Goal: Answer question/provide support: Share knowledge or assist other users

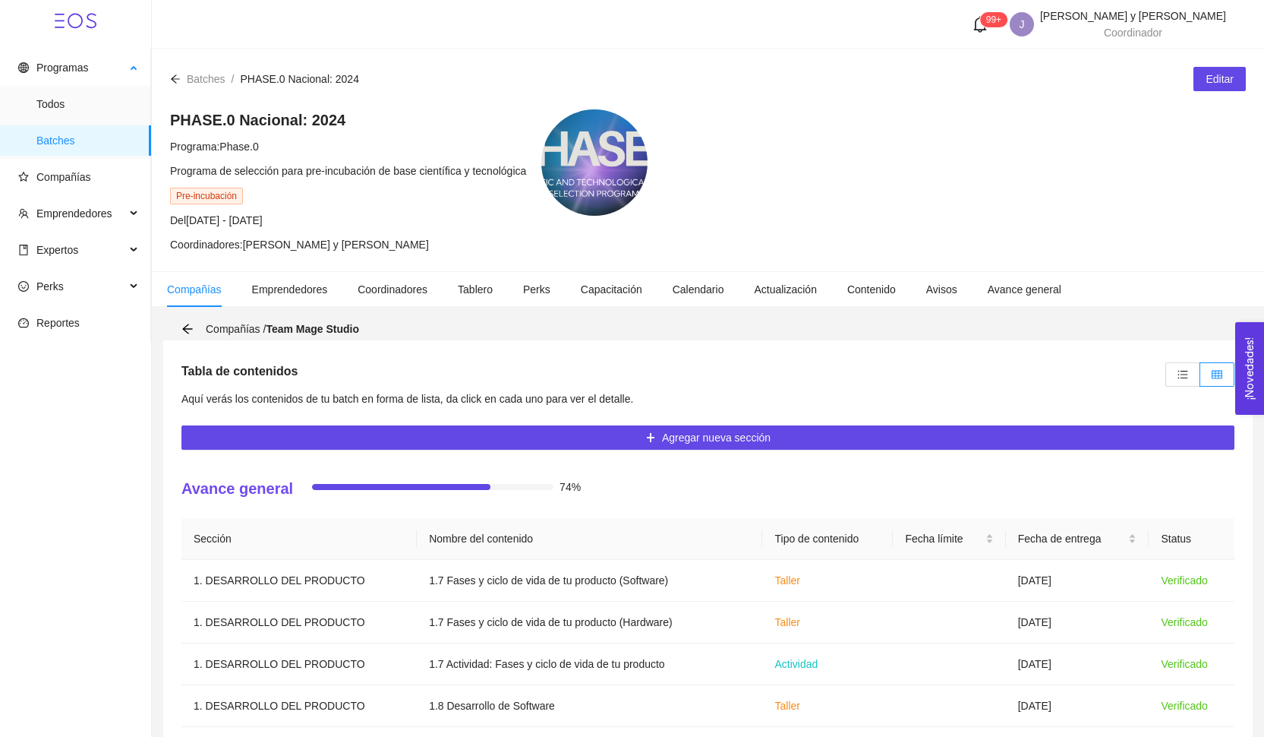
click at [86, 124] on ul "Todos Batches" at bounding box center [75, 122] width 150 height 73
click at [86, 134] on span "Batches" at bounding box center [87, 140] width 103 height 30
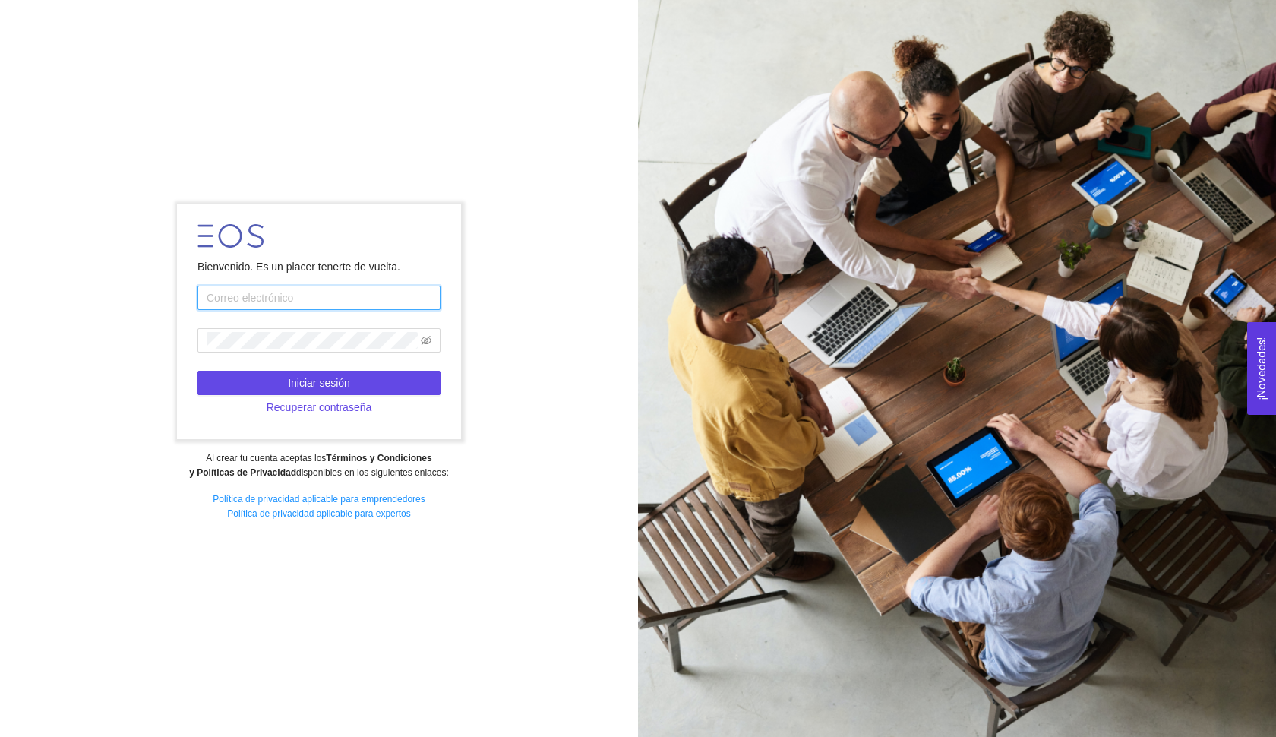
type input "[EMAIL_ADDRESS][DOMAIN_NAME]"
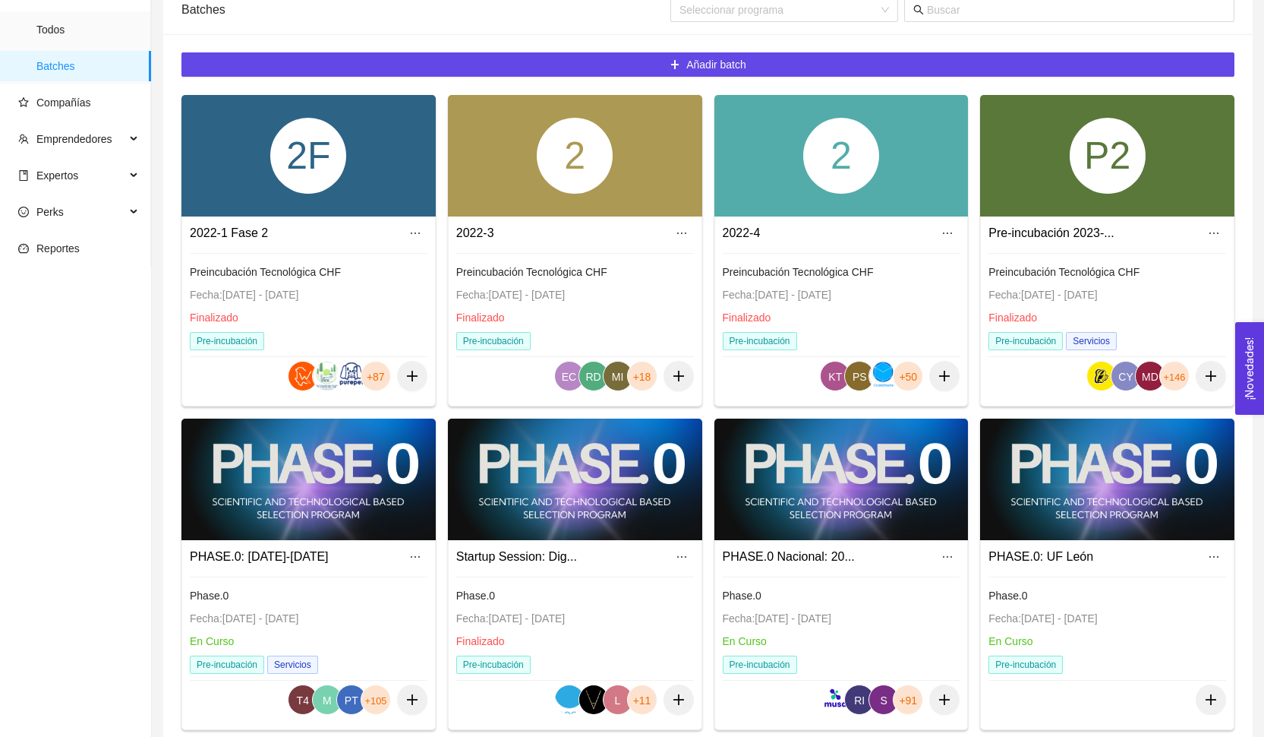
scroll to position [124, 0]
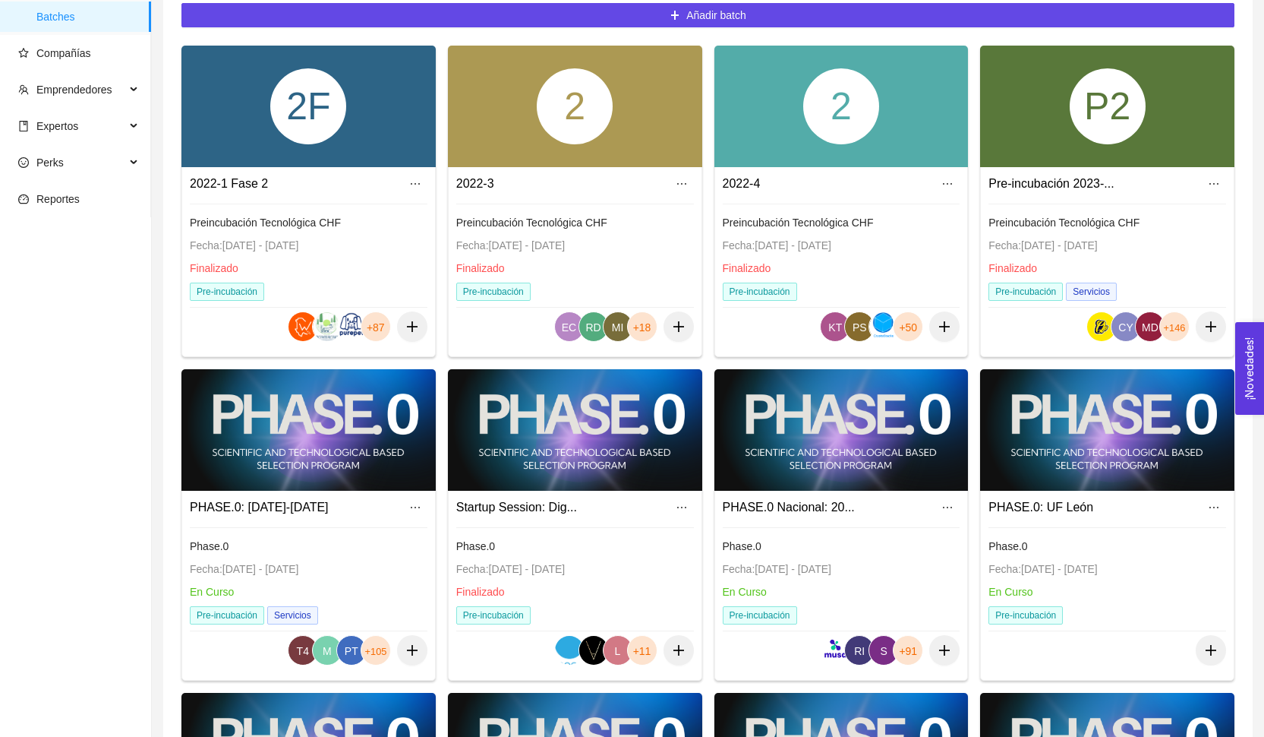
click at [832, 492] on div "PHASE.0 Nacional: 20... Phase.0 Fecha: [DATE] - [DATE] En Curso Pre-incubación …" at bounding box center [841, 582] width 253 height 184
click at [826, 459] on div at bounding box center [841, 429] width 254 height 121
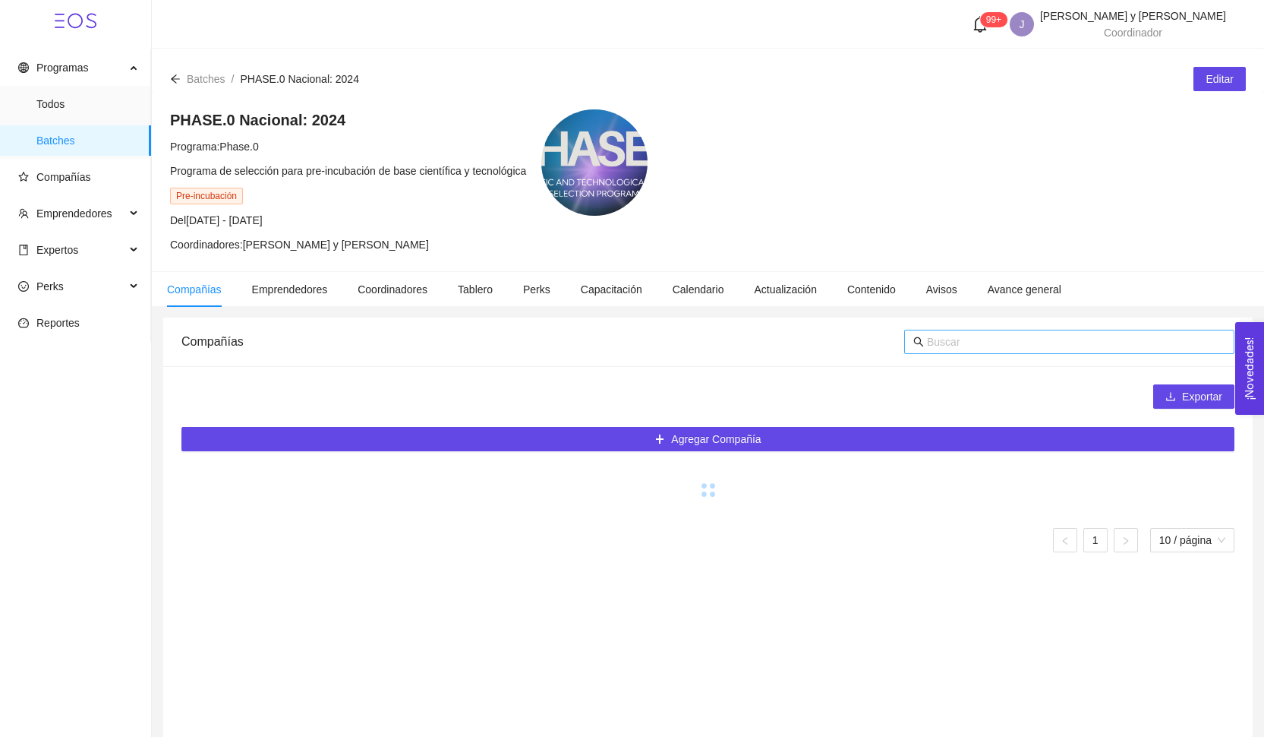
click at [948, 342] on input "text" at bounding box center [1076, 341] width 298 height 17
type input "m"
type input "pad"
click at [1196, 516] on div "Ver" at bounding box center [1185, 512] width 76 height 24
click at [1162, 511] on span "Ver" at bounding box center [1167, 512] width 16 height 17
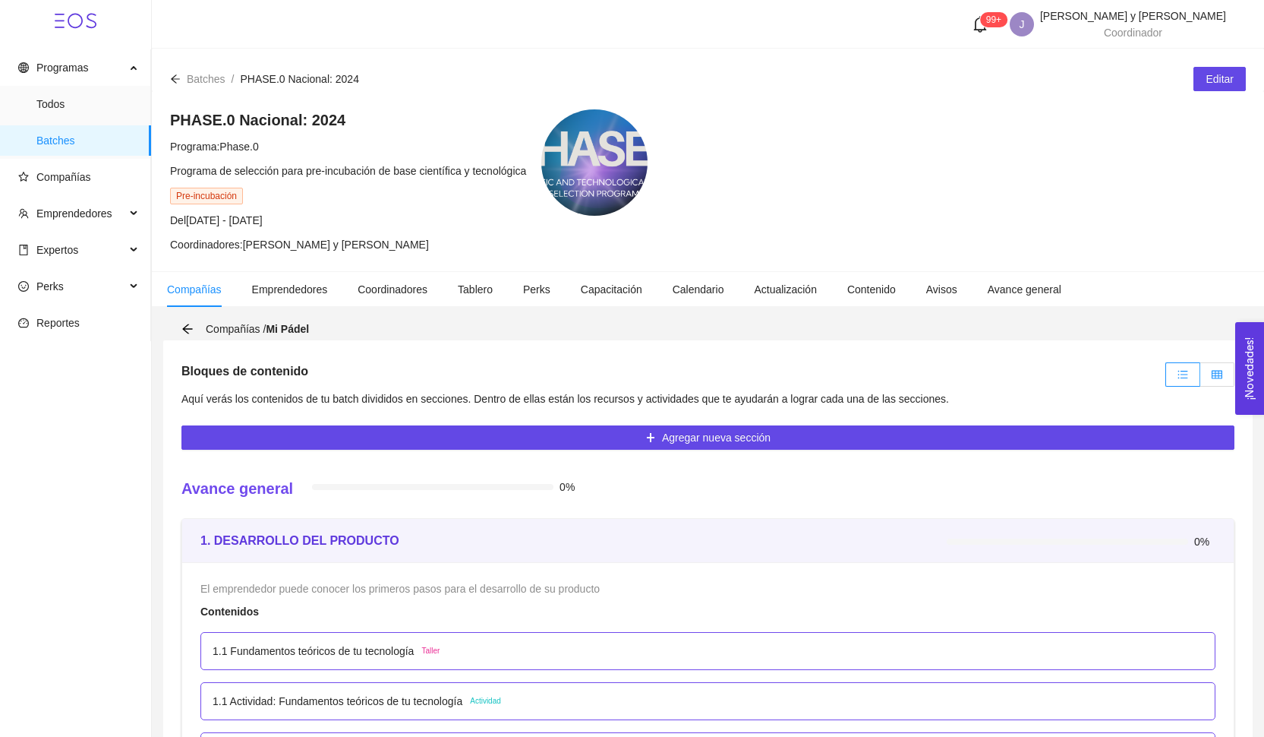
click at [1213, 381] on label at bounding box center [1217, 374] width 34 height 24
click at [1200, 378] on input "radio" at bounding box center [1200, 378] width 0 height 0
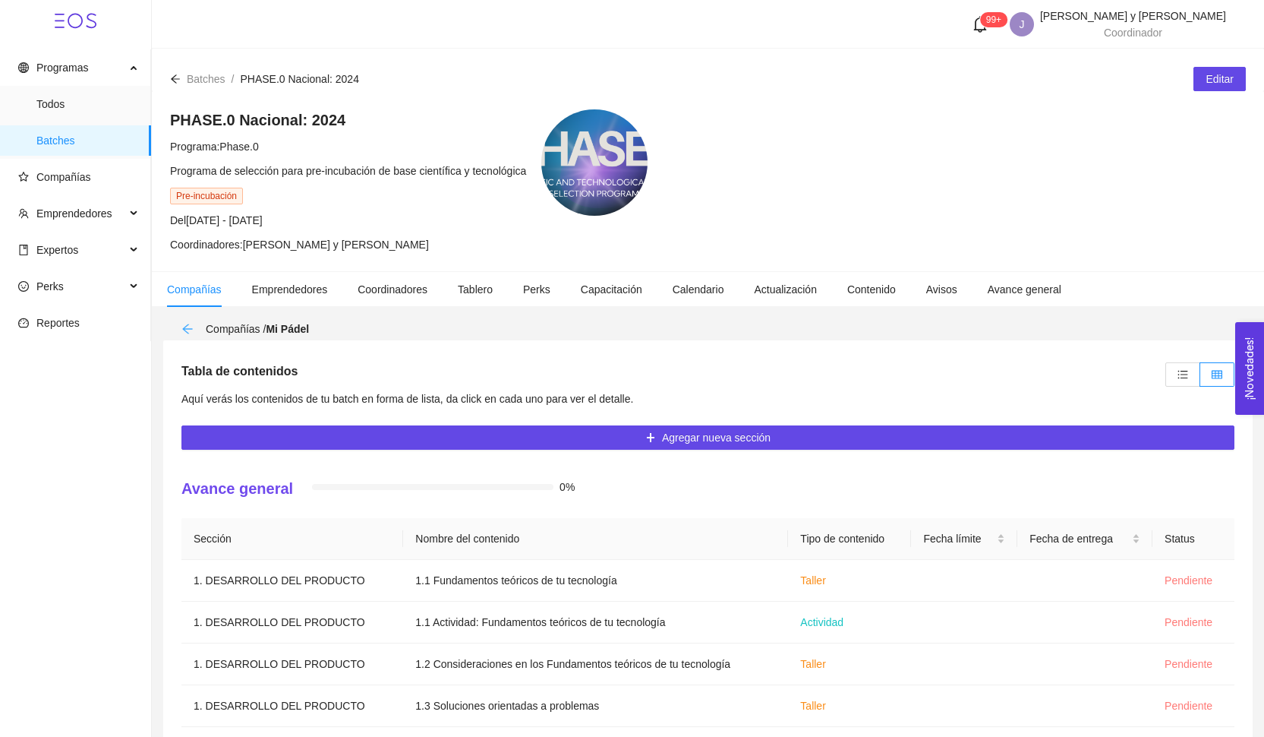
click at [188, 325] on icon "arrow-left" at bounding box center [187, 329] width 12 height 12
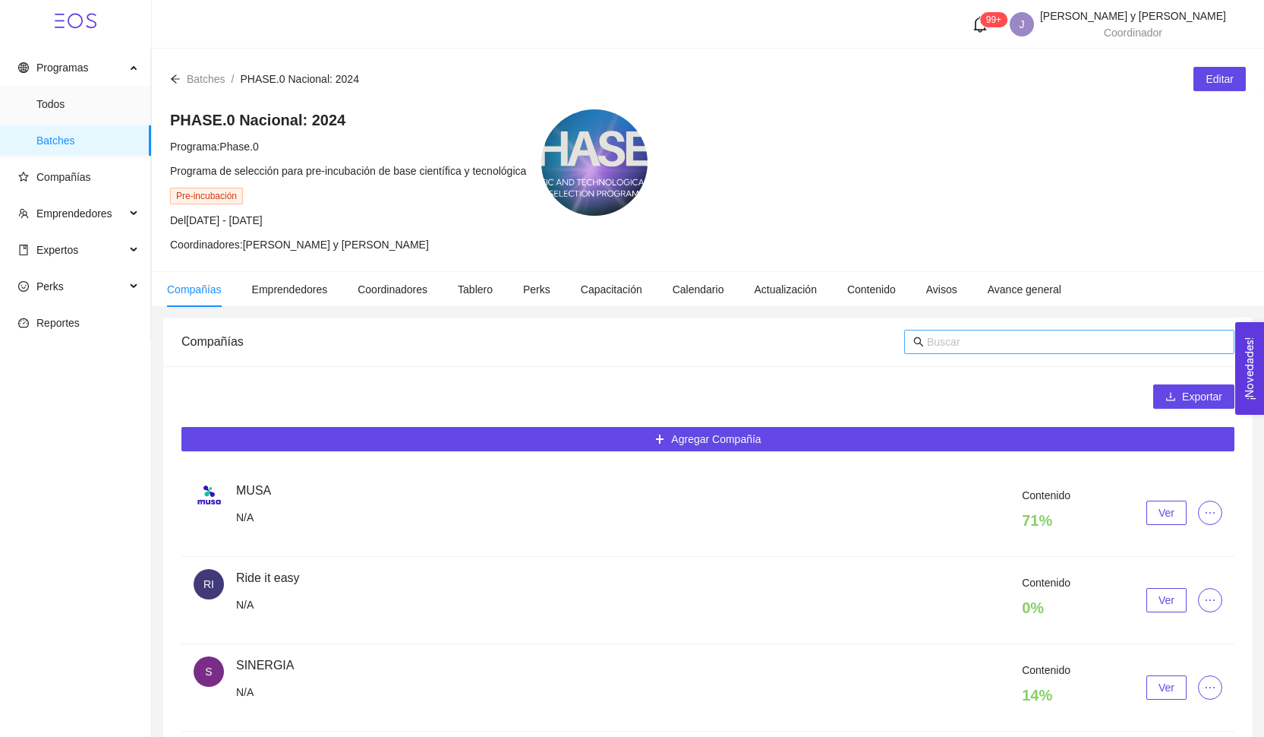
click at [968, 335] on input "text" at bounding box center [1076, 341] width 298 height 17
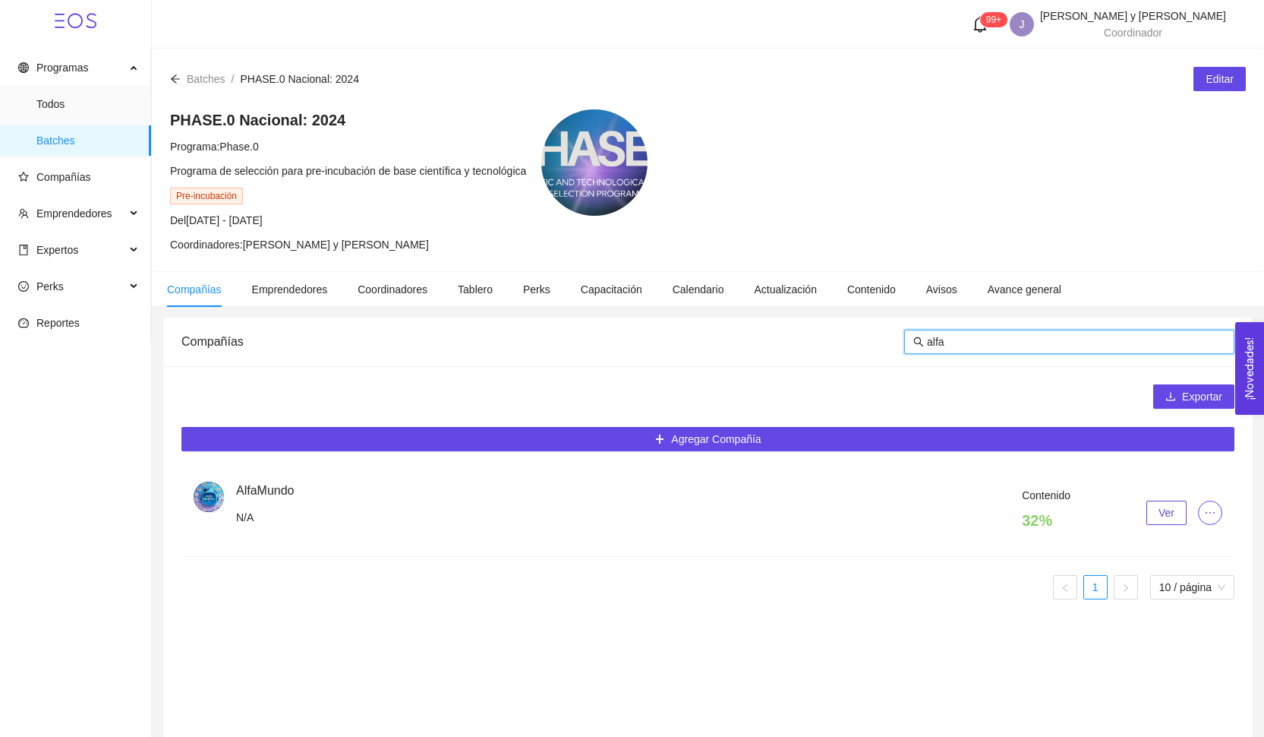
type input "alfa"
click at [1157, 530] on div "Contenido 32 % Ver" at bounding box center [729, 513] width 986 height 52
click at [1160, 517] on span "Ver" at bounding box center [1167, 512] width 16 height 17
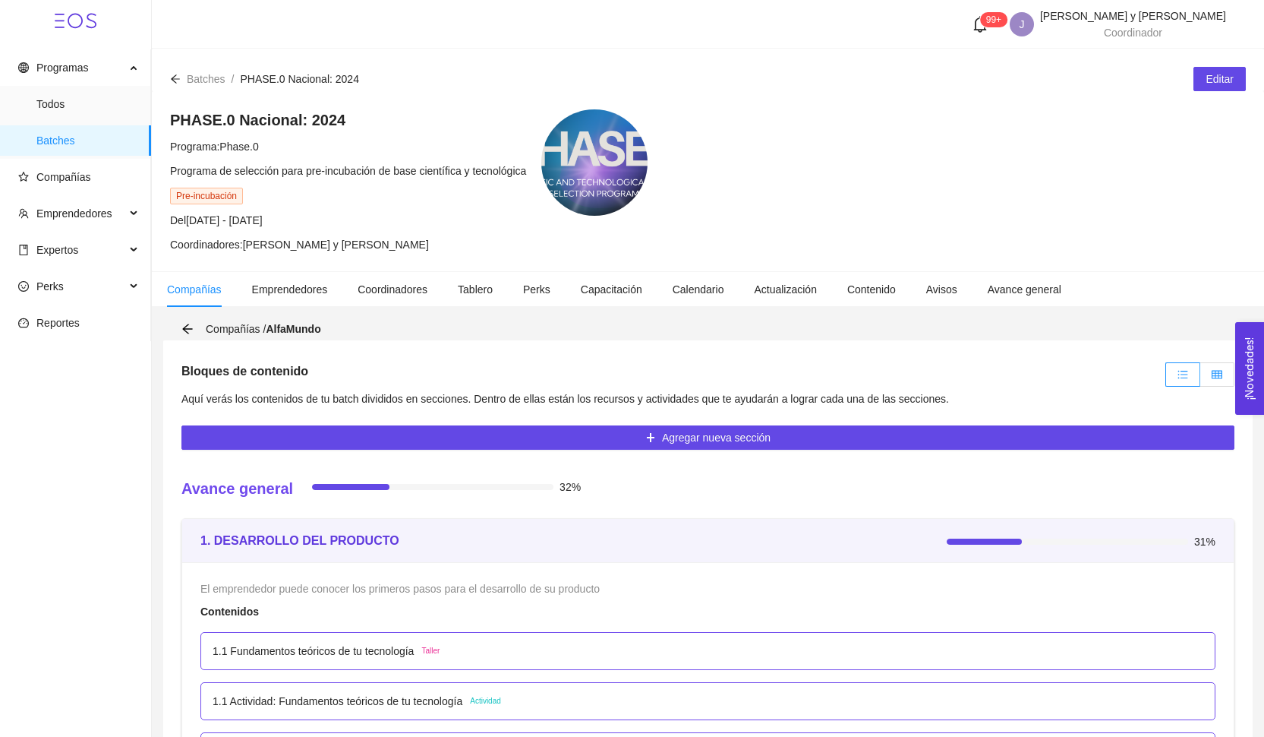
click at [1206, 371] on label at bounding box center [1217, 374] width 34 height 24
click at [1200, 378] on input "radio" at bounding box center [1200, 378] width 0 height 0
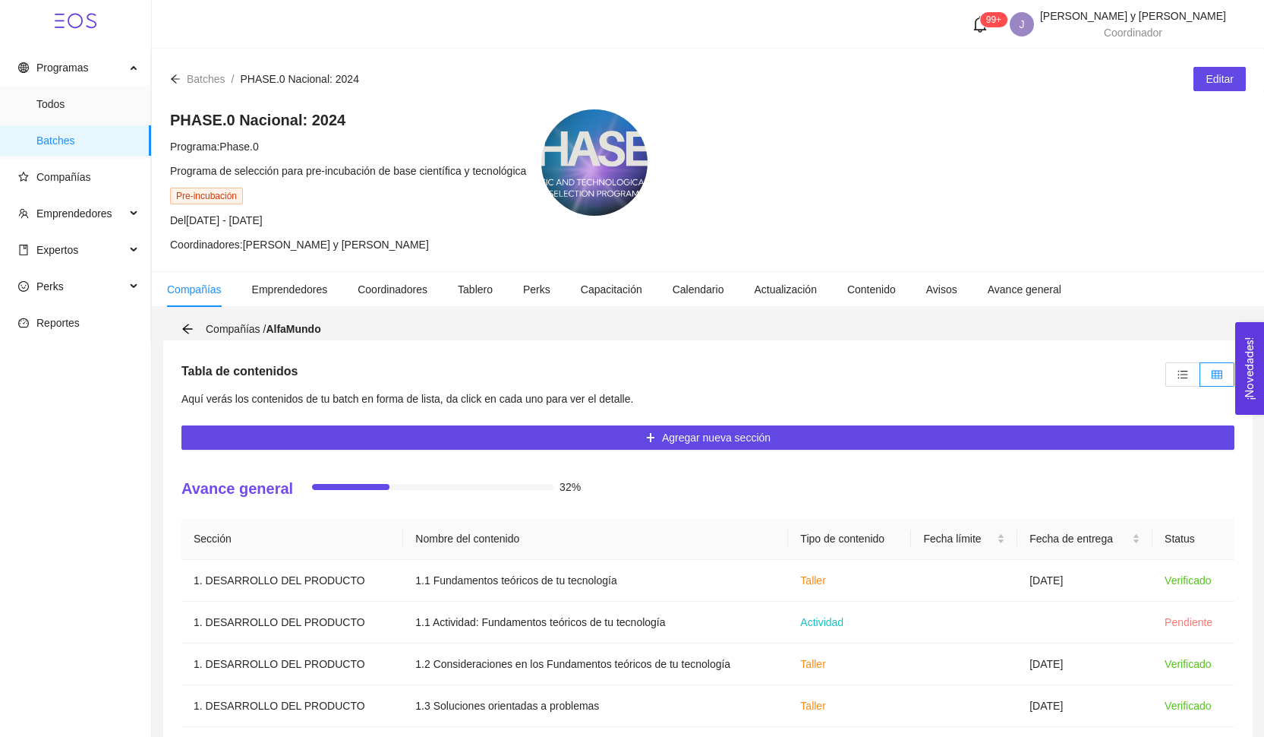
scroll to position [312, 0]
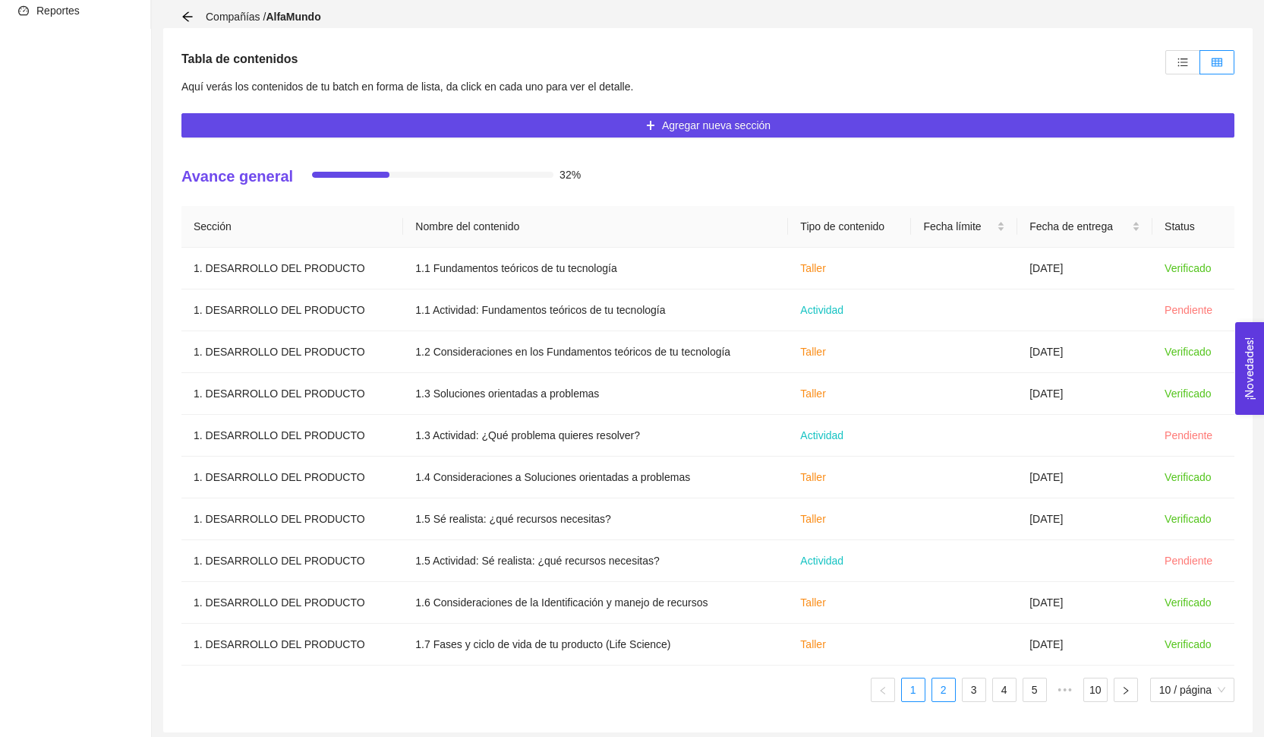
click at [950, 689] on link "2" at bounding box center [943, 689] width 23 height 23
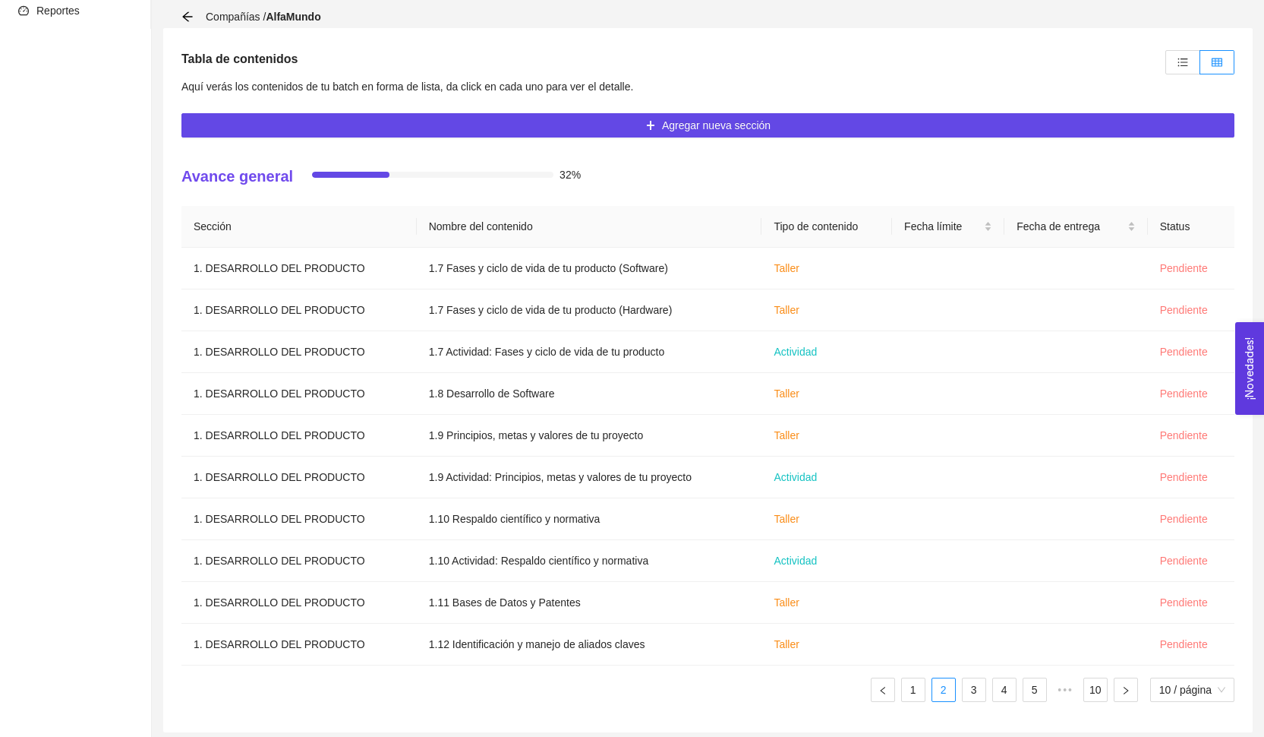
click at [986, 692] on ul "1 2 3 4 5 ••• 10 10 / página" at bounding box center [707, 689] width 1053 height 24
click at [970, 693] on link "3" at bounding box center [974, 689] width 23 height 23
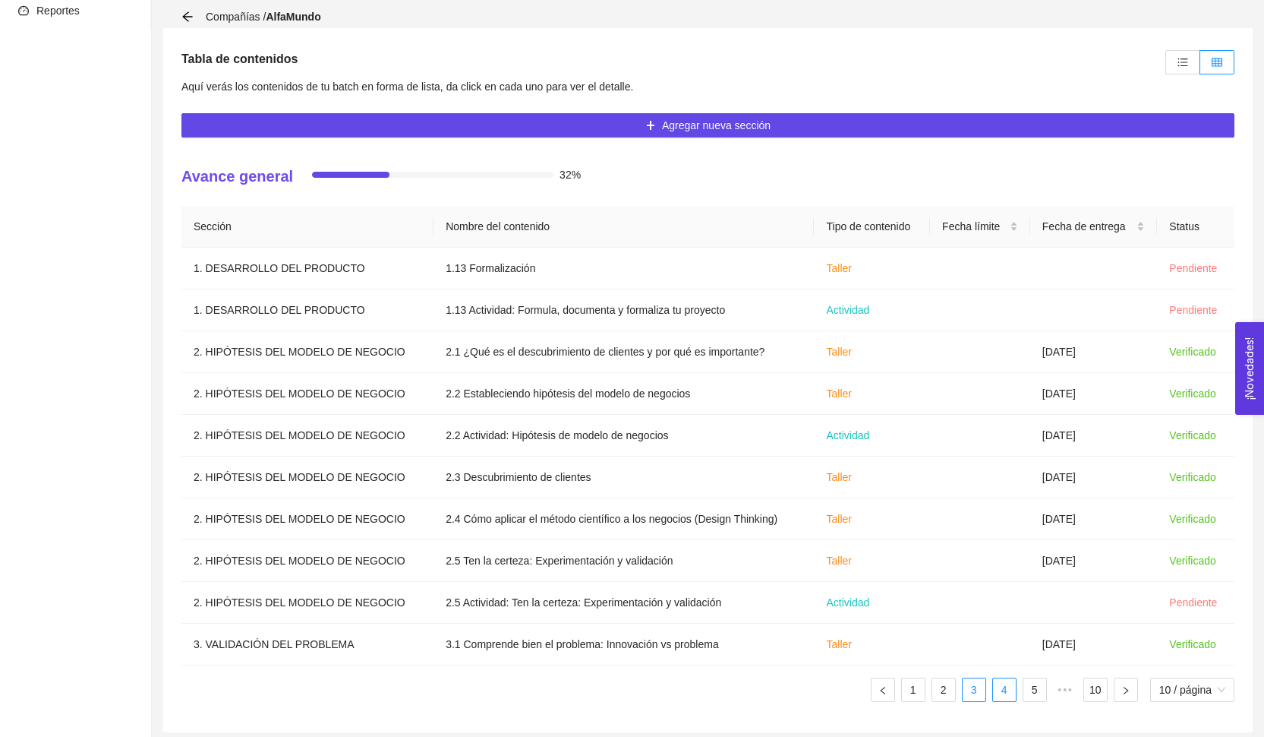
click at [995, 693] on link "4" at bounding box center [1004, 689] width 23 height 23
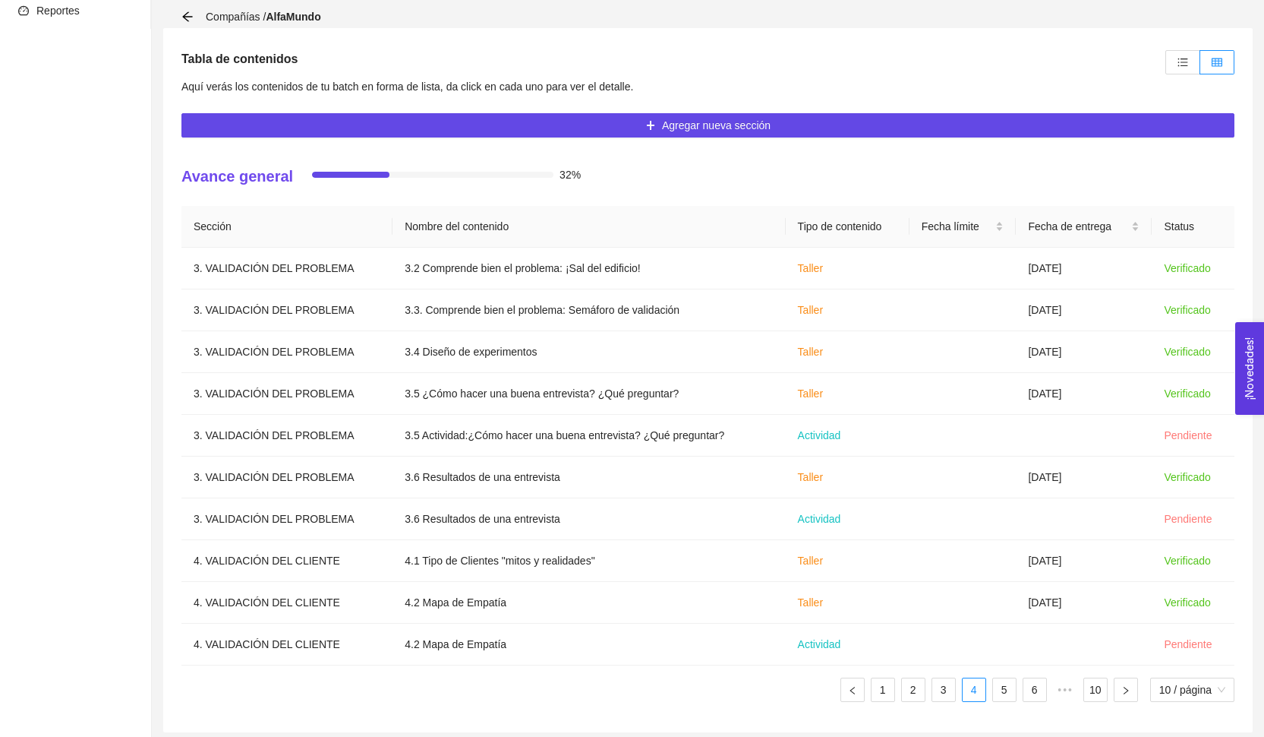
click at [1019, 689] on ul "1 2 3 4 5 6 ••• 10 10 / página" at bounding box center [707, 689] width 1053 height 24
click at [1006, 689] on link "5" at bounding box center [1004, 689] width 23 height 23
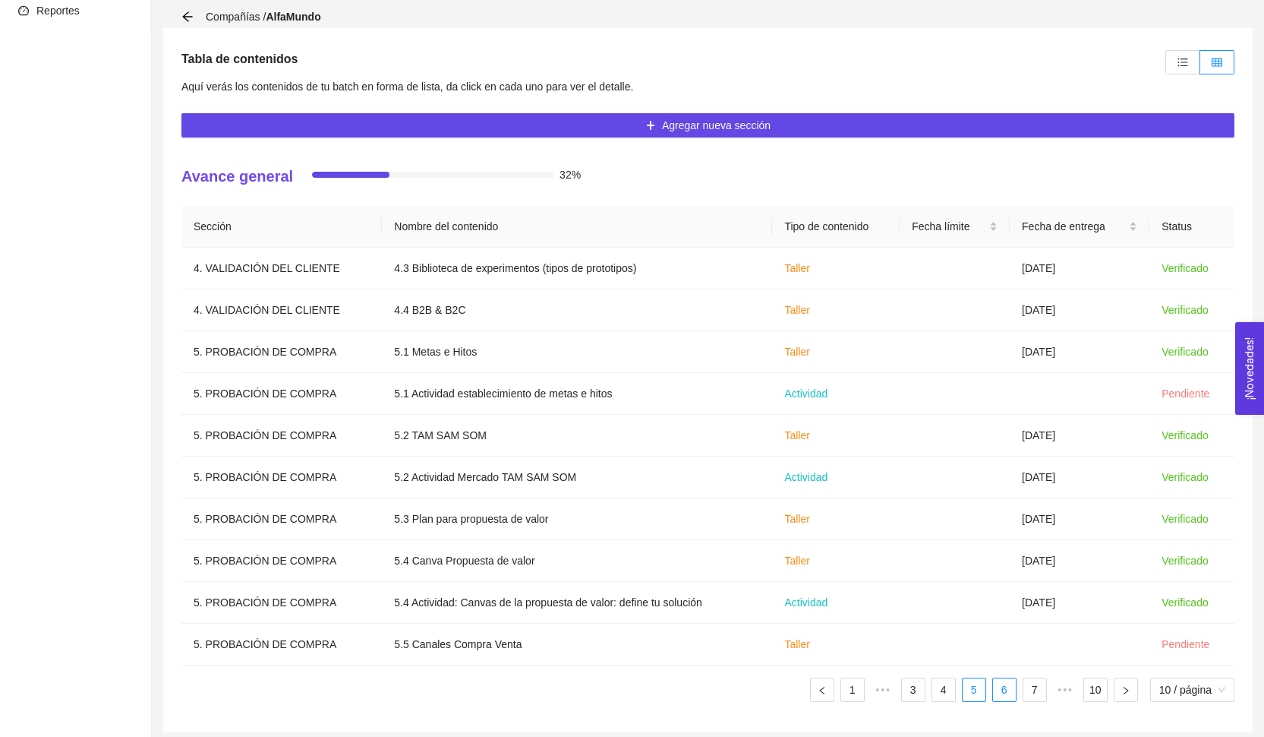
click at [1008, 689] on link "6" at bounding box center [1004, 689] width 23 height 23
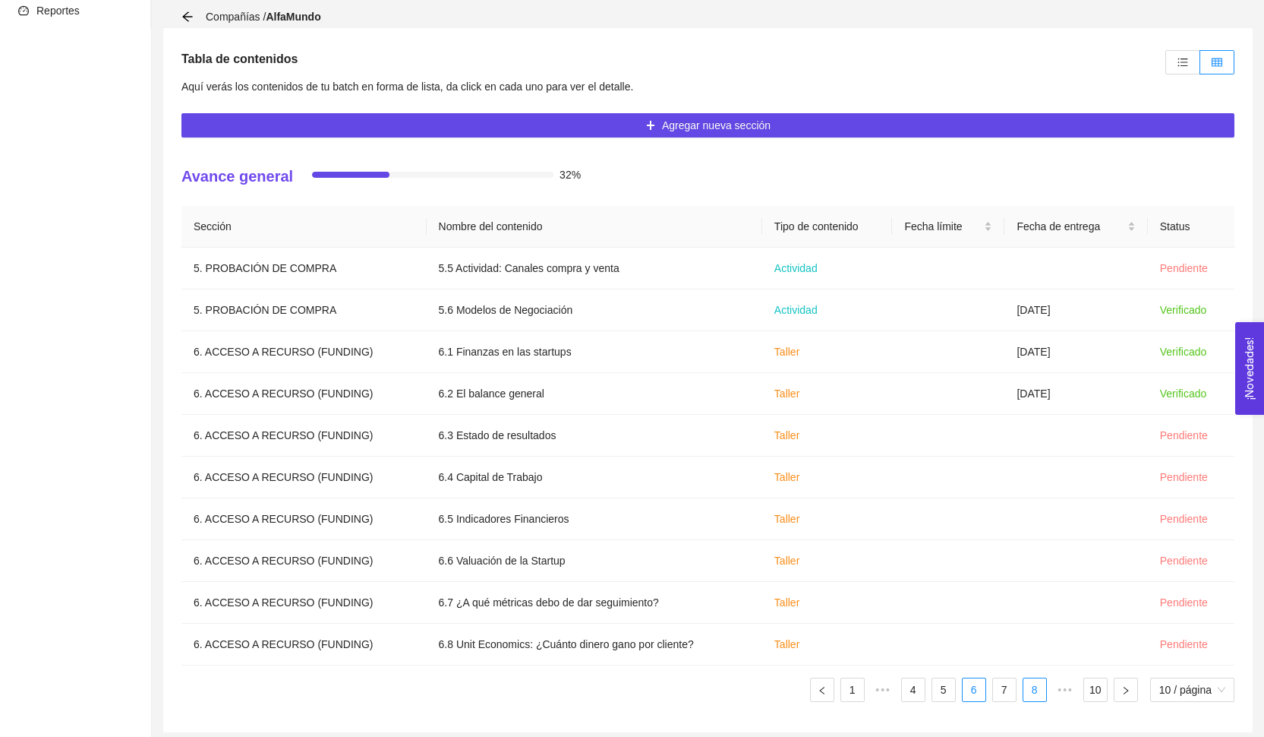
click at [1028, 696] on link "8" at bounding box center [1035, 689] width 23 height 23
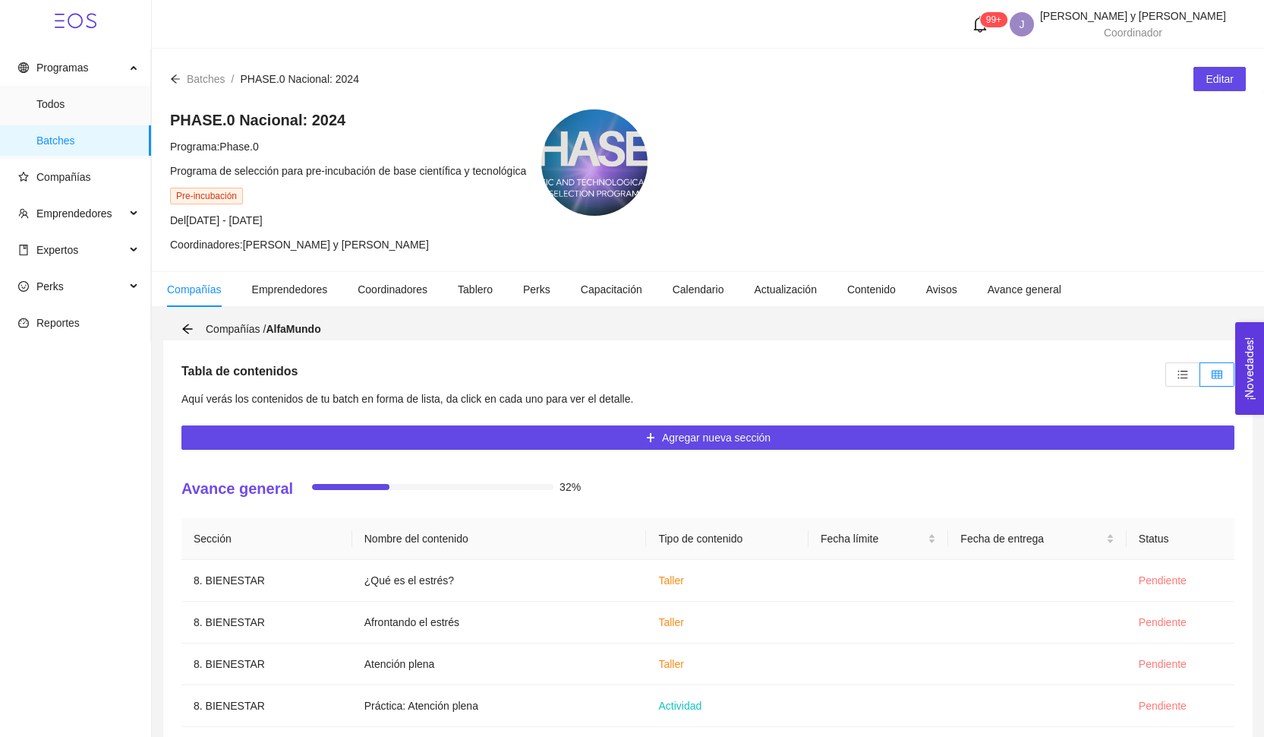
scroll to position [0, 0]
click at [180, 327] on div "Compañías / AlfaMundo" at bounding box center [708, 328] width 1090 height 23
click at [189, 329] on icon "arrow-left" at bounding box center [187, 328] width 10 height 10
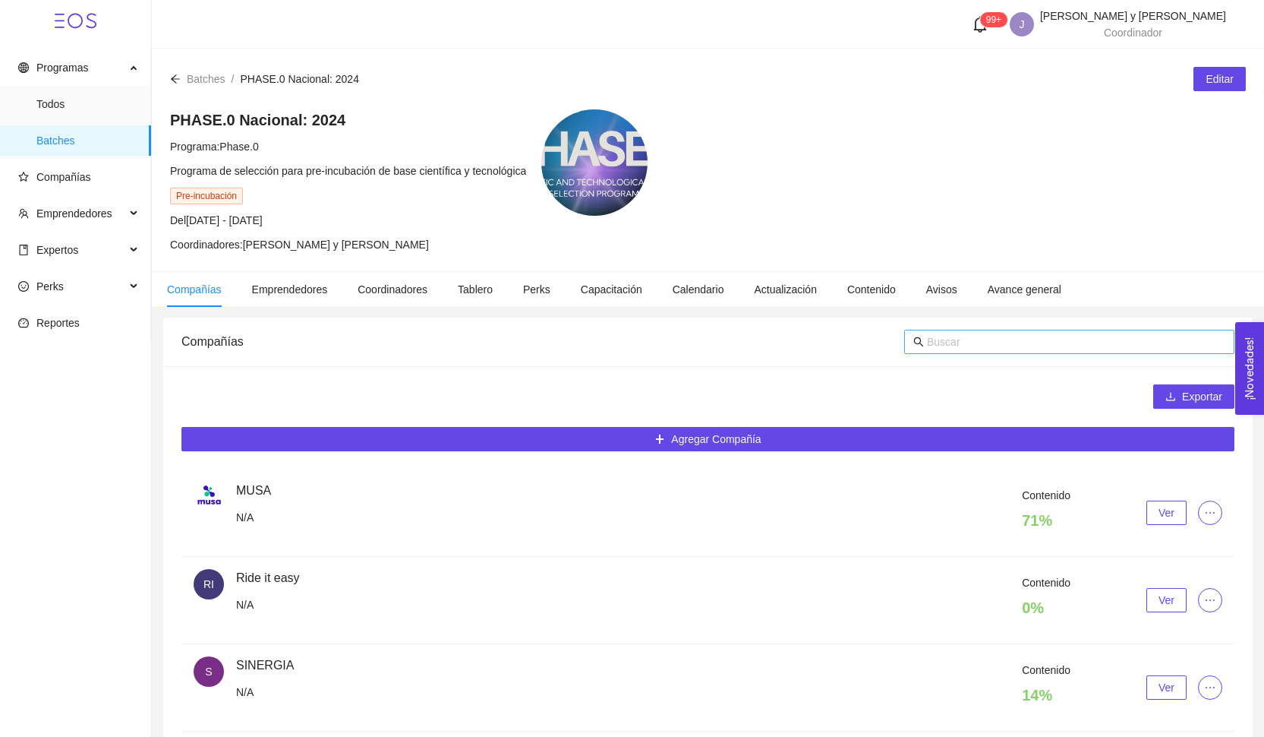
click at [957, 330] on span at bounding box center [1069, 342] width 330 height 24
click at [957, 332] on span at bounding box center [1069, 342] width 330 height 24
click at [954, 340] on input "text" at bounding box center [1076, 341] width 298 height 17
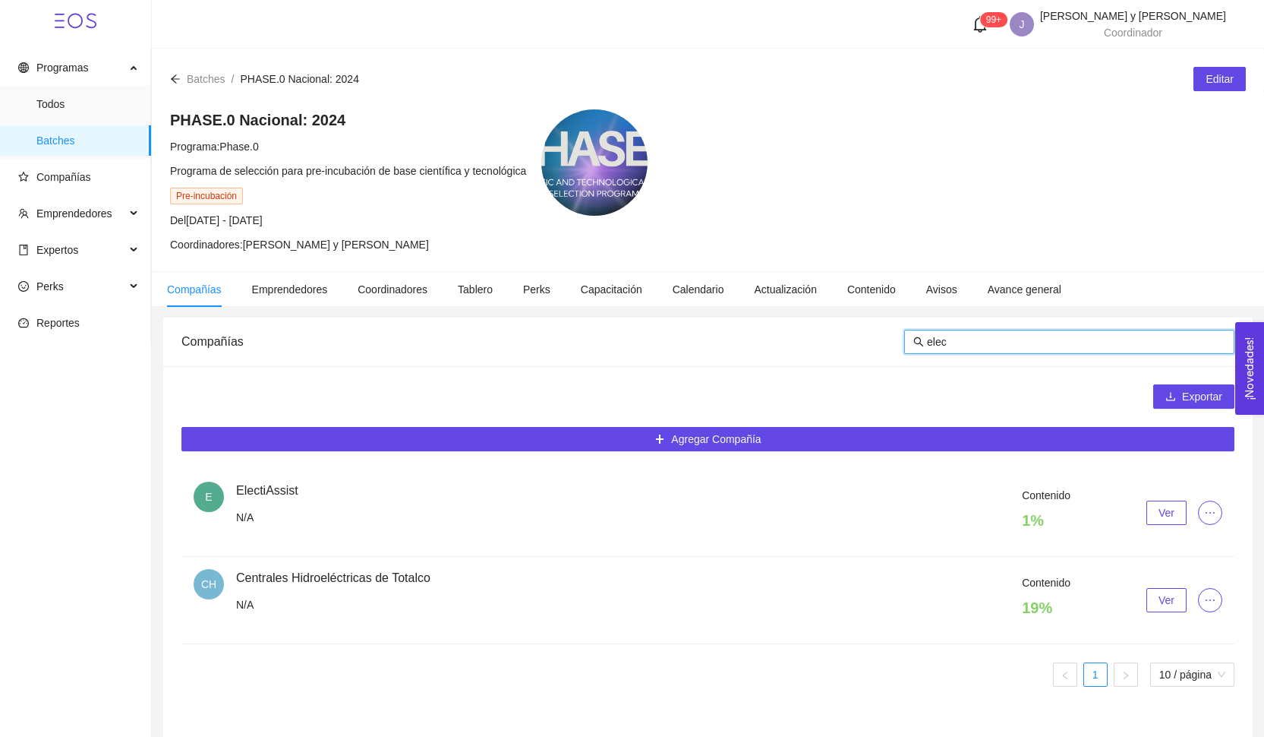
type input "elec"
click at [1163, 499] on div "Contenido 1 % Ver" at bounding box center [729, 513] width 986 height 52
click at [1163, 515] on span "Ver" at bounding box center [1167, 512] width 16 height 17
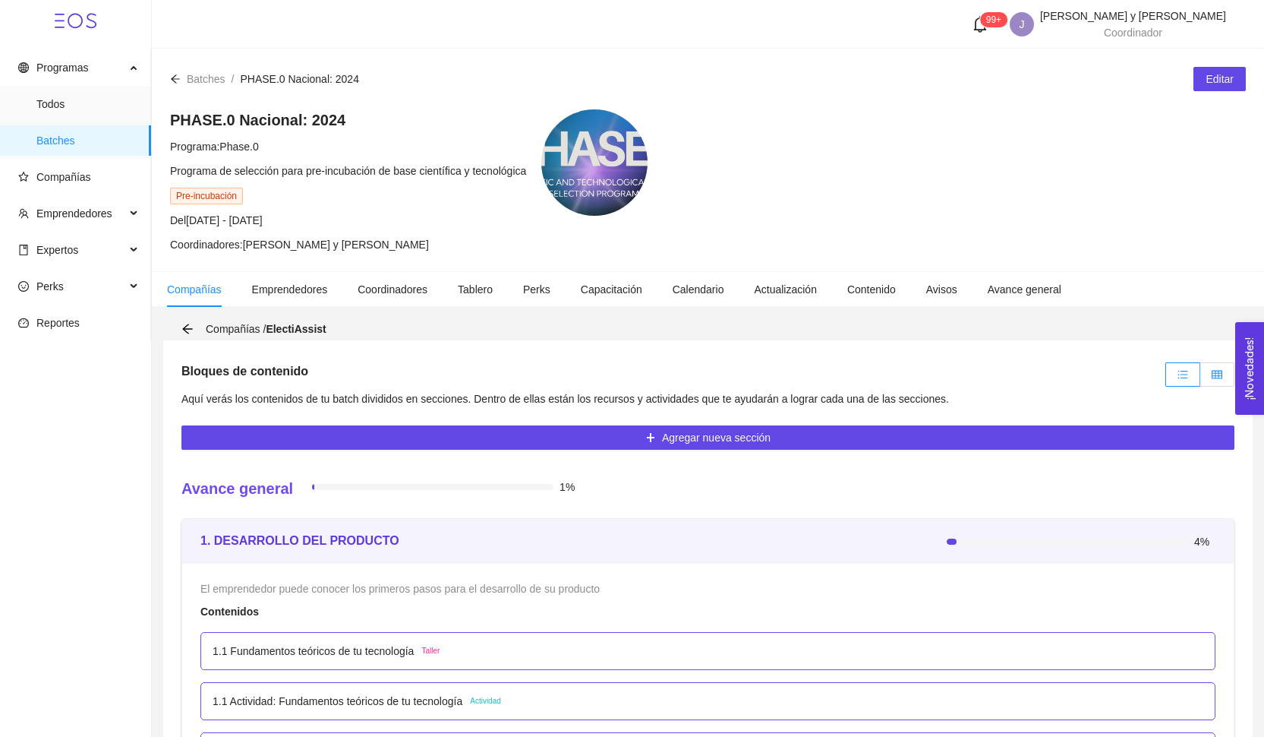
click at [1214, 376] on icon "table" at bounding box center [1217, 374] width 11 height 8
click at [1200, 378] on input "radio" at bounding box center [1200, 378] width 0 height 0
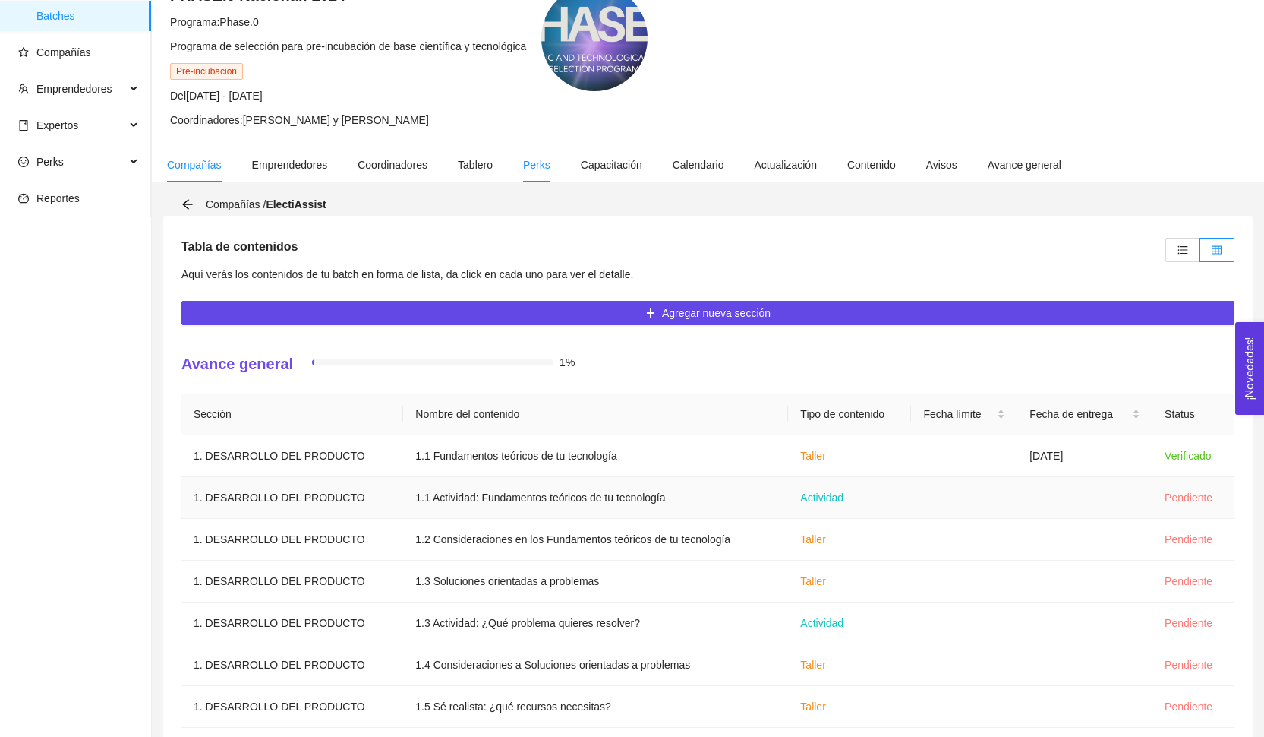
scroll to position [112, 0]
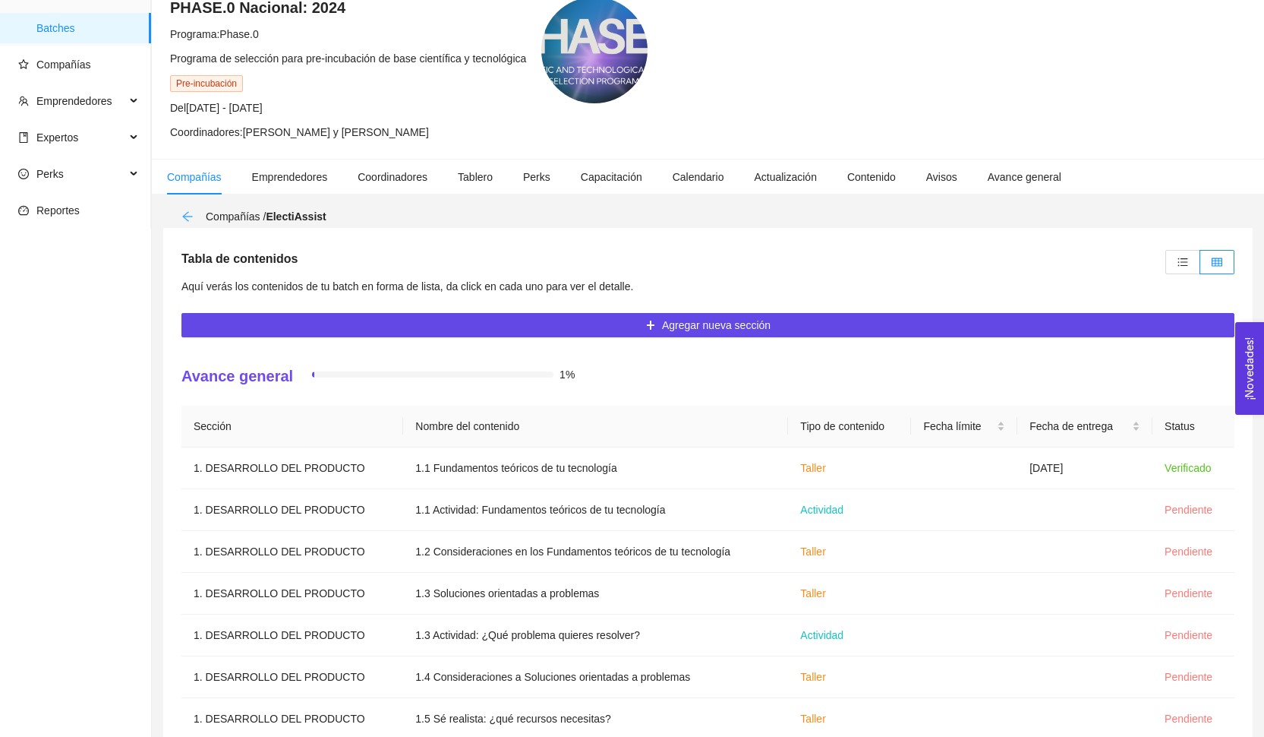
click at [185, 213] on icon "arrow-left" at bounding box center [187, 216] width 12 height 12
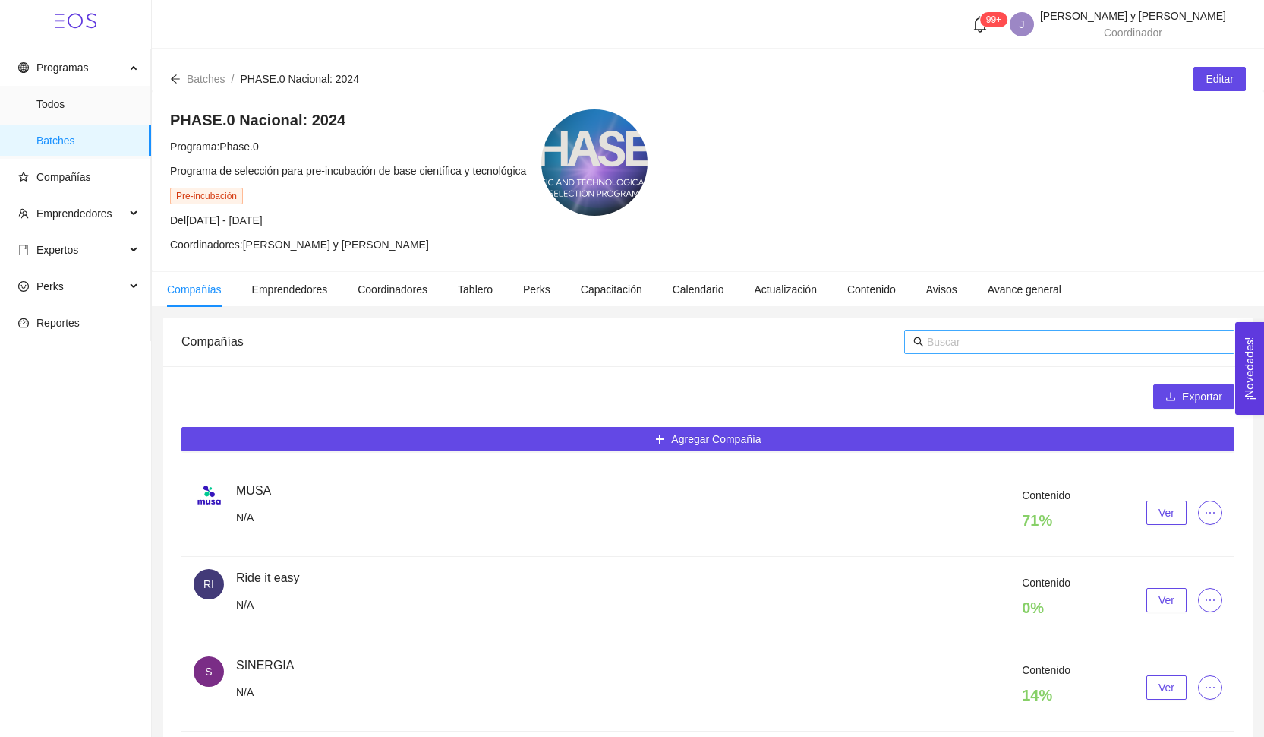
click at [965, 349] on input "text" at bounding box center [1076, 341] width 298 height 17
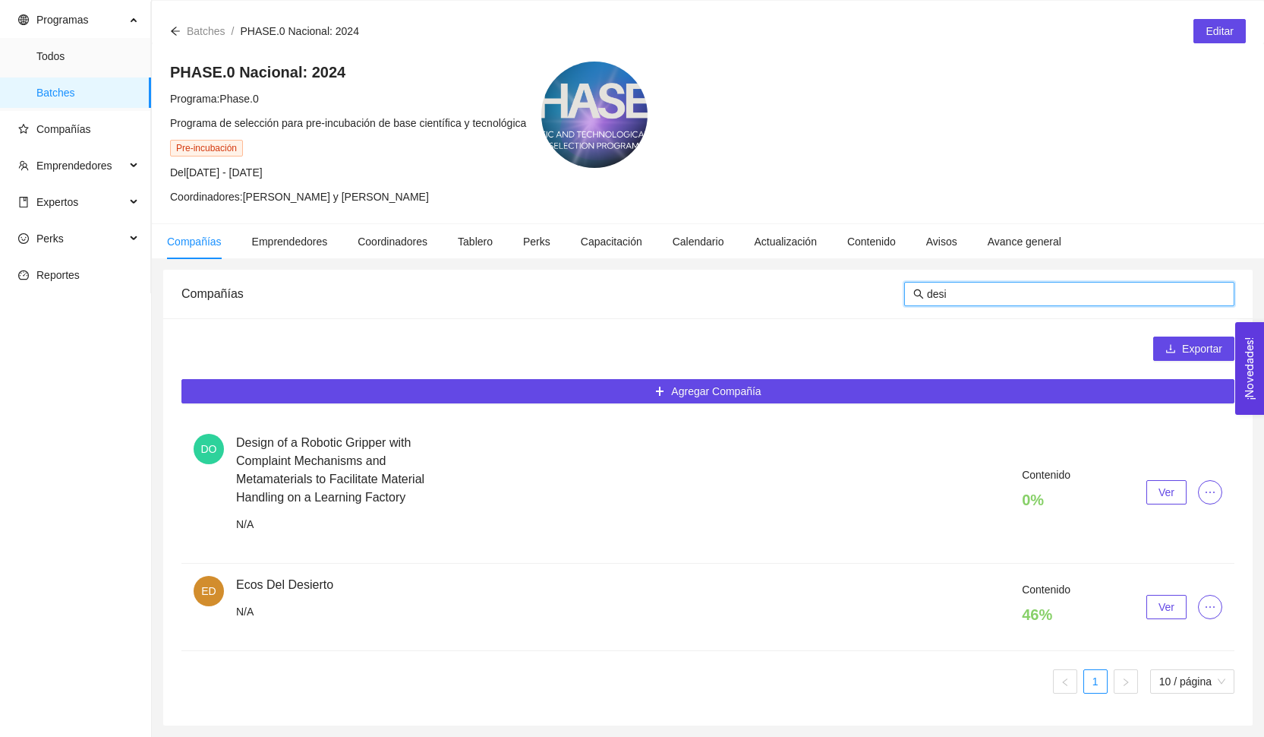
scroll to position [48, 0]
type input "desi"
click at [1144, 498] on div "Contenido 0 % Ver" at bounding box center [729, 492] width 986 height 52
click at [1166, 502] on button "Ver" at bounding box center [1167, 492] width 40 height 24
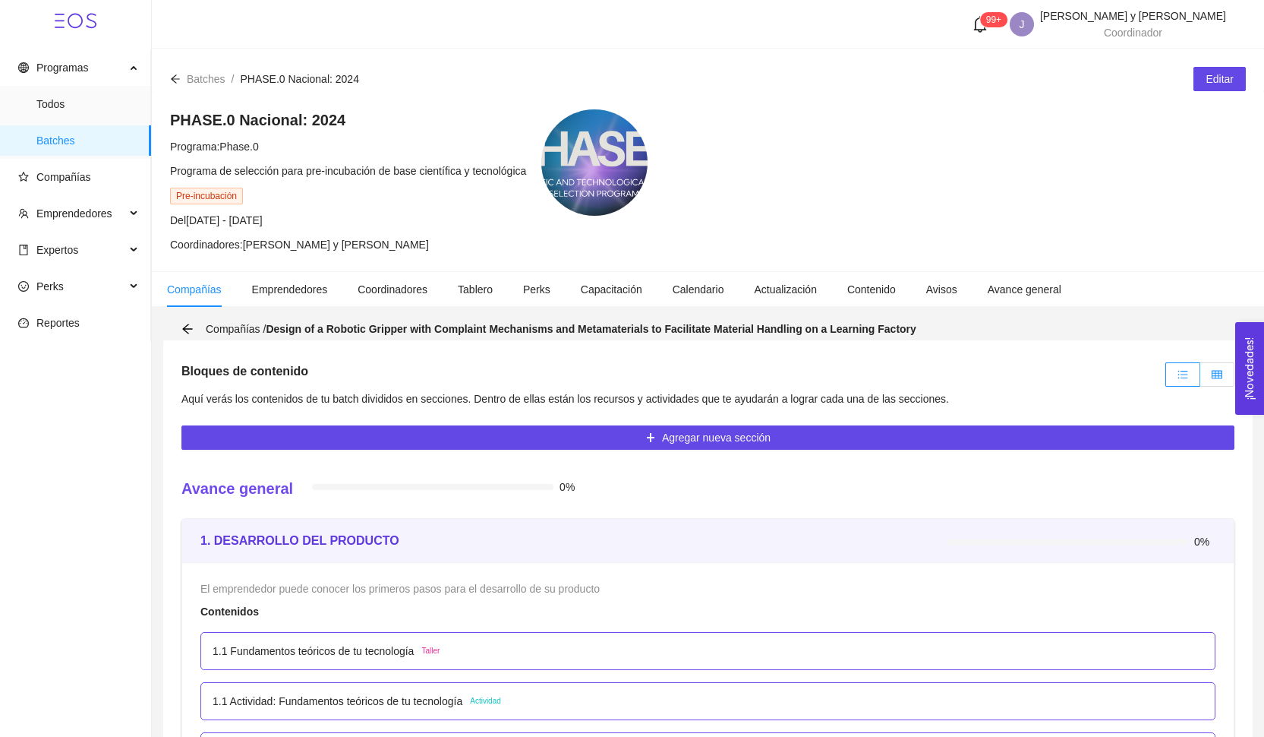
click at [1213, 379] on icon "table" at bounding box center [1217, 374] width 11 height 11
click at [1200, 378] on input "radio" at bounding box center [1200, 378] width 0 height 0
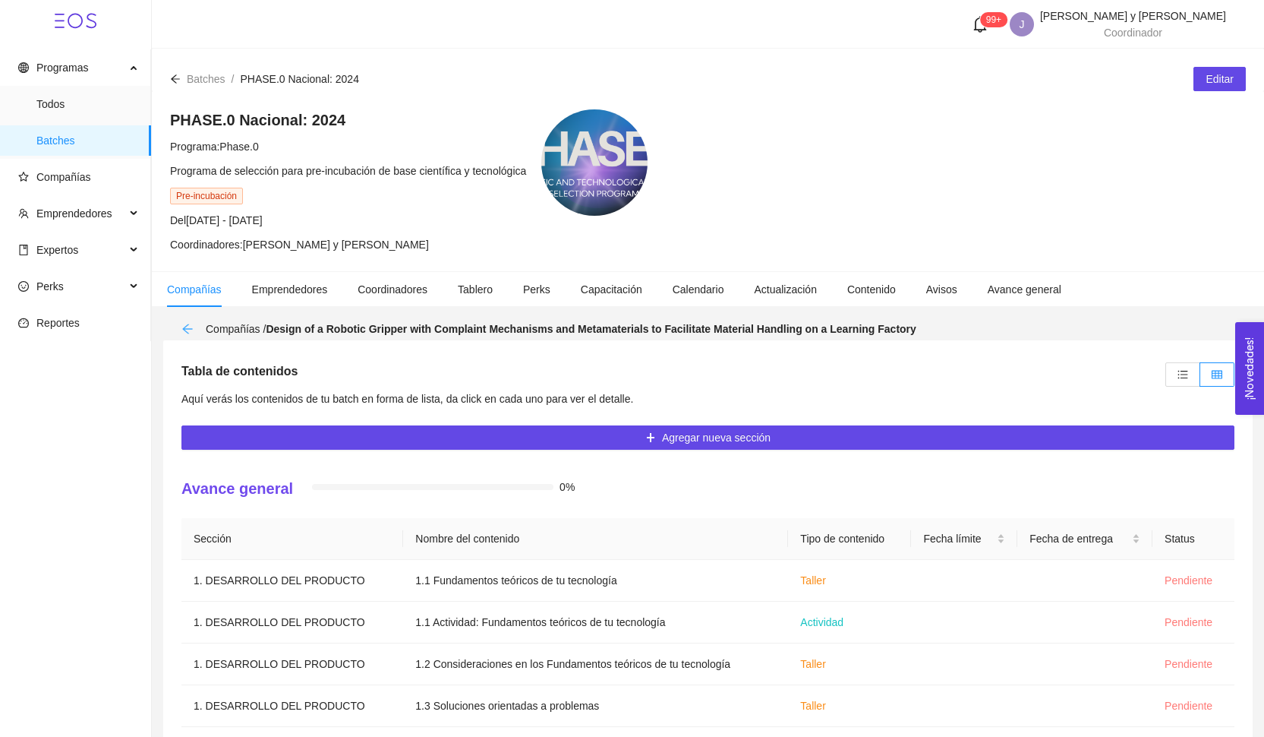
click at [188, 329] on icon "arrow-left" at bounding box center [187, 328] width 10 height 10
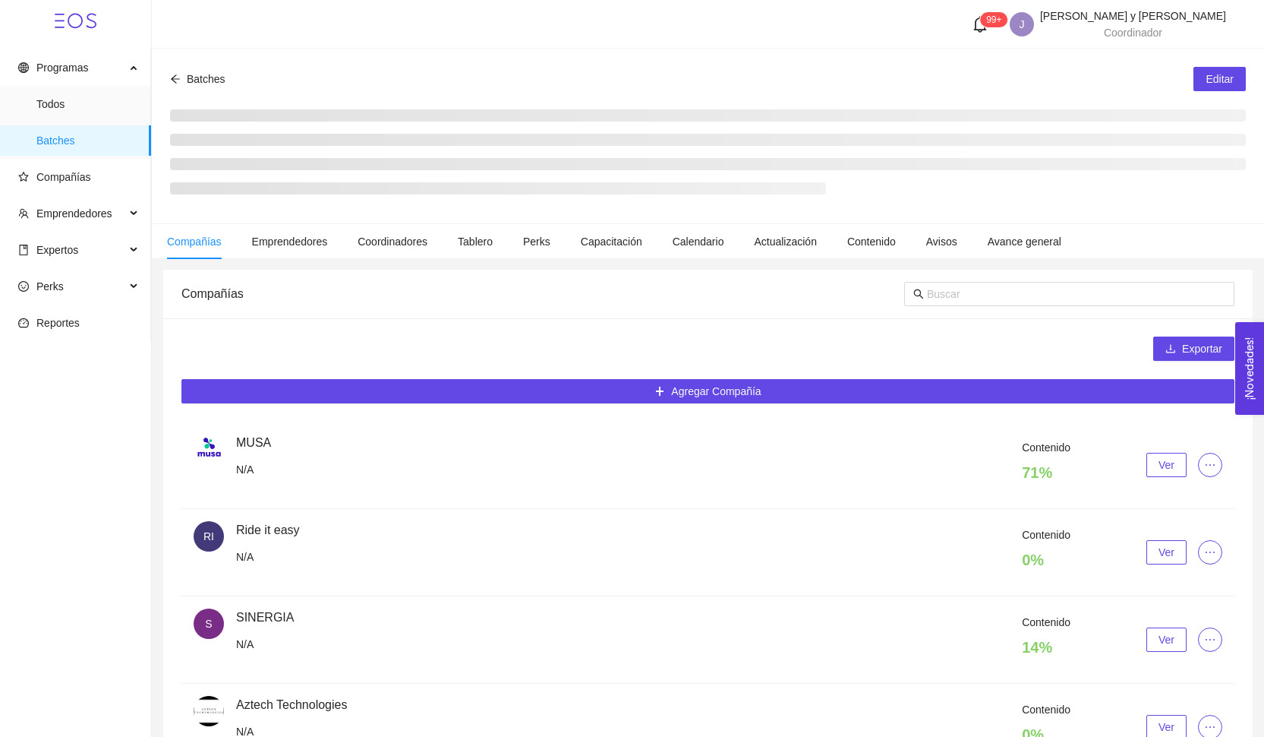
scroll to position [48, 0]
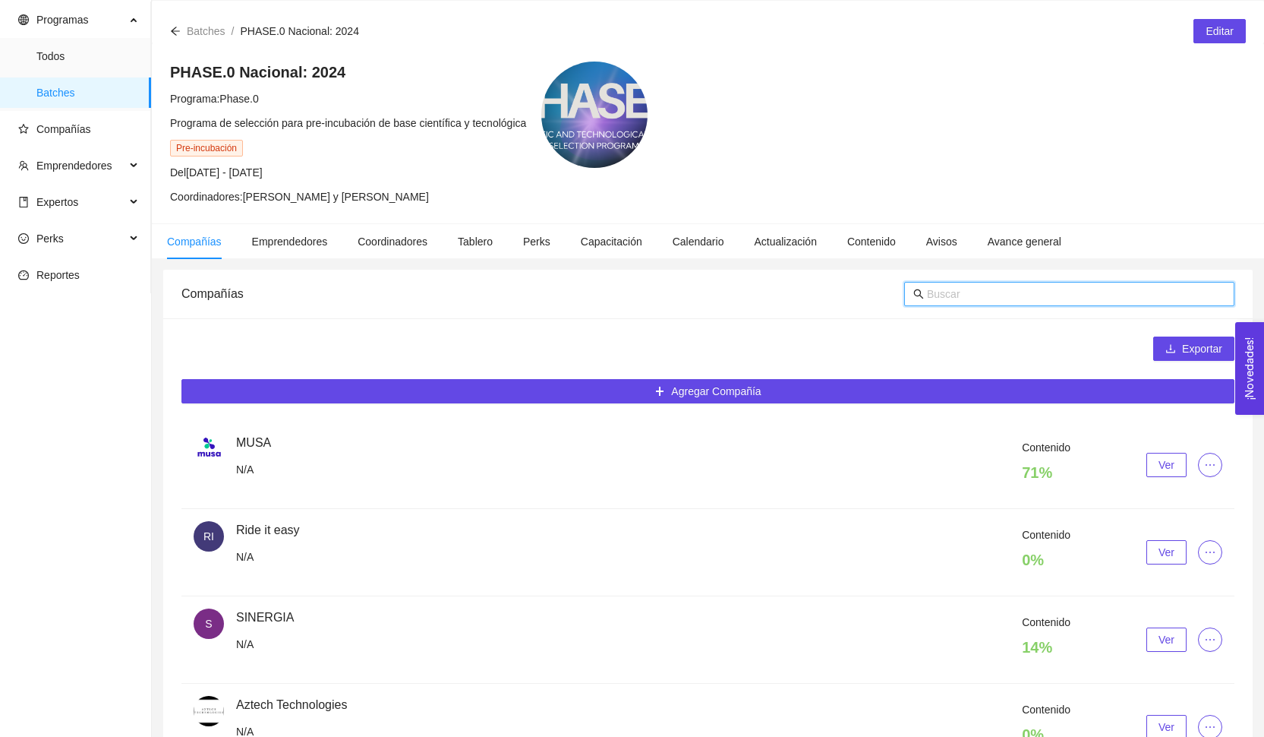
click at [964, 300] on input "text" at bounding box center [1076, 293] width 298 height 17
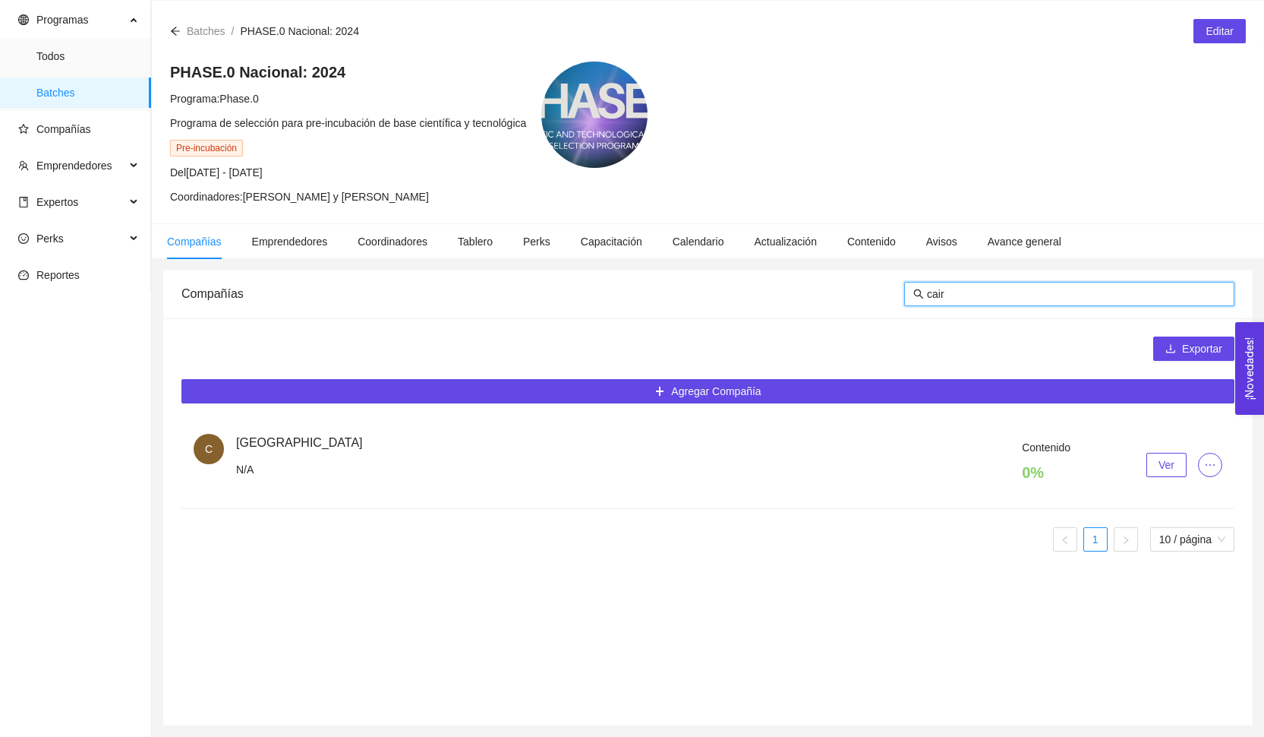
type input "cair"
click at [1152, 446] on div "Contenido 0 % Ver" at bounding box center [729, 465] width 986 height 52
click at [1152, 453] on button "Ver" at bounding box center [1167, 465] width 40 height 24
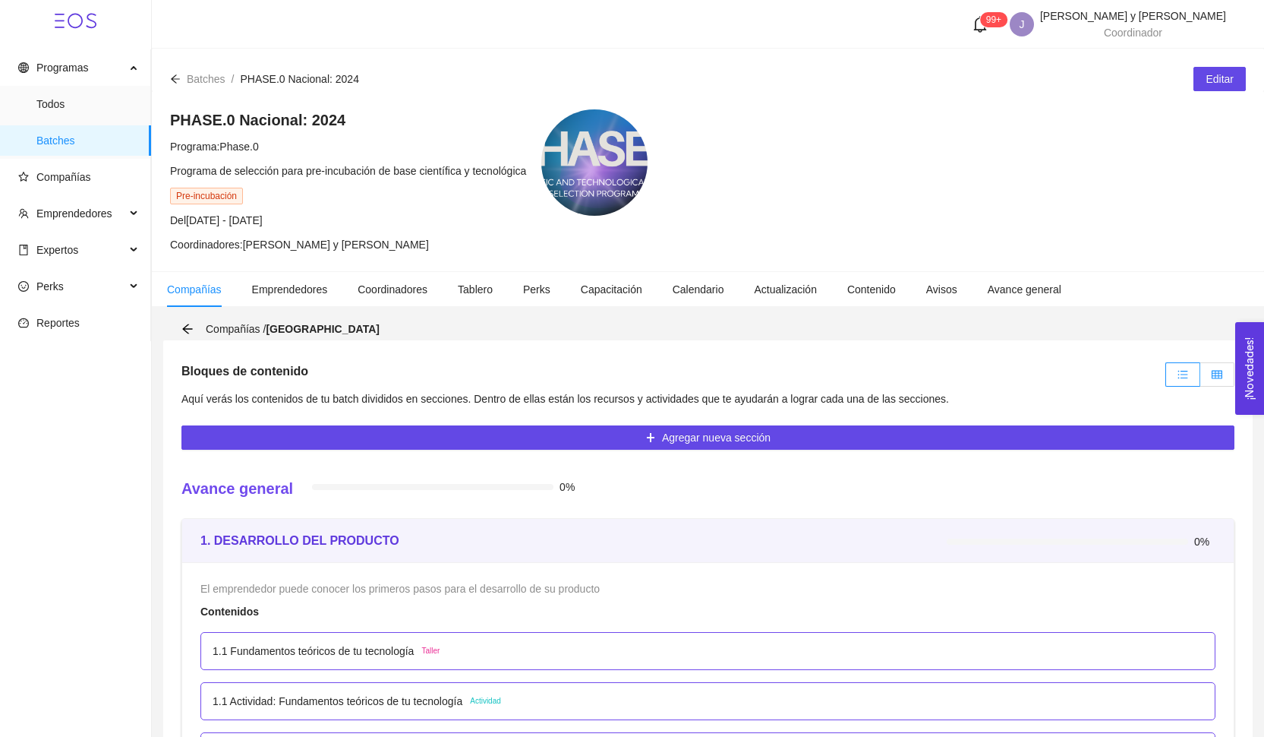
click at [1212, 380] on span at bounding box center [1217, 374] width 11 height 12
click at [1200, 378] on input "radio" at bounding box center [1200, 378] width 0 height 0
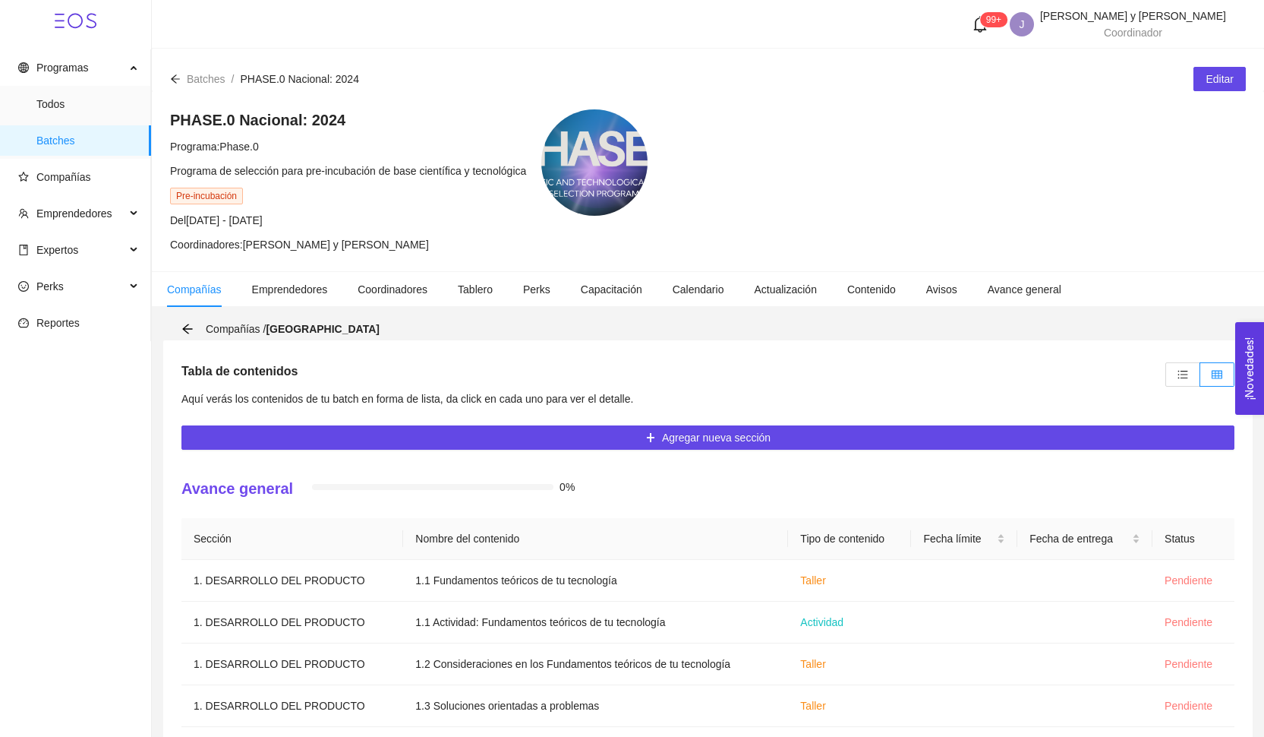
click at [172, 78] on icon "arrow-left" at bounding box center [175, 79] width 11 height 11
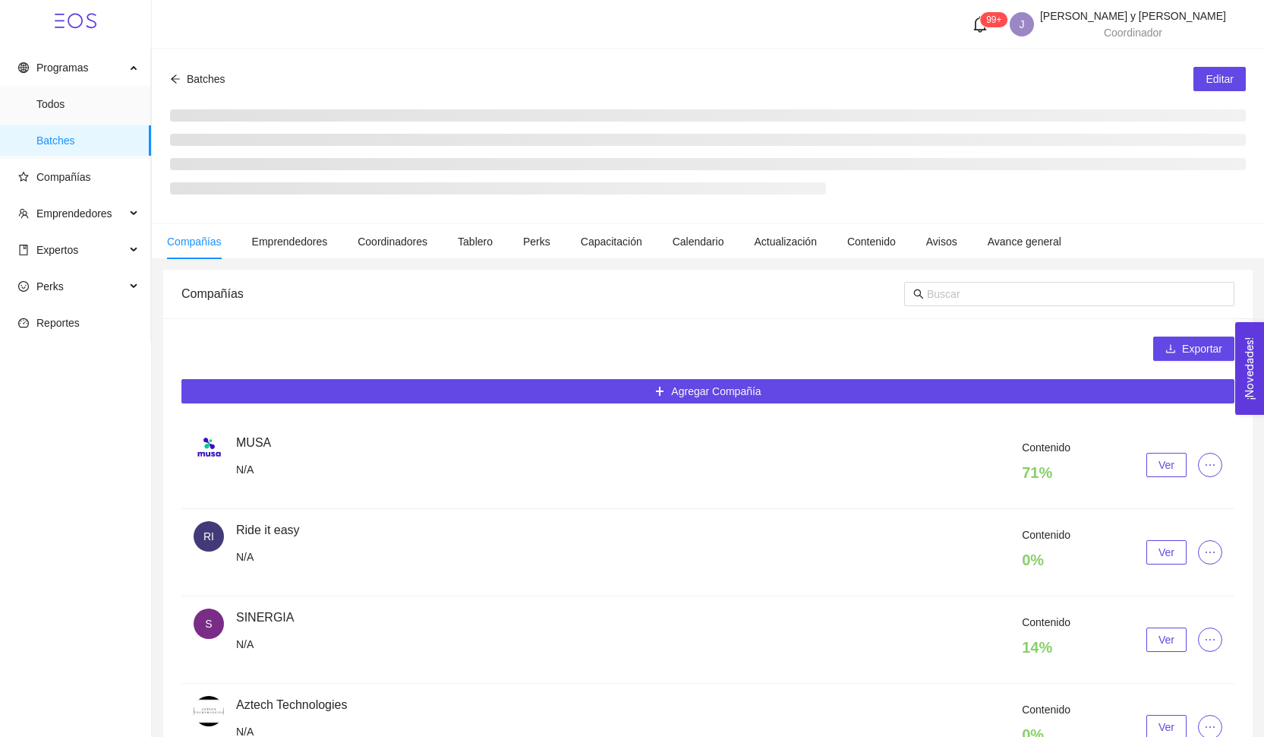
scroll to position [48, 0]
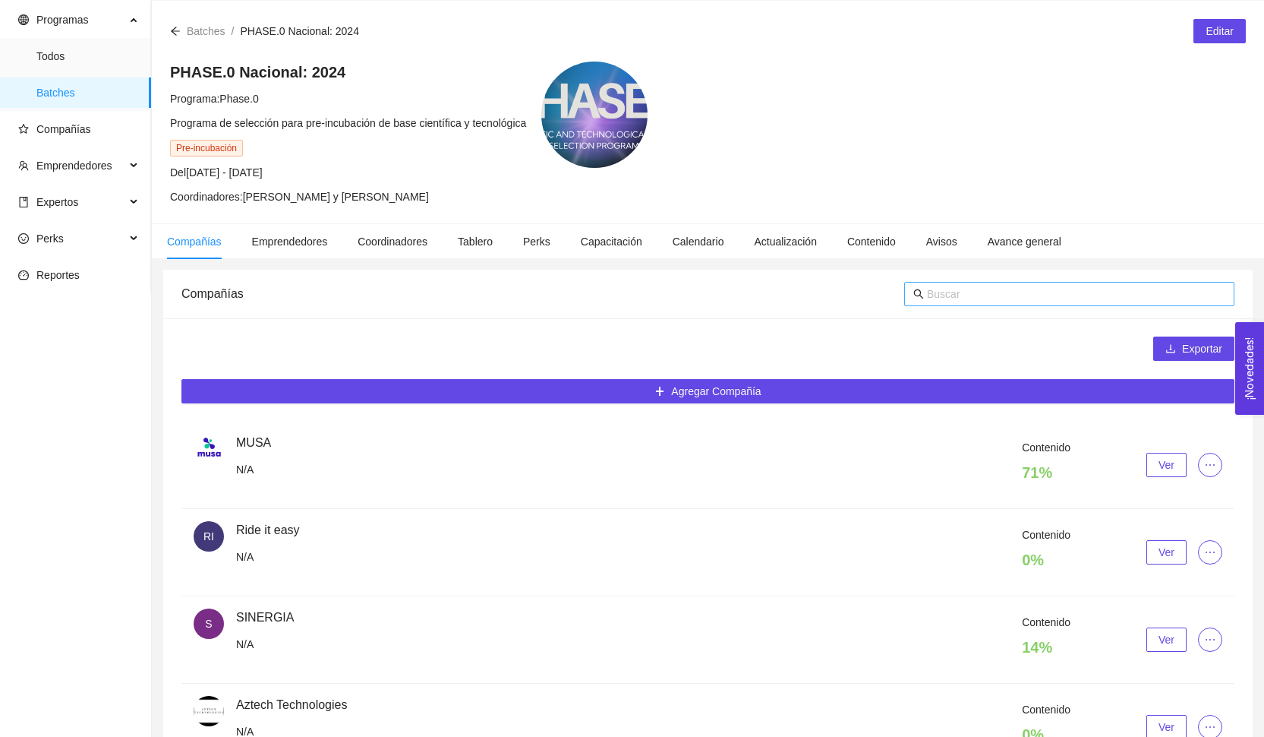
click at [945, 287] on input "text" at bounding box center [1076, 293] width 298 height 17
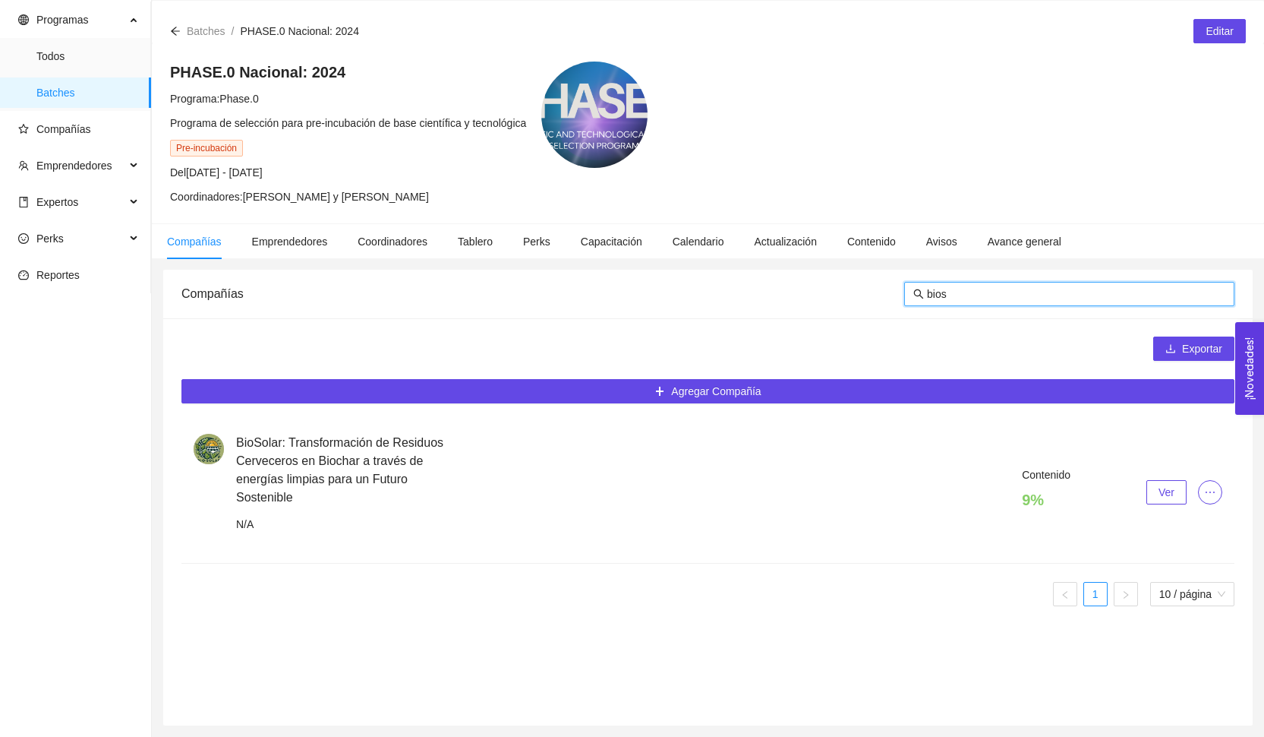
type input "bios"
click at [1147, 507] on div "Contenido 9 % Ver" at bounding box center [729, 492] width 986 height 52
click at [1155, 485] on button "Ver" at bounding box center [1167, 492] width 40 height 24
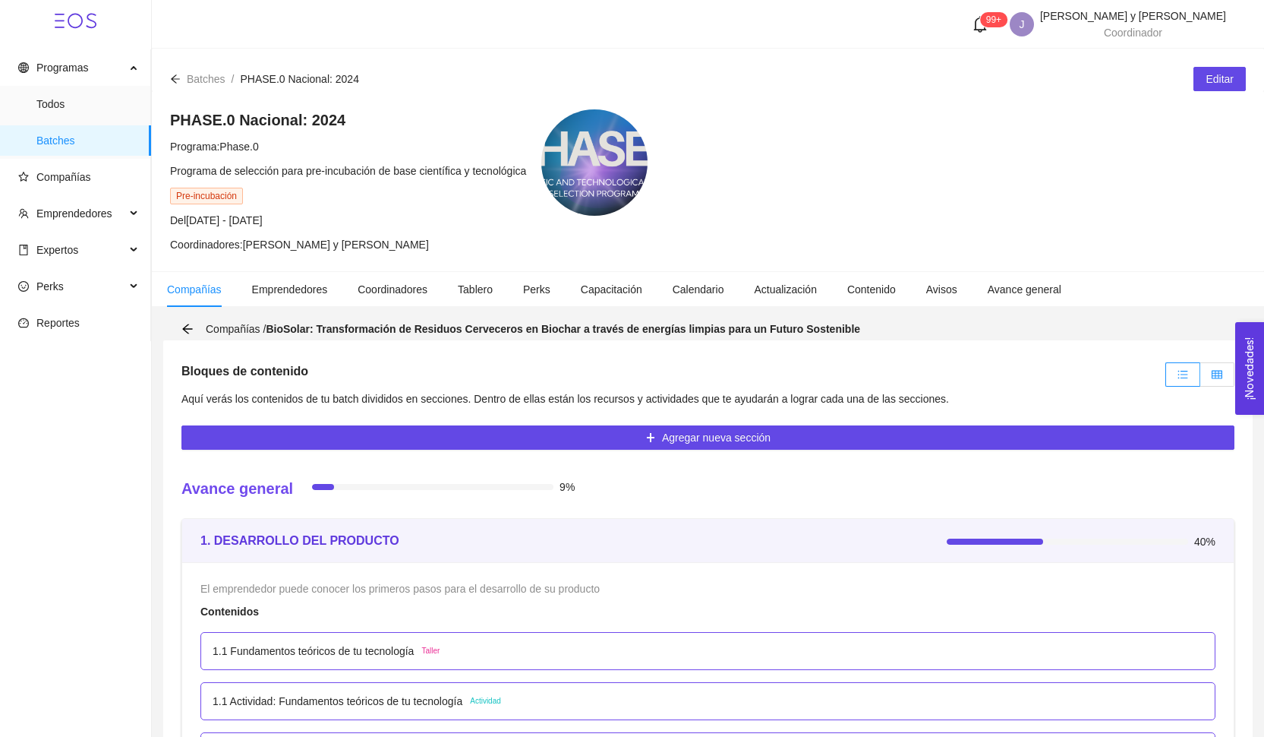
click at [1214, 379] on icon "table" at bounding box center [1217, 374] width 11 height 11
click at [1200, 378] on input "radio" at bounding box center [1200, 378] width 0 height 0
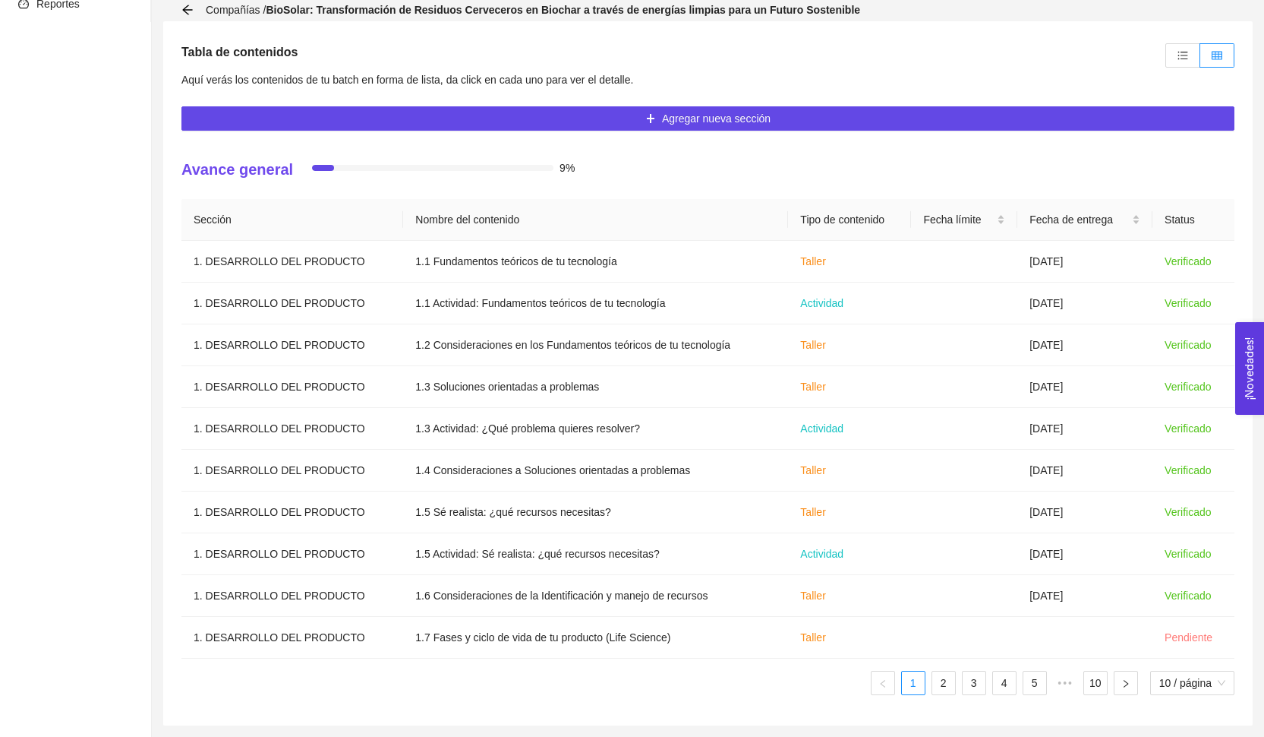
scroll to position [319, 0]
click at [941, 680] on link "2" at bounding box center [943, 682] width 23 height 23
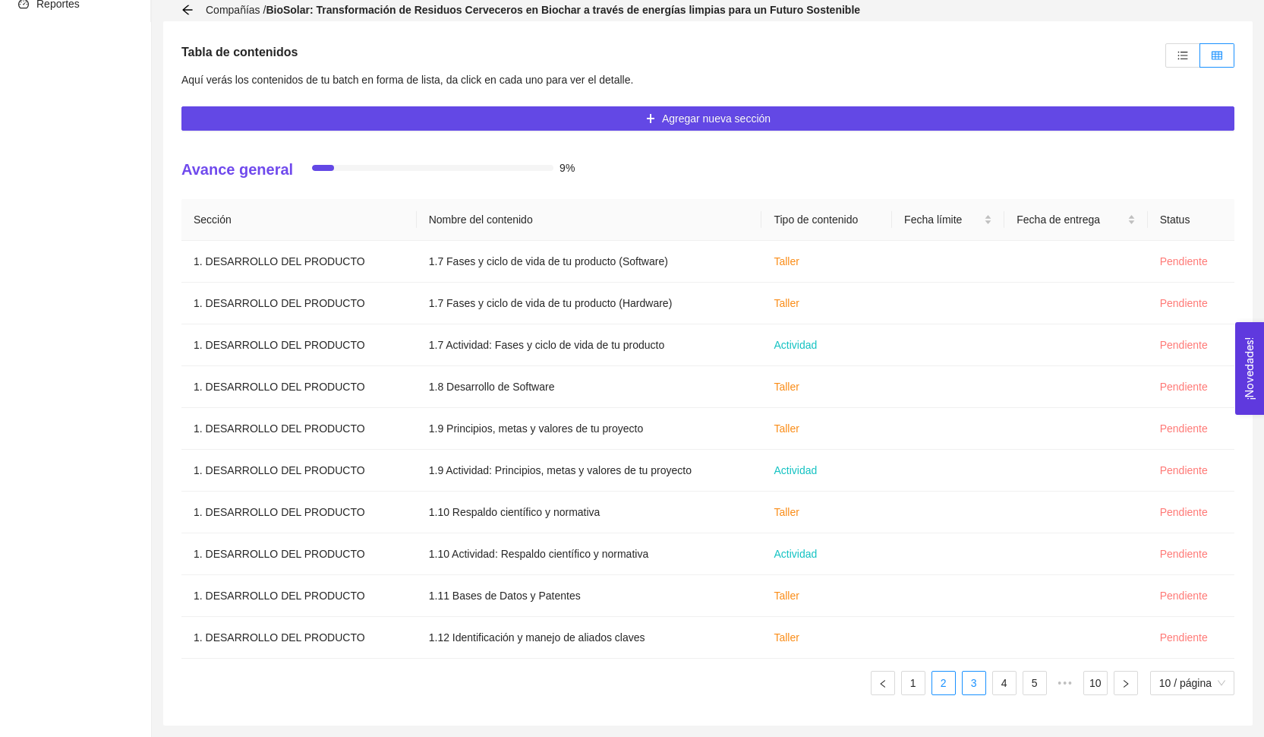
click at [969, 686] on link "3" at bounding box center [974, 682] width 23 height 23
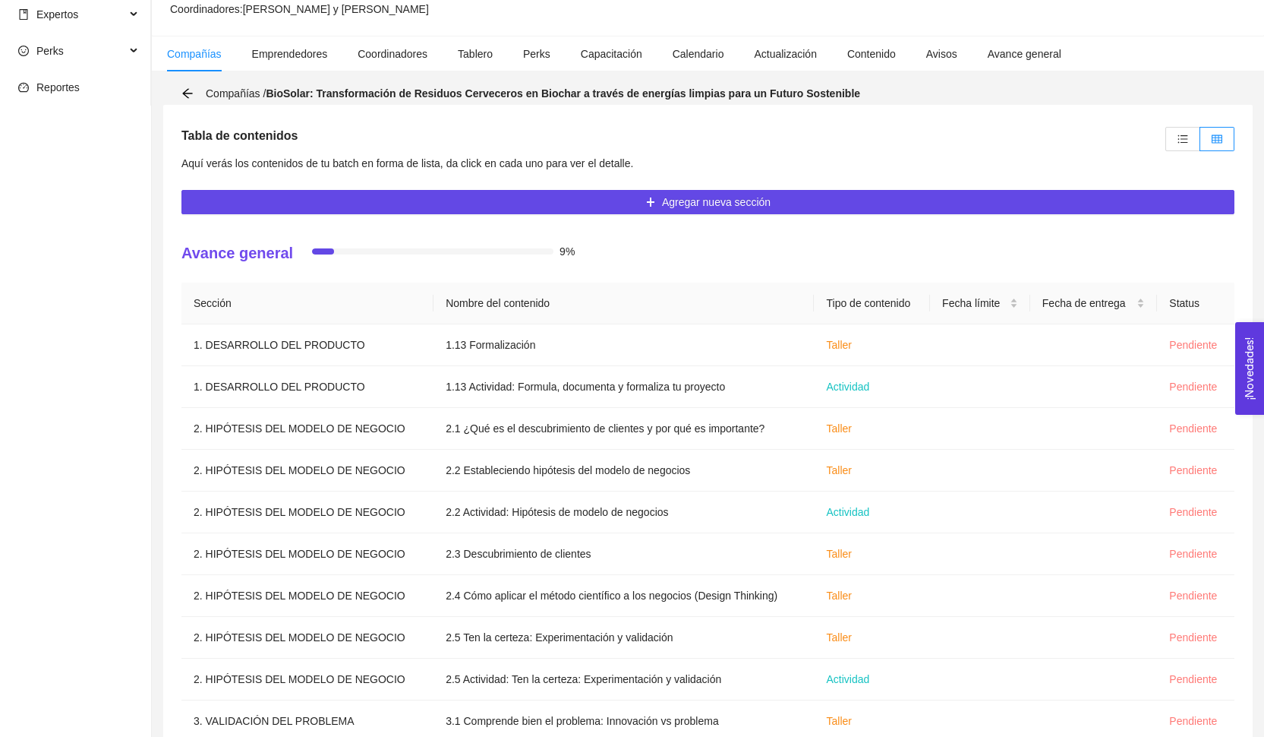
scroll to position [153, 0]
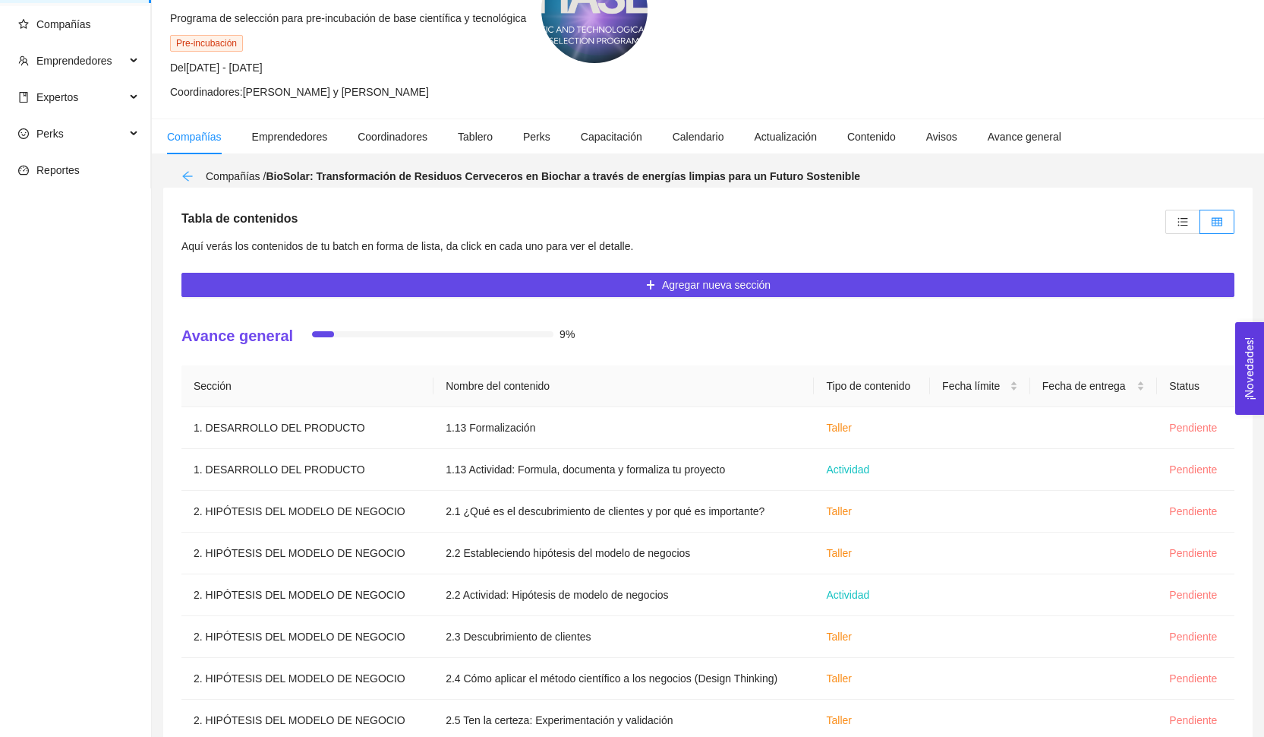
click at [185, 173] on icon "arrow-left" at bounding box center [187, 176] width 12 height 12
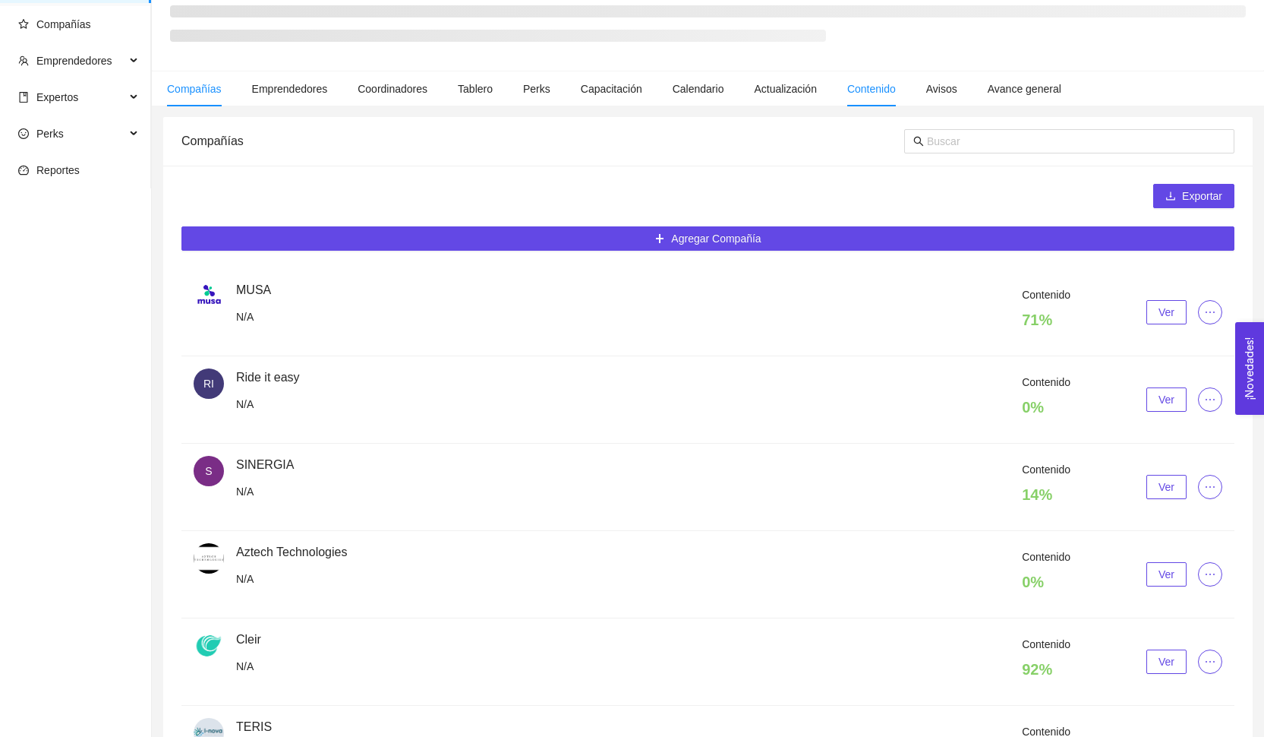
scroll to position [48, 0]
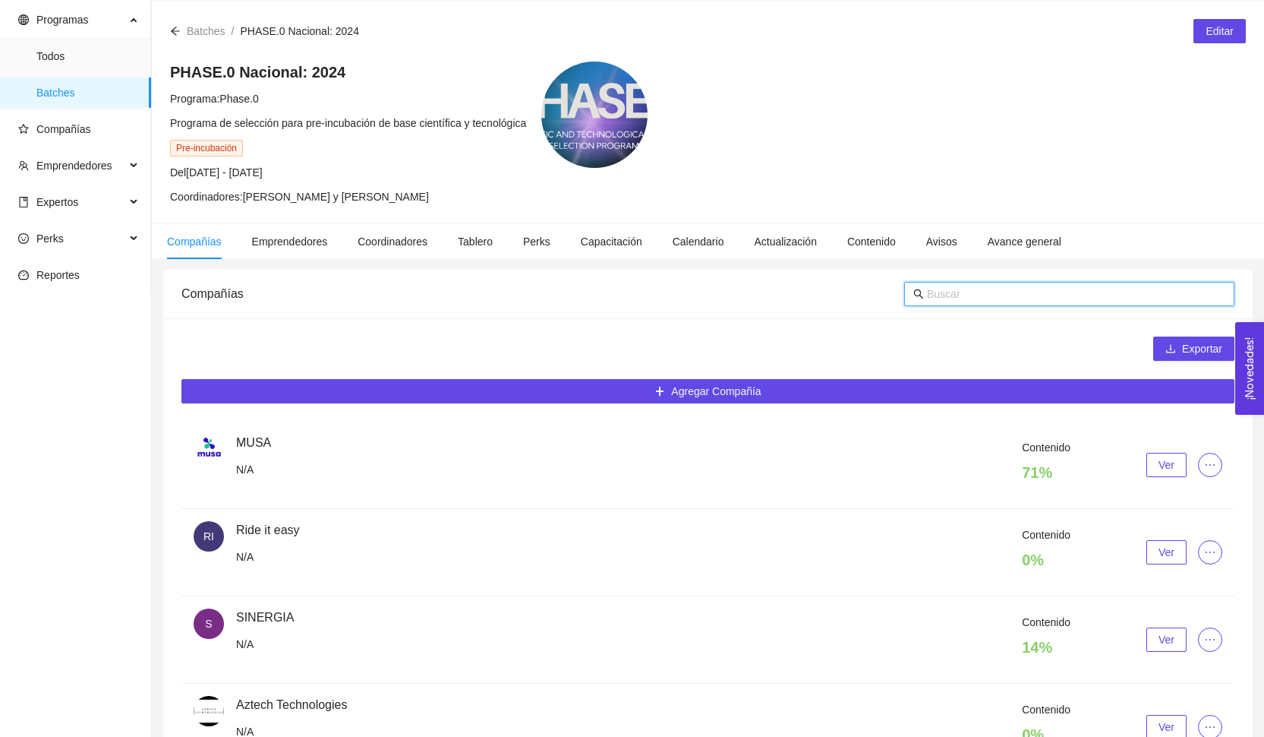
click at [958, 301] on input "text" at bounding box center [1076, 293] width 298 height 17
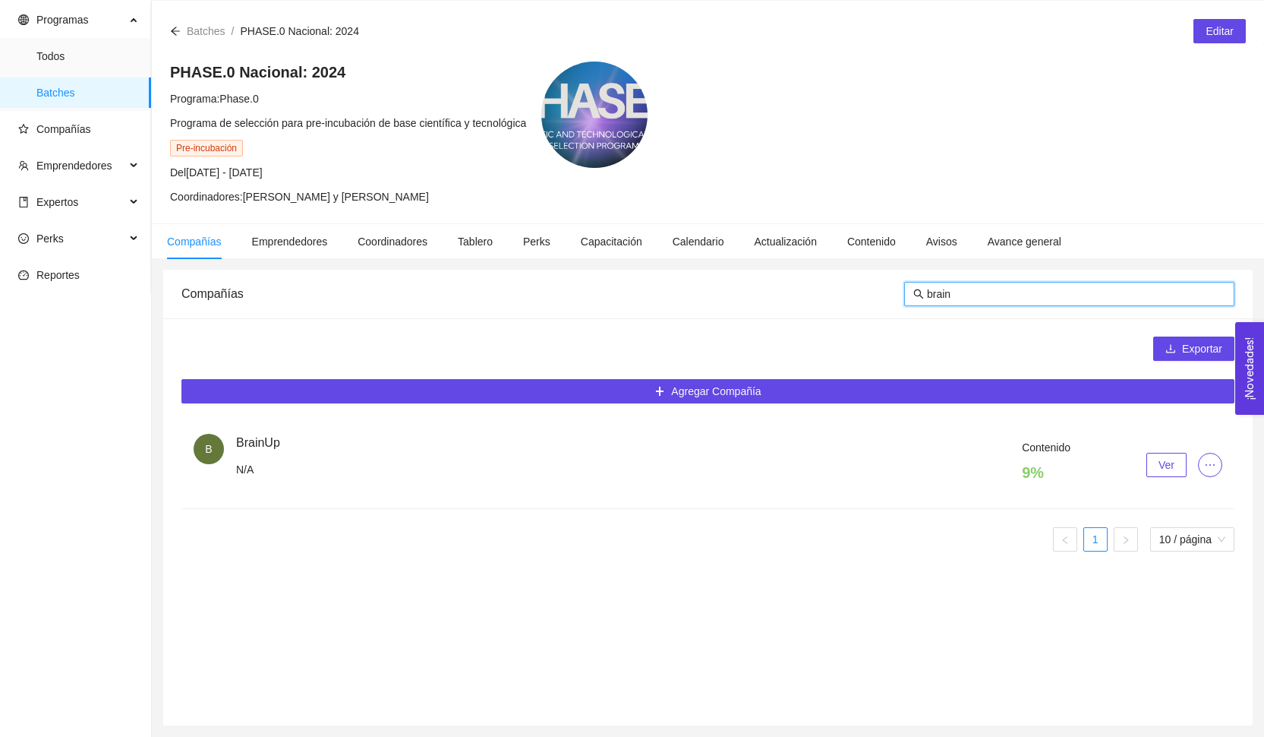
type input "brain"
click at [1161, 468] on span "Ver" at bounding box center [1167, 464] width 16 height 17
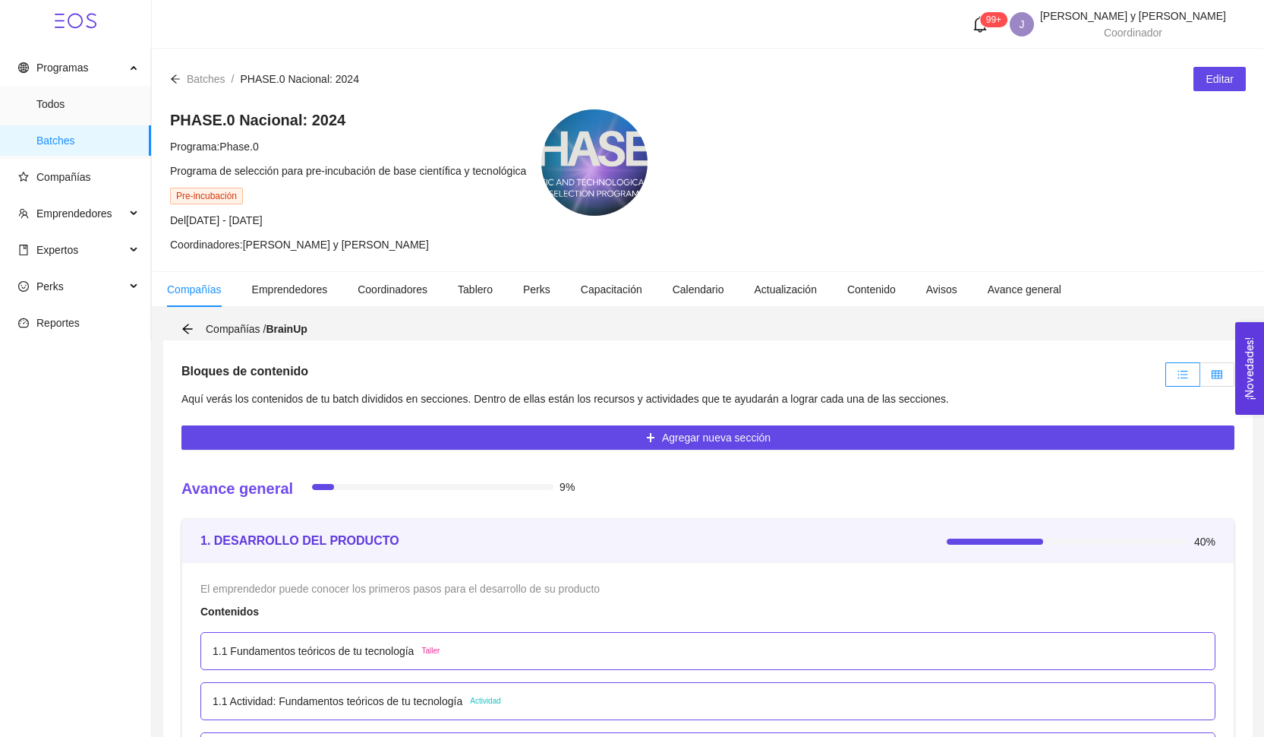
click at [1222, 374] on icon "table" at bounding box center [1217, 374] width 11 height 8
click at [1200, 378] on input "radio" at bounding box center [1200, 378] width 0 height 0
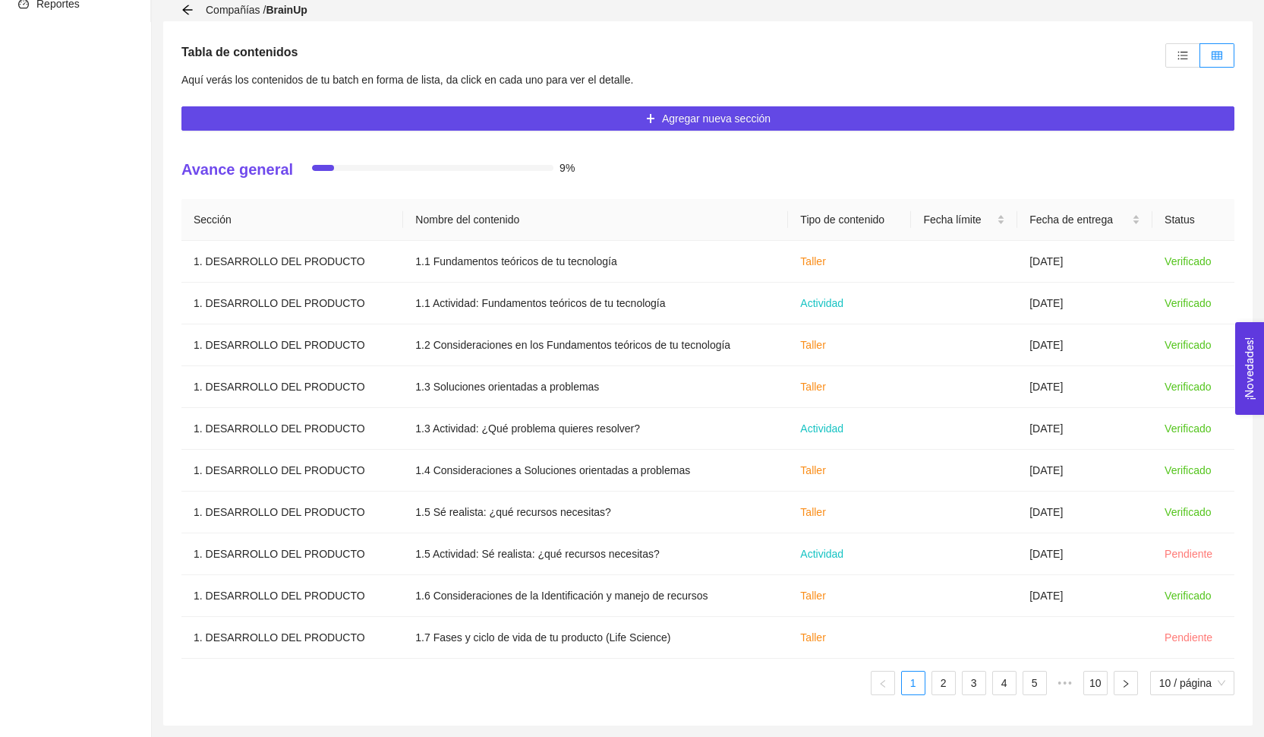
scroll to position [319, 0]
click at [188, 14] on icon "arrow-left" at bounding box center [187, 10] width 12 height 12
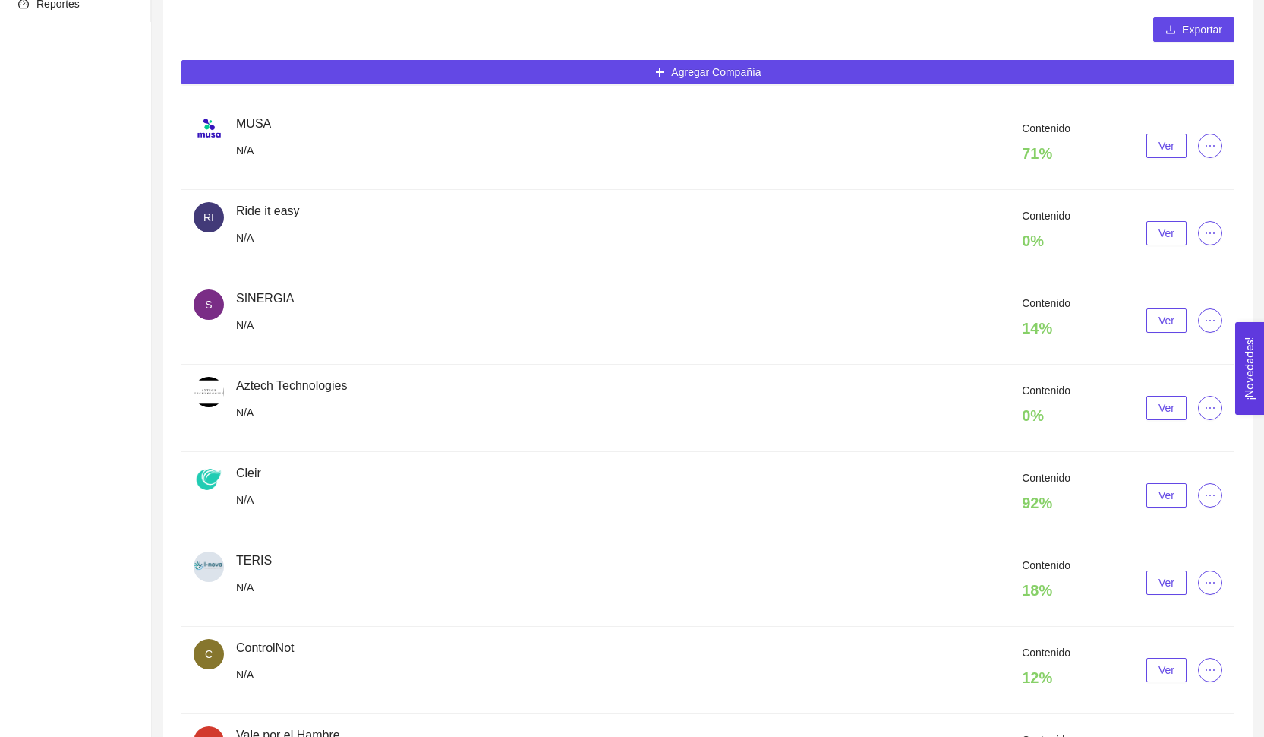
scroll to position [48, 0]
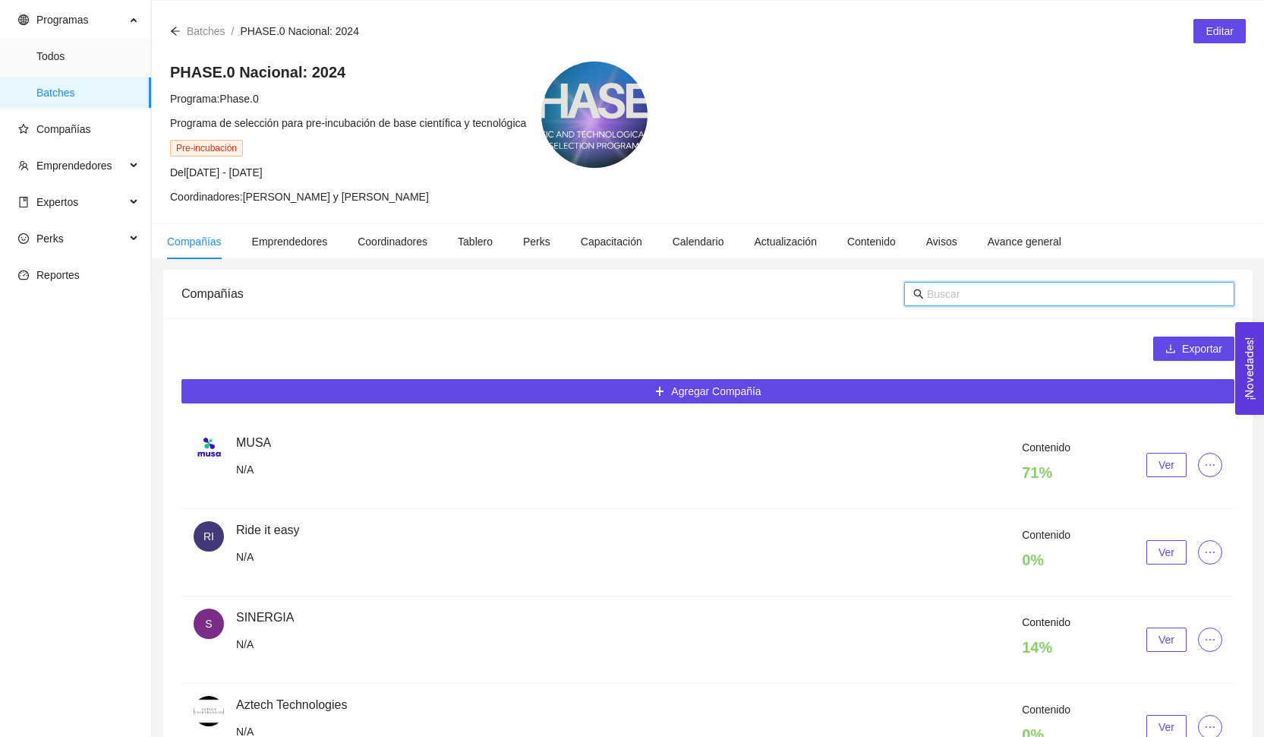
click at [964, 300] on input "text" at bounding box center [1076, 293] width 298 height 17
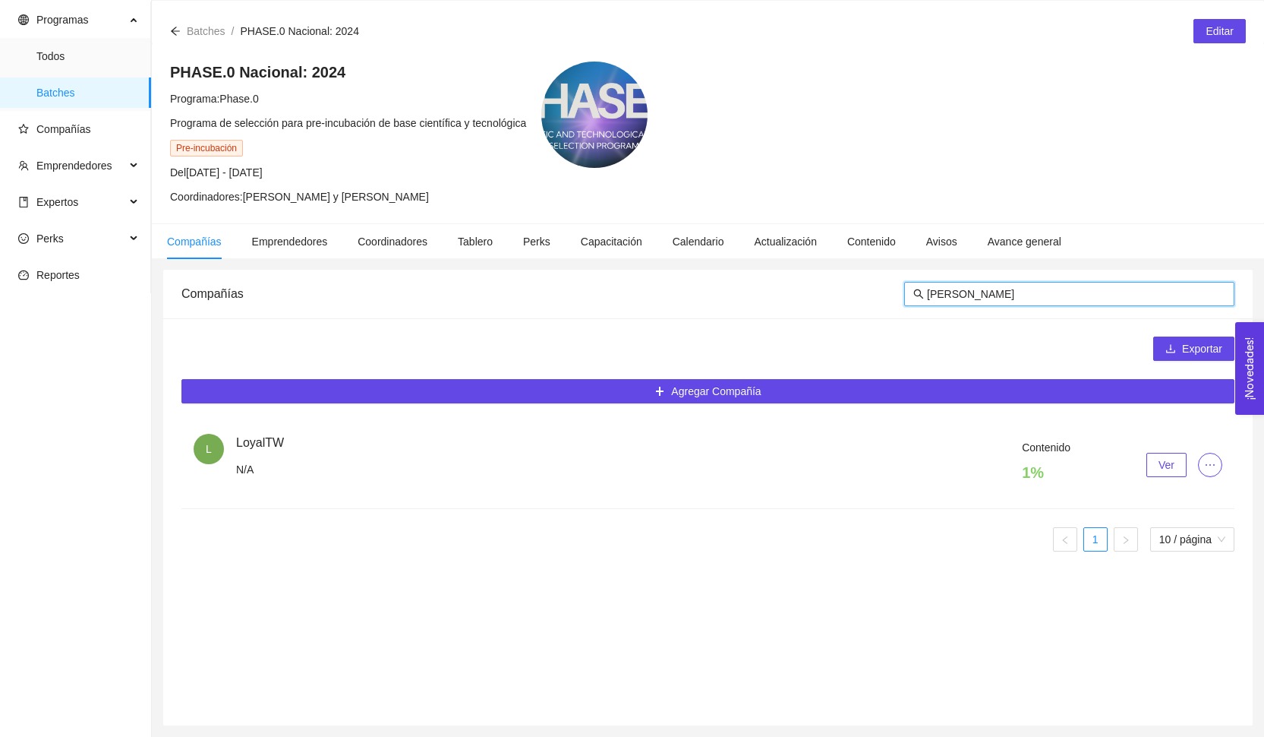
type input "[PERSON_NAME]"
click at [1161, 465] on span "Ver" at bounding box center [1167, 464] width 16 height 17
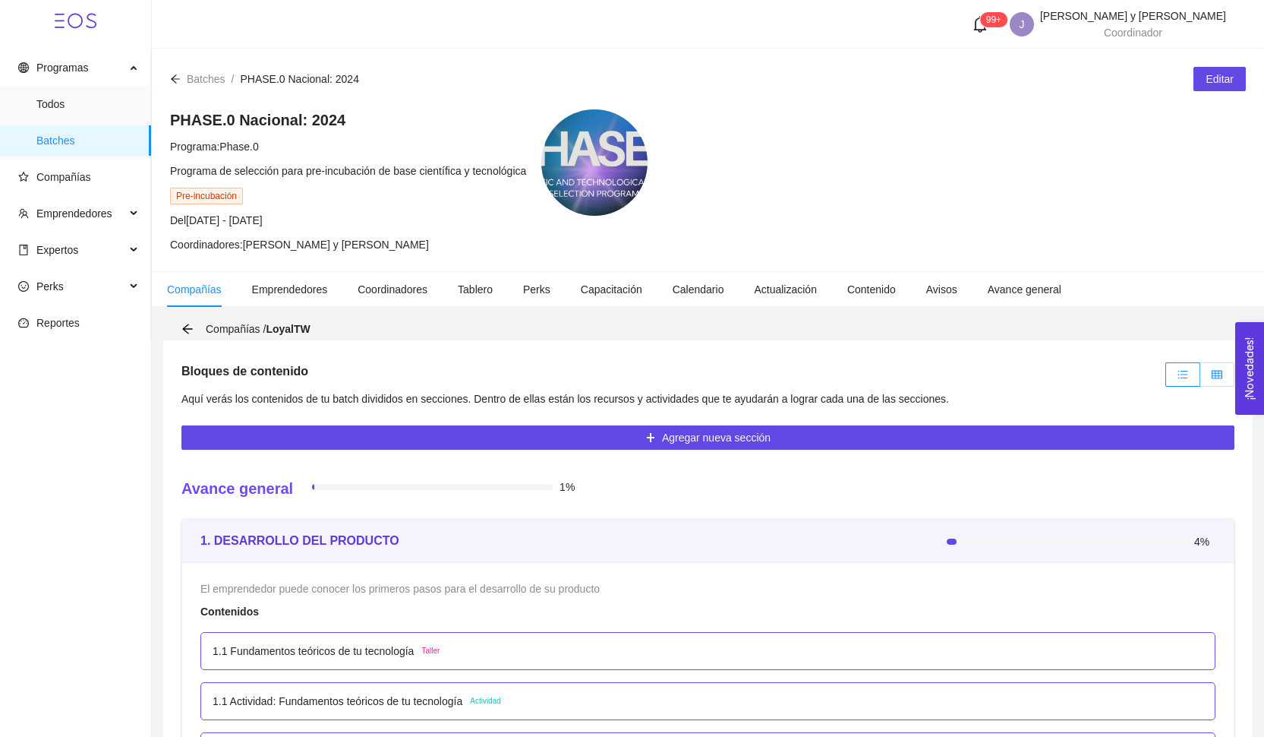
click at [1225, 374] on label at bounding box center [1217, 374] width 34 height 24
click at [1200, 378] on input "radio" at bounding box center [1200, 378] width 0 height 0
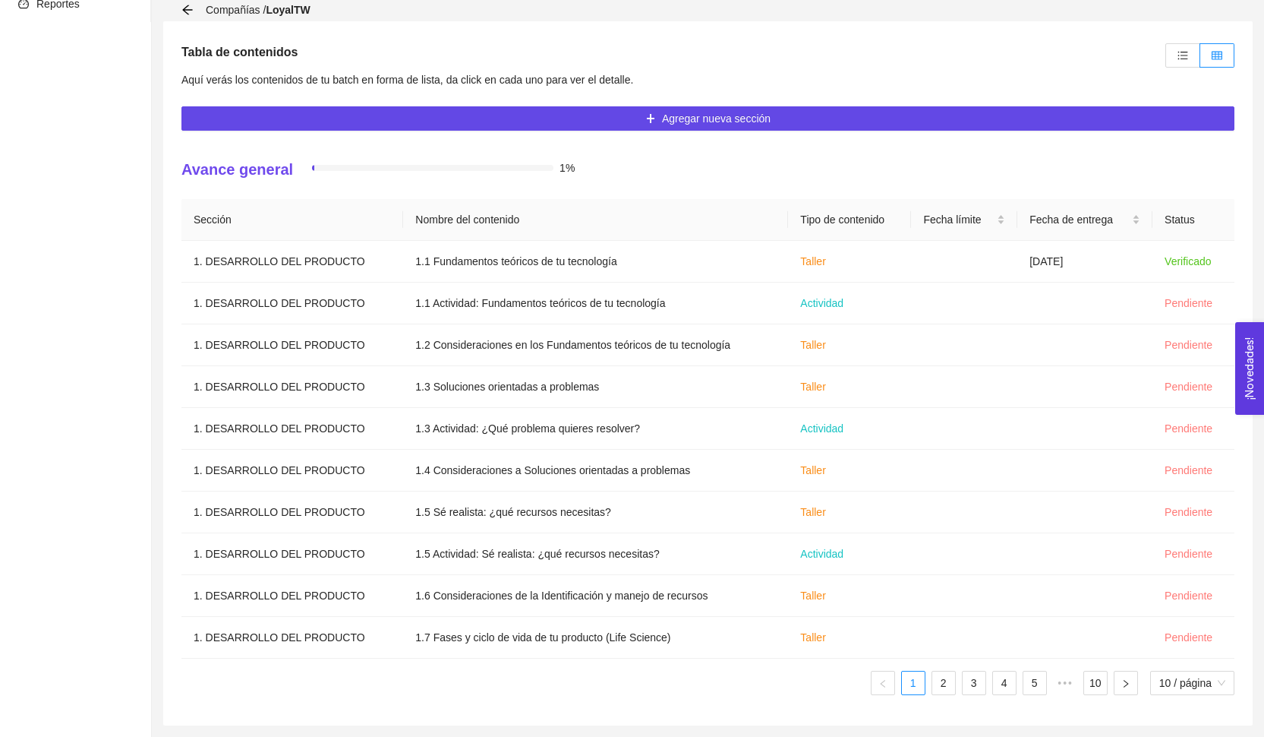
scroll to position [319, 0]
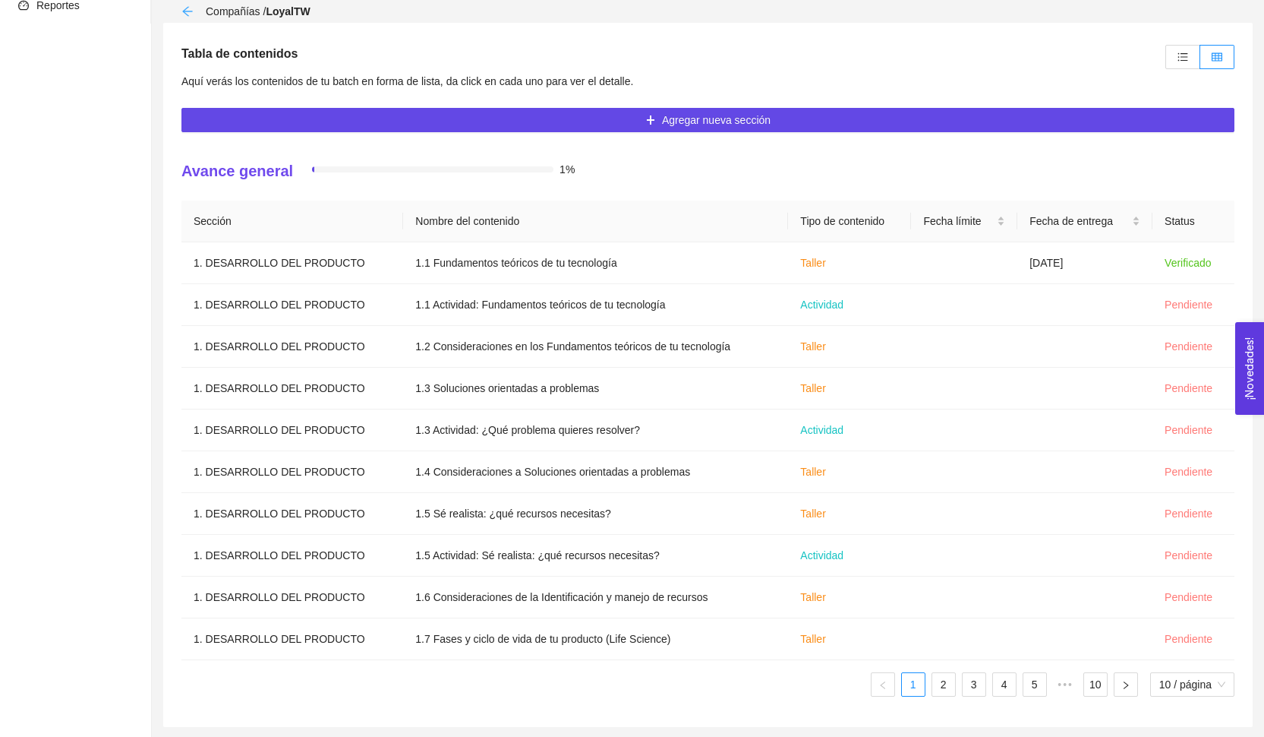
click at [188, 12] on icon "arrow-left" at bounding box center [187, 11] width 12 height 12
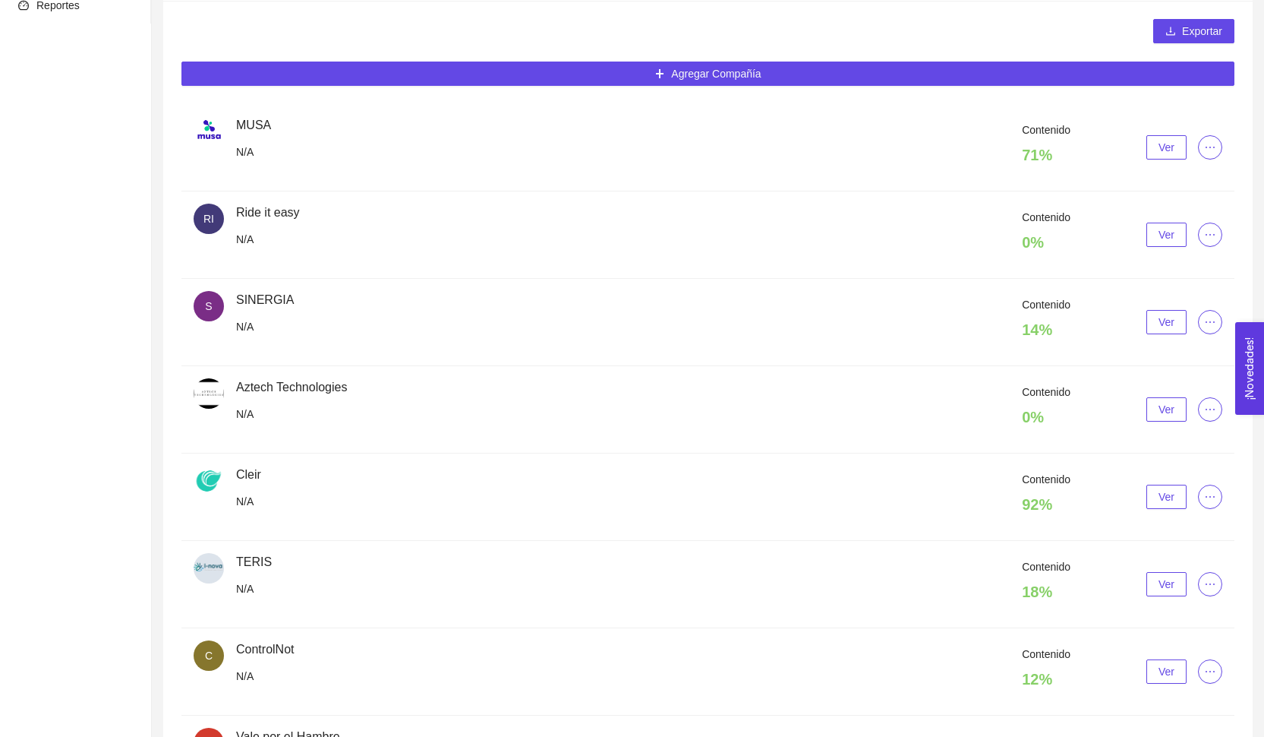
scroll to position [48, 0]
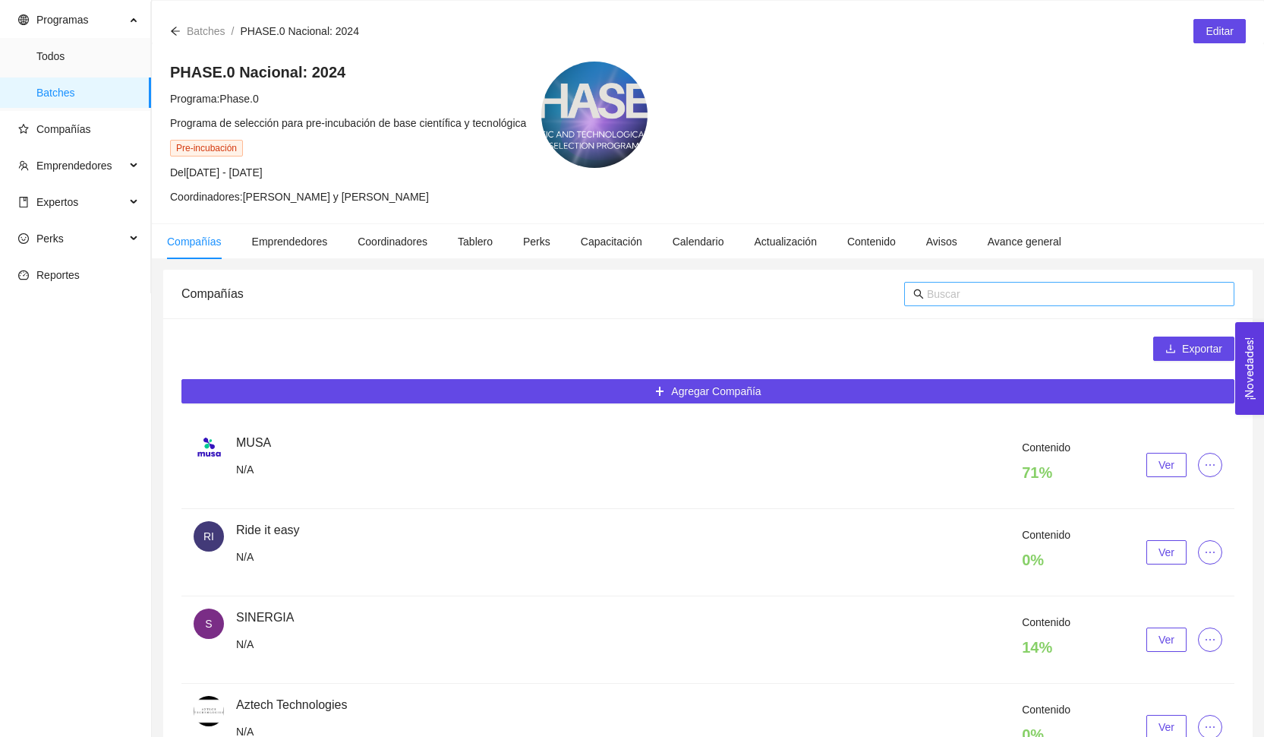
click at [1021, 301] on input "text" at bounding box center [1076, 293] width 298 height 17
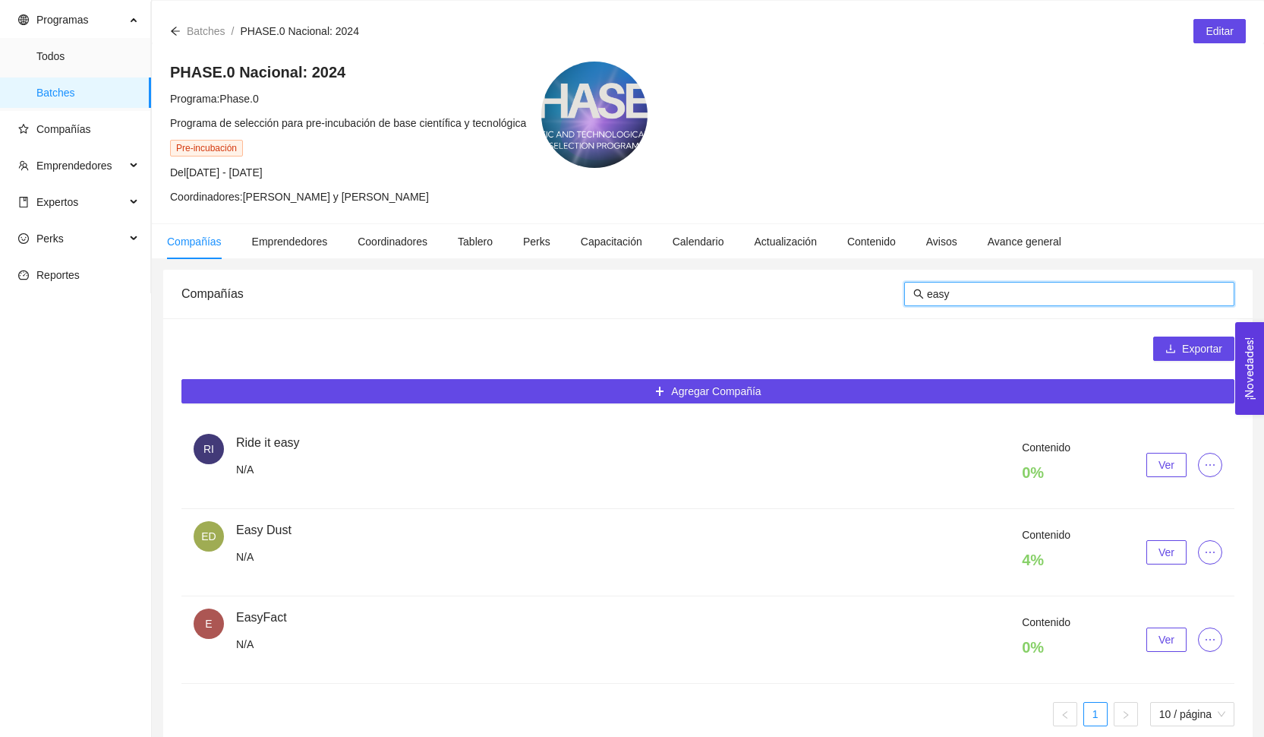
type input "easy"
click at [1147, 658] on div "Contenido 0 % Ver" at bounding box center [729, 640] width 986 height 52
click at [1163, 639] on span "Ver" at bounding box center [1167, 639] width 16 height 17
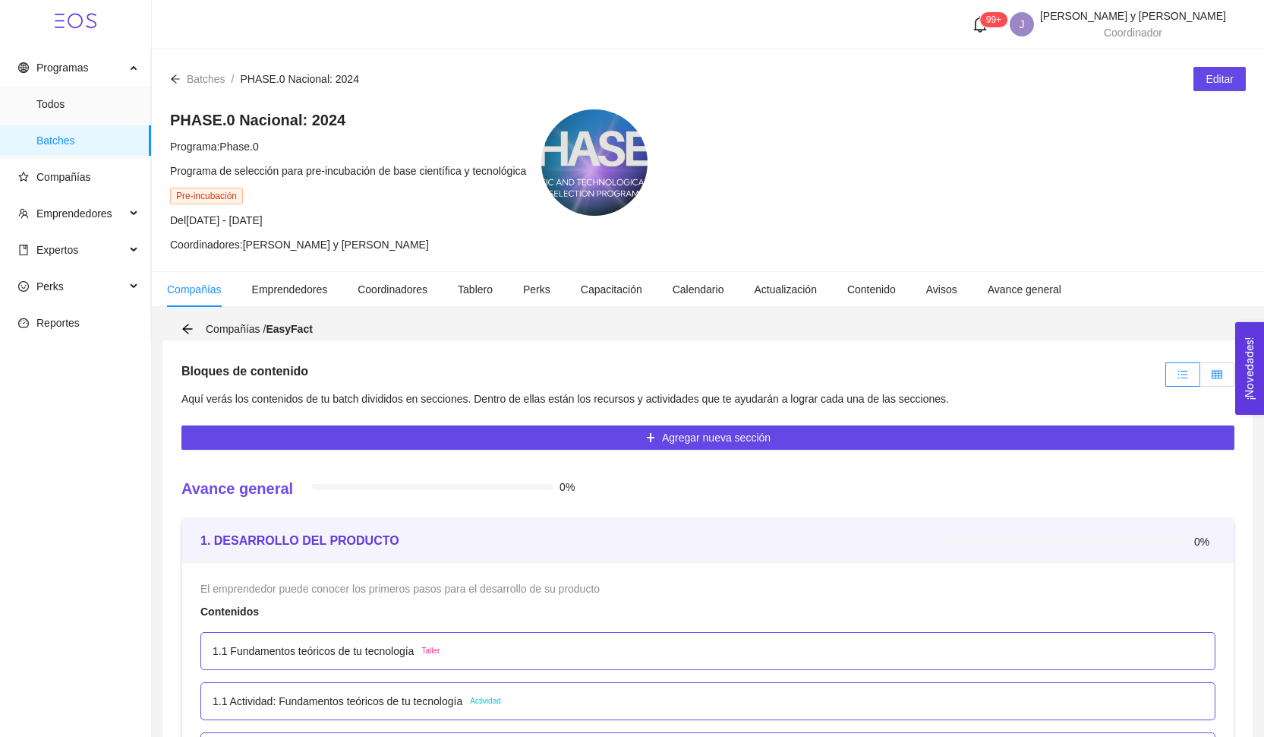
click at [1212, 368] on span at bounding box center [1217, 374] width 11 height 12
click at [1200, 378] on input "radio" at bounding box center [1200, 378] width 0 height 0
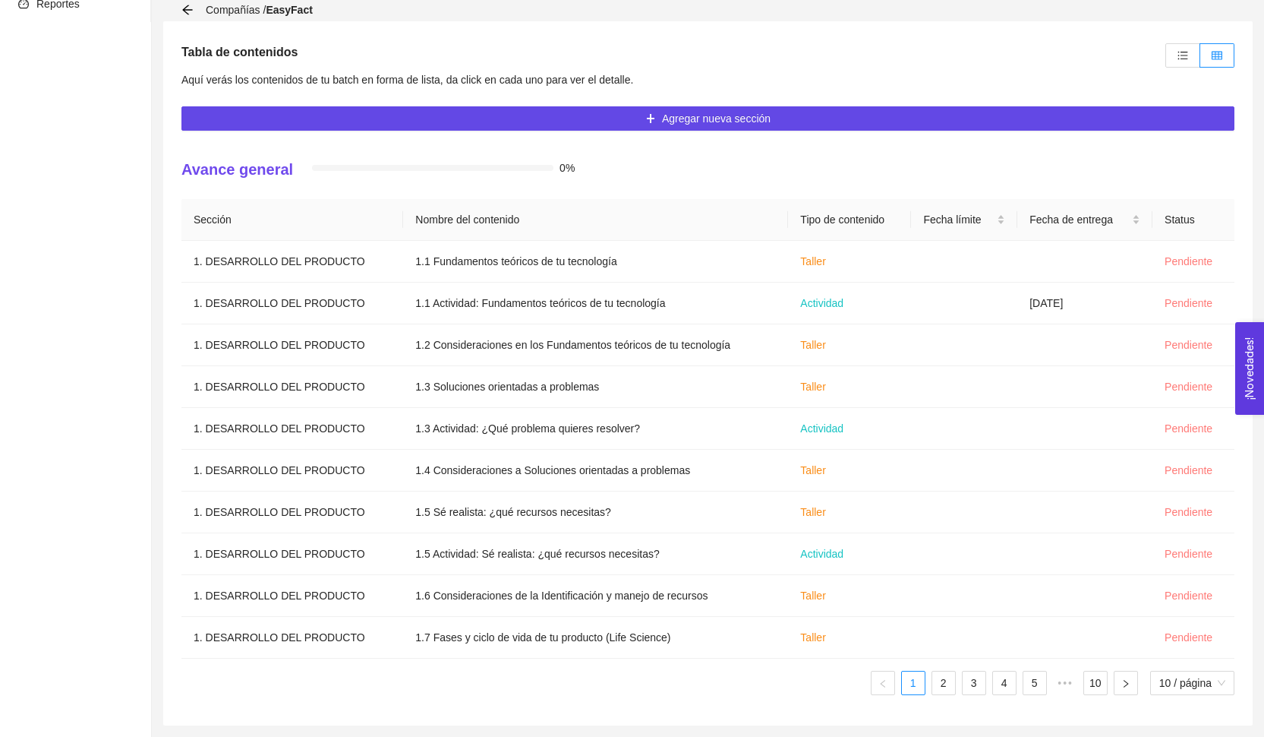
scroll to position [319, 0]
click at [225, 1] on div "Compañías / EasyFact" at bounding box center [707, 9] width 1053 height 23
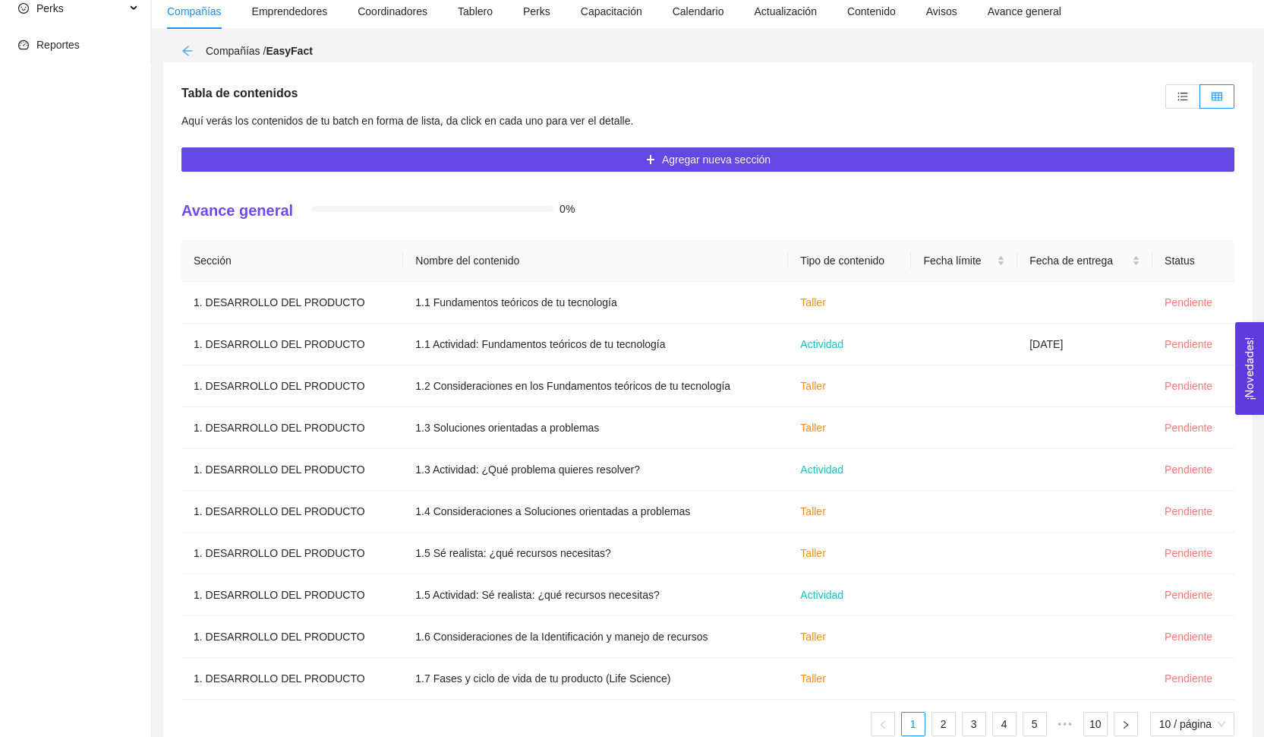
click at [191, 49] on icon "arrow-left" at bounding box center [187, 51] width 12 height 12
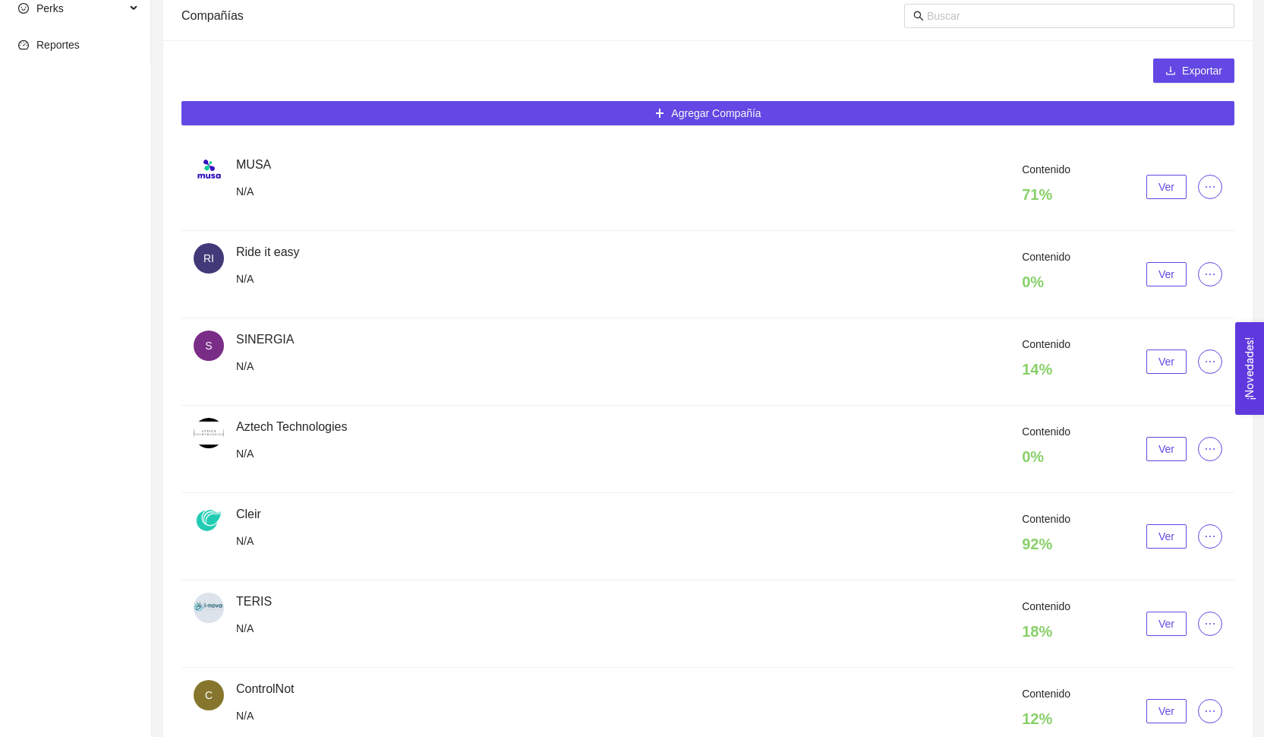
scroll to position [48, 0]
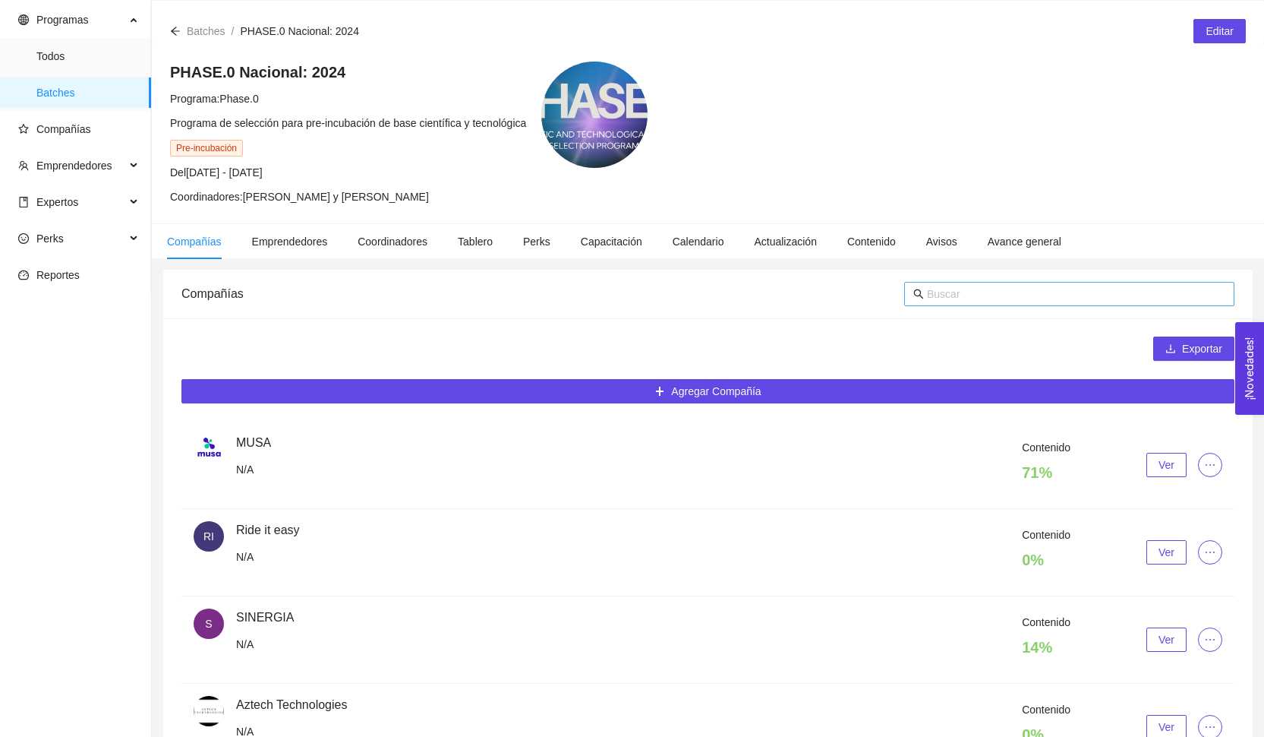
click at [983, 299] on input "text" at bounding box center [1076, 293] width 298 height 17
type input "o"
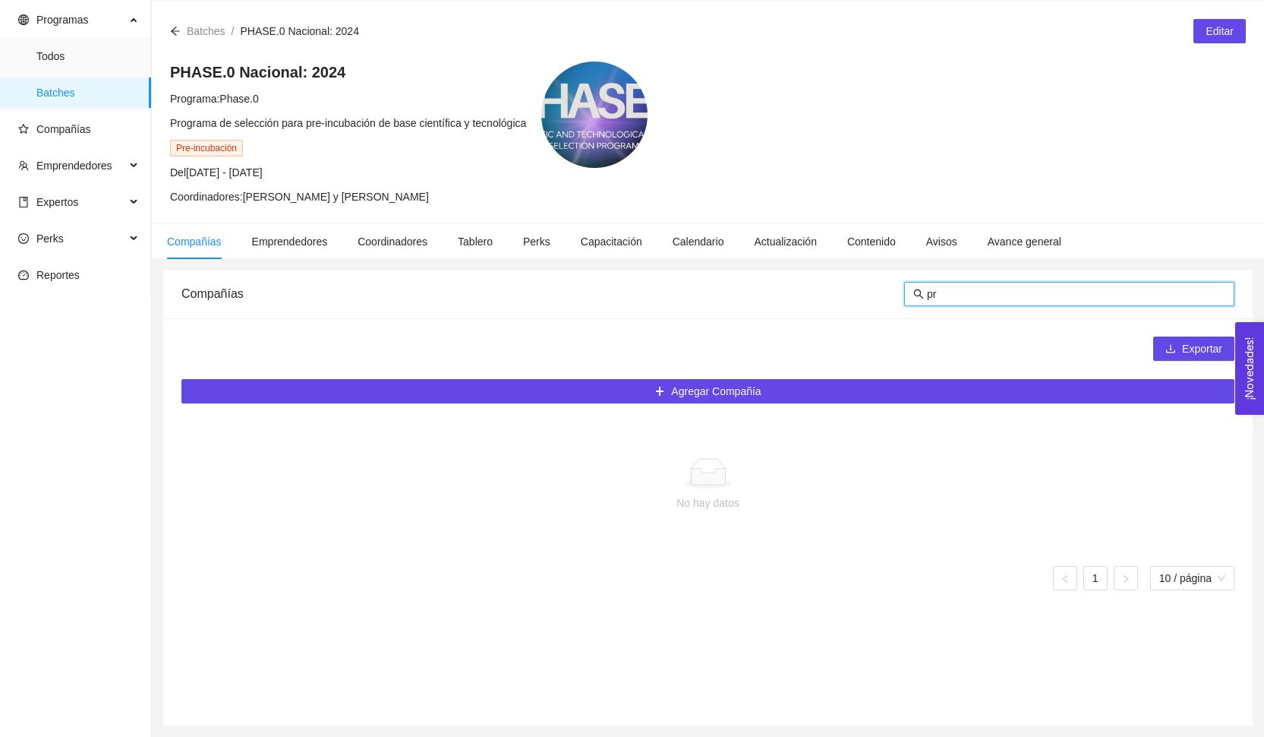
type input "p"
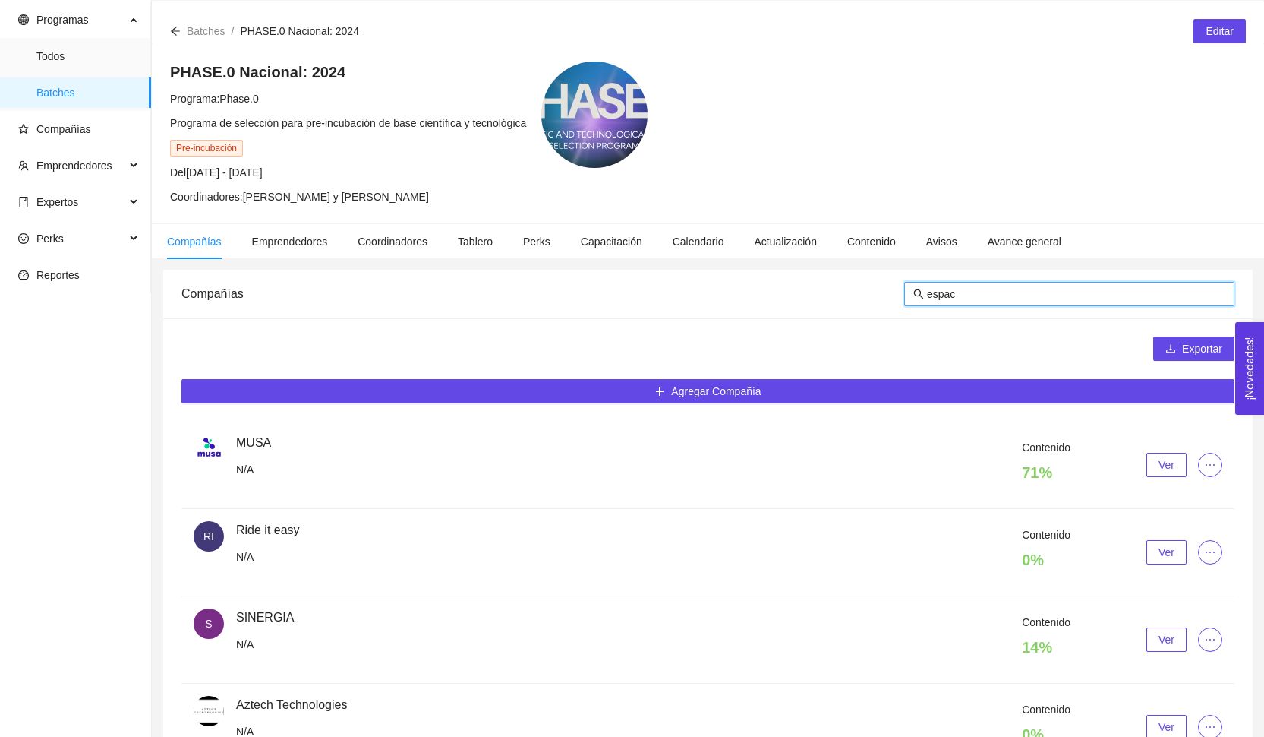
type input "espaci"
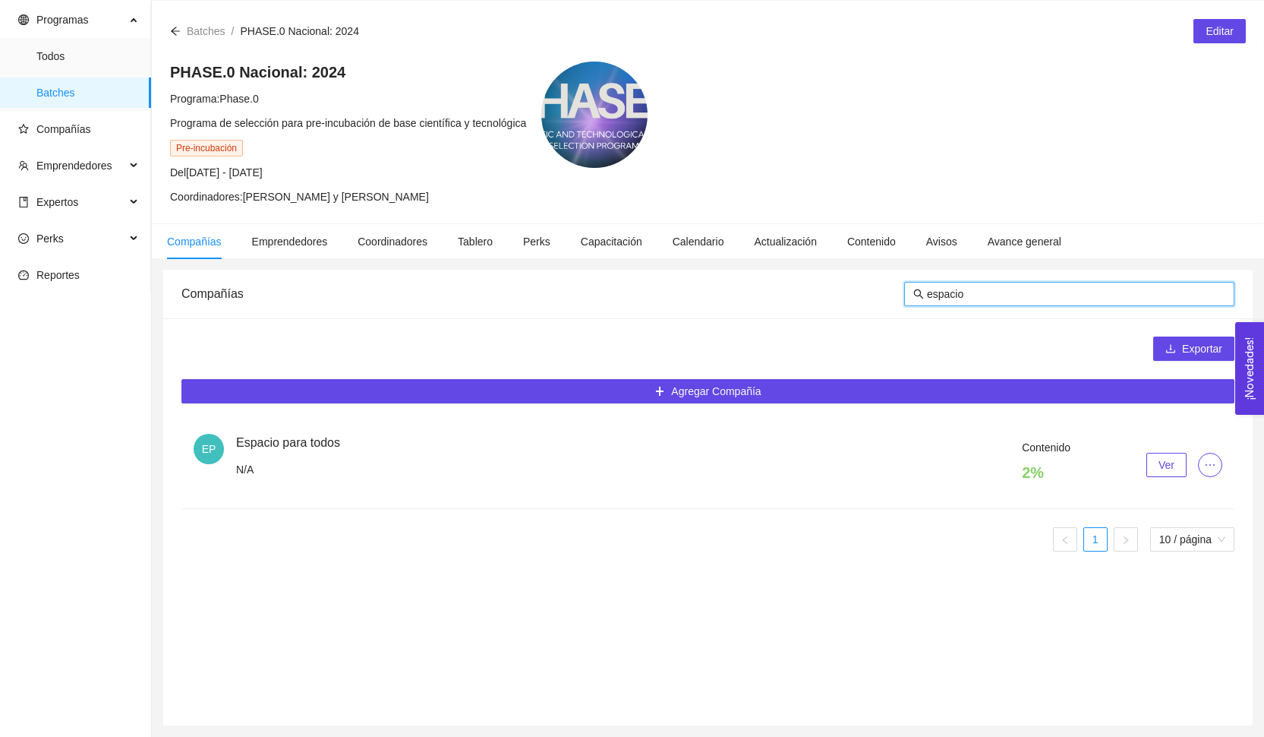
drag, startPoint x: 944, startPoint y: 477, endPoint x: 1148, endPoint y: 461, distance: 204.9
click at [1148, 461] on button "Ver" at bounding box center [1167, 465] width 40 height 24
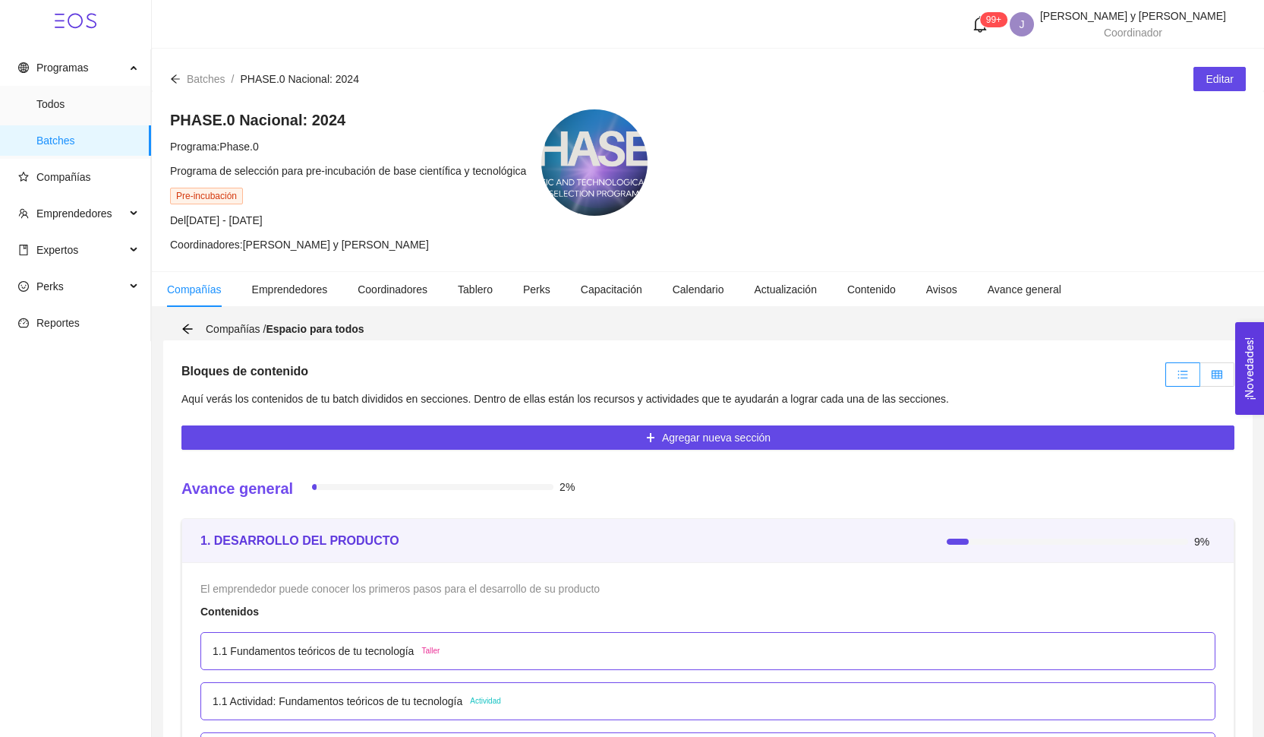
click at [1221, 377] on icon "table" at bounding box center [1217, 374] width 11 height 11
click at [1200, 378] on input "radio" at bounding box center [1200, 378] width 0 height 0
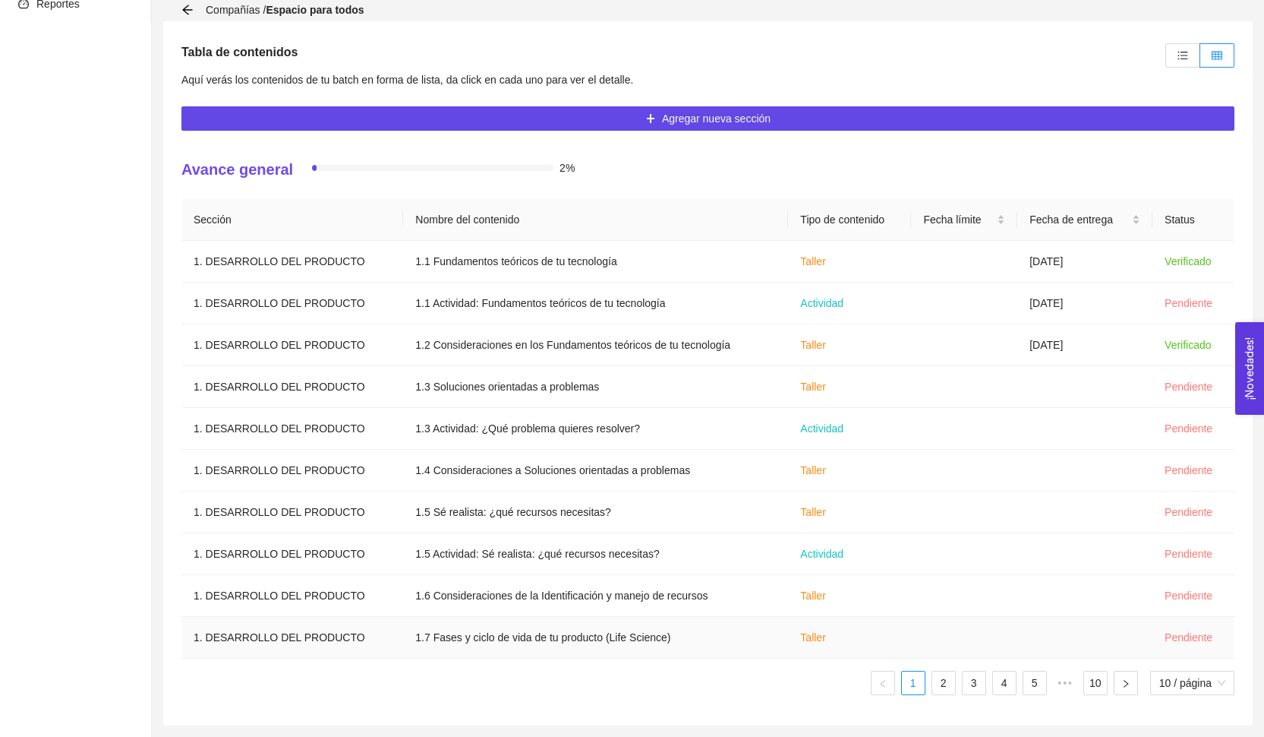
scroll to position [319, 0]
click at [933, 692] on link "2" at bounding box center [943, 682] width 23 height 23
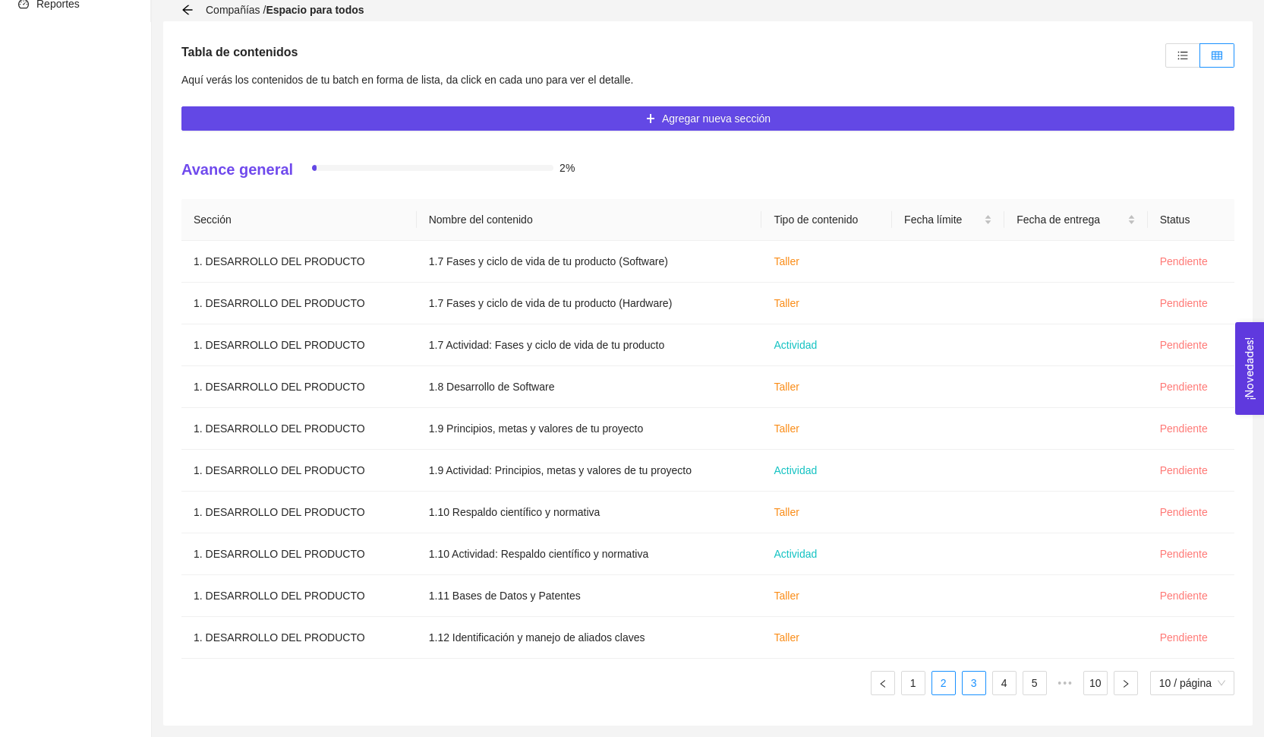
click at [981, 692] on link "3" at bounding box center [974, 682] width 23 height 23
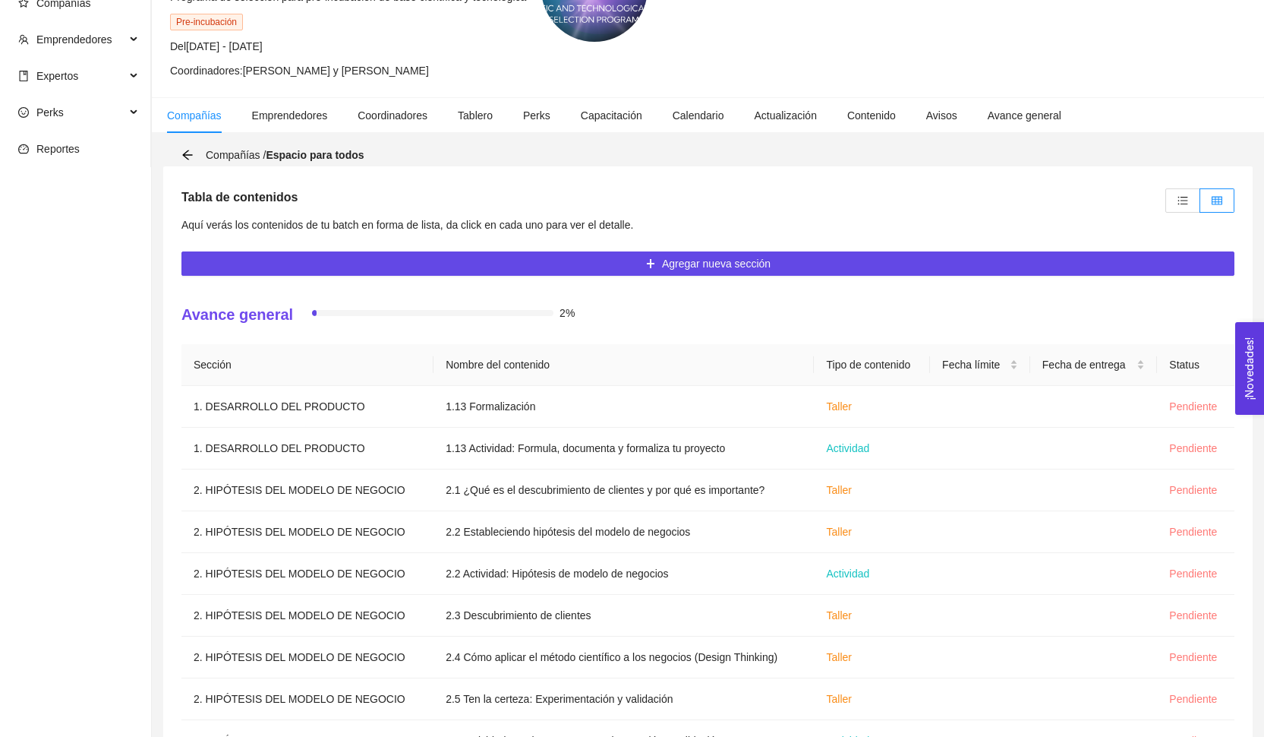
scroll to position [41, 0]
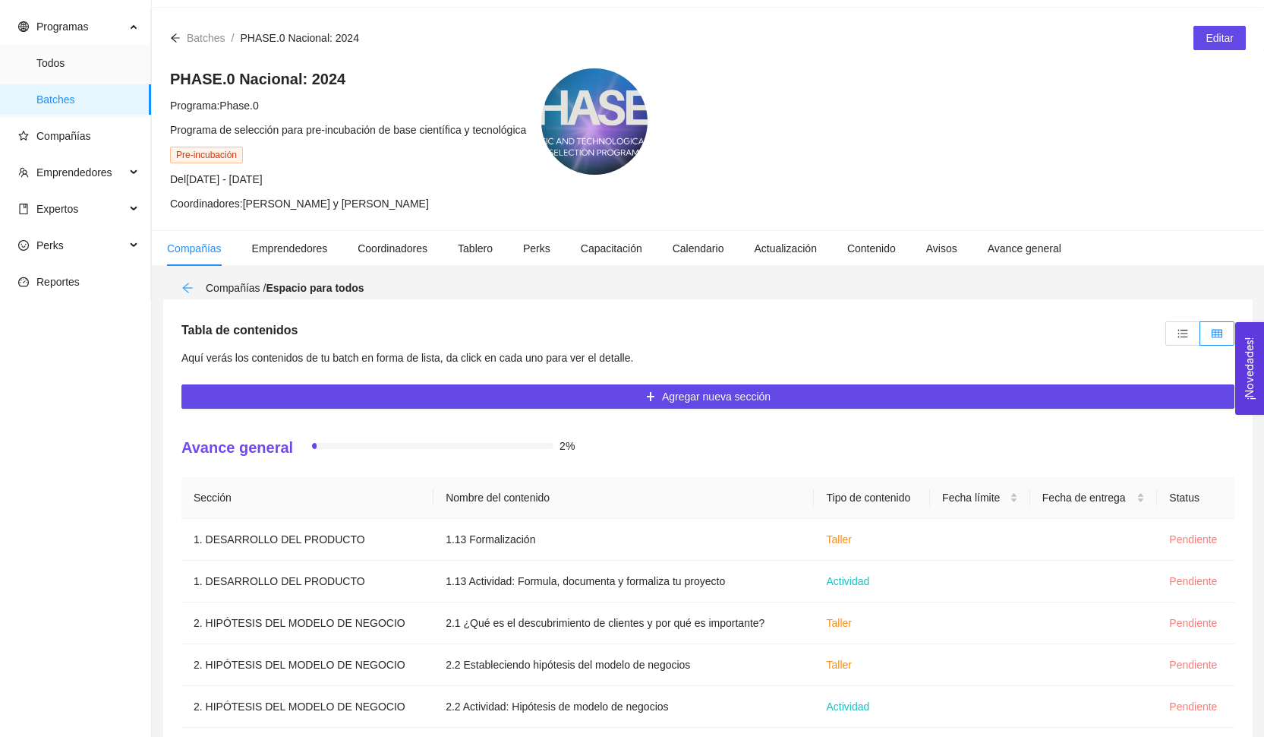
click at [186, 285] on icon "arrow-left" at bounding box center [187, 287] width 10 height 10
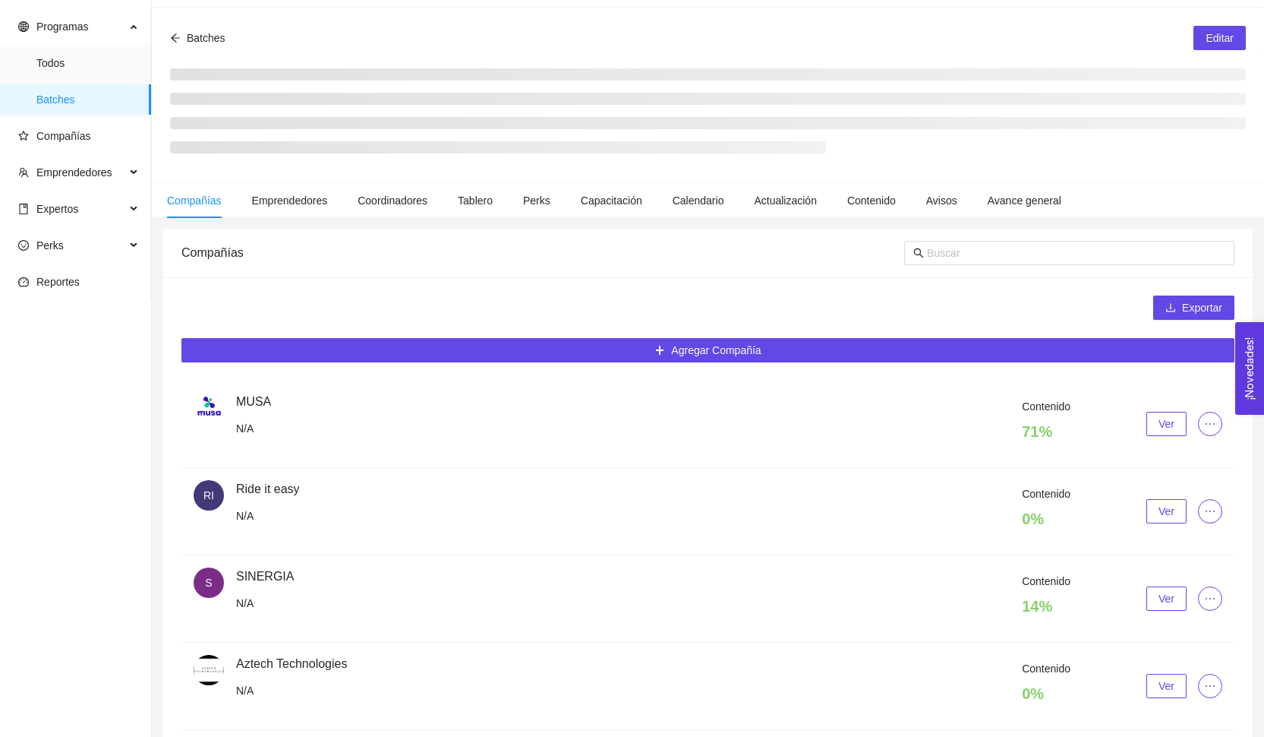
scroll to position [48, 0]
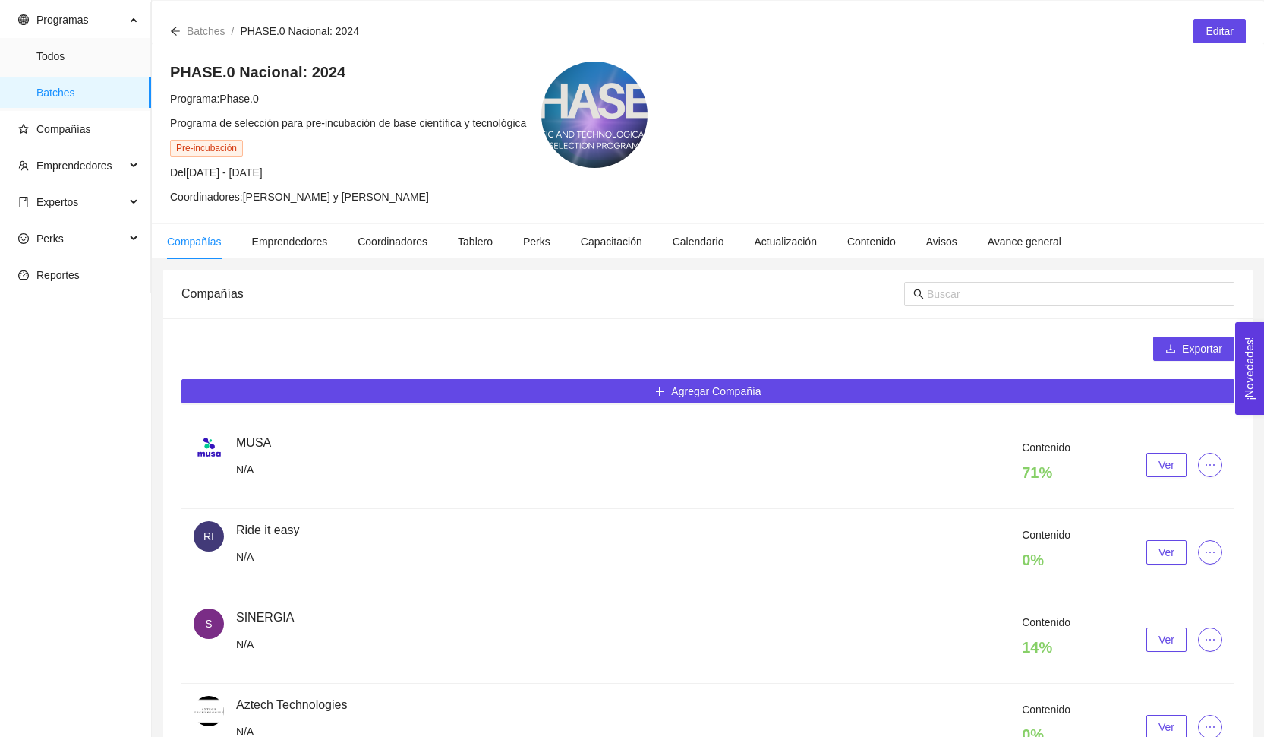
click at [993, 306] on div at bounding box center [1069, 294] width 330 height 49
click at [986, 299] on input "text" at bounding box center [1076, 293] width 298 height 17
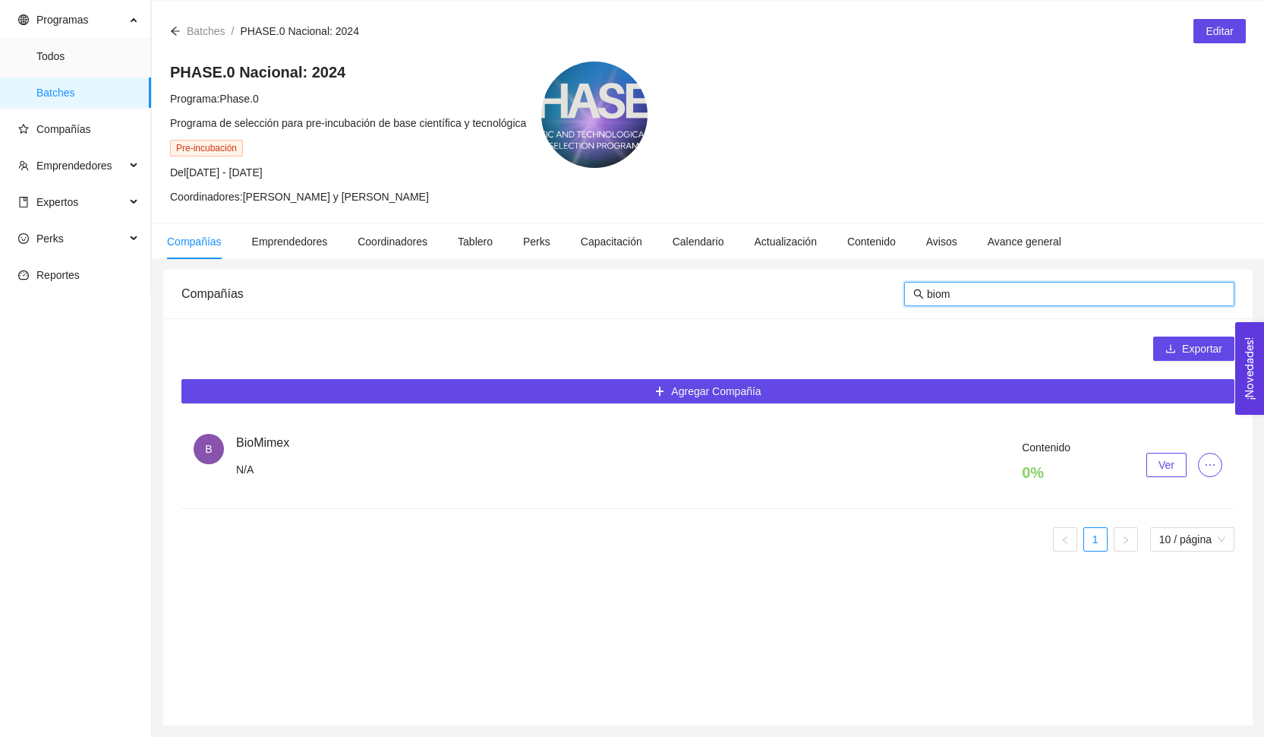
type input "biom"
click at [1131, 463] on div "Contenido 0 % Ver" at bounding box center [729, 465] width 986 height 52
click at [1159, 462] on span "Ver" at bounding box center [1167, 464] width 16 height 17
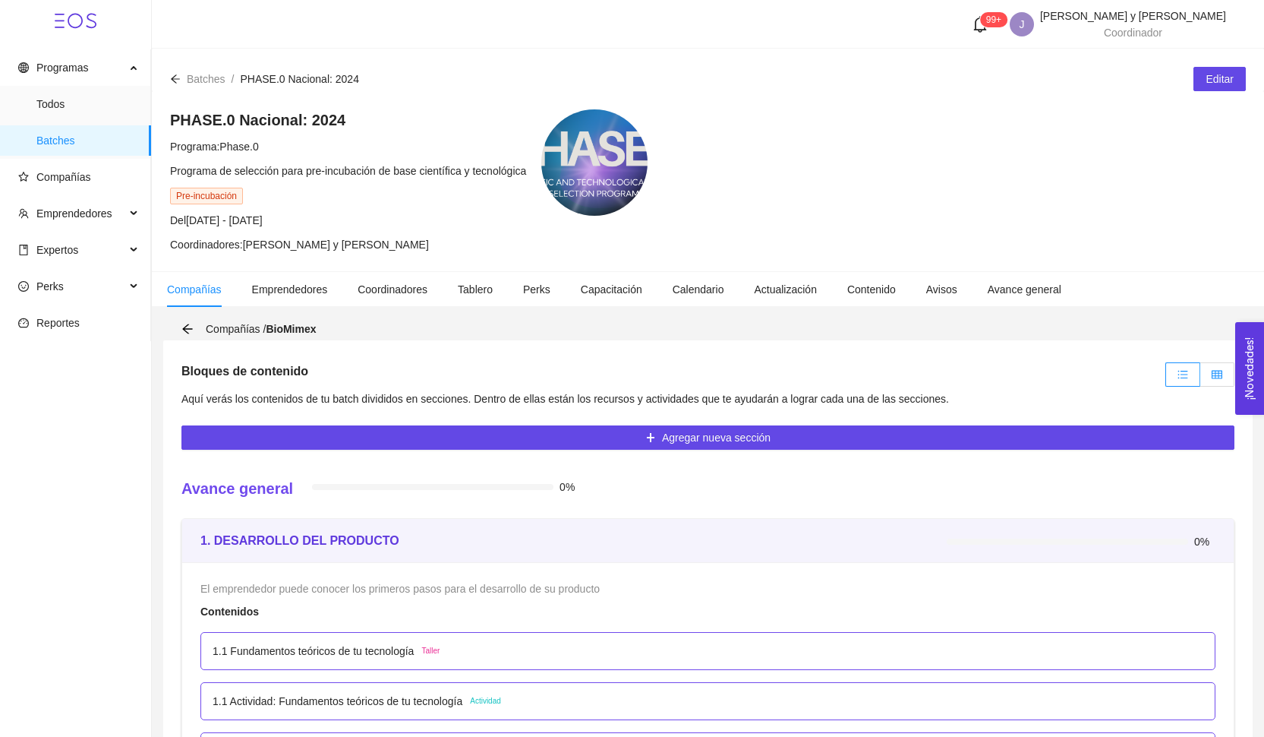
click at [1210, 378] on label at bounding box center [1217, 374] width 34 height 24
click at [1200, 378] on input "radio" at bounding box center [1200, 378] width 0 height 0
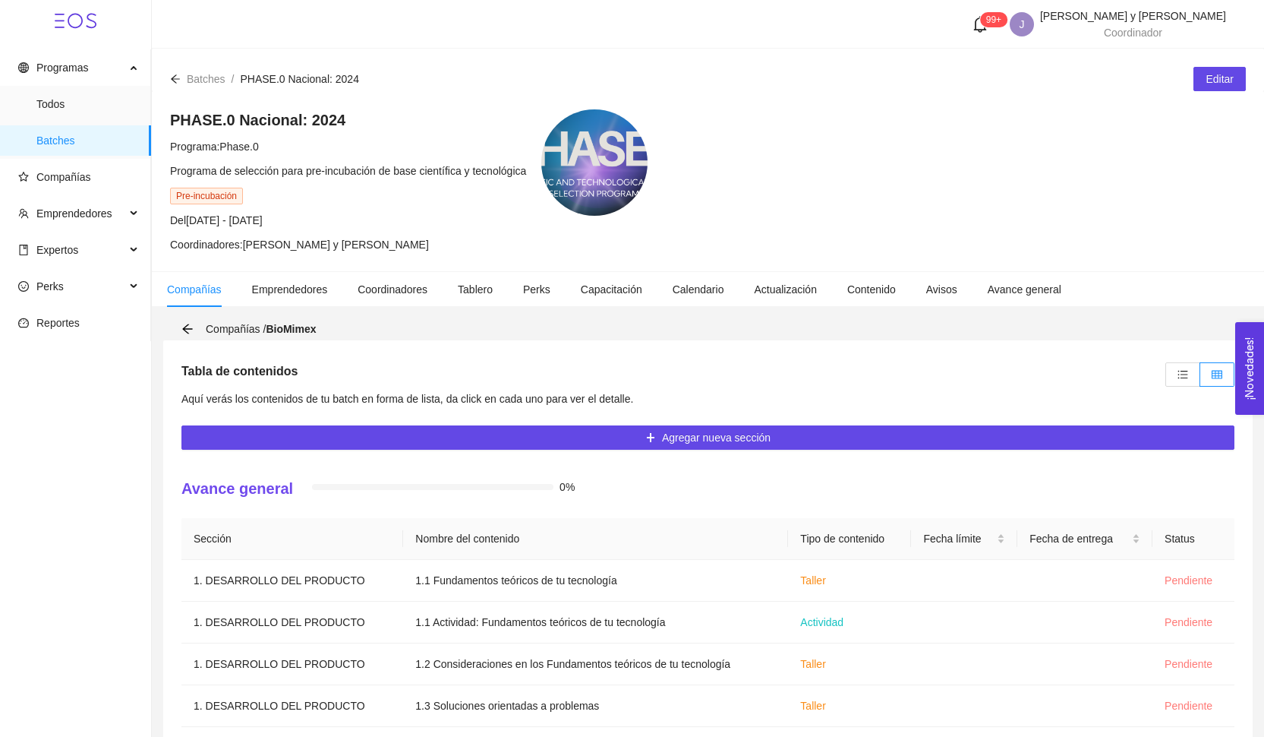
click at [189, 339] on div "Compañías / BioMimex" at bounding box center [707, 328] width 1053 height 23
click at [189, 332] on icon "arrow-left" at bounding box center [187, 329] width 12 height 12
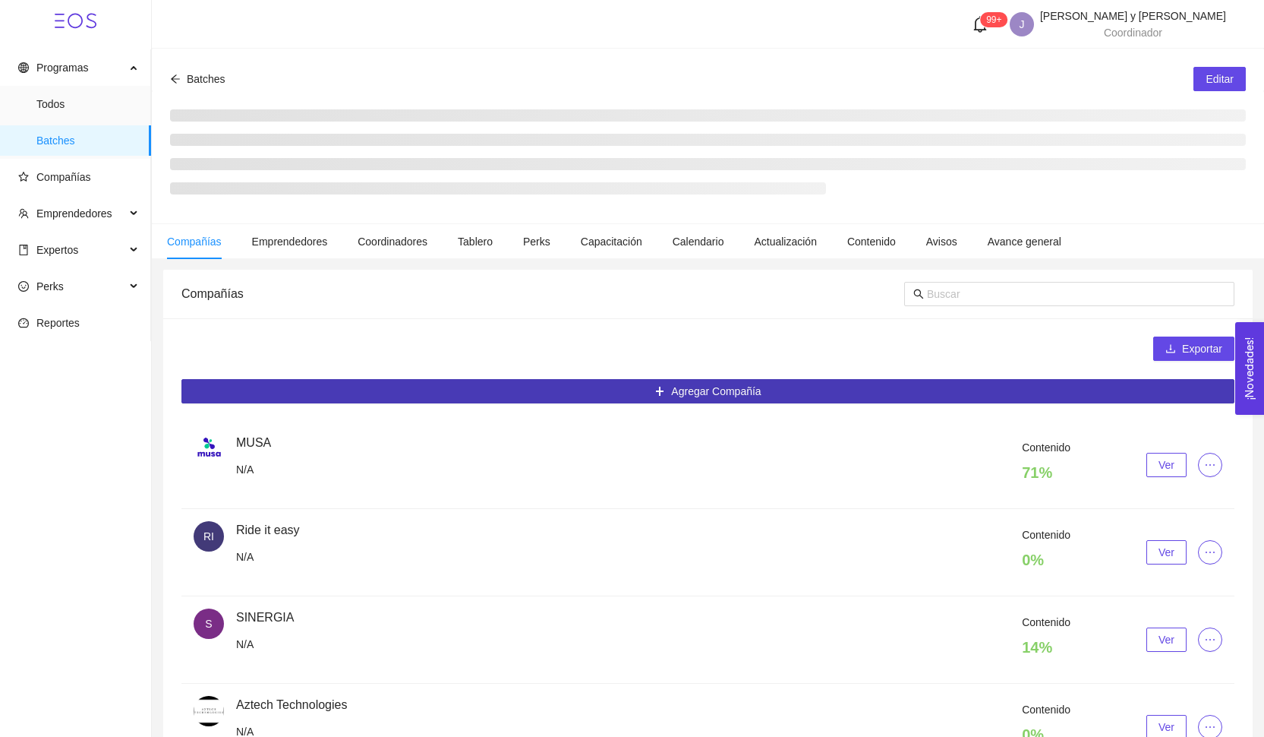
scroll to position [48, 0]
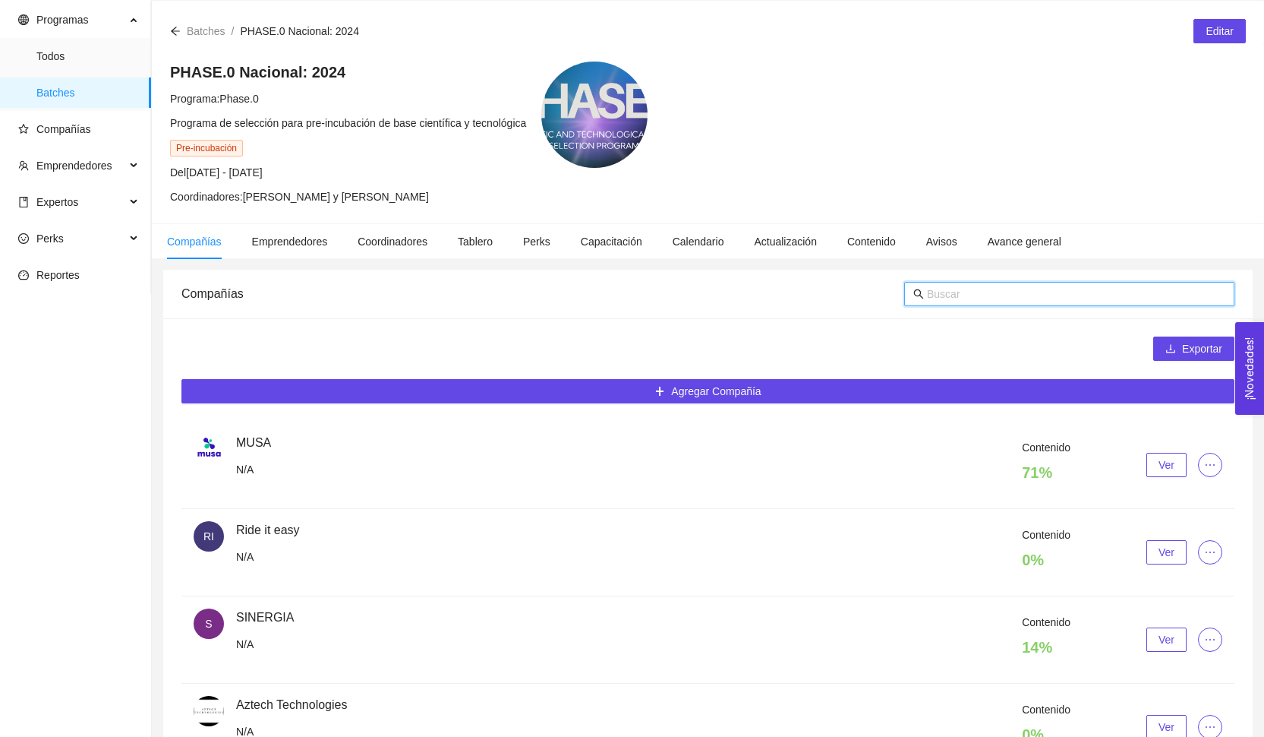
click at [983, 287] on input "text" at bounding box center [1076, 293] width 298 height 17
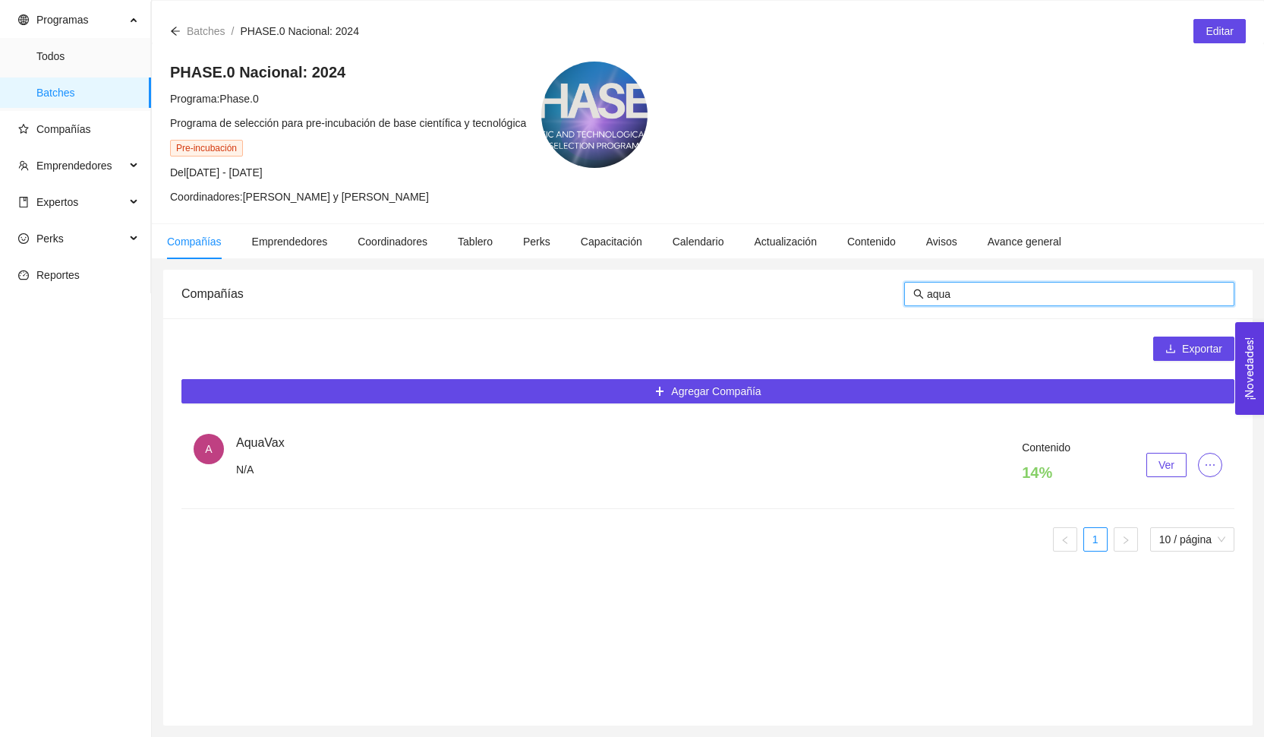
type input "aqua"
click at [1176, 458] on button "Ver" at bounding box center [1167, 465] width 40 height 24
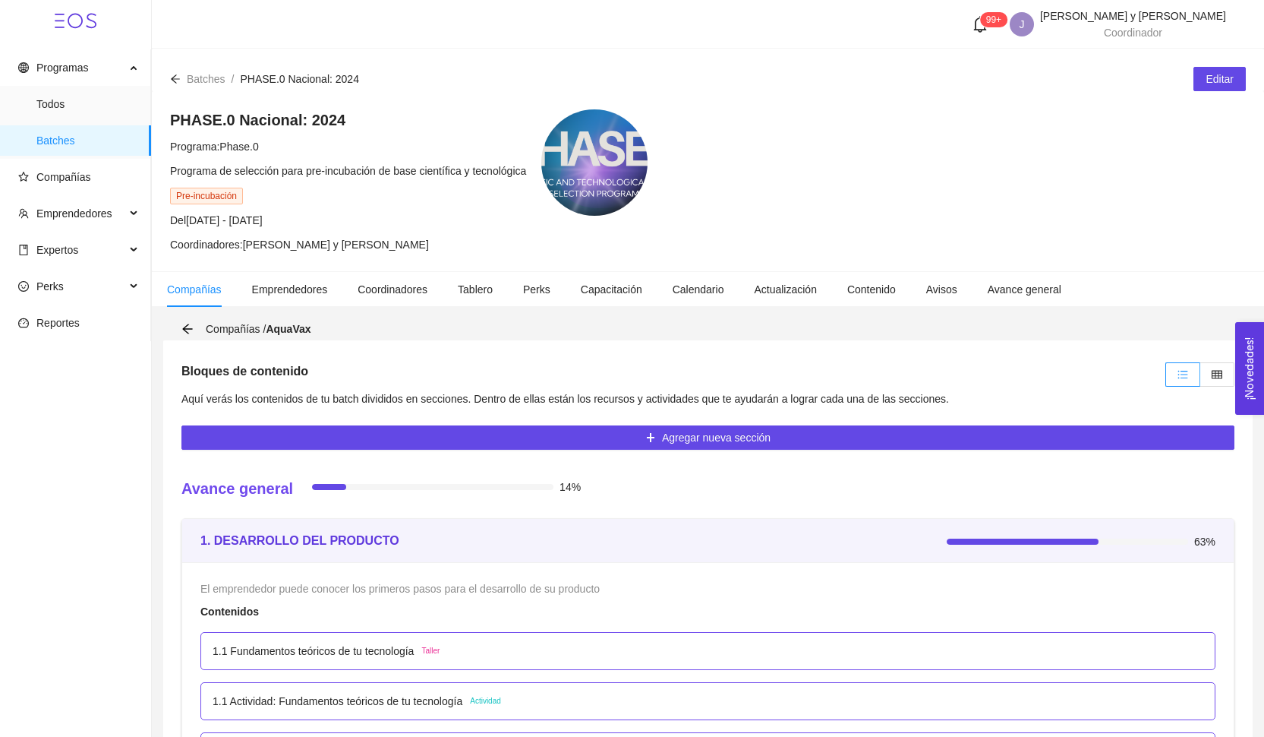
click at [1212, 377] on icon "table" at bounding box center [1217, 374] width 11 height 8
click at [1200, 378] on input "radio" at bounding box center [1200, 378] width 0 height 0
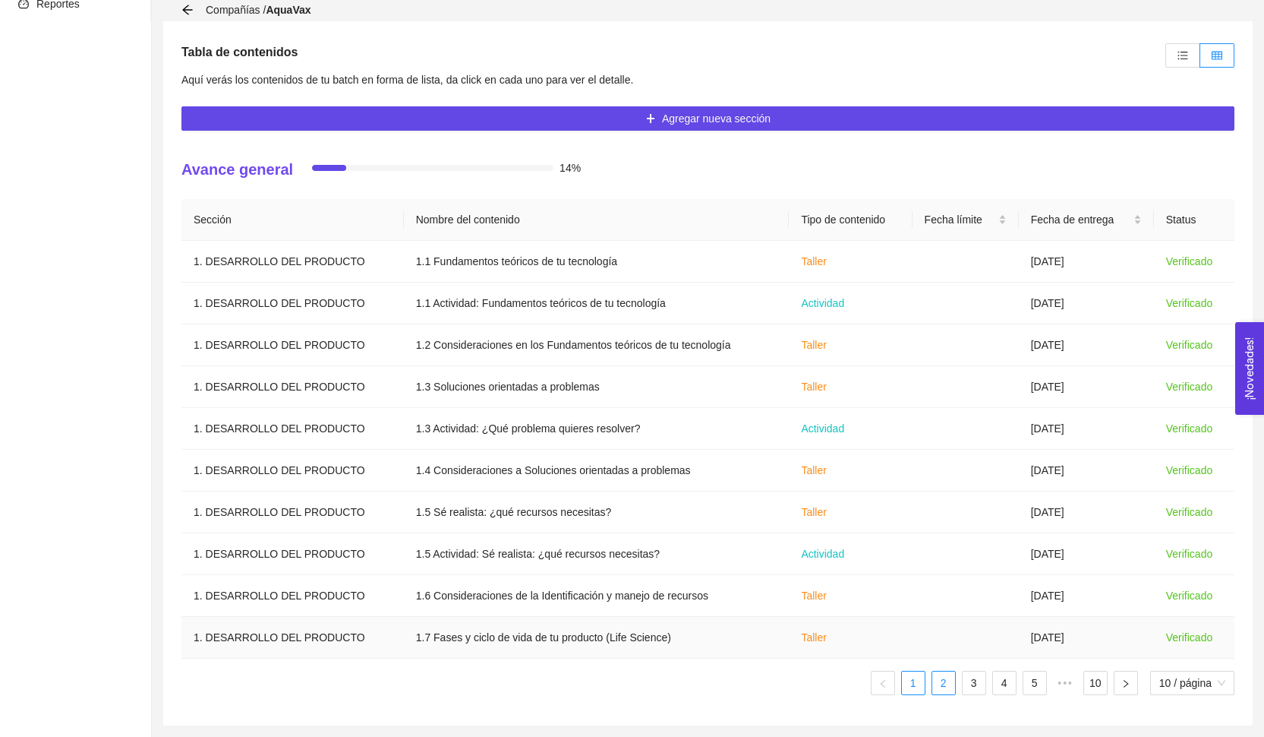
scroll to position [319, 0]
click at [938, 680] on link "2" at bounding box center [943, 682] width 23 height 23
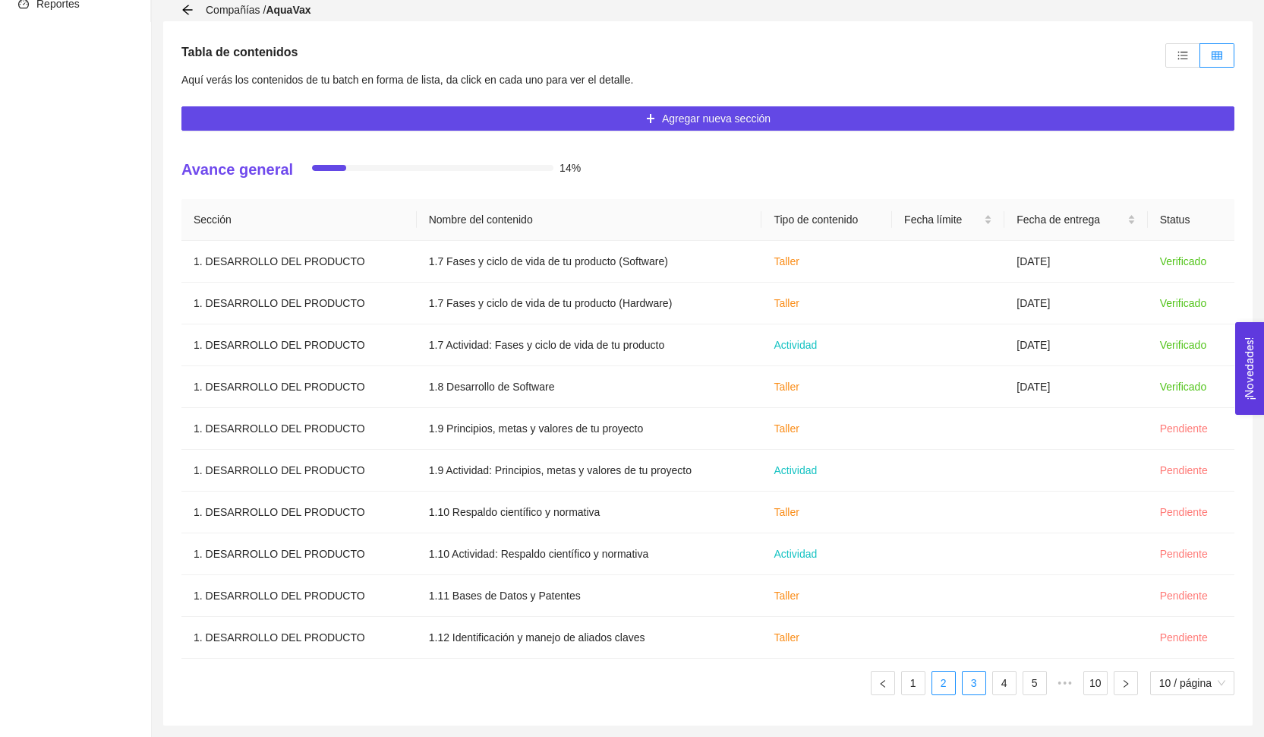
click at [972, 680] on link "3" at bounding box center [974, 682] width 23 height 23
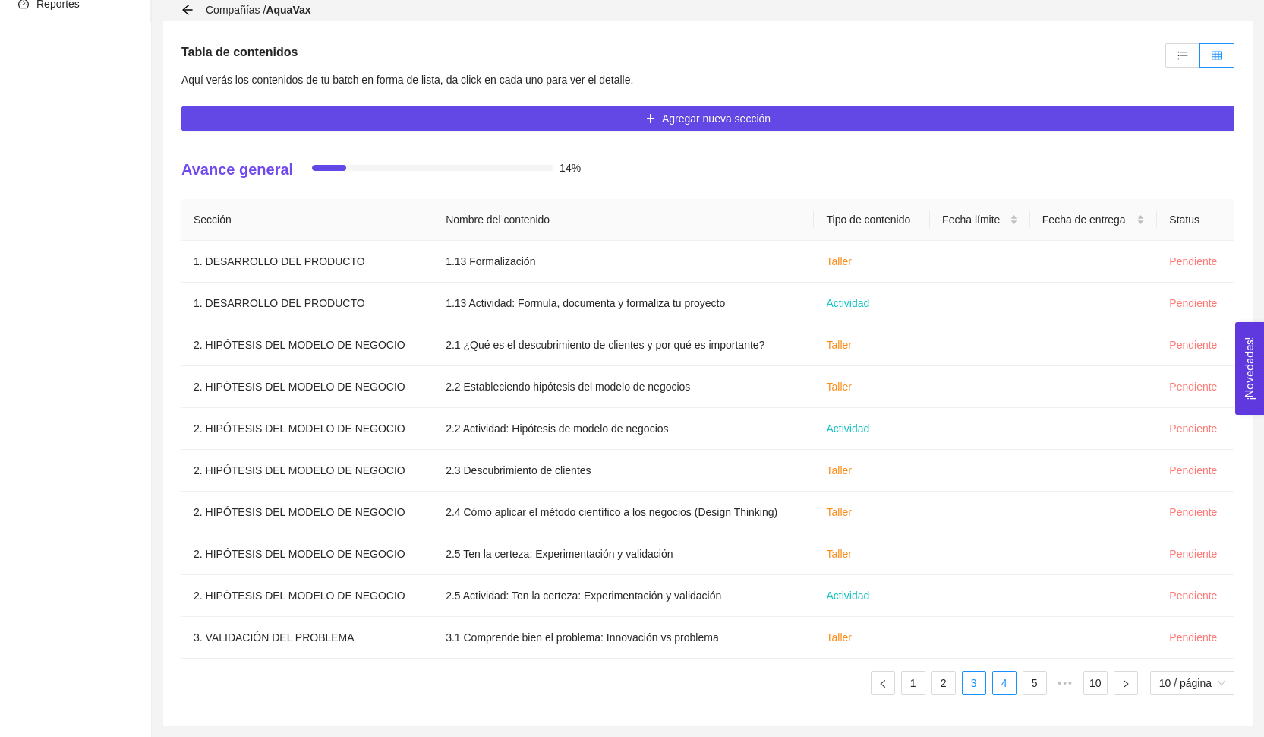
click at [1002, 691] on link "4" at bounding box center [1004, 682] width 23 height 23
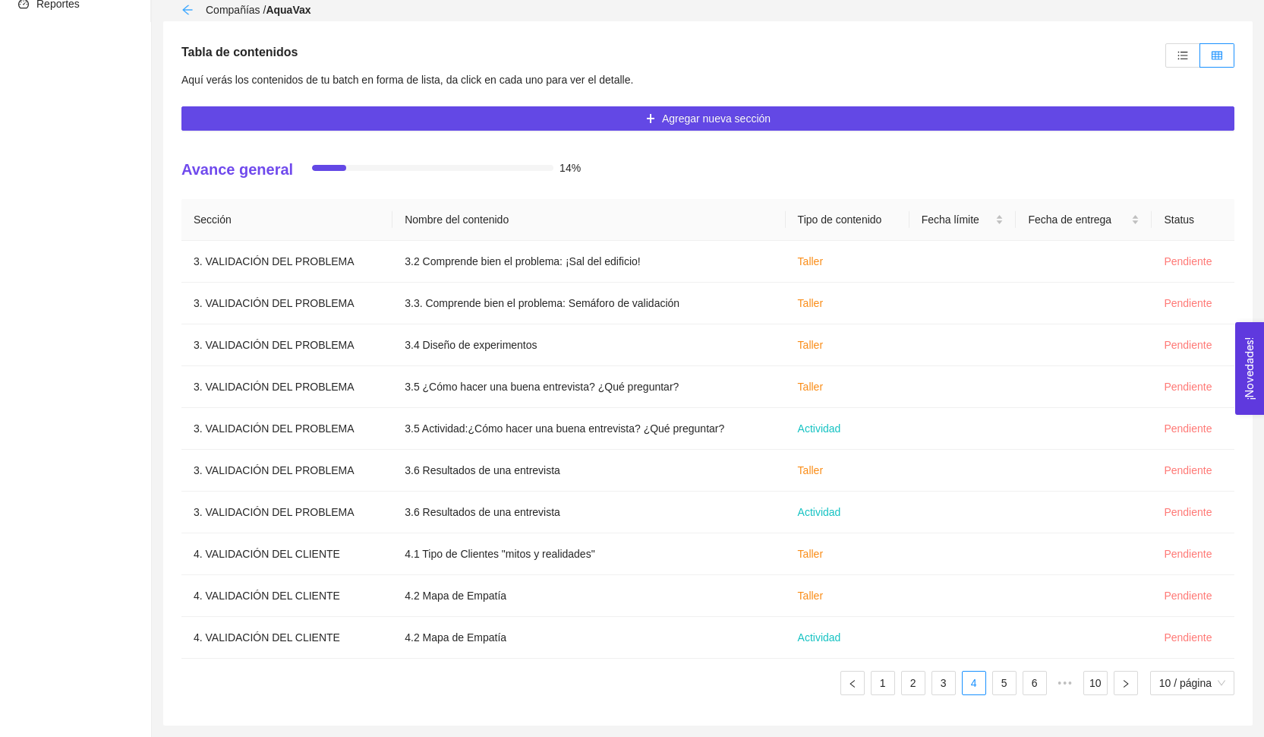
click at [187, 11] on icon "arrow-left" at bounding box center [187, 10] width 12 height 12
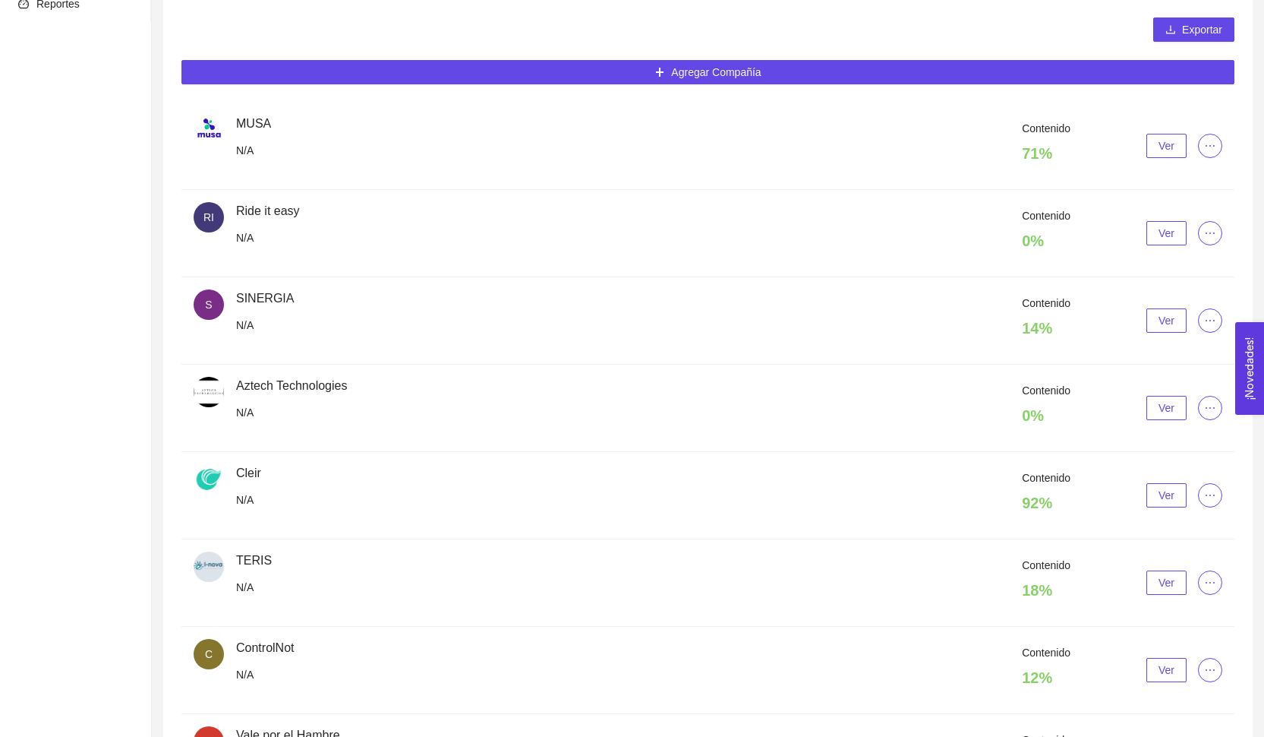
scroll to position [48, 0]
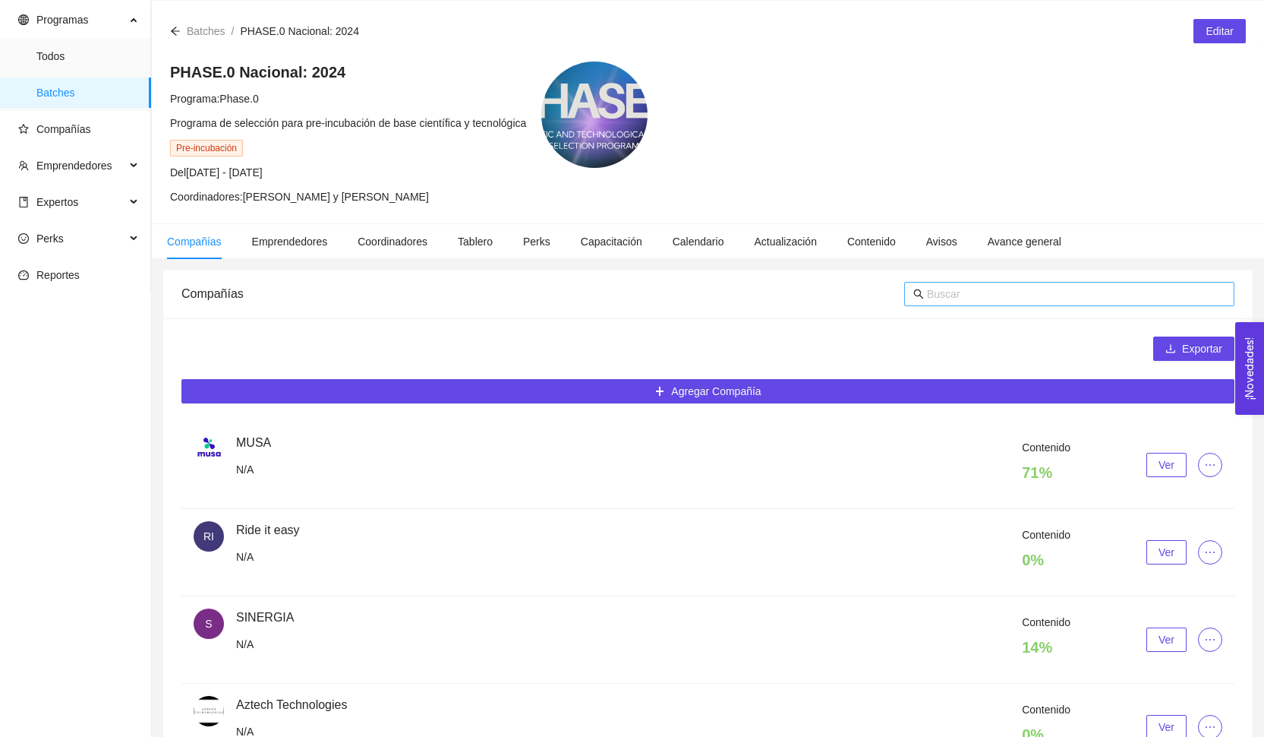
click at [948, 298] on input "text" at bounding box center [1076, 293] width 298 height 17
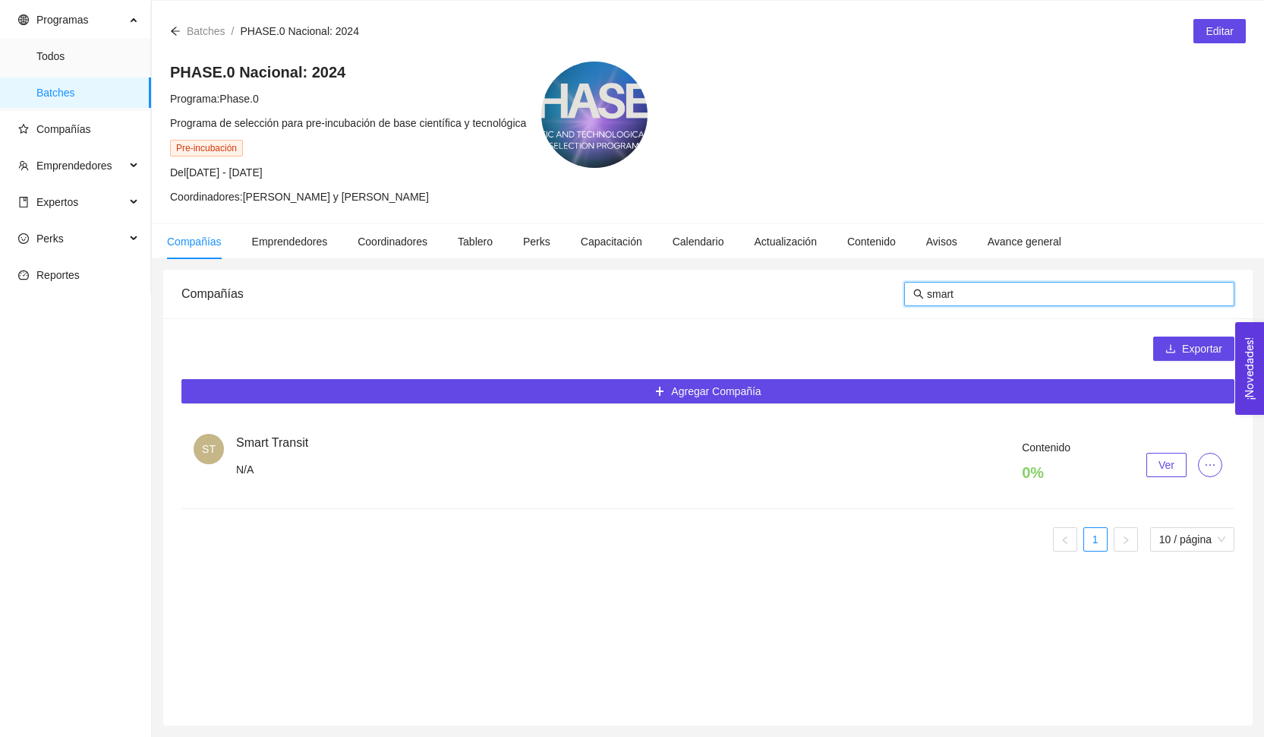
type input "smart"
click at [1143, 458] on div "Contenido 0 % Ver" at bounding box center [729, 465] width 986 height 52
click at [1150, 462] on button "Ver" at bounding box center [1167, 465] width 40 height 24
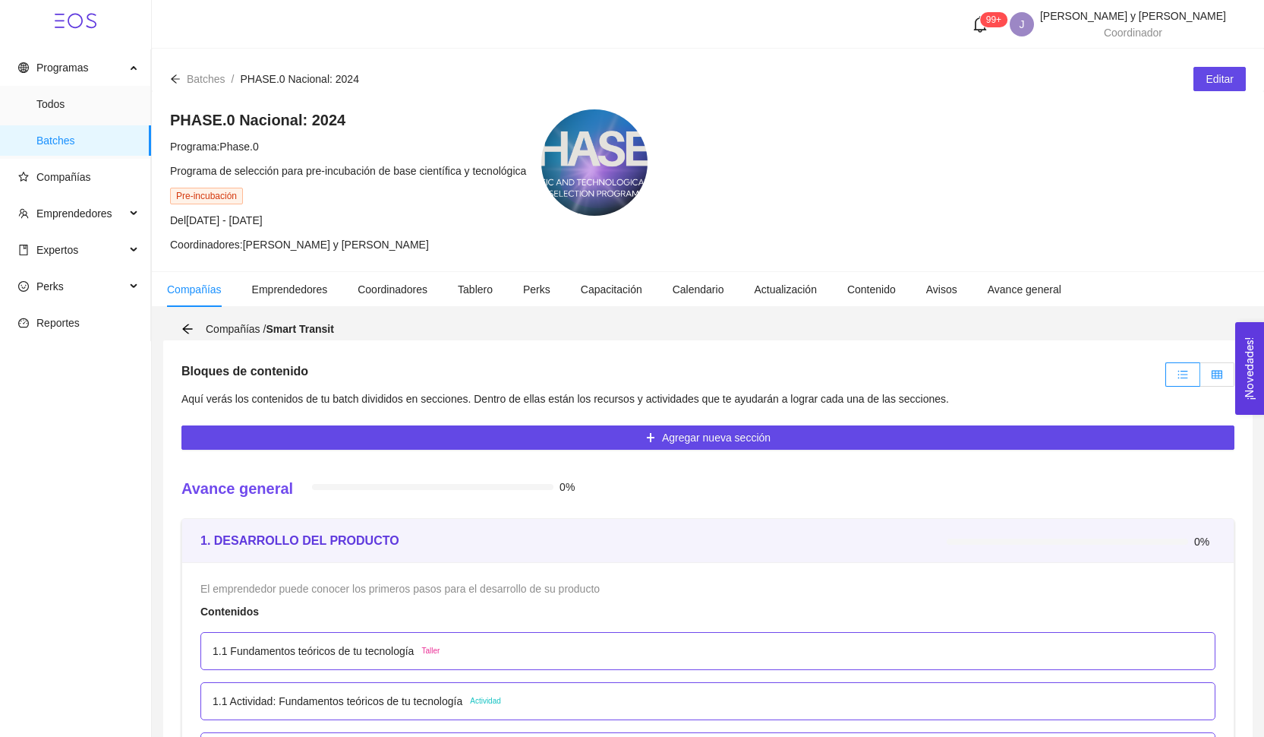
click at [1210, 368] on label at bounding box center [1217, 374] width 34 height 24
click at [1200, 378] on input "radio" at bounding box center [1200, 378] width 0 height 0
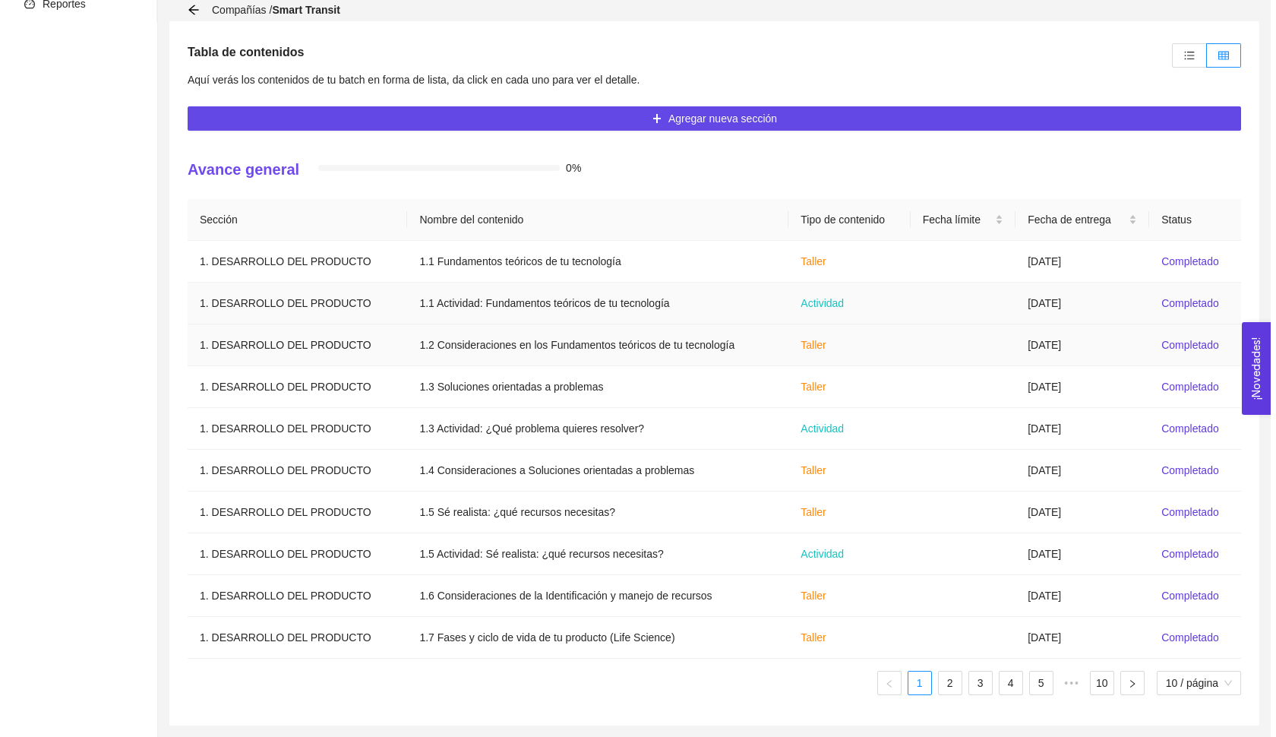
scroll to position [319, 0]
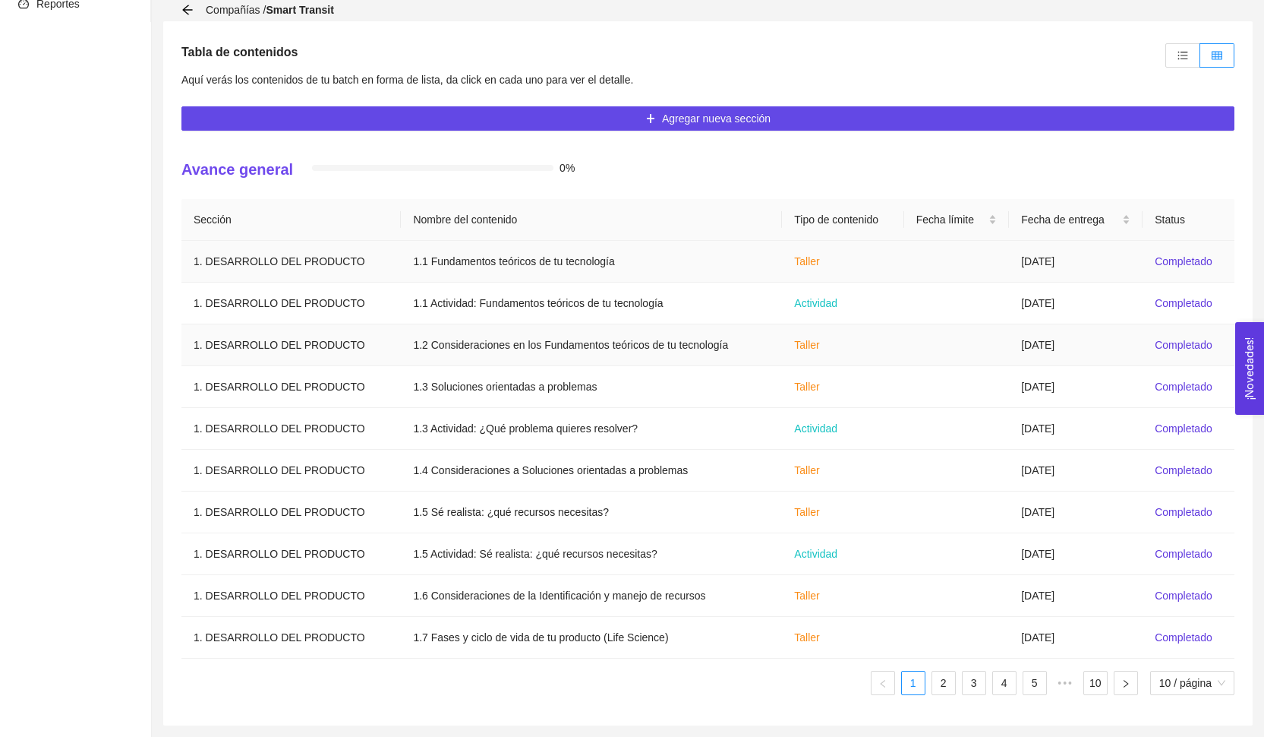
drag, startPoint x: 942, startPoint y: 267, endPoint x: 943, endPoint y: 327, distance: 60.0
click at [943, 289] on tbody "1. DESARROLLO DEL PRODUCTO 1.1 Fundamentos teóricos de tu tecnología Taller [DA…" at bounding box center [707, 450] width 1053 height 418
click at [965, 185] on div "Avance general 0%" at bounding box center [707, 173] width 1053 height 29
click at [946, 679] on link "2" at bounding box center [943, 682] width 23 height 23
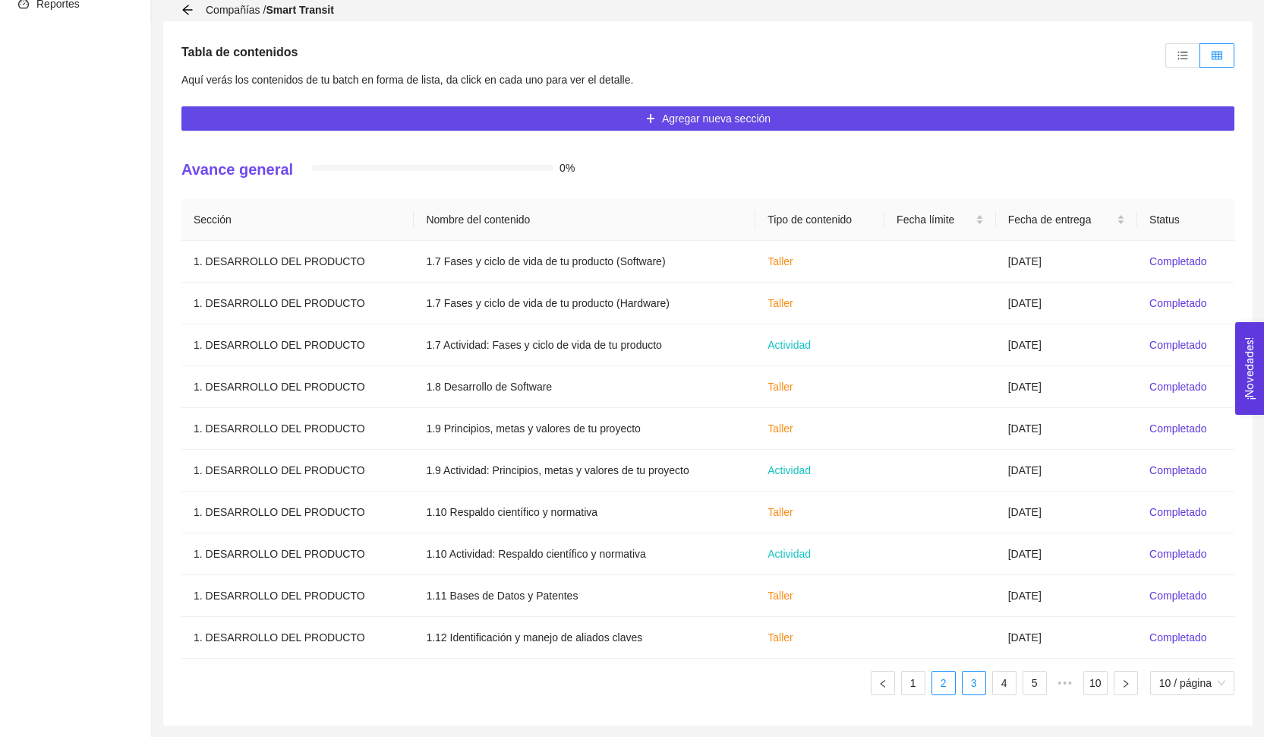
click at [977, 680] on link "3" at bounding box center [974, 682] width 23 height 23
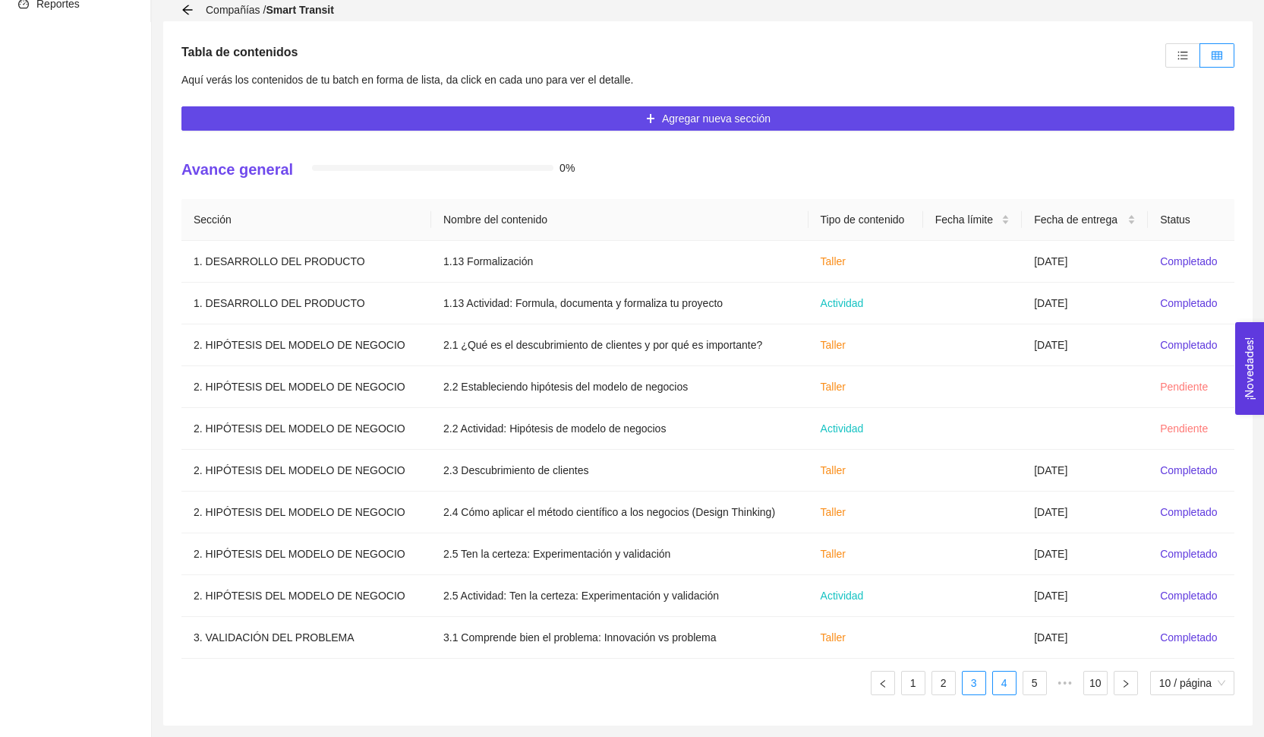
click at [993, 686] on link "4" at bounding box center [1004, 682] width 23 height 23
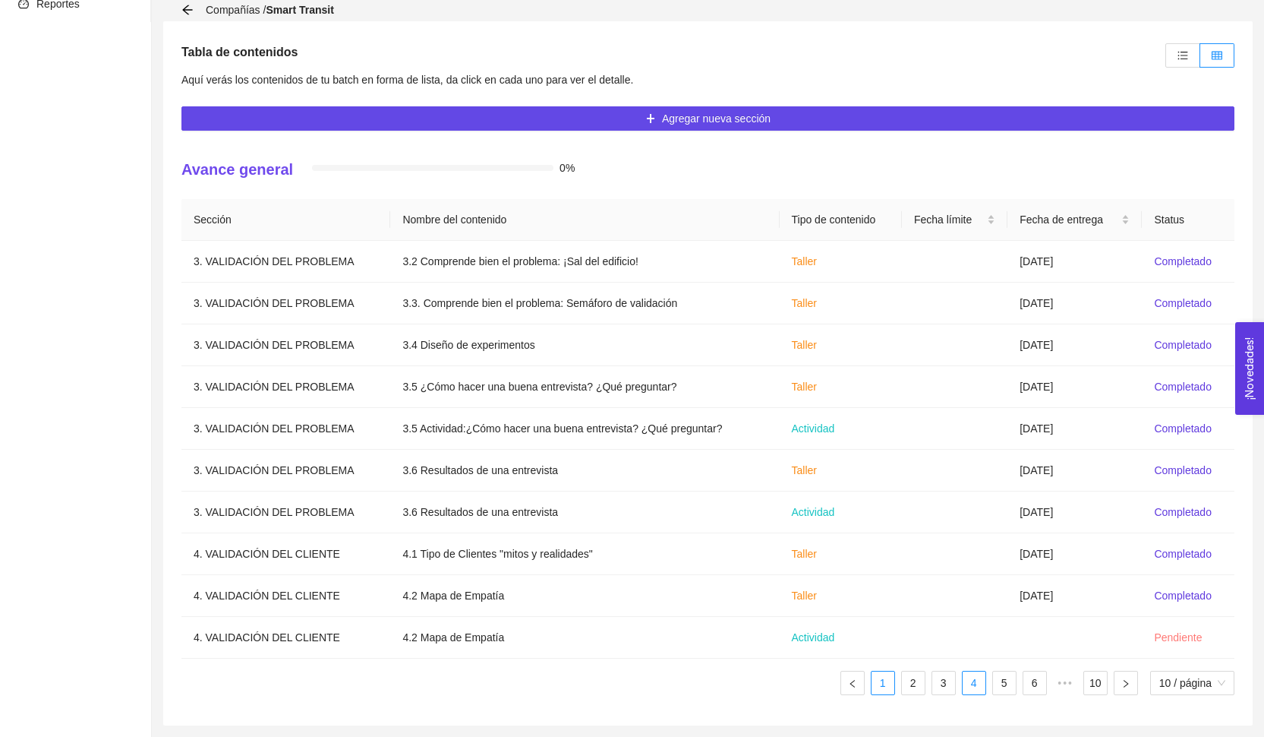
click at [875, 680] on link "1" at bounding box center [883, 682] width 23 height 23
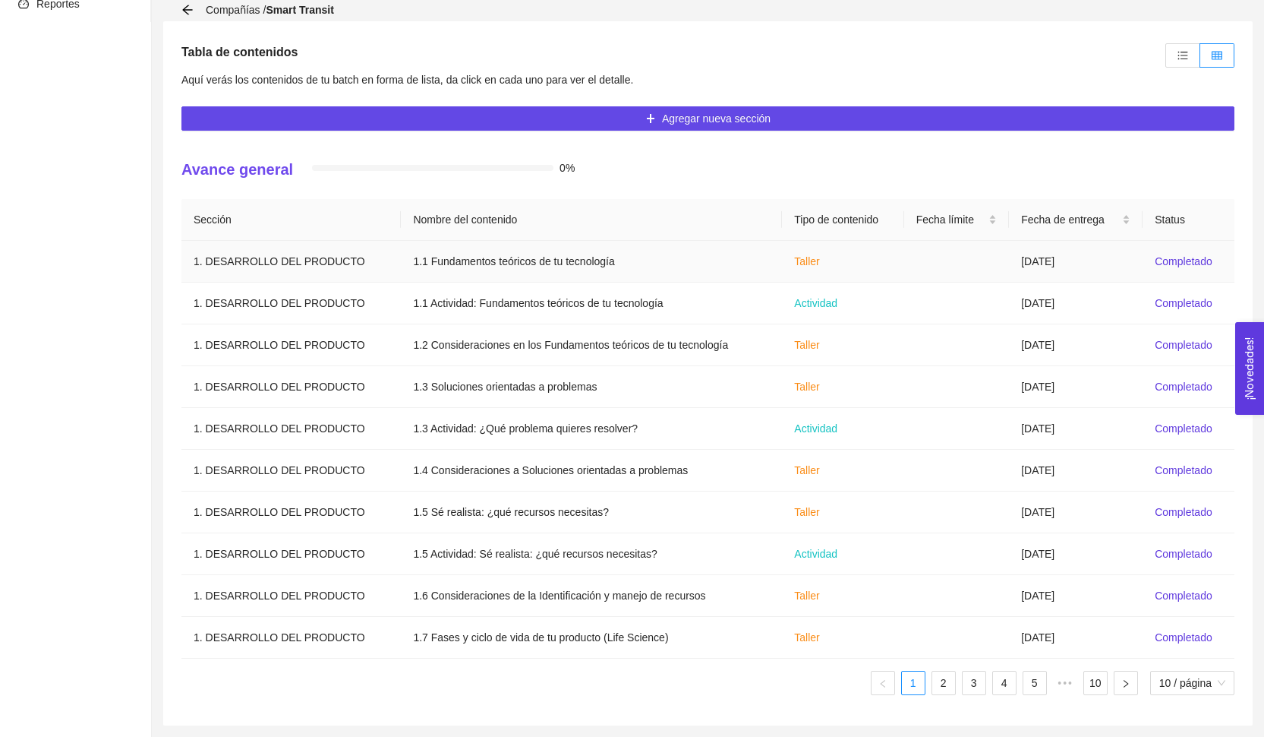
click at [958, 270] on td at bounding box center [956, 262] width 105 height 42
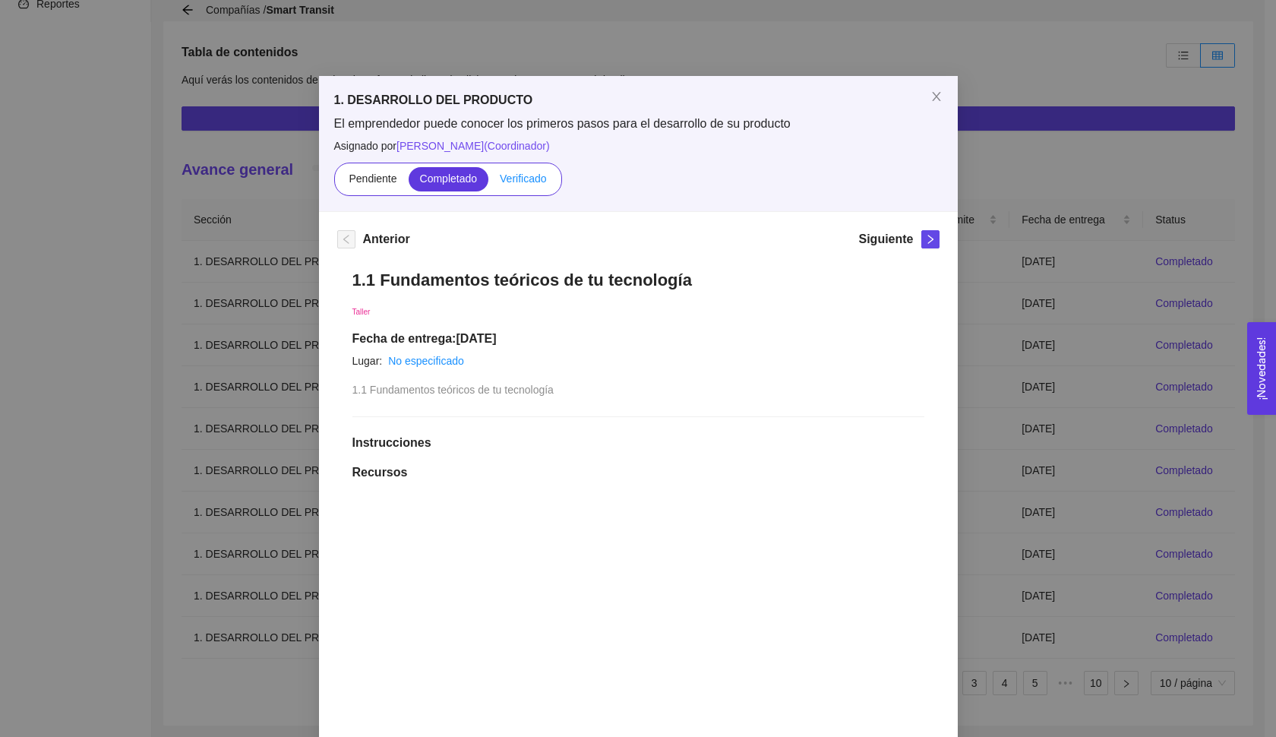
click at [531, 186] on label "Verificado" at bounding box center [522, 179] width 69 height 24
click at [488, 182] on input "Verificado" at bounding box center [488, 182] width 0 height 0
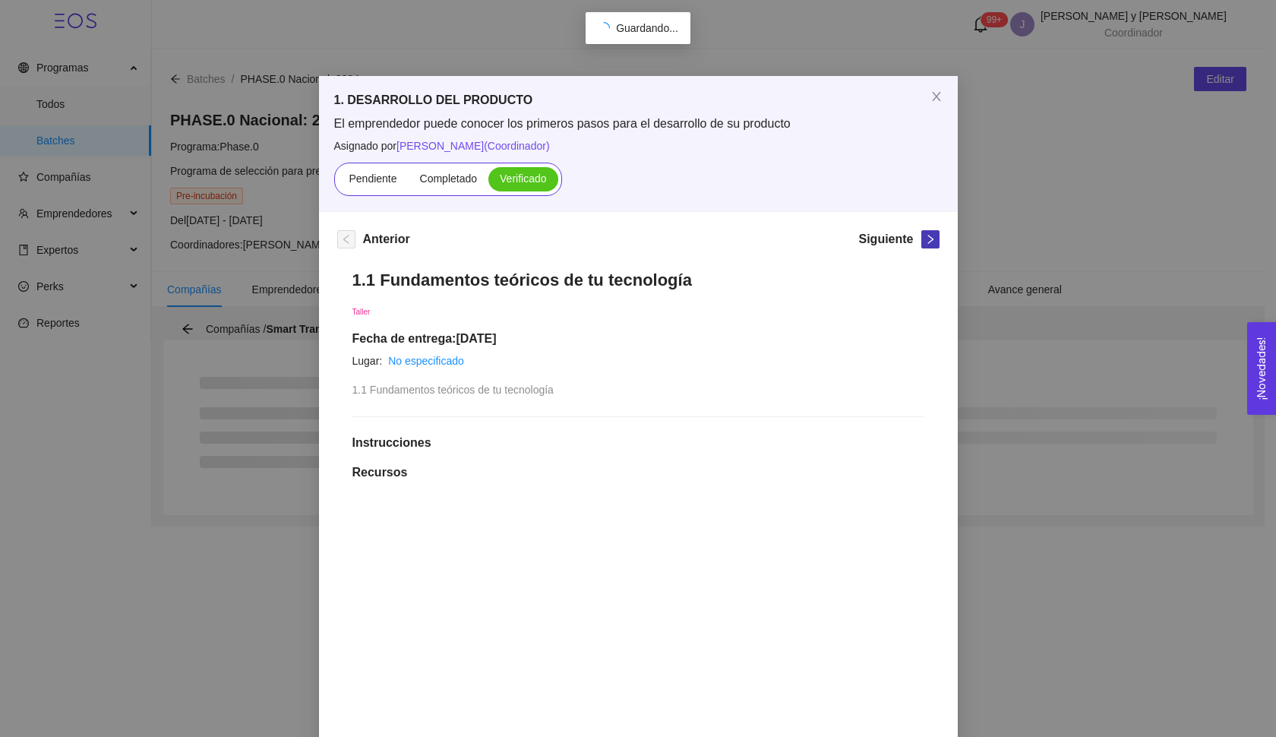
scroll to position [0, 0]
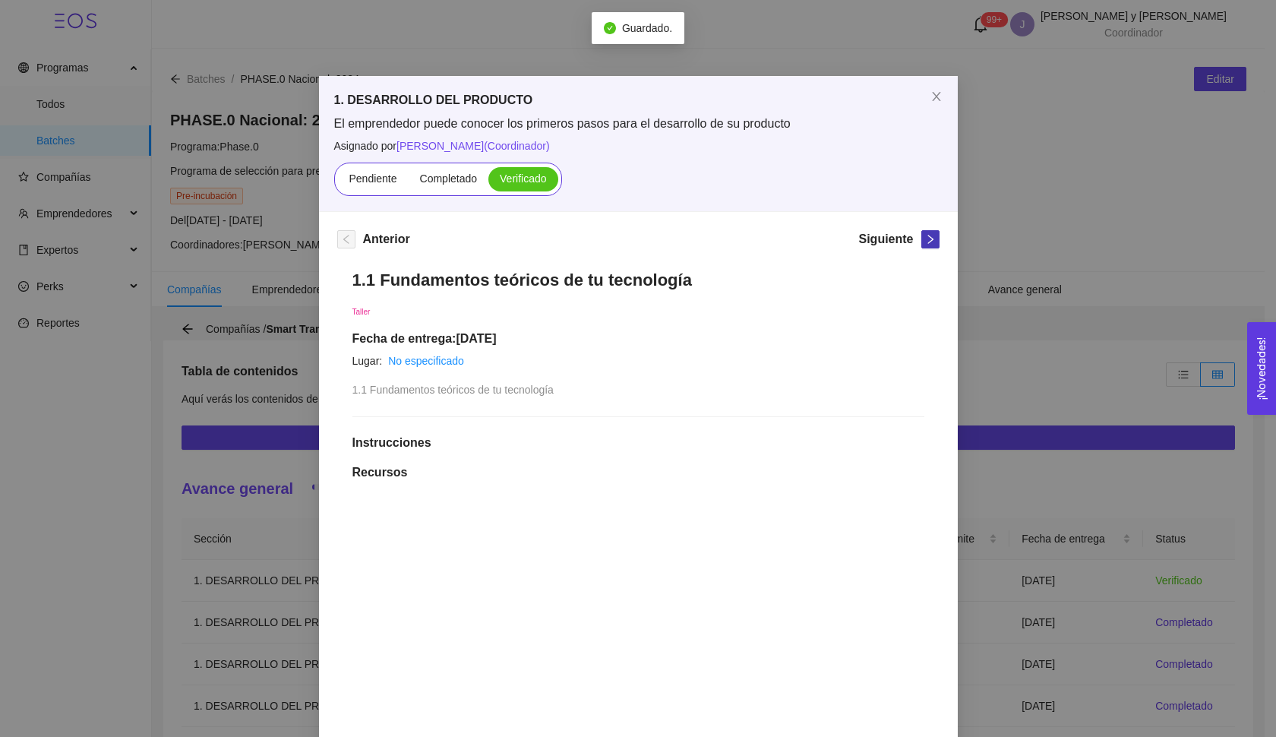
click at [927, 238] on icon "right" at bounding box center [929, 239] width 5 height 9
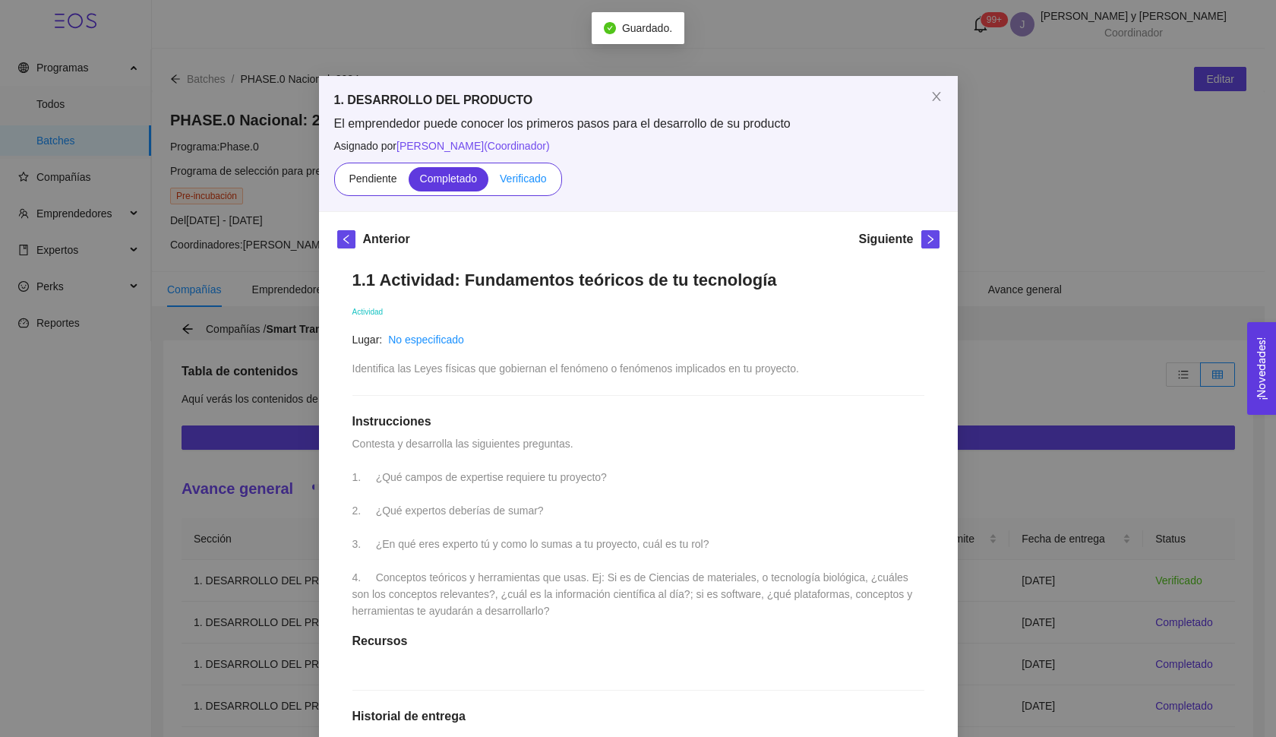
click at [533, 182] on span "Verificado" at bounding box center [523, 178] width 46 height 12
click at [488, 182] on input "Verificado" at bounding box center [488, 182] width 0 height 0
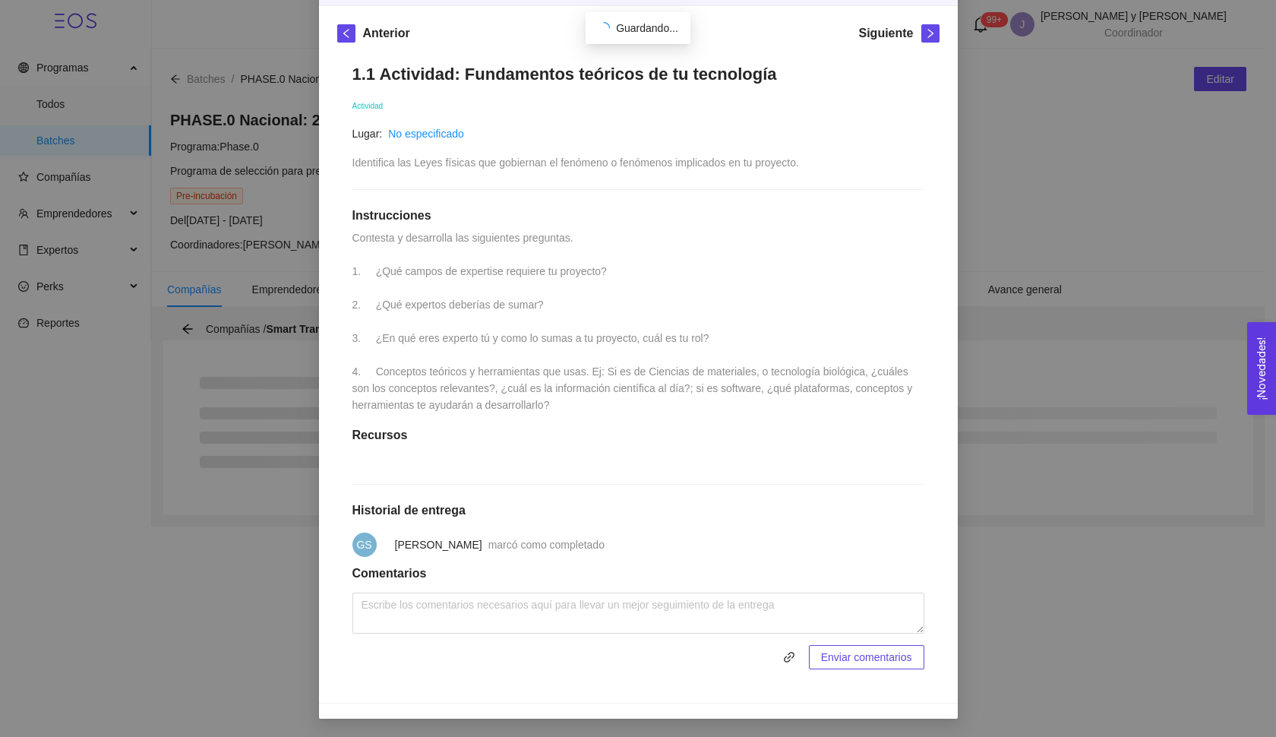
scroll to position [121, 0]
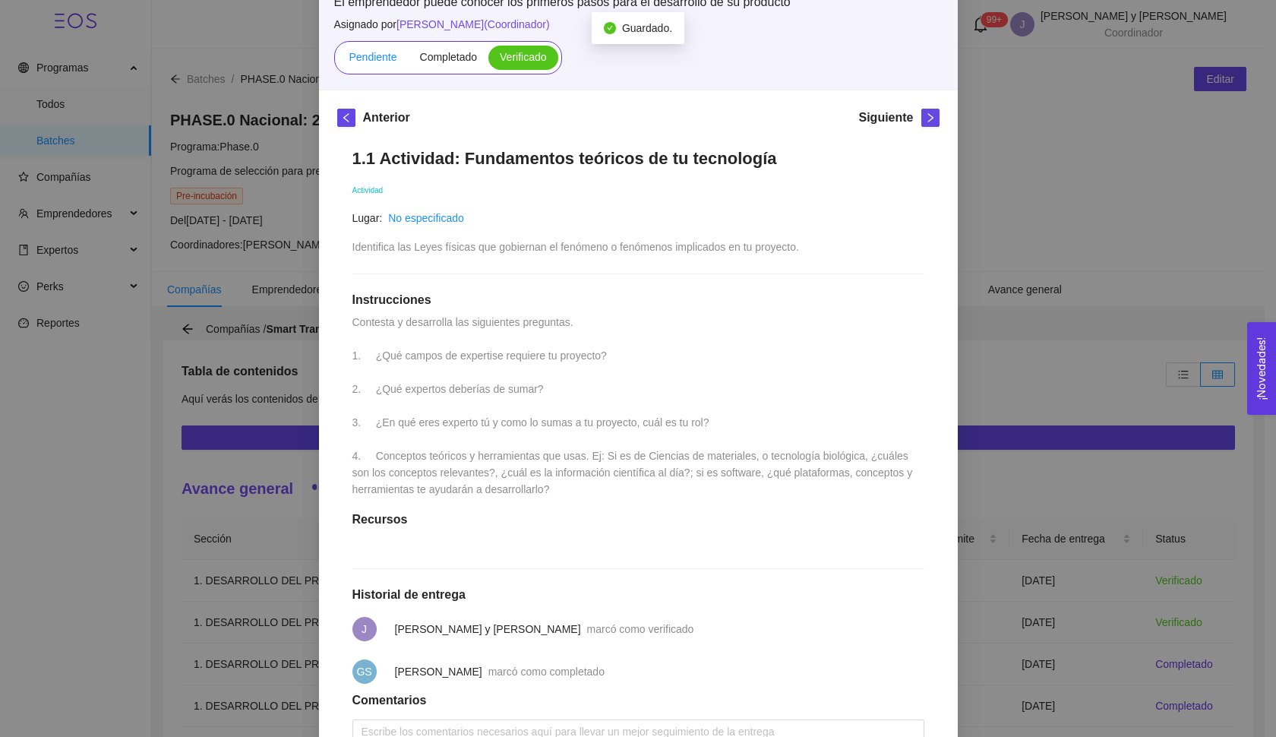
click at [388, 68] on label "Pendiente" at bounding box center [372, 58] width 71 height 24
click at [337, 61] on input "Pendiente" at bounding box center [337, 61] width 0 height 0
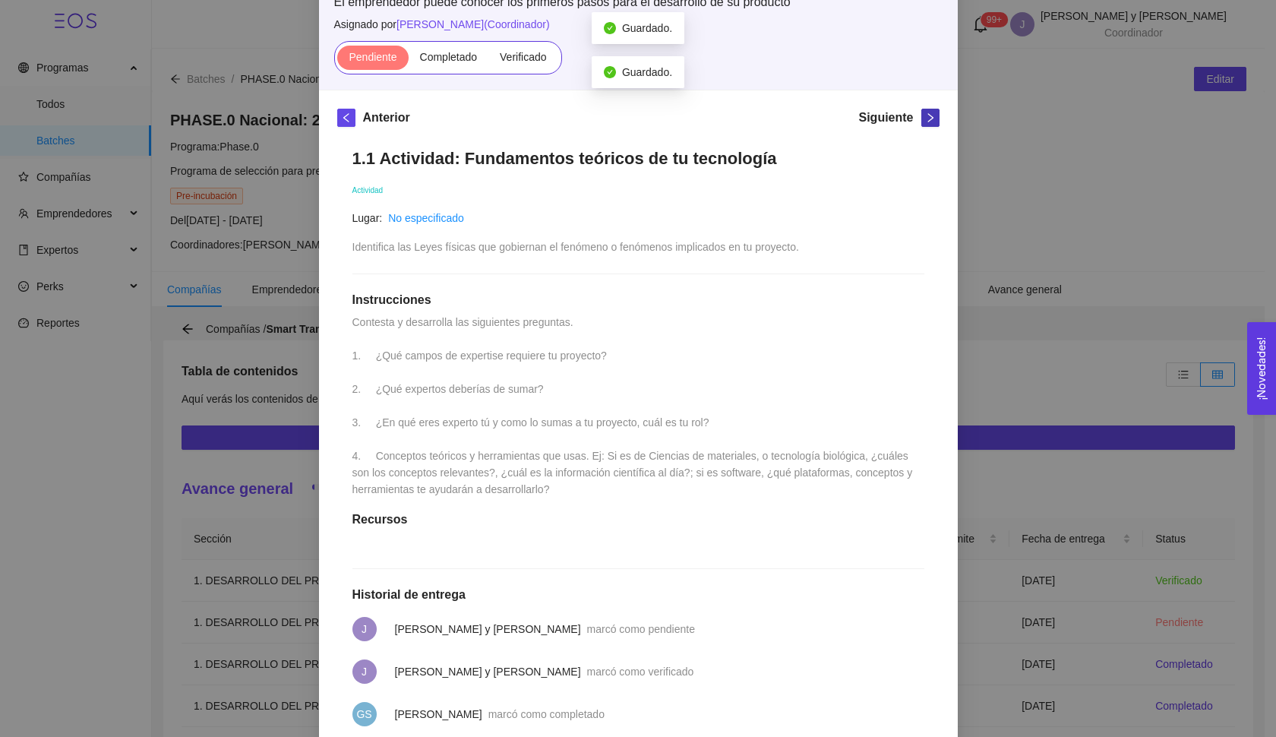
click at [925, 119] on icon "right" at bounding box center [930, 117] width 11 height 11
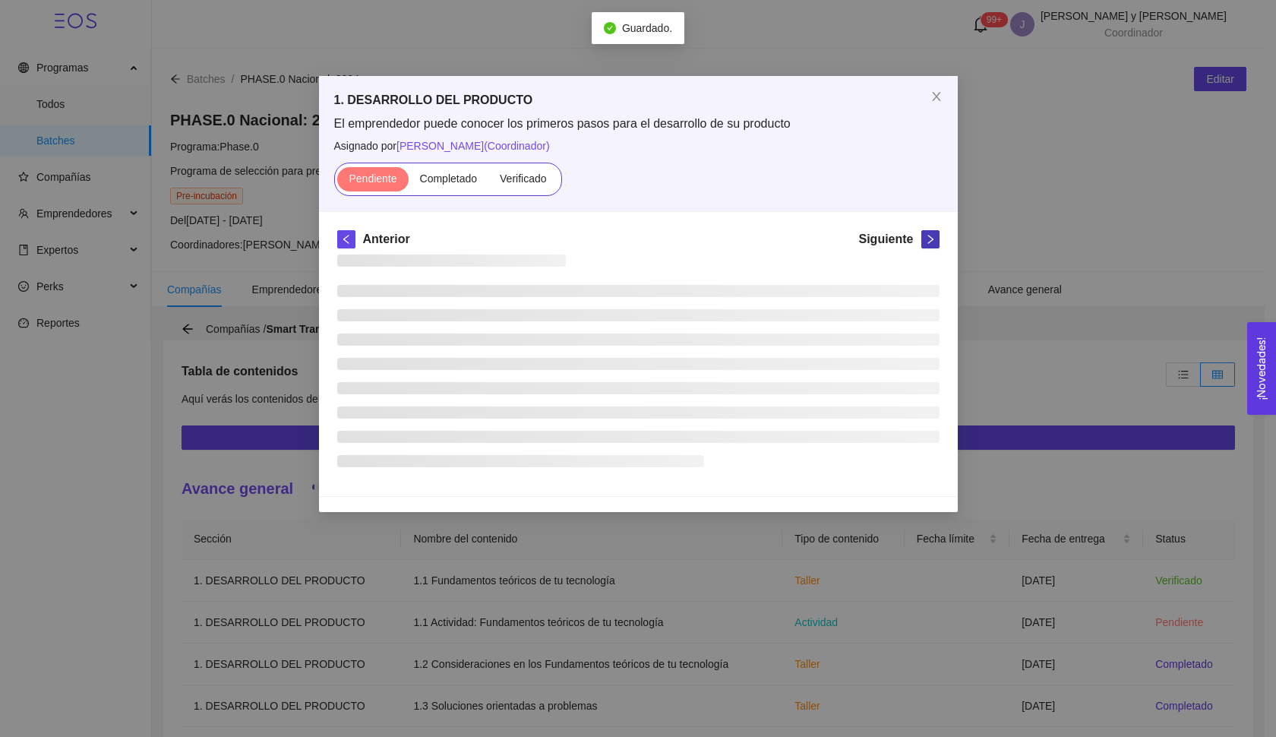
scroll to position [0, 0]
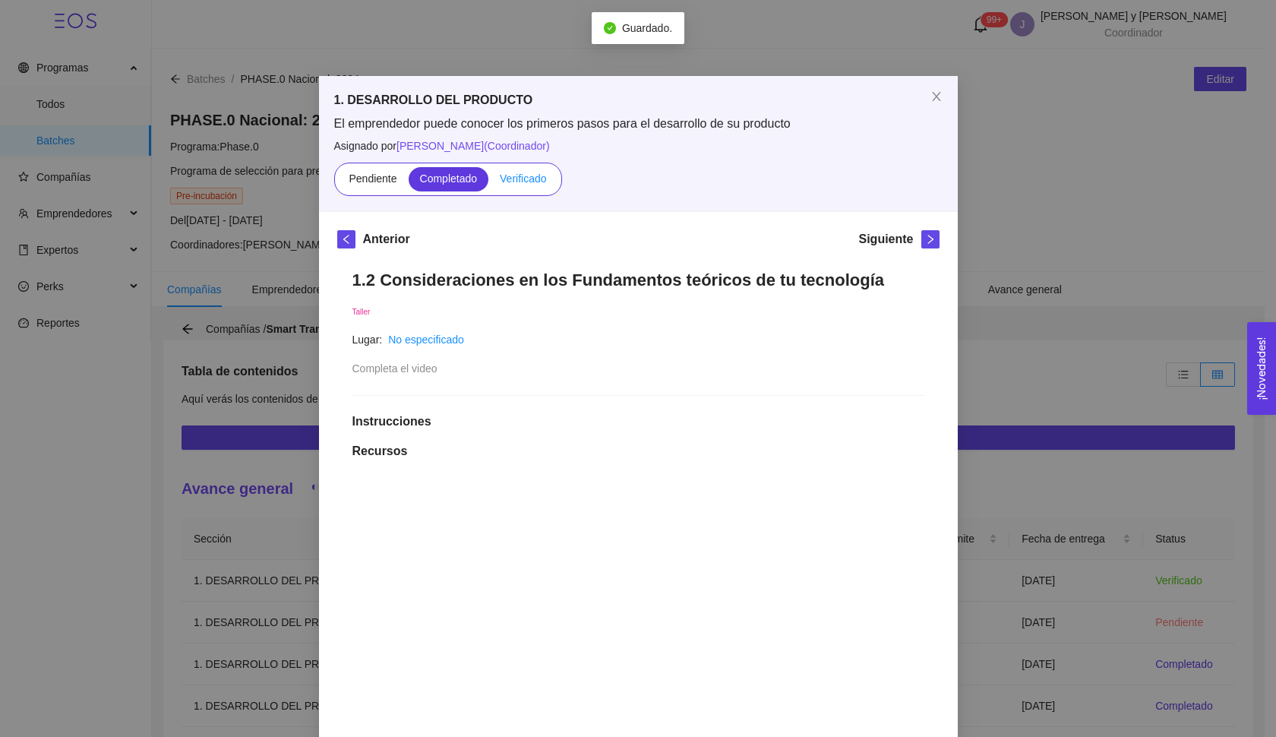
click at [511, 184] on span "Verificado" at bounding box center [523, 178] width 46 height 12
click at [488, 182] on input "Verificado" at bounding box center [488, 182] width 0 height 0
click at [921, 244] on button "button" at bounding box center [930, 239] width 18 height 18
click at [533, 165] on div "Pendiente Completado Verificado" at bounding box center [448, 178] width 228 height 33
click at [534, 175] on span "Verificado" at bounding box center [523, 178] width 46 height 12
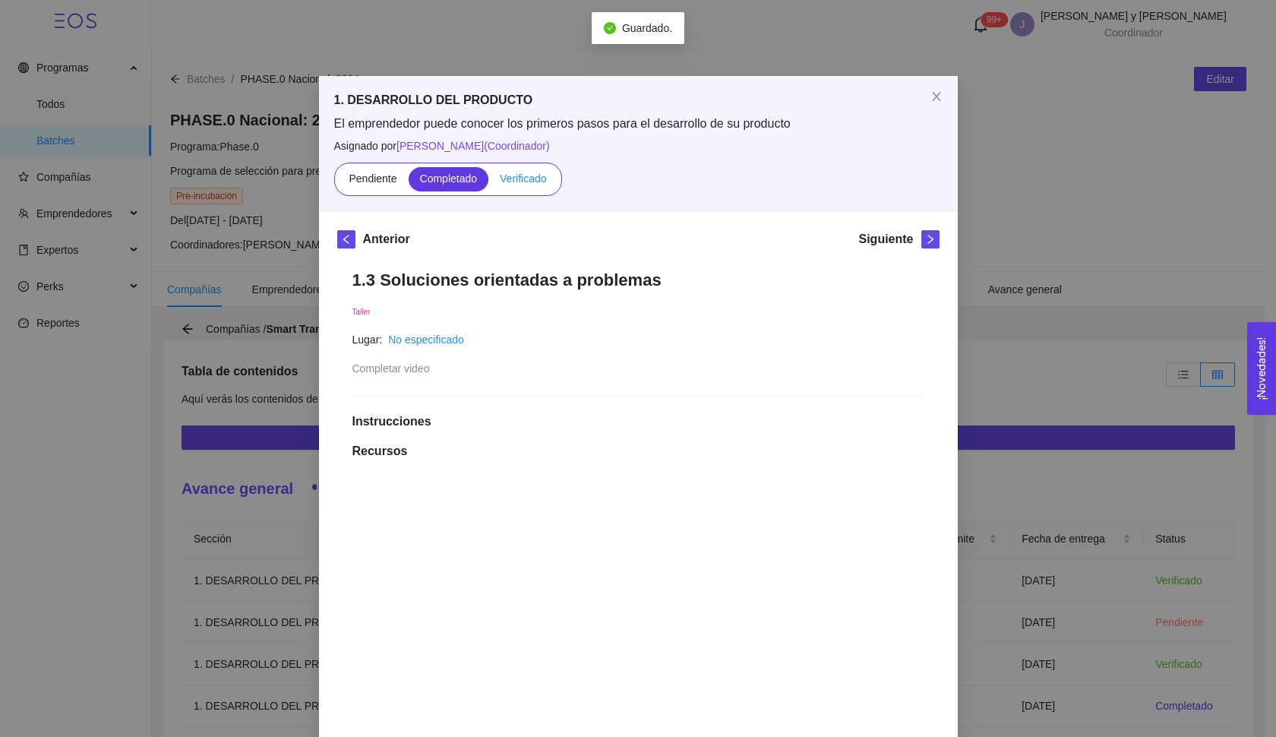
click at [488, 182] on input "Verificado" at bounding box center [488, 182] width 0 height 0
click at [921, 245] on button "button" at bounding box center [930, 239] width 18 height 18
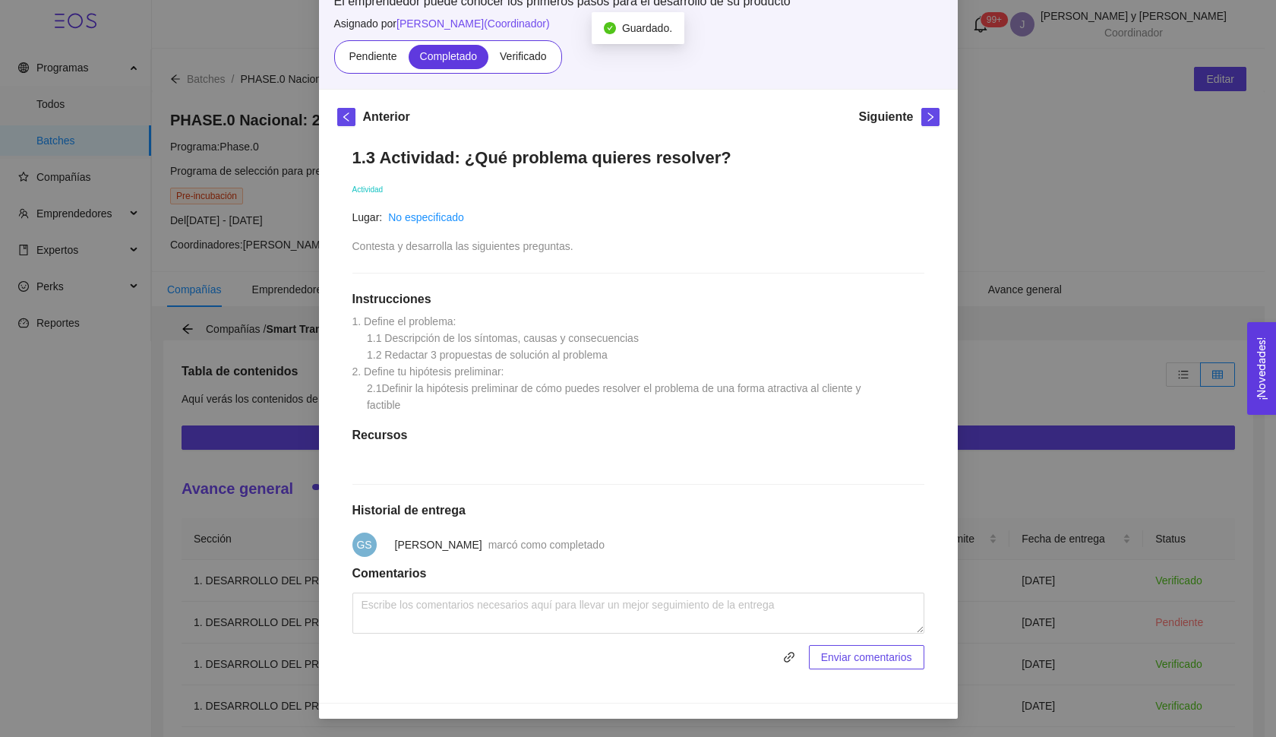
scroll to position [137, 0]
click at [380, 50] on span "Pendiente" at bounding box center [373, 56] width 48 height 12
click at [337, 60] on input "Pendiente" at bounding box center [337, 60] width 0 height 0
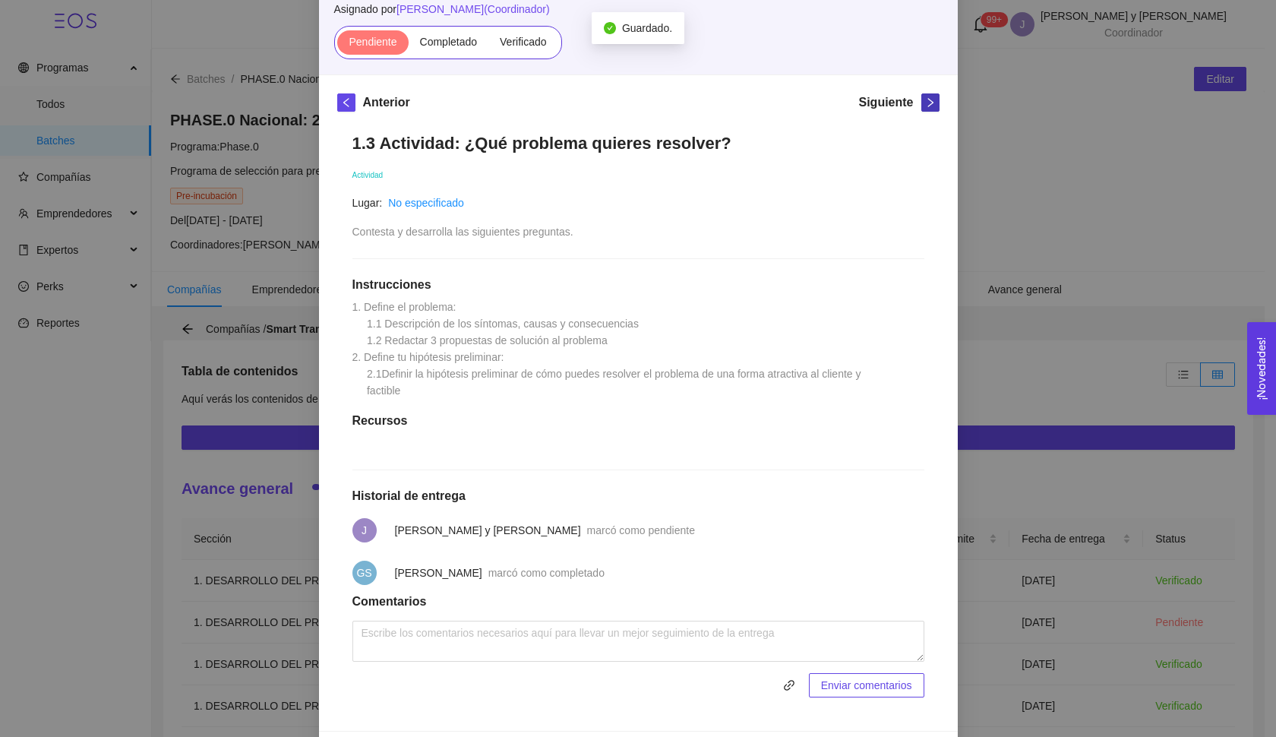
click at [927, 104] on icon "right" at bounding box center [929, 102] width 5 height 9
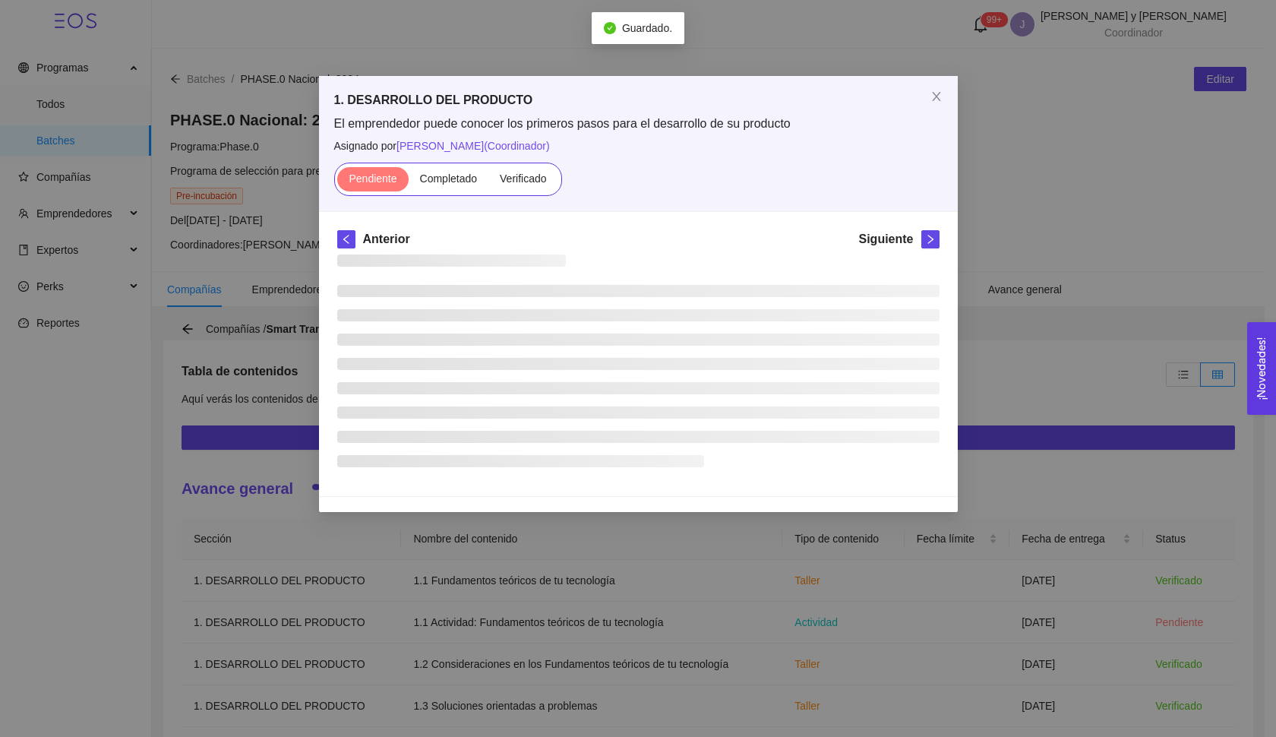
scroll to position [0, 0]
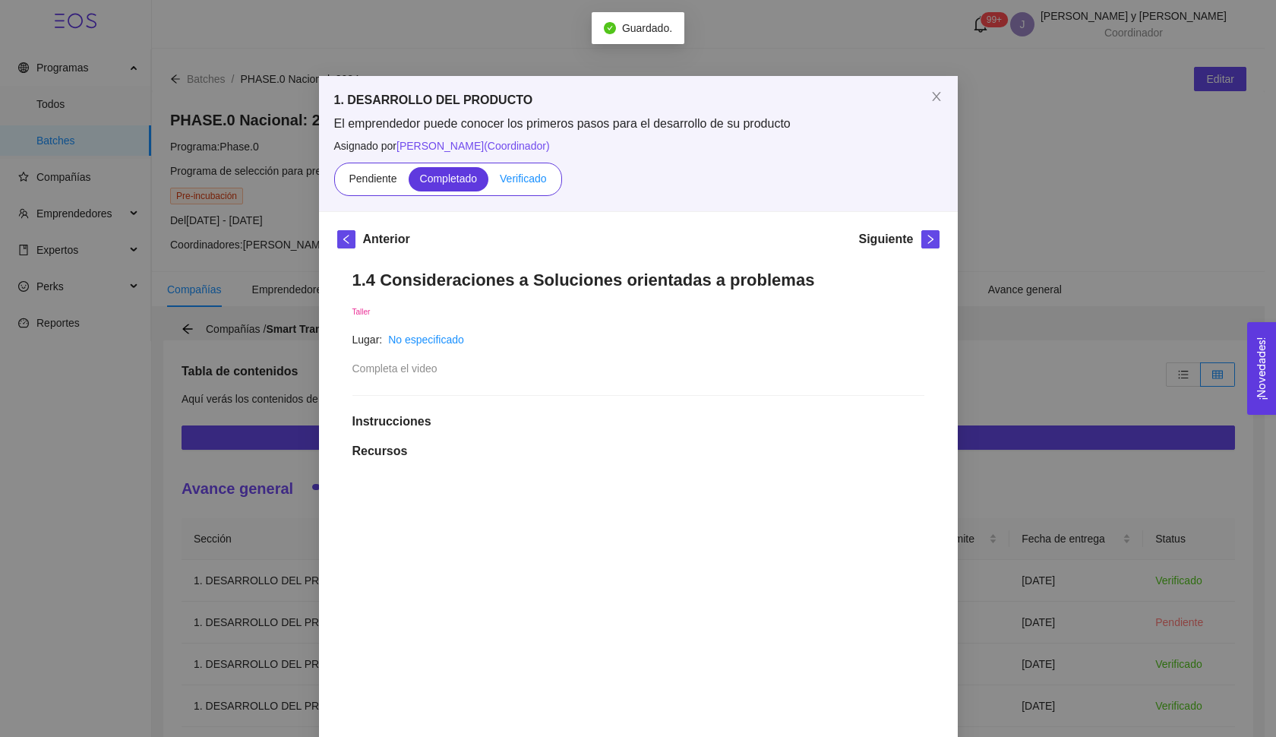
click at [528, 178] on span "Verificado" at bounding box center [523, 178] width 46 height 12
click at [488, 182] on input "Verificado" at bounding box center [488, 182] width 0 height 0
click at [932, 237] on span "right" at bounding box center [930, 239] width 17 height 11
click at [511, 185] on label "Verificado" at bounding box center [522, 179] width 69 height 24
click at [488, 182] on input "Verificado" at bounding box center [488, 182] width 0 height 0
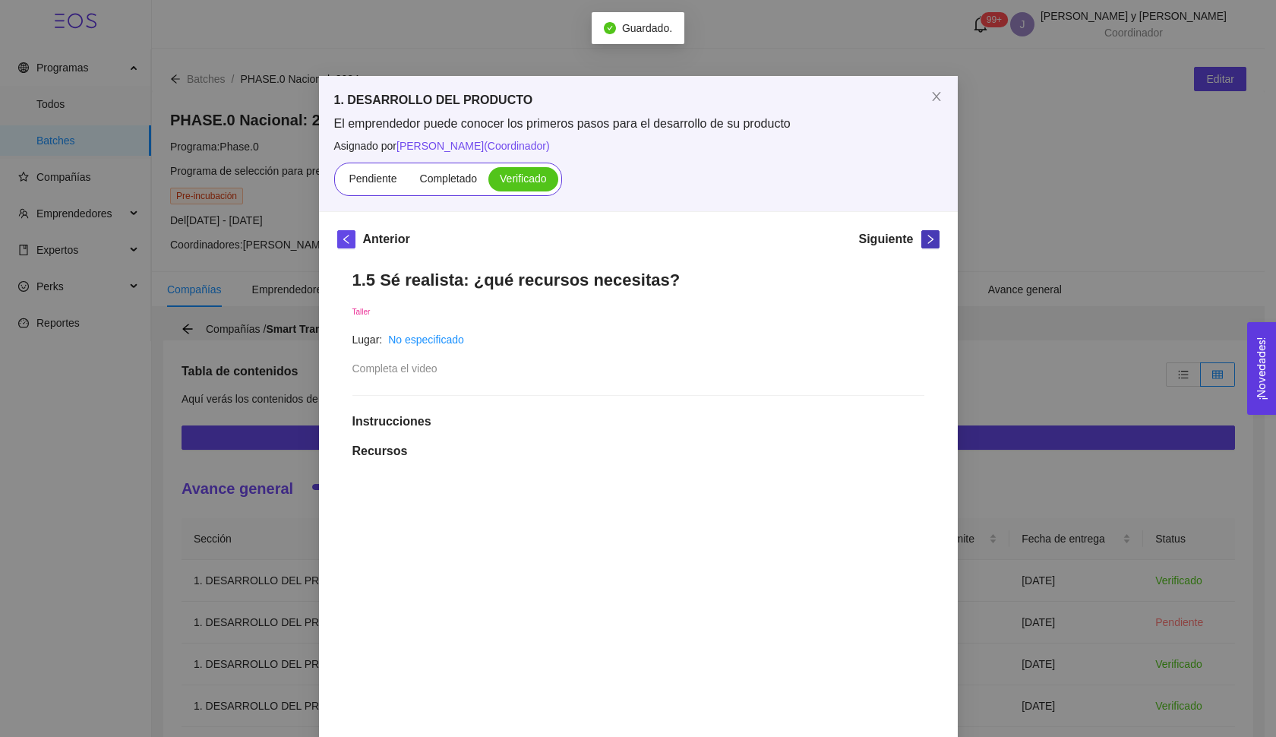
click at [925, 236] on icon "right" at bounding box center [930, 239] width 11 height 11
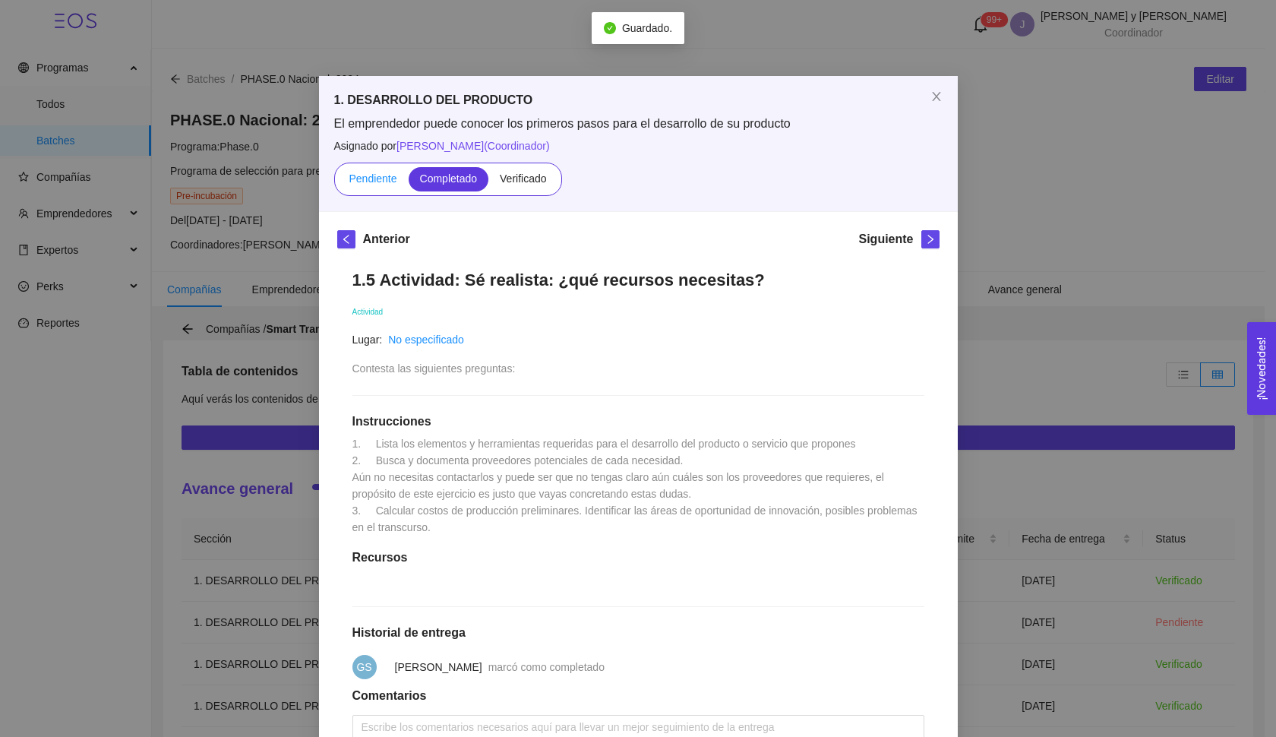
click at [362, 172] on span "Pendiente" at bounding box center [373, 178] width 48 height 12
click at [337, 182] on input "Pendiente" at bounding box center [337, 182] width 0 height 0
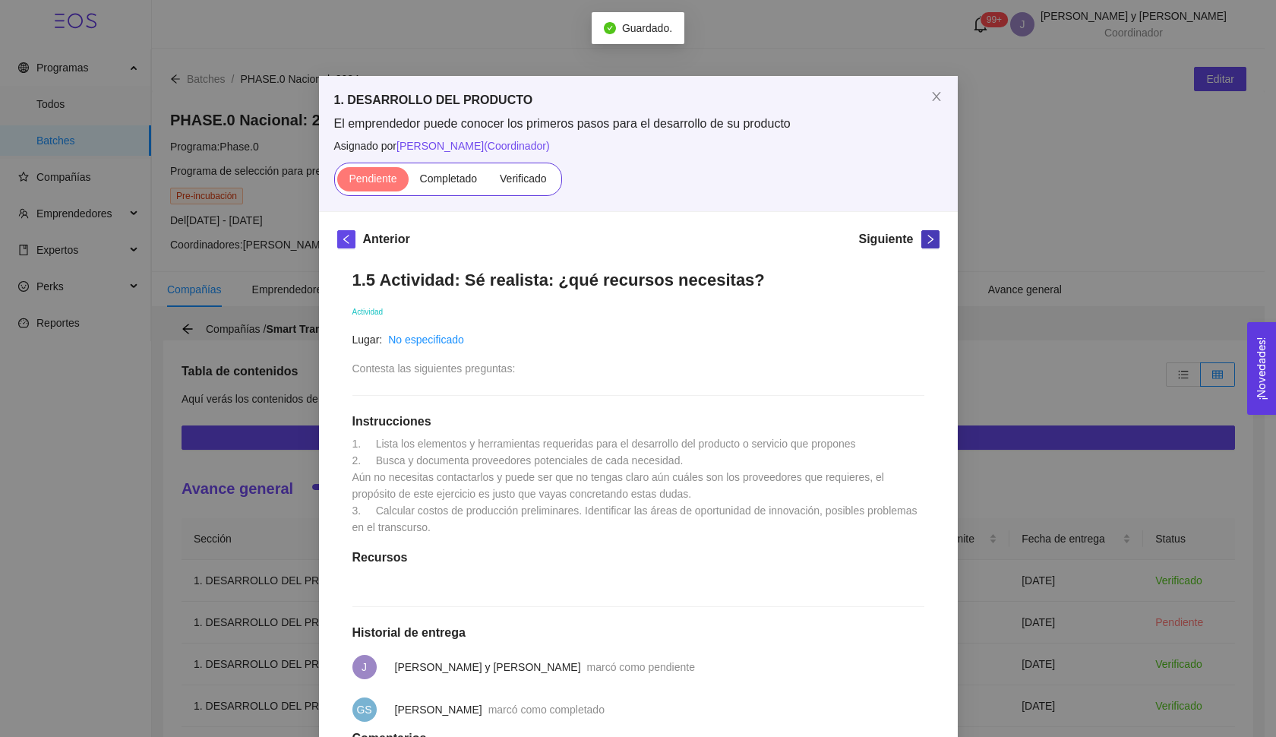
click at [925, 239] on icon "right" at bounding box center [930, 239] width 11 height 11
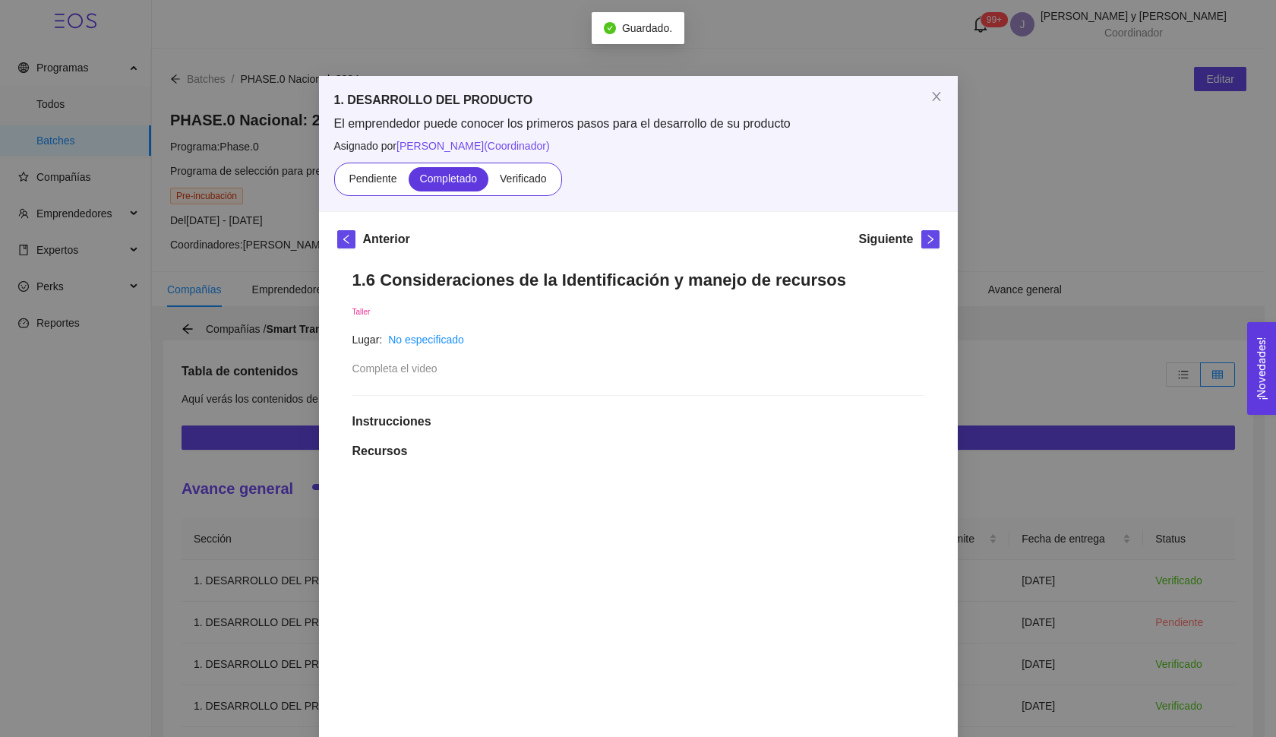
click at [531, 178] on span "Verificado" at bounding box center [523, 178] width 46 height 12
click at [488, 182] on input "Verificado" at bounding box center [488, 182] width 0 height 0
click at [929, 246] on button "button" at bounding box center [930, 239] width 18 height 18
click at [519, 175] on span "Verificado" at bounding box center [523, 178] width 46 height 12
click at [488, 182] on input "Verificado" at bounding box center [488, 182] width 0 height 0
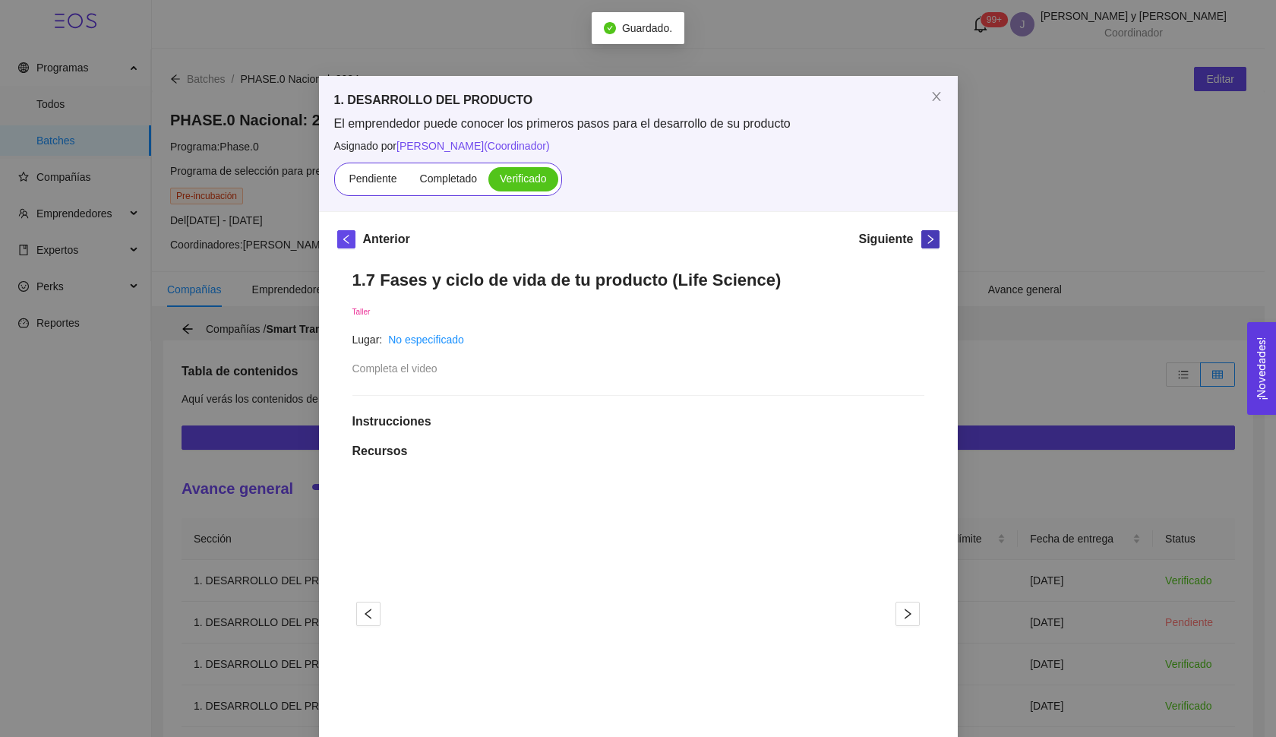
click at [926, 237] on icon "right" at bounding box center [930, 239] width 11 height 11
click at [519, 186] on label "Verificado" at bounding box center [522, 179] width 69 height 24
click at [488, 182] on input "Verificado" at bounding box center [488, 182] width 0 height 0
click at [925, 238] on icon "right" at bounding box center [930, 239] width 11 height 11
drag, startPoint x: 508, startPoint y: 179, endPoint x: 531, endPoint y: 178, distance: 23.6
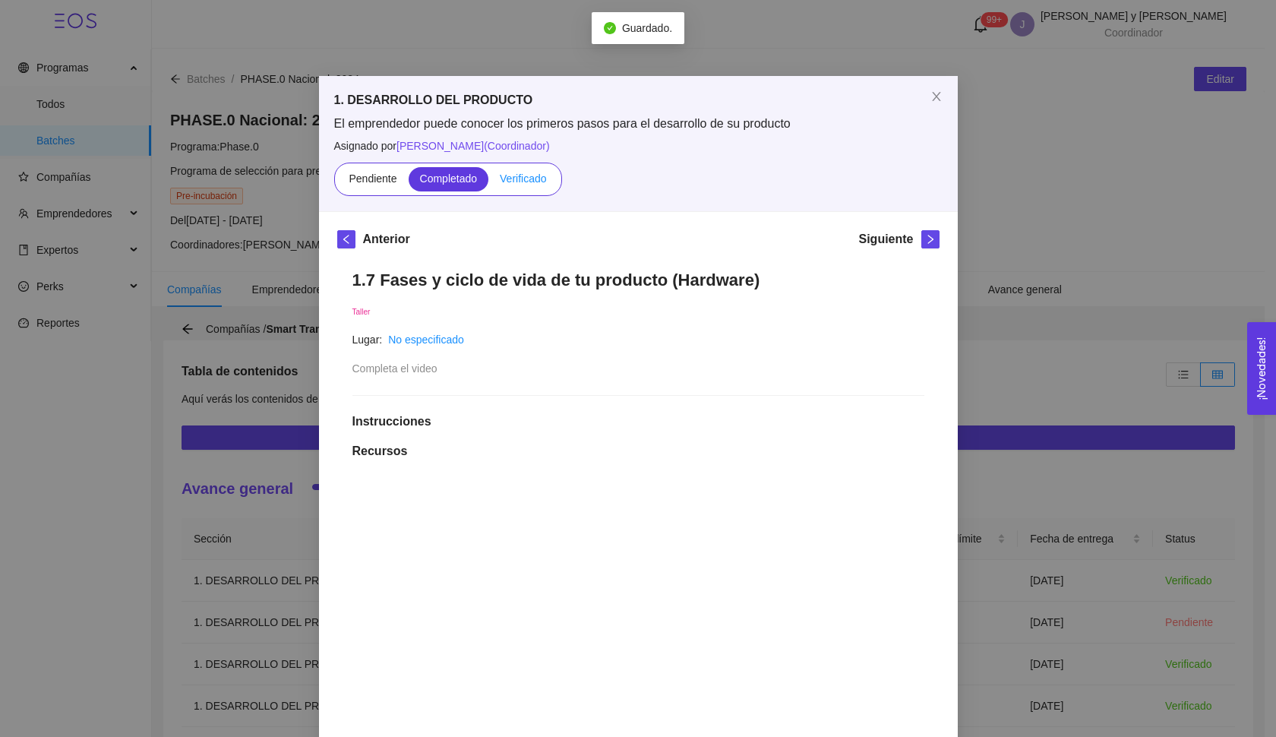
click at [509, 179] on span "Verificado" at bounding box center [523, 178] width 46 height 12
click at [488, 182] on input "Verificado" at bounding box center [488, 182] width 0 height 0
click at [923, 247] on button "button" at bounding box center [930, 239] width 18 height 18
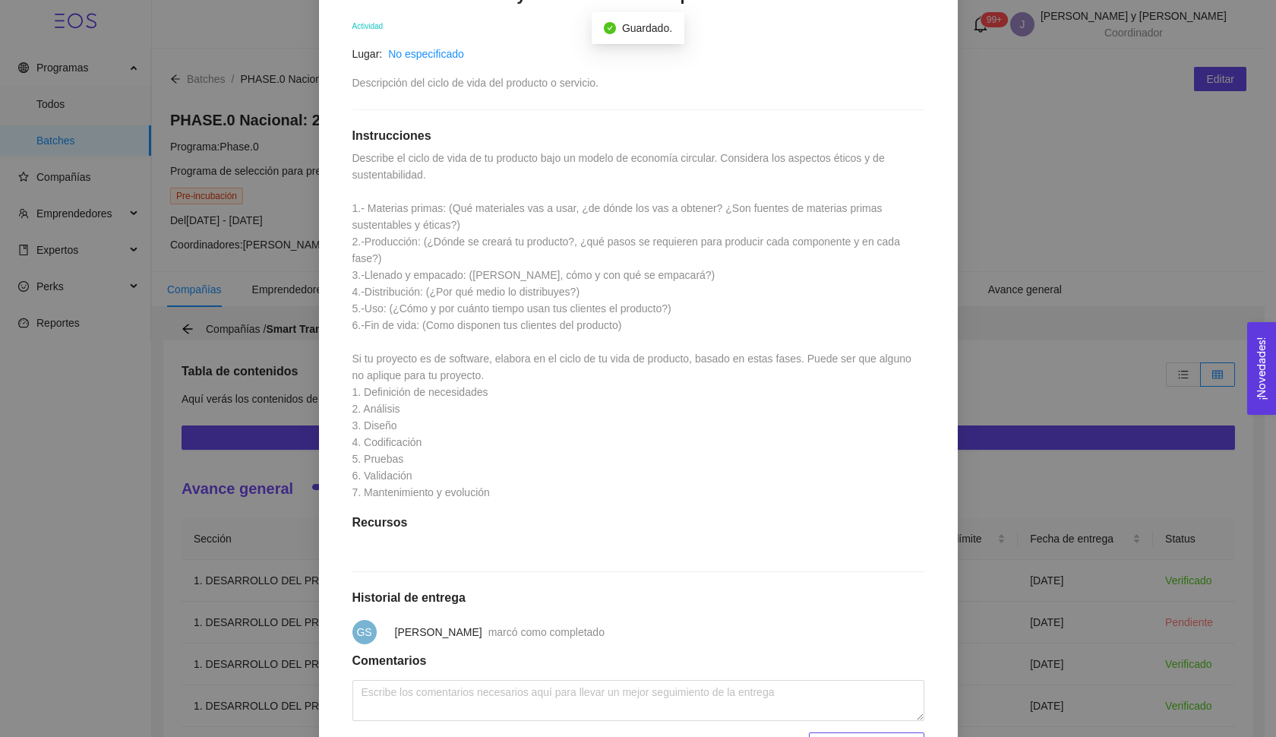
scroll to position [166, 0]
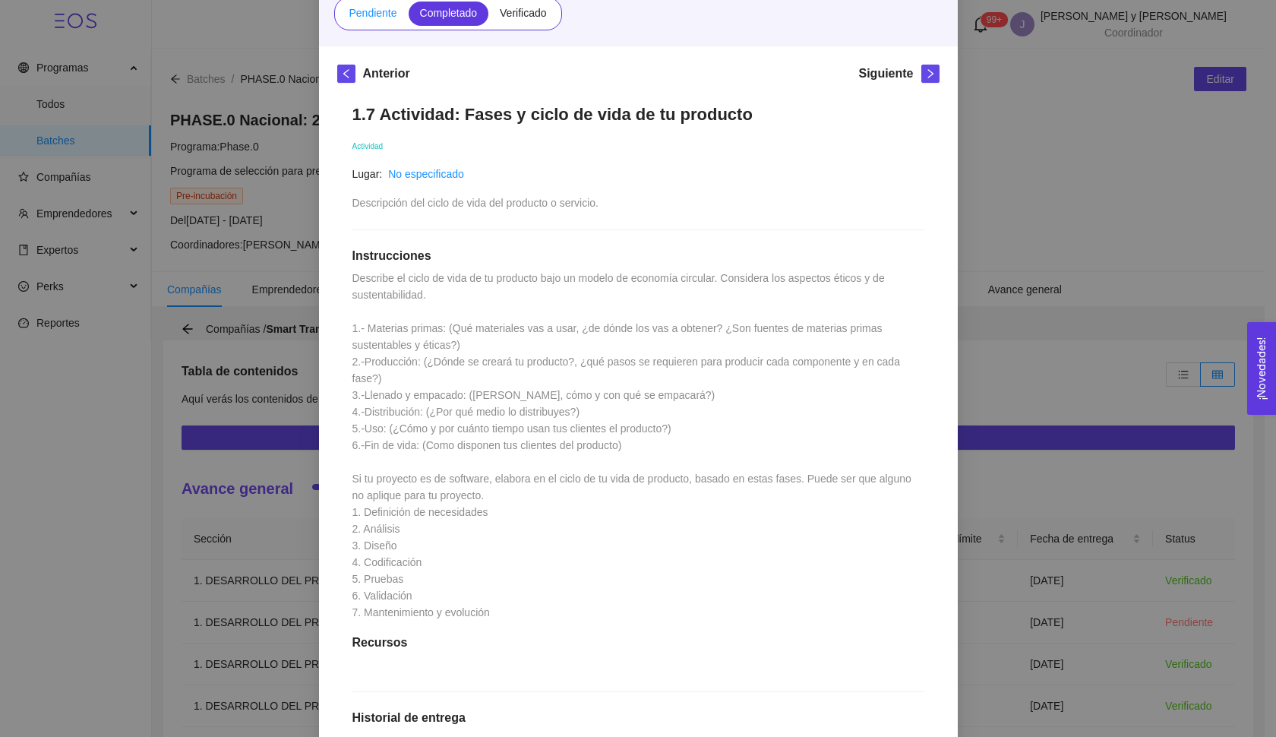
click at [380, 20] on label "Pendiente" at bounding box center [372, 14] width 71 height 24
click at [337, 17] on input "Pendiente" at bounding box center [337, 17] width 0 height 0
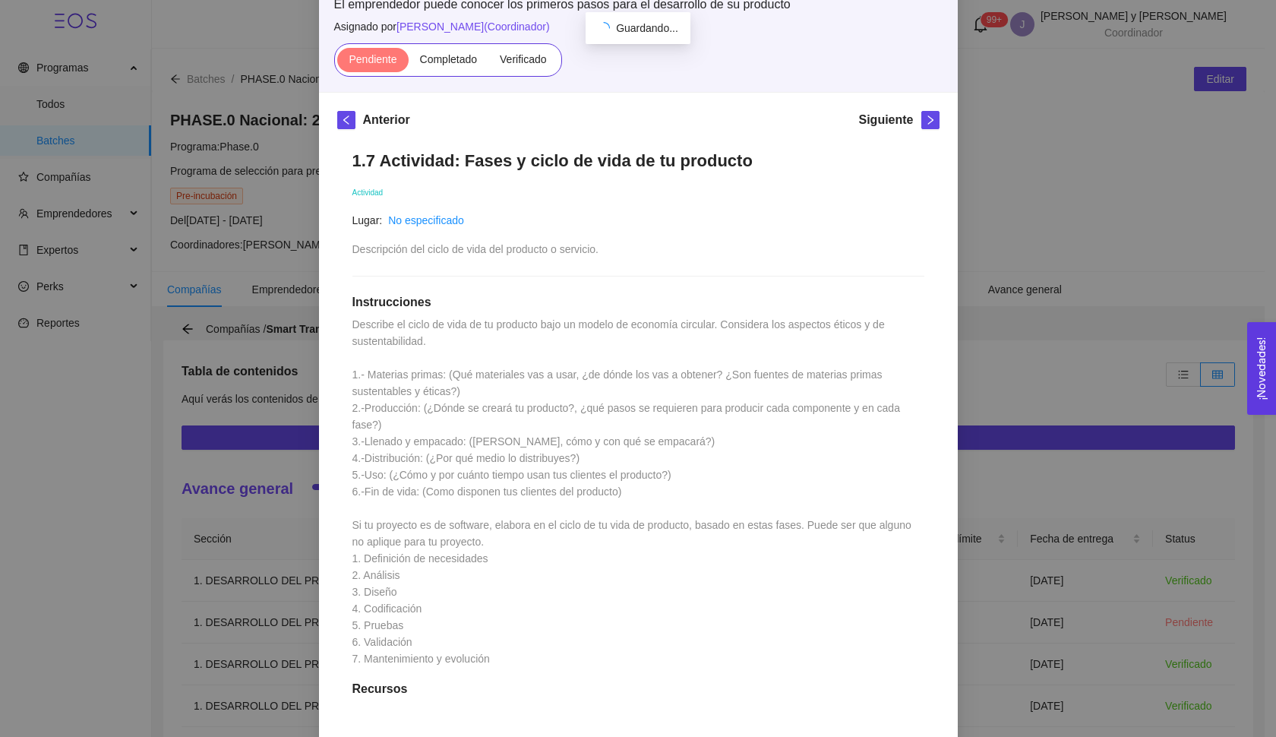
scroll to position [103, 0]
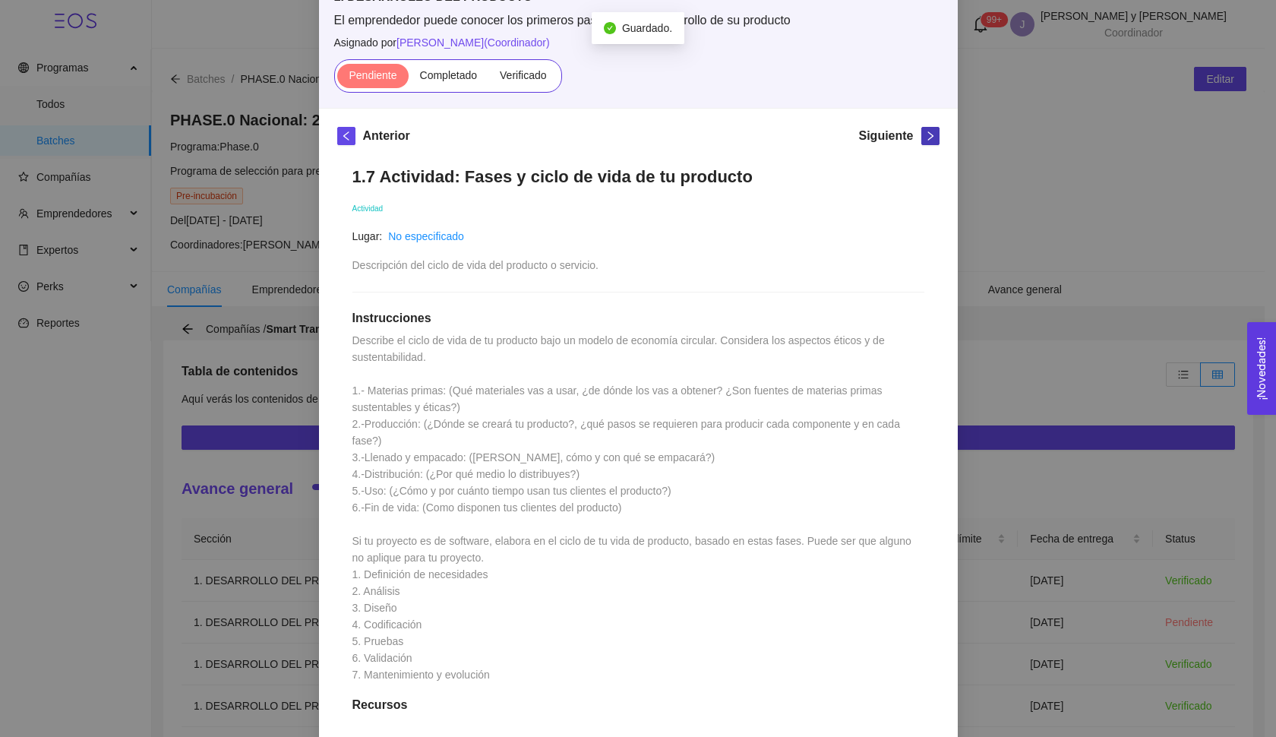
click at [922, 136] on span "right" at bounding box center [930, 136] width 17 height 11
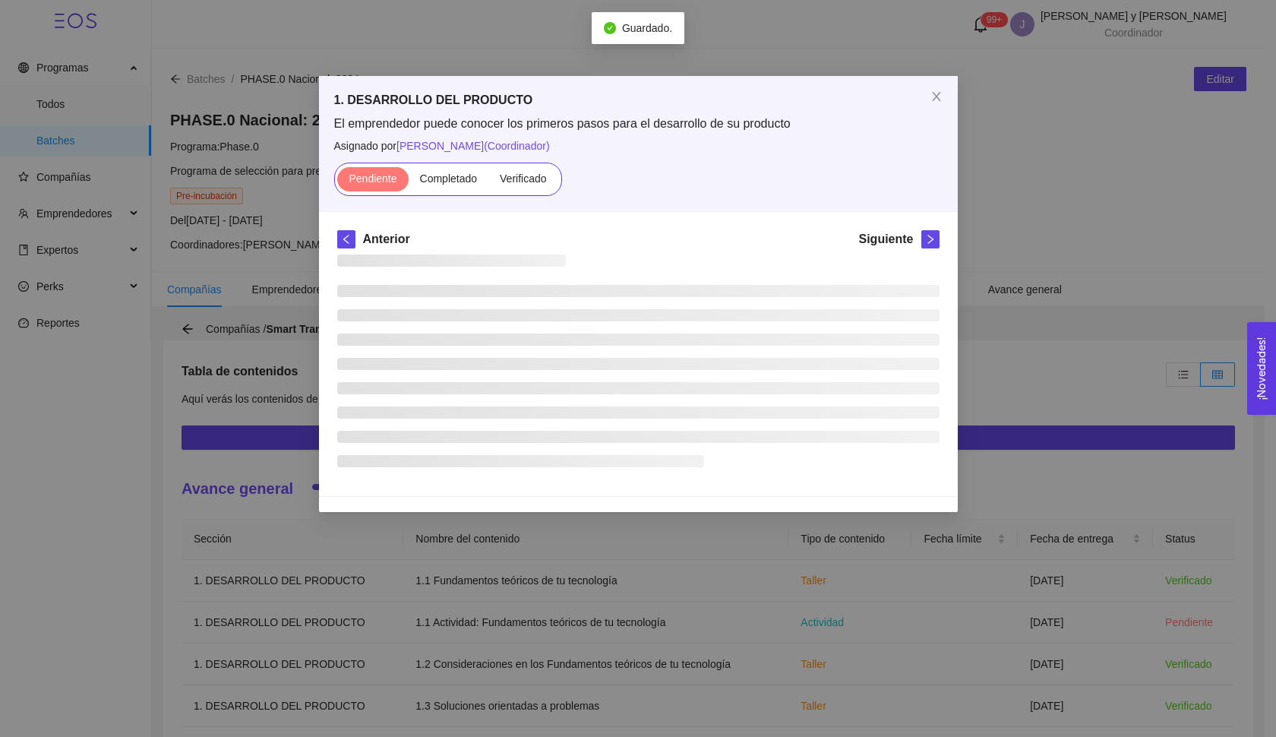
scroll to position [0, 0]
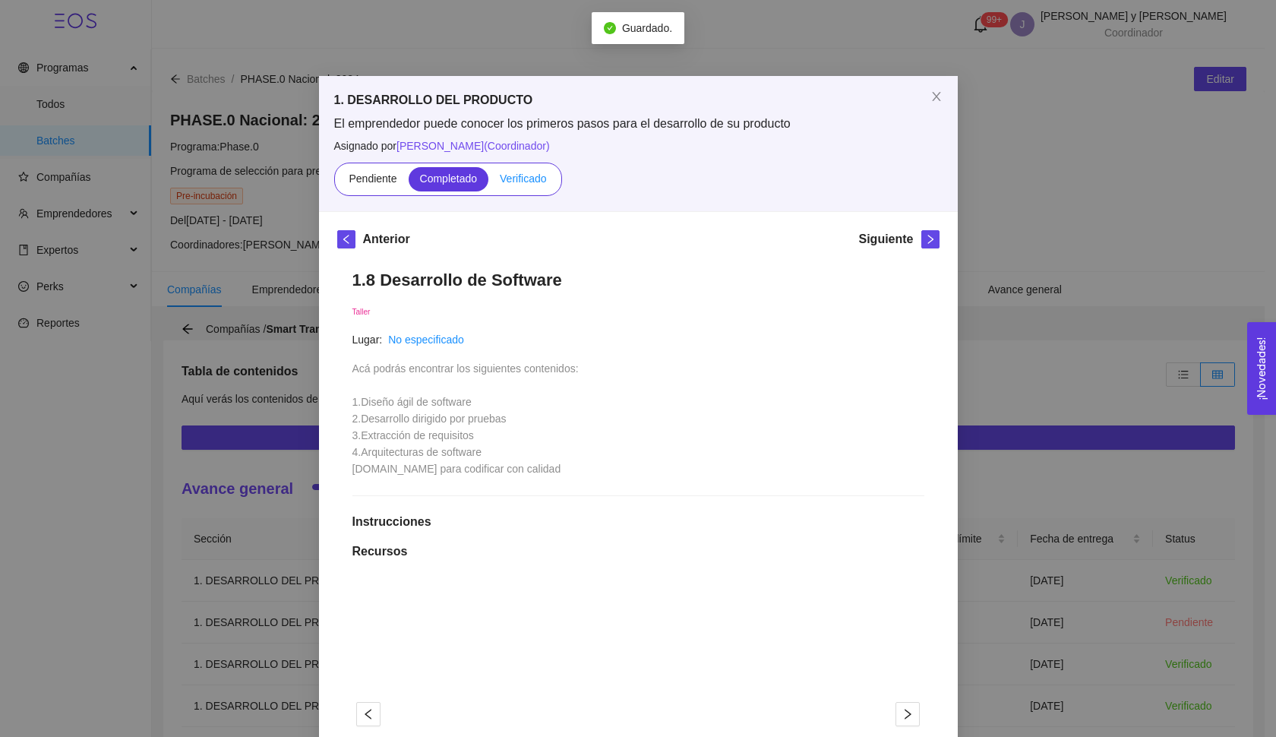
click at [515, 185] on label "Verificado" at bounding box center [522, 179] width 69 height 24
click at [488, 182] on input "Verificado" at bounding box center [488, 182] width 0 height 0
click at [925, 241] on icon "right" at bounding box center [930, 239] width 11 height 11
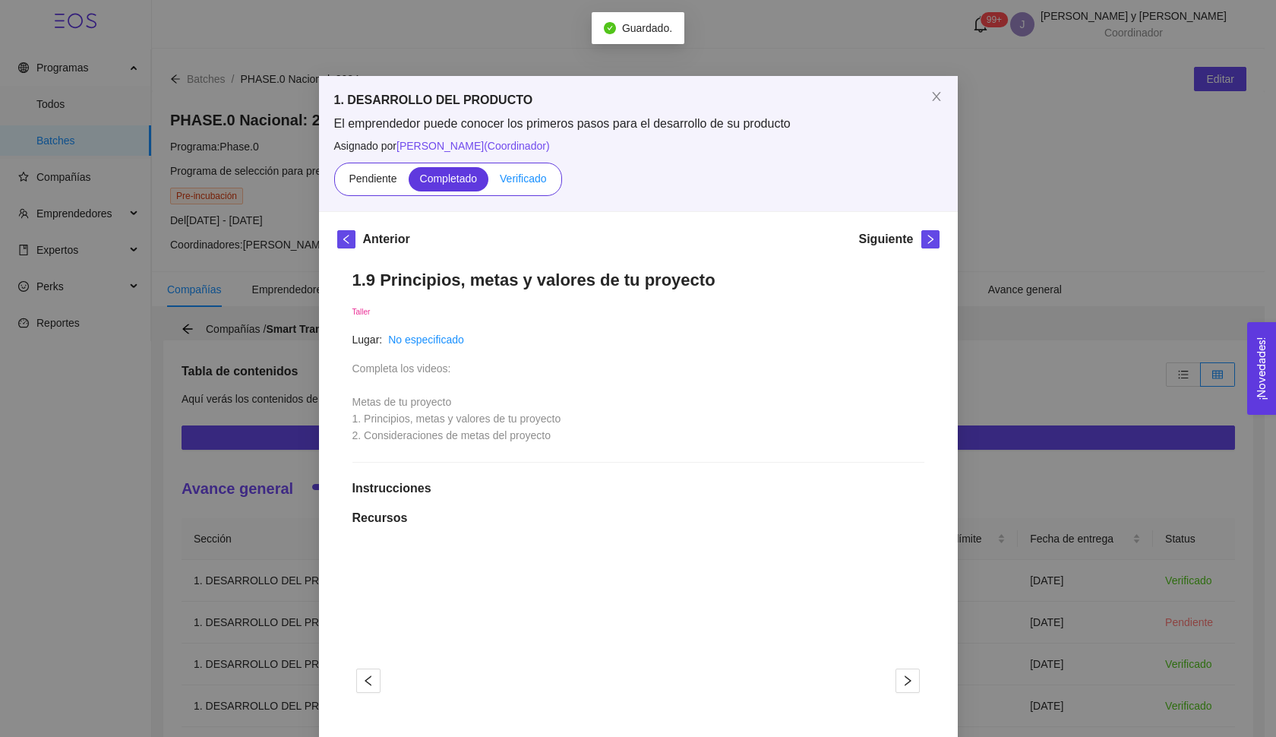
click at [536, 185] on label "Verificado" at bounding box center [522, 179] width 69 height 24
click at [488, 182] on input "Verificado" at bounding box center [488, 182] width 0 height 0
click at [925, 238] on icon "right" at bounding box center [930, 239] width 11 height 11
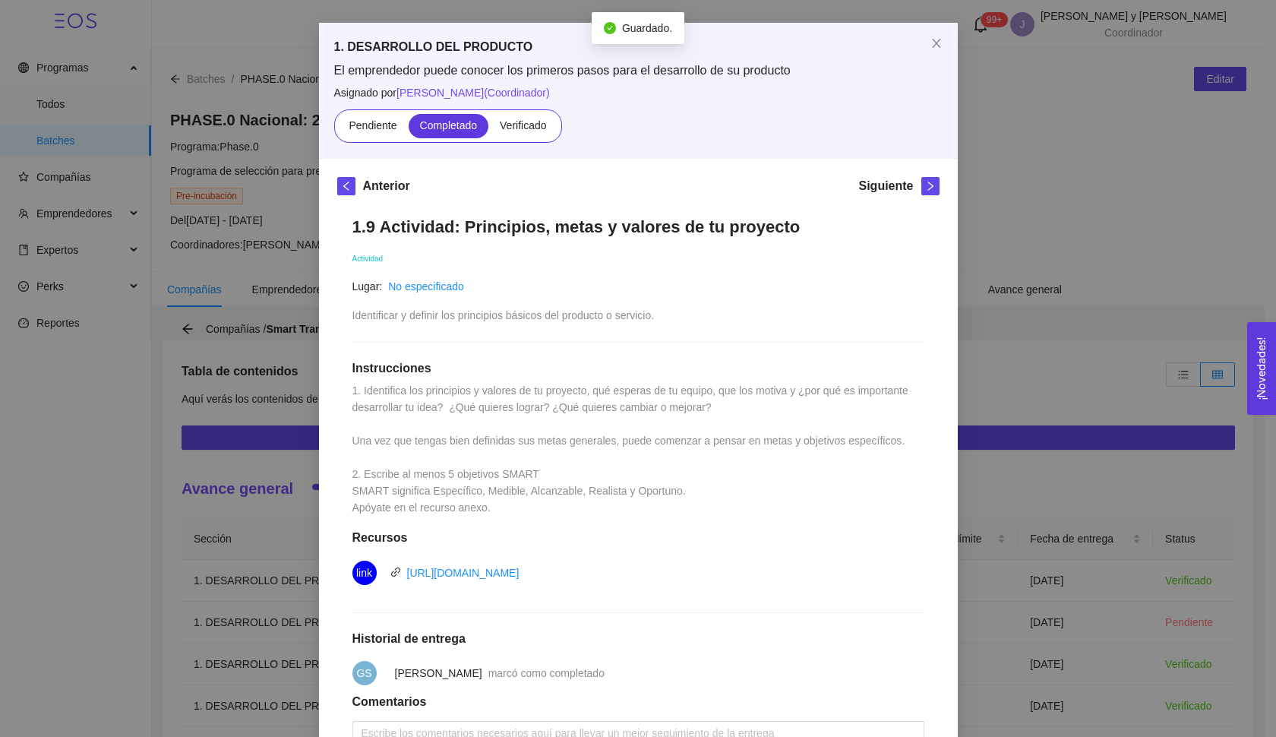
scroll to position [58, 0]
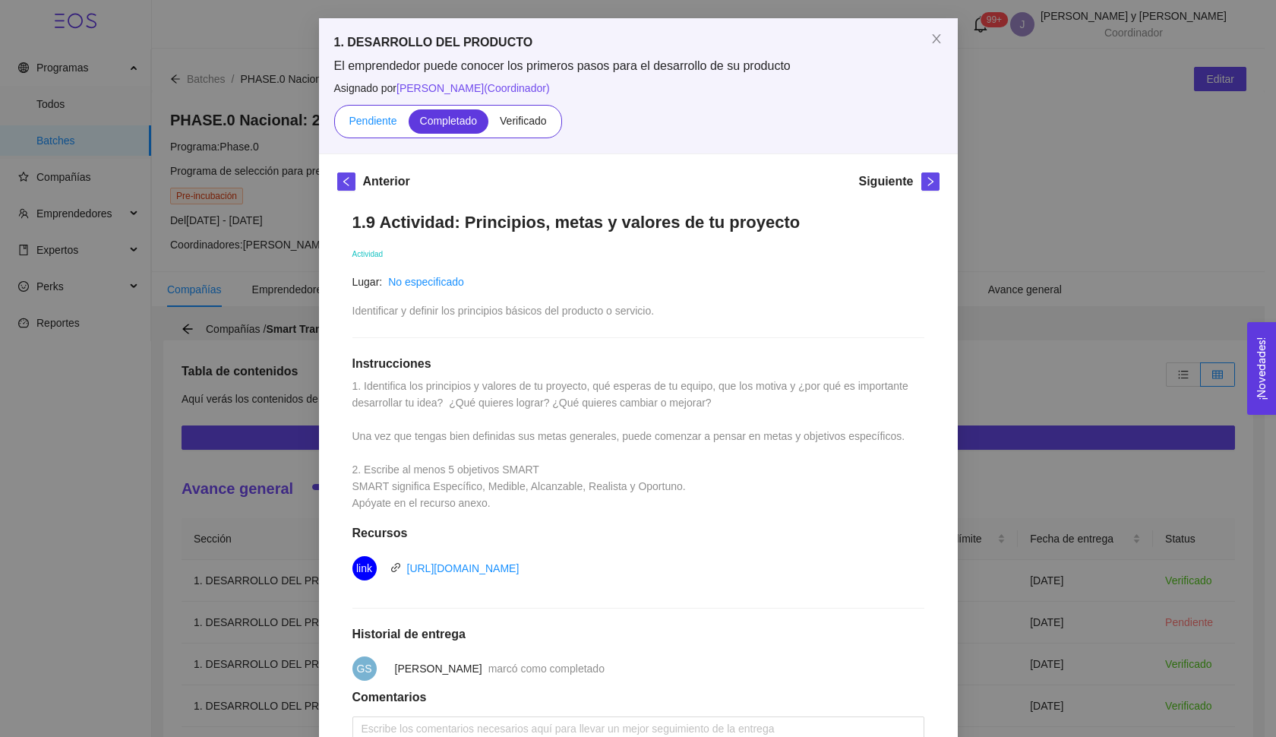
click at [393, 125] on label "Pendiente" at bounding box center [372, 121] width 71 height 24
click at [337, 125] on input "Pendiente" at bounding box center [337, 125] width 0 height 0
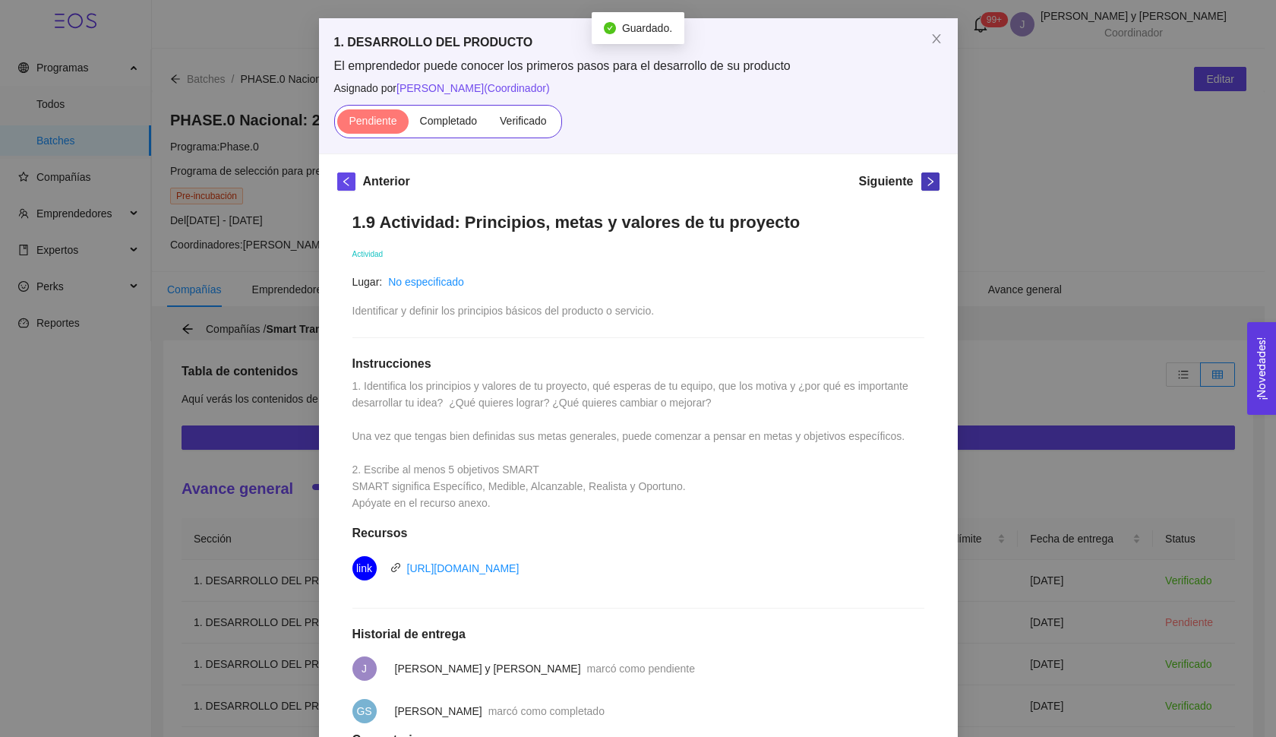
click at [927, 185] on icon "right" at bounding box center [929, 181] width 5 height 9
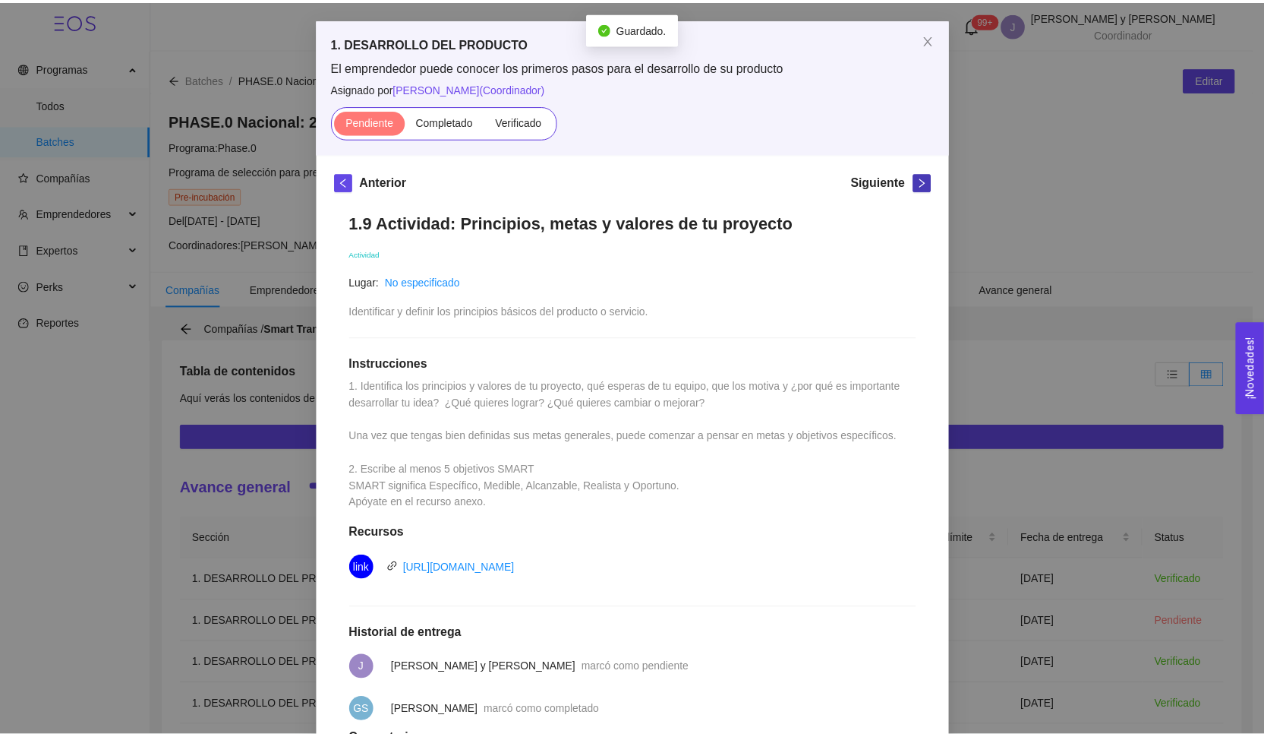
scroll to position [0, 0]
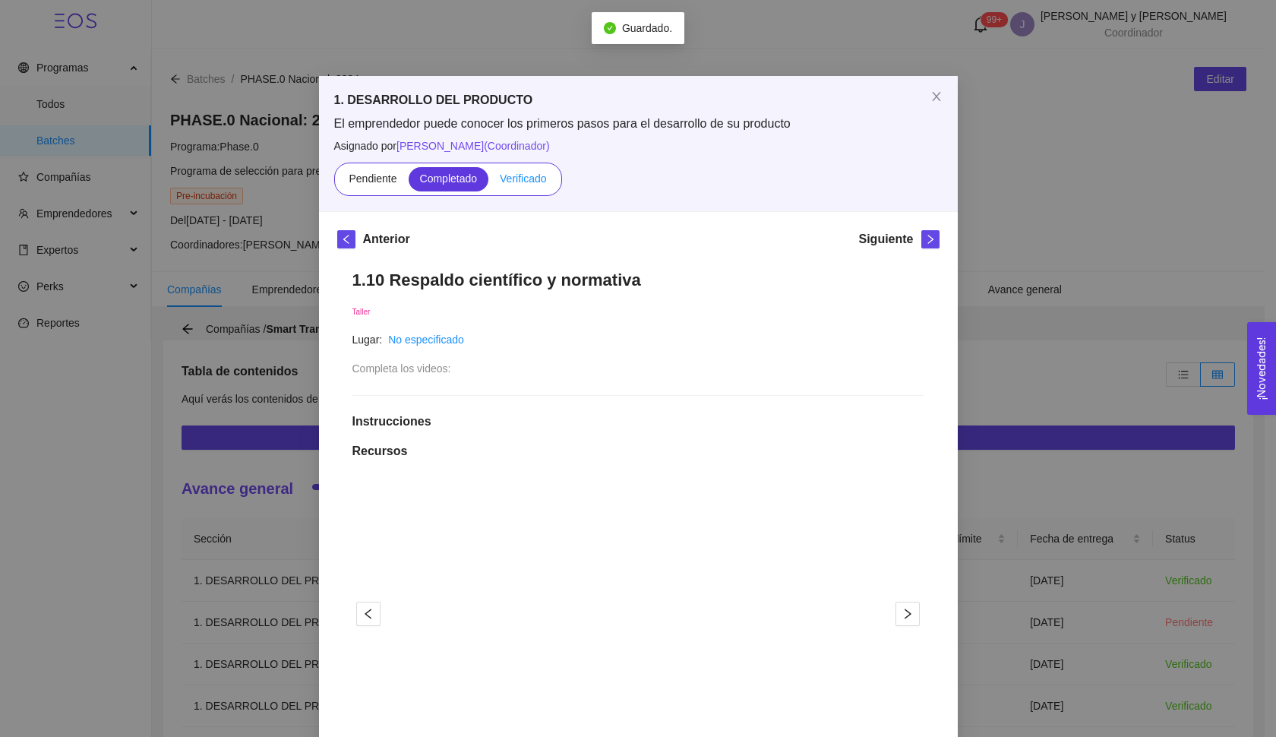
click at [541, 178] on span "Verificado" at bounding box center [523, 178] width 46 height 12
click at [488, 182] on input "Verificado" at bounding box center [488, 182] width 0 height 0
click at [928, 237] on icon "right" at bounding box center [930, 239] width 11 height 11
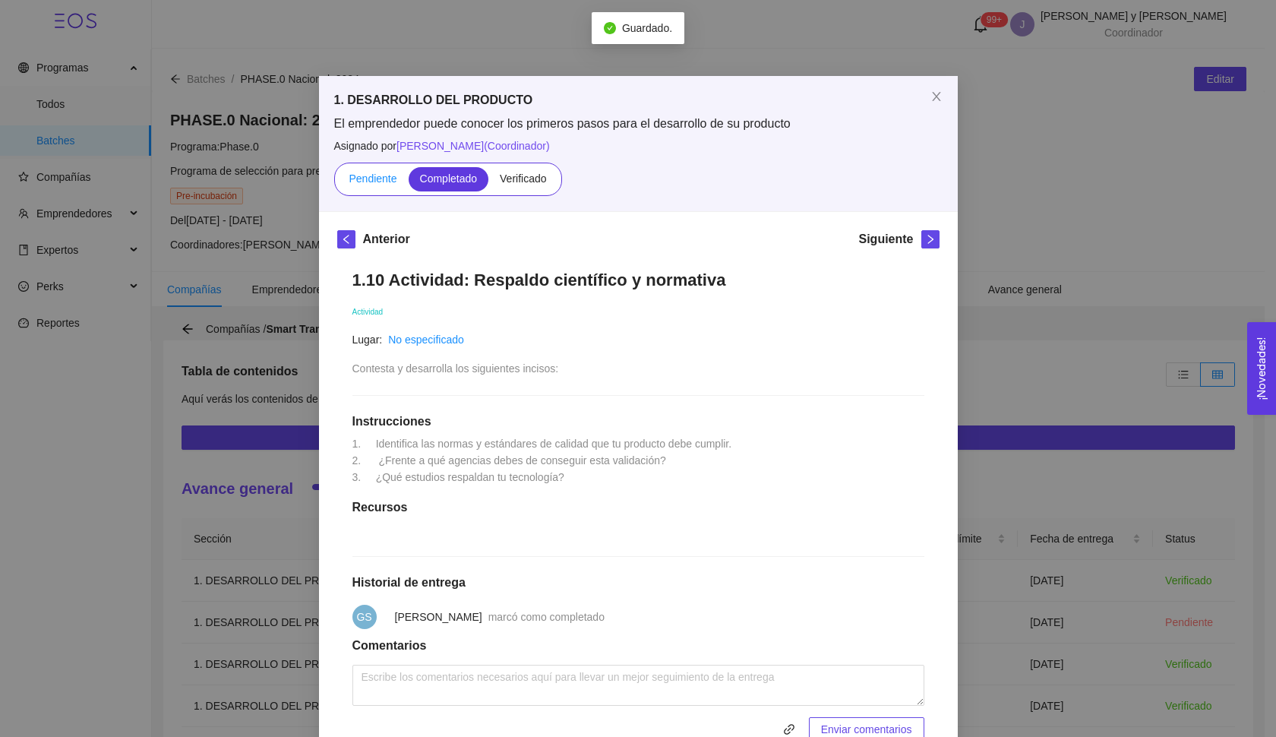
click at [374, 189] on label "Pendiente" at bounding box center [372, 179] width 71 height 24
click at [337, 182] on input "Pendiente" at bounding box center [337, 182] width 0 height 0
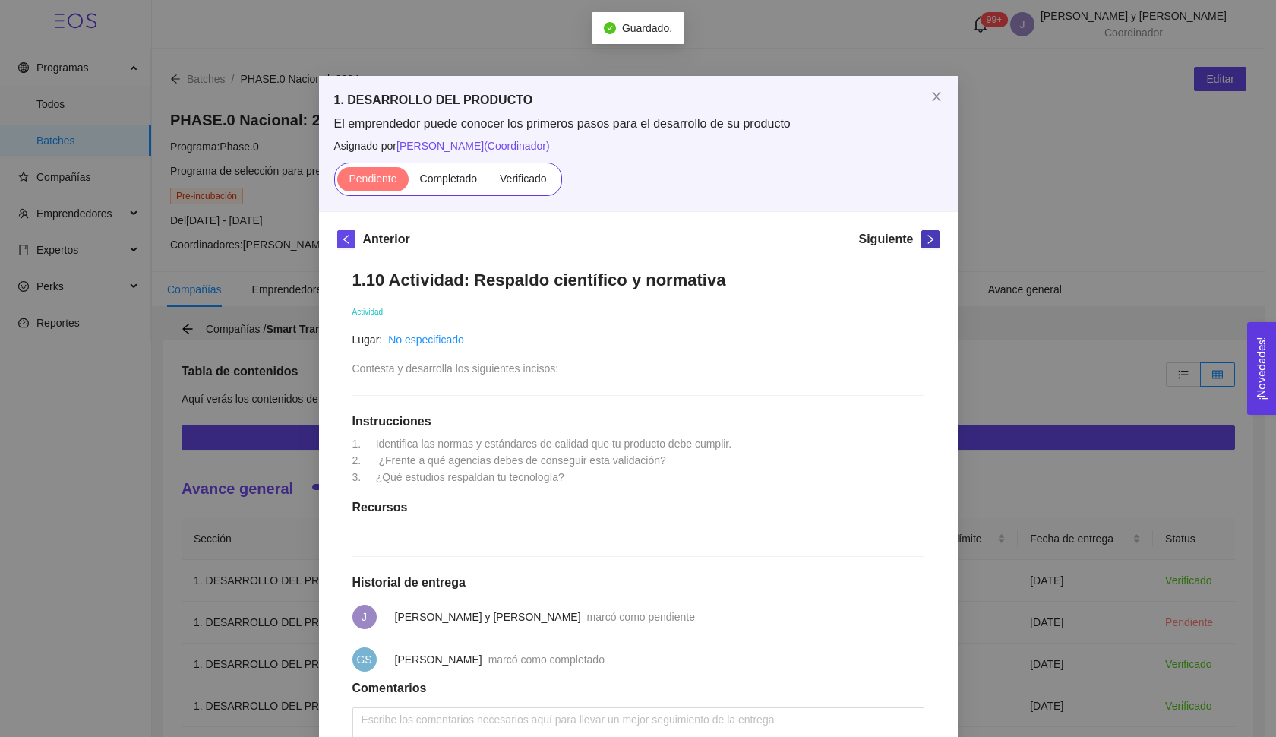
click at [925, 235] on icon "right" at bounding box center [930, 239] width 11 height 11
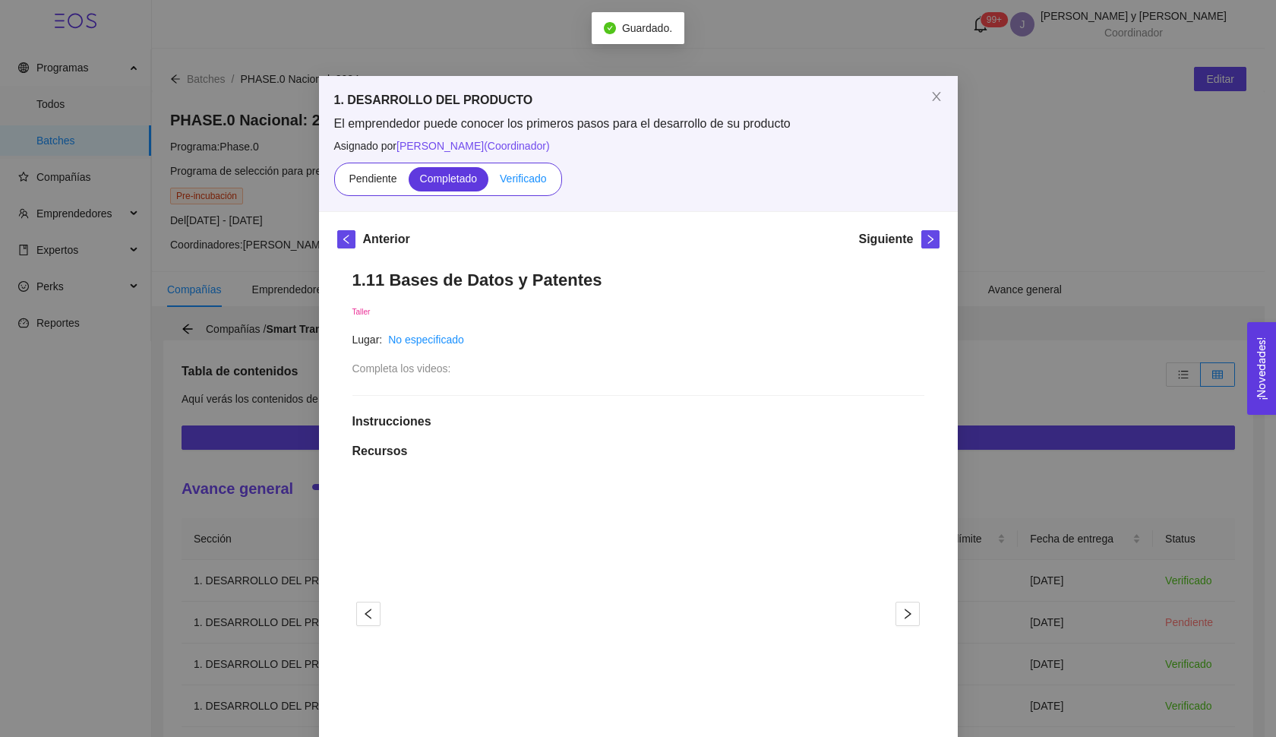
click at [506, 171] on label "Verificado" at bounding box center [522, 179] width 69 height 24
click at [488, 182] on input "Verificado" at bounding box center [488, 182] width 0 height 0
click at [927, 246] on button "button" at bounding box center [930, 239] width 18 height 18
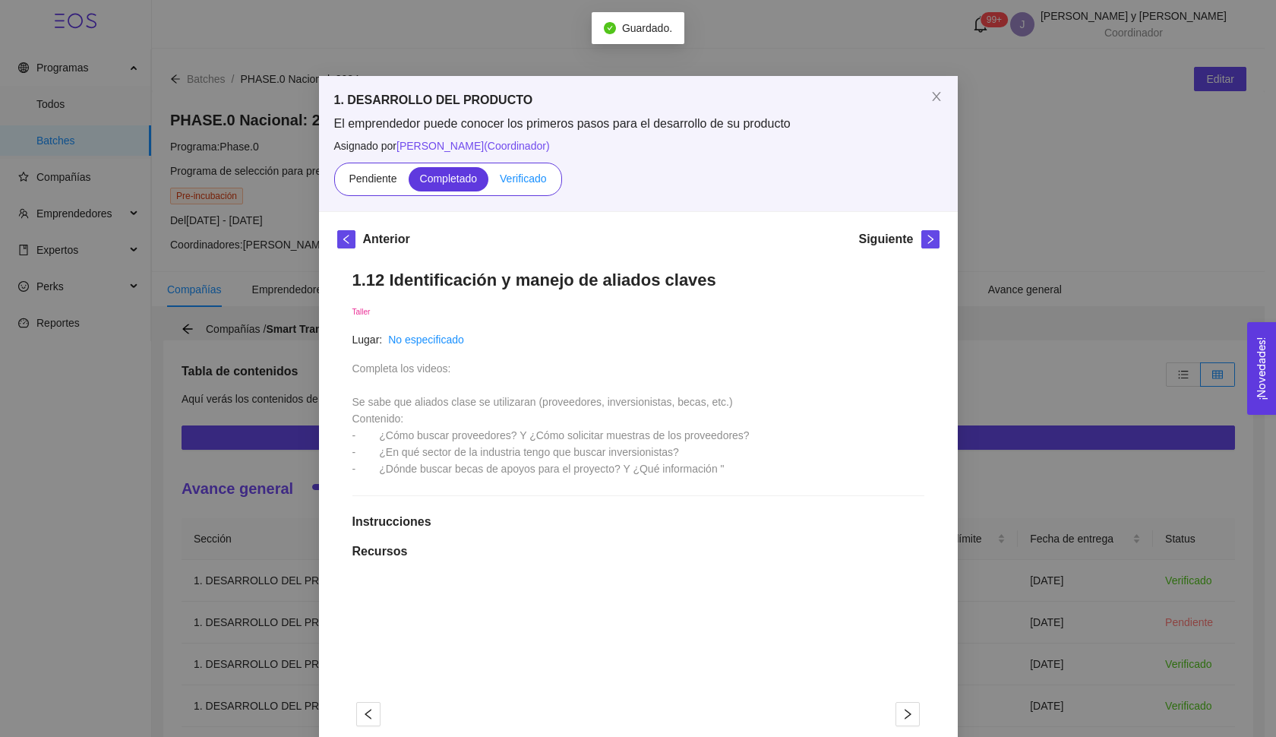
click at [528, 188] on label "Verificado" at bounding box center [522, 179] width 69 height 24
click at [488, 182] on input "Verificado" at bounding box center [488, 182] width 0 height 0
click at [925, 243] on icon "right" at bounding box center [930, 239] width 11 height 11
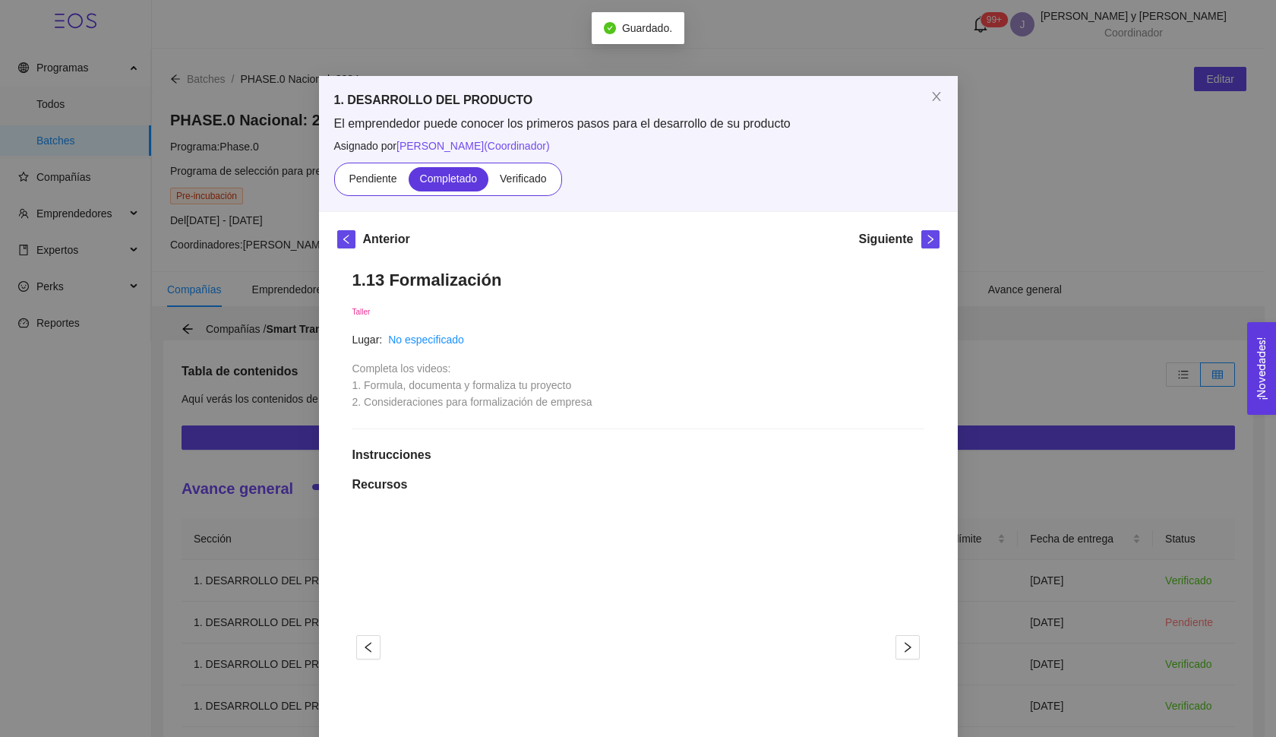
drag, startPoint x: 538, startPoint y: 172, endPoint x: 880, endPoint y: 248, distance: 350.2
click at [538, 172] on span "Verificado" at bounding box center [523, 178] width 46 height 12
click at [488, 182] on input "Verificado" at bounding box center [488, 182] width 0 height 0
click at [926, 241] on icon "right" at bounding box center [930, 239] width 11 height 11
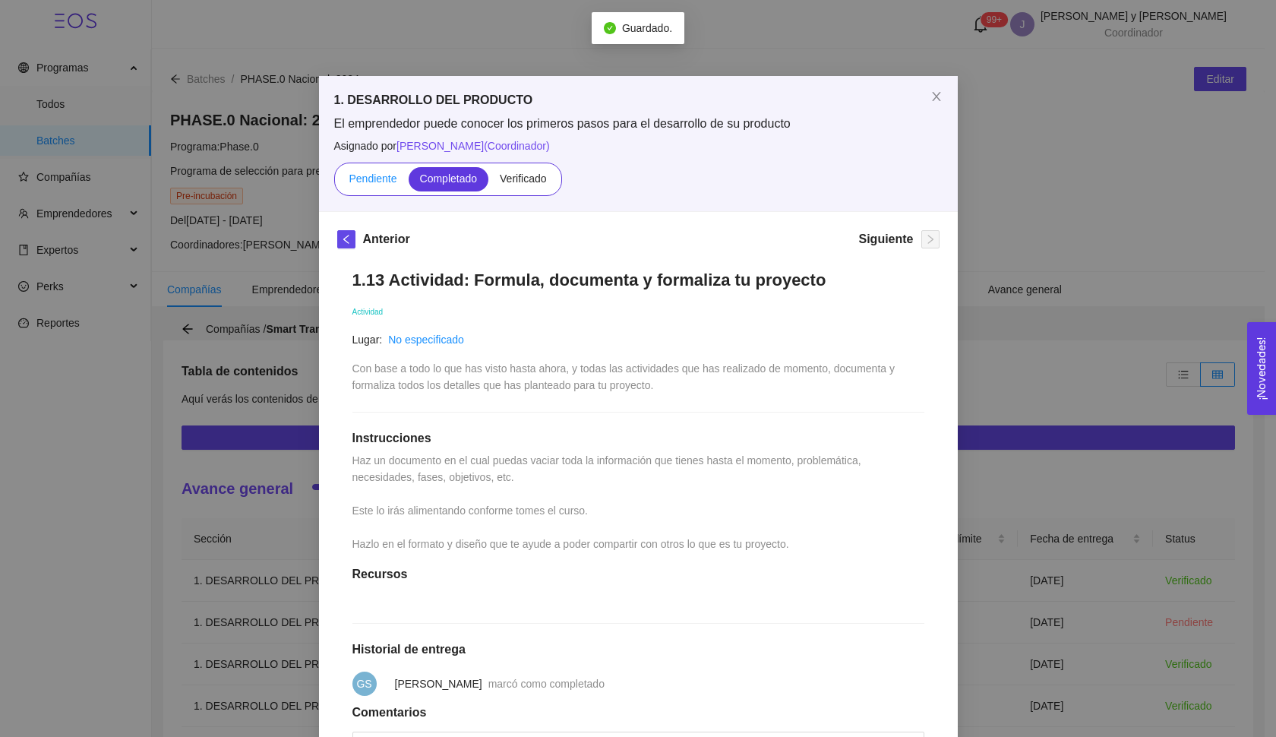
click at [374, 186] on label "Pendiente" at bounding box center [372, 179] width 71 height 24
click at [337, 182] on input "Pendiente" at bounding box center [337, 182] width 0 height 0
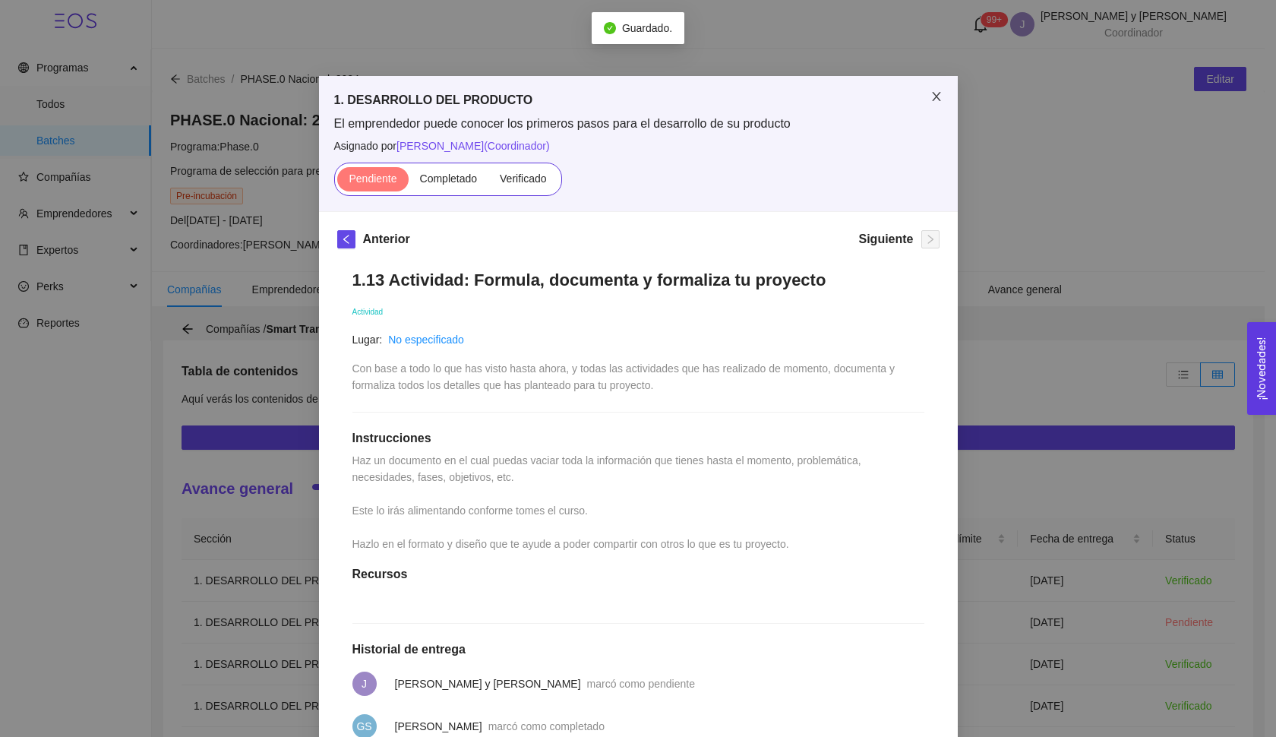
click at [930, 100] on icon "close" at bounding box center [936, 96] width 12 height 12
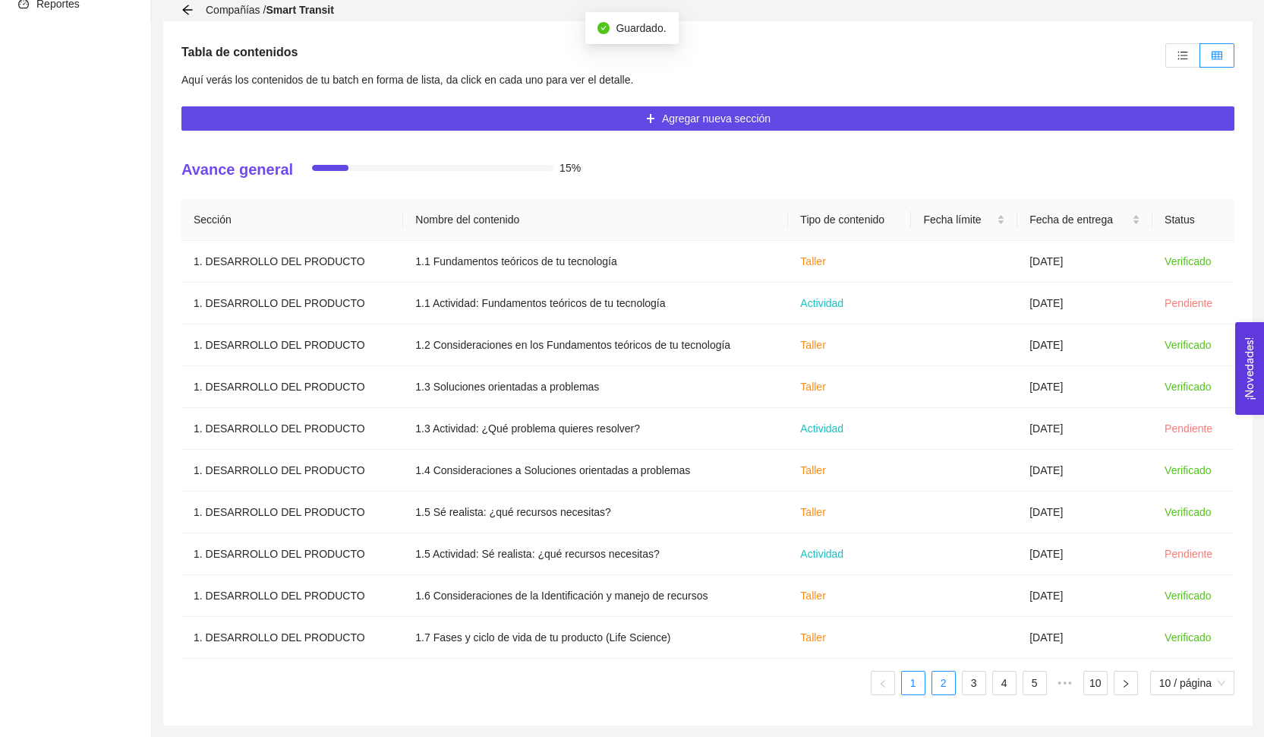
click at [945, 678] on link "2" at bounding box center [943, 682] width 23 height 23
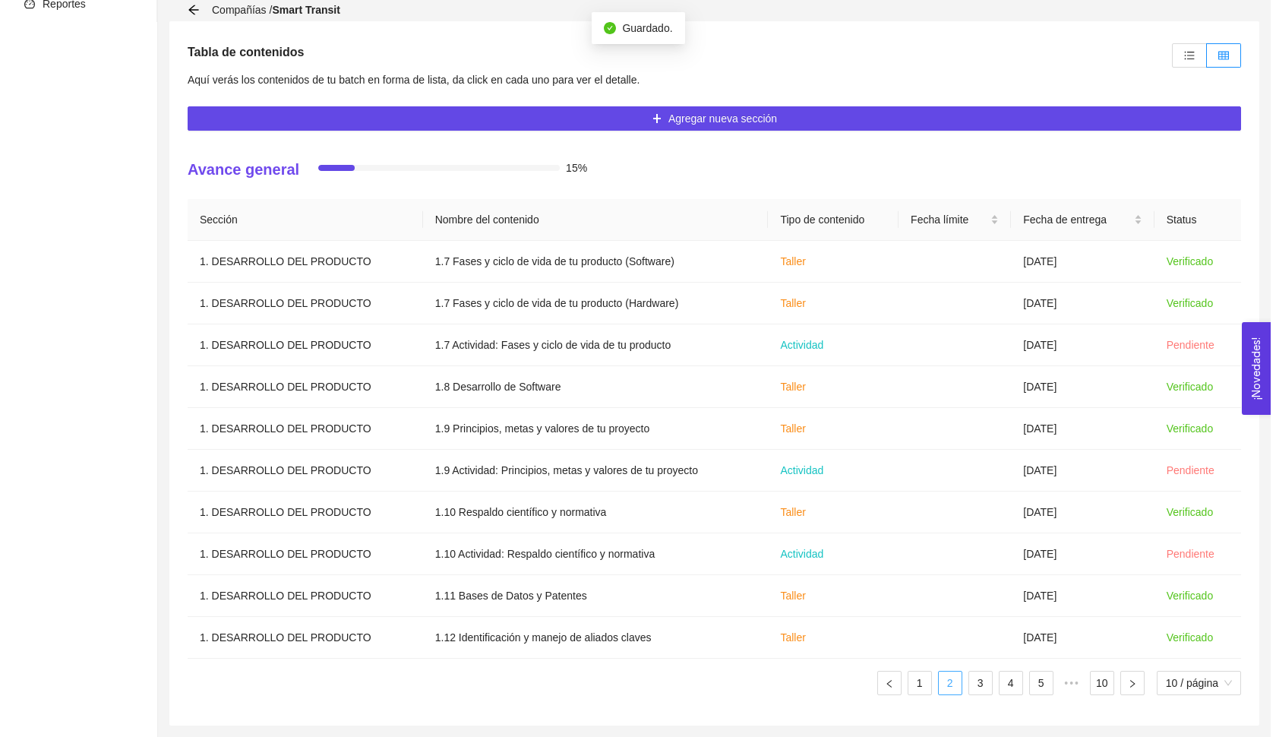
scroll to position [319, 0]
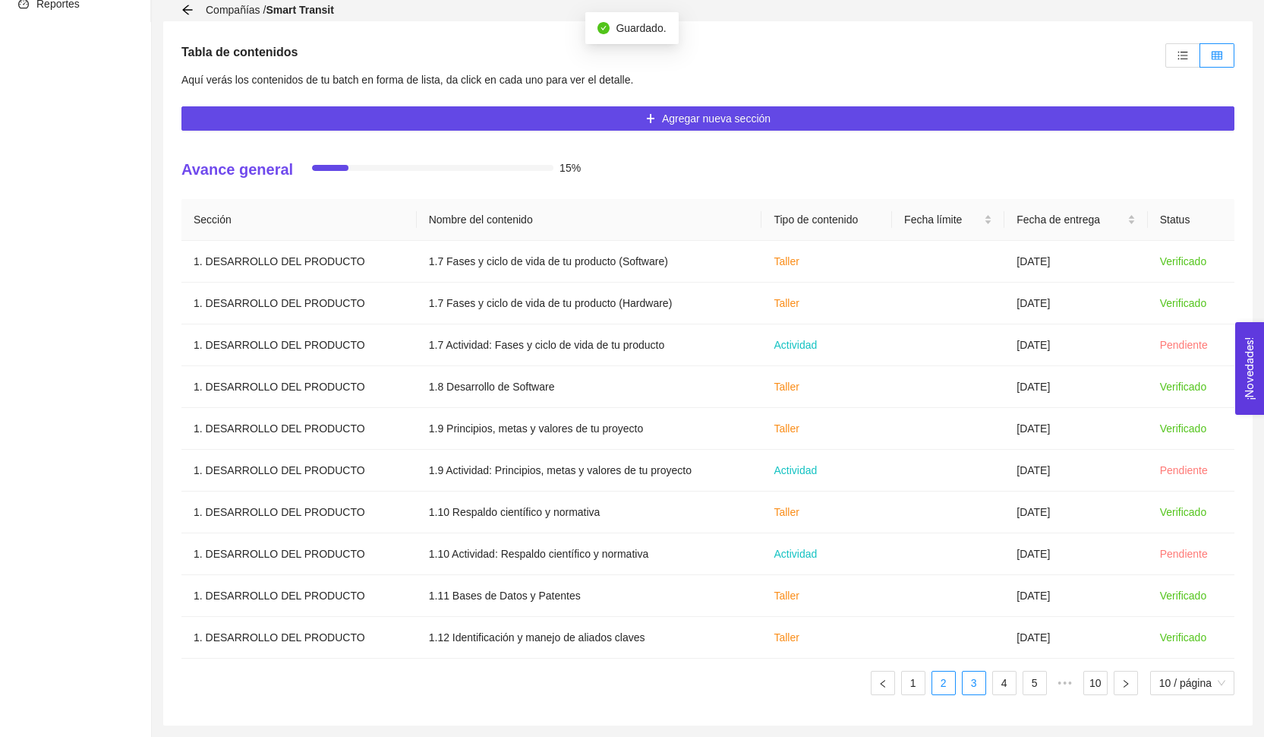
click at [968, 681] on link "3" at bounding box center [974, 682] width 23 height 23
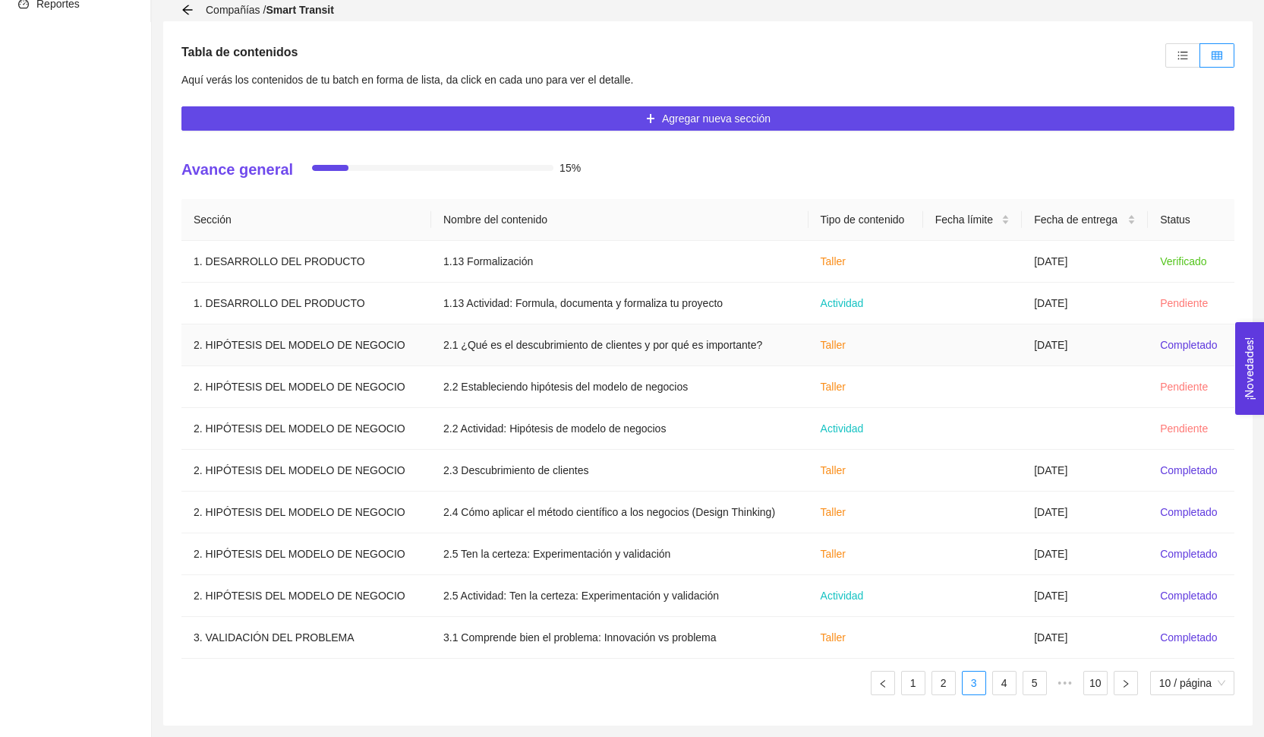
click at [1008, 348] on td at bounding box center [972, 345] width 99 height 42
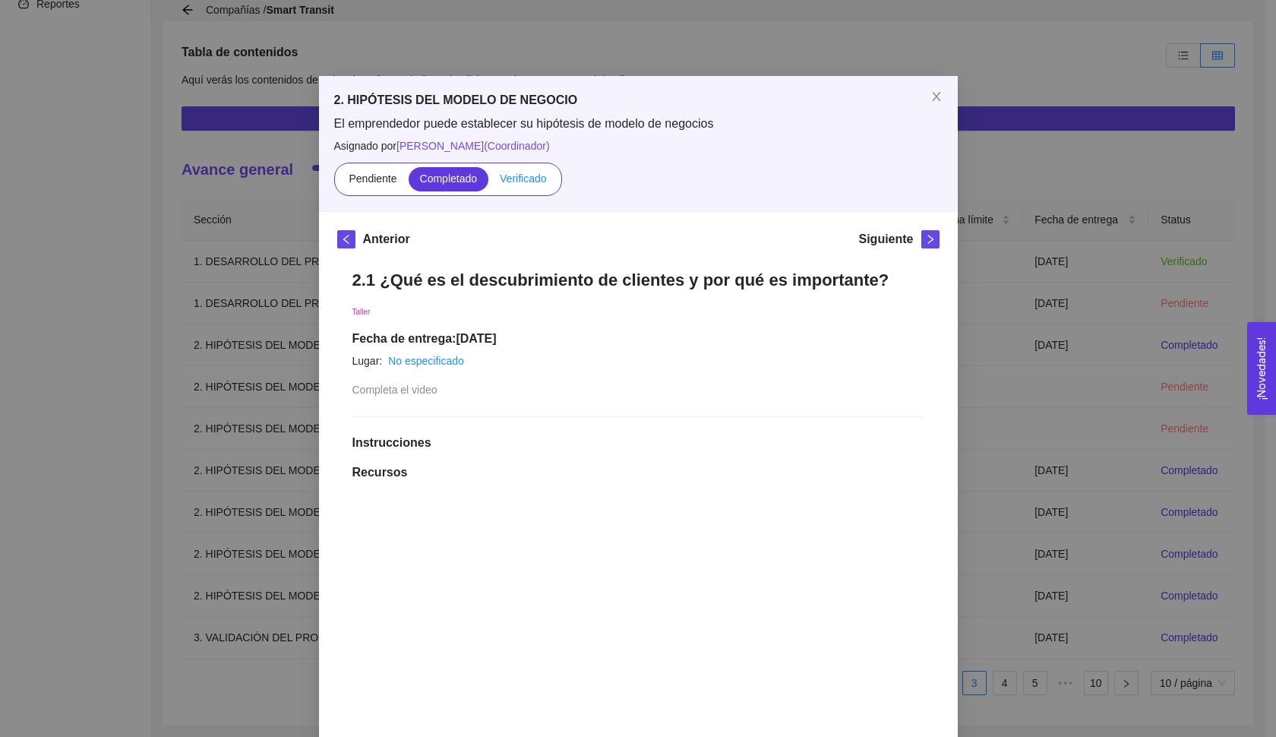
click at [528, 181] on span "Verificado" at bounding box center [523, 178] width 46 height 12
click at [488, 182] on input "Verificado" at bounding box center [488, 182] width 0 height 0
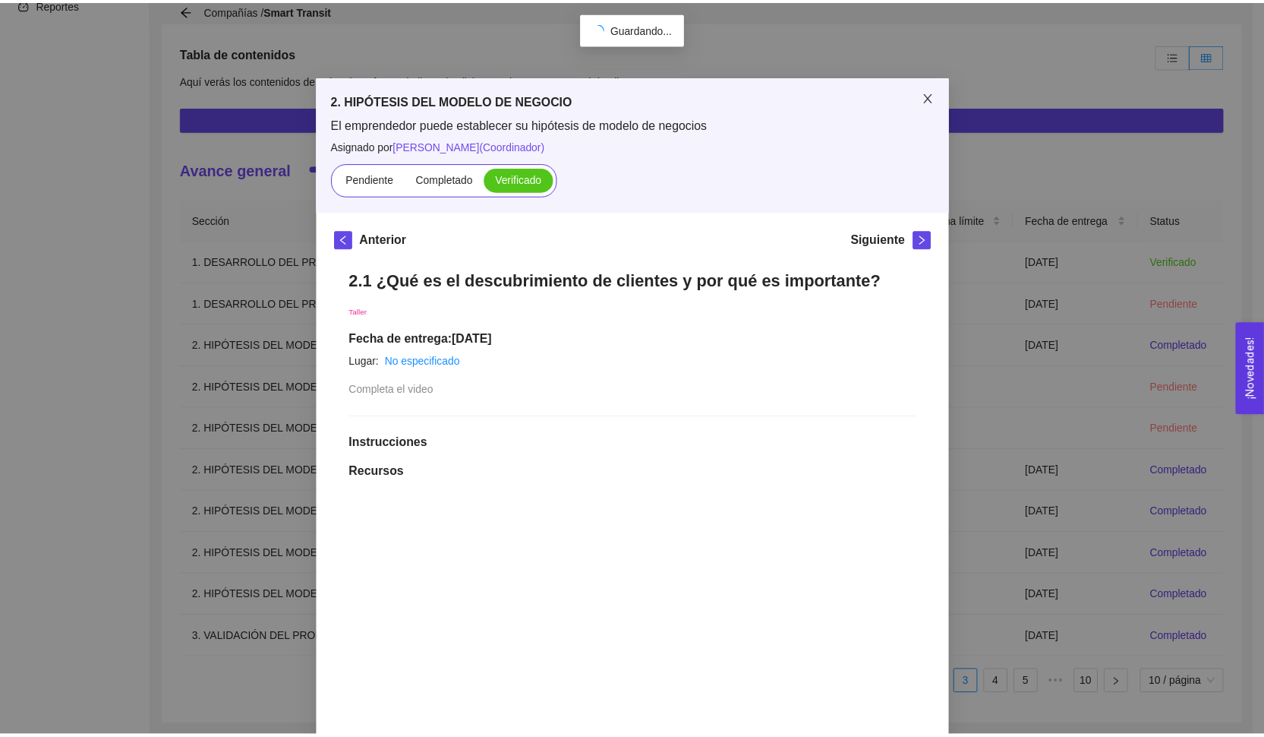
scroll to position [0, 0]
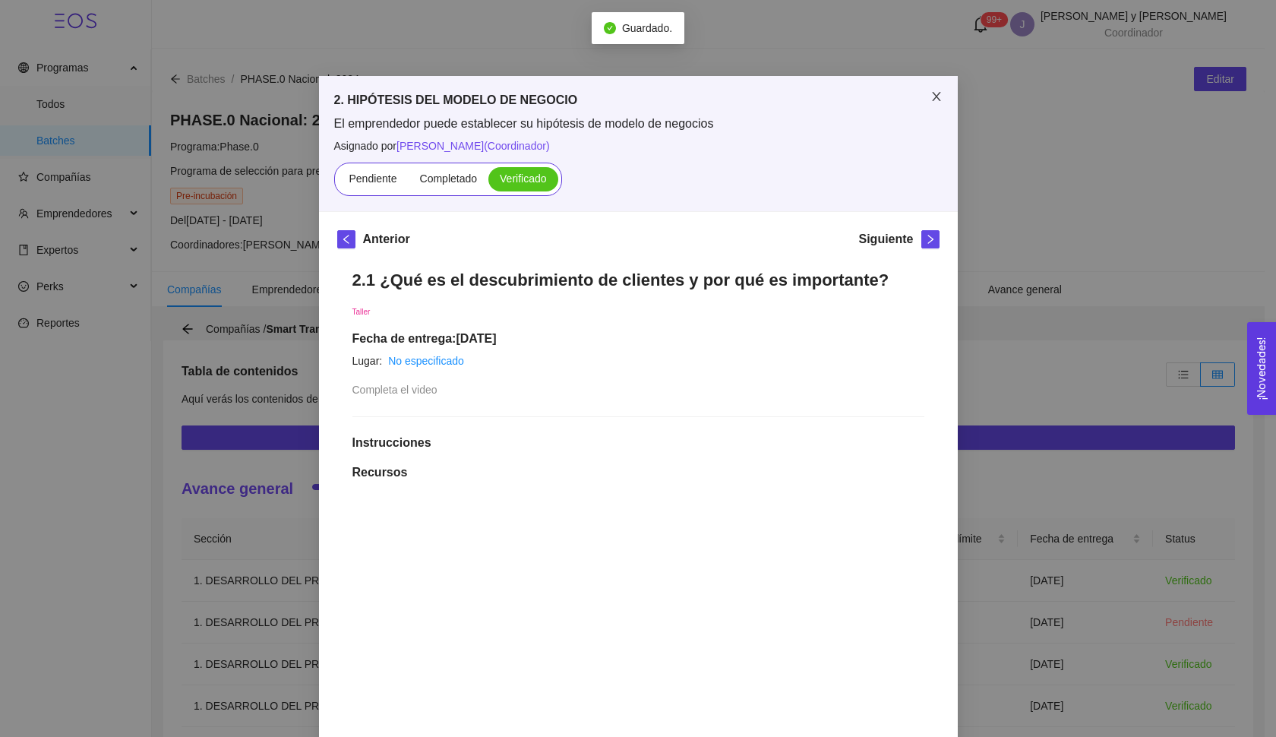
click at [933, 100] on icon "close" at bounding box center [936, 96] width 8 height 9
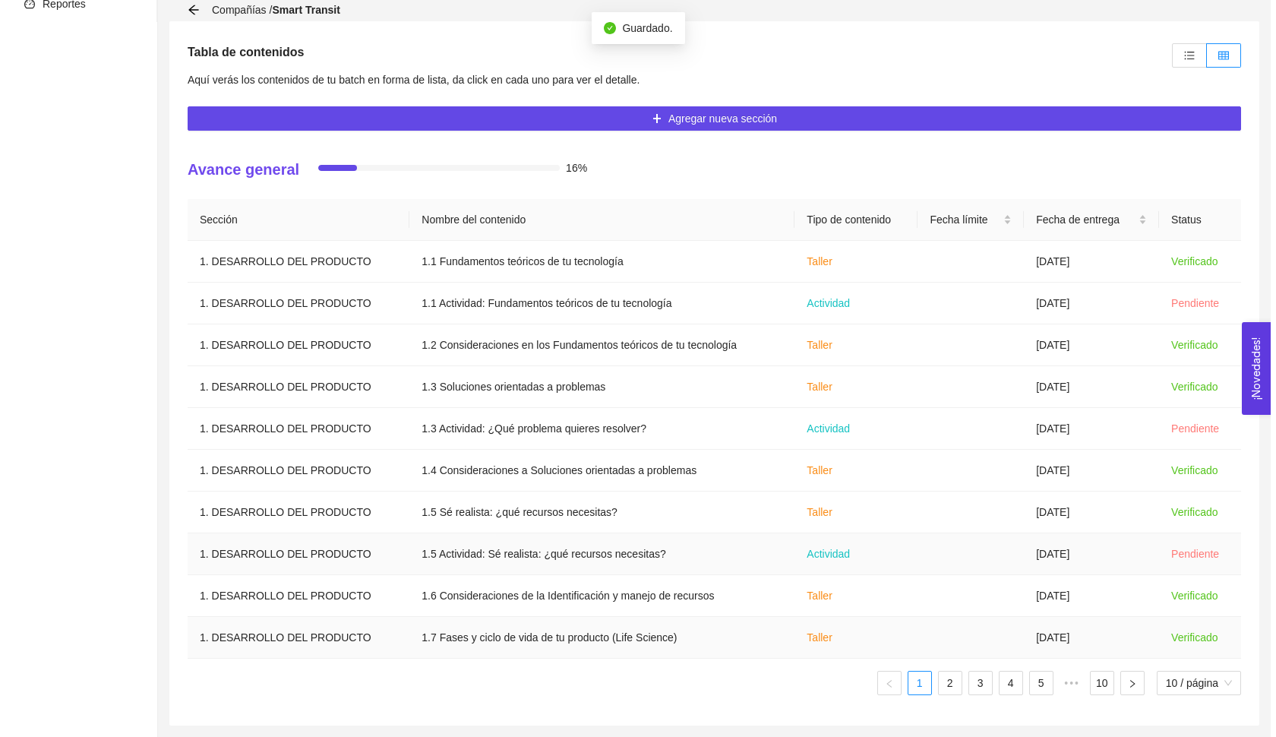
scroll to position [319, 0]
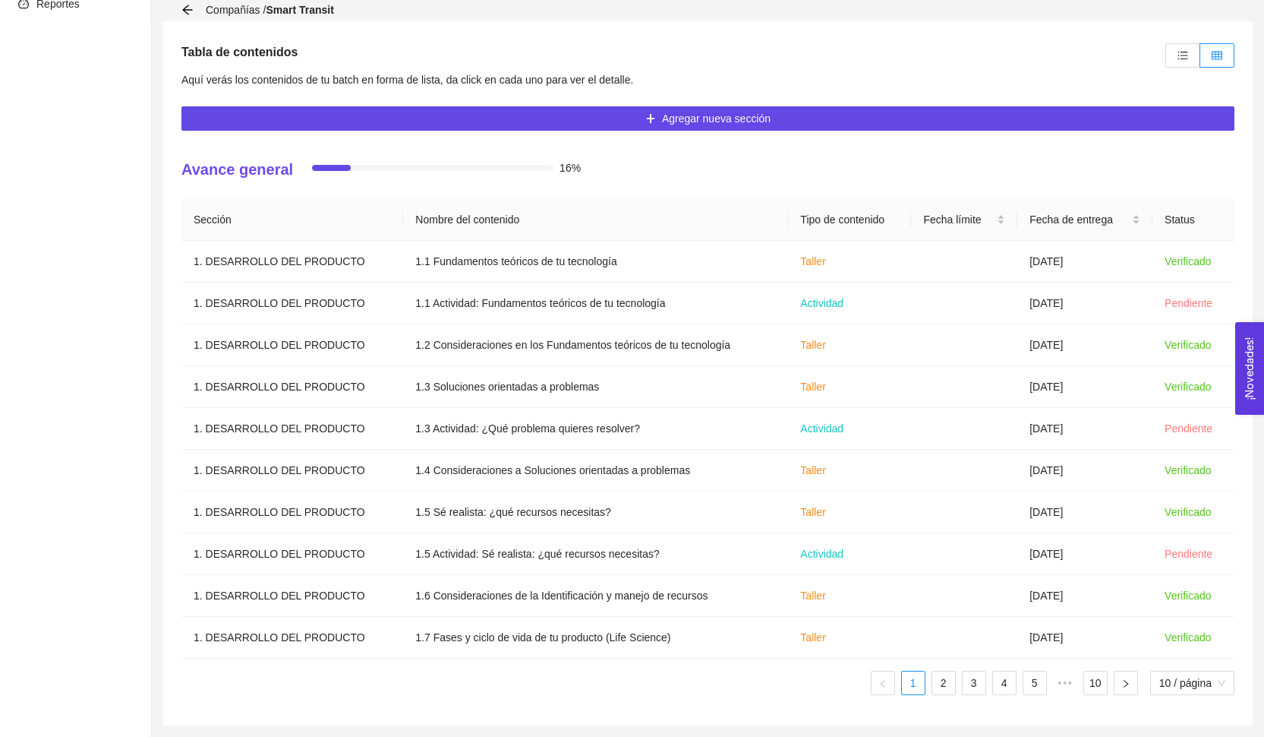
click at [957, 686] on ul "1 2 3 4 5 ••• 10 10 / página" at bounding box center [707, 682] width 1053 height 24
click at [965, 686] on link "3" at bounding box center [974, 682] width 23 height 23
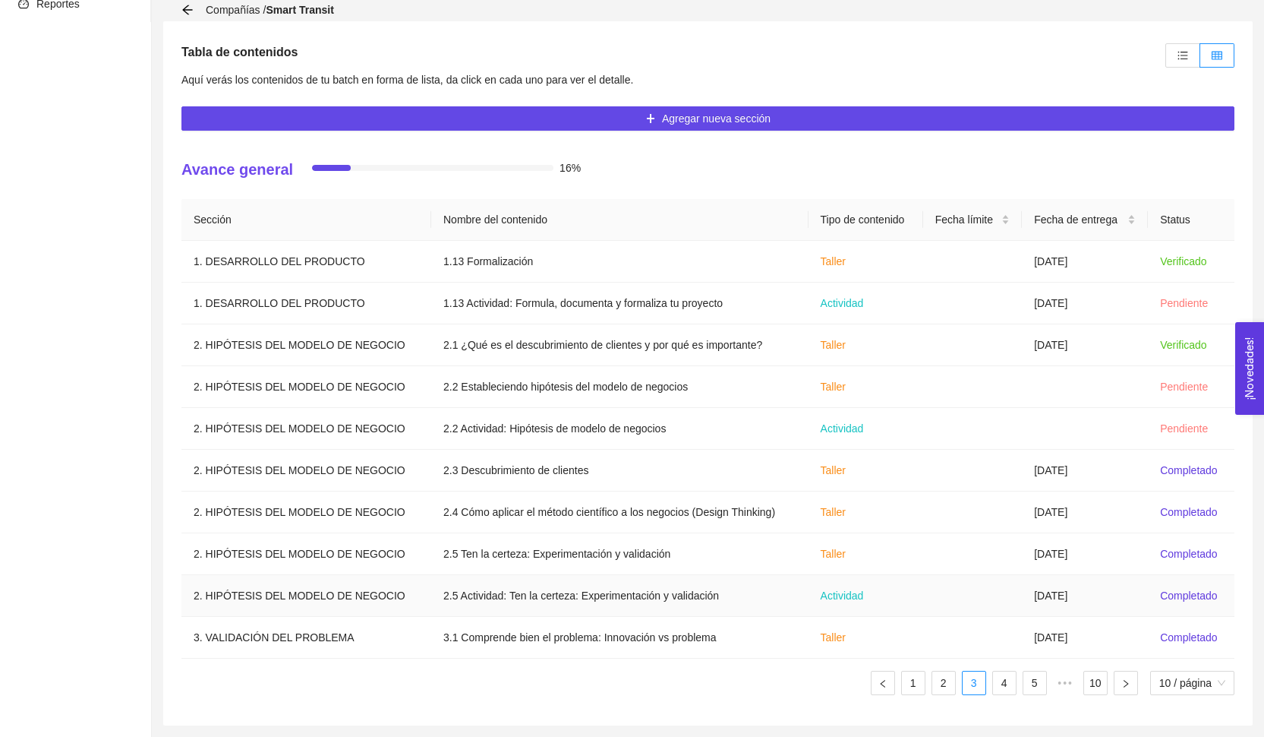
click at [966, 586] on td at bounding box center [972, 596] width 99 height 42
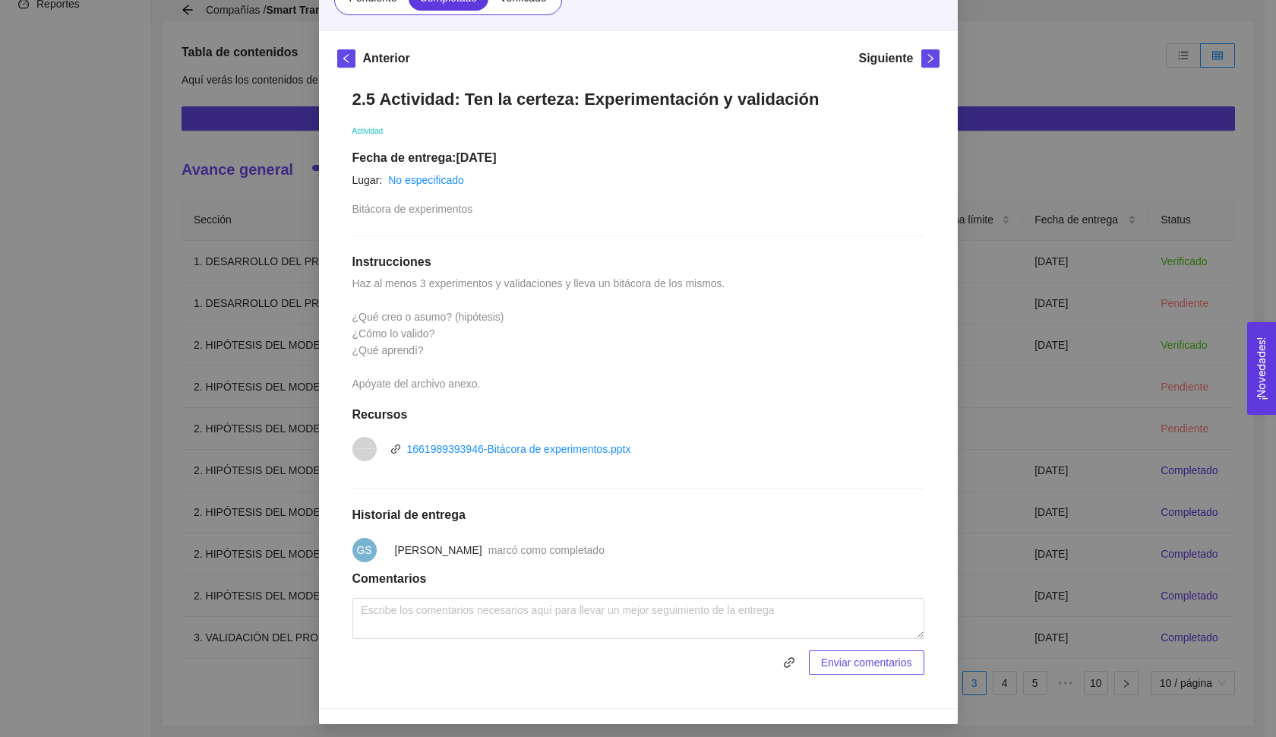
scroll to position [147, 0]
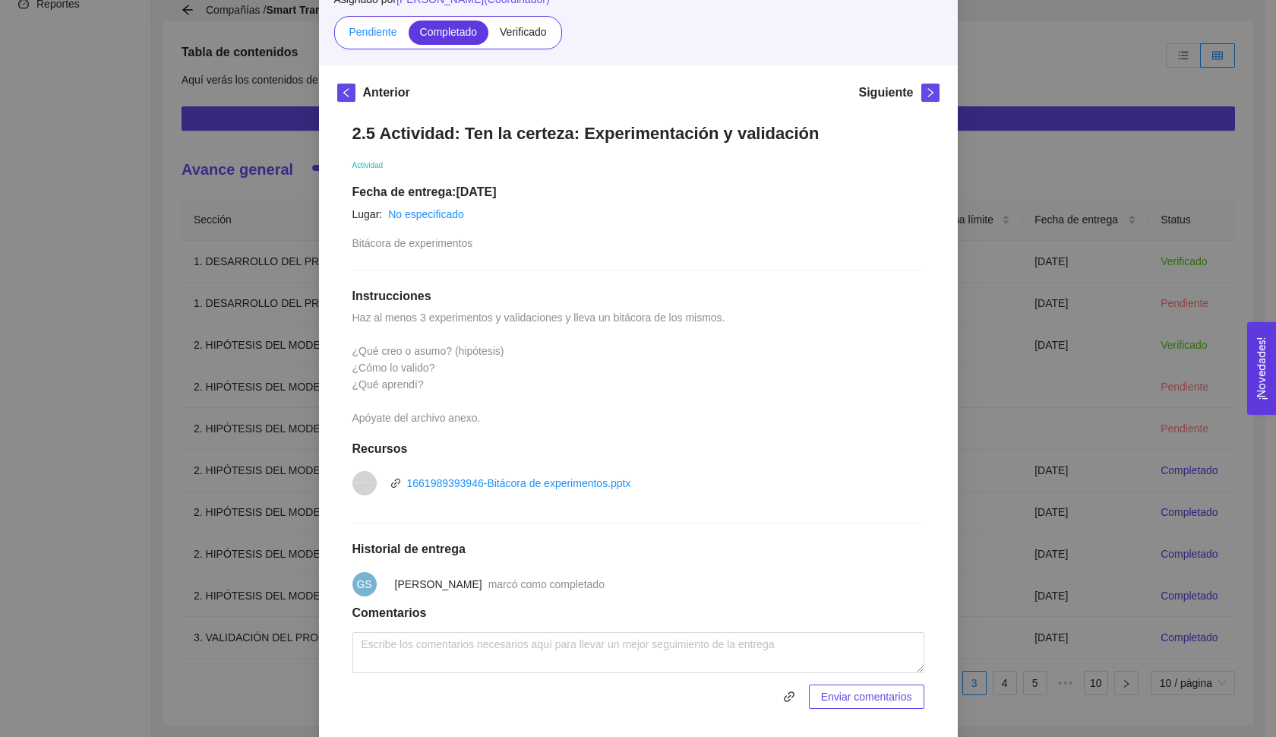
click at [367, 33] on span "Pendiente" at bounding box center [373, 32] width 48 height 12
click at [337, 36] on input "Pendiente" at bounding box center [337, 36] width 0 height 0
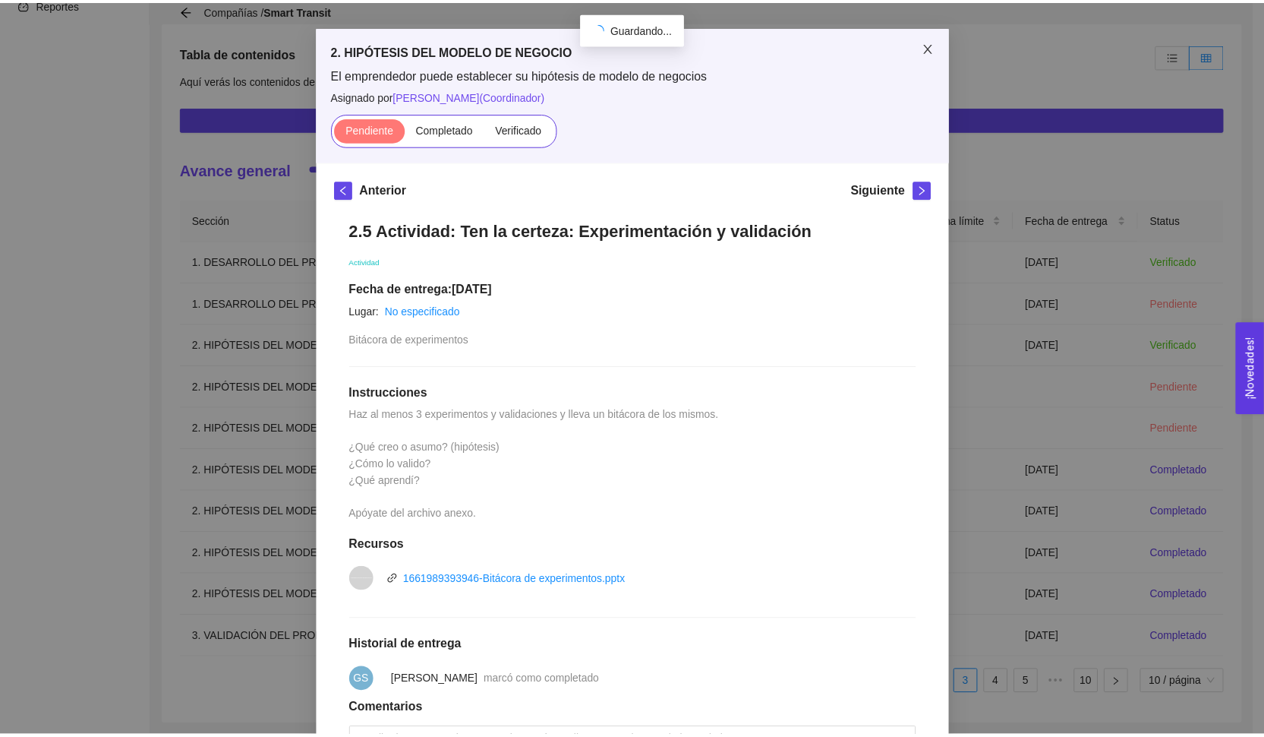
scroll to position [0, 0]
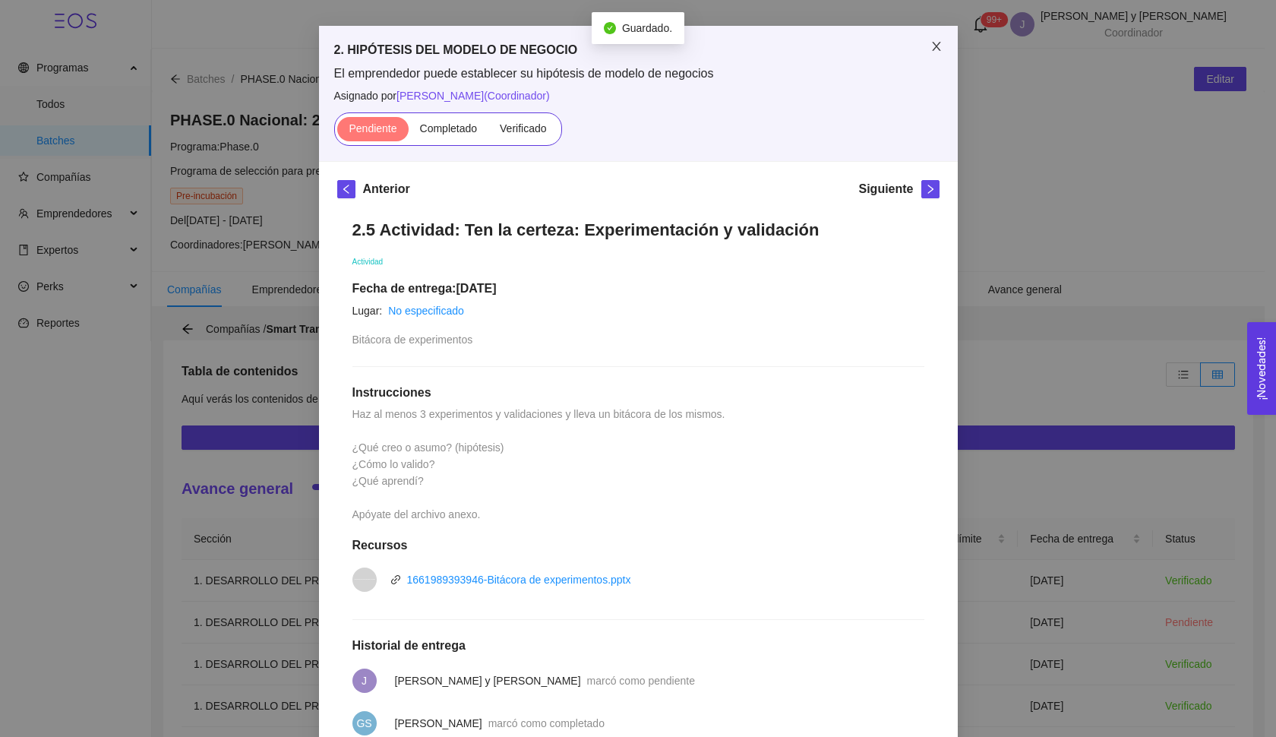
click at [919, 59] on span "Close" at bounding box center [936, 47] width 43 height 43
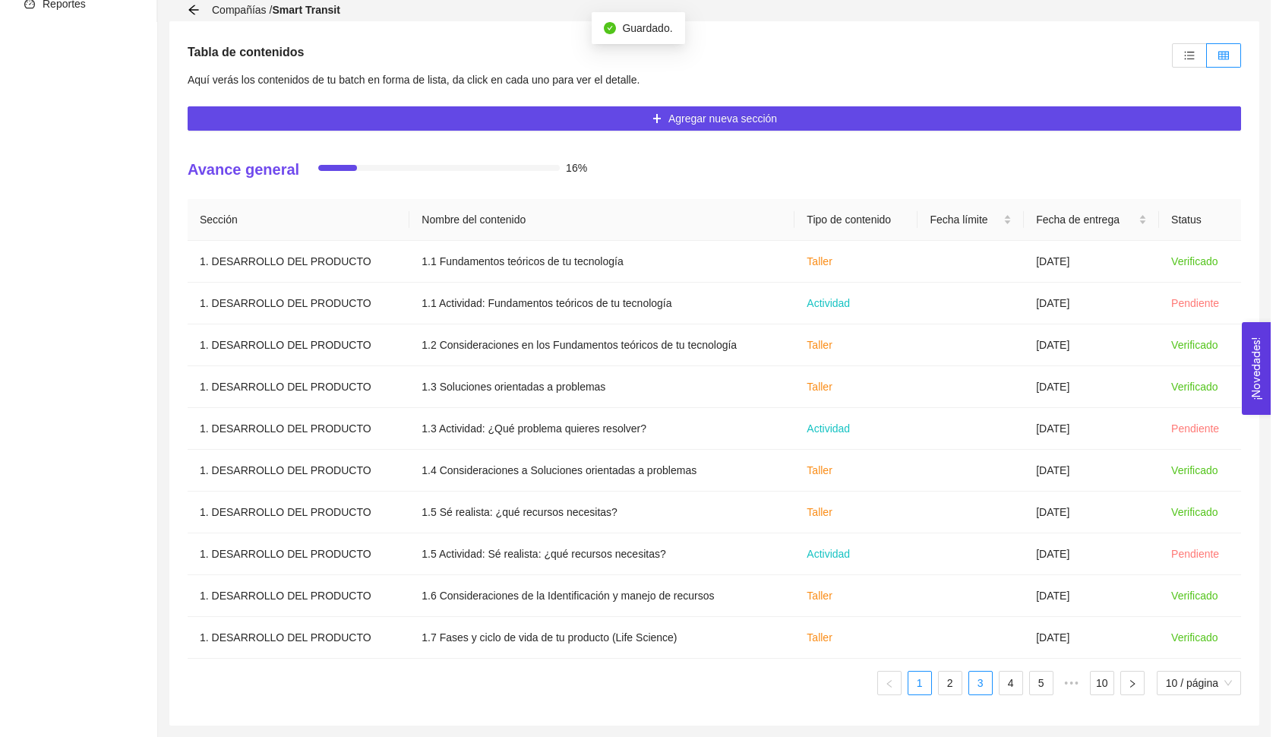
scroll to position [319, 0]
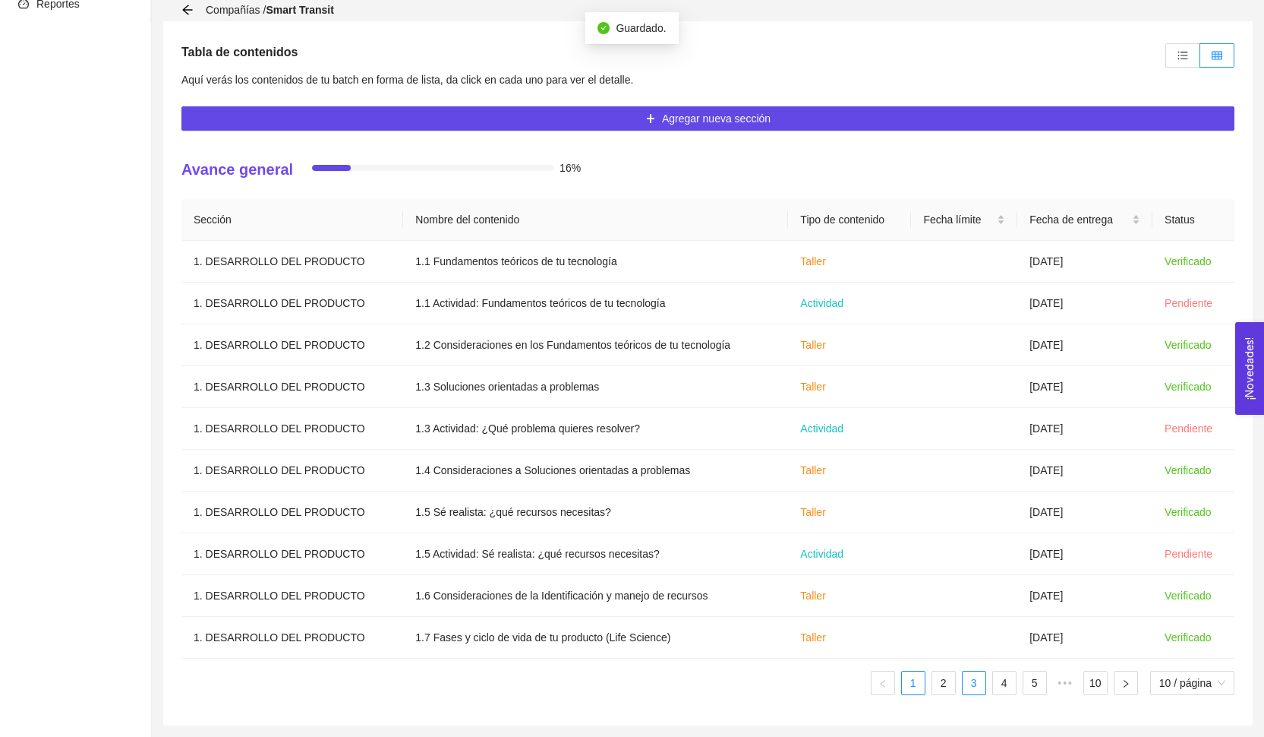
click at [979, 684] on link "3" at bounding box center [974, 682] width 23 height 23
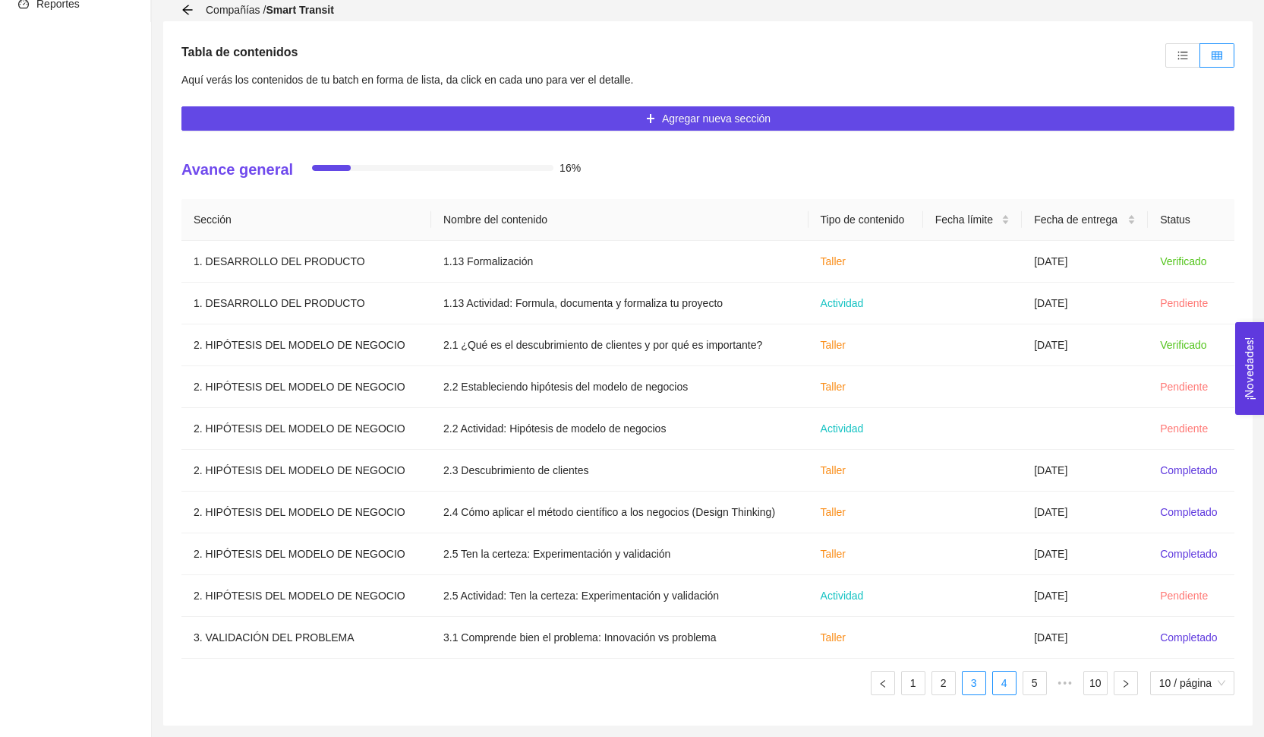
click at [995, 684] on link "4" at bounding box center [1004, 682] width 23 height 23
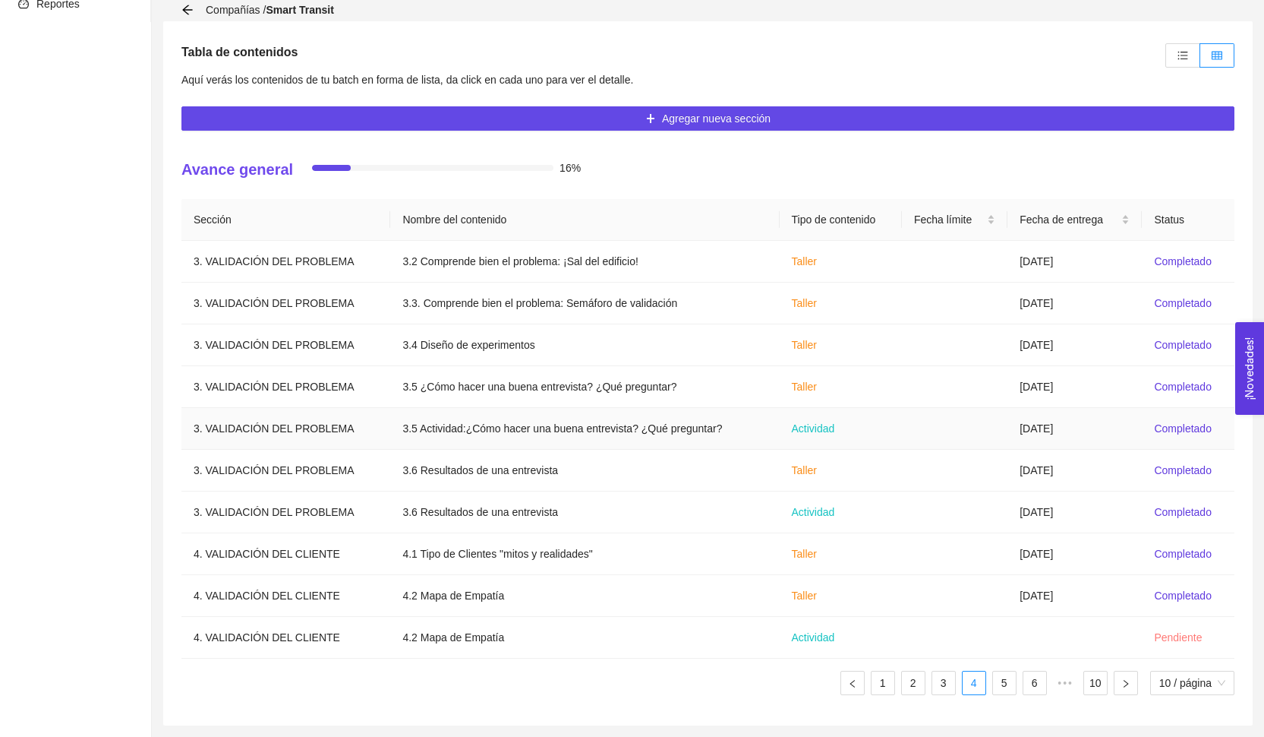
click at [1005, 446] on td at bounding box center [955, 429] width 106 height 42
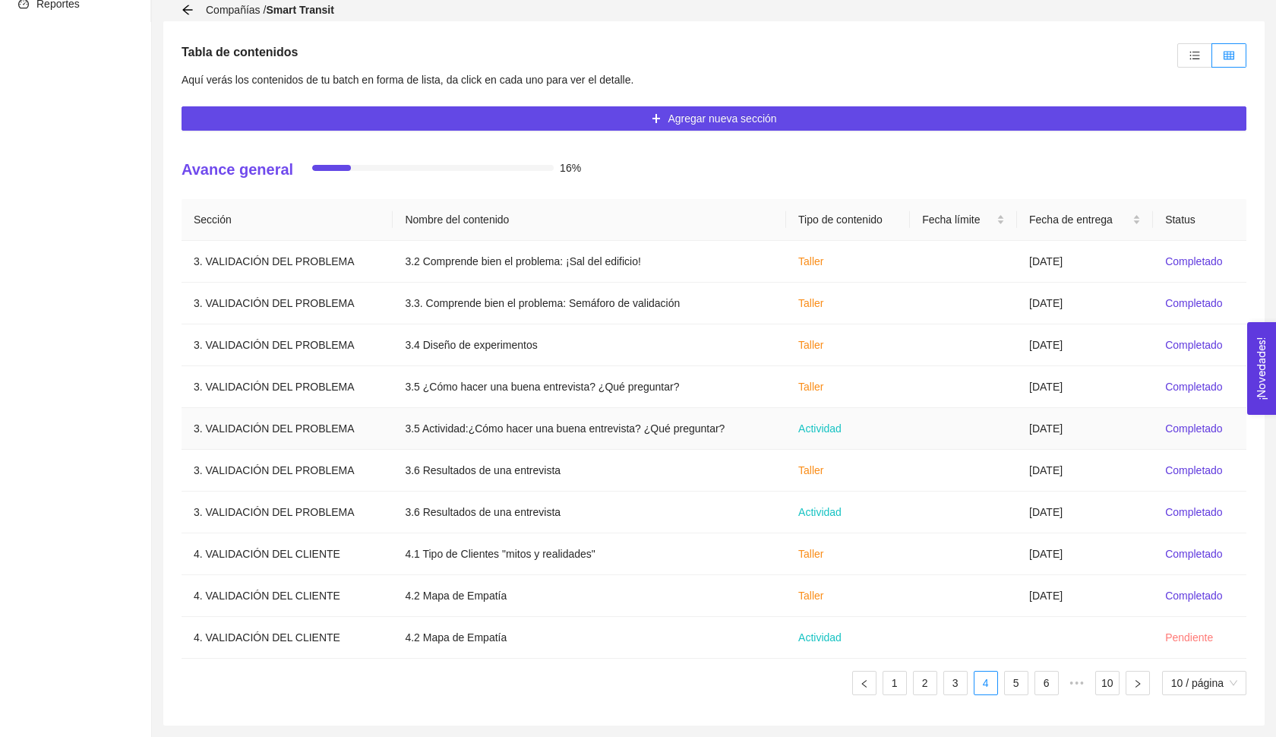
scroll to position [0, 0]
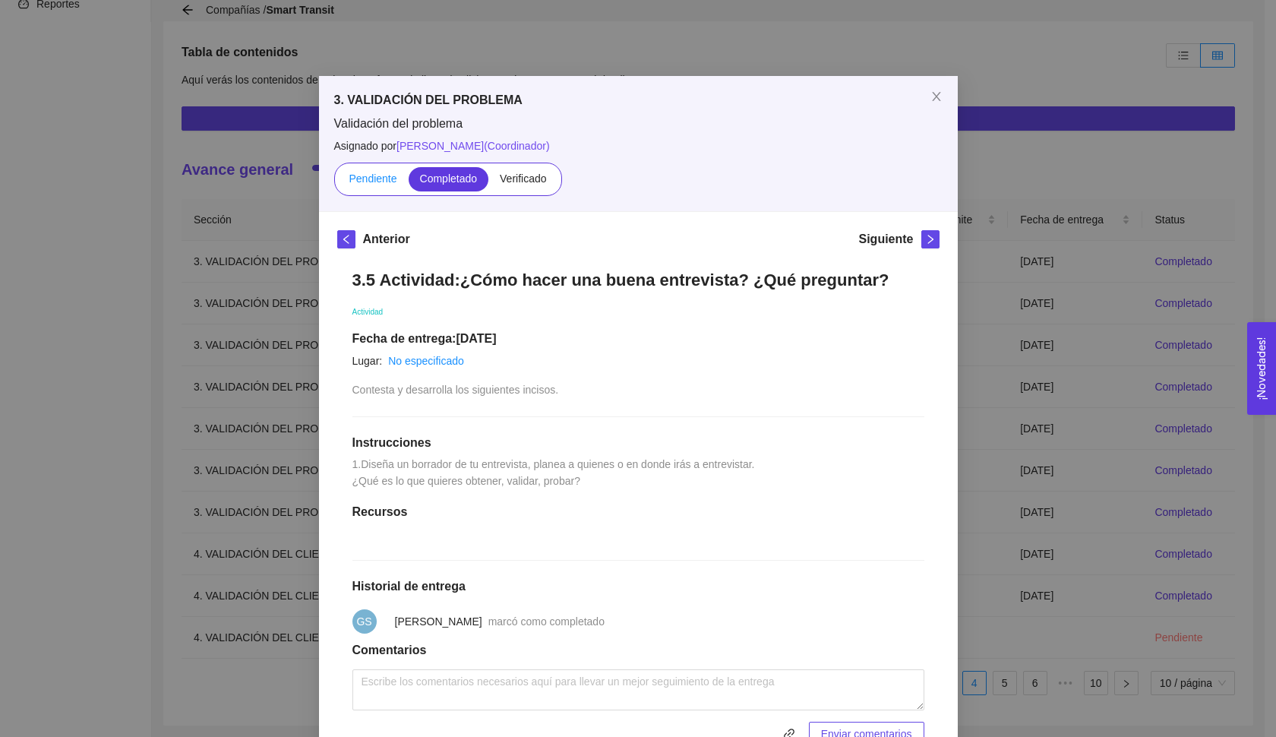
click at [384, 185] on label "Pendiente" at bounding box center [372, 179] width 71 height 24
click at [337, 182] on input "Pendiente" at bounding box center [337, 182] width 0 height 0
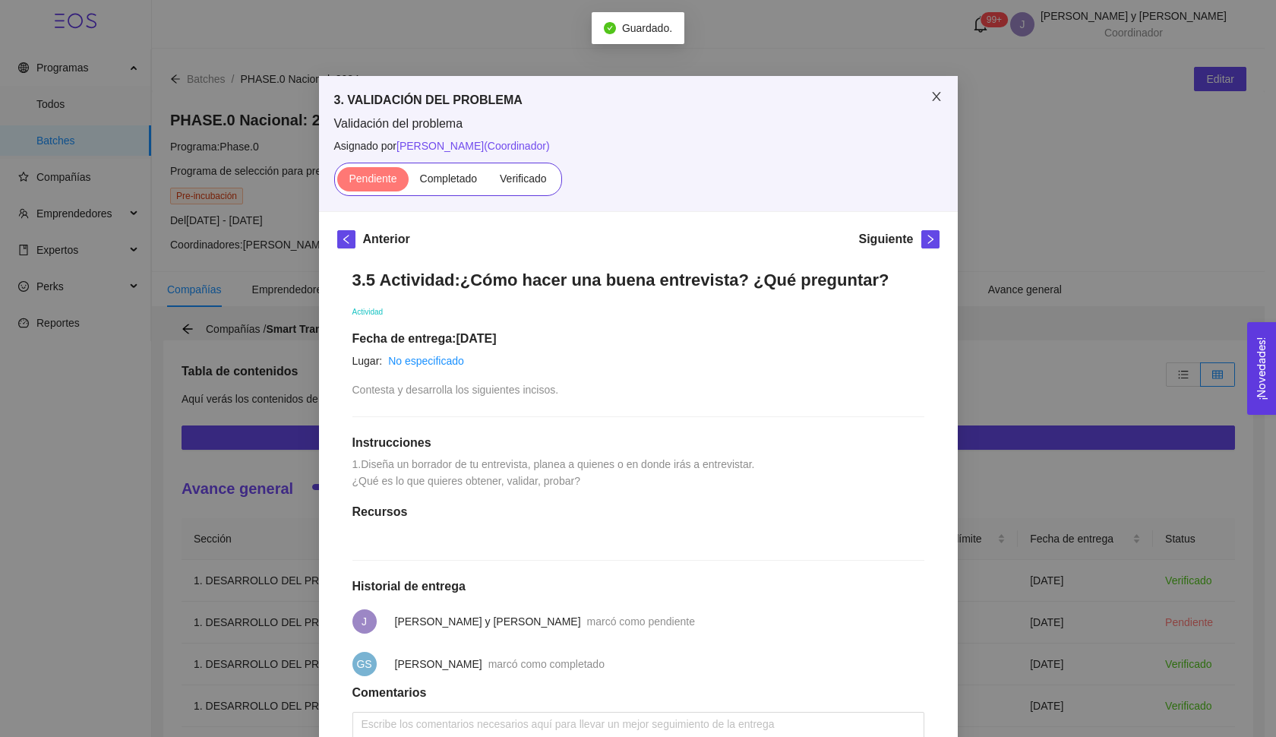
click at [926, 106] on span "Close" at bounding box center [936, 97] width 43 height 43
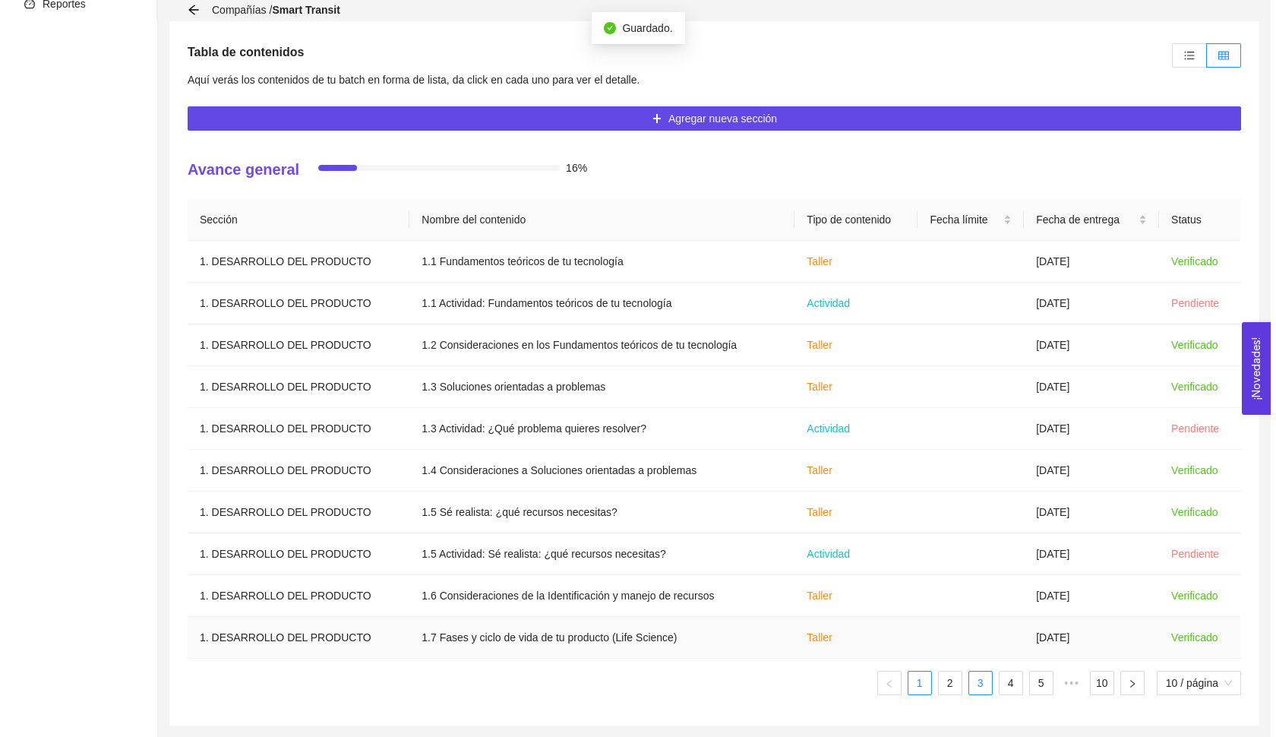
scroll to position [319, 0]
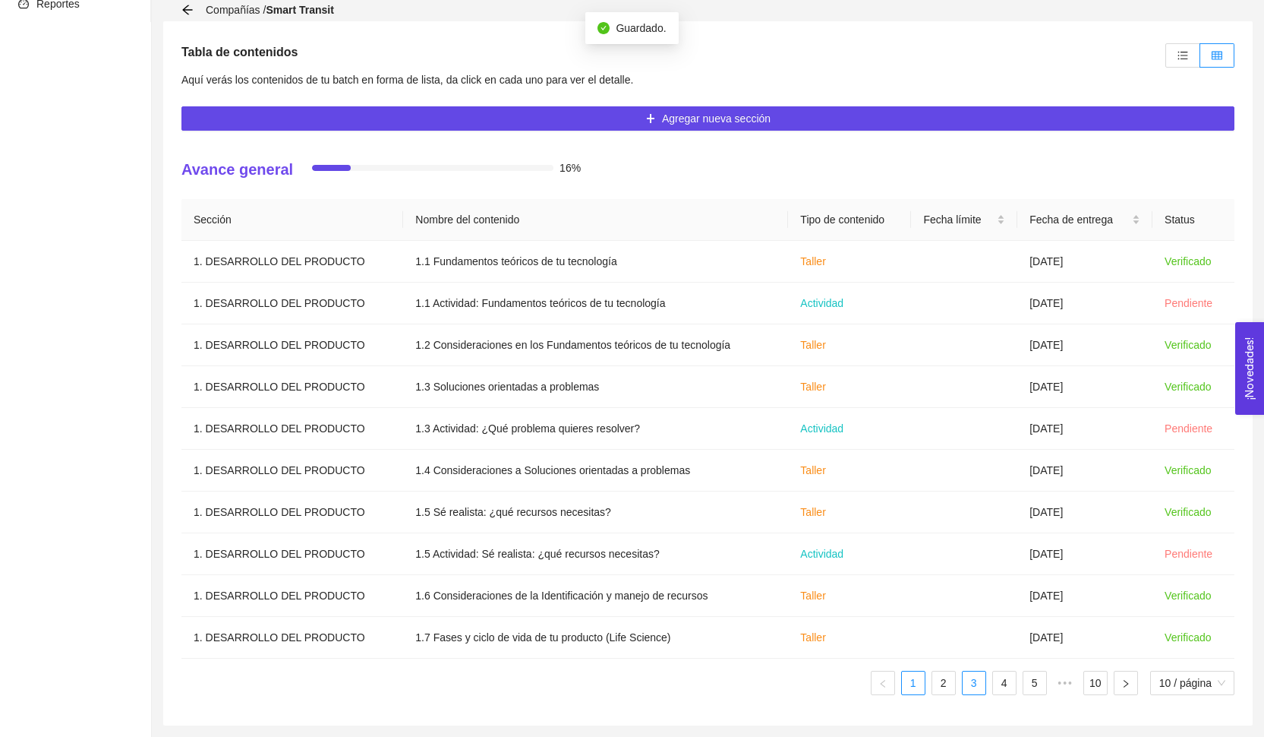
click at [977, 677] on link "3" at bounding box center [974, 682] width 23 height 23
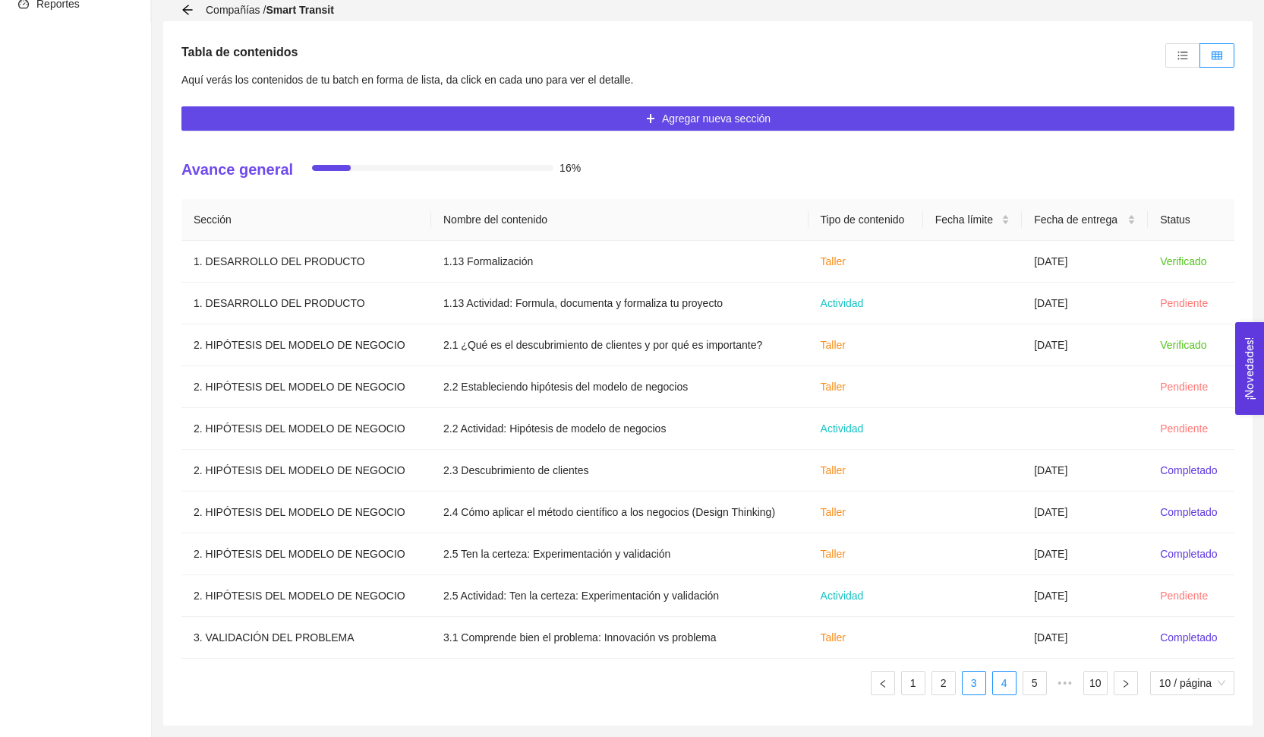
click at [993, 688] on link "4" at bounding box center [1004, 682] width 23 height 23
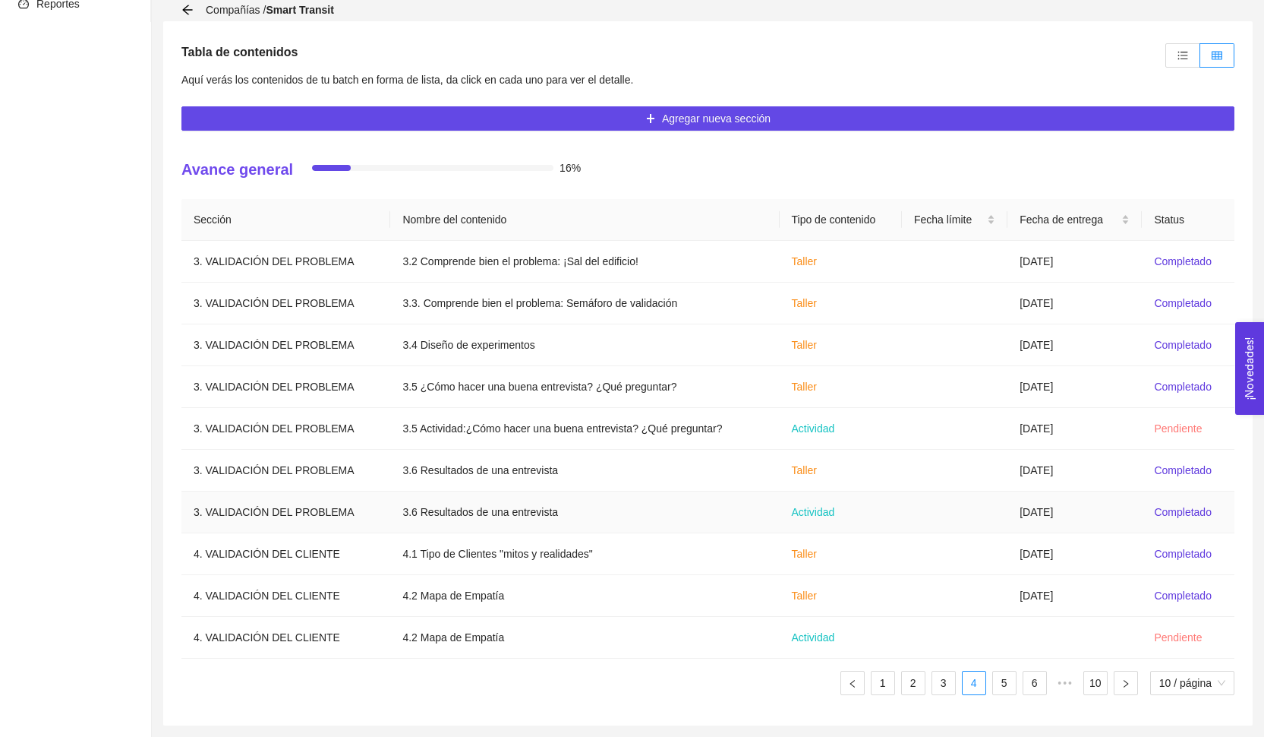
click at [970, 519] on td at bounding box center [955, 512] width 106 height 42
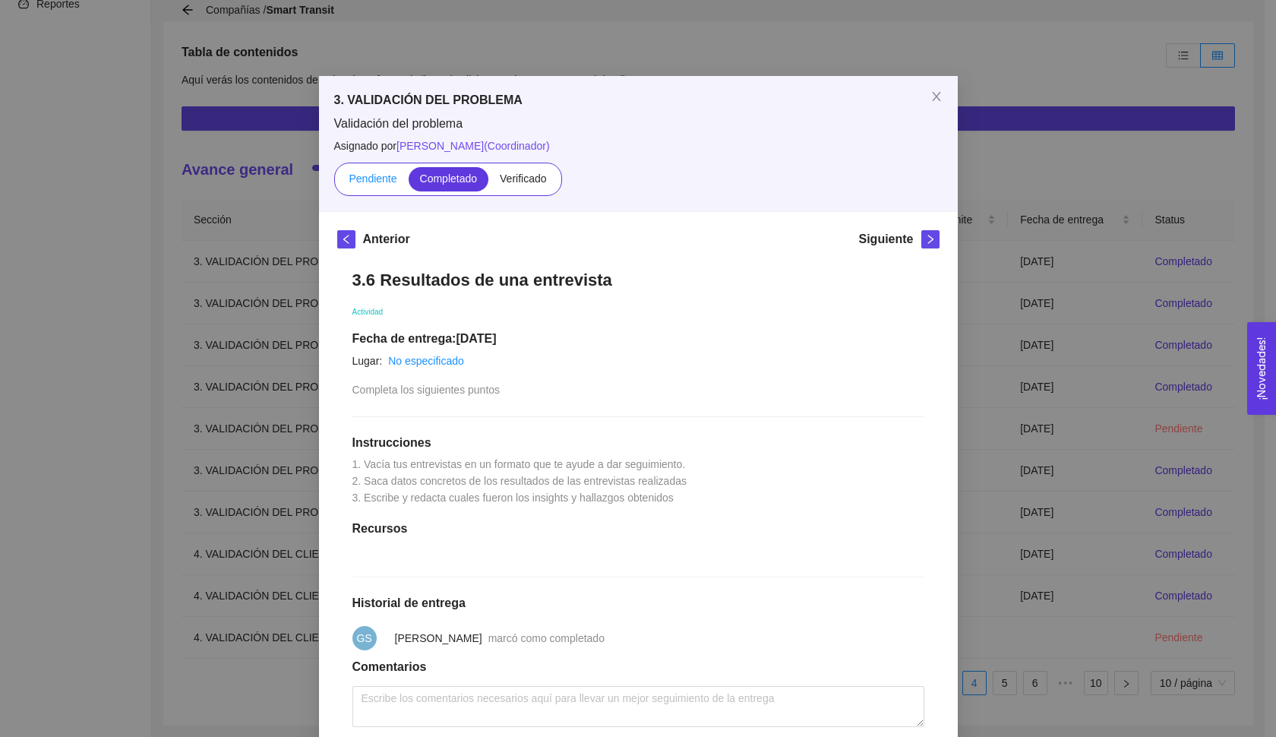
click at [367, 170] on label "Pendiente" at bounding box center [372, 179] width 71 height 24
click at [337, 182] on input "Pendiente" at bounding box center [337, 182] width 0 height 0
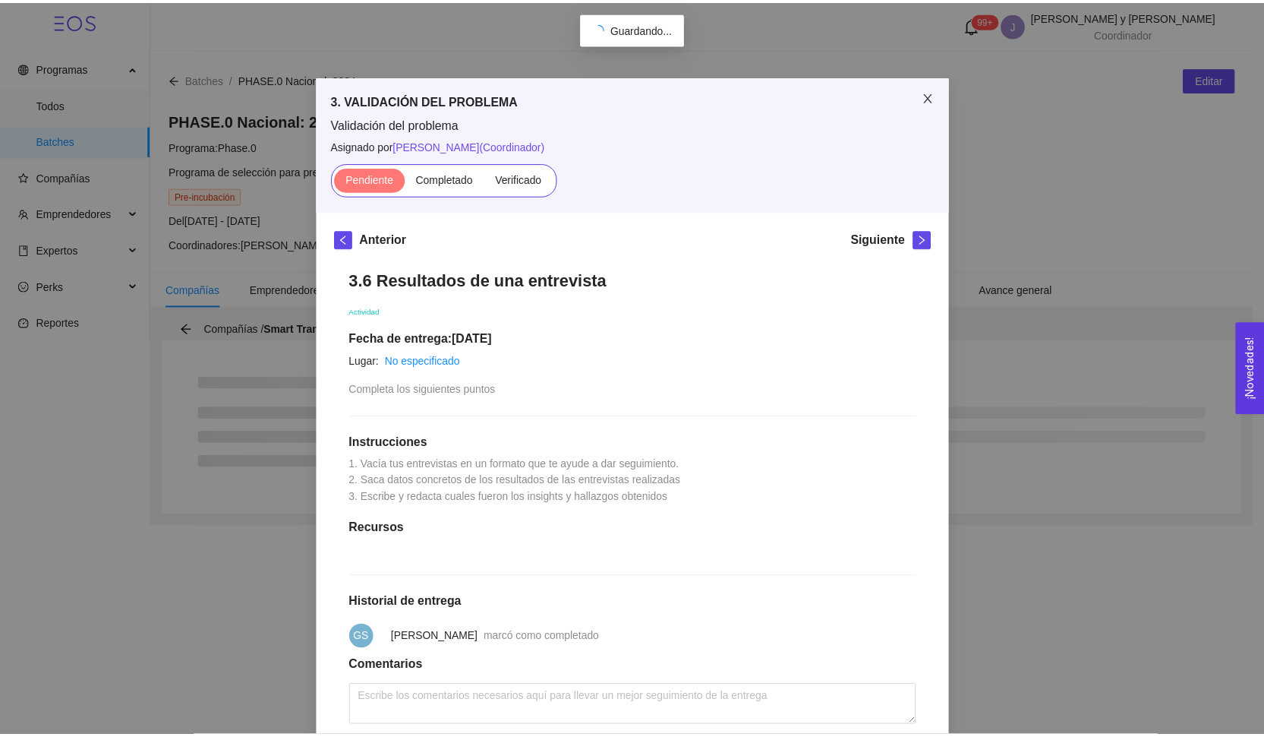
scroll to position [0, 0]
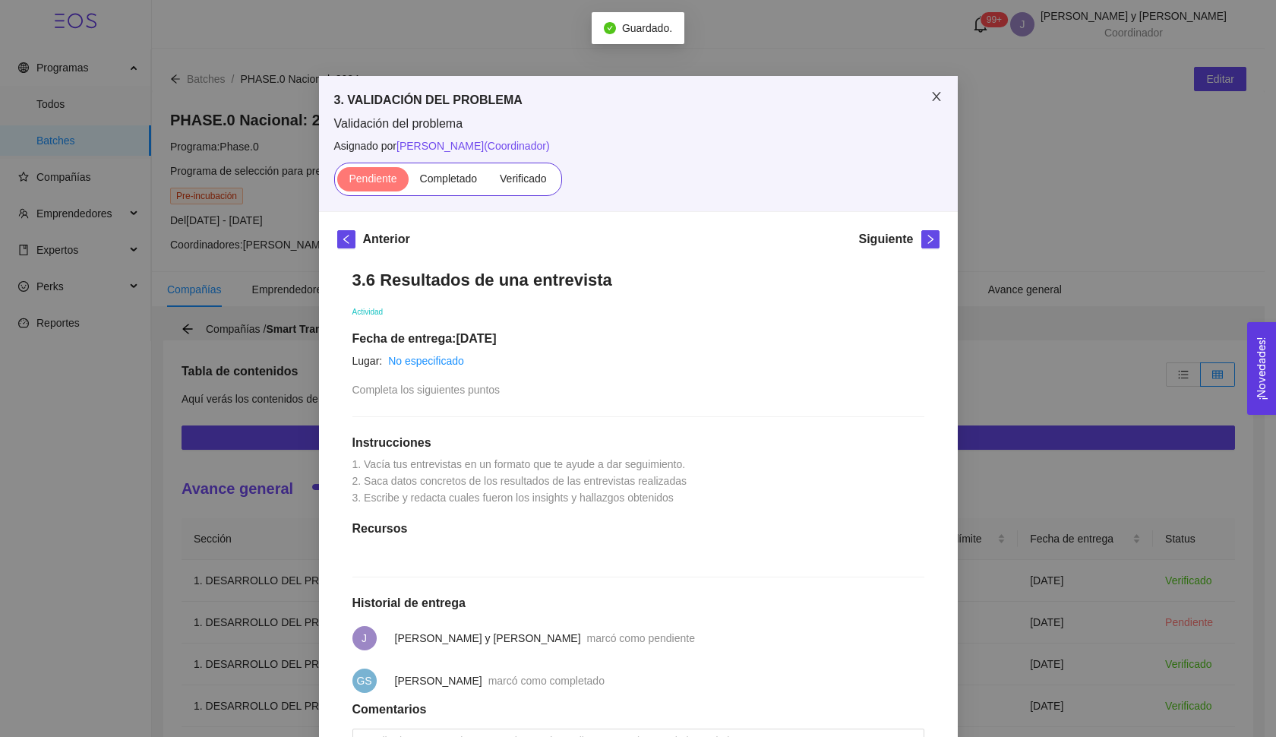
click at [931, 102] on icon "close" at bounding box center [936, 96] width 12 height 12
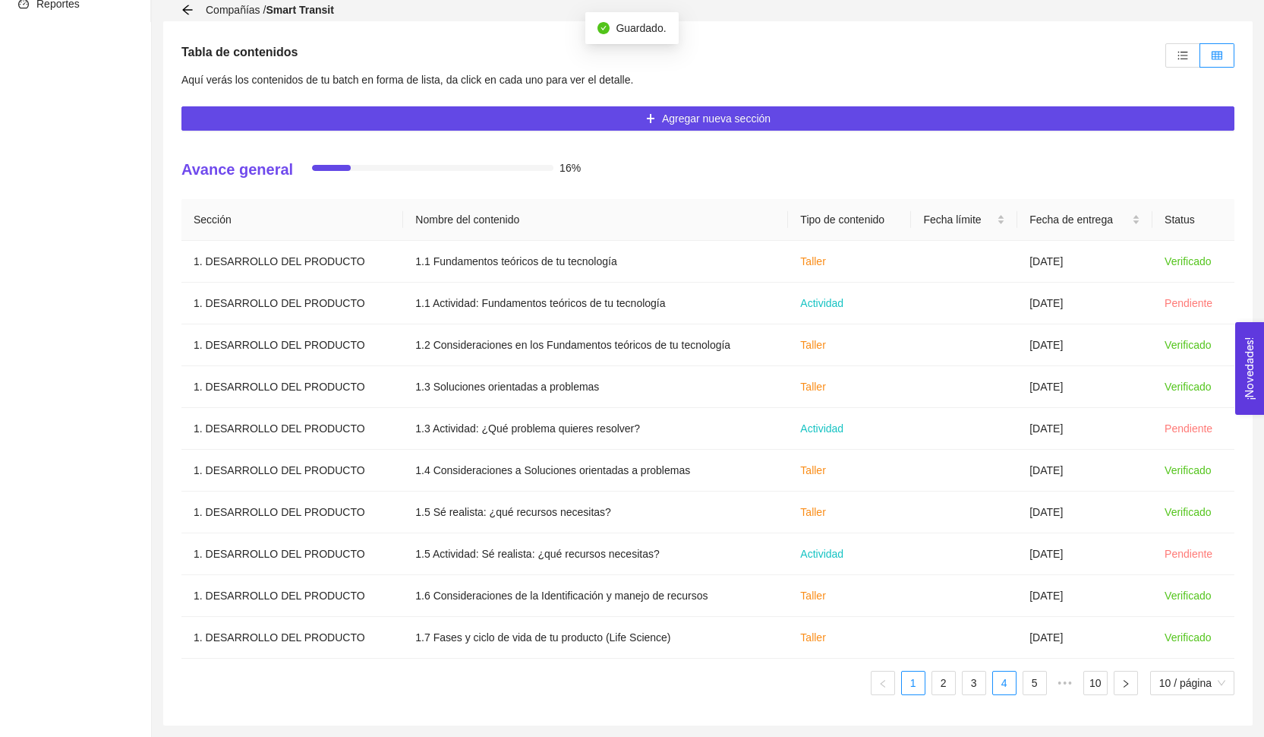
scroll to position [319, 0]
click at [1005, 677] on link "4" at bounding box center [1004, 682] width 23 height 23
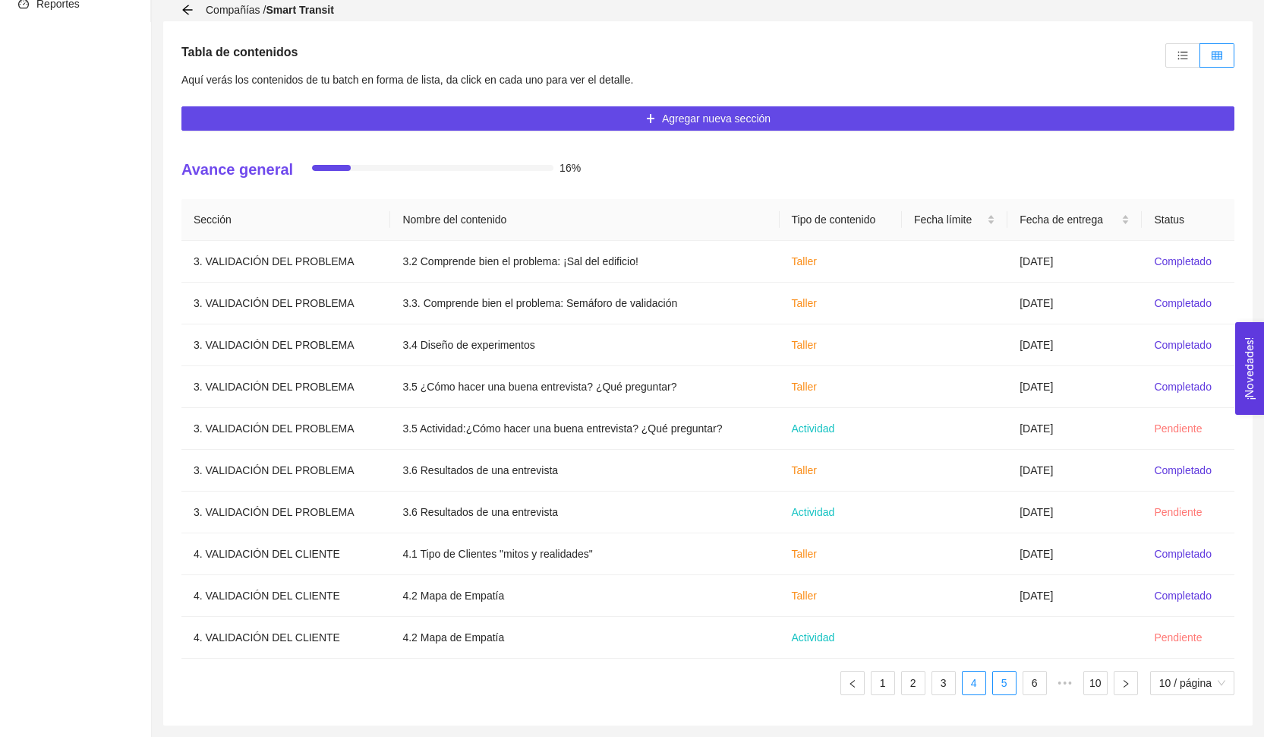
click at [1009, 686] on link "5" at bounding box center [1004, 682] width 23 height 23
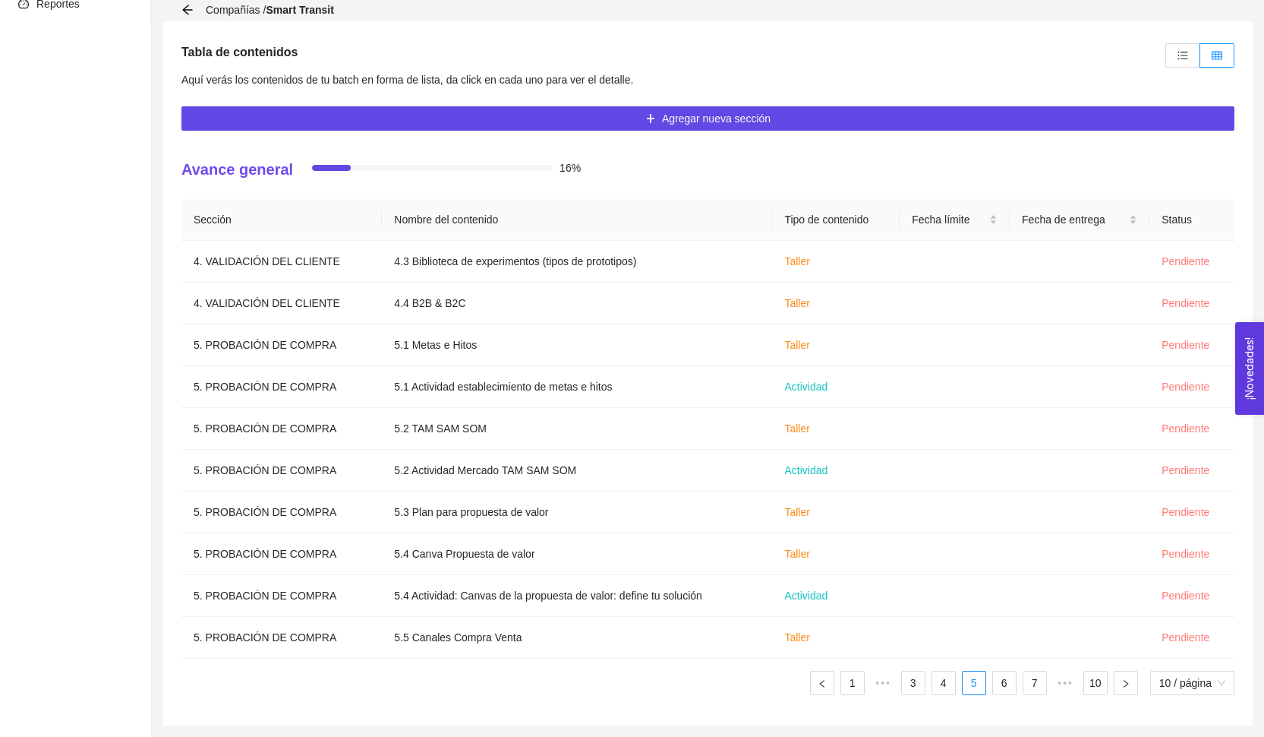
click at [957, 681] on ul "1 ••• 3 4 5 6 7 ••• 10 10 / página" at bounding box center [707, 682] width 1053 height 24
click at [993, 681] on link "6" at bounding box center [1004, 682] width 23 height 23
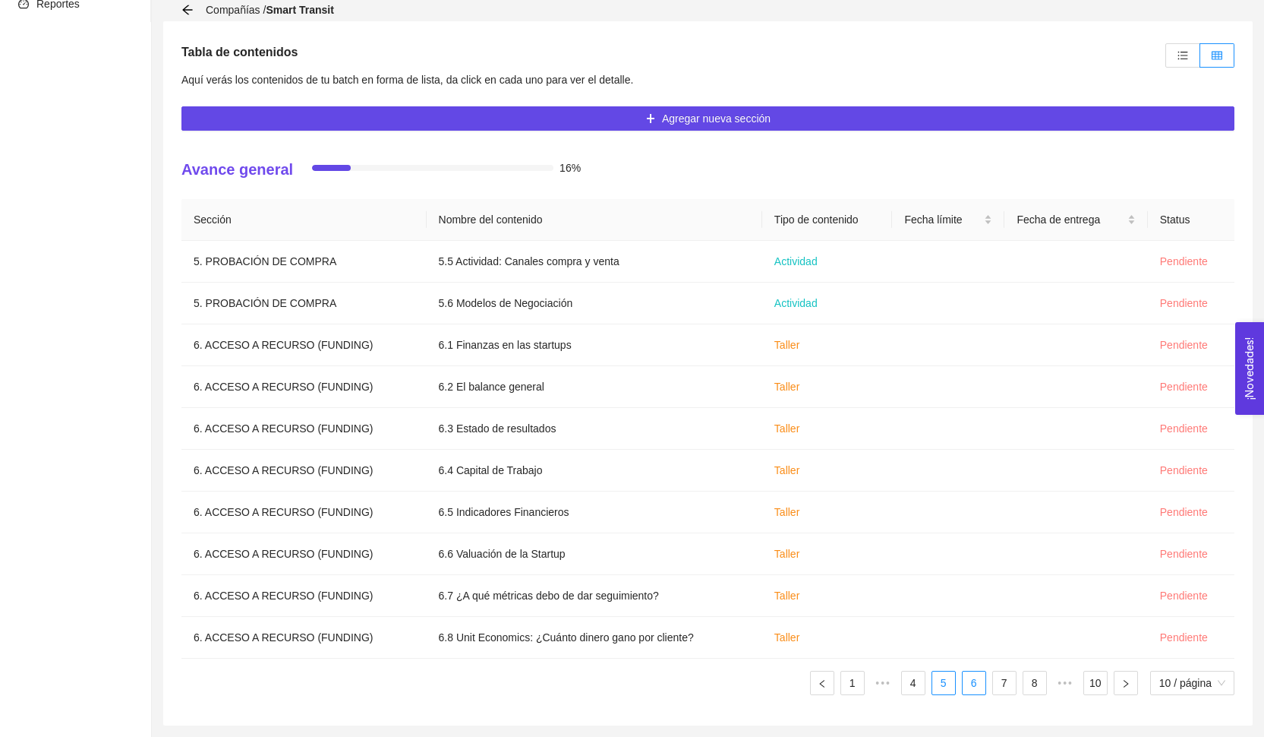
click at [946, 683] on link "5" at bounding box center [943, 682] width 23 height 23
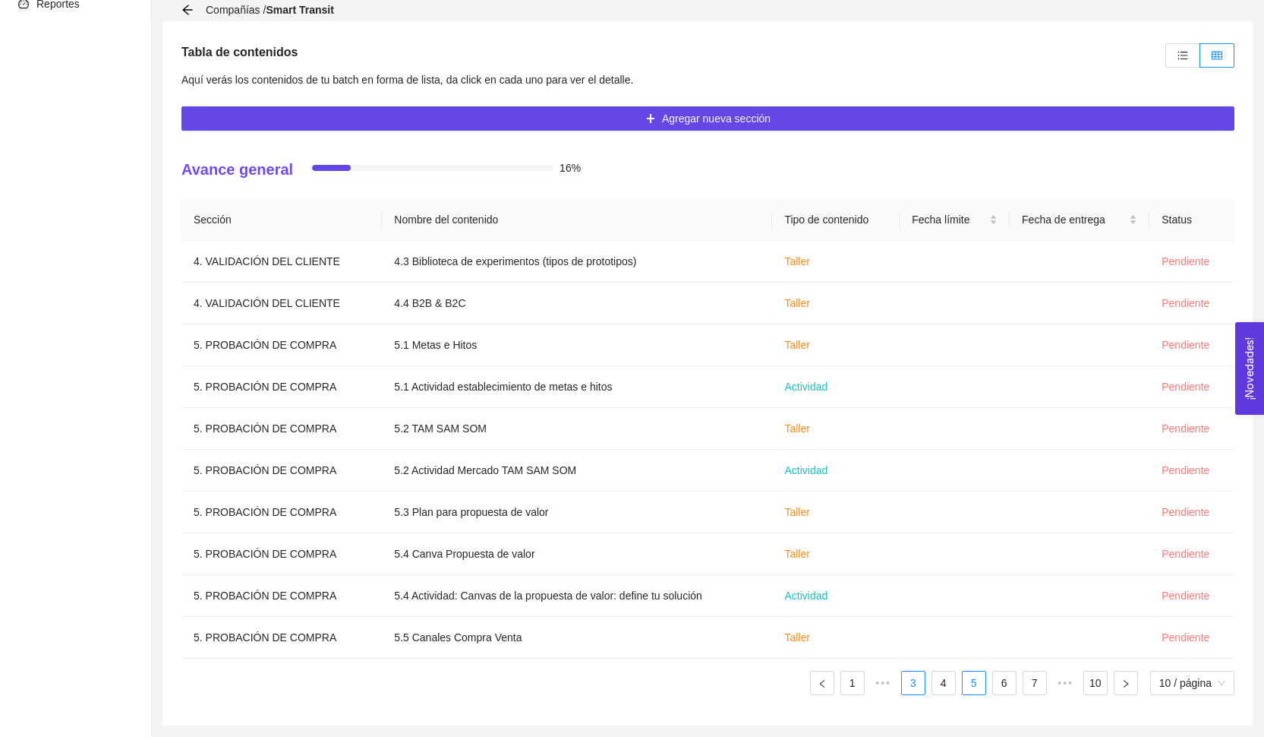
click at [908, 682] on link "3" at bounding box center [913, 682] width 23 height 23
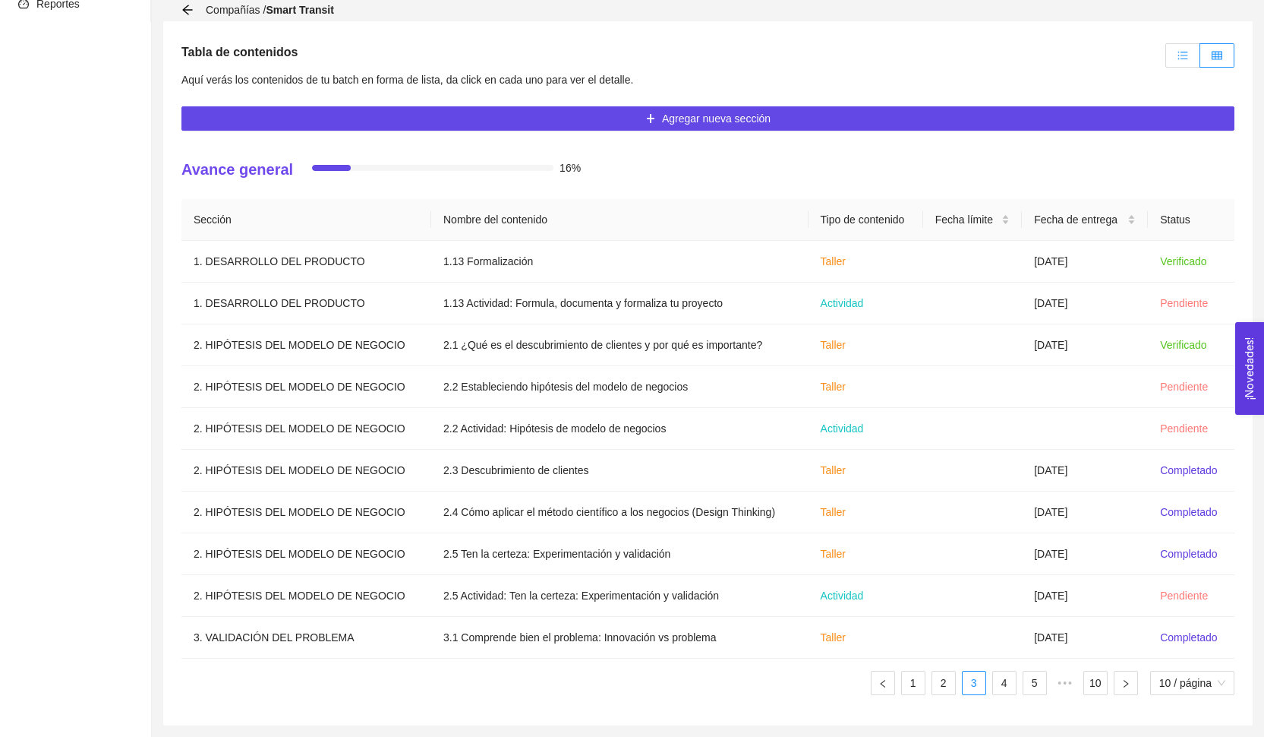
click at [1188, 54] on icon "unordered-list" at bounding box center [1183, 55] width 11 height 11
click at [1166, 59] on input "radio" at bounding box center [1166, 59] width 0 height 0
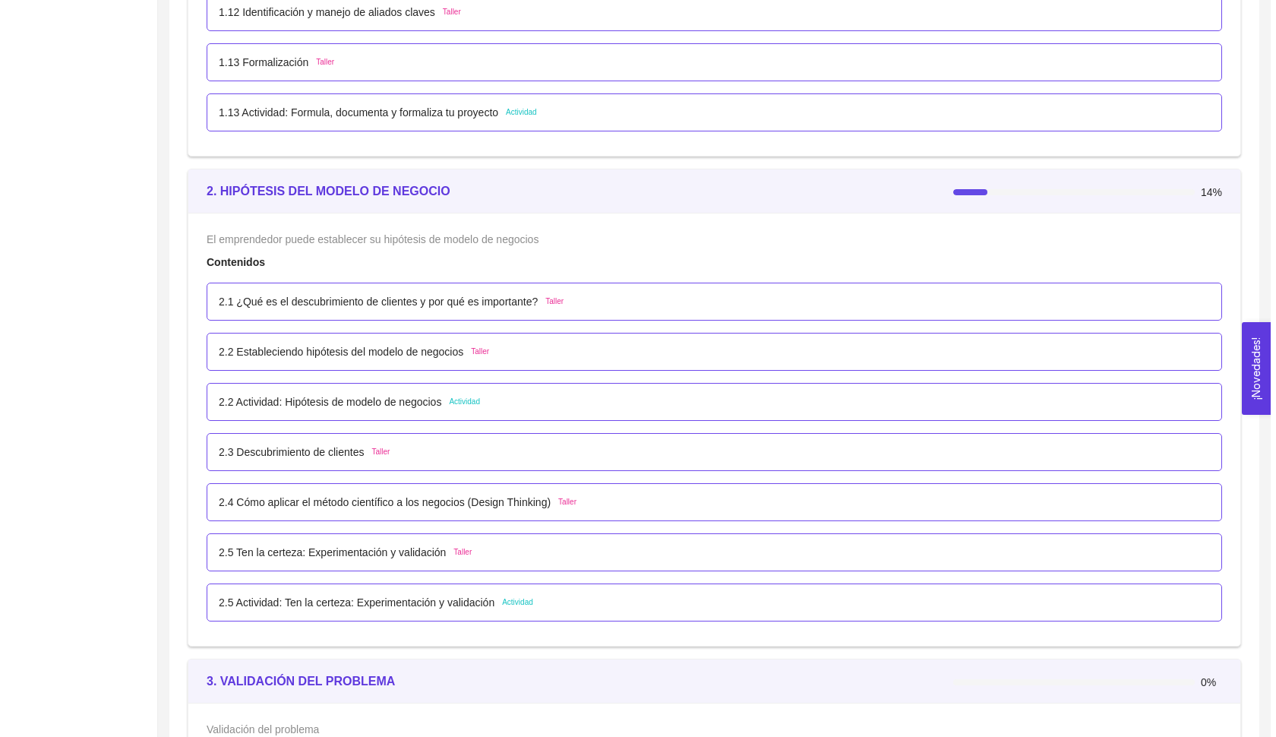
scroll to position [1610, 0]
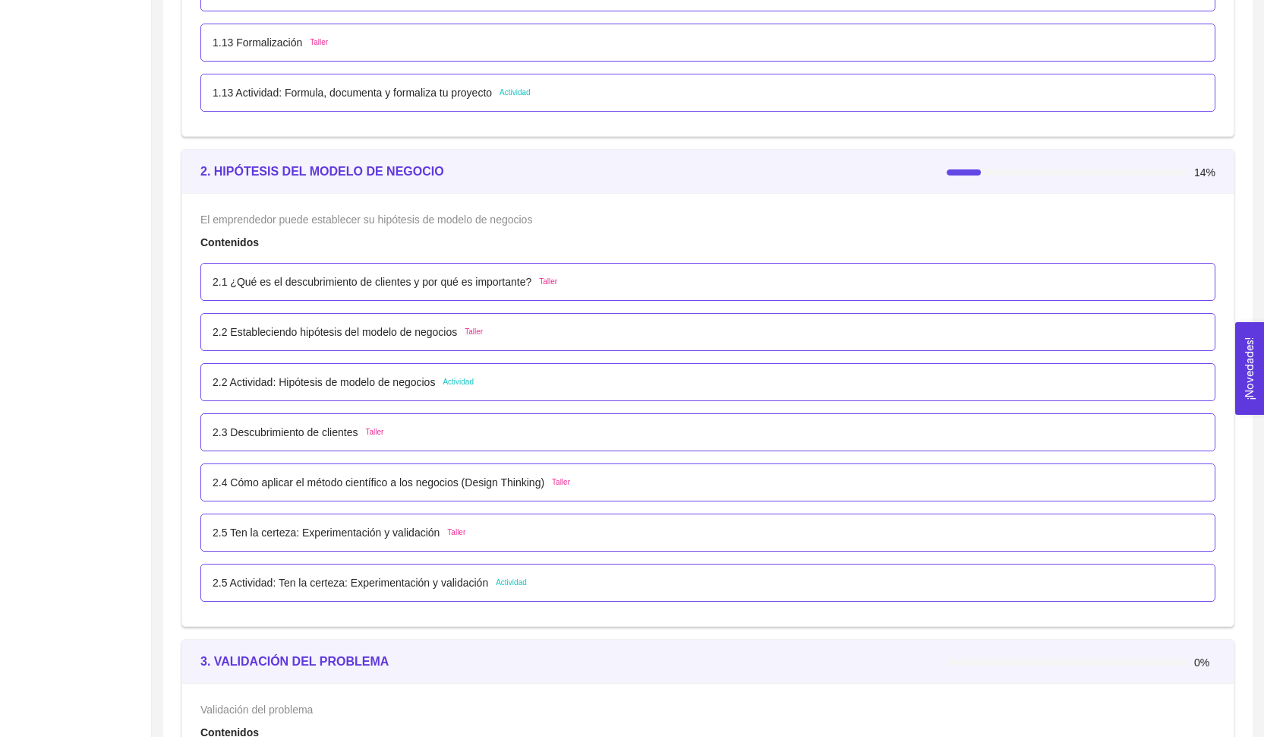
click at [526, 288] on p "2.1 ¿Qué es el descubrimiento de clientes y por qué es importante?" at bounding box center [372, 281] width 319 height 17
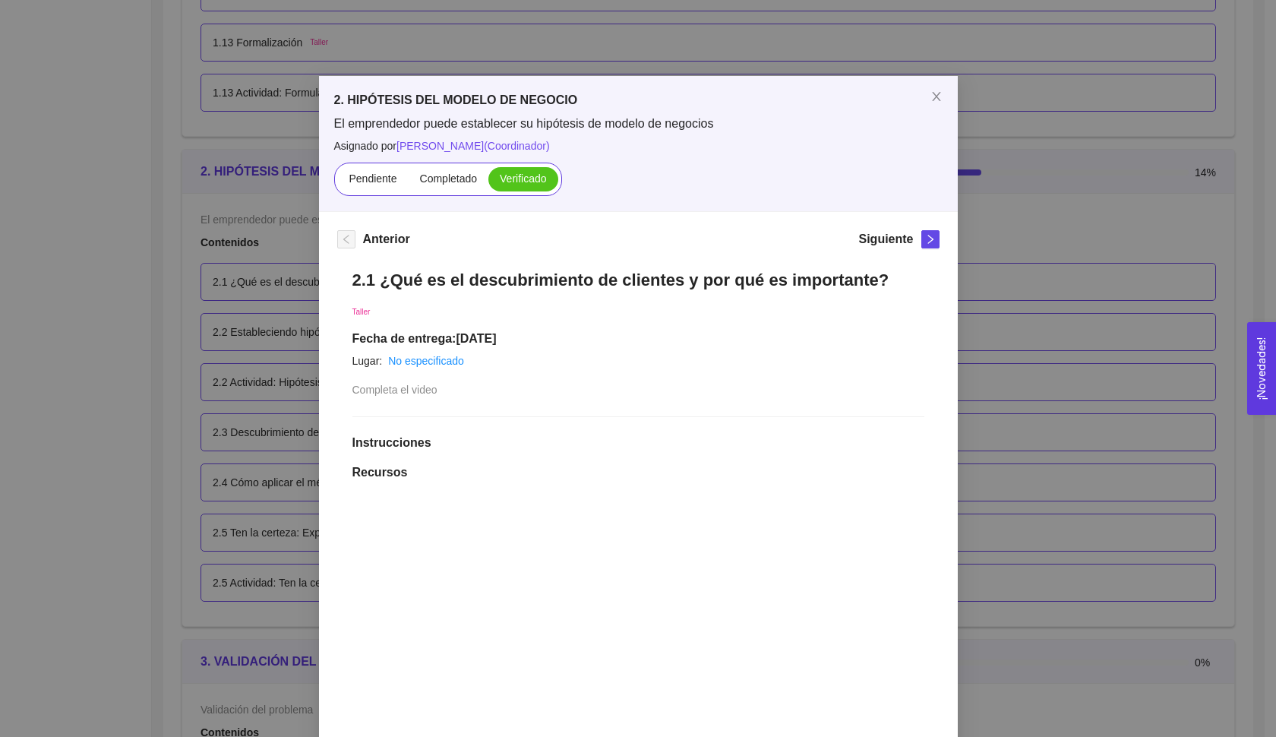
click at [509, 190] on span at bounding box center [522, 179] width 69 height 24
click at [488, 182] on input "Verificado" at bounding box center [488, 182] width 0 height 0
click at [1020, 124] on div "2. HIPÓTESIS DEL MODELO DE NEGOCIO El emprendedor puede establecer su hipótesis…" at bounding box center [638, 368] width 1276 height 737
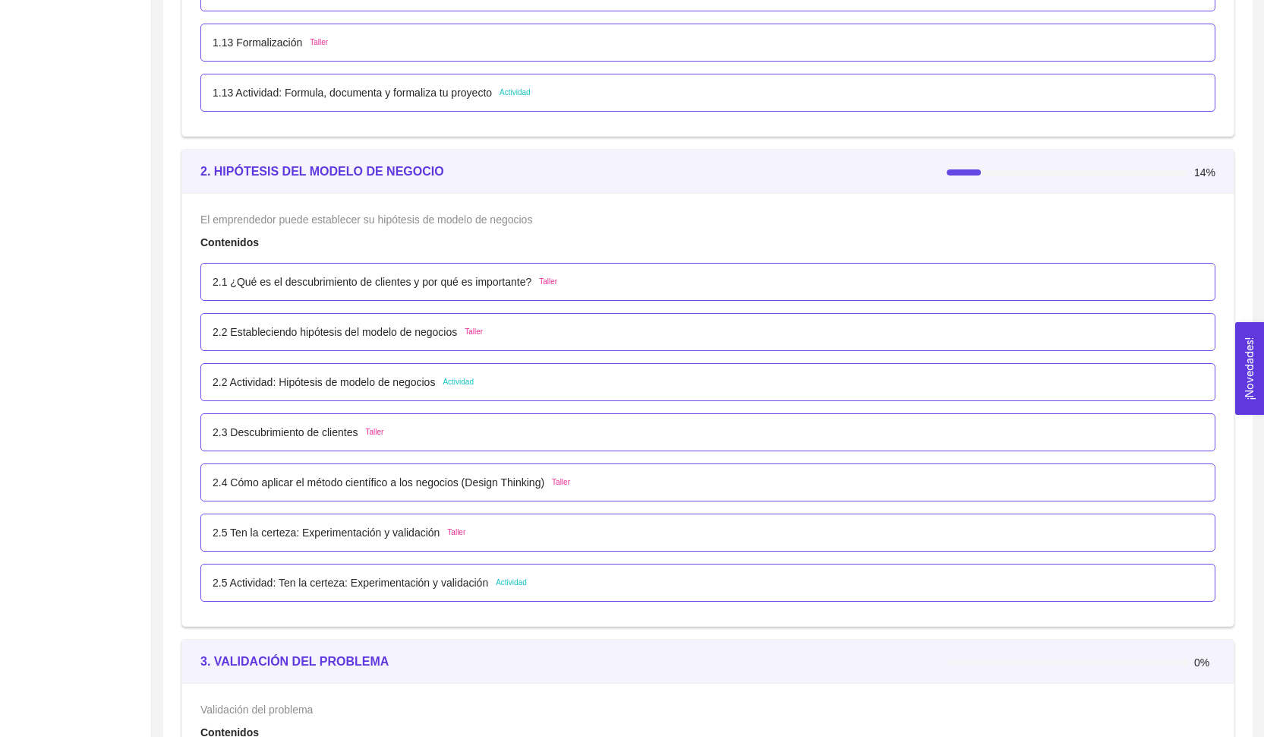
click at [371, 432] on div "2.3 Descubrimiento de clientes Taller" at bounding box center [298, 432] width 171 height 17
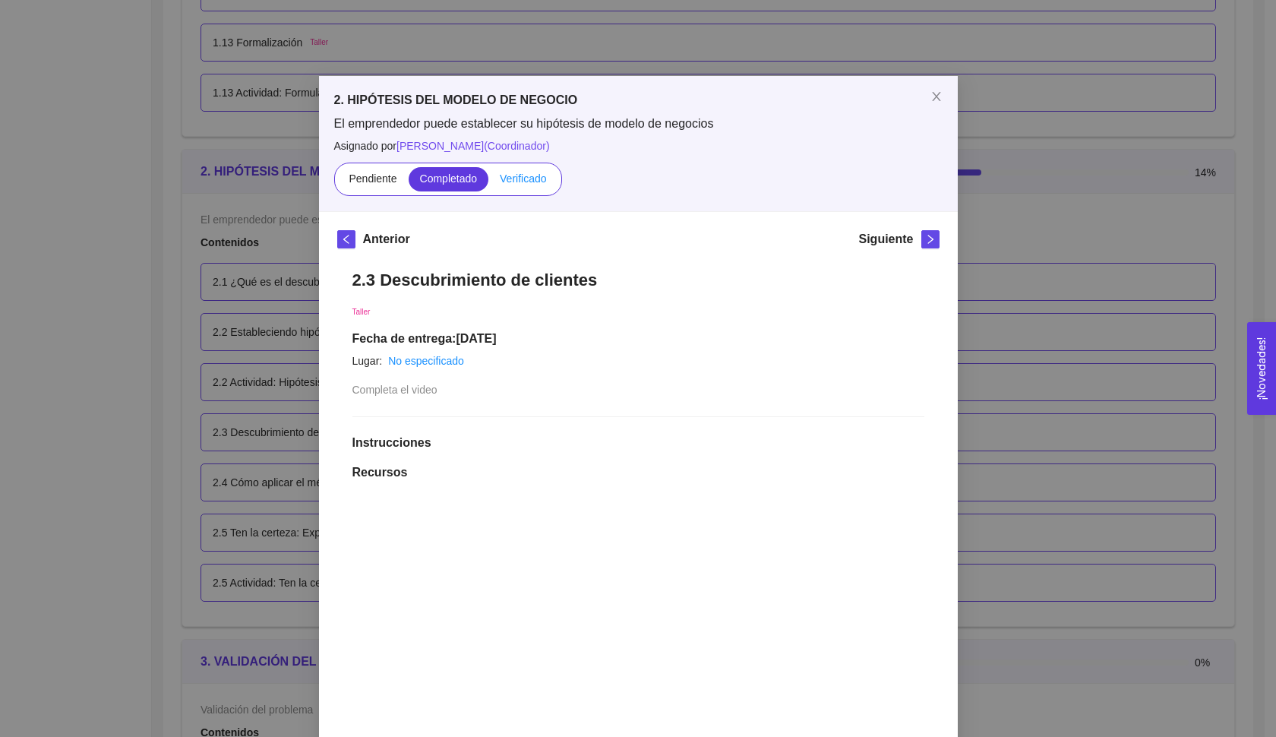
click at [516, 174] on span "Verificado" at bounding box center [523, 178] width 46 height 12
click at [488, 182] on input "Verificado" at bounding box center [488, 182] width 0 height 0
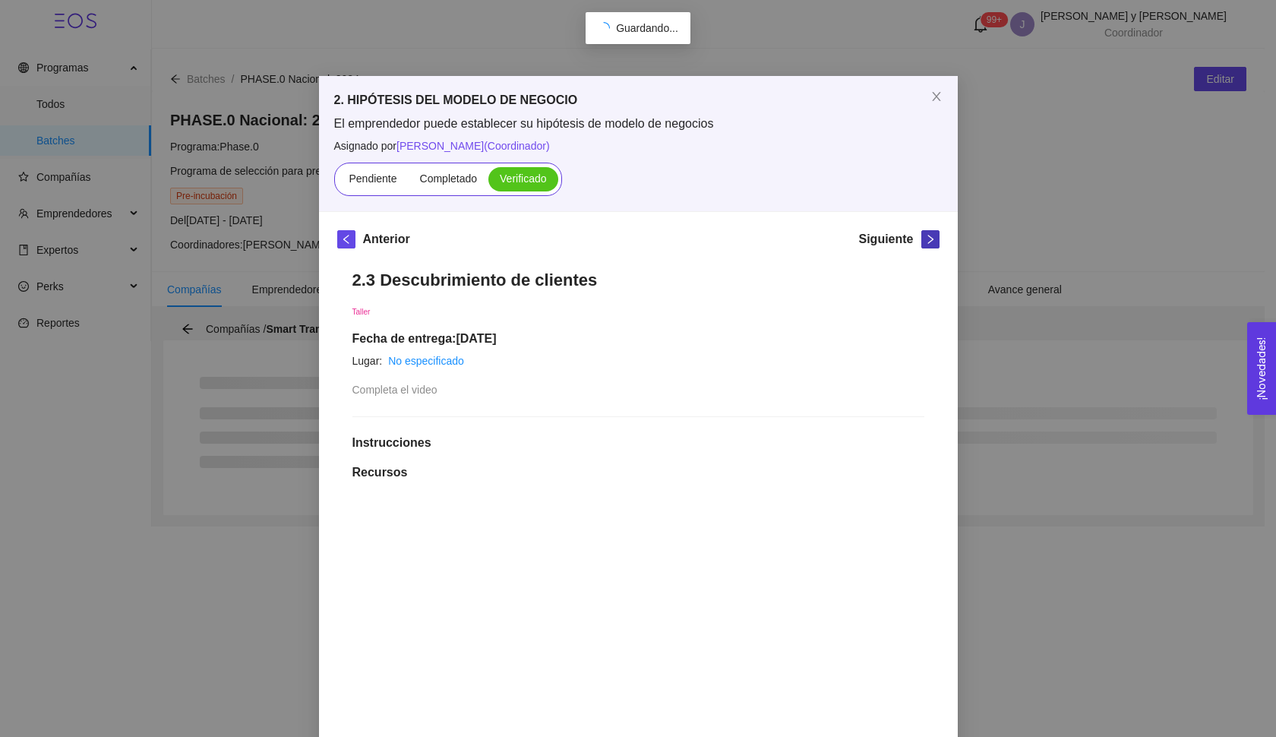
scroll to position [0, 0]
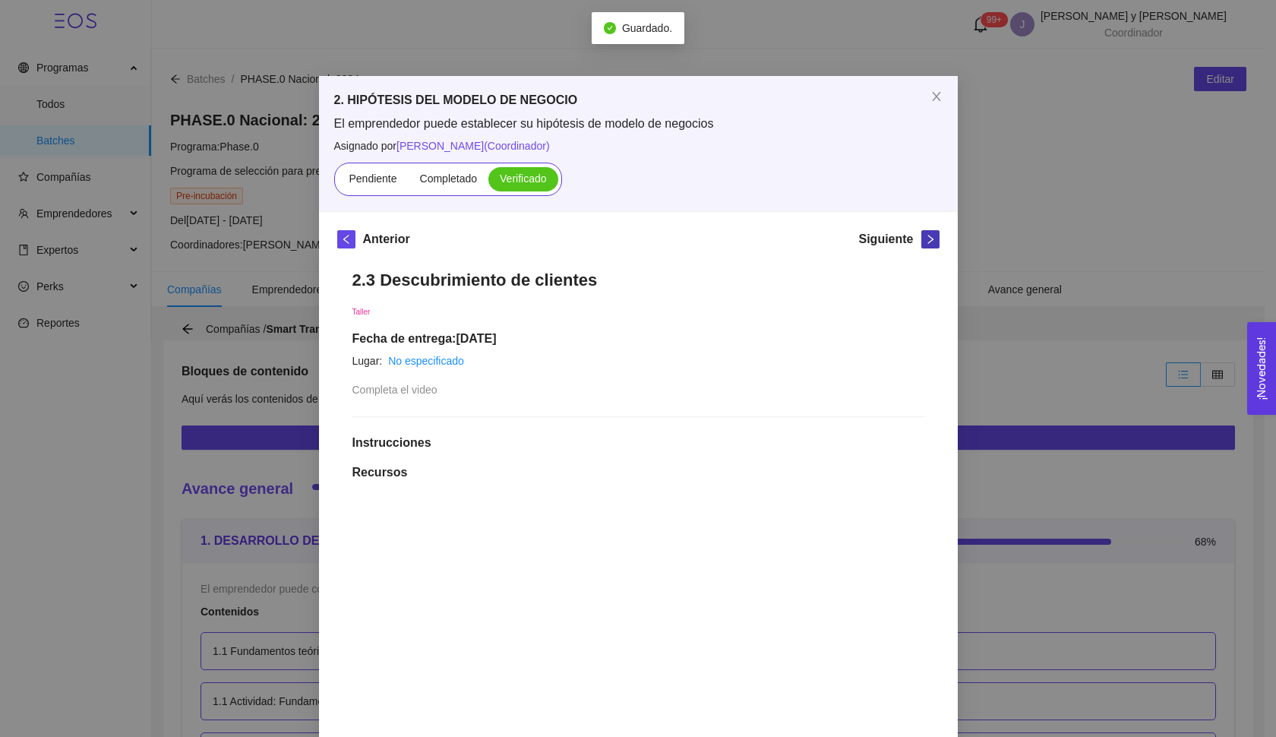
click at [929, 244] on span "right" at bounding box center [930, 239] width 17 height 11
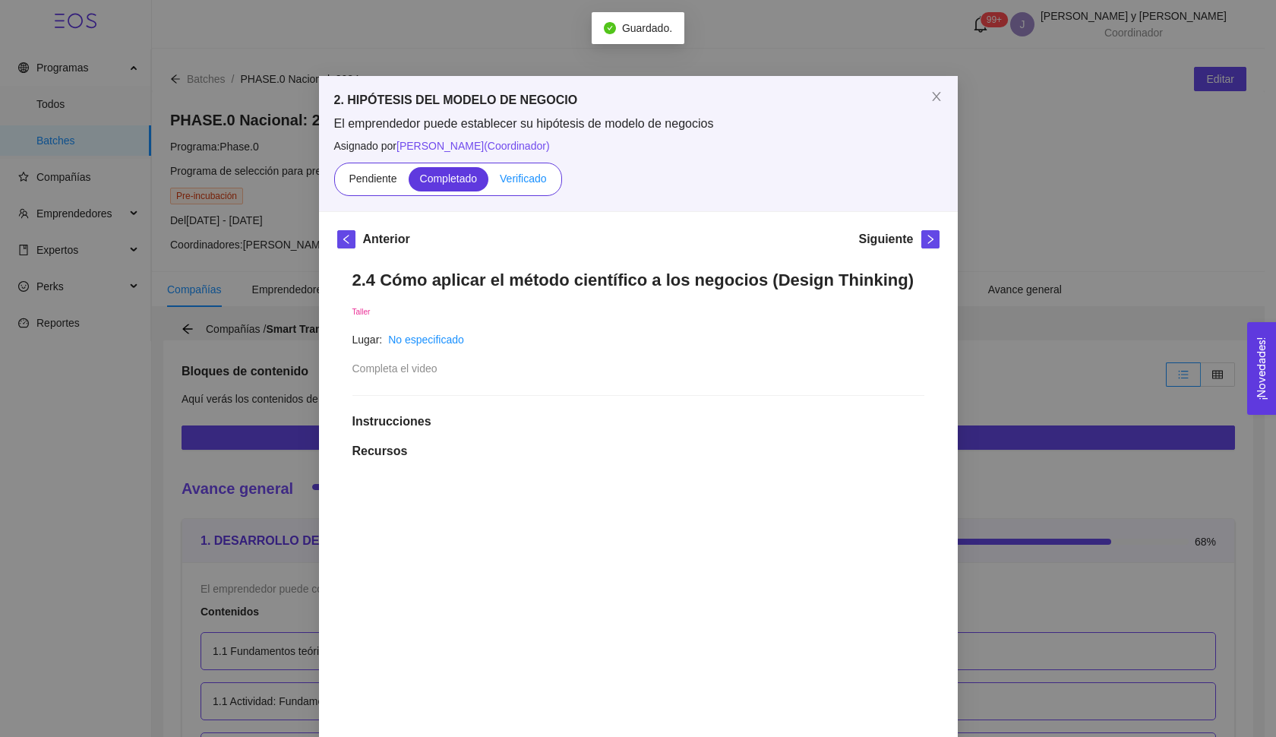
click at [522, 181] on span "Verificado" at bounding box center [523, 178] width 46 height 12
click at [488, 182] on input "Verificado" at bounding box center [488, 182] width 0 height 0
click at [921, 244] on button "button" at bounding box center [930, 239] width 18 height 18
click at [524, 185] on label "Verificado" at bounding box center [522, 179] width 69 height 24
click at [488, 182] on input "Verificado" at bounding box center [488, 182] width 0 height 0
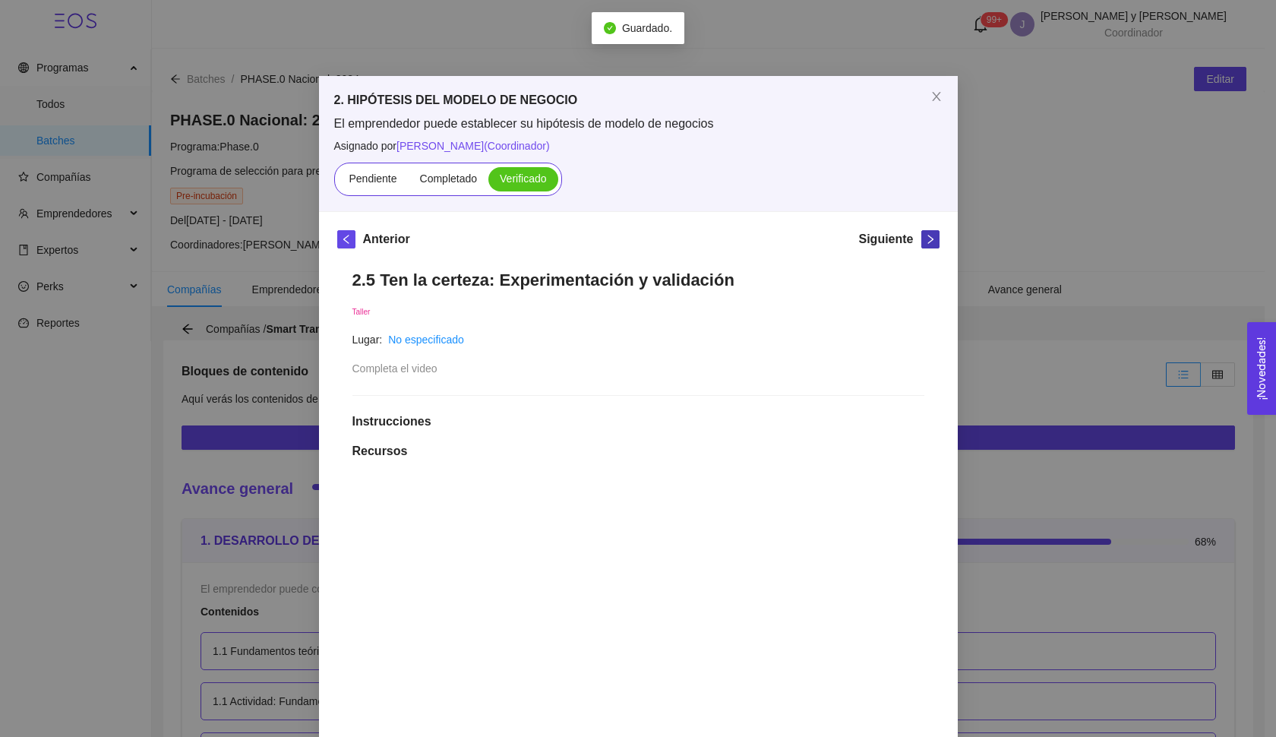
click at [927, 241] on icon "right" at bounding box center [929, 239] width 5 height 9
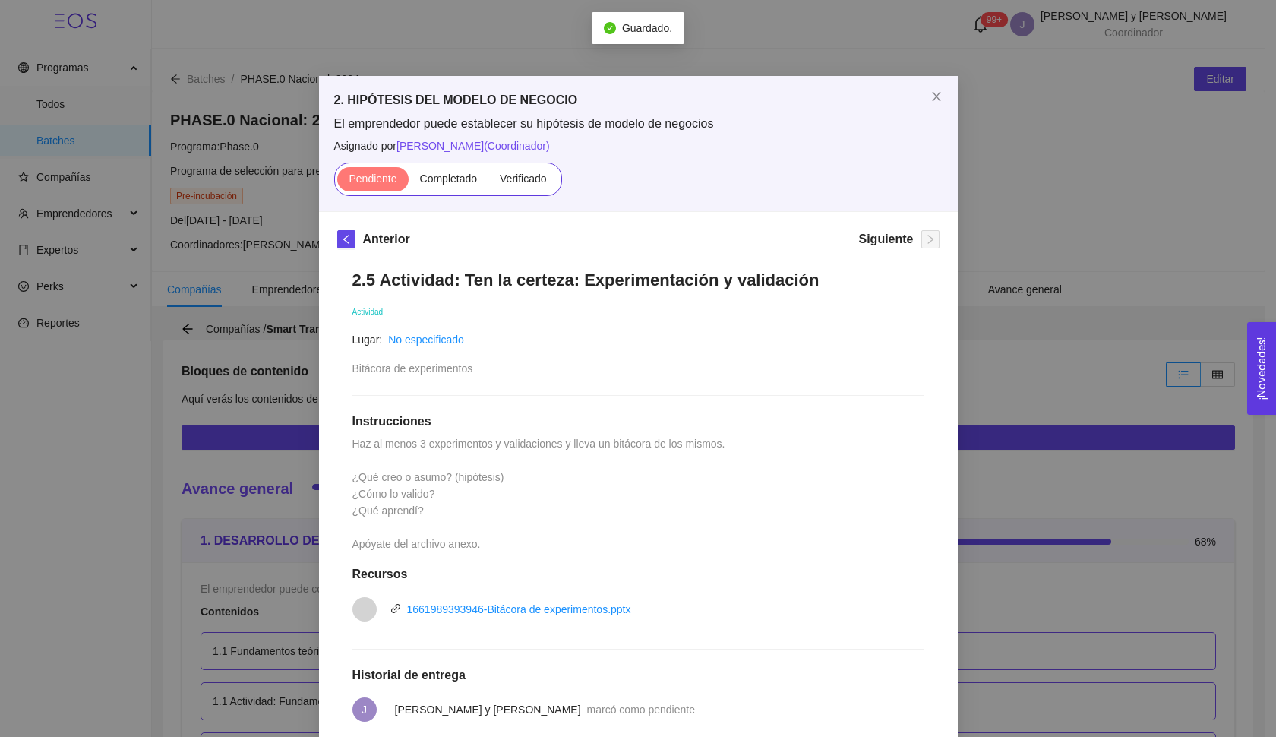
click at [1033, 248] on div "2. HIPÓTESIS DEL MODELO DE NEGOCIO El emprendedor puede establecer su hipótesis…" at bounding box center [638, 368] width 1276 height 737
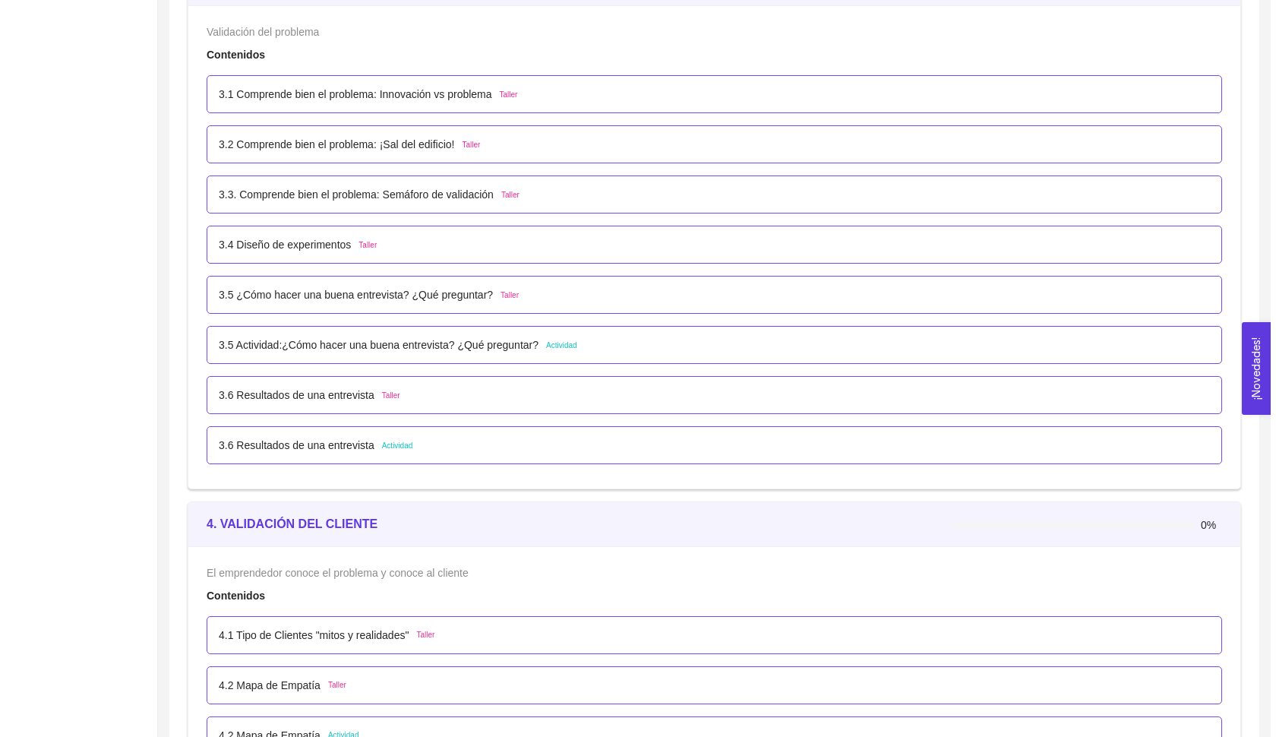
scroll to position [2278, 0]
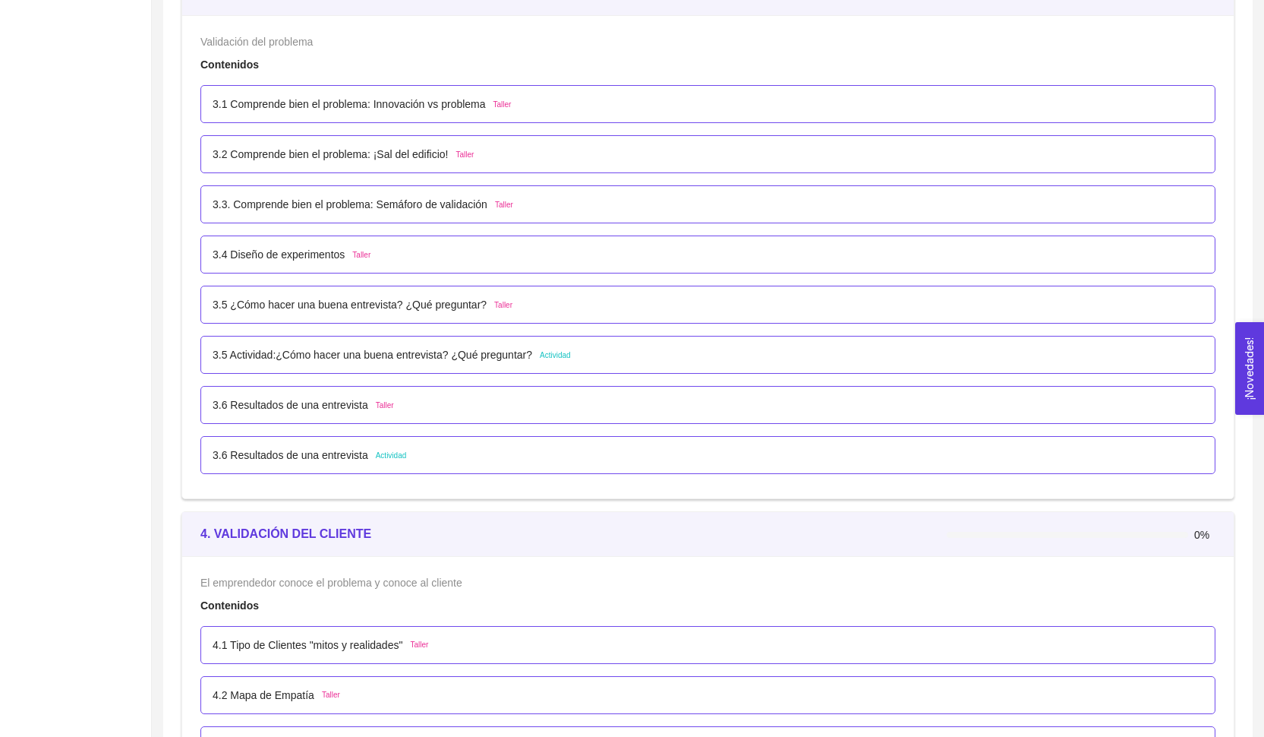
click at [450, 107] on p "3.1 Comprende bien el problema: Innovación vs problema" at bounding box center [349, 104] width 273 height 17
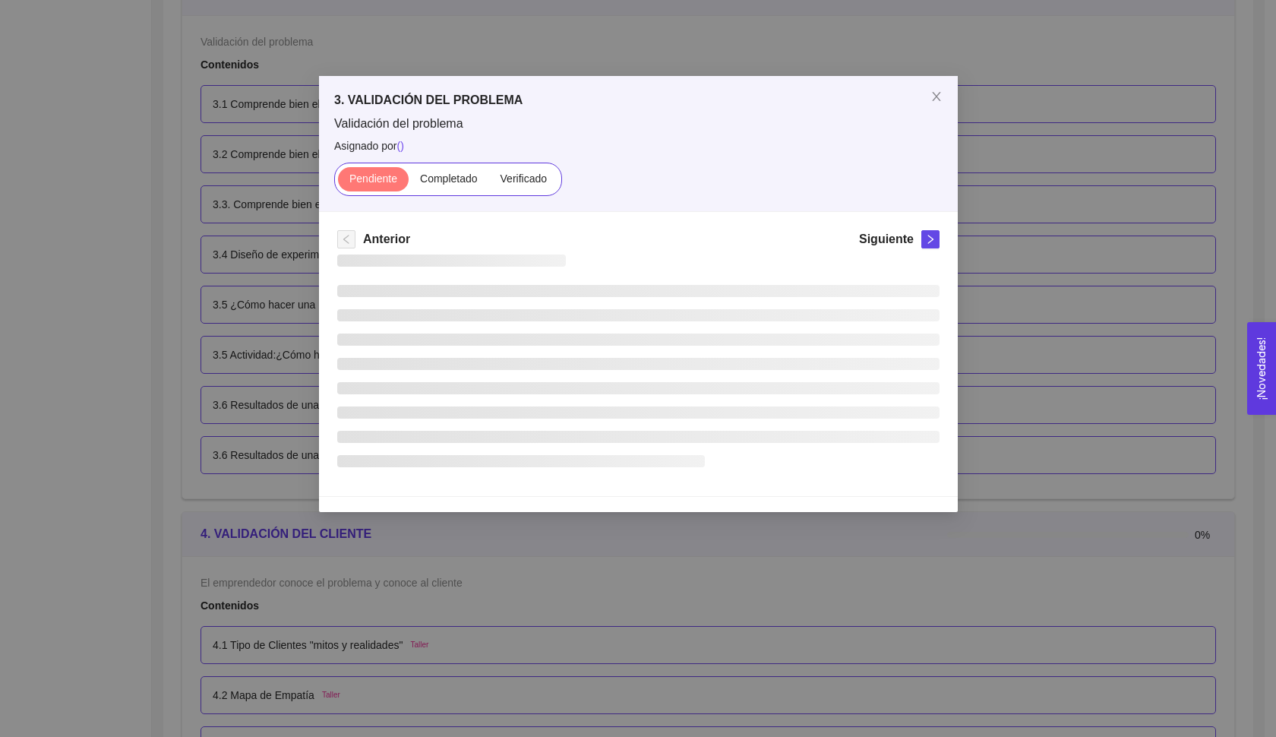
scroll to position [0, 0]
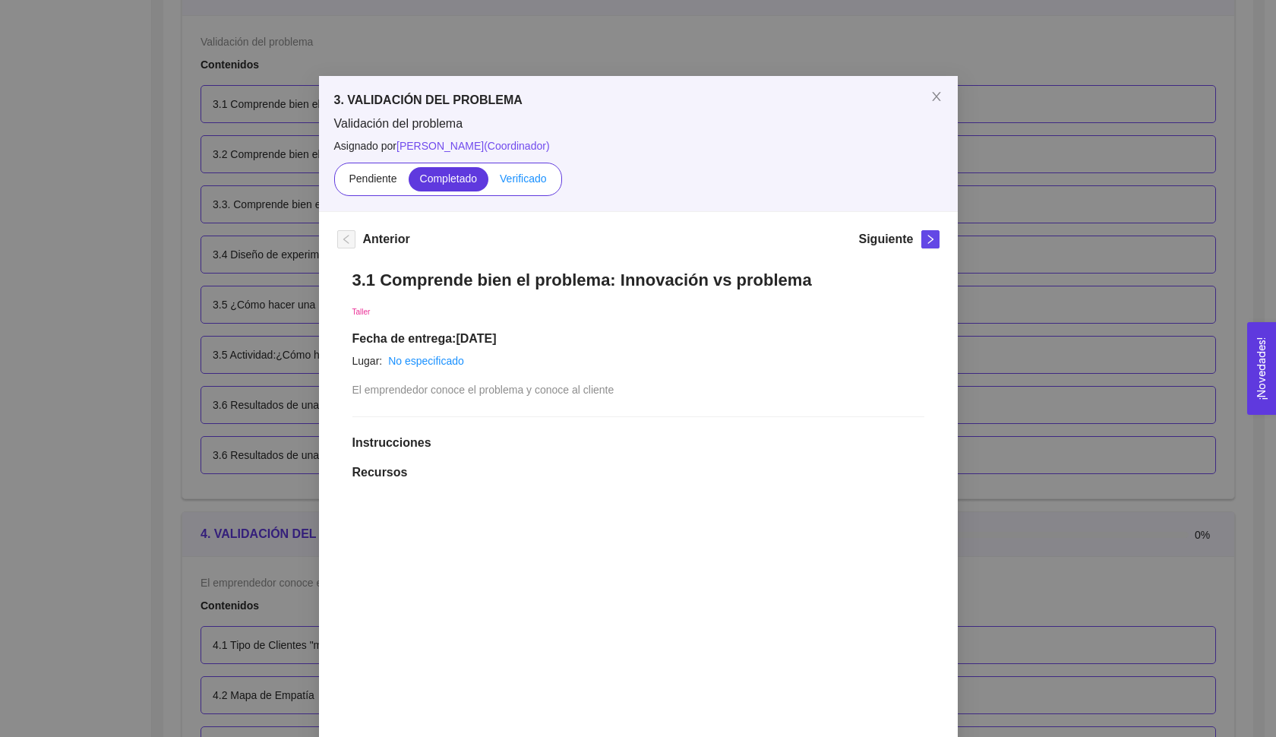
click at [527, 182] on span "Verificado" at bounding box center [523, 178] width 46 height 12
click at [488, 182] on input "Verificado" at bounding box center [488, 182] width 0 height 0
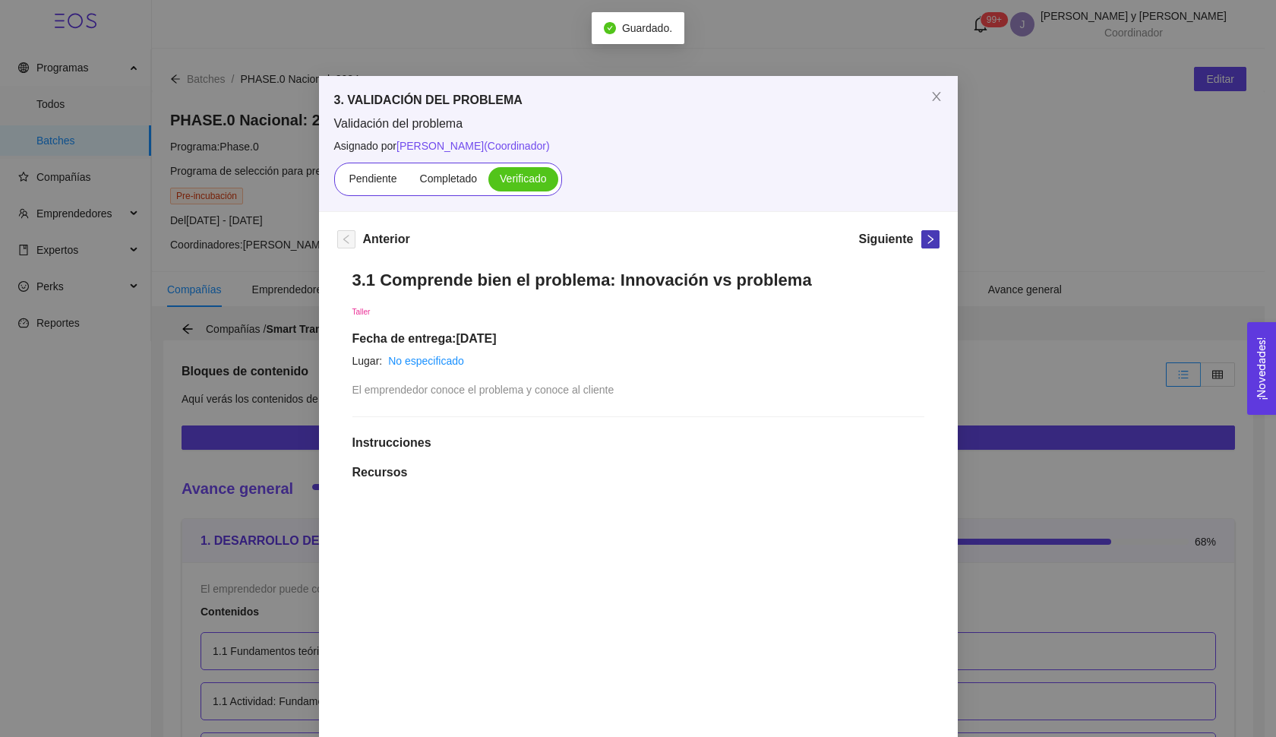
click at [929, 235] on icon "right" at bounding box center [930, 239] width 11 height 11
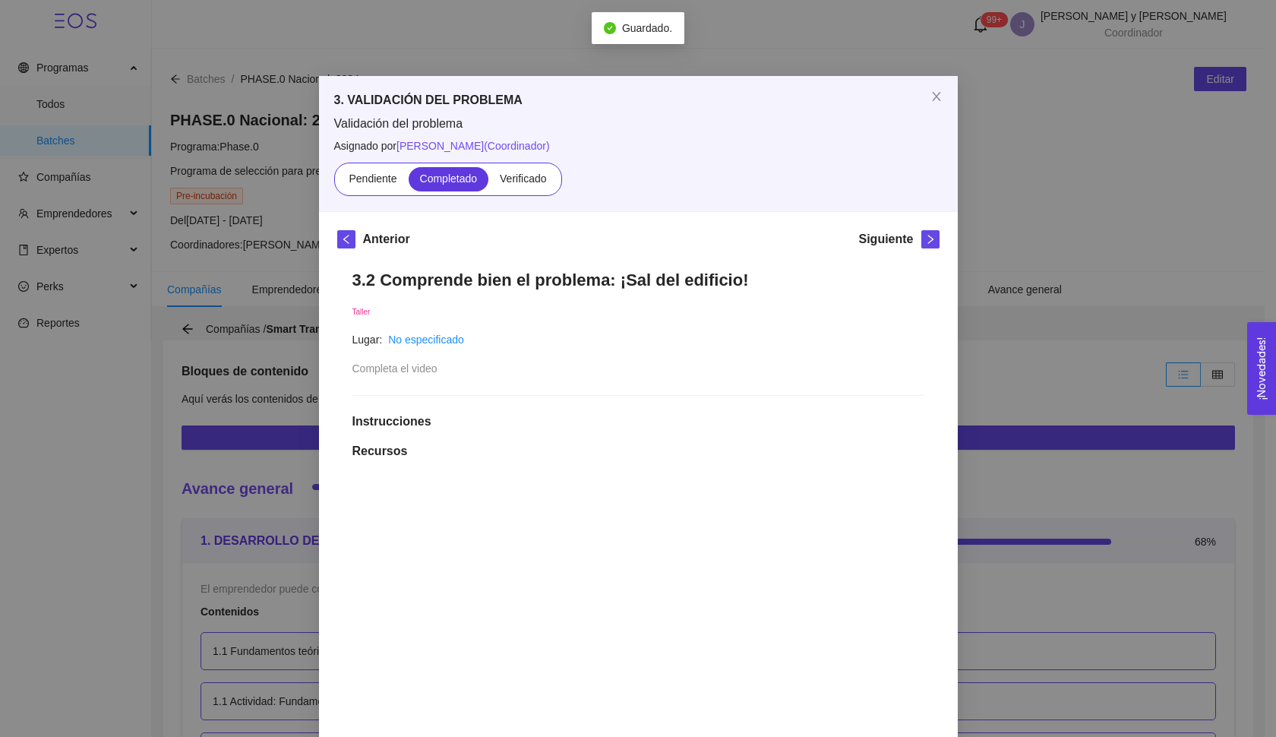
drag, startPoint x: 521, startPoint y: 178, endPoint x: 796, endPoint y: 255, distance: 285.4
click at [522, 178] on span "Verificado" at bounding box center [523, 178] width 46 height 12
click at [488, 182] on input "Verificado" at bounding box center [488, 182] width 0 height 0
click at [926, 242] on icon "right" at bounding box center [930, 239] width 11 height 11
click at [525, 178] on span "Verificado" at bounding box center [523, 178] width 46 height 12
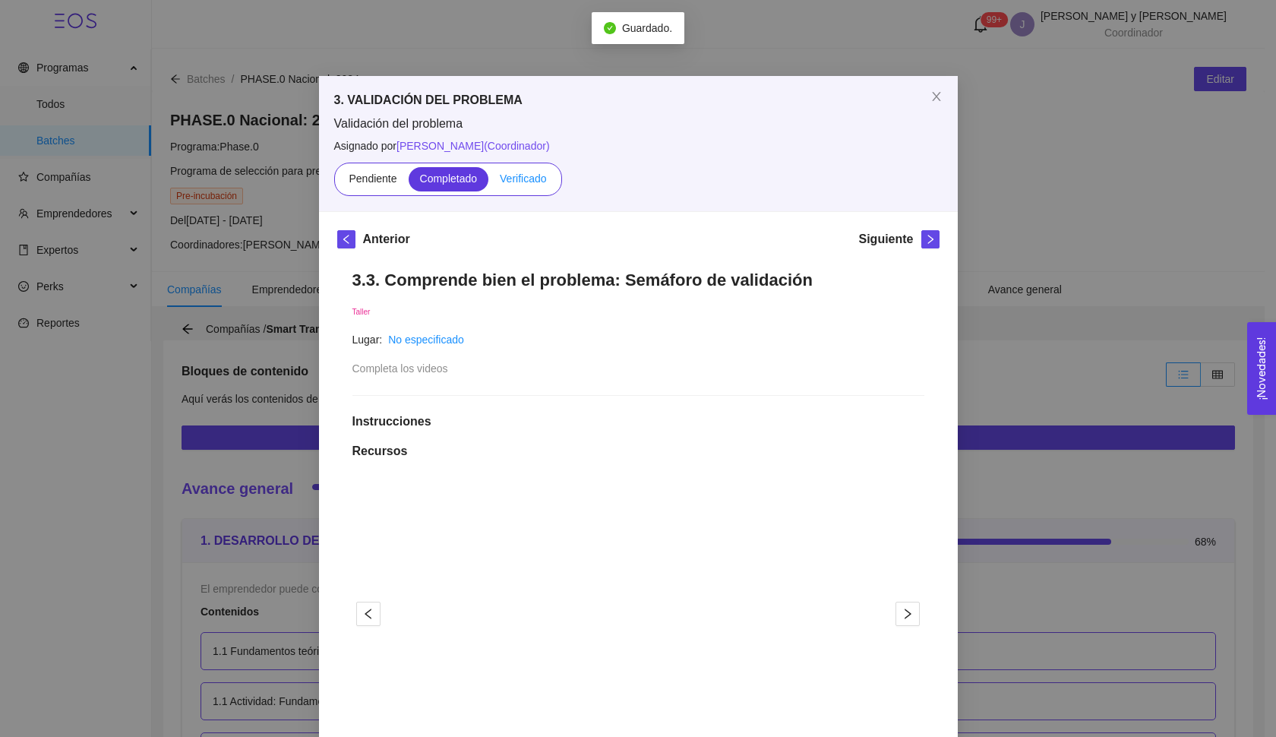
click at [488, 182] on input "Verificado" at bounding box center [488, 182] width 0 height 0
click at [914, 238] on div "Siguiente" at bounding box center [898, 242] width 80 height 24
click at [925, 241] on icon "right" at bounding box center [930, 239] width 11 height 11
click at [524, 171] on label "Verificado" at bounding box center [522, 179] width 69 height 24
click at [488, 182] on input "Verificado" at bounding box center [488, 182] width 0 height 0
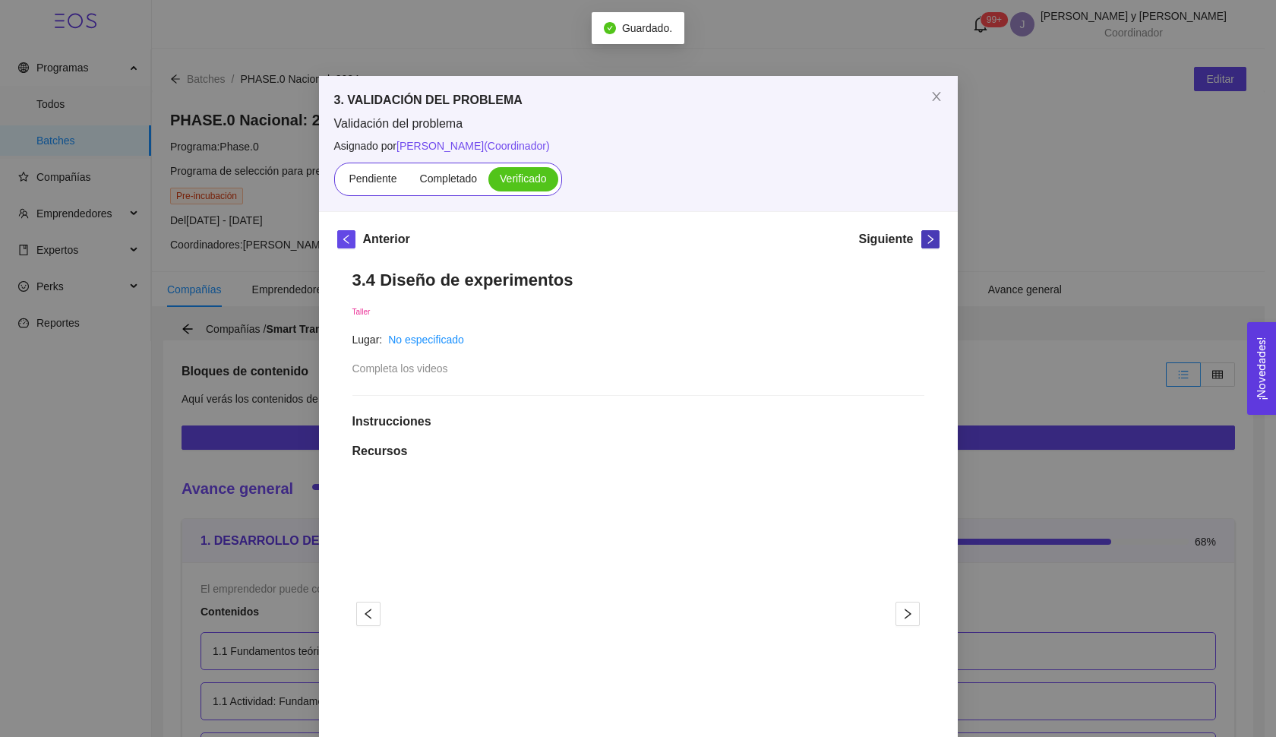
click at [927, 238] on icon "right" at bounding box center [929, 239] width 5 height 9
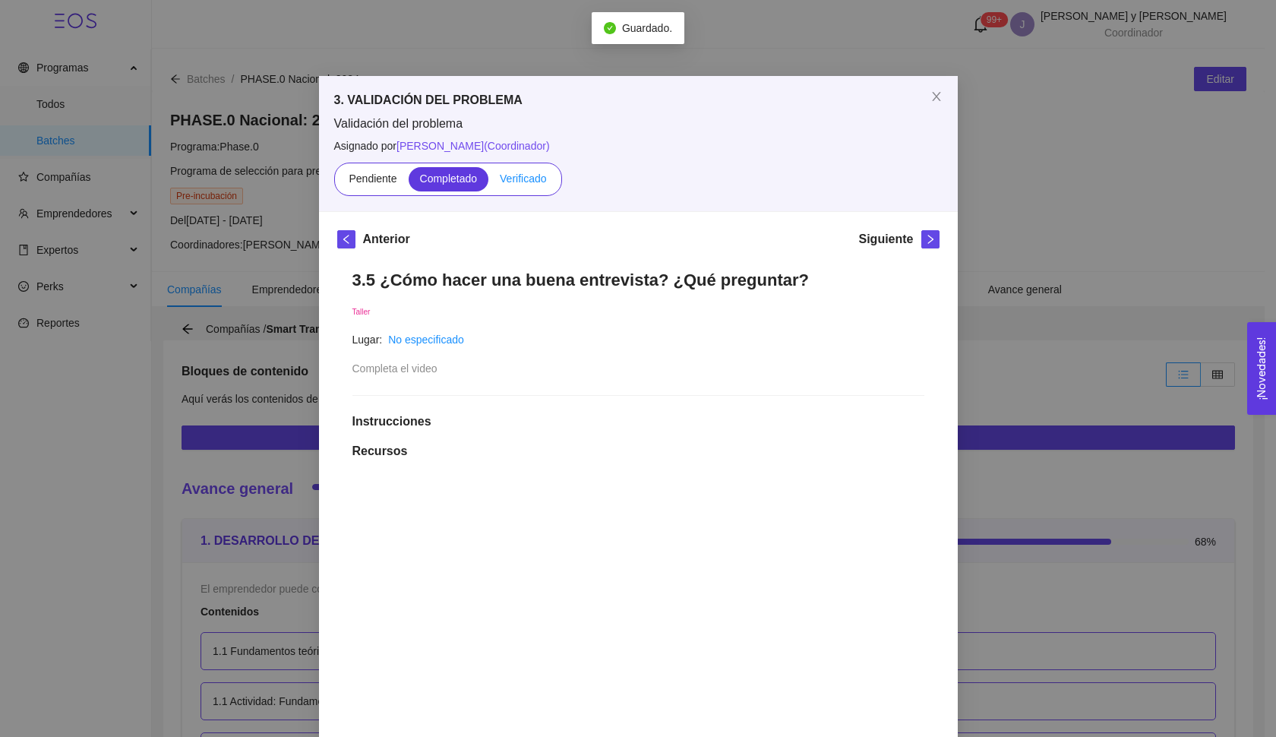
click at [540, 184] on span "Verificado" at bounding box center [523, 178] width 46 height 12
click at [488, 182] on input "Verificado" at bounding box center [488, 182] width 0 height 0
click at [922, 245] on button "button" at bounding box center [930, 239] width 18 height 18
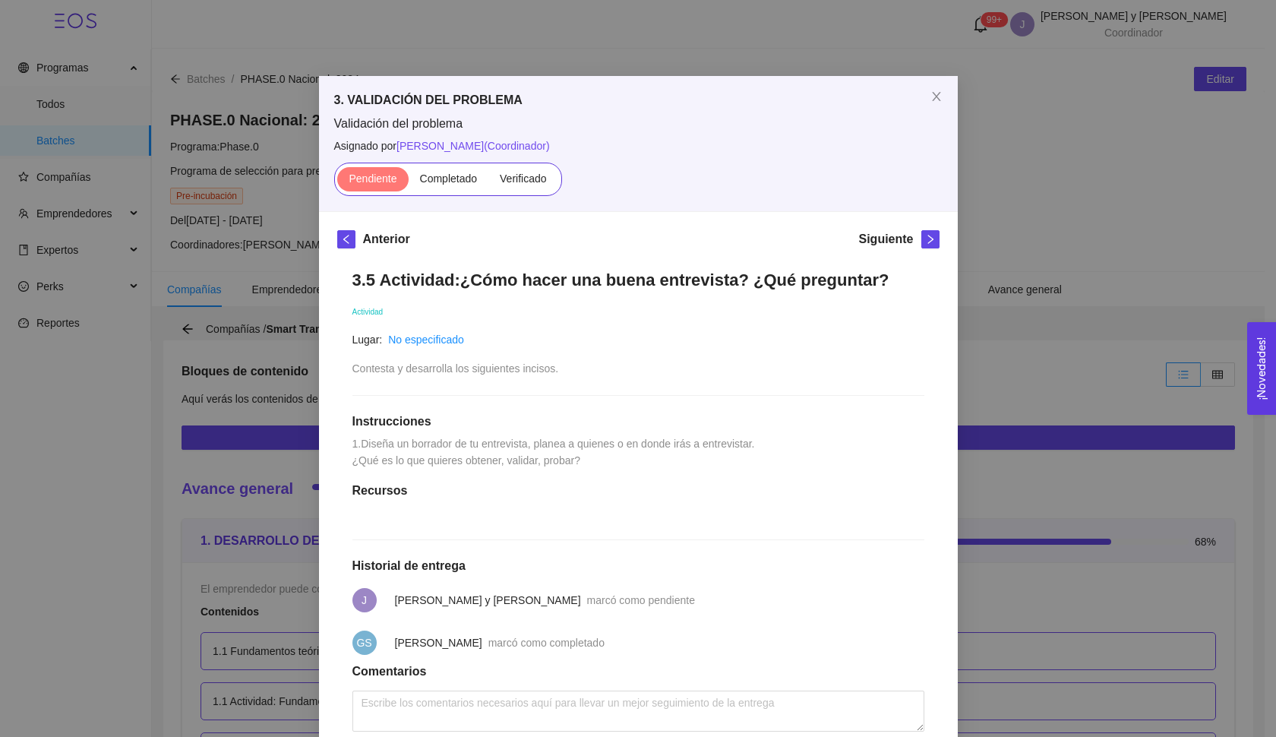
click at [1043, 311] on div "3. VALIDACIÓN DEL PROBLEMA Validación del problema Asignado por [PERSON_NAME] (…" at bounding box center [638, 368] width 1276 height 737
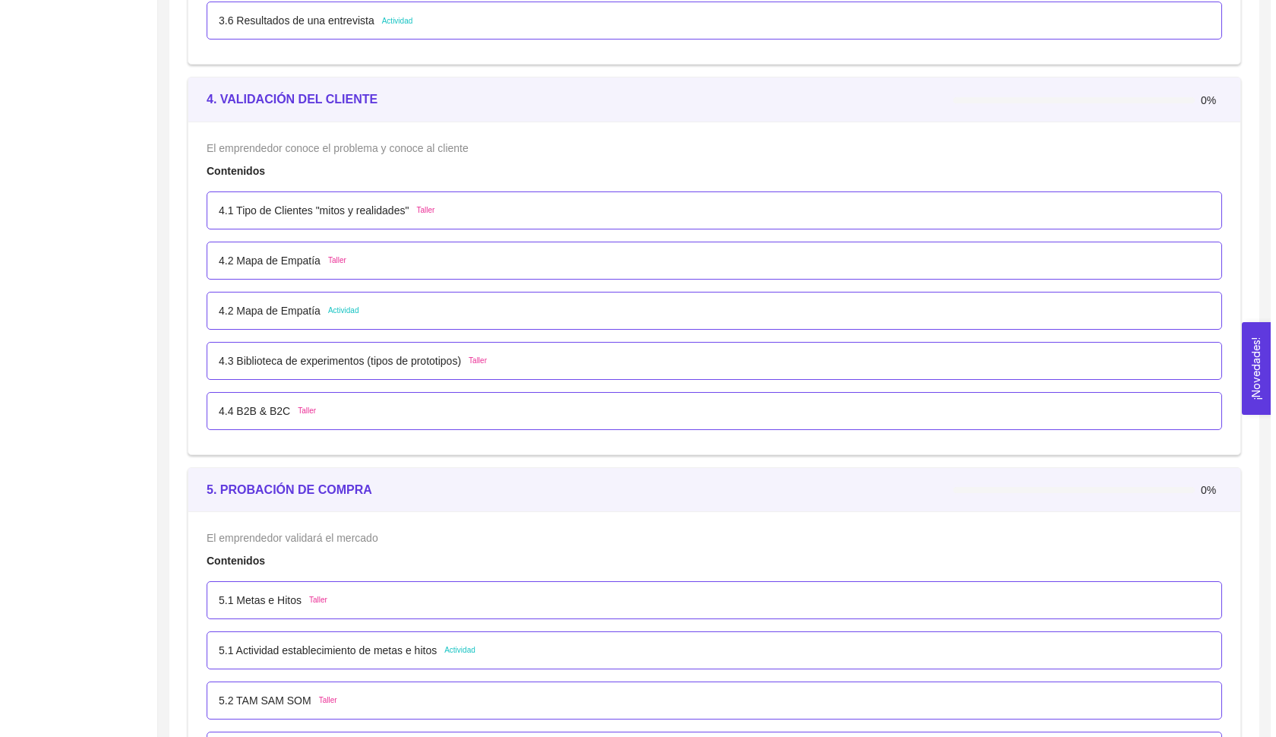
scroll to position [2591, 0]
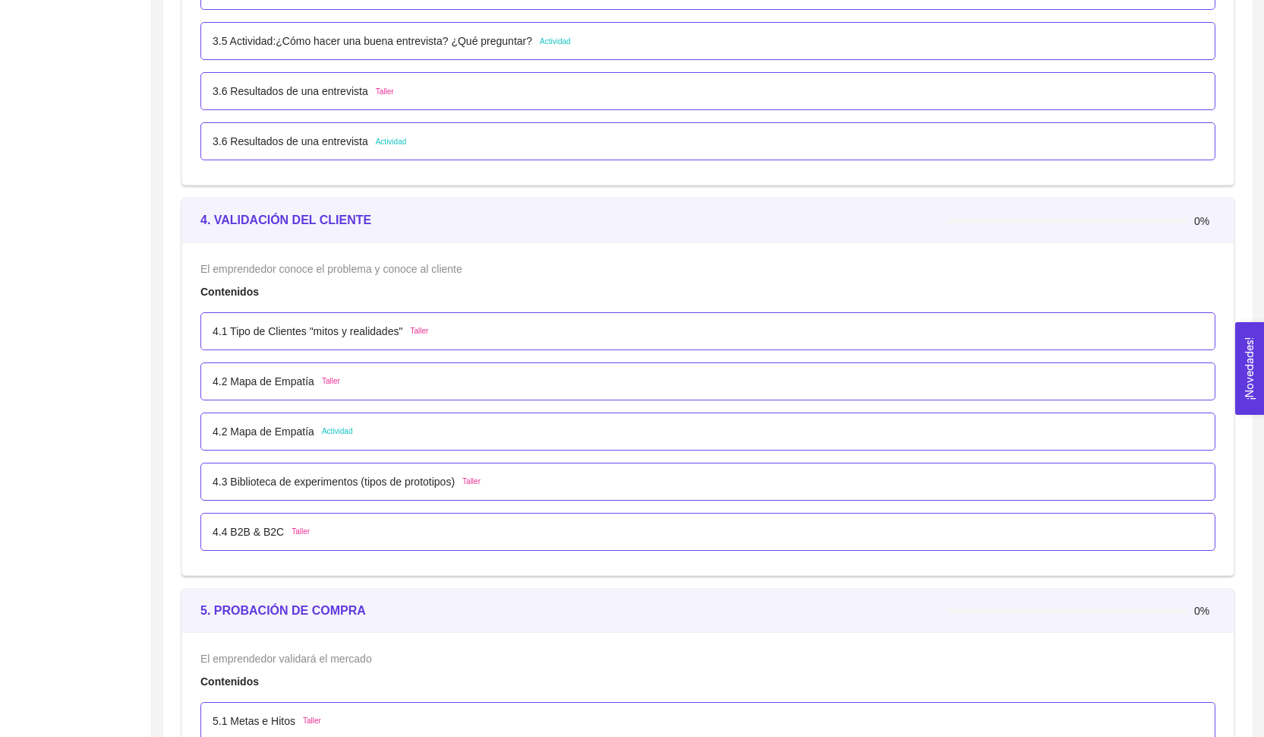
click at [388, 84] on div "3.6 Resultados de una entrevista Taller" at bounding box center [303, 91] width 181 height 17
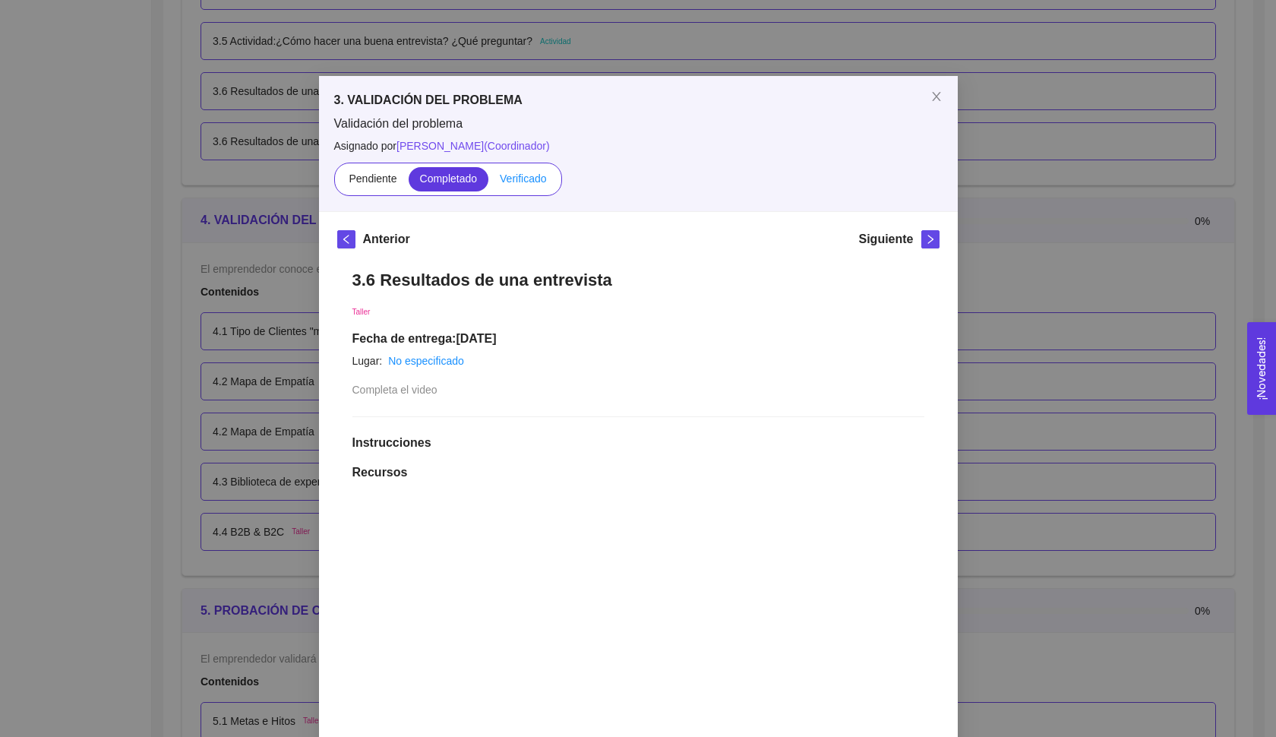
click at [513, 188] on label "Verificado" at bounding box center [522, 179] width 69 height 24
click at [488, 182] on input "Verificado" at bounding box center [488, 182] width 0 height 0
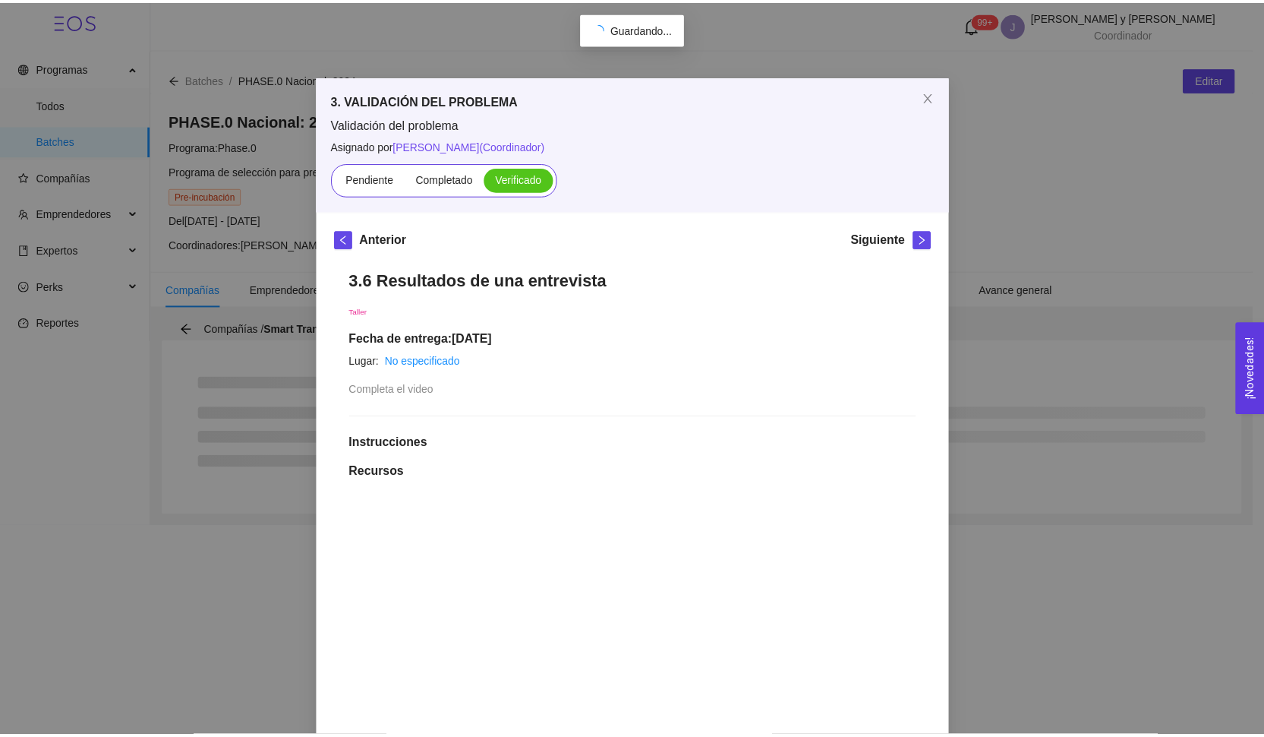
scroll to position [0, 0]
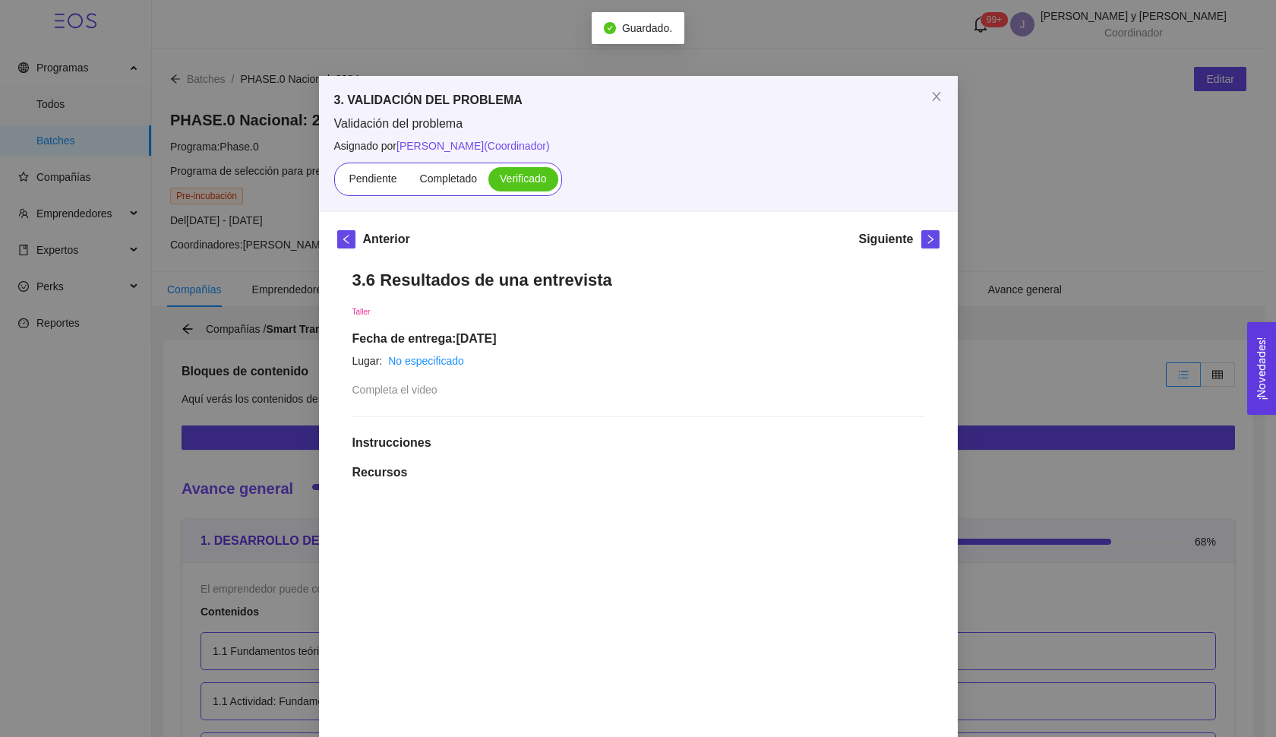
click at [997, 236] on div "3. VALIDACIÓN DEL PROBLEMA Validación del problema Asignado por [PERSON_NAME] (…" at bounding box center [638, 368] width 1276 height 737
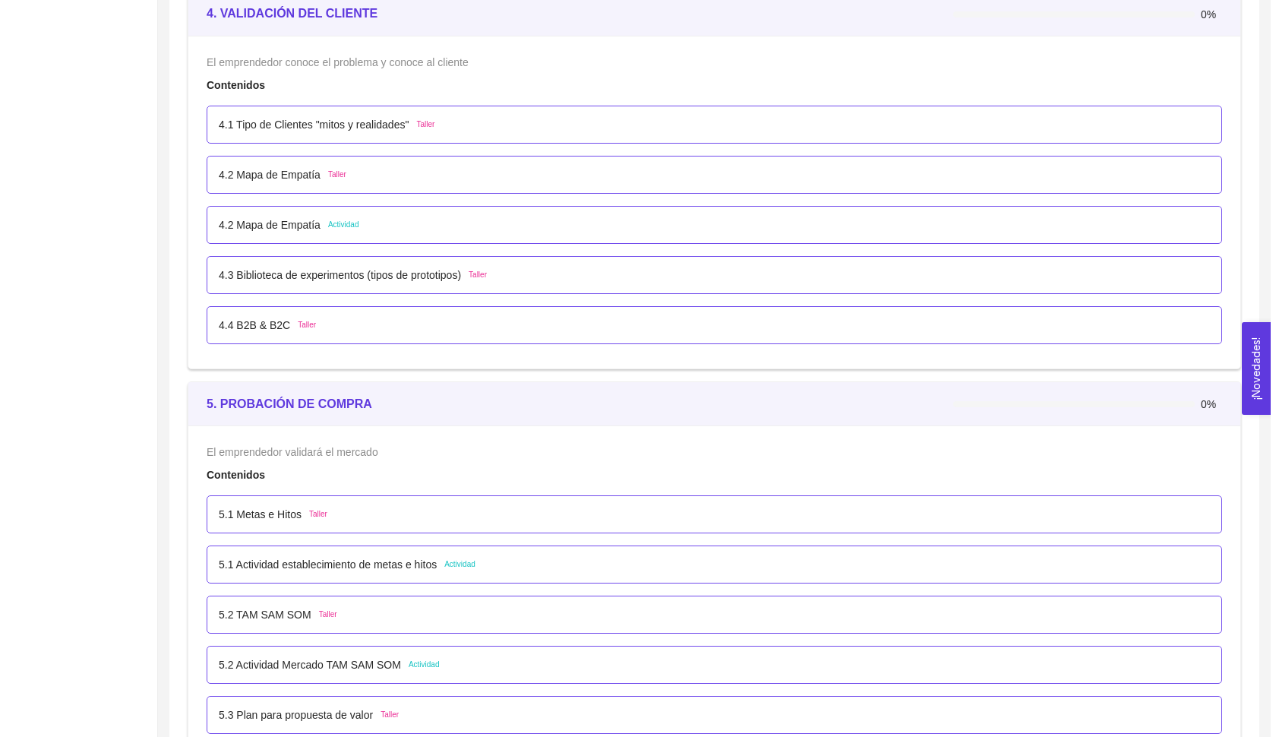
scroll to position [2648, 0]
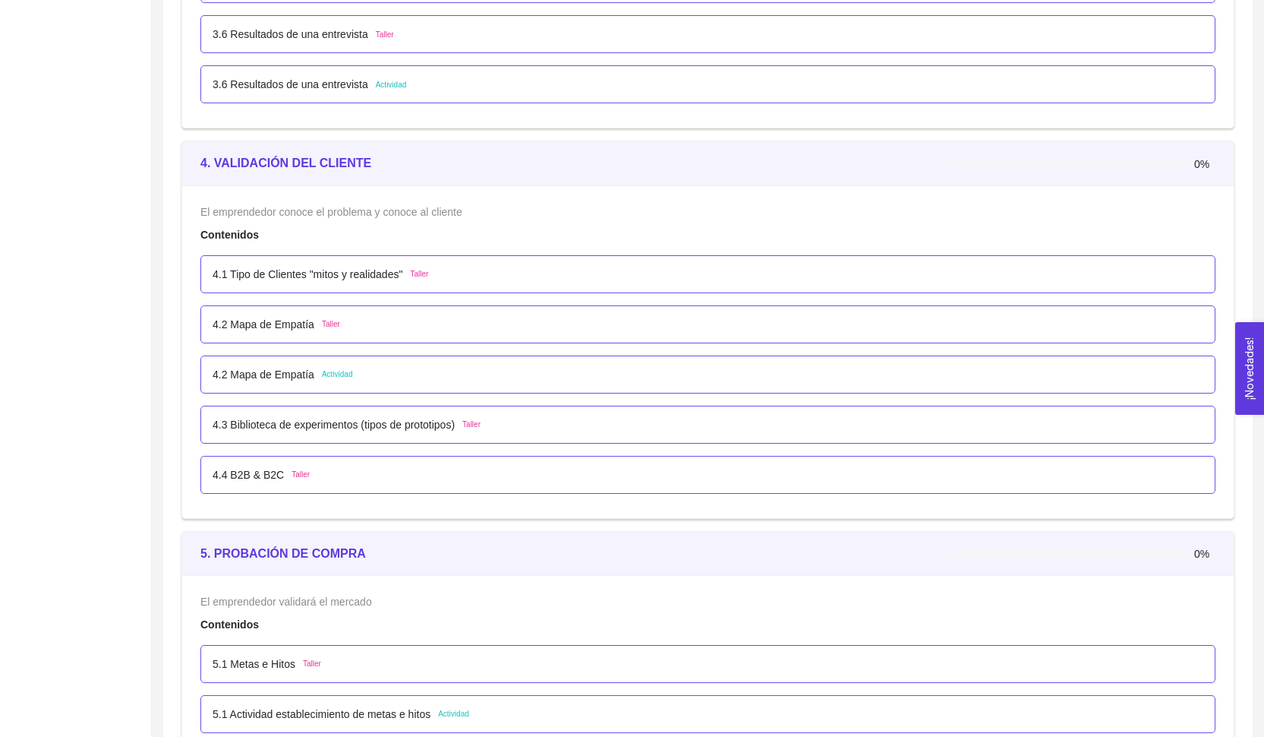
click at [312, 275] on p "4.1 Tipo de Clientes "mitos y realidades"" at bounding box center [308, 274] width 190 height 17
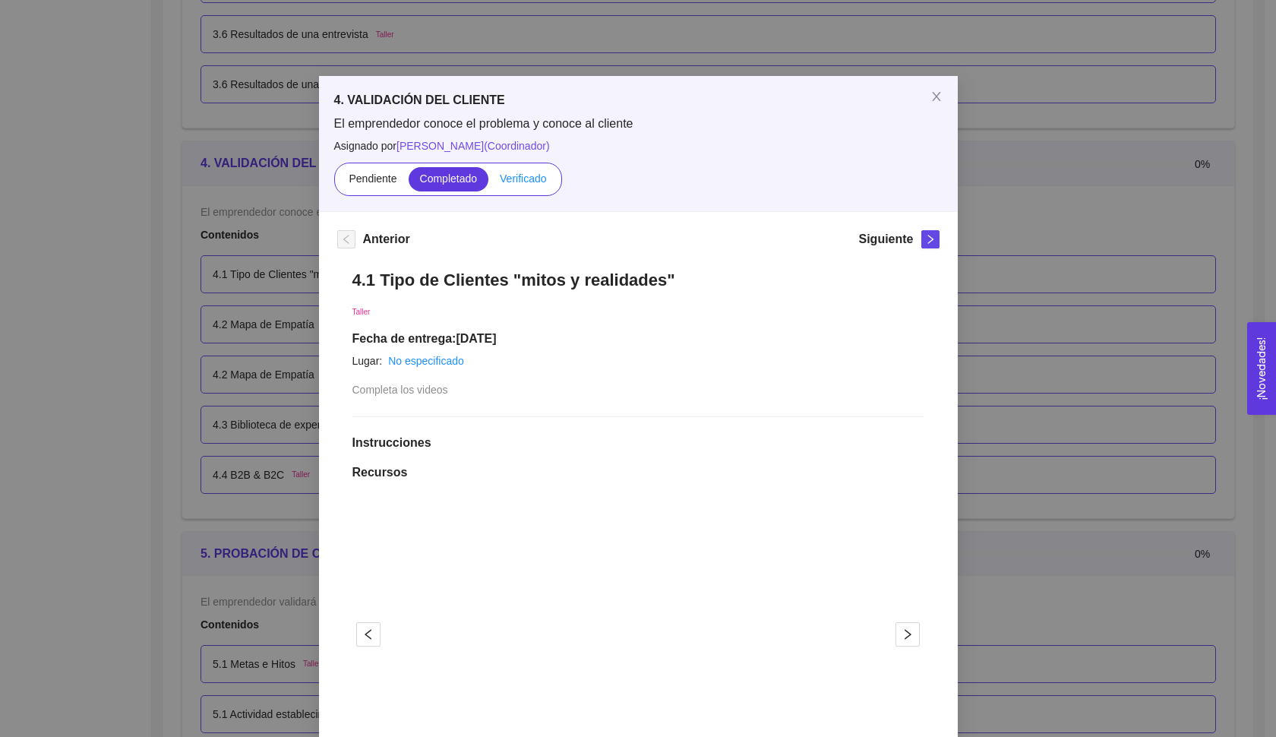
click at [519, 174] on span "Verificado" at bounding box center [523, 178] width 46 height 12
click at [488, 182] on input "Verificado" at bounding box center [488, 182] width 0 height 0
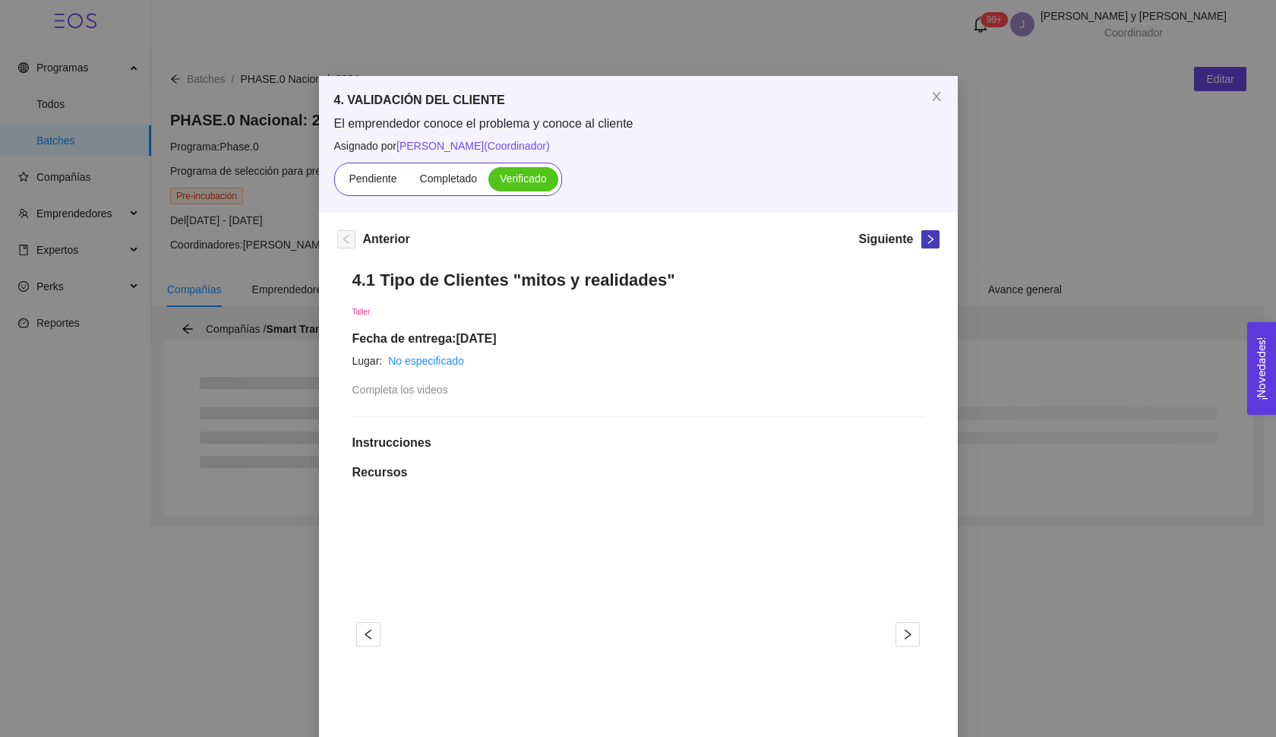
scroll to position [0, 0]
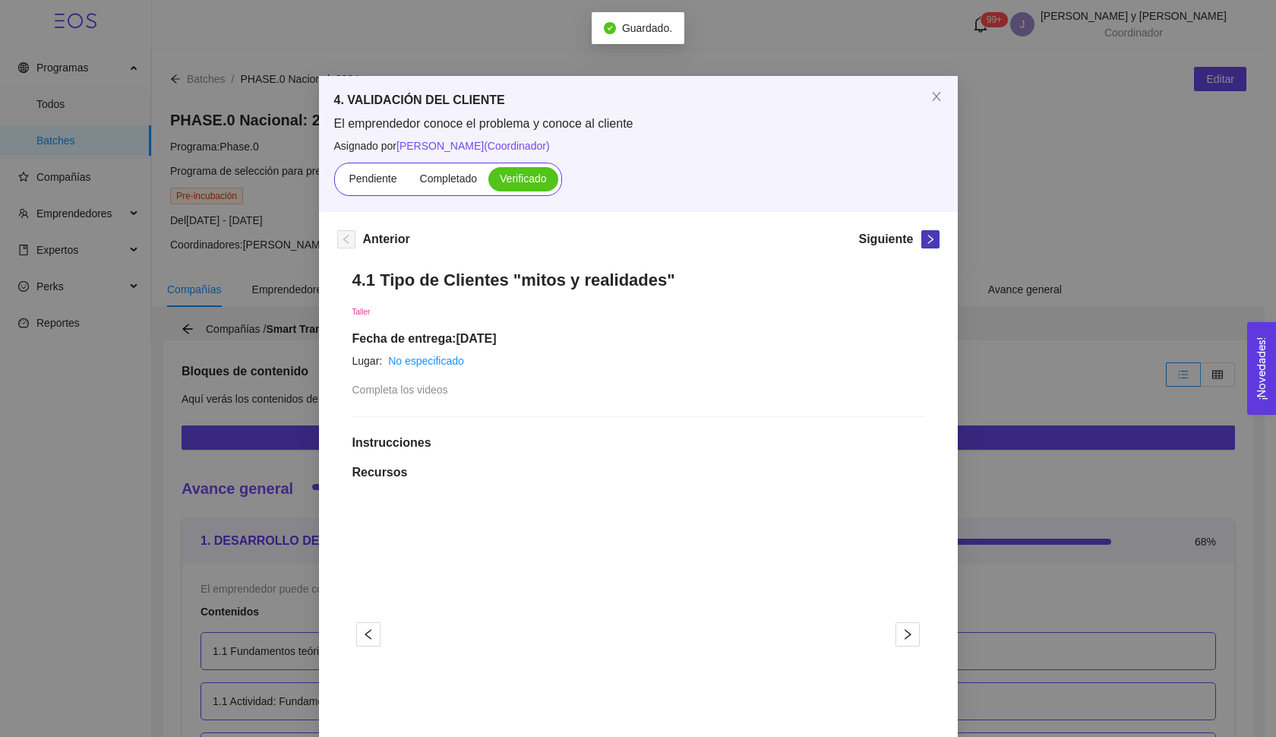
click at [927, 238] on icon "right" at bounding box center [929, 239] width 5 height 9
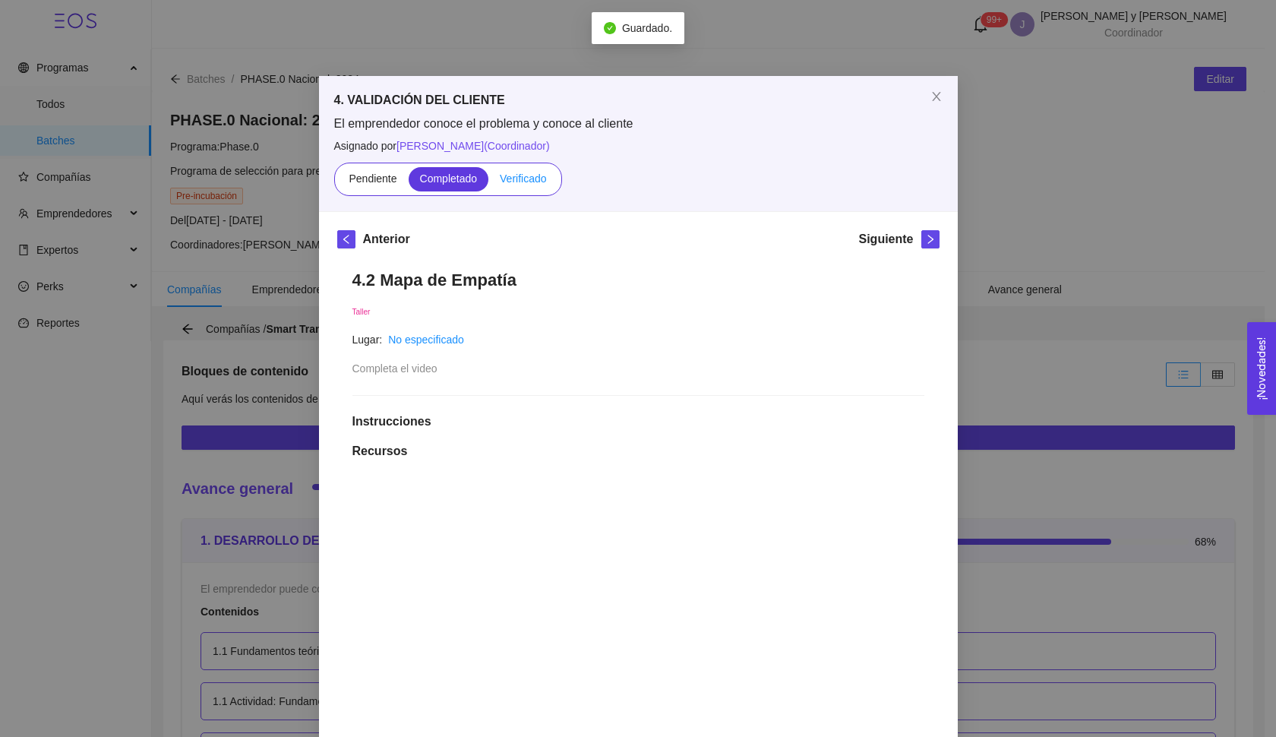
click at [535, 181] on span "Verificado" at bounding box center [523, 178] width 46 height 12
click at [488, 182] on input "Verificado" at bounding box center [488, 182] width 0 height 0
click at [995, 191] on div "4. VALIDACIÓN DEL CLIENTE El emprendedor conoce el problema y conoce al cliente…" at bounding box center [638, 368] width 1276 height 737
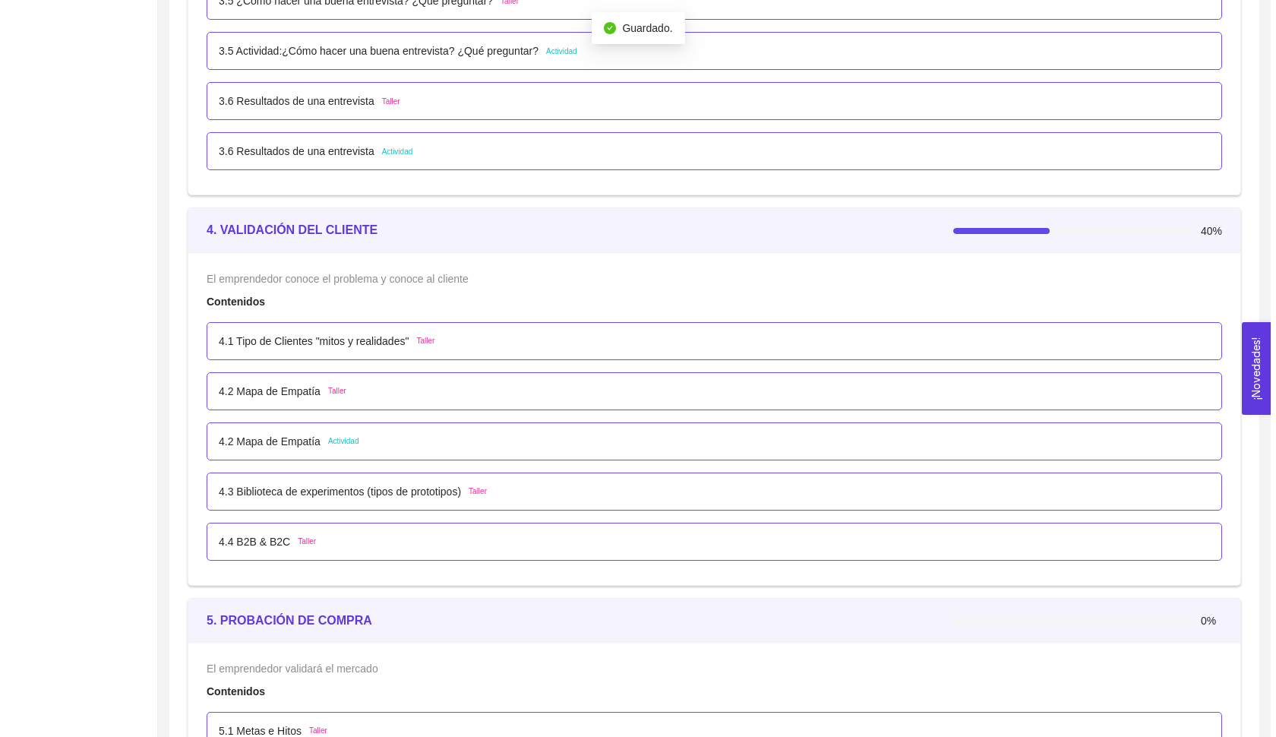
scroll to position [2642, 0]
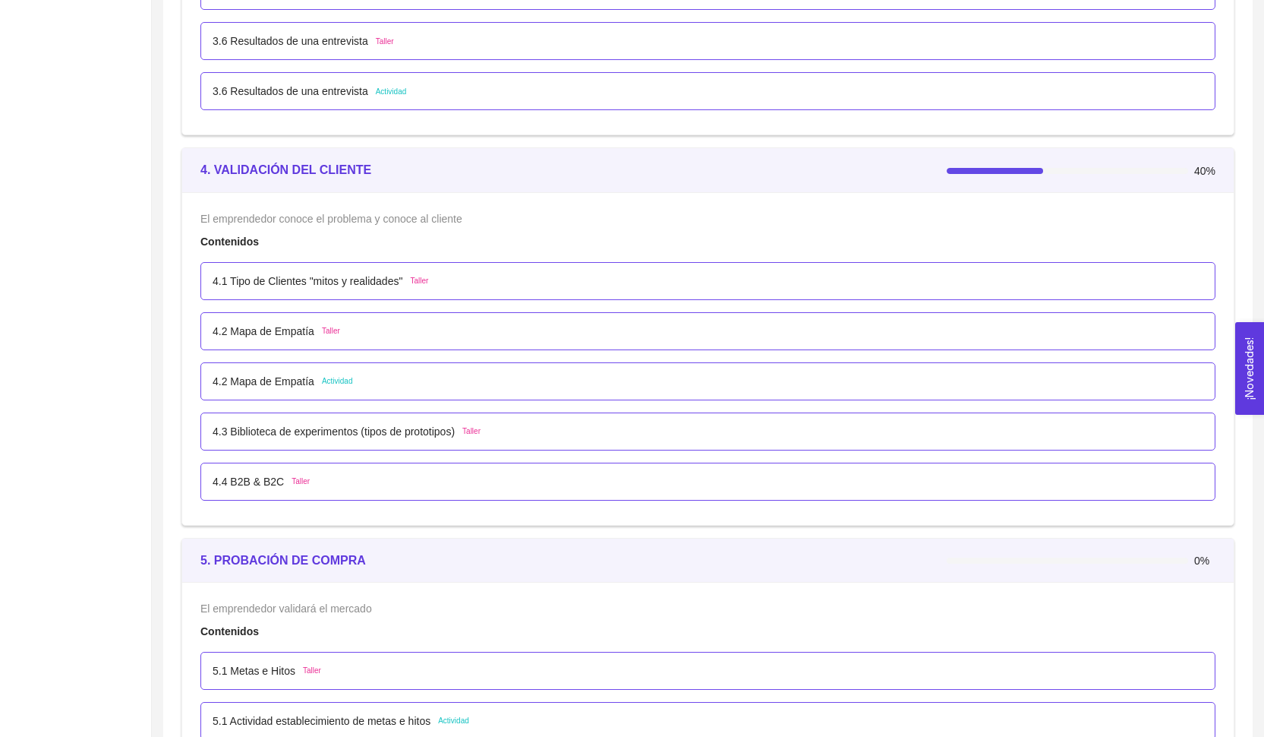
click at [330, 437] on p "4.3 Biblioteca de experimentos (tipos de prototipos)" at bounding box center [334, 431] width 242 height 17
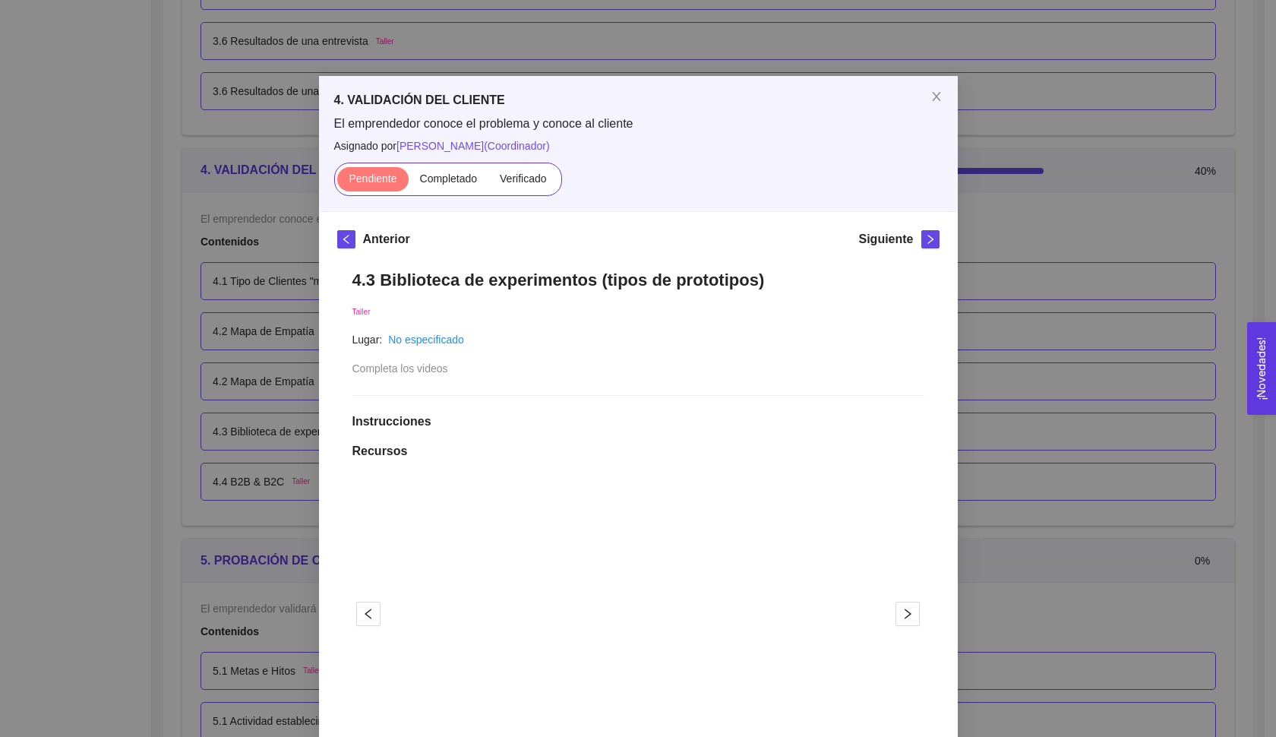
click at [1065, 99] on div "4. VALIDACIÓN DEL CLIENTE El emprendedor conoce el problema y conoce al cliente…" at bounding box center [638, 368] width 1276 height 737
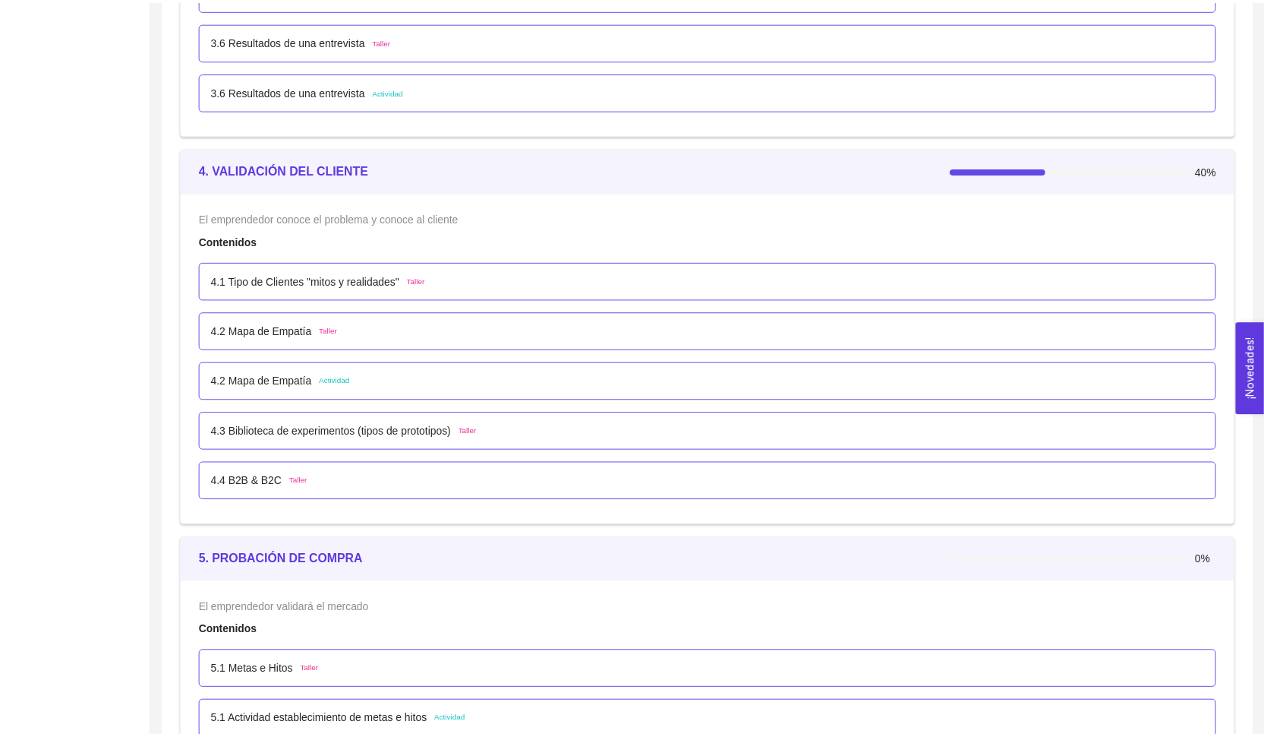
scroll to position [-39, 0]
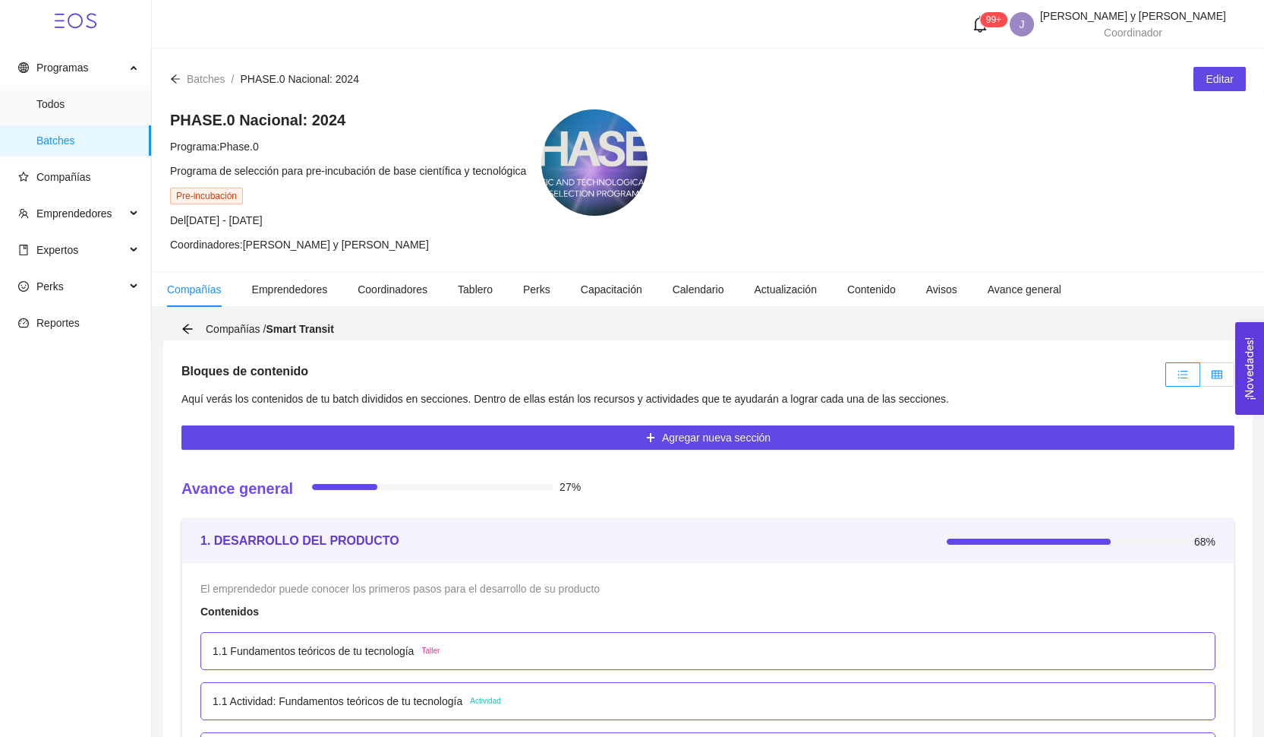
click at [1212, 369] on icon "table" at bounding box center [1217, 374] width 11 height 11
click at [1200, 378] on input "radio" at bounding box center [1200, 378] width 0 height 0
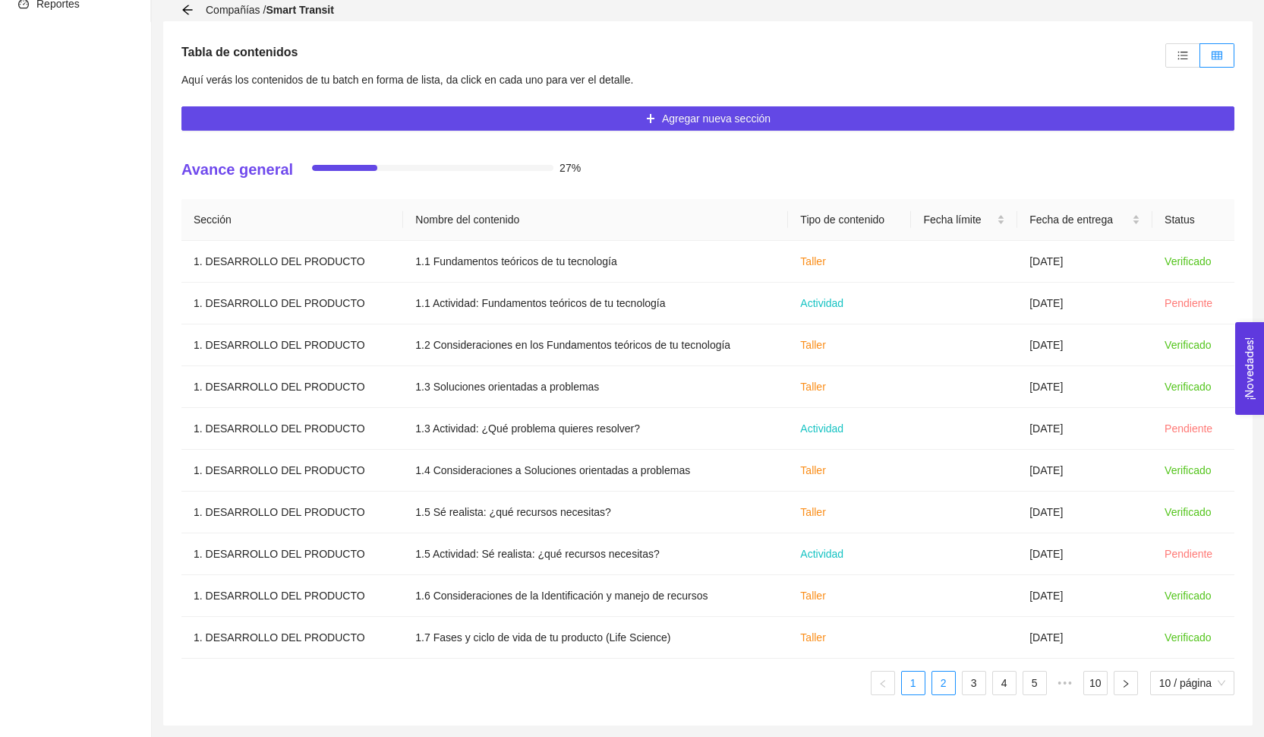
scroll to position [319, 0]
click at [946, 676] on link "2" at bounding box center [943, 682] width 23 height 23
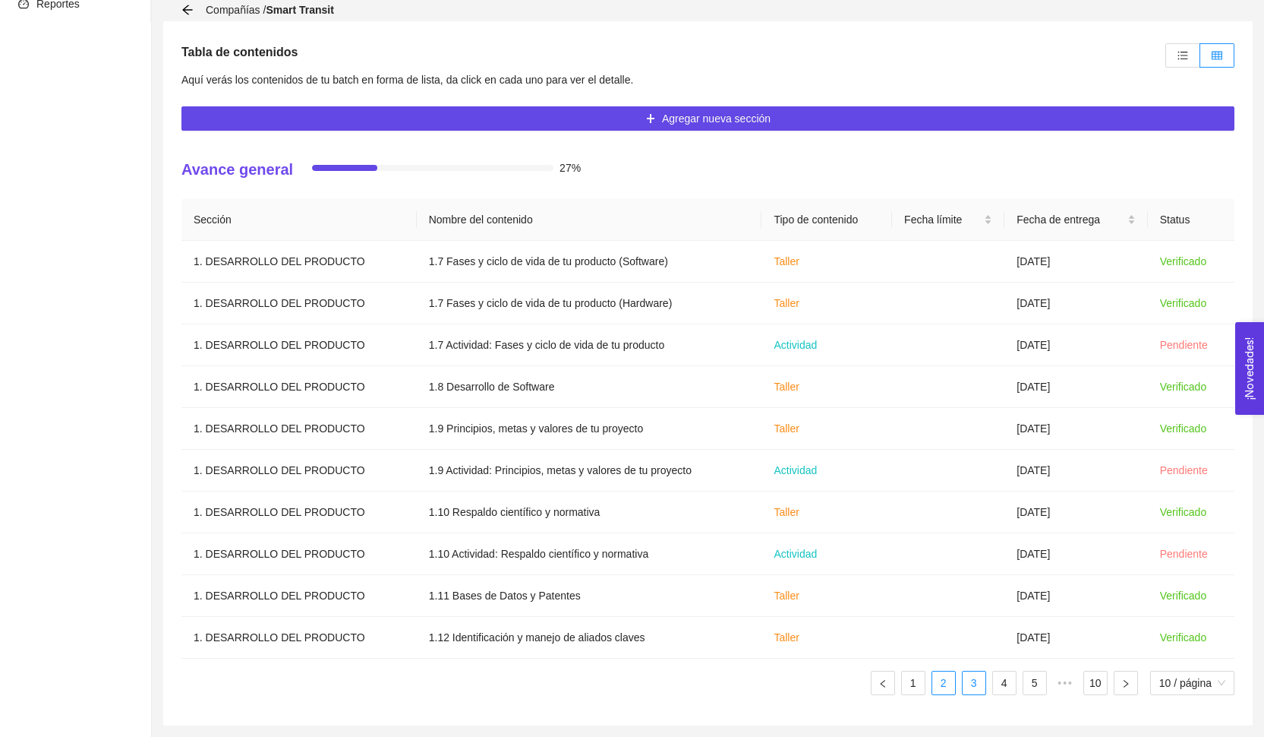
click at [964, 678] on link "3" at bounding box center [974, 682] width 23 height 23
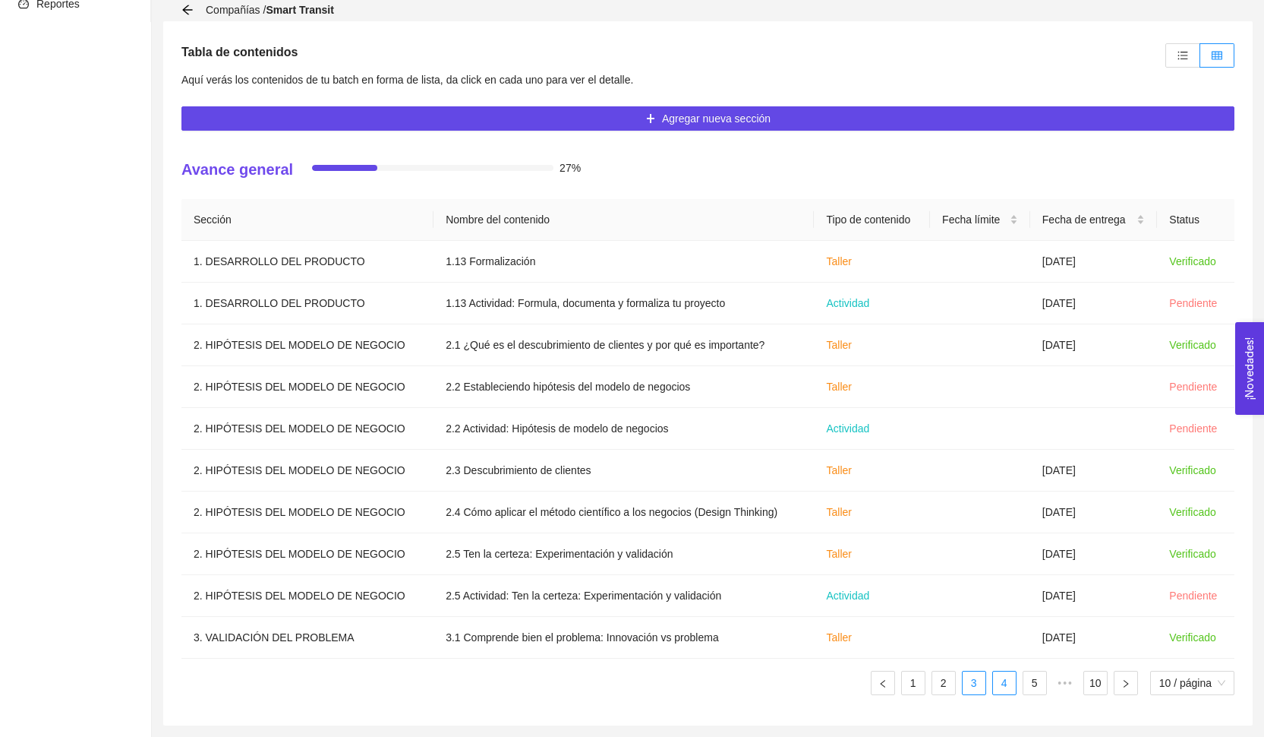
click at [996, 686] on link "4" at bounding box center [1004, 682] width 23 height 23
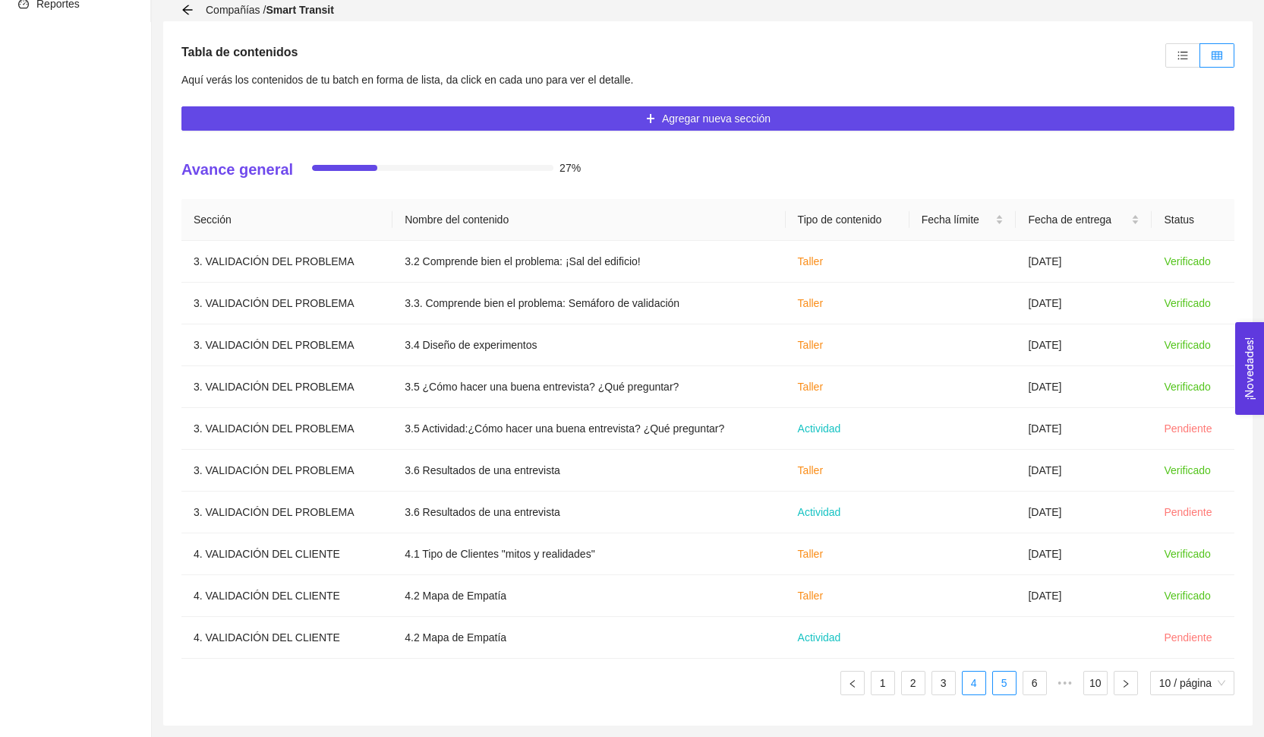
click at [1005, 687] on link "5" at bounding box center [1004, 682] width 23 height 23
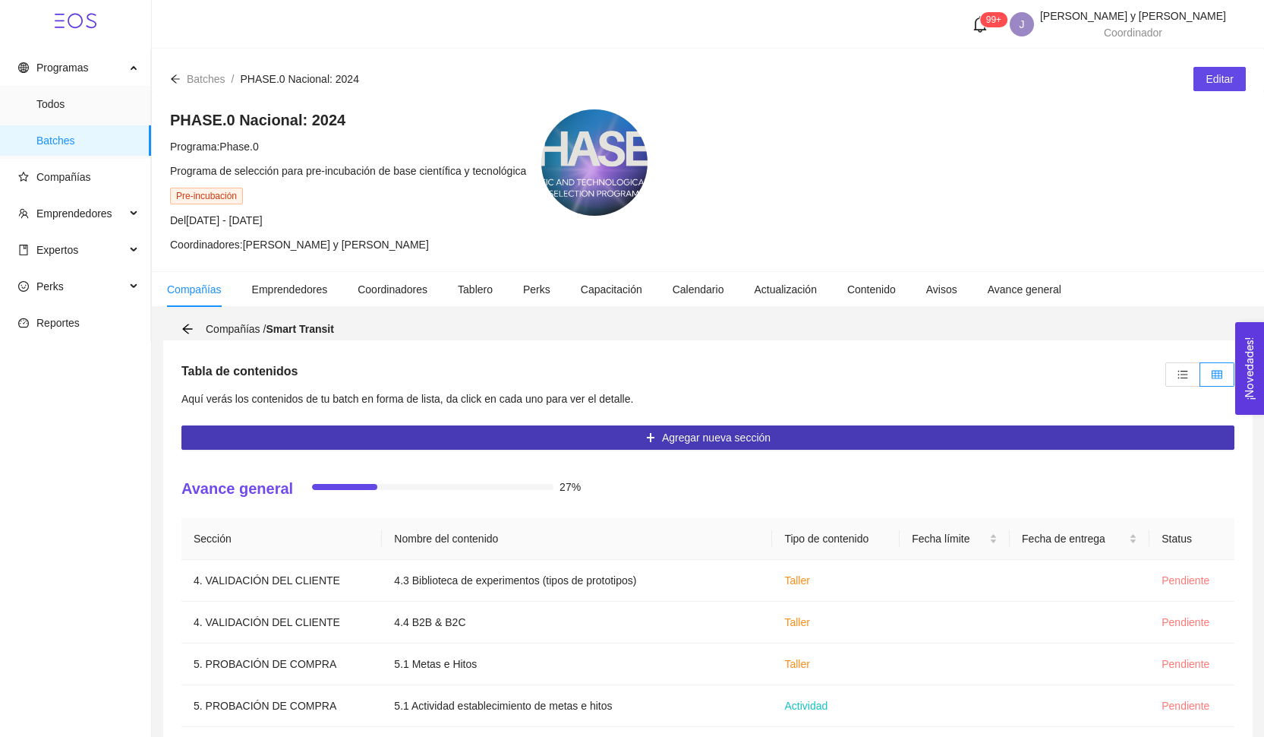
scroll to position [0, 0]
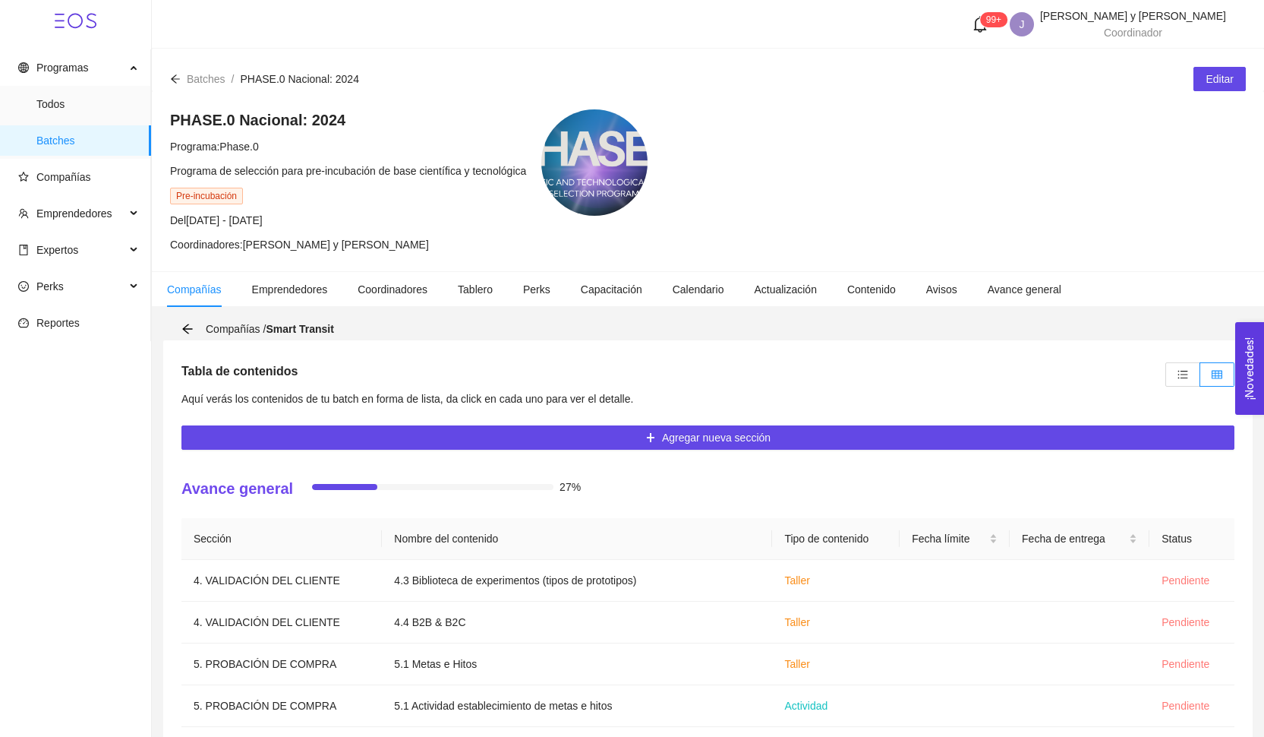
click at [178, 80] on icon "arrow-left" at bounding box center [175, 79] width 11 height 11
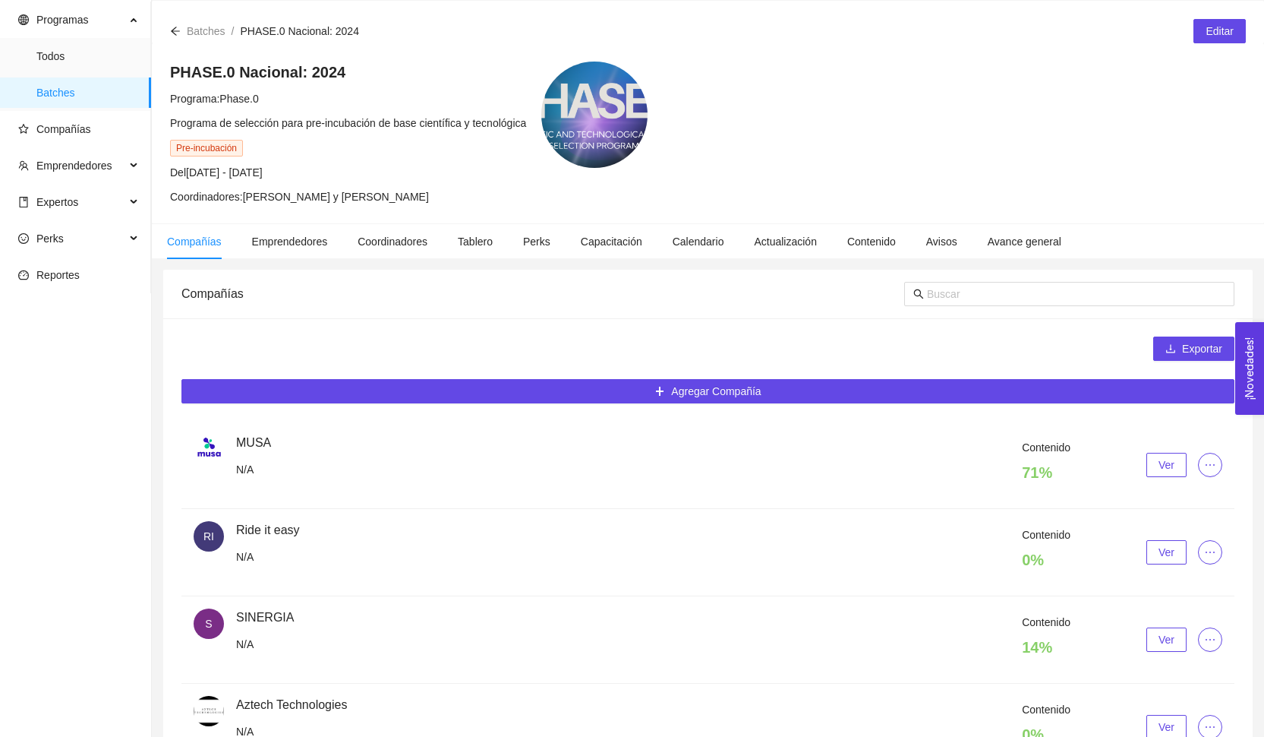
scroll to position [25, 0]
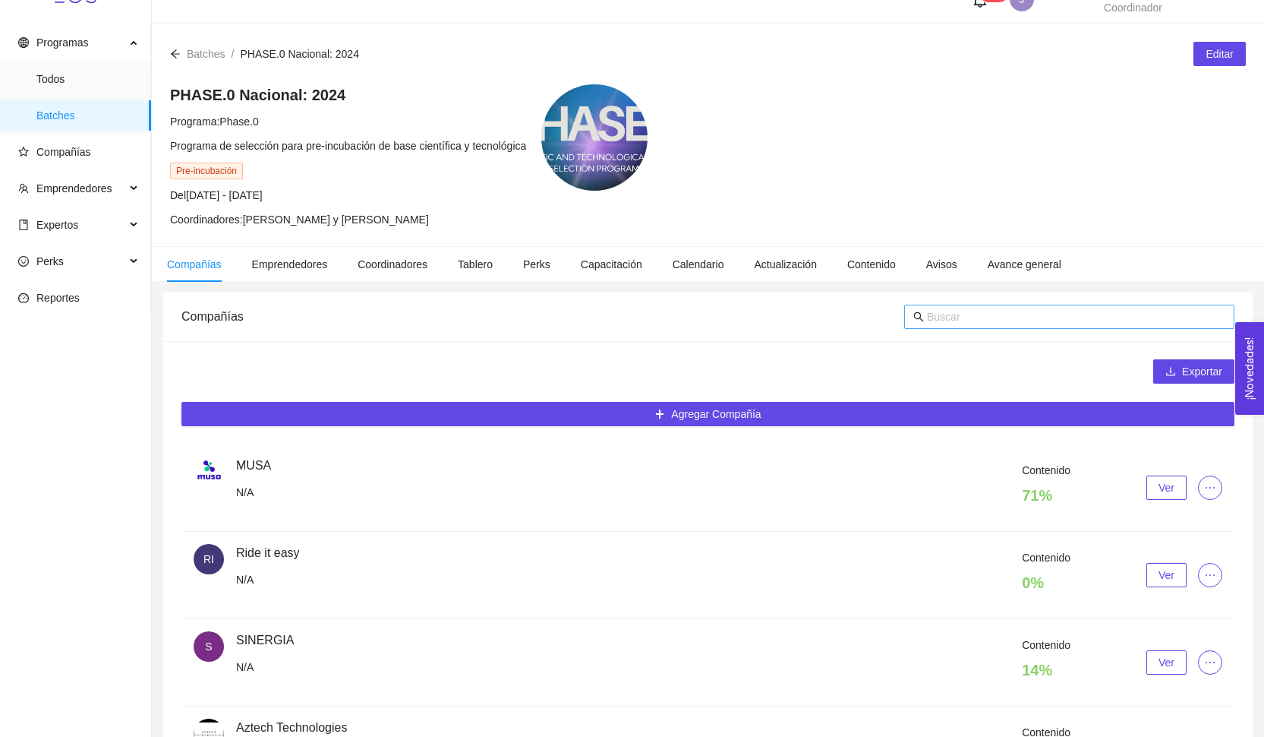
click at [938, 321] on input "text" at bounding box center [1076, 316] width 298 height 17
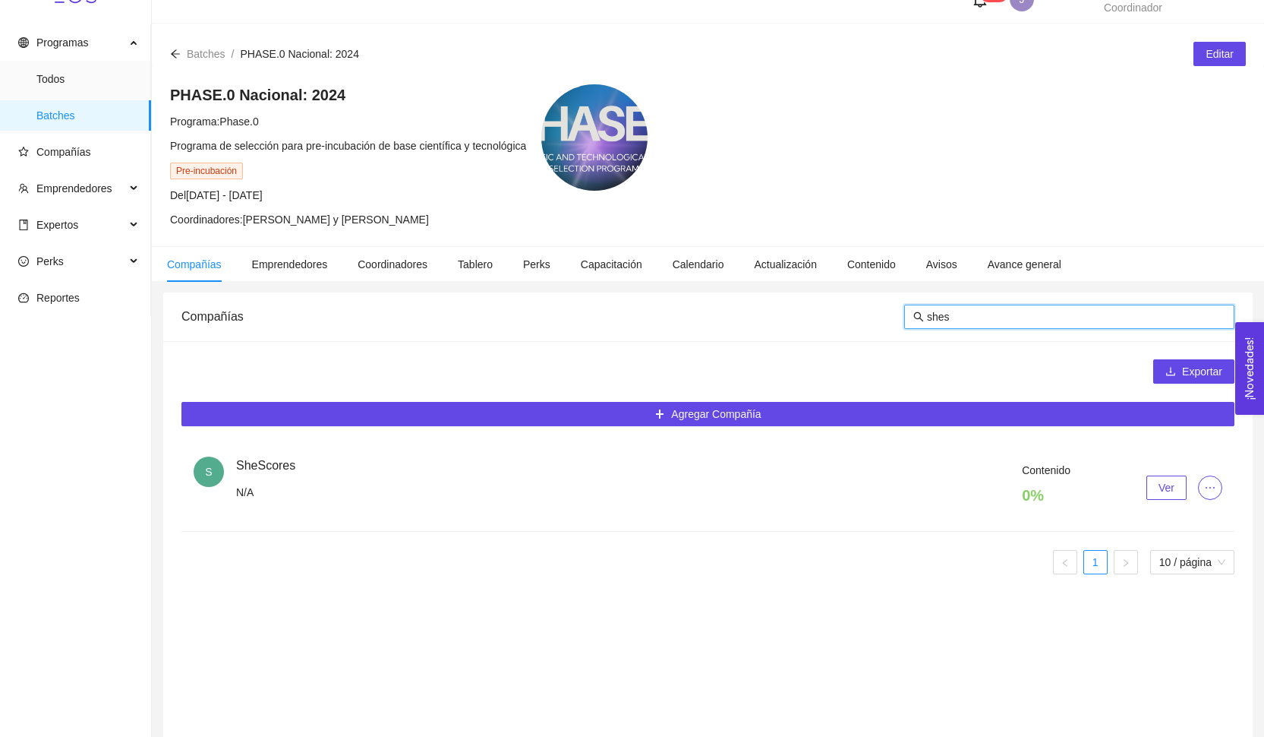
type input "shes"
click at [1147, 487] on button "Ver" at bounding box center [1167, 487] width 40 height 24
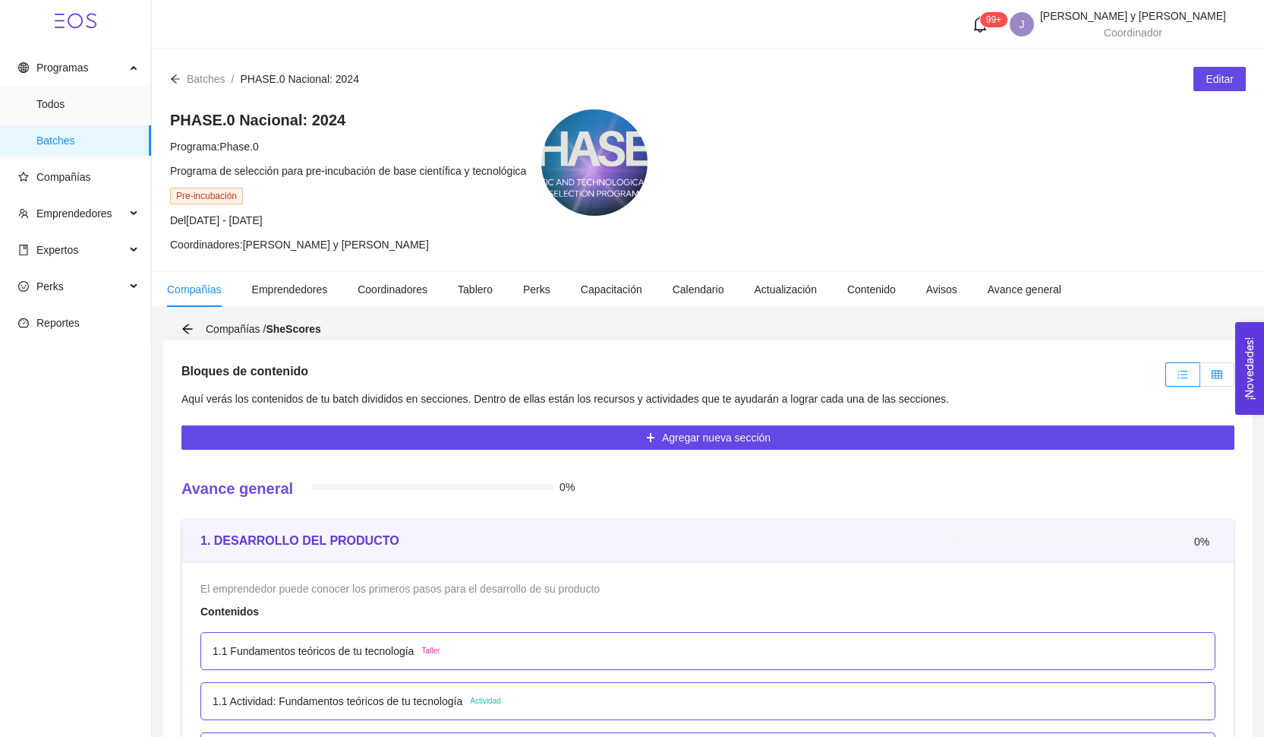
click at [1208, 371] on label at bounding box center [1217, 374] width 34 height 24
click at [1200, 378] on input "radio" at bounding box center [1200, 378] width 0 height 0
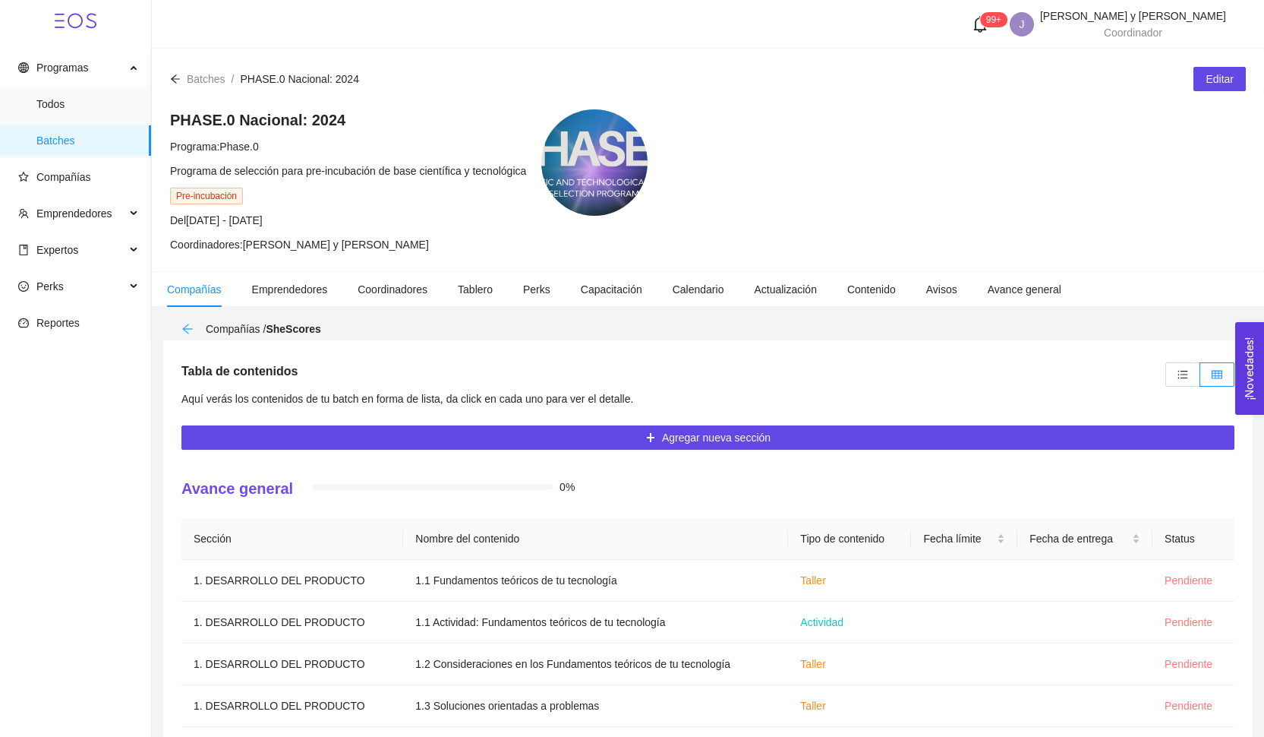
click at [188, 330] on icon "arrow-left" at bounding box center [187, 329] width 12 height 12
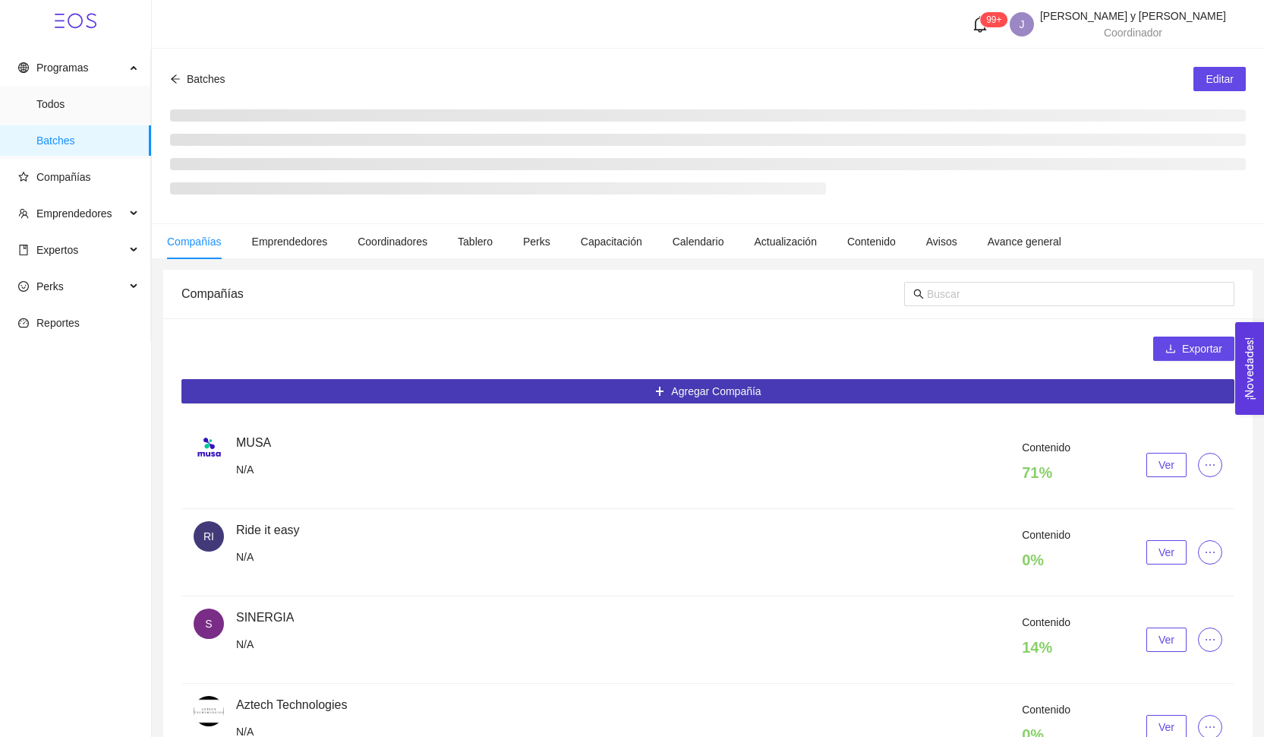
scroll to position [25, 0]
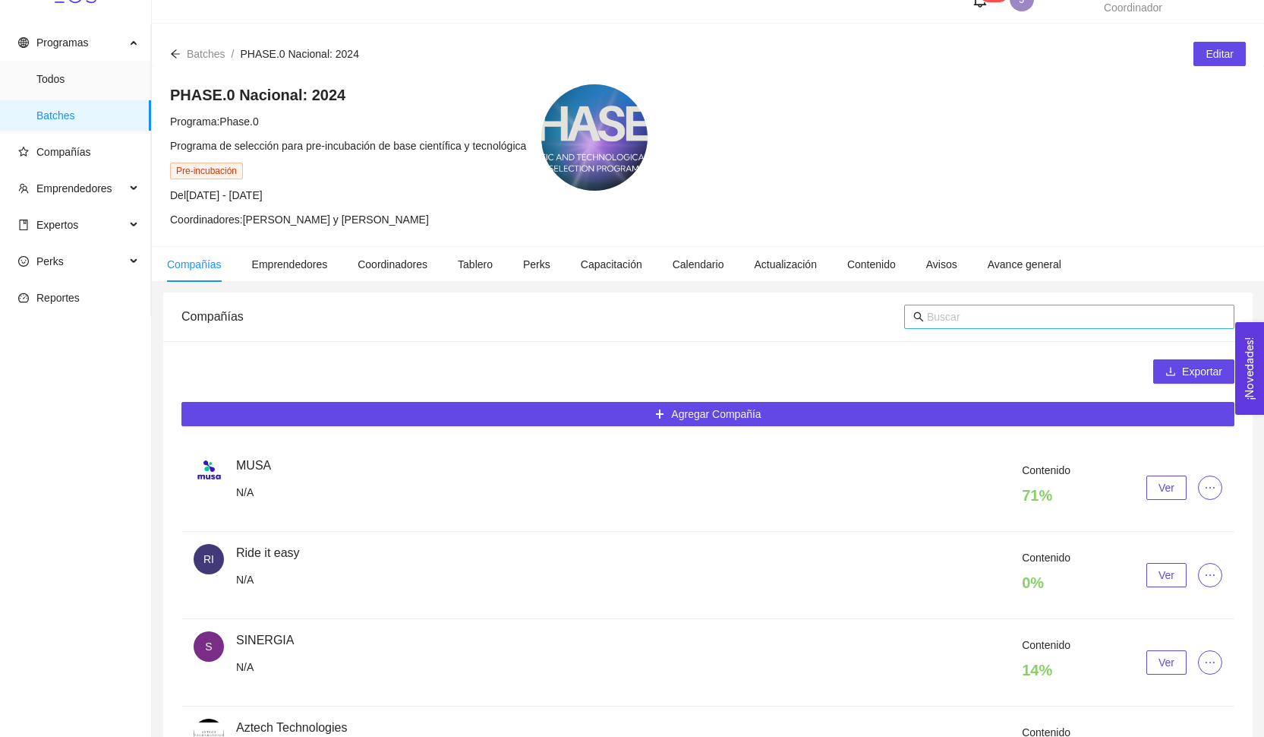
click at [987, 319] on input "text" at bounding box center [1076, 316] width 298 height 17
type input "en"
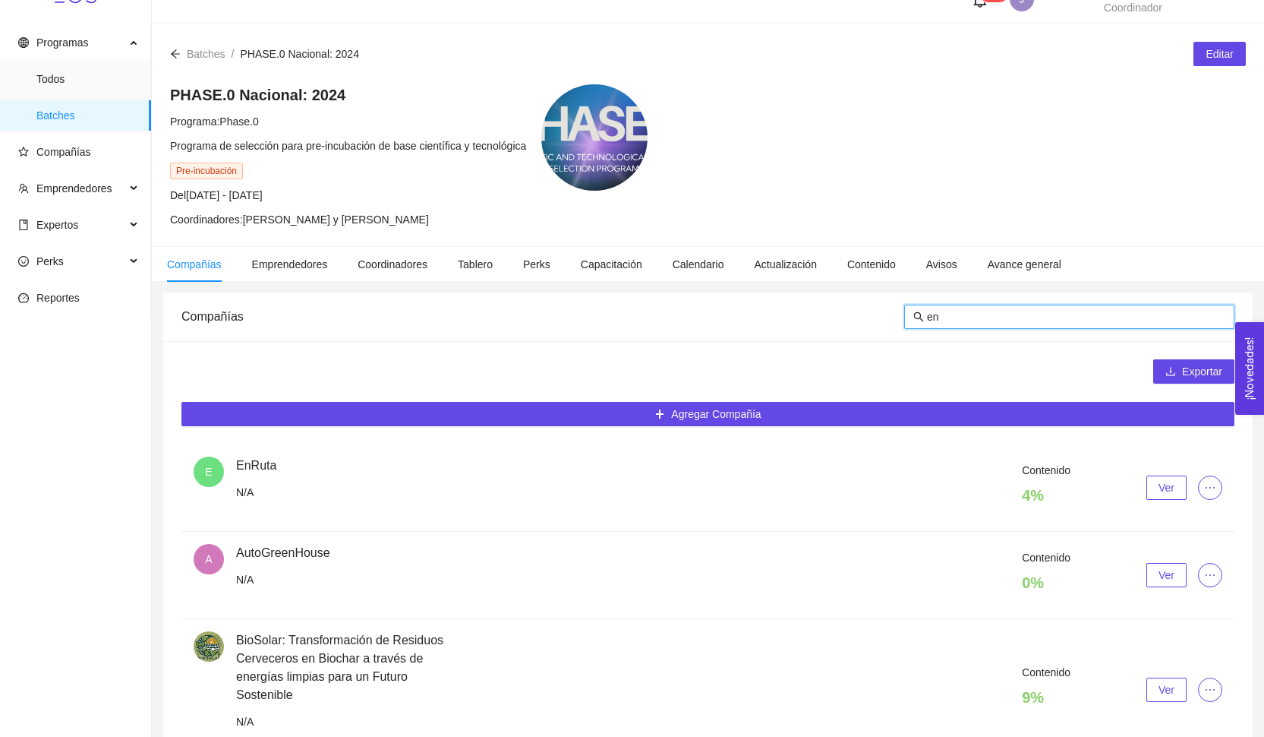
click at [1147, 484] on button "Ver" at bounding box center [1167, 487] width 40 height 24
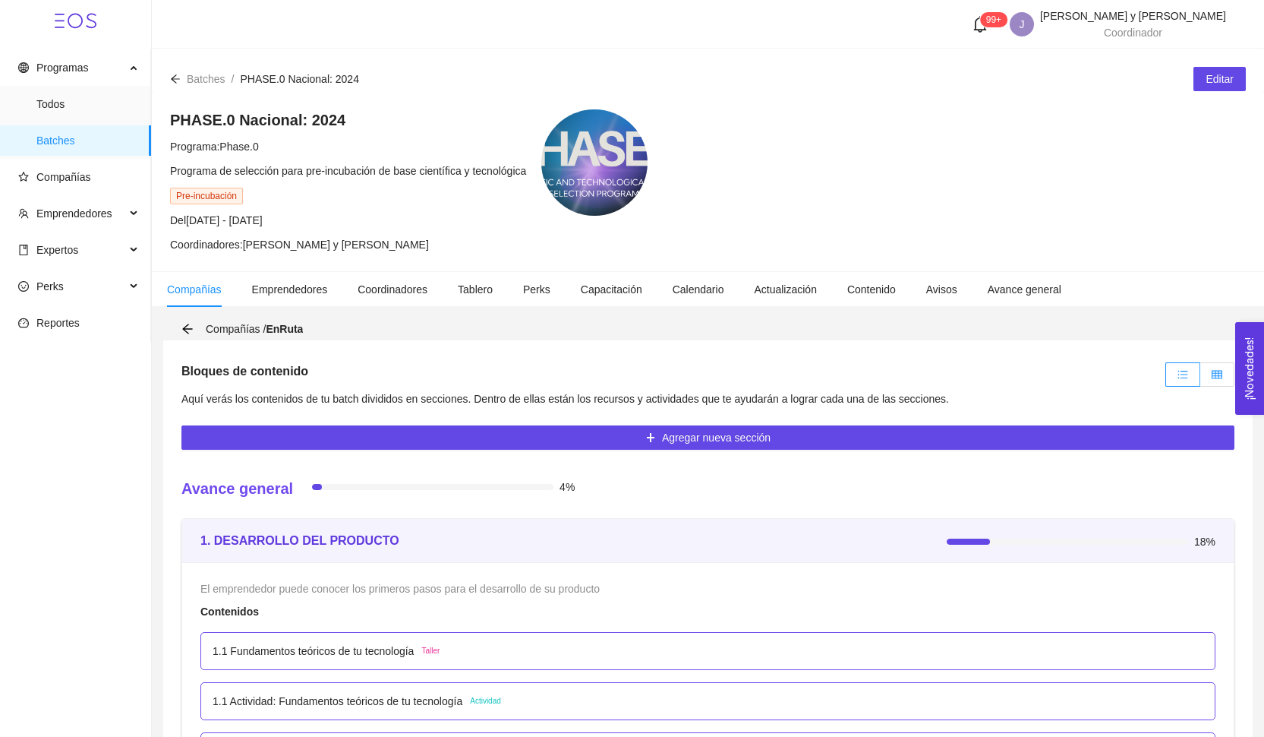
click at [1204, 380] on label at bounding box center [1217, 374] width 34 height 24
click at [1200, 378] on input "radio" at bounding box center [1200, 378] width 0 height 0
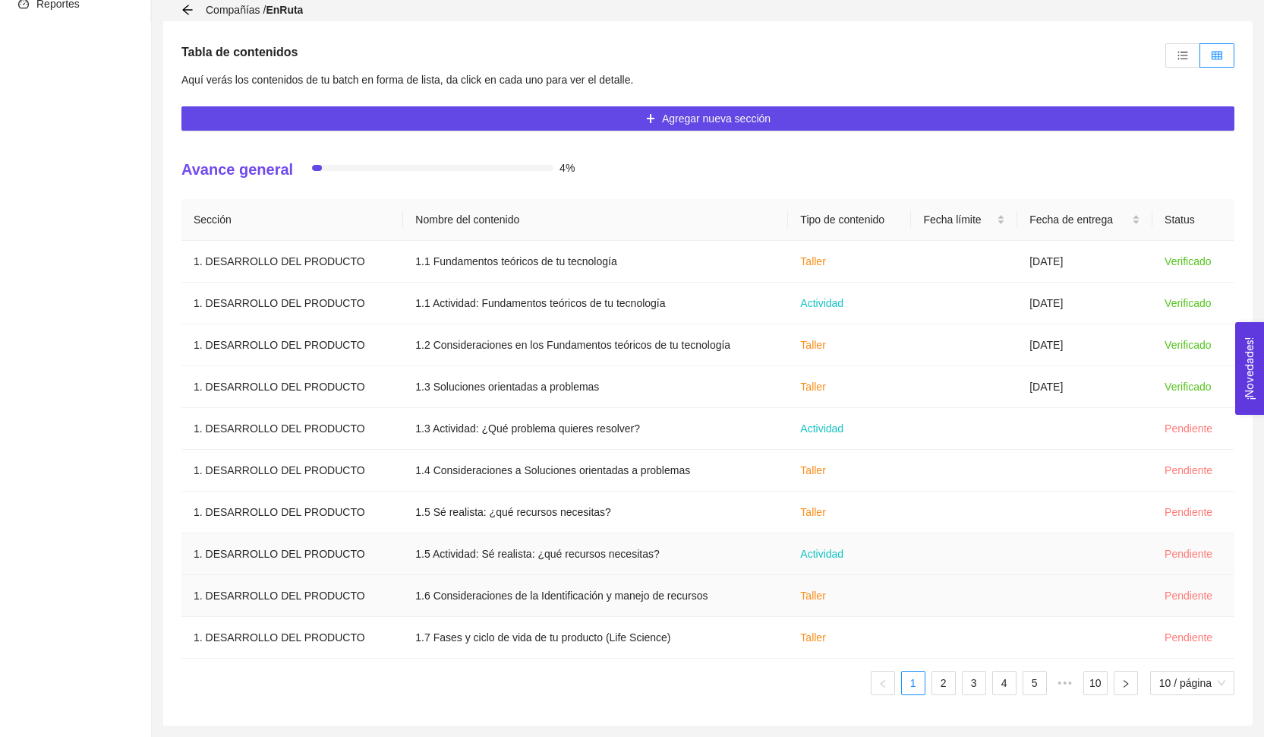
scroll to position [319, 0]
click at [934, 686] on link "2" at bounding box center [943, 682] width 23 height 23
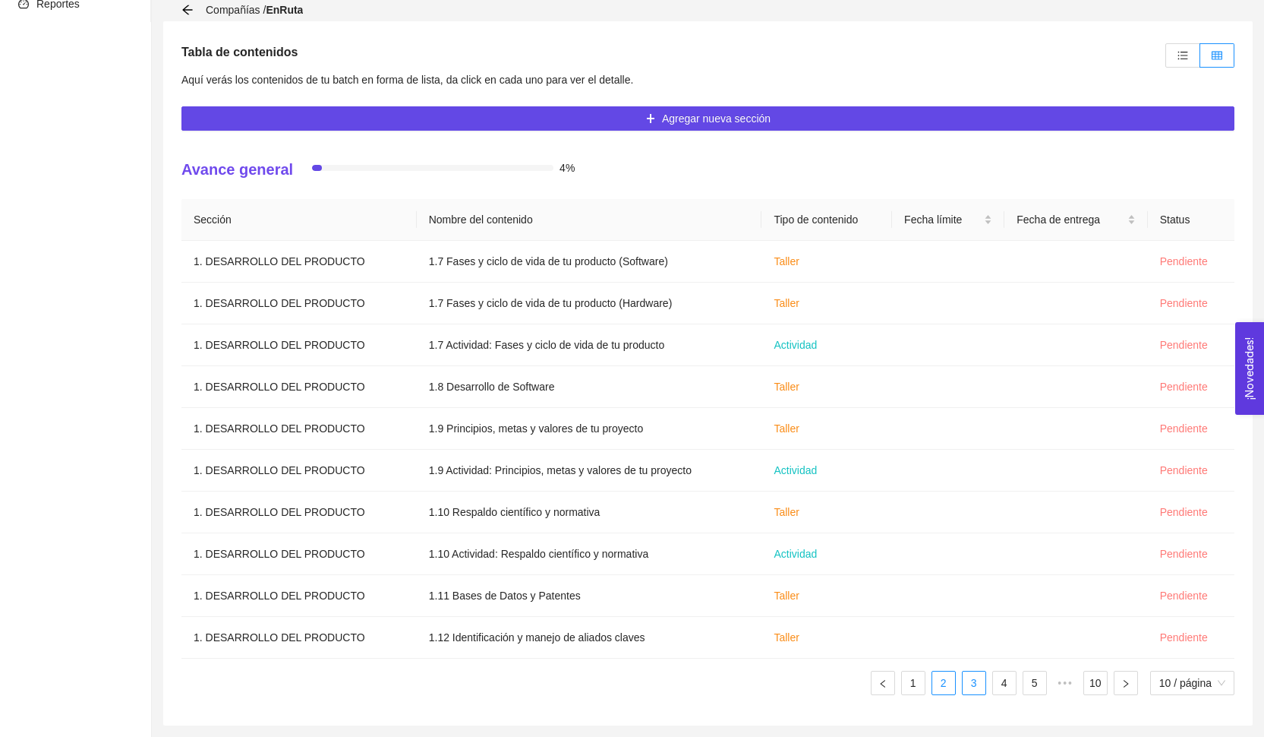
click at [964, 686] on link "3" at bounding box center [974, 682] width 23 height 23
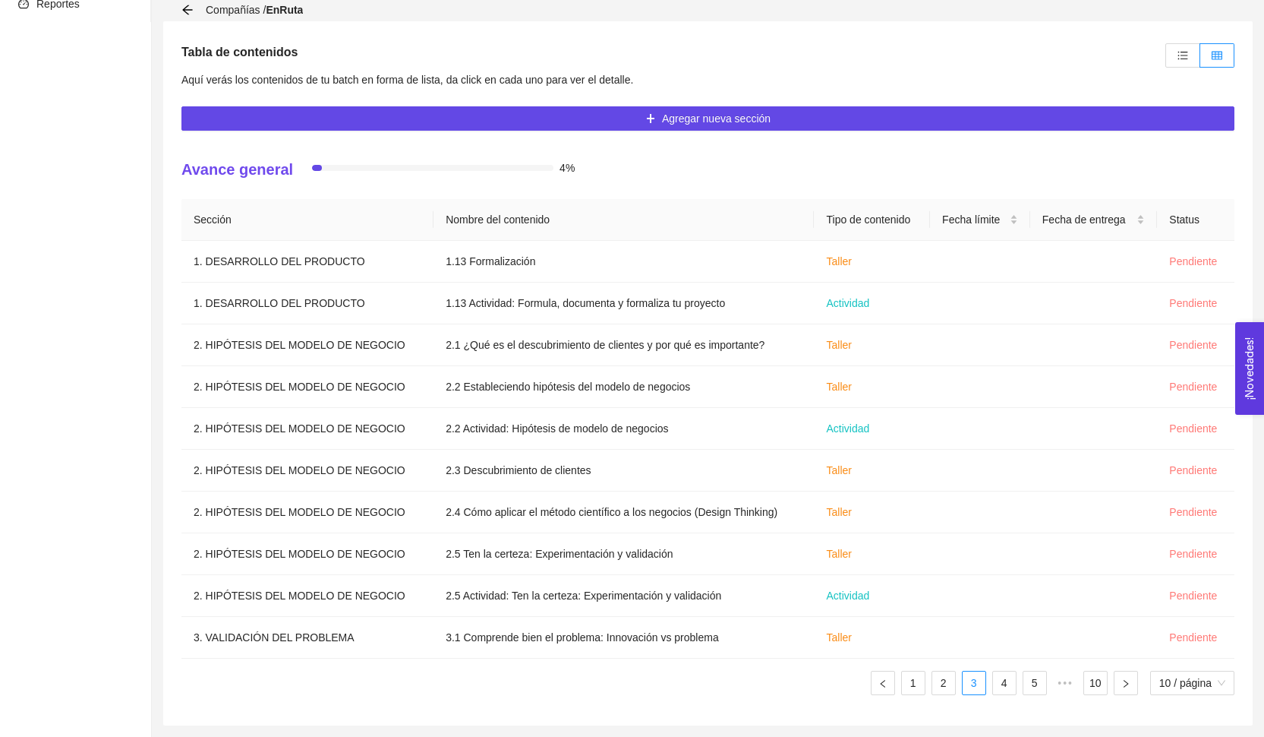
scroll to position [207, 0]
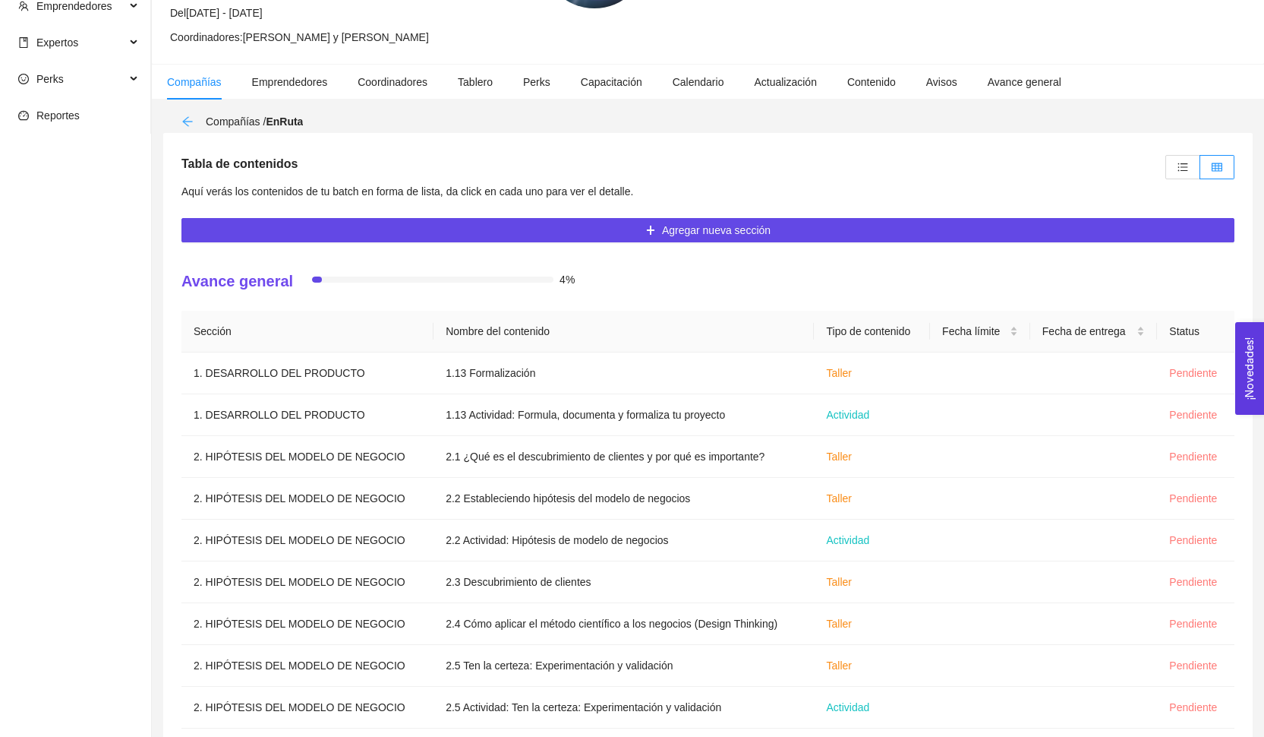
click at [181, 121] on icon "arrow-left" at bounding box center [187, 121] width 12 height 12
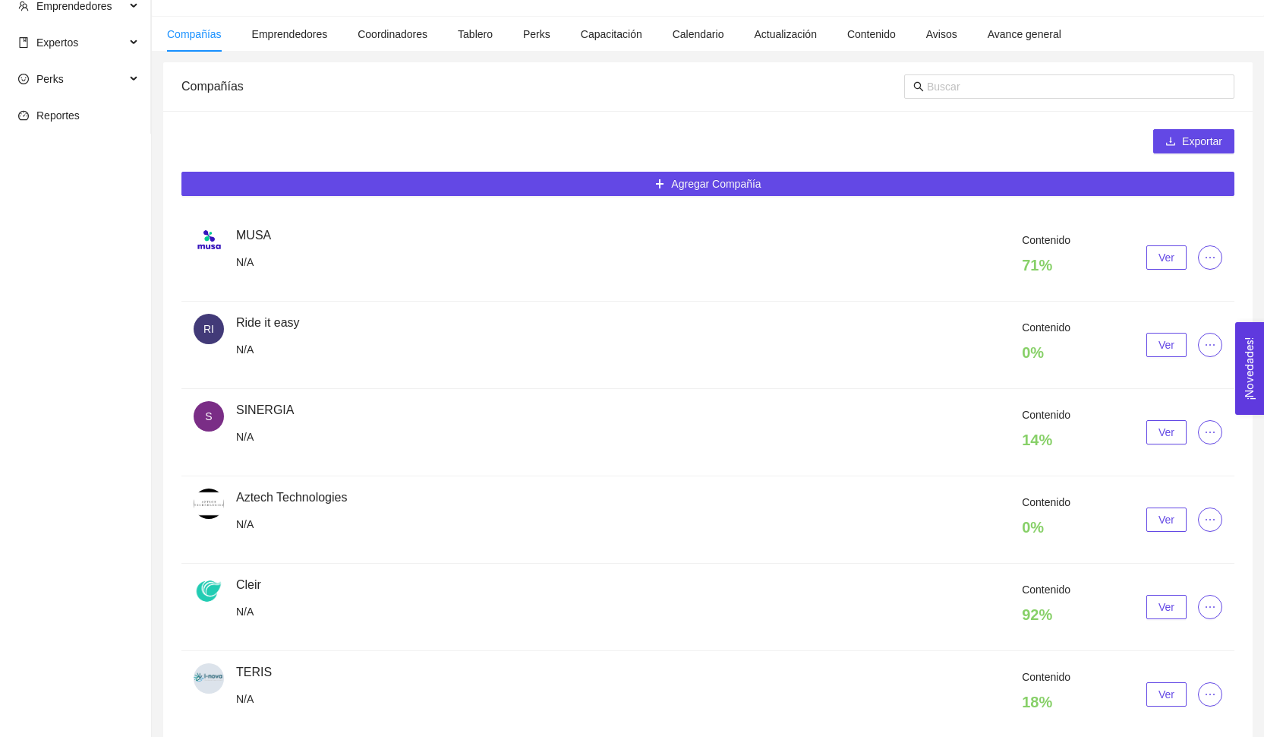
scroll to position [25, 0]
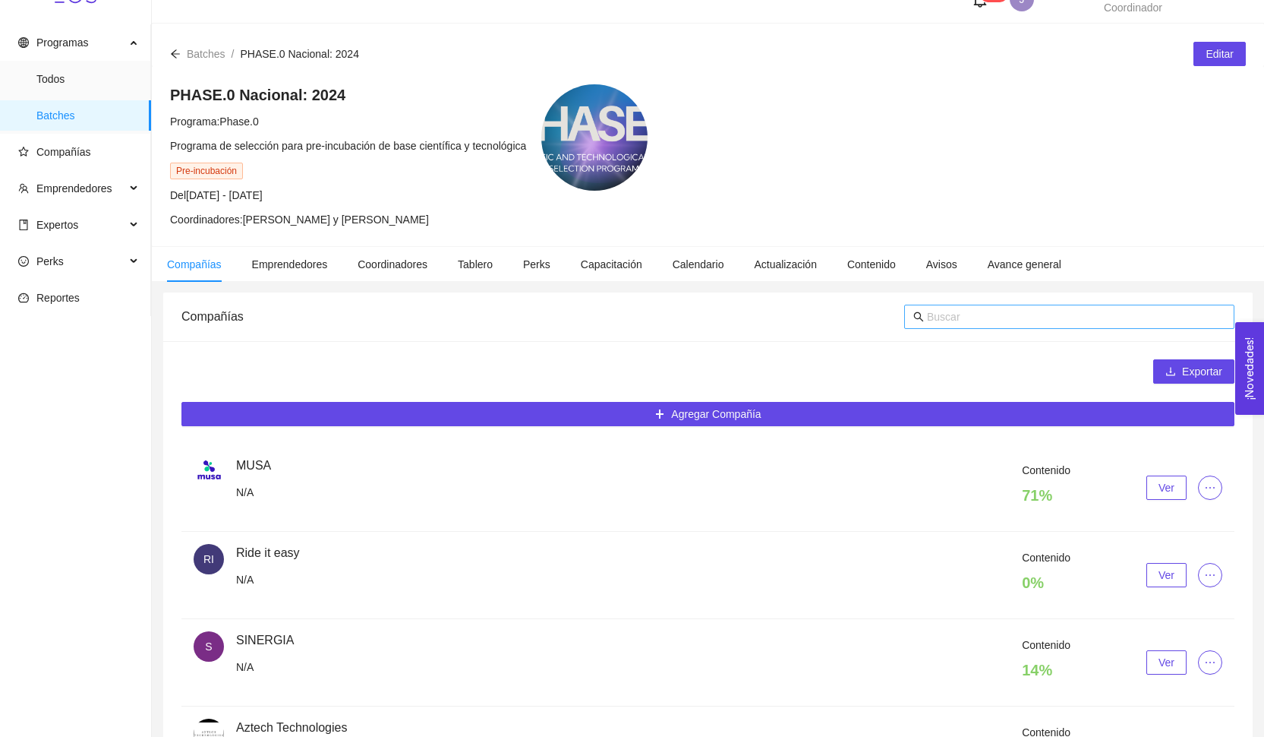
click at [979, 315] on input "text" at bounding box center [1076, 316] width 298 height 17
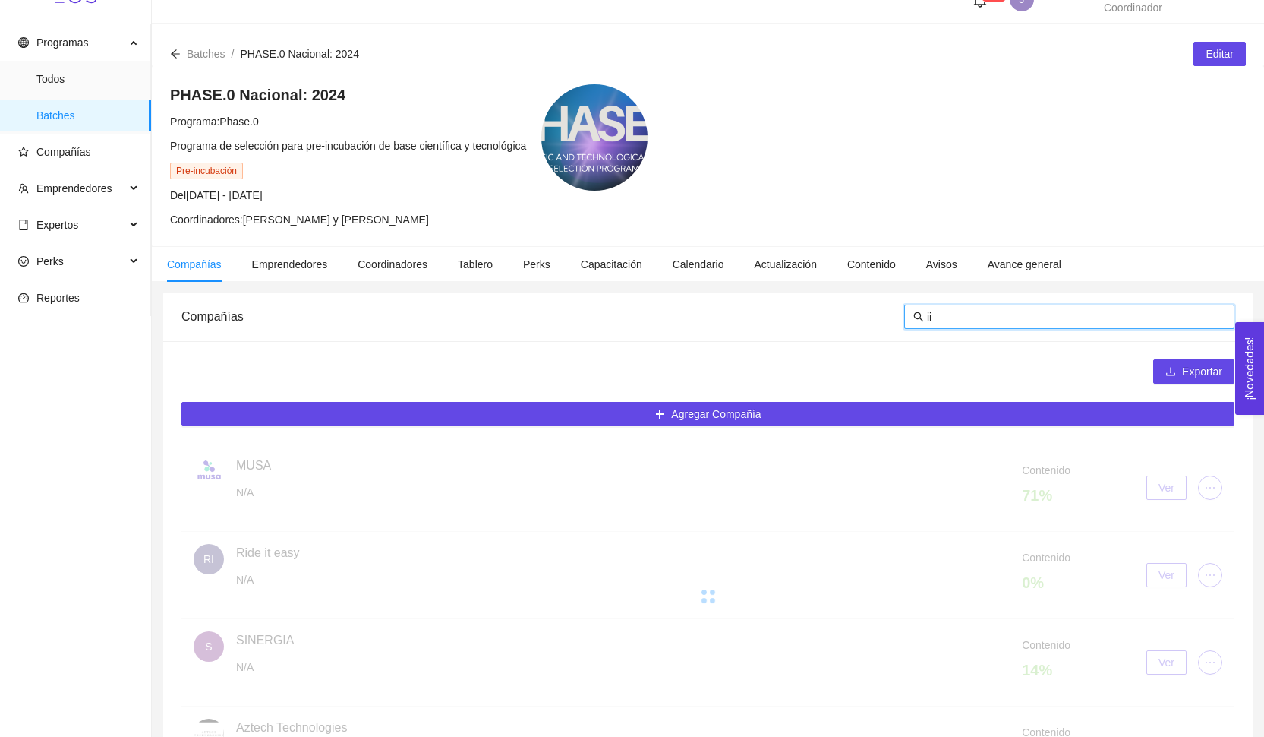
type input "i"
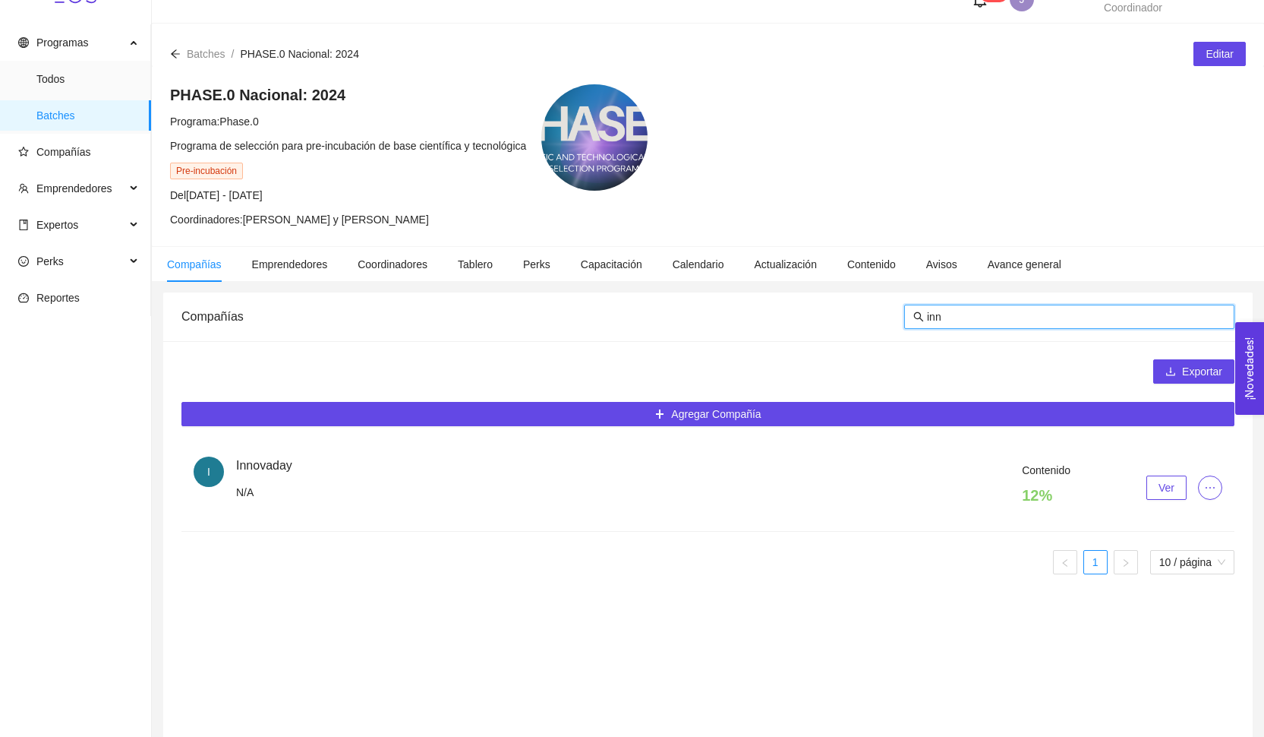
type input "inn"
click at [1201, 490] on span "ellipsis" at bounding box center [1210, 487] width 23 height 12
click at [1169, 480] on span "Ver" at bounding box center [1167, 487] width 16 height 17
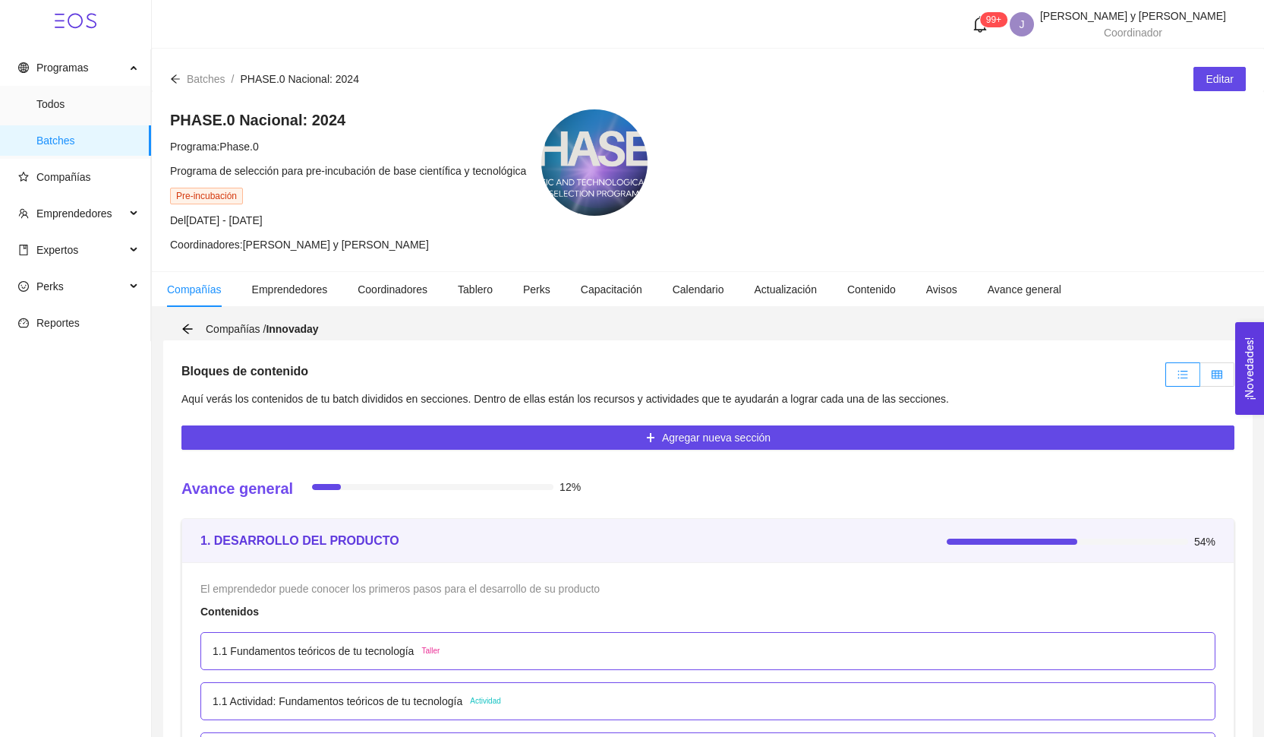
click at [1214, 365] on label at bounding box center [1217, 374] width 34 height 24
click at [1200, 378] on input "radio" at bounding box center [1200, 378] width 0 height 0
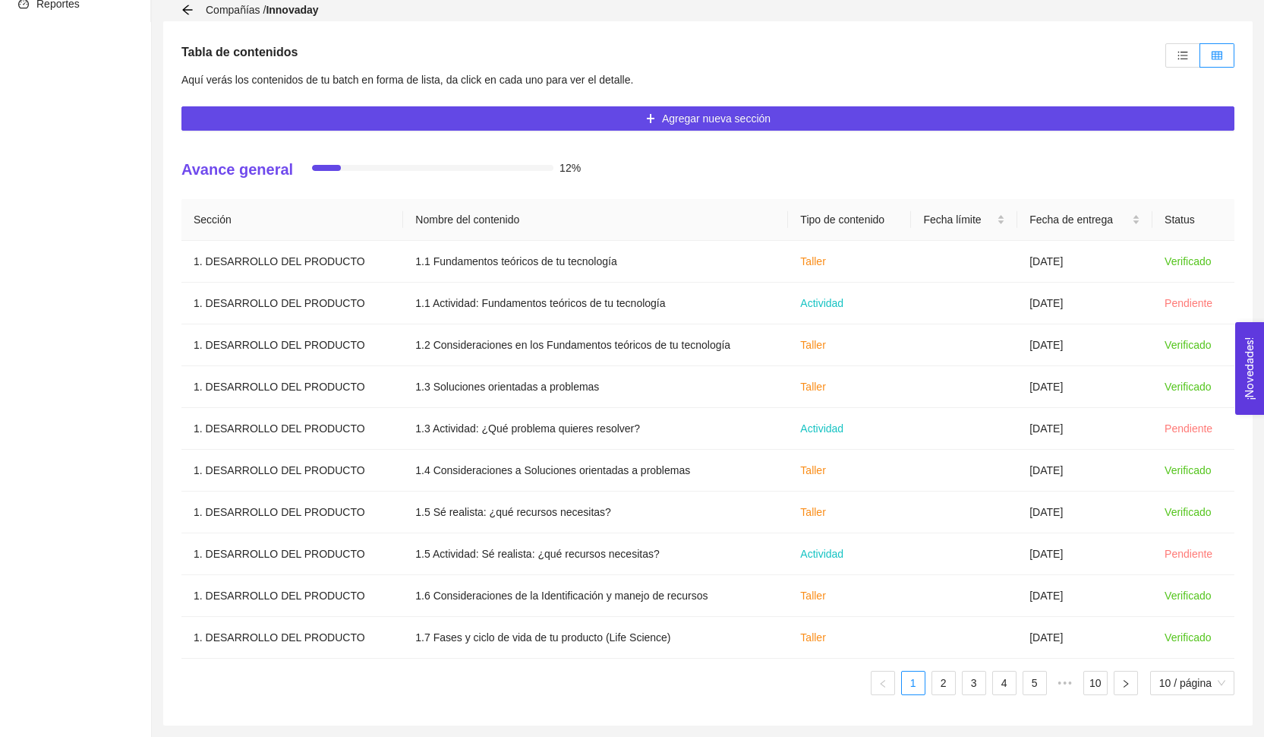
scroll to position [319, 0]
click at [951, 671] on link "2" at bounding box center [943, 682] width 23 height 23
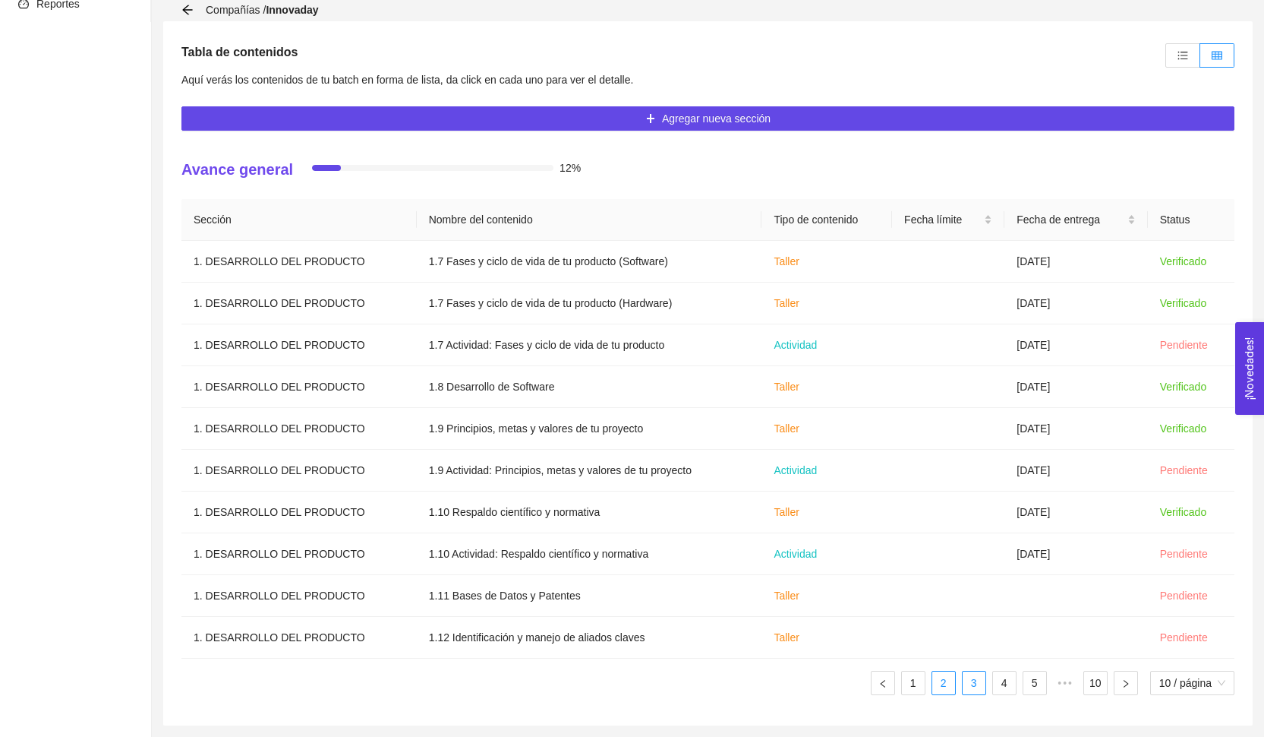
click at [976, 682] on link "3" at bounding box center [974, 682] width 23 height 23
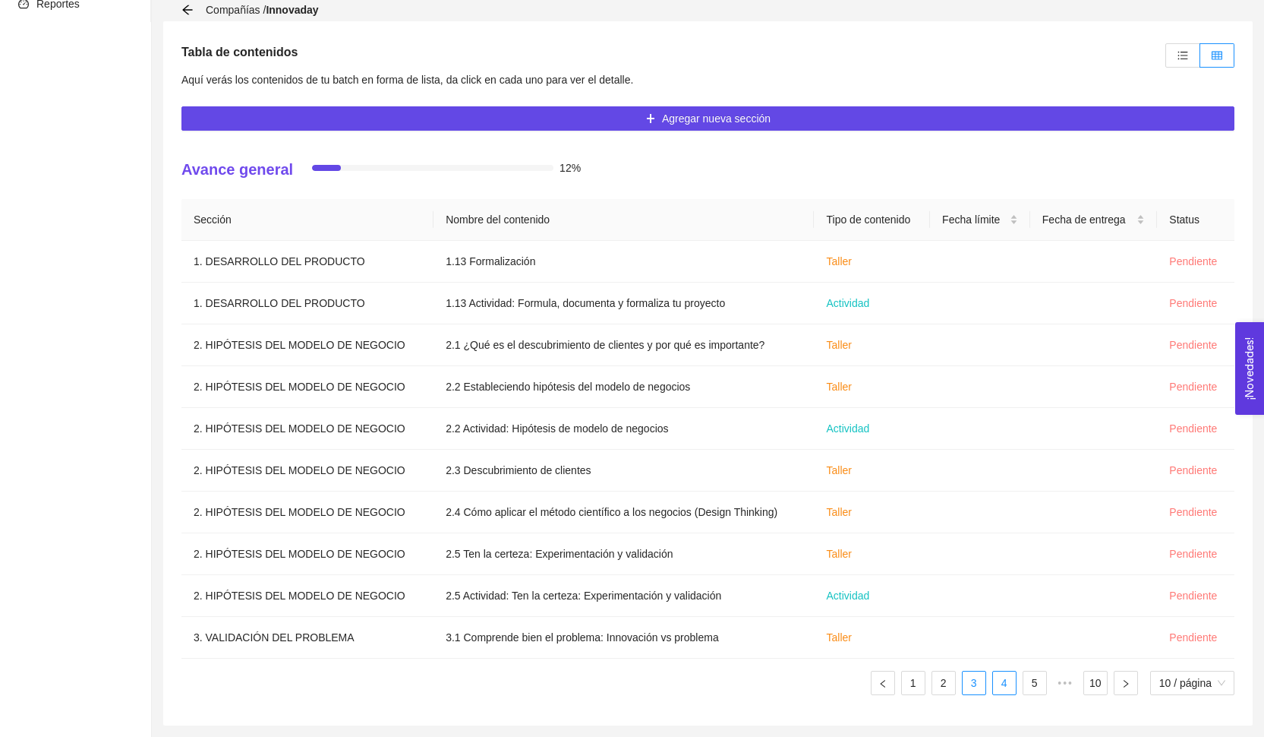
click at [994, 686] on link "4" at bounding box center [1004, 682] width 23 height 23
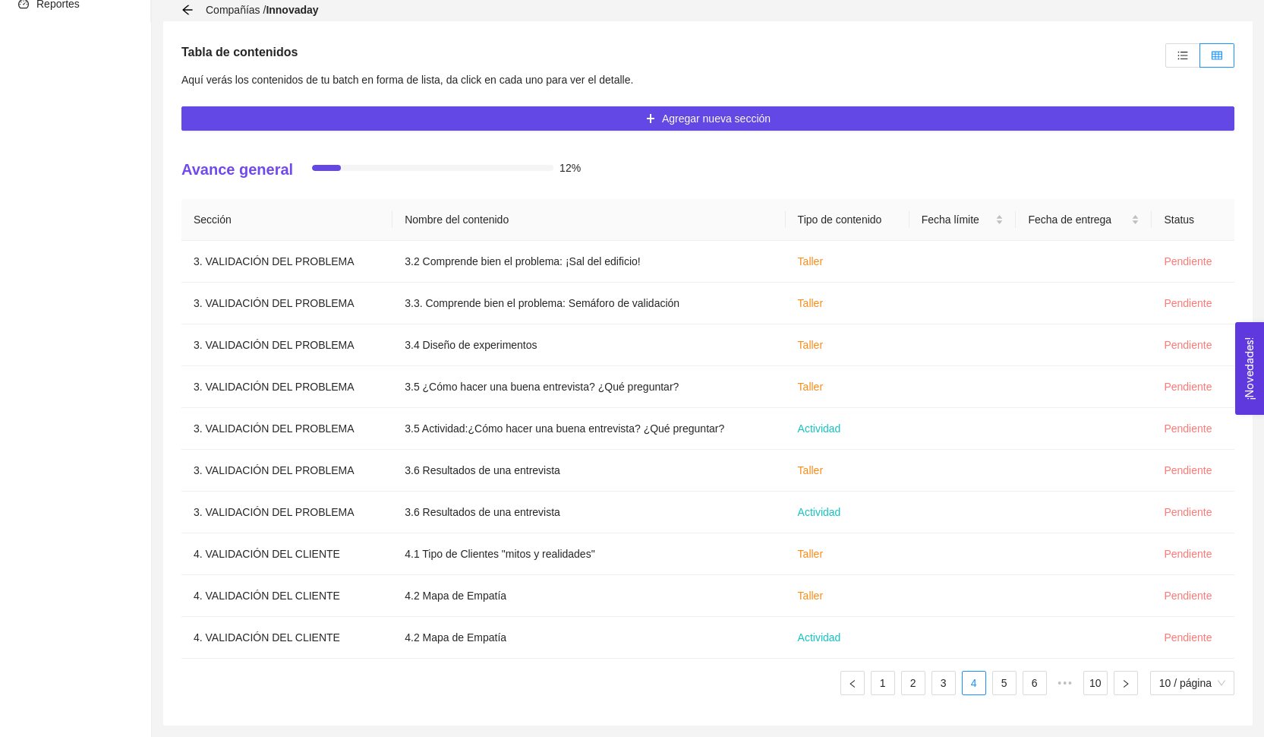
click at [194, 11] on div "Compañías / Innovaday" at bounding box center [254, 10] width 147 height 17
click at [187, 11] on icon "arrow-left" at bounding box center [187, 10] width 12 height 12
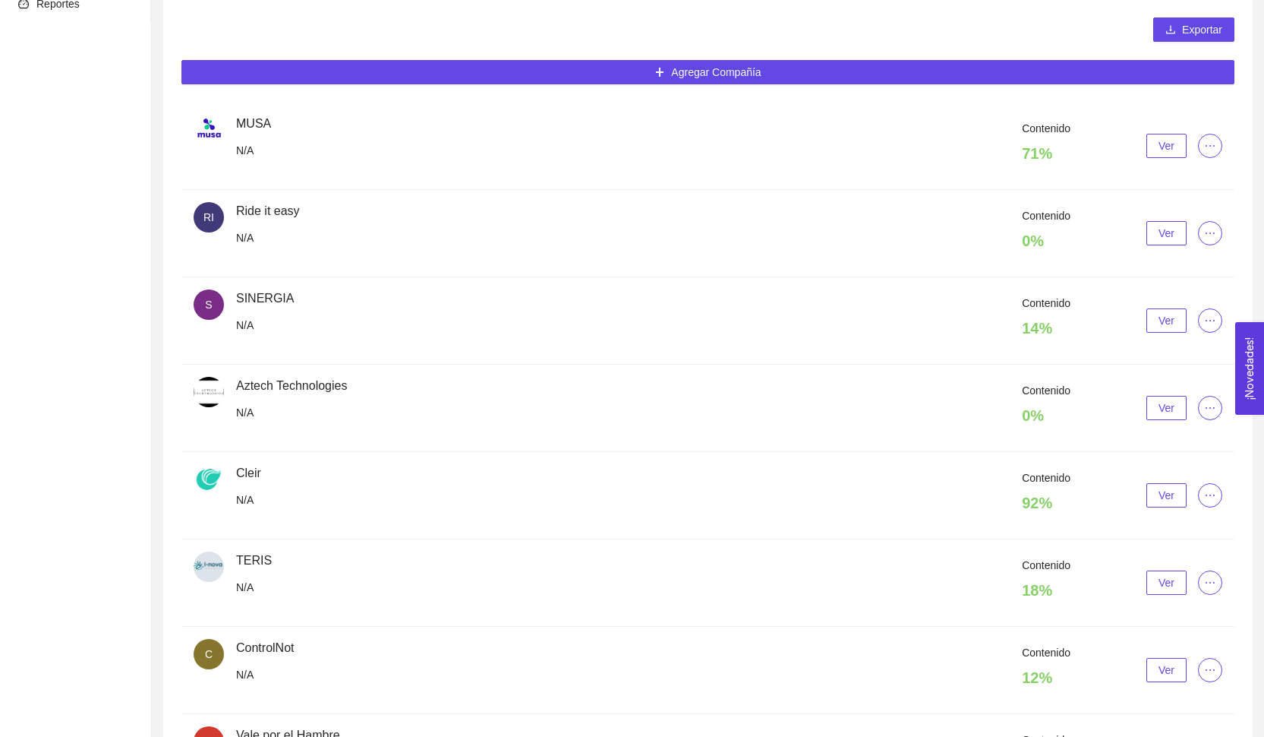
scroll to position [25, 0]
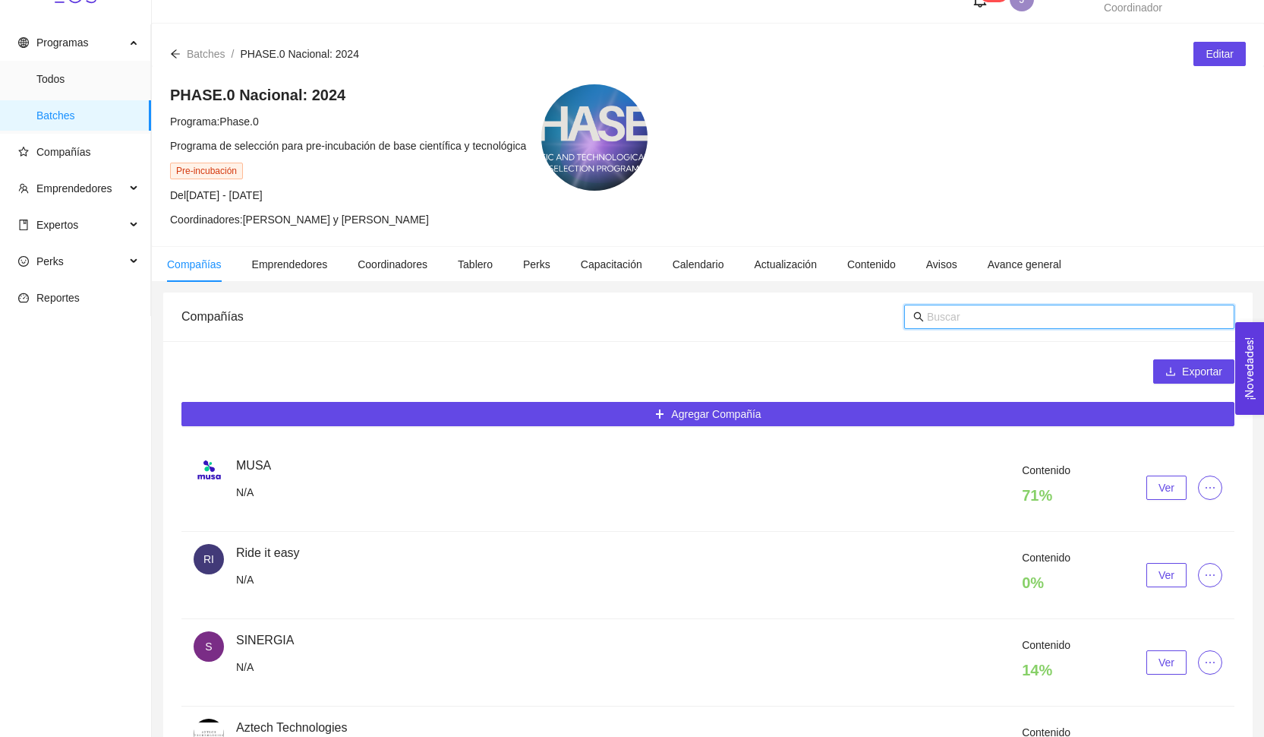
click at [972, 311] on input "text" at bounding box center [1076, 316] width 298 height 17
type input "comp"
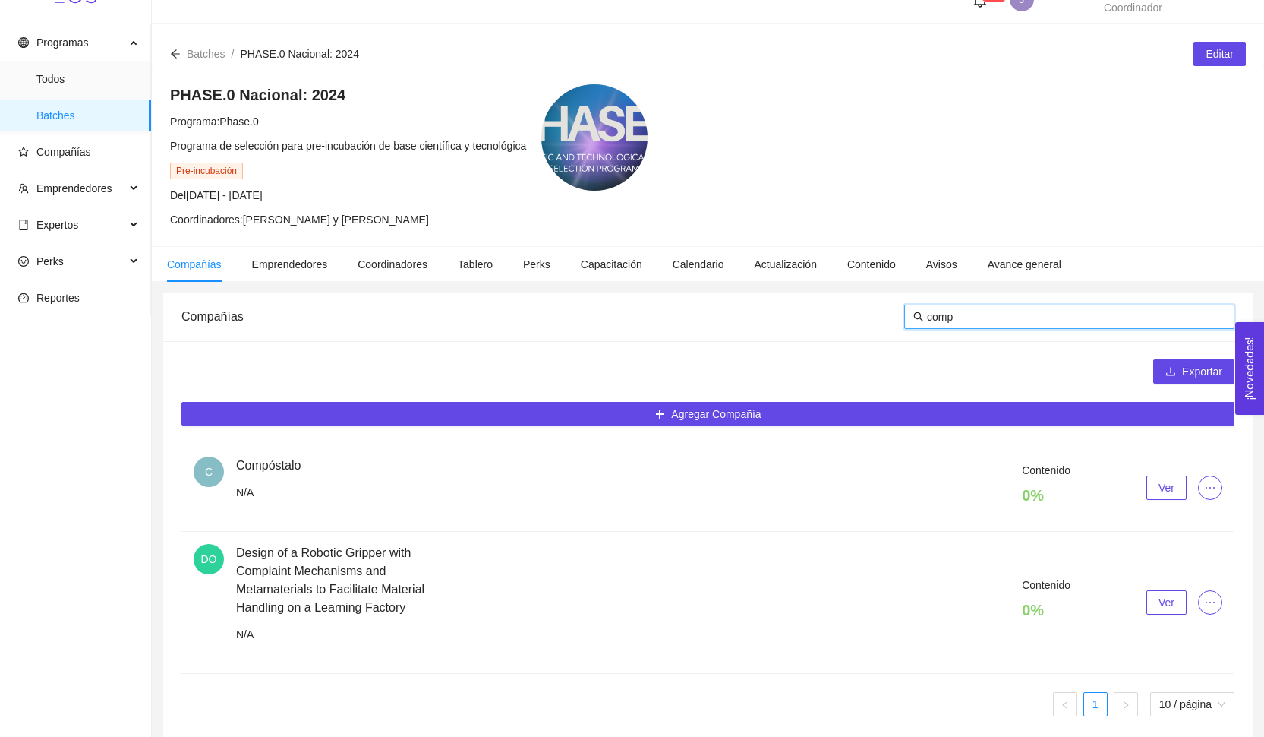
click at [1166, 482] on span "Ver" at bounding box center [1167, 487] width 16 height 17
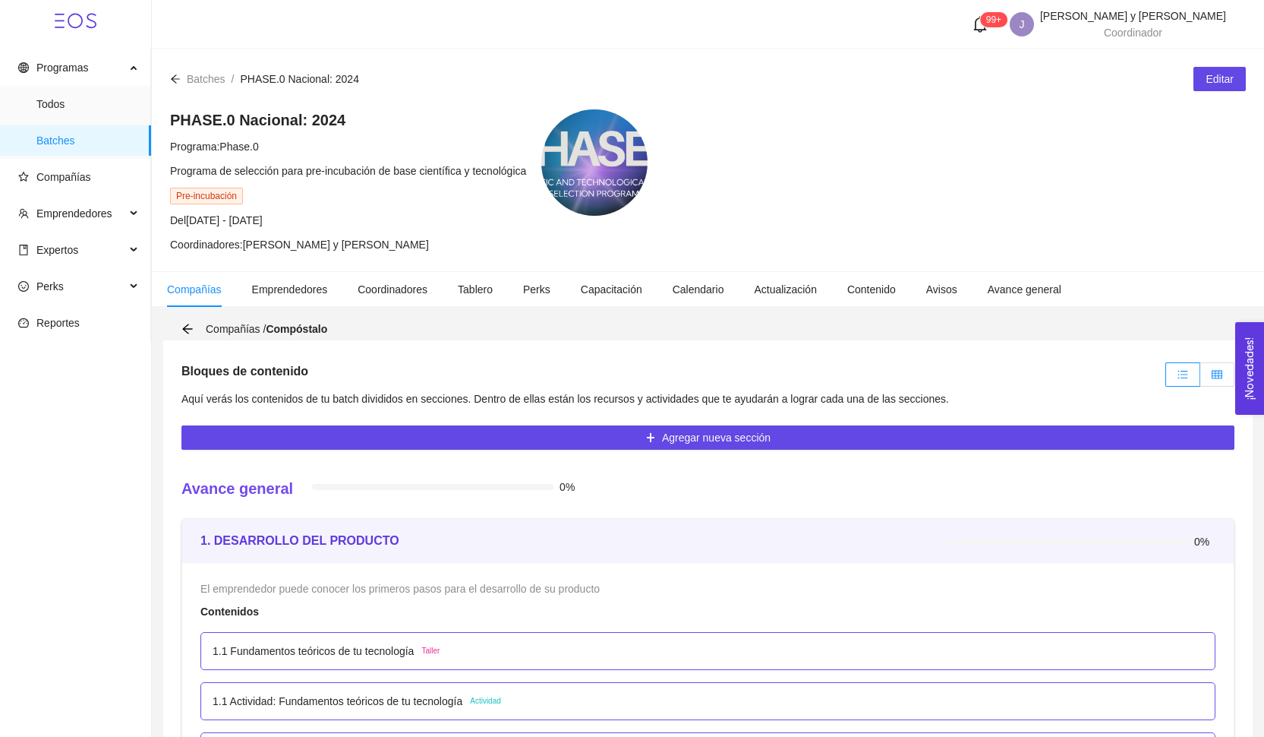
click at [1218, 384] on label at bounding box center [1217, 374] width 34 height 24
click at [1200, 378] on input "radio" at bounding box center [1200, 378] width 0 height 0
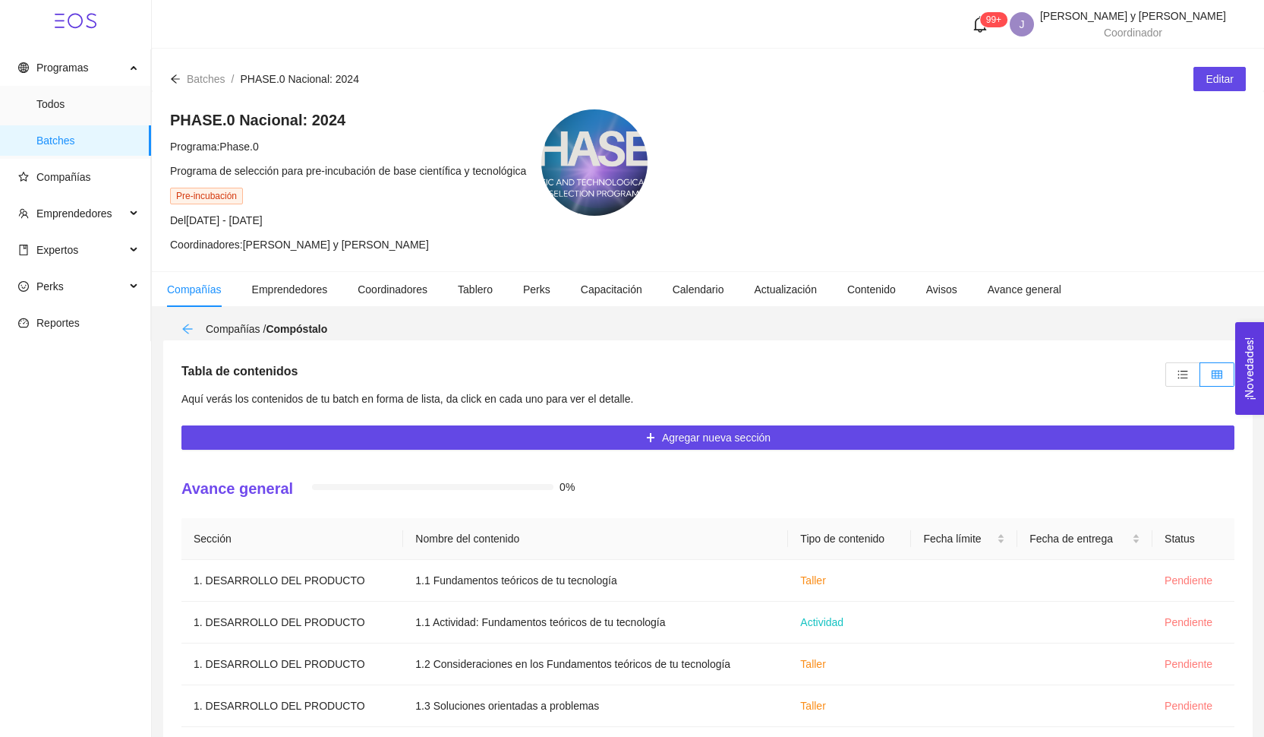
click at [187, 329] on icon "arrow-left" at bounding box center [187, 328] width 10 height 10
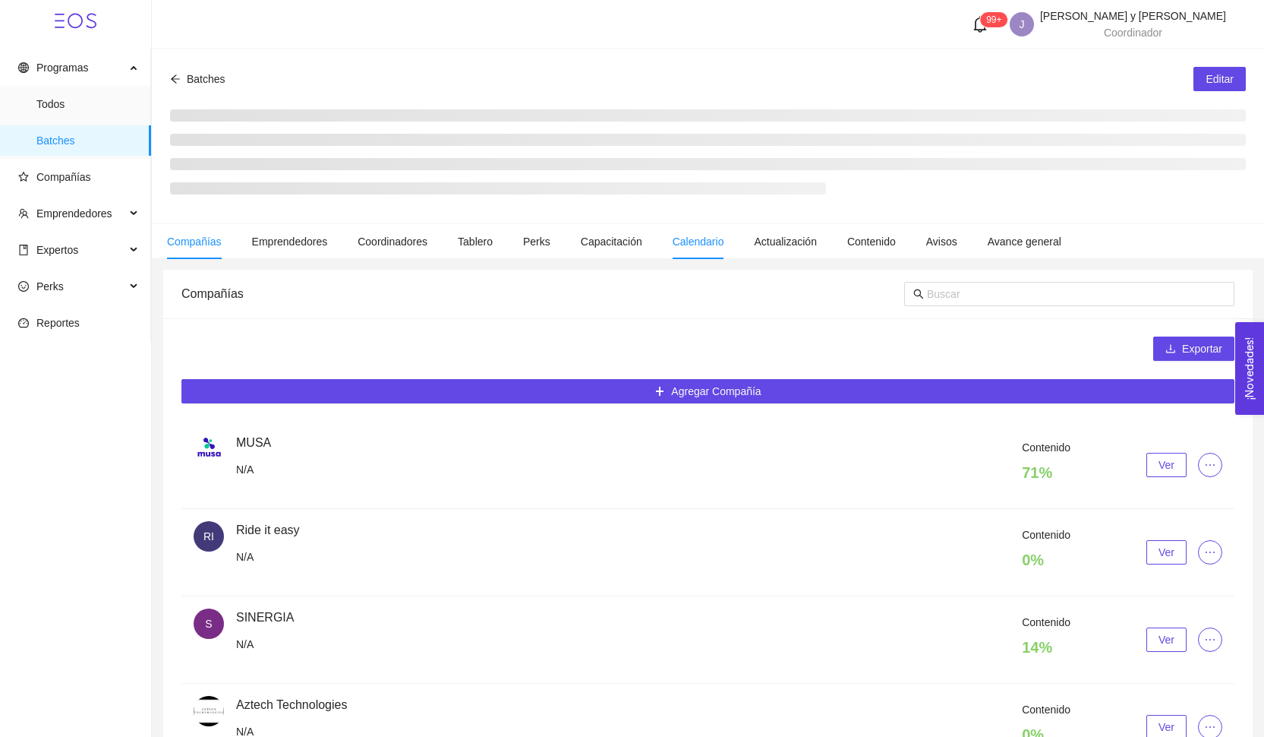
scroll to position [25, 0]
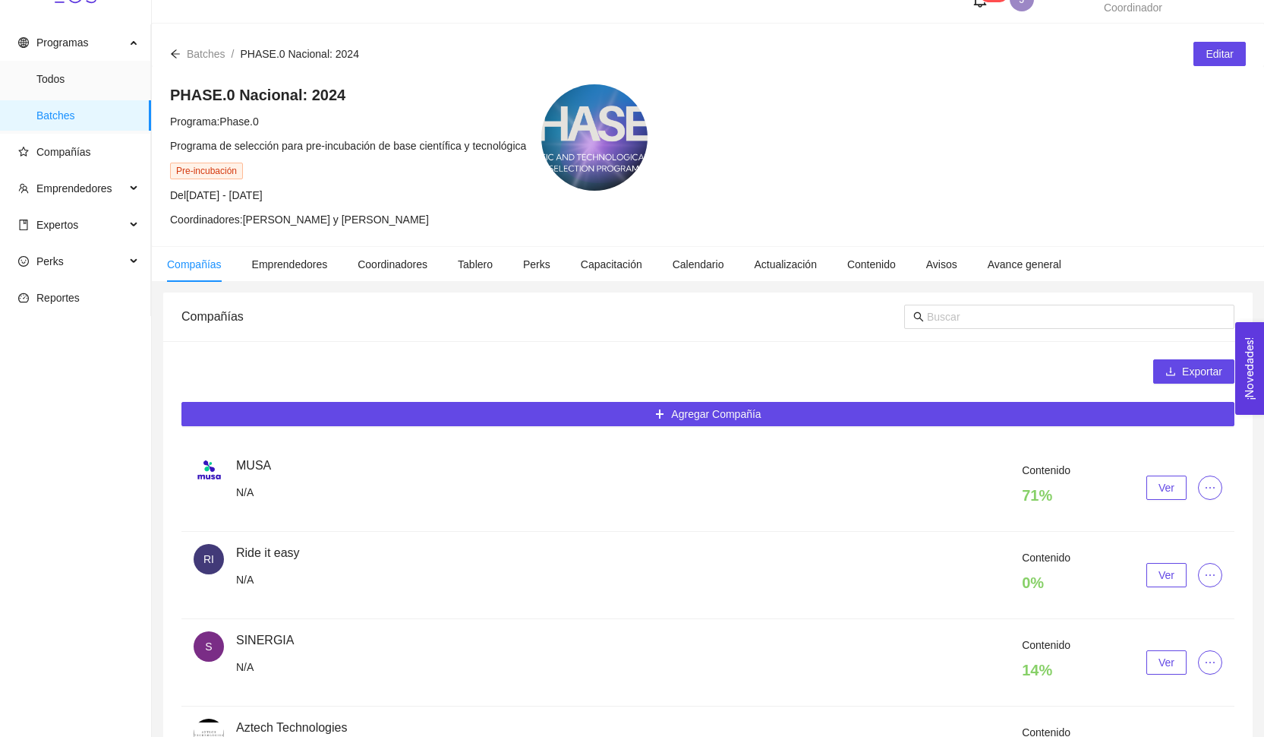
click at [954, 329] on div at bounding box center [1069, 316] width 330 height 49
click at [954, 320] on input "text" at bounding box center [1076, 316] width 298 height 17
type input "eas"
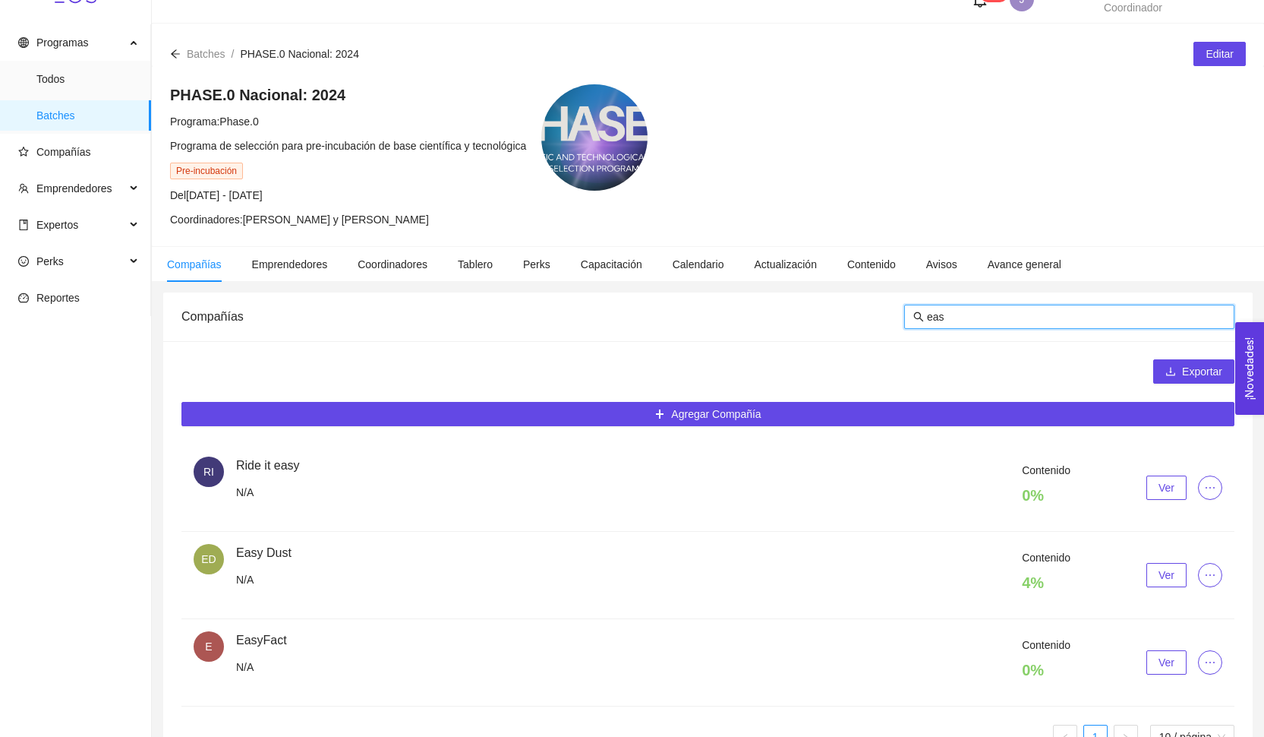
click at [1151, 583] on button "Ver" at bounding box center [1167, 575] width 40 height 24
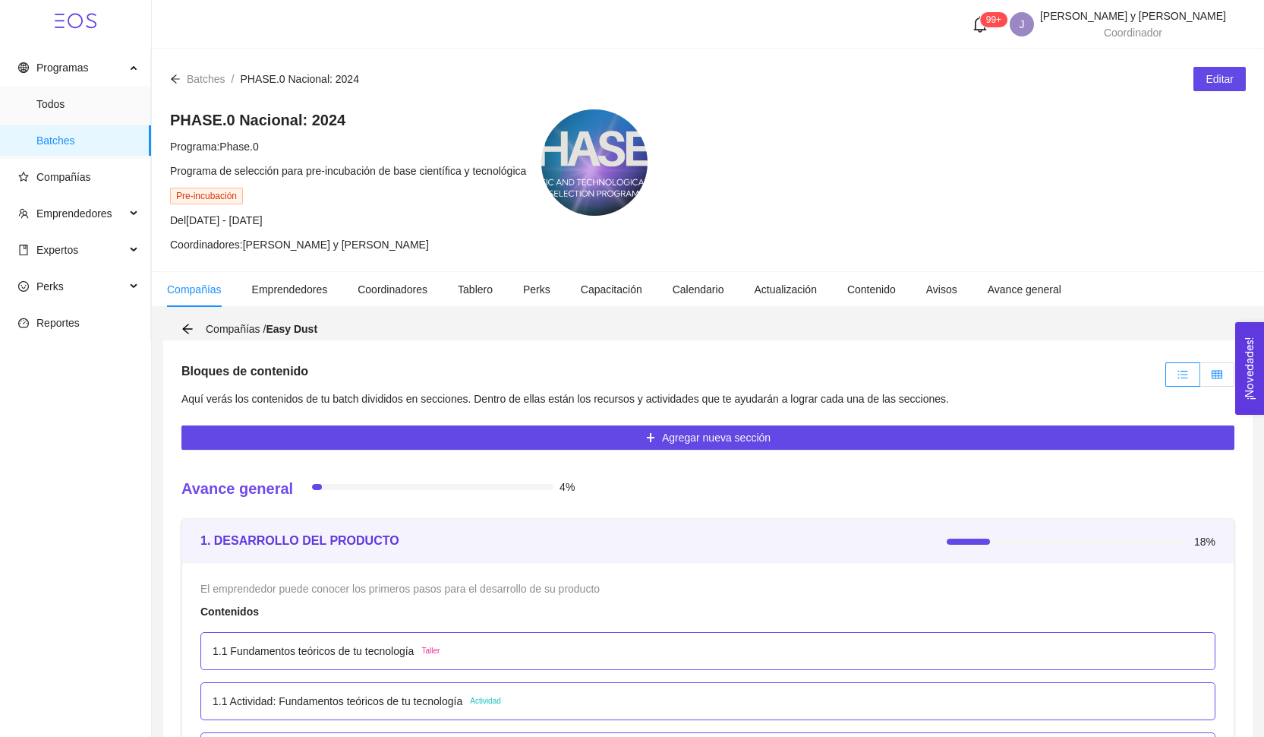
click at [1215, 364] on label at bounding box center [1217, 374] width 34 height 24
click at [1200, 378] on input "radio" at bounding box center [1200, 378] width 0 height 0
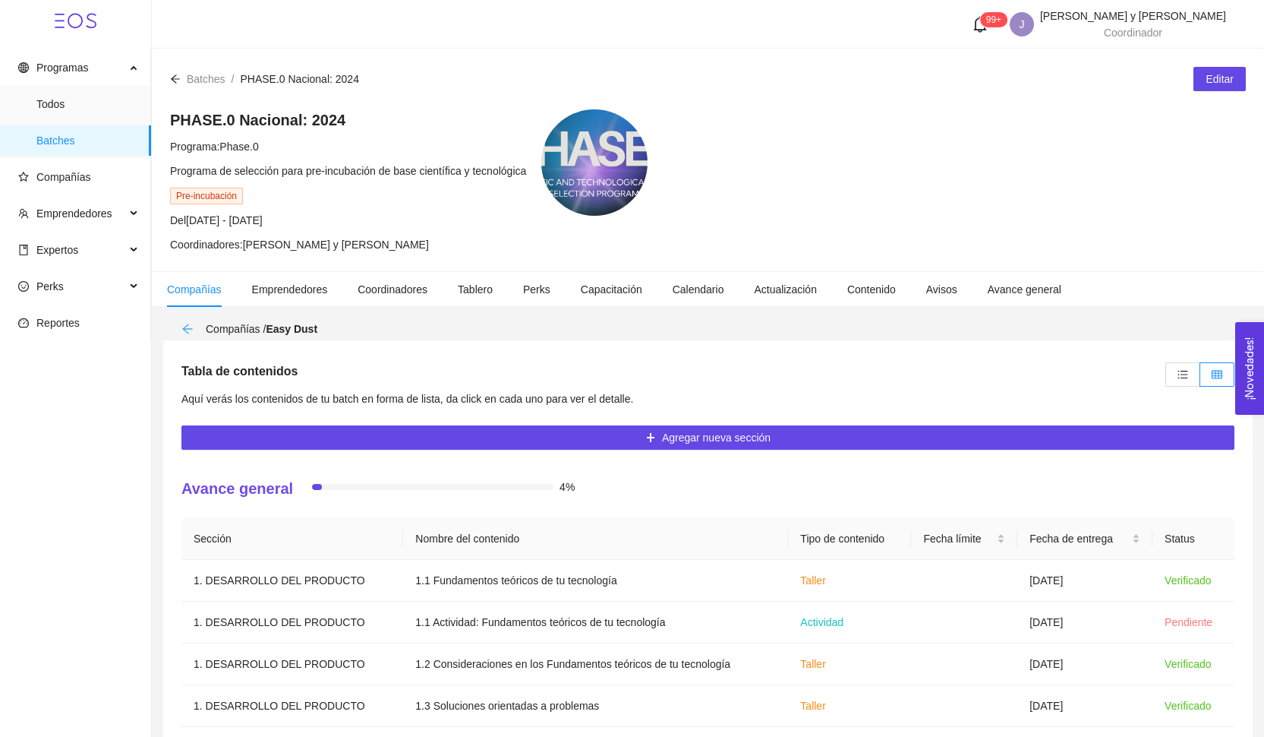
click at [191, 334] on icon "arrow-left" at bounding box center [187, 329] width 12 height 12
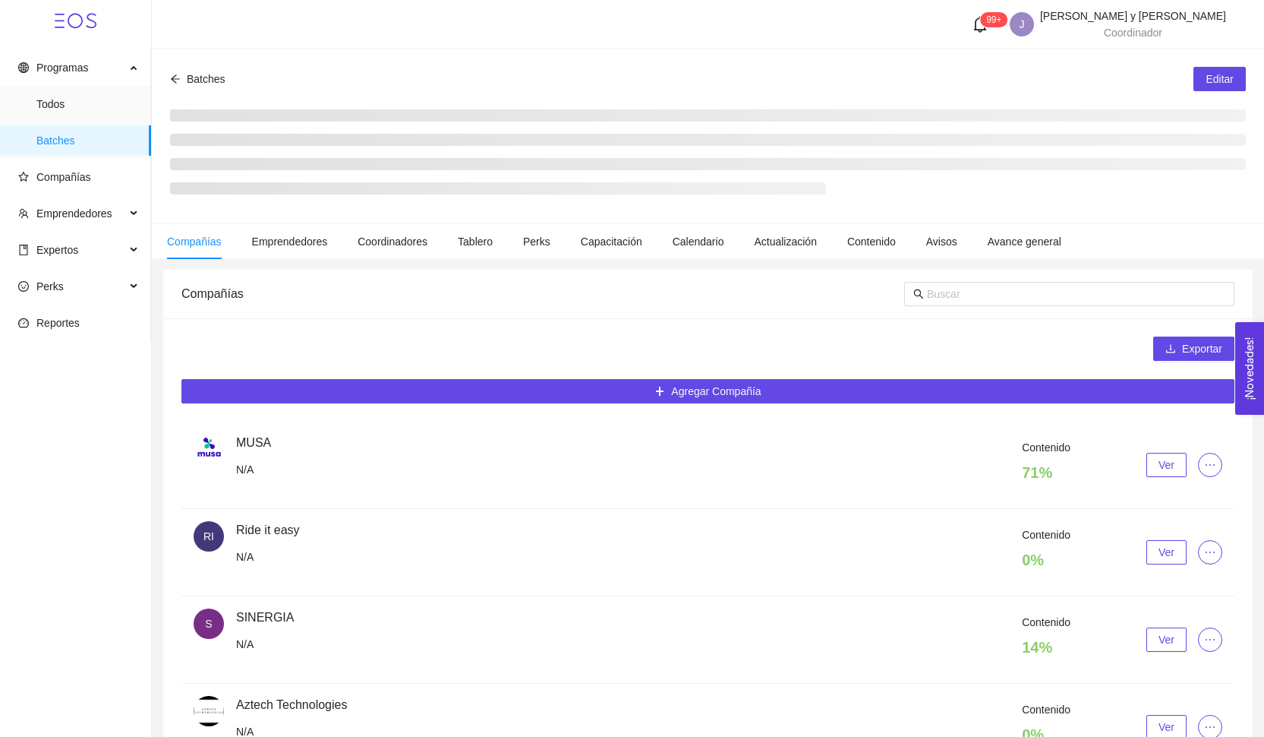
scroll to position [25, 0]
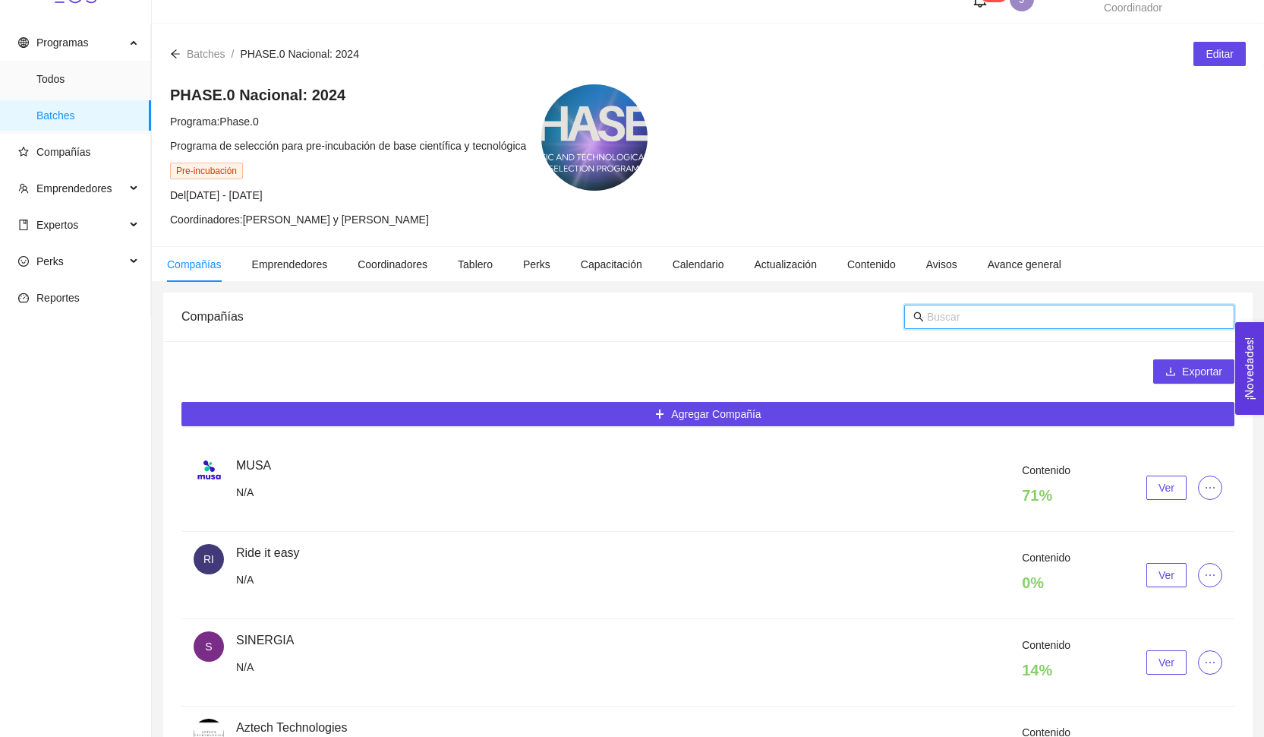
click at [966, 322] on input "text" at bounding box center [1076, 316] width 298 height 17
type input "vers"
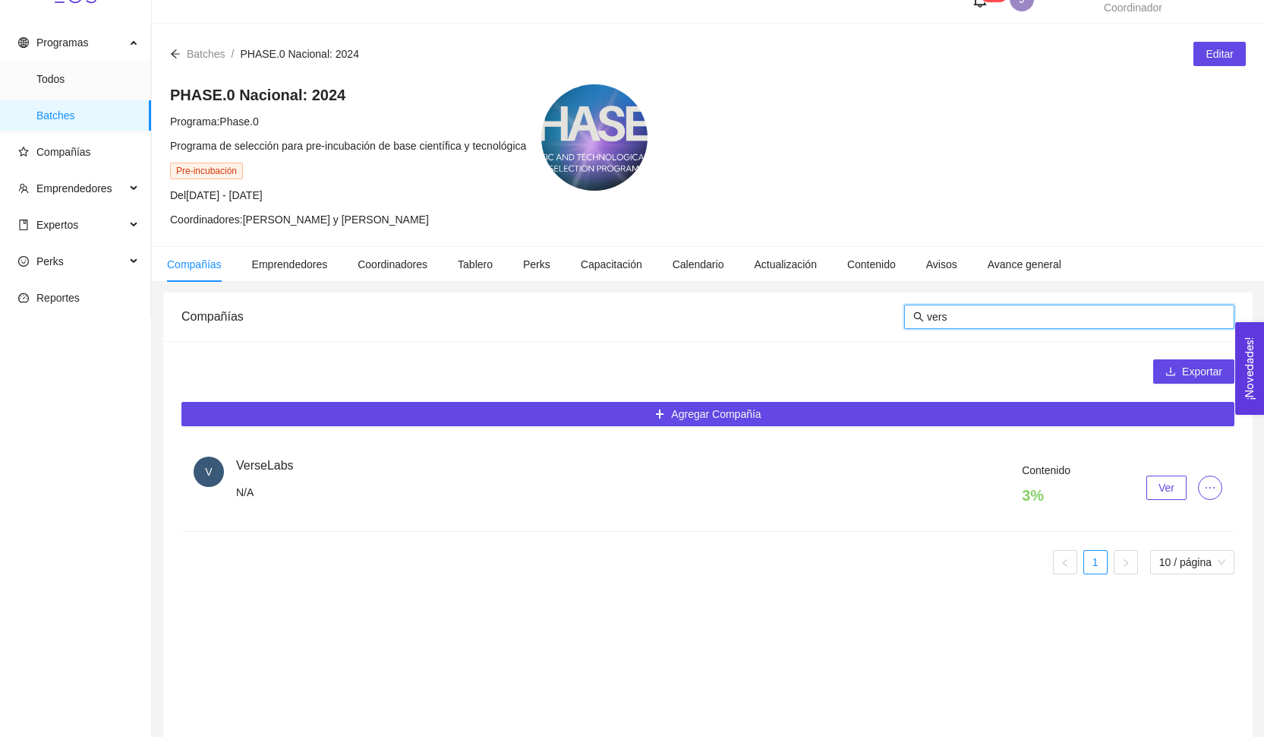
click at [1152, 496] on button "Ver" at bounding box center [1167, 487] width 40 height 24
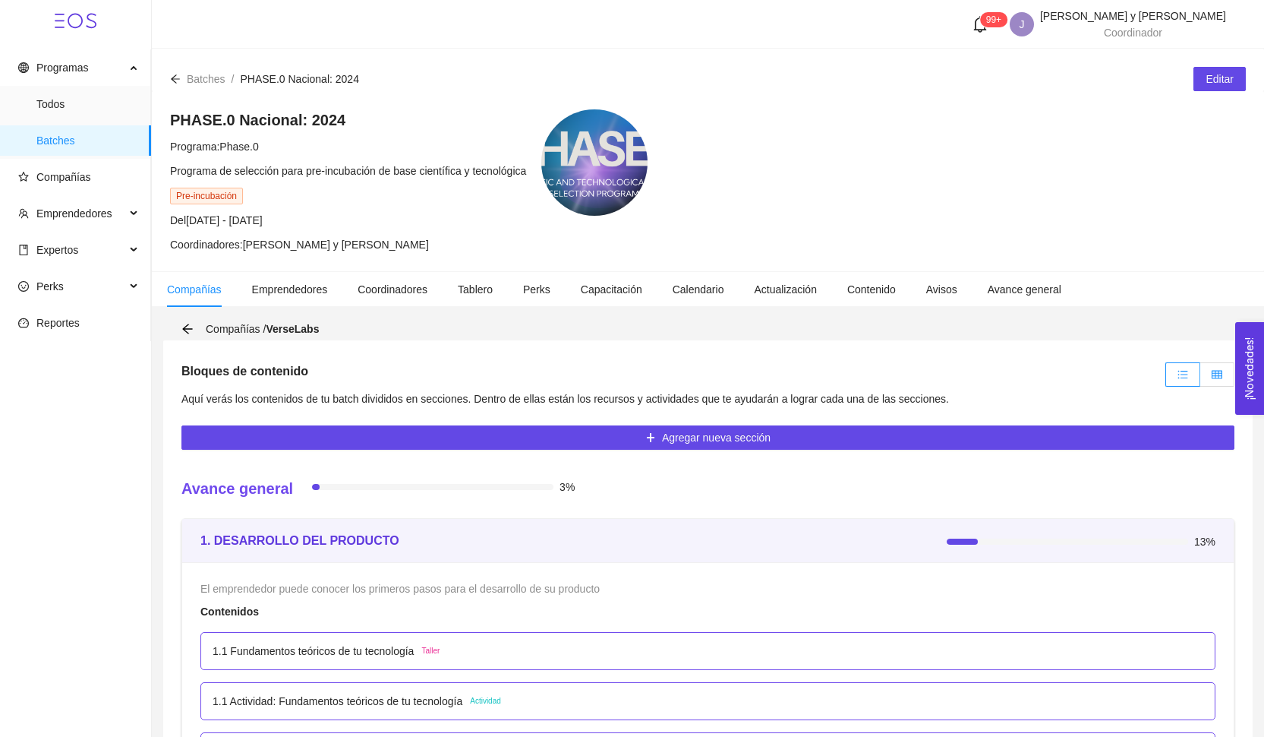
click at [1207, 380] on label at bounding box center [1217, 374] width 34 height 24
click at [1200, 378] on input "radio" at bounding box center [1200, 378] width 0 height 0
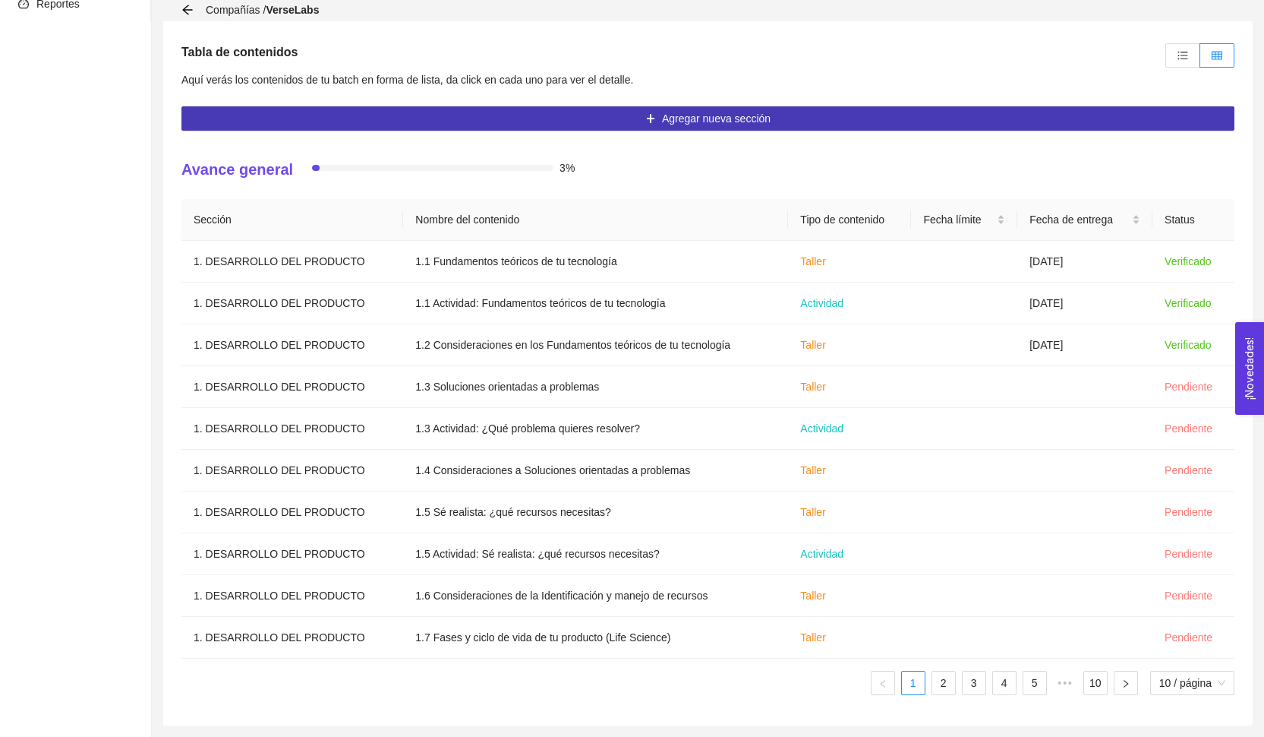
scroll to position [319, 0]
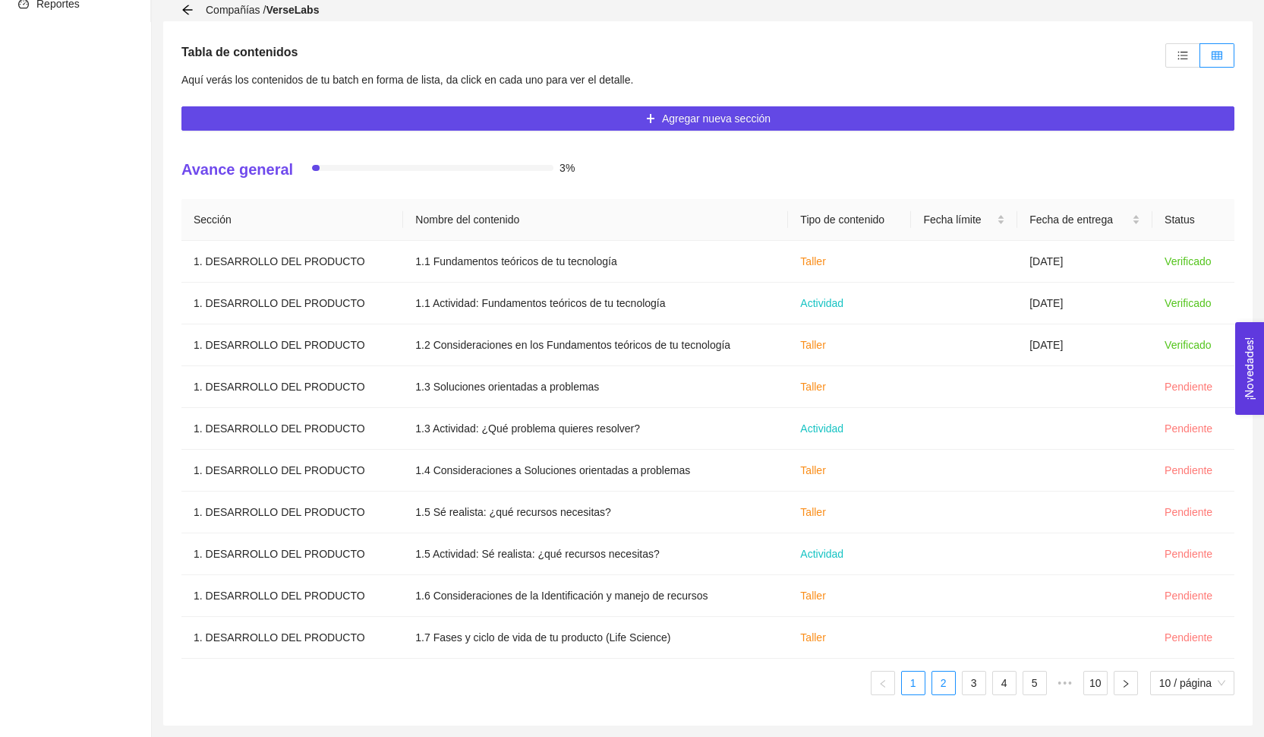
click at [943, 689] on link "2" at bounding box center [943, 682] width 23 height 23
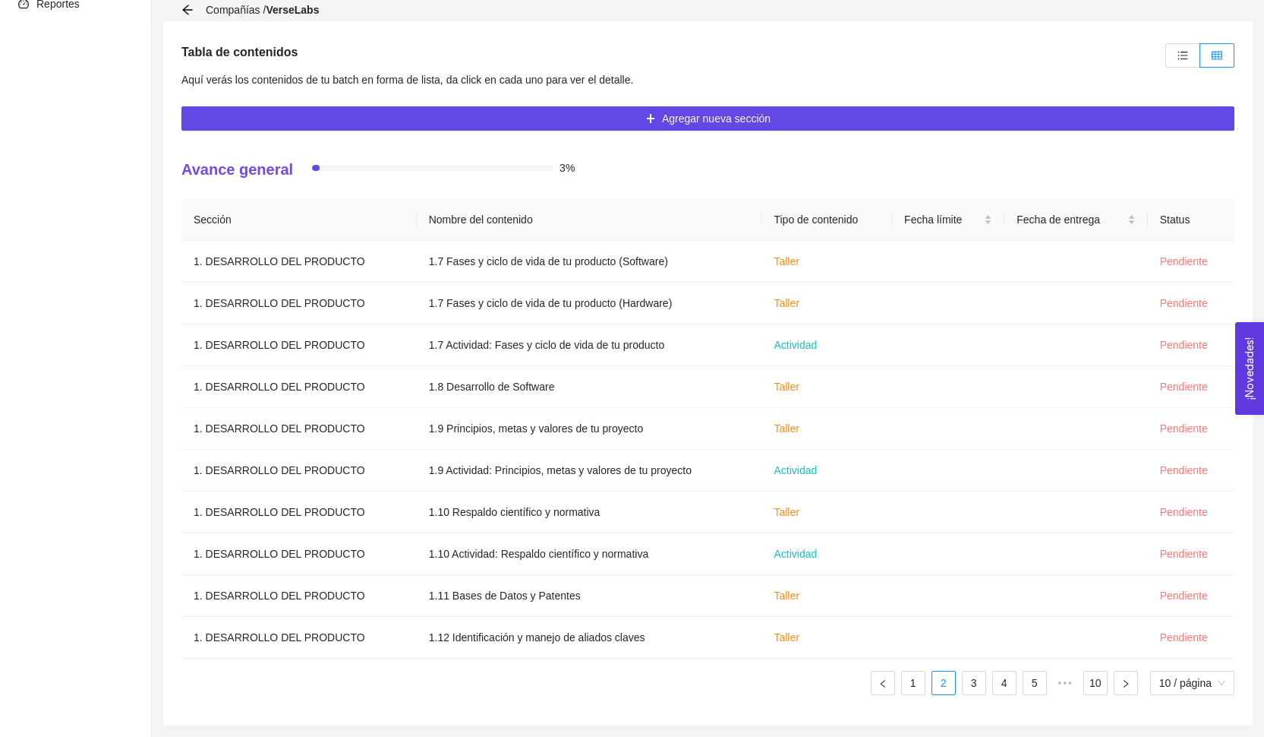
click at [958, 689] on ul "1 2 3 4 5 ••• 10 10 / página" at bounding box center [707, 682] width 1053 height 24
click at [976, 690] on link "3" at bounding box center [974, 682] width 23 height 23
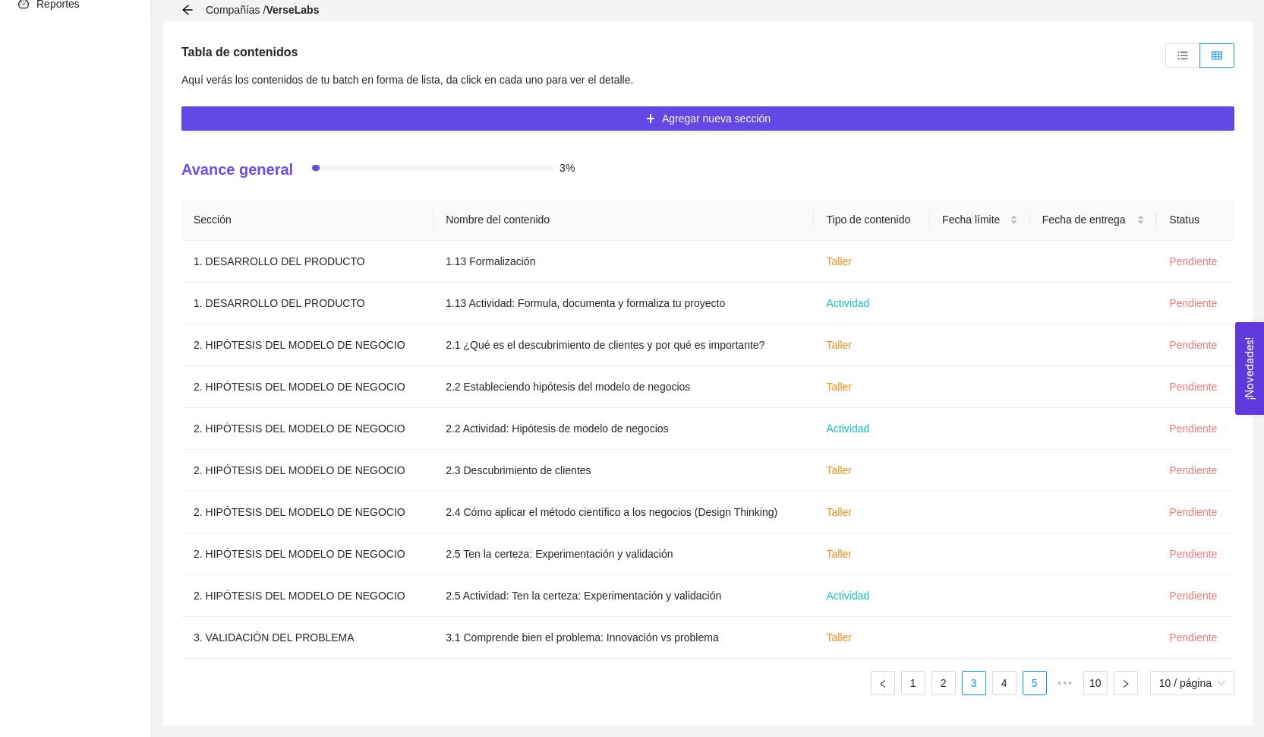
click at [1023, 690] on li "5" at bounding box center [1035, 682] width 24 height 24
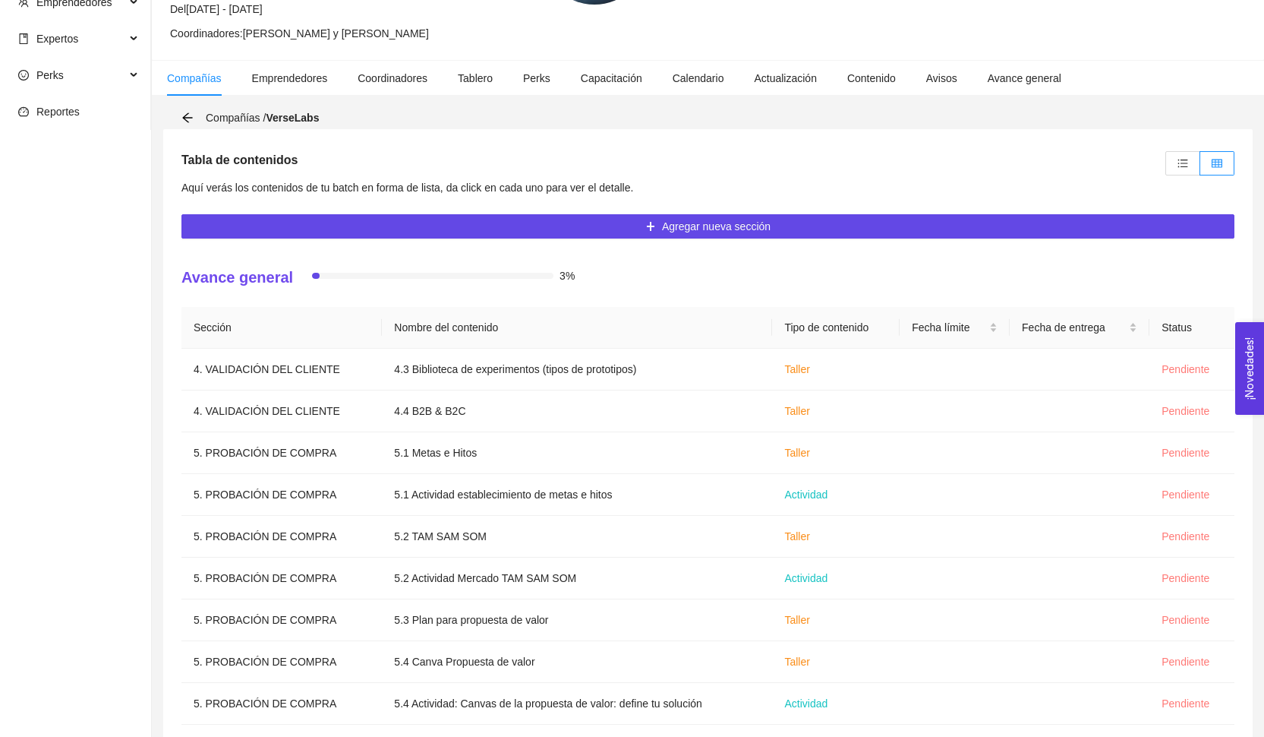
scroll to position [172, 0]
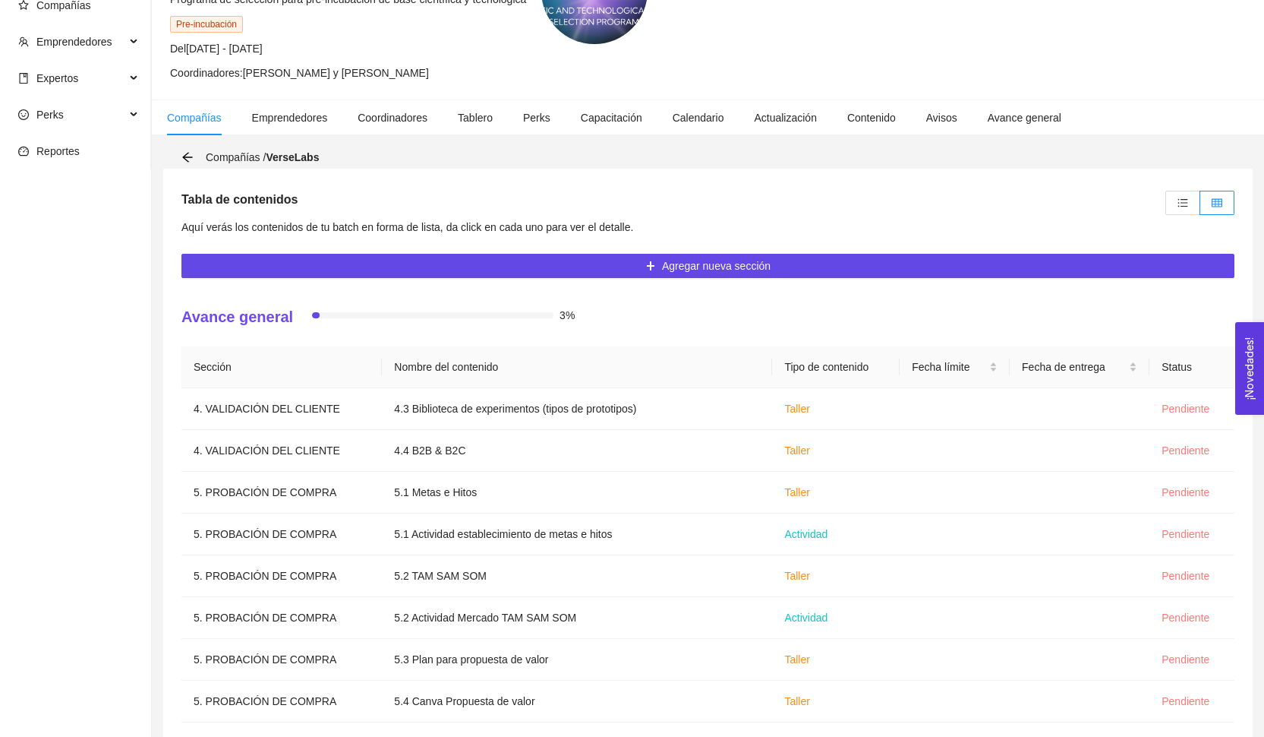
click at [181, 164] on div "Compañías / VerseLabs" at bounding box center [254, 157] width 147 height 17
click at [185, 161] on icon "arrow-left" at bounding box center [187, 157] width 12 height 12
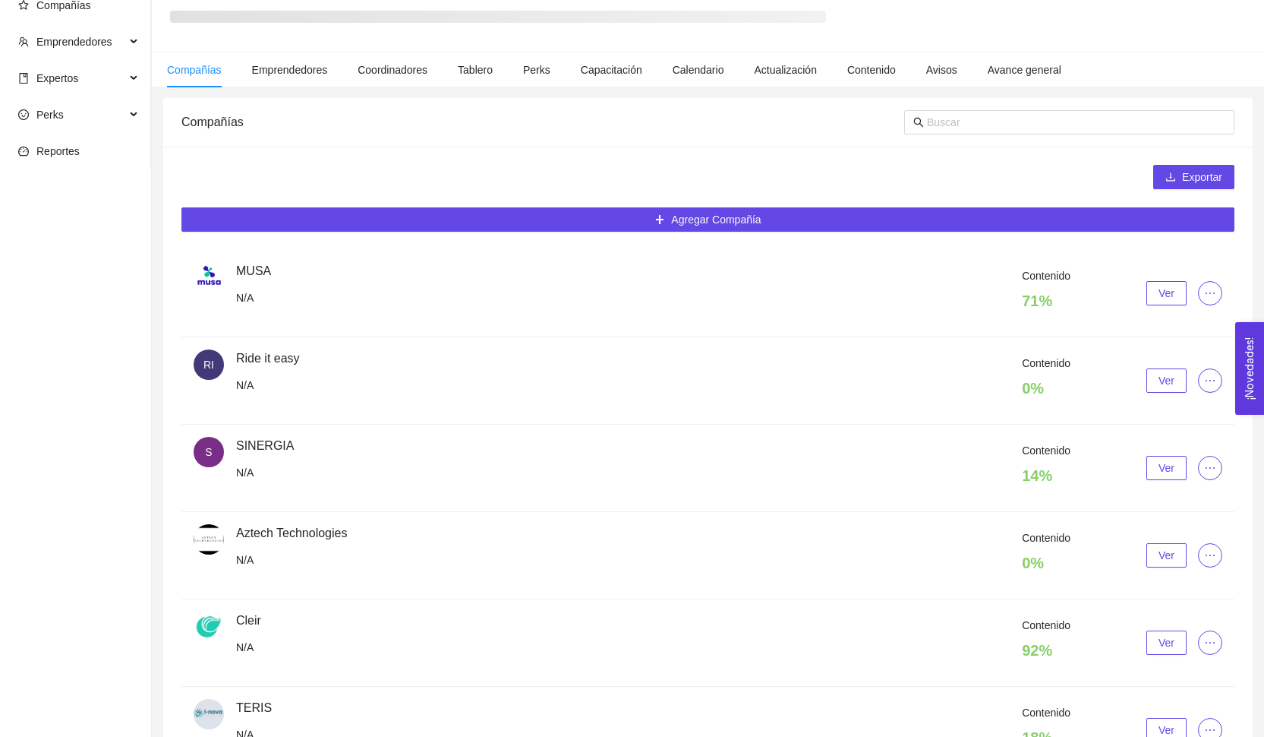
scroll to position [25, 0]
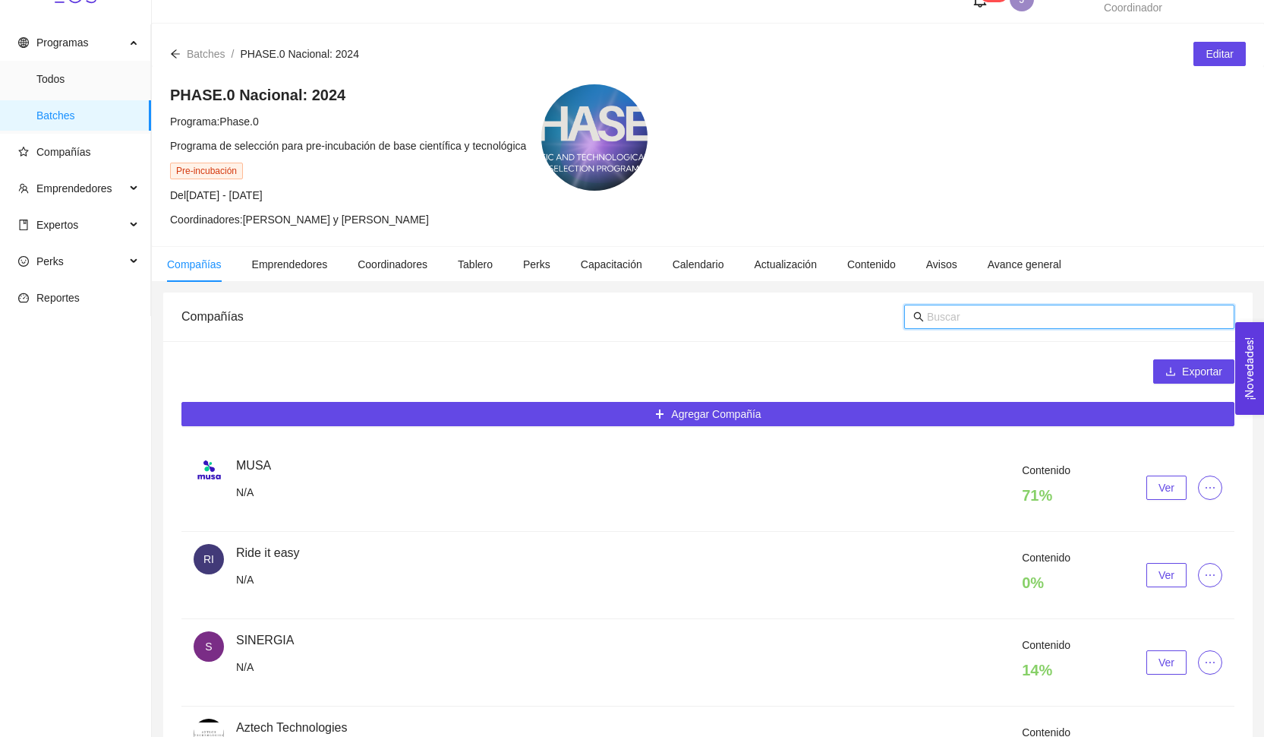
click at [942, 317] on input "text" at bounding box center [1076, 316] width 298 height 17
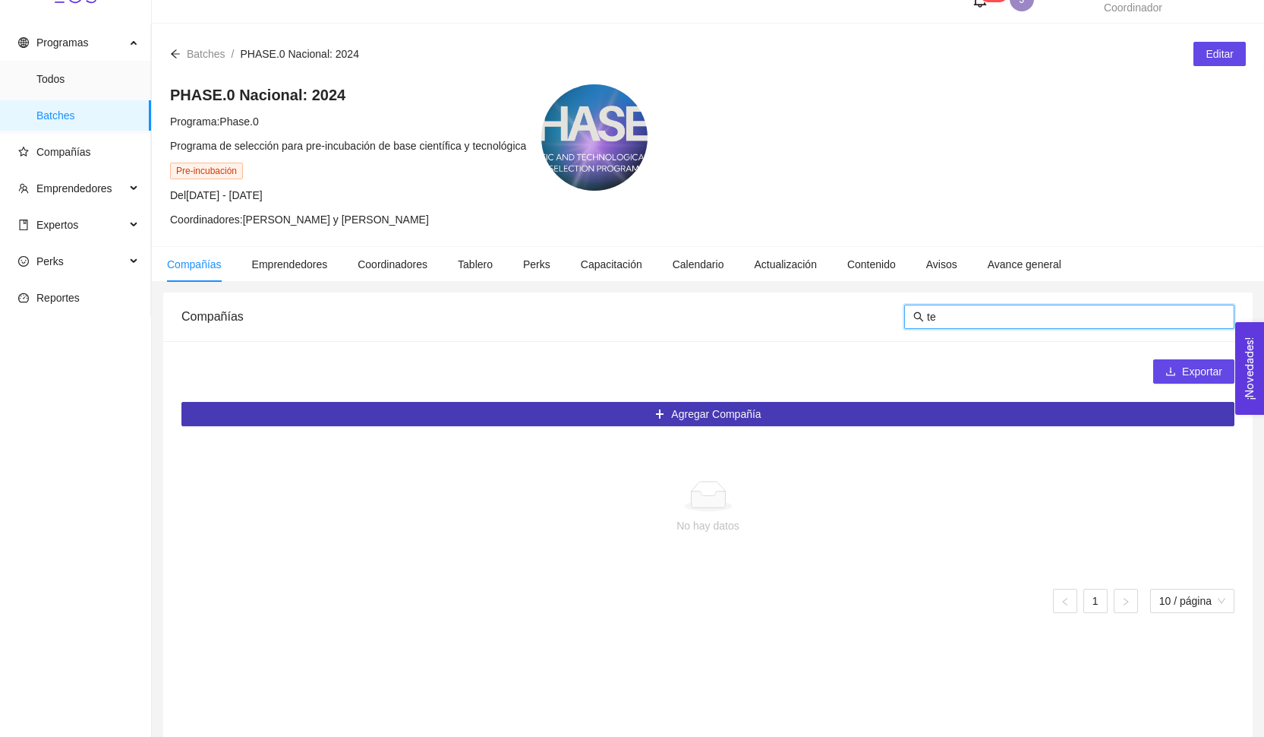
type input "t"
type input "[PERSON_NAME]"
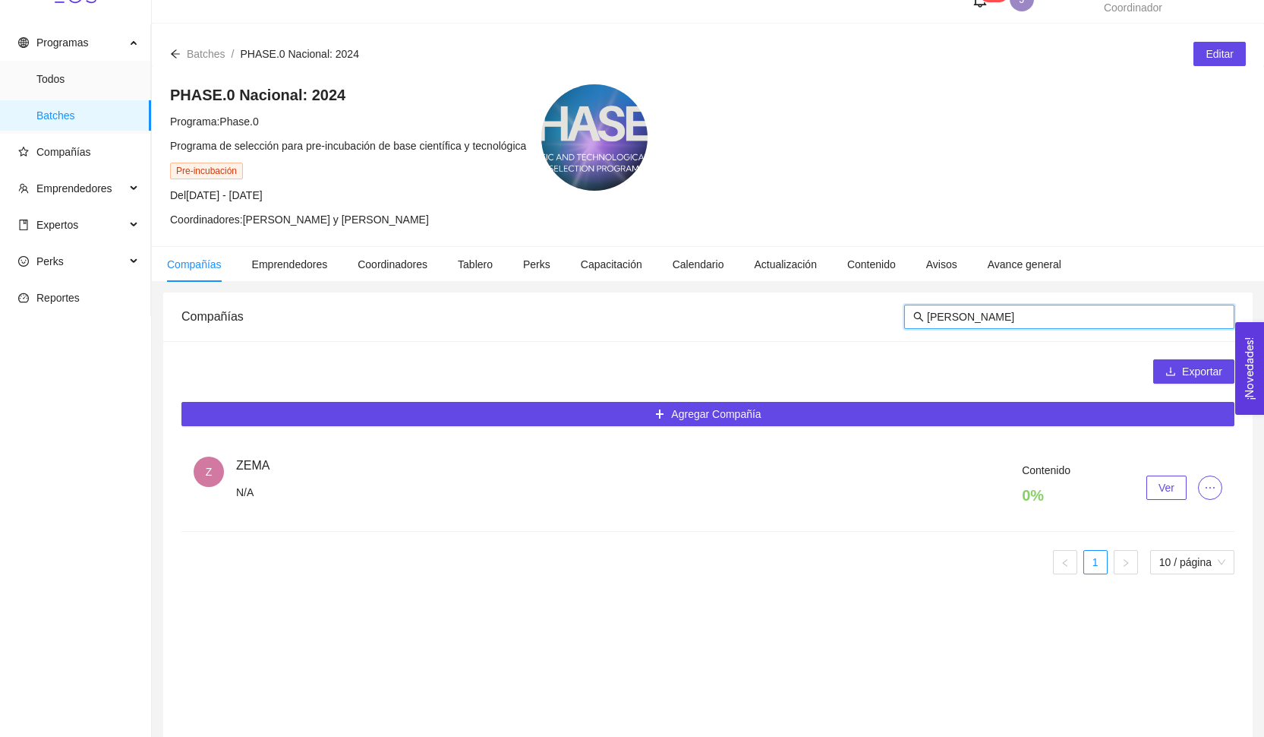
click at [1150, 488] on button "Ver" at bounding box center [1167, 487] width 40 height 24
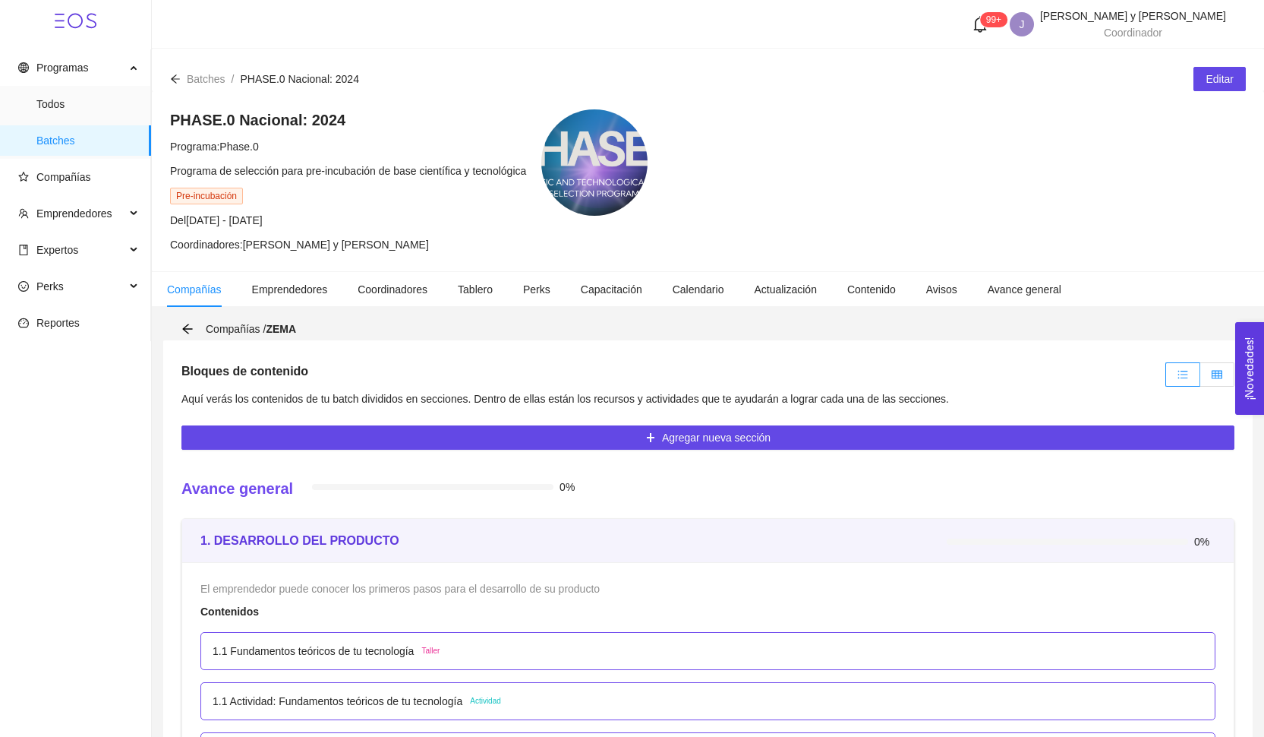
click at [1210, 377] on label at bounding box center [1217, 374] width 34 height 24
click at [1200, 378] on input "radio" at bounding box center [1200, 378] width 0 height 0
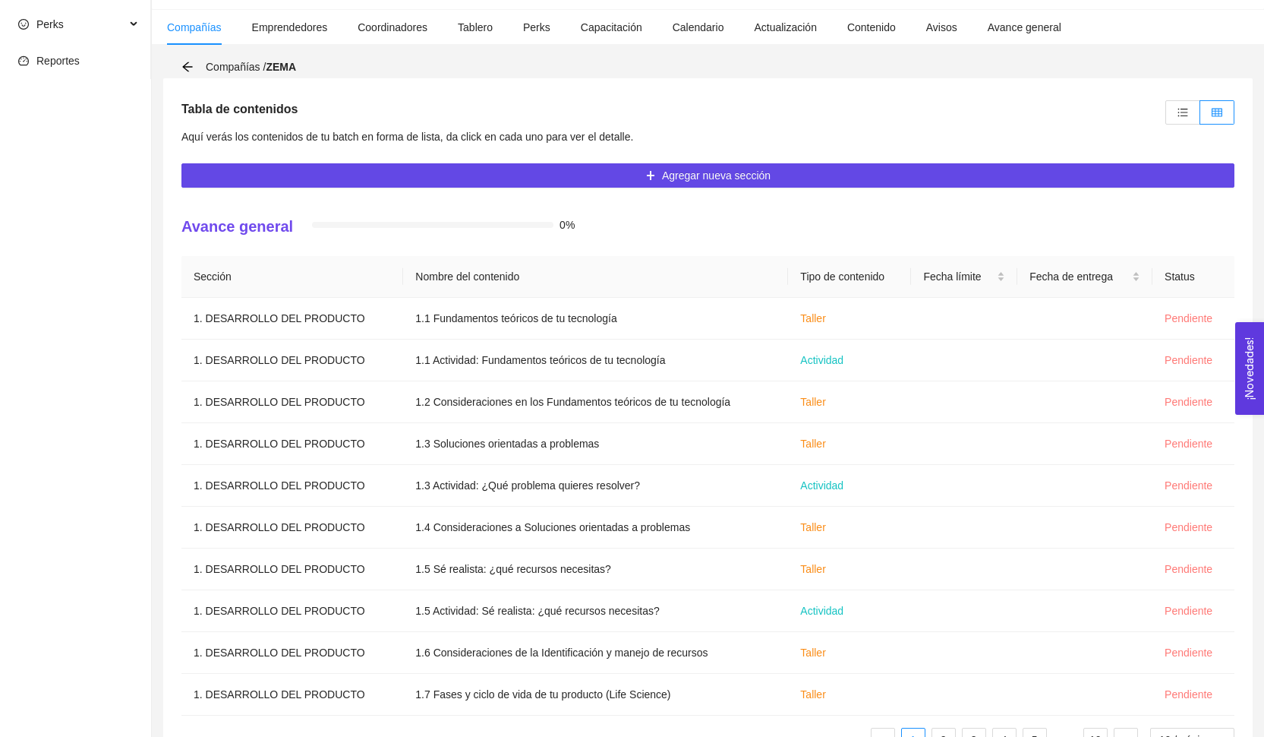
scroll to position [305, 0]
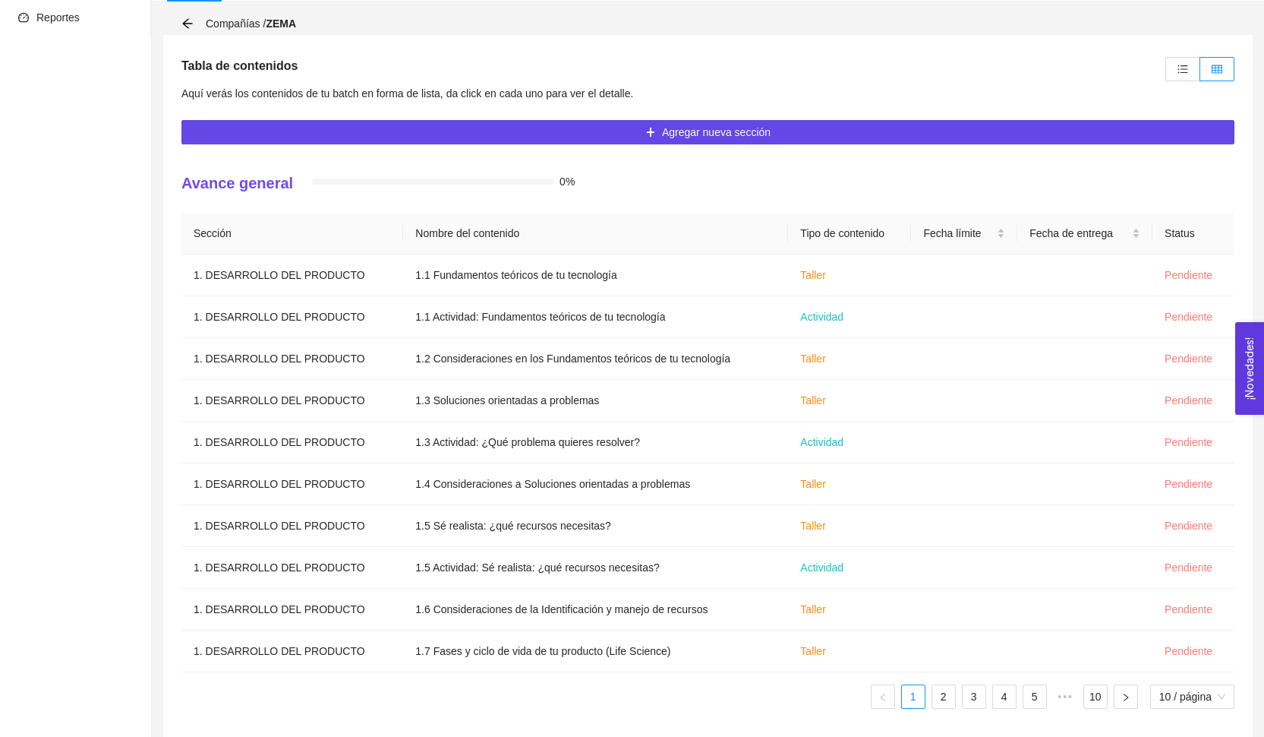
click at [178, 18] on div "Compañías / [PERSON_NAME]" at bounding box center [708, 23] width 1090 height 23
click at [194, 20] on div "Compañías / [PERSON_NAME]" at bounding box center [243, 23] width 124 height 17
click at [185, 23] on icon "arrow-left" at bounding box center [187, 23] width 12 height 12
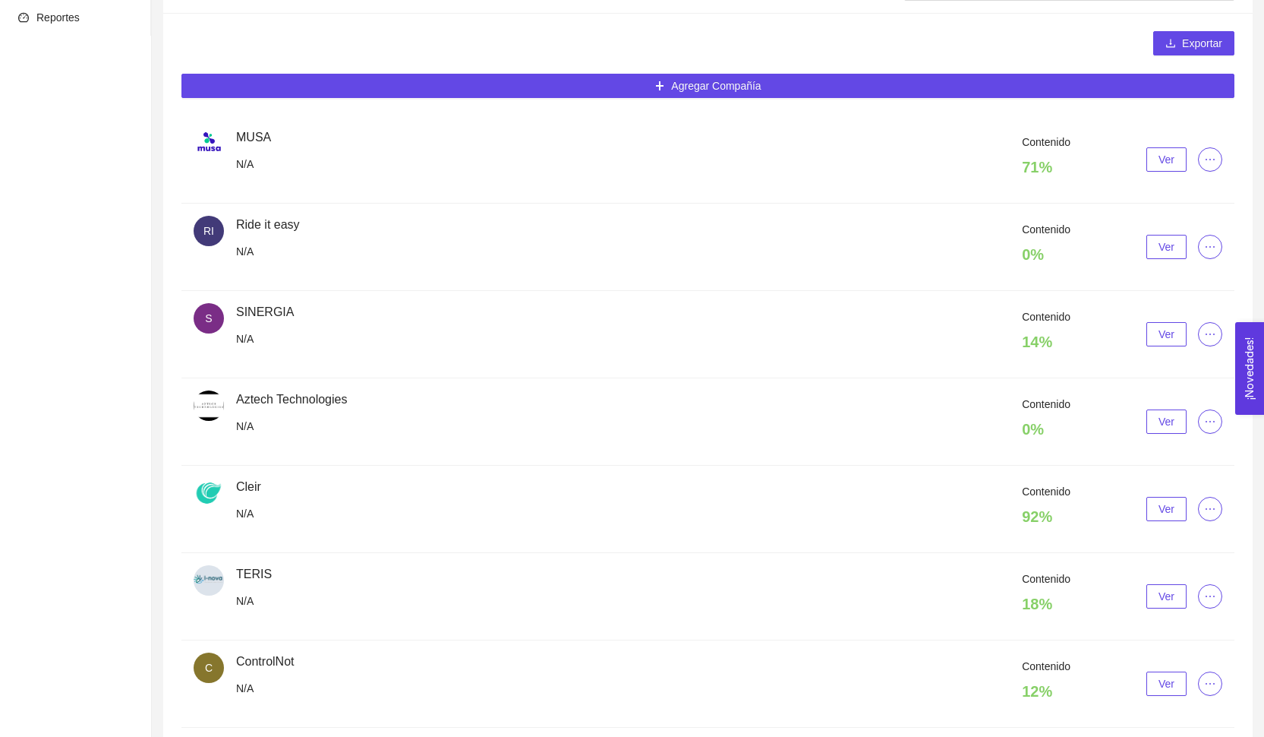
scroll to position [25, 0]
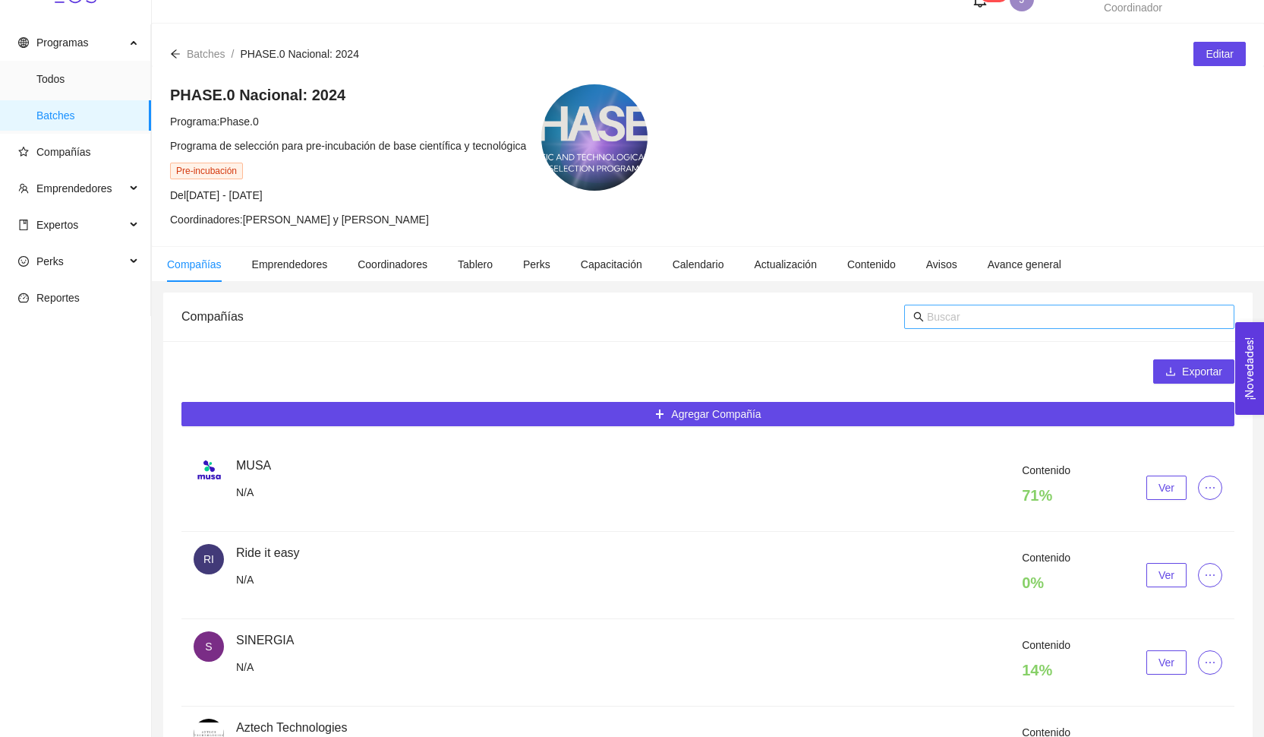
click at [987, 310] on input "text" at bounding box center [1076, 316] width 298 height 17
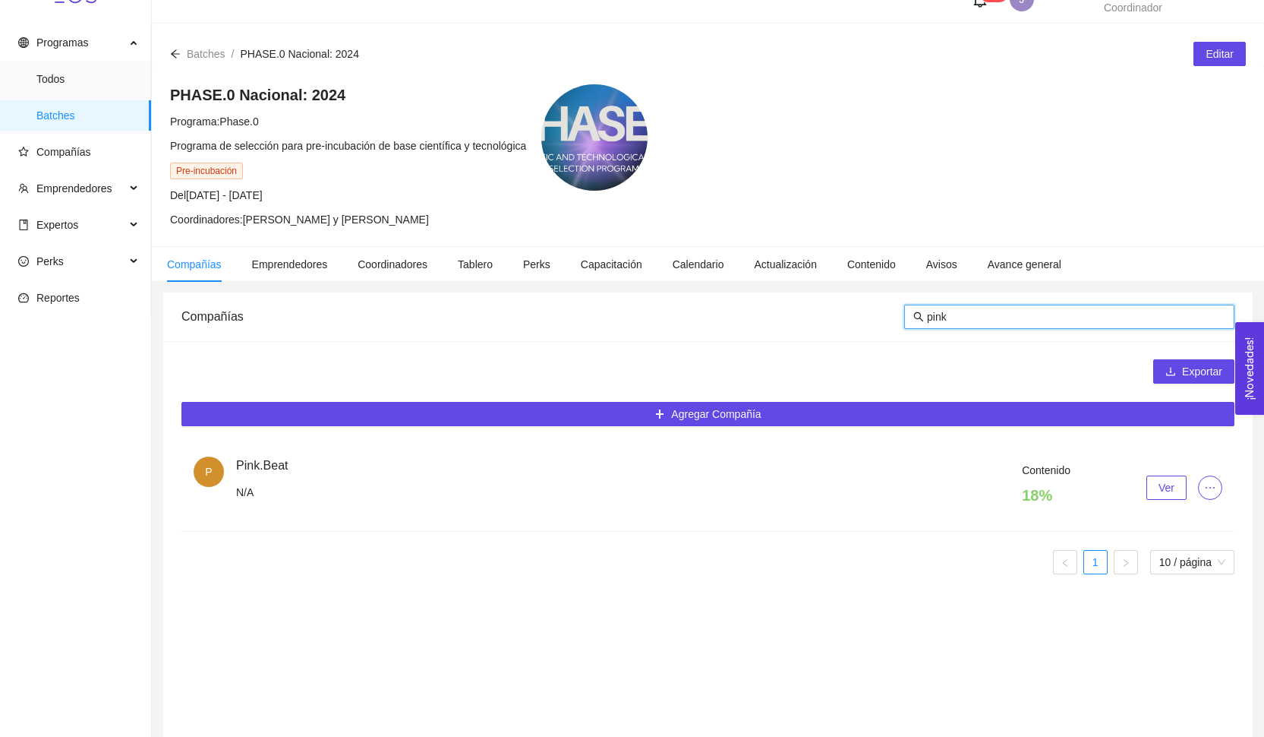
type input "pink"
click at [1163, 497] on button "Ver" at bounding box center [1167, 487] width 40 height 24
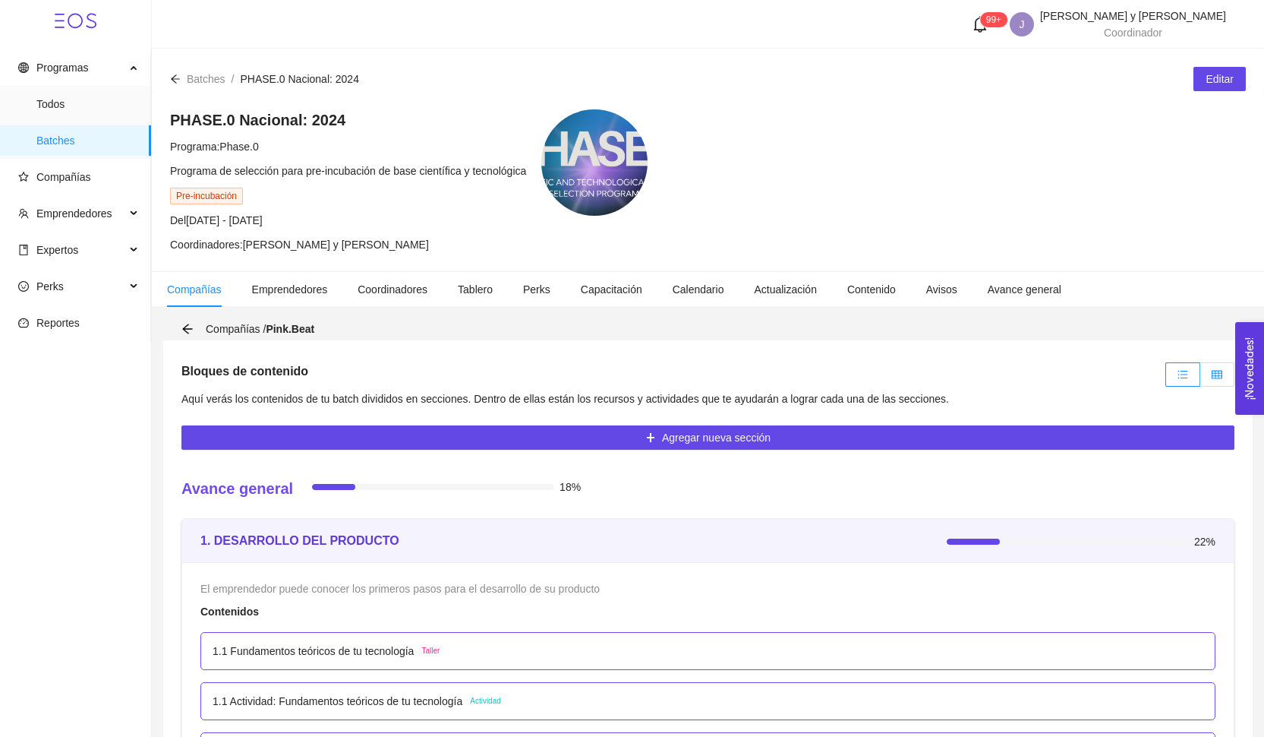
click at [1212, 368] on span at bounding box center [1217, 374] width 11 height 12
click at [1200, 378] on input "radio" at bounding box center [1200, 378] width 0 height 0
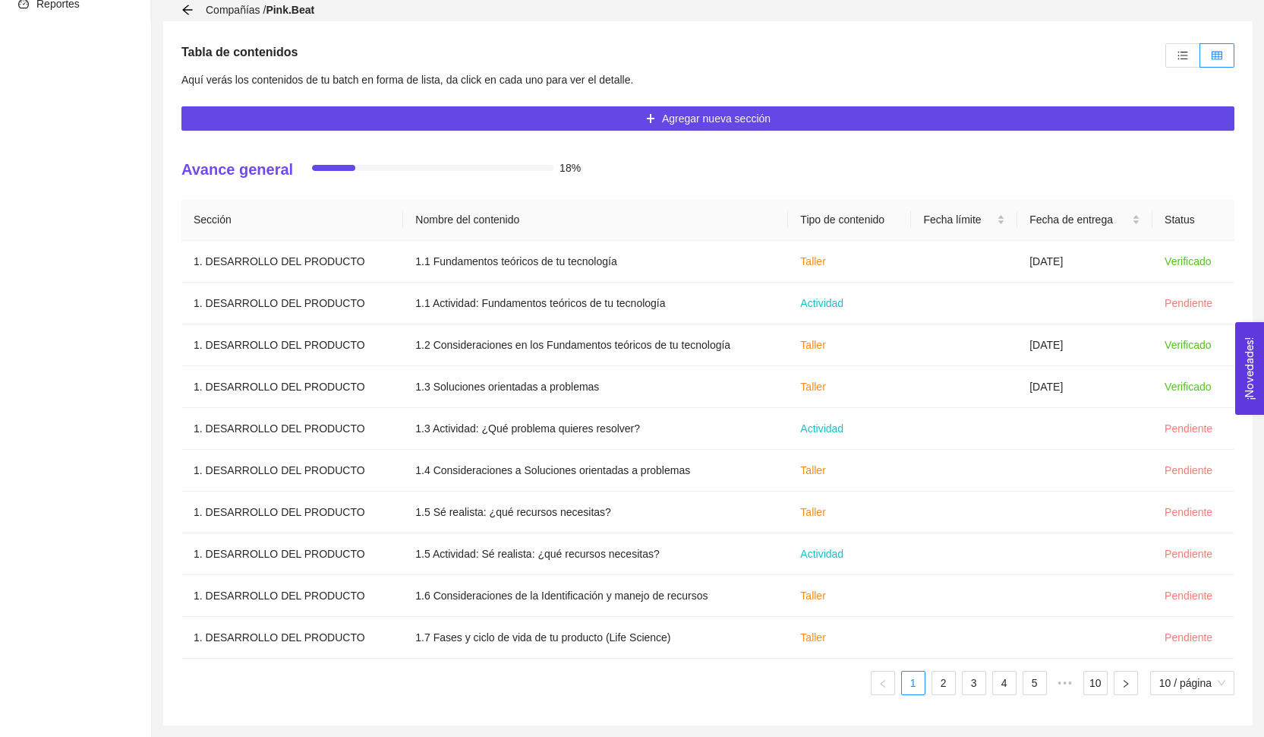
scroll to position [319, 0]
click at [955, 685] on ul "1 2 3 4 5 ••• 10 10 / página" at bounding box center [707, 682] width 1053 height 24
click at [973, 687] on link "3" at bounding box center [974, 682] width 23 height 23
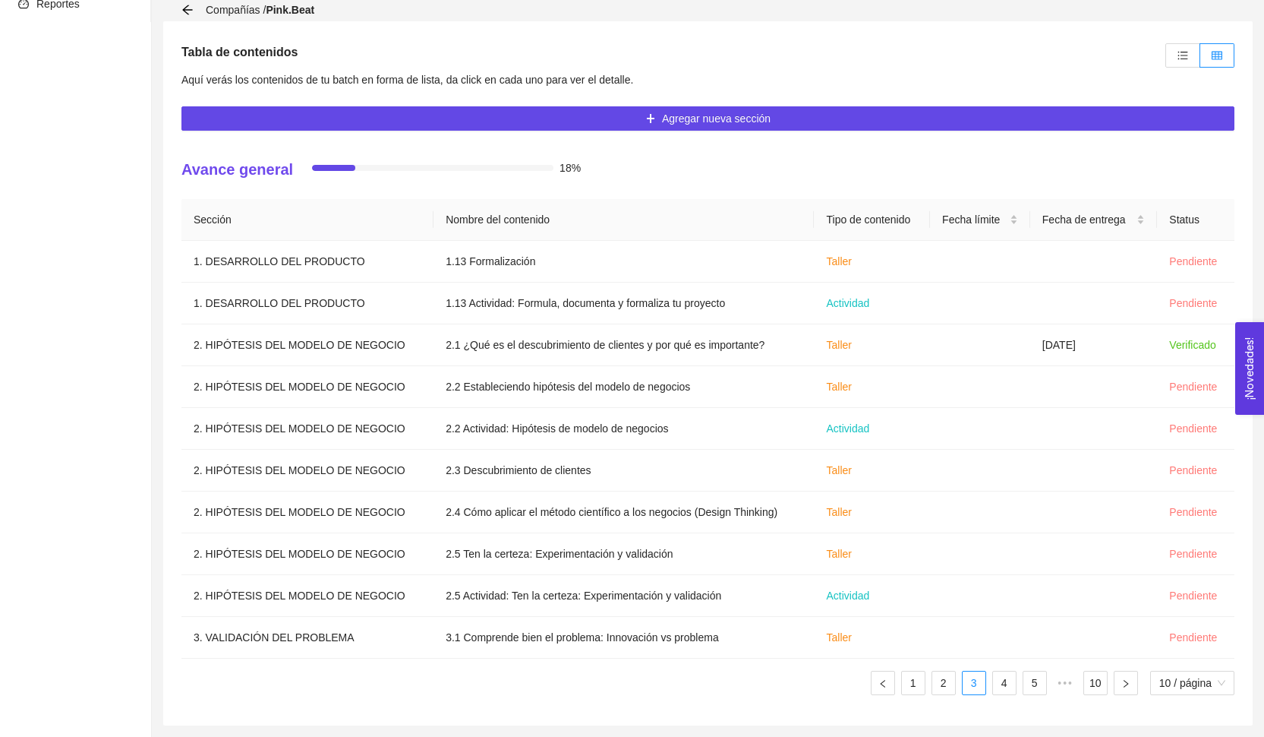
click at [923, 684] on ul "1 2 3 4 5 ••• 10 10 / página" at bounding box center [707, 682] width 1053 height 24
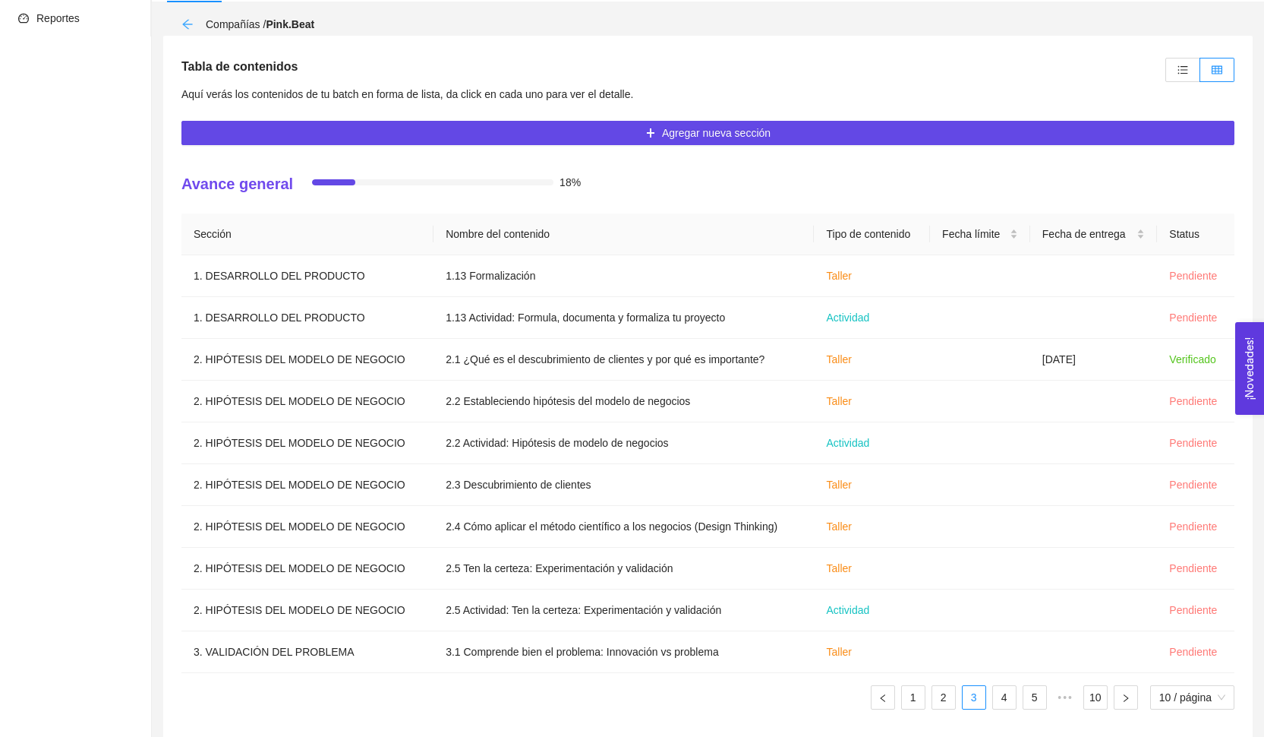
click at [185, 27] on icon "arrow-left" at bounding box center [187, 24] width 10 height 10
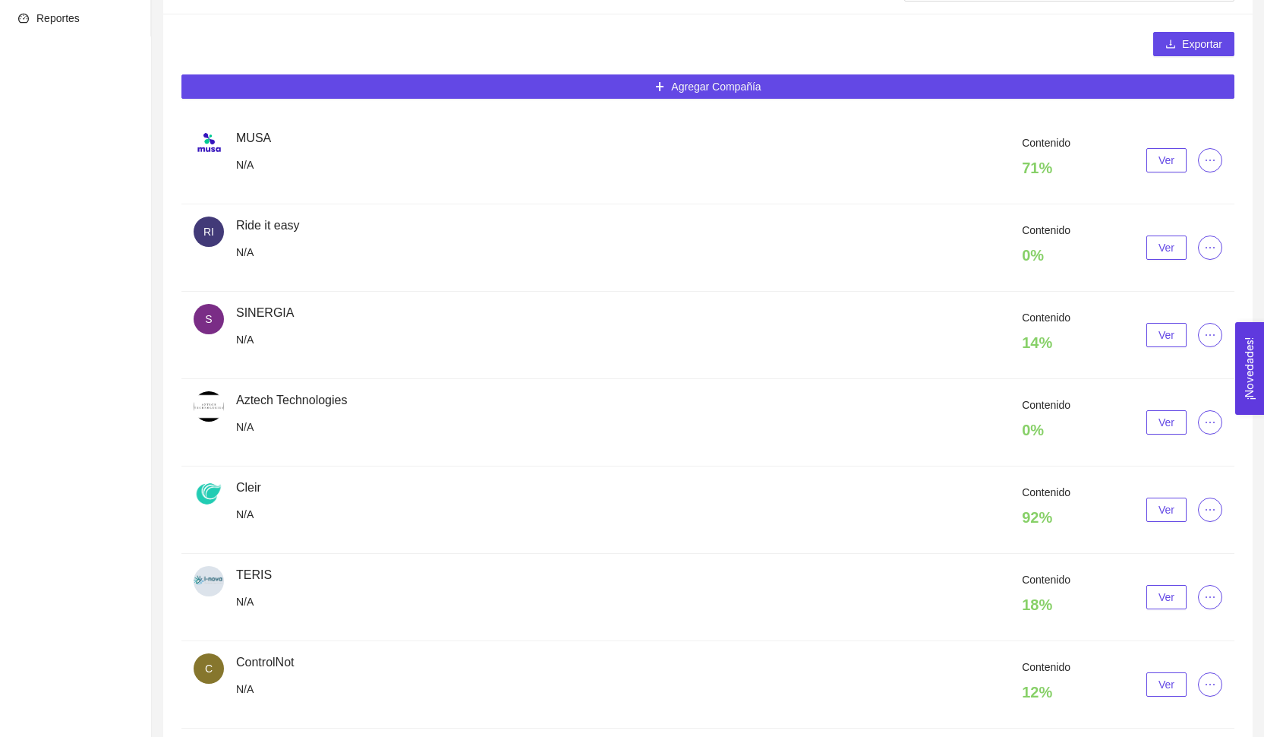
scroll to position [25, 0]
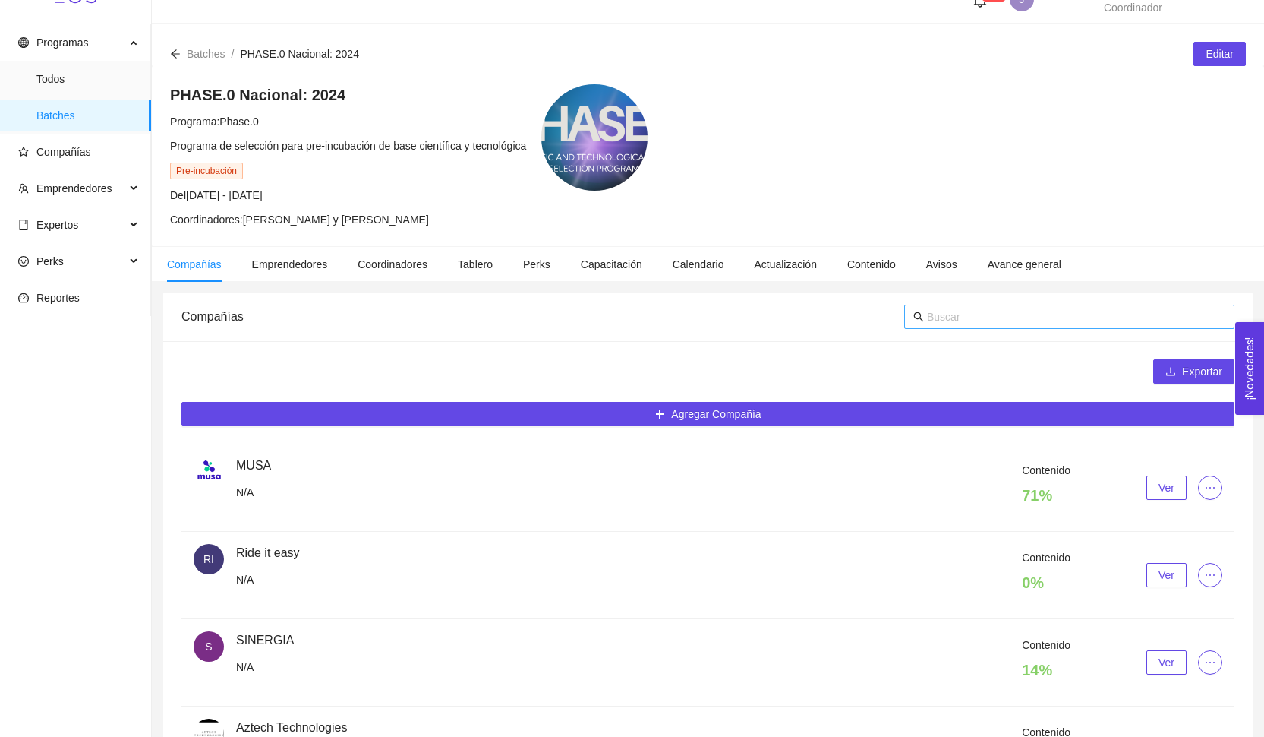
click at [1034, 308] on span at bounding box center [1069, 316] width 330 height 24
click at [1024, 331] on div at bounding box center [1069, 316] width 330 height 49
click at [1023, 314] on input "text" at bounding box center [1076, 316] width 298 height 17
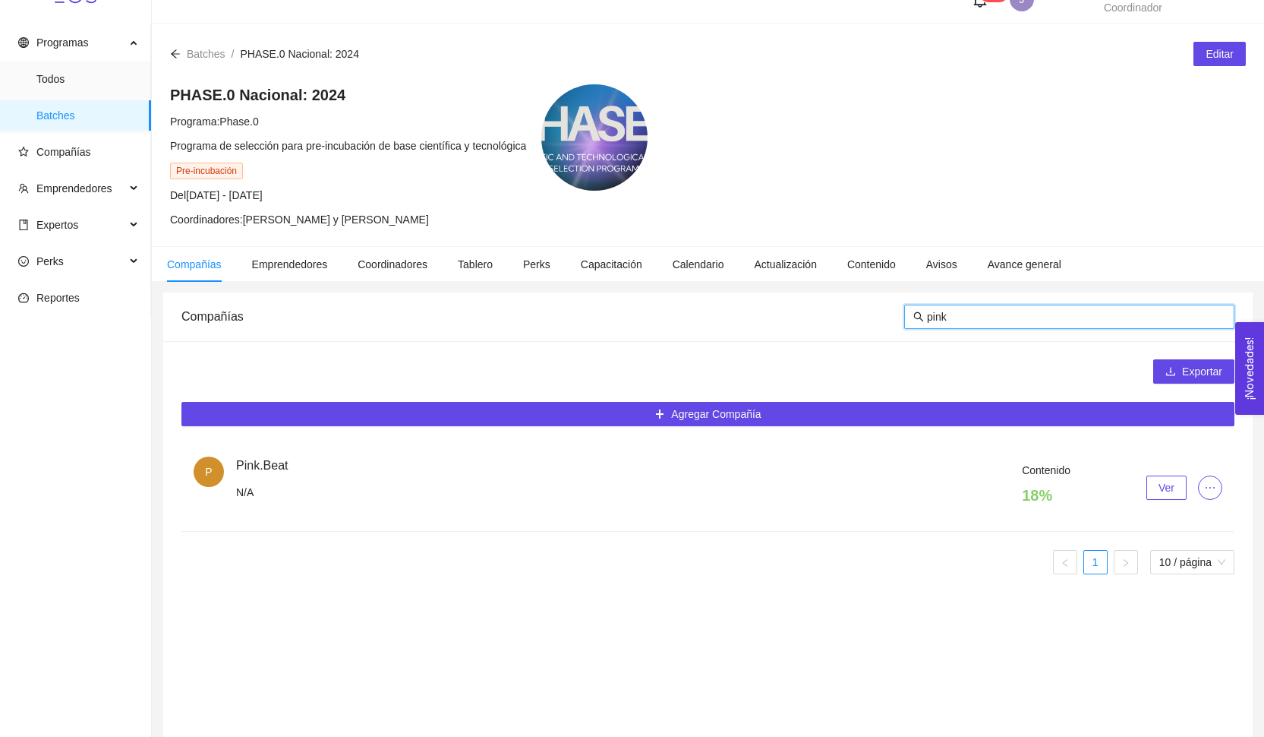
type input "pink"
click at [1152, 500] on div "Contenido 18 % Ver" at bounding box center [729, 488] width 986 height 52
click at [1152, 490] on button "Ver" at bounding box center [1167, 487] width 40 height 24
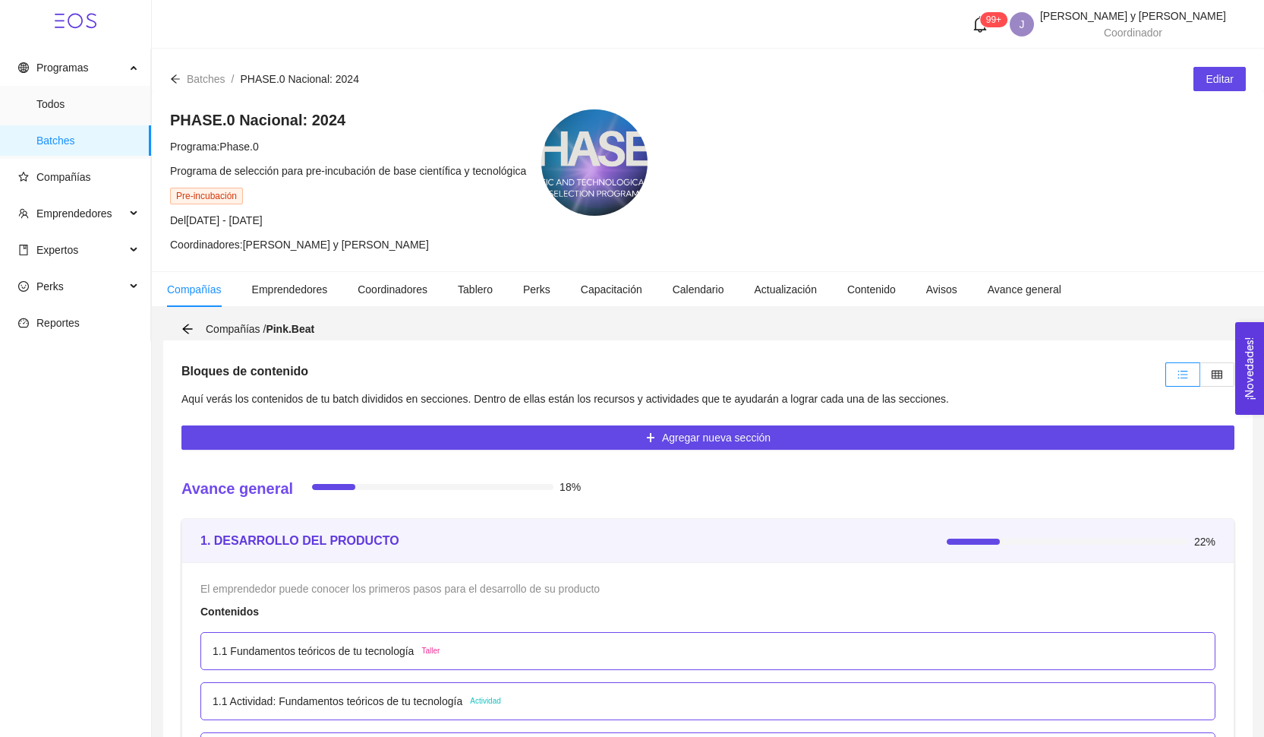
click at [746, 657] on div "1.1 Fundamentos teóricos de tu tecnología Taller" at bounding box center [708, 650] width 991 height 17
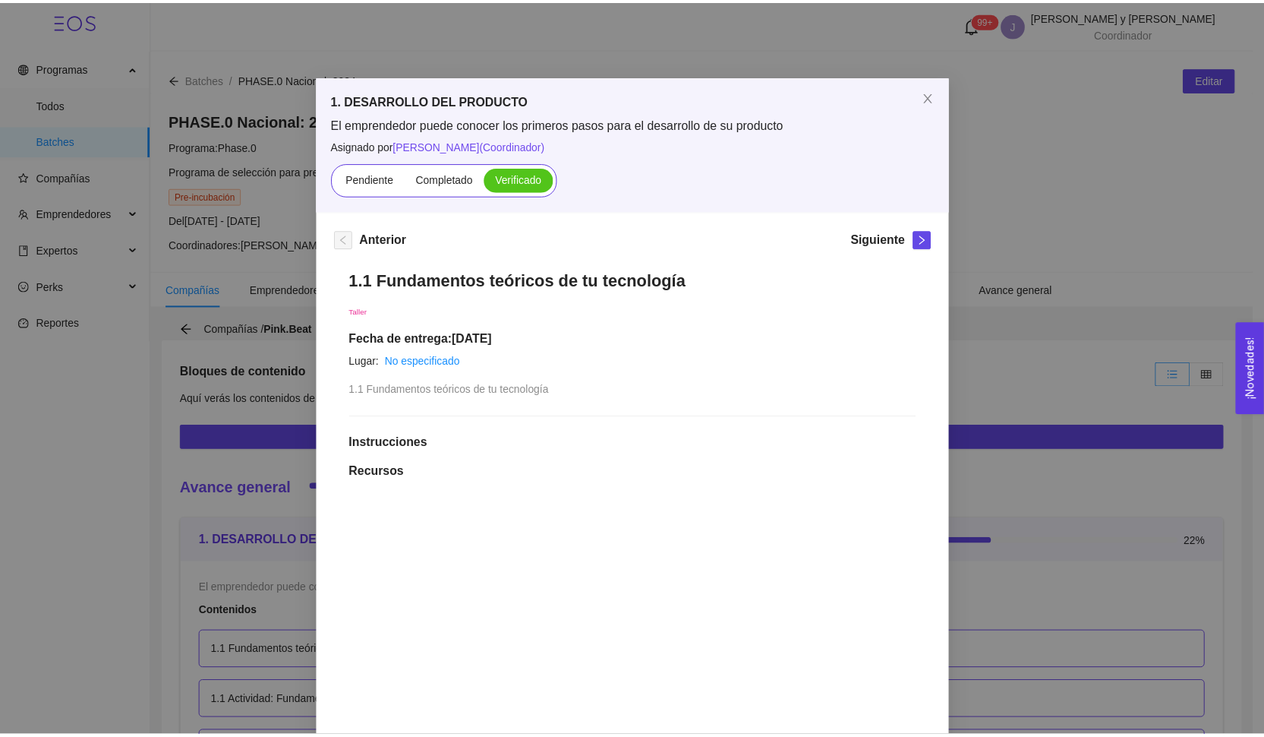
scroll to position [394, 0]
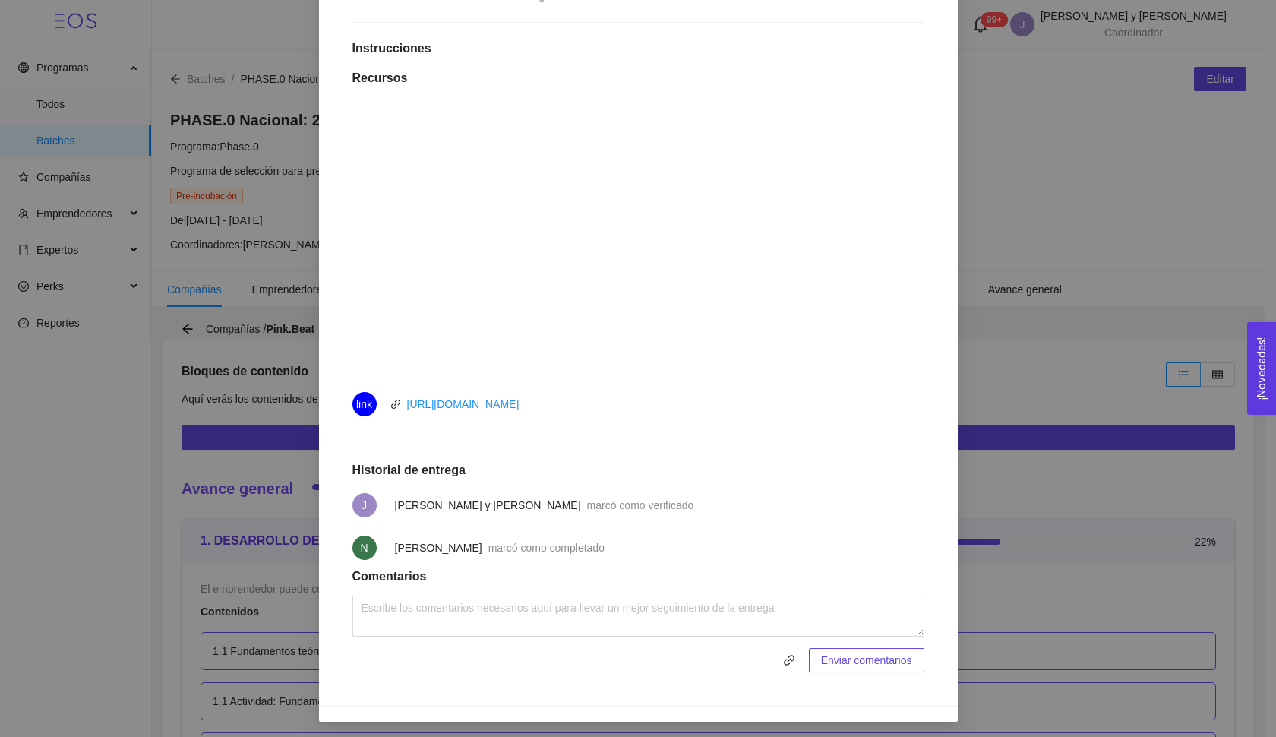
click at [263, 98] on div "1. DESARROLLO DEL PRODUCTO El emprendedor puede conocer los primeros pasos para…" at bounding box center [638, 368] width 1276 height 737
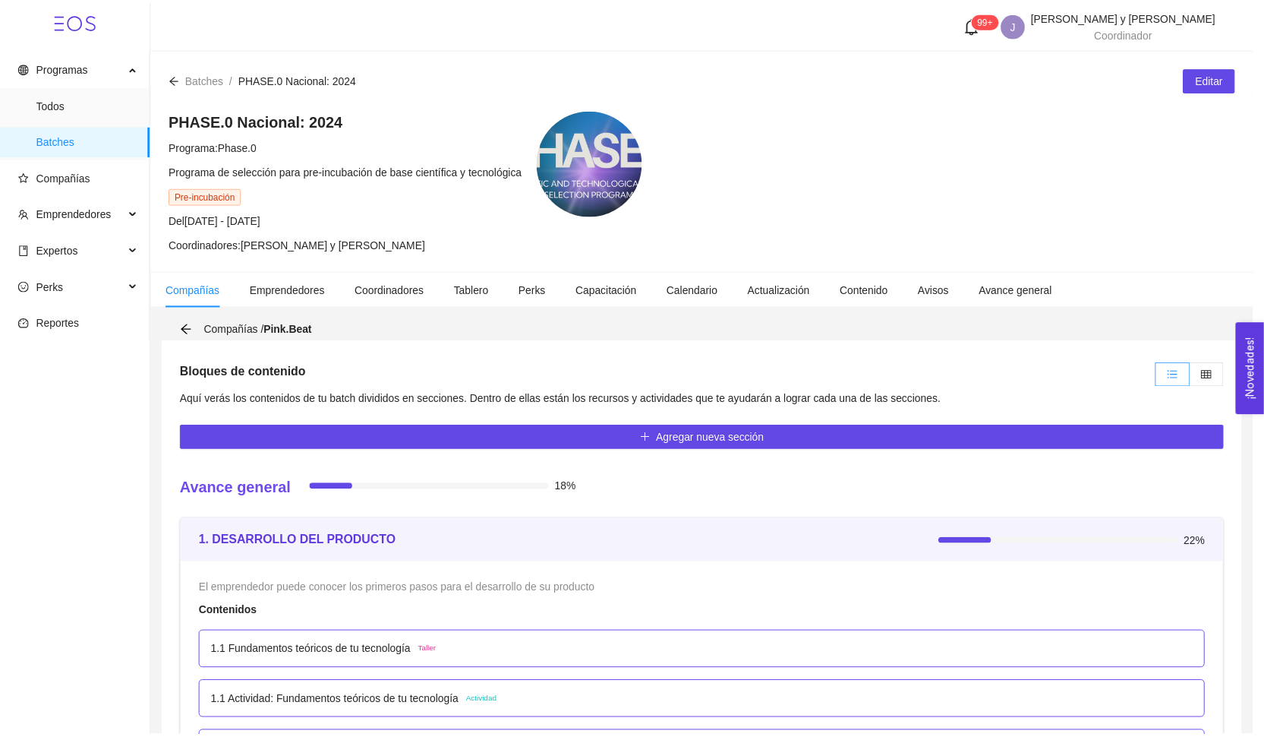
scroll to position [0, 0]
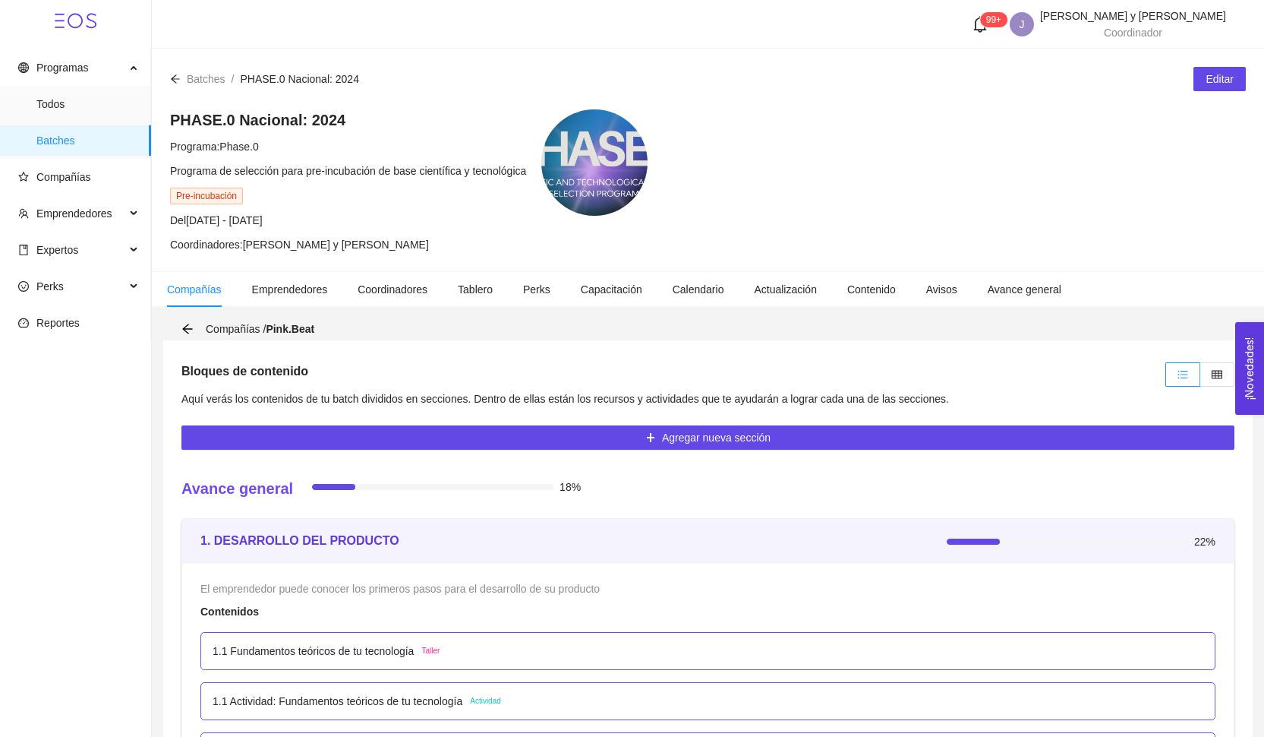
click at [181, 80] on div "Batches / PHASE.0 Nacional: 2024 /" at bounding box center [264, 79] width 189 height 17
click at [175, 79] on icon "arrow-left" at bounding box center [175, 79] width 11 height 11
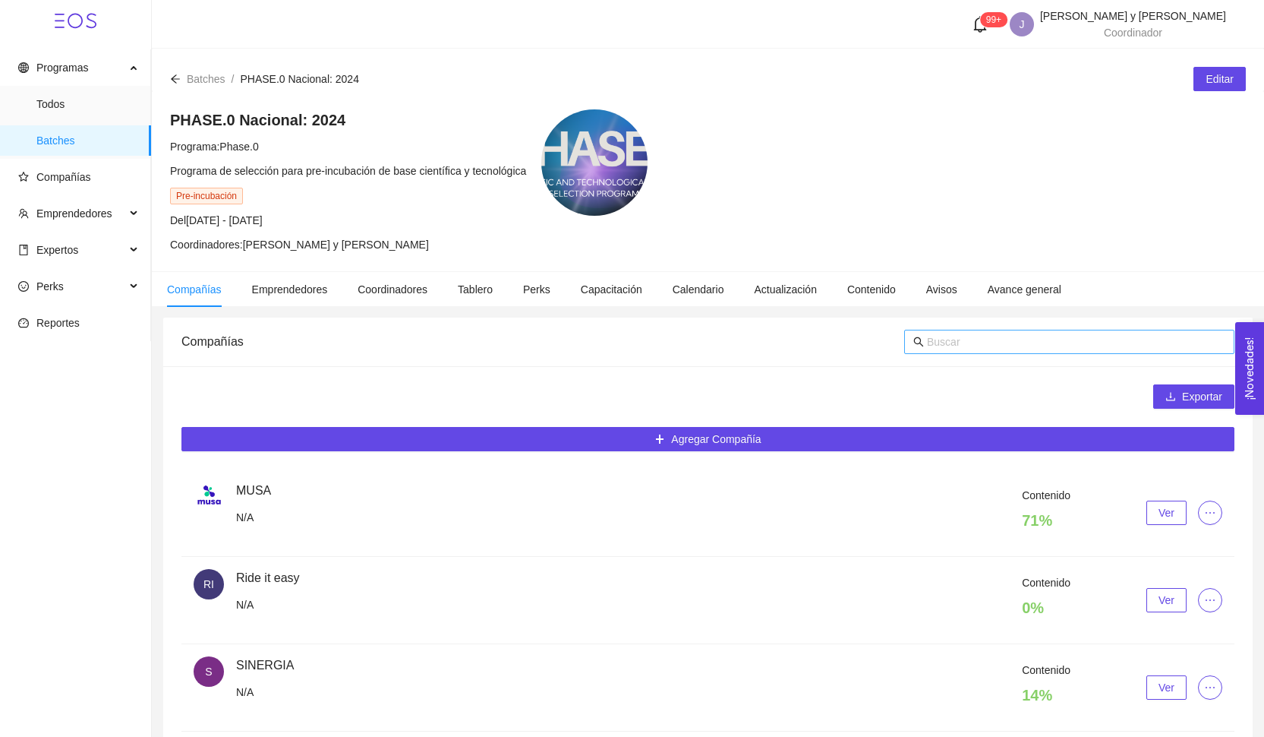
scroll to position [25, 0]
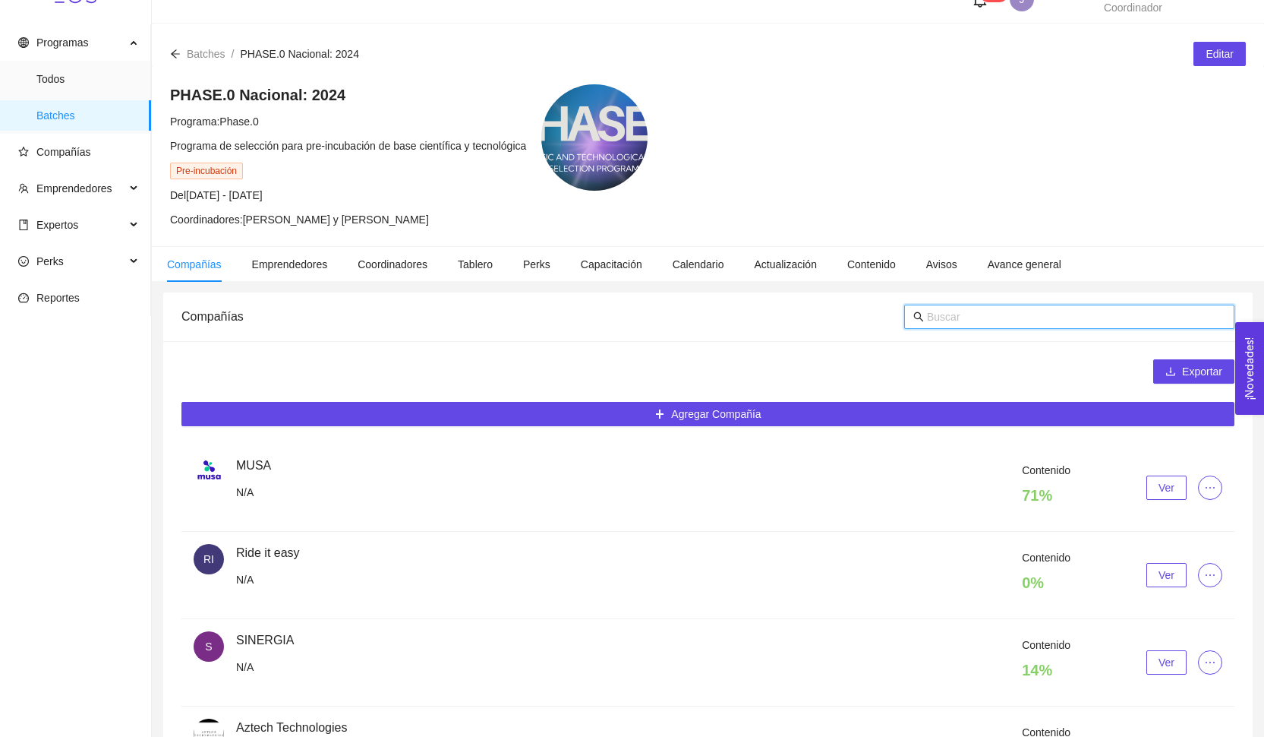
click at [1001, 323] on input "text" at bounding box center [1076, 316] width 298 height 17
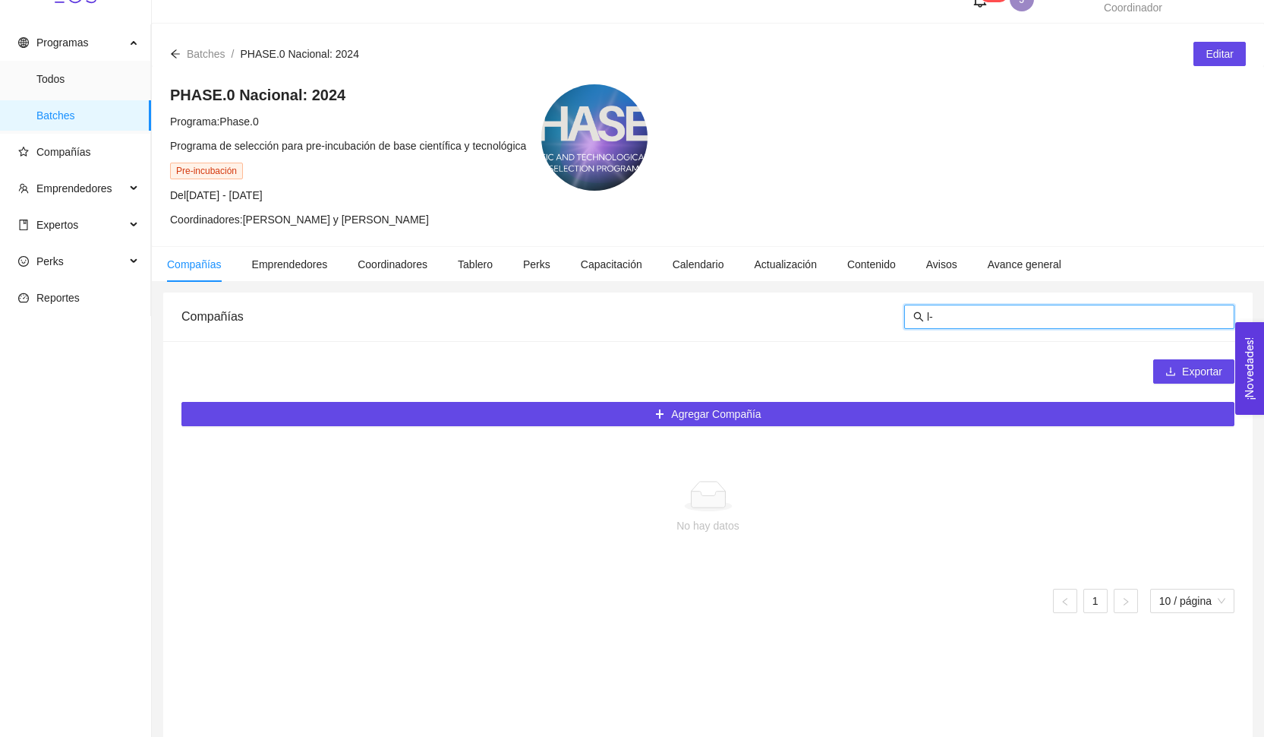
type input "l"
type input "n"
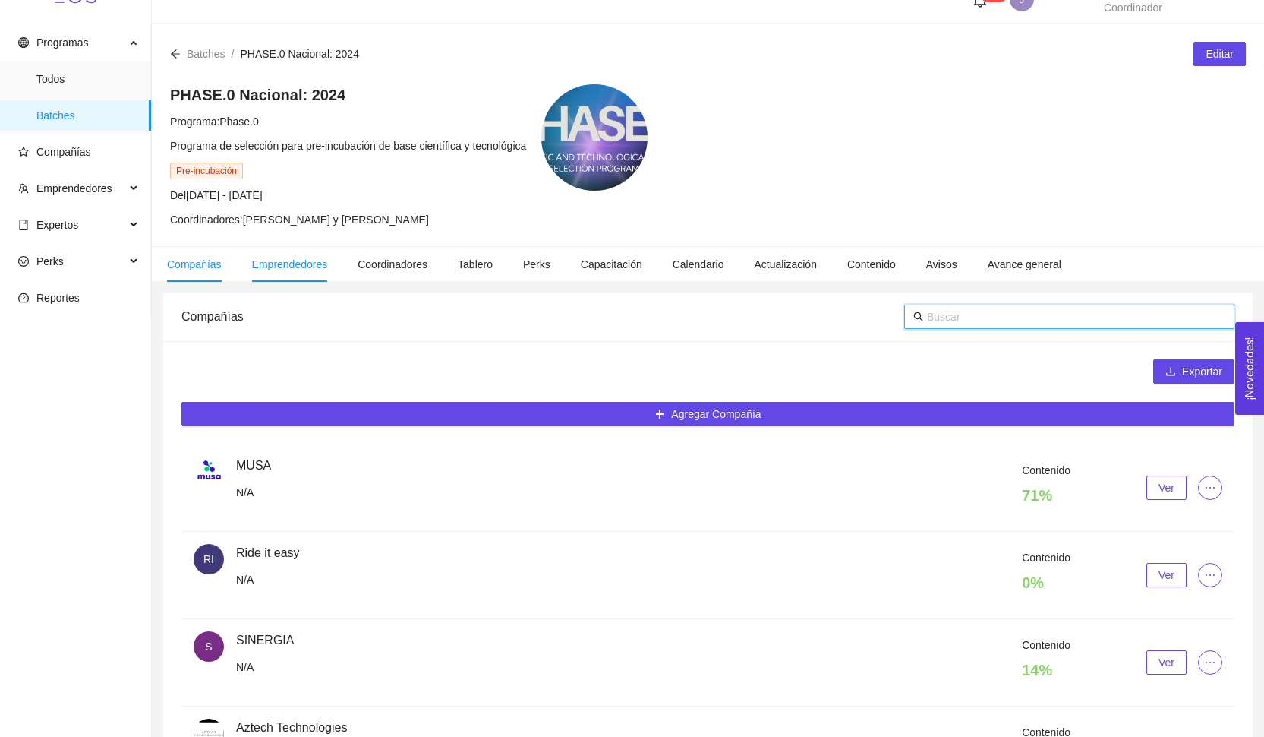
click at [304, 267] on span "Emprendedores" at bounding box center [290, 264] width 76 height 12
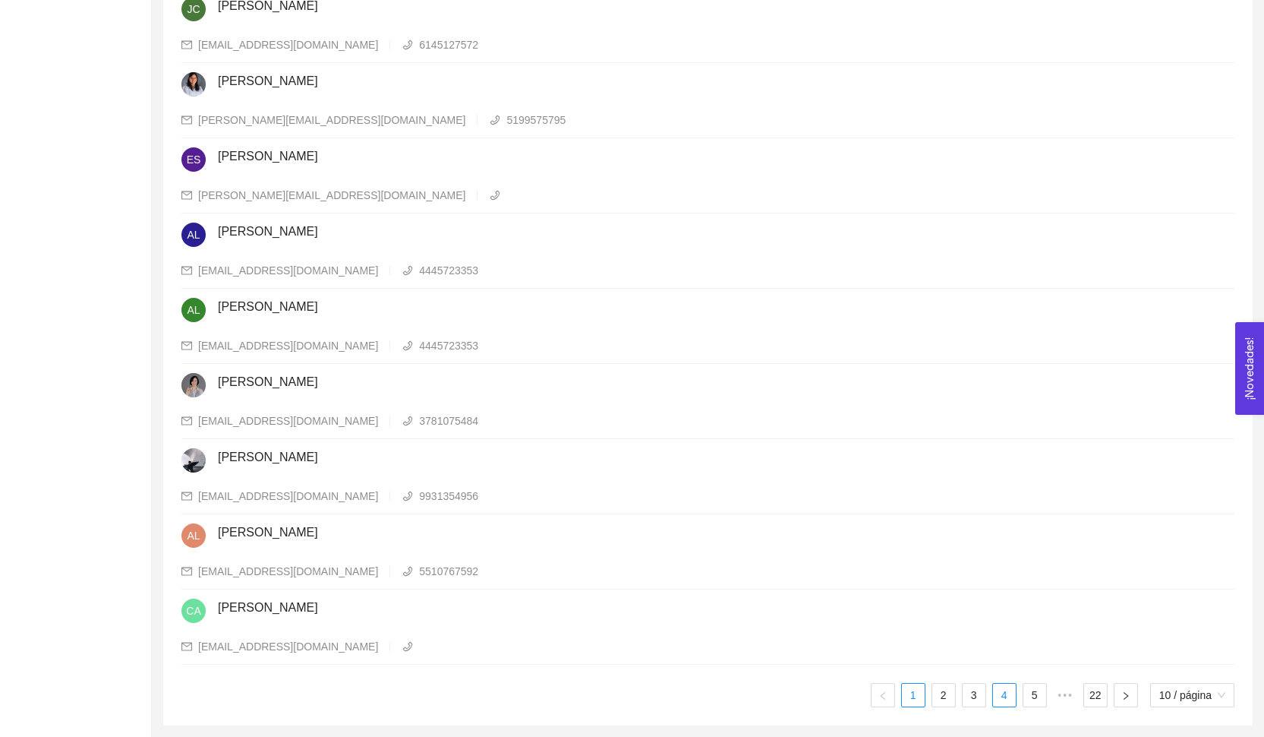
scroll to position [498, 0]
click at [947, 692] on link "2" at bounding box center [943, 694] width 23 height 23
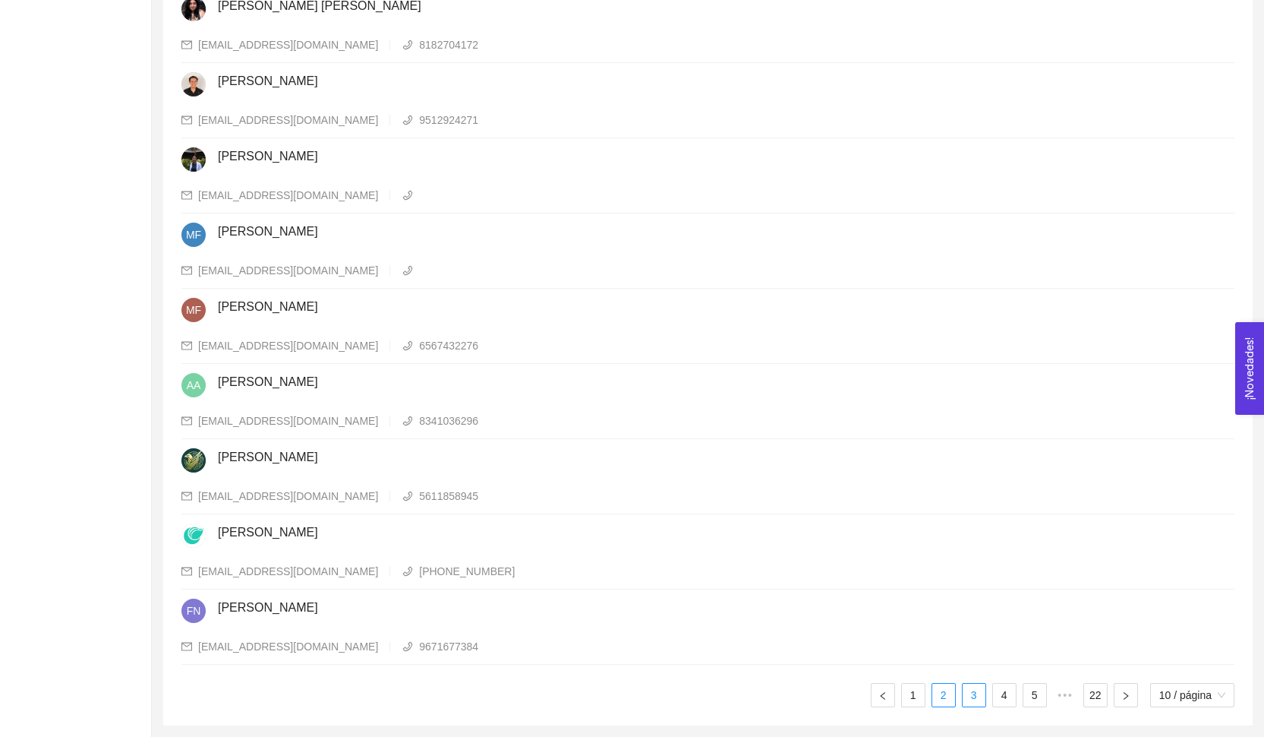
click at [964, 698] on link "3" at bounding box center [974, 694] width 23 height 23
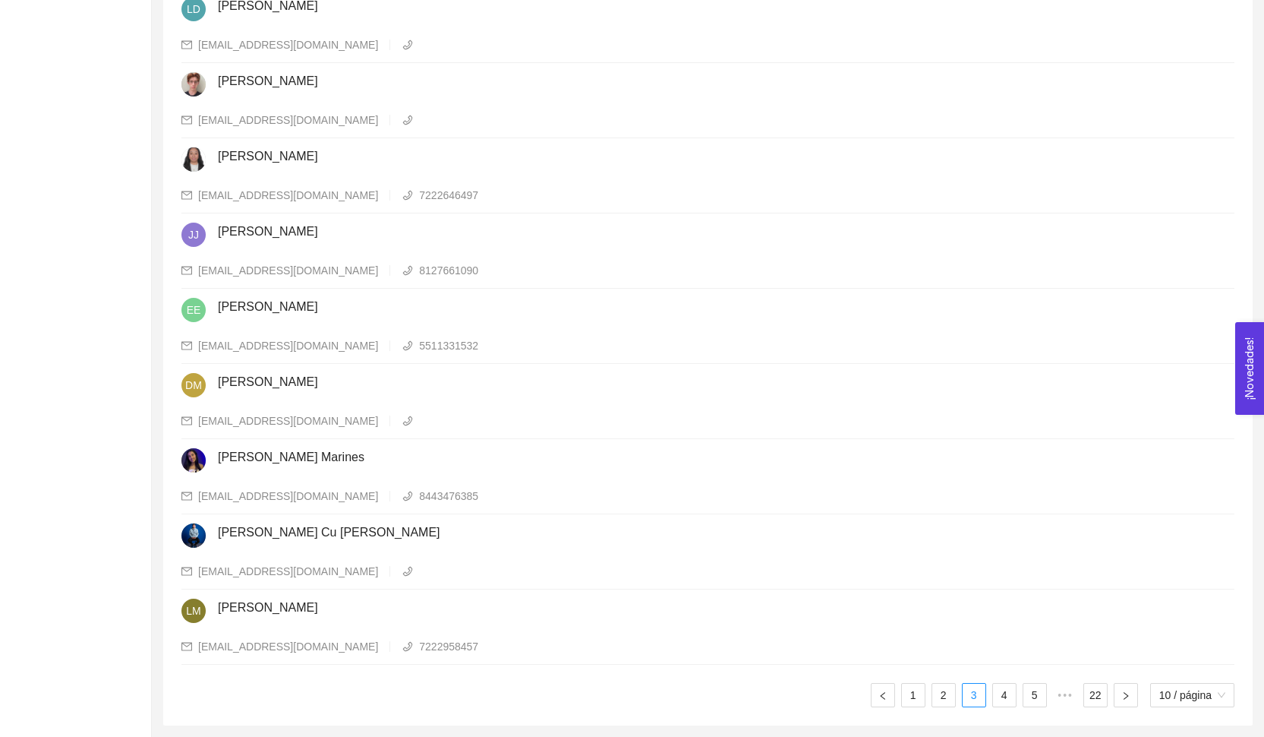
scroll to position [357, 0]
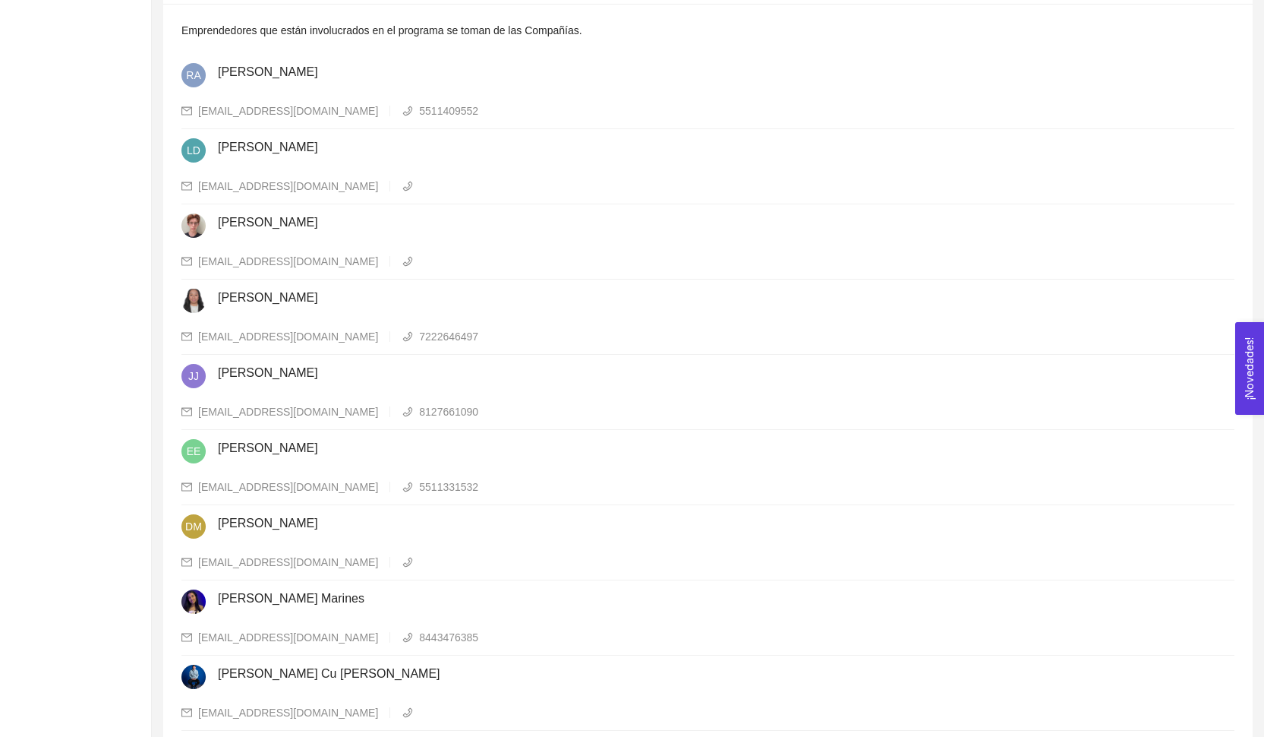
click at [335, 308] on div "[PERSON_NAME]" at bounding box center [726, 302] width 1017 height 27
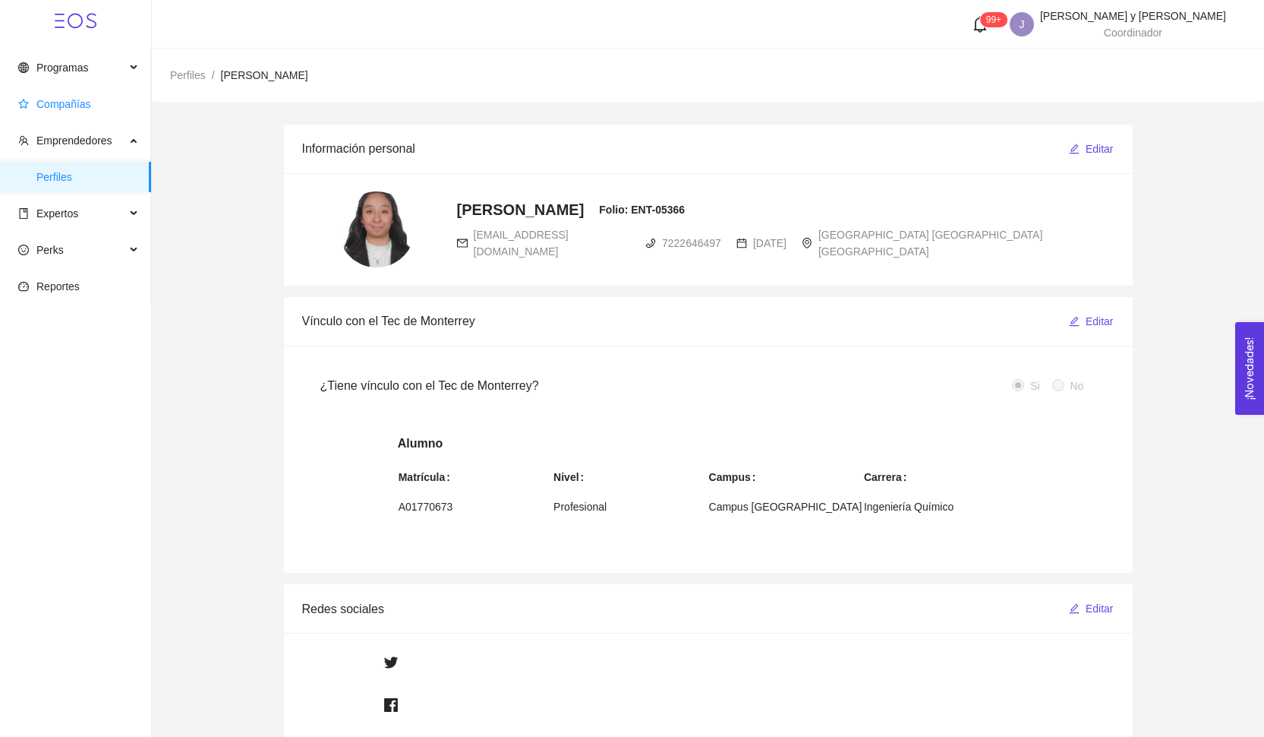
click at [96, 92] on span "Compañías" at bounding box center [78, 104] width 121 height 30
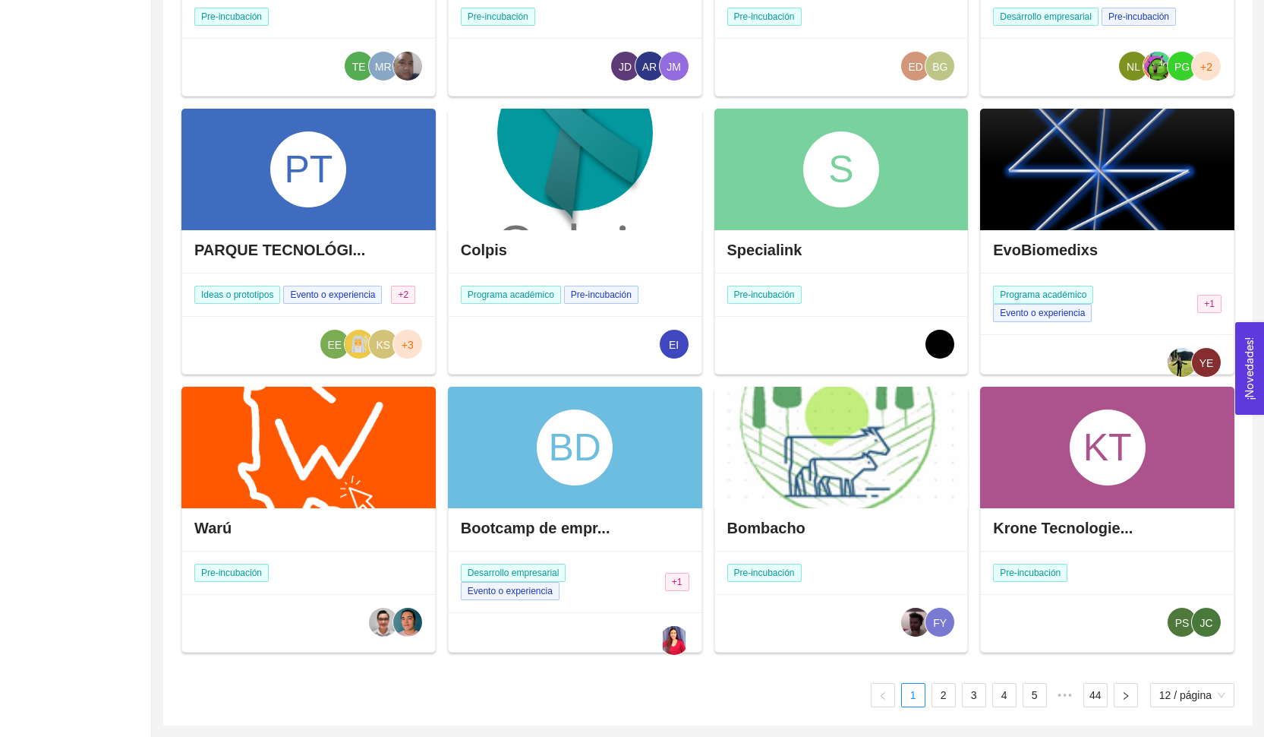
scroll to position [339, 0]
click at [936, 694] on link "2" at bounding box center [943, 694] width 23 height 23
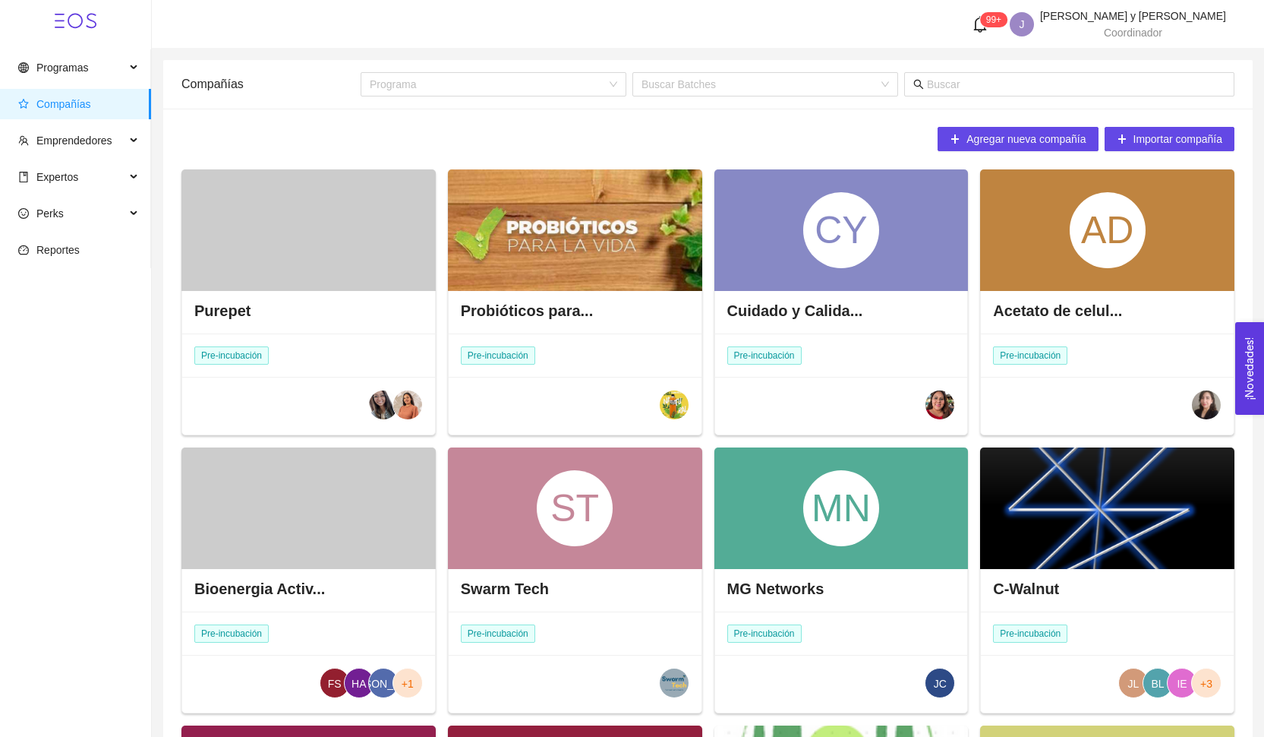
scroll to position [0, 0]
click at [992, 71] on div "Programa Buscar Batches" at bounding box center [798, 84] width 874 height 49
click at [986, 86] on input "text" at bounding box center [1076, 84] width 298 height 17
click at [121, 69] on span "Programas" at bounding box center [71, 67] width 107 height 30
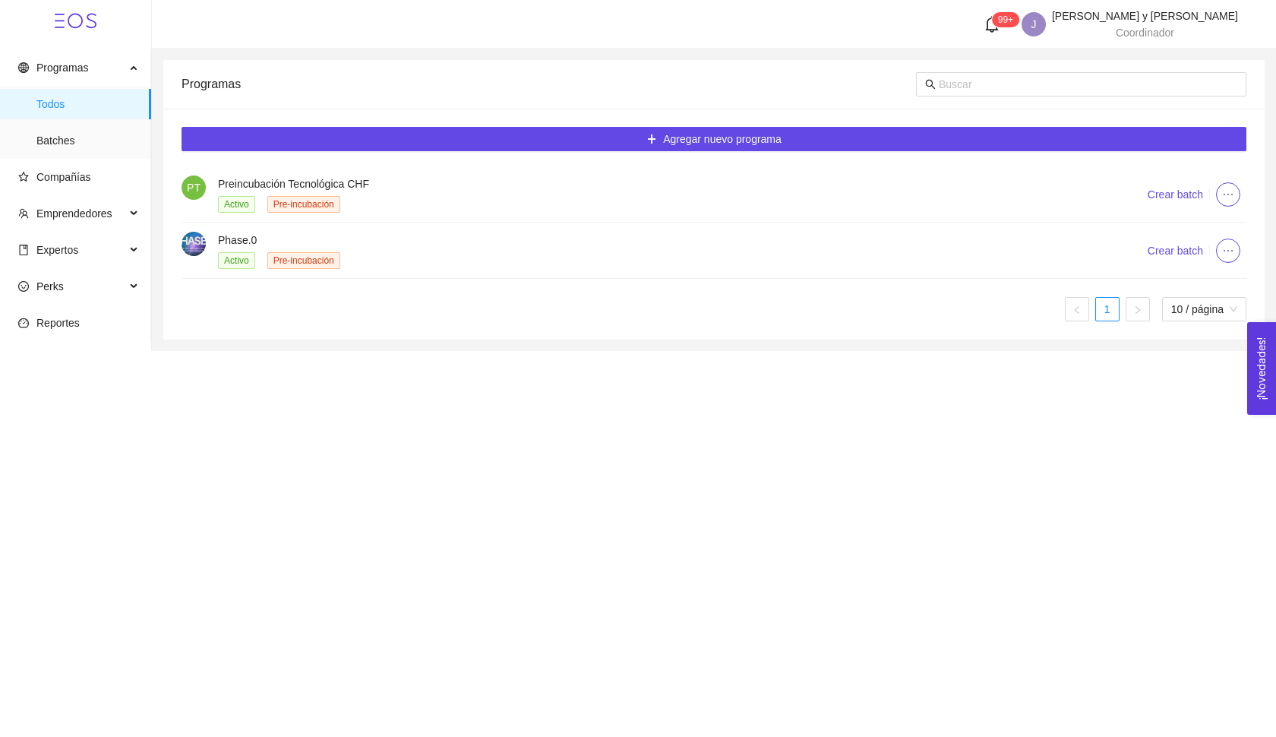
click at [288, 242] on h4 "Phase.0" at bounding box center [664, 240] width 892 height 17
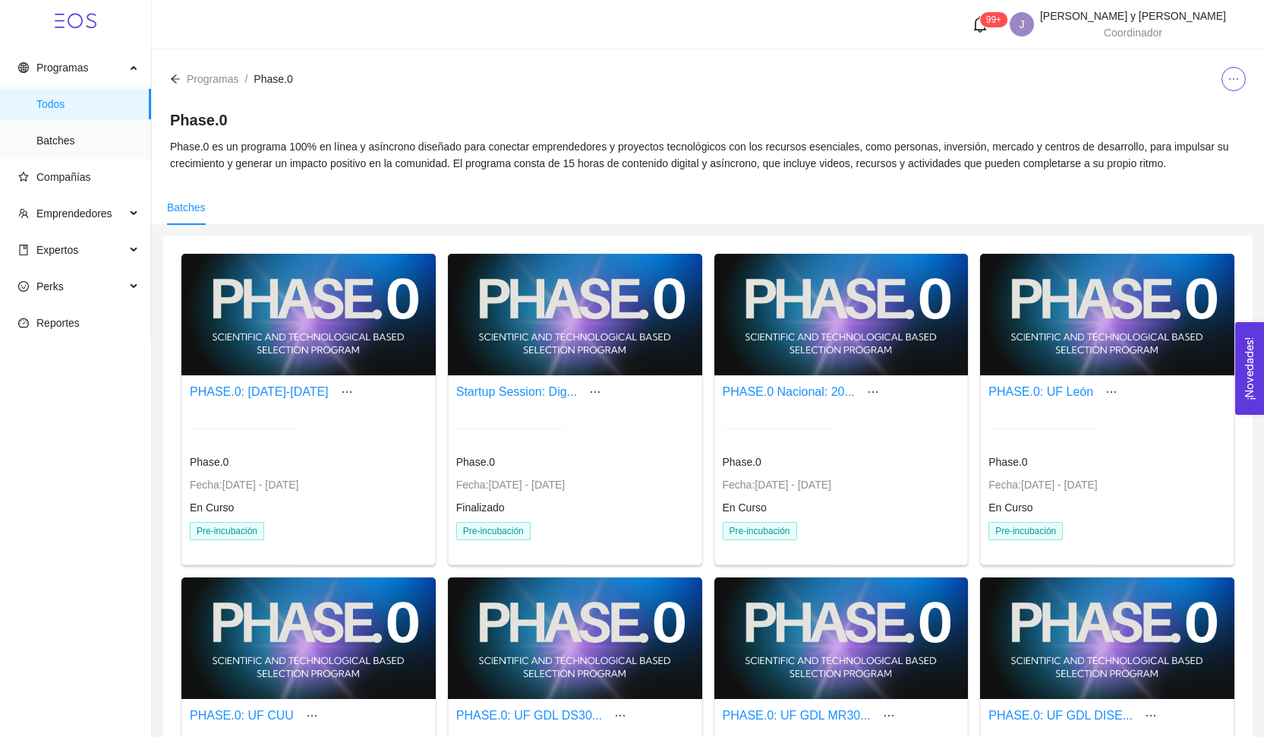
scroll to position [49, 0]
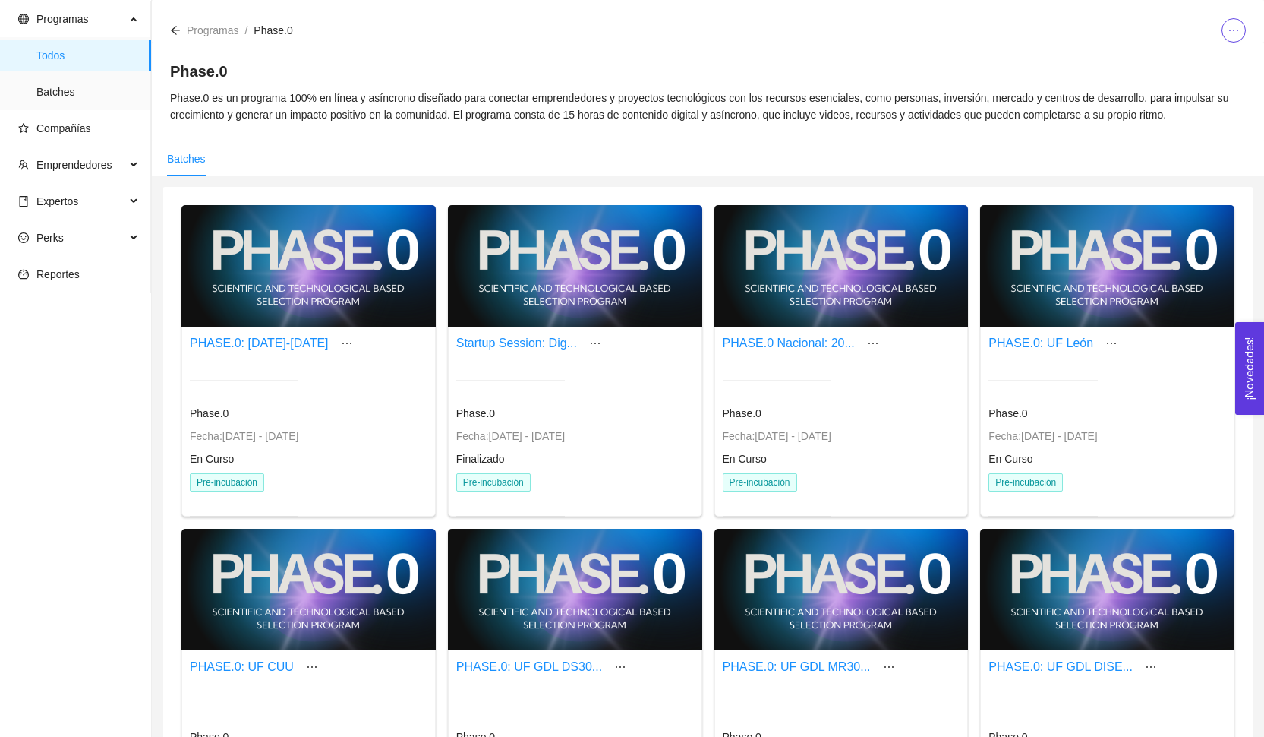
click at [806, 326] on div at bounding box center [841, 265] width 254 height 121
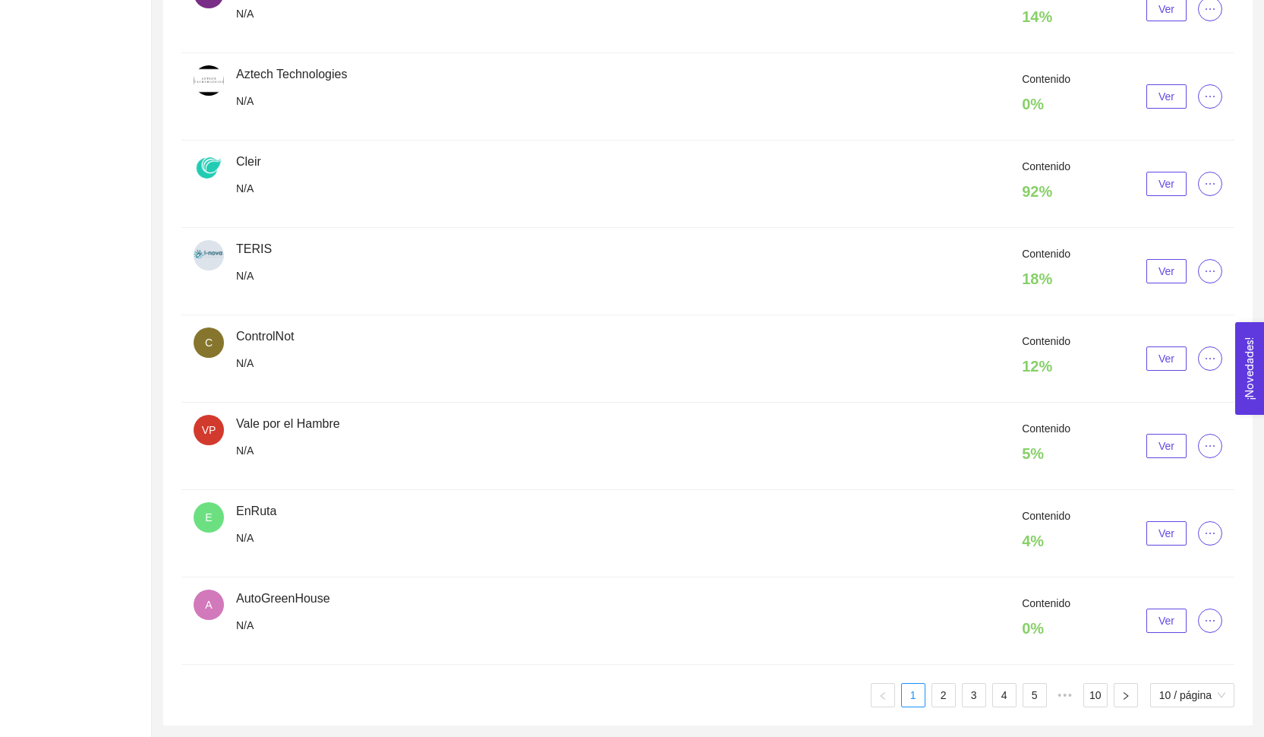
scroll to position [678, 0]
click at [1165, 273] on span "Ver" at bounding box center [1167, 271] width 16 height 17
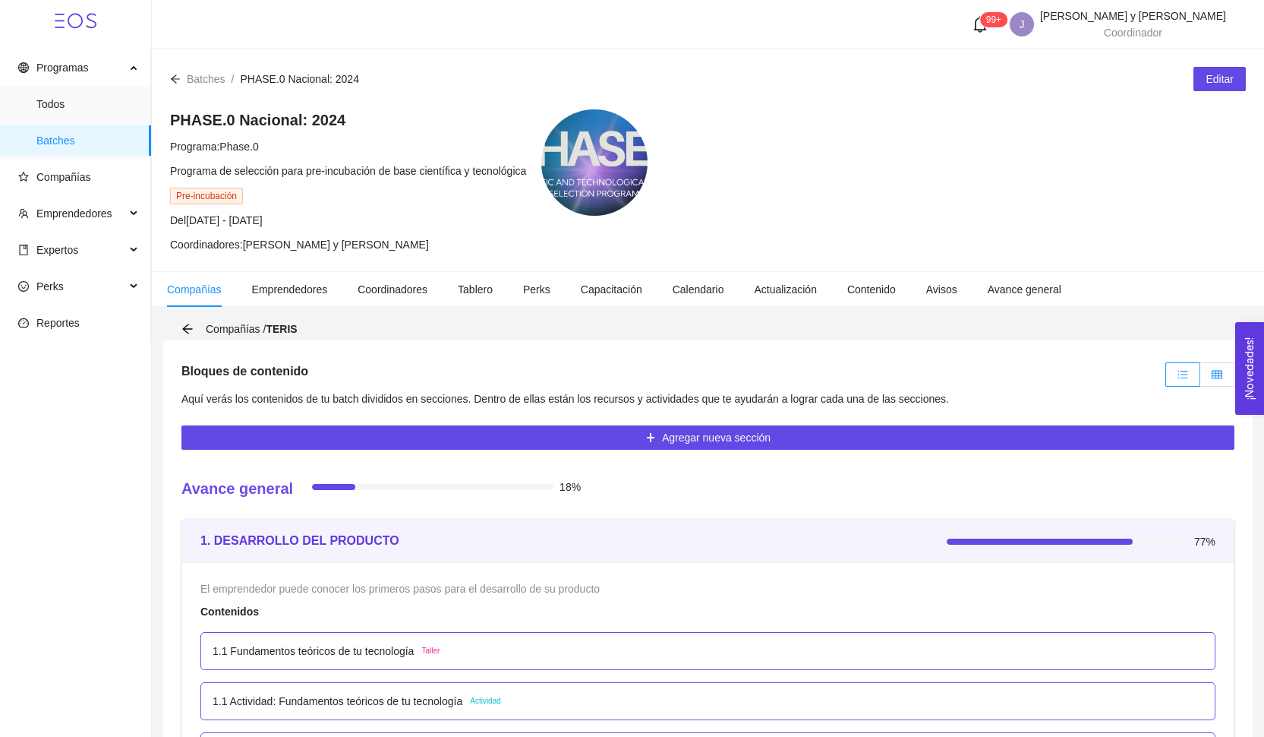
click at [1207, 374] on label at bounding box center [1217, 374] width 34 height 24
click at [1200, 378] on input "radio" at bounding box center [1200, 378] width 0 height 0
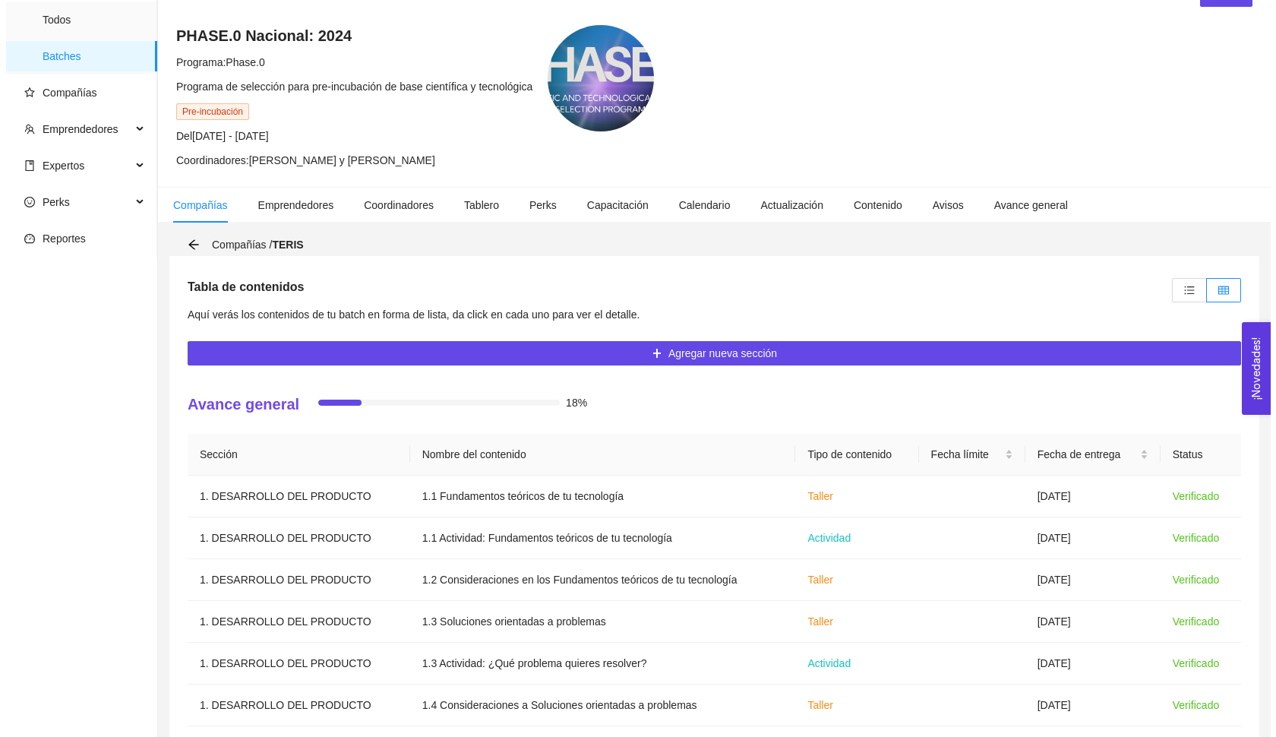
scroll to position [87, 0]
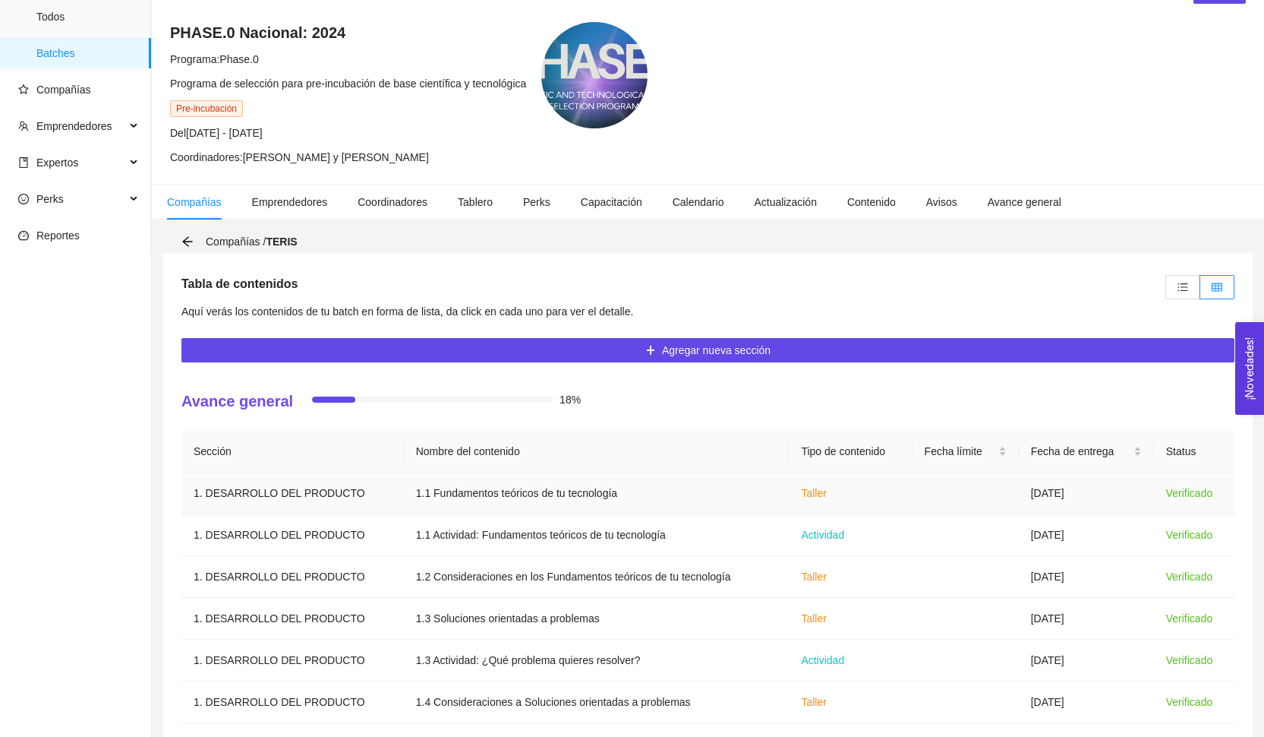
click at [995, 498] on td at bounding box center [966, 493] width 106 height 42
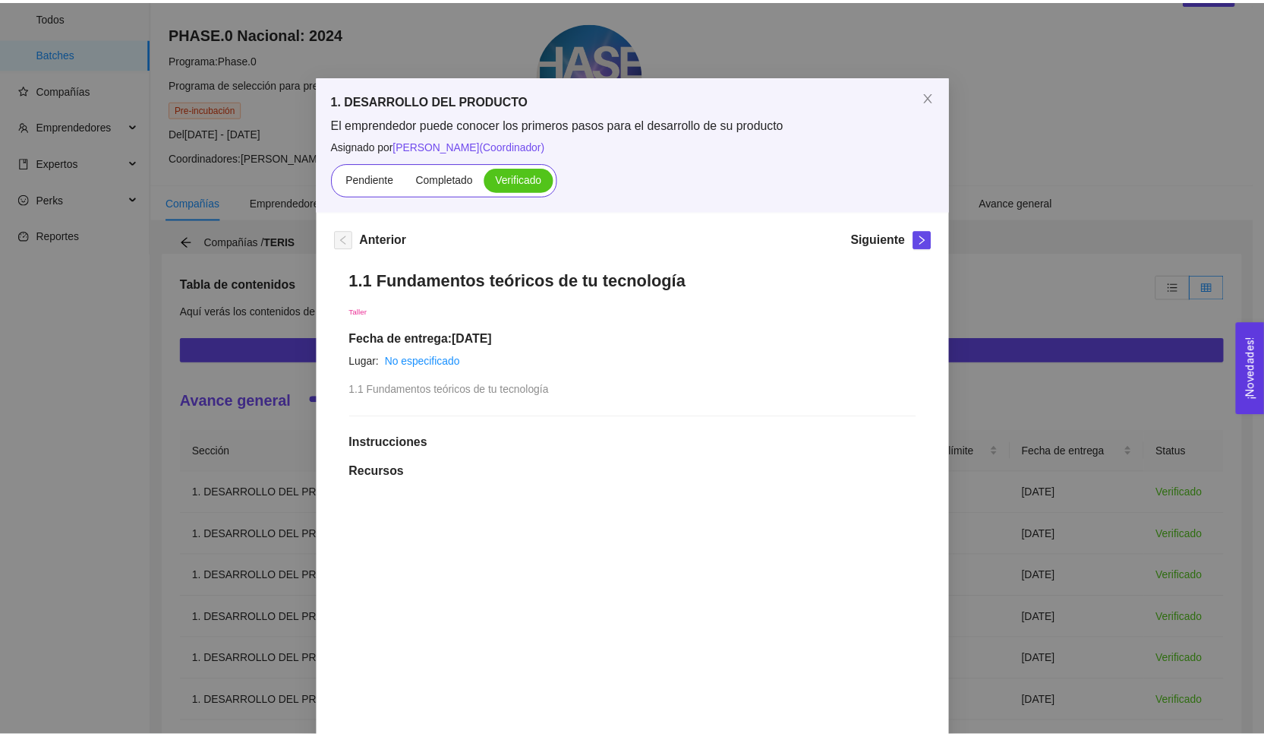
scroll to position [0, 0]
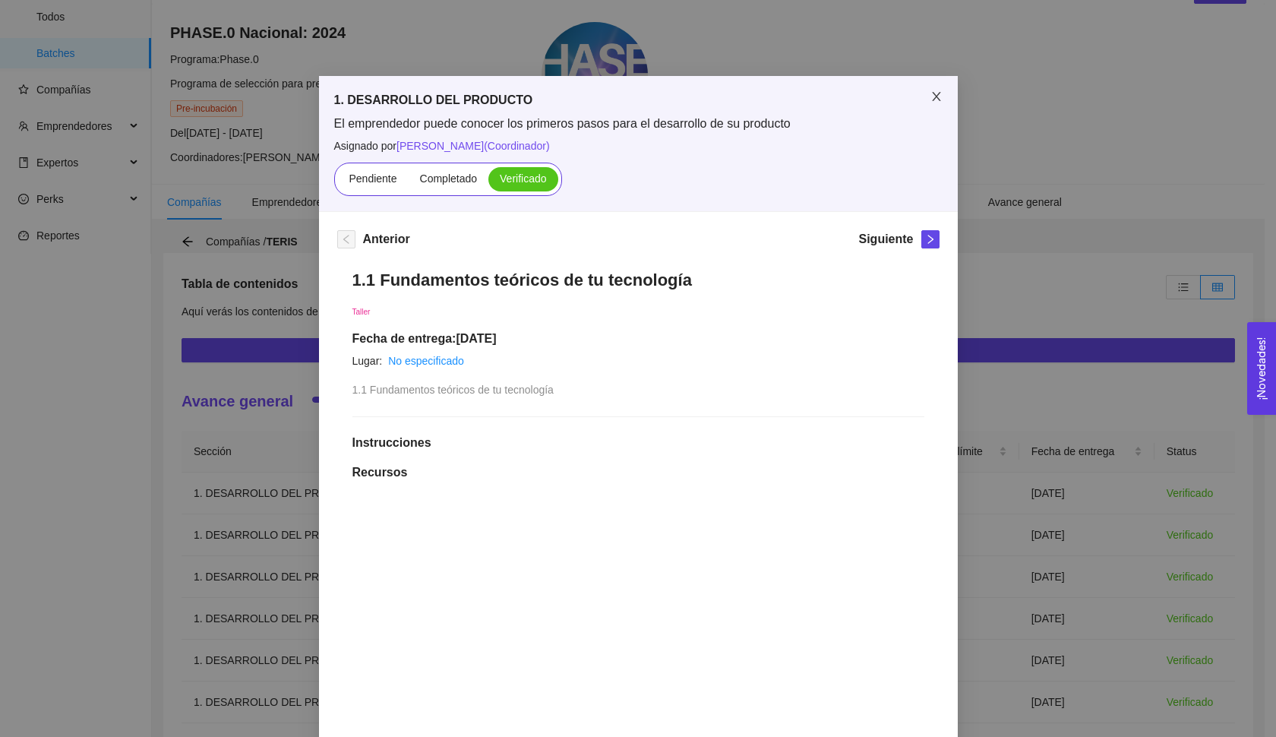
click at [928, 105] on span "Close" at bounding box center [936, 97] width 43 height 43
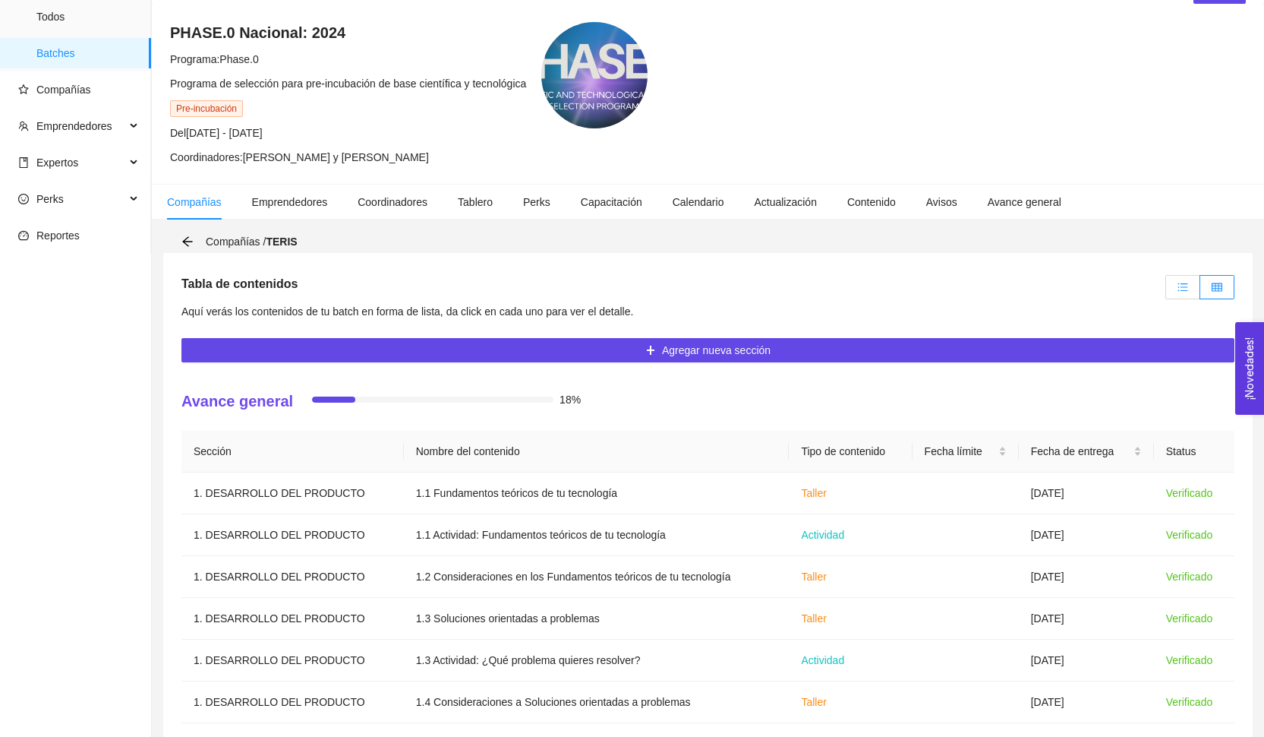
click at [1179, 285] on icon "unordered-list" at bounding box center [1183, 287] width 11 height 11
click at [1166, 291] on input "radio" at bounding box center [1166, 291] width 0 height 0
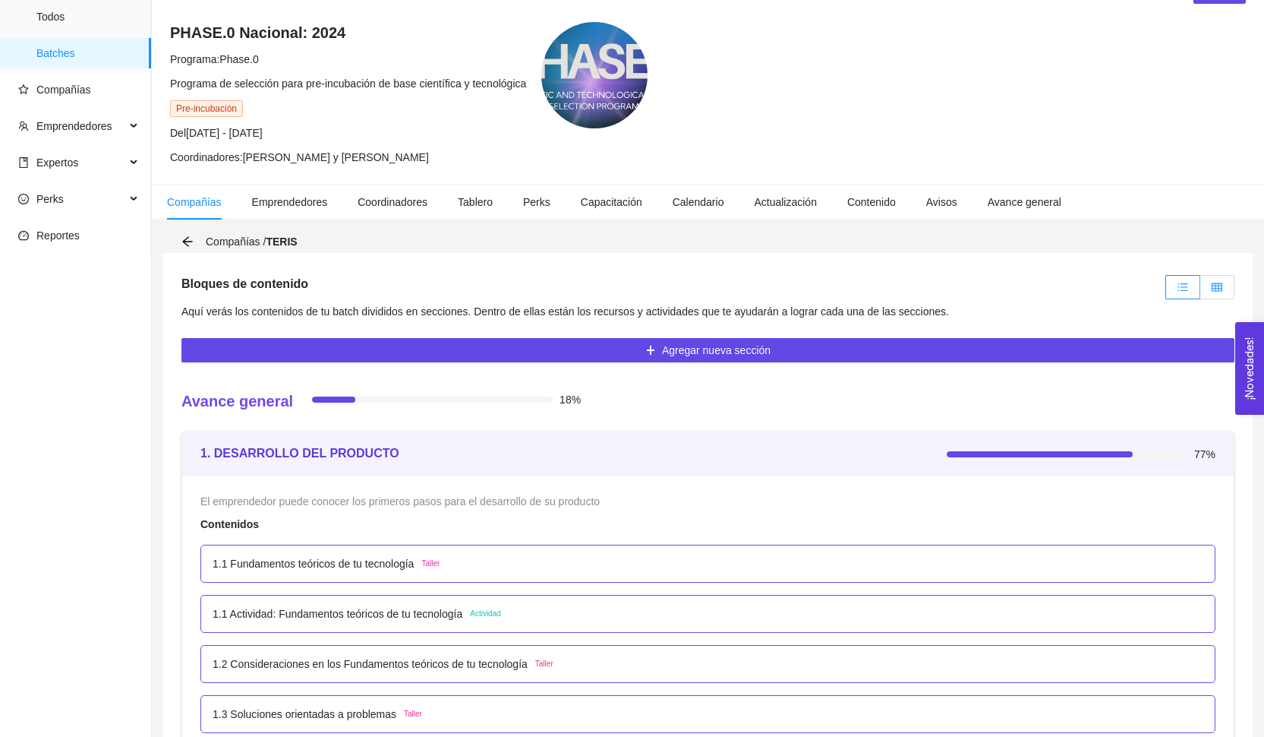
click at [1221, 292] on span at bounding box center [1217, 287] width 11 height 12
click at [1200, 291] on input "radio" at bounding box center [1200, 291] width 0 height 0
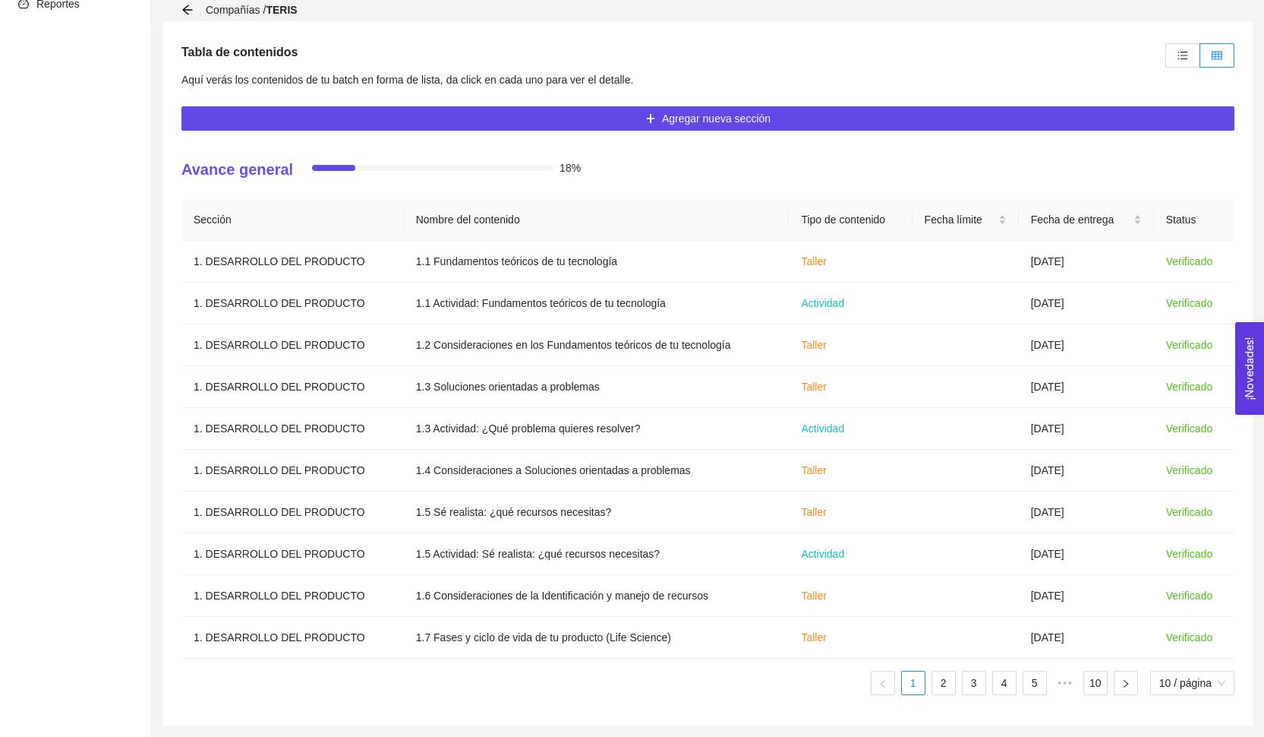
scroll to position [319, 0]
click at [945, 692] on link "2" at bounding box center [943, 682] width 23 height 23
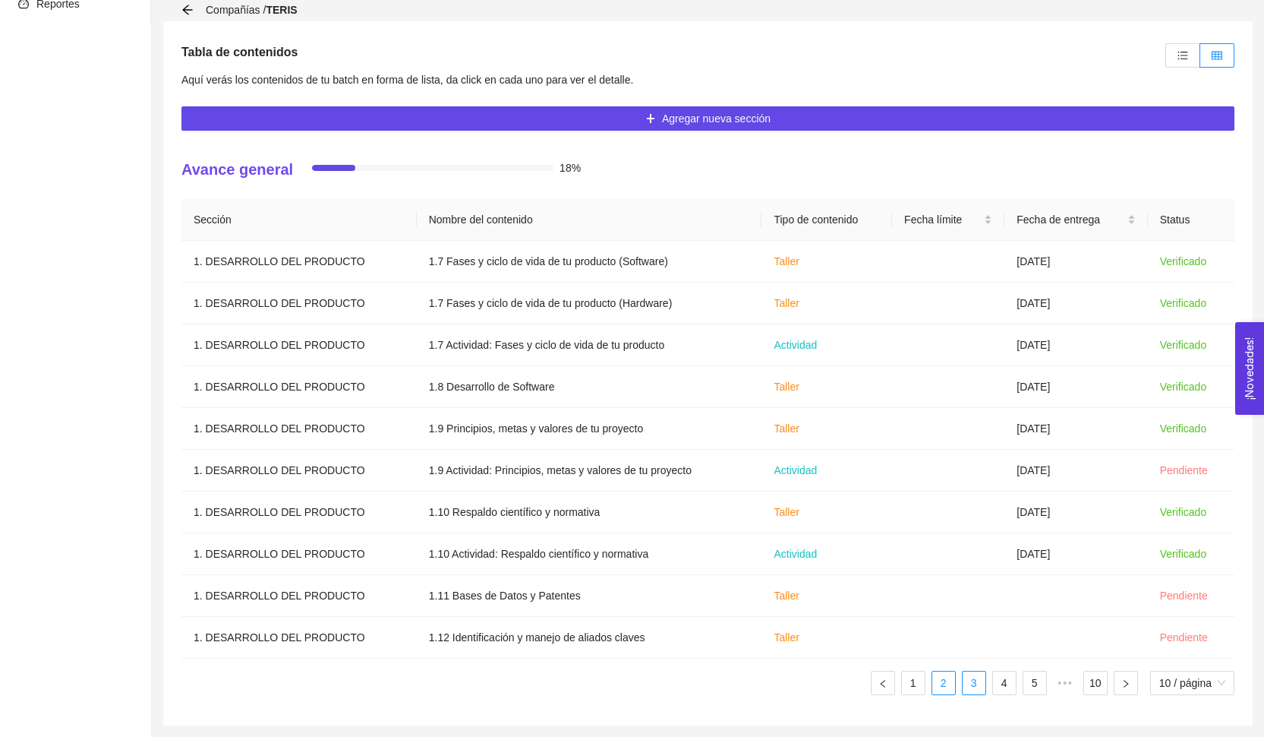
click at [964, 692] on link "3" at bounding box center [974, 682] width 23 height 23
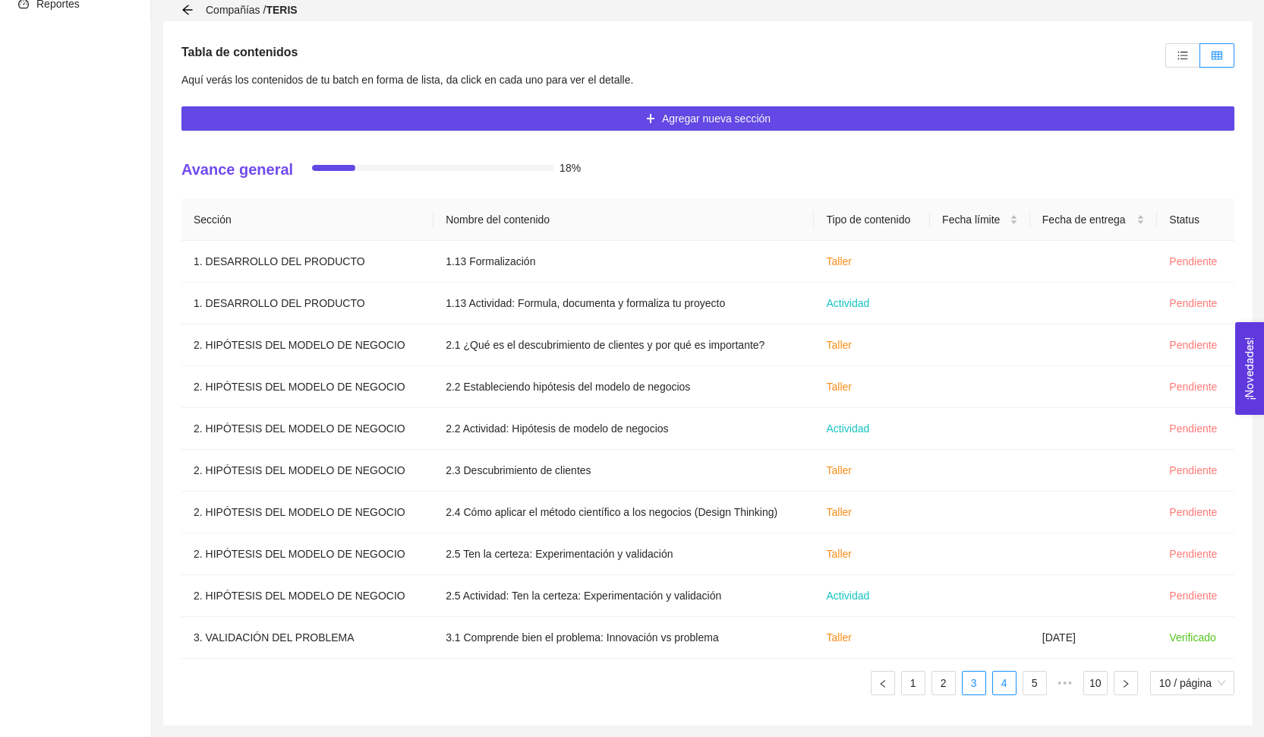
click at [993, 693] on link "4" at bounding box center [1004, 682] width 23 height 23
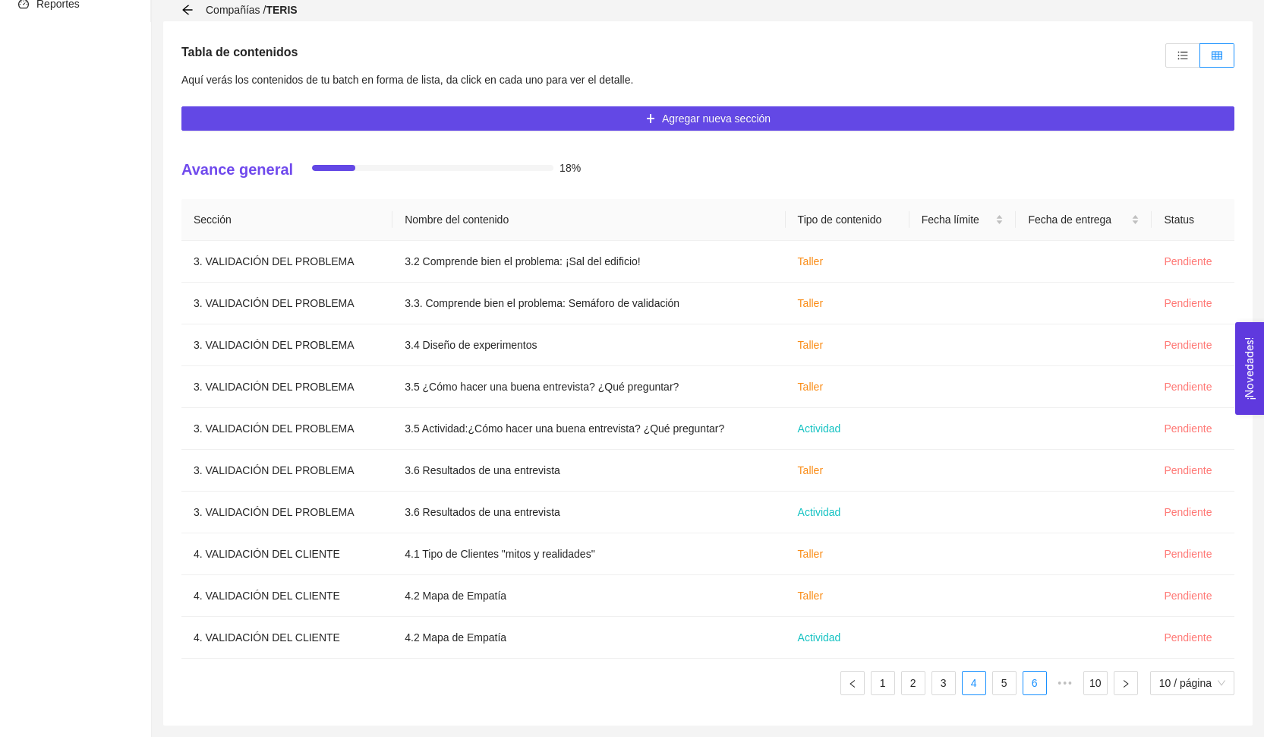
click at [1026, 683] on link "6" at bounding box center [1035, 682] width 23 height 23
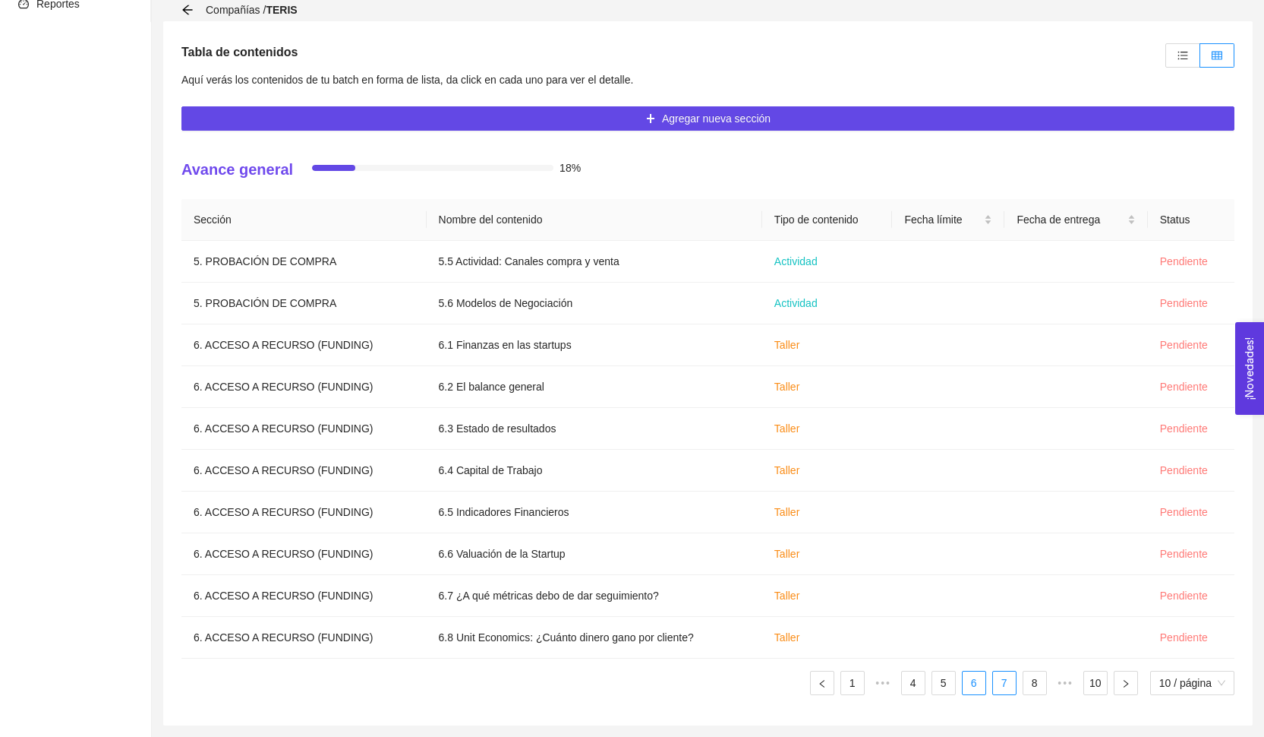
click at [1012, 685] on link "7" at bounding box center [1004, 682] width 23 height 23
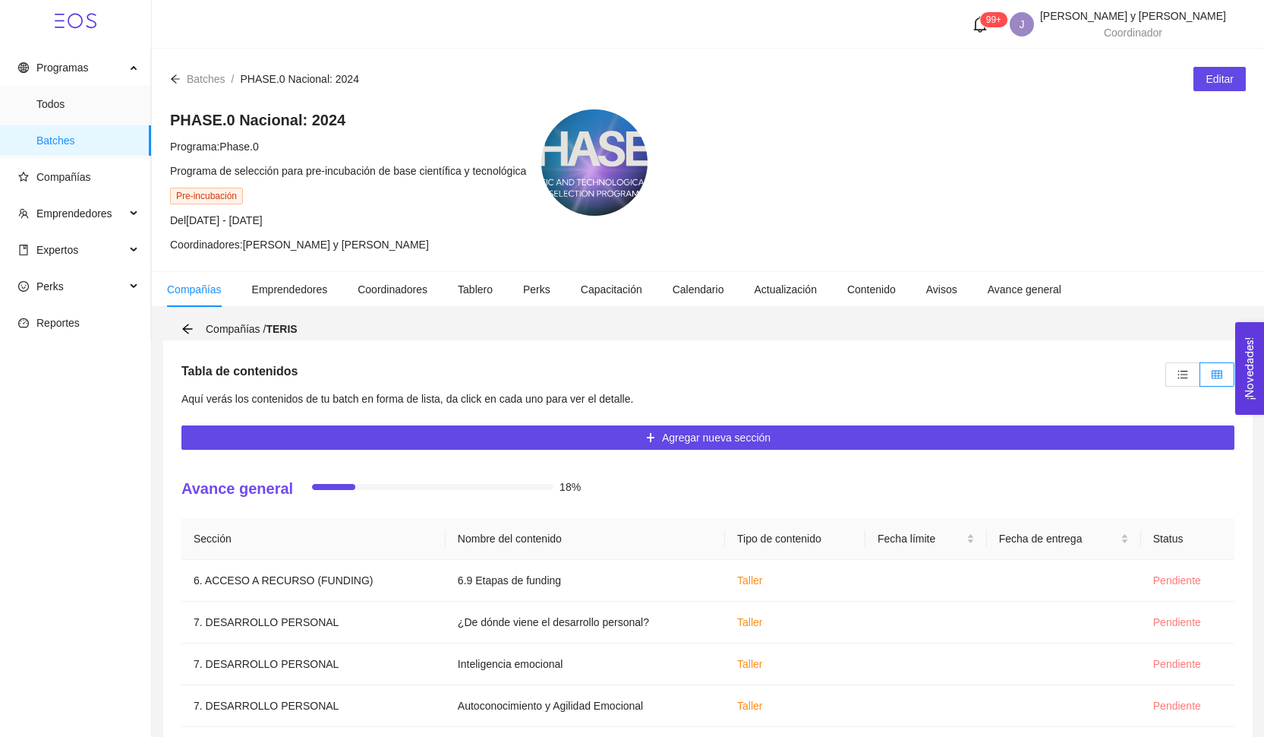
scroll to position [0, 0]
click at [189, 328] on icon "arrow-left" at bounding box center [187, 329] width 12 height 12
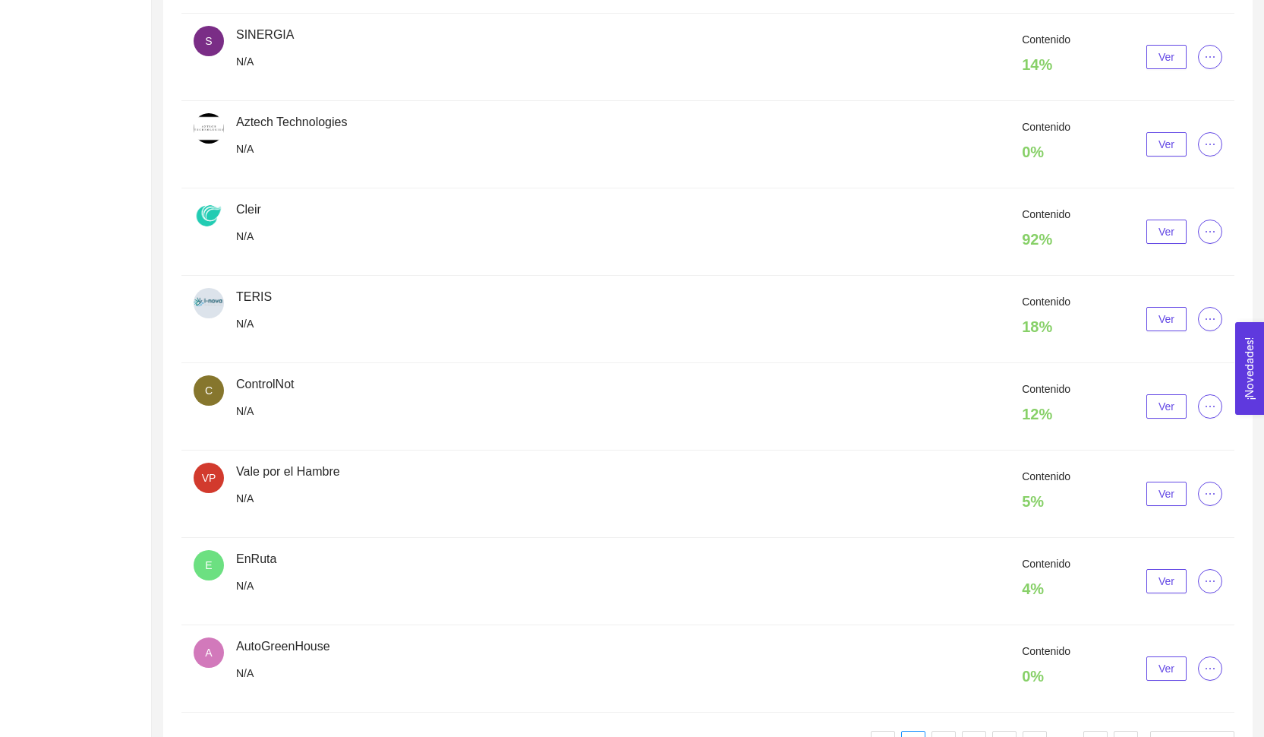
scroll to position [26, 0]
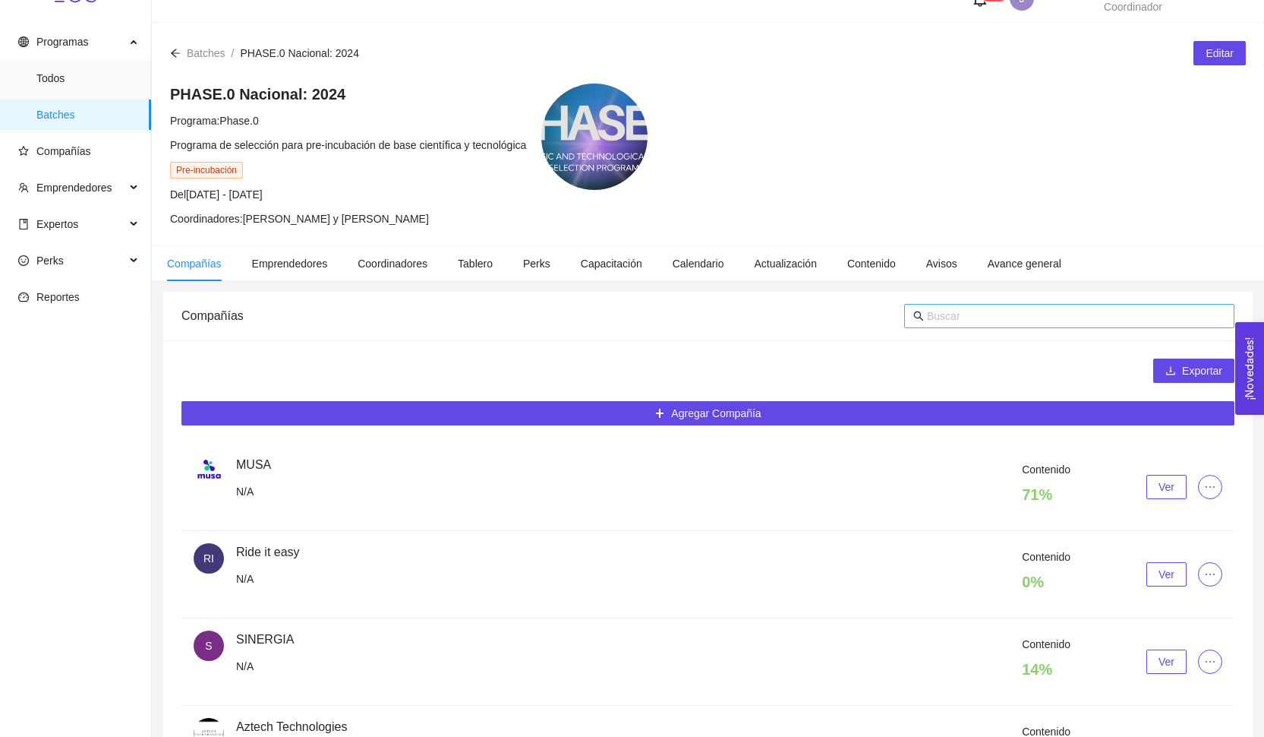
click at [1024, 305] on span at bounding box center [1069, 316] width 330 height 24
click at [1018, 307] on span at bounding box center [1069, 316] width 330 height 24
click at [1012, 311] on input "text" at bounding box center [1076, 316] width 298 height 17
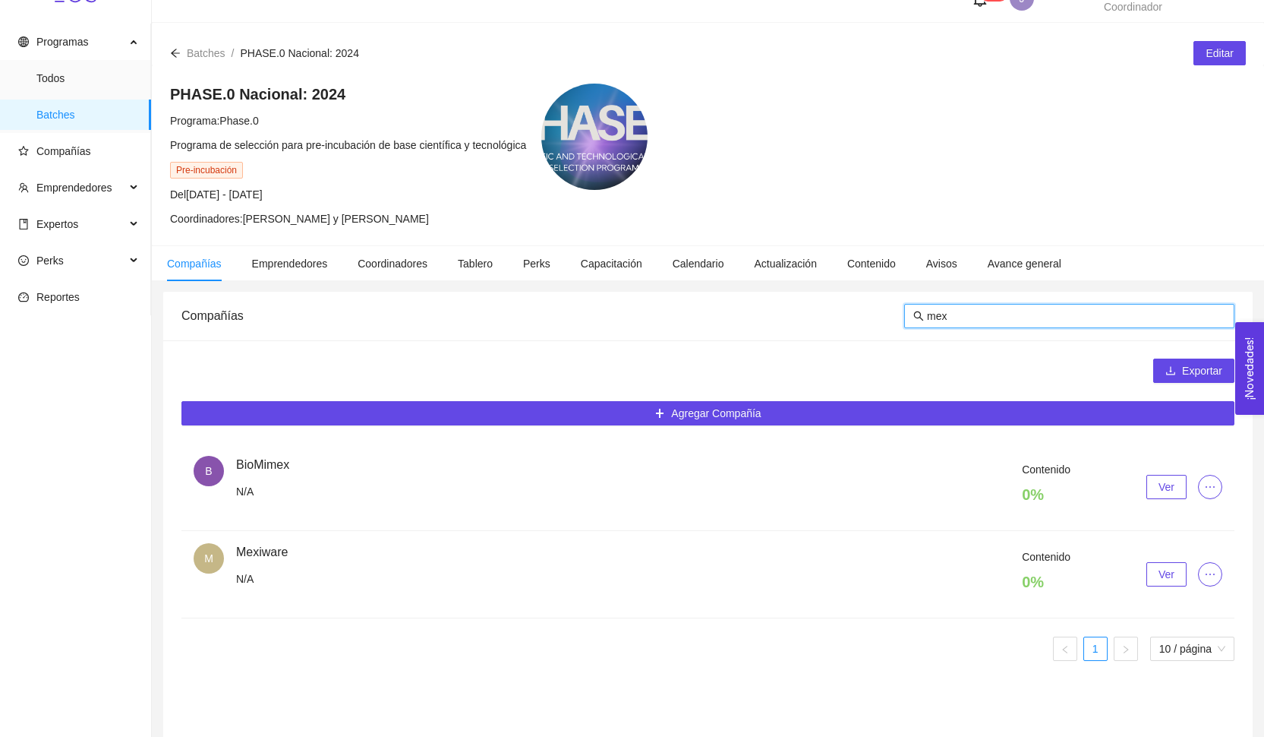
type input "mex"
click at [1170, 576] on span "Ver" at bounding box center [1167, 574] width 16 height 17
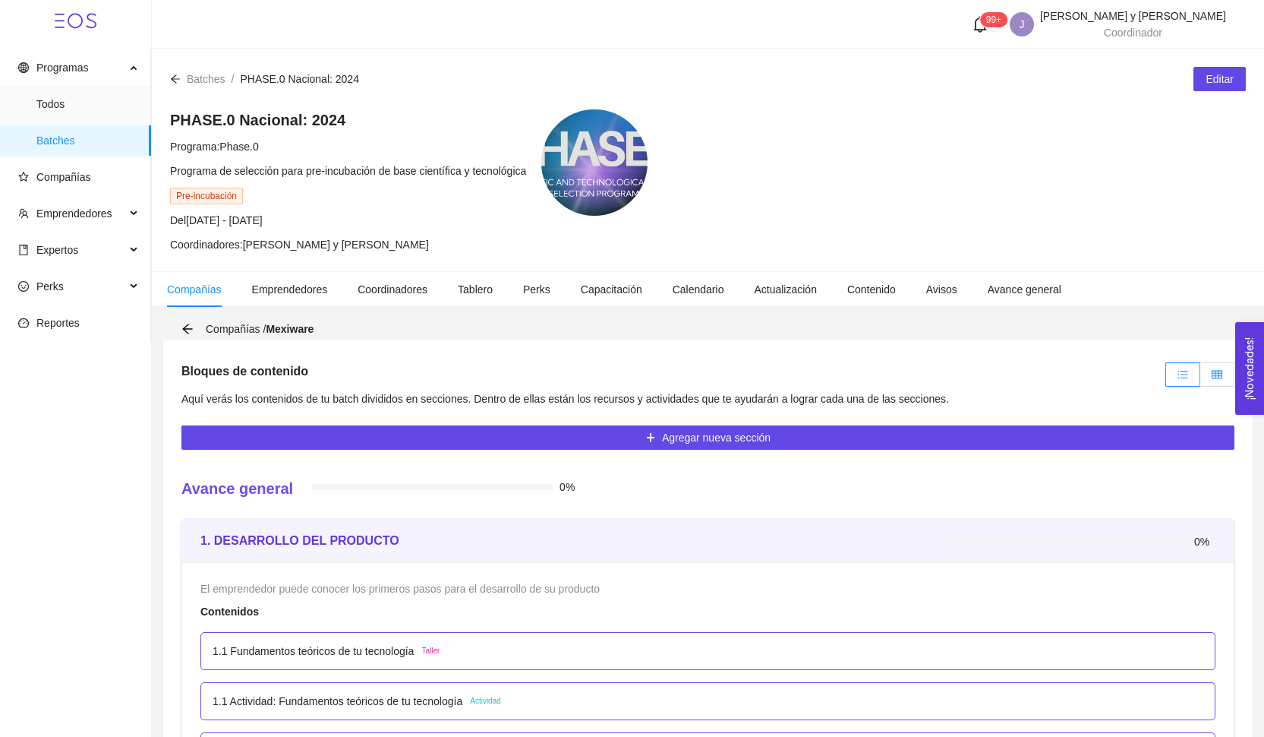
click at [1214, 374] on icon "table" at bounding box center [1217, 374] width 11 height 11
click at [1200, 378] on input "radio" at bounding box center [1200, 378] width 0 height 0
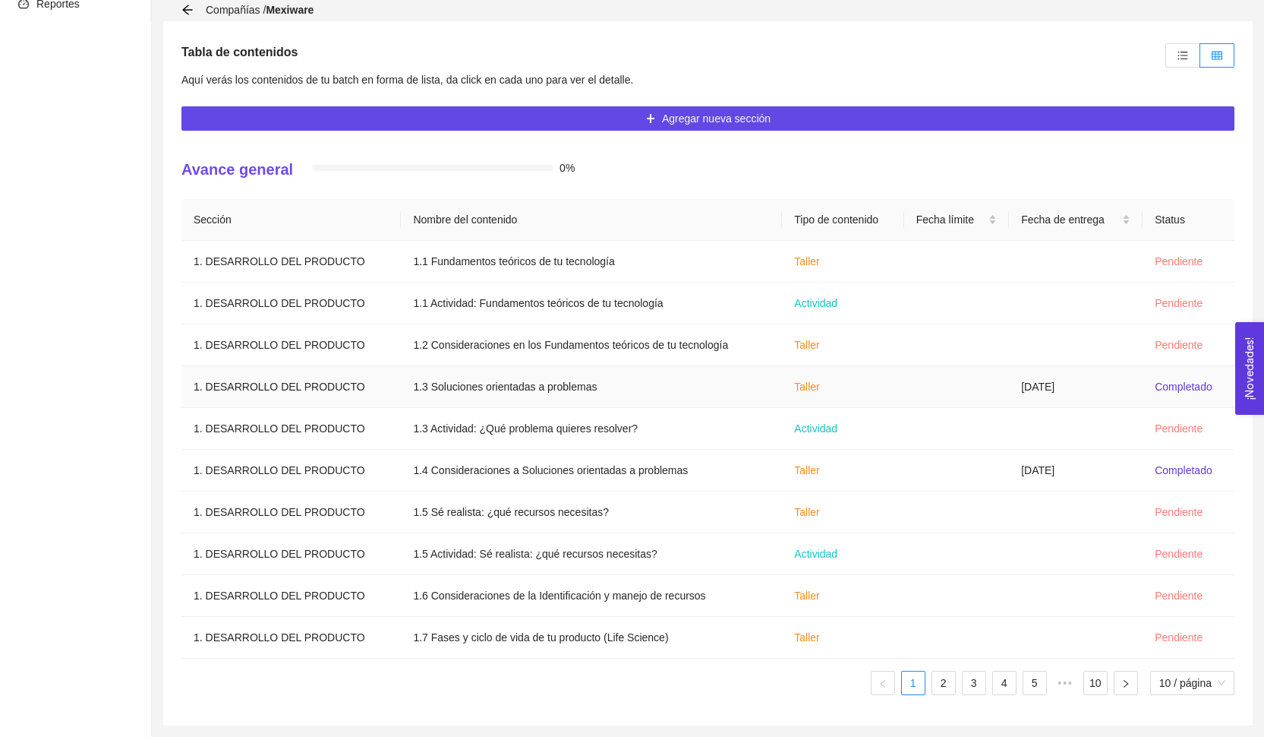
scroll to position [319, 0]
click at [1134, 471] on td "[DATE]" at bounding box center [1076, 470] width 134 height 42
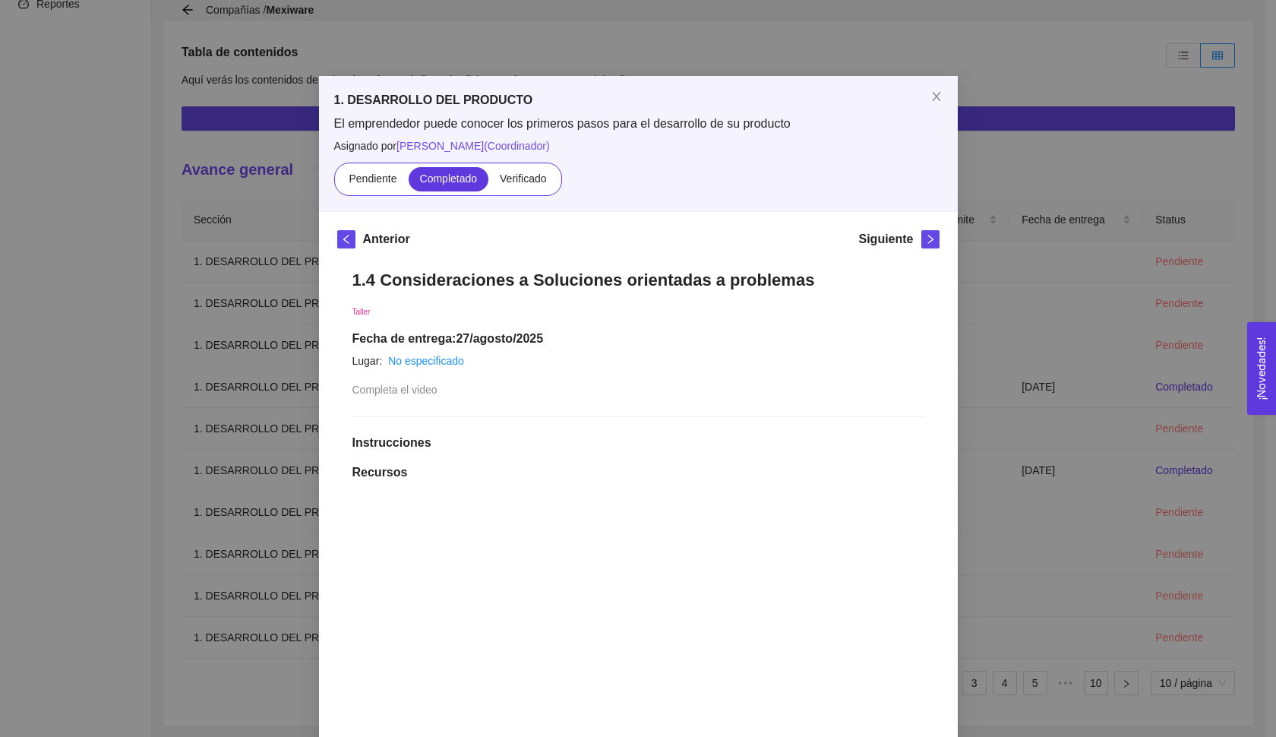
click at [1051, 574] on div "1. DESARROLLO DEL PRODUCTO El emprendedor puede conocer los primeros pasos para…" at bounding box center [638, 368] width 1276 height 737
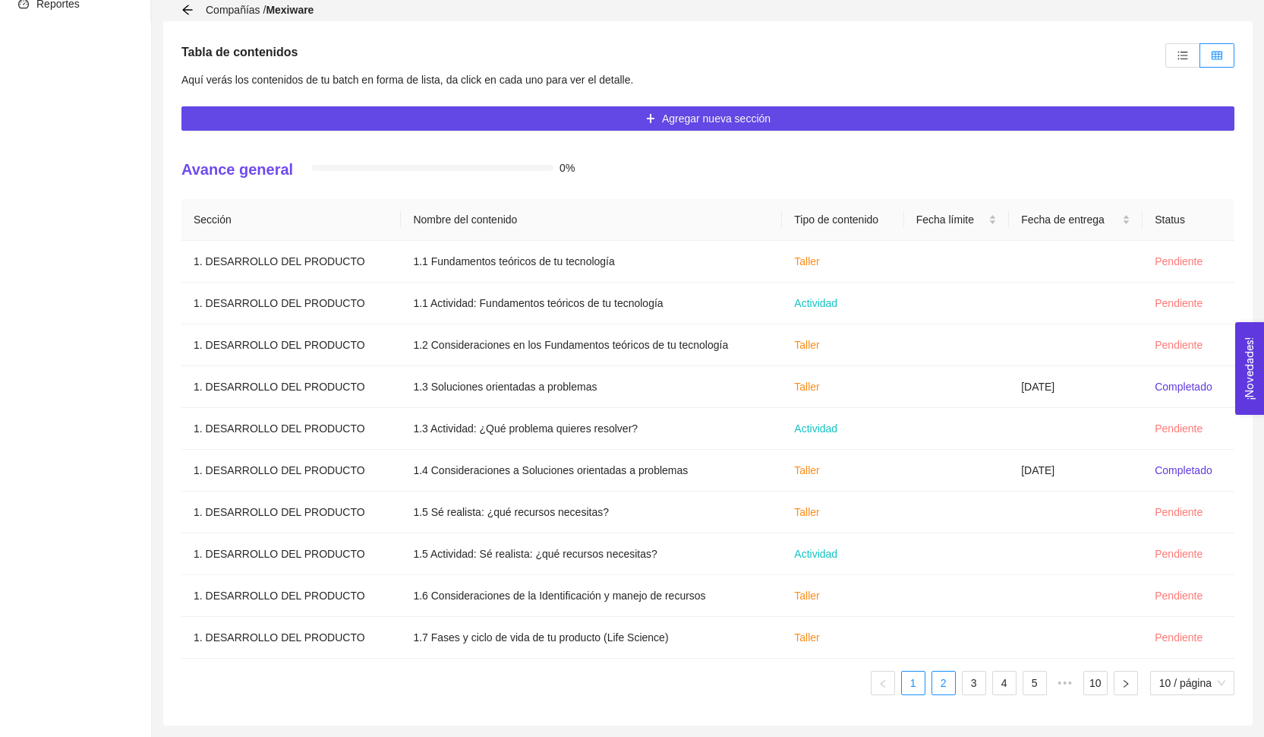
click at [946, 681] on link "2" at bounding box center [943, 682] width 23 height 23
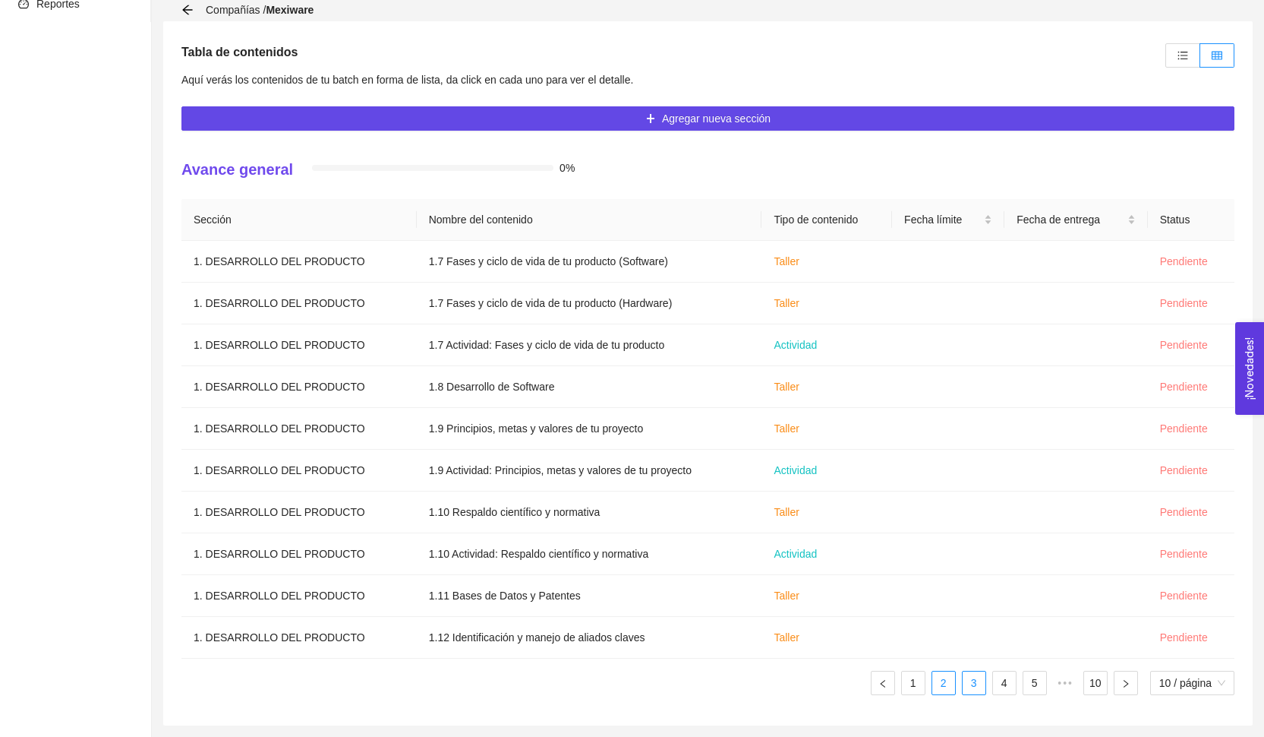
click at [967, 685] on link "3" at bounding box center [974, 682] width 23 height 23
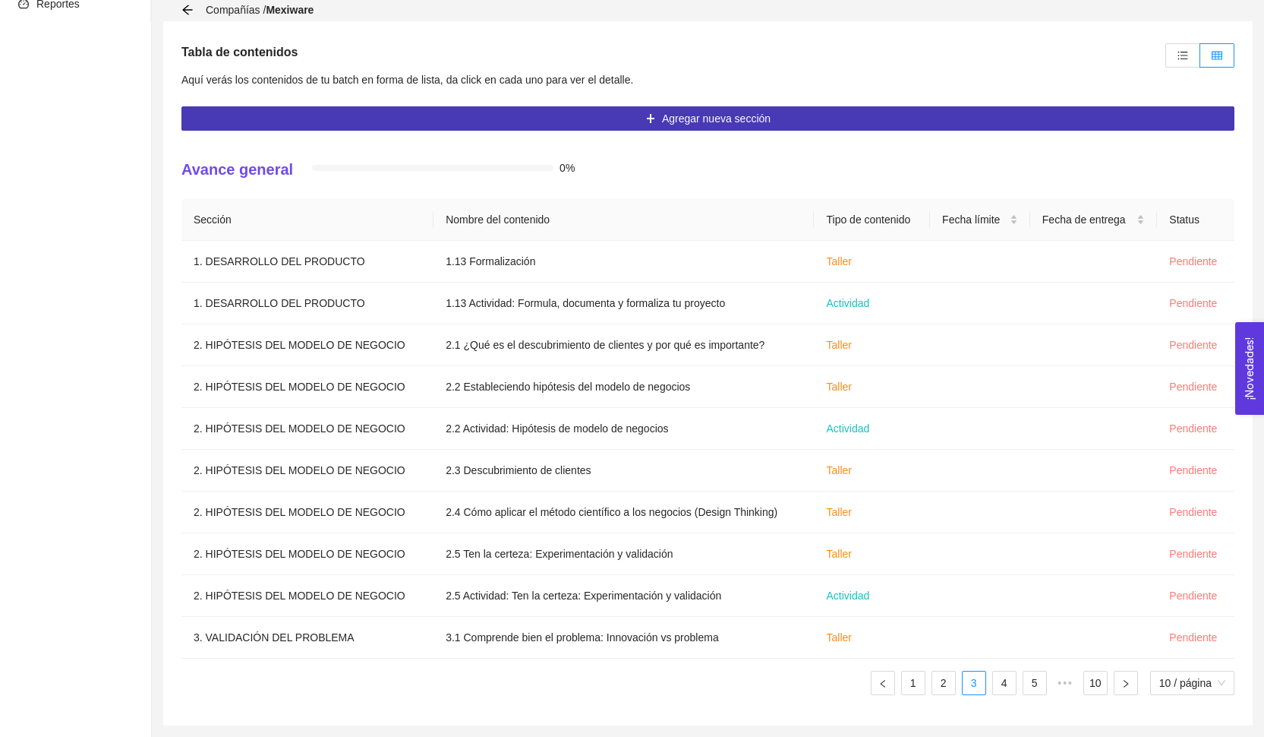
scroll to position [268, 0]
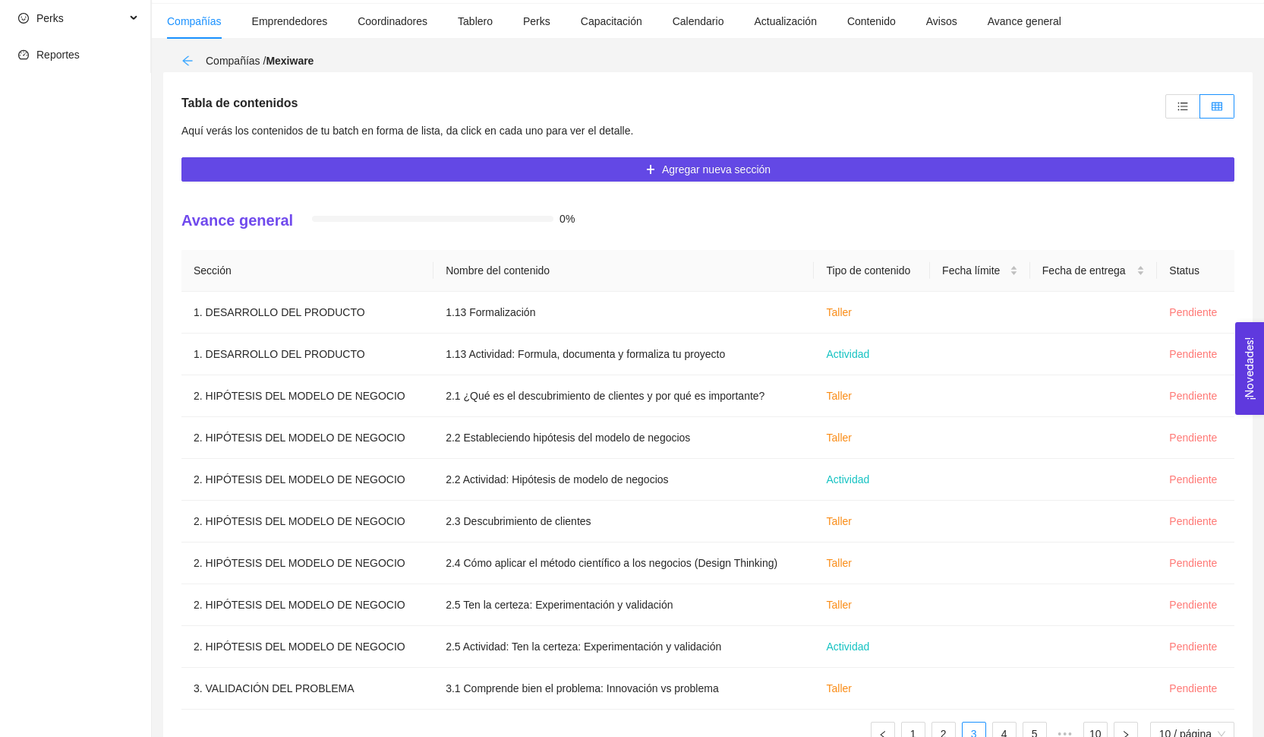
click at [193, 62] on icon "arrow-left" at bounding box center [187, 61] width 12 height 12
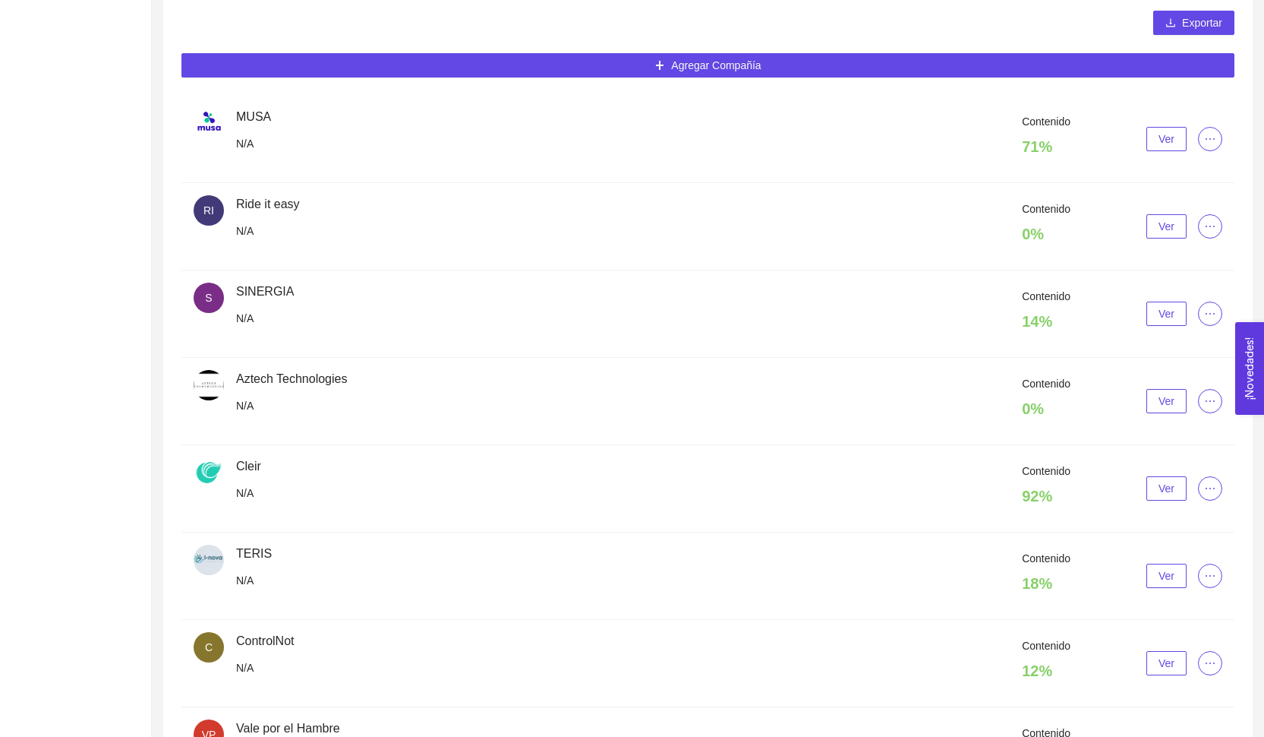
scroll to position [374, 0]
click at [1162, 579] on span "Ver" at bounding box center [1167, 574] width 16 height 17
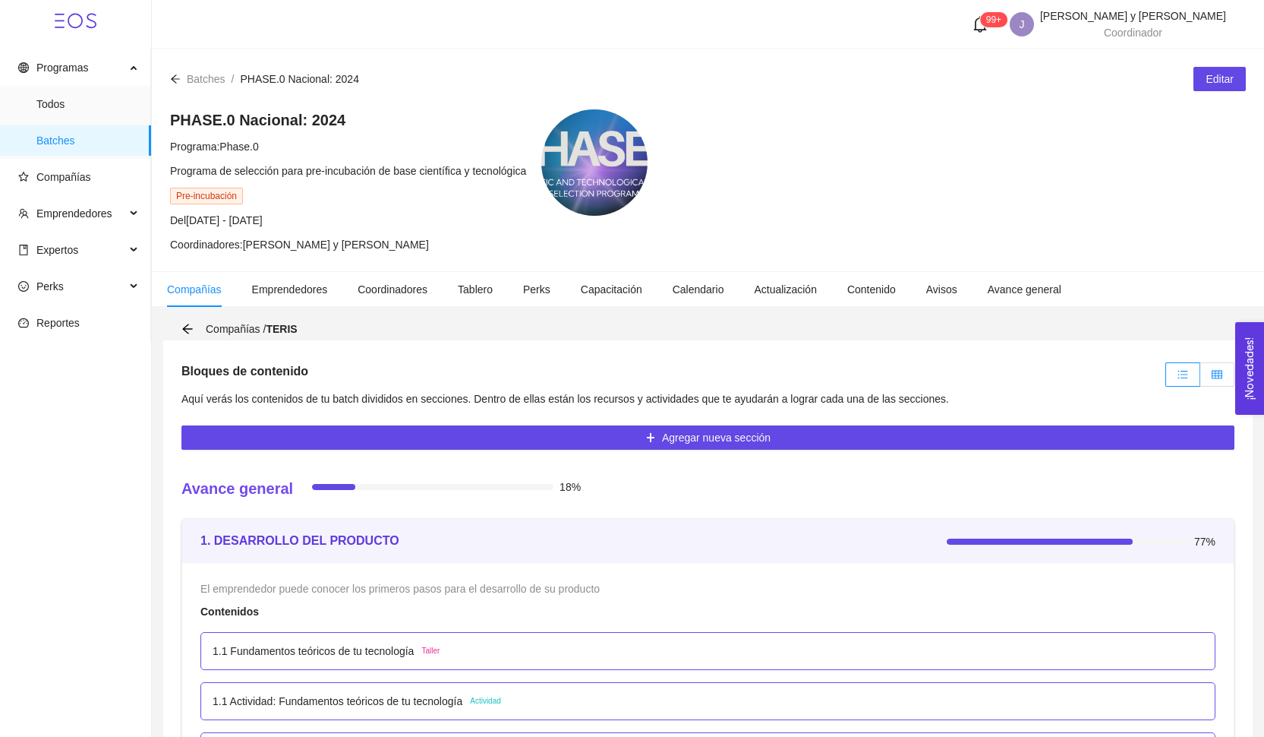
click at [1204, 379] on label at bounding box center [1217, 374] width 34 height 24
click at [1200, 378] on input "radio" at bounding box center [1200, 378] width 0 height 0
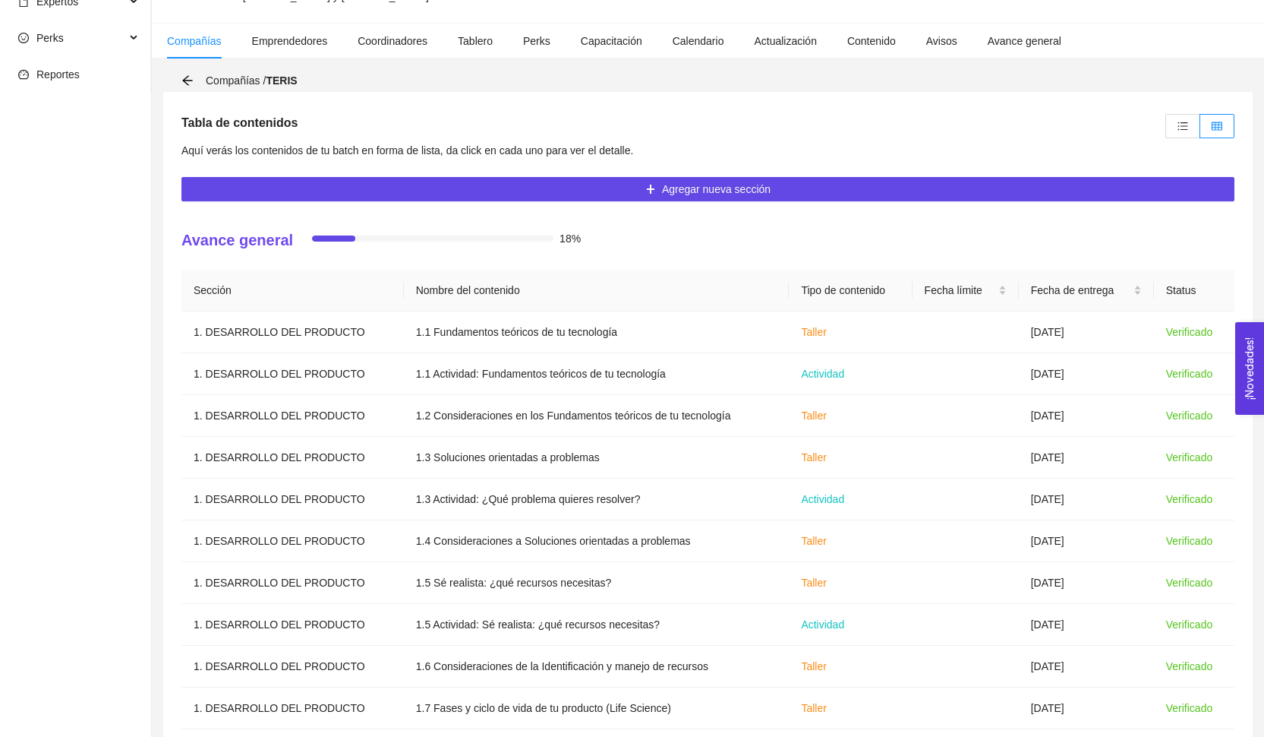
scroll to position [229, 0]
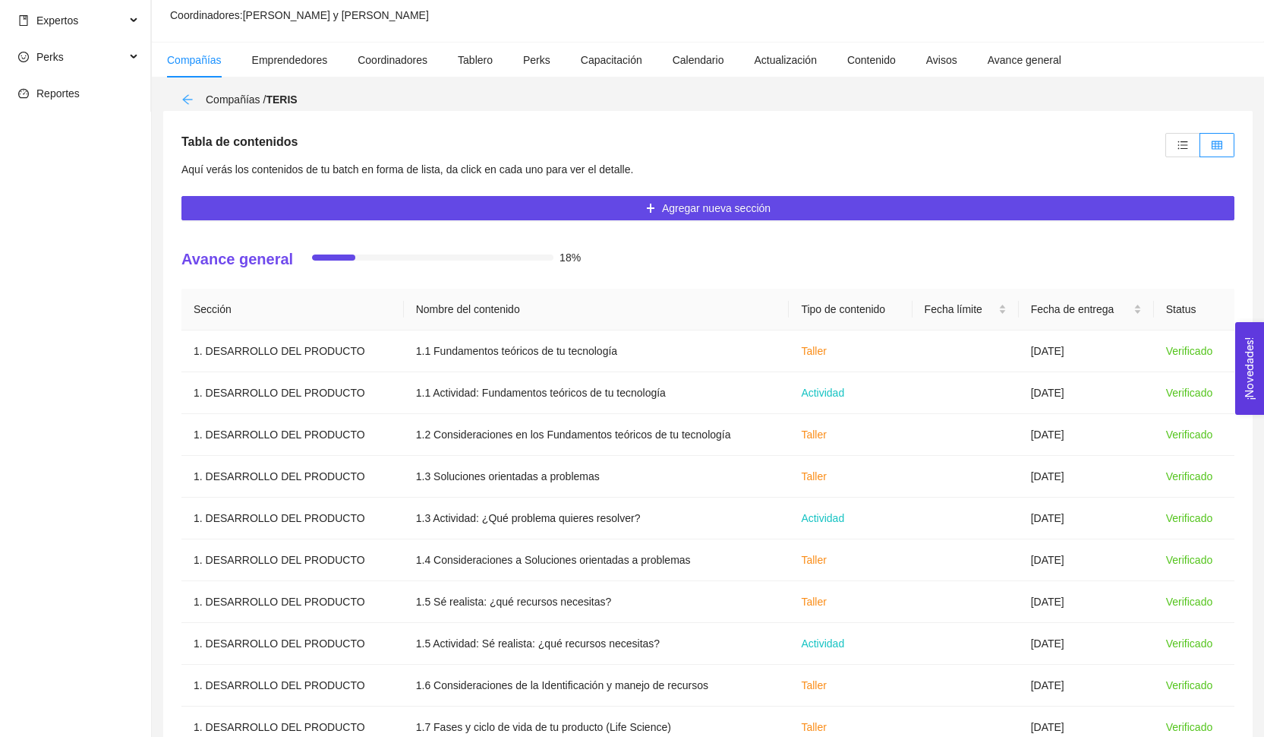
click at [186, 98] on icon "arrow-left" at bounding box center [187, 99] width 12 height 12
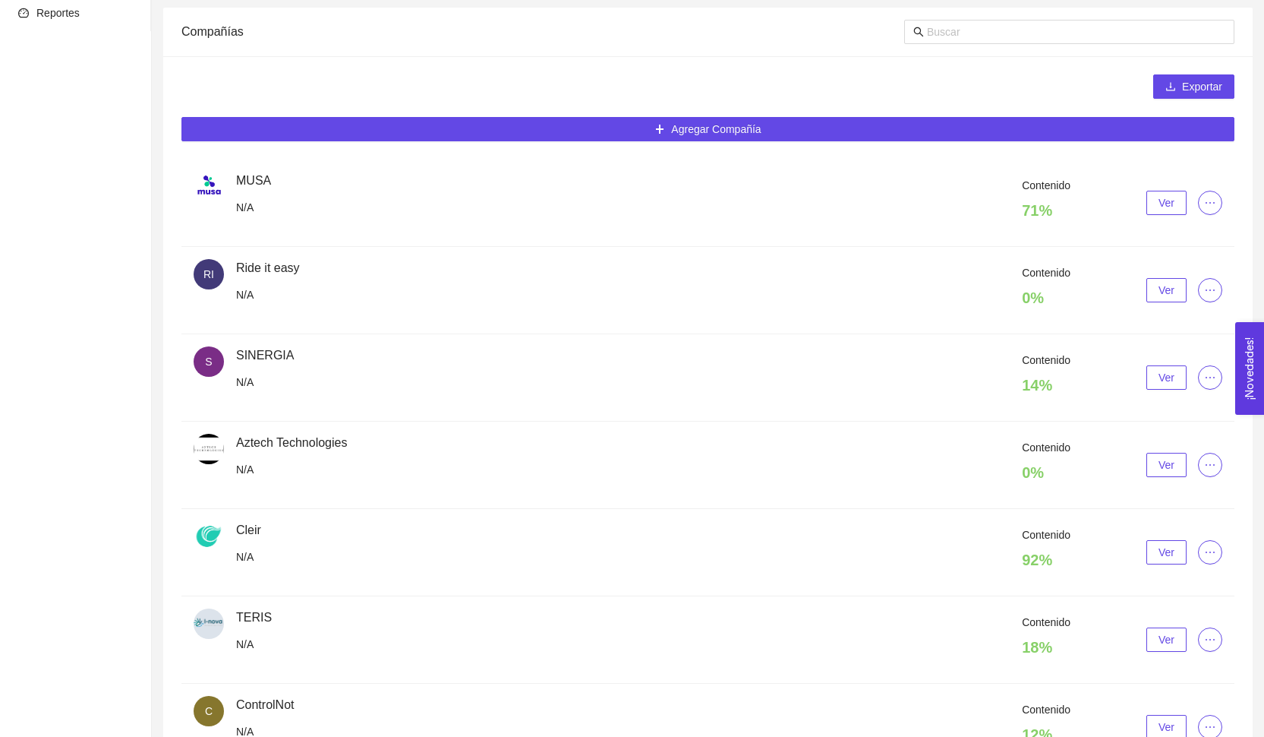
scroll to position [296, 0]
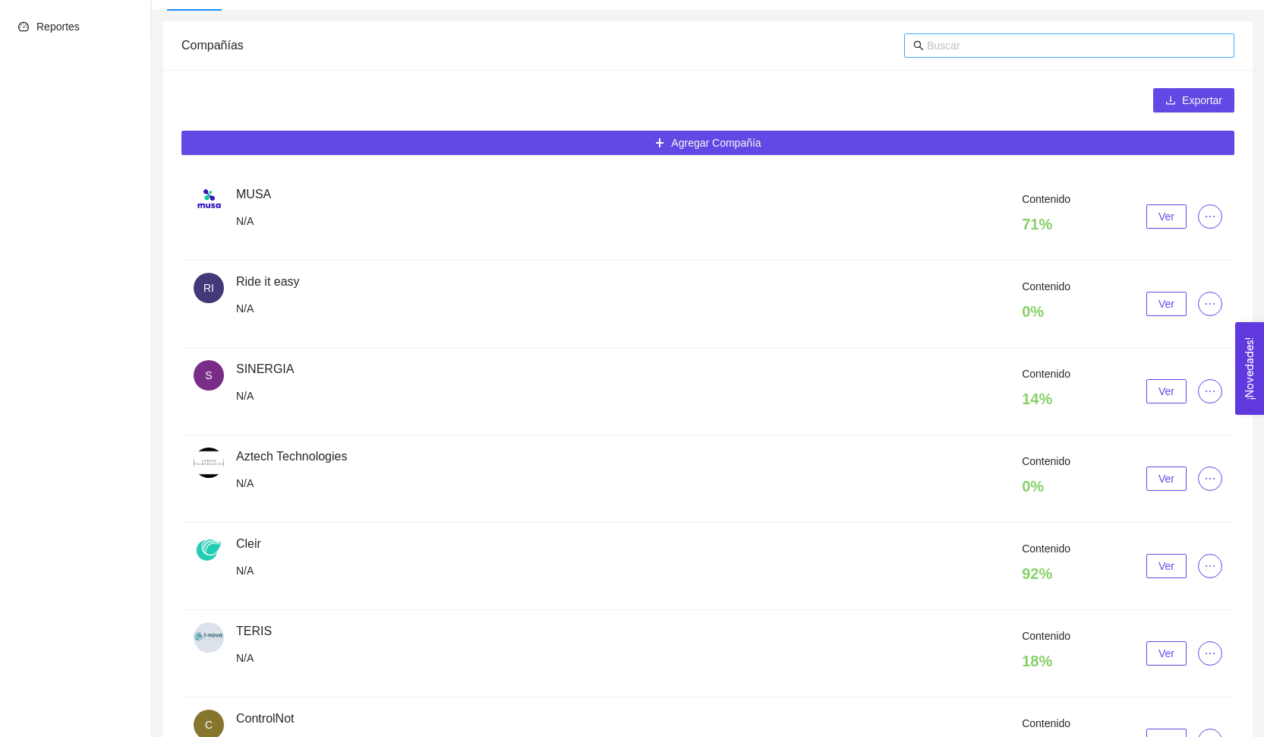
click at [1069, 56] on span at bounding box center [1069, 45] width 330 height 24
click at [1069, 52] on input "text" at bounding box center [1076, 45] width 298 height 17
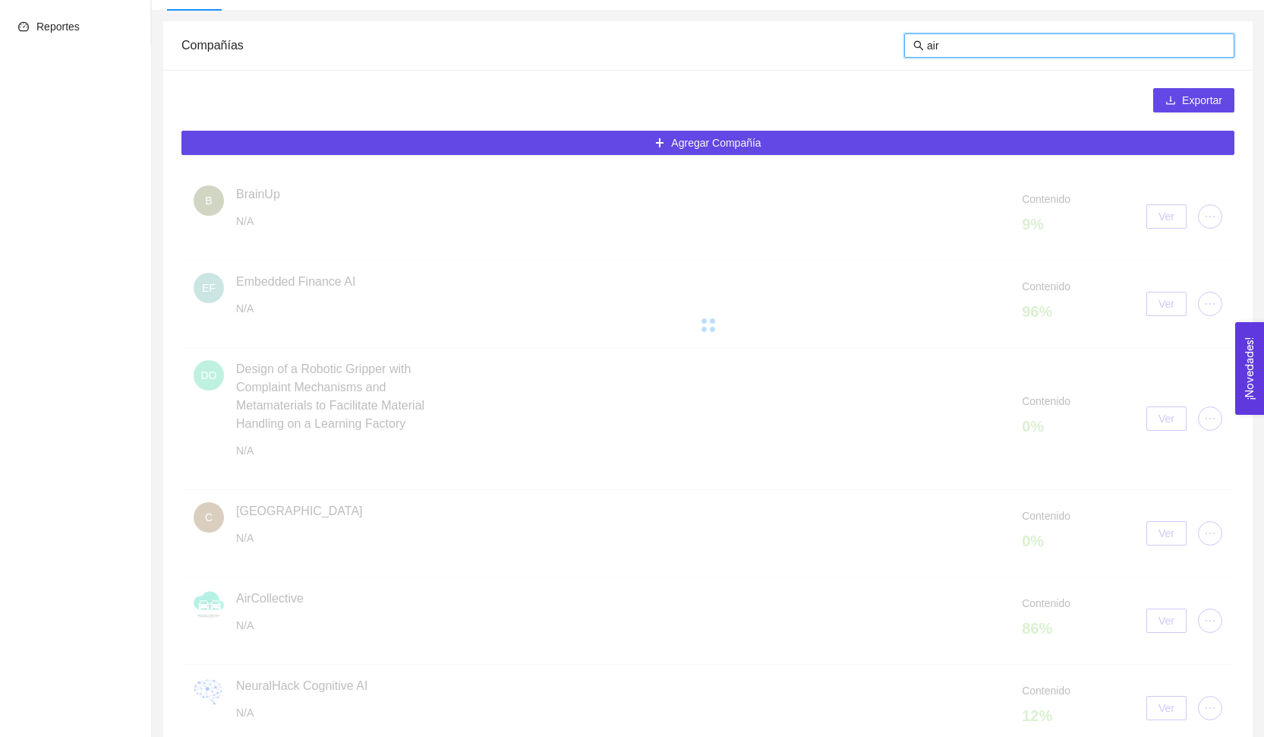
scroll to position [48, 0]
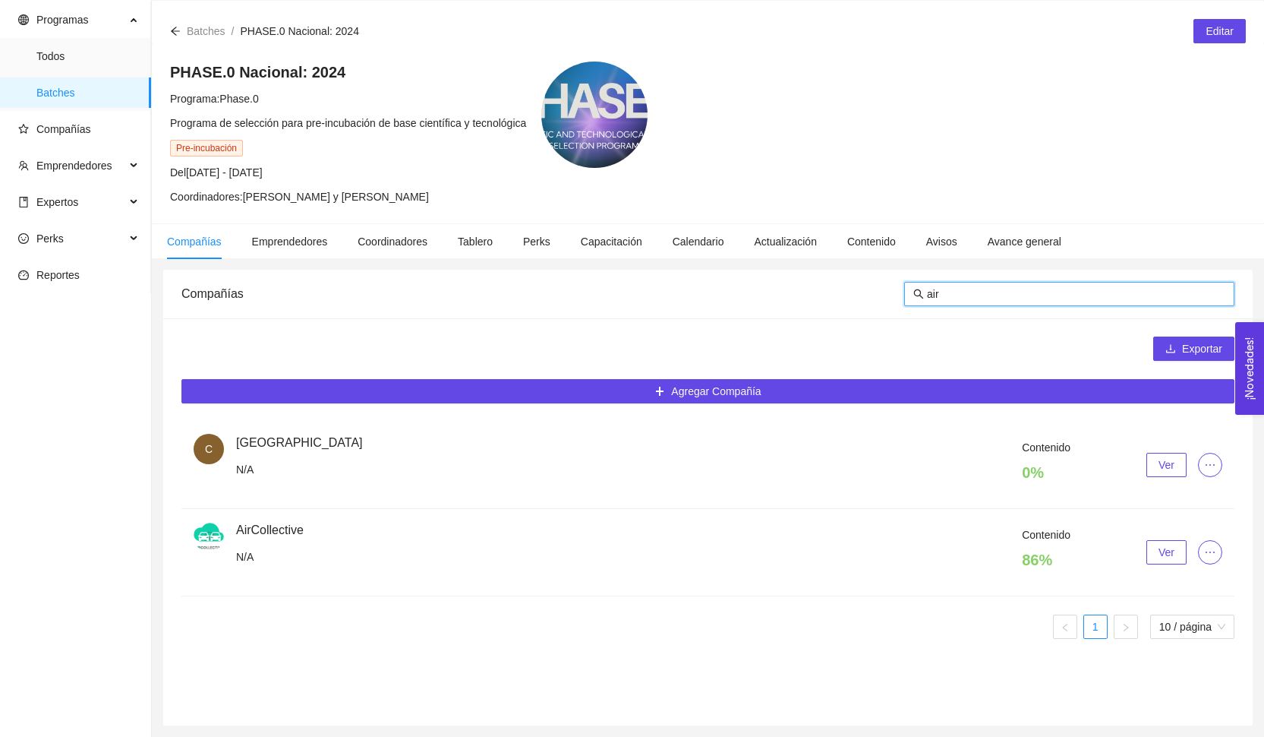
type input "air"
click at [1176, 563] on button "Ver" at bounding box center [1167, 552] width 40 height 24
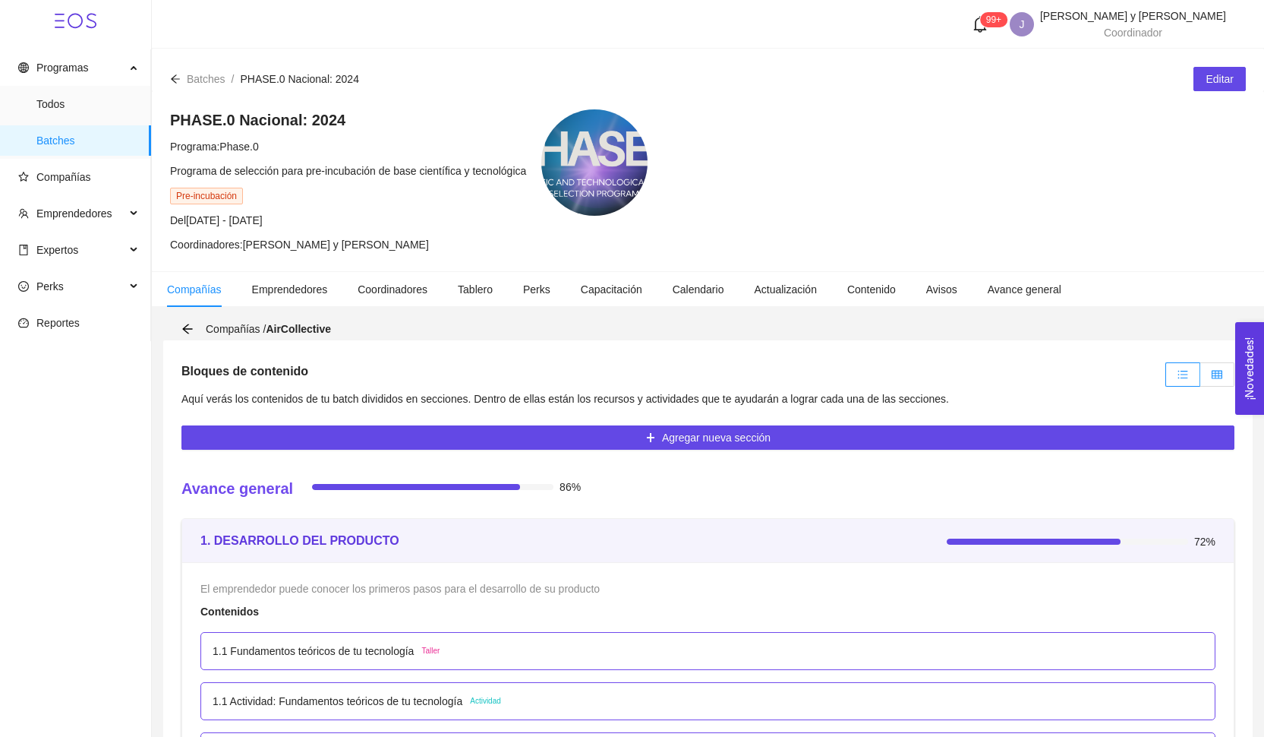
click at [1219, 370] on icon "table" at bounding box center [1217, 374] width 11 height 11
click at [1200, 378] on input "radio" at bounding box center [1200, 378] width 0 height 0
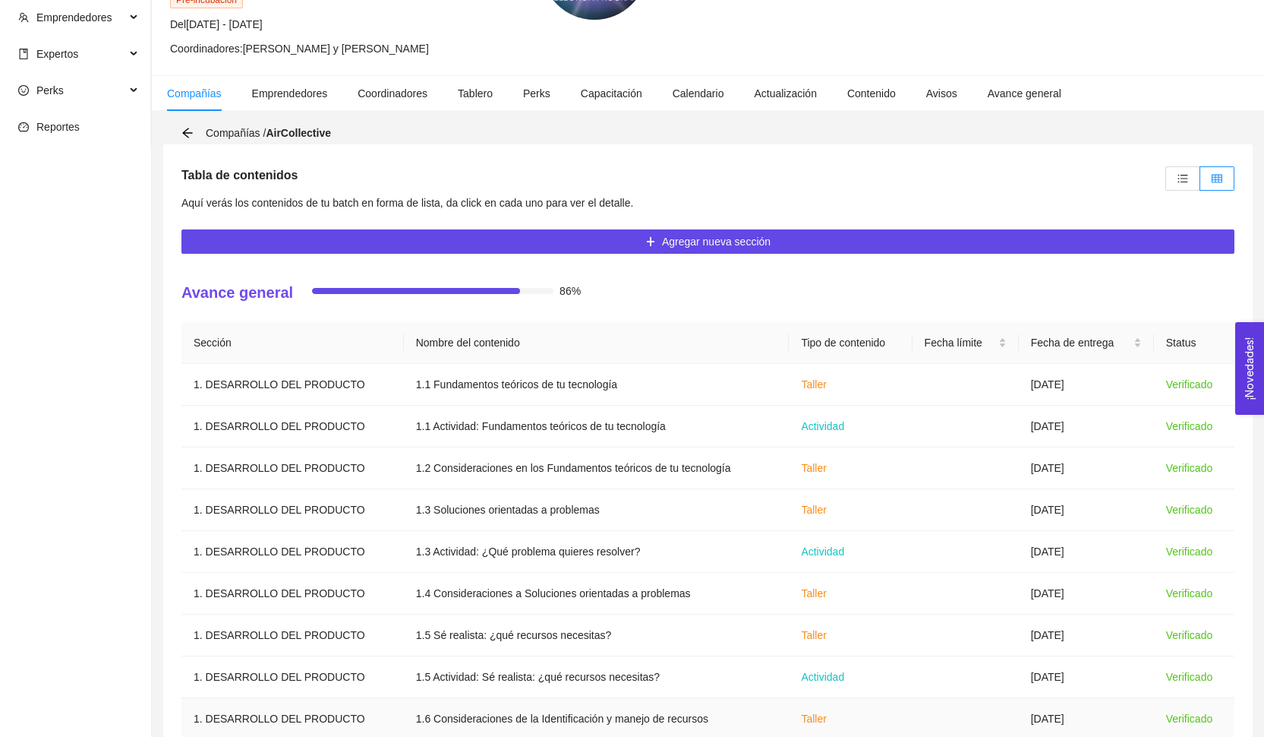
scroll to position [319, 0]
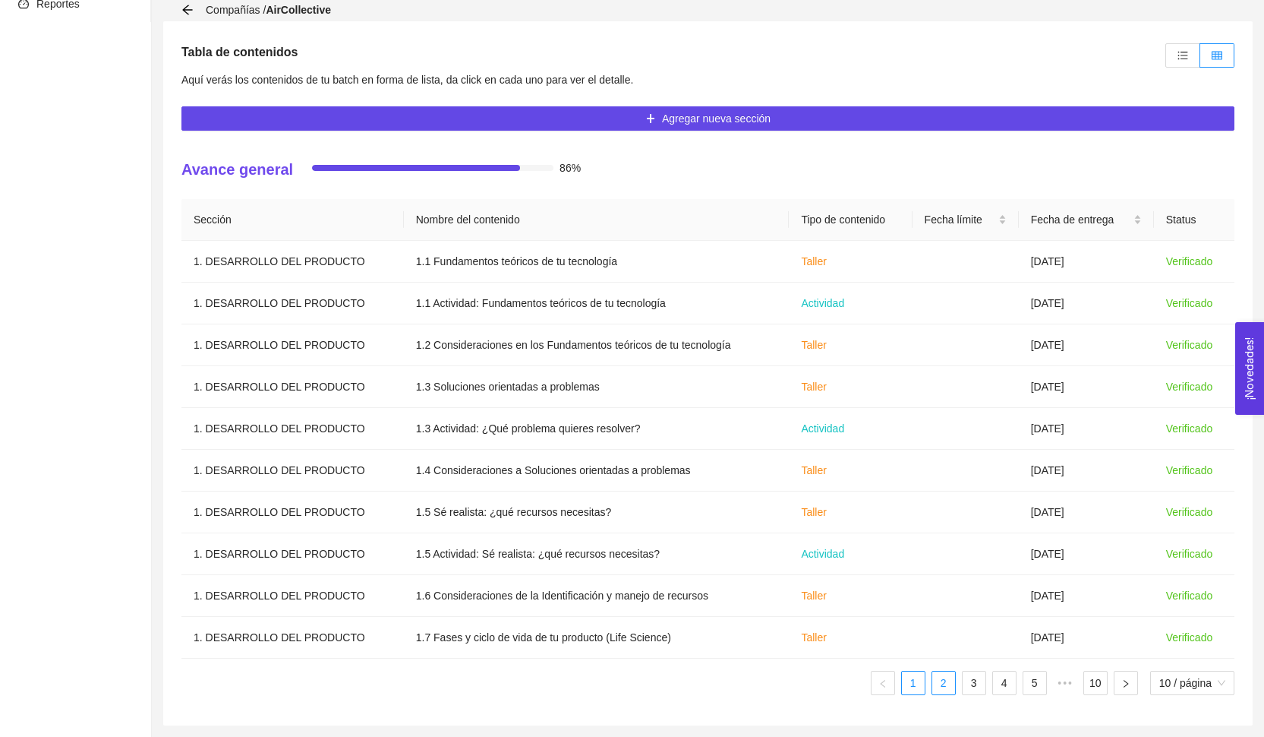
click at [939, 685] on link "2" at bounding box center [943, 682] width 23 height 23
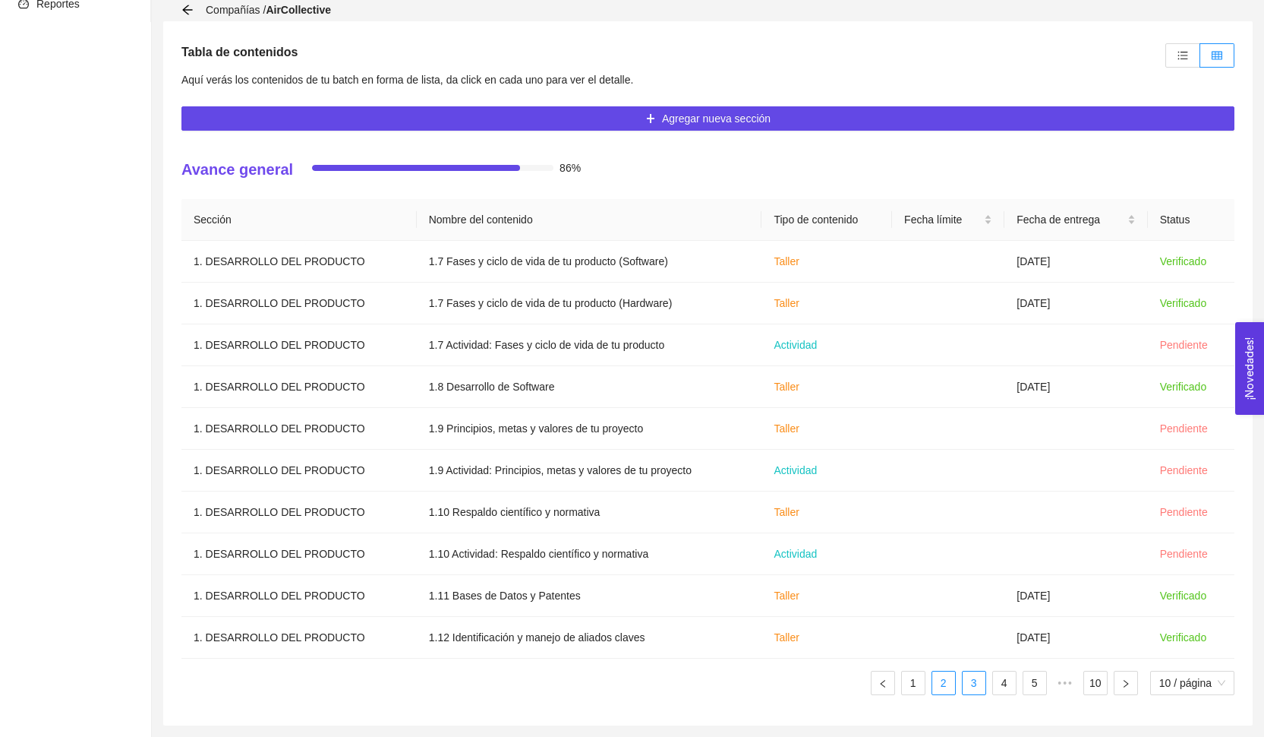
click at [978, 685] on link "3" at bounding box center [974, 682] width 23 height 23
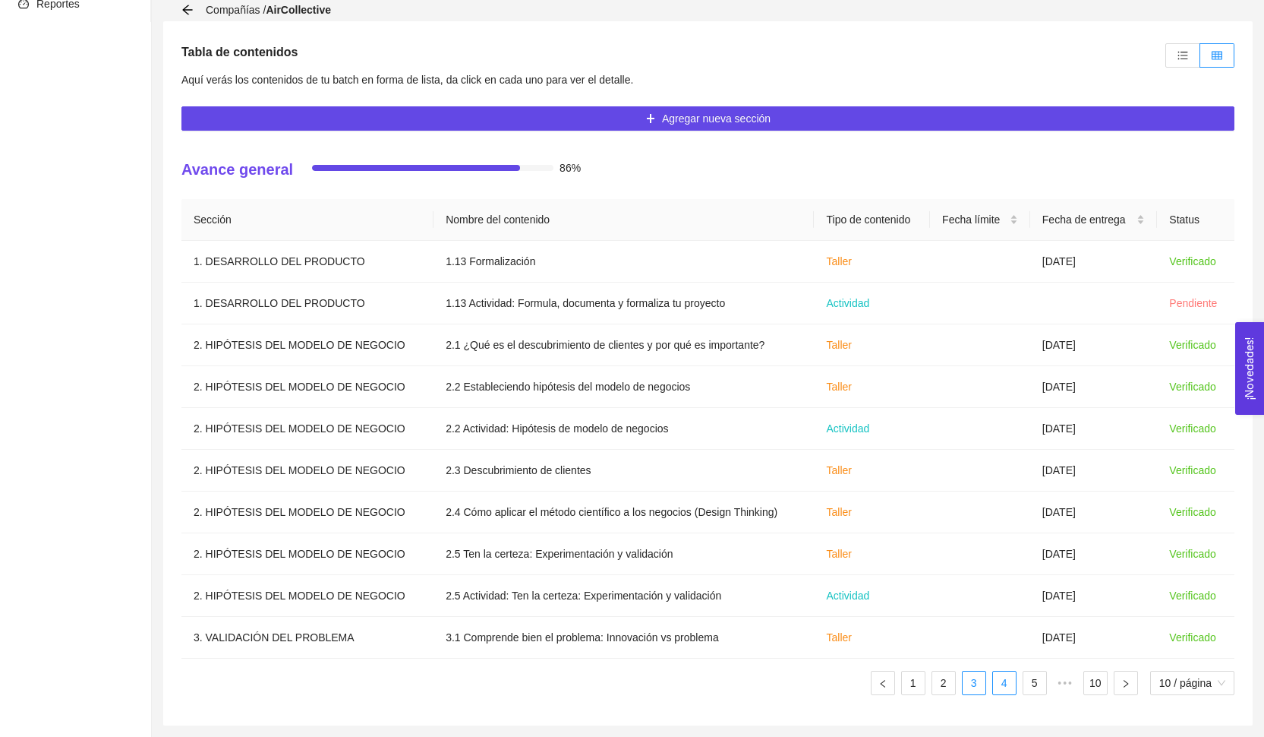
click at [1005, 692] on link "4" at bounding box center [1004, 682] width 23 height 23
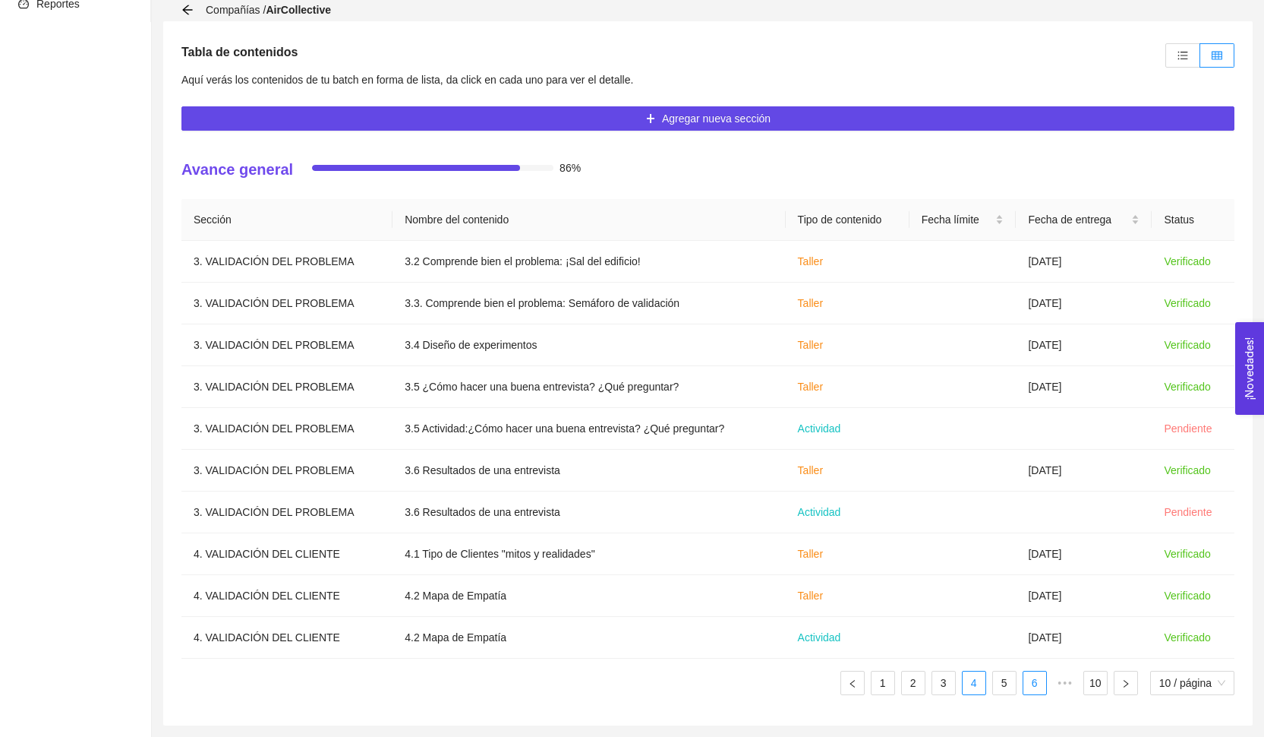
click at [1031, 688] on link "6" at bounding box center [1035, 682] width 23 height 23
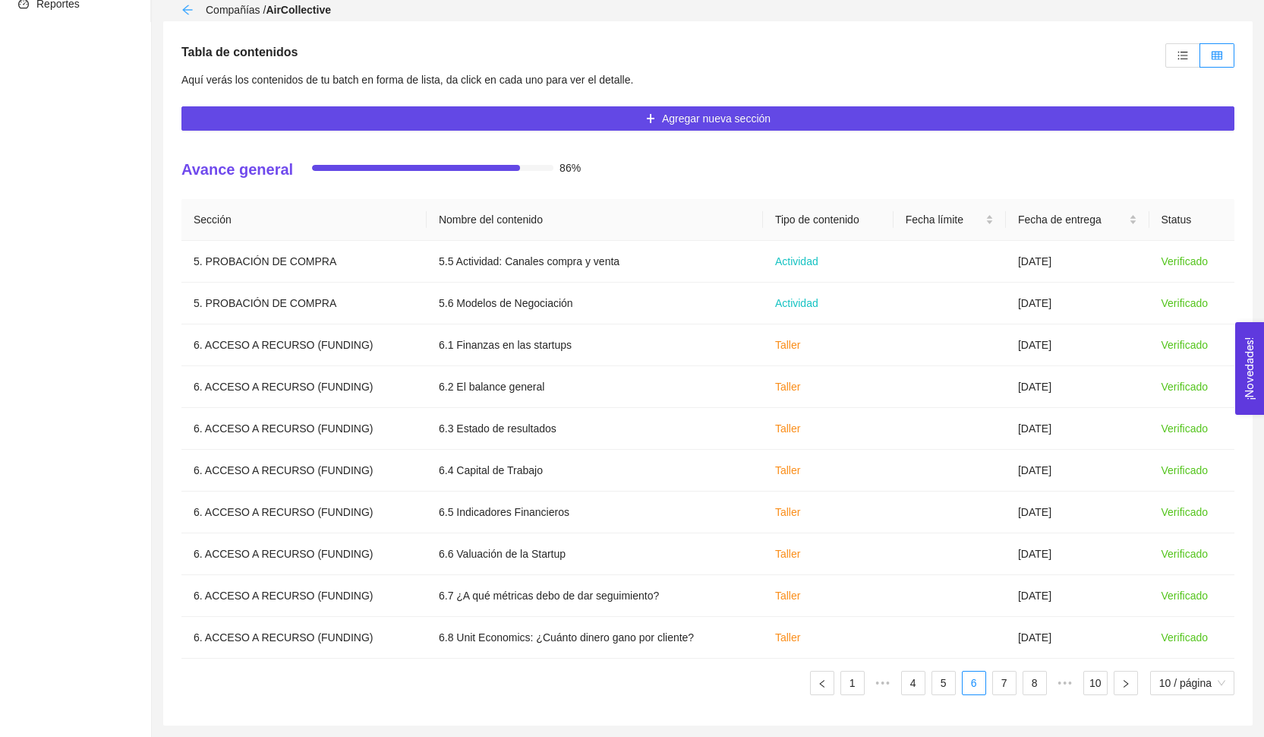
click at [188, 9] on icon "arrow-left" at bounding box center [187, 10] width 12 height 12
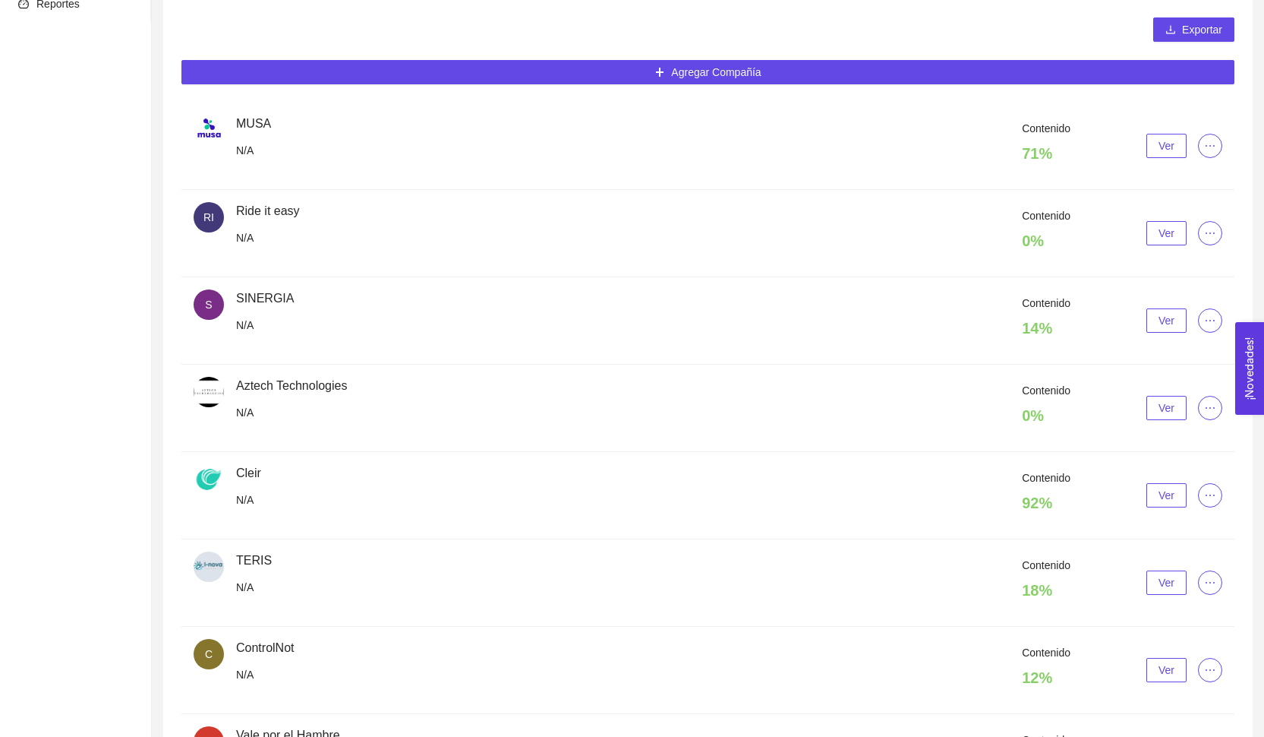
scroll to position [48, 0]
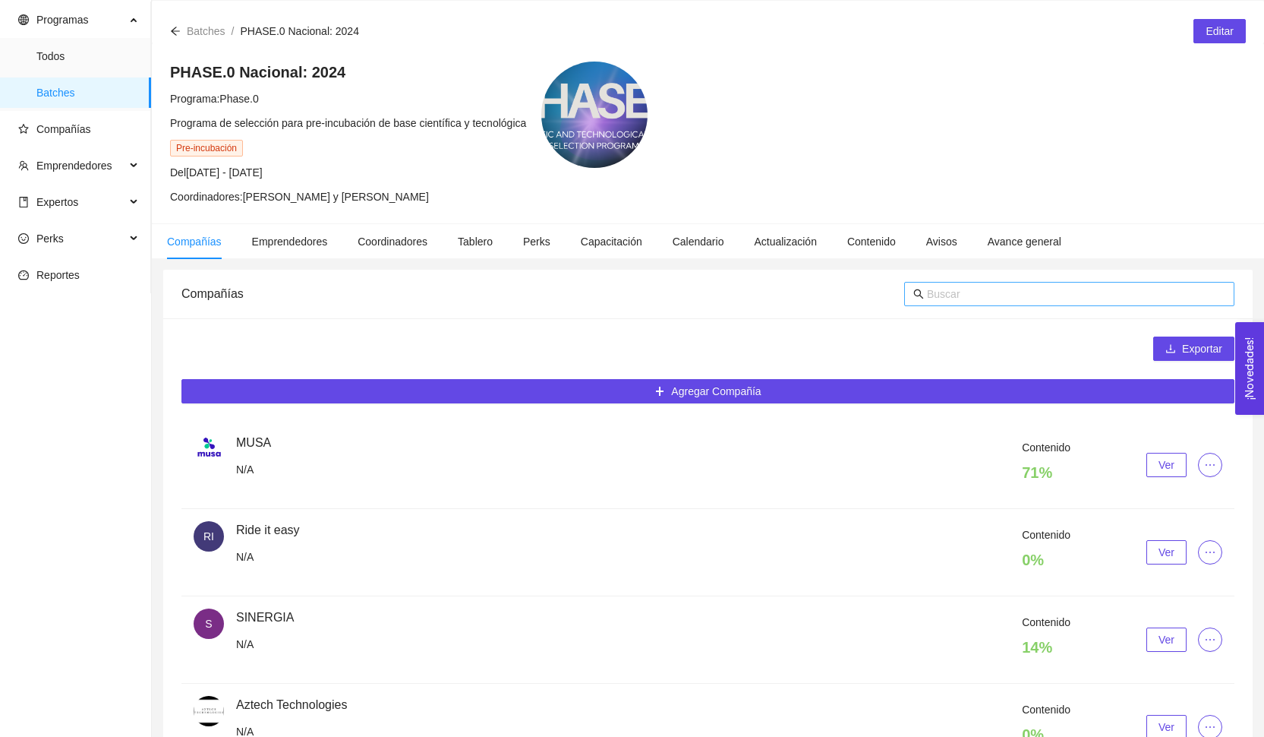
click at [993, 289] on input "text" at bounding box center [1076, 293] width 298 height 17
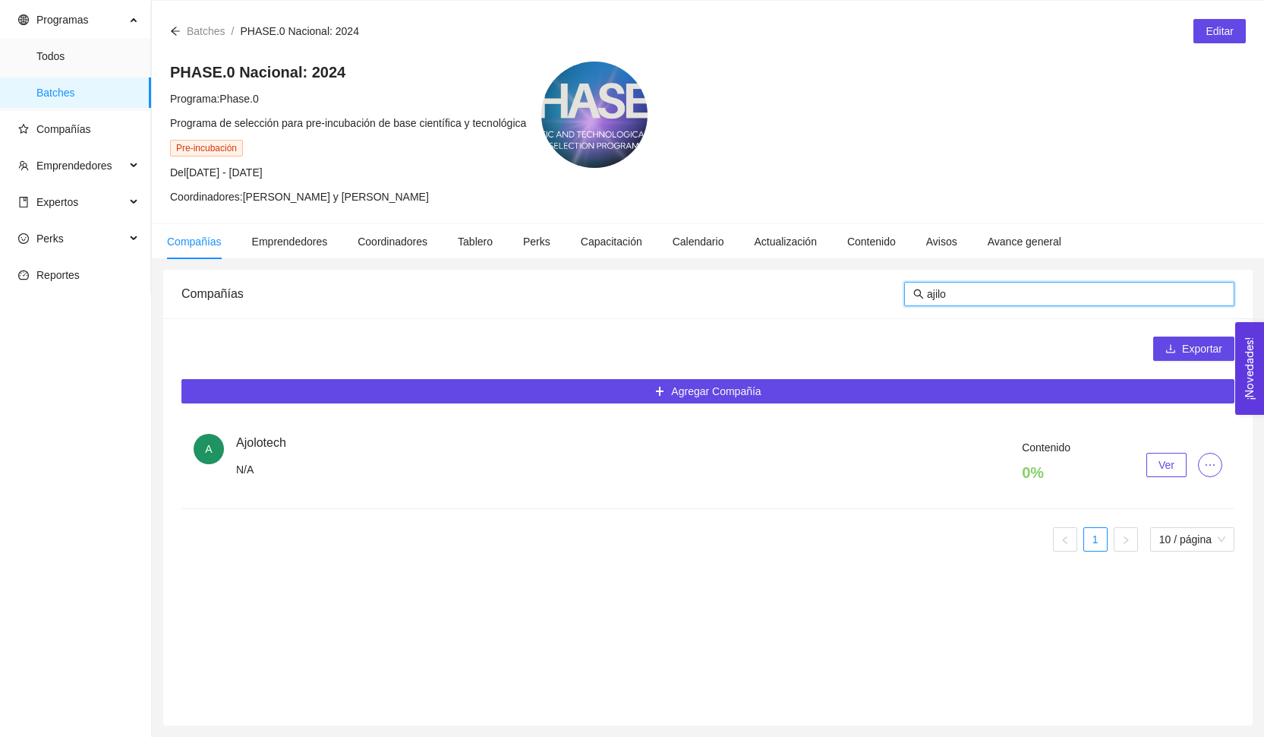
drag, startPoint x: 993, startPoint y: 289, endPoint x: 1171, endPoint y: 477, distance: 258.9
click at [1171, 477] on div "Contenido 0 % Ver" at bounding box center [729, 465] width 986 height 52
click at [1001, 304] on span "ajilo" at bounding box center [1069, 294] width 330 height 24
click at [983, 298] on input "ajilo" at bounding box center [1076, 293] width 298 height 17
type input "ajo"
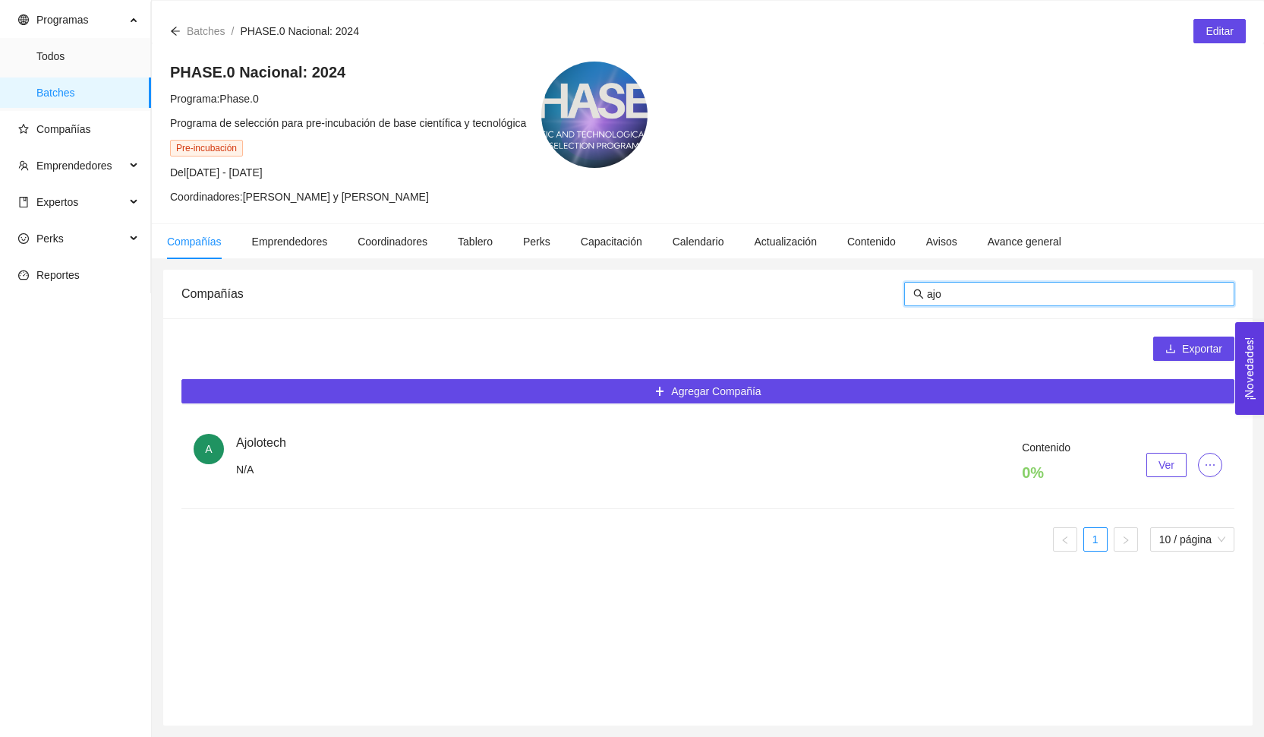
click at [1153, 478] on div "Contenido 0 % Ver" at bounding box center [729, 465] width 986 height 52
click at [1160, 465] on span "Ver" at bounding box center [1167, 464] width 16 height 17
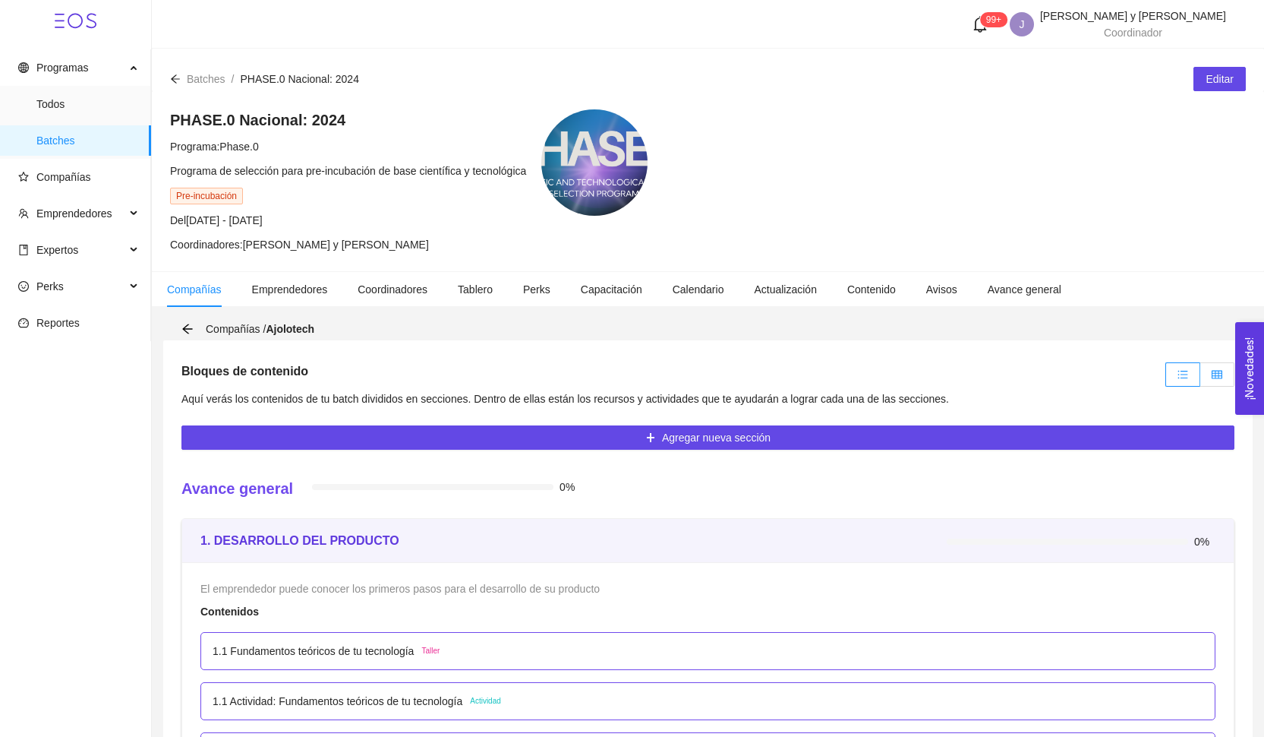
click at [1212, 380] on span at bounding box center [1217, 374] width 11 height 12
click at [1200, 378] on input "radio" at bounding box center [1200, 378] width 0 height 0
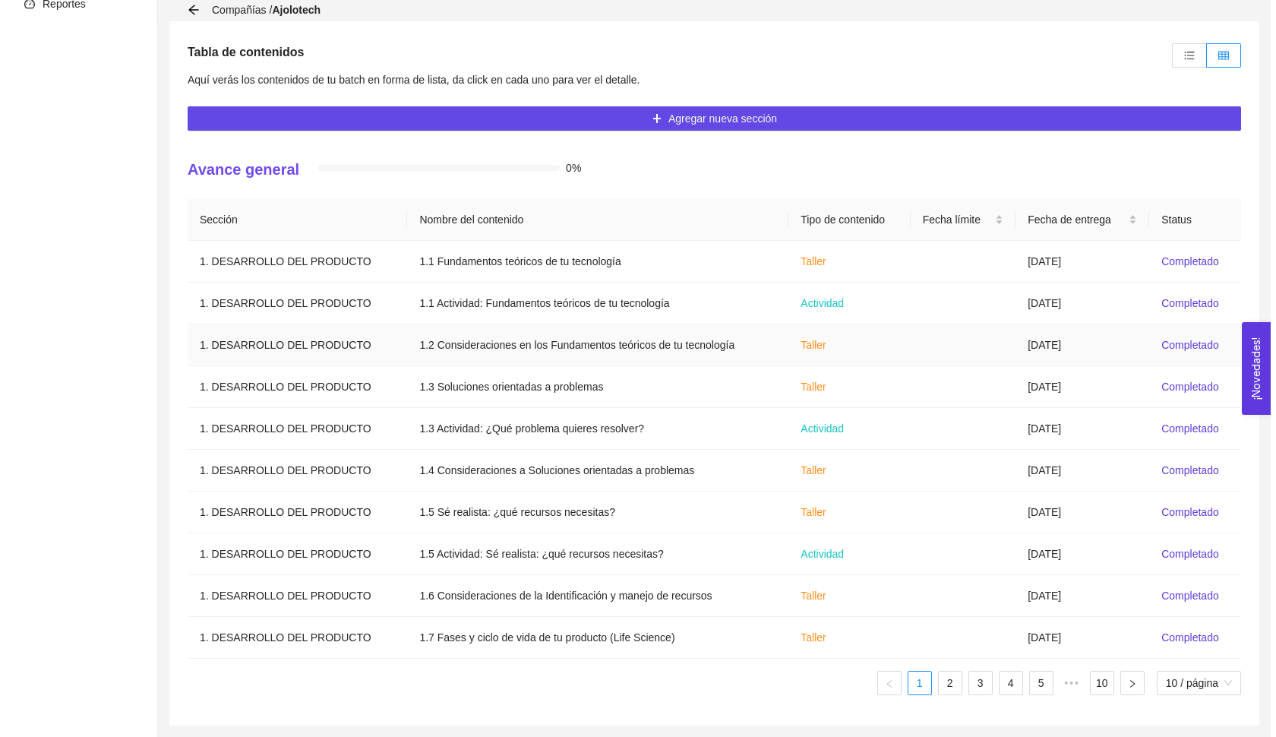
scroll to position [319, 0]
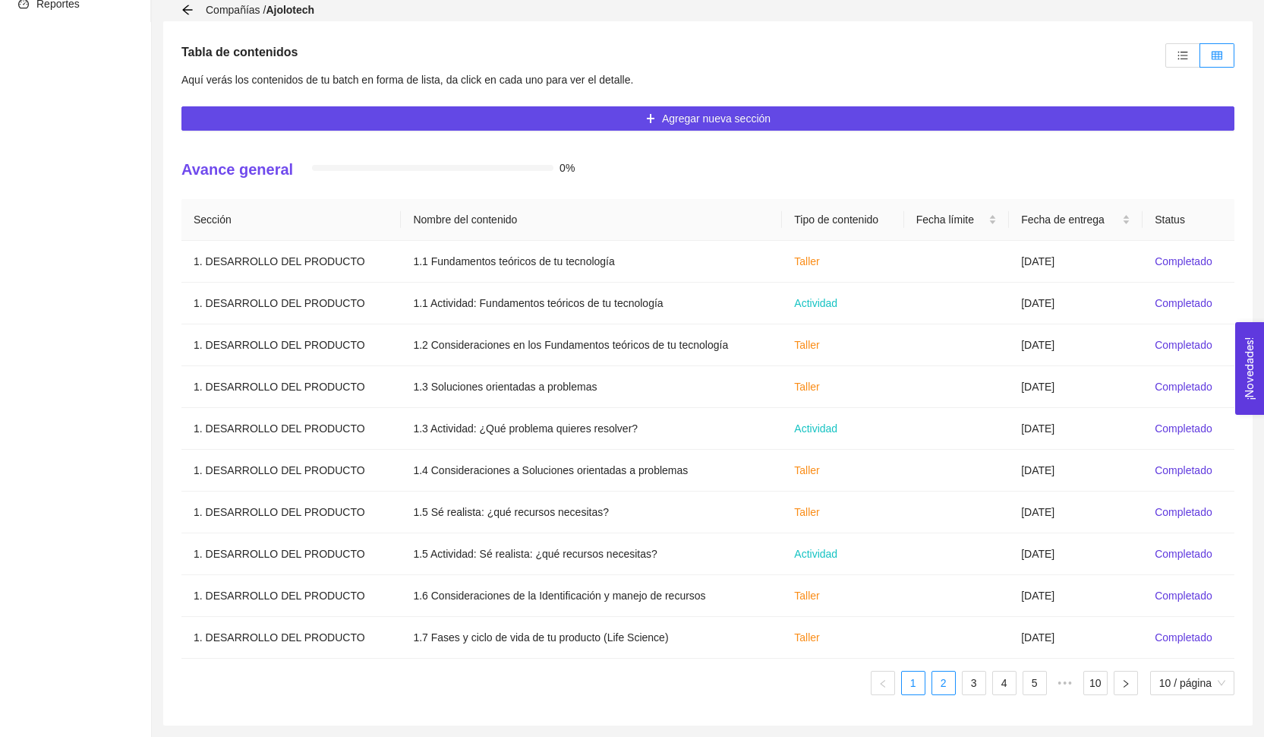
click at [932, 694] on li "2" at bounding box center [944, 682] width 24 height 24
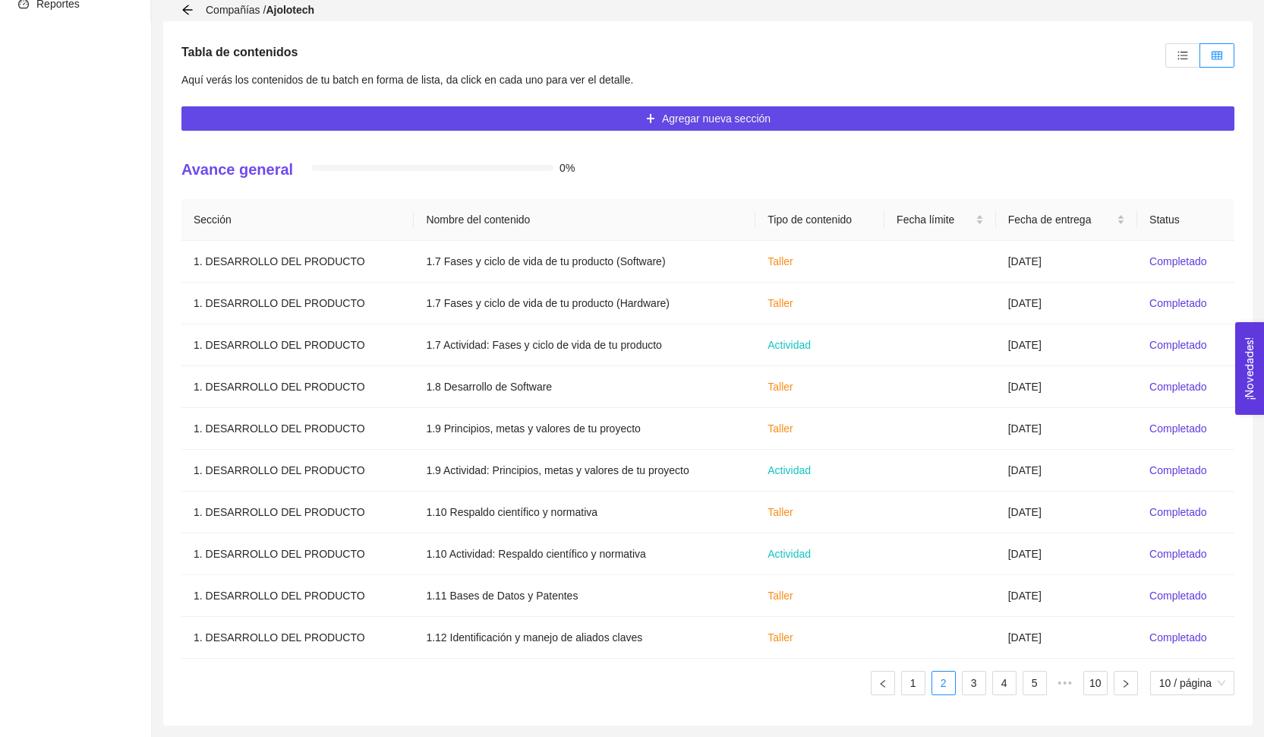
click at [952, 696] on div "Sección Nombre del contenido Tipo de contenido Fecha límite Fecha de entrega St…" at bounding box center [707, 453] width 1053 height 508
click at [963, 692] on link "3" at bounding box center [974, 682] width 23 height 23
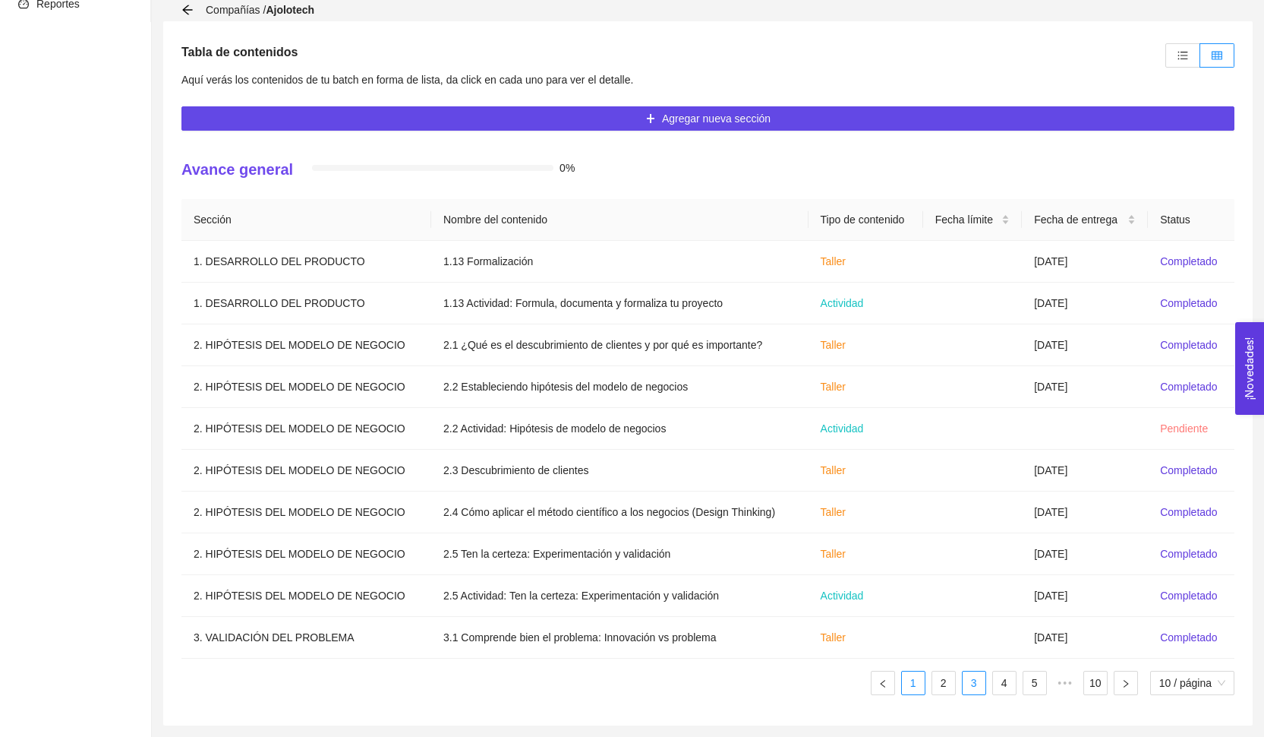
click at [910, 687] on link "1" at bounding box center [913, 682] width 23 height 23
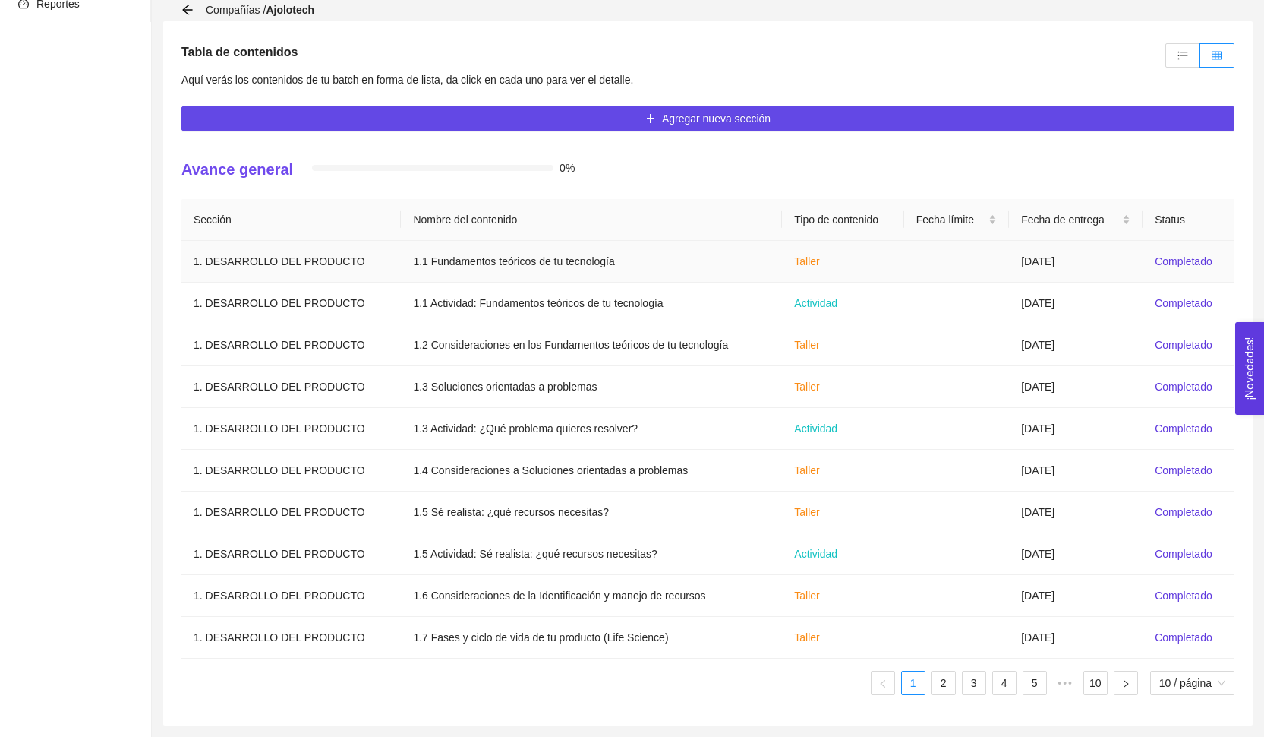
click at [1017, 253] on td "[DATE]" at bounding box center [1076, 262] width 134 height 42
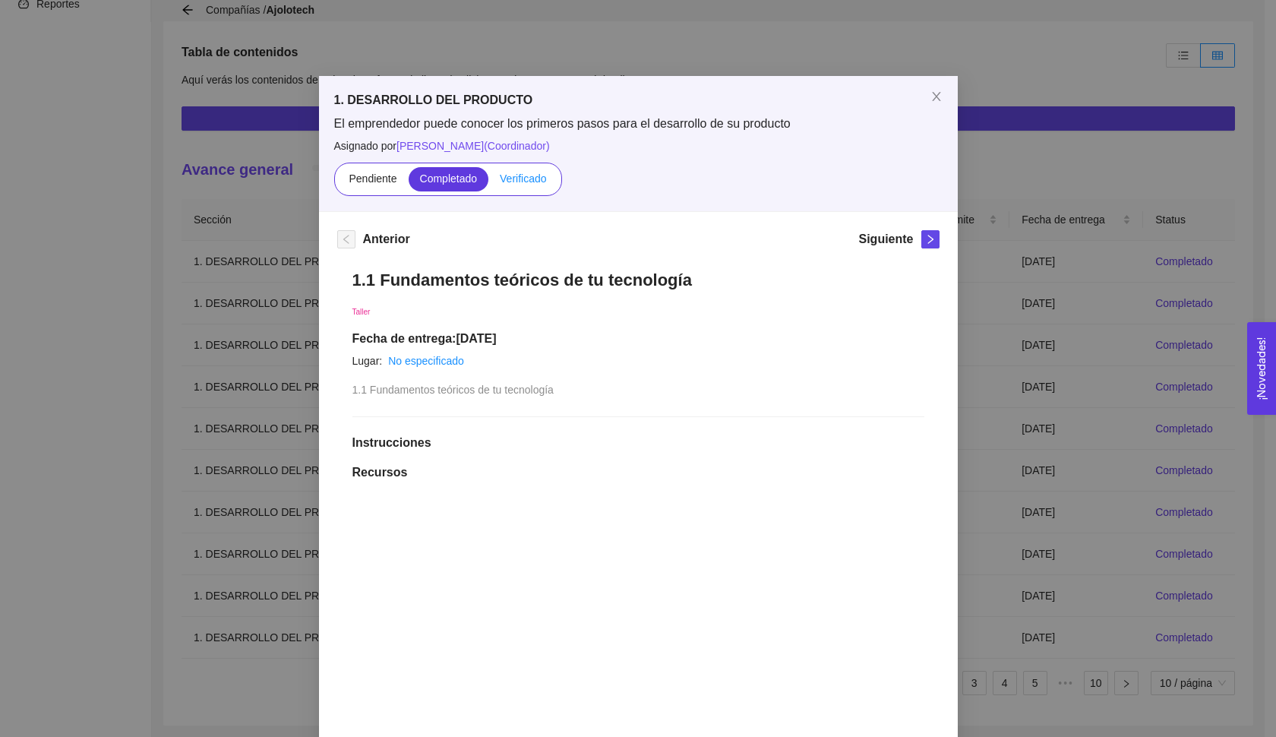
click at [513, 180] on span "Verificado" at bounding box center [523, 178] width 46 height 12
click at [488, 182] on input "Verificado" at bounding box center [488, 182] width 0 height 0
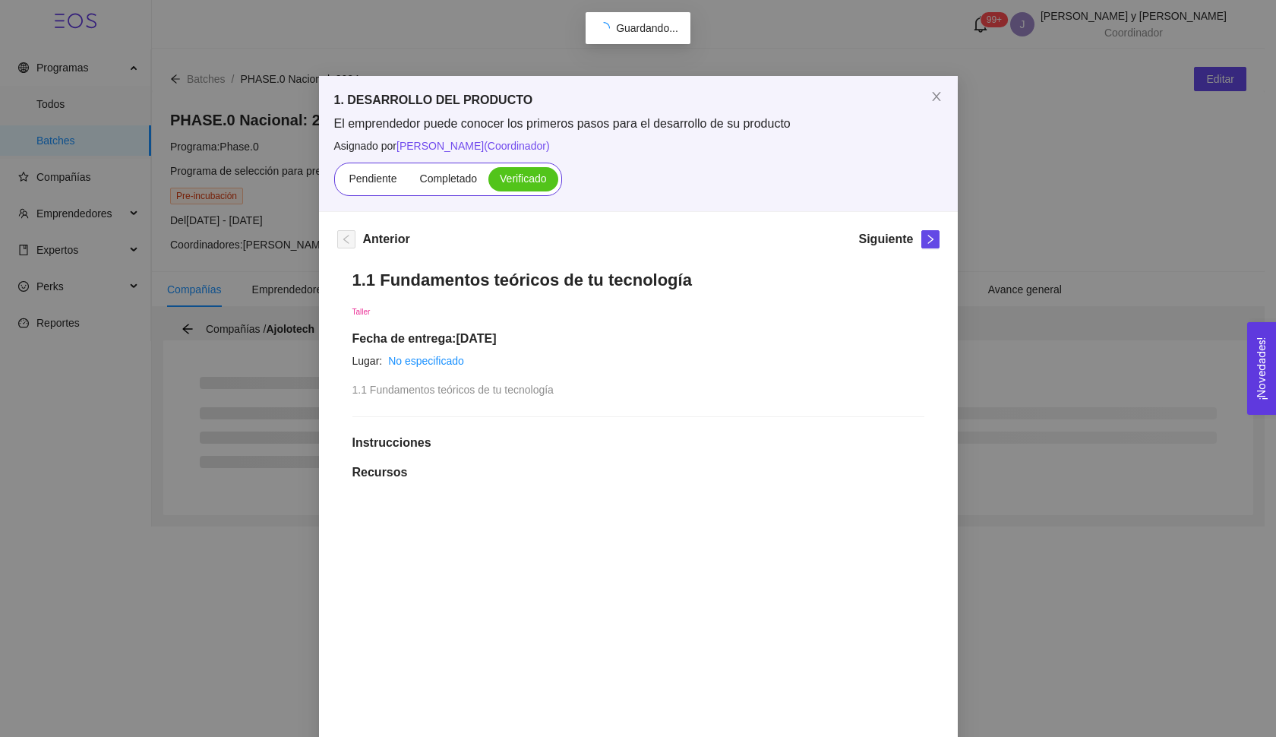
scroll to position [0, 0]
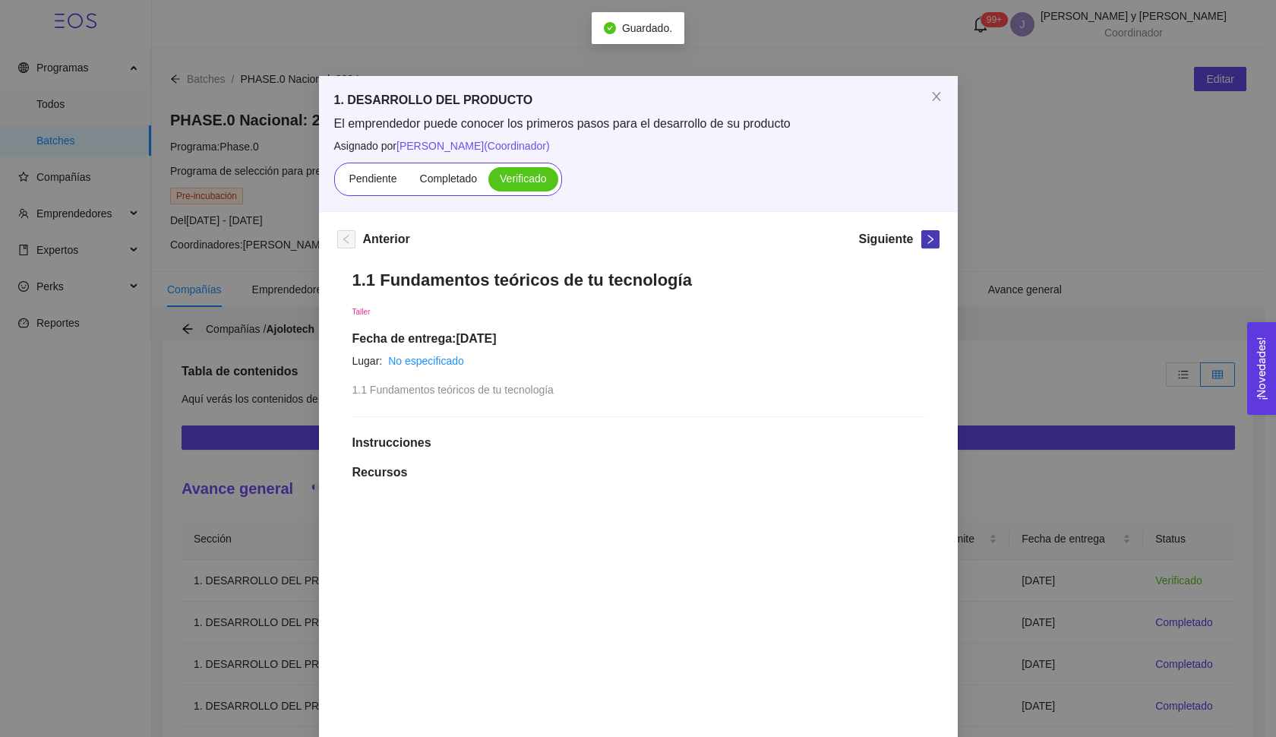
click at [925, 244] on icon "right" at bounding box center [930, 239] width 11 height 11
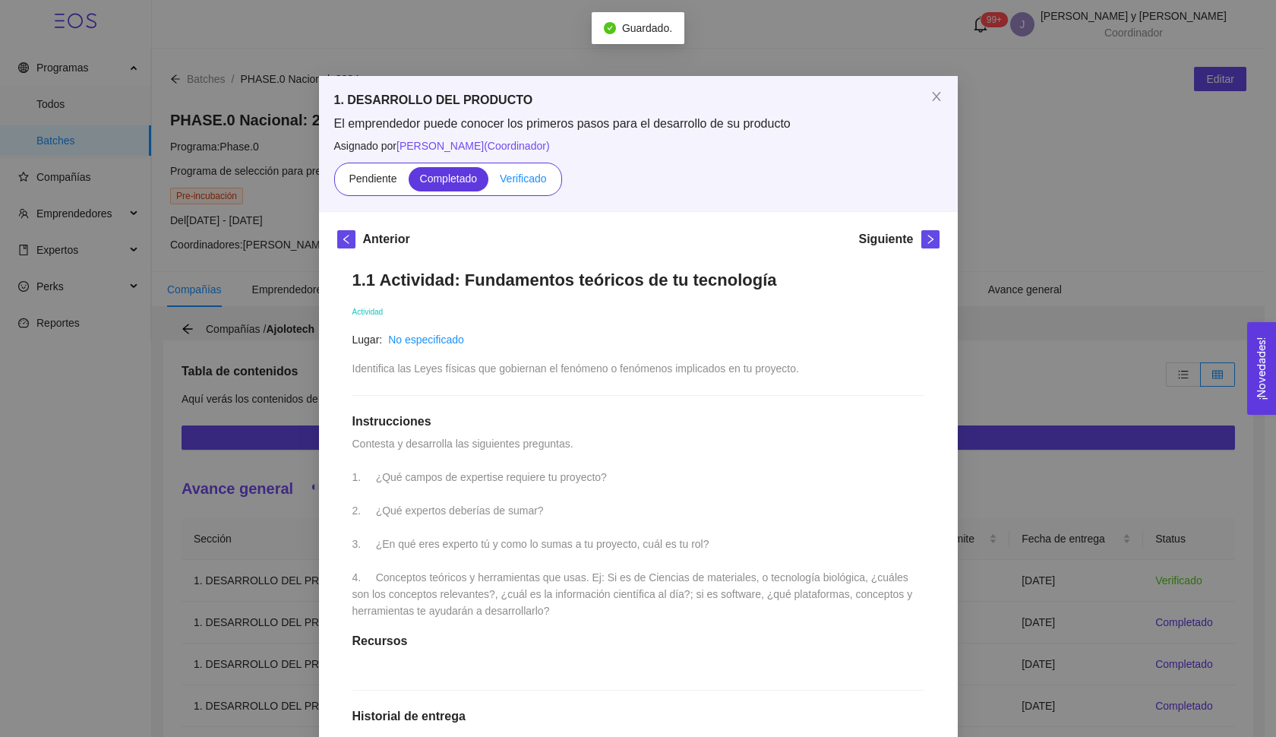
click at [505, 179] on span "Verificado" at bounding box center [523, 178] width 46 height 12
click at [488, 182] on input "Verificado" at bounding box center [488, 182] width 0 height 0
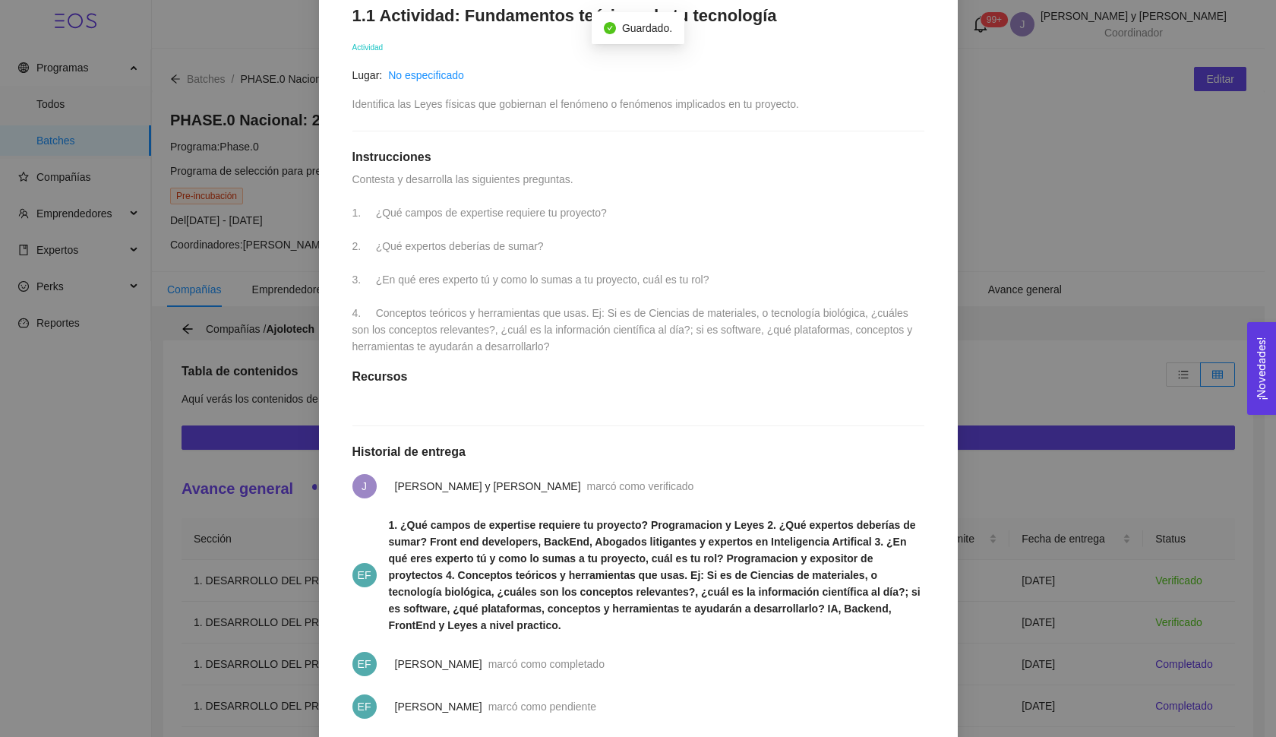
scroll to position [117, 0]
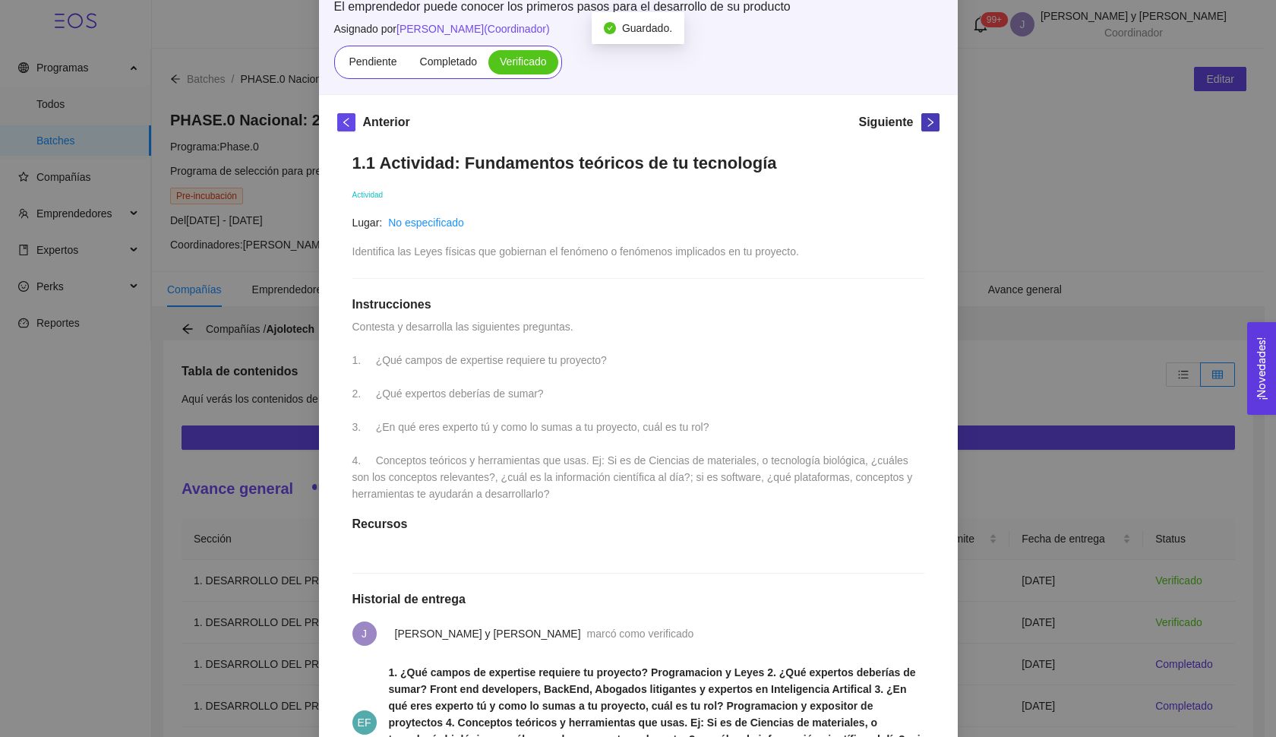
click at [928, 128] on button "button" at bounding box center [930, 122] width 18 height 18
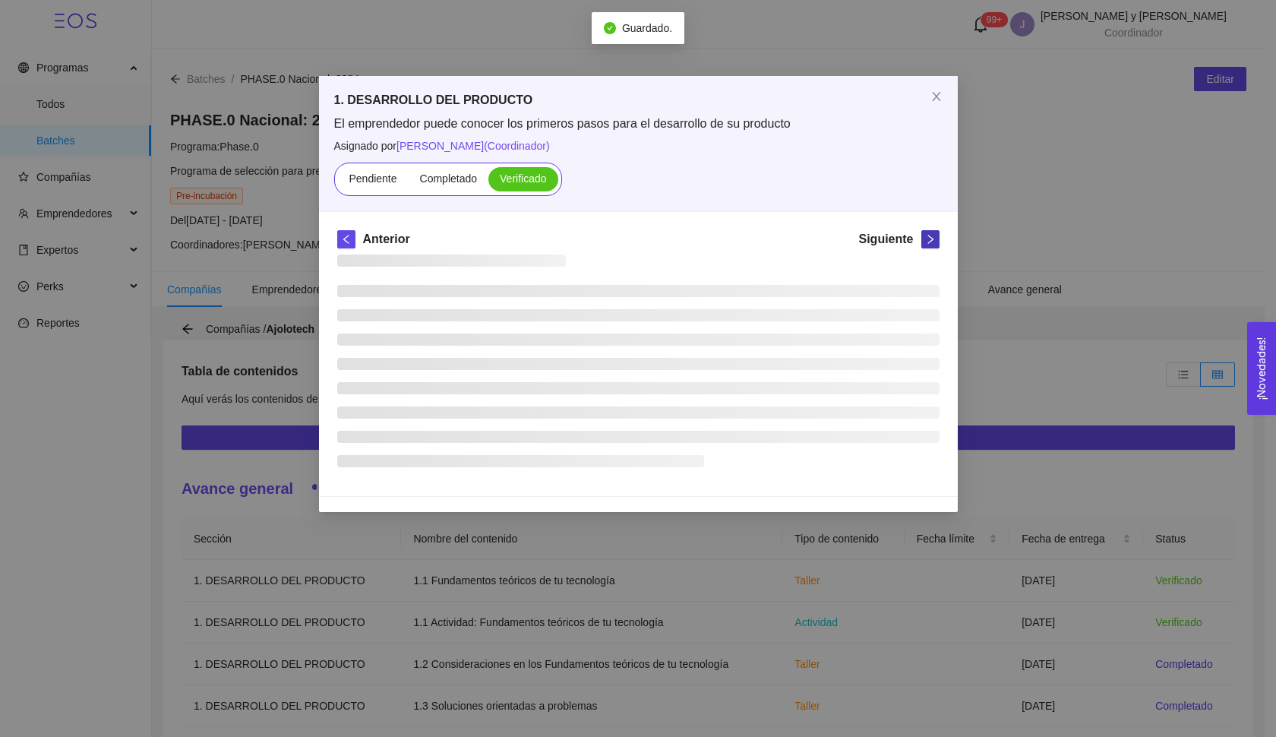
scroll to position [0, 0]
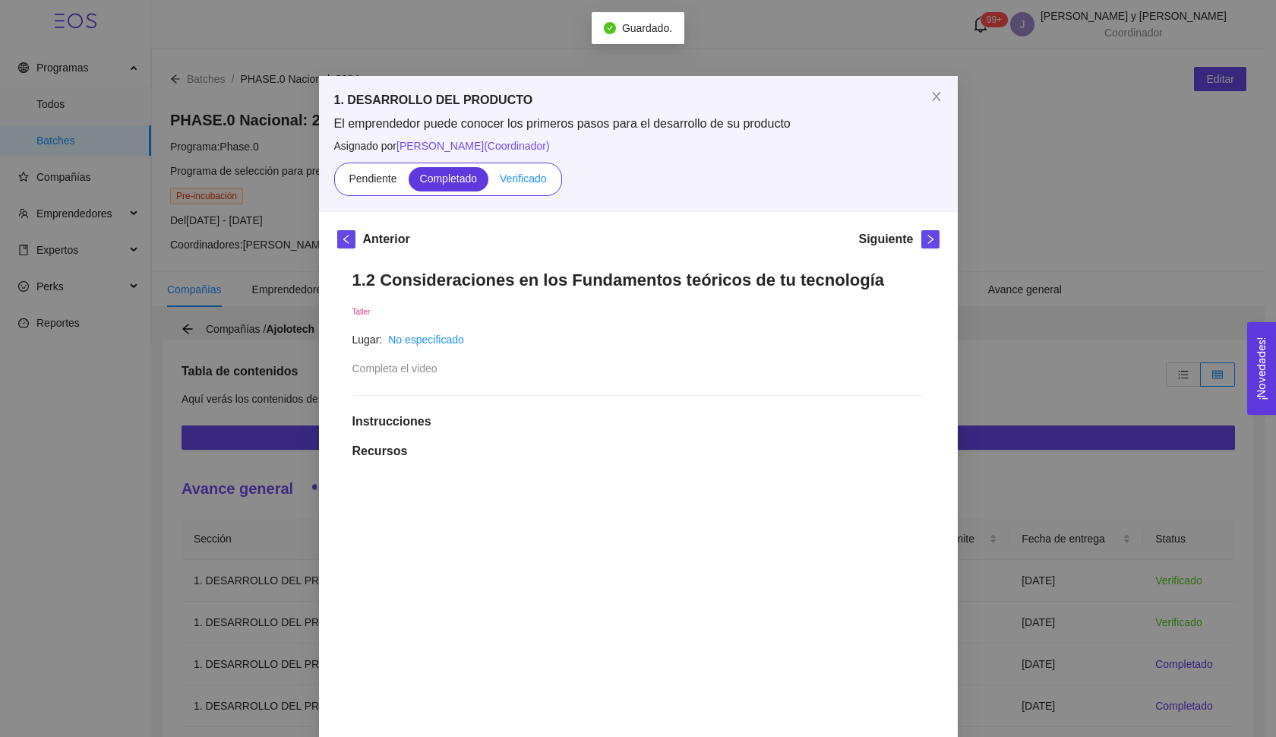
click at [513, 189] on label "Verificado" at bounding box center [522, 179] width 69 height 24
click at [488, 182] on input "Verificado" at bounding box center [488, 182] width 0 height 0
click at [928, 237] on icon "right" at bounding box center [930, 239] width 11 height 11
click at [523, 188] on label "Verificado" at bounding box center [522, 179] width 69 height 24
click at [488, 182] on input "Verificado" at bounding box center [488, 182] width 0 height 0
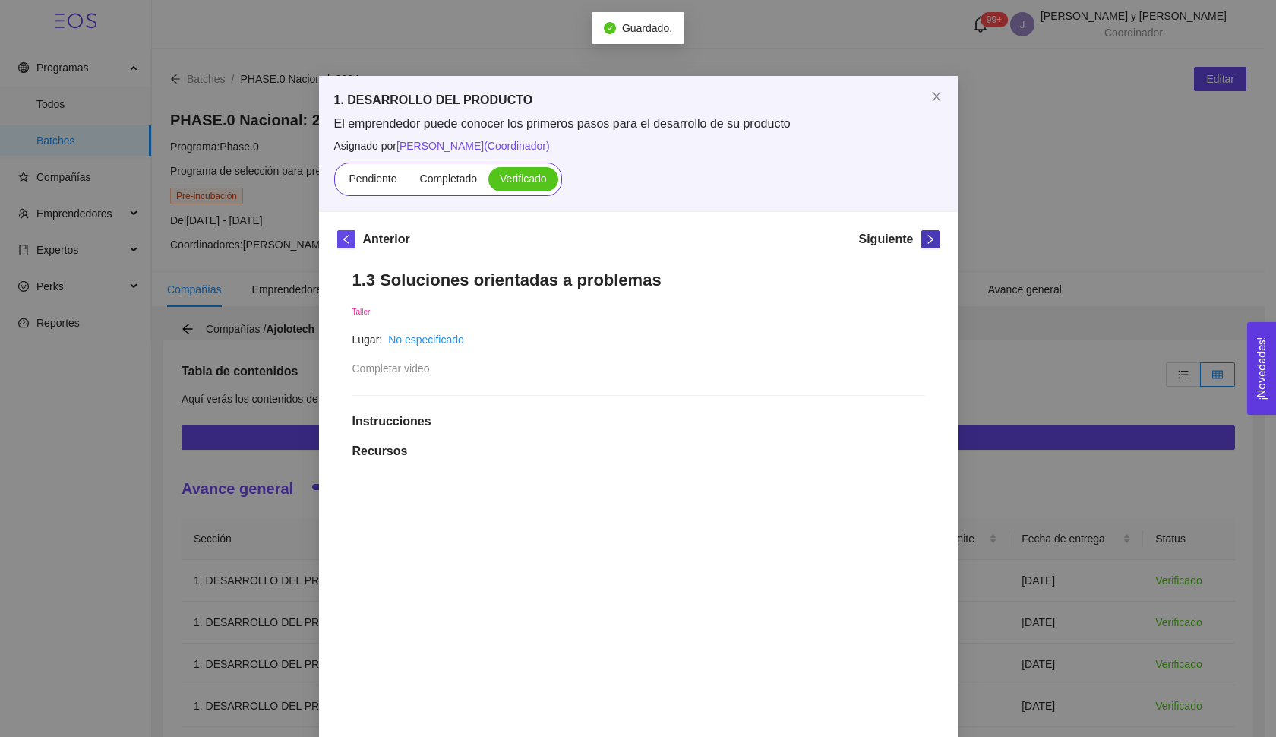
click at [925, 243] on icon "right" at bounding box center [930, 239] width 11 height 11
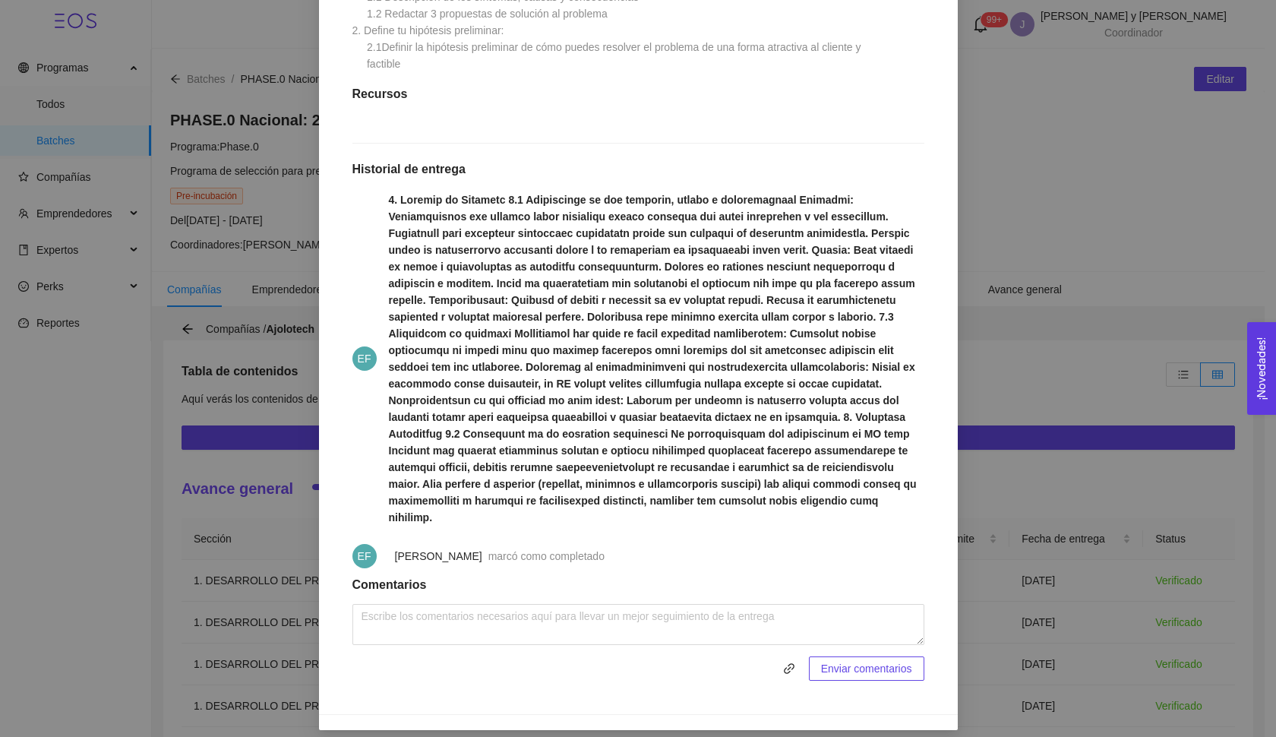
scroll to position [462, 0]
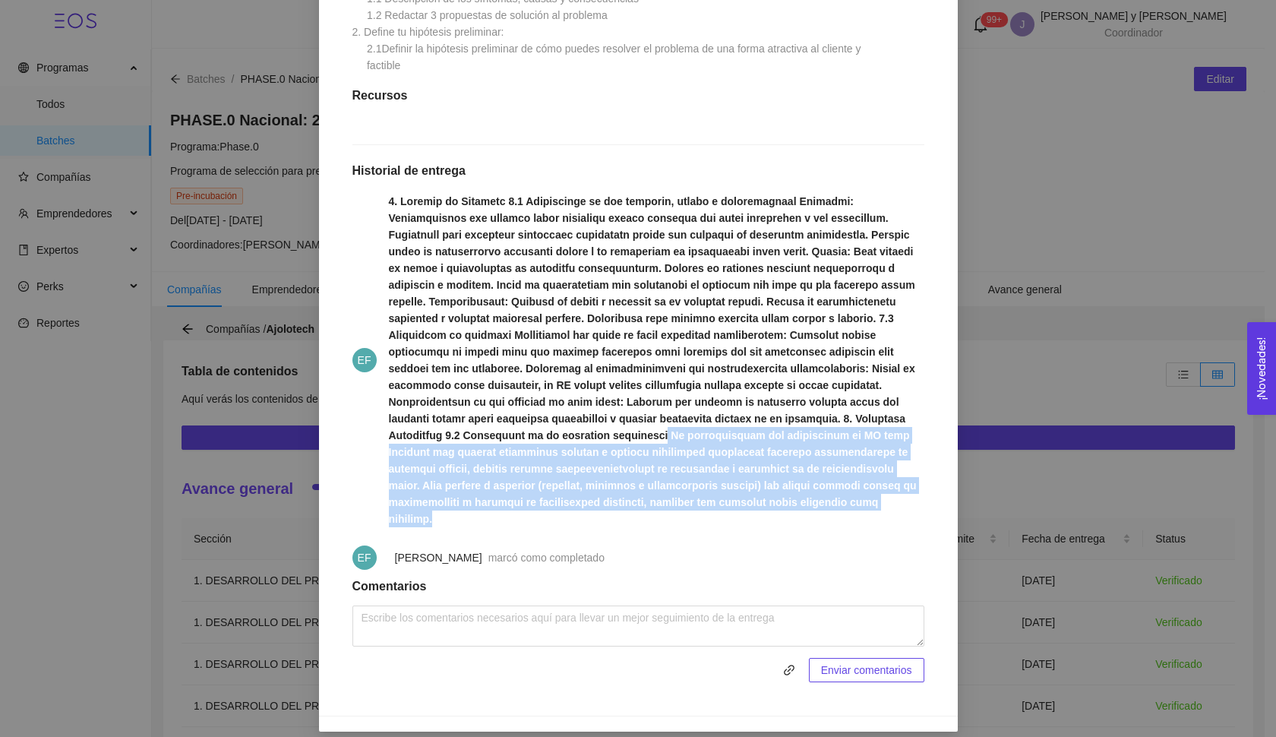
drag, startPoint x: 690, startPoint y: 452, endPoint x: 823, endPoint y: 539, distance: 159.0
click at [823, 527] on span at bounding box center [656, 360] width 535 height 334
copy strong "Si implementamos una herramienta de IA como Ajololey que analiza documentos leg…"
click at [522, 663] on div "Enviar comentarios" at bounding box center [638, 643] width 572 height 77
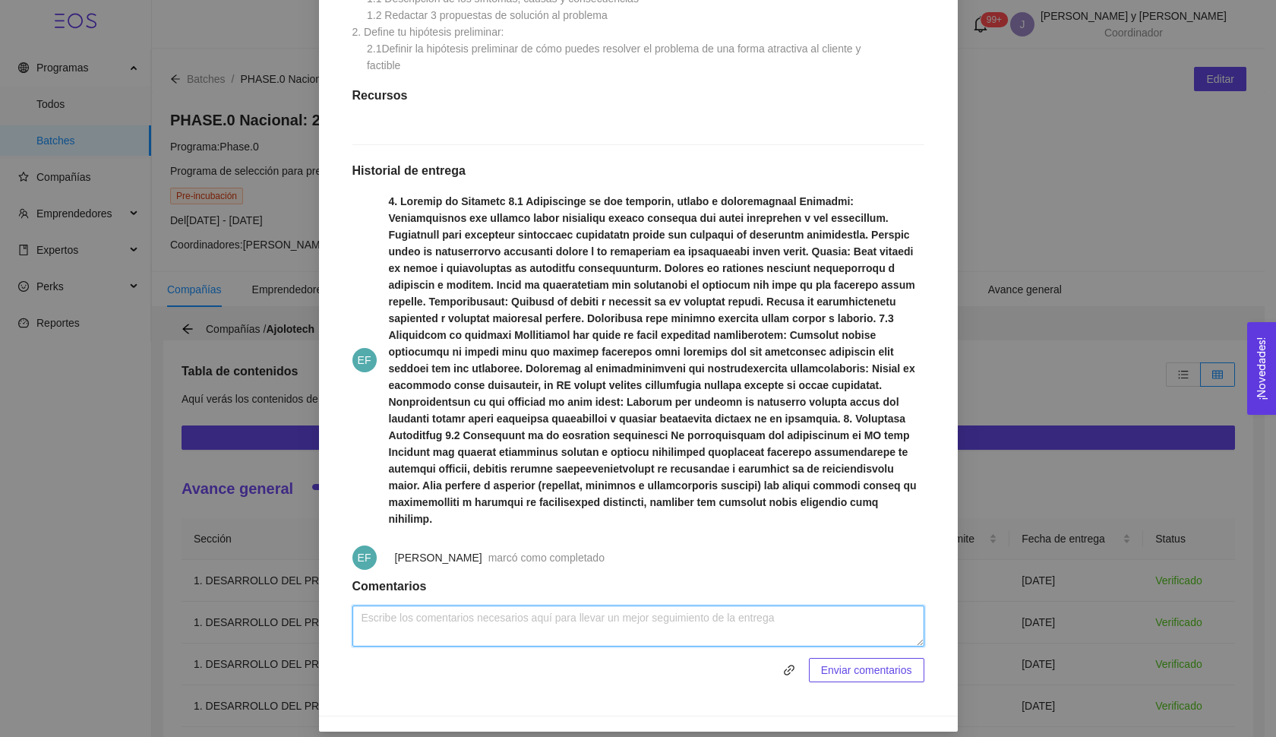
click at [518, 646] on textarea at bounding box center [638, 625] width 572 height 41
paste textarea "“mejorar significativamente”, pero no explicas cómo se mide. Podrías añadir un …"
click at [736, 636] on textarea "muy bien! en su hipotesis ponen “mejorar significativamente”, pero no explicas …" at bounding box center [638, 625] width 572 height 41
click at [734, 642] on textarea "muy bien! en su hipotesis ponen “mejorar significativamente”, pero no explican …" at bounding box center [638, 625] width 572 height 41
click at [854, 632] on textarea "muy bien! en su hipotesis ponen “mejorar significativamente”, pero no explican …" at bounding box center [638, 625] width 572 height 41
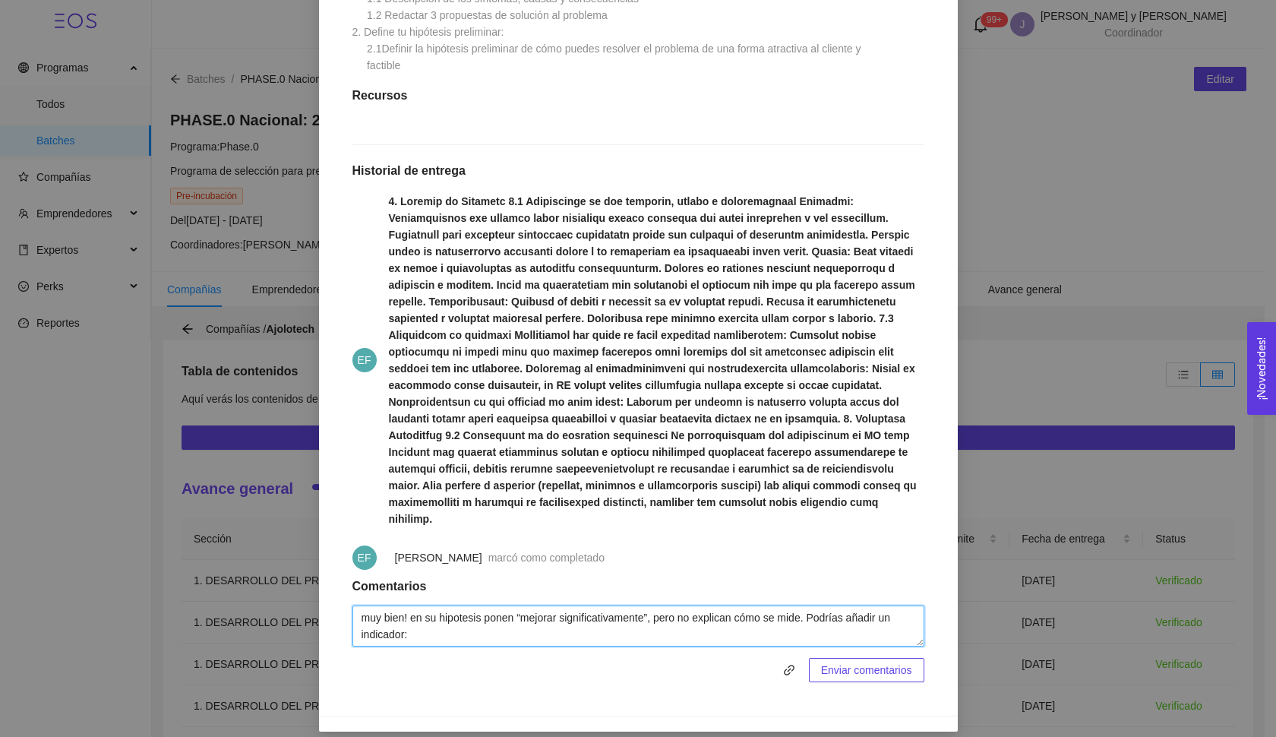
click at [854, 632] on textarea "muy bien! en su hipotesis ponen “mejorar significativamente”, pero no explican …" at bounding box center [638, 625] width 572 height 41
click at [550, 646] on textarea "muy bien! en su hipotesis ponen “mejorar significativamente”, pero no explican …" at bounding box center [638, 625] width 572 height 41
type textarea "muy bien! en su hipotesis ponen “mejorar significativamente”, pero no explican …"
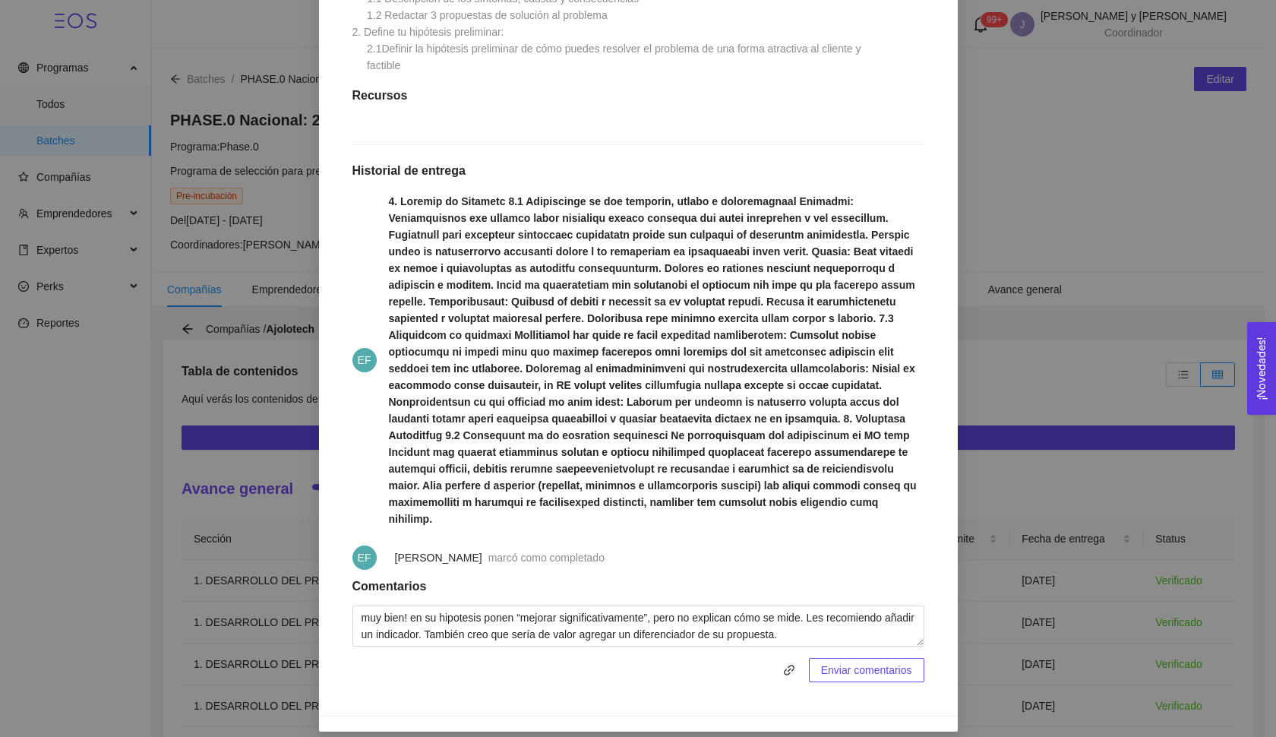
click at [882, 678] on span "Enviar comentarios" at bounding box center [866, 669] width 91 height 17
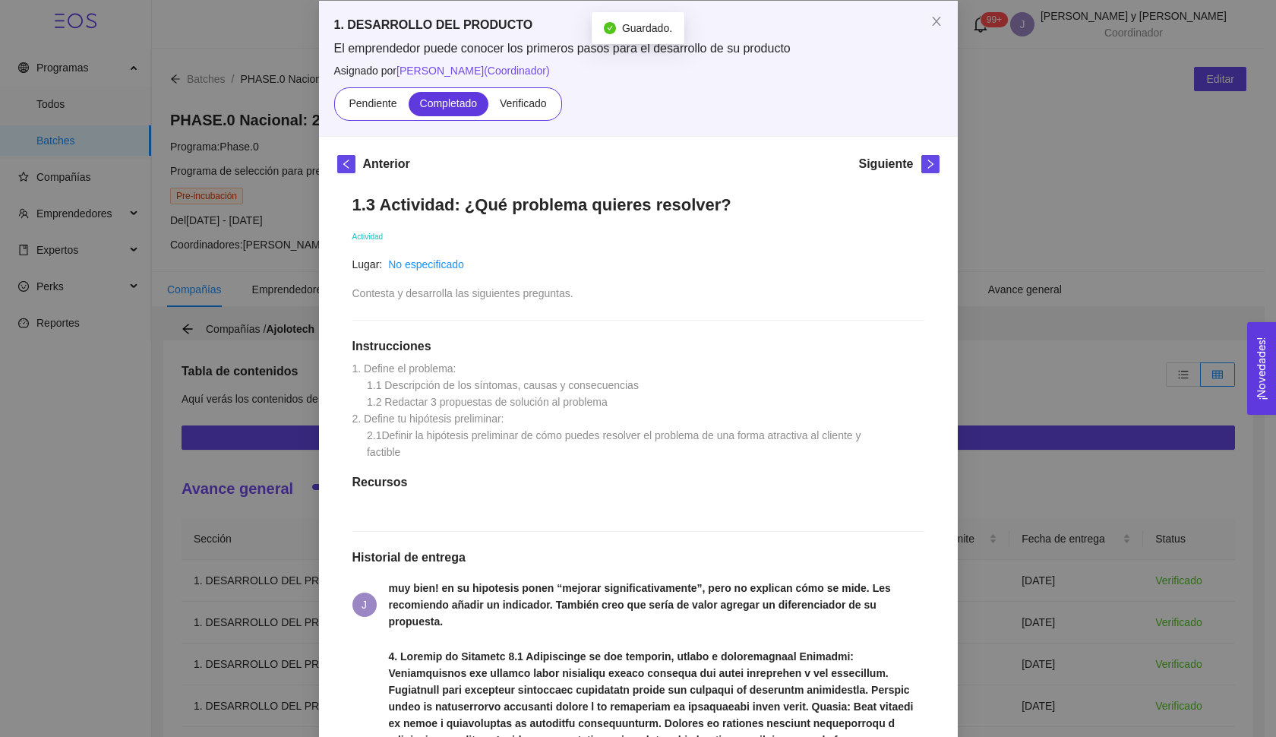
scroll to position [62, 0]
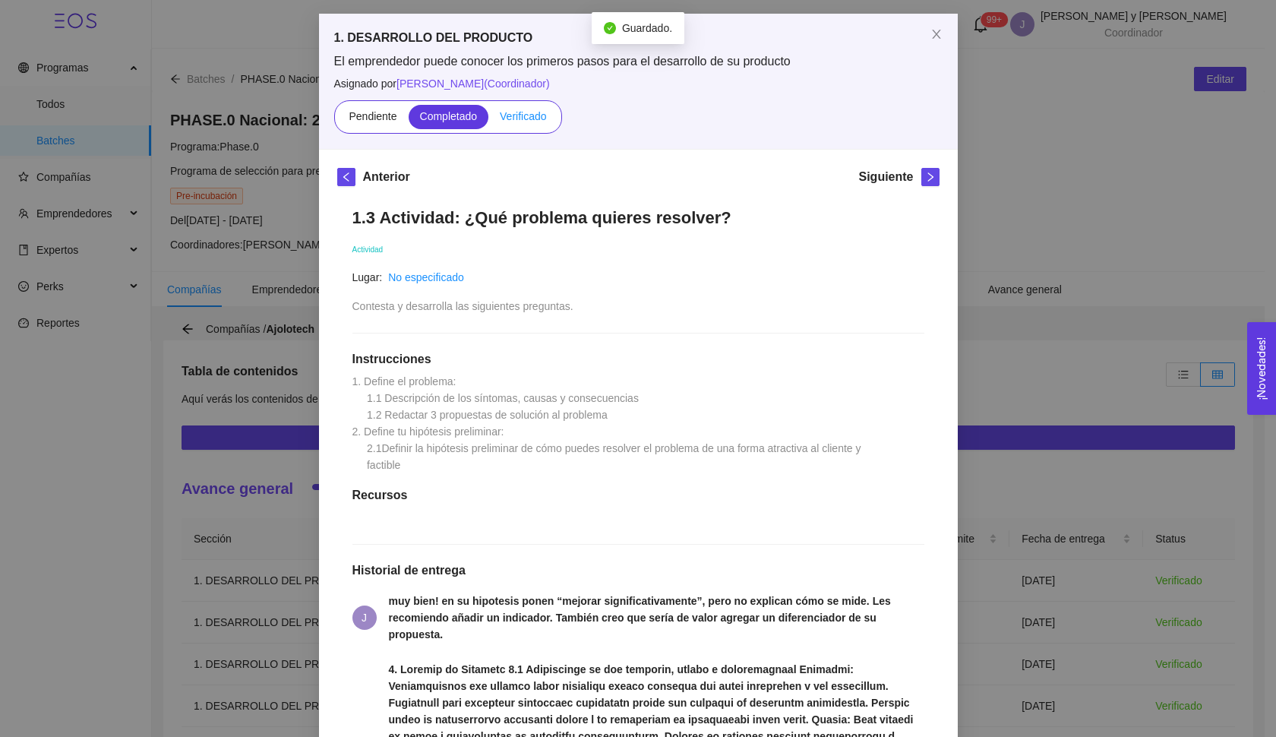
click at [490, 127] on label "Verificado" at bounding box center [522, 117] width 69 height 24
click at [488, 120] on input "Verificado" at bounding box center [488, 120] width 0 height 0
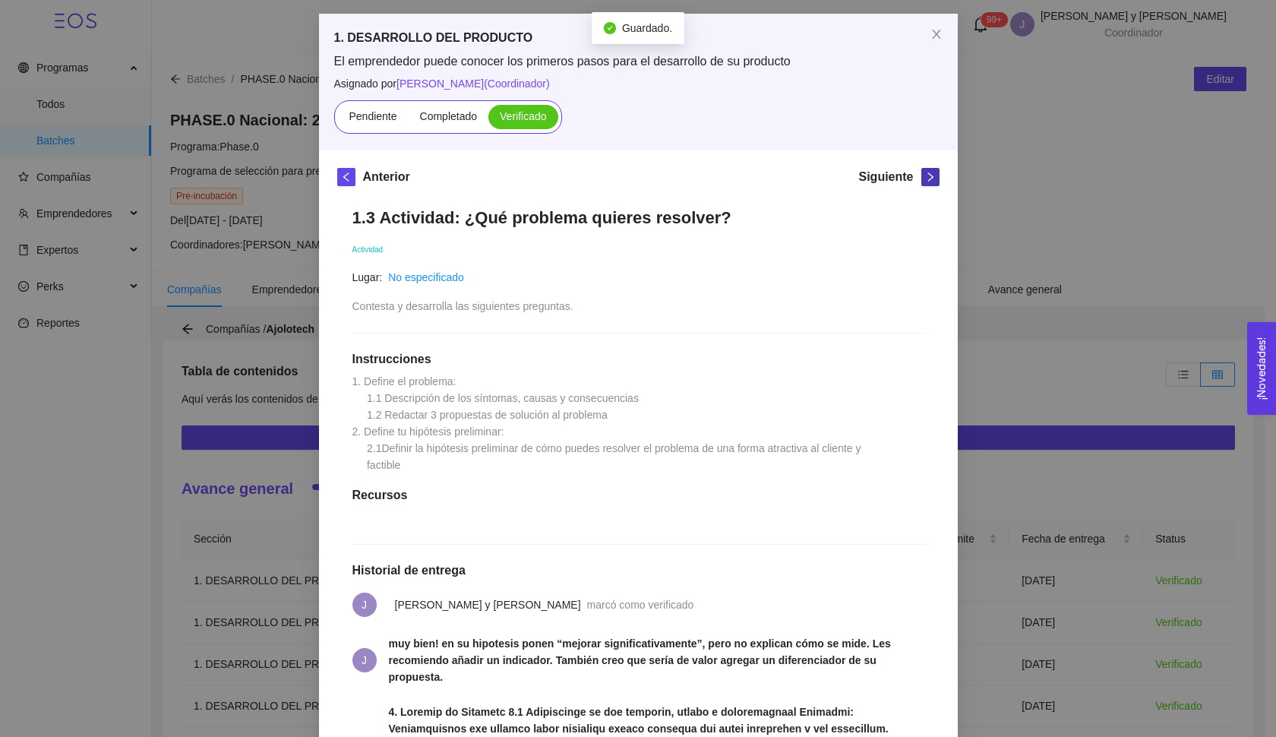
click at [925, 174] on icon "right" at bounding box center [930, 177] width 11 height 11
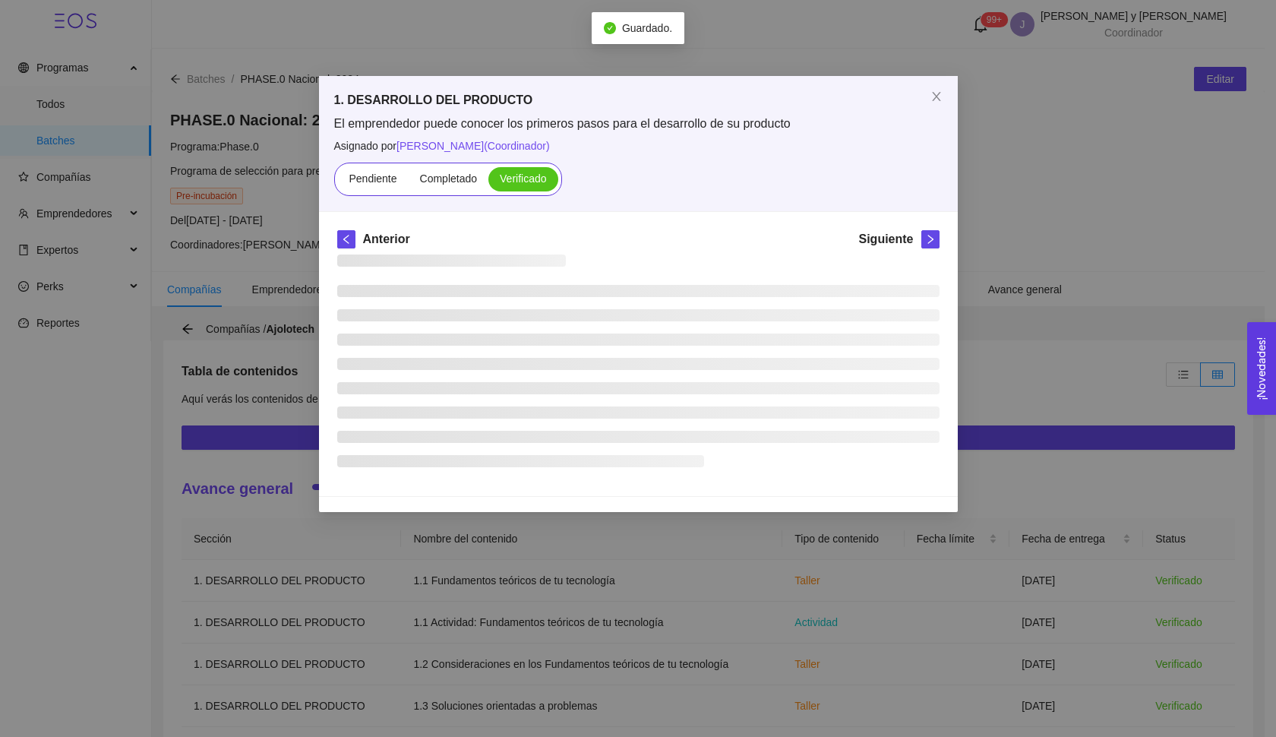
scroll to position [0, 0]
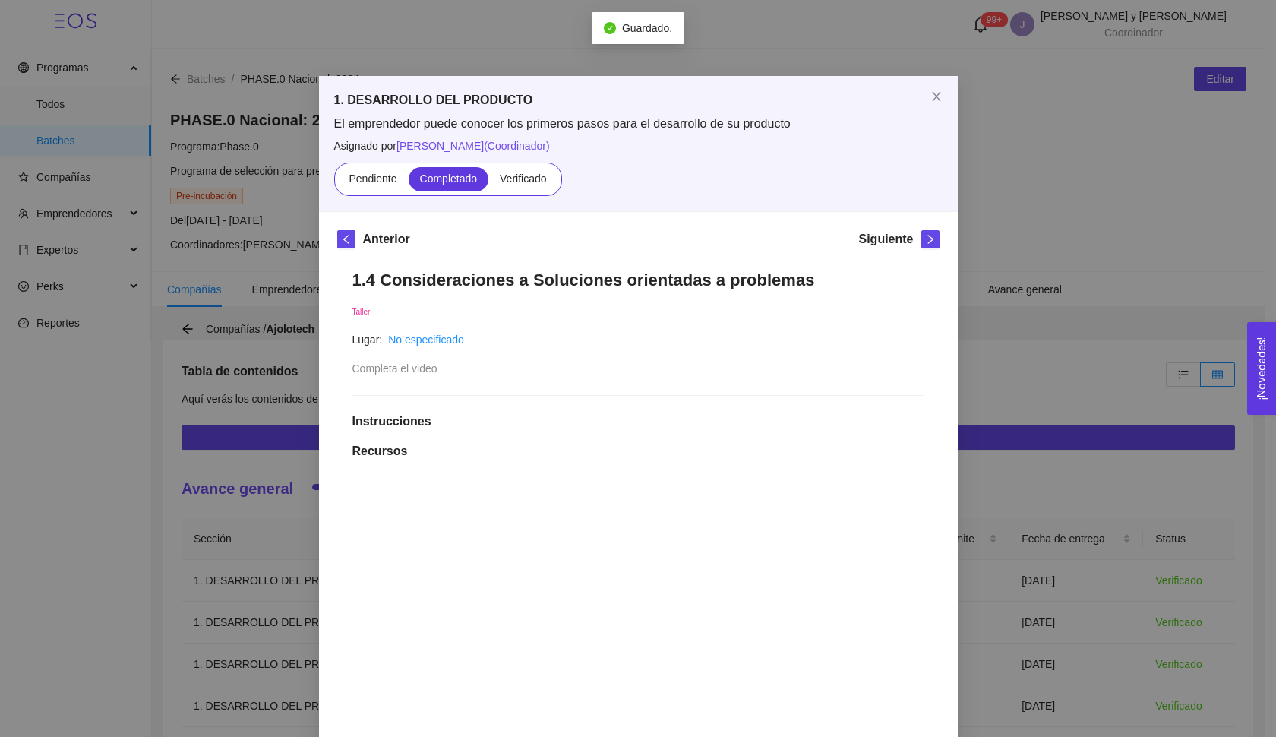
drag, startPoint x: 532, startPoint y: 176, endPoint x: 934, endPoint y: 252, distance: 408.8
click at [532, 176] on span "Verificado" at bounding box center [523, 178] width 46 height 12
click at [488, 182] on input "Verificado" at bounding box center [488, 182] width 0 height 0
click at [925, 241] on icon "right" at bounding box center [930, 239] width 11 height 11
click at [504, 175] on span "Verificado" at bounding box center [523, 178] width 46 height 12
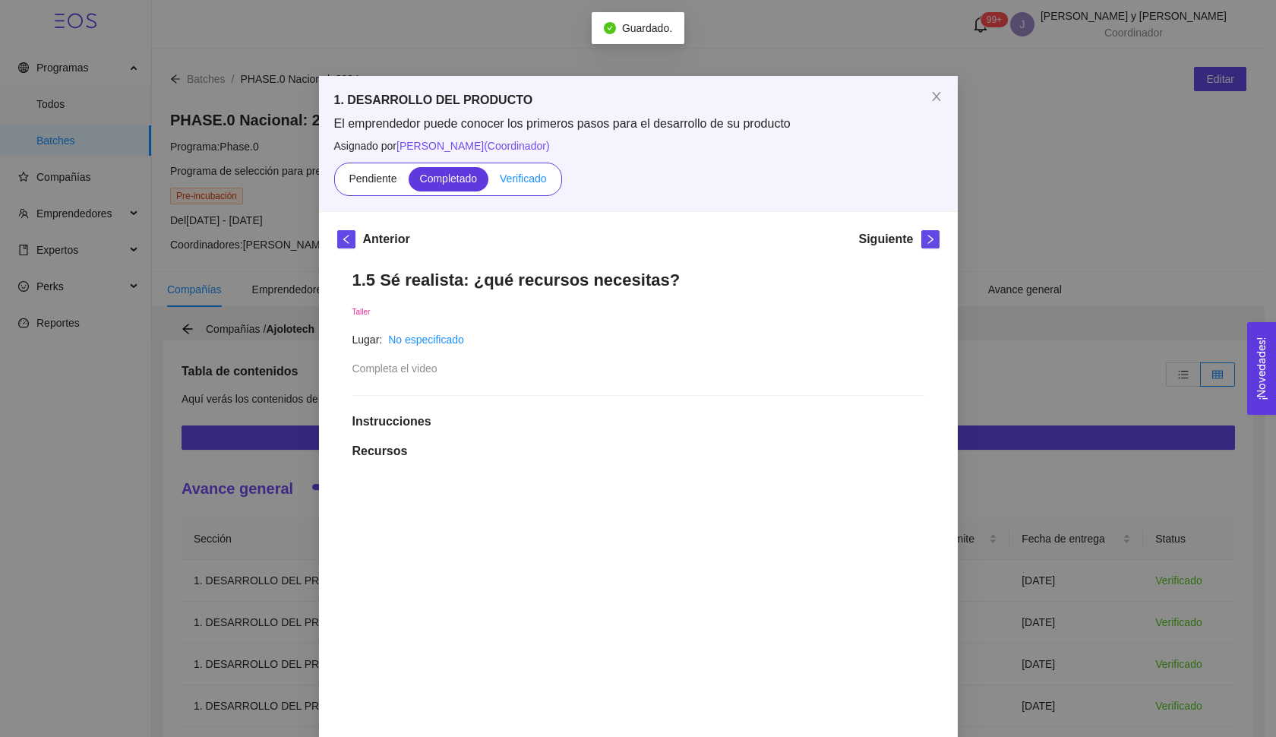
click at [488, 182] on input "Verificado" at bounding box center [488, 182] width 0 height 0
click at [921, 244] on button "button" at bounding box center [930, 239] width 18 height 18
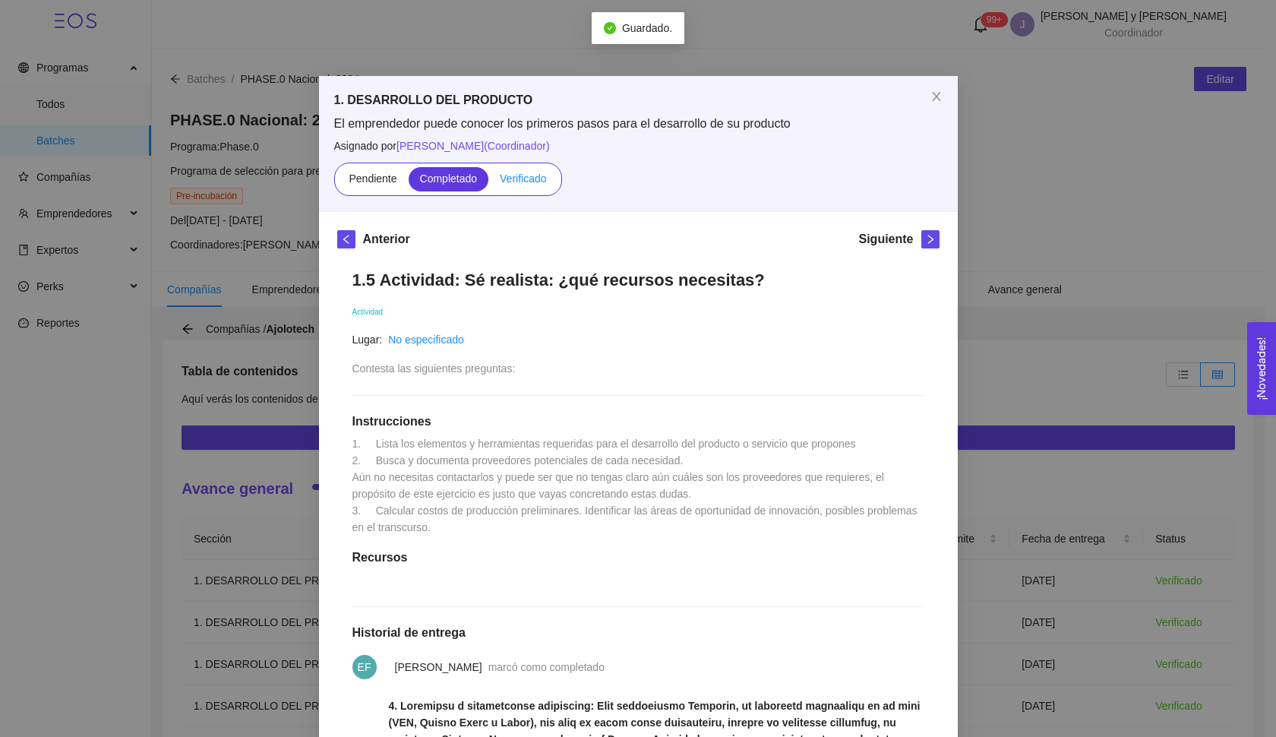
click at [536, 184] on span "Verificado" at bounding box center [523, 178] width 46 height 12
click at [488, 182] on input "Verificado" at bounding box center [488, 182] width 0 height 0
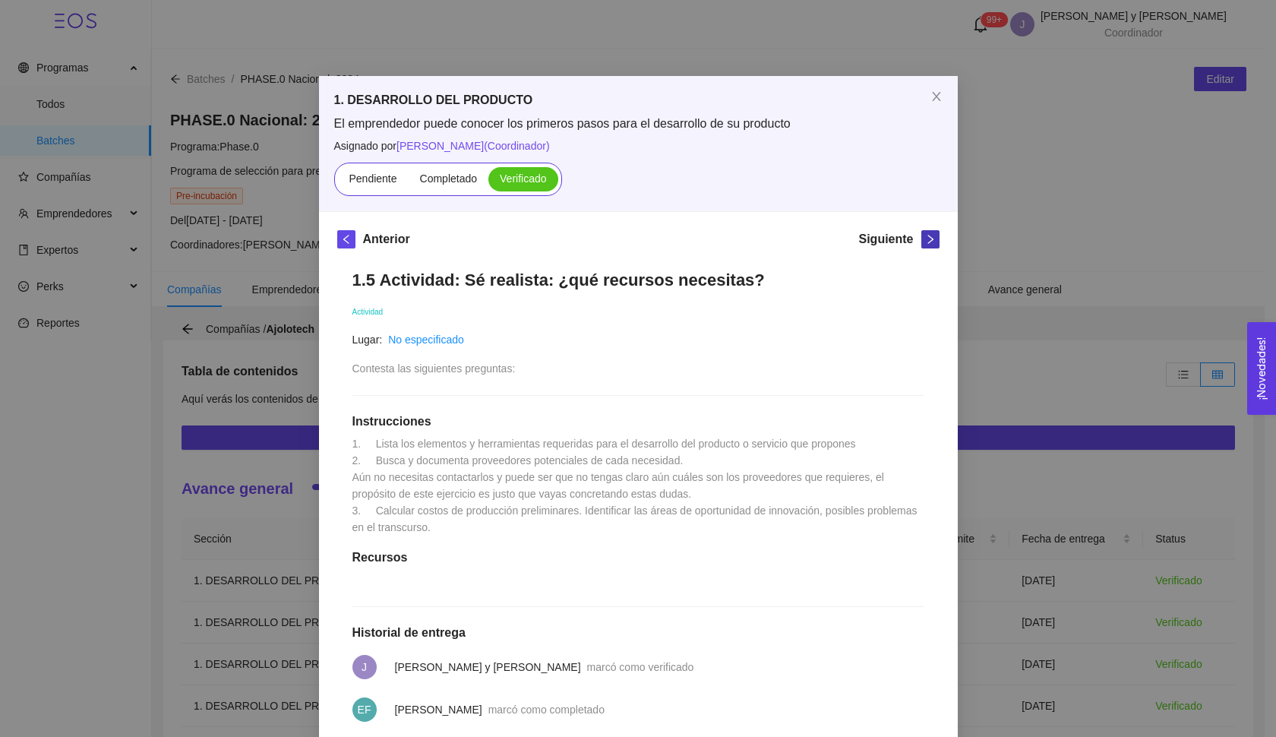
click at [923, 247] on button "button" at bounding box center [930, 239] width 18 height 18
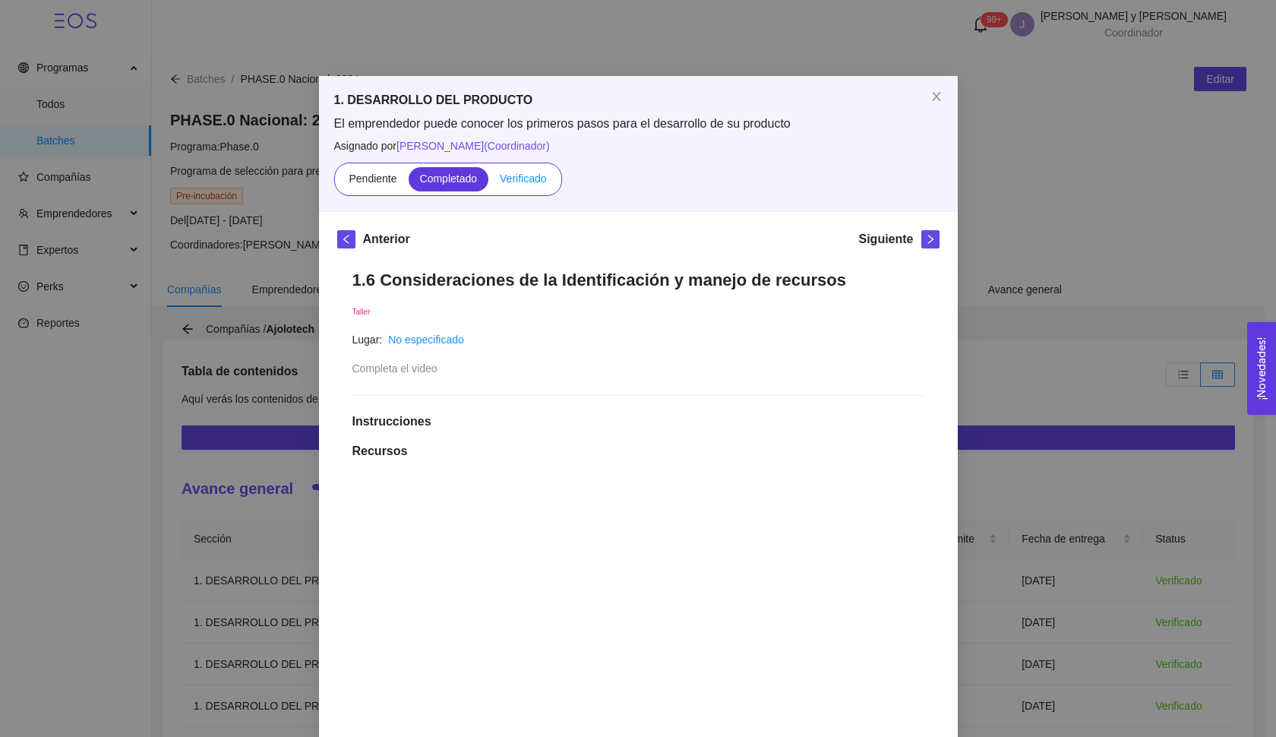
click at [520, 185] on label "Verificado" at bounding box center [522, 179] width 69 height 24
click at [488, 182] on input "Verificado" at bounding box center [488, 182] width 0 height 0
click at [929, 238] on icon "right" at bounding box center [930, 239] width 11 height 11
drag, startPoint x: 513, startPoint y: 175, endPoint x: 929, endPoint y: 252, distance: 423.1
click at [513, 175] on span "Verificado" at bounding box center [523, 178] width 46 height 12
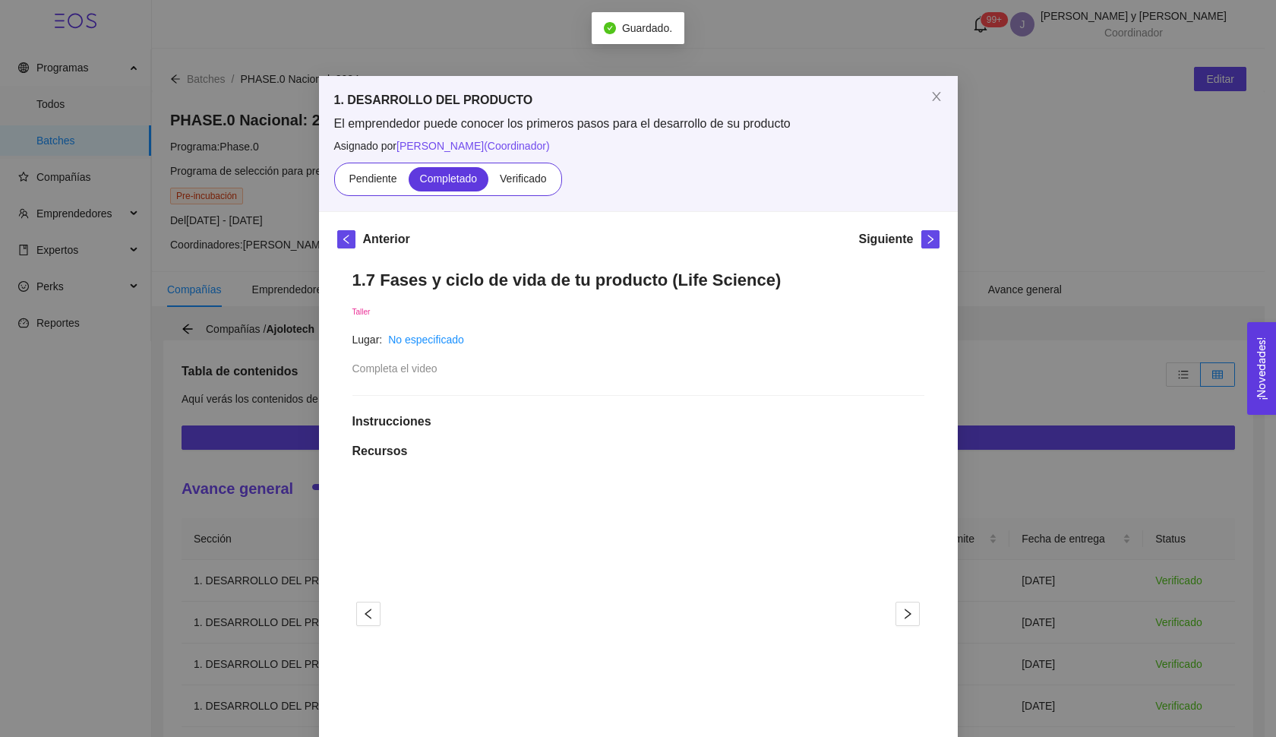
click at [488, 182] on input "Verificado" at bounding box center [488, 182] width 0 height 0
click at [926, 242] on icon "right" at bounding box center [930, 239] width 11 height 11
click at [521, 183] on span "Verificado" at bounding box center [523, 178] width 46 height 12
click at [488, 182] on input "Verificado" at bounding box center [488, 182] width 0 height 0
click at [922, 238] on span "right" at bounding box center [930, 239] width 17 height 11
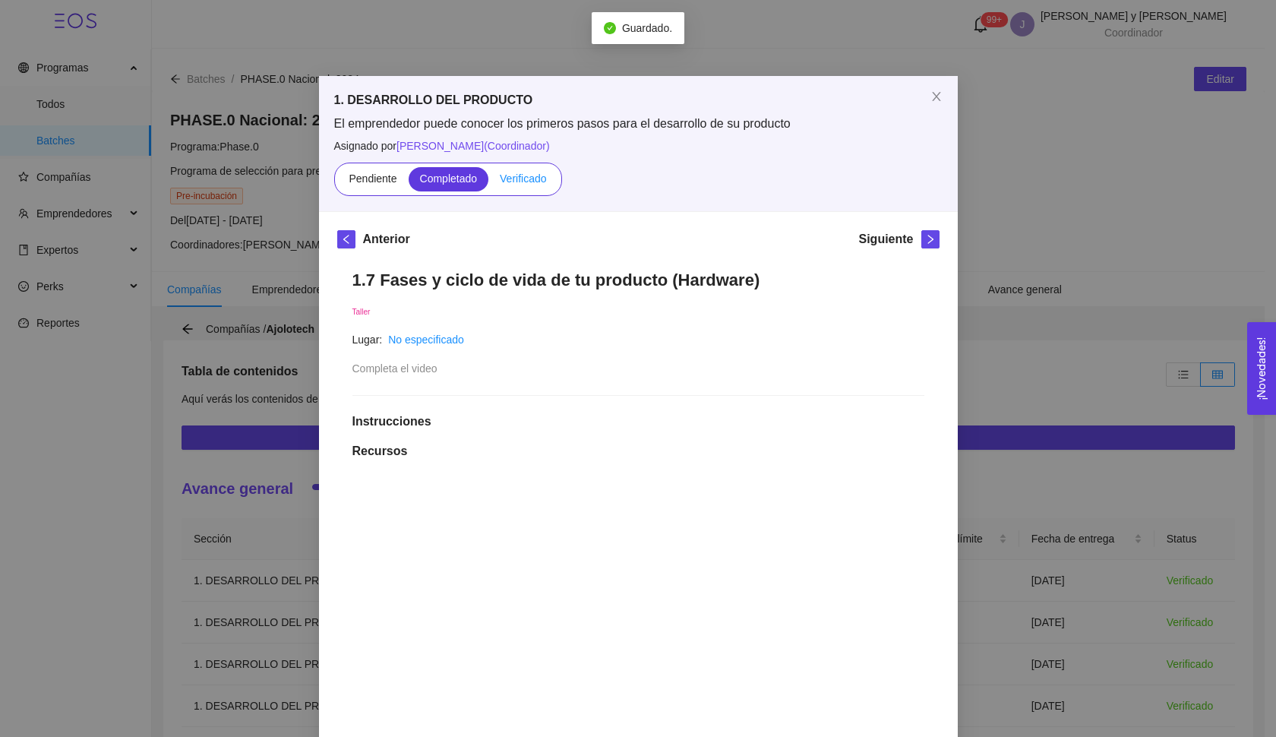
click at [536, 188] on label "Verificado" at bounding box center [522, 179] width 69 height 24
click at [488, 182] on input "Verificado" at bounding box center [488, 182] width 0 height 0
click at [925, 242] on icon "right" at bounding box center [930, 239] width 11 height 11
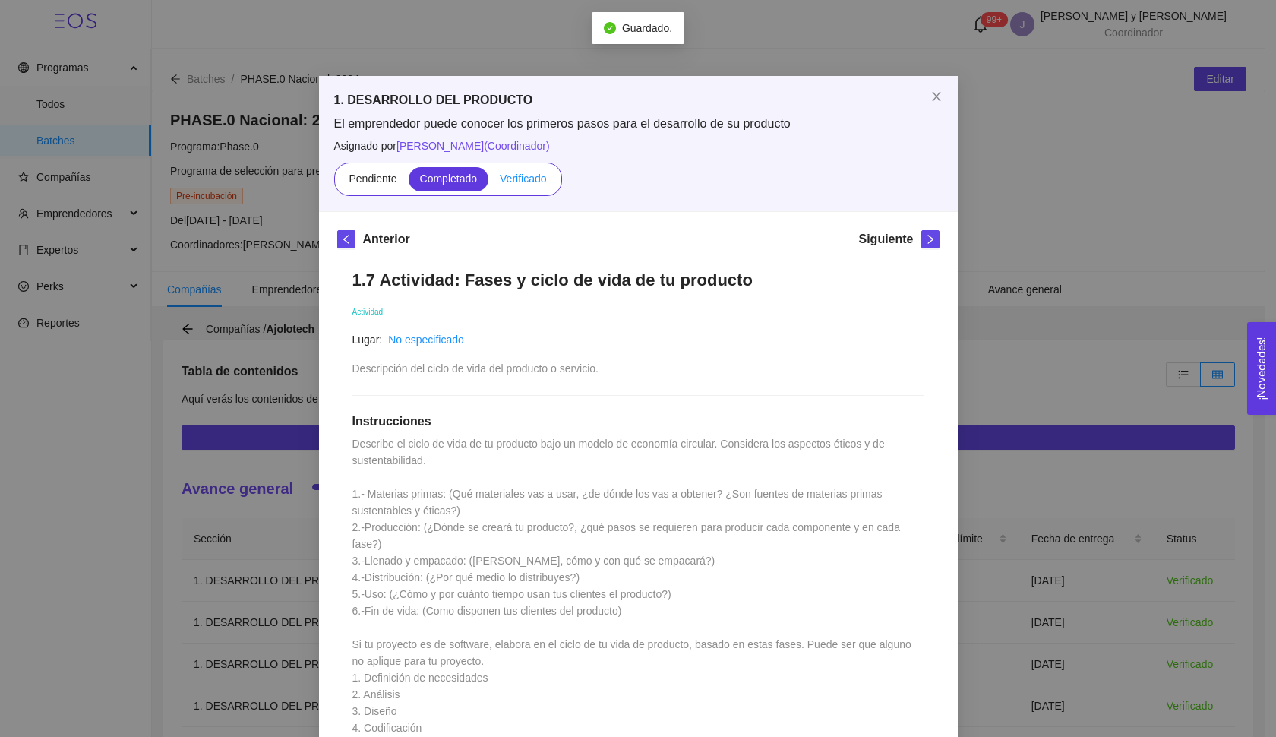
click at [528, 180] on span "Verificado" at bounding box center [523, 178] width 46 height 12
click at [488, 182] on input "Verificado" at bounding box center [488, 182] width 0 height 0
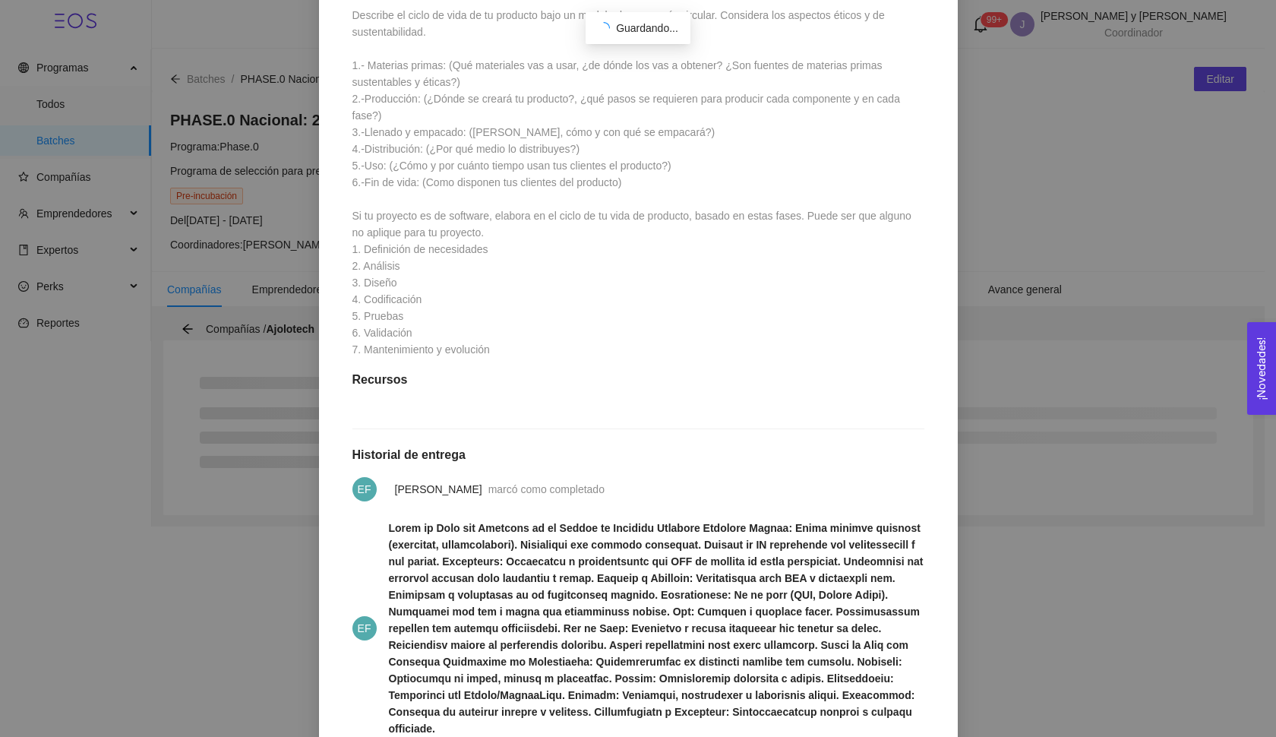
scroll to position [71, 0]
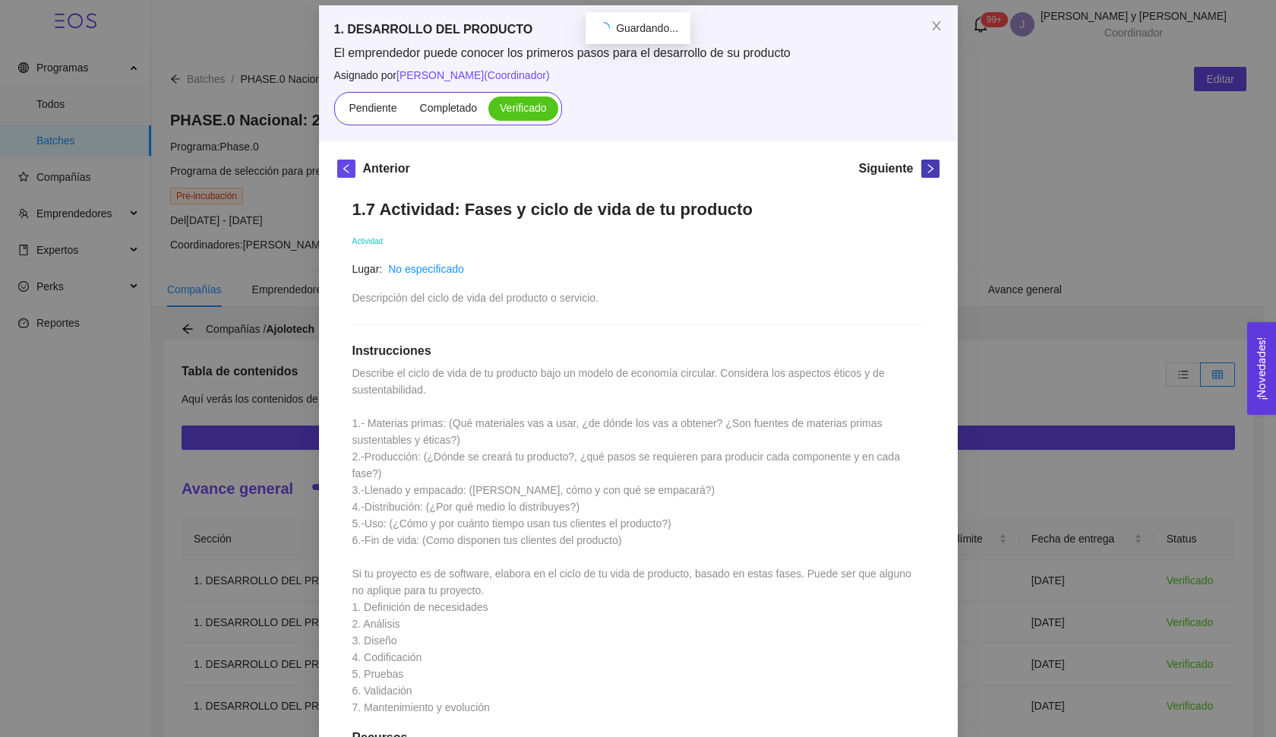
click at [927, 161] on button "button" at bounding box center [930, 168] width 18 height 18
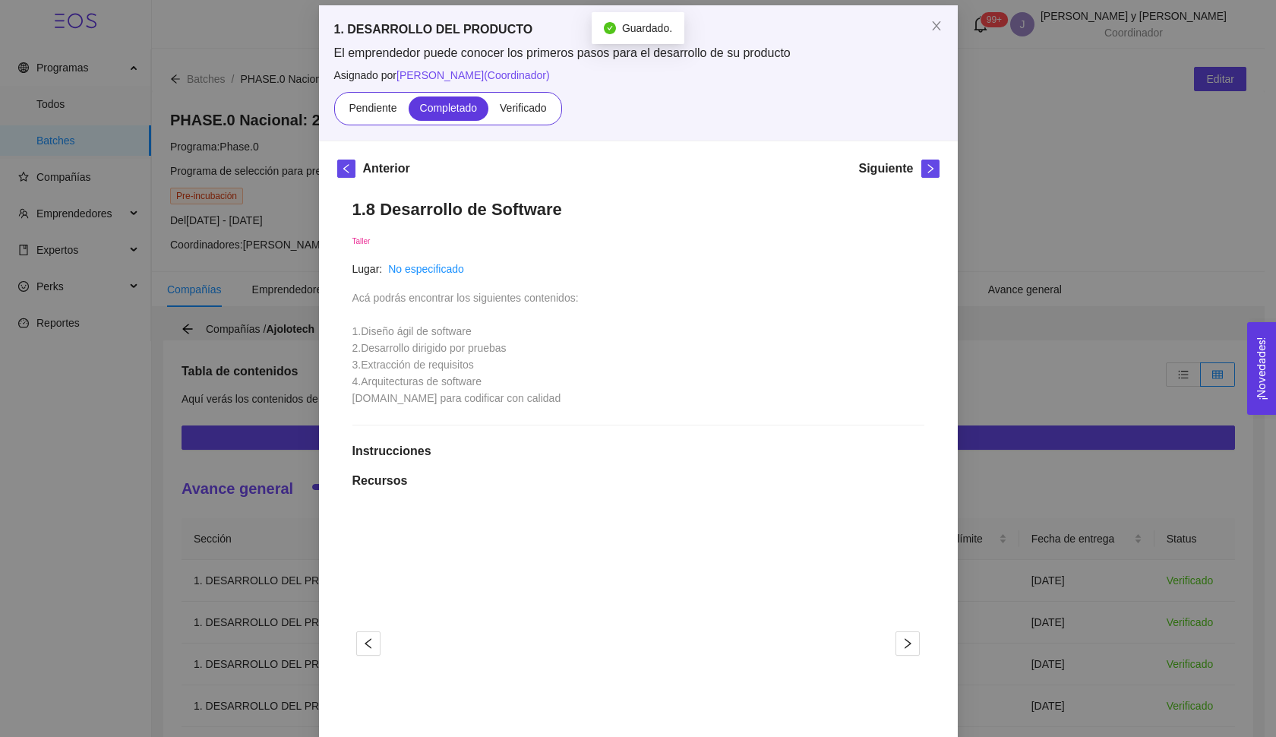
scroll to position [0, 0]
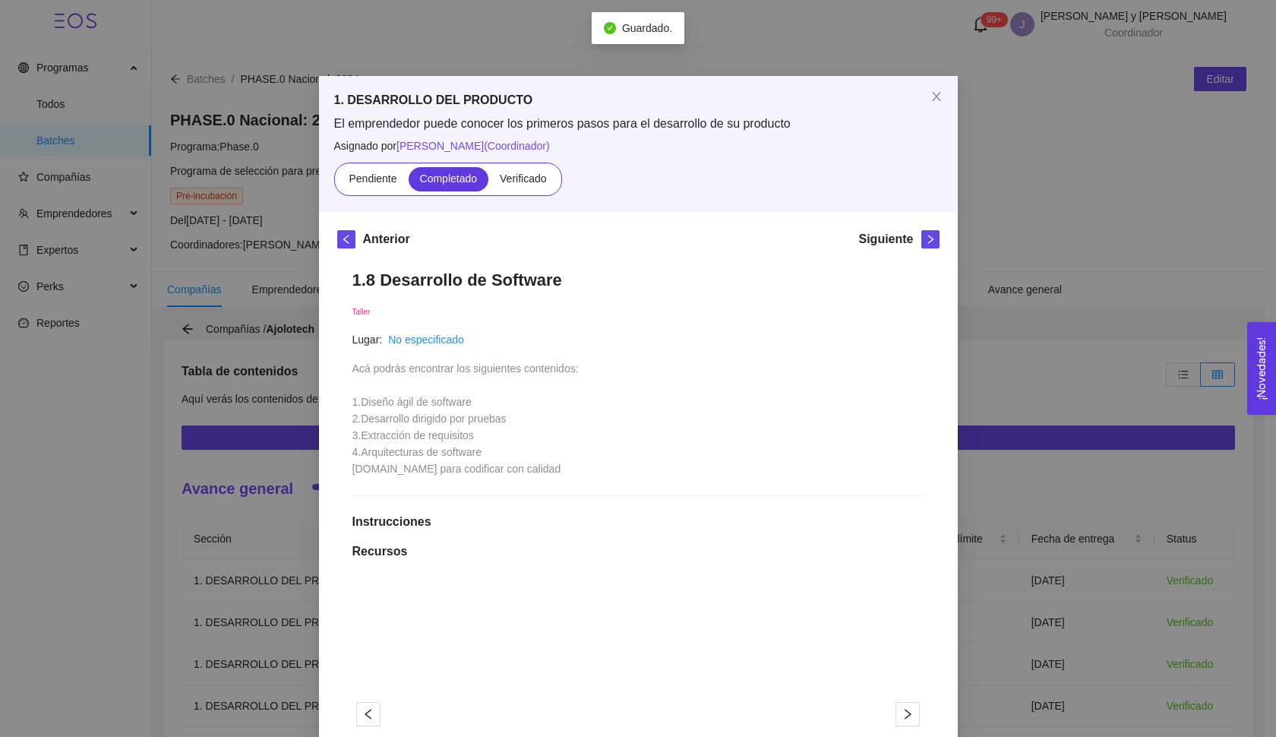
click at [516, 191] on div "Pendiente Completado Verificado" at bounding box center [448, 178] width 228 height 33
click at [518, 181] on span "Verificado" at bounding box center [523, 178] width 46 height 12
click at [488, 182] on input "Verificado" at bounding box center [488, 182] width 0 height 0
click at [519, 172] on span "Verificado" at bounding box center [523, 178] width 46 height 12
click at [488, 182] on input "Verificado" at bounding box center [488, 182] width 0 height 0
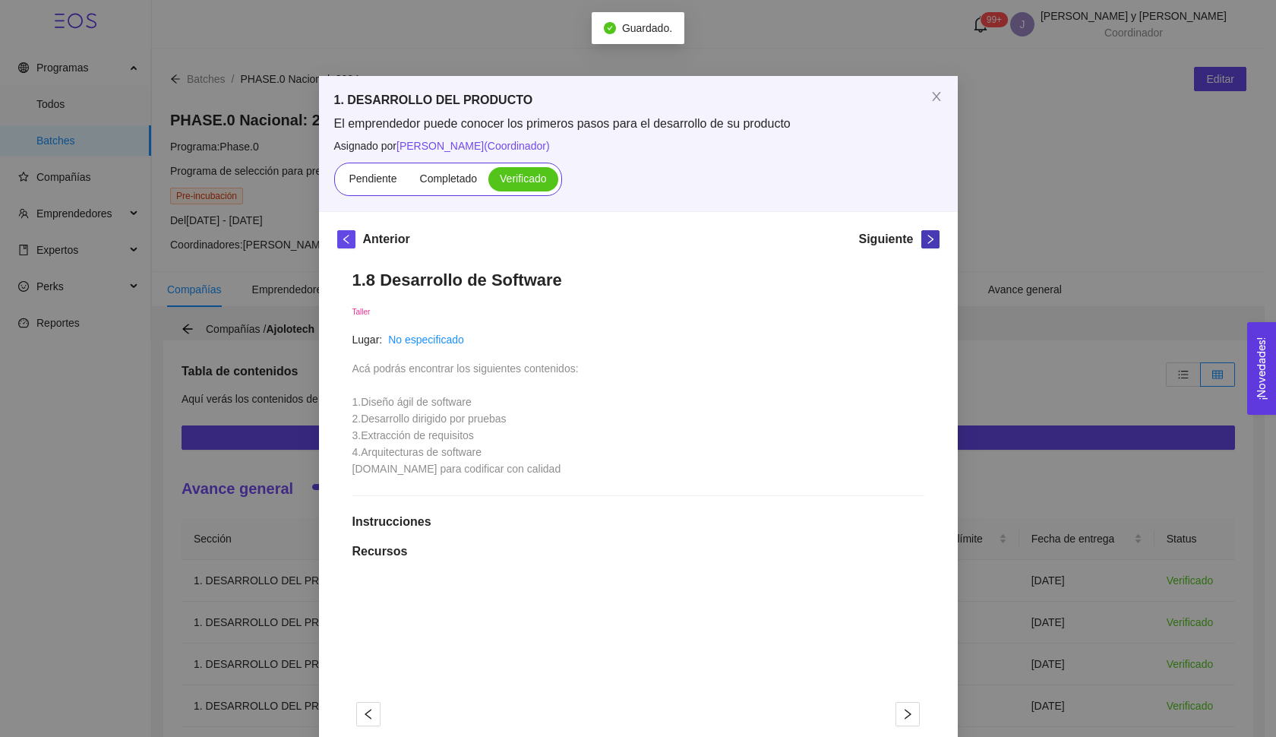
click at [927, 243] on icon "right" at bounding box center [929, 239] width 5 height 9
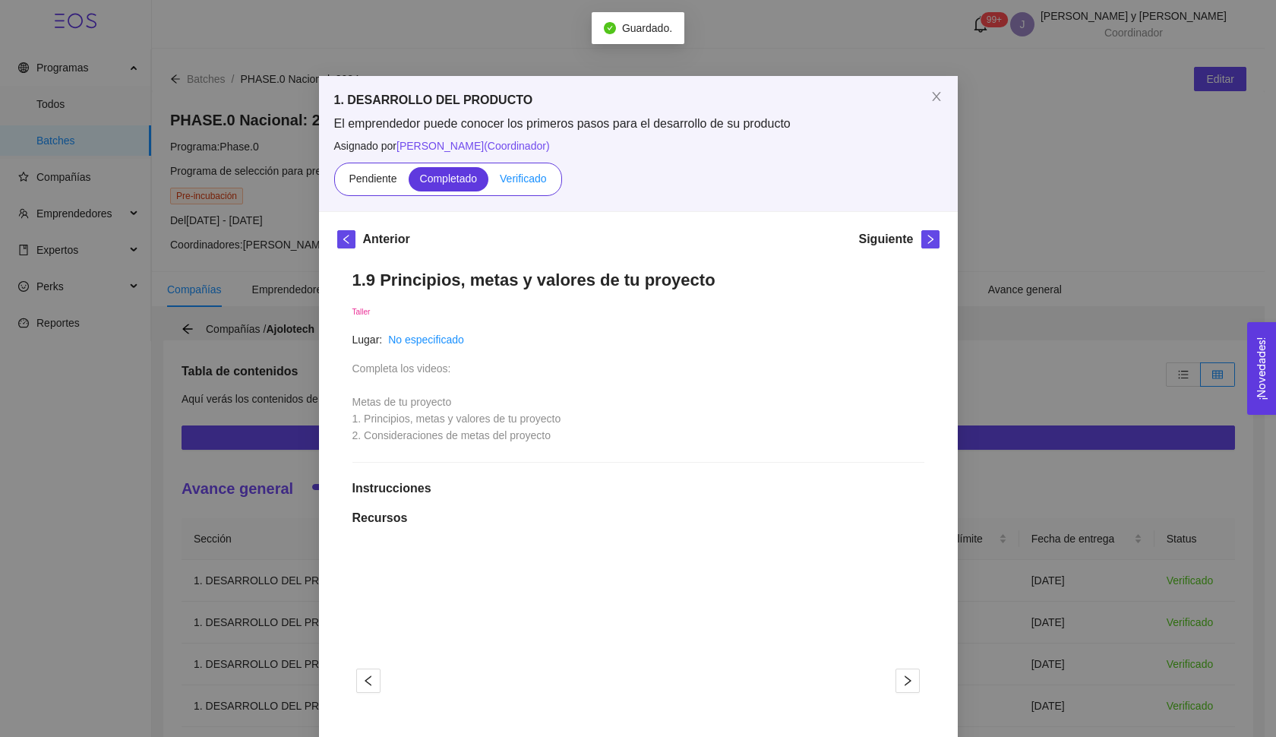
click at [532, 180] on span "Verificado" at bounding box center [523, 178] width 46 height 12
click at [488, 182] on input "Verificado" at bounding box center [488, 182] width 0 height 0
click at [925, 238] on icon "right" at bounding box center [930, 239] width 11 height 11
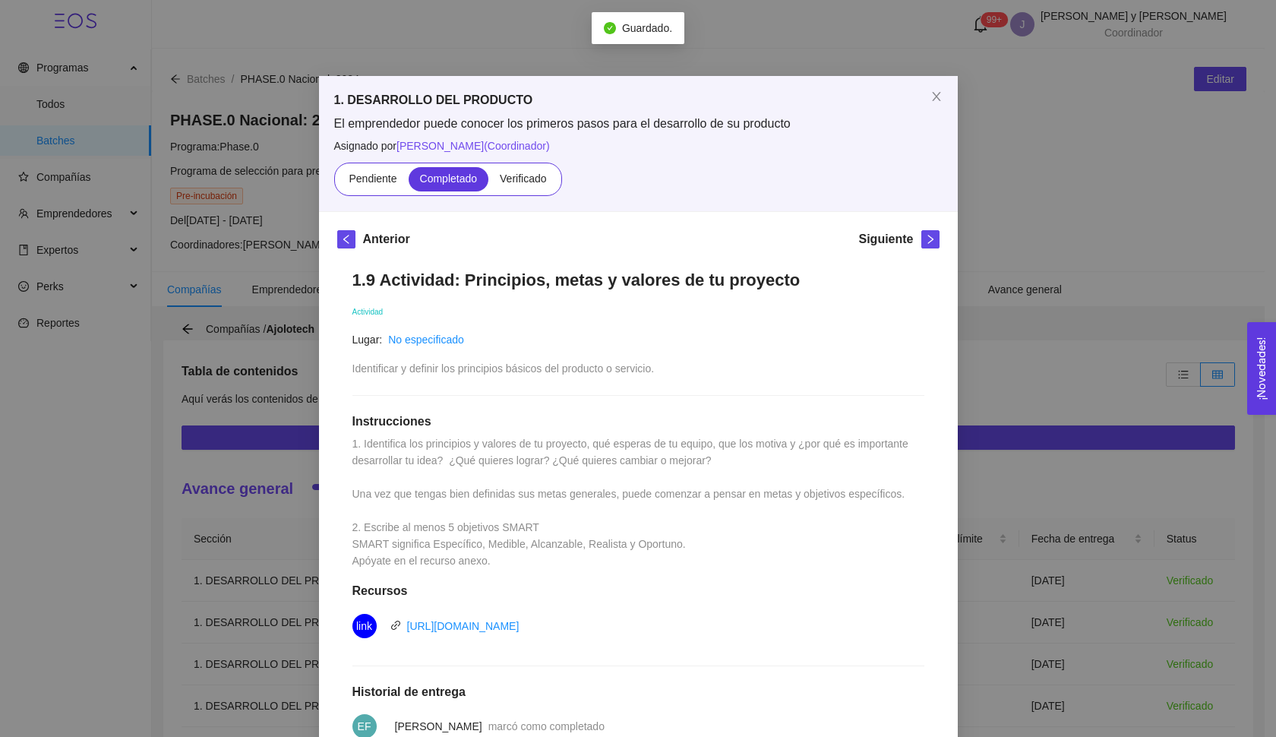
scroll to position [330, 0]
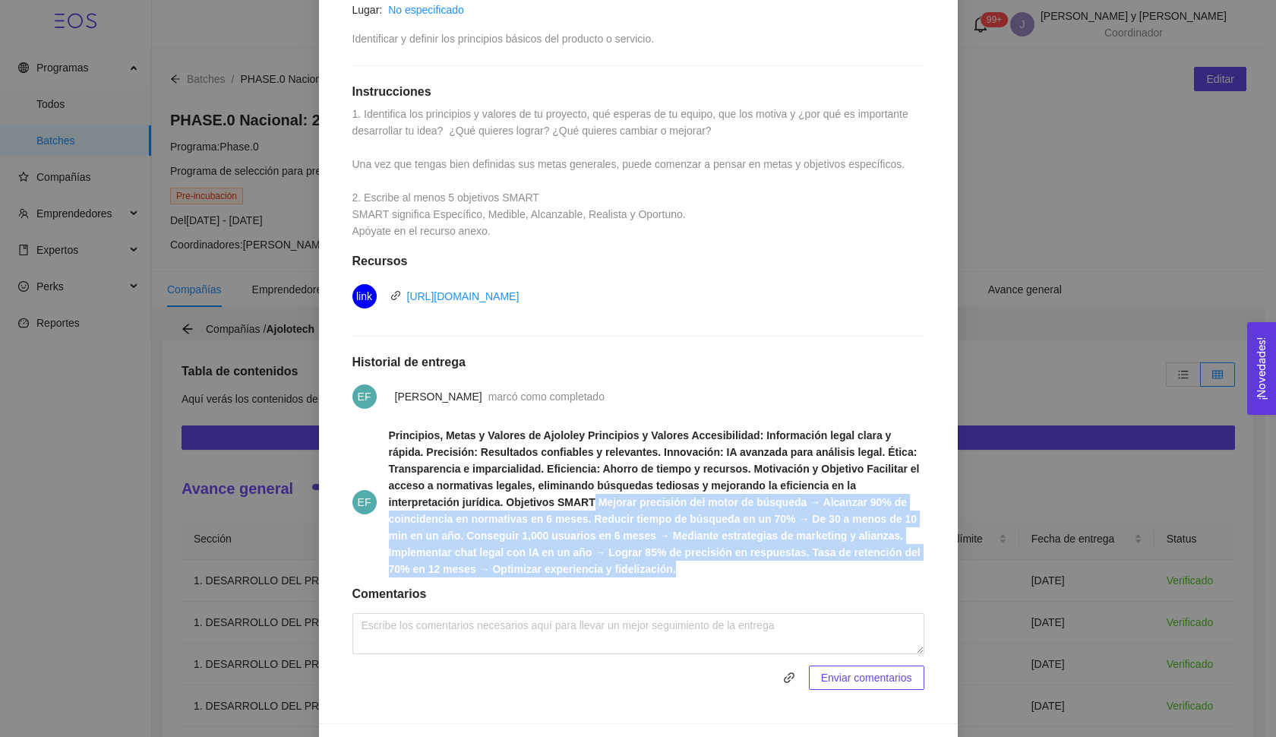
drag, startPoint x: 591, startPoint y: 496, endPoint x: 728, endPoint y: 572, distance: 156.3
click at [728, 572] on span "Principios, Metas y Valores de Ajololey Principios y Valores Accesibilidad: Inf…" at bounding box center [656, 502] width 535 height 150
copy strong "Mejorar precisión del motor de búsqueda → Alcanzar 90% de coincidencia en norma…"
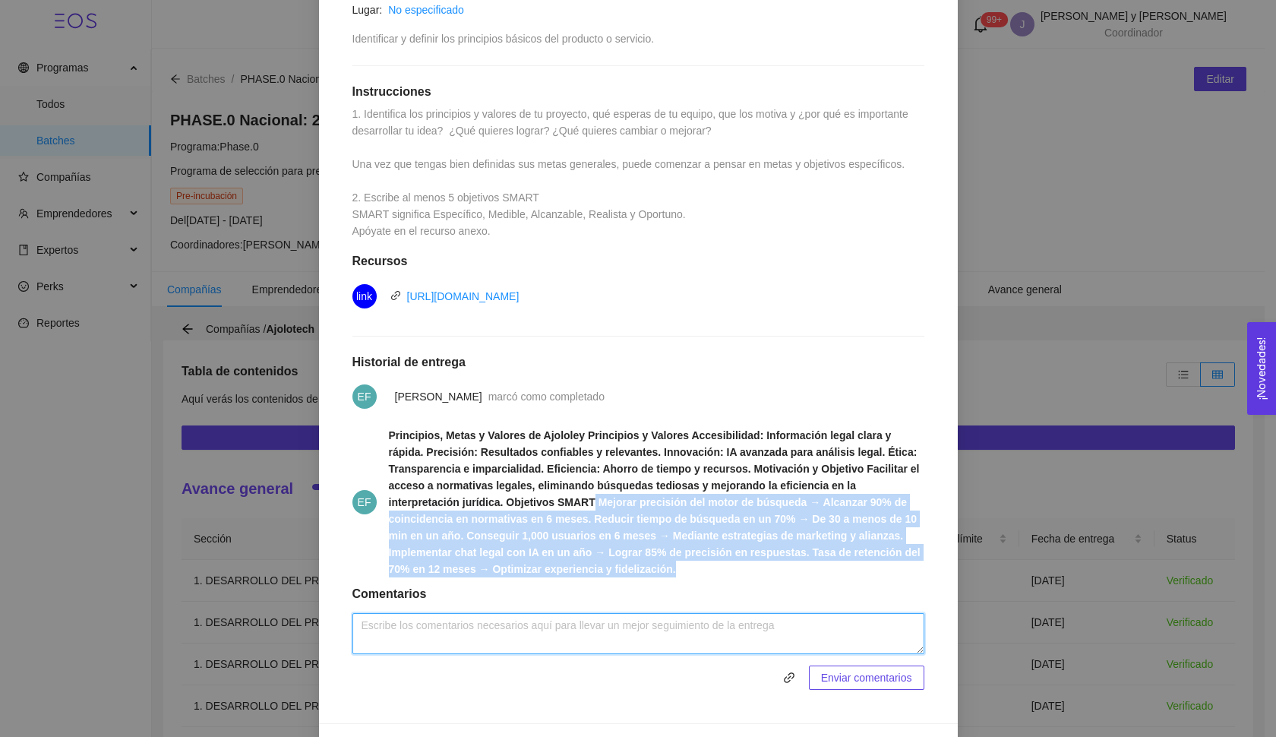
click at [446, 620] on textarea at bounding box center [638, 633] width 572 height 41
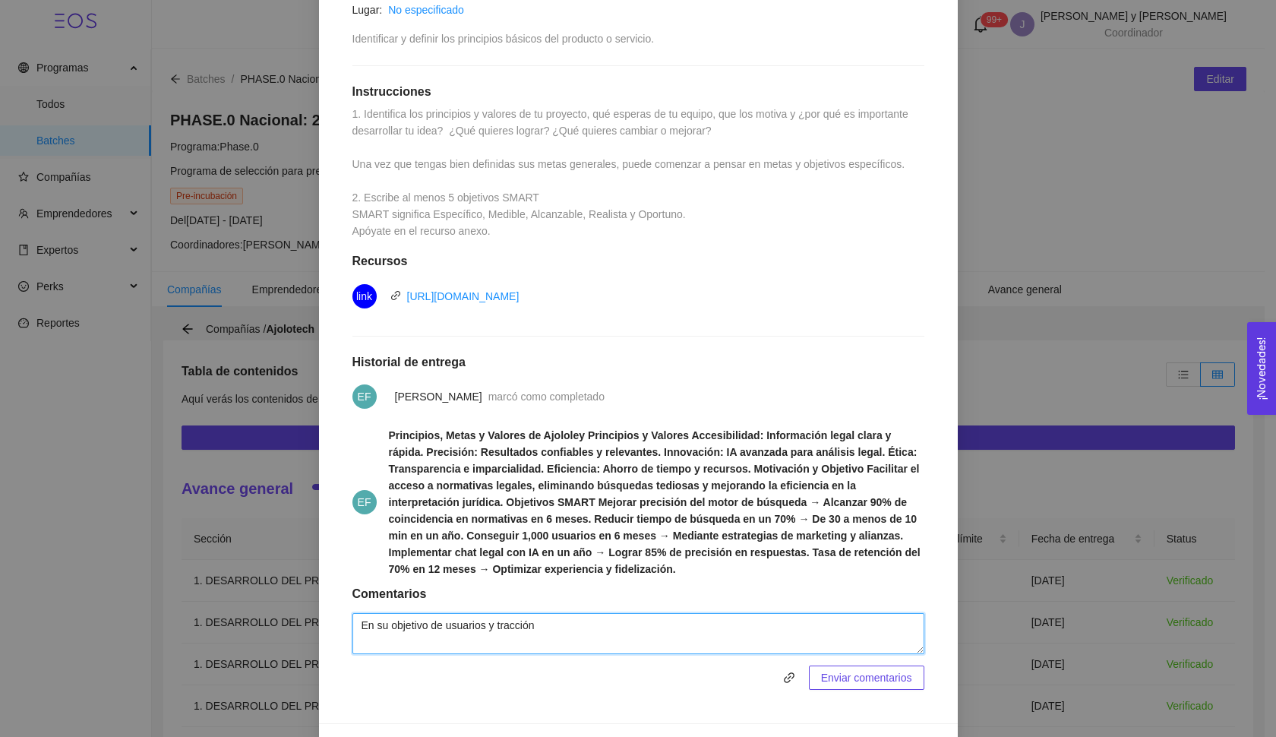
paste textarea "está bien, pero sería más sólido si defines si son usuarios activos o simplemen…"
drag, startPoint x: 376, startPoint y: 620, endPoint x: 335, endPoint y: 620, distance: 41.0
click at [337, 620] on div "1.9 Actividad: Principios, metas y valores de tu proyecto Actividad Lugar: No e…" at bounding box center [638, 315] width 602 height 780
click at [770, 624] on textarea "Muy bien, su objetivo de usuarios y tracción está bien, pero sería más sólido s…" at bounding box center [638, 633] width 572 height 41
drag, startPoint x: 717, startPoint y: 641, endPoint x: 687, endPoint y: 647, distance: 30.2
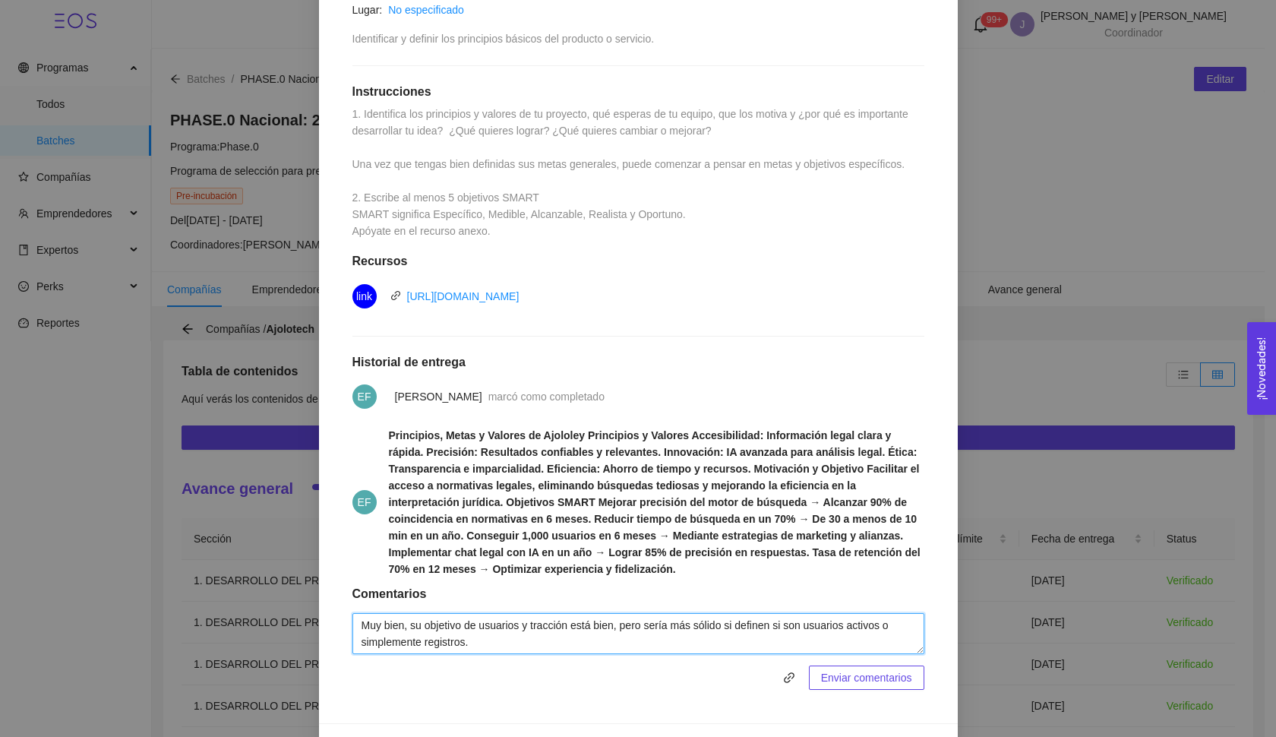
click at [717, 641] on textarea "Muy bien, su objetivo de usuarios y tracción está bien, pero sería más sólido s…" at bounding box center [638, 633] width 572 height 41
click at [403, 642] on textarea "Muy bien, su objetivo de usuarios y tracción está bien, pero sería más sólido s…" at bounding box center [638, 633] width 572 height 41
click at [441, 644] on textarea "Muy bien, su objetivo de usuarios y tracción está bien, pero sería más sólido s…" at bounding box center [638, 633] width 572 height 41
paste textarea "El 85% de precisión es una buena meta, pero podrías especificar en qué métricas…"
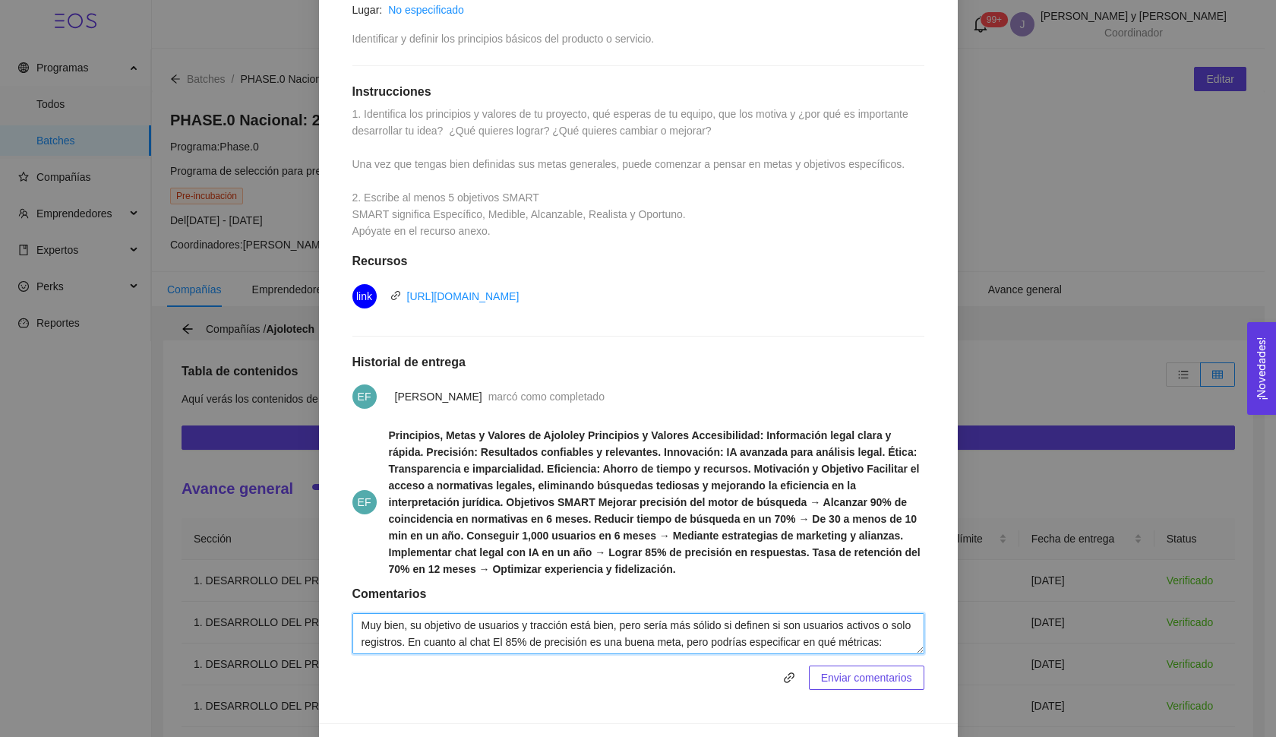
scroll to position [12, 0]
click at [530, 630] on textarea "Muy bien, su objetivo de usuarios y tracción está bien, pero sería más sólido s…" at bounding box center [638, 633] width 572 height 41
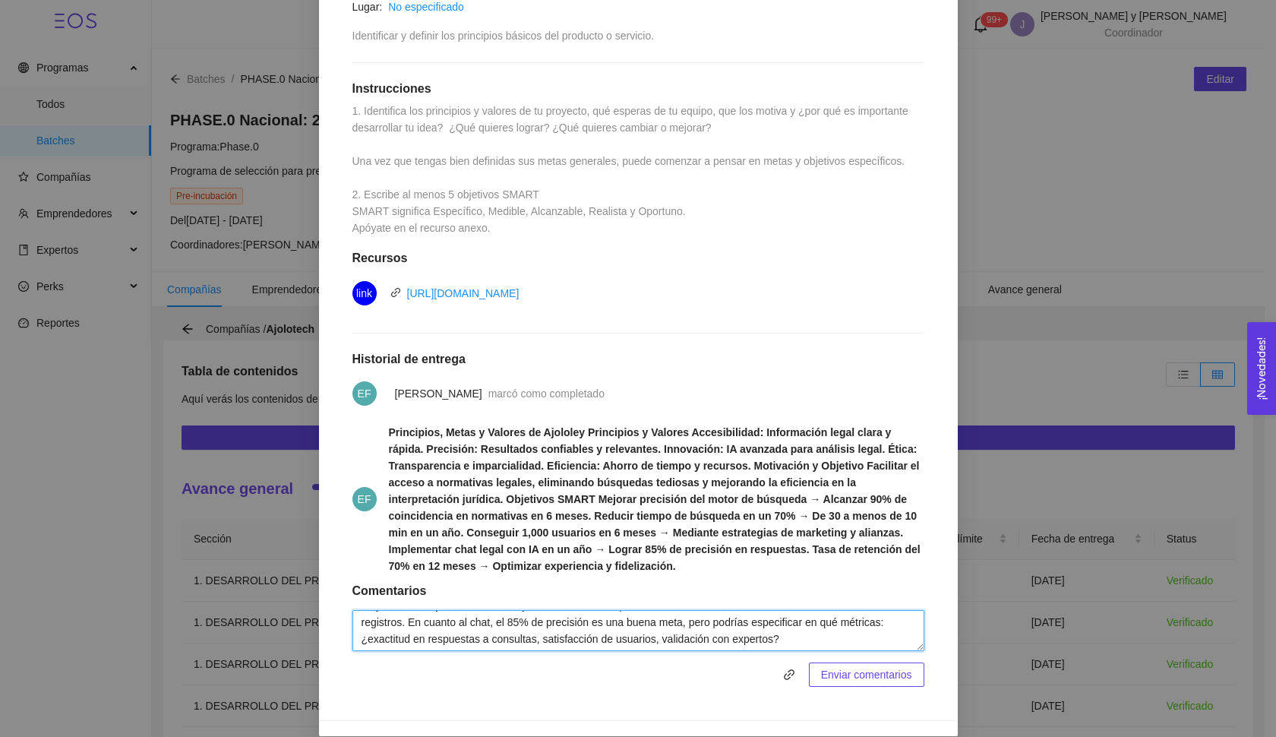
scroll to position [337, 0]
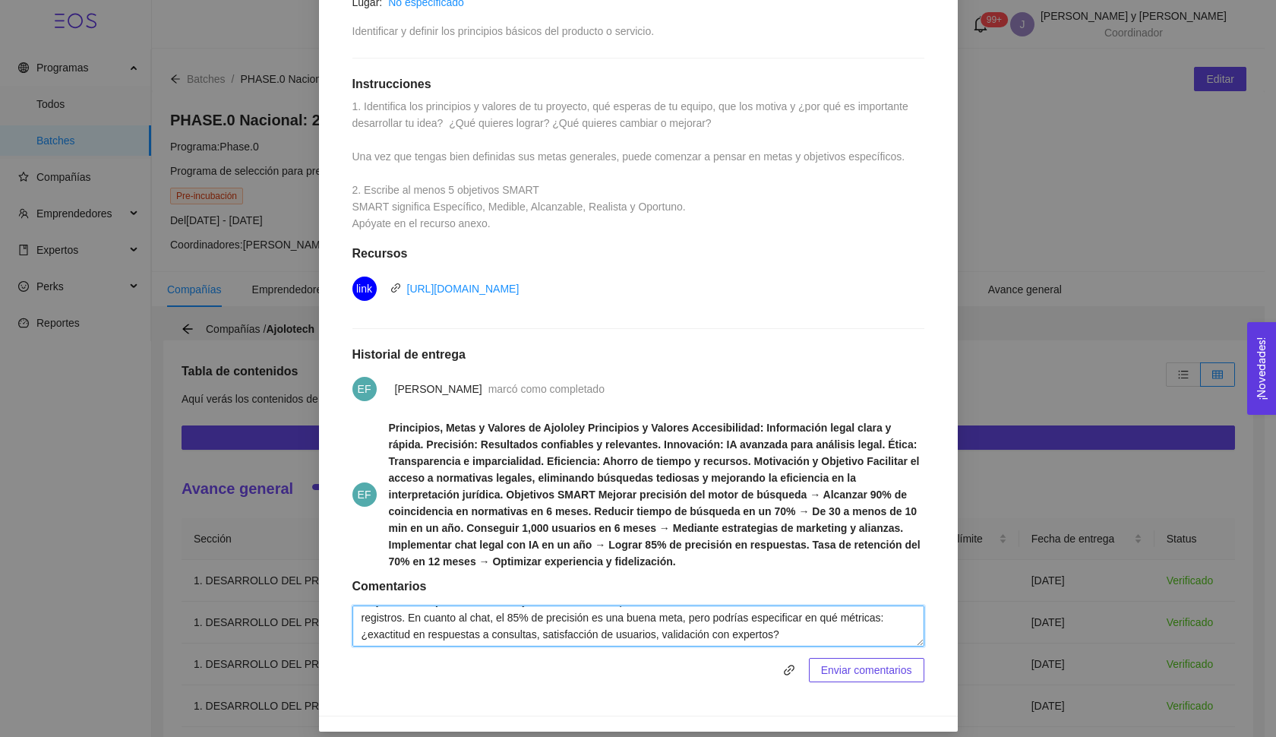
click at [784, 618] on textarea "Muy bien, su objetivo de usuarios y tracción está bien, pero sería más sólido s…" at bounding box center [638, 625] width 572 height 41
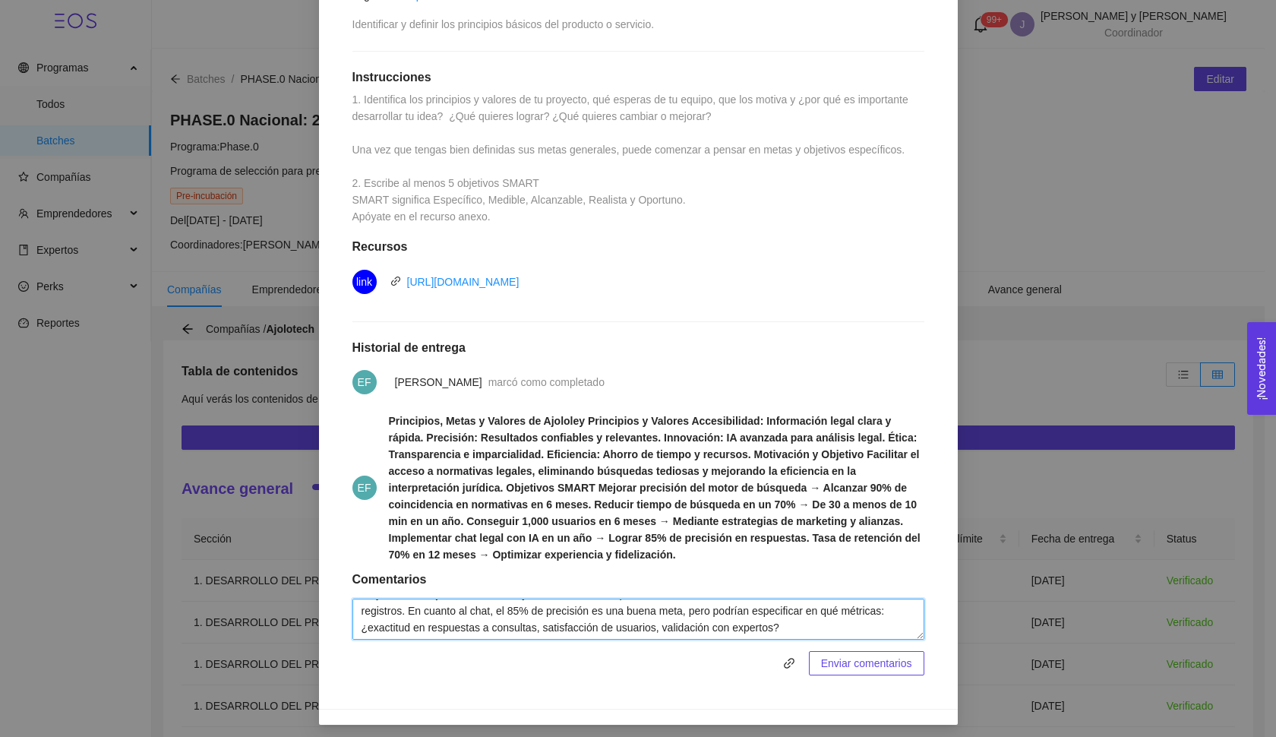
scroll to position [17, 0]
click at [869, 629] on textarea "Muy bien, su objetivo de usuarios y tracción está bien, pero sería más sólido s…" at bounding box center [638, 618] width 572 height 41
type textarea "Muy bien, su objetivo de usuarios y tracción está bien, pero sería más sólido s…"
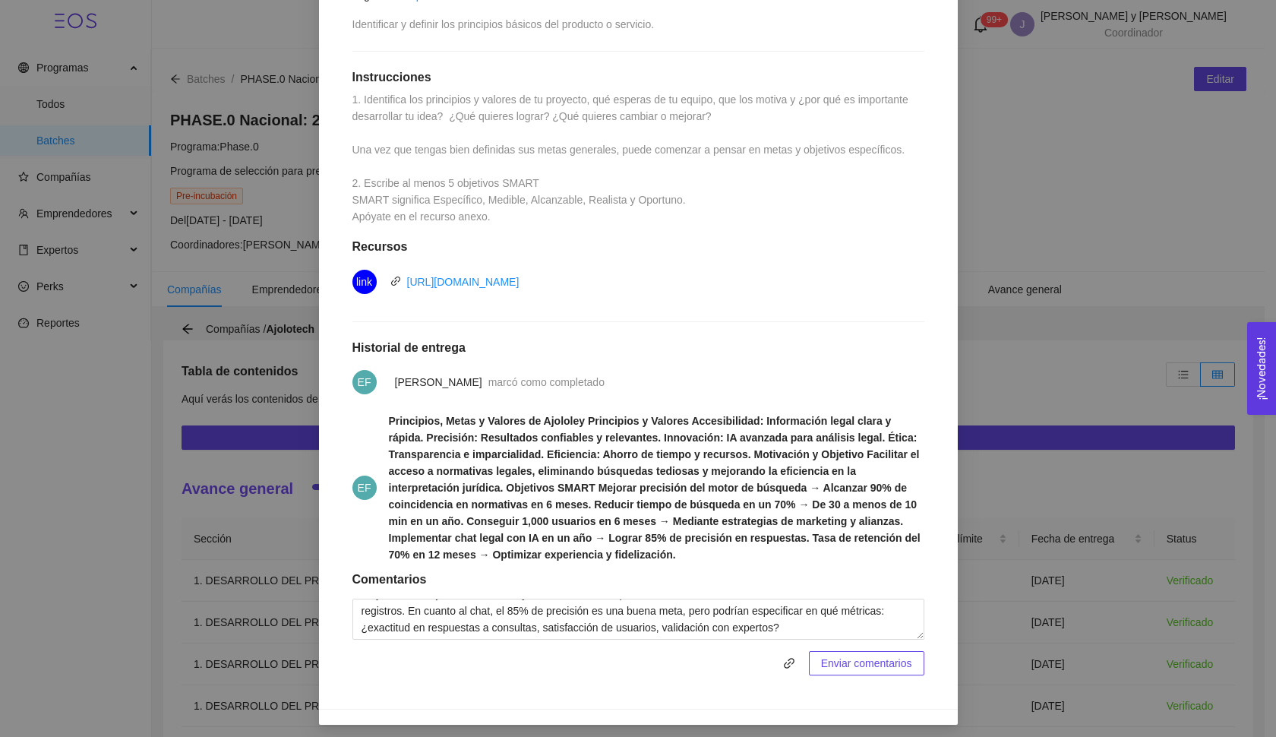
click at [1071, 1] on div "1. DESARROLLO DEL PRODUCTO El emprendedor puede conocer los primeros pasos para…" at bounding box center [638, 368] width 1276 height 737
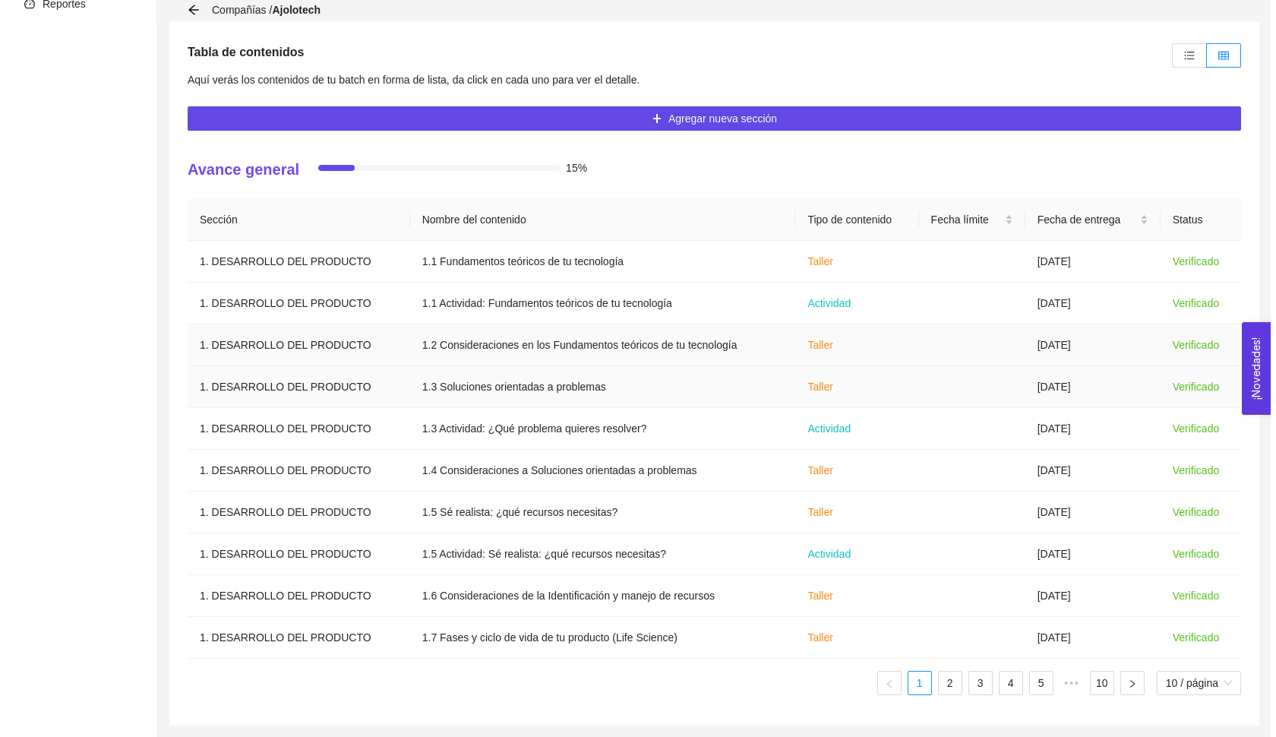
scroll to position [319, 0]
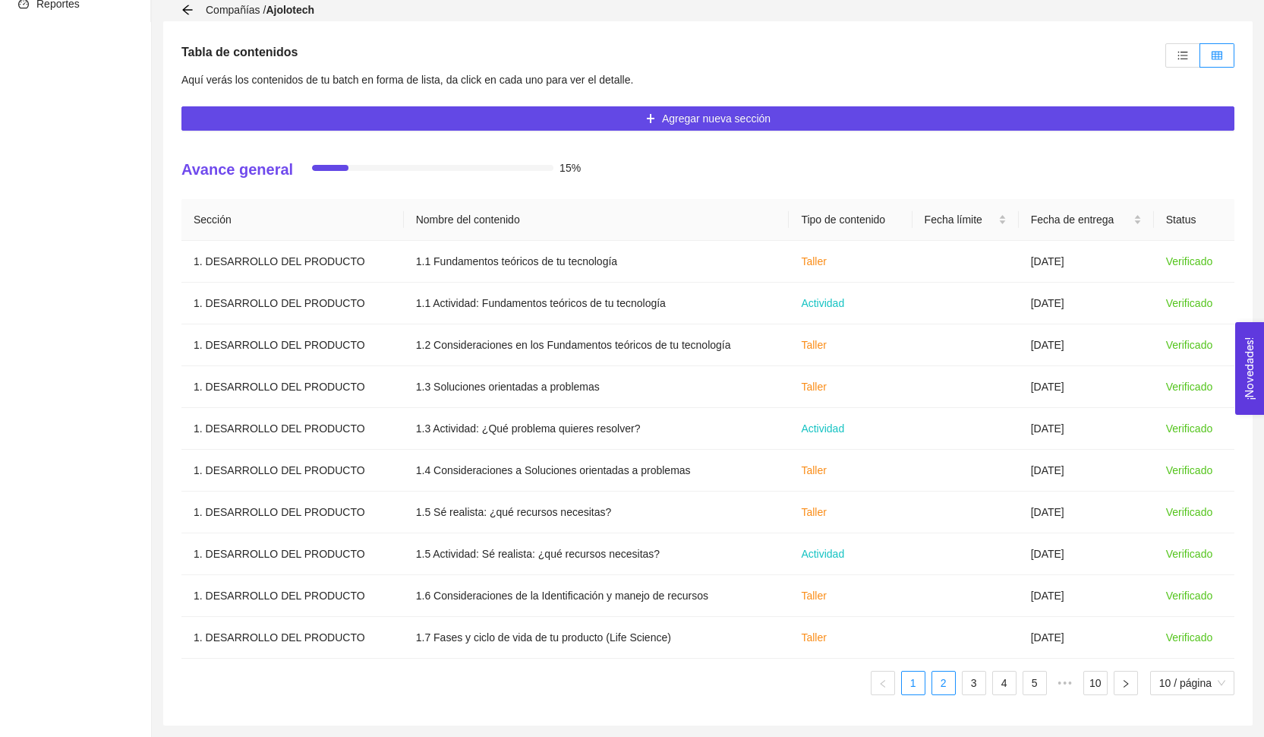
click at [944, 689] on link "2" at bounding box center [943, 682] width 23 height 23
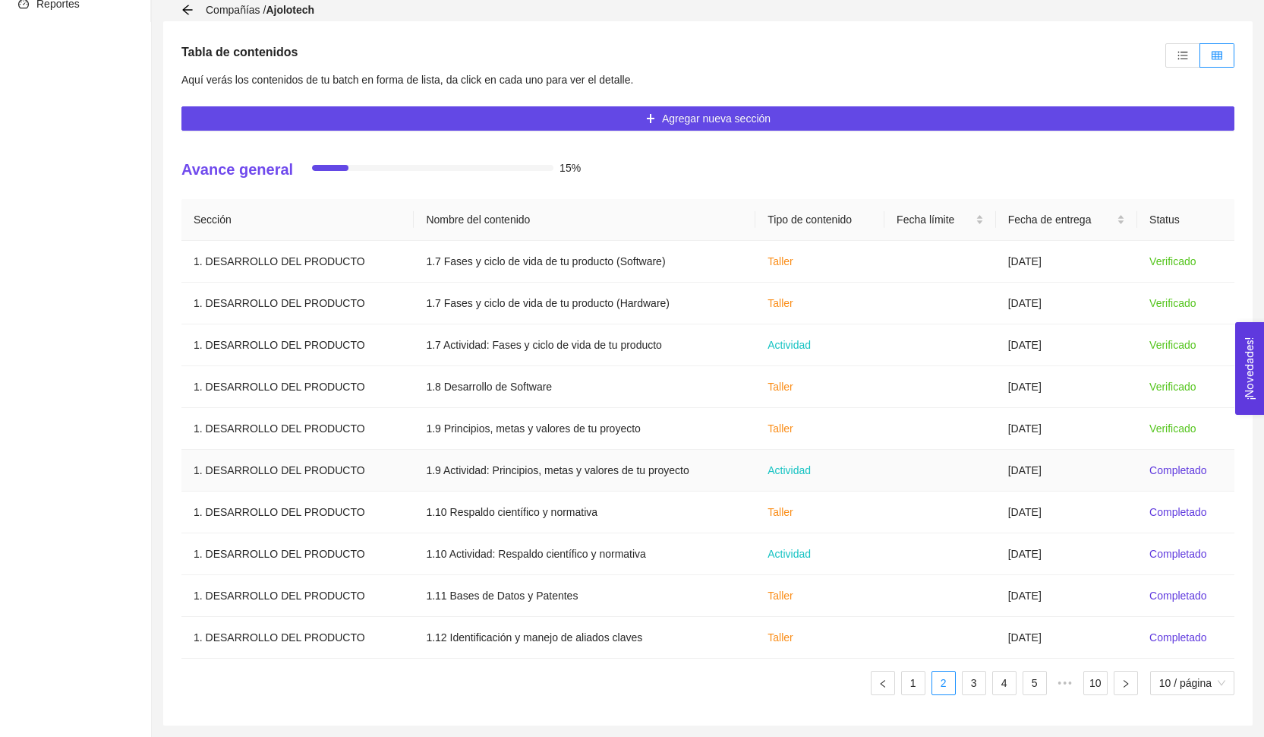
click at [981, 463] on td at bounding box center [941, 470] width 112 height 42
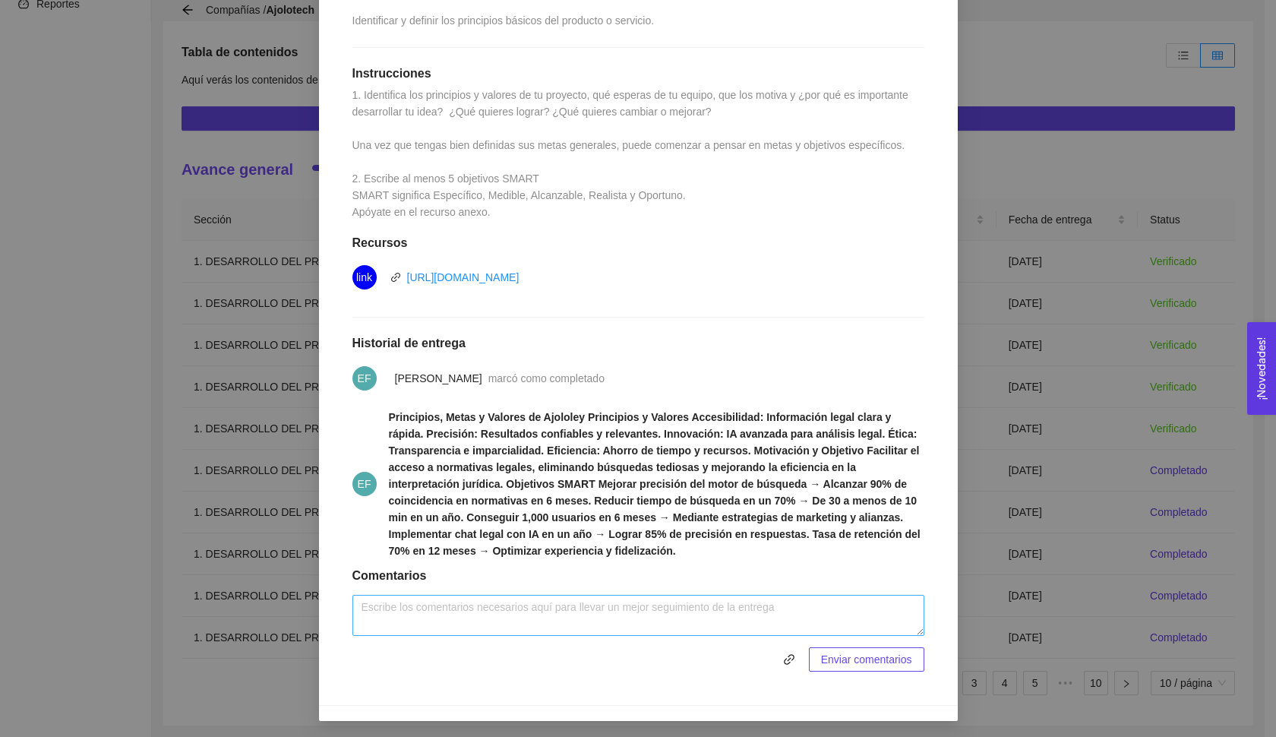
scroll to position [368, 0]
click at [563, 623] on textarea at bounding box center [638, 615] width 572 height 41
paste textarea "está bien, pero sería más sólido si defines si son usuarios activos o simplemen…"
click at [780, 607] on textarea "muy bien! su objetivo de usuarios y tracción está bien, pero sería más sólido s…" at bounding box center [638, 615] width 572 height 41
click at [762, 612] on textarea "muy bien! su objetivo de usuarios y tracción está bien, pero sería más sólido s…" at bounding box center [638, 615] width 572 height 41
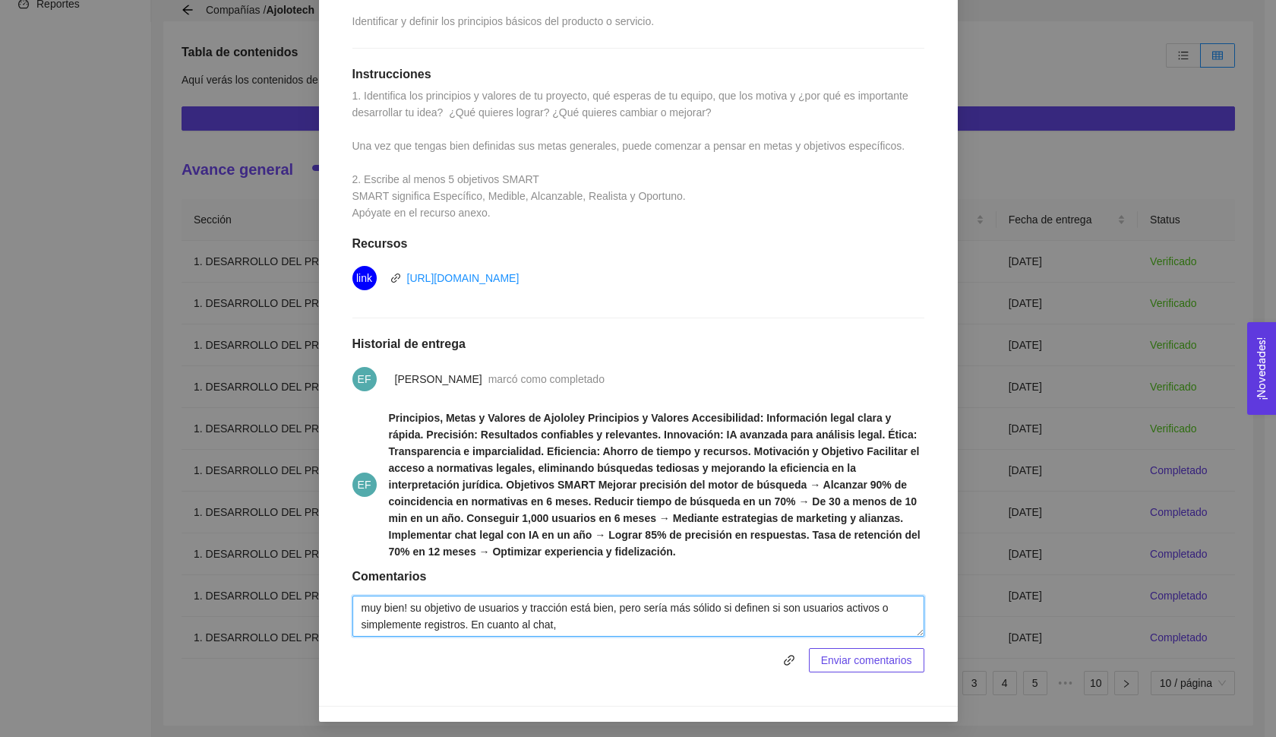
paste textarea "l 85% de precisión es una buena meta, pero podrías especificar en qué métricas:…"
click at [569, 606] on textarea "muy bien! su objetivo de usuarios y tracción está bien, pero sería más sólido s…" at bounding box center [638, 615] width 572 height 41
click at [720, 626] on textarea "muy bien! su objetivo de usuarios y tracción está bien, pero sería más sólido s…" at bounding box center [638, 615] width 572 height 41
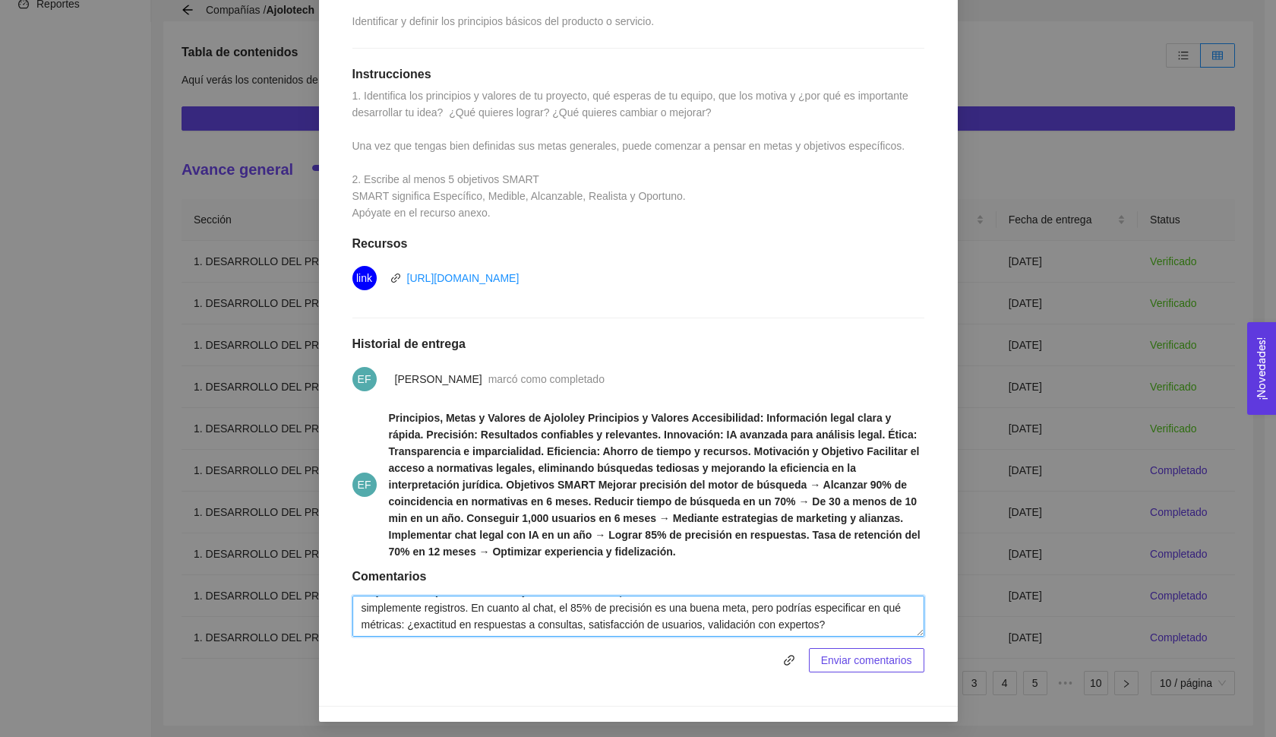
click at [831, 604] on textarea "muy bien! su objetivo de usuarios y tracción está bien, pero sería más sólido s…" at bounding box center [638, 615] width 572 height 41
click at [778, 602] on textarea "muy bien! su objetivo de usuarios y tracción está bien, pero sería más sólido s…" at bounding box center [638, 615] width 572 height 41
click at [803, 608] on textarea "muy bien! su objetivo de usuarios y tracción está bien, pero sería más sólido s…" at bounding box center [638, 615] width 572 height 41
drag, startPoint x: 831, startPoint y: 603, endPoint x: 769, endPoint y: 600, distance: 61.6
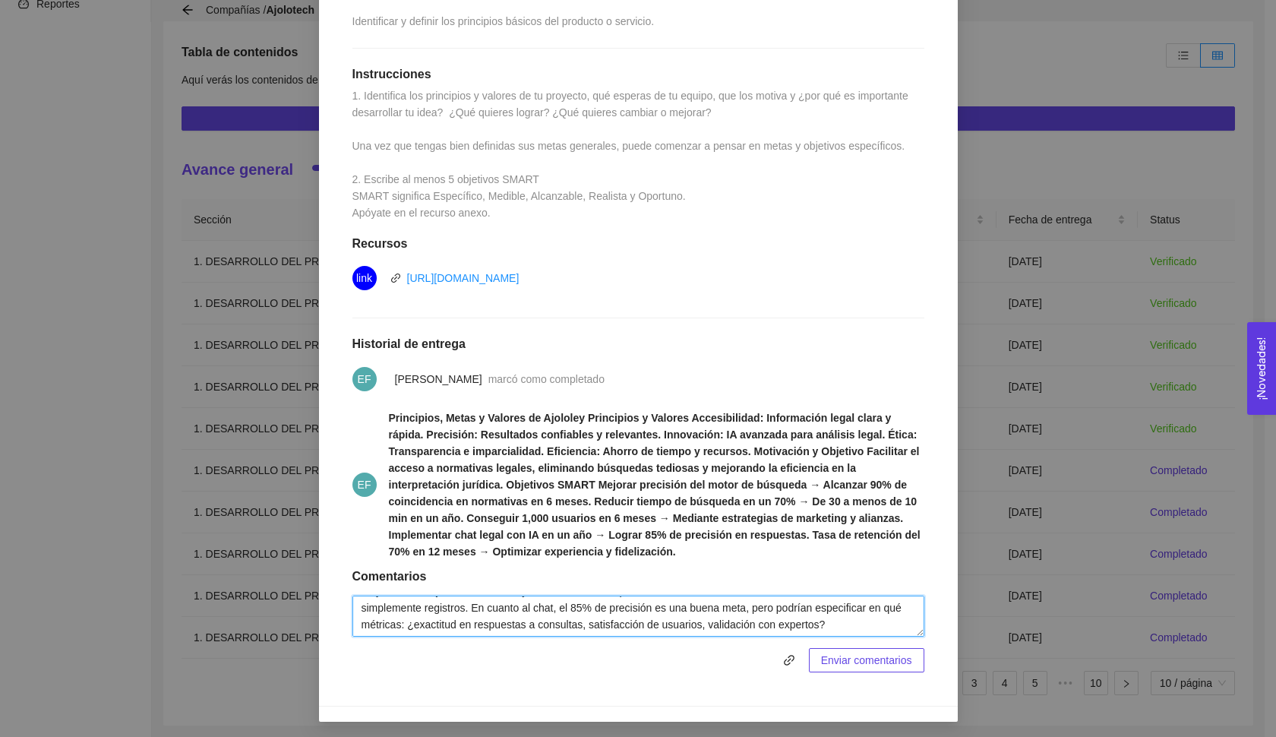
click at [769, 600] on textarea "muy bien! su objetivo de usuarios y tracción está bien, pero sería más sólido s…" at bounding box center [638, 615] width 572 height 41
click at [647, 625] on textarea "muy bien! su objetivo de usuarios y tracción está bien, pero sería más sólido s…" at bounding box center [638, 615] width 572 height 41
paste textarea "En legal tech la retención suele variar mucho. Quizá puedes empezar midiendo re…"
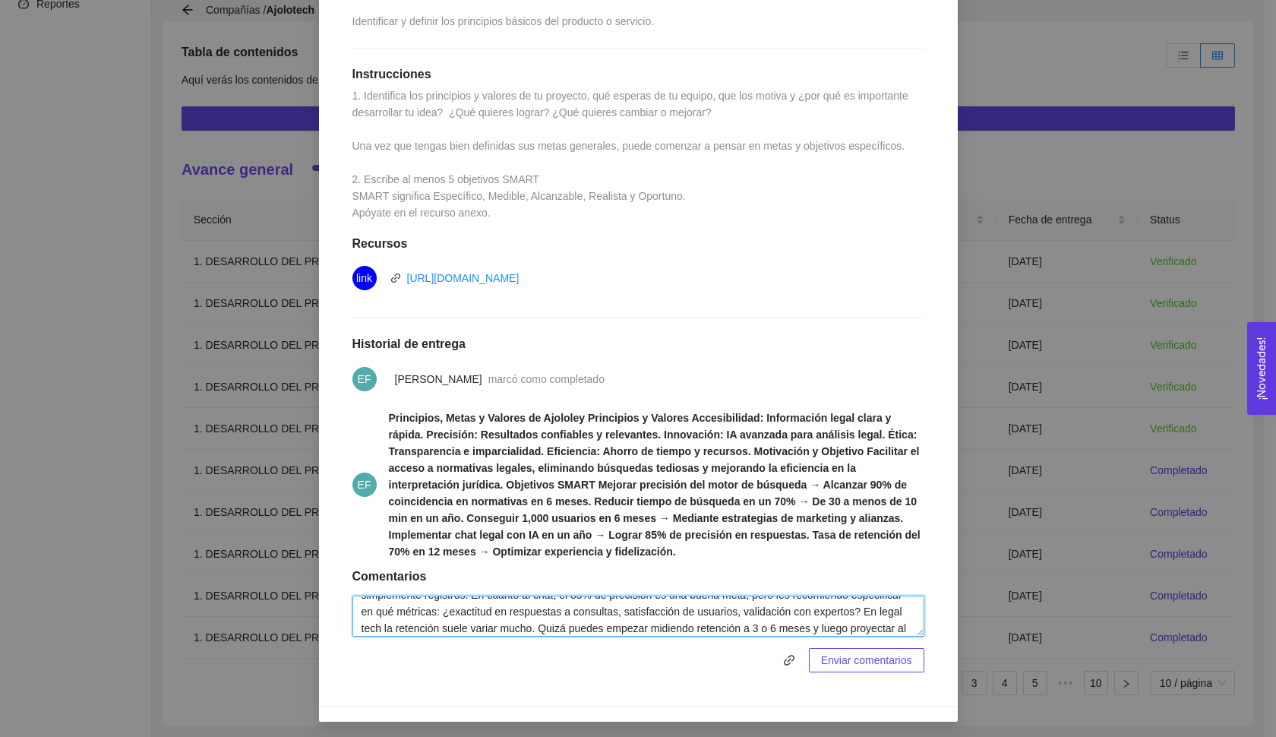
scroll to position [46, 0]
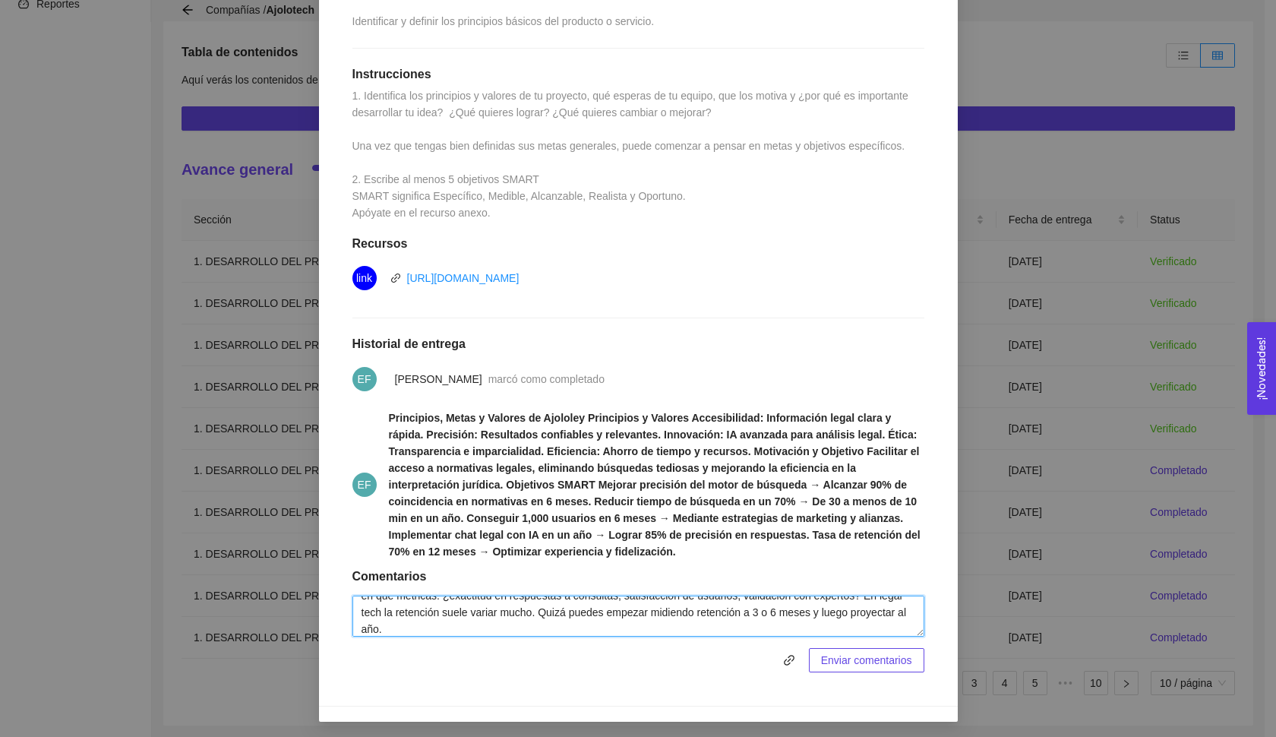
click at [408, 608] on textarea "muy bien! su objetivo de usuarios y tracción está bien, pero sería más sólido s…" at bounding box center [638, 615] width 572 height 41
click at [599, 599] on textarea "muy bien! su objetivo de usuarios y tracción está bien, pero sería más sólido s…" at bounding box center [638, 615] width 572 height 41
click at [712, 610] on textarea "muy bien! su objetivo de usuarios y tracción está bien, pero sería más sólido s…" at bounding box center [638, 615] width 572 height 41
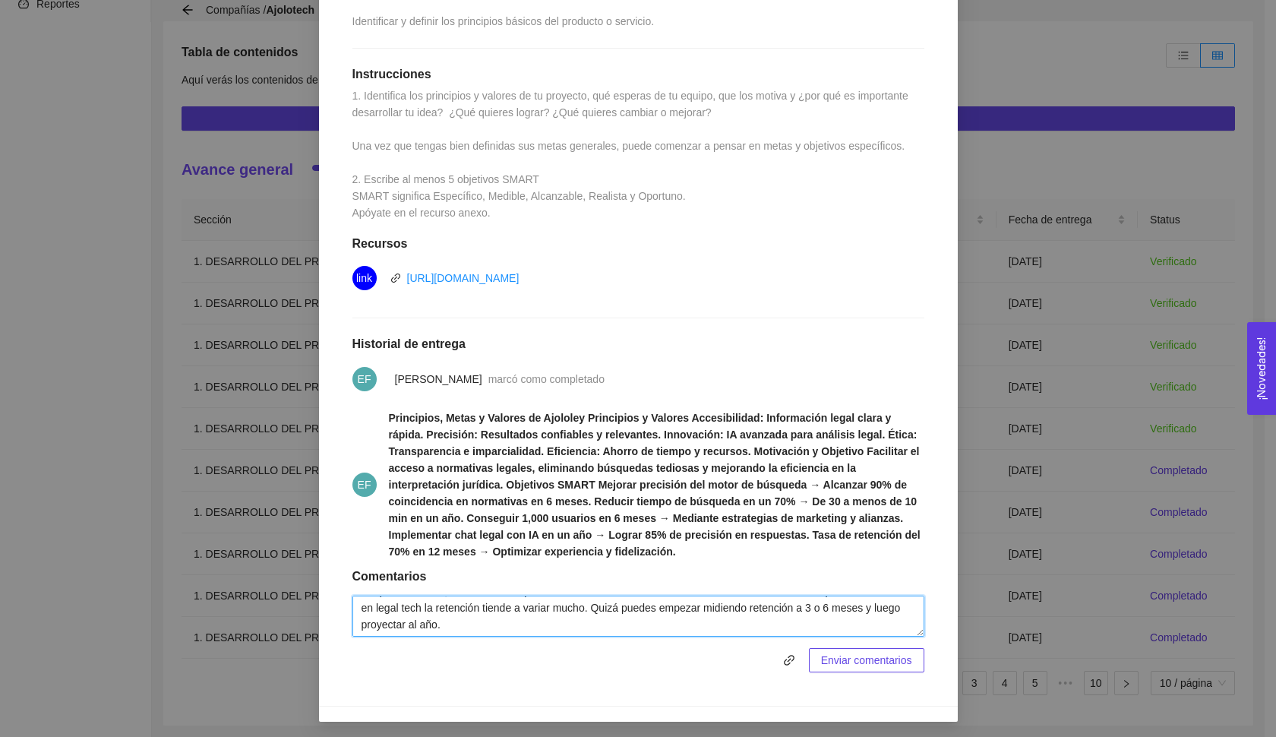
click at [712, 610] on textarea "muy bien! su objetivo de usuarios y tracción está bien, pero sería más sólido s…" at bounding box center [638, 615] width 572 height 41
drag, startPoint x: 699, startPoint y: 604, endPoint x: 765, endPoint y: 604, distance: 66.8
click at [765, 604] on textarea "muy bien! su objetivo de usuarios y tracción está bien, pero sería más sólido s…" at bounding box center [638, 615] width 572 height 41
click at [543, 623] on textarea "muy bien! su objetivo de usuarios y tracción está bien, pero sería más sólido s…" at bounding box center [638, 615] width 572 height 41
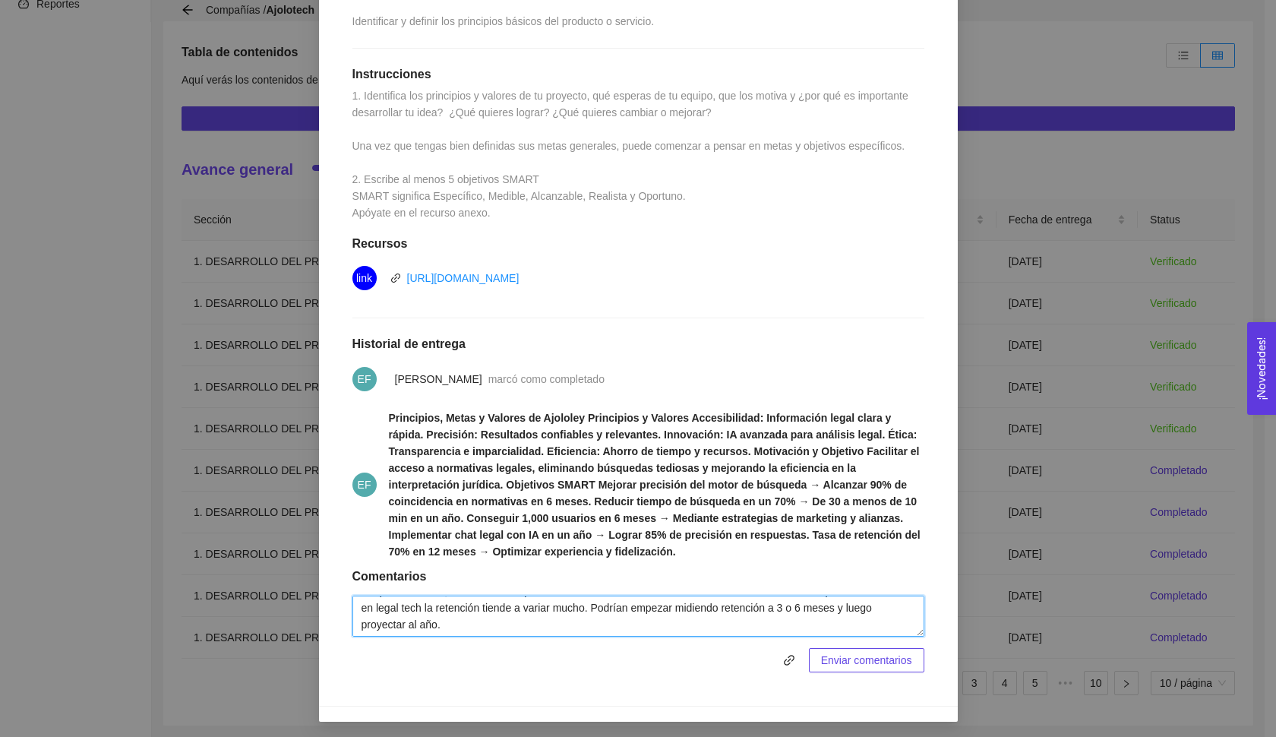
click at [447, 620] on textarea "muy bien! su objetivo de usuarios y tracción está bien, pero sería más sólido s…" at bounding box center [638, 615] width 572 height 41
click at [569, 621] on textarea "muy bien! su objetivo de usuarios y tracción está bien, pero sería más sólido s…" at bounding box center [638, 615] width 572 height 41
type textarea "muy bien! su objetivo de usuarios y tracción está bien, pero sería más sólido s…"
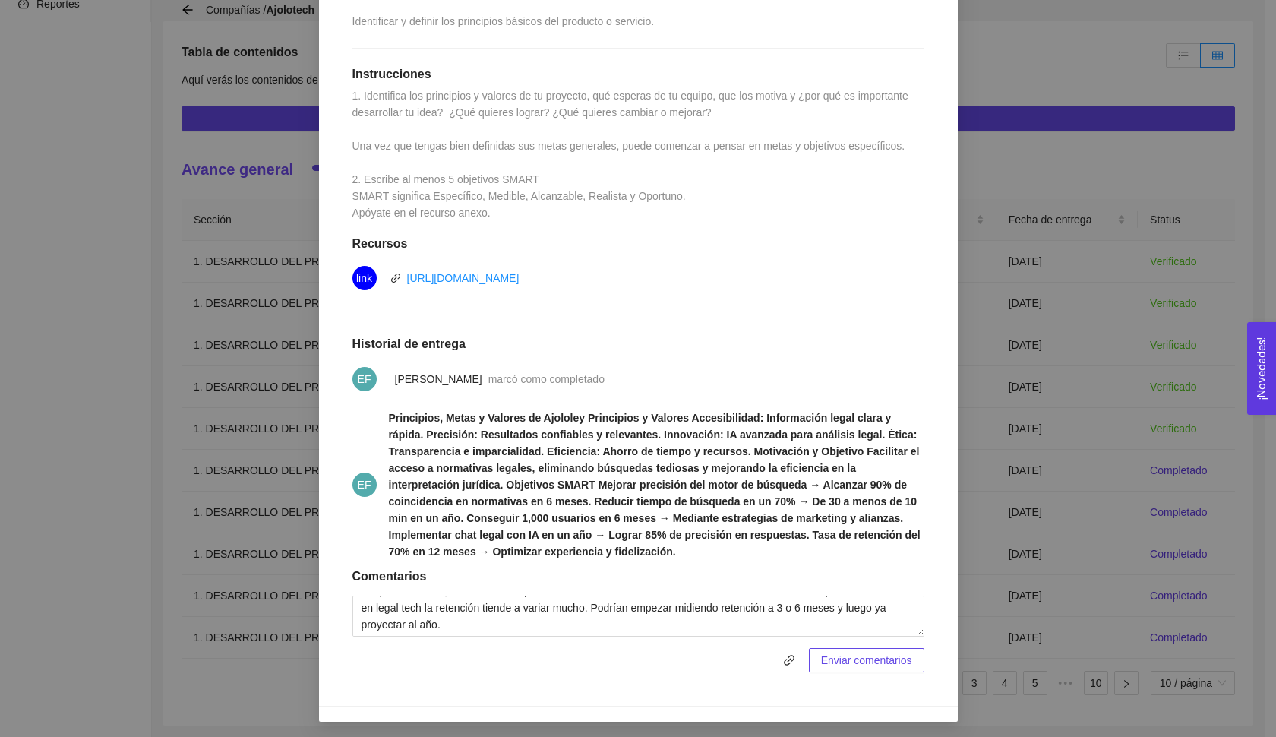
click at [824, 661] on span "Enviar comentarios" at bounding box center [866, 659] width 91 height 17
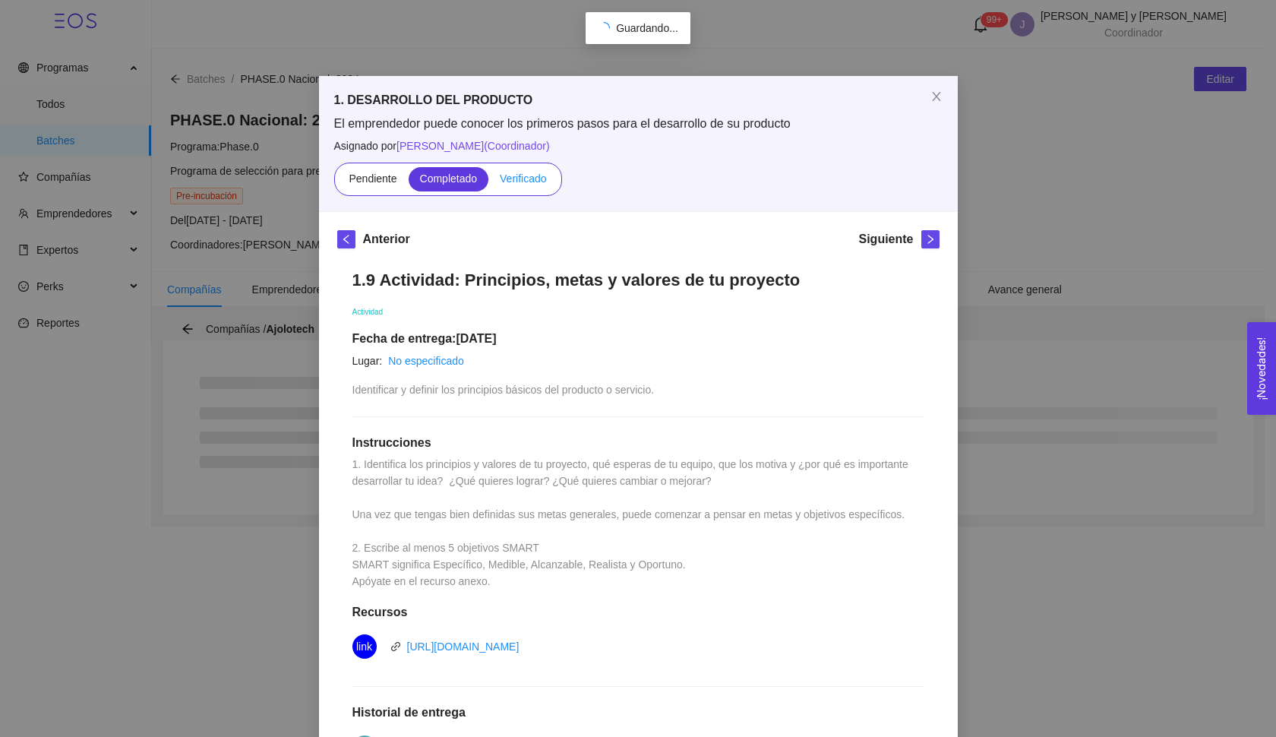
scroll to position [0, 0]
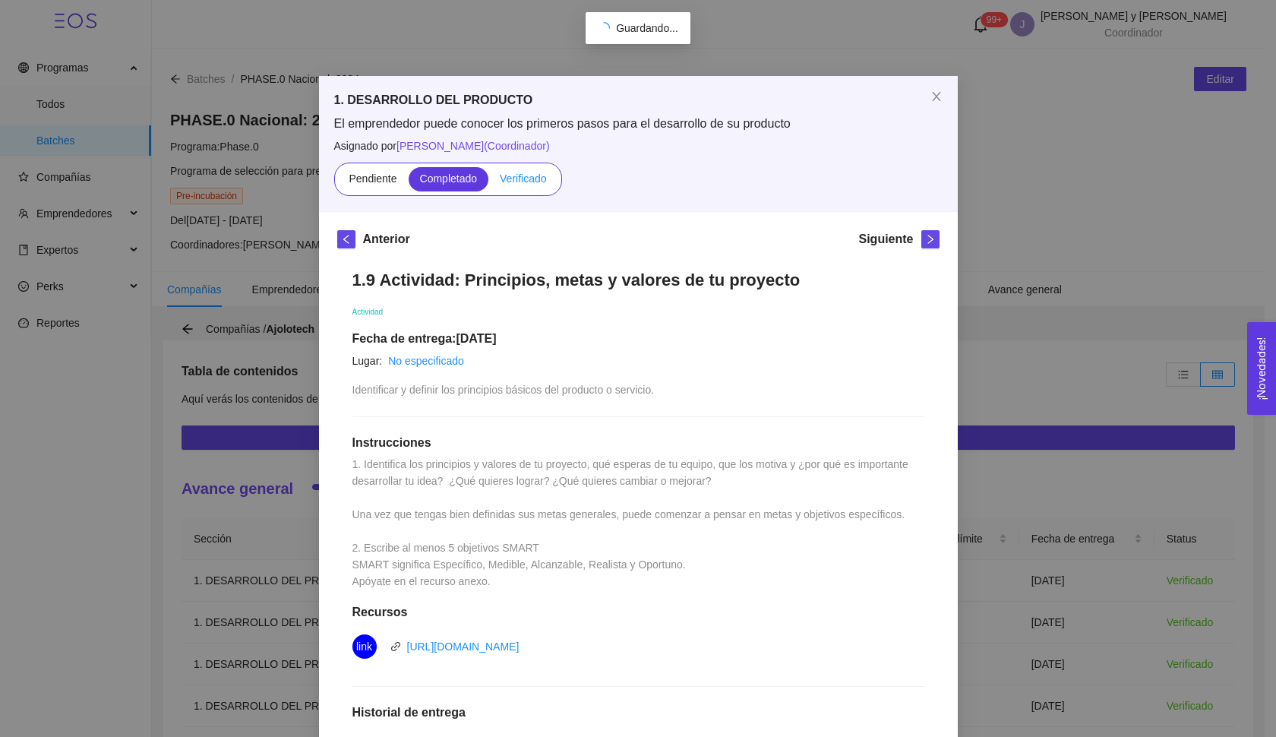
click at [519, 183] on span "Verificado" at bounding box center [523, 178] width 46 height 12
click at [488, 182] on input "Verificado" at bounding box center [488, 182] width 0 height 0
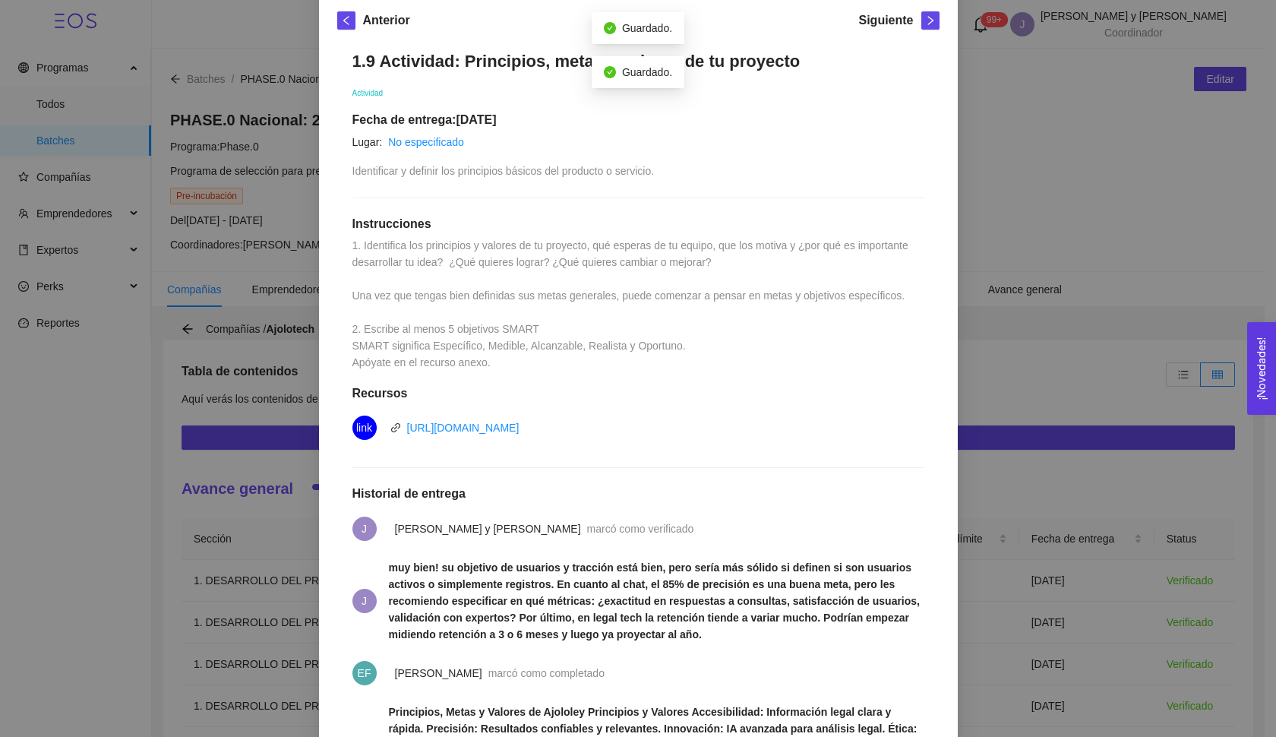
scroll to position [54, 0]
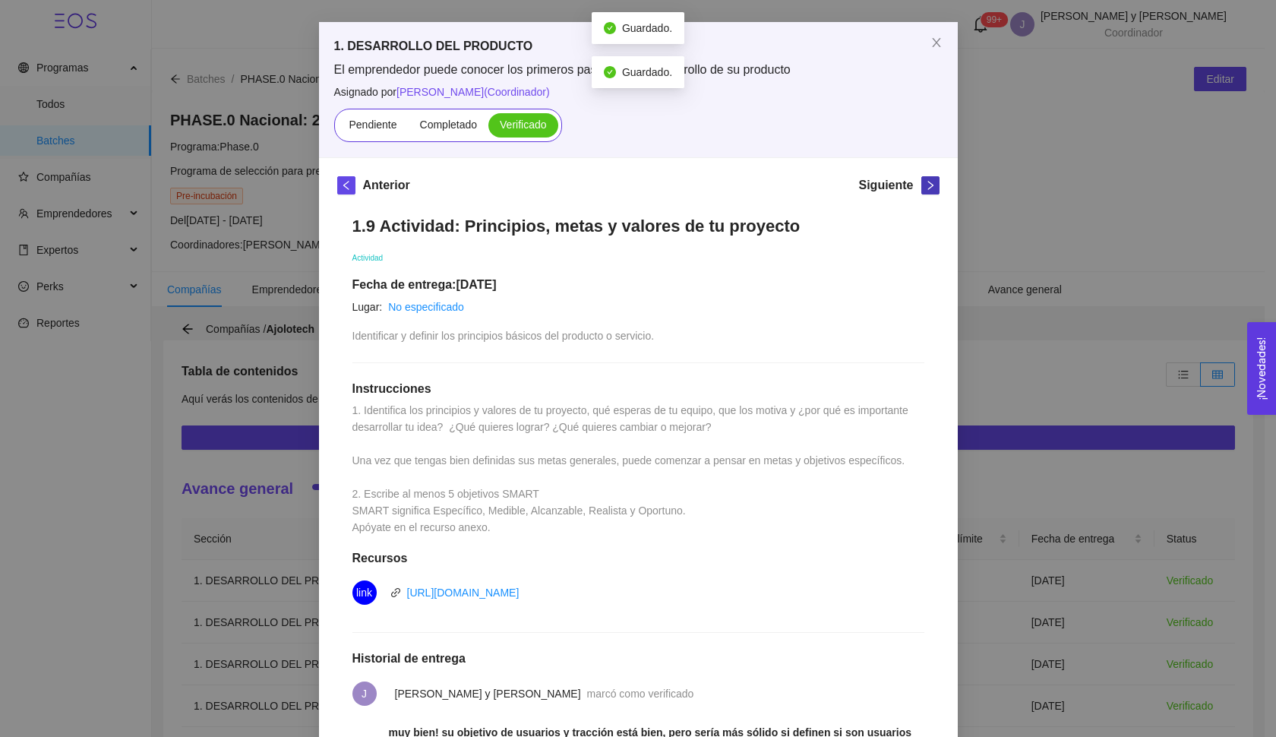
click at [927, 181] on icon "right" at bounding box center [929, 185] width 5 height 9
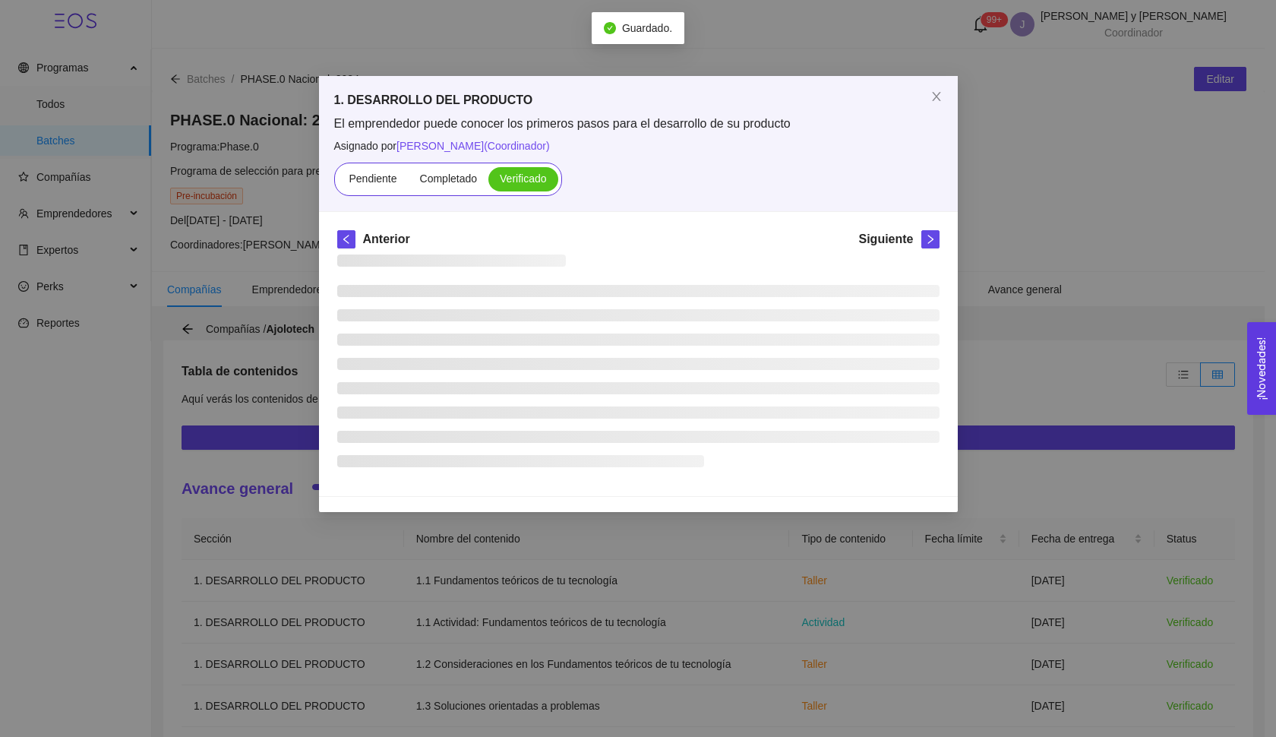
scroll to position [0, 0]
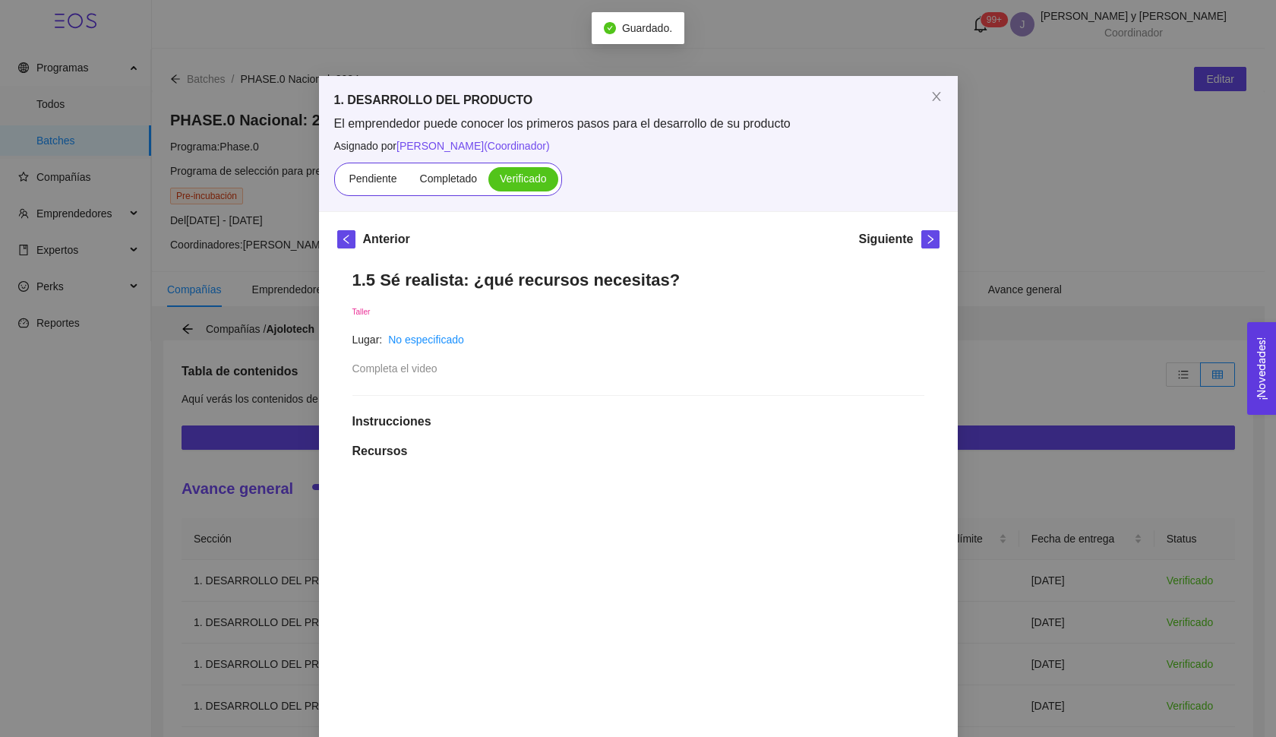
drag, startPoint x: 930, startPoint y: 247, endPoint x: 862, endPoint y: 247, distance: 68.3
click at [930, 247] on button "button" at bounding box center [930, 239] width 18 height 18
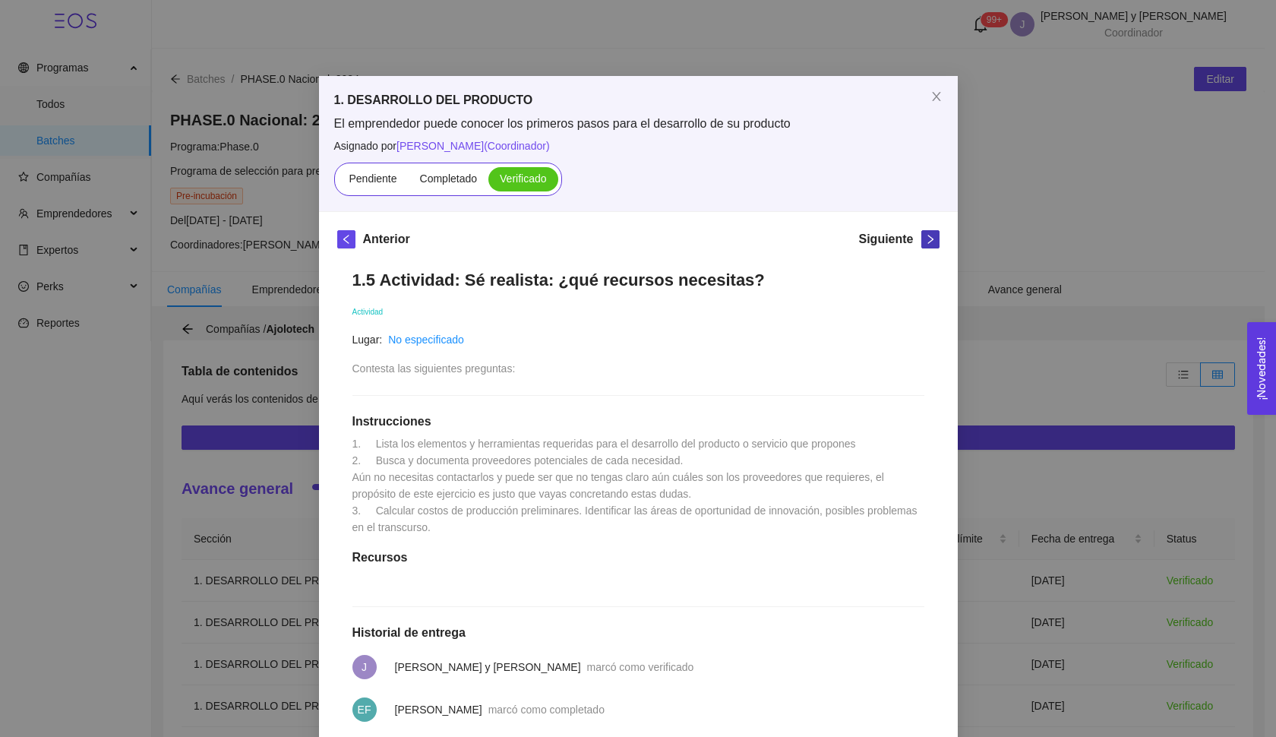
click at [922, 243] on span "right" at bounding box center [930, 239] width 17 height 11
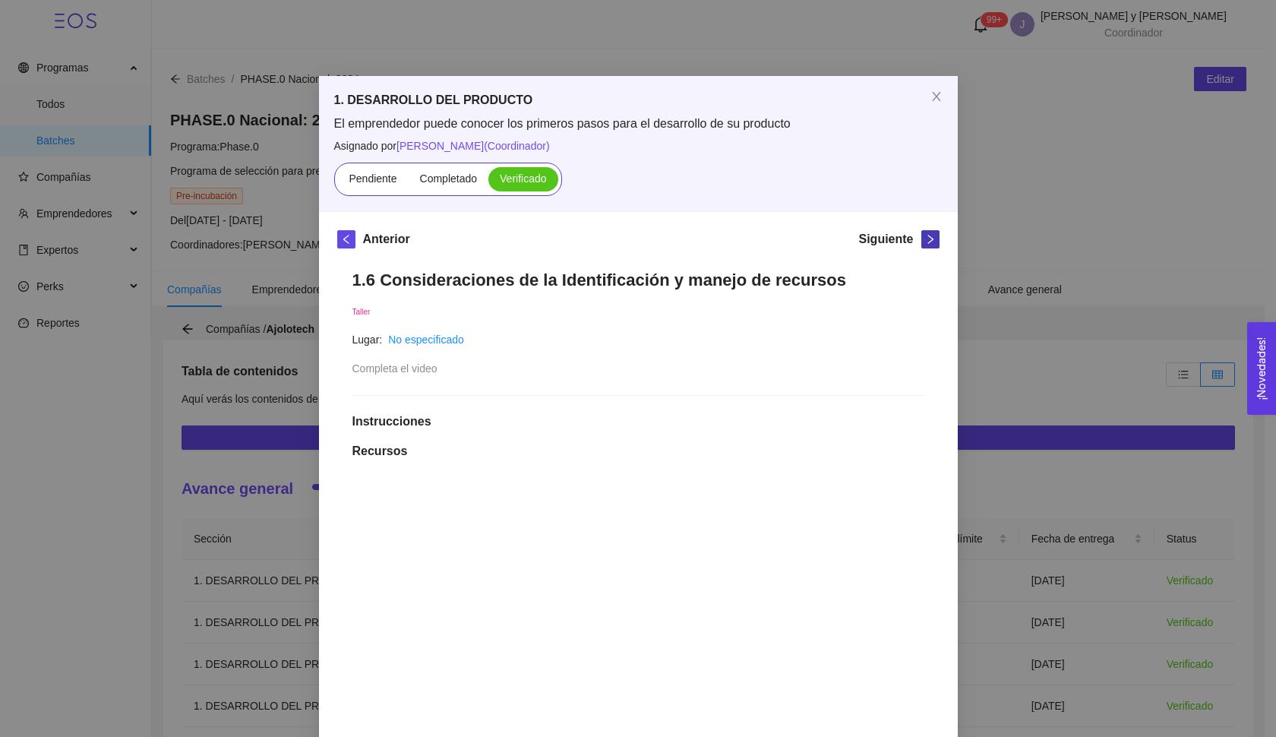
click at [922, 243] on span "right" at bounding box center [930, 239] width 17 height 11
click at [940, 103] on span "Close" at bounding box center [936, 97] width 43 height 43
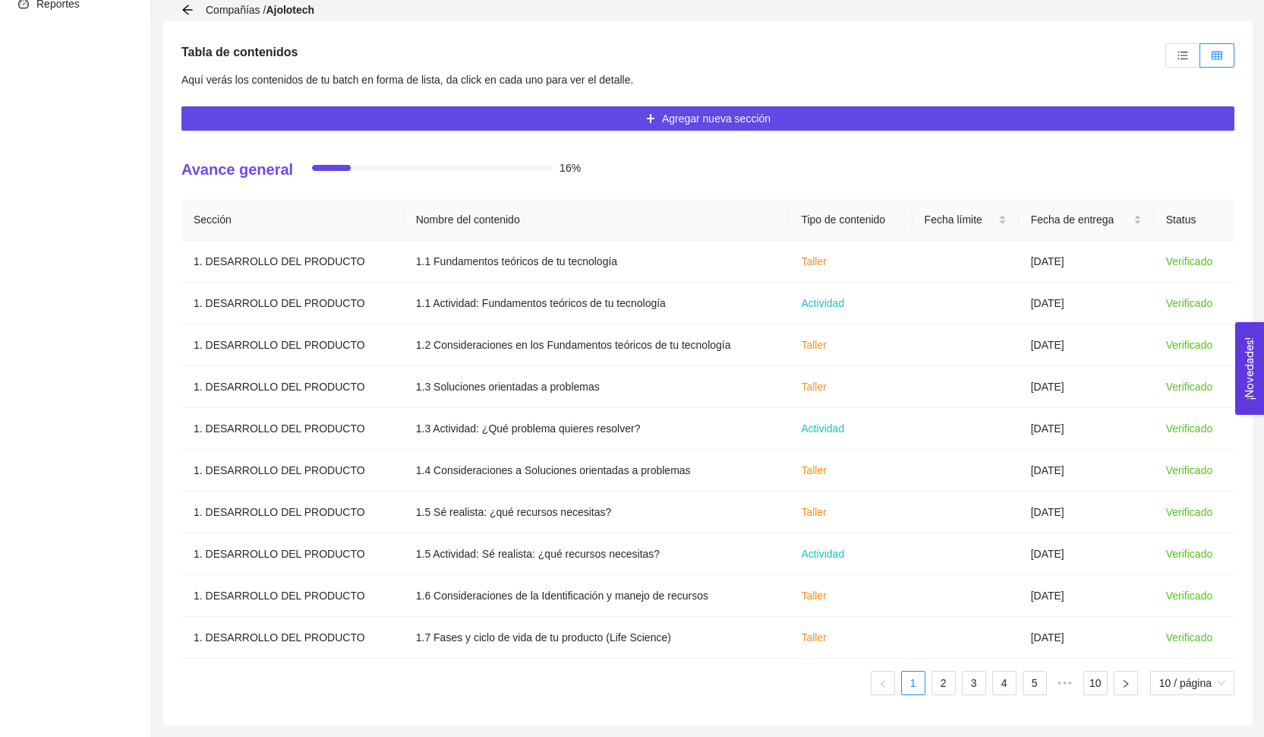
click at [927, 695] on div "Sección Nombre del contenido Tipo de contenido Fecha límite Fecha de entrega St…" at bounding box center [707, 453] width 1053 height 508
click at [949, 688] on link "2" at bounding box center [943, 682] width 23 height 23
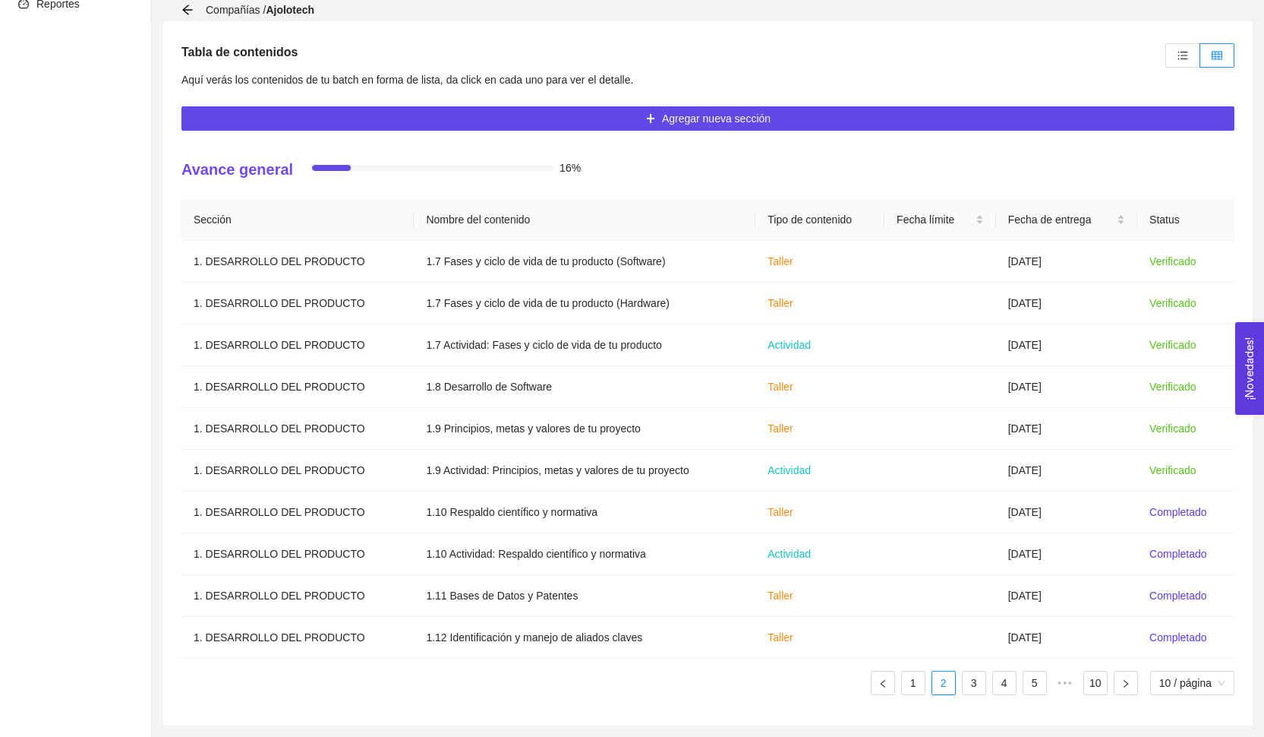
click at [988, 694] on ul "1 2 3 4 5 ••• 10 10 / página" at bounding box center [707, 682] width 1053 height 24
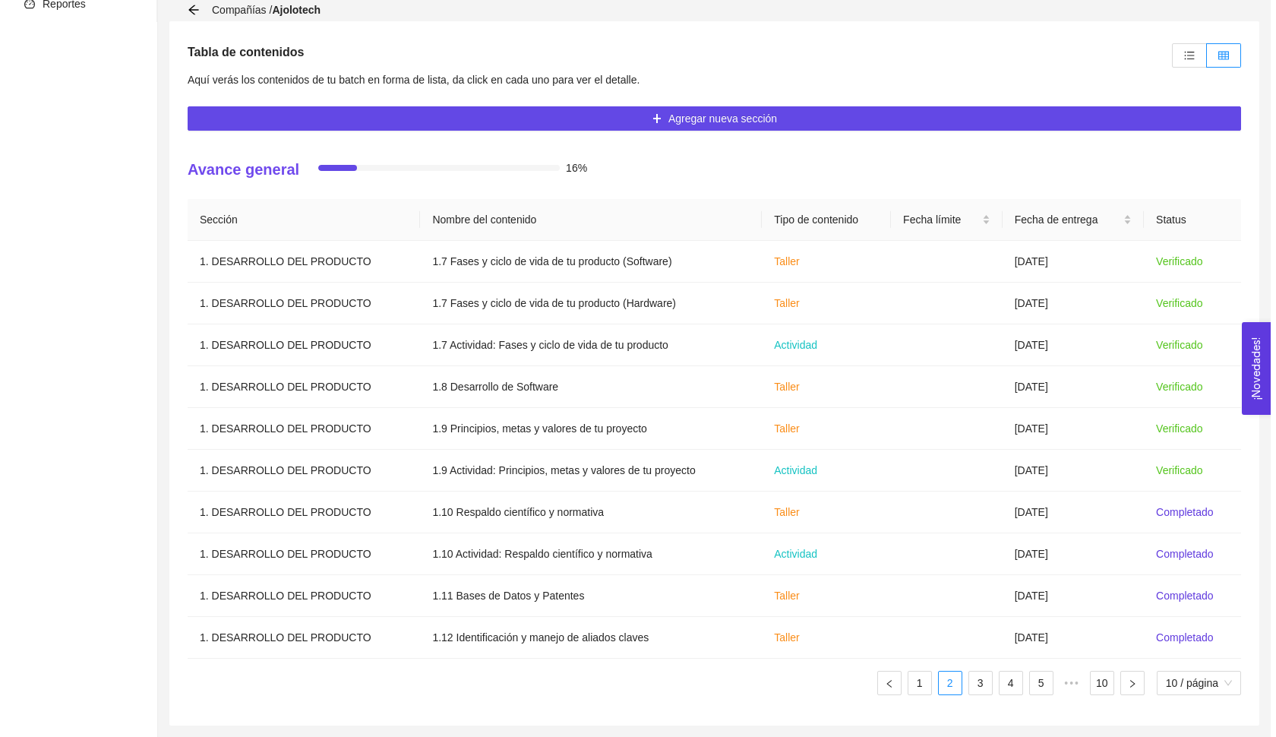
scroll to position [319, 0]
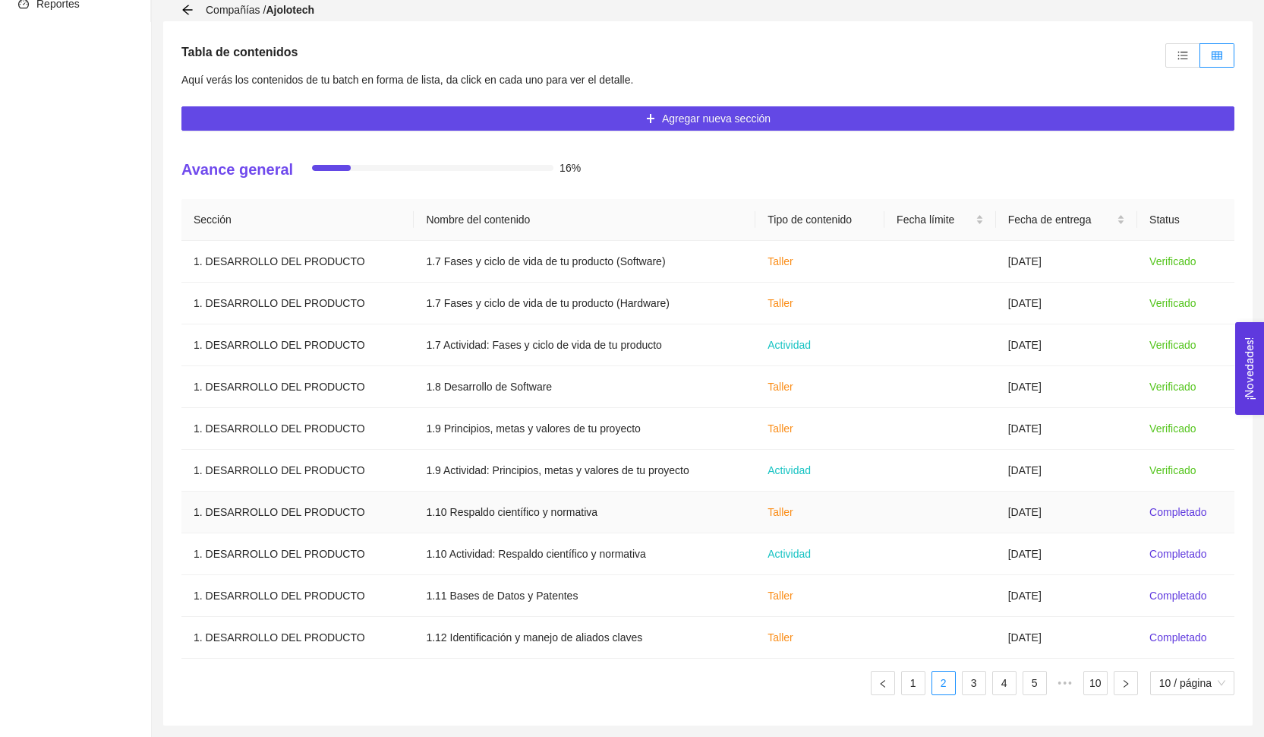
click at [1061, 524] on td "[DATE]" at bounding box center [1066, 512] width 141 height 42
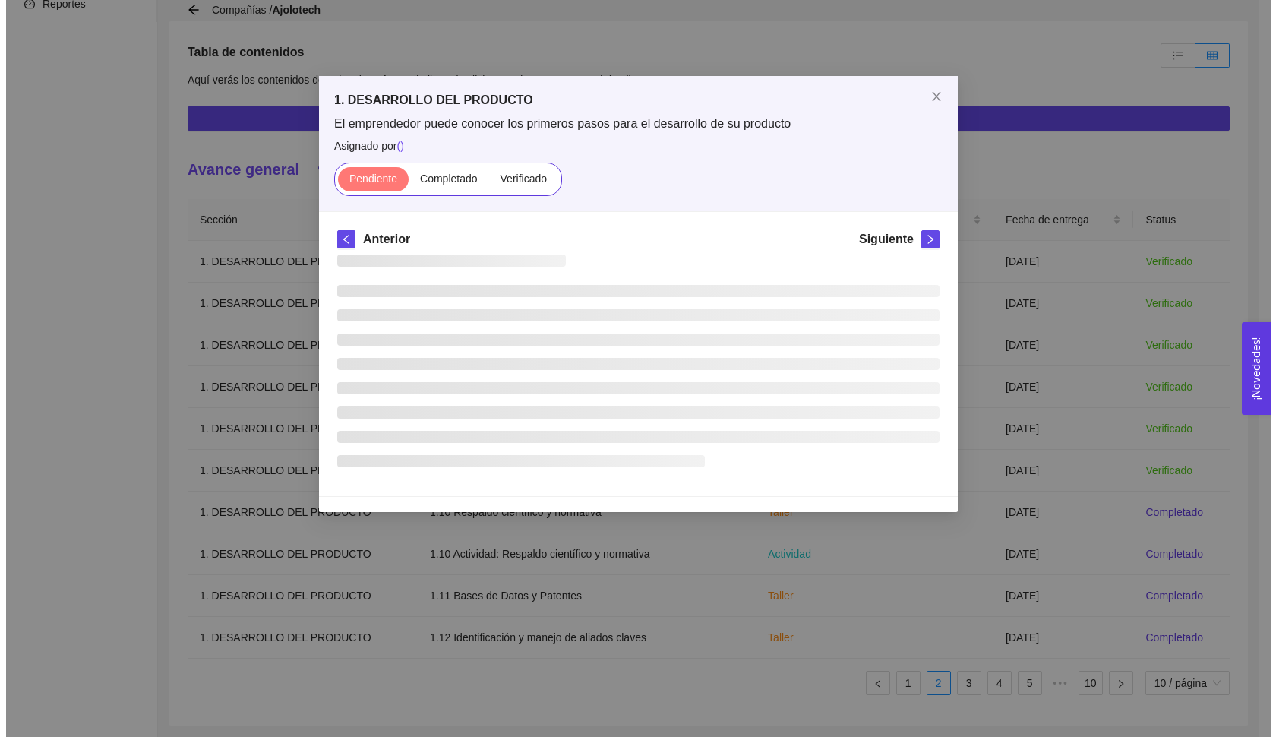
scroll to position [0, 0]
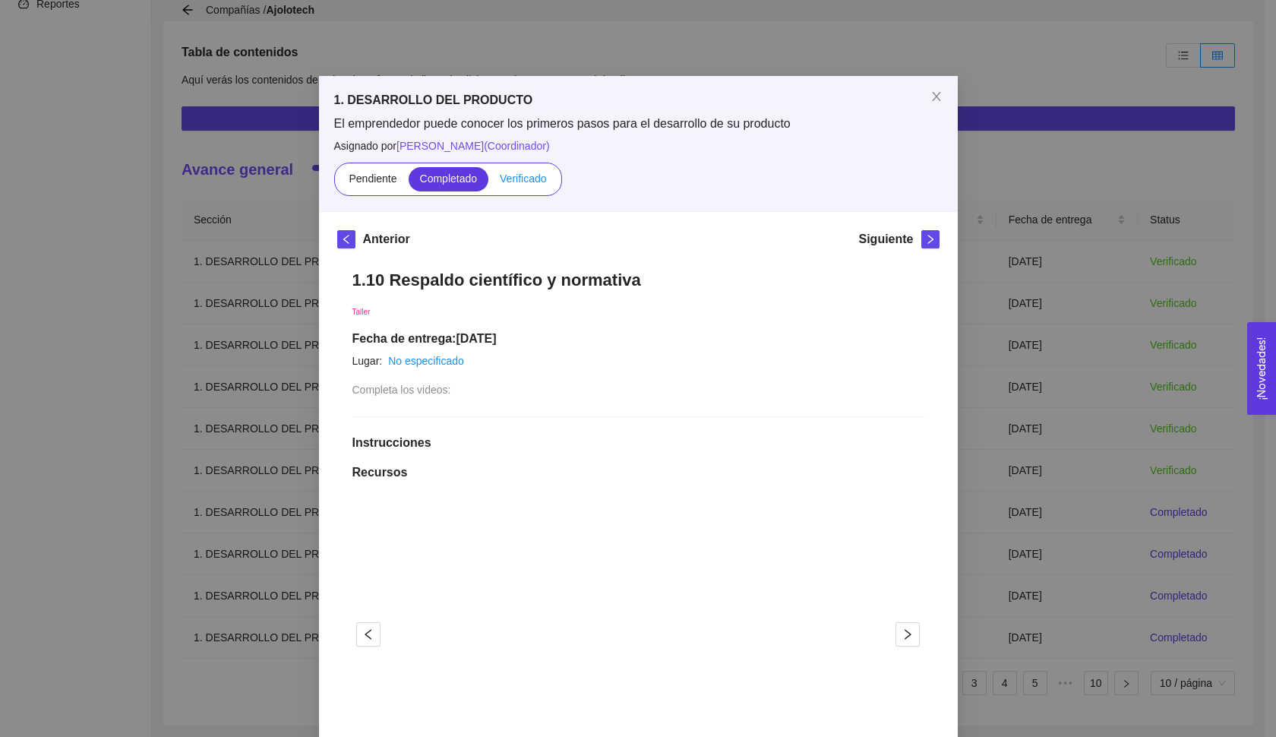
click at [547, 181] on label "Verificado" at bounding box center [522, 179] width 69 height 24
click at [488, 182] on input "Verificado" at bounding box center [488, 182] width 0 height 0
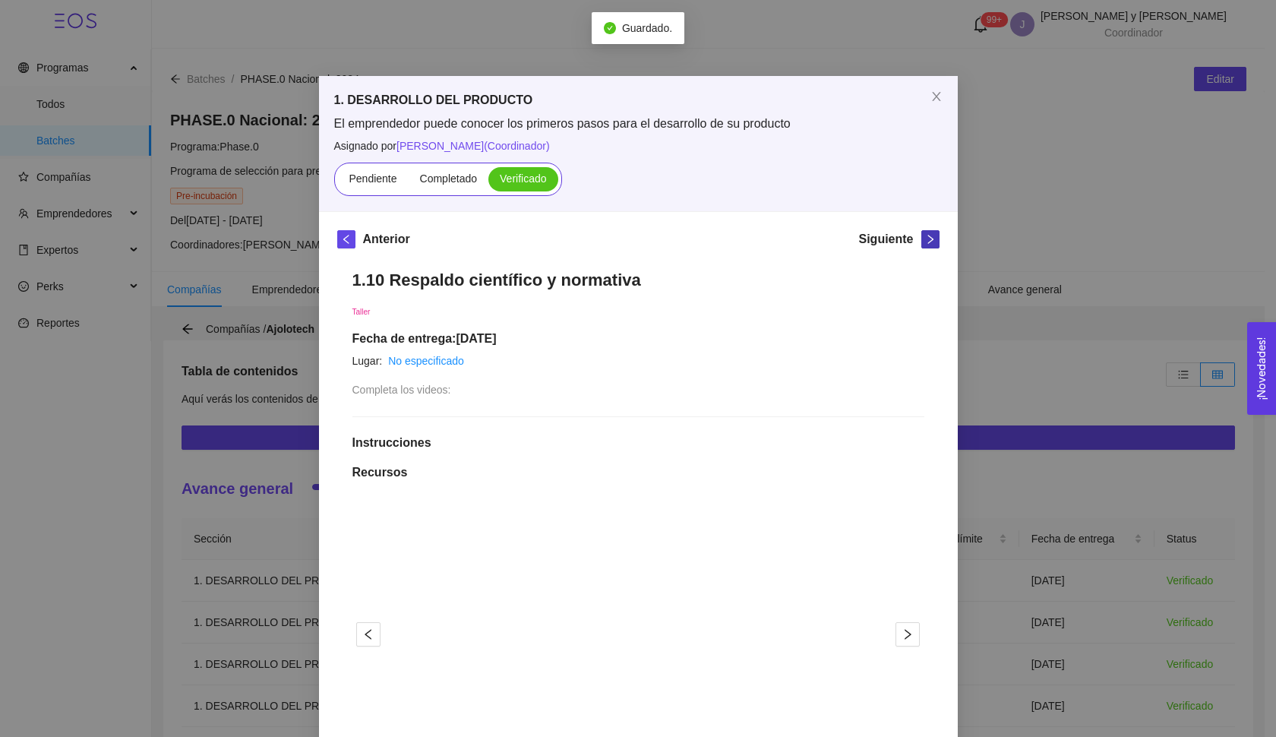
click at [922, 241] on span "right" at bounding box center [930, 239] width 17 height 11
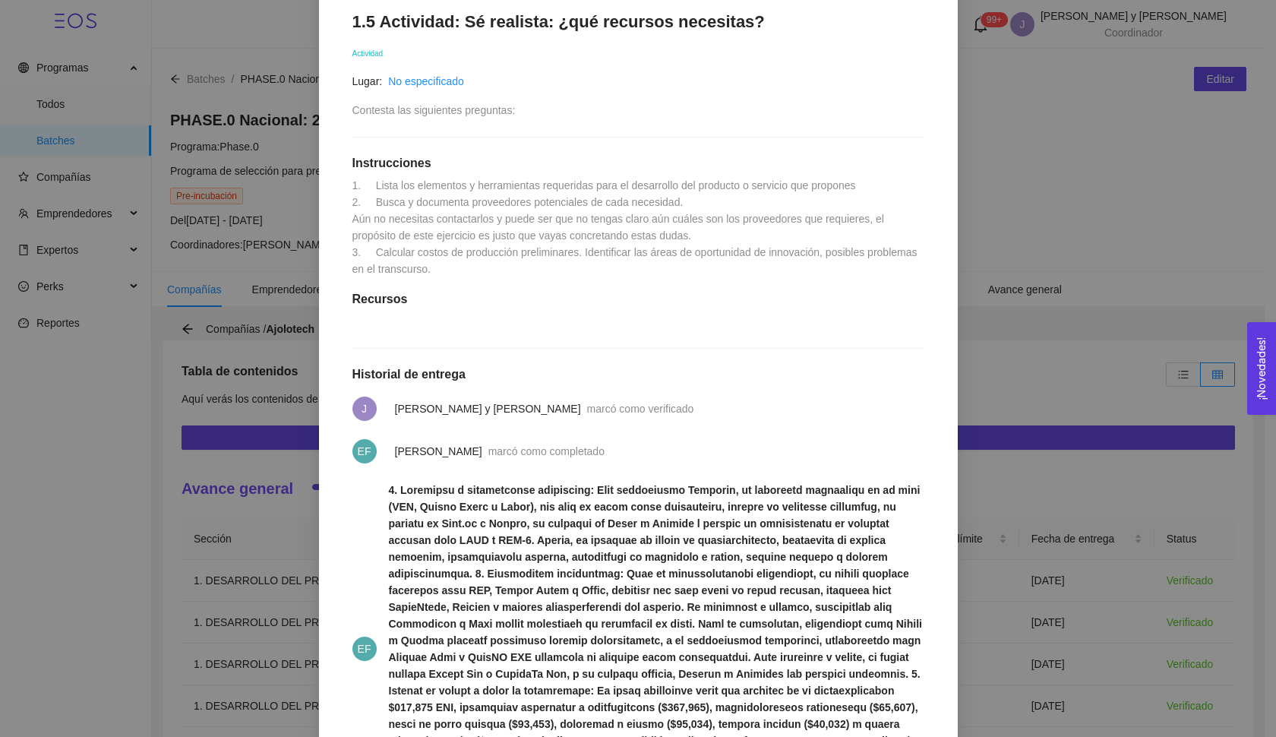
scroll to position [93, 0]
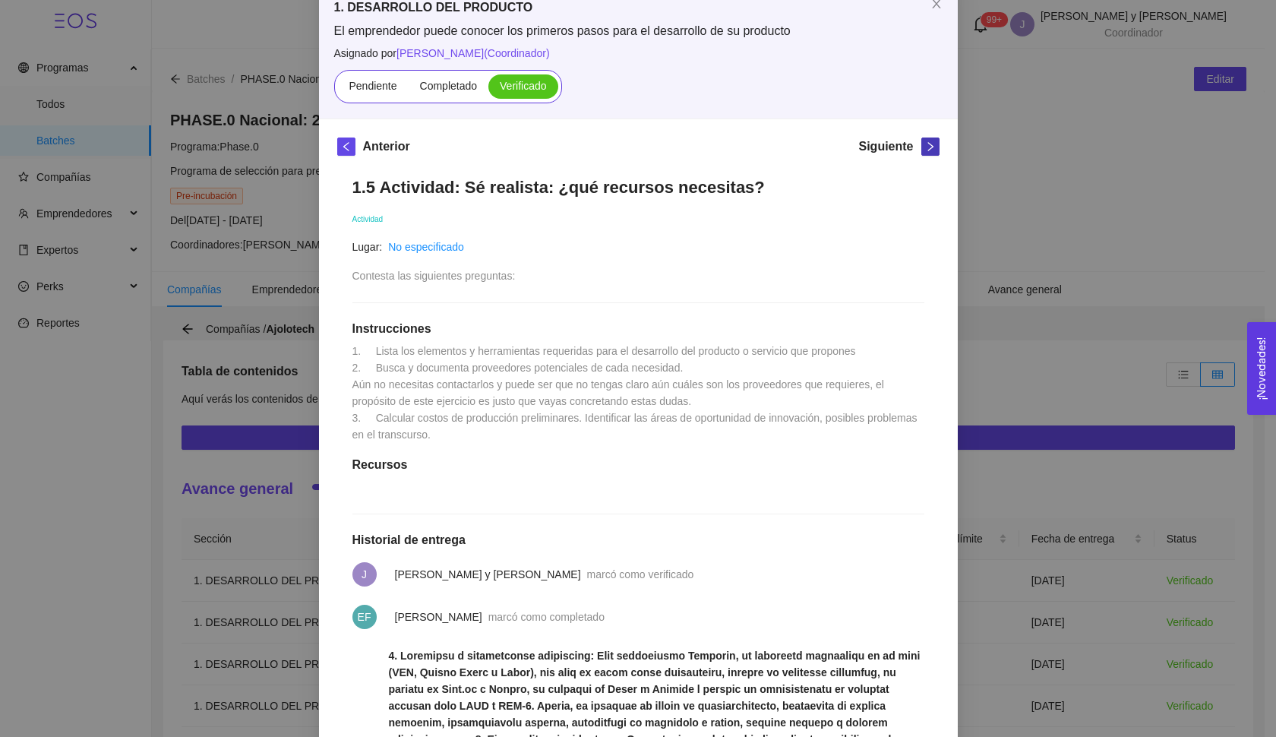
click at [929, 144] on icon "right" at bounding box center [930, 146] width 11 height 11
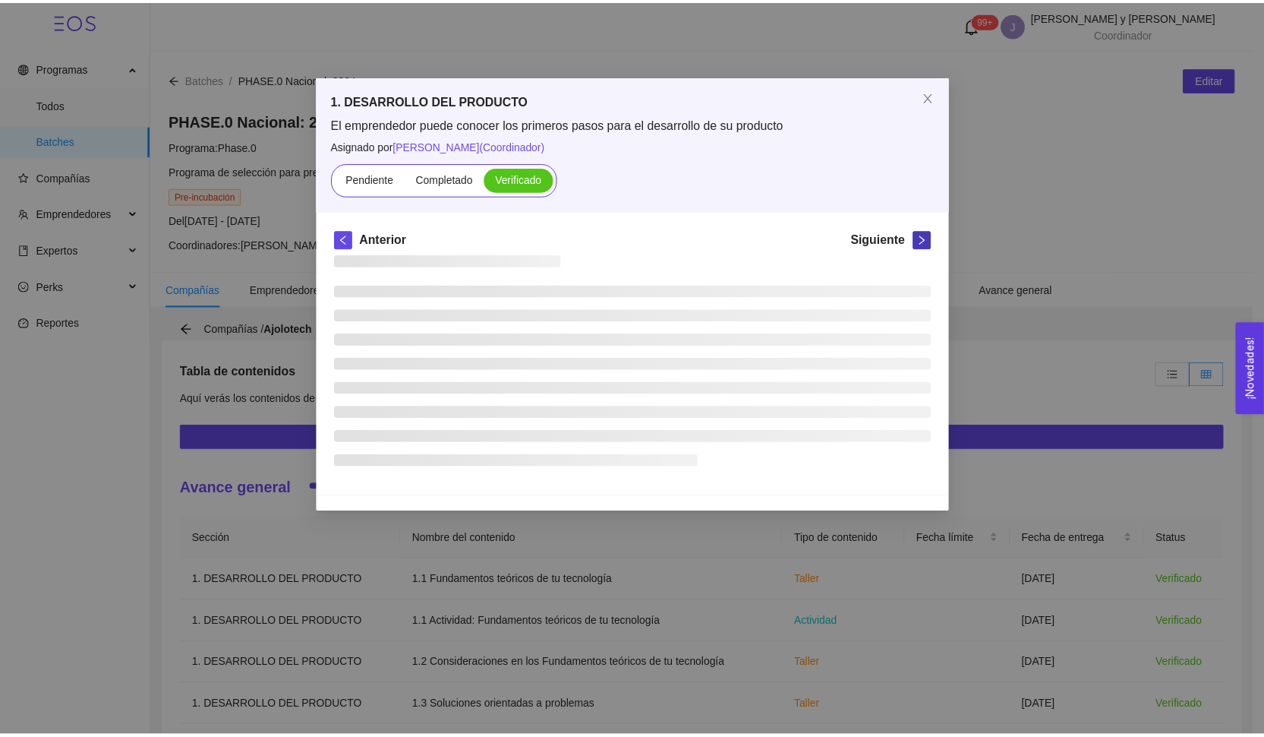
scroll to position [0, 0]
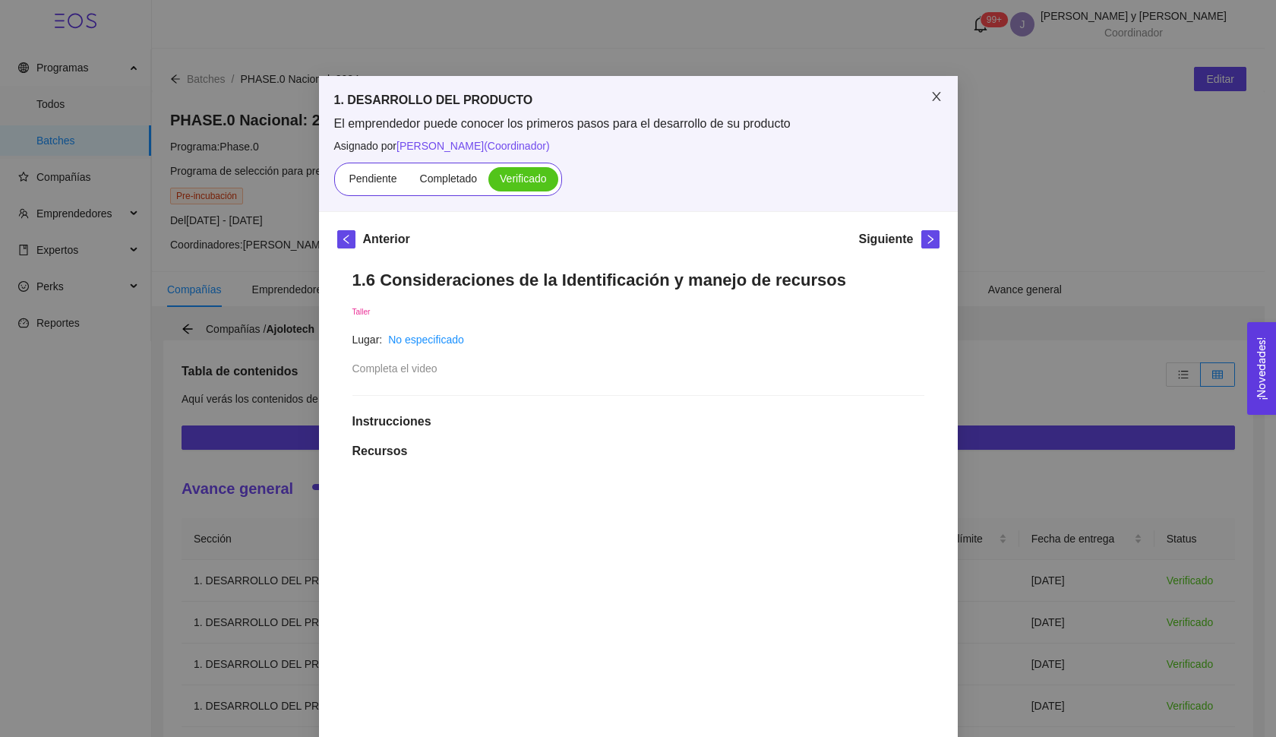
click at [926, 89] on span "Close" at bounding box center [936, 97] width 43 height 43
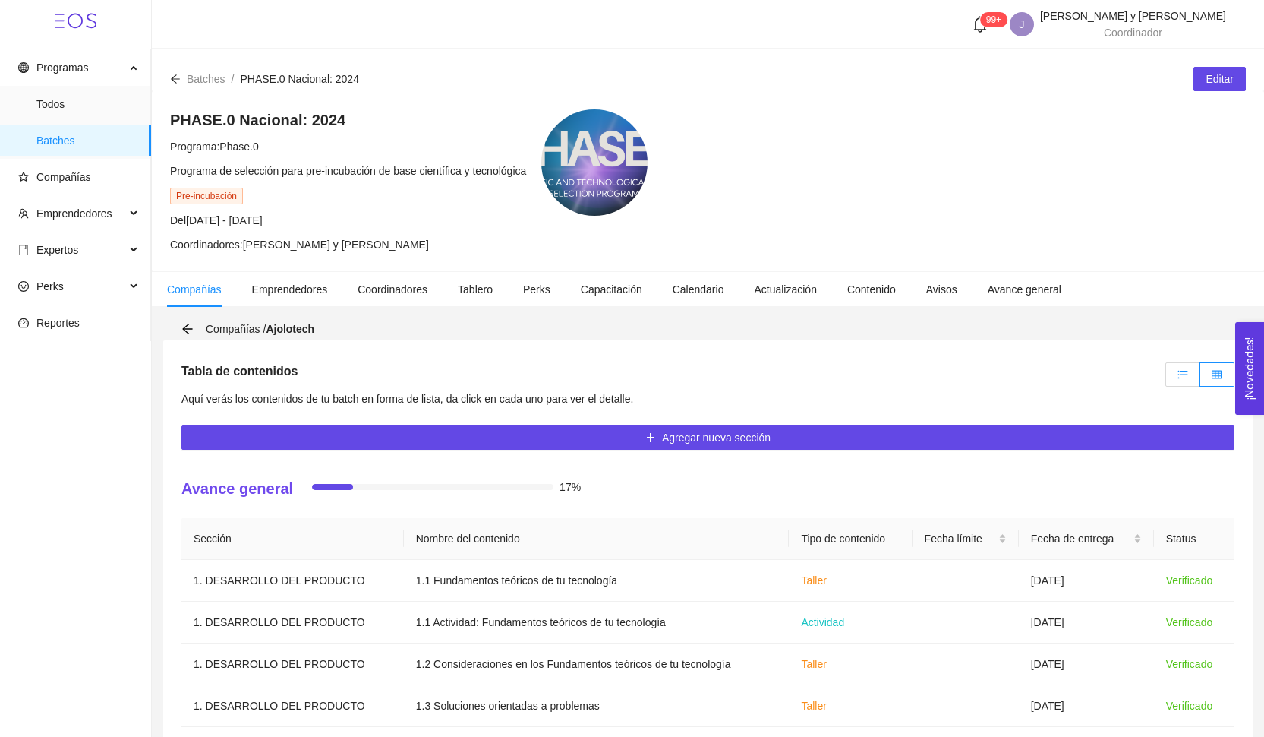
click at [1192, 371] on label at bounding box center [1183, 374] width 35 height 24
click at [1166, 378] on input "radio" at bounding box center [1166, 378] width 0 height 0
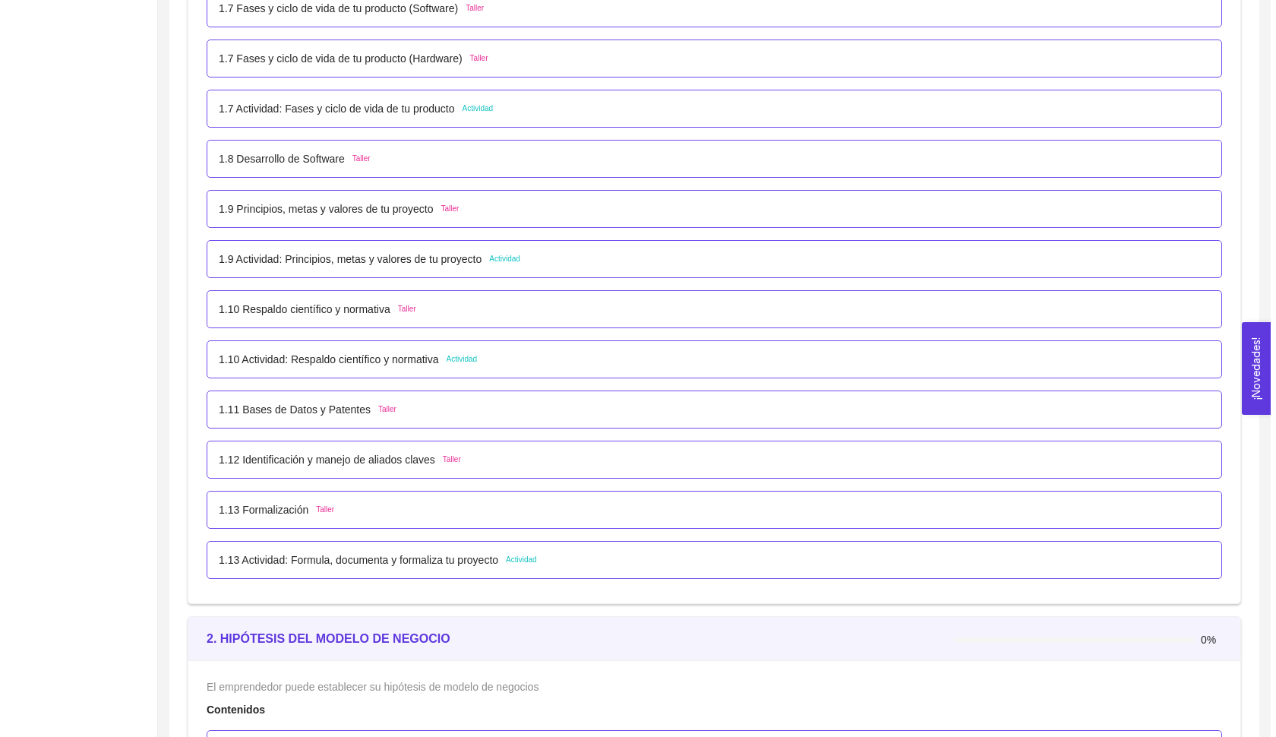
scroll to position [1104, 0]
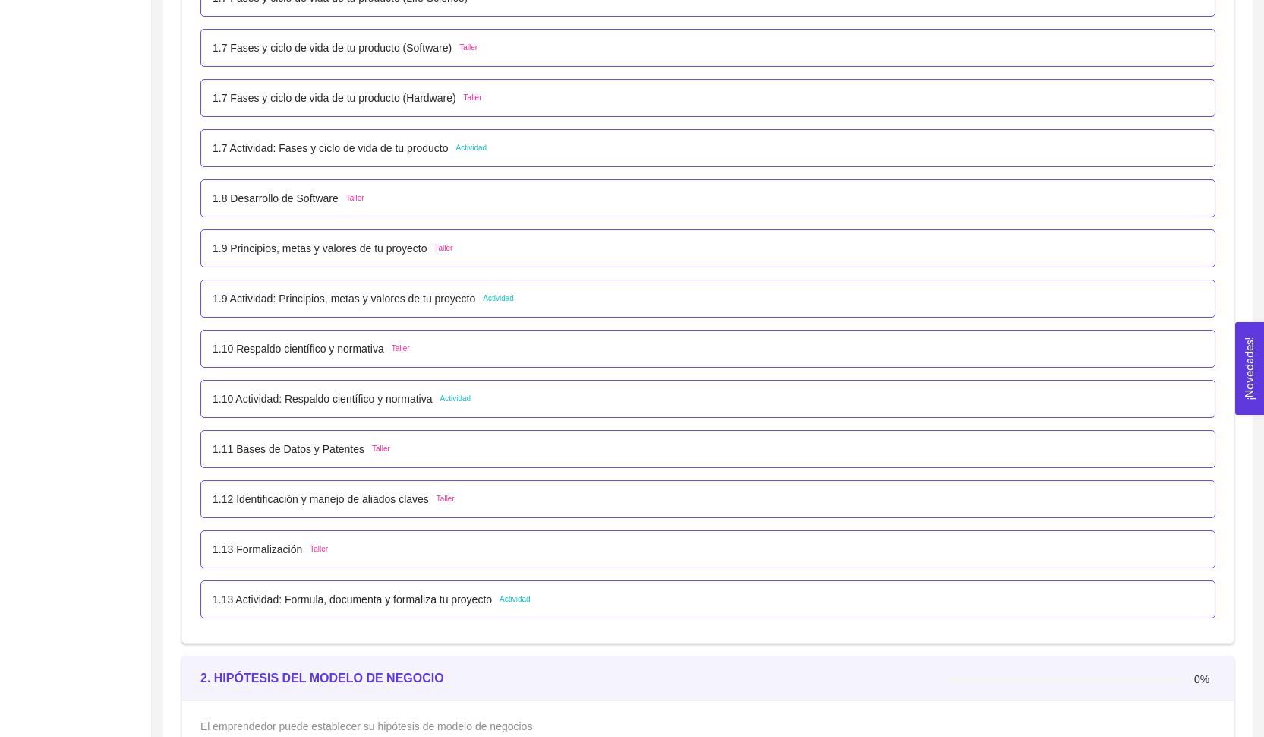
click at [449, 394] on div "1.10 Actividad: Respaldo científico y normativa Actividad" at bounding box center [342, 398] width 258 height 17
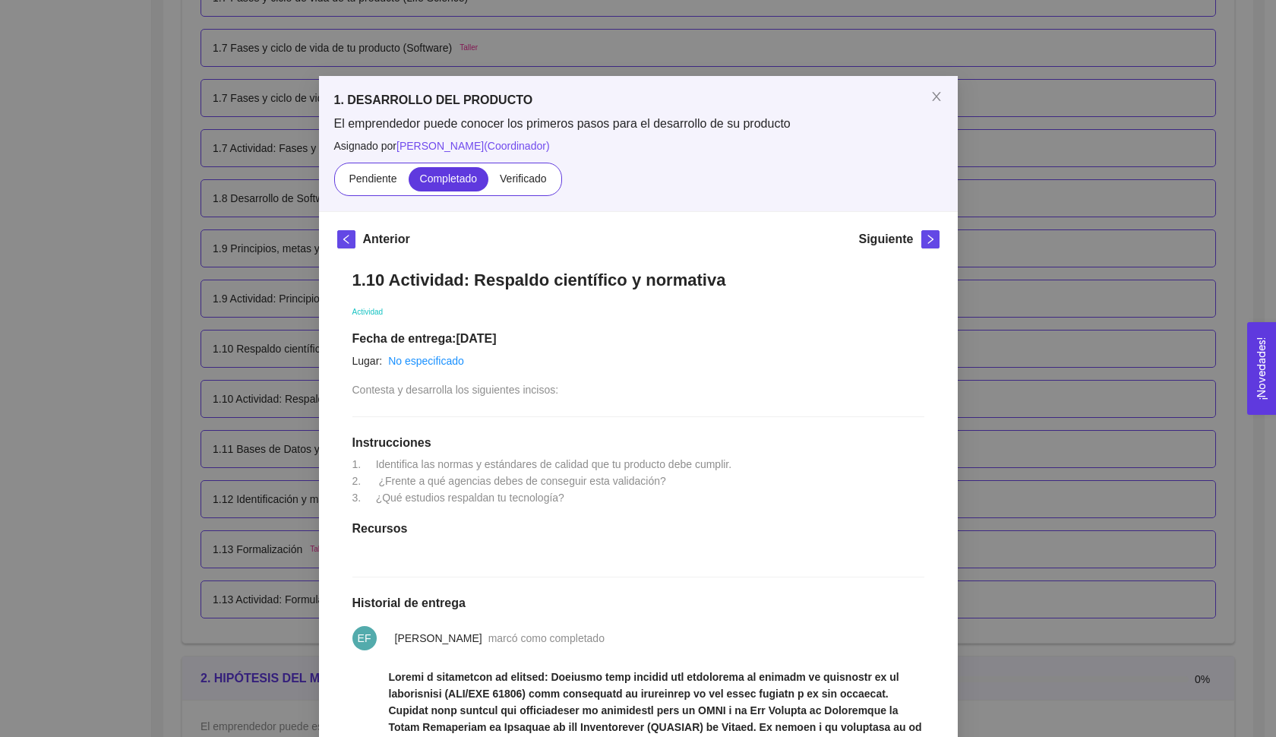
click at [244, 368] on div "1. DESARROLLO DEL PRODUCTO El emprendedor puede conocer los primeros pasos para…" at bounding box center [638, 368] width 1276 height 737
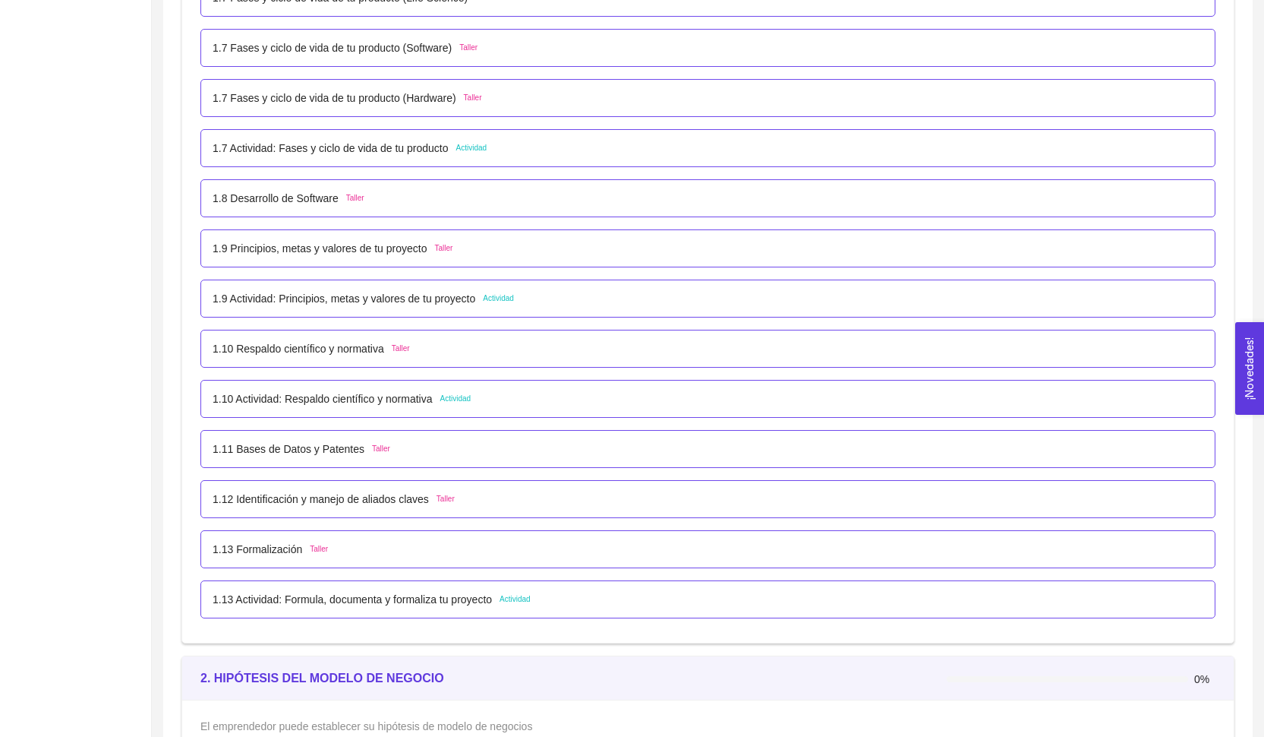
click at [302, 344] on p "1.10 Respaldo científico y normativa" at bounding box center [299, 348] width 172 height 17
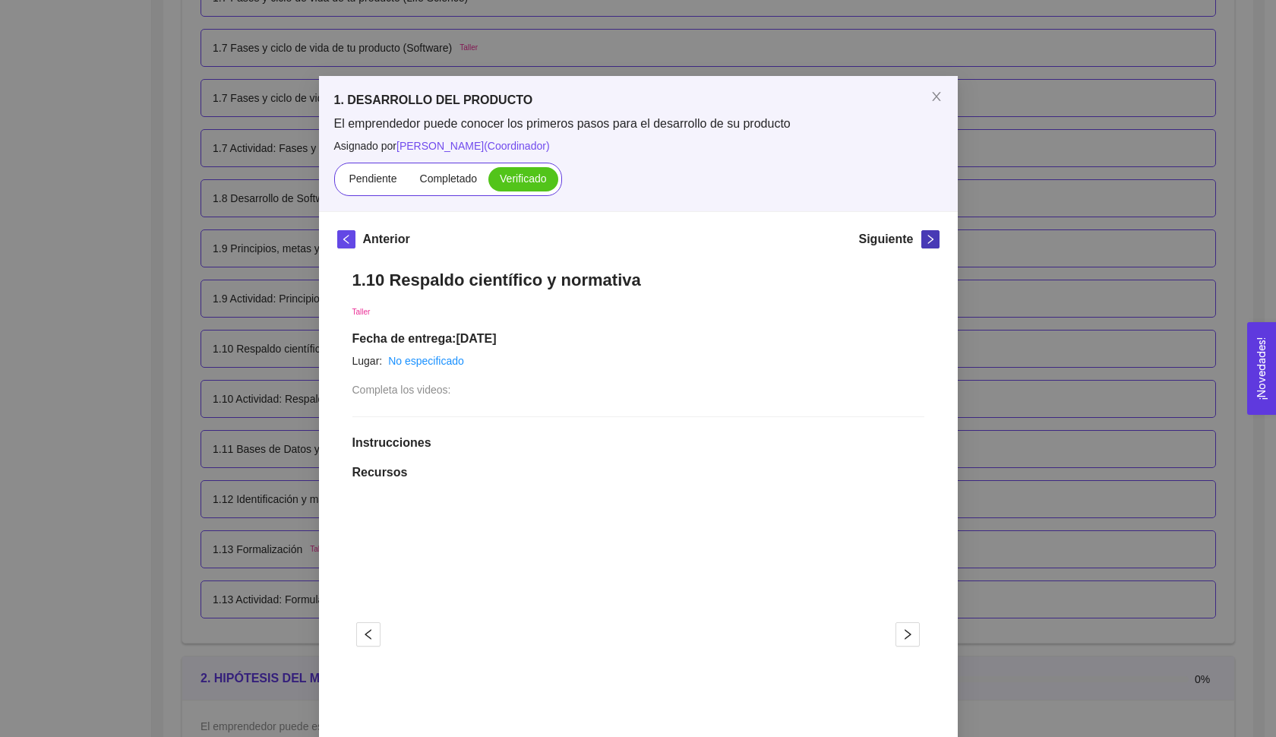
click at [925, 242] on icon "right" at bounding box center [930, 239] width 11 height 11
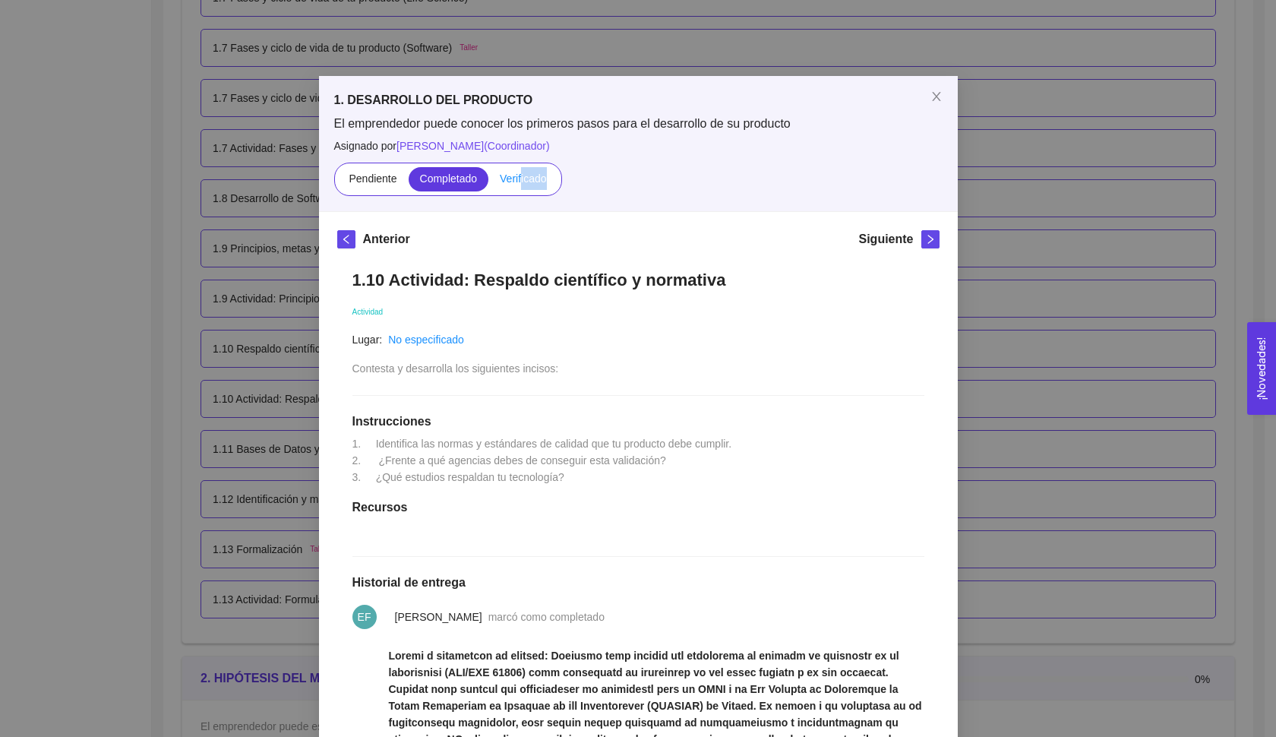
click at [516, 184] on label "Verificado" at bounding box center [522, 179] width 69 height 24
click at [488, 182] on input "Verificado" at bounding box center [488, 182] width 0 height 0
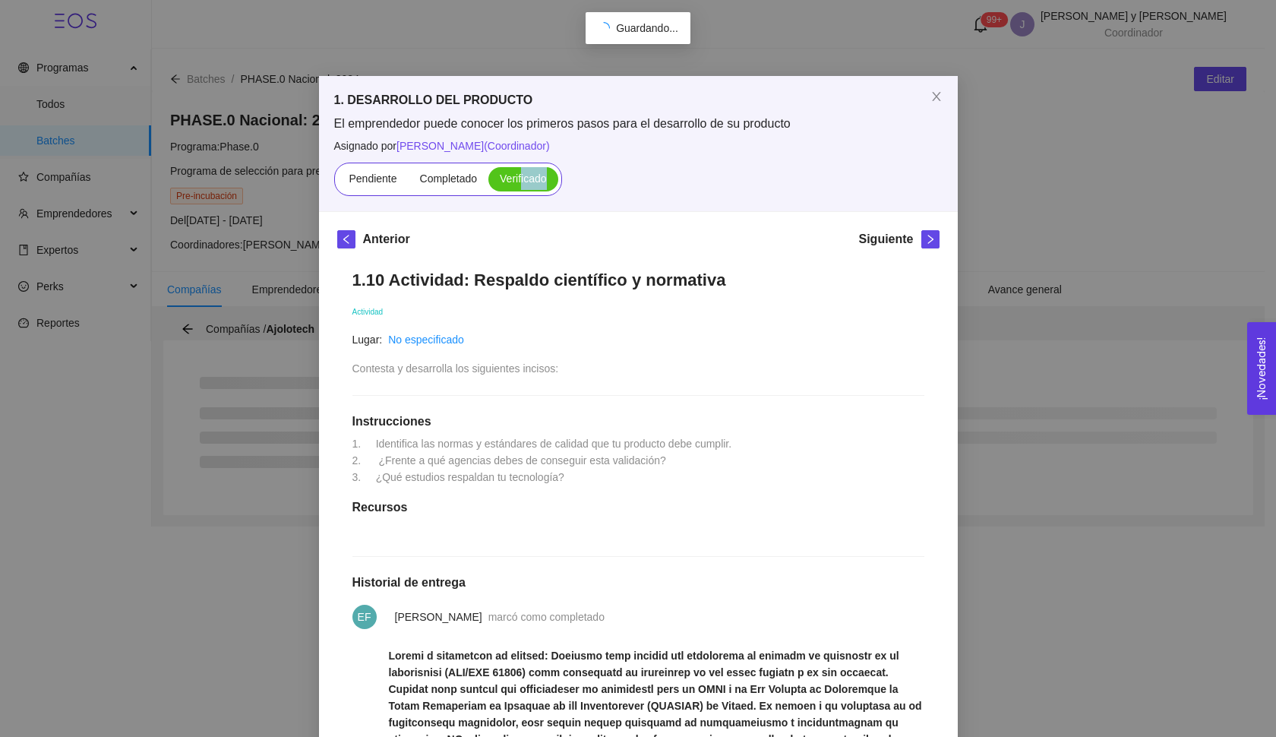
scroll to position [0, 0]
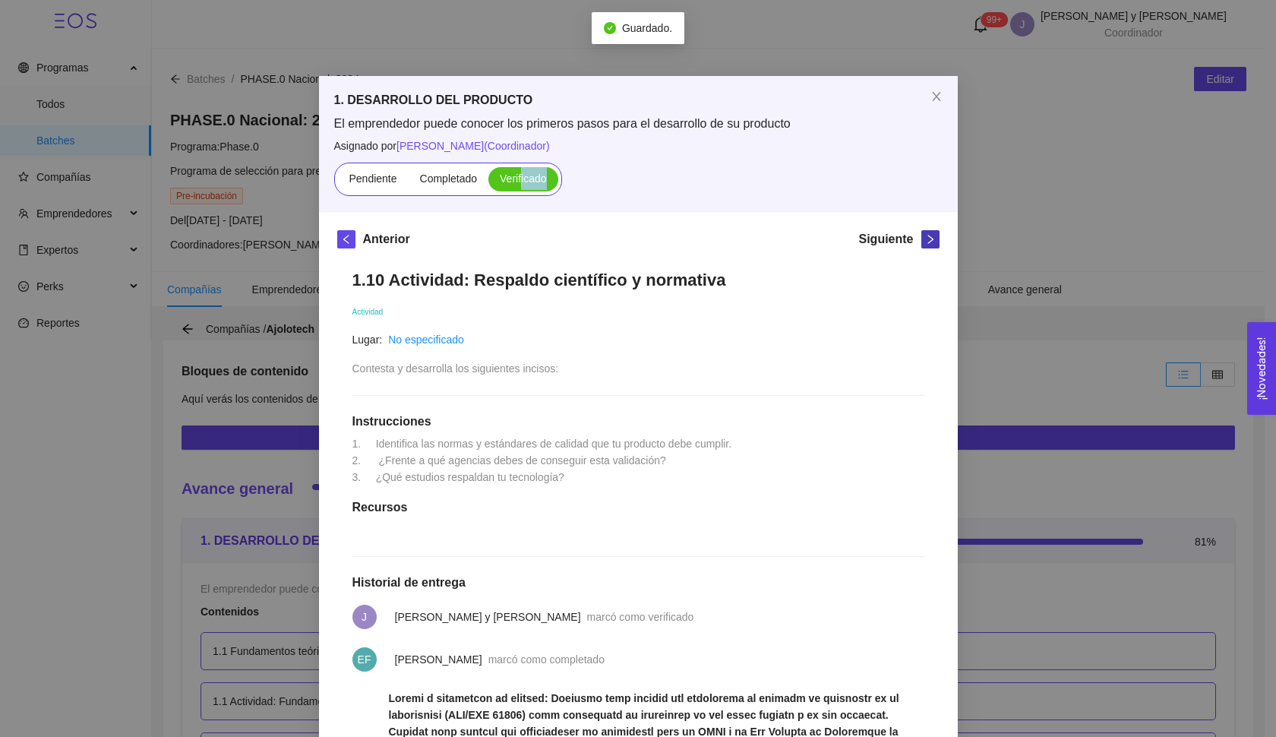
click at [925, 238] on icon "right" at bounding box center [930, 239] width 11 height 11
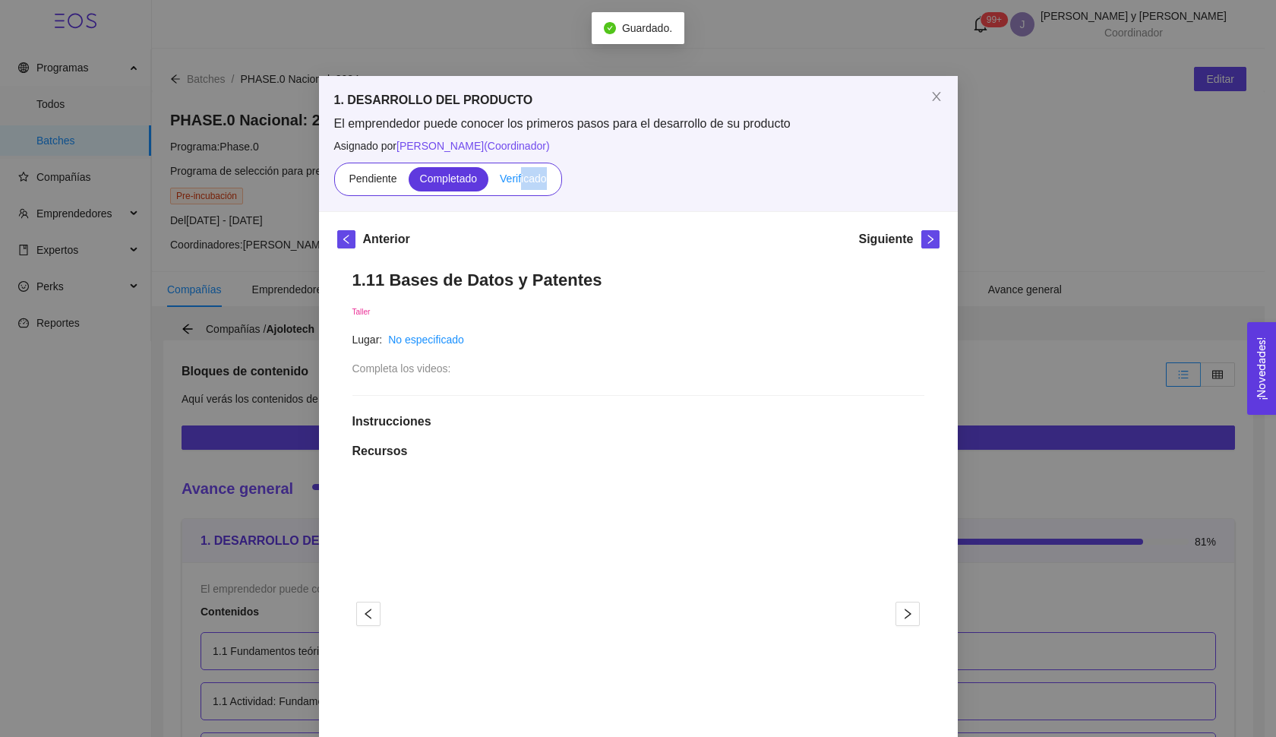
click at [525, 171] on label "Verificado" at bounding box center [522, 179] width 69 height 24
click at [488, 182] on input "Verificado" at bounding box center [488, 182] width 0 height 0
click at [925, 239] on icon "right" at bounding box center [930, 239] width 11 height 11
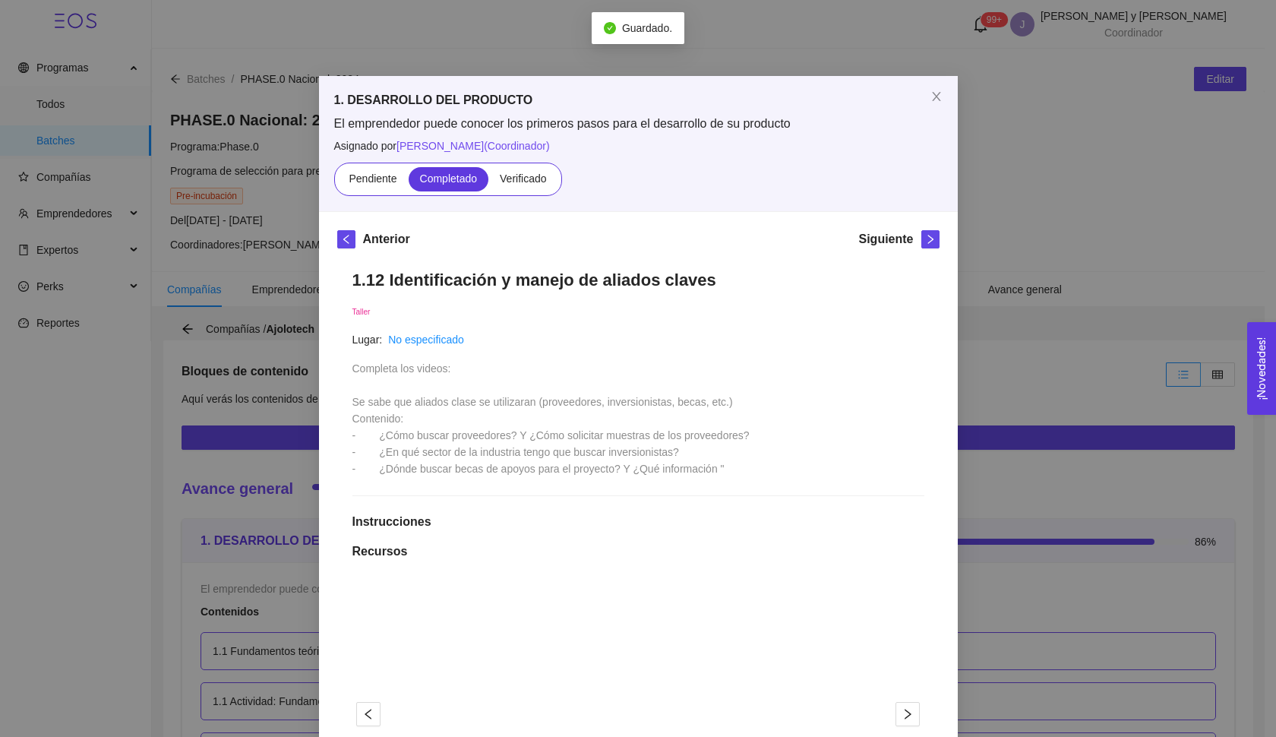
drag, startPoint x: 501, startPoint y: 182, endPoint x: 787, endPoint y: 260, distance: 296.5
click at [501, 182] on span "Verificado" at bounding box center [523, 178] width 46 height 12
click at [488, 182] on input "Verificado" at bounding box center [488, 182] width 0 height 0
click at [925, 244] on icon "right" at bounding box center [930, 239] width 11 height 11
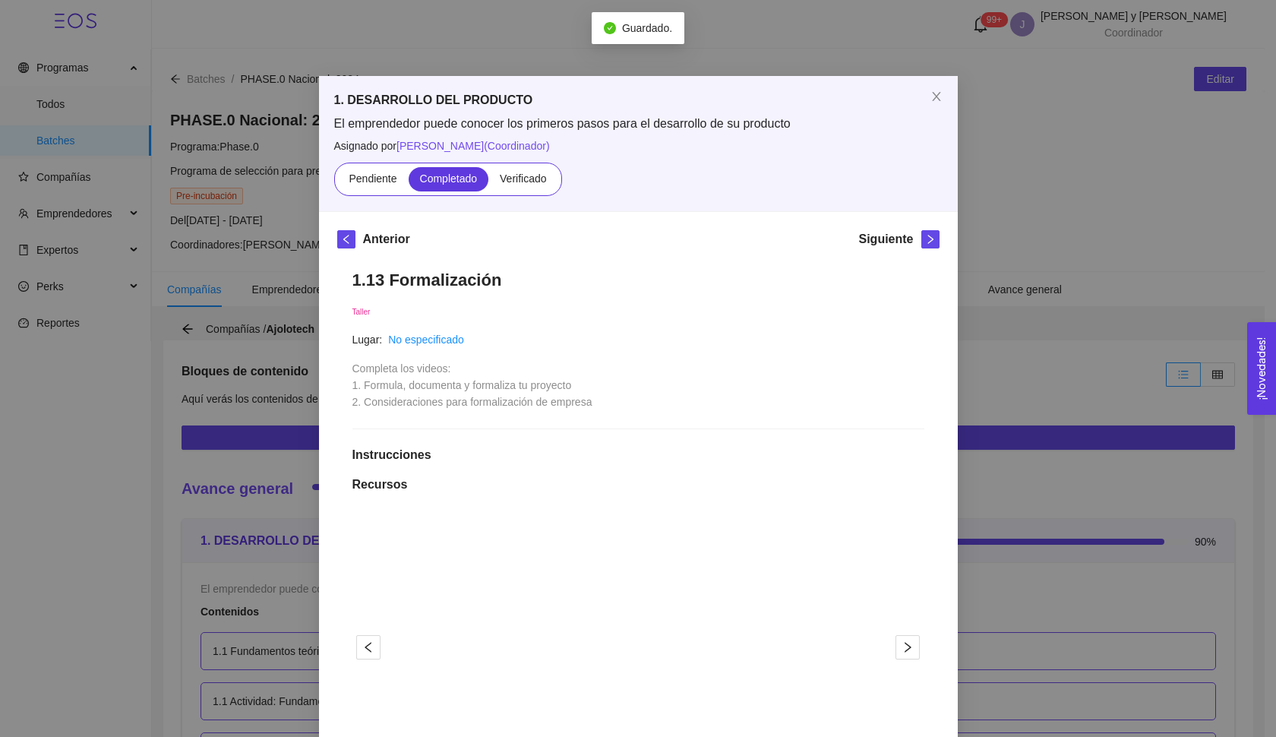
drag, startPoint x: 516, startPoint y: 179, endPoint x: 914, endPoint y: 238, distance: 402.1
click at [517, 179] on span "Verificado" at bounding box center [523, 178] width 46 height 12
click at [488, 182] on input "Verificado" at bounding box center [488, 182] width 0 height 0
click at [924, 245] on button "button" at bounding box center [930, 239] width 18 height 18
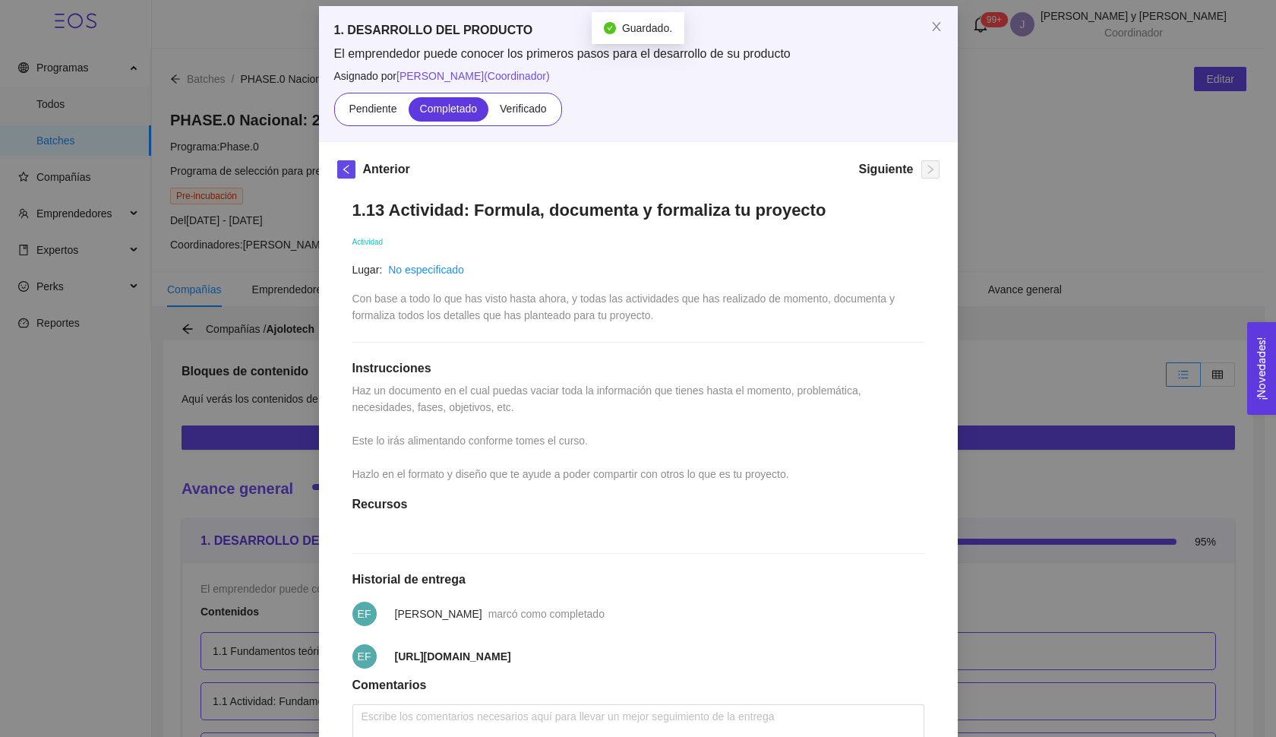
scroll to position [95, 0]
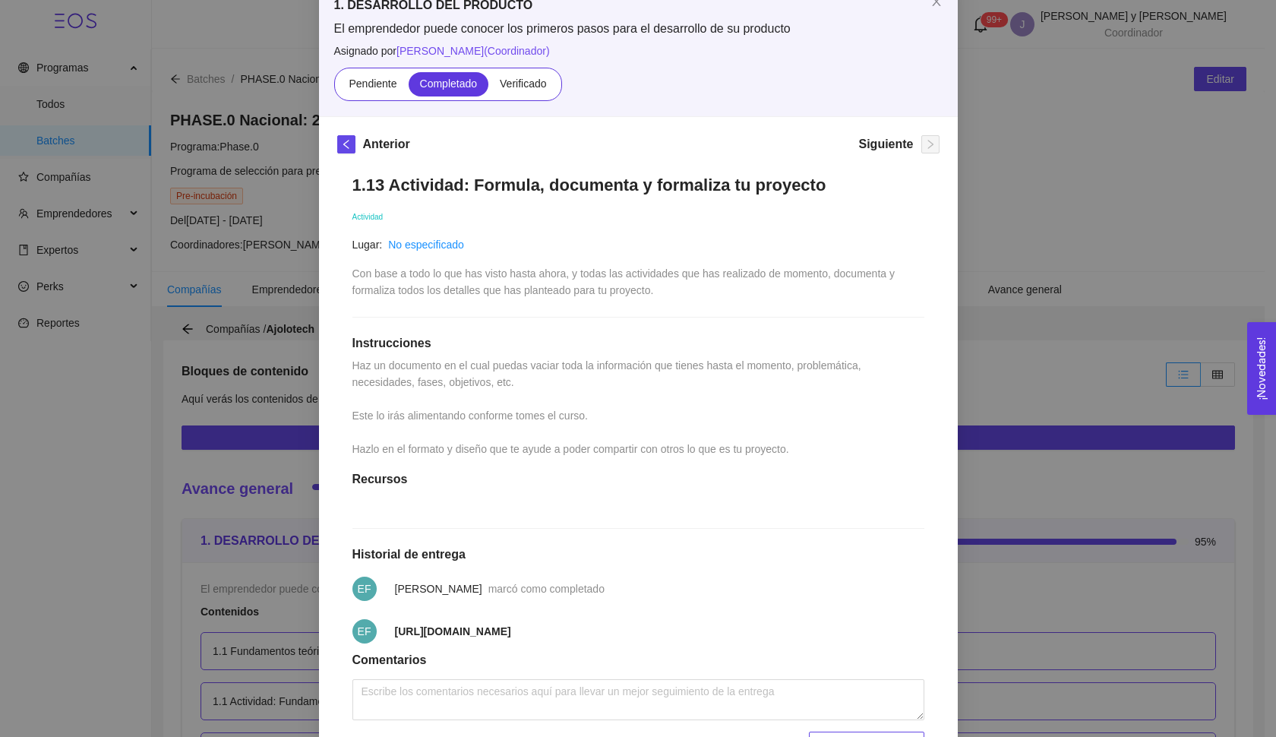
click at [509, 103] on div "1. DESARROLLO DEL PRODUCTO El emprendedor puede conocer los primeros pasos para…" at bounding box center [638, 48] width 639 height 135
click at [513, 76] on label "Verificado" at bounding box center [522, 84] width 69 height 24
click at [488, 87] on input "Verificado" at bounding box center [488, 87] width 0 height 0
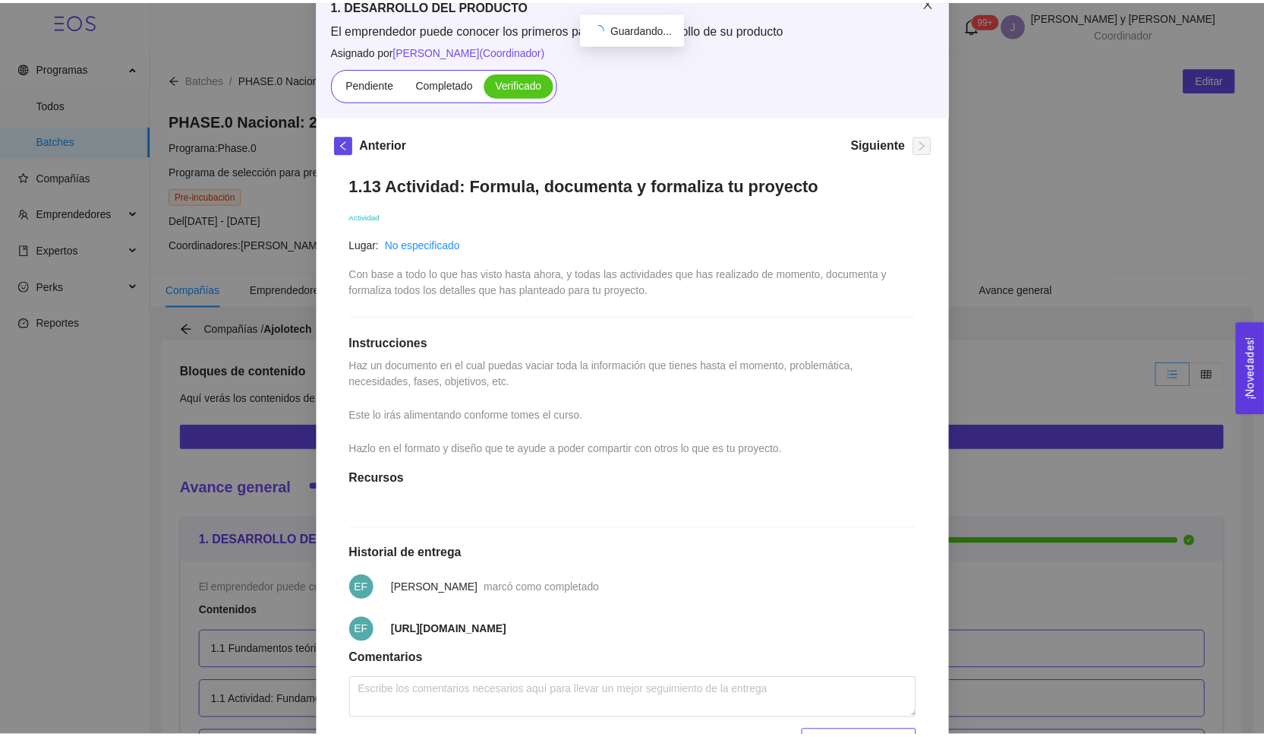
scroll to position [0, 0]
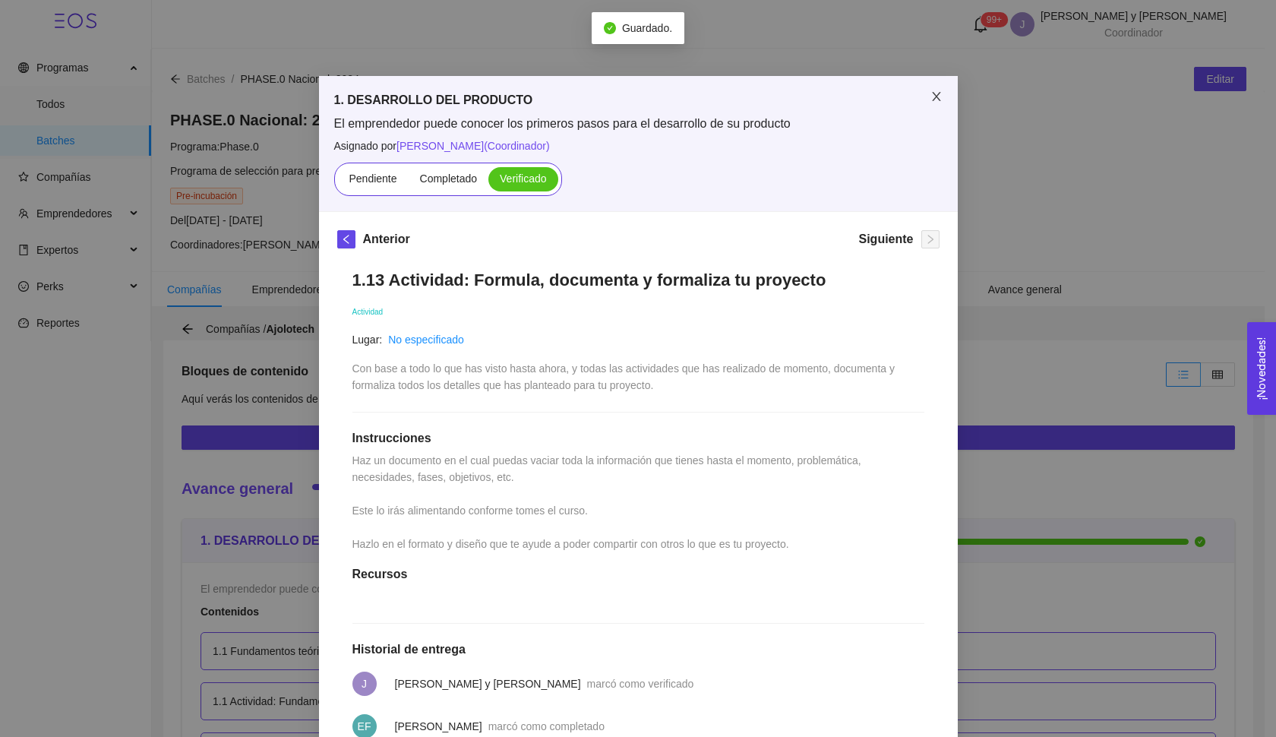
click at [920, 111] on span "Close" at bounding box center [936, 97] width 43 height 43
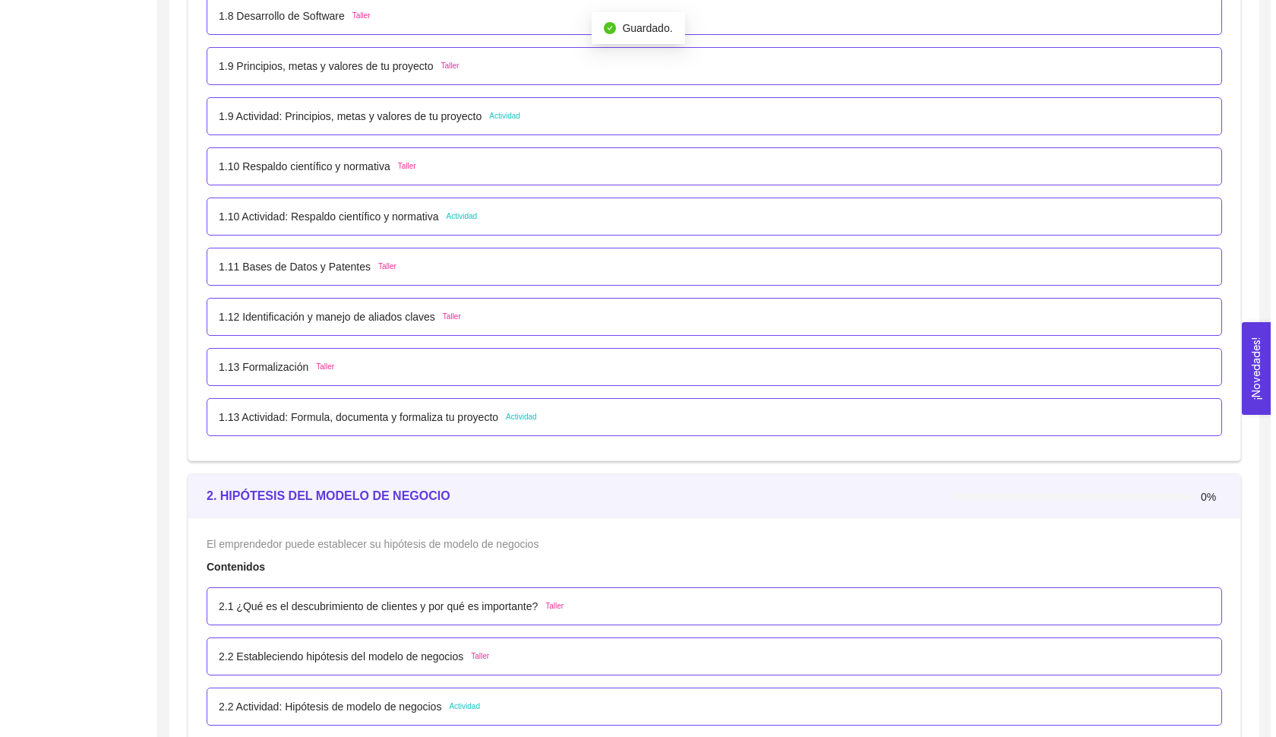
scroll to position [1621, 0]
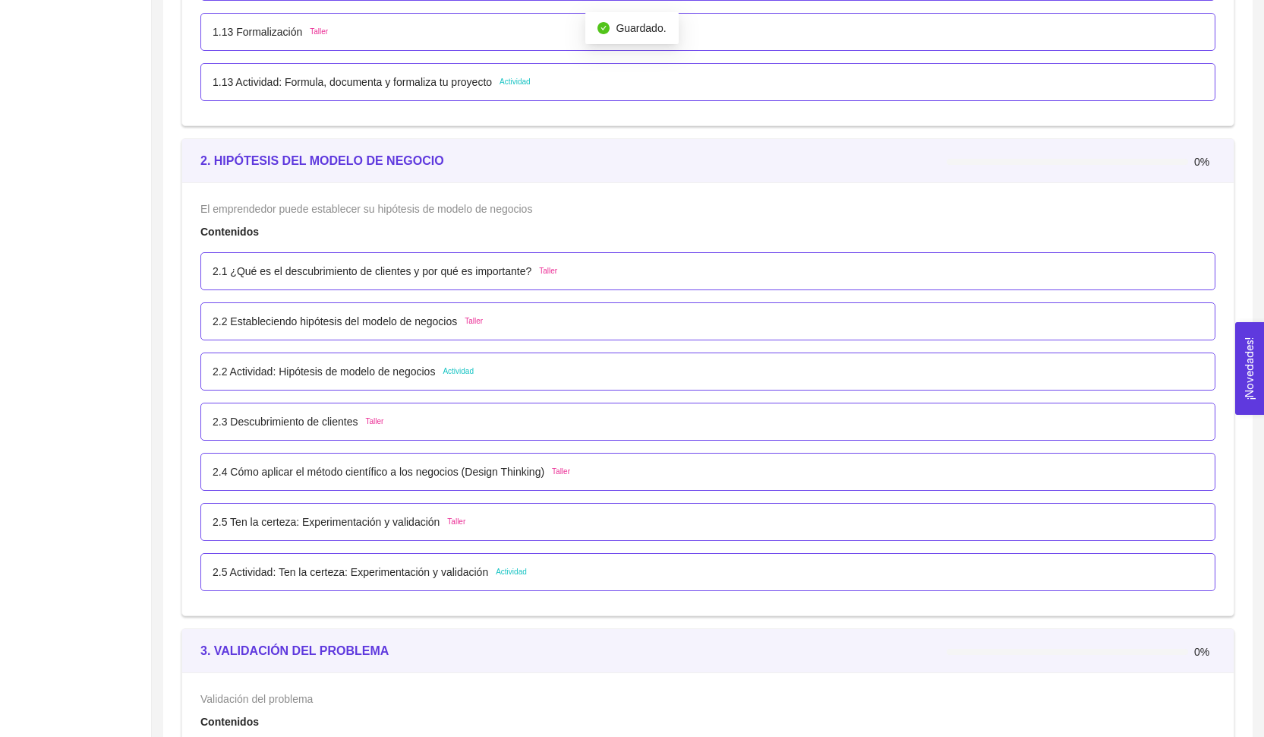
click at [471, 263] on p "2.1 ¿Qué es el descubrimiento de clientes y por qué es importante?" at bounding box center [372, 271] width 319 height 17
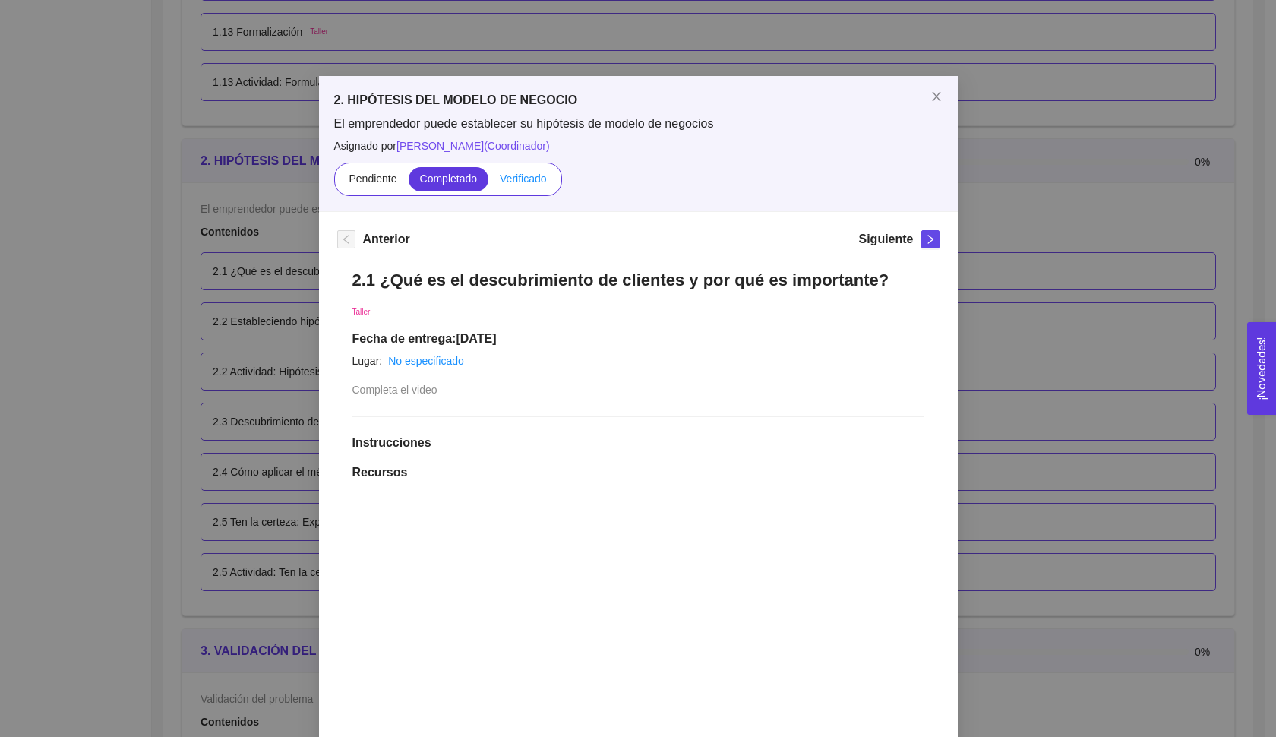
click at [507, 184] on span "Verificado" at bounding box center [523, 178] width 46 height 12
click at [488, 182] on input "Verificado" at bounding box center [488, 182] width 0 height 0
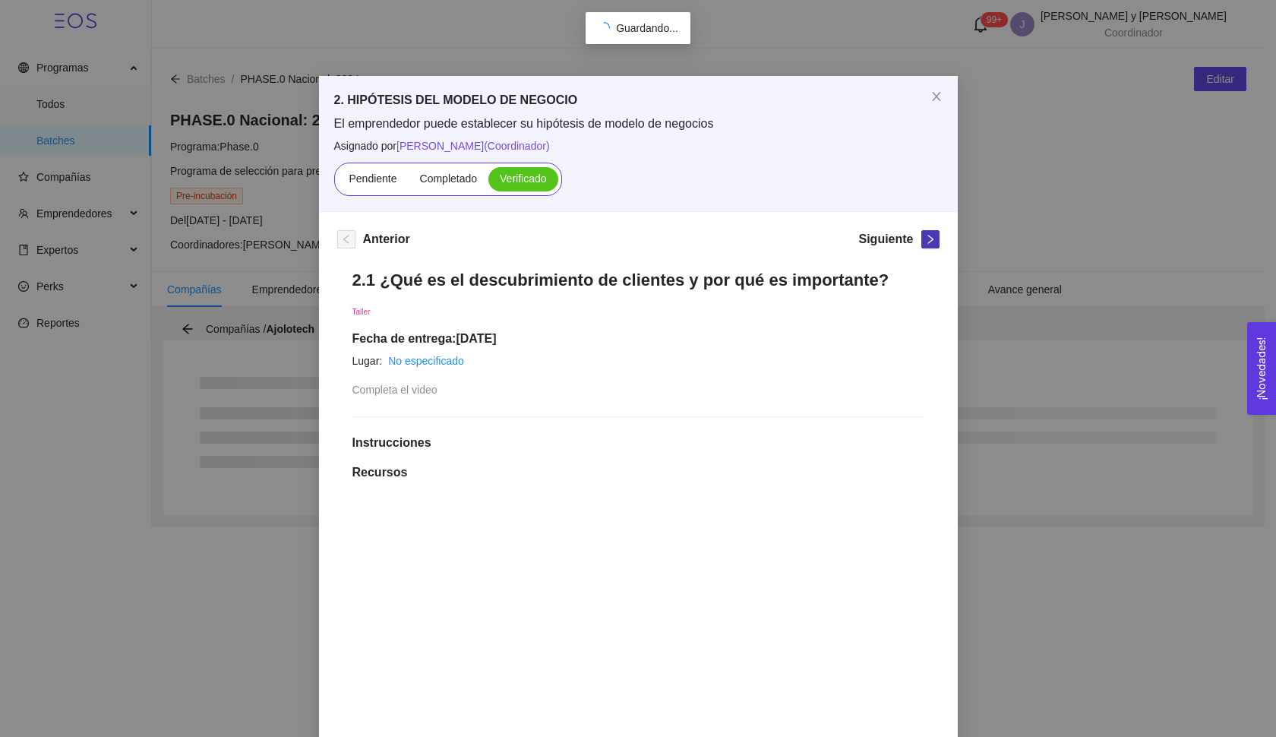
scroll to position [0, 0]
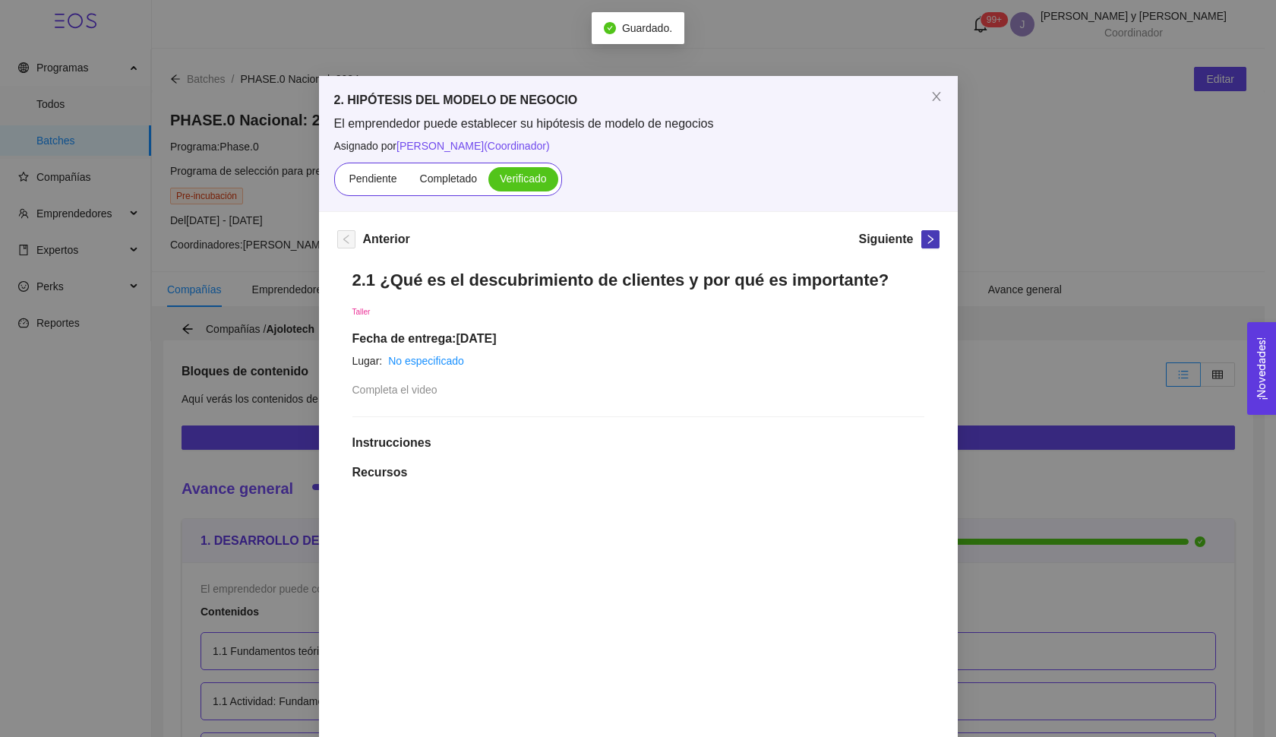
click at [925, 241] on icon "right" at bounding box center [930, 239] width 11 height 11
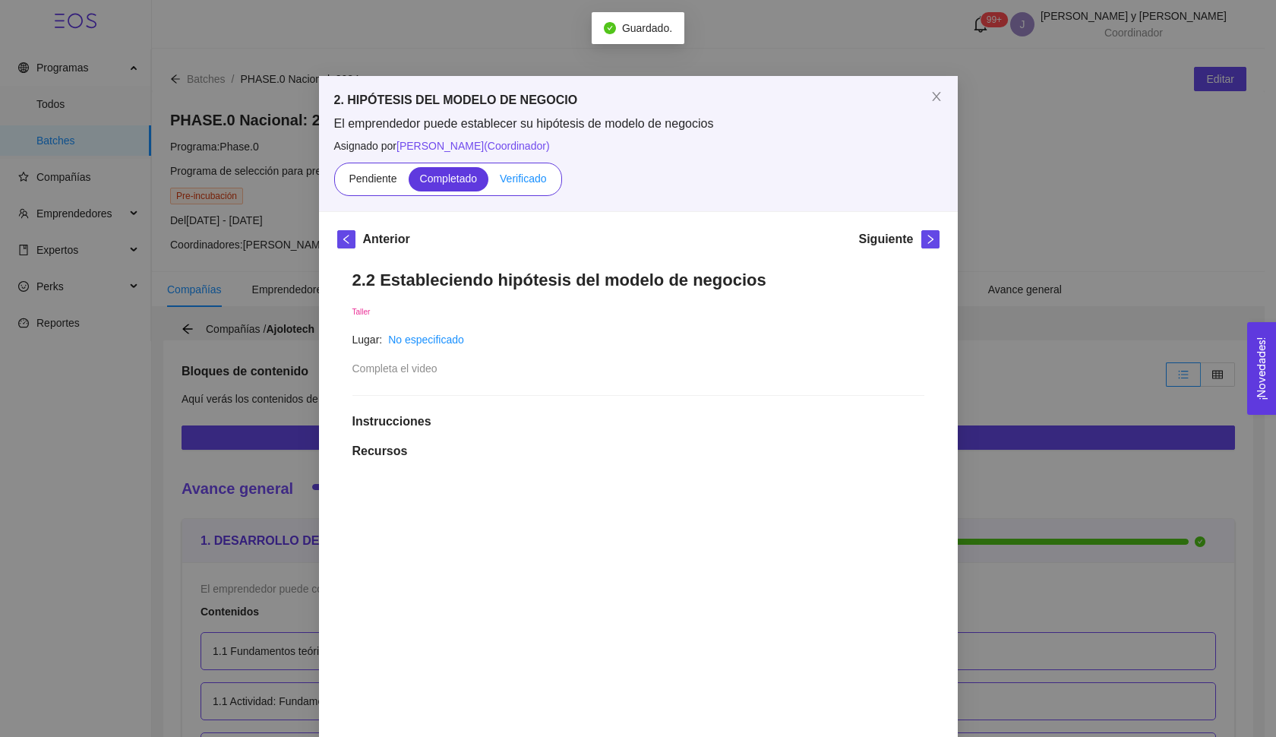
click at [525, 178] on span "Verificado" at bounding box center [523, 178] width 46 height 12
click at [488, 182] on input "Verificado" at bounding box center [488, 182] width 0 height 0
click at [925, 244] on icon "right" at bounding box center [930, 239] width 11 height 11
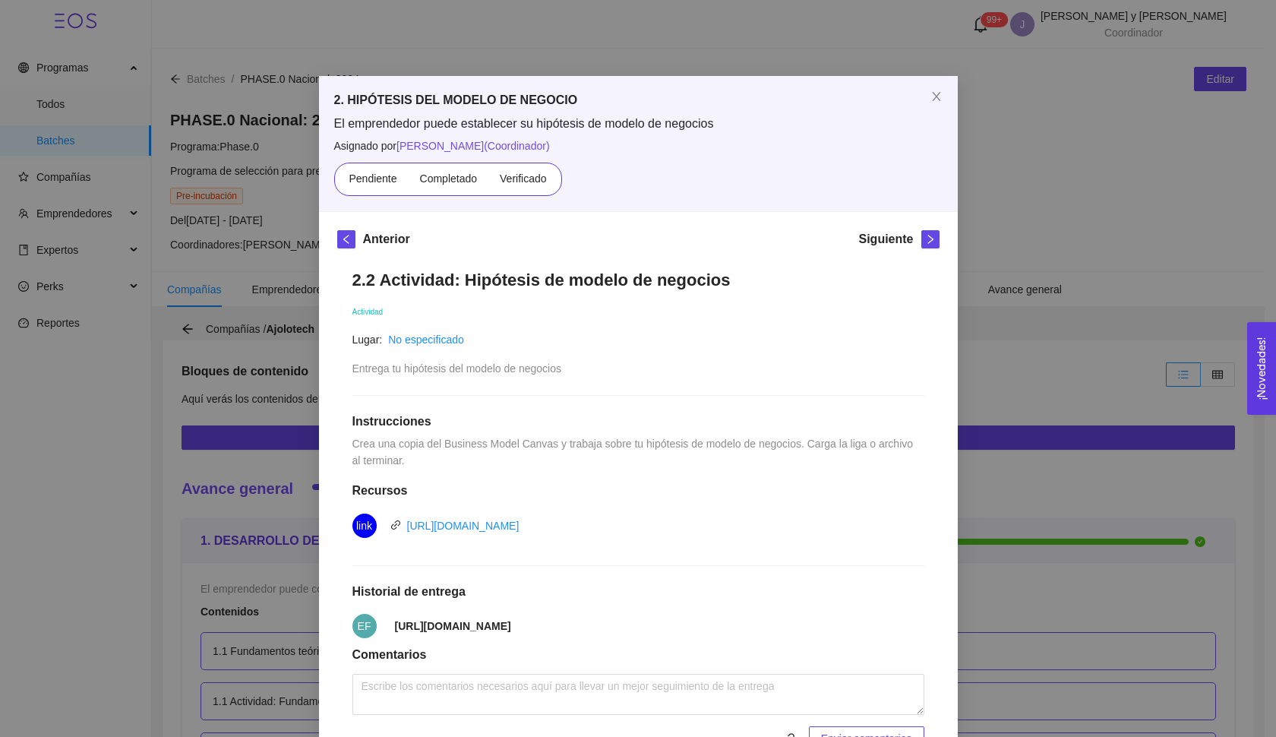
click at [933, 233] on div "Anterior Siguiente 2.2 Actividad: Hipótesis de modelo de negocios Actividad Lug…" at bounding box center [638, 498] width 639 height 572
click at [932, 235] on span "right" at bounding box center [930, 239] width 17 height 11
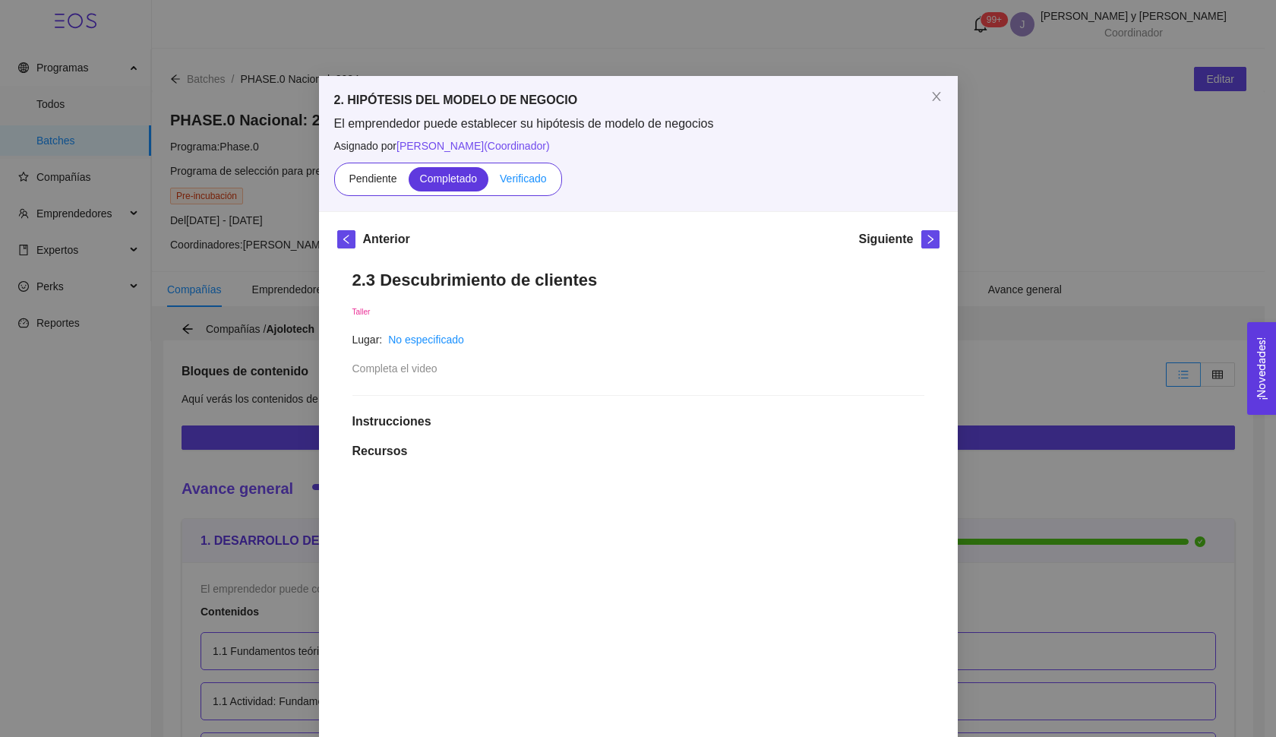
click at [516, 179] on span "Verificado" at bounding box center [523, 178] width 46 height 12
click at [488, 182] on input "Verificado" at bounding box center [488, 182] width 0 height 0
click at [925, 236] on icon "right" at bounding box center [930, 239] width 11 height 11
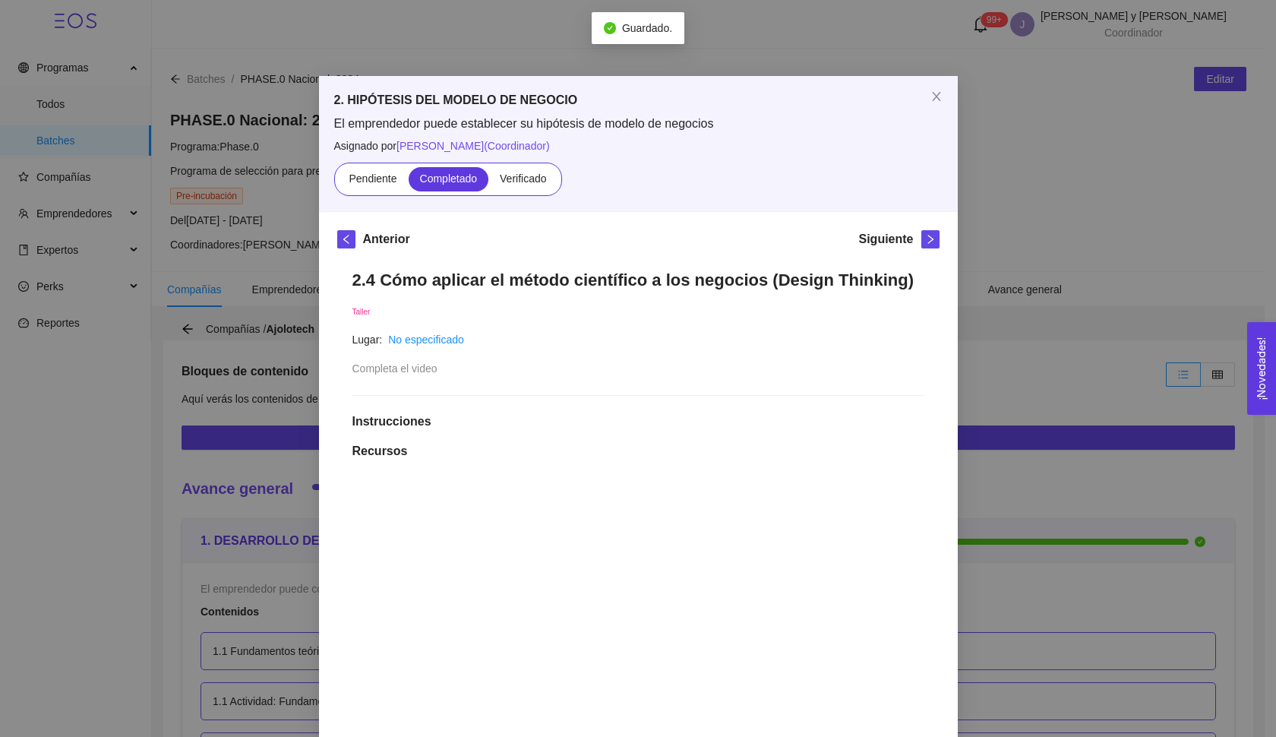
click at [504, 184] on span "Verificado" at bounding box center [523, 178] width 46 height 12
click at [488, 182] on input "Verificado" at bounding box center [488, 182] width 0 height 0
click at [925, 241] on icon "right" at bounding box center [930, 239] width 11 height 11
click at [510, 186] on label "Verificado" at bounding box center [522, 179] width 69 height 24
click at [488, 182] on input "Verificado" at bounding box center [488, 182] width 0 height 0
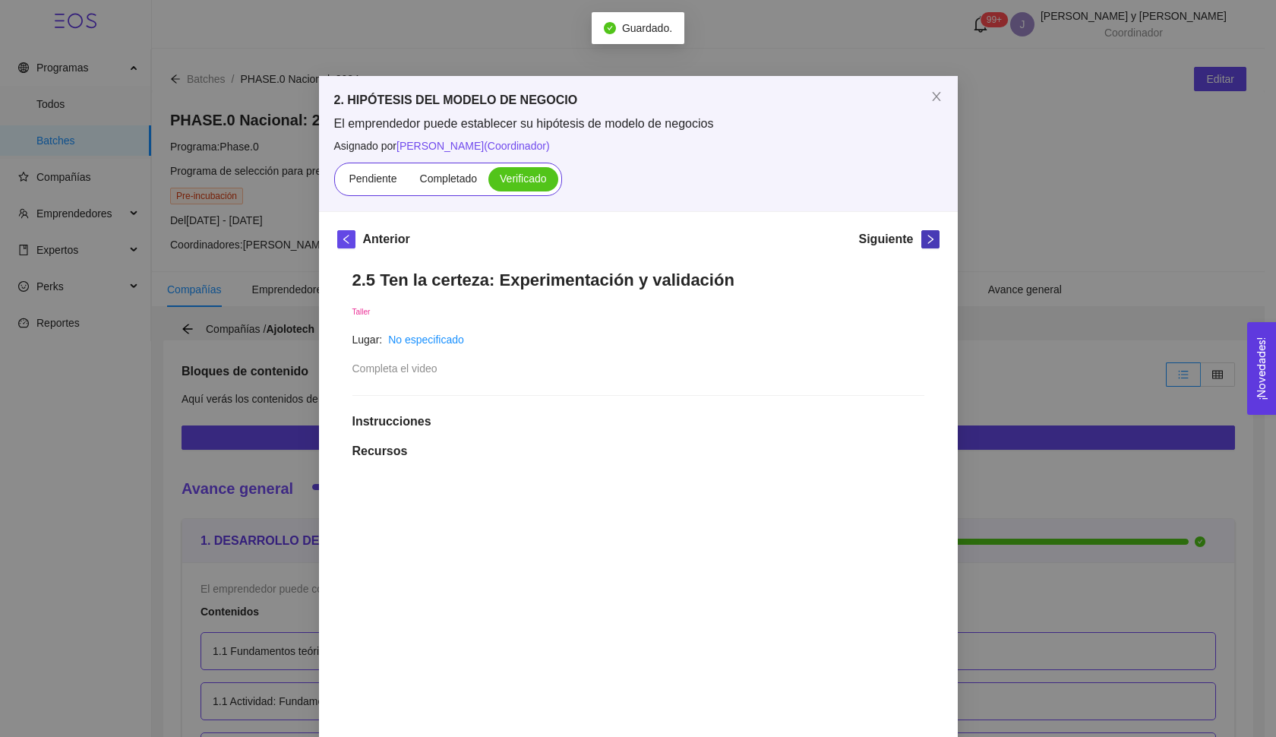
click at [927, 237] on icon "right" at bounding box center [929, 239] width 5 height 9
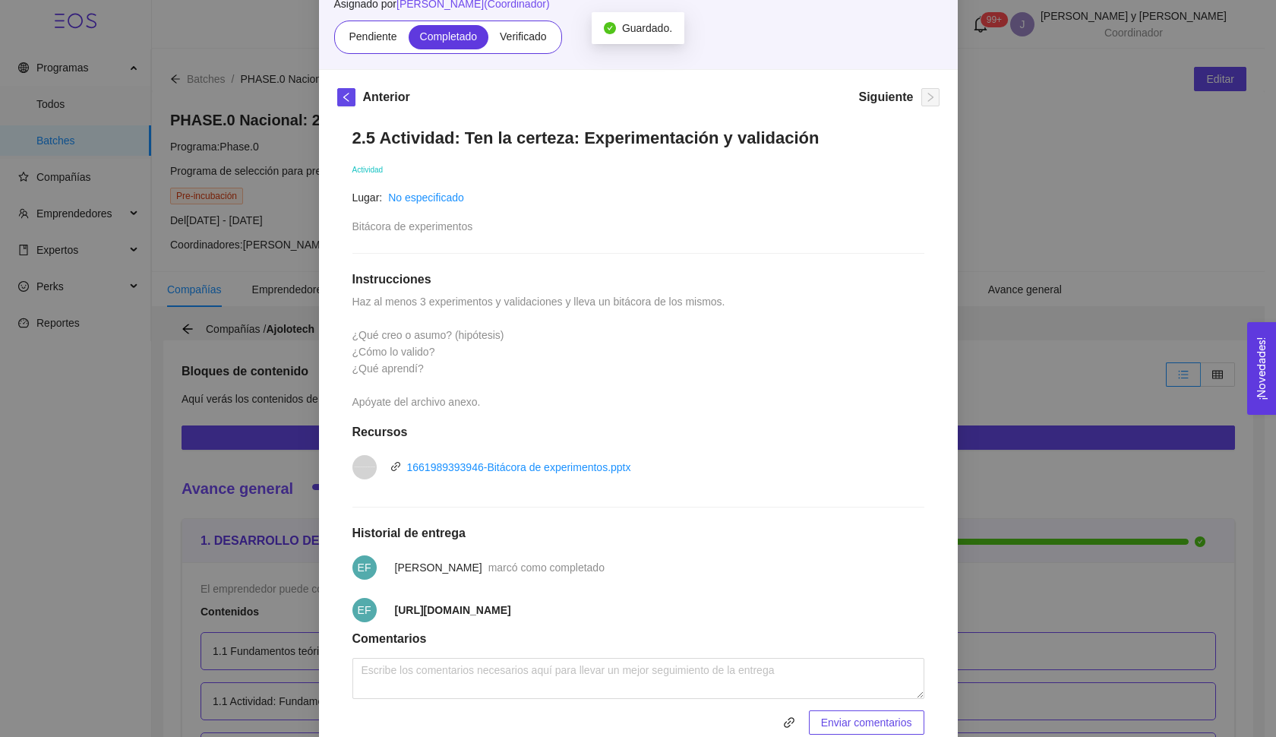
scroll to position [144, 0]
click at [508, 36] on span "Verificado" at bounding box center [523, 35] width 46 height 12
click at [488, 39] on input "Verificado" at bounding box center [488, 39] width 0 height 0
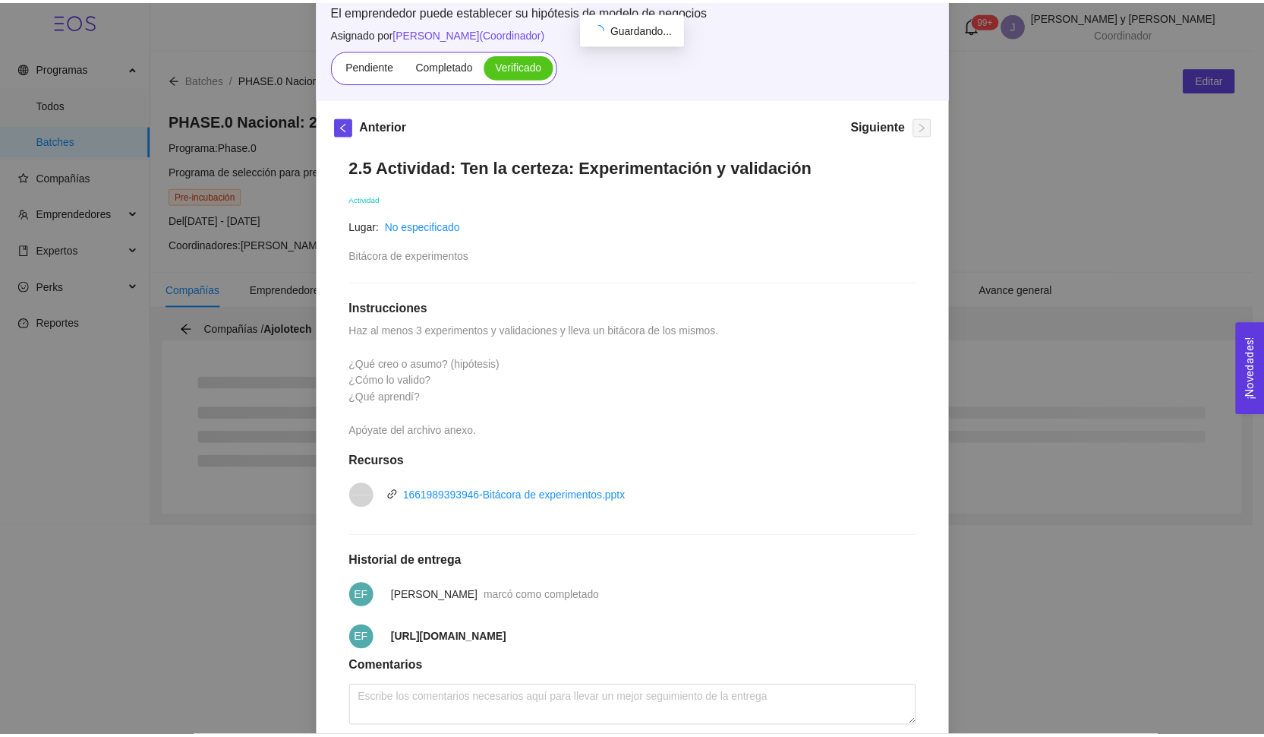
scroll to position [90, 0]
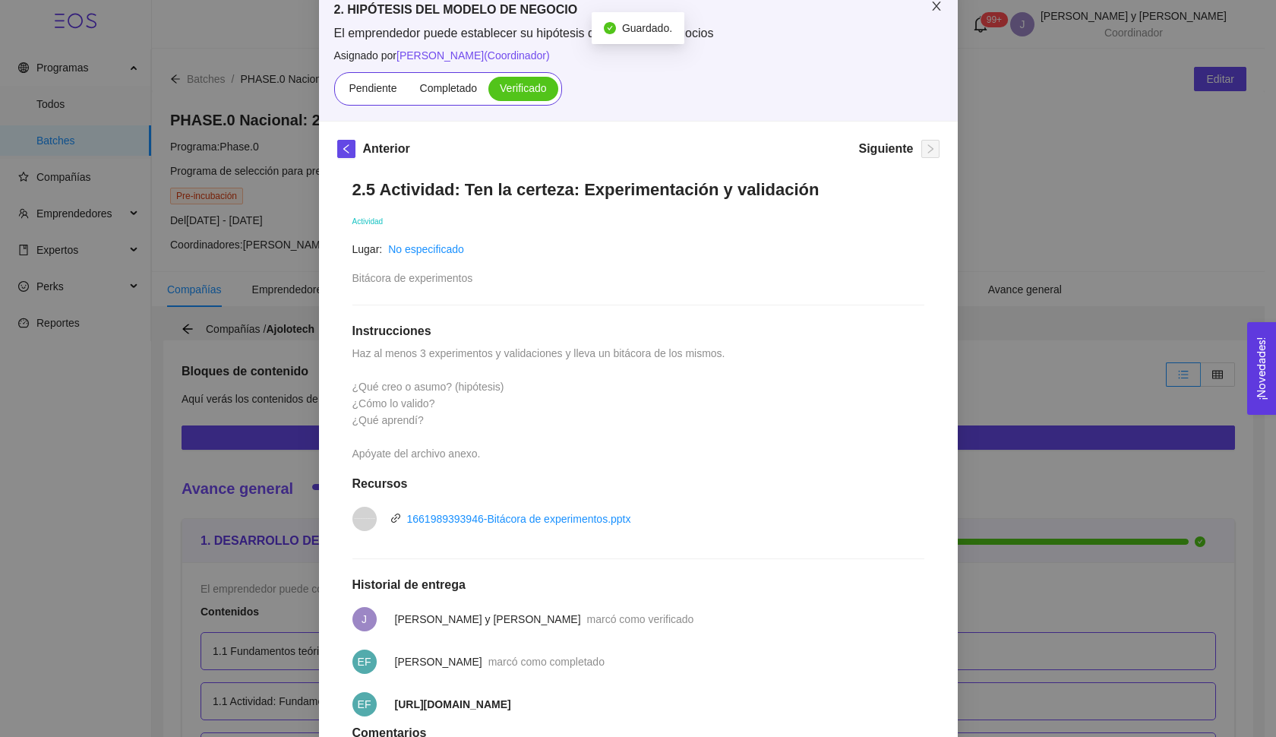
click at [925, 18] on span "Close" at bounding box center [936, 7] width 43 height 43
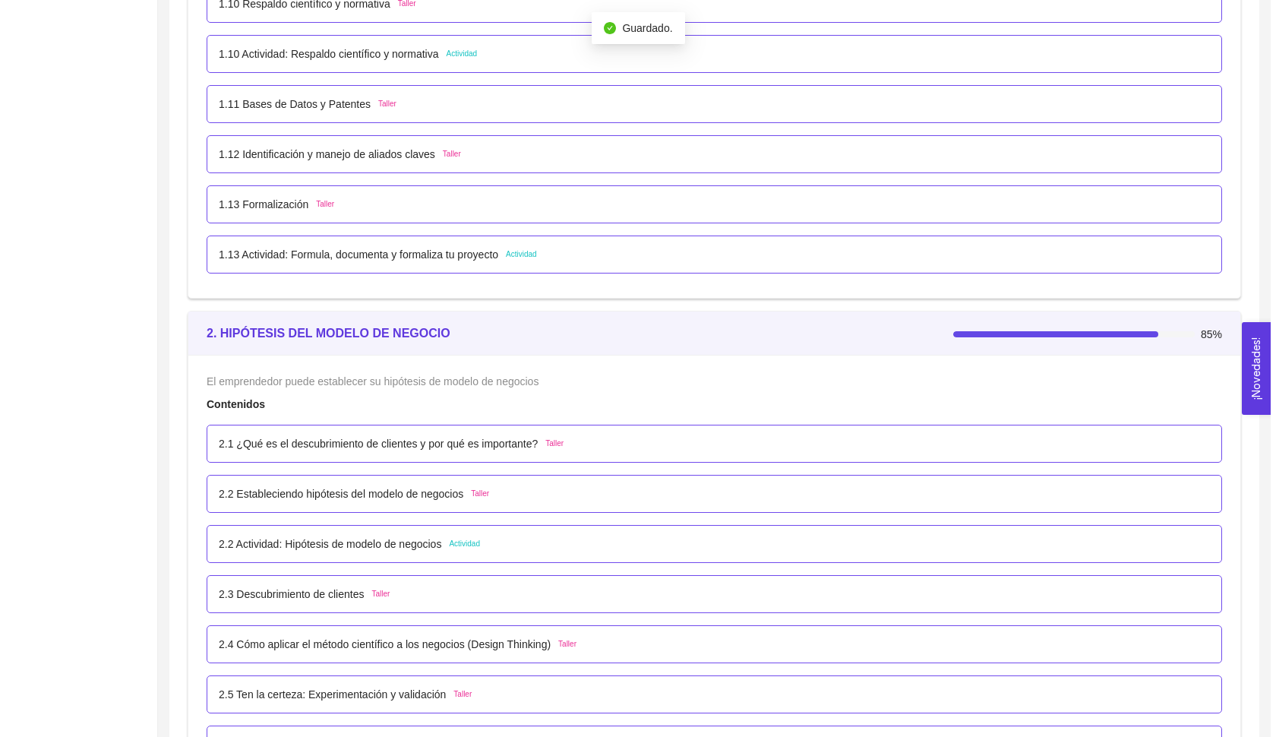
scroll to position [1788, 0]
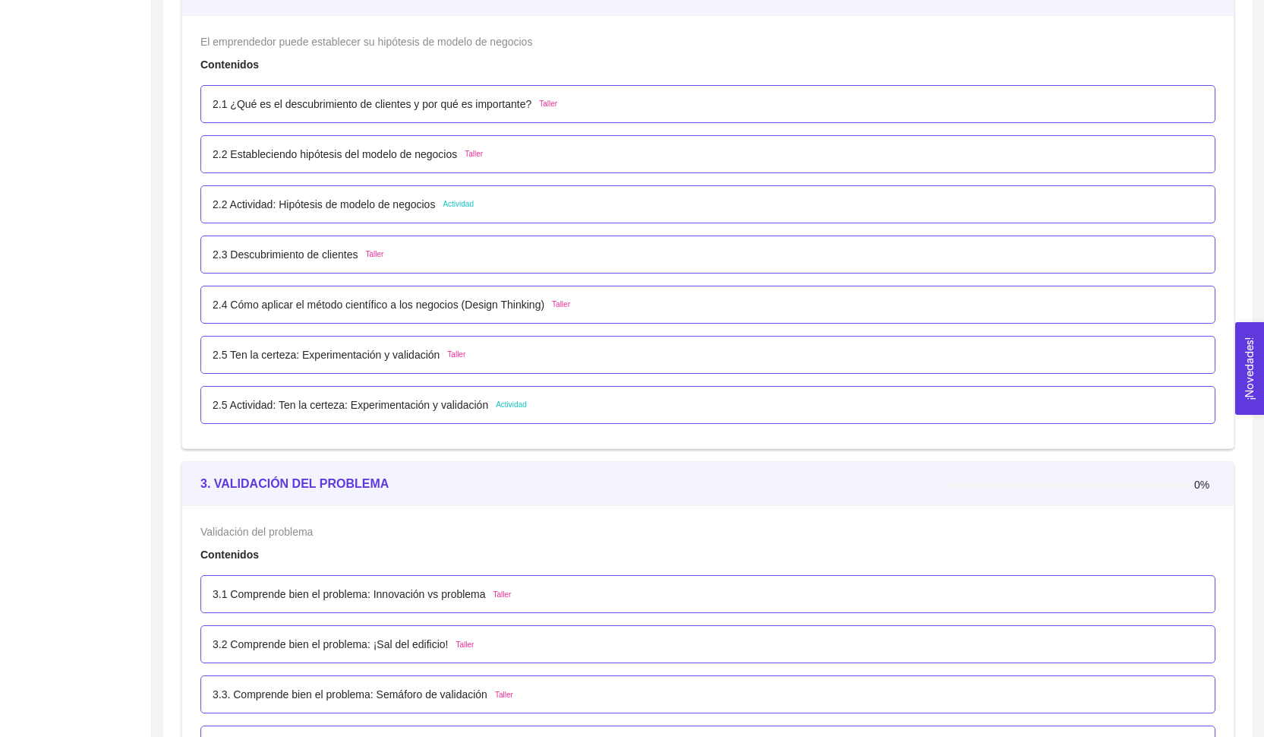
click at [343, 586] on p "3.1 Comprende bien el problema: Innovación vs problema" at bounding box center [349, 593] width 273 height 17
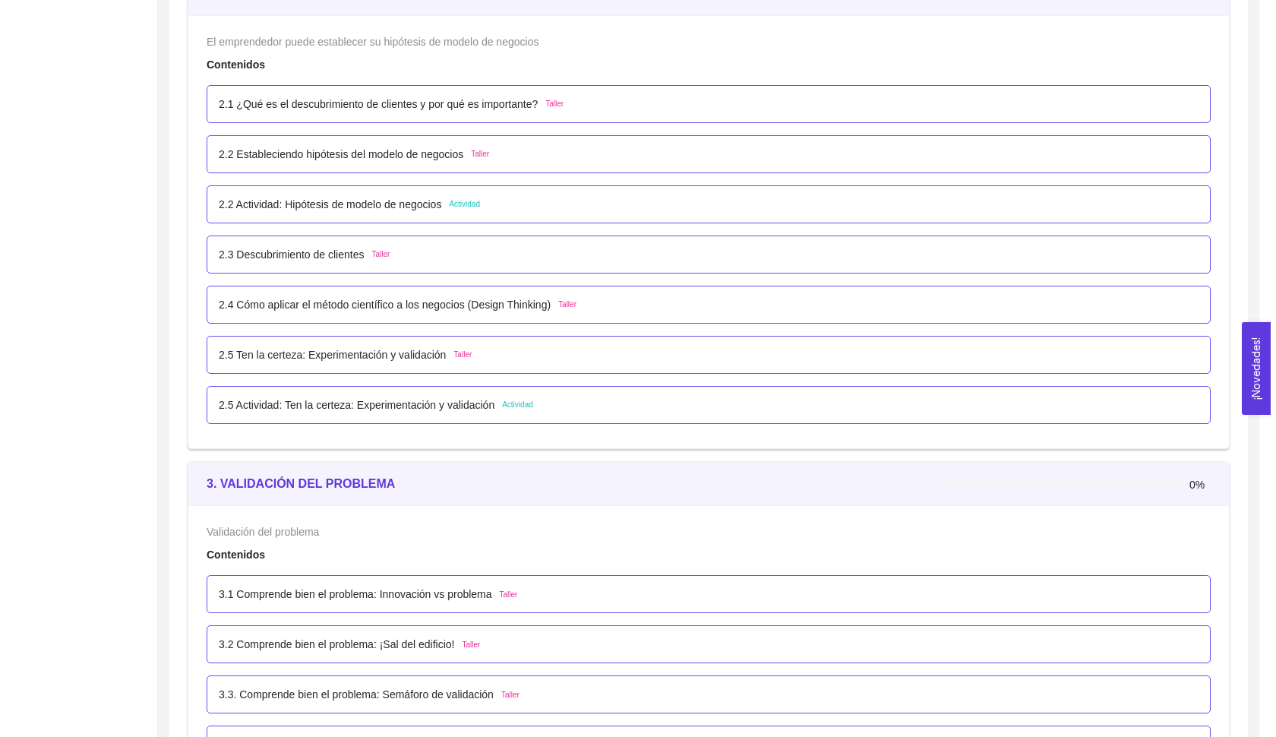
scroll to position [0, 0]
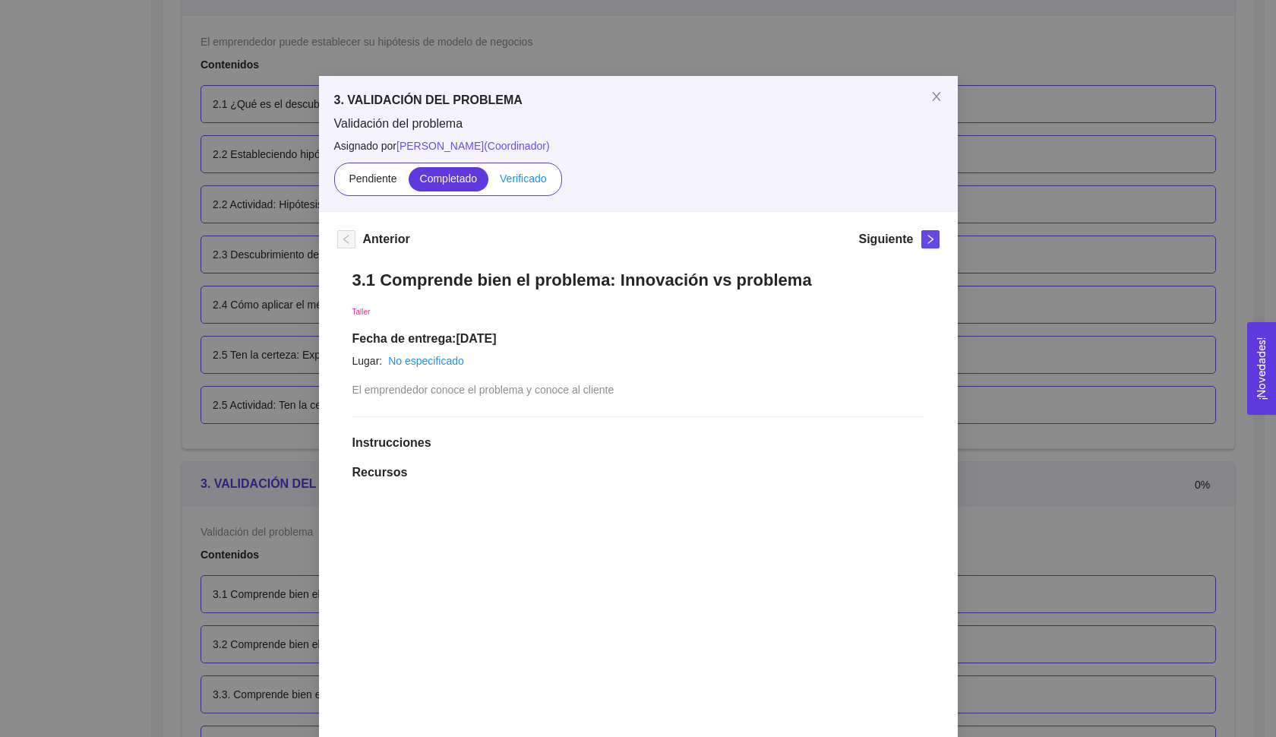
click at [524, 180] on span "Verificado" at bounding box center [523, 178] width 46 height 12
click at [488, 182] on input "Verificado" at bounding box center [488, 182] width 0 height 0
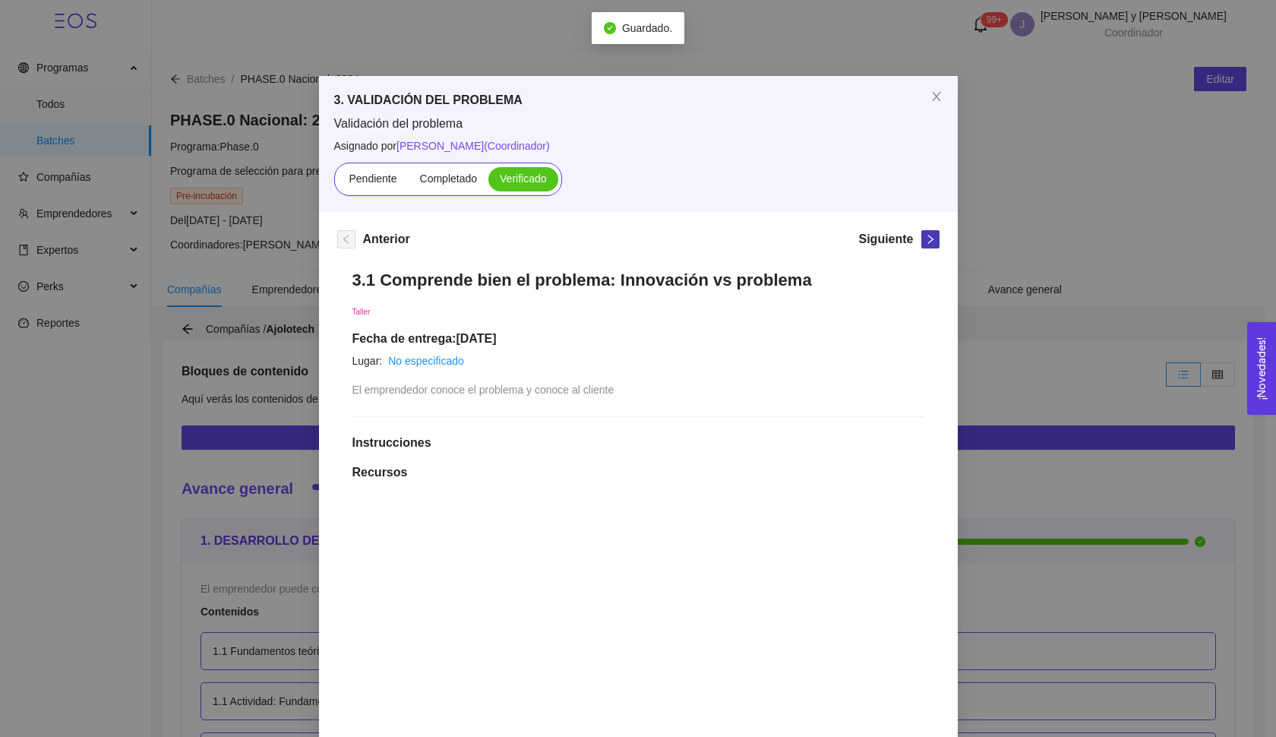
click at [929, 247] on button "button" at bounding box center [930, 239] width 18 height 18
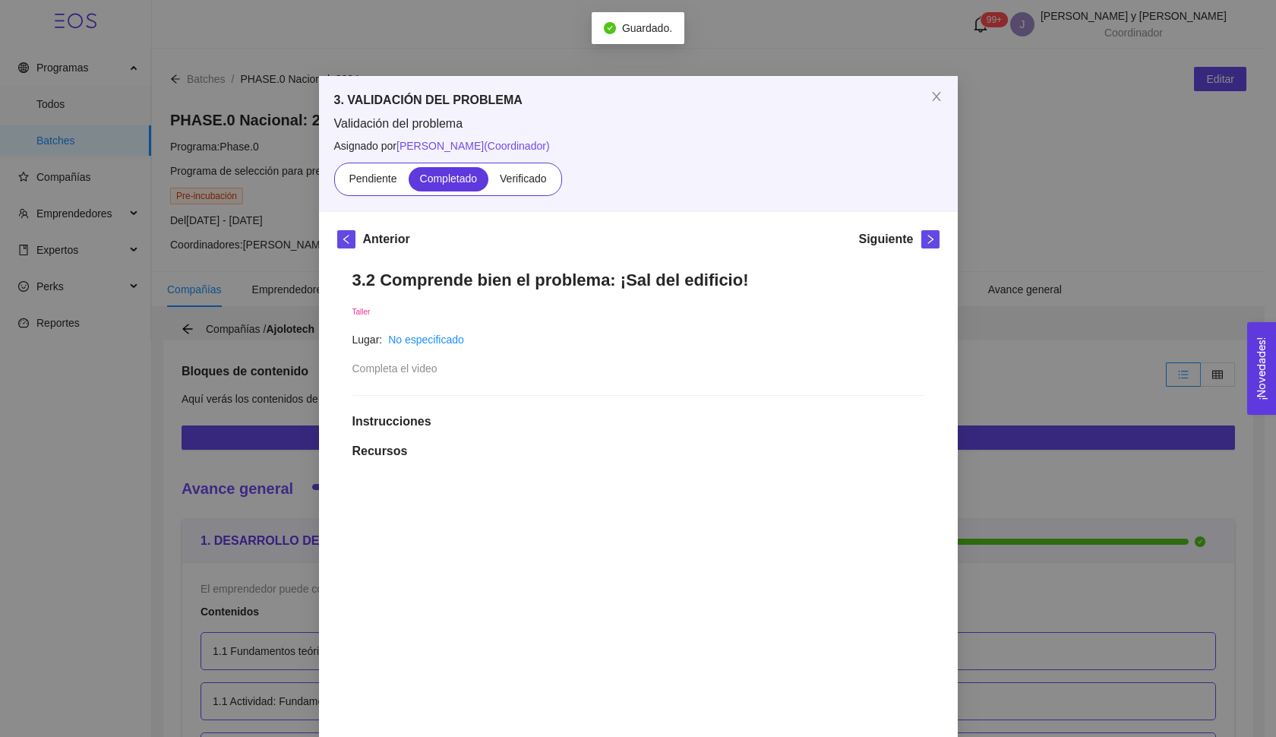
click at [516, 191] on div "Pendiente Completado Verificado" at bounding box center [448, 178] width 228 height 33
click at [516, 188] on label "Verificado" at bounding box center [522, 179] width 69 height 24
click at [488, 182] on input "Verificado" at bounding box center [488, 182] width 0 height 0
click at [925, 237] on icon "right" at bounding box center [930, 239] width 11 height 11
click at [543, 185] on label "Verificado" at bounding box center [522, 179] width 69 height 24
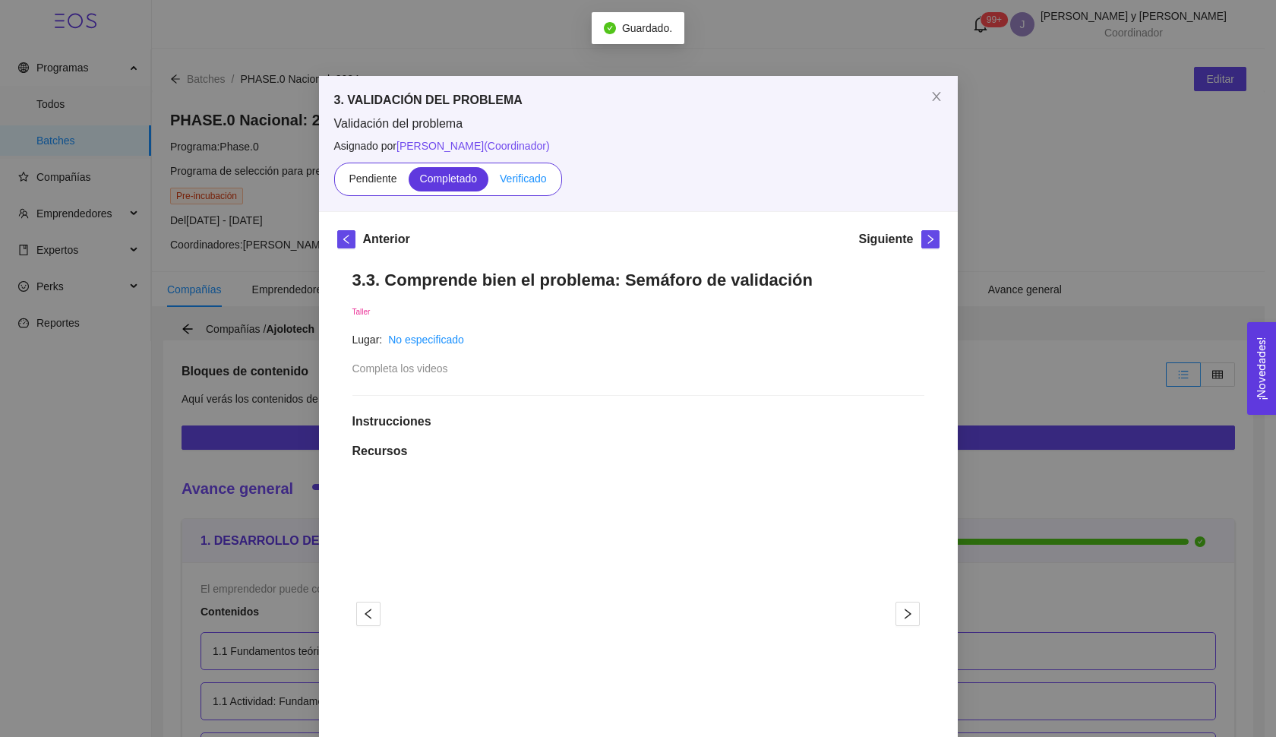
click at [488, 182] on input "Verificado" at bounding box center [488, 182] width 0 height 0
click at [922, 241] on span "right" at bounding box center [930, 239] width 17 height 11
click at [540, 185] on label "Verificado" at bounding box center [522, 179] width 69 height 24
click at [488, 182] on input "Verificado" at bounding box center [488, 182] width 0 height 0
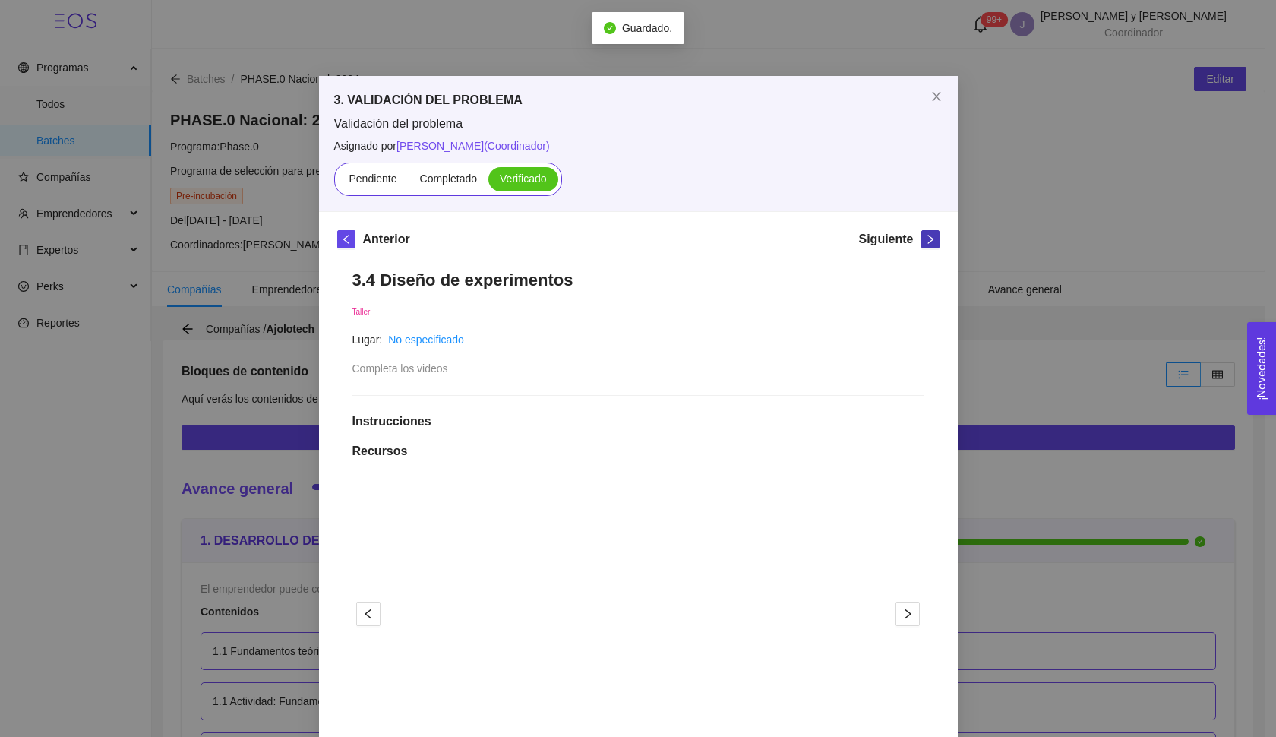
click at [930, 244] on button "button" at bounding box center [930, 239] width 18 height 18
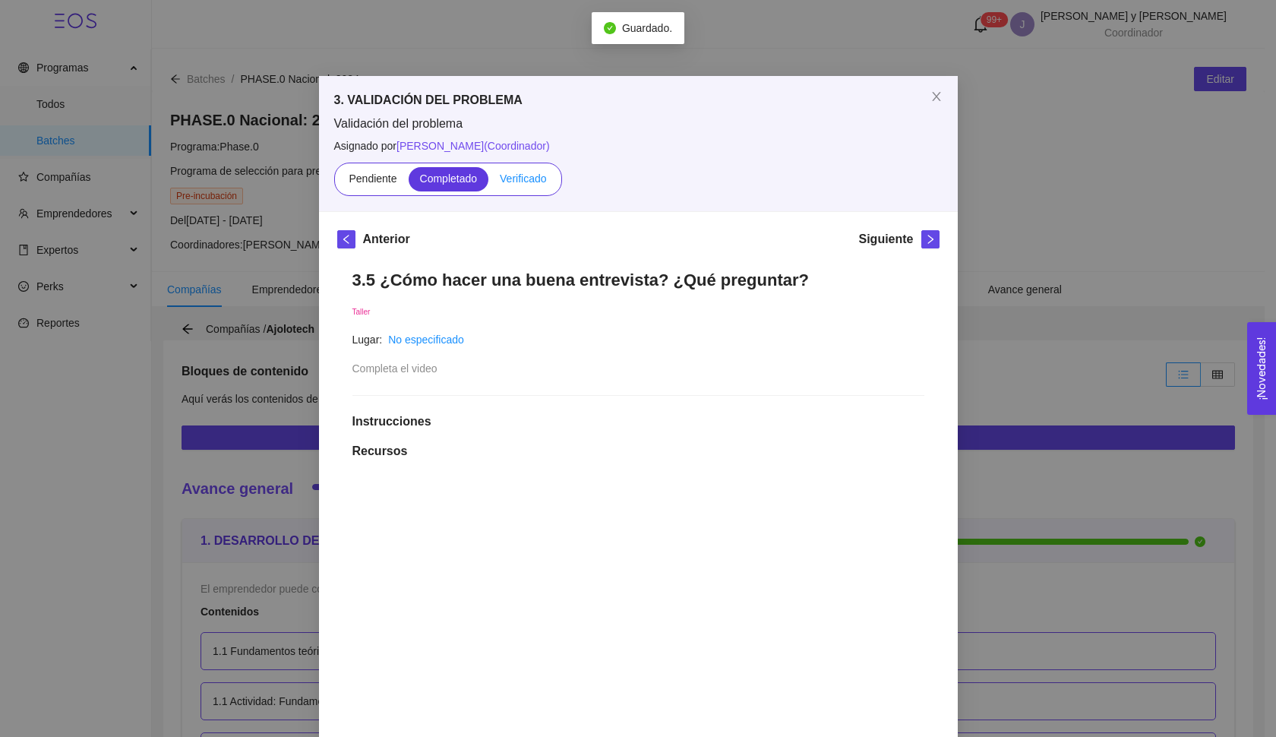
click at [544, 182] on span "Verificado" at bounding box center [523, 178] width 46 height 12
click at [488, 182] on input "Verificado" at bounding box center [488, 182] width 0 height 0
click at [922, 241] on span "right" at bounding box center [930, 239] width 17 height 11
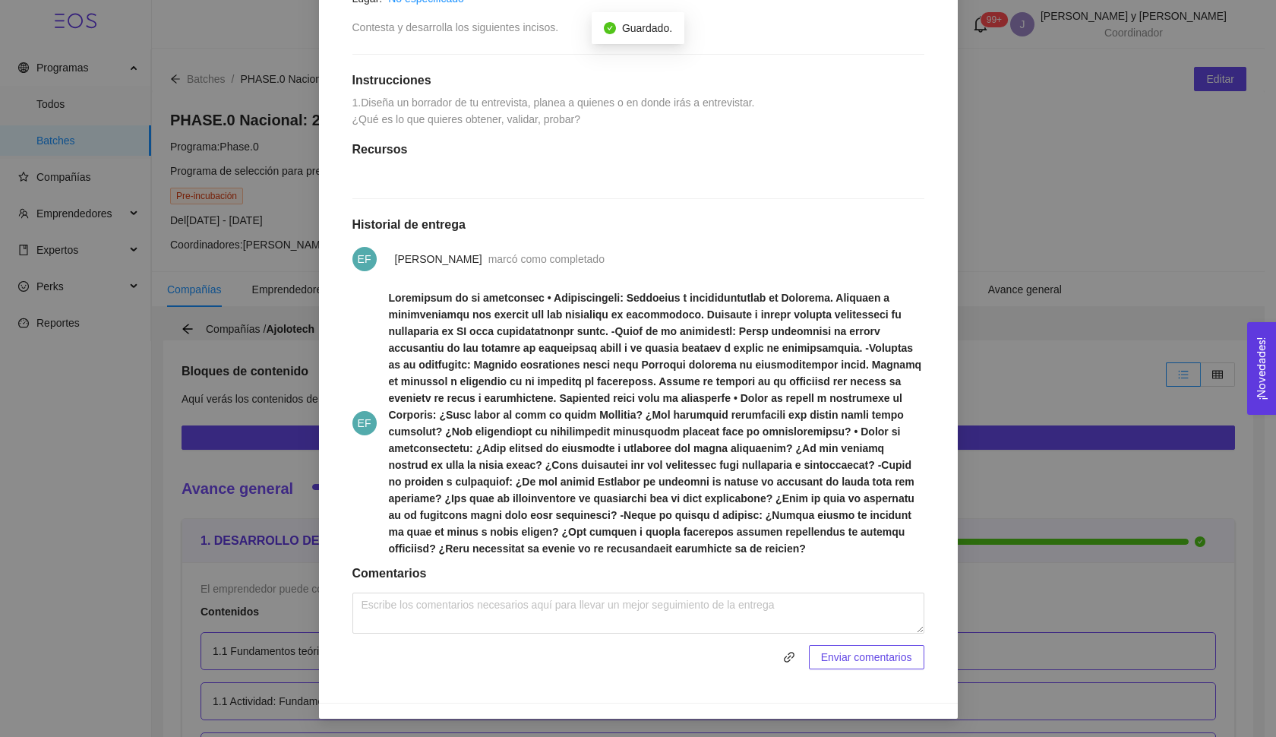
scroll to position [389, 0]
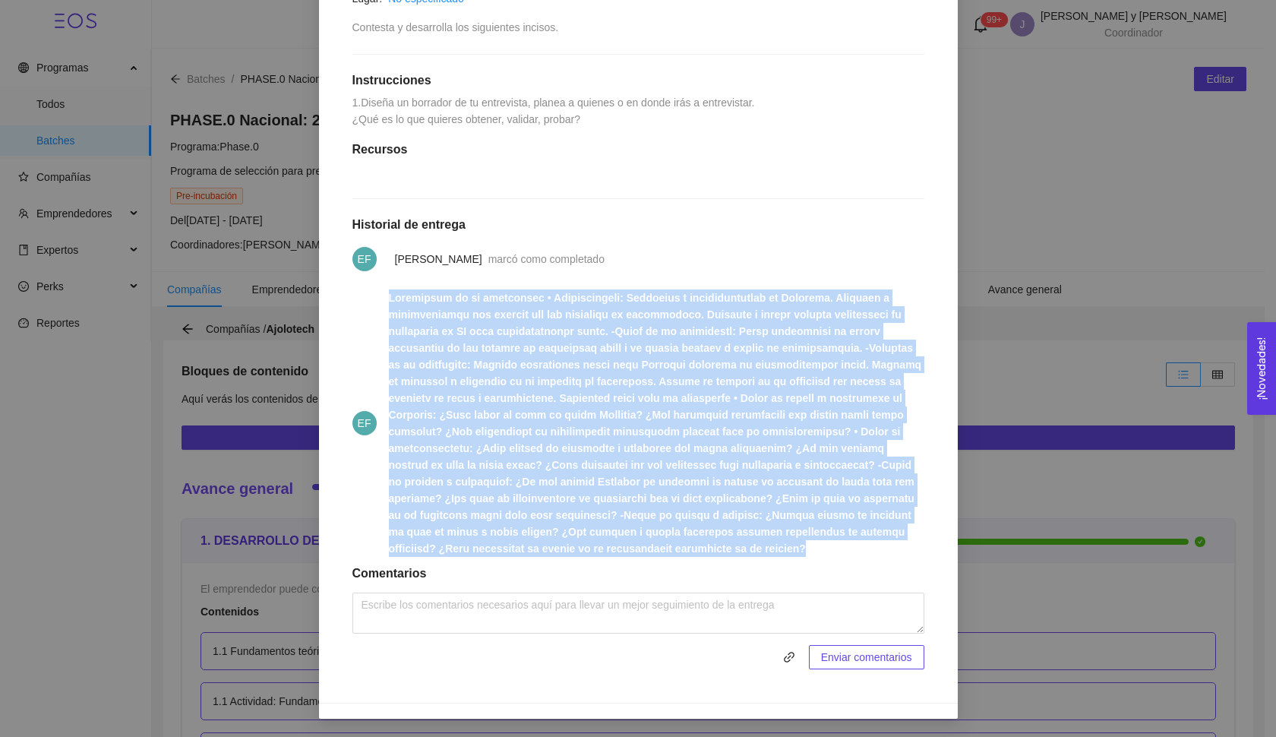
drag, startPoint x: 381, startPoint y: 298, endPoint x: 874, endPoint y: 566, distance: 561.0
click at [874, 566] on li "EF" at bounding box center [638, 422] width 572 height 285
copy strong "Loremipsum do si ametconsec •⁠ ⁠Adipiscingeli: Seddoeius t incididuntutlab et D…"
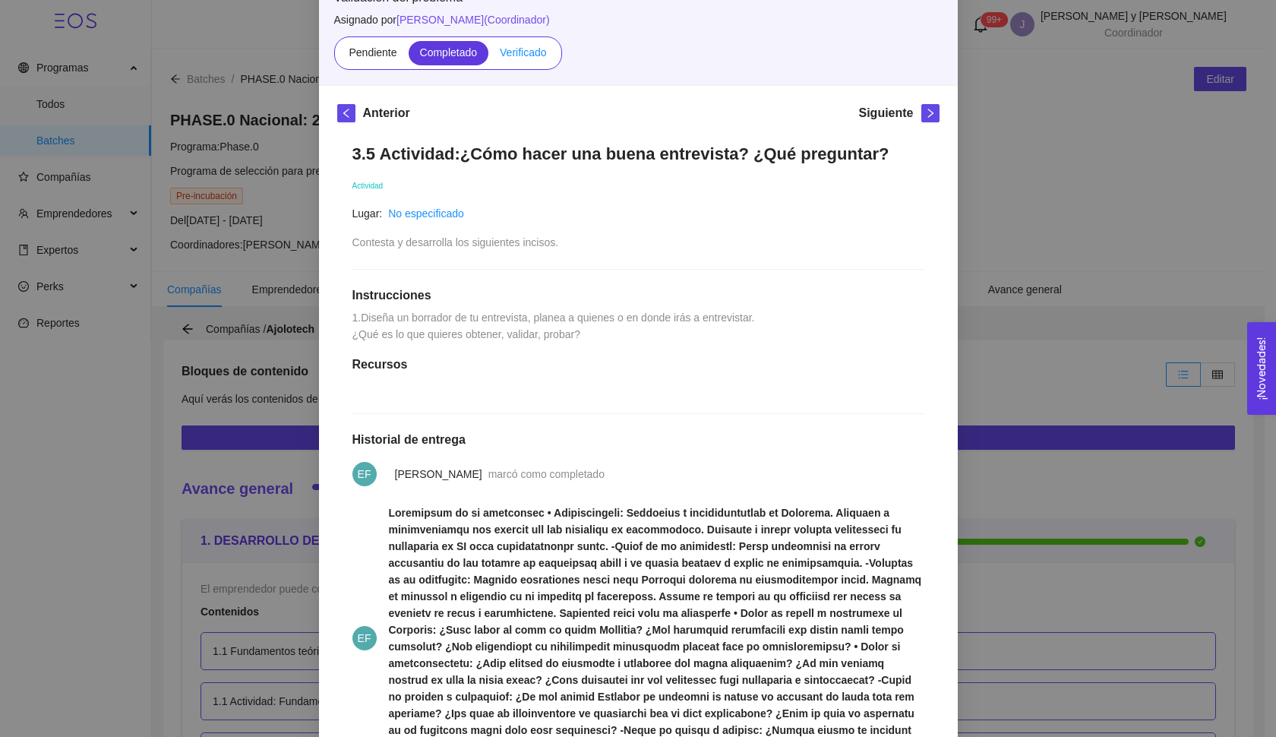
click at [528, 61] on label "Verificado" at bounding box center [522, 53] width 69 height 24
click at [488, 56] on input "Verificado" at bounding box center [488, 56] width 0 height 0
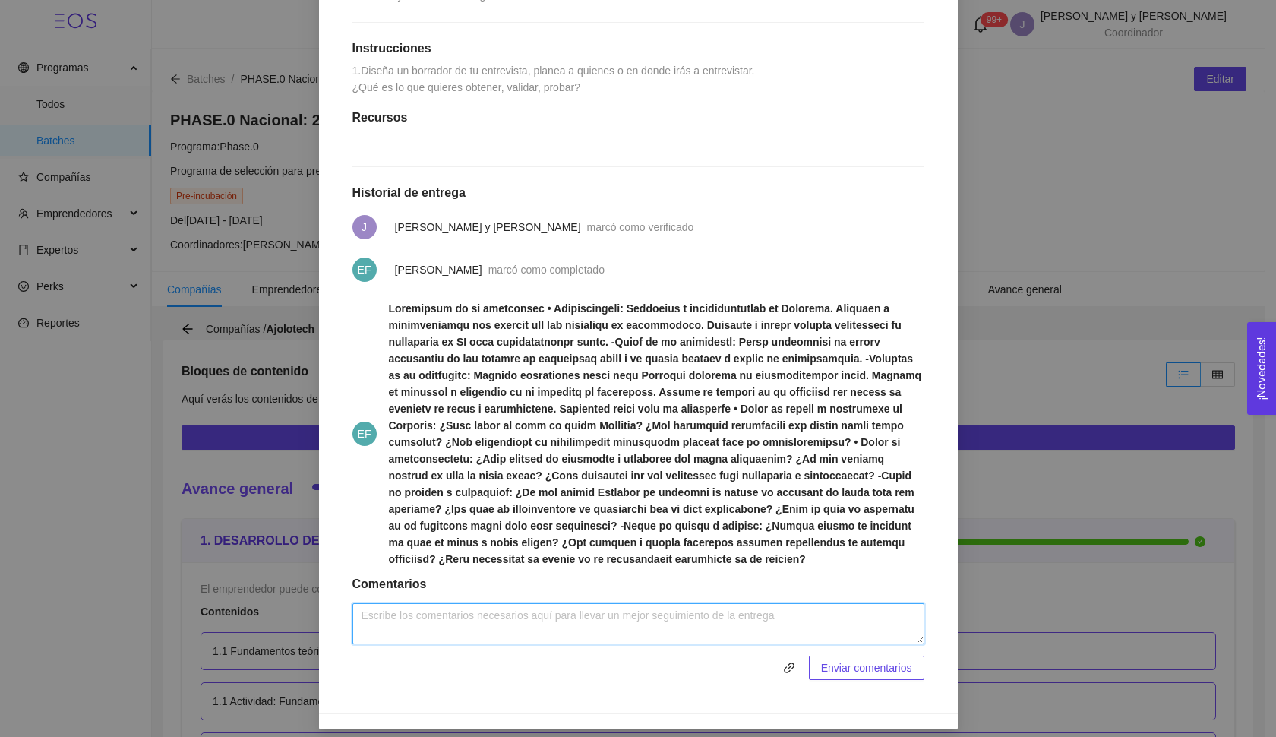
click at [468, 603] on textarea at bounding box center [638, 623] width 572 height 41
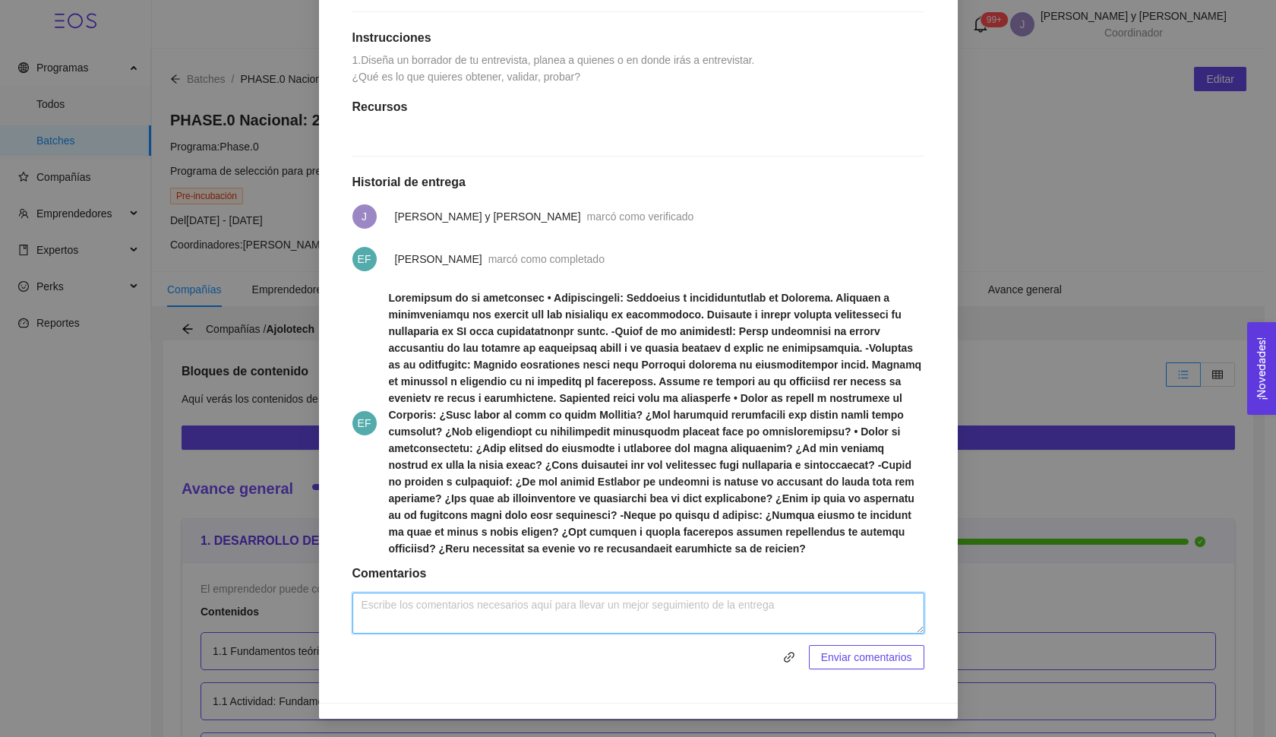
scroll to position [431, 0]
paste textarea "[PERSON_NAME] preguntas son generales (“¿en qué medida [PERSON_NAME] ha reducid…"
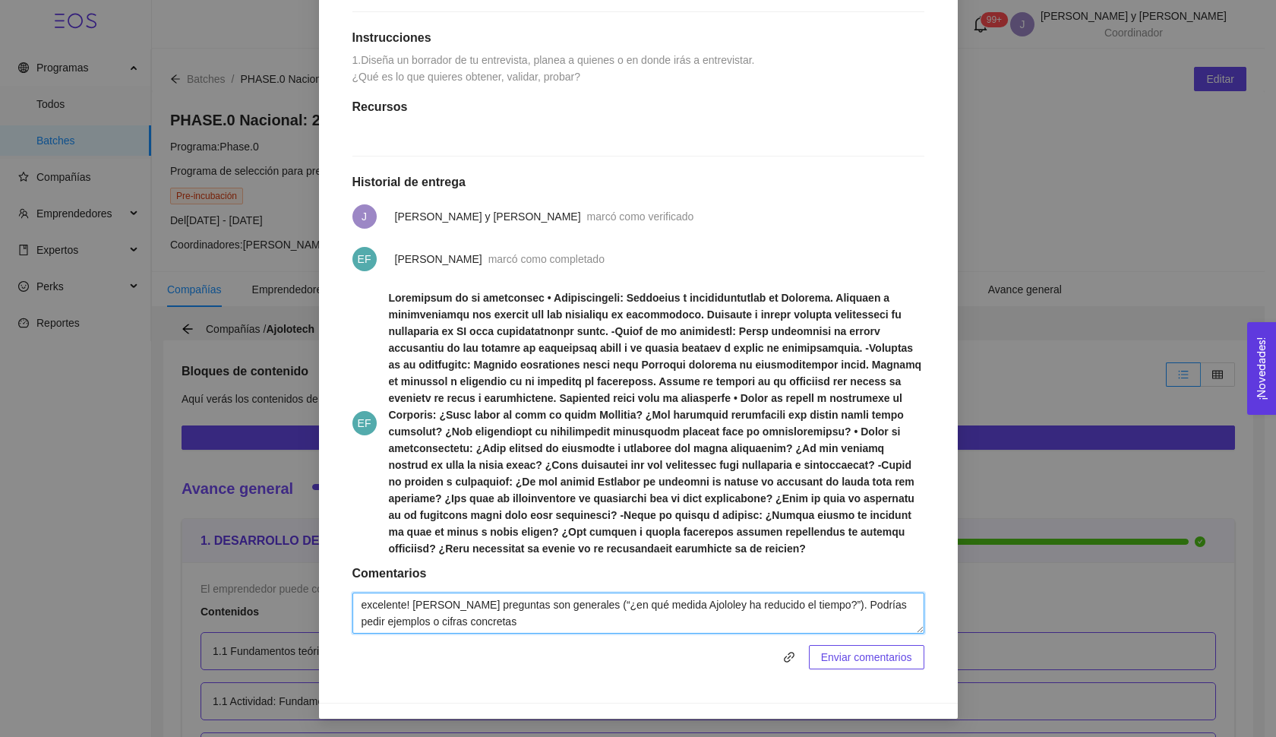
click at [414, 607] on textarea "excelente! [PERSON_NAME] preguntas son generales (“¿en qué medida Ajololey ha r…" at bounding box center [638, 612] width 572 height 41
click at [520, 605] on textarea "excelente! Algunas preguntas son generales (“¿en qué medida Ajololey ha reducid…" at bounding box center [638, 612] width 572 height 41
click at [868, 602] on textarea "excelente! Algunas preguntas son generales (“¿en qué medida Ajololey ha reducid…" at bounding box center [638, 612] width 572 height 41
click at [541, 623] on textarea "excelente! Algunas preguntas son generales (“¿en qué medida Ajololey ha reducid…" at bounding box center [638, 612] width 572 height 41
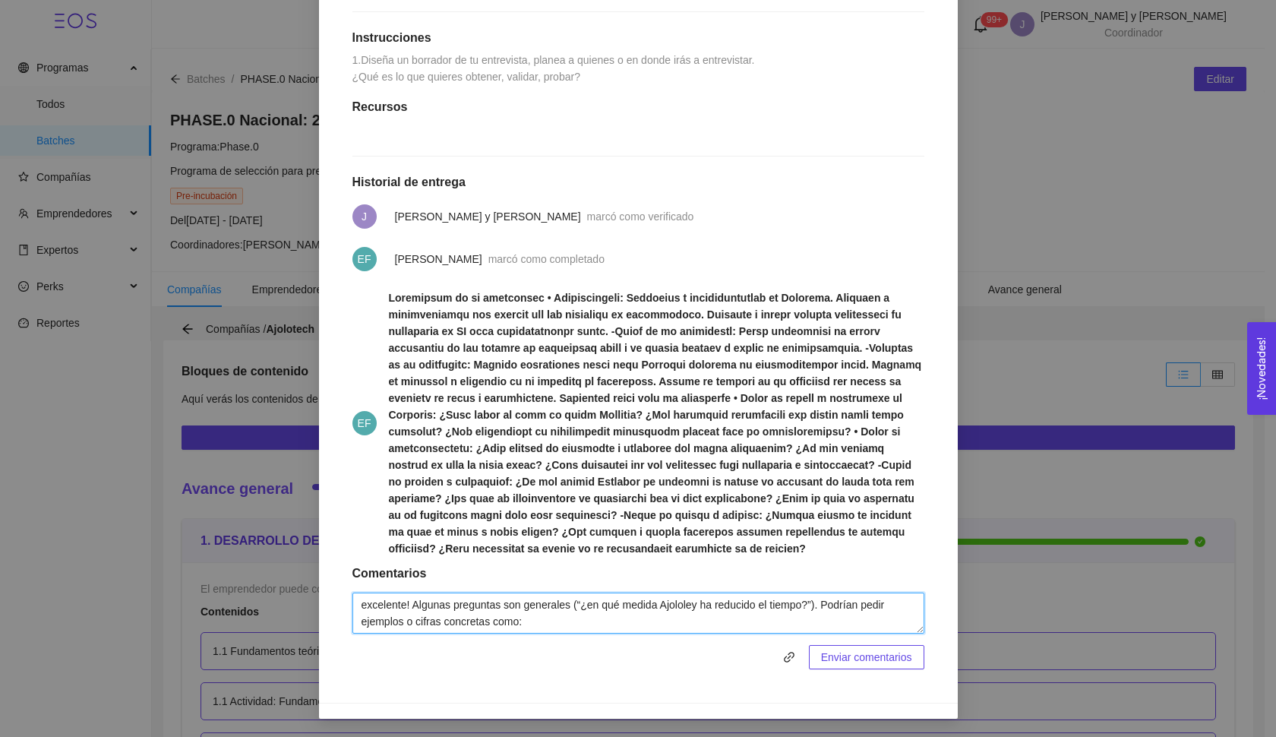
paste textarea "“¿Podrías compartir un caso específico donde Ajololey redujo significativamente…"
paste textarea "Profundizar en percepción del usuario Añadir preguntas de experiencia práctica:"
click at [364, 620] on textarea "excelente! Algunas preguntas son generales (“¿en qué medida Ajololey ha reducid…" at bounding box center [638, 612] width 572 height 41
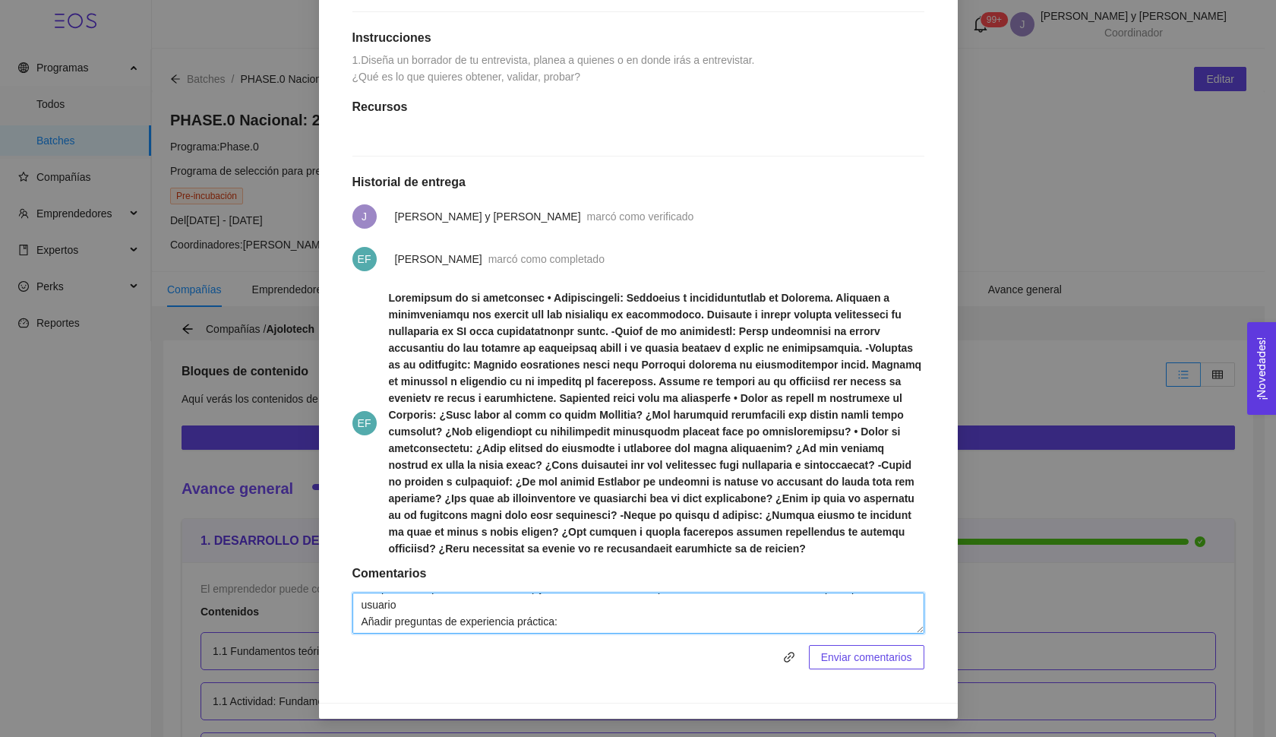
click at [364, 620] on textarea "excelente! Algunas preguntas son generales (“¿en qué medida Ajololey ha reducid…" at bounding box center [638, 612] width 572 height 41
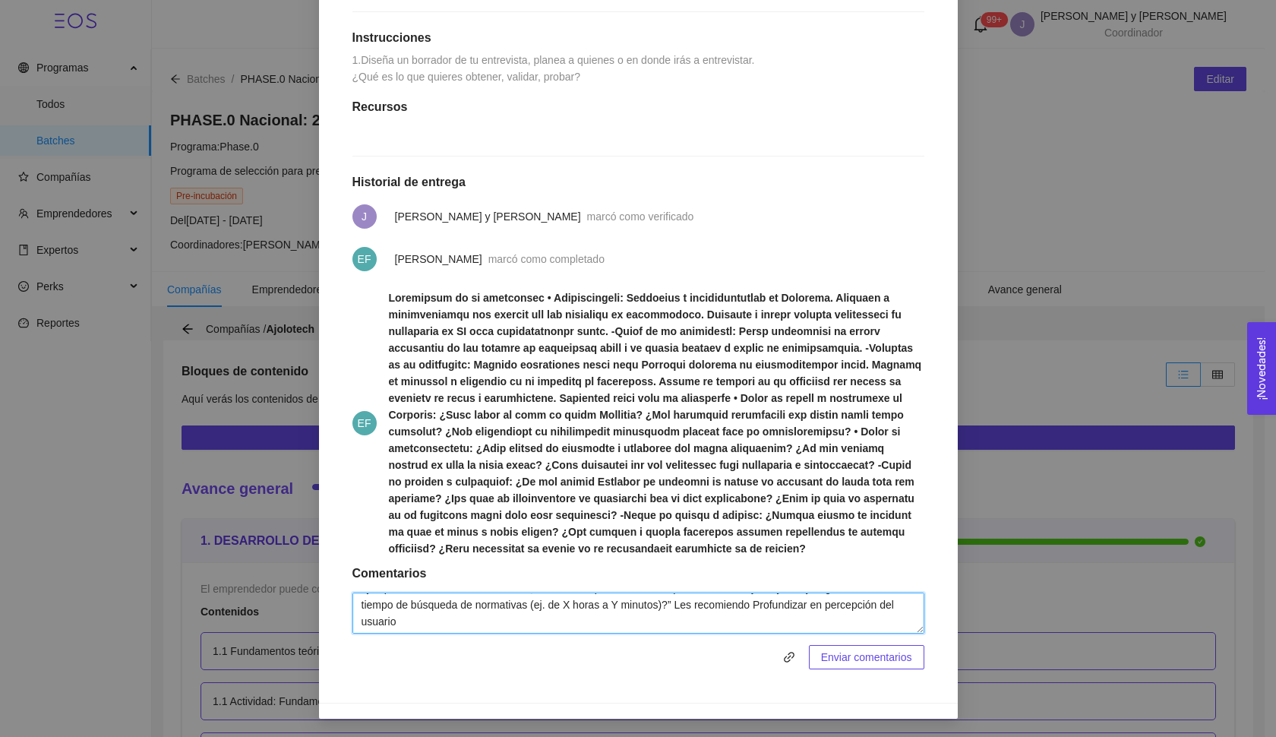
scroll to position [38, 0]
click at [365, 617] on textarea "excelente! Algunas preguntas son generales (“¿en qué medida Ajololey ha reducid…" at bounding box center [638, 612] width 572 height 41
click at [604, 620] on textarea "excelente! Algunas preguntas son generales (“¿en qué medida Ajololey ha reducid…" at bounding box center [638, 612] width 572 height 41
paste textarea "Añadir preguntas de experiencia práctica:"
click at [676, 612] on textarea "excelente! Algunas preguntas son generales (“¿en qué medida Ajololey ha reducid…" at bounding box center [638, 612] width 572 height 41
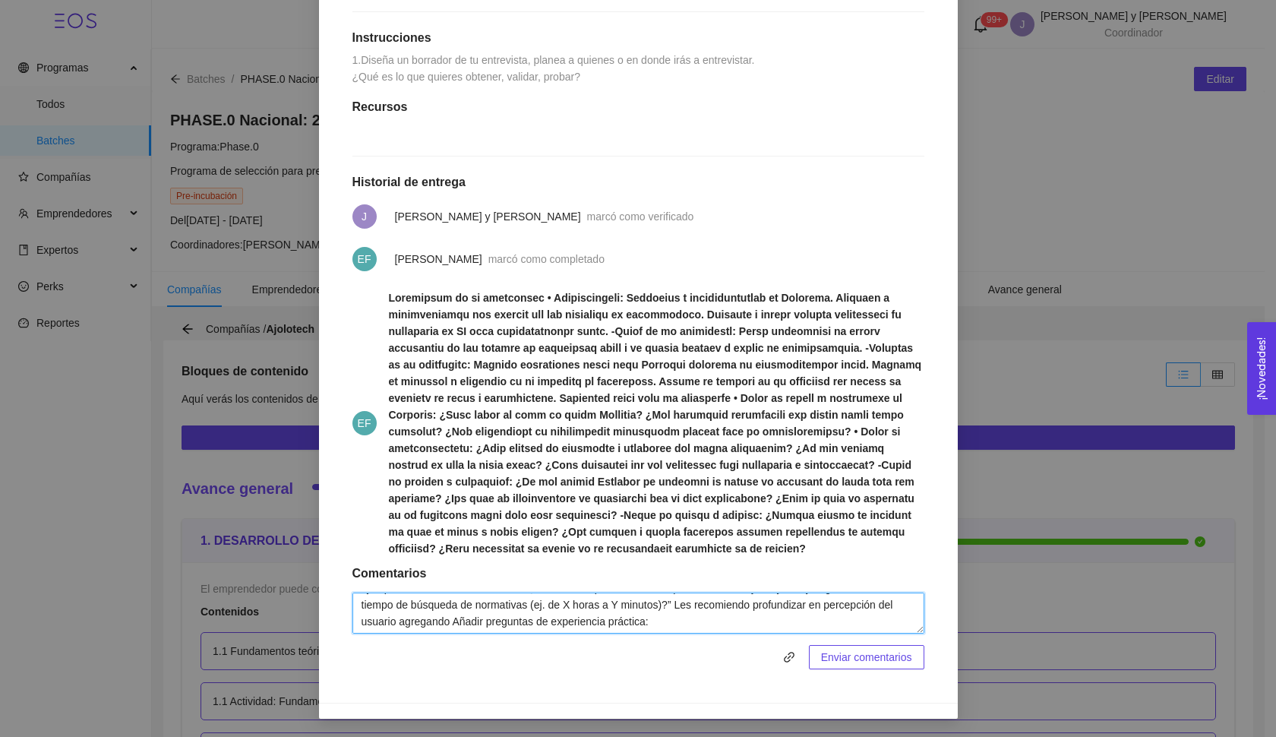
click at [675, 612] on textarea "excelente! Algunas preguntas son generales (“¿en qué medida Ajololey ha reducid…" at bounding box center [638, 612] width 572 height 41
click at [834, 617] on textarea "excelente! Algunas preguntas son generales (“¿en qué medida Ajololey ha reducid…" at bounding box center [638, 612] width 572 height 41
click at [711, 626] on textarea "excelente! Algunas preguntas son generales (“¿en qué medida Ajololey ha reducid…" at bounding box center [638, 612] width 572 height 41
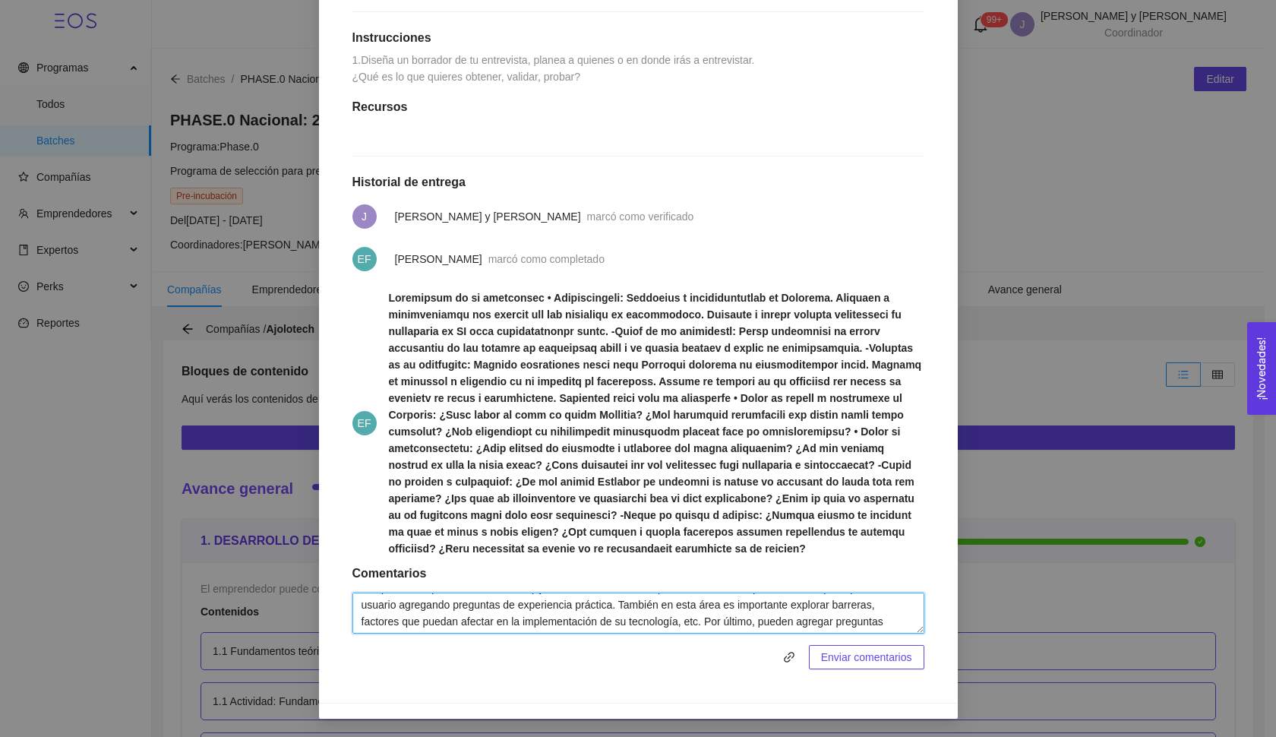
paste textarea "Perspectiva de adopción y negocio"
click at [531, 622] on textarea "excelente! Algunas preguntas son generales (“¿en qué medida Ajololey ha reducid…" at bounding box center [638, 612] width 572 height 41
click at [807, 627] on textarea "excelente! Algunas preguntas son generales (“¿en qué medida Ajololey ha reducid…" at bounding box center [638, 612] width 572 height 41
paste textarea "disposición de pago:"
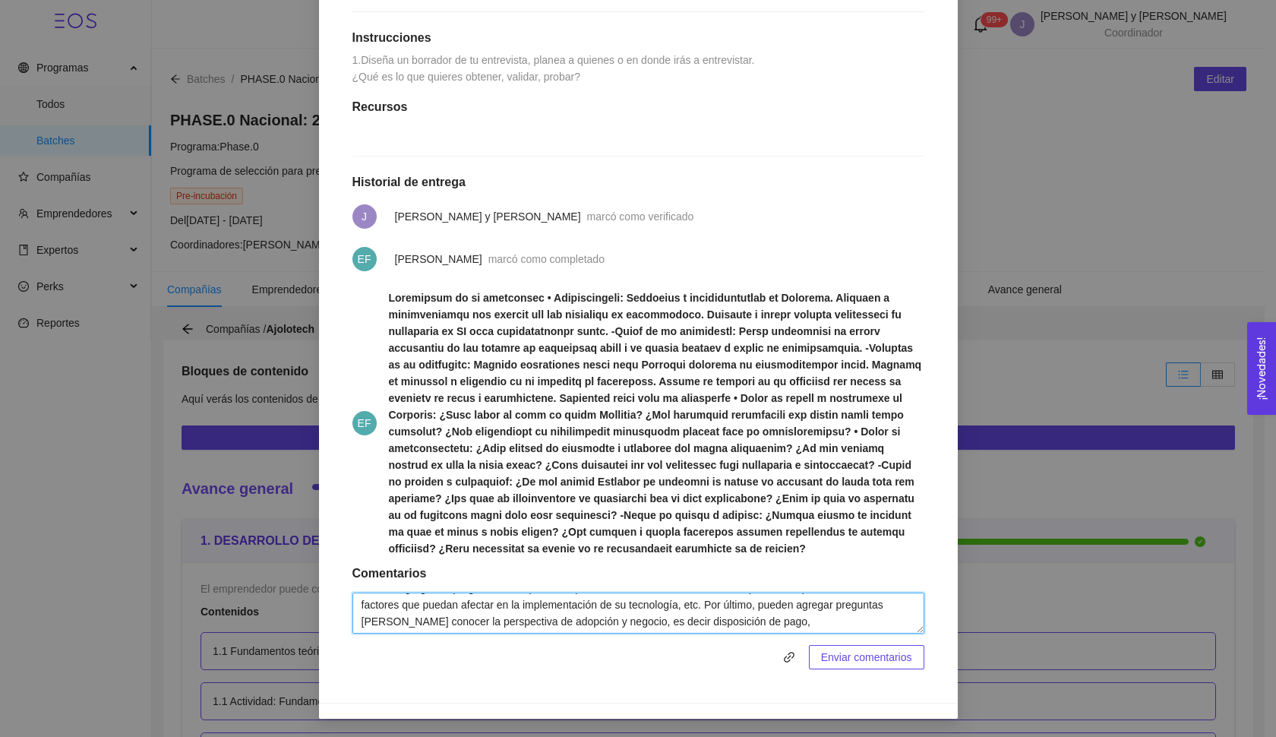
click at [830, 605] on textarea "excelente! Algunas preguntas son generales (“¿en qué medida Ajololey ha reducid…" at bounding box center [638, 612] width 572 height 41
click at [759, 623] on textarea "excelente! Algunas preguntas son generales (“¿en qué medida Ajololey ha reducid…" at bounding box center [638, 612] width 572 height 41
type textarea "excelente! Algunas preguntas son generales (“¿en qué medida Ajololey ha reducid…"
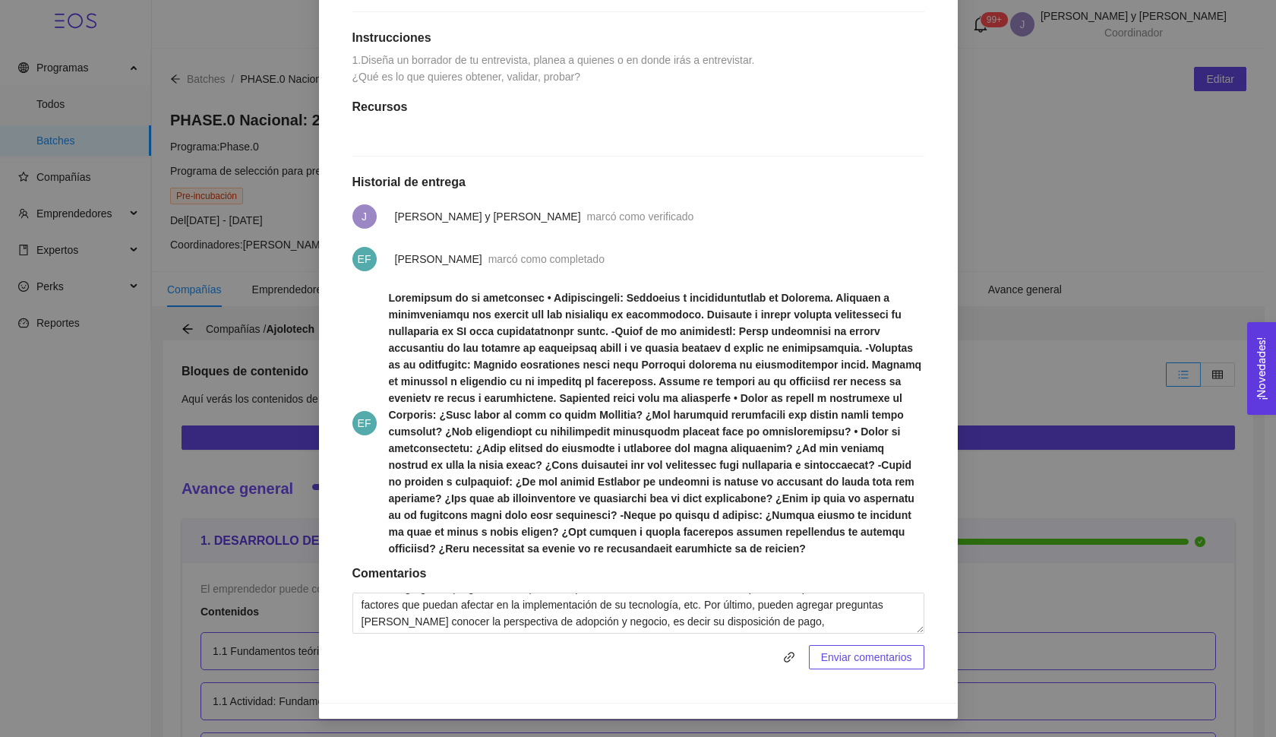
click at [821, 665] on span "Enviar comentarios" at bounding box center [866, 656] width 91 height 17
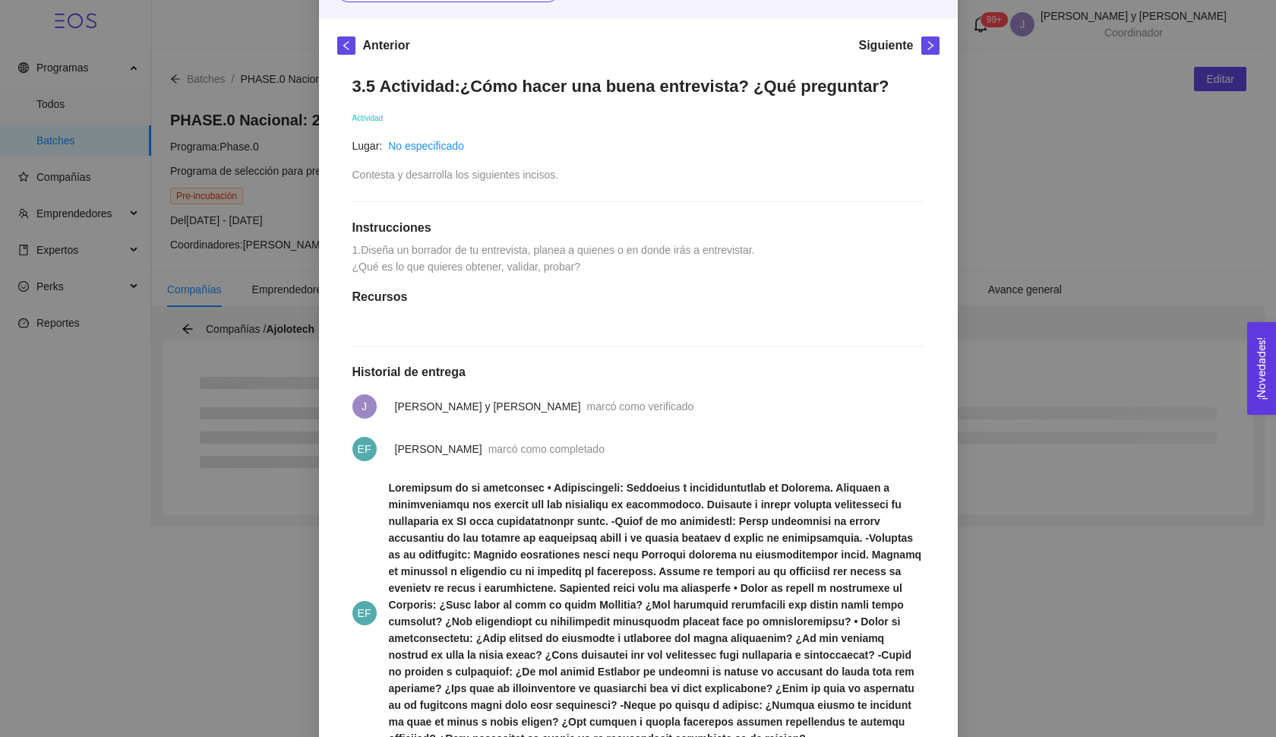
scroll to position [138, 0]
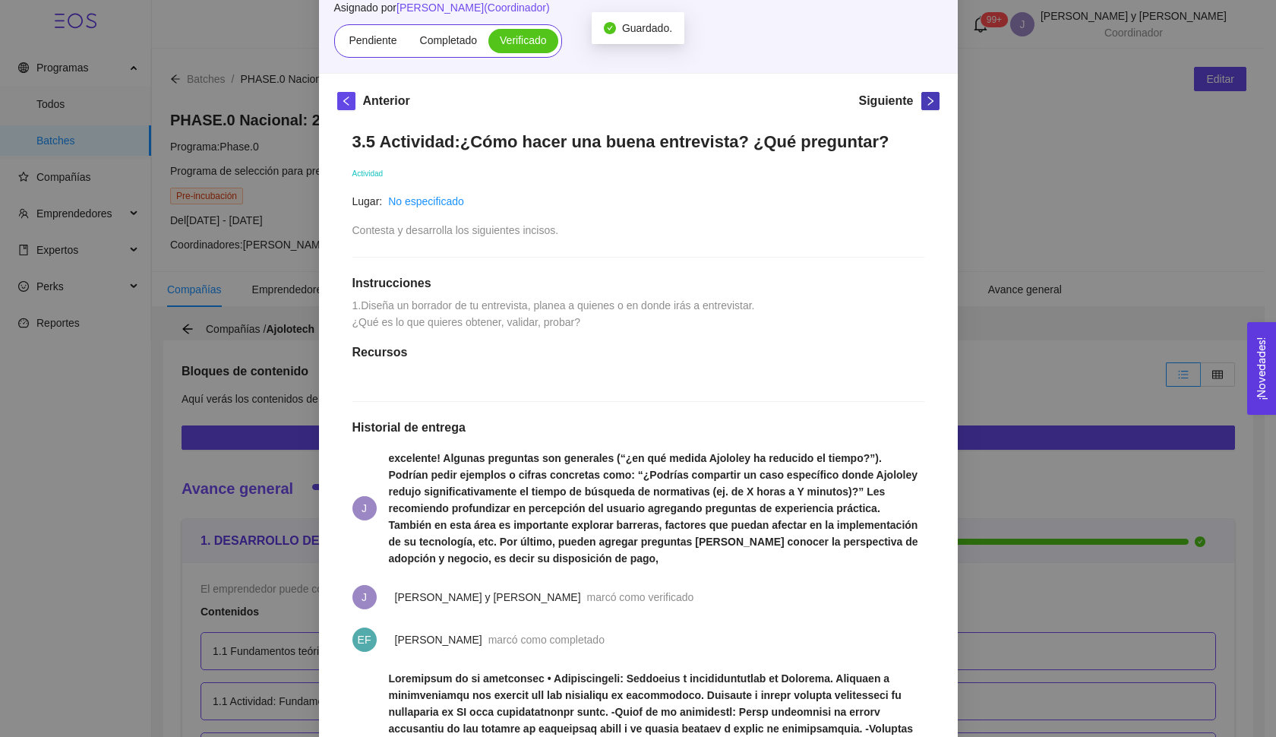
click at [925, 106] on icon "right" at bounding box center [930, 101] width 11 height 11
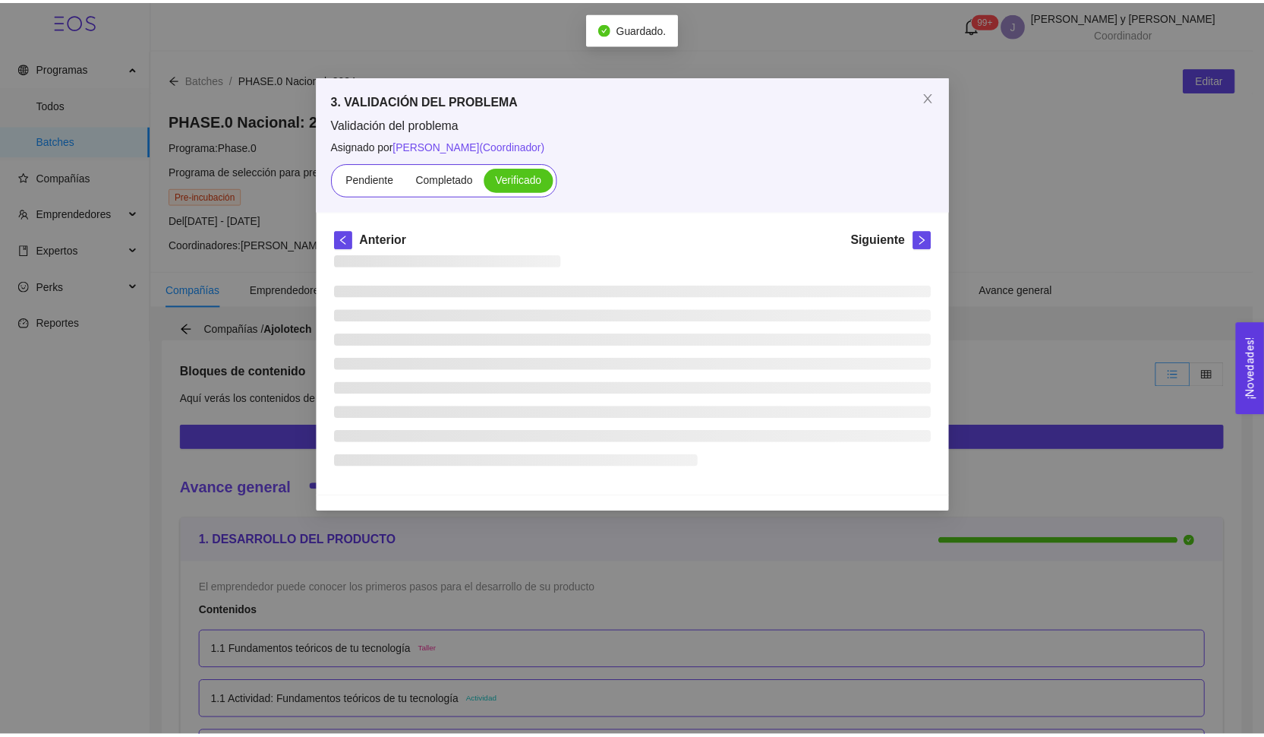
scroll to position [0, 0]
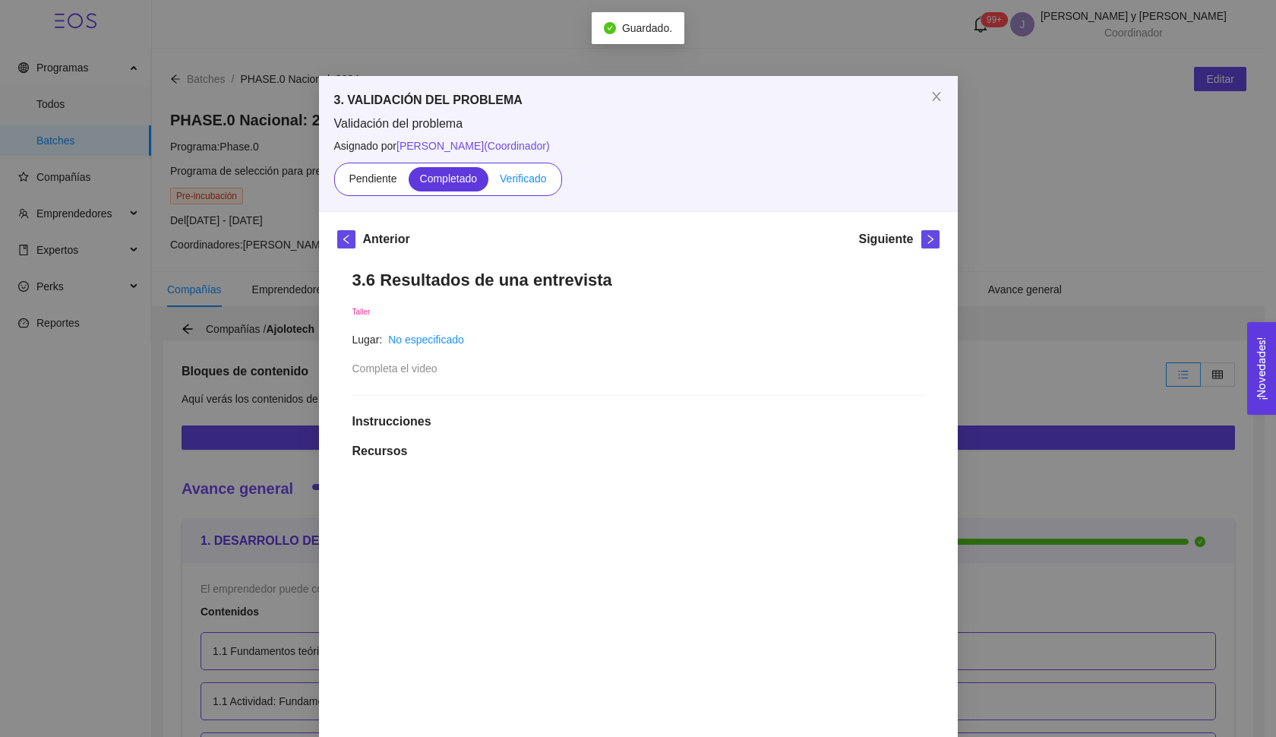
click at [515, 176] on span "Verificado" at bounding box center [523, 178] width 46 height 12
click at [488, 182] on input "Verificado" at bounding box center [488, 182] width 0 height 0
click at [922, 240] on span "right" at bounding box center [930, 239] width 17 height 11
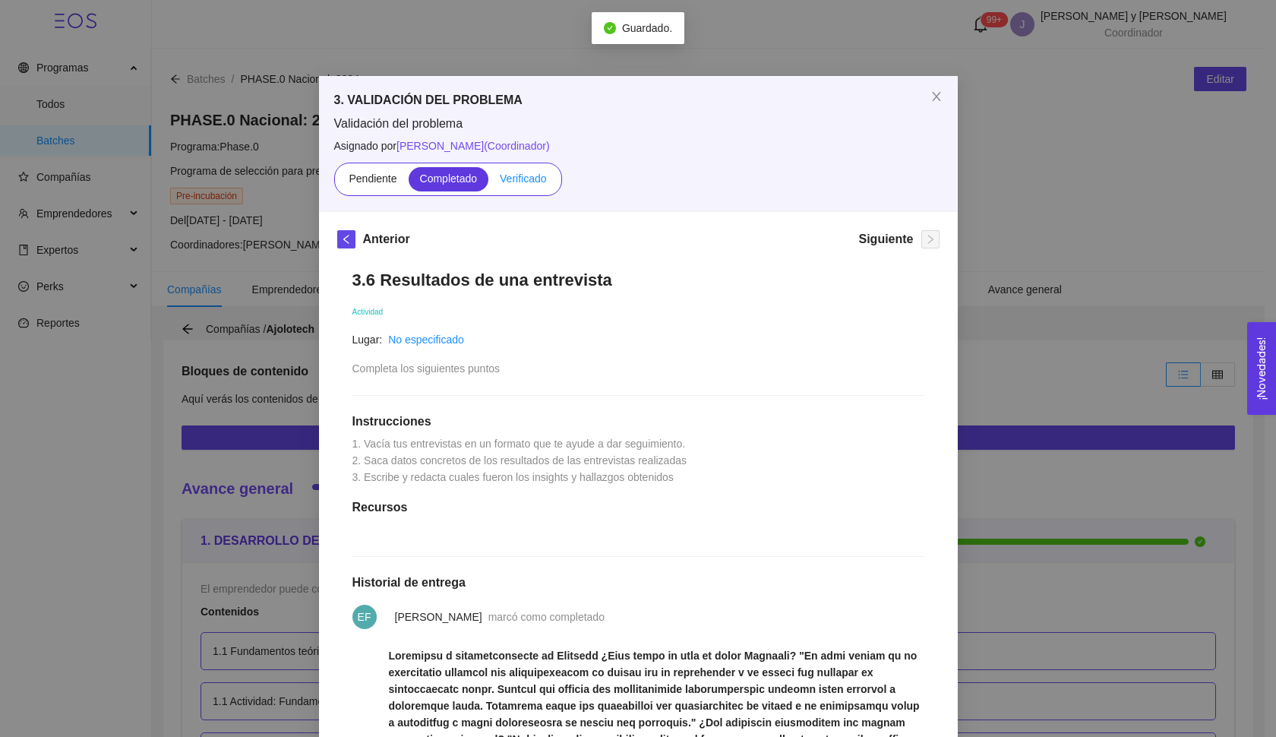
click at [541, 178] on span "Verificado" at bounding box center [523, 178] width 46 height 12
click at [488, 182] on input "Verificado" at bounding box center [488, 182] width 0 height 0
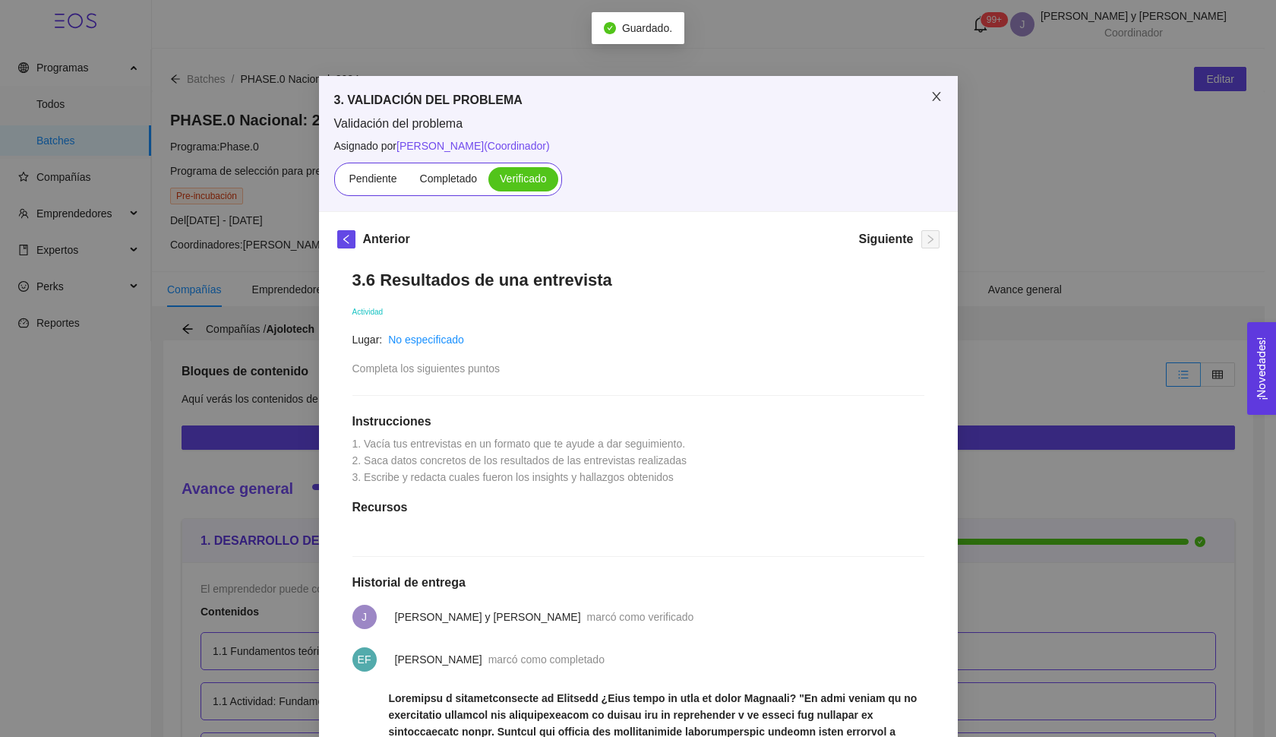
click at [932, 100] on icon "close" at bounding box center [936, 96] width 8 height 9
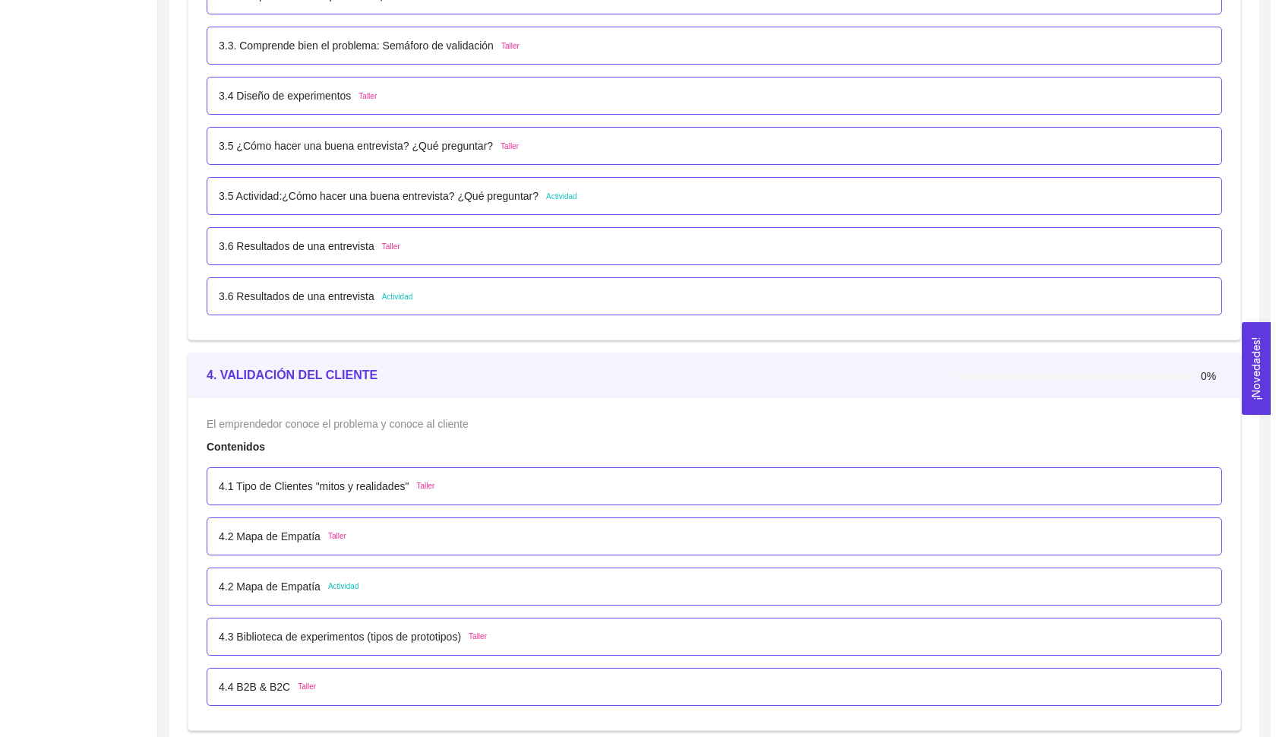
scroll to position [2525, 0]
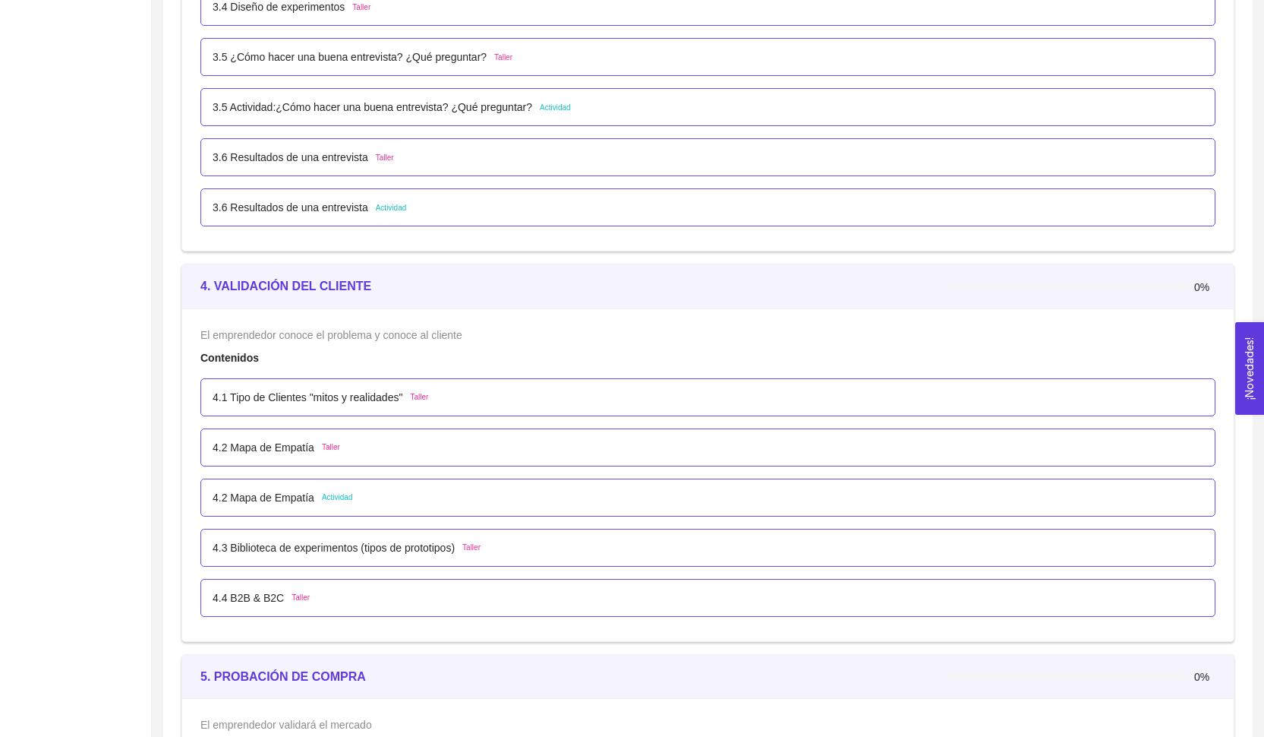
click at [499, 405] on div "4.1 Tipo de Clientes "mitos y realidades" Taller" at bounding box center [707, 397] width 1015 height 38
click at [402, 391] on p "4.1 Tipo de Clientes "mitos y realidades"" at bounding box center [308, 397] width 190 height 17
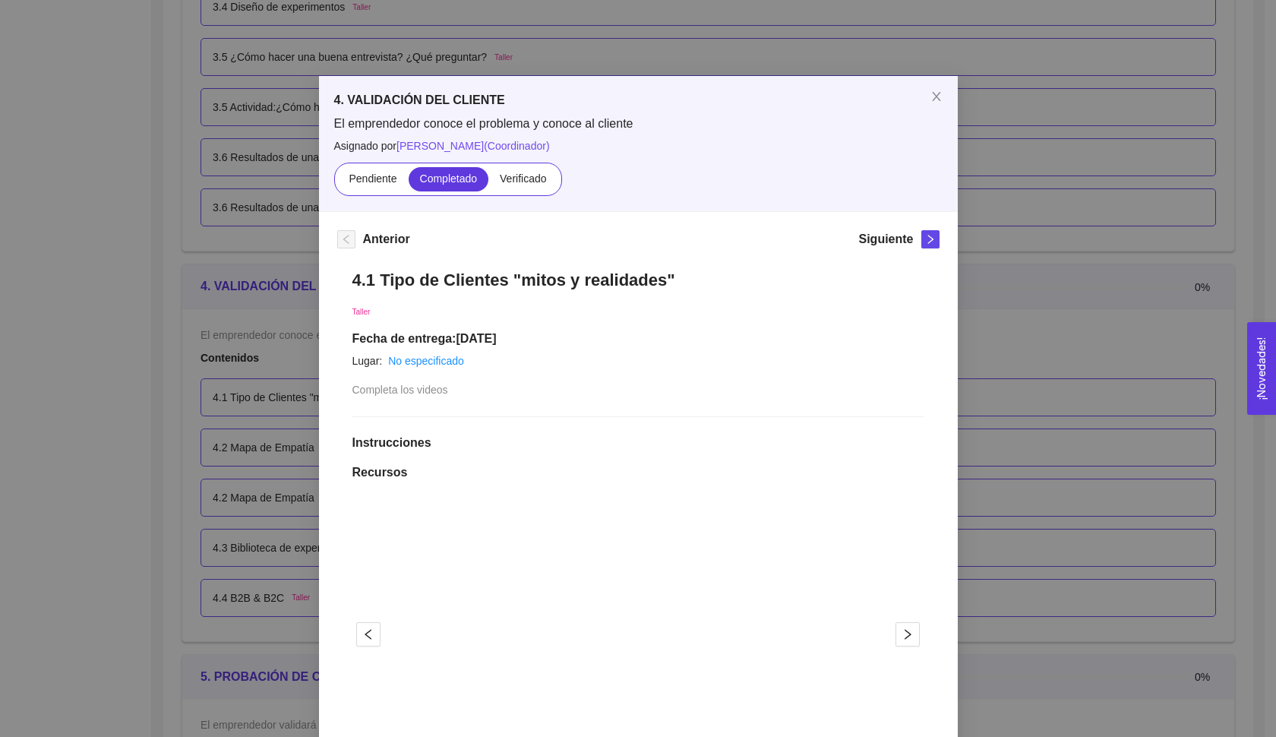
click at [532, 207] on div "4. VALIDACIÓN DEL CLIENTE El emprendedor conoce el problema y conoce al cliente…" at bounding box center [638, 143] width 639 height 135
click at [531, 185] on label "Verificado" at bounding box center [522, 179] width 69 height 24
click at [488, 182] on input "Verificado" at bounding box center [488, 182] width 0 height 0
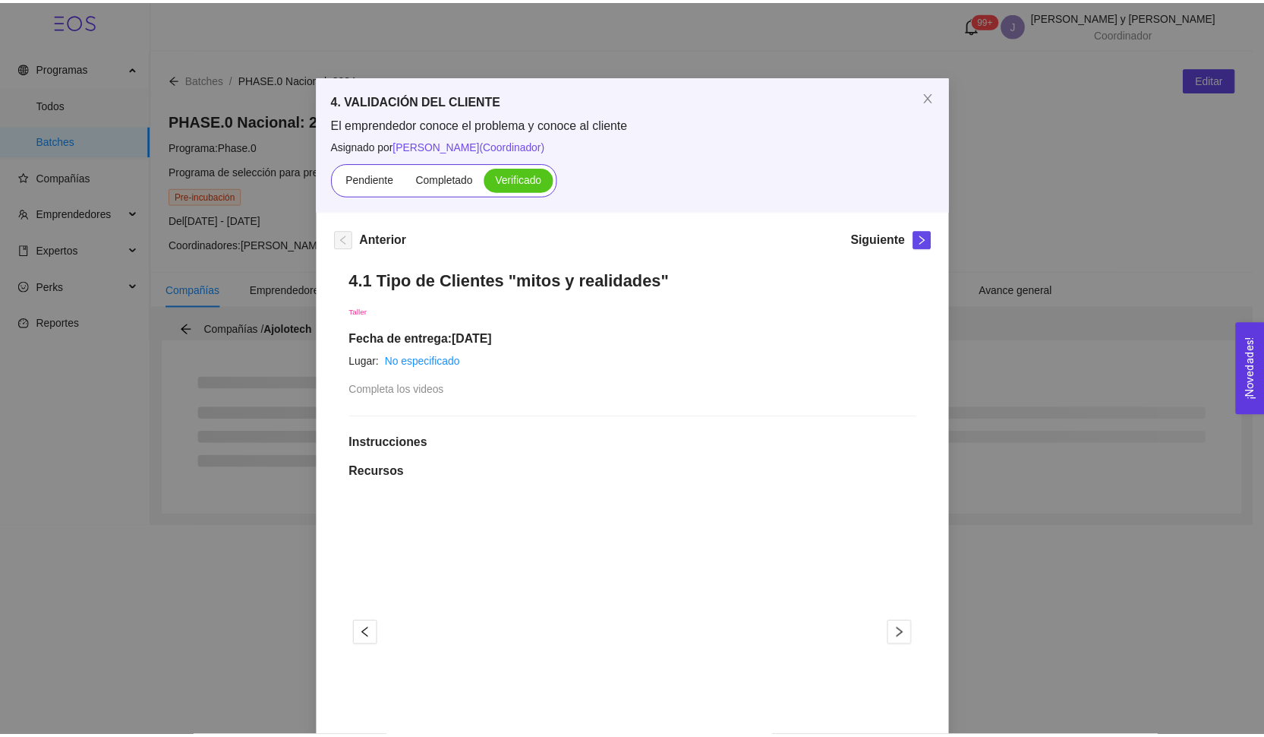
scroll to position [0, 0]
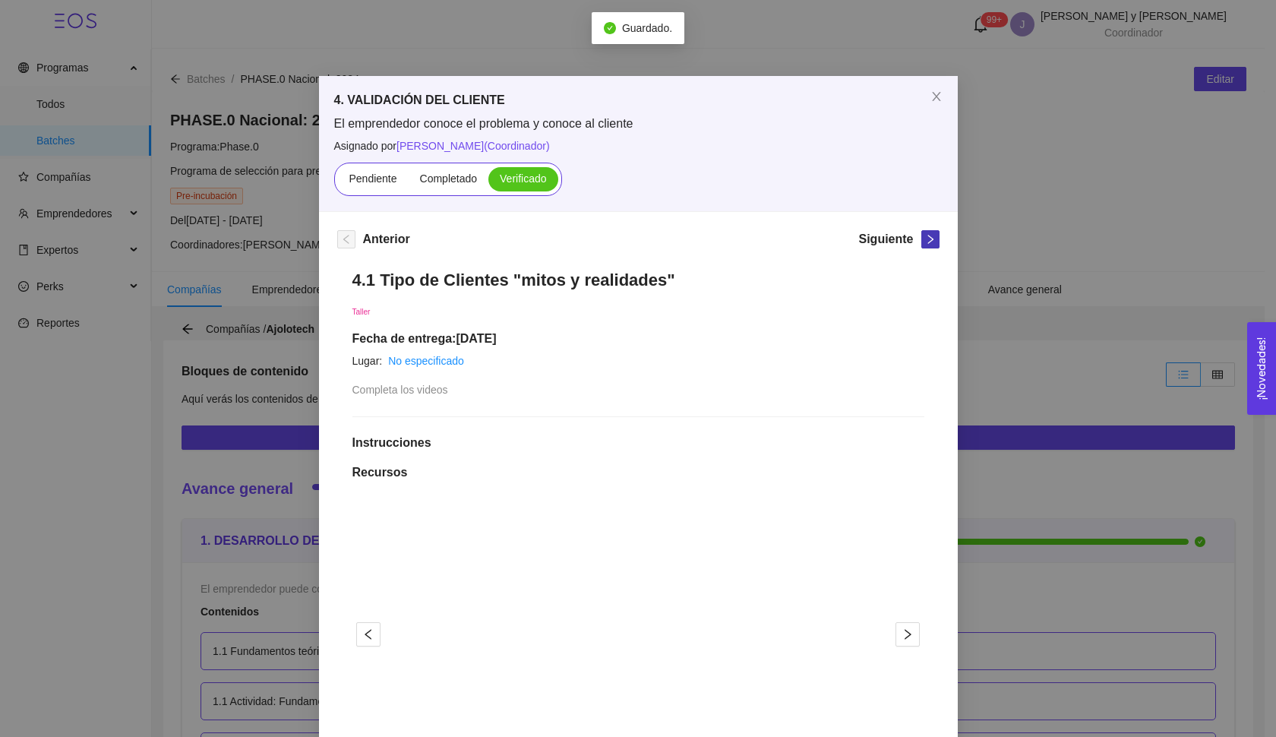
click at [925, 241] on icon "right" at bounding box center [930, 239] width 11 height 11
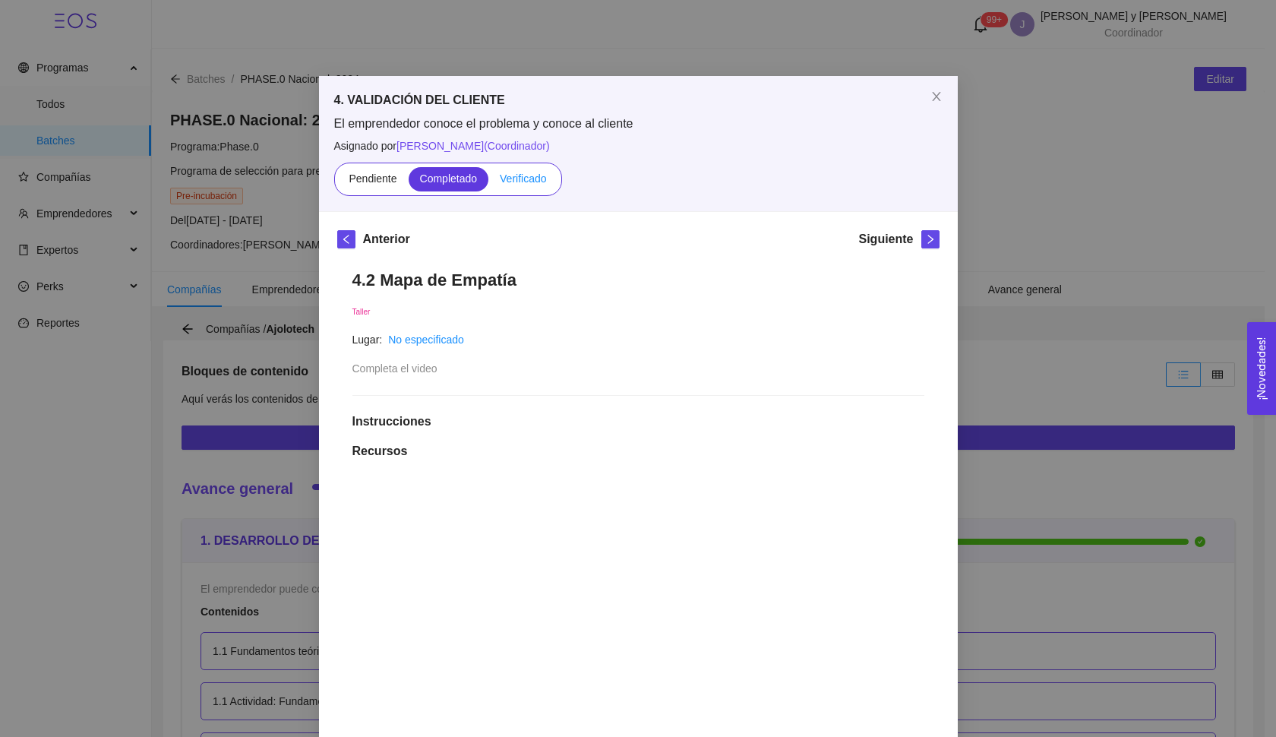
click at [516, 171] on label "Verificado" at bounding box center [522, 179] width 69 height 24
click at [488, 182] on input "Verificado" at bounding box center [488, 182] width 0 height 0
click at [929, 237] on icon "right" at bounding box center [930, 239] width 11 height 11
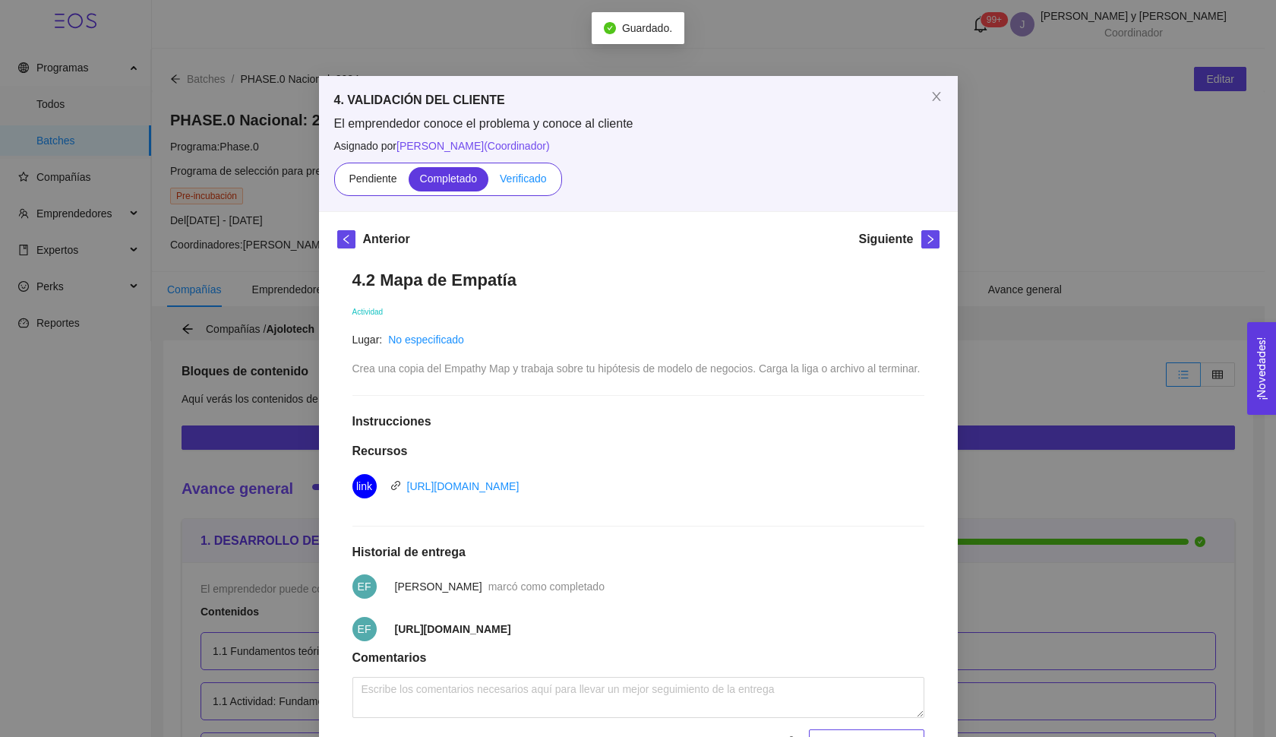
click at [524, 182] on span "Verificado" at bounding box center [523, 178] width 46 height 12
click at [488, 182] on input "Verificado" at bounding box center [488, 182] width 0 height 0
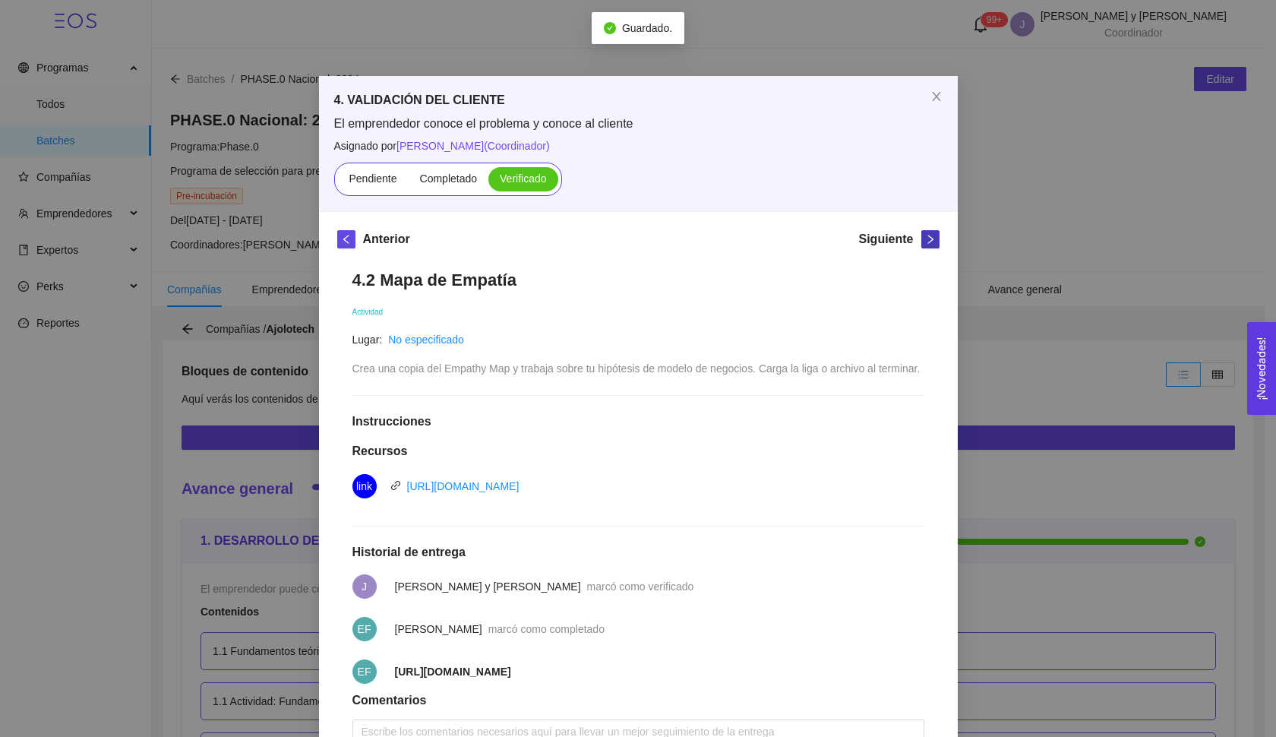
click at [929, 239] on icon "right" at bounding box center [930, 239] width 11 height 11
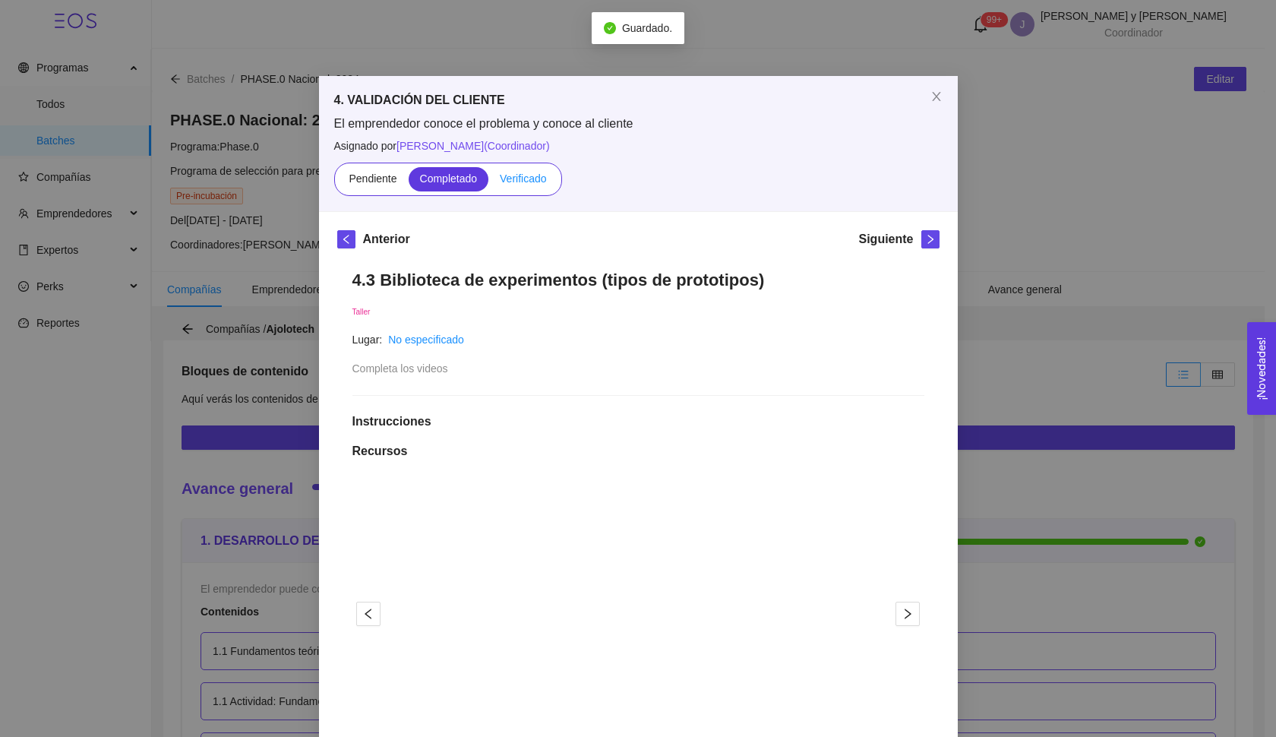
click at [509, 181] on span "Verificado" at bounding box center [523, 178] width 46 height 12
click at [488, 182] on input "Verificado" at bounding box center [488, 182] width 0 height 0
click at [927, 235] on icon "right" at bounding box center [930, 239] width 11 height 11
click at [528, 172] on span "Verificado" at bounding box center [523, 178] width 46 height 12
click at [488, 182] on input "Verificado" at bounding box center [488, 182] width 0 height 0
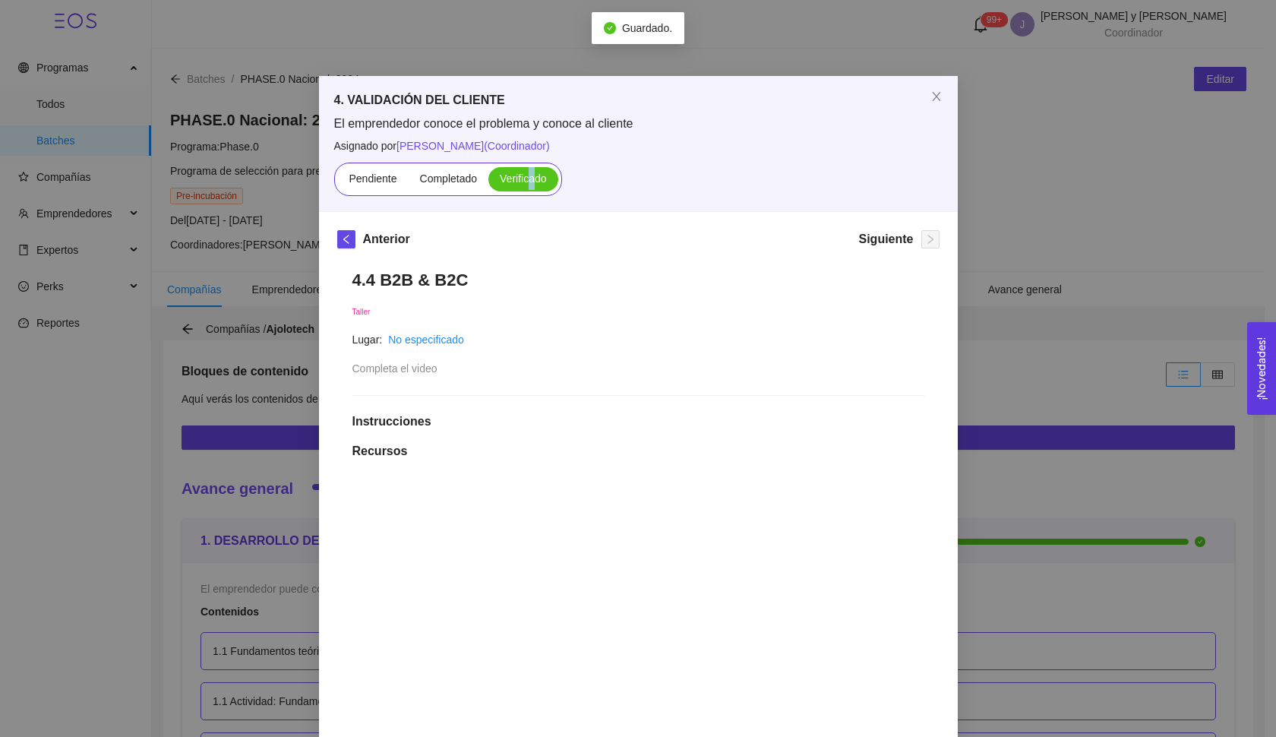
drag, startPoint x: 926, startPoint y: 106, endPoint x: 938, endPoint y: 134, distance: 30.2
click at [926, 106] on span "Close" at bounding box center [936, 97] width 43 height 43
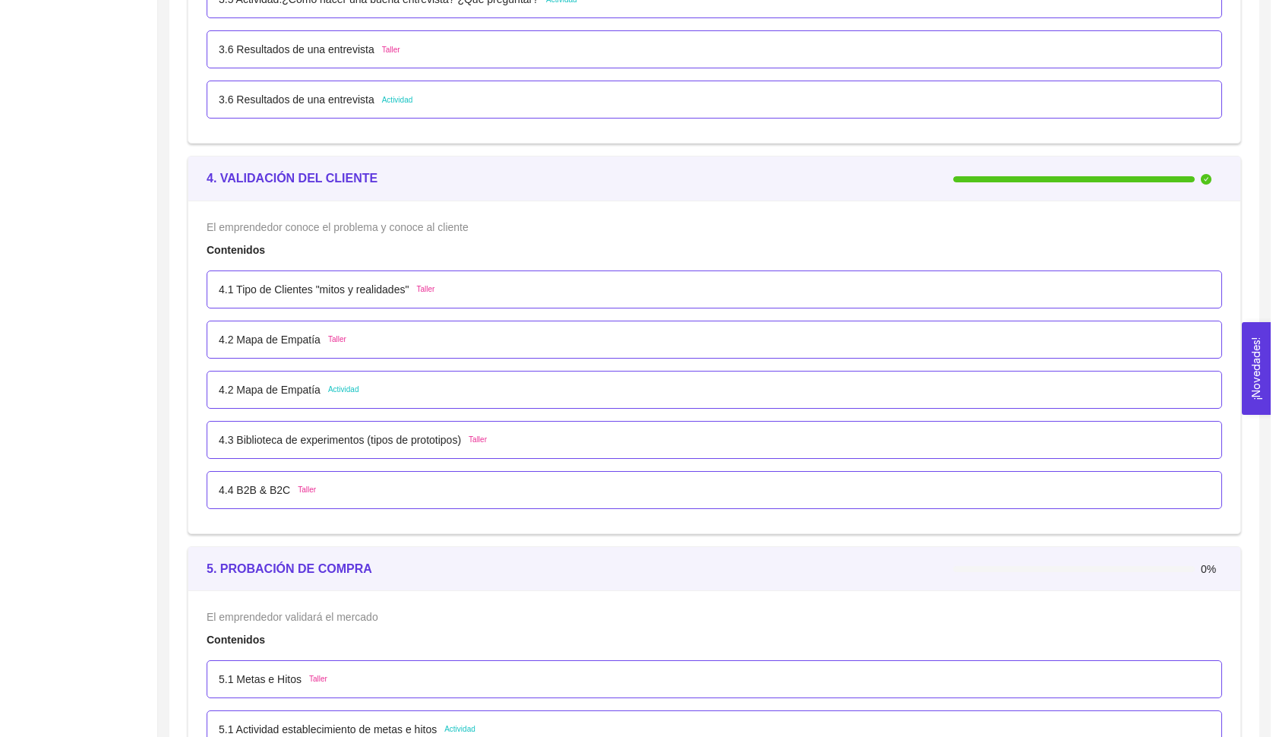
scroll to position [2650, 0]
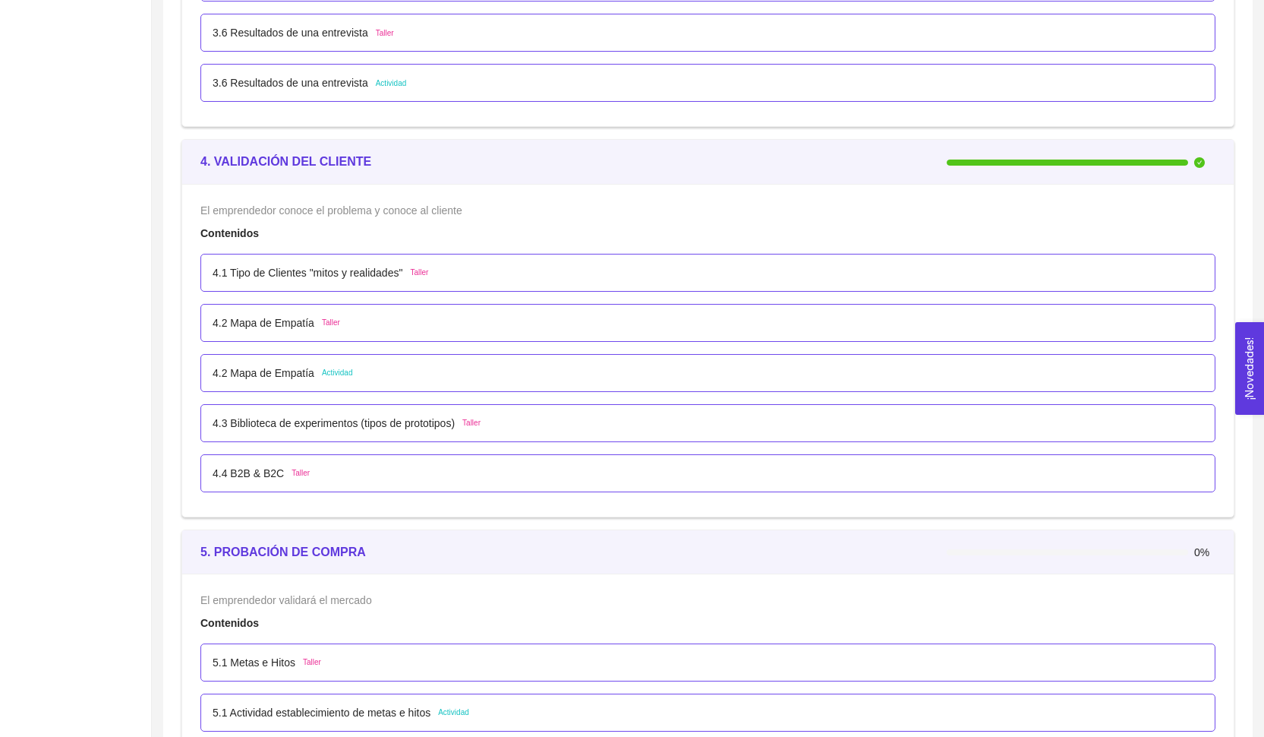
click at [280, 659] on p "5.1 Metas e Hitos" at bounding box center [254, 662] width 83 height 17
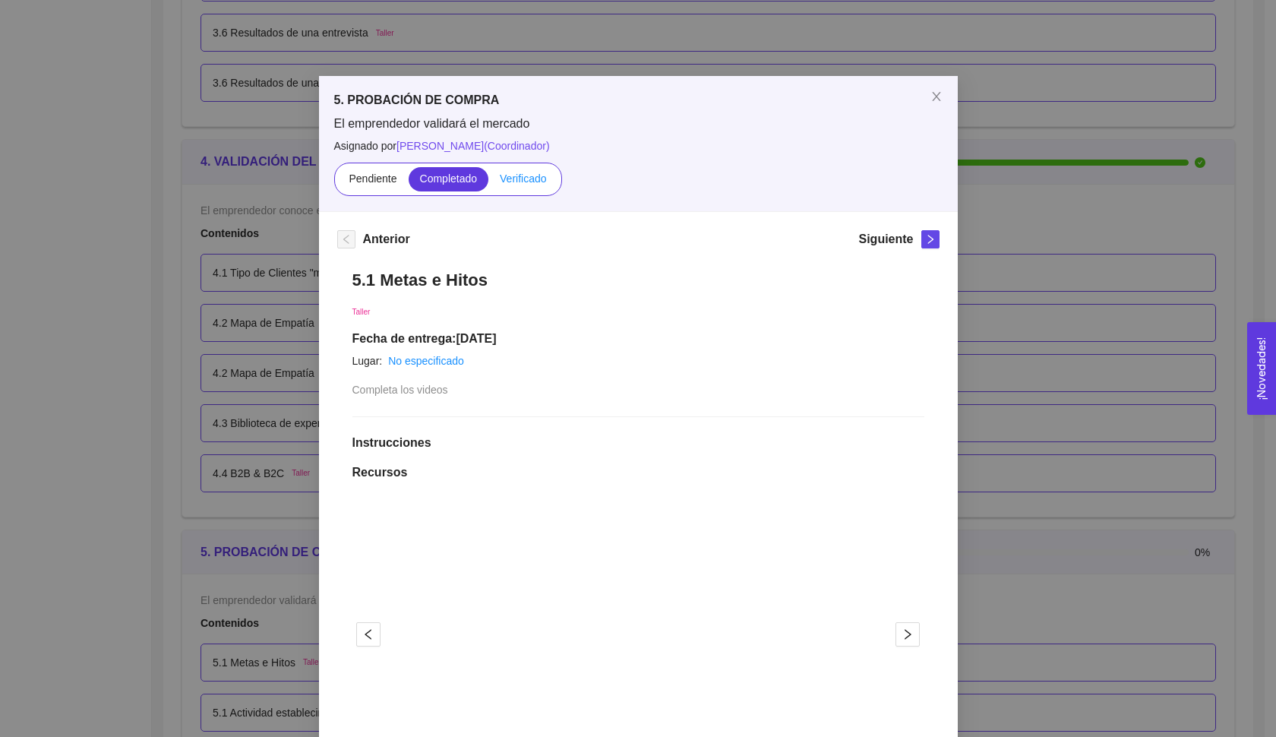
drag, startPoint x: 518, startPoint y: 186, endPoint x: 516, endPoint y: 178, distance: 8.7
click at [518, 186] on label "Verificado" at bounding box center [522, 179] width 69 height 24
click at [488, 182] on input "Verificado" at bounding box center [488, 182] width 0 height 0
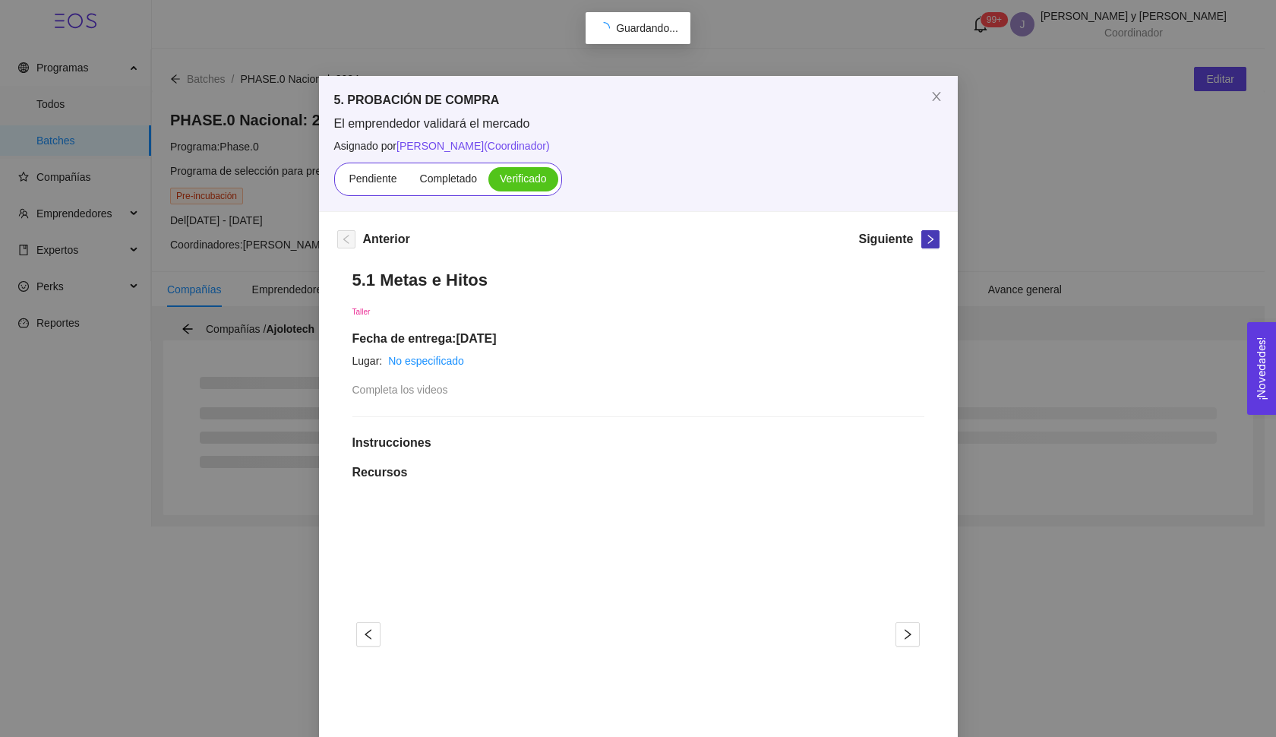
scroll to position [0, 0]
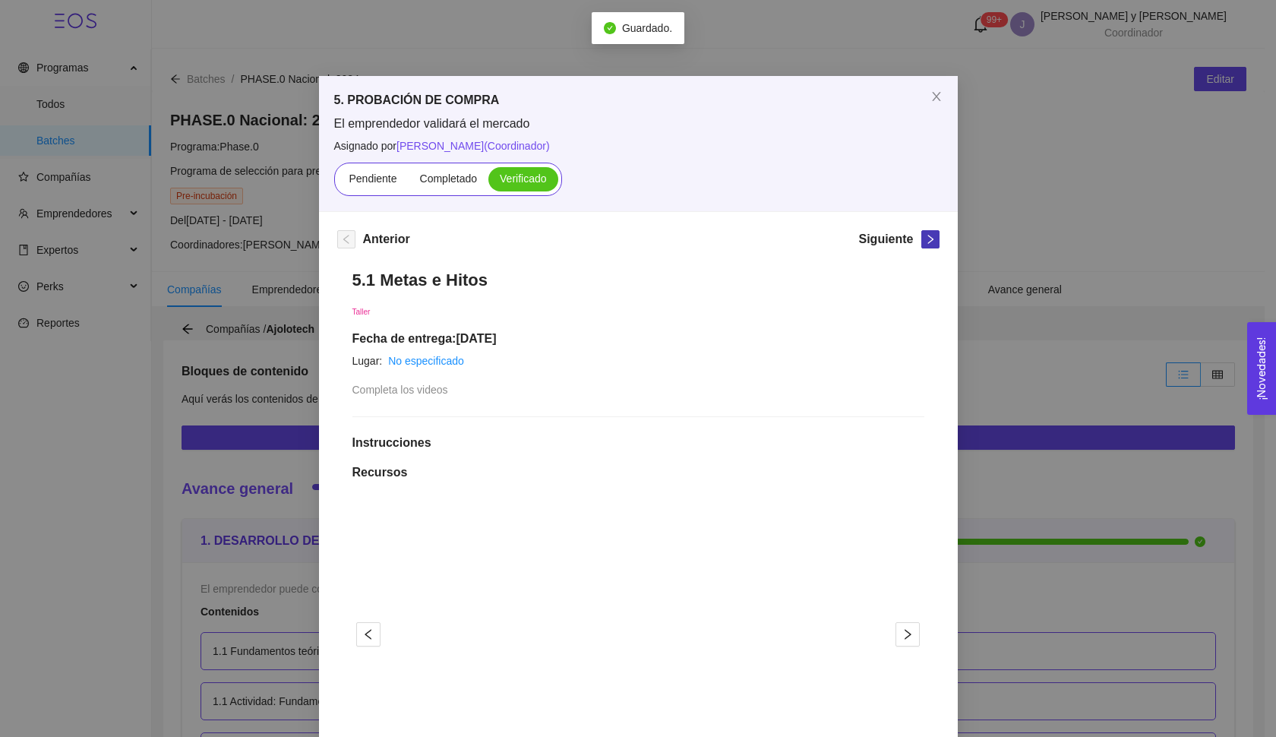
click at [925, 241] on icon "right" at bounding box center [930, 239] width 11 height 11
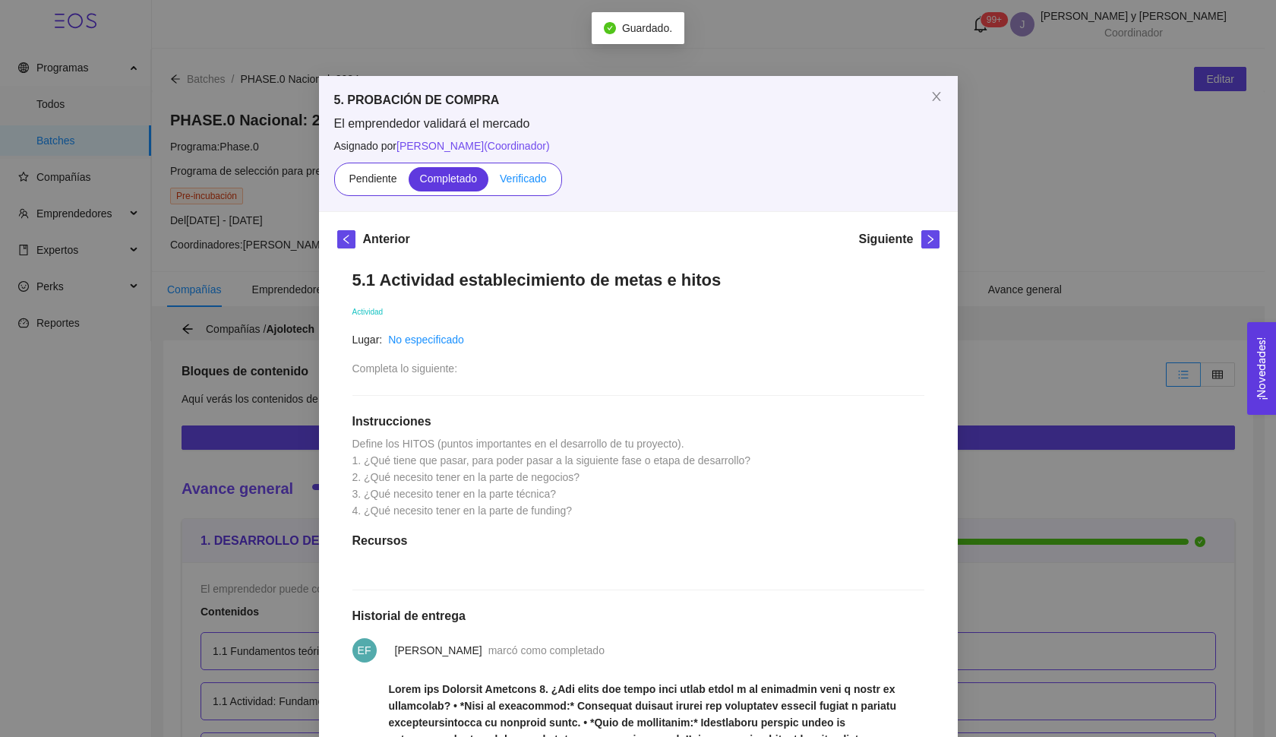
click at [535, 181] on span "Verificado" at bounding box center [523, 178] width 46 height 12
click at [488, 182] on input "Verificado" at bounding box center [488, 182] width 0 height 0
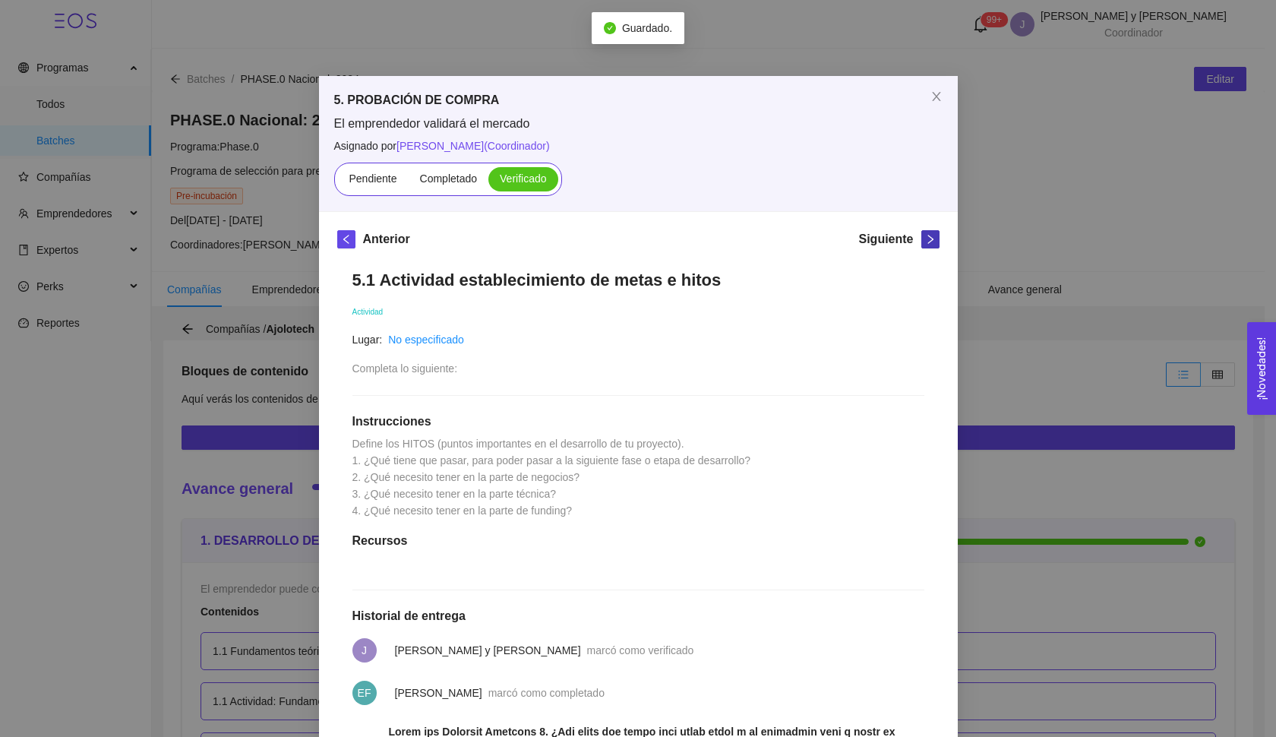
click at [921, 246] on button "button" at bounding box center [930, 239] width 18 height 18
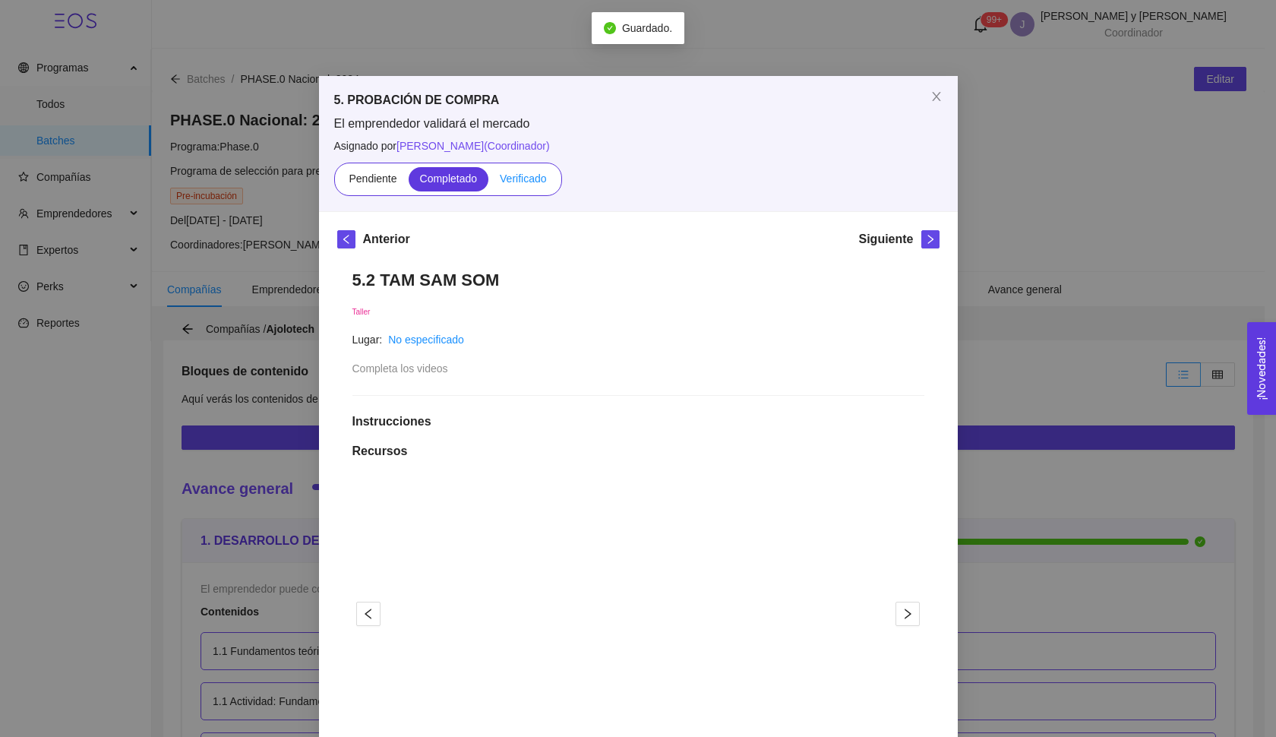
click at [531, 176] on span "Verificado" at bounding box center [523, 178] width 46 height 12
click at [488, 182] on input "Verificado" at bounding box center [488, 182] width 0 height 0
click at [926, 242] on icon "right" at bounding box center [930, 239] width 11 height 11
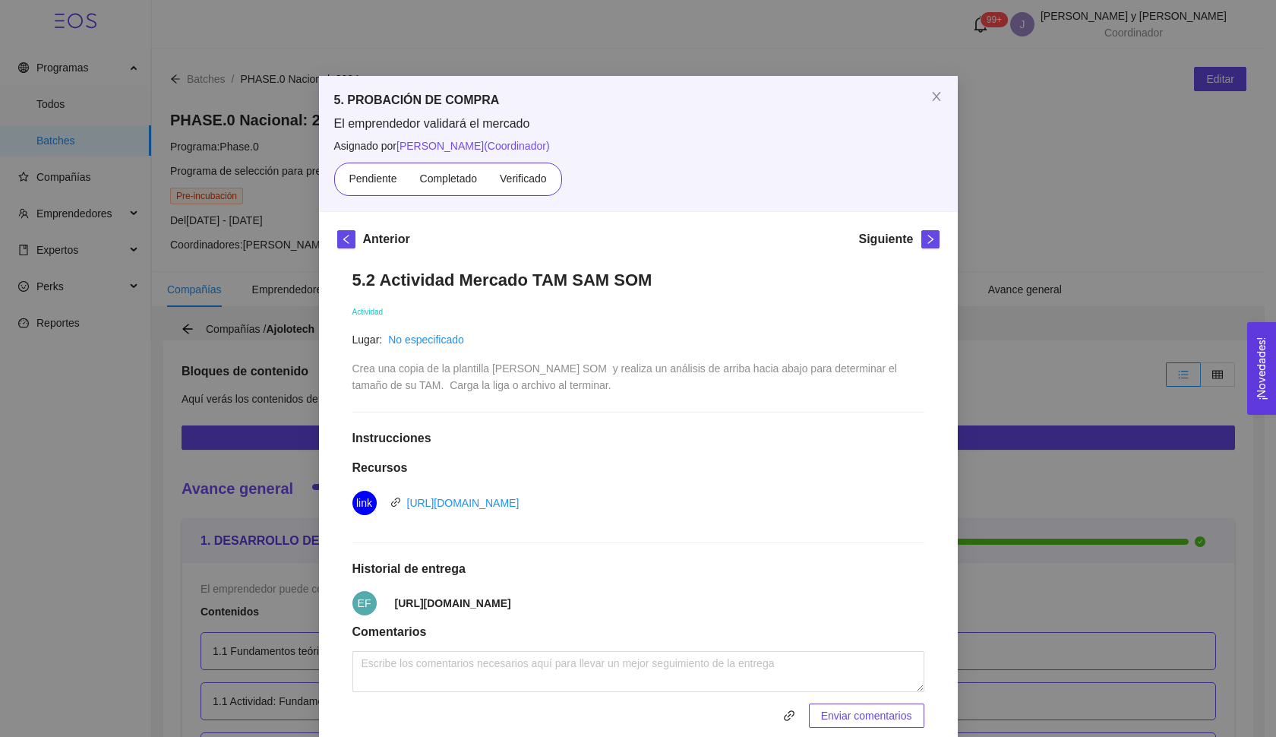
drag, startPoint x: 389, startPoint y: 604, endPoint x: 927, endPoint y: 604, distance: 538.3
click at [927, 604] on div "5.2 Actividad [PERSON_NAME] SOM Actividad Lugar: No especificado Crea una copia…" at bounding box center [638, 498] width 602 height 488
copy li "[URL][DOMAIN_NAME]"
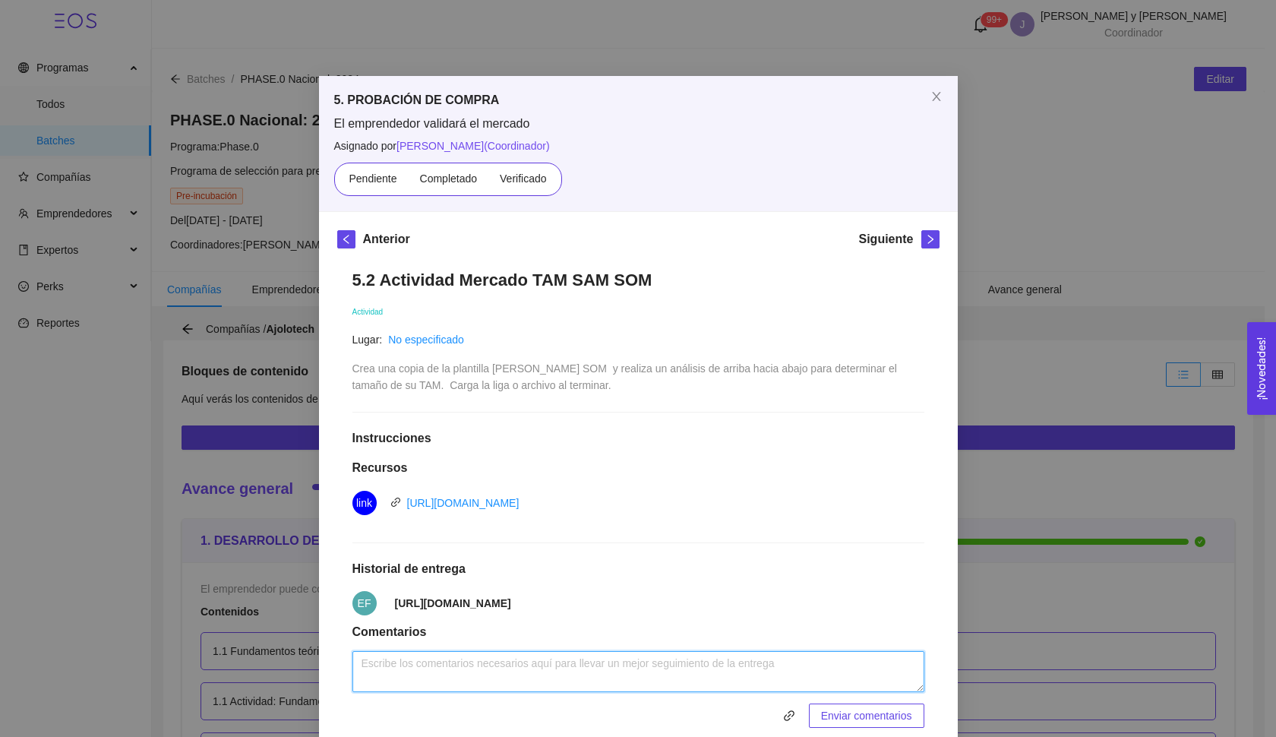
click at [420, 671] on textarea at bounding box center [638, 671] width 572 height 41
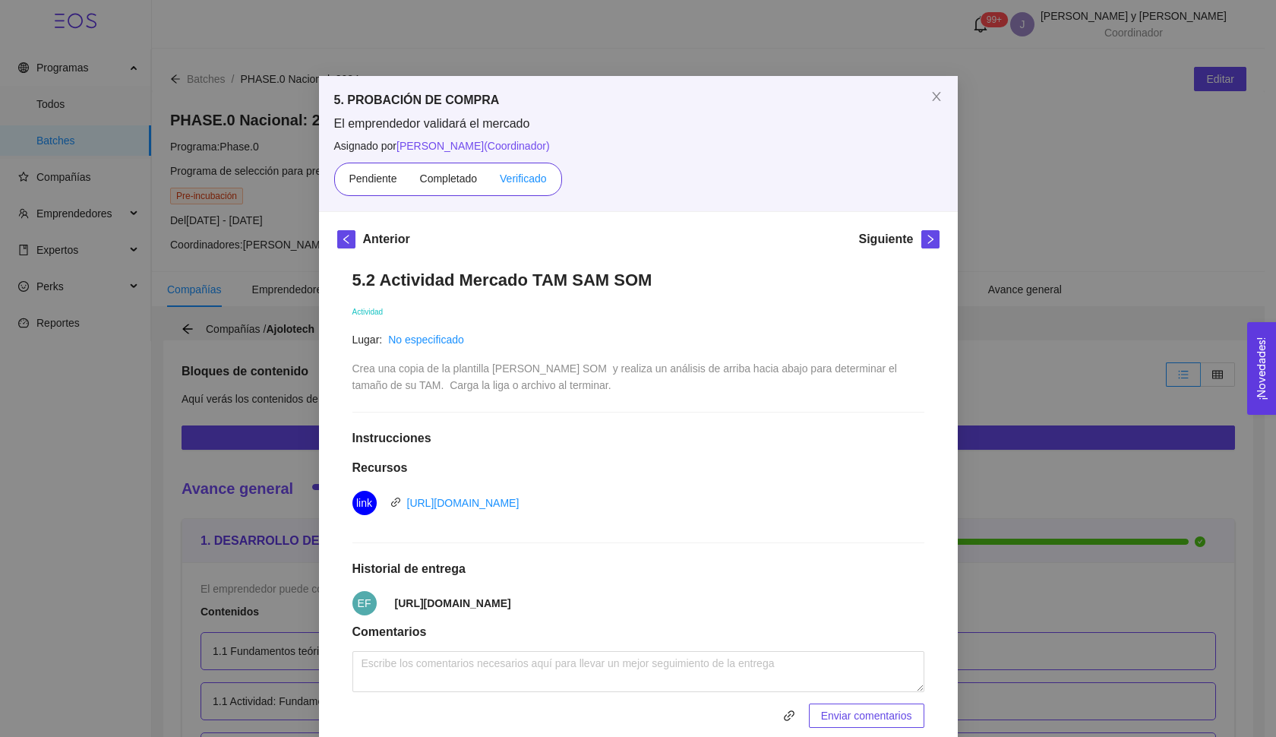
click at [509, 179] on span "Verificado" at bounding box center [523, 178] width 46 height 12
click at [488, 182] on input "Verificado" at bounding box center [488, 182] width 0 height 0
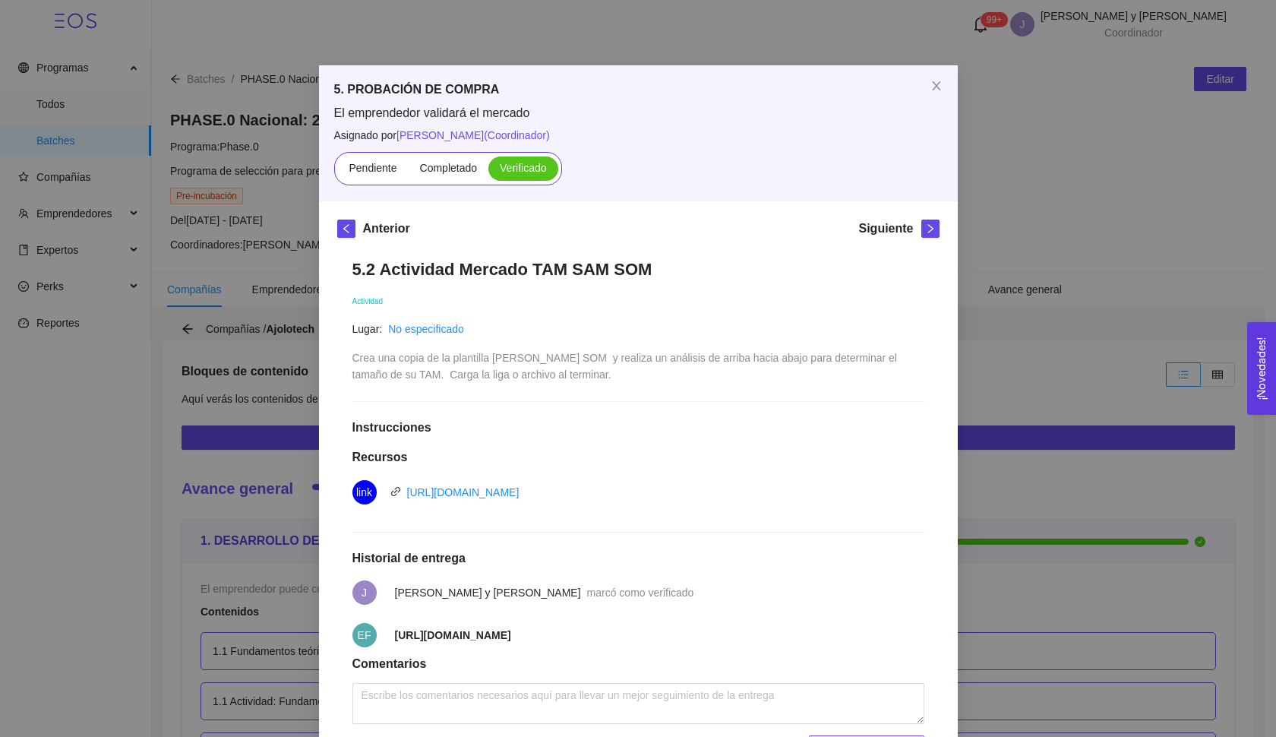
scroll to position [13, 0]
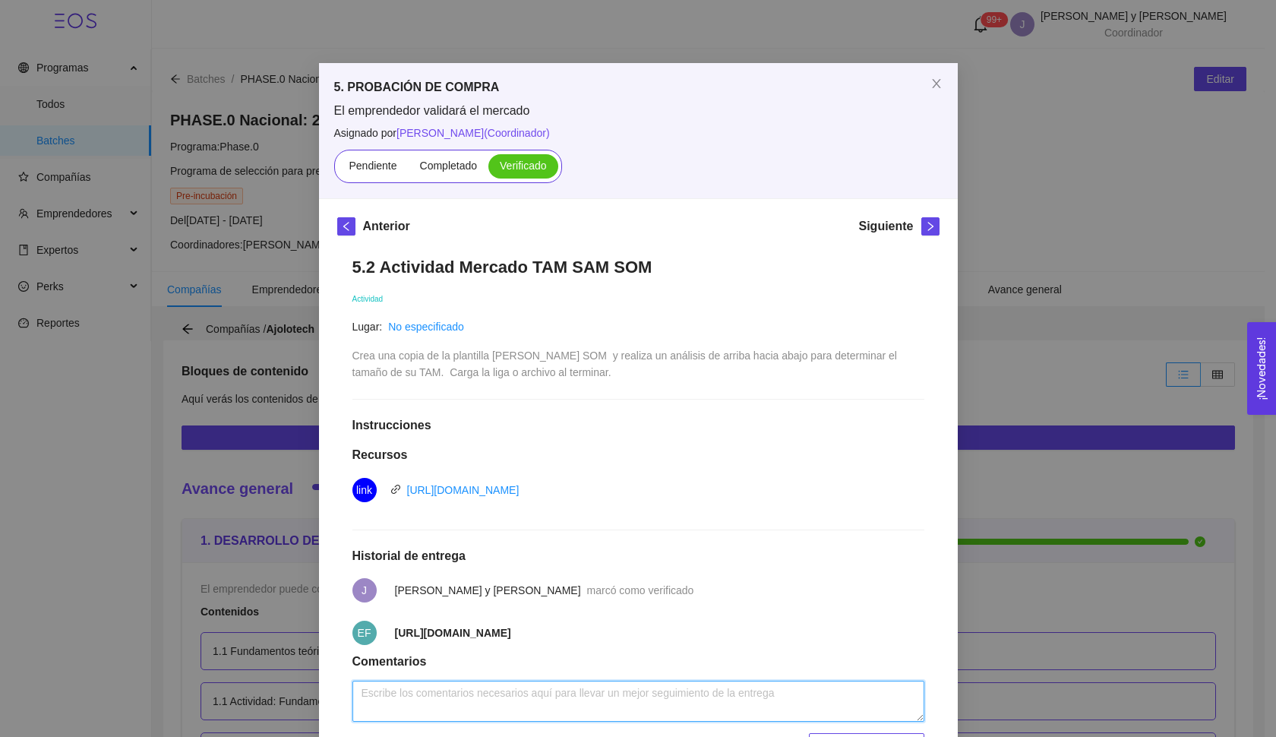
click at [421, 712] on textarea at bounding box center [638, 700] width 572 height 41
type textarea "M"
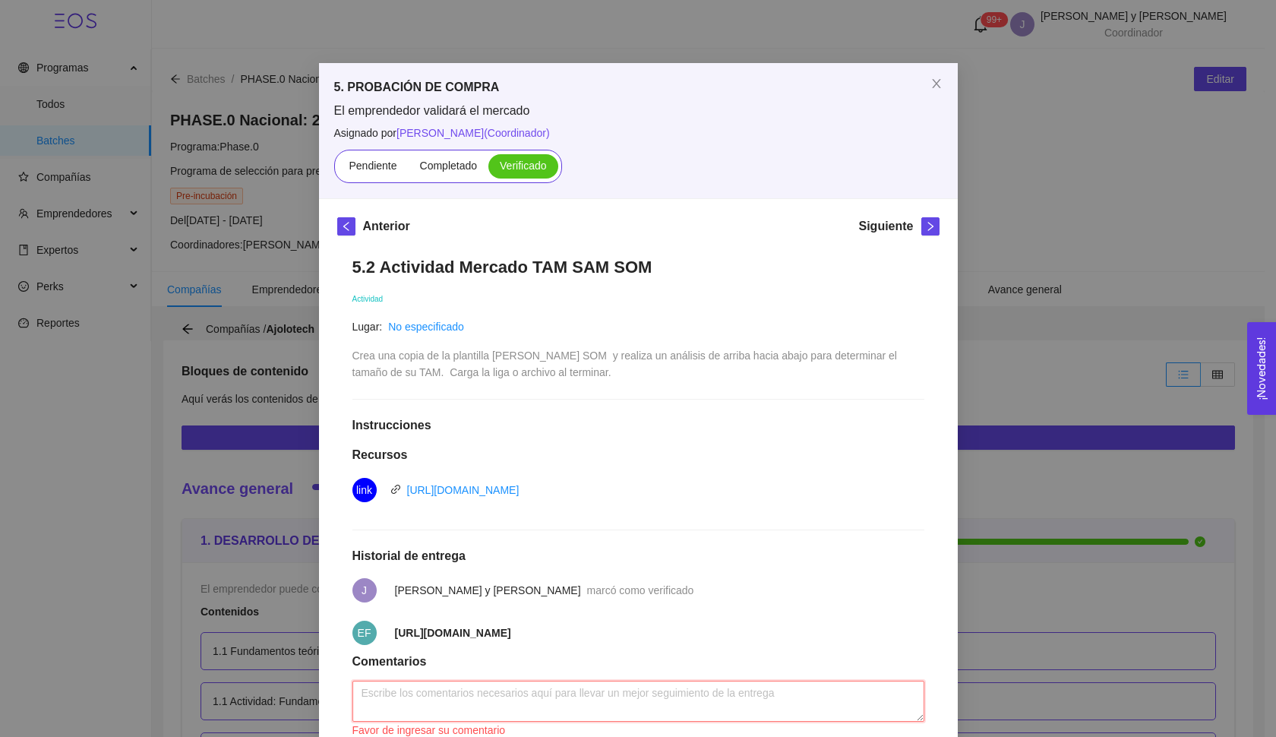
paste textarea "Lo que pusiste en SOM es prácticamente un copy [PERSON_NAME]. El SOM debe ser m…"
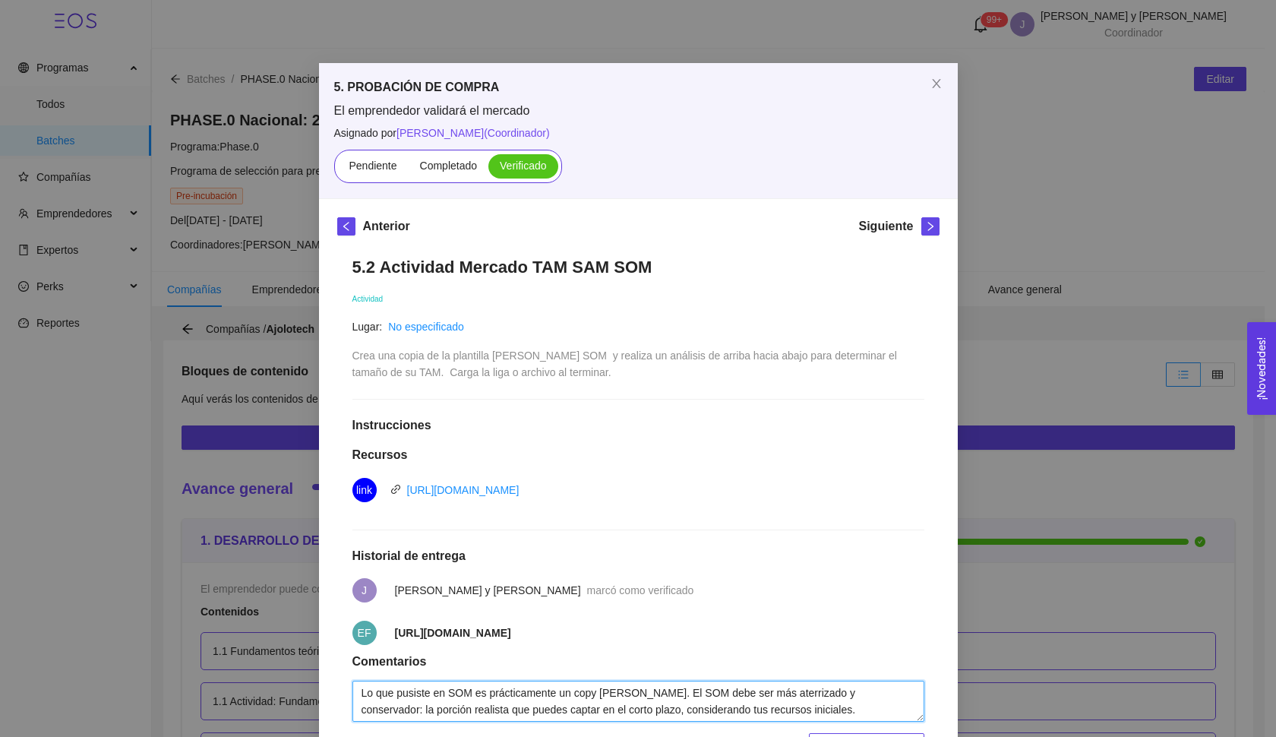
click at [421, 686] on textarea "Lo que pusiste en SOM es prácticamente un copy [PERSON_NAME]. El SOM debe ser m…" at bounding box center [638, 700] width 572 height 41
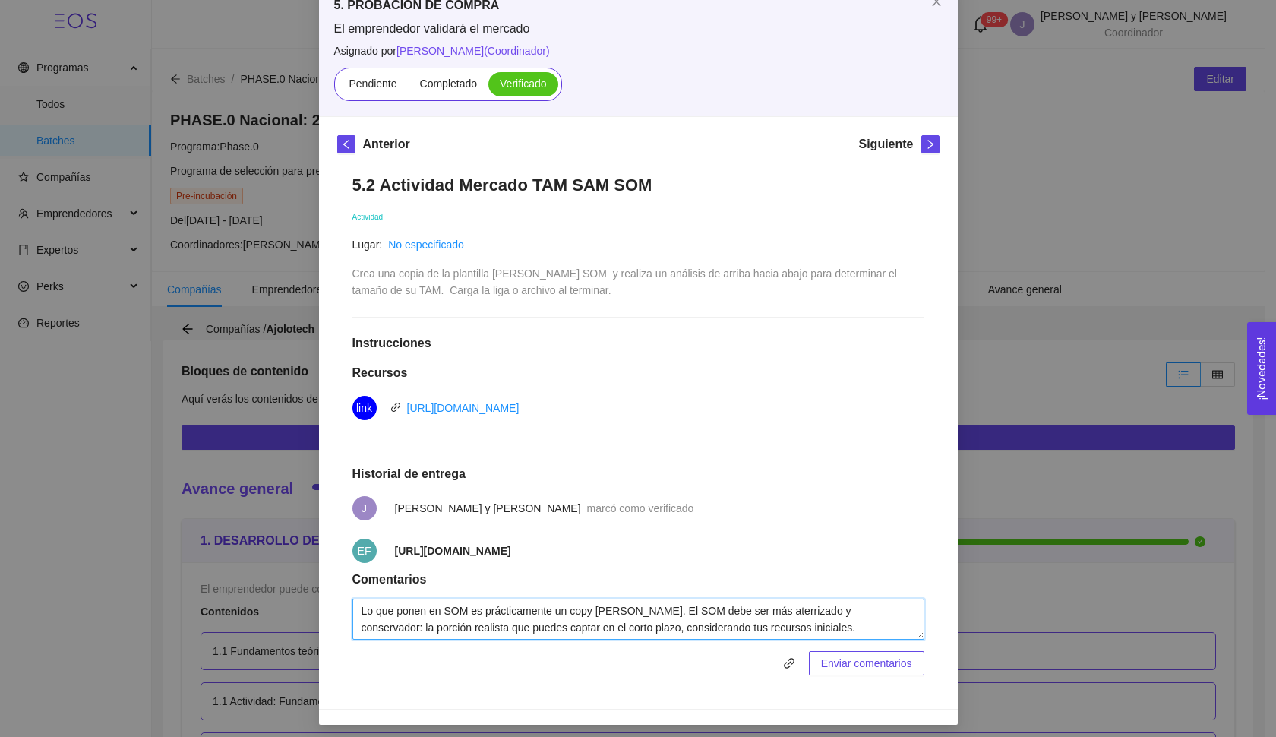
scroll to position [96, 0]
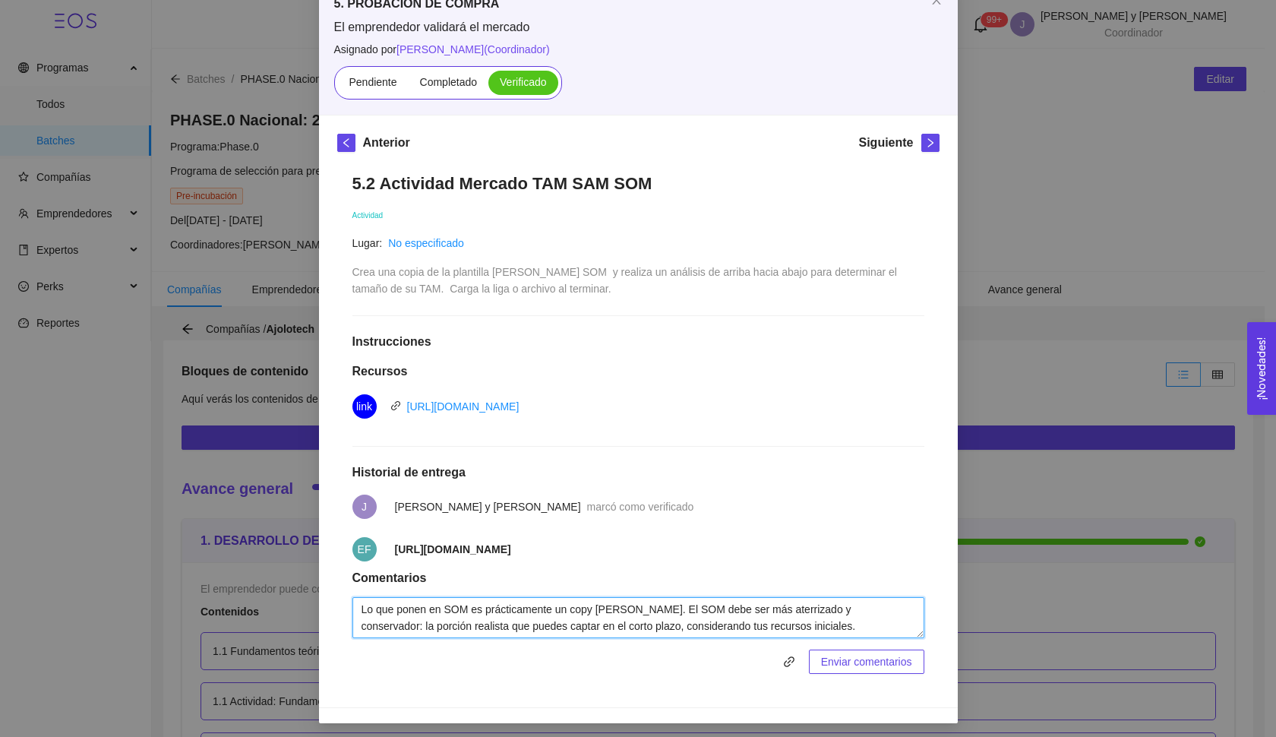
click at [577, 603] on textarea "Lo que ponen en SOM es prácticamente un copy [PERSON_NAME]. El SOM debe ser más…" at bounding box center [638, 617] width 572 height 41
drag, startPoint x: 480, startPoint y: 606, endPoint x: 595, endPoint y: 607, distance: 114.7
click at [595, 607] on textarea "Lo que ponen en SOM es prácticamente un copy [PERSON_NAME]. El SOM debe ser más…" at bounding box center [638, 617] width 572 height 41
click at [684, 630] on textarea "Lo que ponen en SOM es lo mismo [PERSON_NAME]. El SOM debe ser más aterrizado y…" at bounding box center [638, 617] width 572 height 41
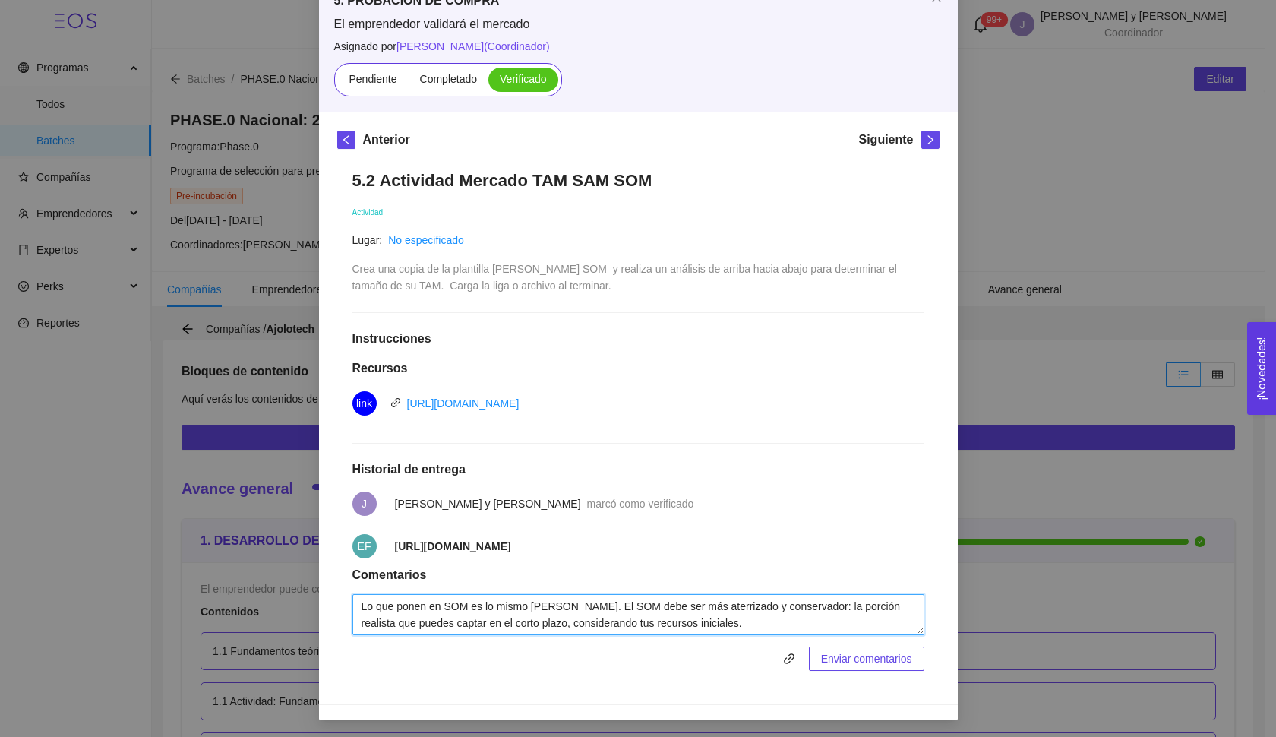
scroll to position [99, 0]
click at [811, 607] on textarea "Lo que ponen en SOM es lo mismo [PERSON_NAME]. El SOM debe ser más aterrizado y…" at bounding box center [638, 615] width 572 height 41
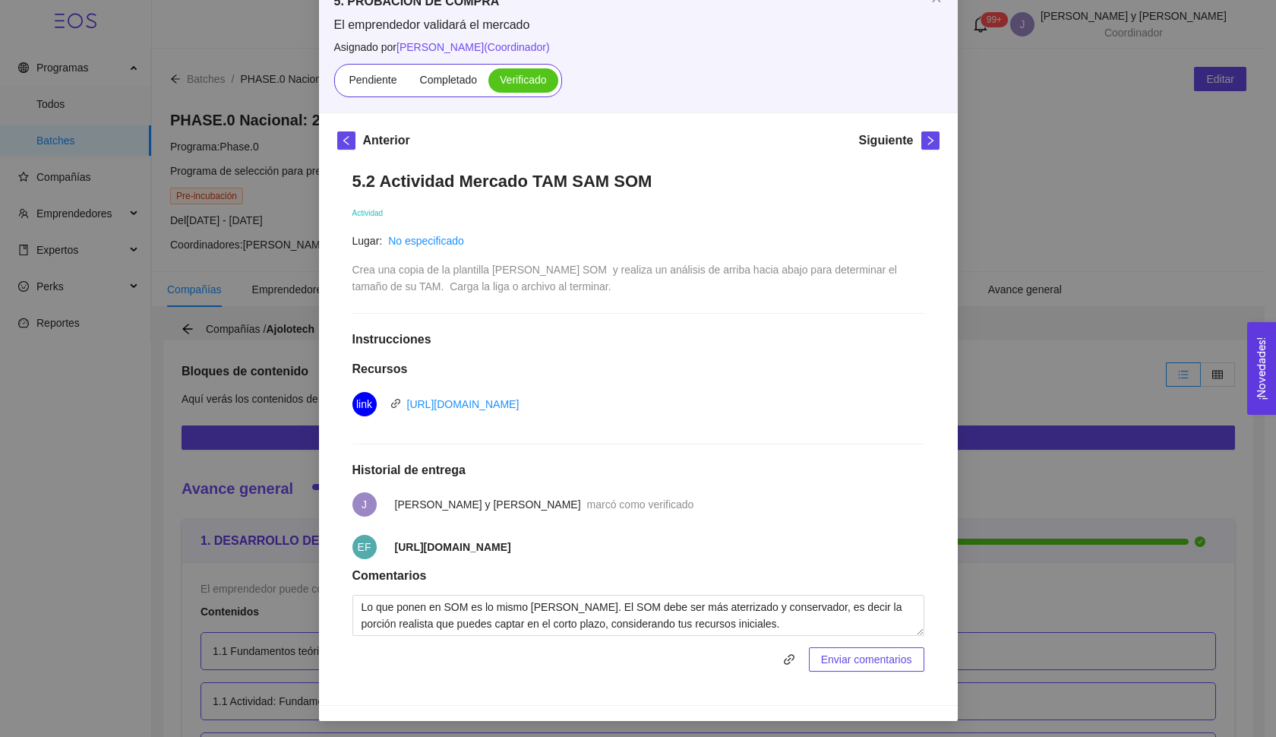
click at [745, 639] on div "Lo que ponen en SOM es lo mismo [PERSON_NAME]. El SOM debe ser más aterrizado y…" at bounding box center [638, 633] width 572 height 77
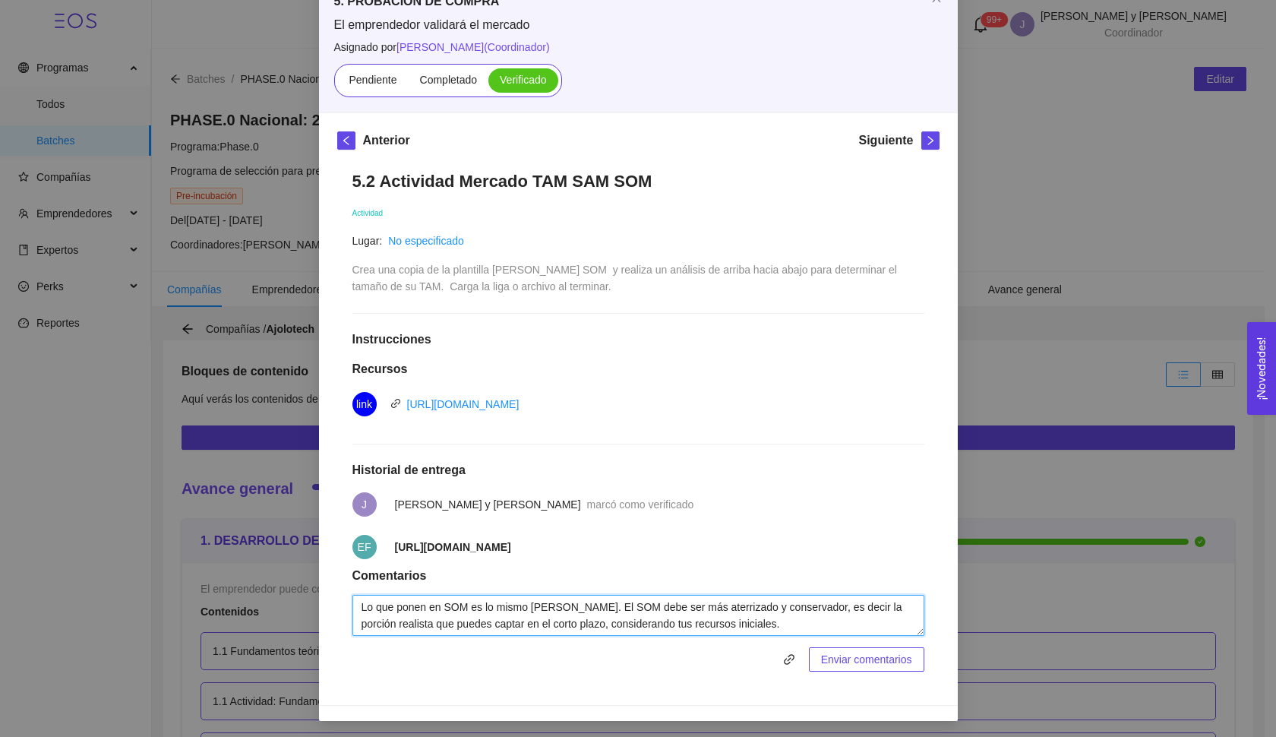
click at [746, 617] on textarea "Lo que ponen en SOM es lo mismo [PERSON_NAME]. El SOM debe ser más aterrizado y…" at bounding box center [638, 615] width 572 height 41
click at [645, 617] on textarea "Lo que ponen en SOM es lo mismo [PERSON_NAME]. El SOM debe ser más aterrizado y…" at bounding box center [638, 615] width 572 height 41
drag, startPoint x: 641, startPoint y: 623, endPoint x: 456, endPoint y: 628, distance: 185.3
click at [456, 628] on textarea "Lo que ponen en SOM es lo mismo [PERSON_NAME]. El SOM debe ser más aterrizado y…" at bounding box center [638, 615] width 572 height 41
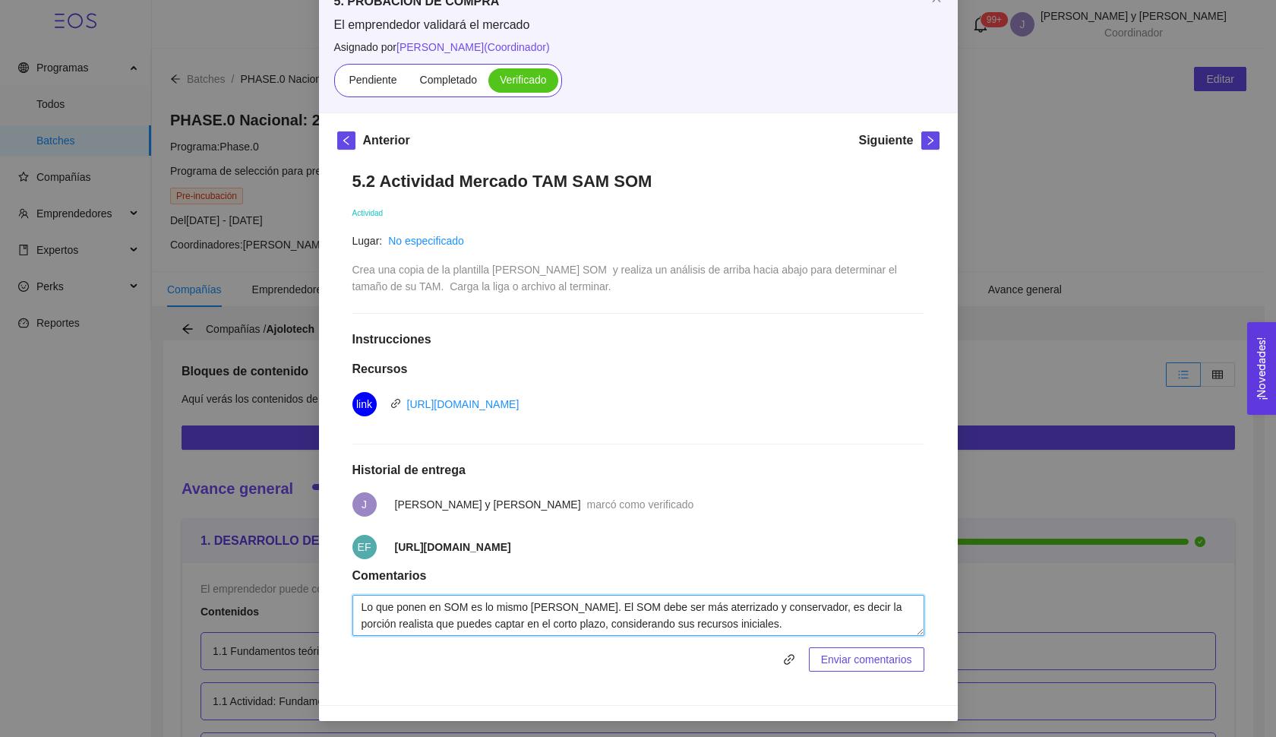
click at [455, 622] on textarea "Lo que ponen en SOM es lo mismo [PERSON_NAME]. El SOM debe ser más aterrizado y…" at bounding box center [638, 615] width 572 height 41
click at [766, 620] on textarea "Lo que ponen en SOM es lo mismo [PERSON_NAME]. El SOM debe ser más aterrizado y…" at bounding box center [638, 615] width 572 height 41
click at [356, 603] on textarea "Lo que ponen en SOM es lo mismo [PERSON_NAME]. El SOM debe ser más aterrizado y…" at bounding box center [638, 615] width 572 height 41
paste textarea "Mencionas que tu meta en 3 años es “10% [PERSON_NAME] disponible”, pero no expl…"
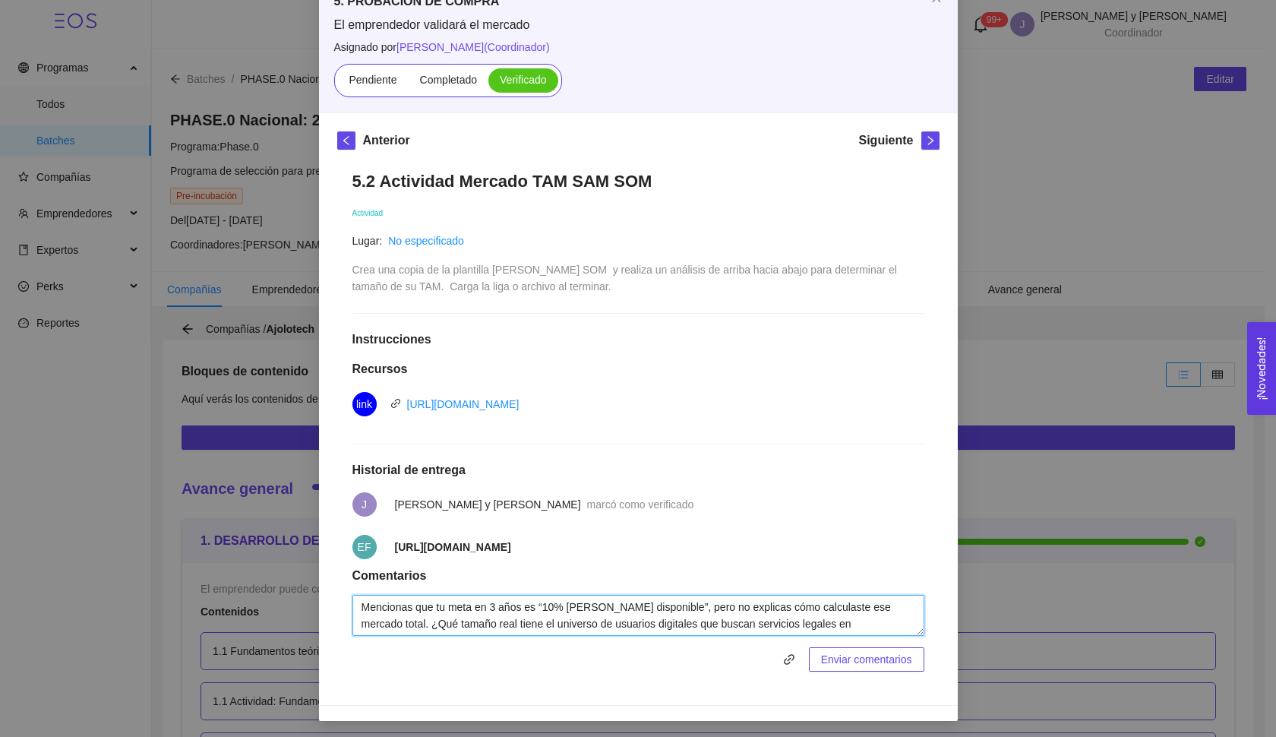
click at [404, 604] on textarea "Mencionas que tu meta en 3 años es “10% [PERSON_NAME] disponible”, pero no expl…" at bounding box center [638, 615] width 572 height 41
click at [361, 602] on textarea "Mencionan que tu meta en 3 años es “10% [PERSON_NAME] disponible”, pero no expl…" at bounding box center [638, 615] width 572 height 41
click at [494, 604] on textarea "En su TAM mencionan que tu meta en 3 años es “10% [PERSON_NAME] disponible”, pe…" at bounding box center [638, 615] width 572 height 41
click at [475, 607] on textarea "En su TAM mencionan una meta en 3 años es “10% [PERSON_NAME] disponible”, pero …" at bounding box center [638, 615] width 572 height 41
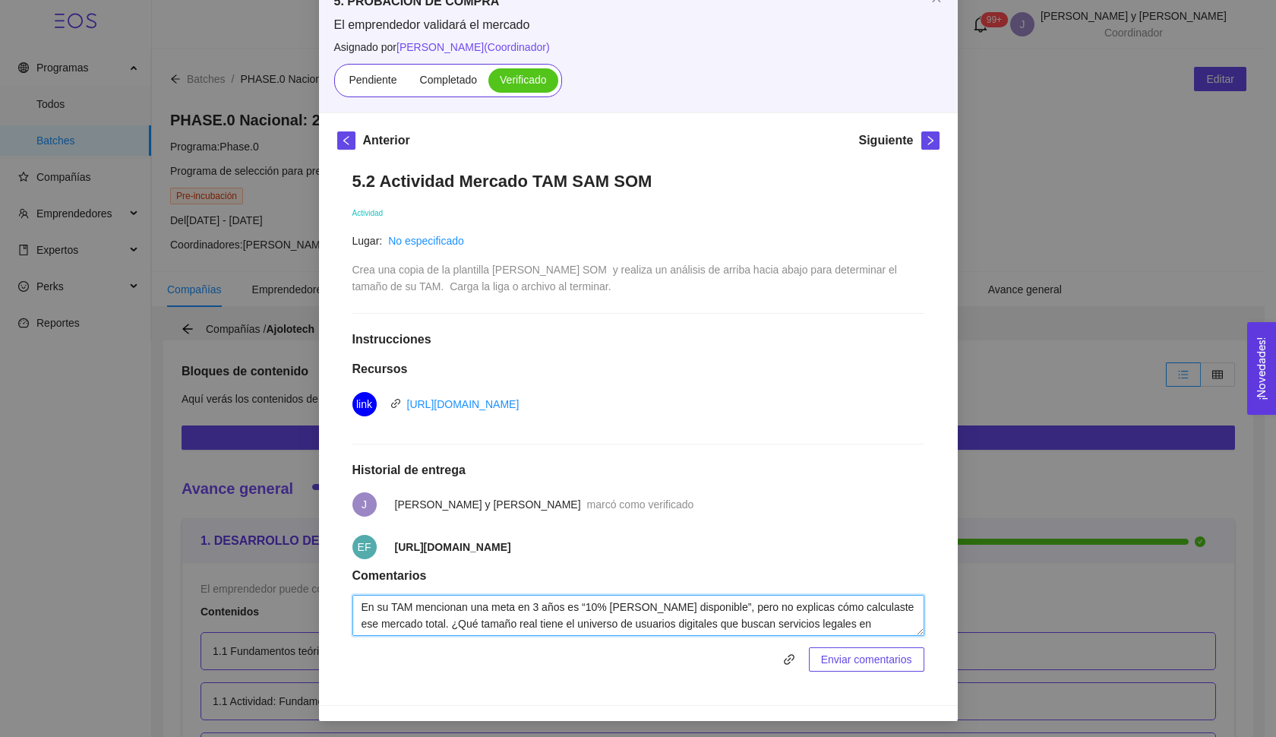
click at [475, 607] on textarea "En su TAM mencionan una meta en 3 años es “10% [PERSON_NAME] disponible”, pero …" at bounding box center [638, 615] width 572 height 41
click at [824, 601] on textarea "En su TAM mencionan que la meta en 3 años es “10% [PERSON_NAME] disponible”, pe…" at bounding box center [638, 615] width 572 height 41
click at [784, 604] on textarea "En su TAM mencionan que la meta en 3 años es “10% [PERSON_NAME] disponible”, pe…" at bounding box center [638, 615] width 572 height 41
click at [838, 604] on textarea "En su TAM mencionan que la meta en 3 años es “10% [PERSON_NAME] disponible”, pe…" at bounding box center [638, 615] width 572 height 41
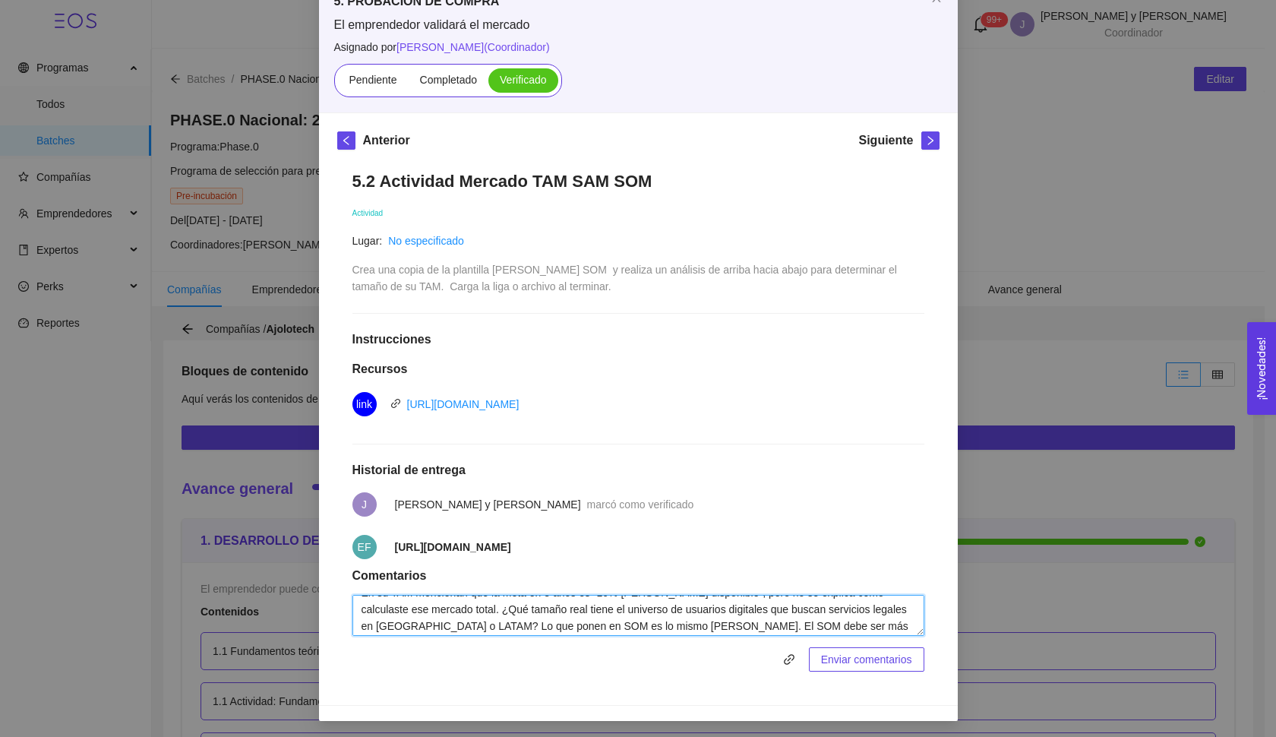
click at [407, 607] on textarea "En su TAM mencionan que la meta en 3 años es “10% [PERSON_NAME] disponible”, pe…" at bounding box center [638, 615] width 572 height 41
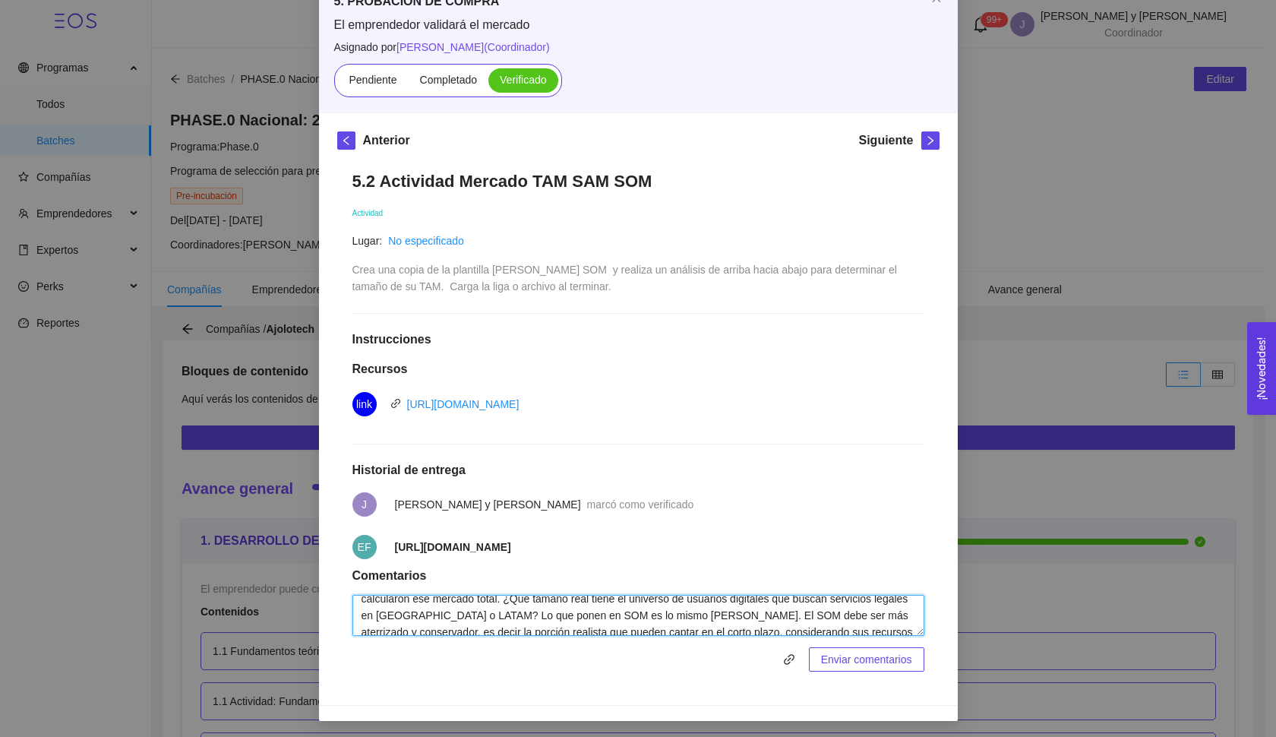
click at [497, 613] on textarea "En su TAM mencionan que la meta en 3 años es “10% [PERSON_NAME] disponible”, pe…" at bounding box center [638, 615] width 572 height 41
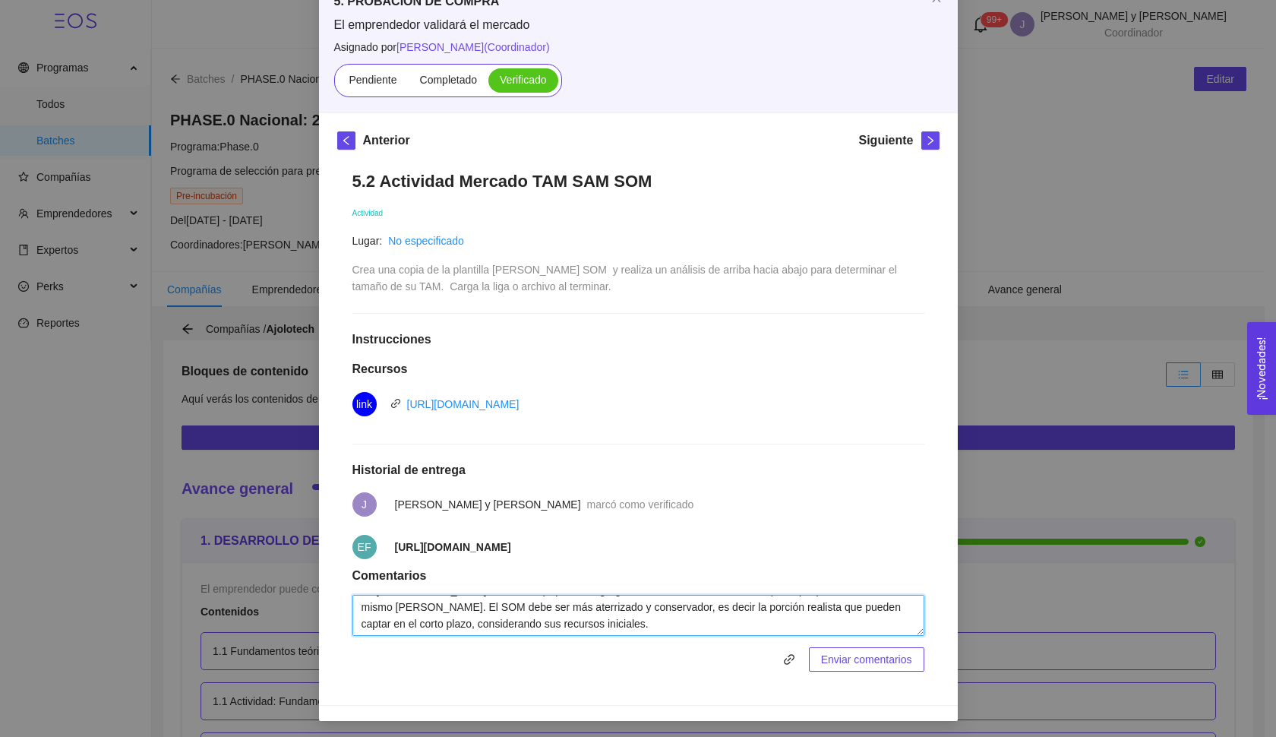
click at [746, 623] on textarea "En su TAM mencionan que la meta en 3 años es “10% [PERSON_NAME] disponible”, pe…" at bounding box center [638, 615] width 572 height 41
paste textarea "El TAM debería ser más macro y aspiracional (ej. “todas las personas con acceso…"
click at [690, 616] on textarea "En su TAM mencionan que la meta en 3 años es “10% [PERSON_NAME] disponible”, pe…" at bounding box center [638, 615] width 572 height 41
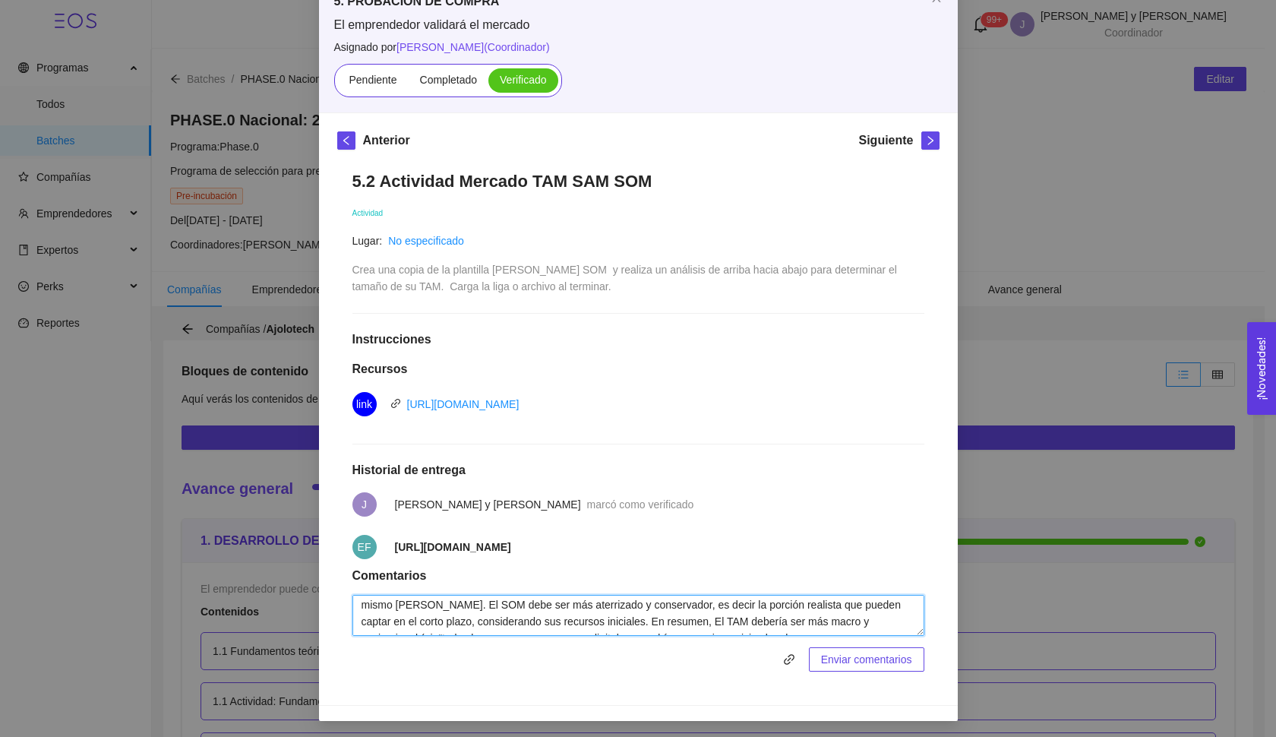
click at [690, 616] on textarea "En su TAM mencionan que la meta en 3 años es “10% [PERSON_NAME] disponible”, pe…" at bounding box center [638, 615] width 572 height 41
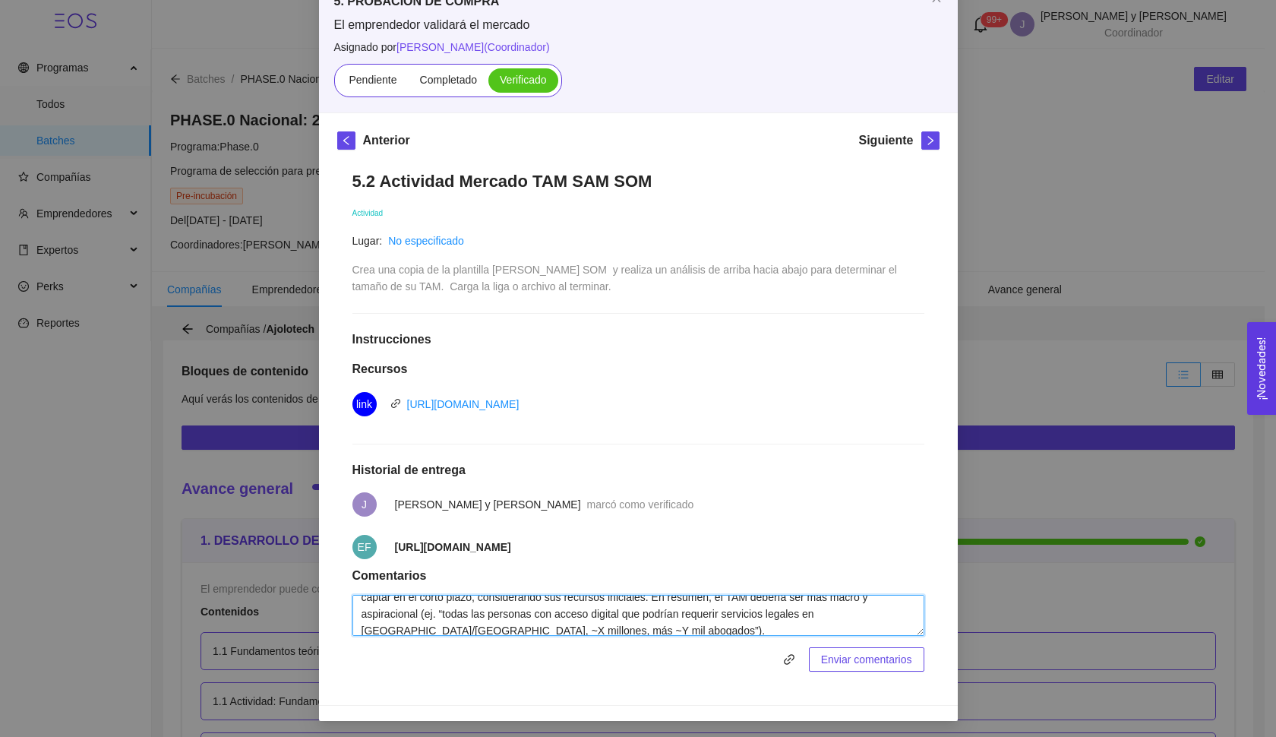
drag, startPoint x: 605, startPoint y: 617, endPoint x: 419, endPoint y: 610, distance: 186.1
click at [419, 610] on textarea "En su TAM mencionan que la meta en 3 años es “10% [PERSON_NAME] disponible”, pe…" at bounding box center [638, 615] width 572 height 41
drag, startPoint x: 437, startPoint y: 626, endPoint x: 468, endPoint y: 623, distance: 30.5
click at [468, 623] on textarea "En su TAM mencionan que la meta en 3 años es “10% [PERSON_NAME] disponible”, pe…" at bounding box center [638, 615] width 572 height 41
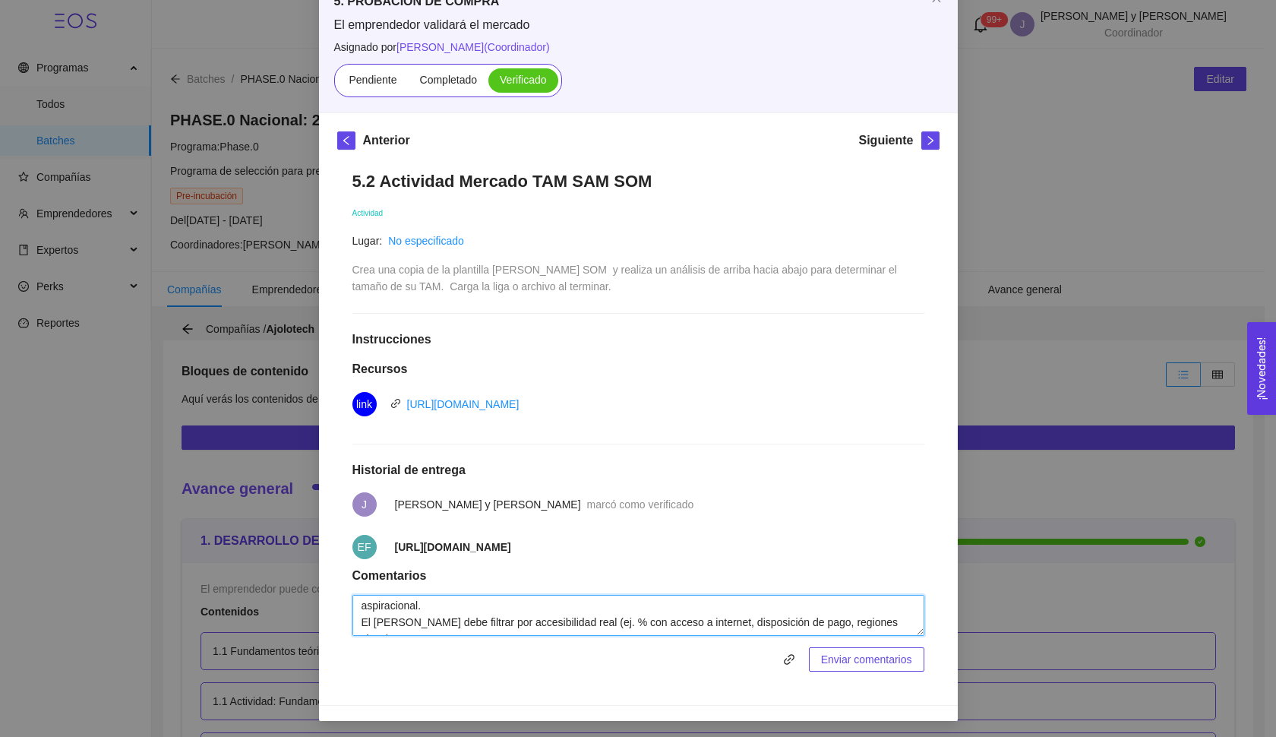
scroll to position [87, 0]
click at [361, 617] on textarea "En su TAM mencionan que la meta en 3 años es “10% [PERSON_NAME] disponible”, pe…" at bounding box center [638, 615] width 572 height 41
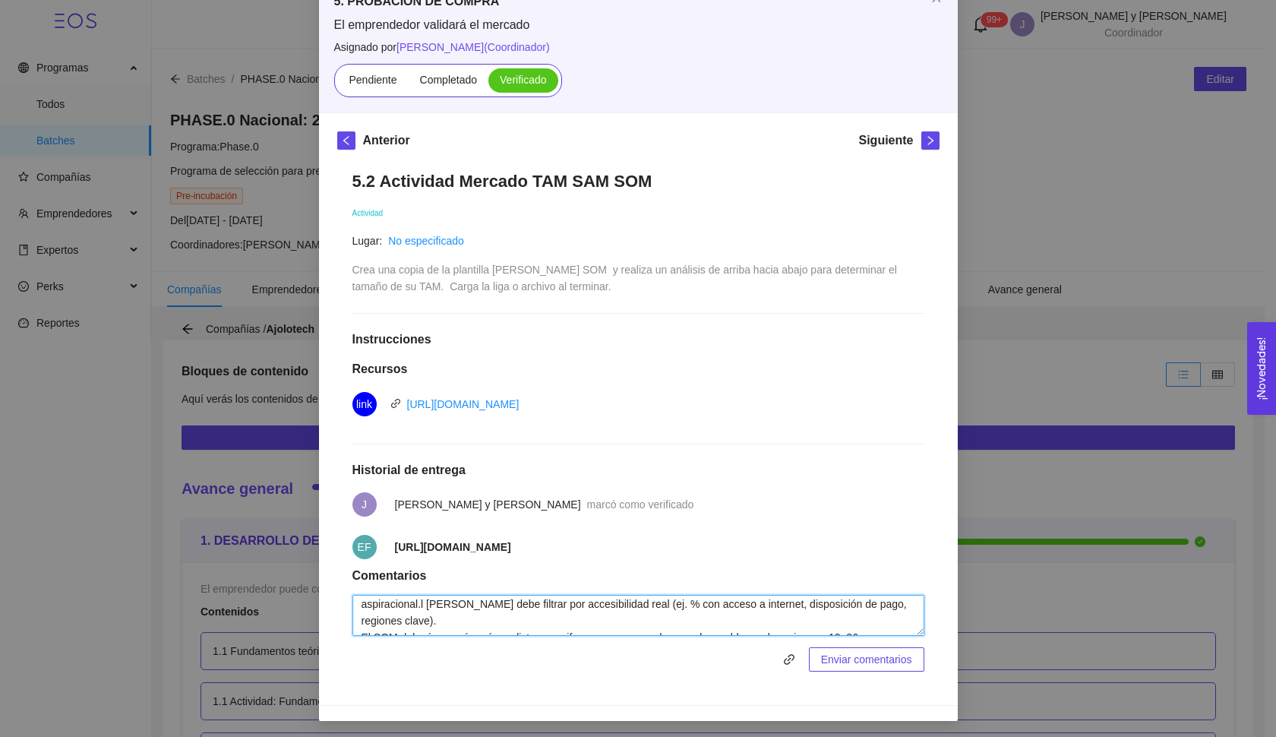
scroll to position [84, 0]
drag, startPoint x: 621, startPoint y: 609, endPoint x: 589, endPoint y: 623, distance: 34.7
click at [589, 623] on textarea "En su TAM mencionan que la meta en 3 años es “10% [PERSON_NAME] disponible”, pe…" at bounding box center [638, 615] width 572 height 41
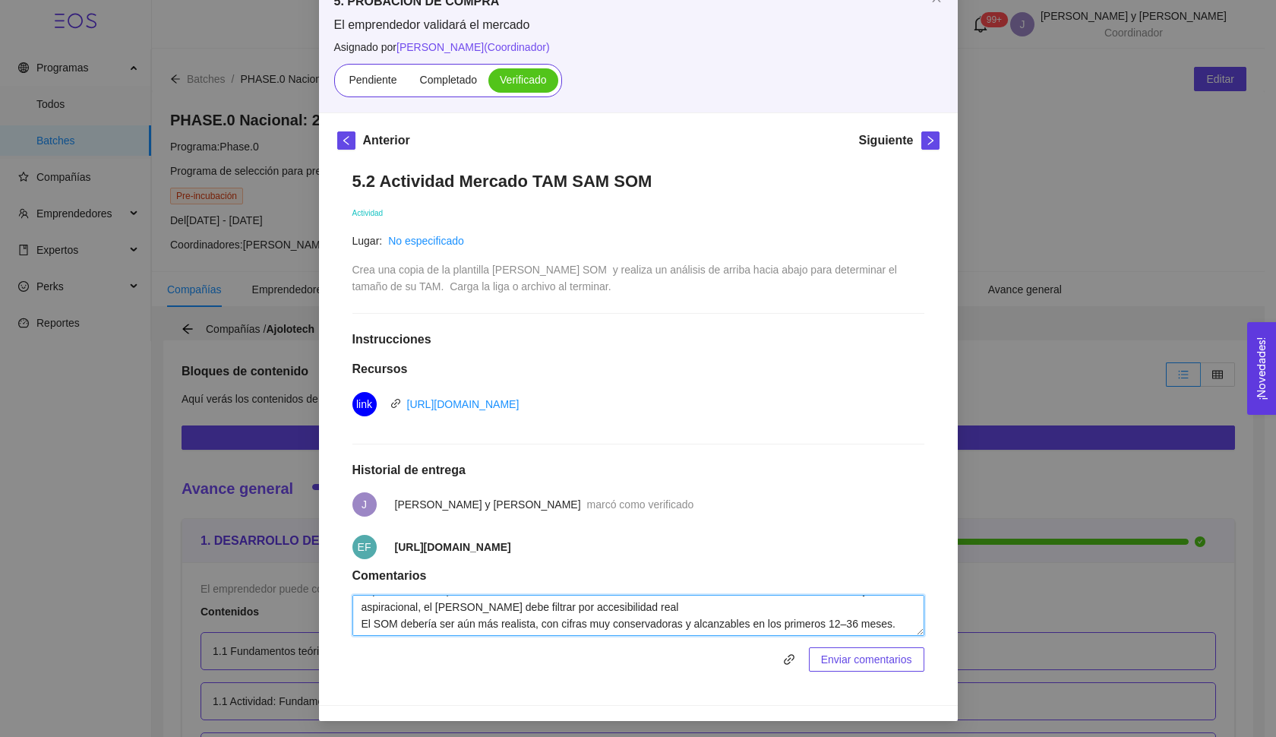
click at [363, 620] on textarea "En su TAM mencionan que la meta en 3 años es “10% [PERSON_NAME] disponible”, pe…" at bounding box center [638, 615] width 572 height 41
drag, startPoint x: 497, startPoint y: 620, endPoint x: 747, endPoint y: 617, distance: 249.8
click at [747, 617] on textarea "En su TAM mencionan que la meta en 3 años es “10% [PERSON_NAME] disponible”, pe…" at bounding box center [638, 615] width 572 height 41
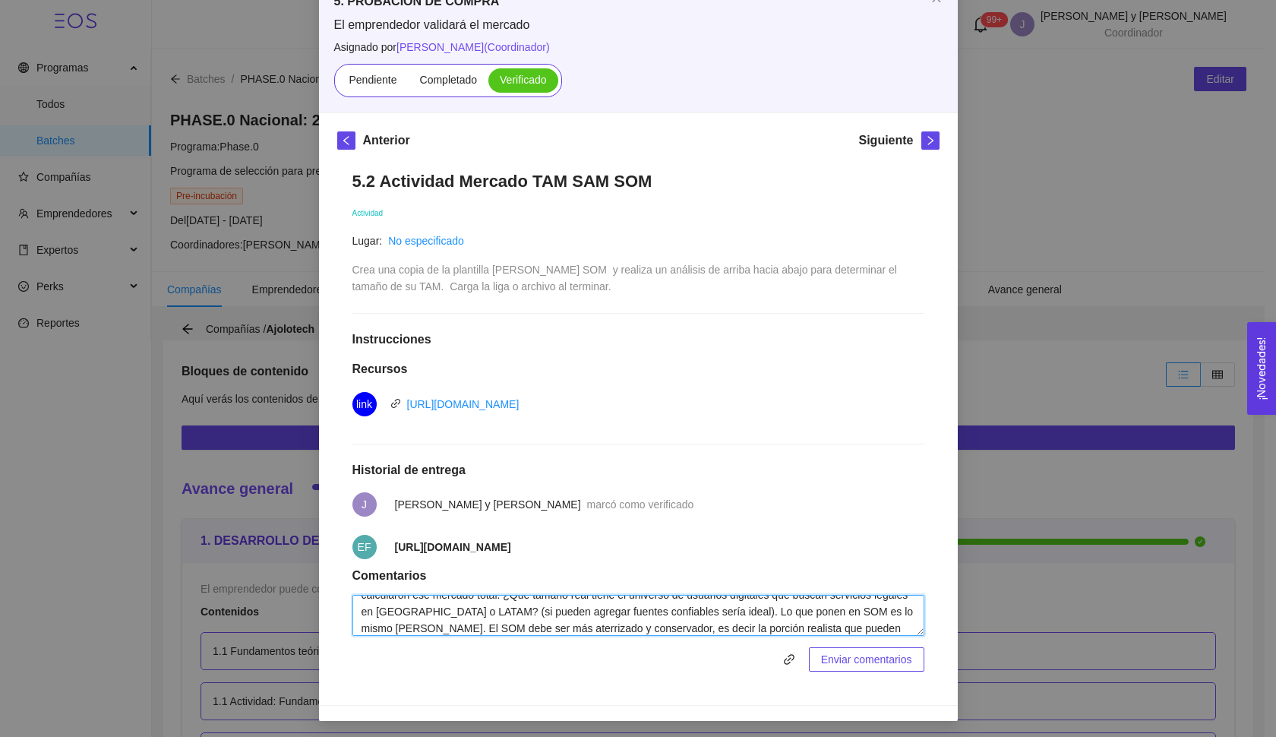
scroll to position [21, 0]
type textarea "En su TAM mencionan que la meta en 3 años es “10% [PERSON_NAME] disponible”, pe…"
click at [828, 656] on span "Enviar comentarios" at bounding box center [866, 659] width 91 height 17
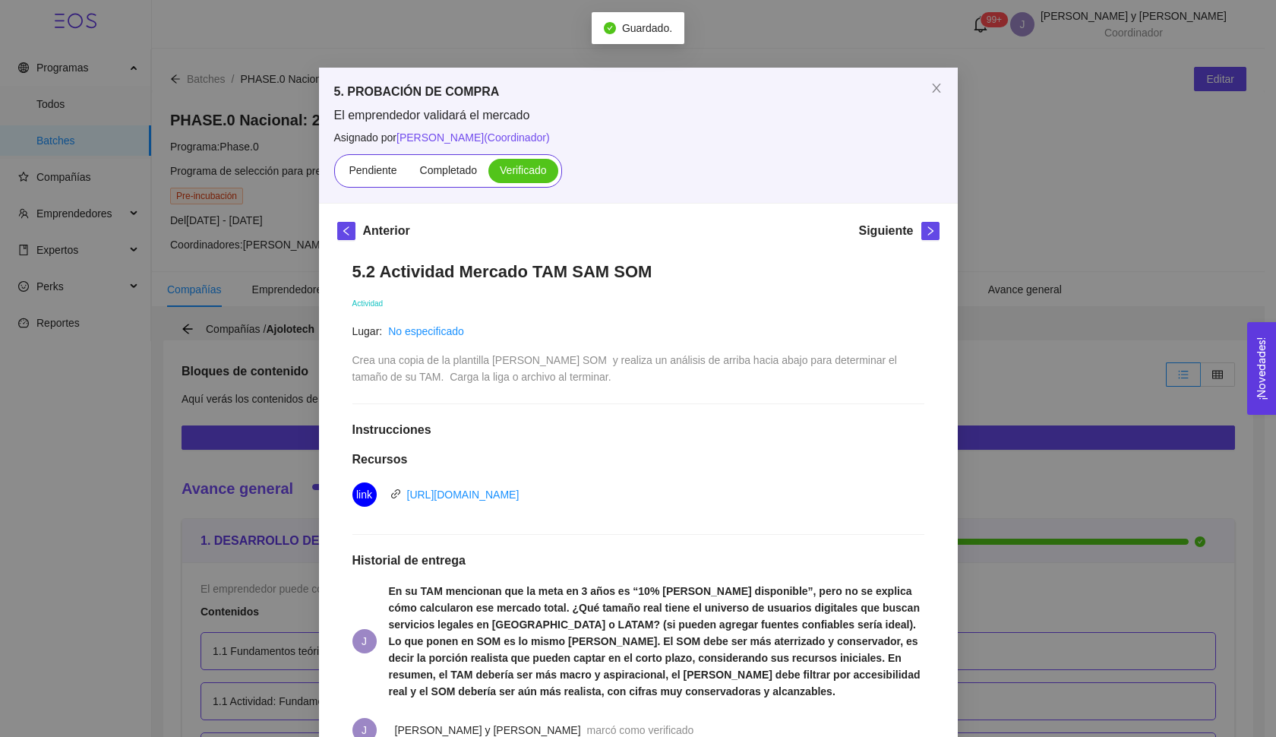
scroll to position [0, 0]
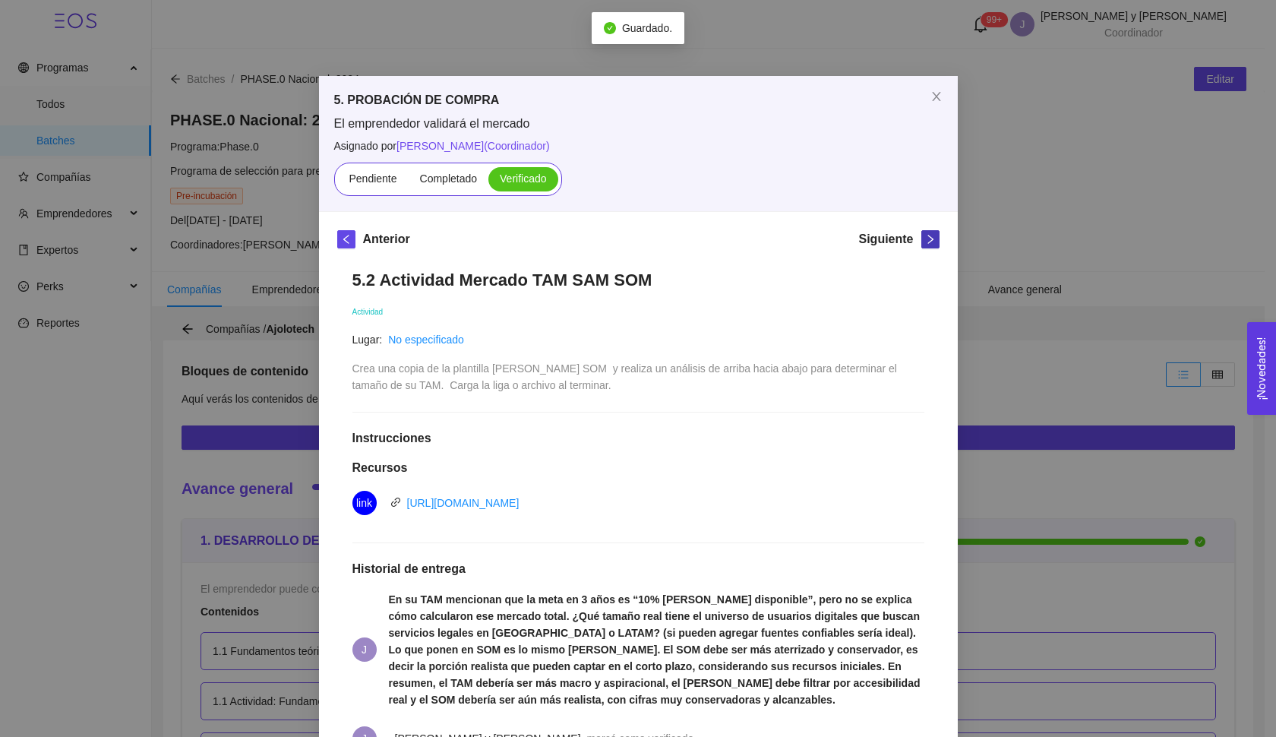
click at [926, 232] on button "button" at bounding box center [930, 239] width 18 height 18
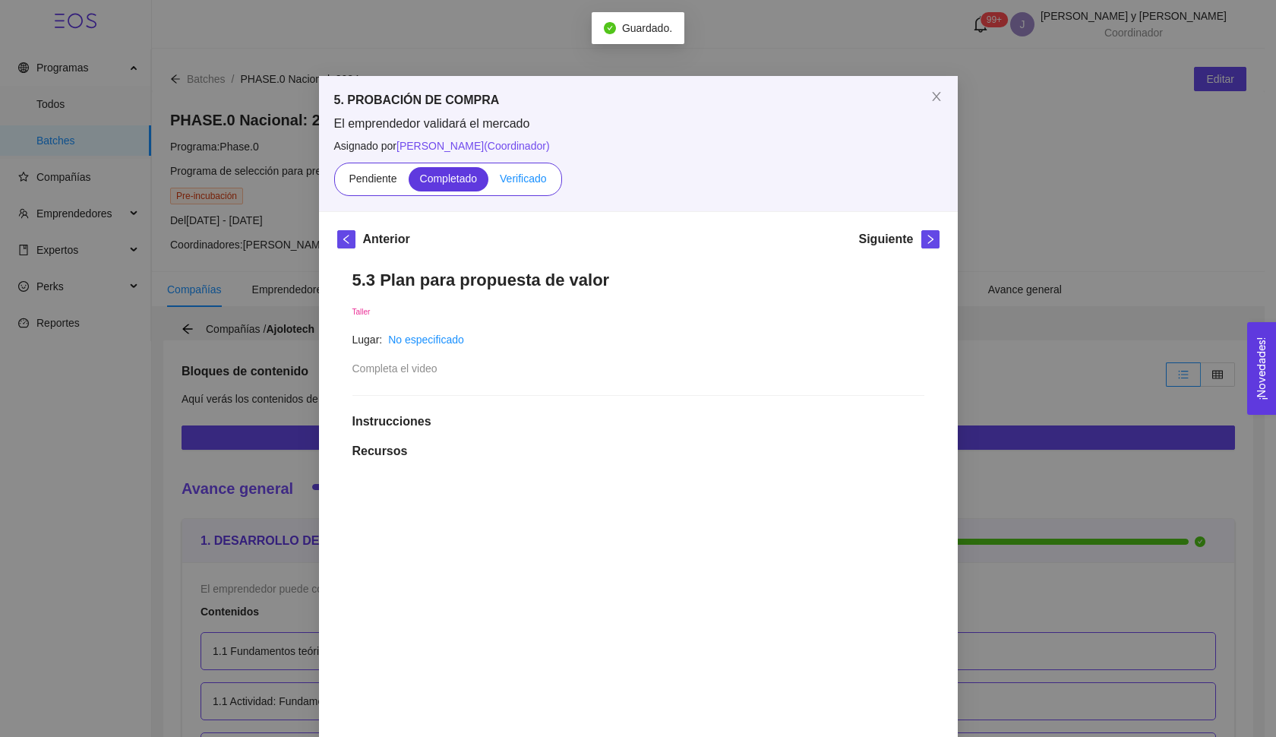
click at [531, 183] on span "Verificado" at bounding box center [523, 178] width 46 height 12
click at [488, 182] on input "Verificado" at bounding box center [488, 182] width 0 height 0
click at [929, 241] on icon "right" at bounding box center [930, 239] width 11 height 11
click at [524, 174] on span "Verificado" at bounding box center [523, 178] width 46 height 12
click at [488, 182] on input "Verificado" at bounding box center [488, 182] width 0 height 0
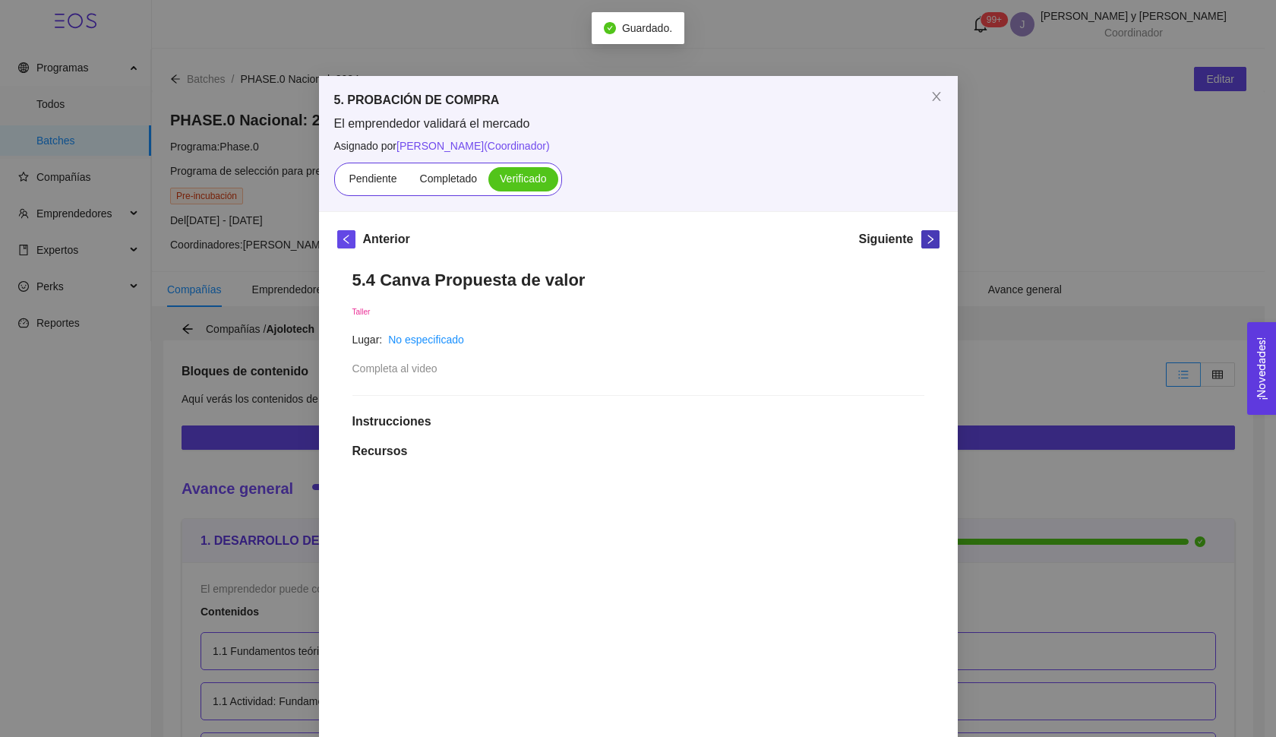
click at [927, 241] on icon "right" at bounding box center [930, 239] width 11 height 11
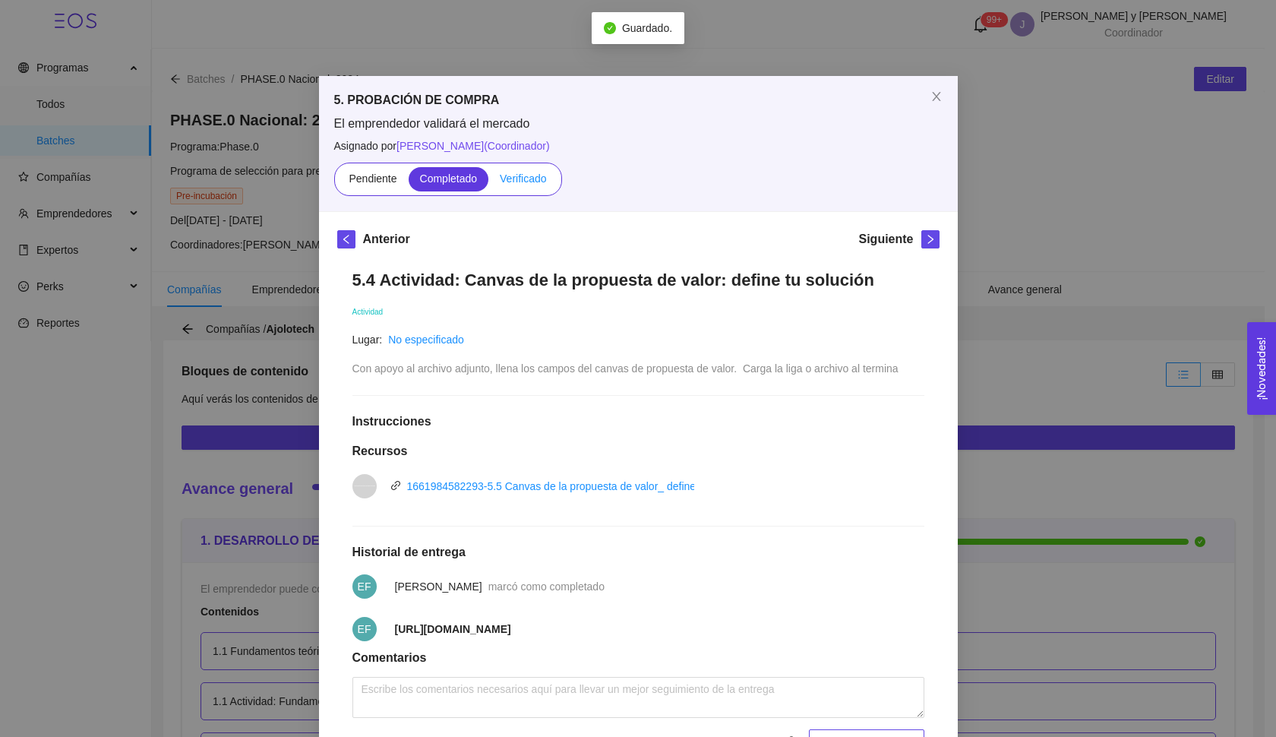
click at [531, 179] on span "Verificado" at bounding box center [523, 178] width 46 height 12
click at [488, 182] on input "Verificado" at bounding box center [488, 182] width 0 height 0
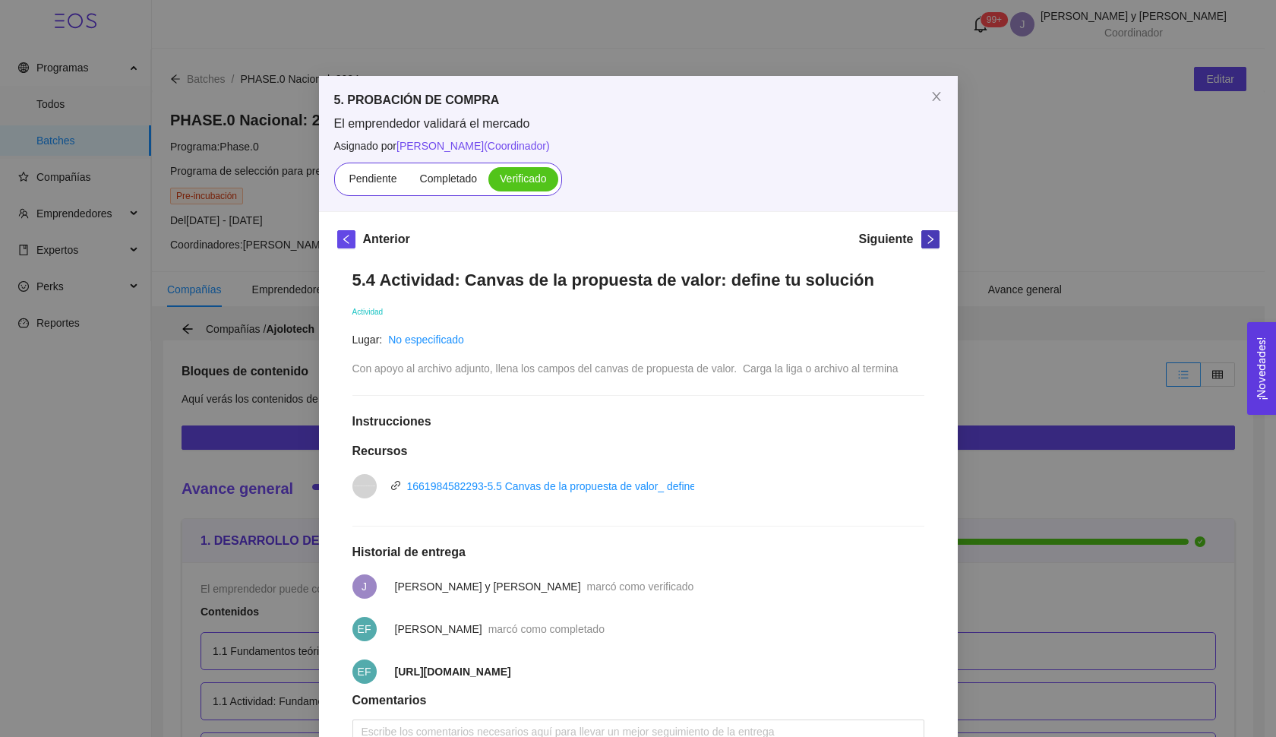
click at [923, 233] on button "button" at bounding box center [930, 239] width 18 height 18
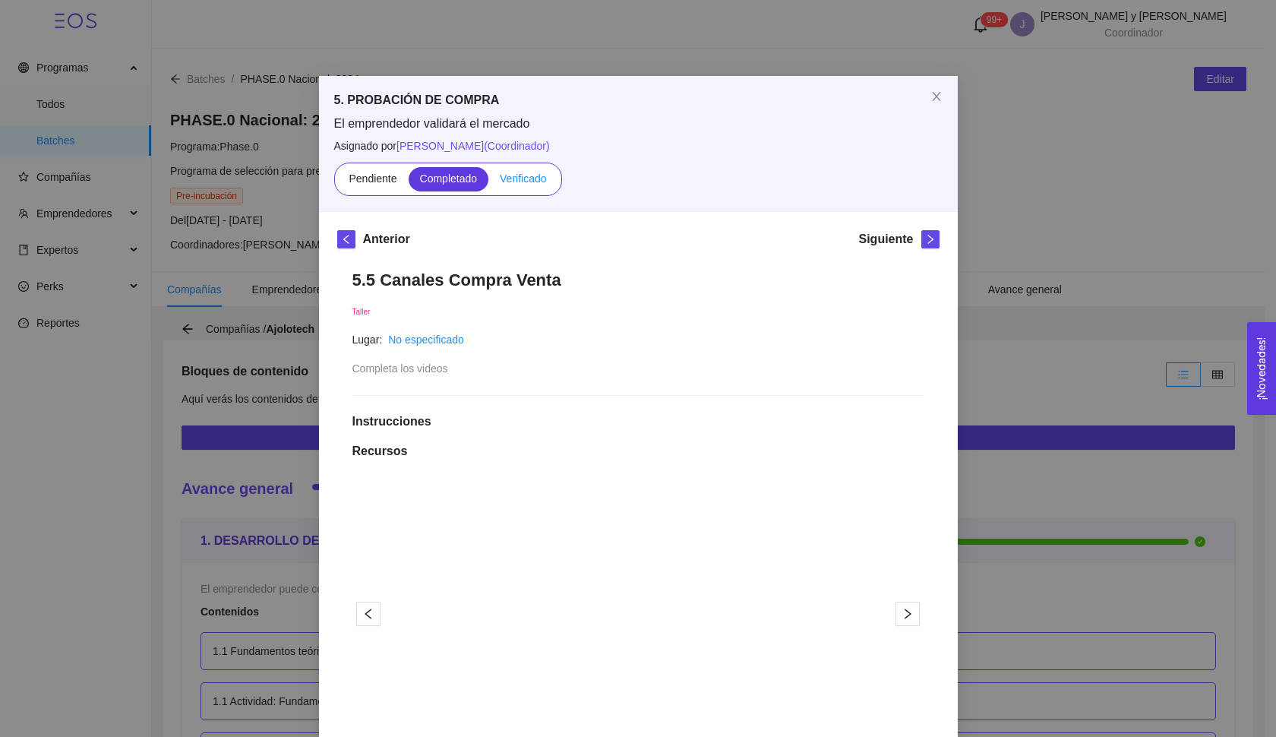
click at [533, 178] on span "Verificado" at bounding box center [523, 178] width 46 height 12
click at [488, 182] on input "Verificado" at bounding box center [488, 182] width 0 height 0
click at [926, 243] on icon "right" at bounding box center [930, 239] width 11 height 11
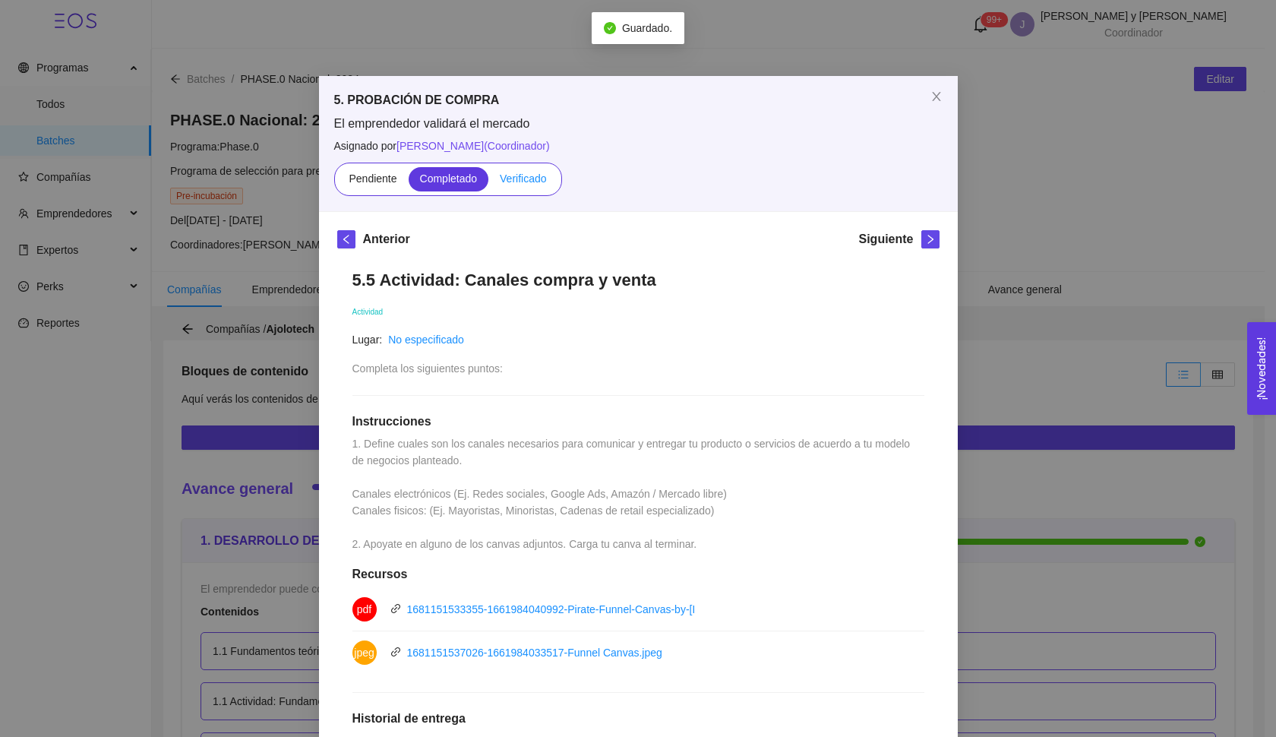
click at [527, 185] on label "Verificado" at bounding box center [522, 179] width 69 height 24
click at [488, 182] on input "Verificado" at bounding box center [488, 182] width 0 height 0
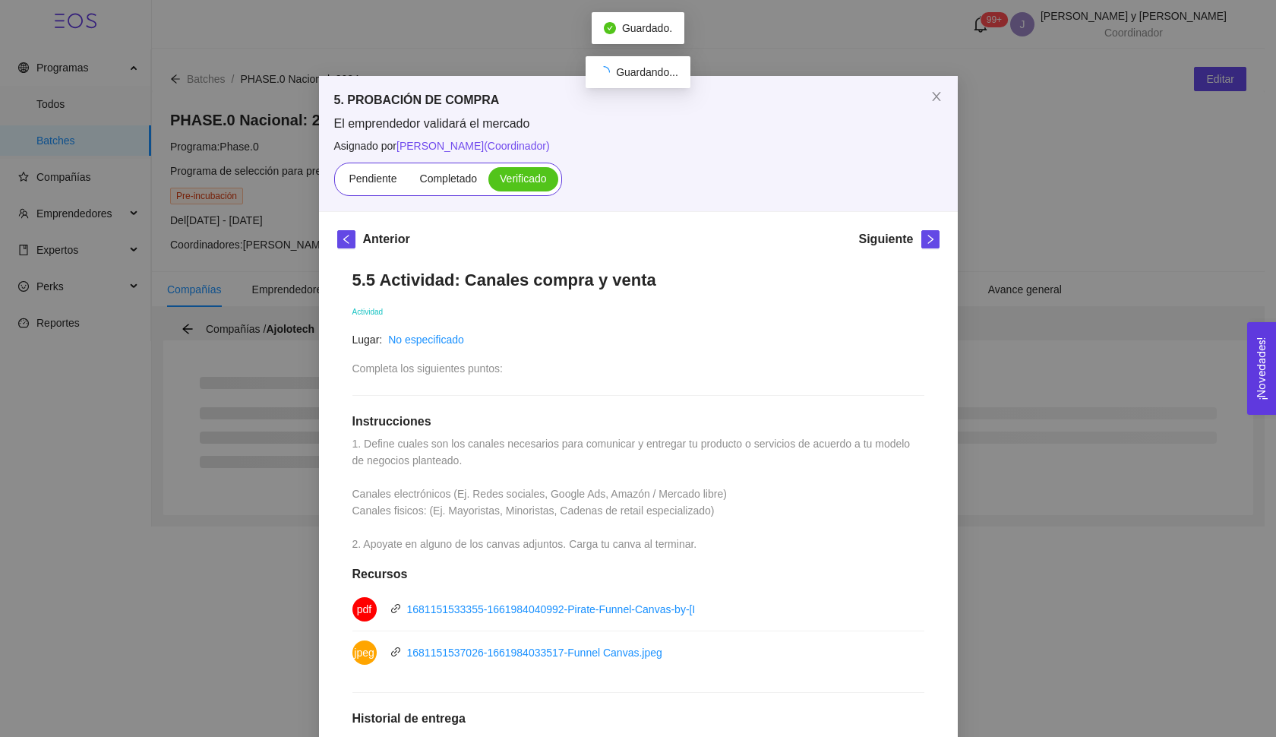
scroll to position [99, 0]
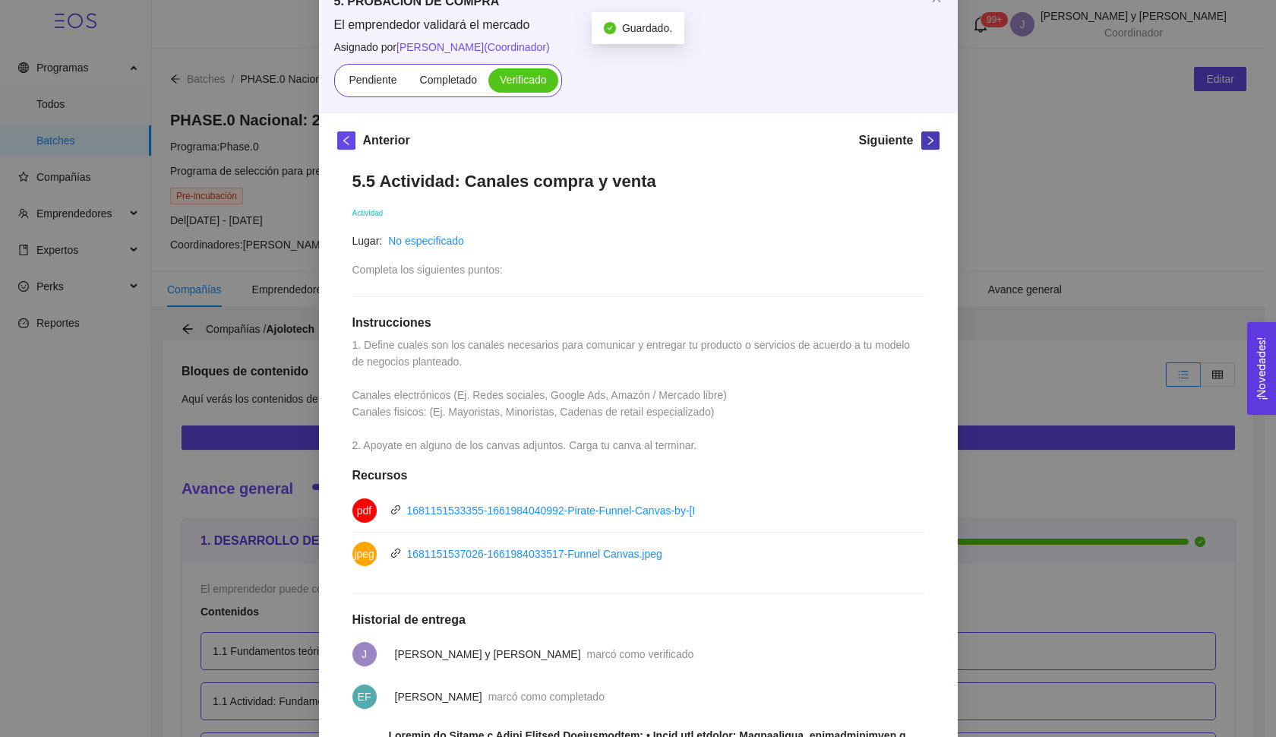
click at [926, 144] on icon "right" at bounding box center [930, 140] width 11 height 11
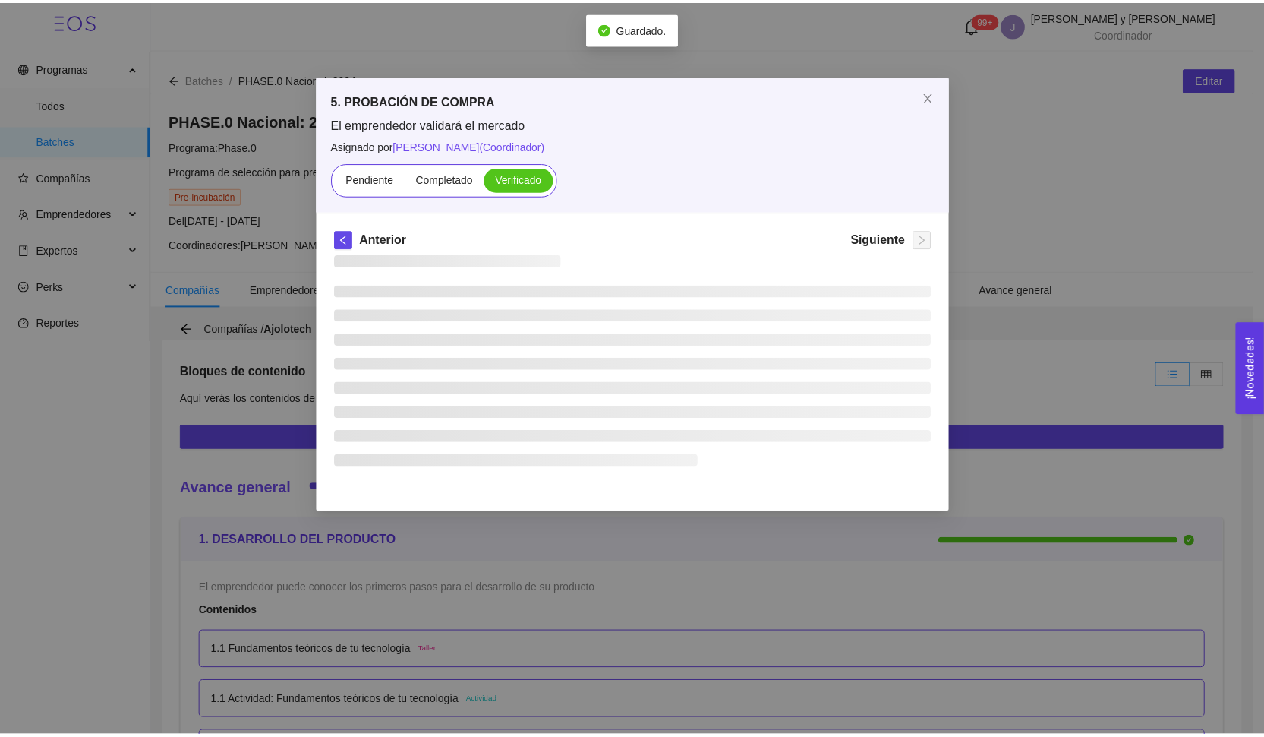
scroll to position [0, 0]
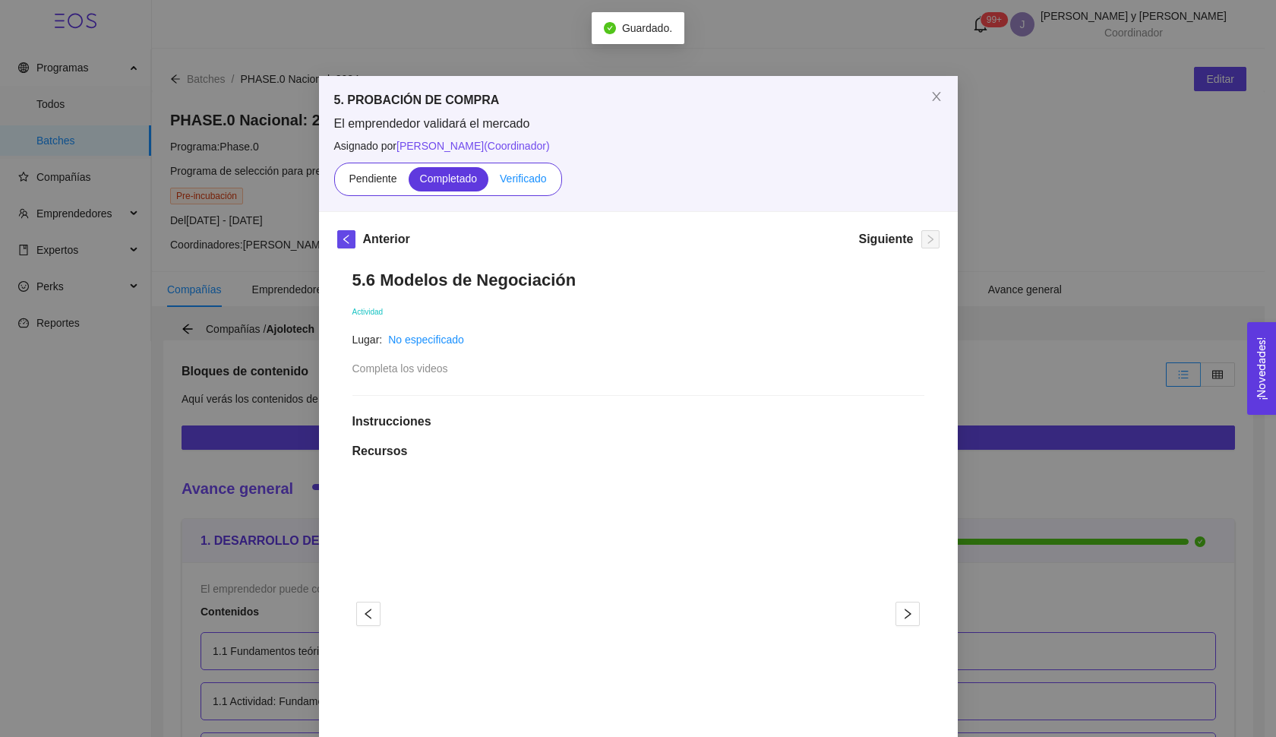
click at [534, 176] on span "Verificado" at bounding box center [523, 178] width 46 height 12
click at [488, 182] on input "Verificado" at bounding box center [488, 182] width 0 height 0
click at [930, 99] on icon "close" at bounding box center [936, 96] width 12 height 12
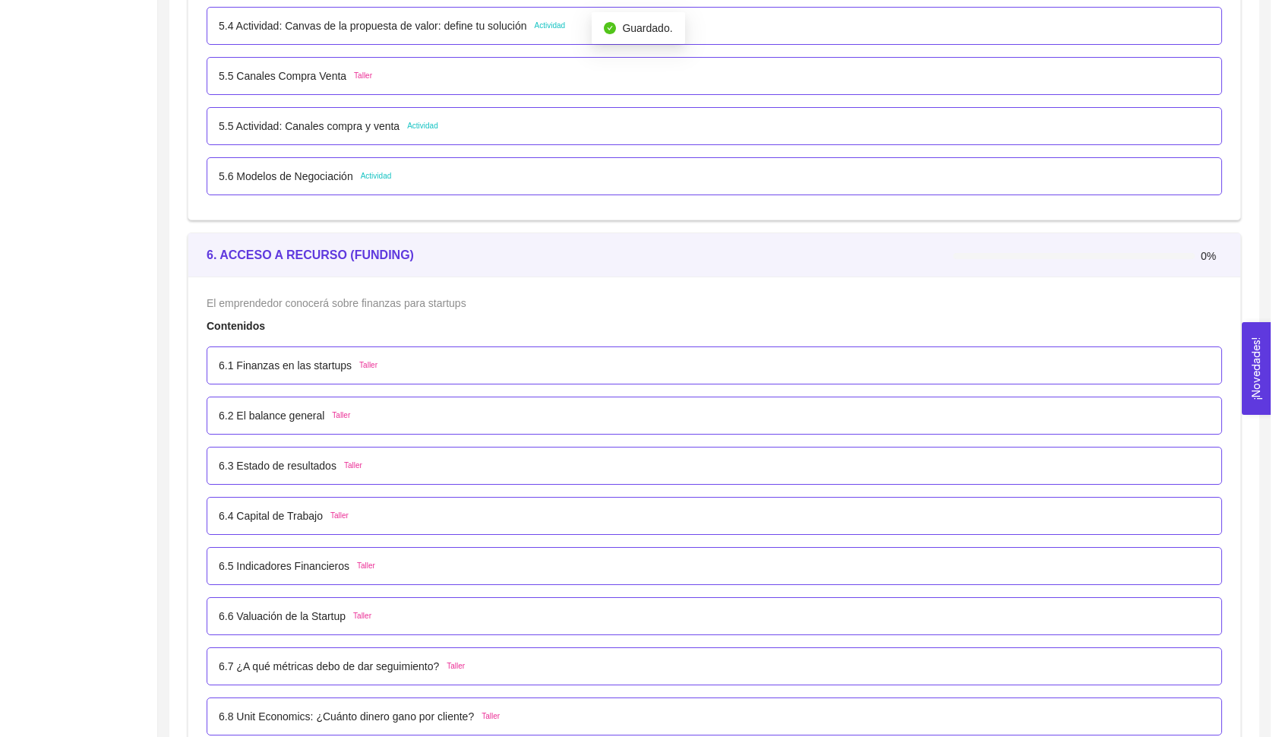
scroll to position [3716, 0]
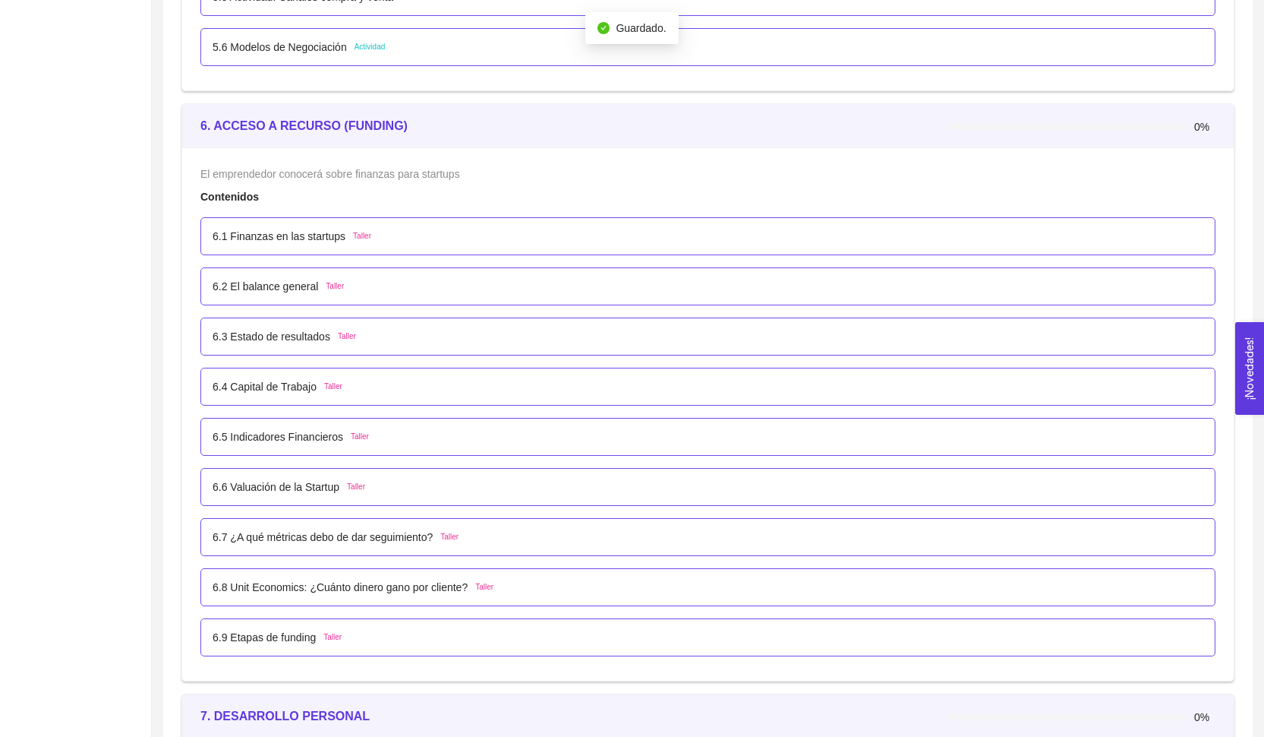
click at [345, 241] on p "6.1 Finanzas en las startups" at bounding box center [279, 236] width 133 height 17
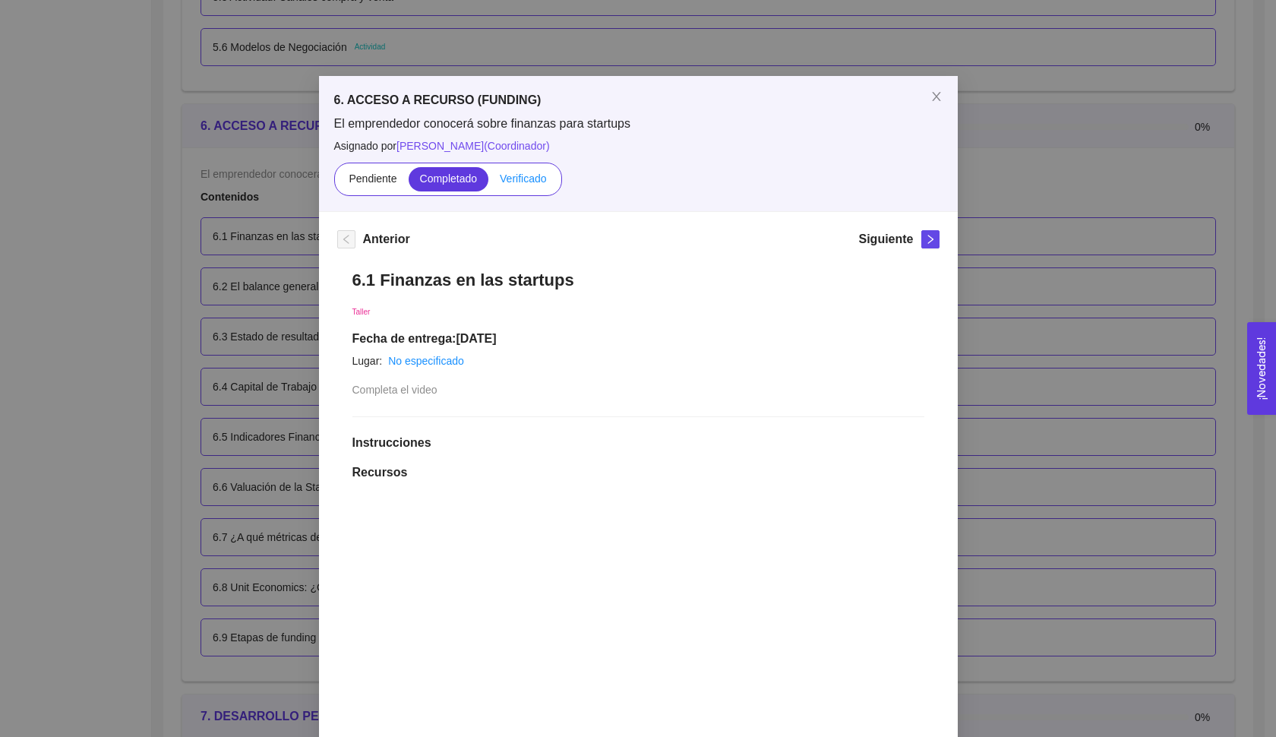
click at [526, 188] on label "Verificado" at bounding box center [522, 179] width 69 height 24
click at [488, 182] on input "Verificado" at bounding box center [488, 182] width 0 height 0
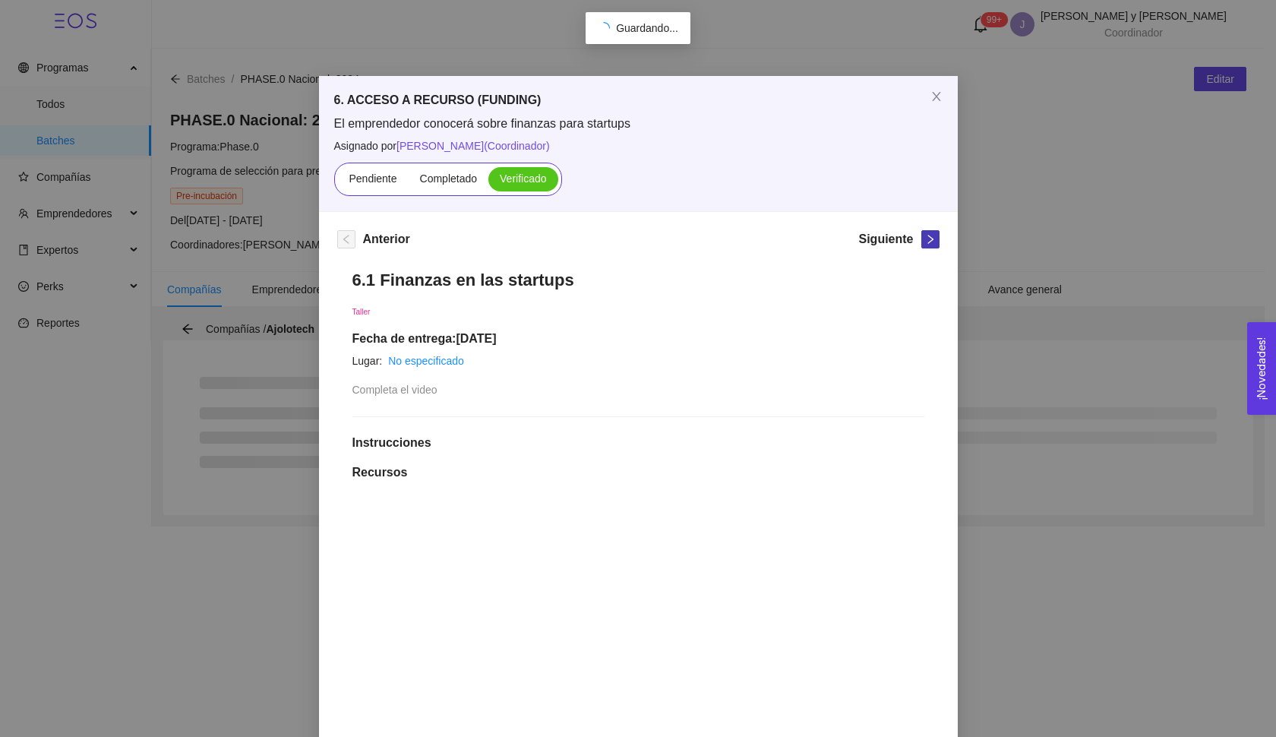
scroll to position [0, 0]
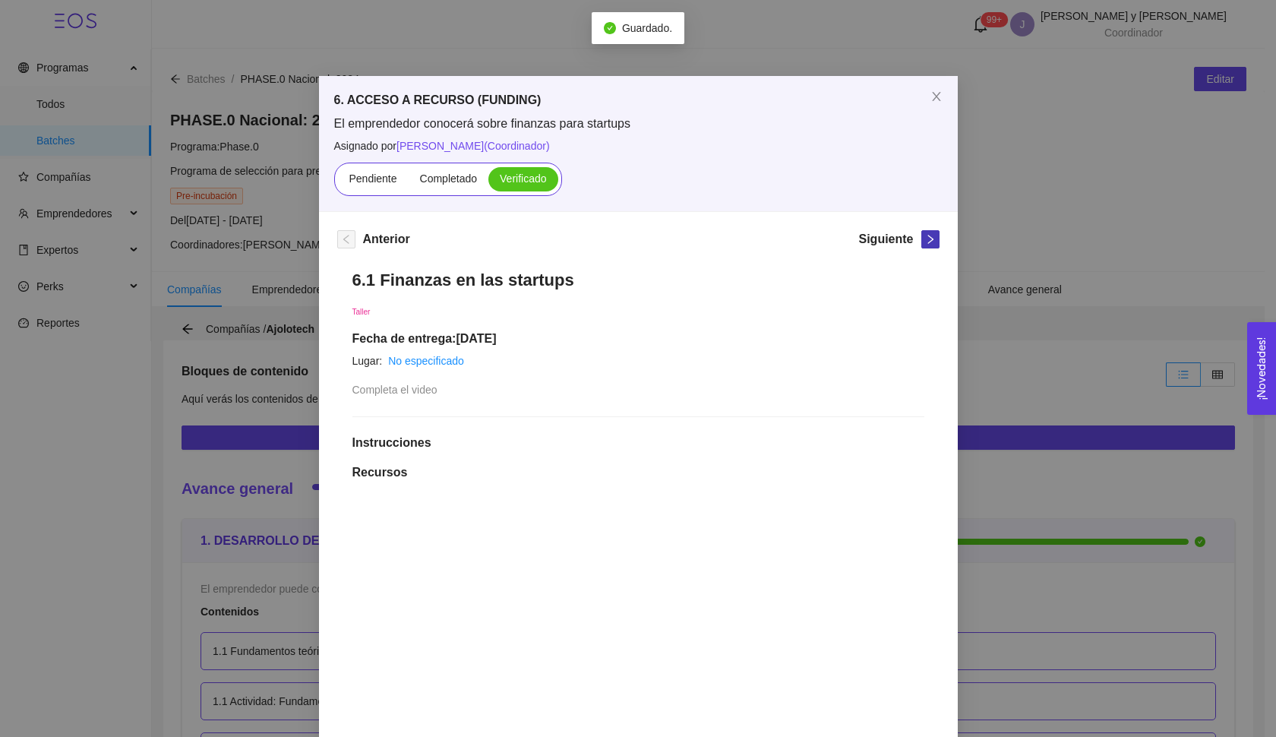
click at [926, 243] on icon "right" at bounding box center [930, 239] width 11 height 11
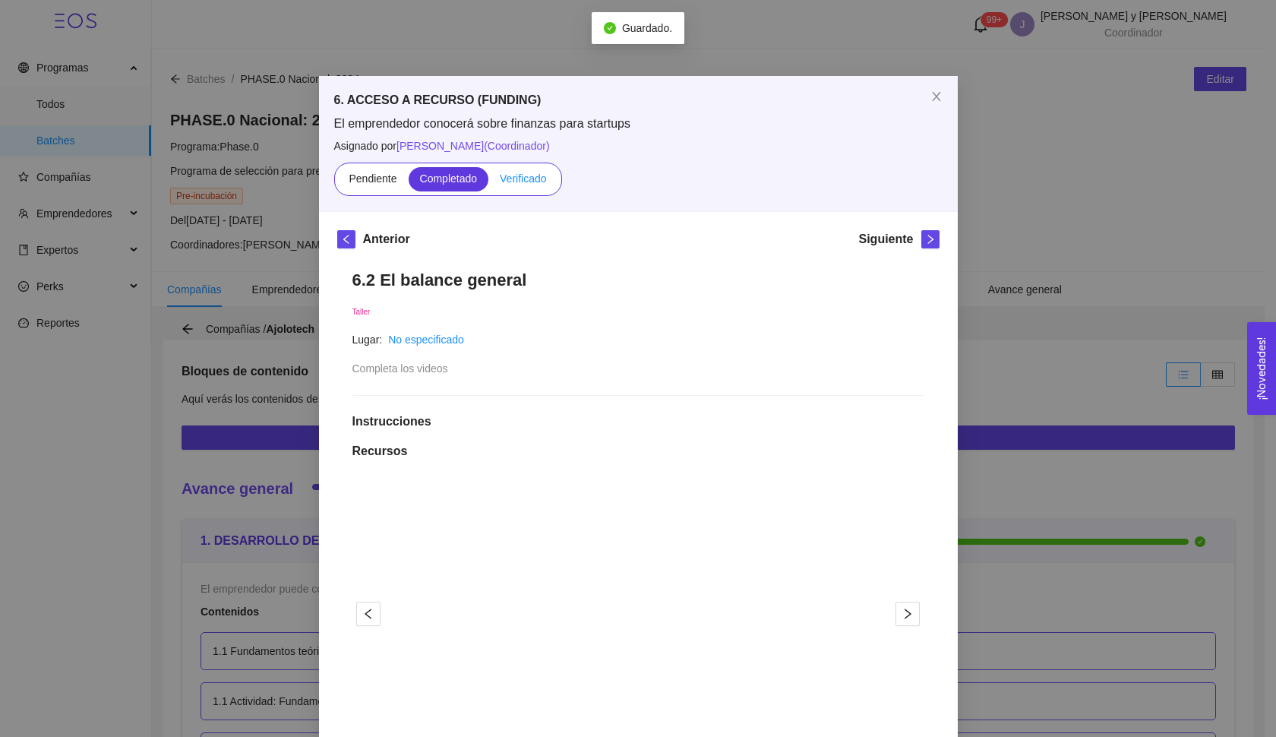
click at [533, 181] on span "Verificado" at bounding box center [523, 178] width 46 height 12
click at [488, 182] on input "Verificado" at bounding box center [488, 182] width 0 height 0
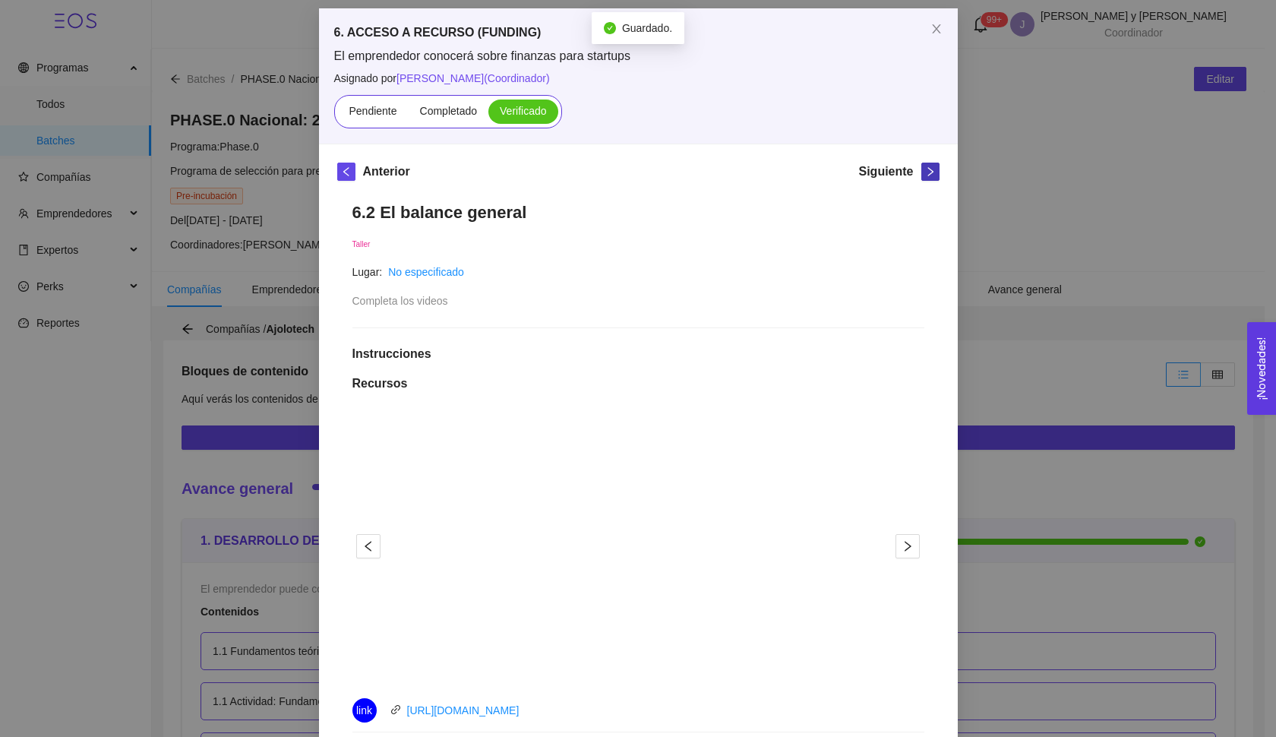
click at [927, 175] on icon "right" at bounding box center [930, 171] width 11 height 11
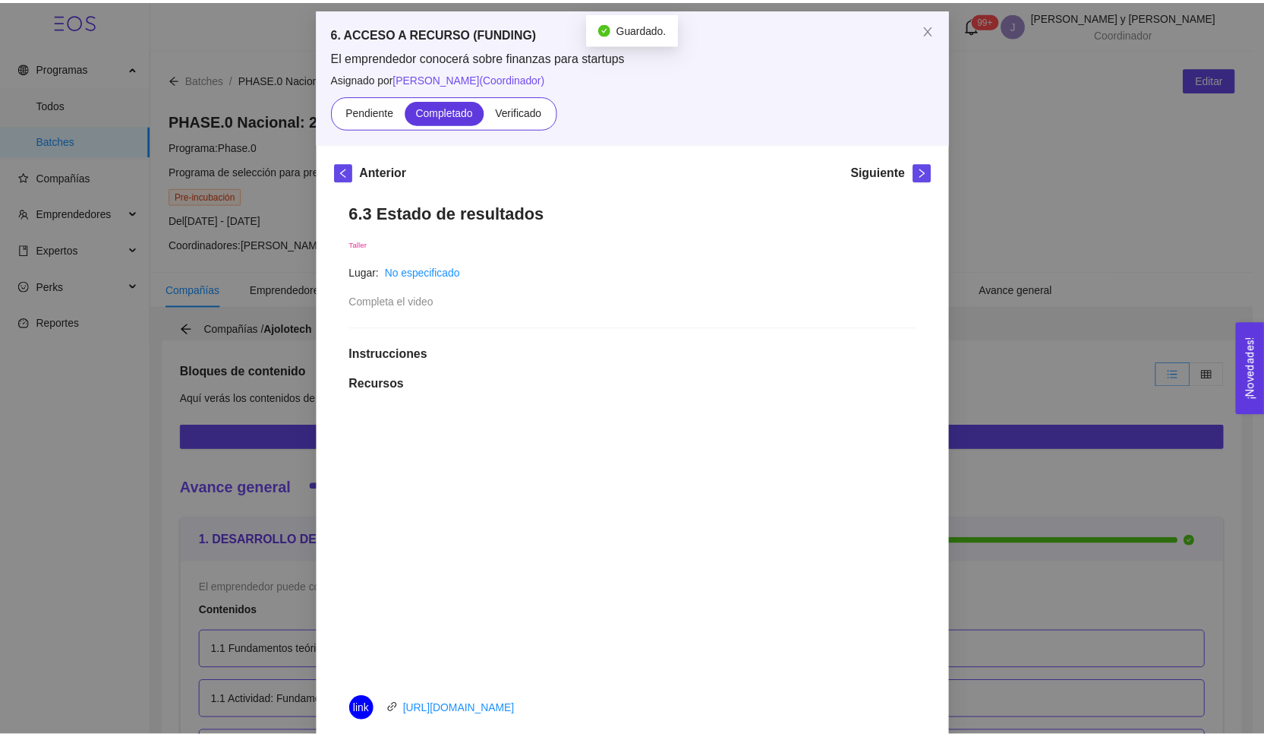
scroll to position [0, 0]
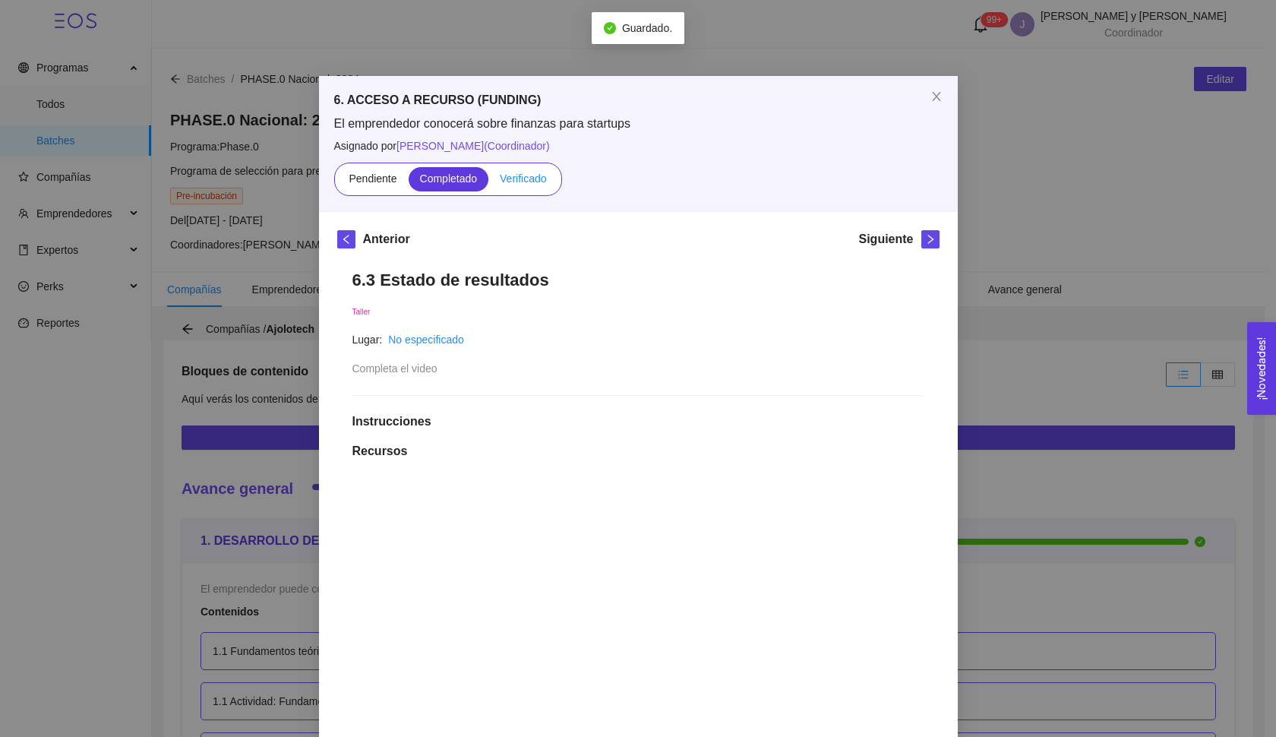
click at [541, 184] on span "Verificado" at bounding box center [523, 178] width 46 height 12
click at [488, 182] on input "Verificado" at bounding box center [488, 182] width 0 height 0
click at [927, 241] on icon "right" at bounding box center [929, 239] width 5 height 9
click at [506, 179] on span "Verificado" at bounding box center [523, 178] width 46 height 12
click at [488, 182] on input "Verificado" at bounding box center [488, 182] width 0 height 0
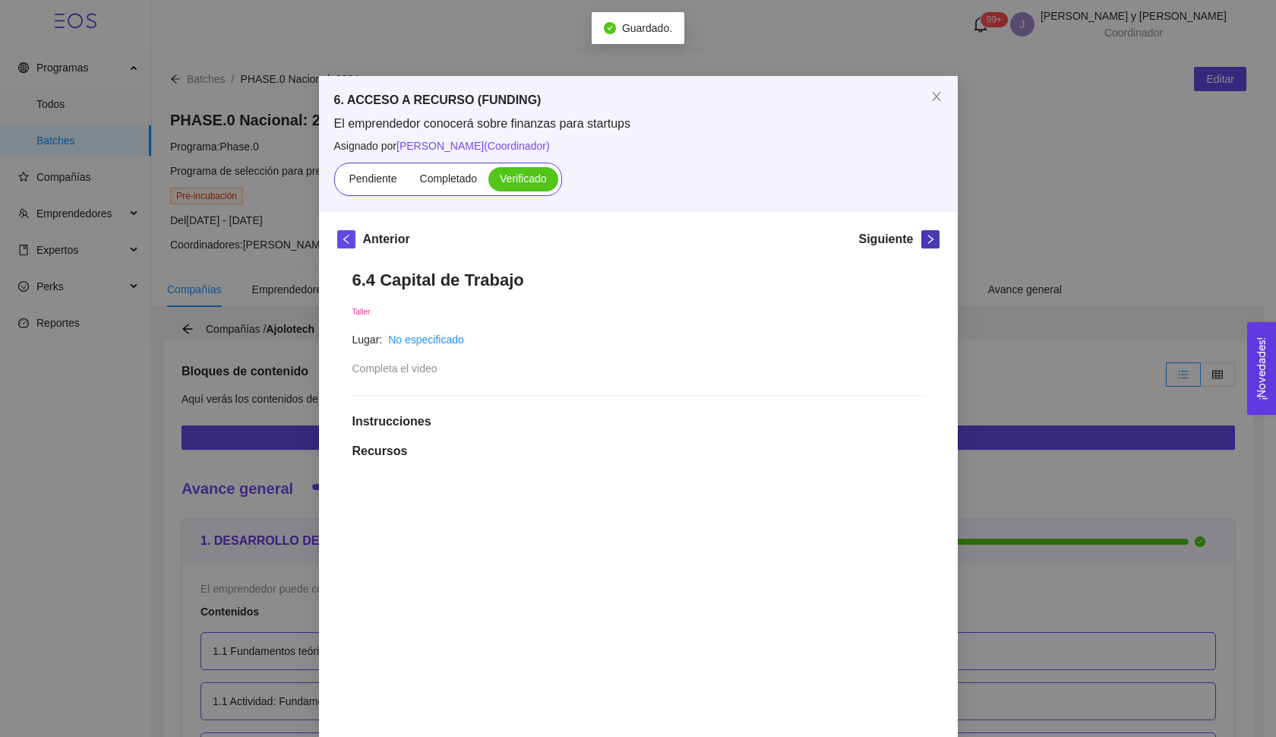
click at [922, 244] on button "button" at bounding box center [930, 239] width 18 height 18
click at [535, 177] on span "Verificado" at bounding box center [523, 178] width 46 height 12
click at [488, 182] on input "Verificado" at bounding box center [488, 182] width 0 height 0
click at [926, 238] on icon "right" at bounding box center [930, 239] width 11 height 11
click at [529, 188] on label "Verificado" at bounding box center [522, 179] width 69 height 24
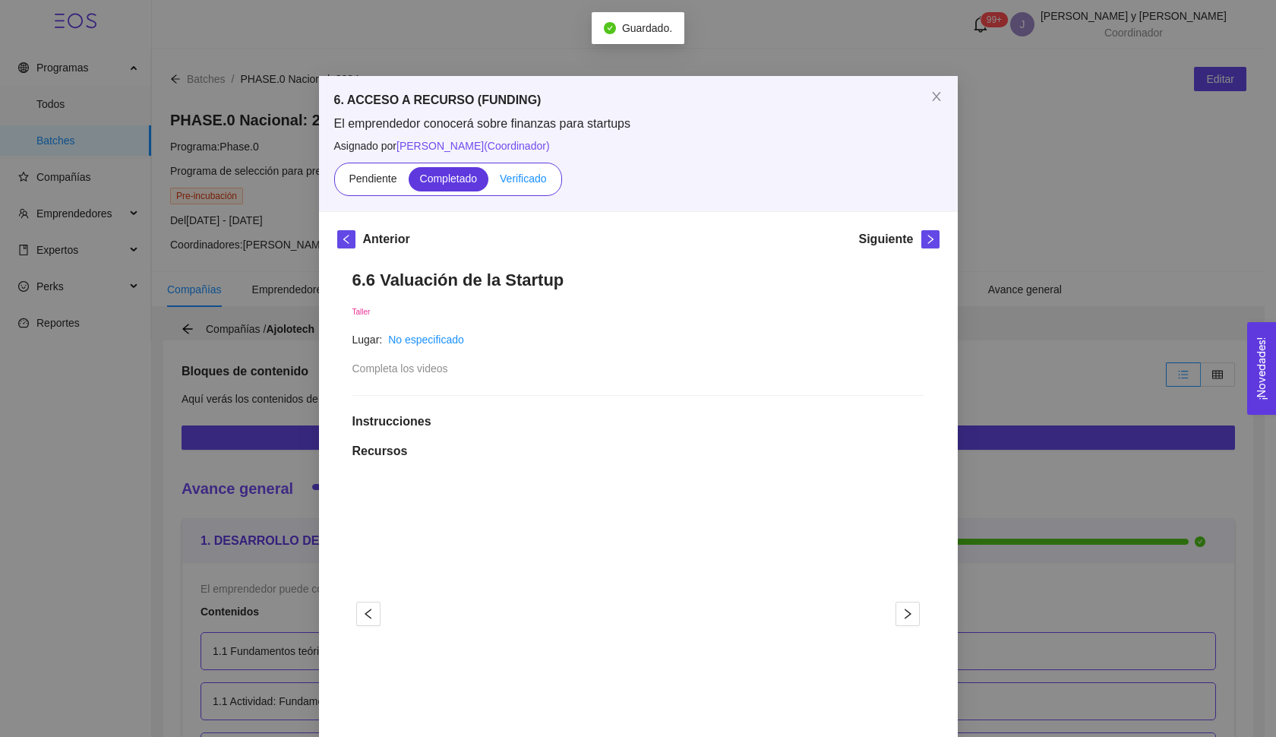
click at [488, 182] on input "Verificado" at bounding box center [488, 182] width 0 height 0
click at [925, 241] on icon "right" at bounding box center [930, 239] width 11 height 11
click at [528, 174] on span "Verificado" at bounding box center [523, 178] width 46 height 12
click at [488, 182] on input "Verificado" at bounding box center [488, 182] width 0 height 0
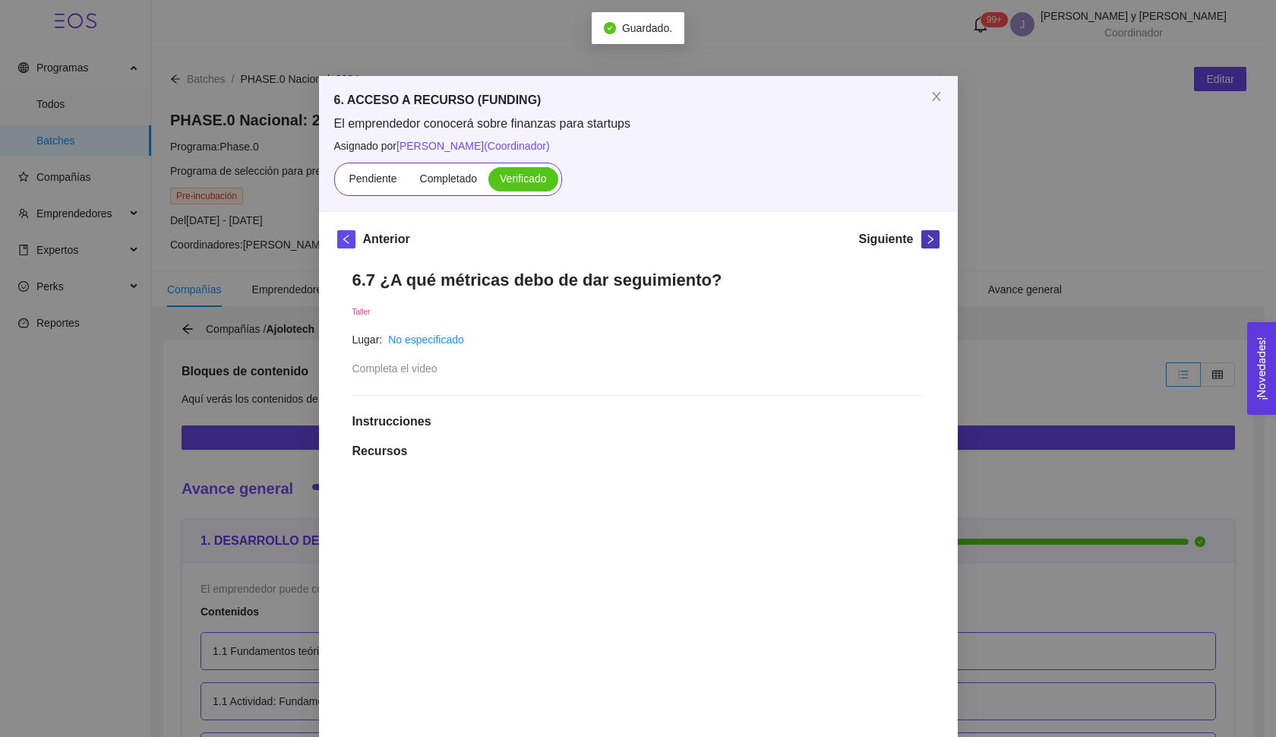
click at [922, 241] on span "right" at bounding box center [930, 239] width 17 height 11
click at [544, 174] on label "Verificado" at bounding box center [522, 179] width 69 height 24
click at [488, 182] on input "Verificado" at bounding box center [488, 182] width 0 height 0
click at [925, 242] on icon "right" at bounding box center [930, 239] width 11 height 11
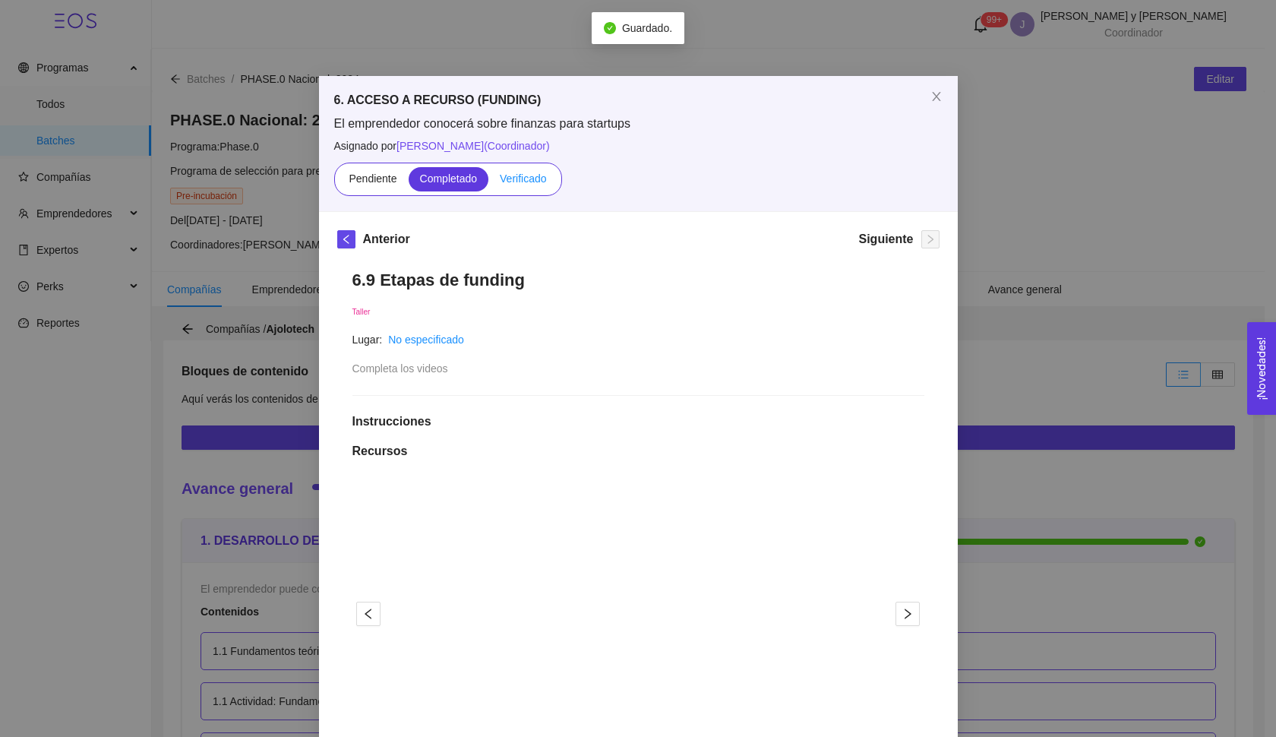
click at [528, 173] on span "Verificado" at bounding box center [523, 178] width 46 height 12
click at [488, 182] on input "Verificado" at bounding box center [488, 182] width 0 height 0
click at [929, 106] on span "Close" at bounding box center [936, 97] width 43 height 43
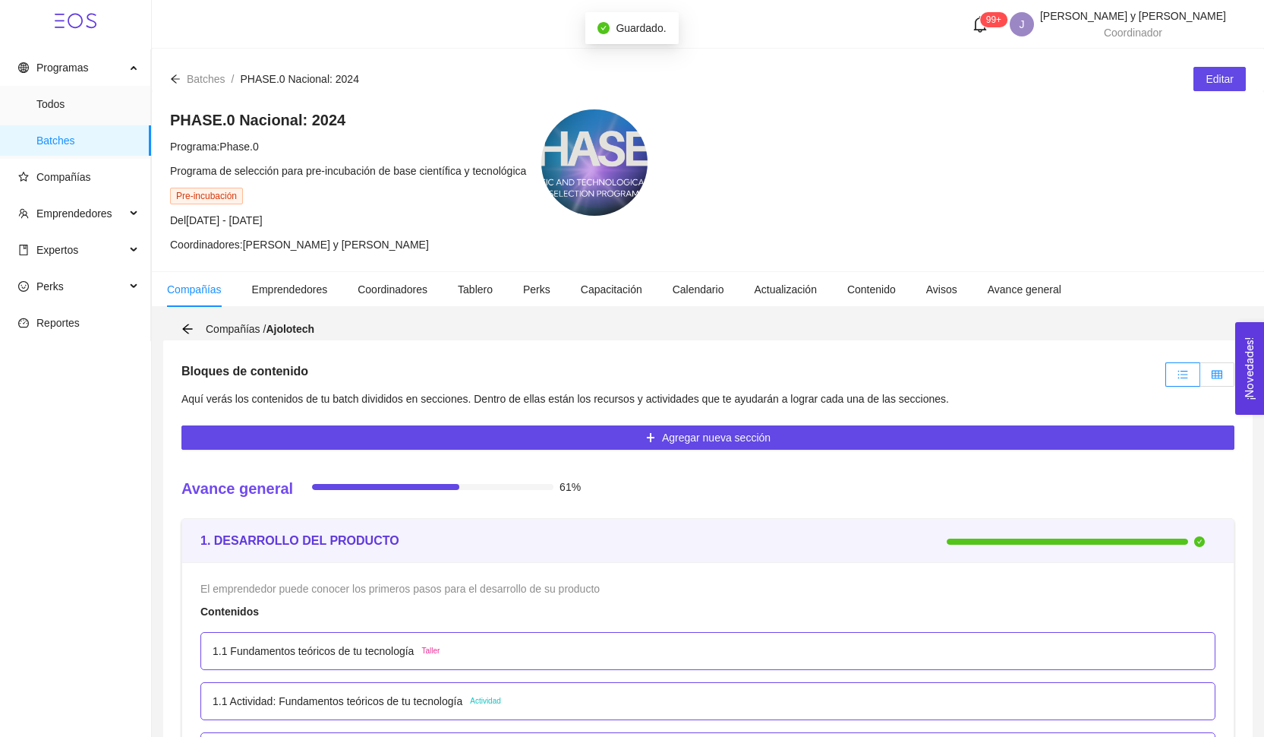
click at [1209, 371] on label at bounding box center [1217, 374] width 34 height 24
click at [1200, 378] on input "radio" at bounding box center [1200, 378] width 0 height 0
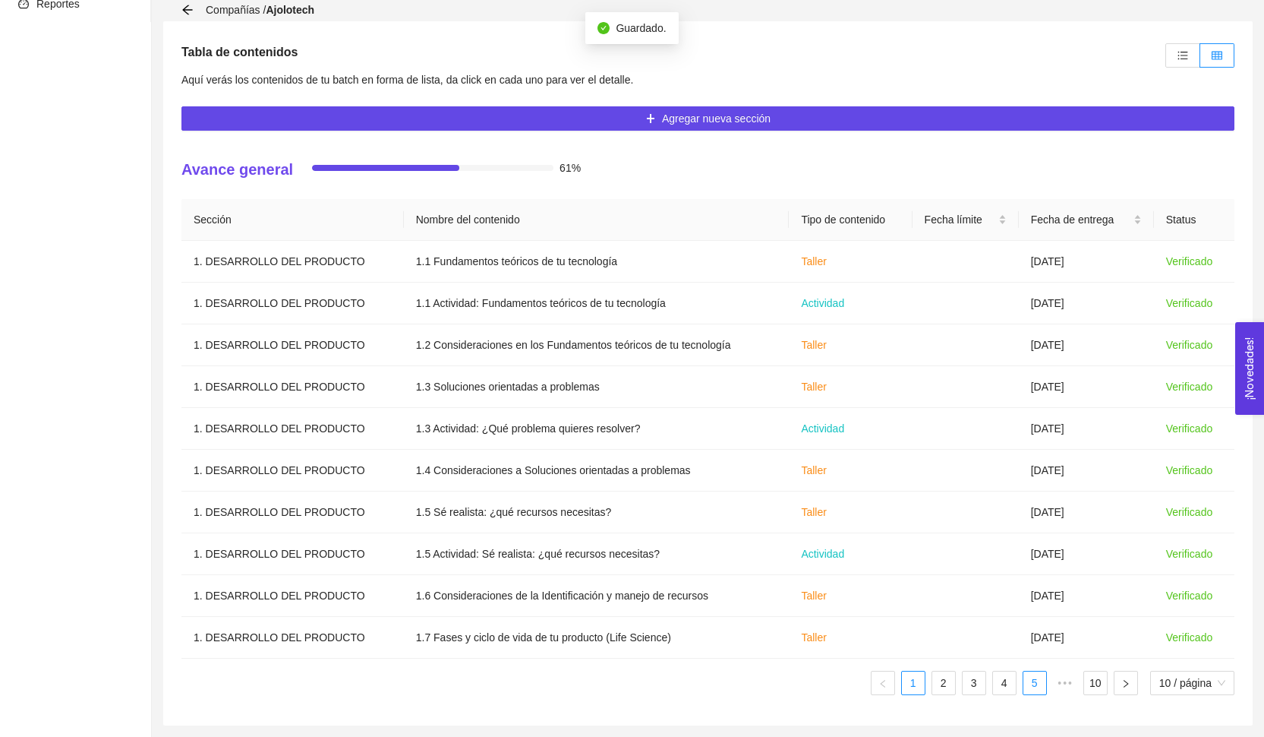
scroll to position [319, 0]
click at [1027, 677] on link "5" at bounding box center [1035, 682] width 23 height 23
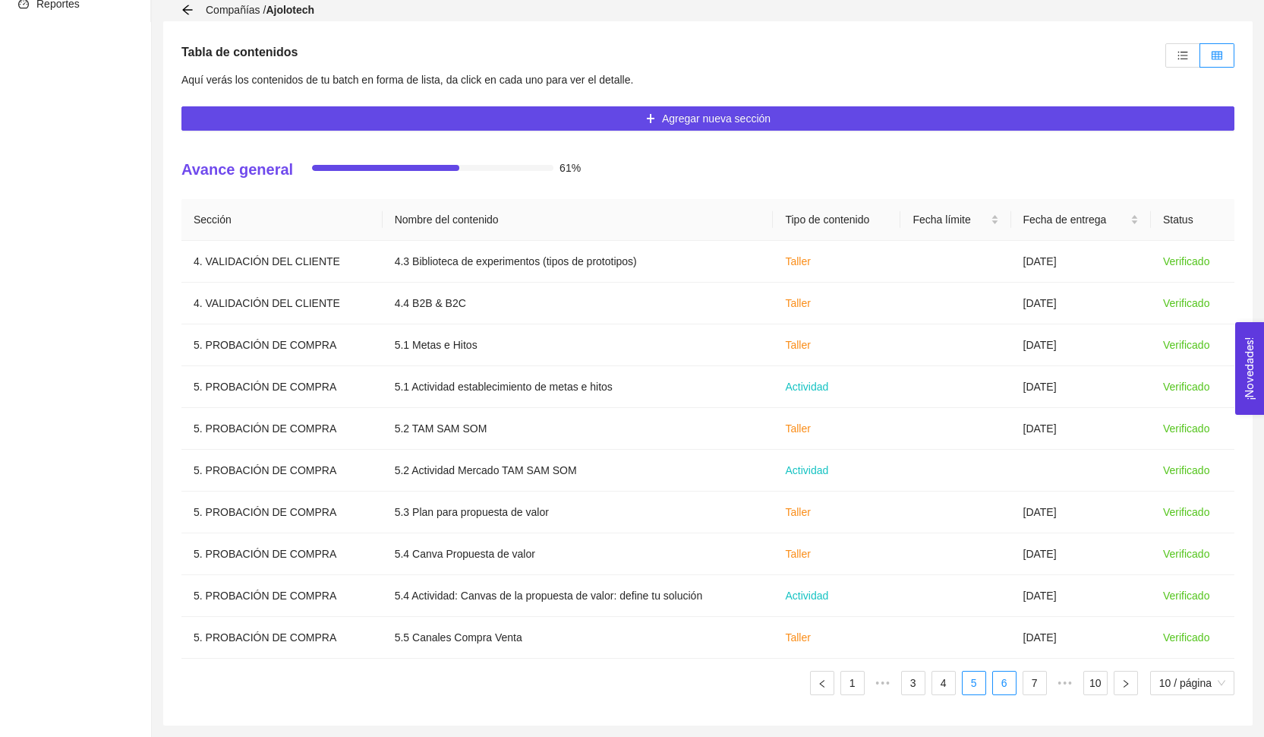
click at [1009, 687] on link "6" at bounding box center [1004, 682] width 23 height 23
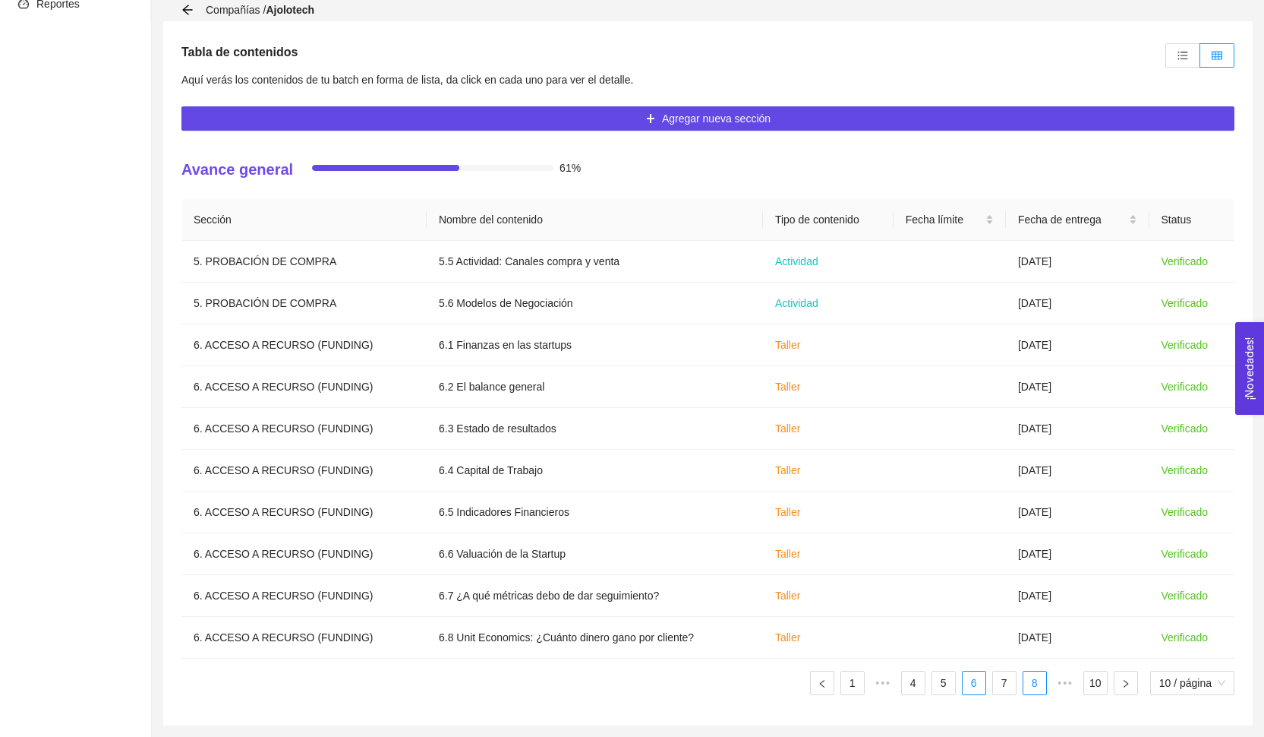
click at [1023, 687] on li "8" at bounding box center [1035, 682] width 24 height 24
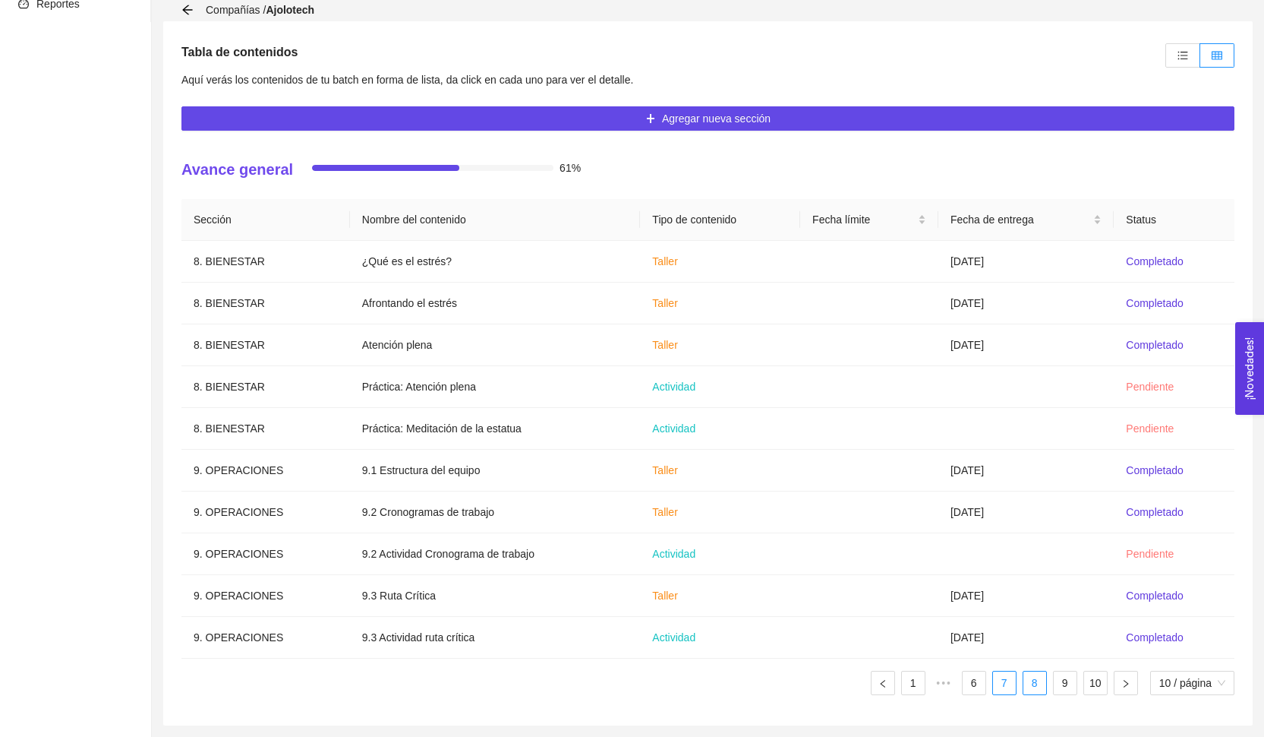
click at [1008, 687] on link "7" at bounding box center [1004, 682] width 23 height 23
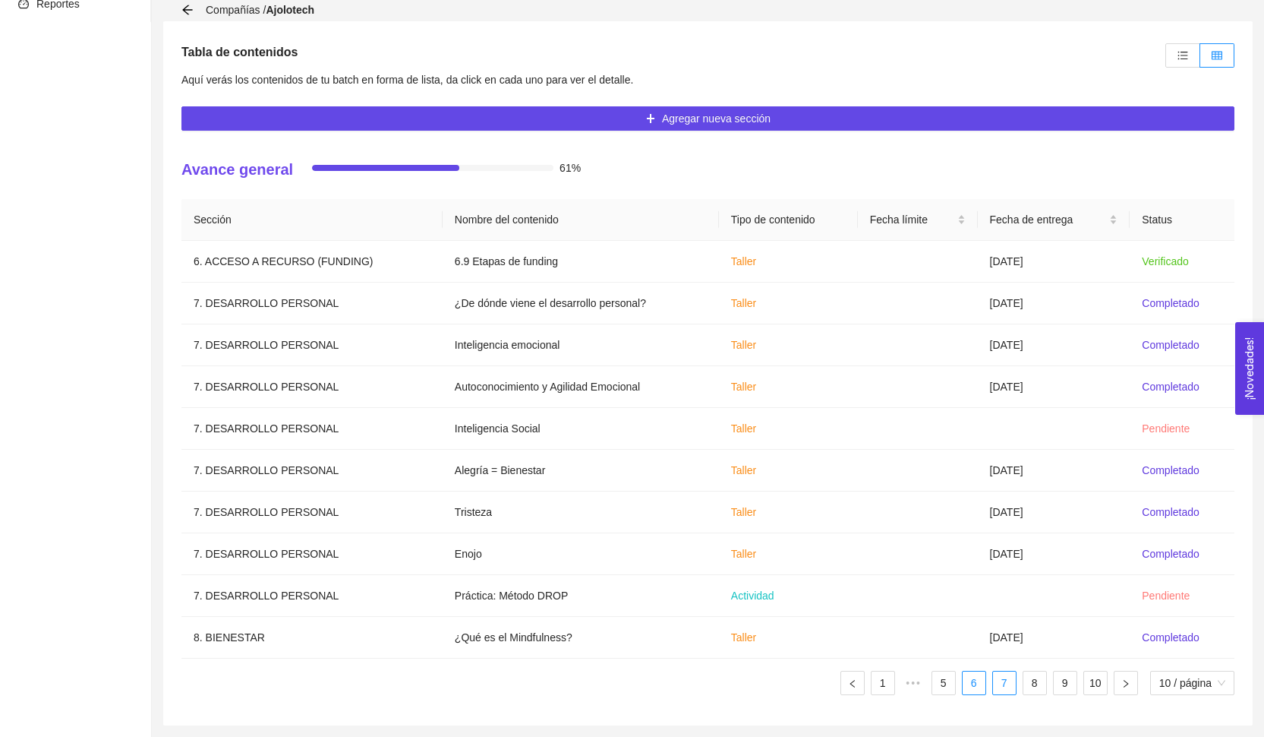
click at [977, 683] on link "6" at bounding box center [974, 682] width 23 height 23
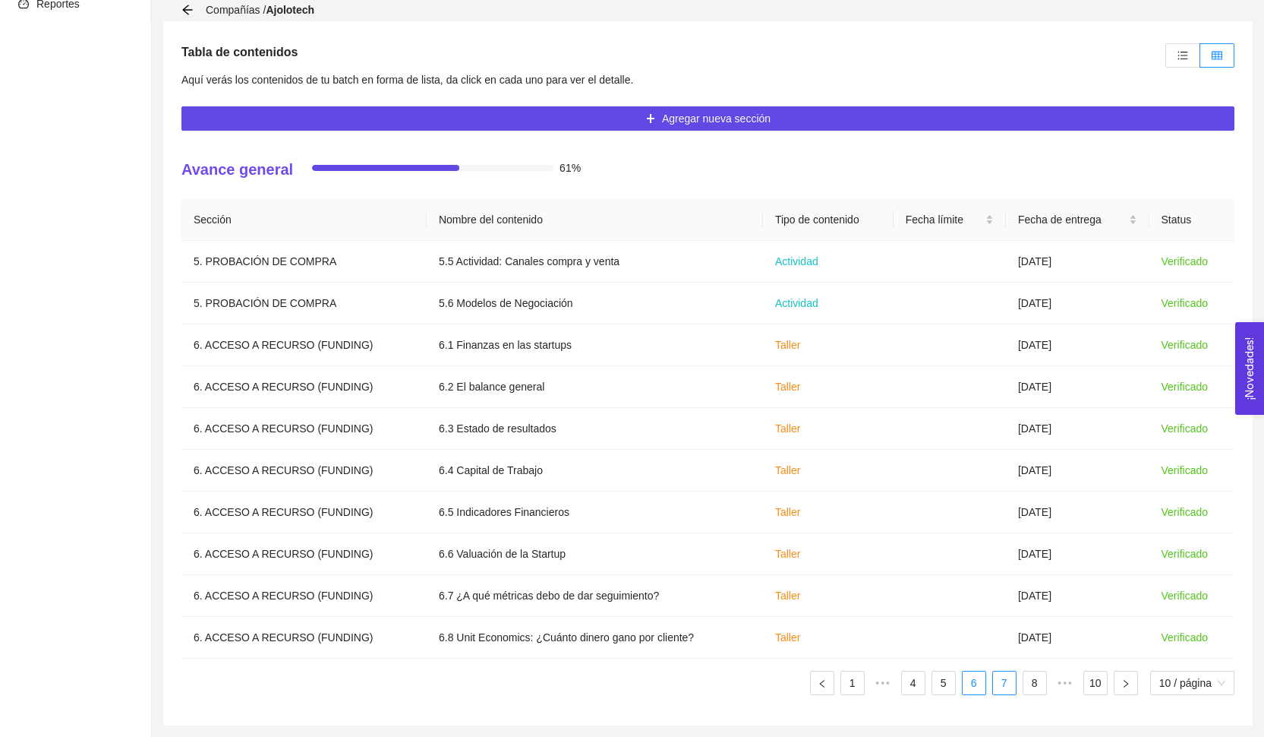
click at [1002, 684] on link "7" at bounding box center [1004, 682] width 23 height 23
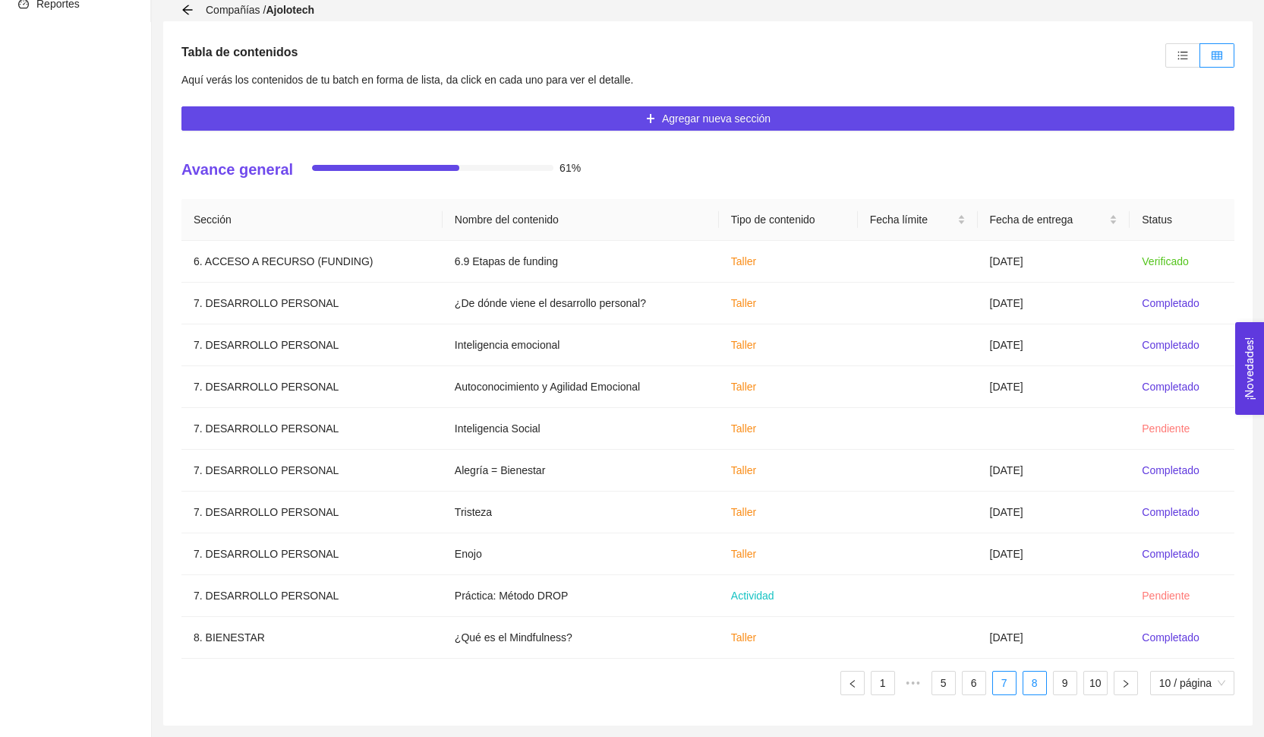
click at [1035, 685] on link "8" at bounding box center [1035, 682] width 23 height 23
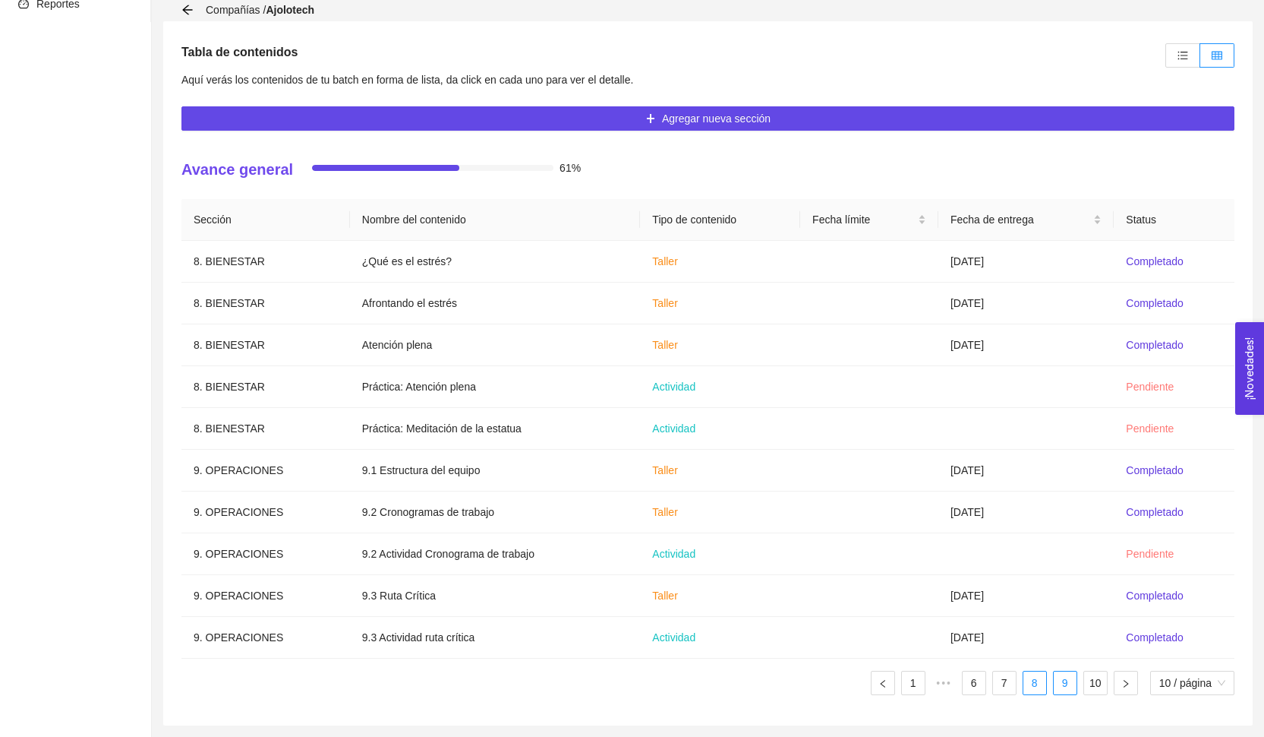
click at [1055, 686] on link "9" at bounding box center [1065, 682] width 23 height 23
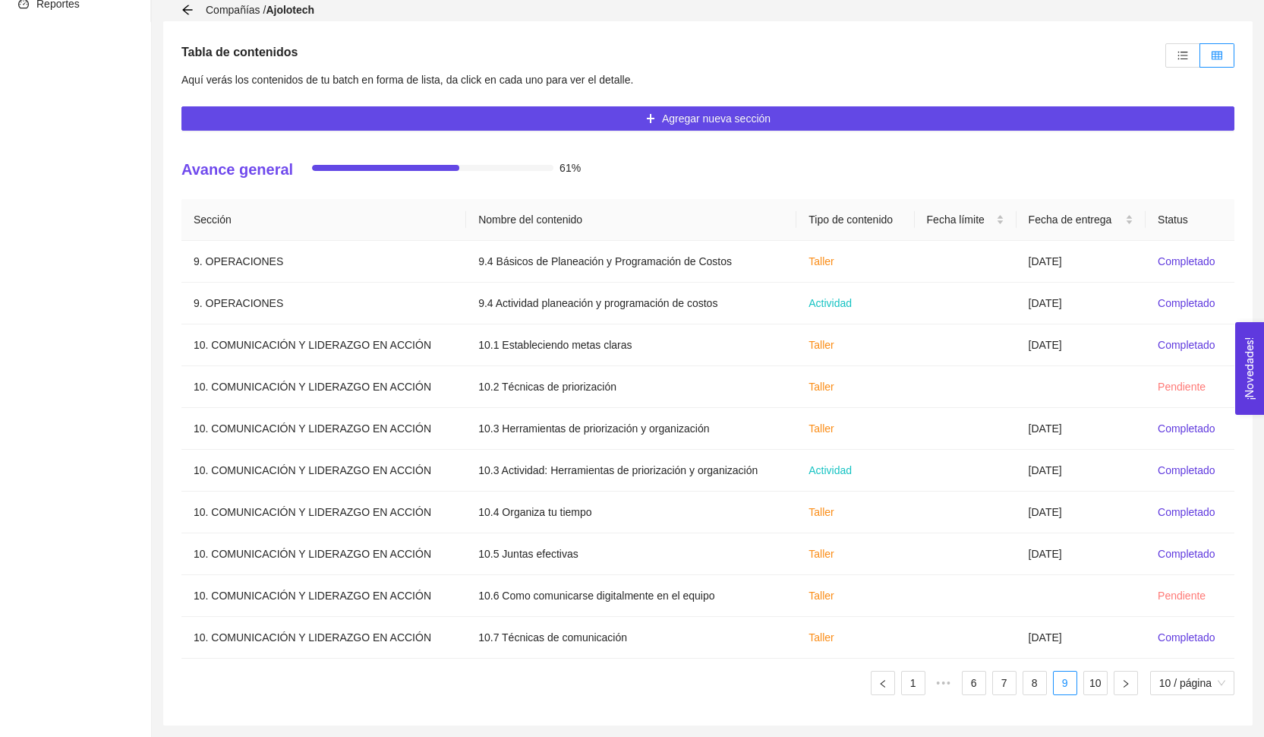
click at [1078, 689] on ul "1 ••• 6 7 8 9 10 10 / página" at bounding box center [707, 682] width 1053 height 24
click at [1088, 687] on link "10" at bounding box center [1095, 682] width 23 height 23
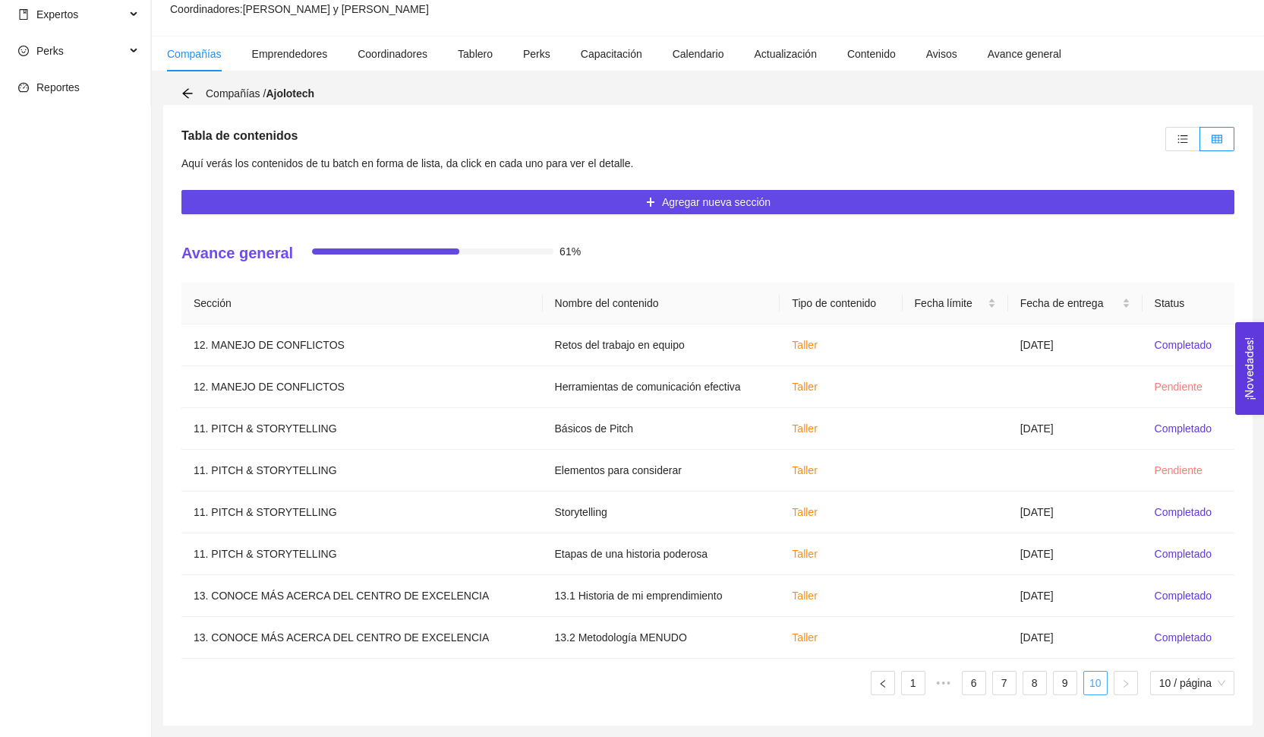
scroll to position [235, 0]
click at [1182, 138] on icon "unordered-list" at bounding box center [1183, 139] width 11 height 11
click at [1166, 143] on input "radio" at bounding box center [1166, 143] width 0 height 0
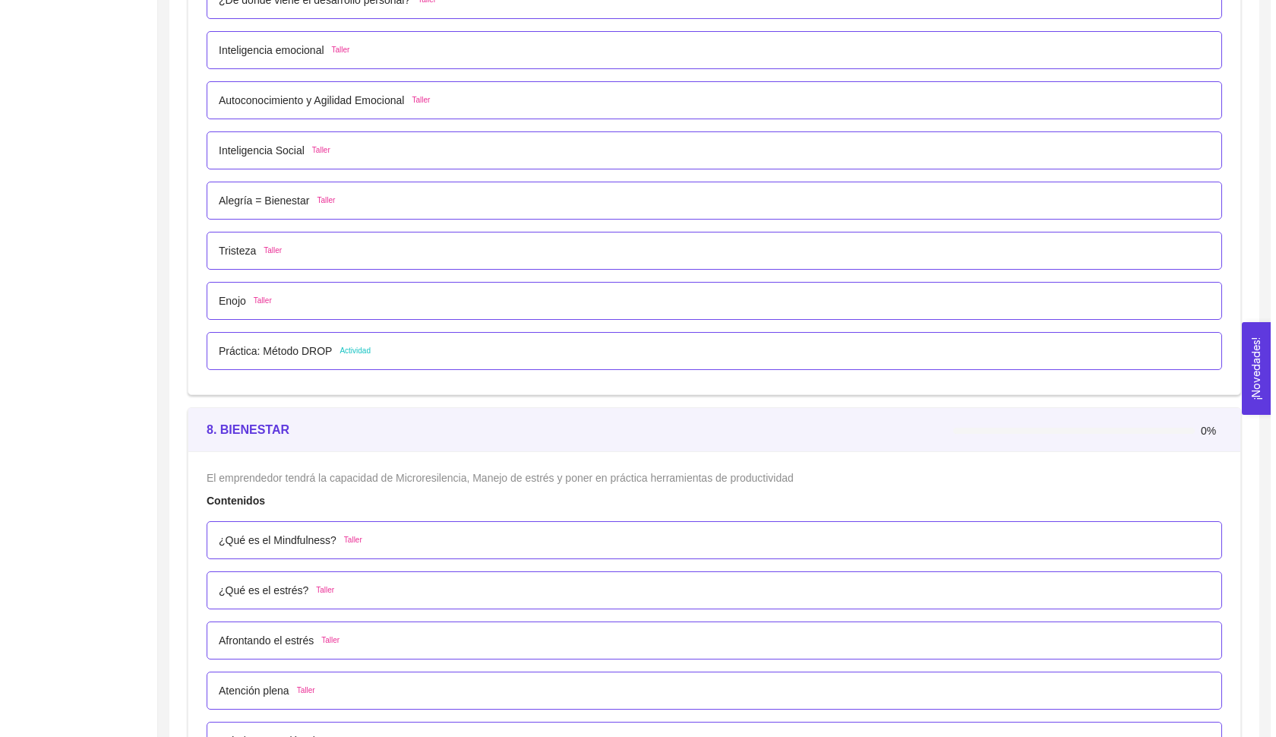
scroll to position [4330, 0]
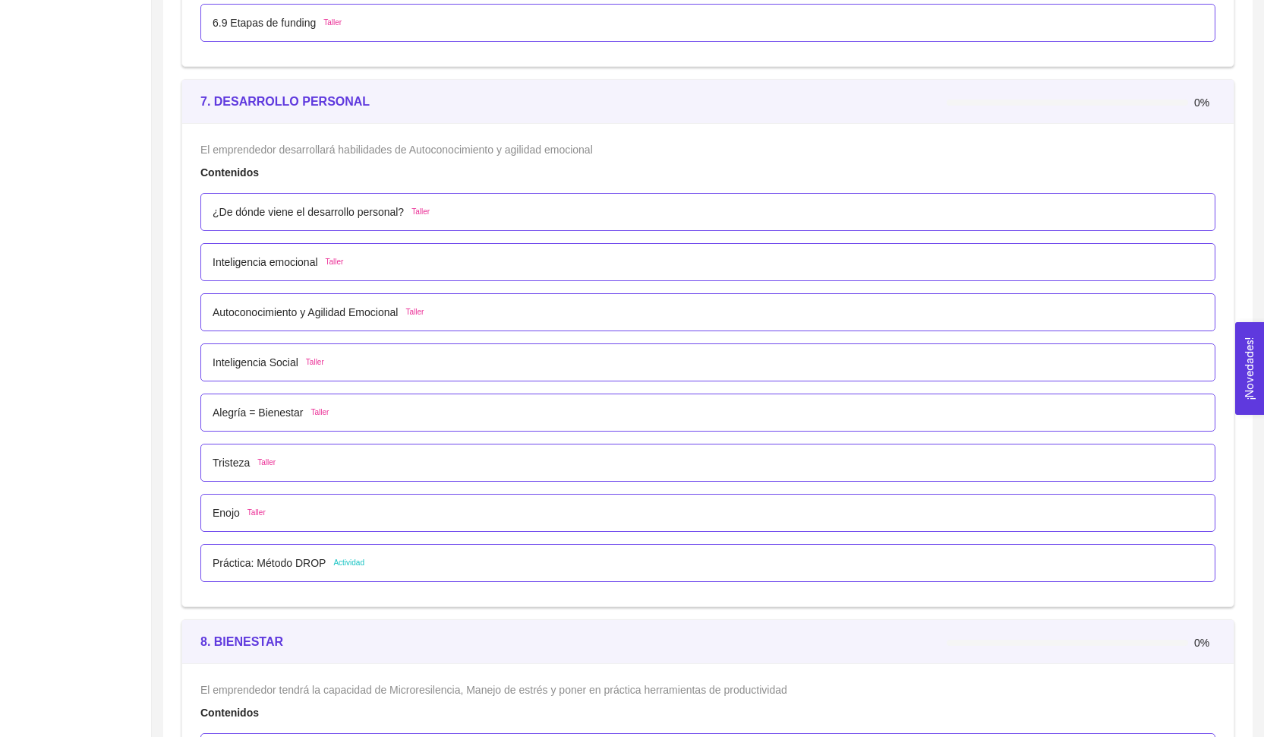
click at [387, 202] on div "¿De dónde viene el desarrollo personal? Taller" at bounding box center [707, 212] width 1015 height 38
click at [401, 208] on p "¿De dónde viene el desarrollo personal?" at bounding box center [308, 211] width 191 height 17
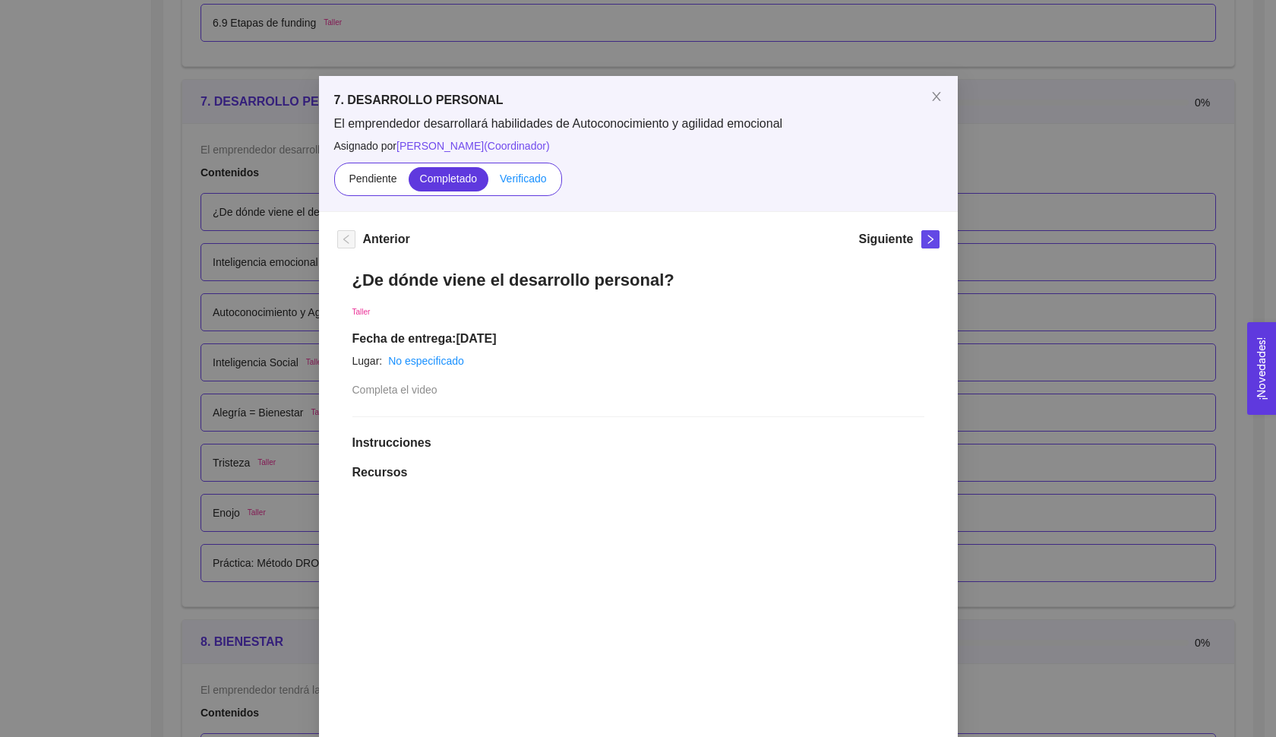
click at [536, 187] on label "Verificado" at bounding box center [522, 179] width 69 height 24
click at [488, 182] on input "Verificado" at bounding box center [488, 182] width 0 height 0
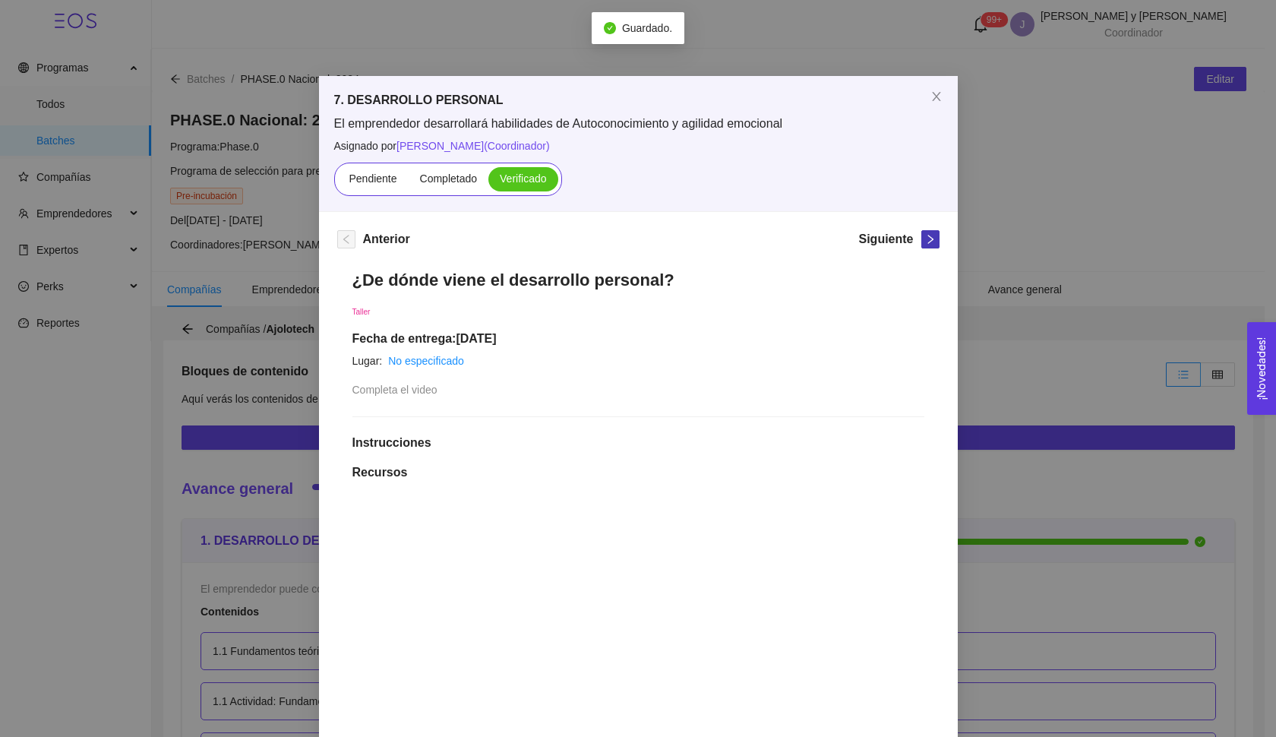
click at [925, 239] on icon "right" at bounding box center [930, 239] width 11 height 11
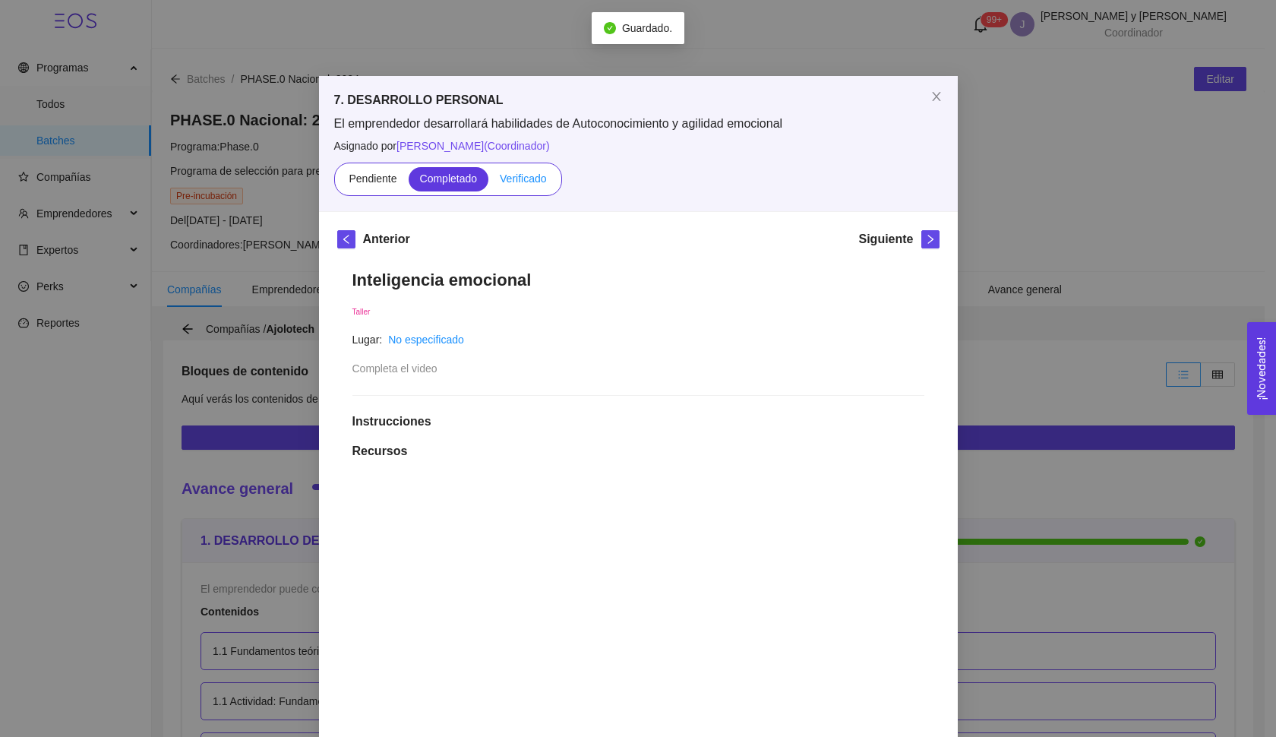
click at [533, 177] on span "Verificado" at bounding box center [523, 178] width 46 height 12
click at [488, 182] on input "Verificado" at bounding box center [488, 182] width 0 height 0
click at [925, 237] on icon "right" at bounding box center [930, 239] width 11 height 11
click at [522, 178] on span "Verificado" at bounding box center [523, 178] width 46 height 12
click at [488, 182] on input "Verificado" at bounding box center [488, 182] width 0 height 0
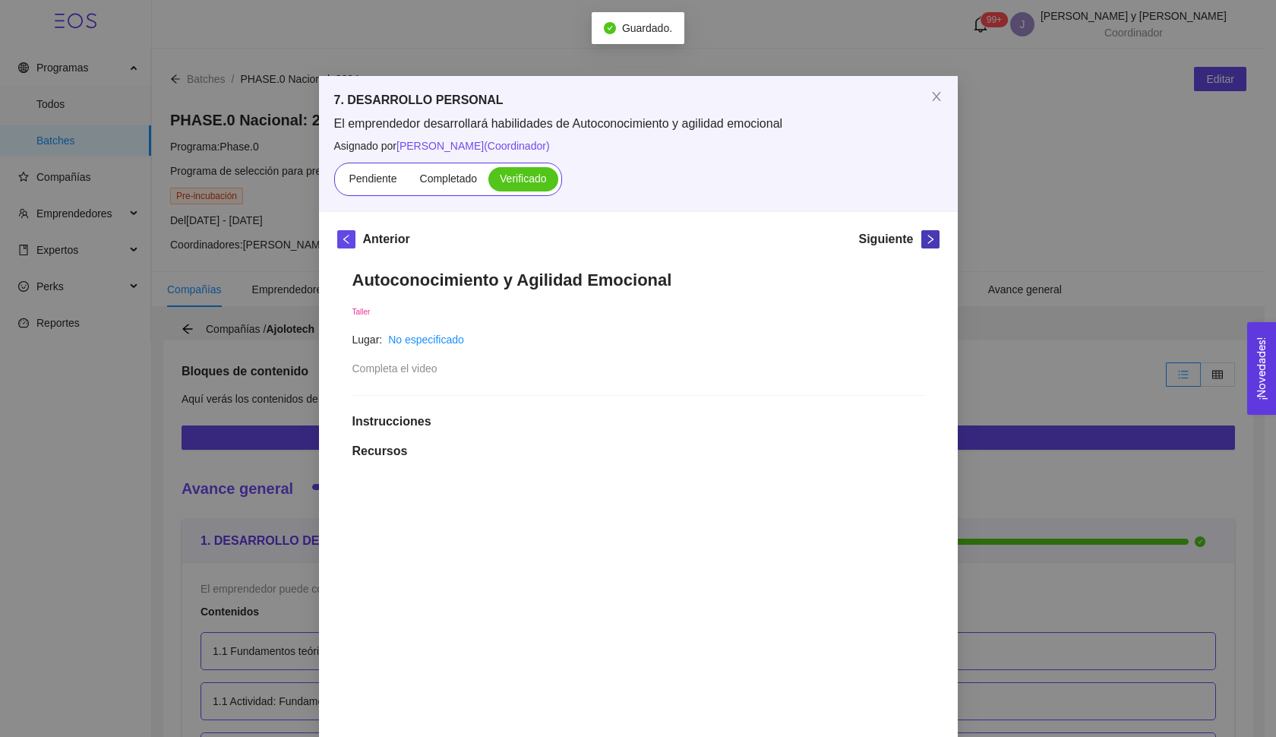
click at [925, 240] on icon "right" at bounding box center [930, 239] width 11 height 11
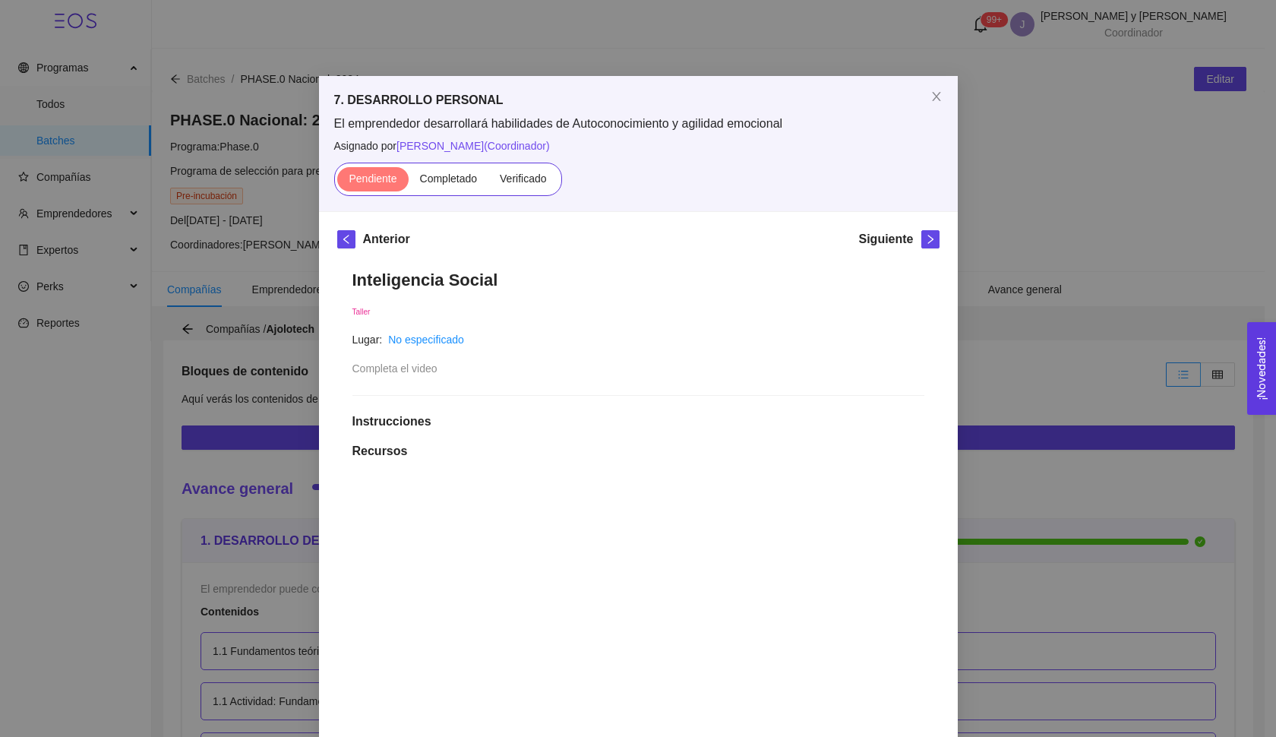
click at [1008, 131] on div "7. DESARROLLO PERSONAL El emprendedor desarrollará habilidades de Autoconocimie…" at bounding box center [638, 368] width 1276 height 737
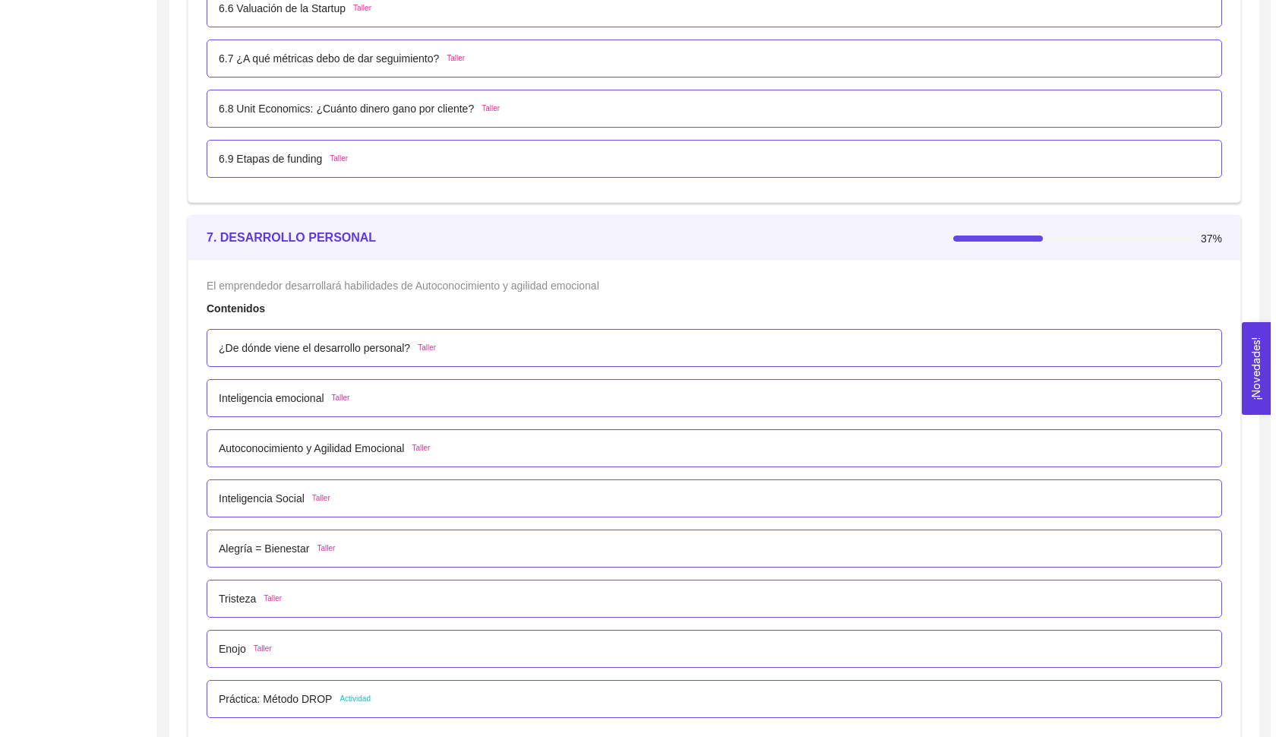
scroll to position [4316, 0]
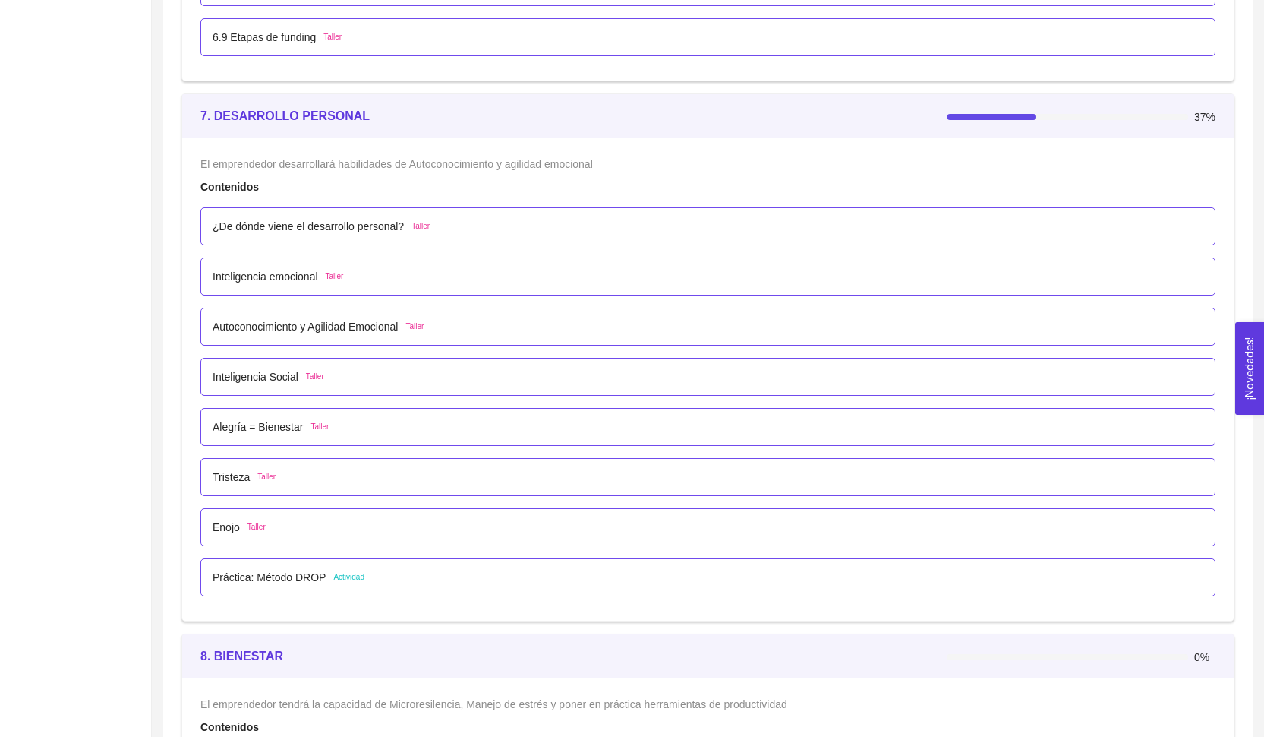
click at [303, 428] on p "Alegría = Bienestar" at bounding box center [258, 426] width 90 height 17
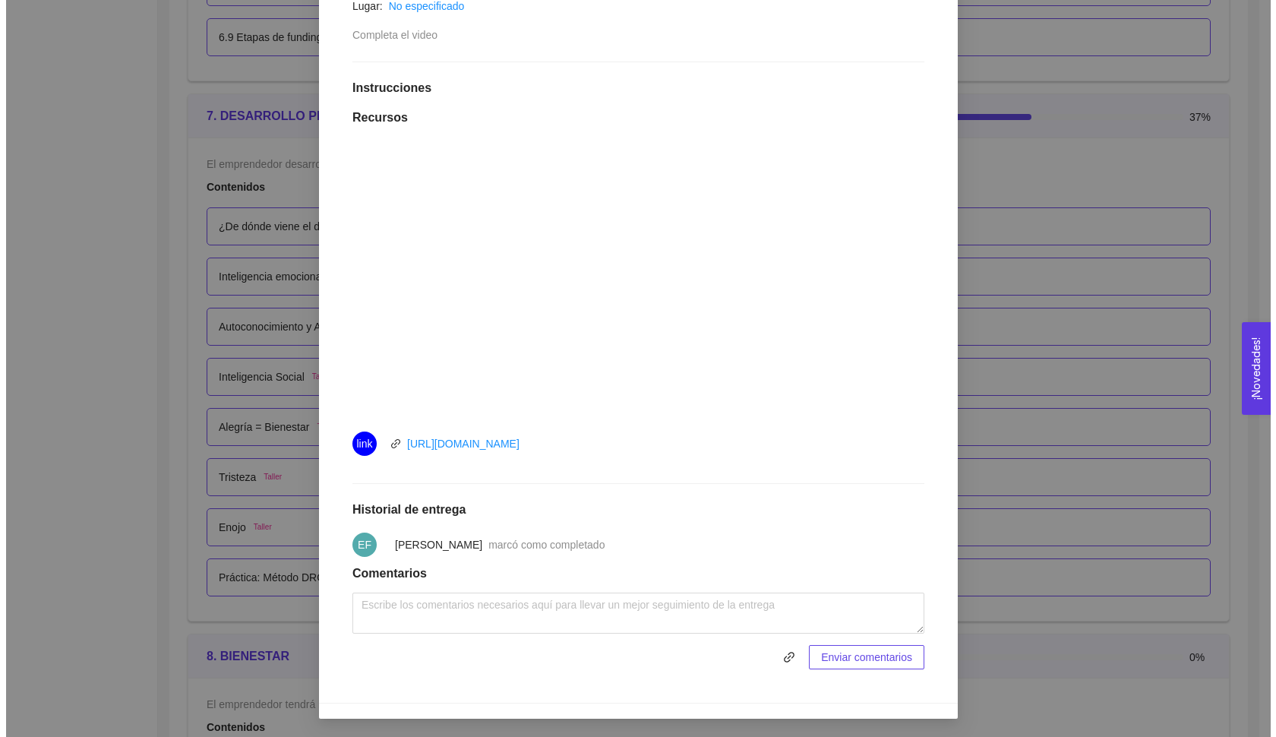
scroll to position [0, 0]
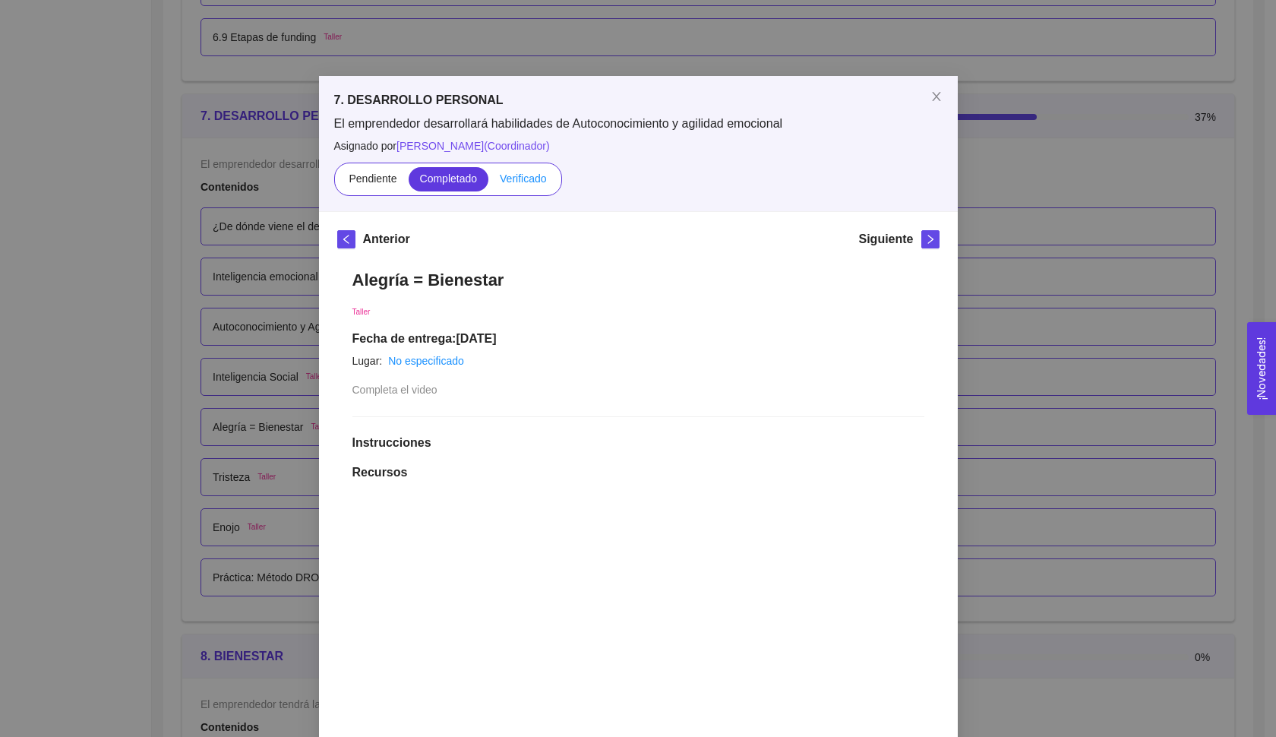
click at [521, 184] on span "Verificado" at bounding box center [523, 178] width 46 height 12
click at [488, 182] on input "Verificado" at bounding box center [488, 182] width 0 height 0
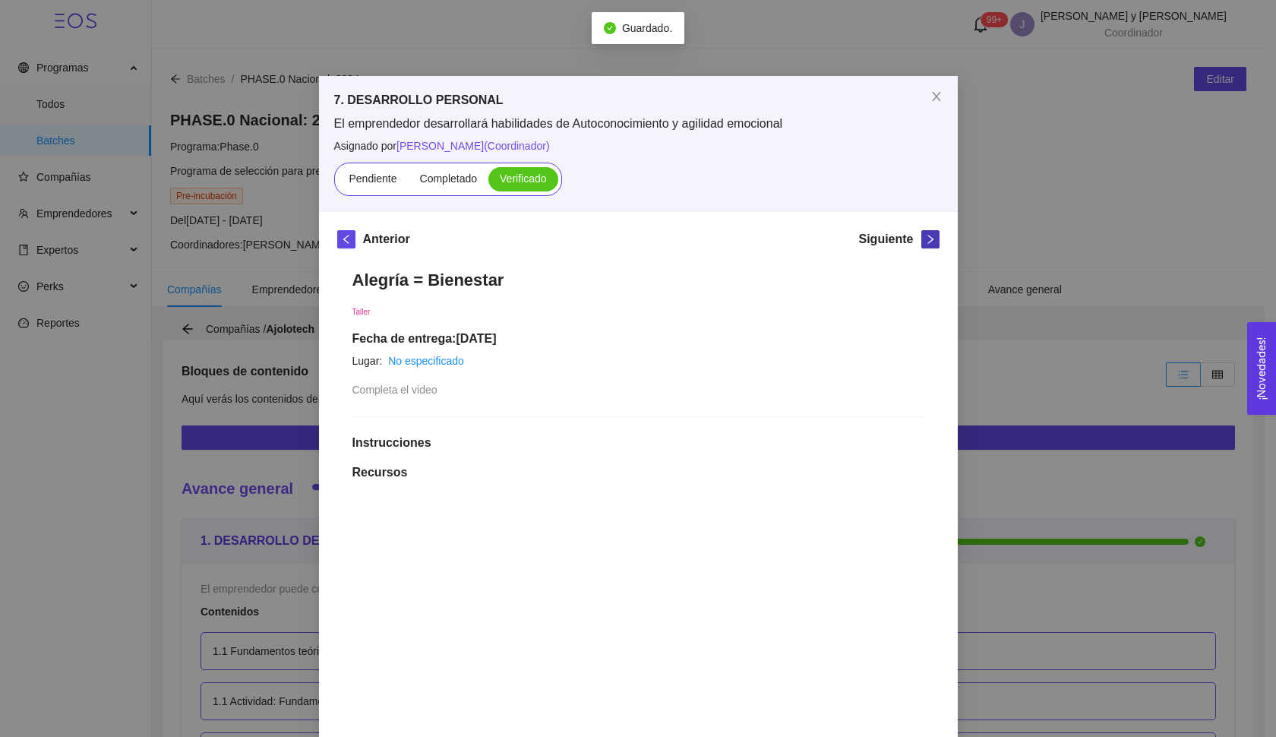
click at [925, 244] on icon "right" at bounding box center [930, 239] width 11 height 11
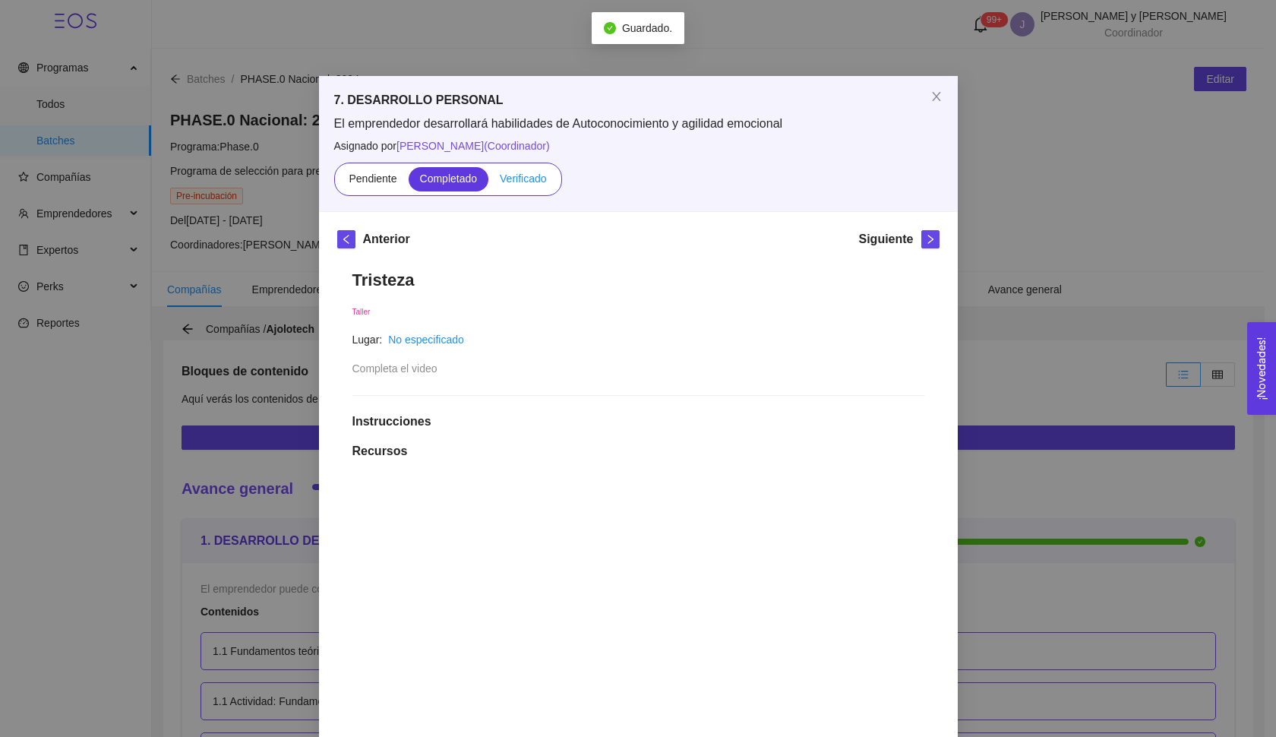
click at [514, 185] on label "Verificado" at bounding box center [522, 179] width 69 height 24
click at [488, 182] on input "Verificado" at bounding box center [488, 182] width 0 height 0
click at [925, 241] on icon "right" at bounding box center [930, 239] width 11 height 11
click at [512, 178] on span "Verificado" at bounding box center [523, 178] width 46 height 12
click at [488, 182] on input "Verificado" at bounding box center [488, 182] width 0 height 0
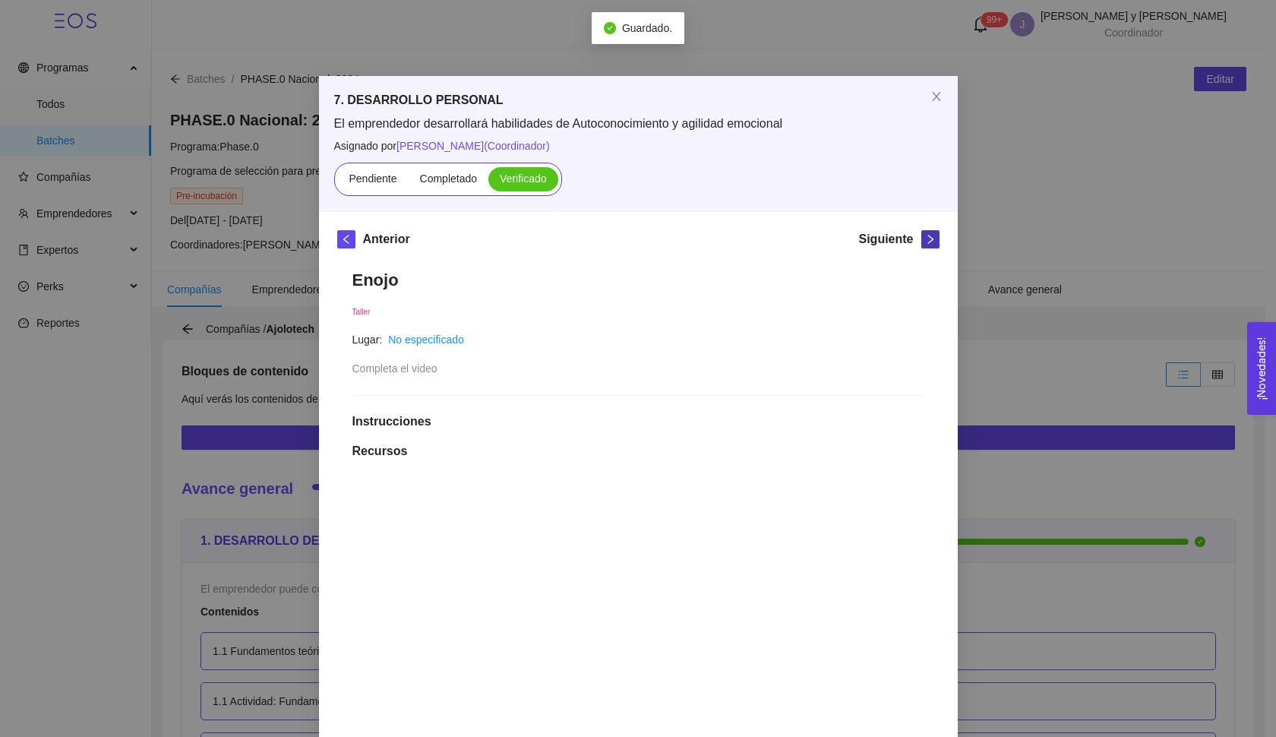
click at [925, 241] on icon "right" at bounding box center [930, 239] width 11 height 11
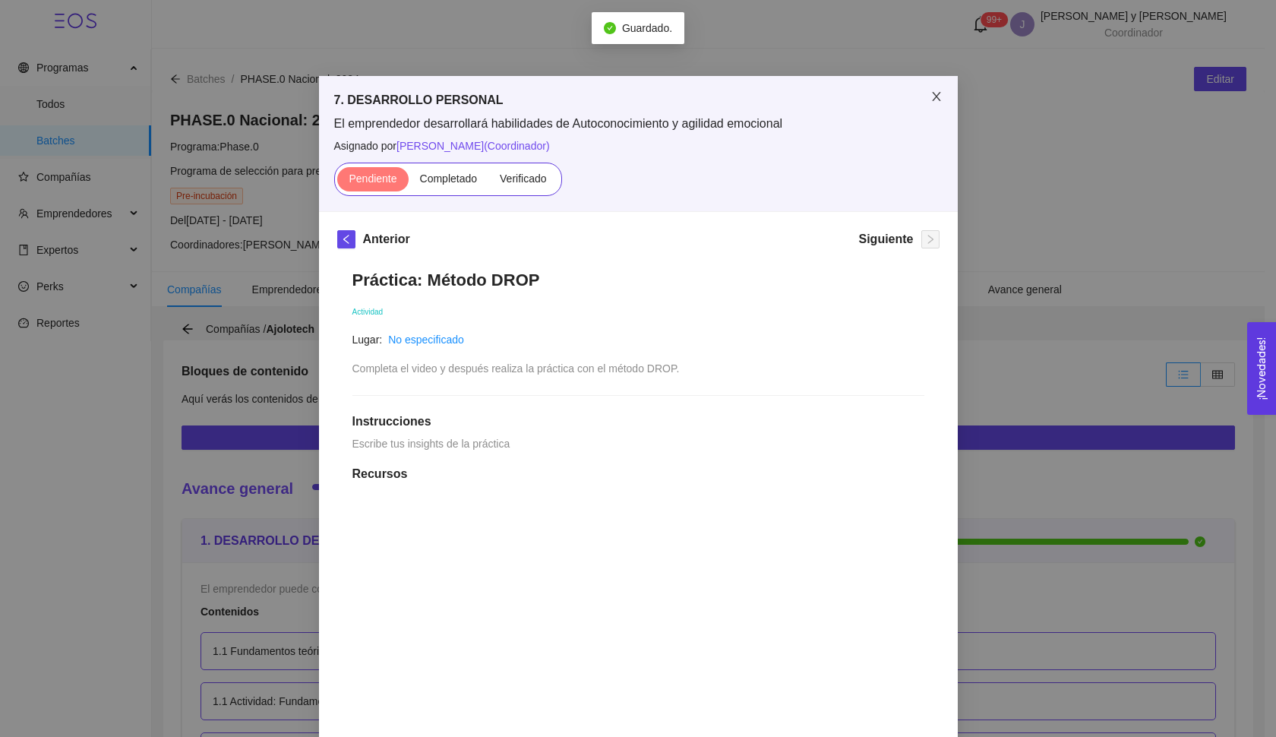
click at [940, 101] on span "Close" at bounding box center [936, 97] width 43 height 43
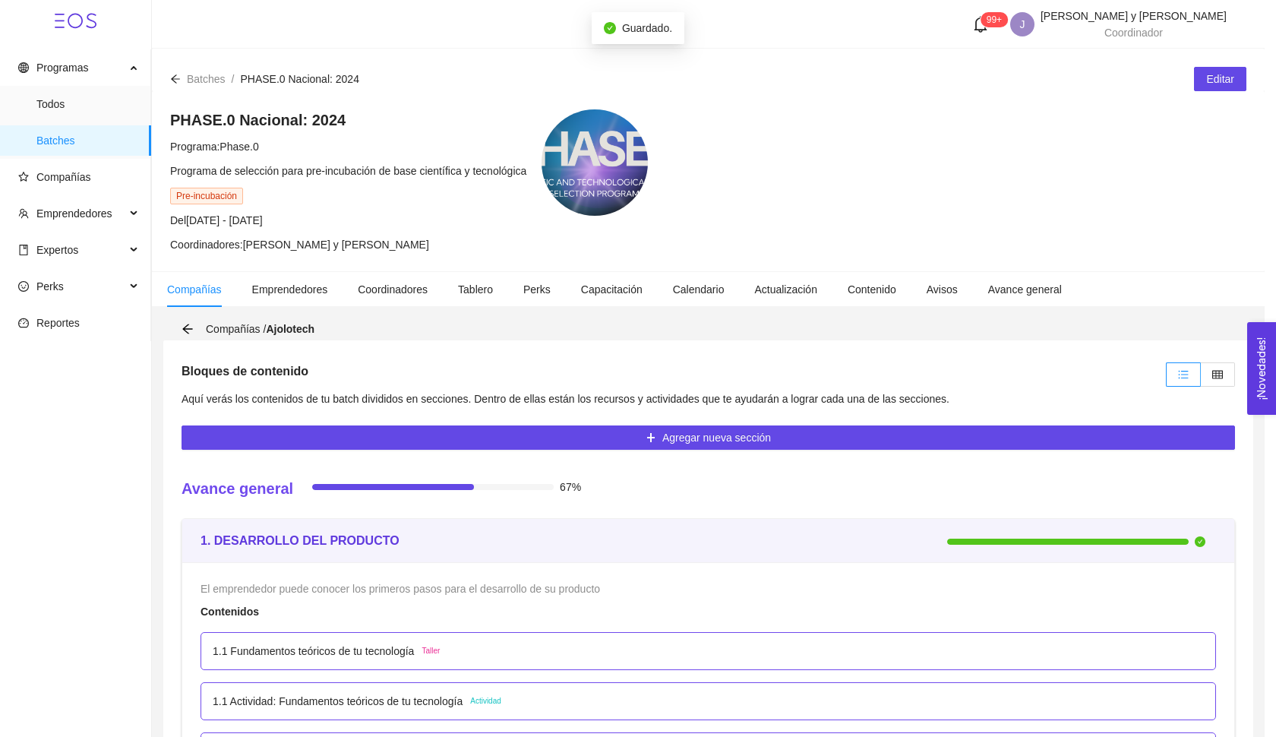
click at [934, 99] on body "Programas Todos Batches Compañías Emprendedores Expertos Perks Reportes 99+ J […" at bounding box center [632, 368] width 1264 height 737
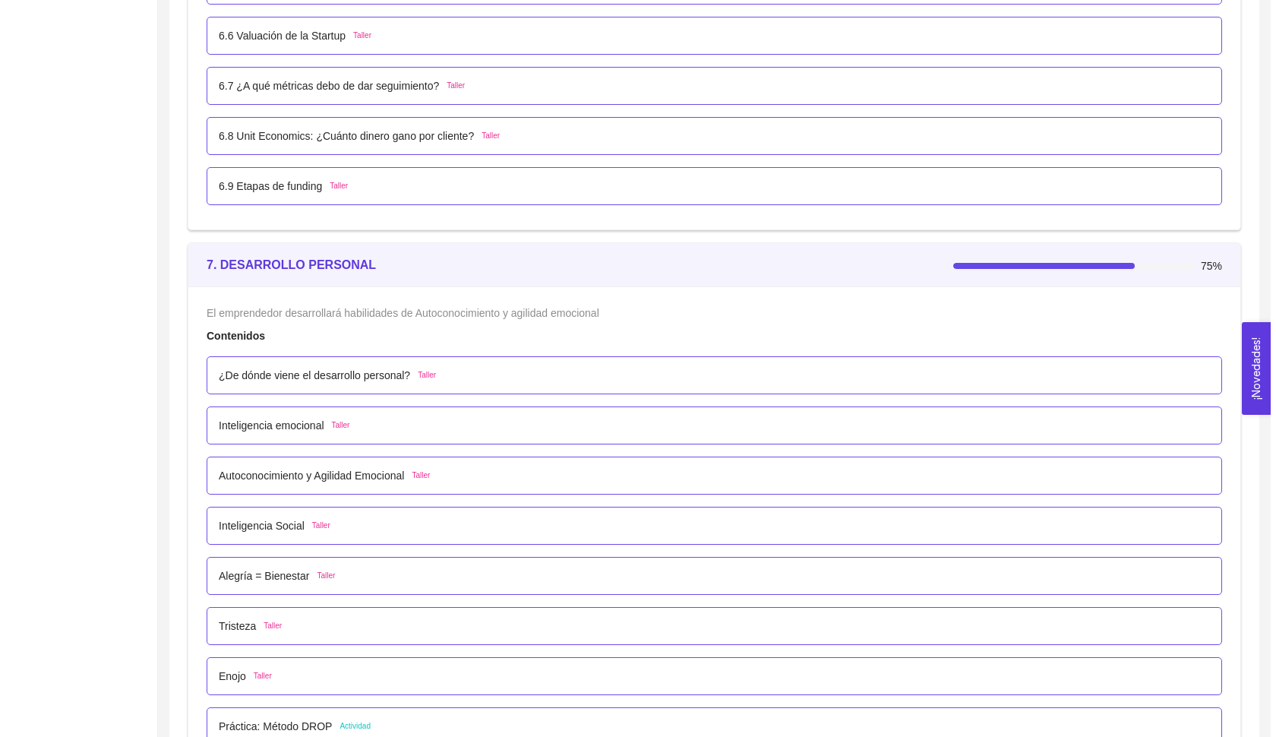
scroll to position [4813, 0]
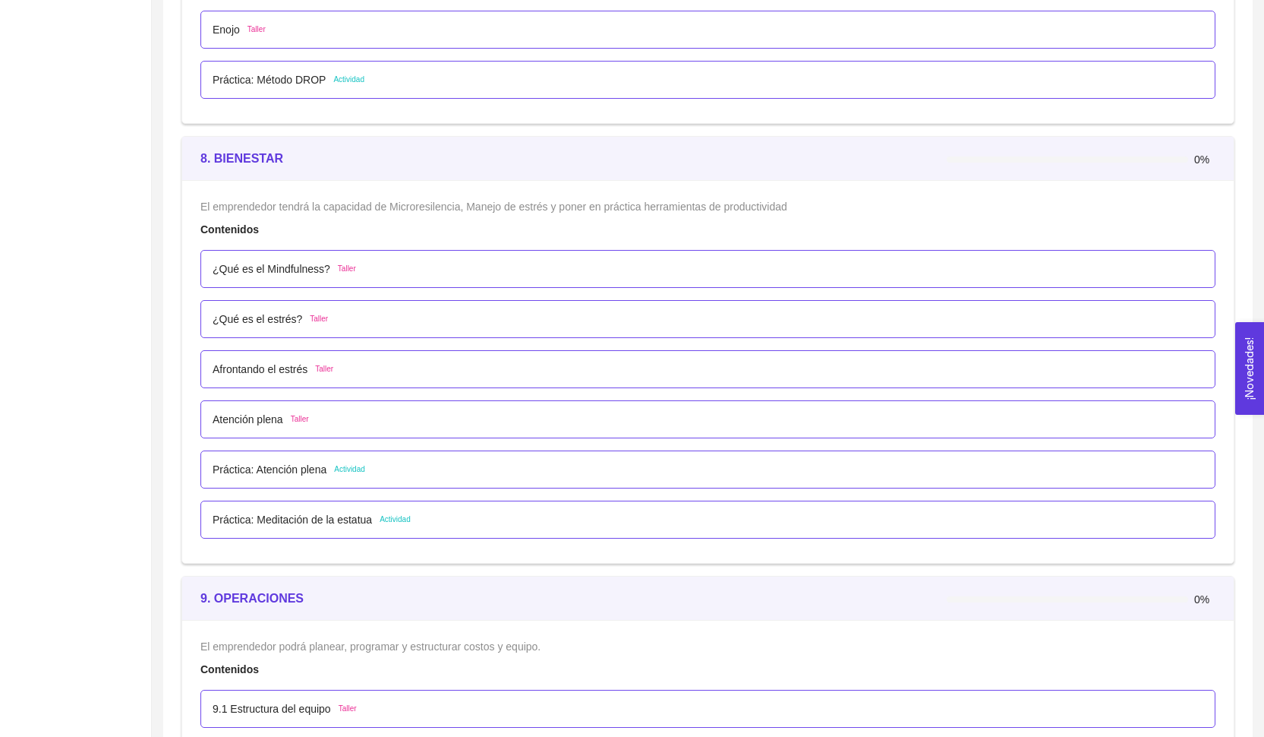
click at [326, 263] on p "¿Qué es el Mindfulness?" at bounding box center [272, 268] width 118 height 17
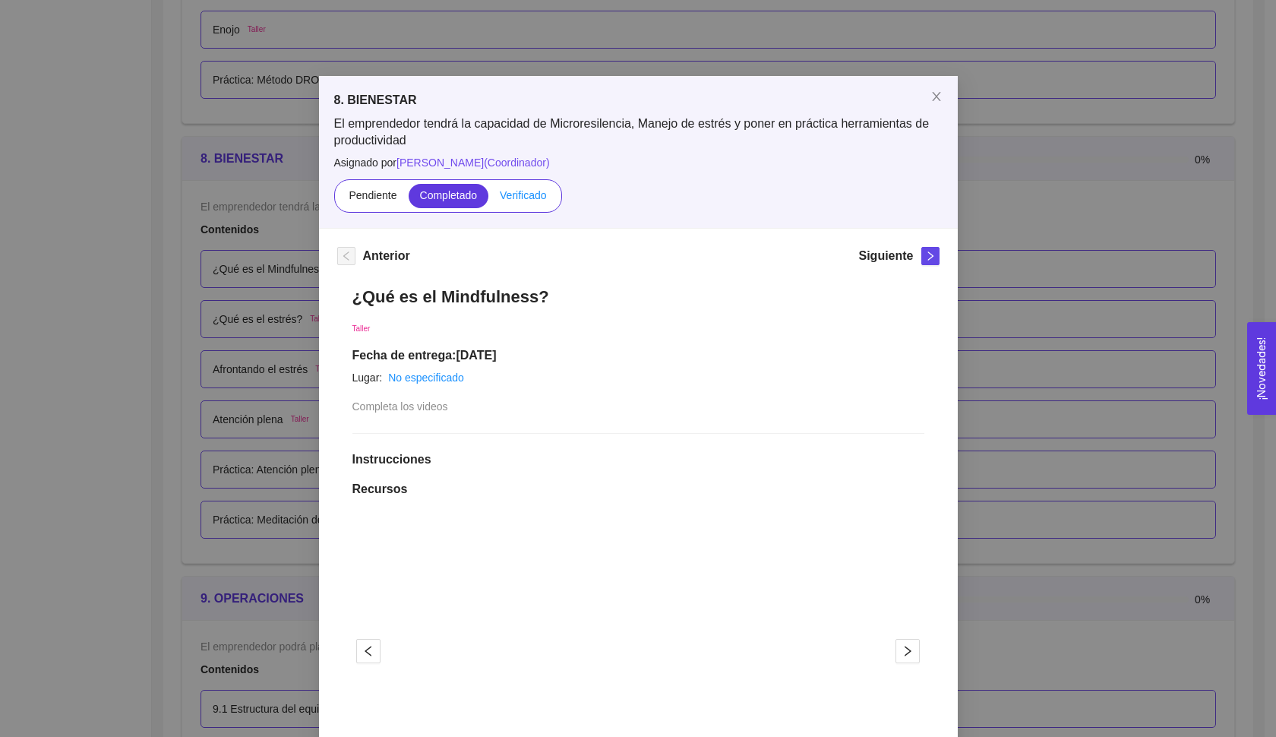
click at [513, 202] on label "Verificado" at bounding box center [522, 196] width 69 height 24
click at [488, 199] on input "Verificado" at bounding box center [488, 199] width 0 height 0
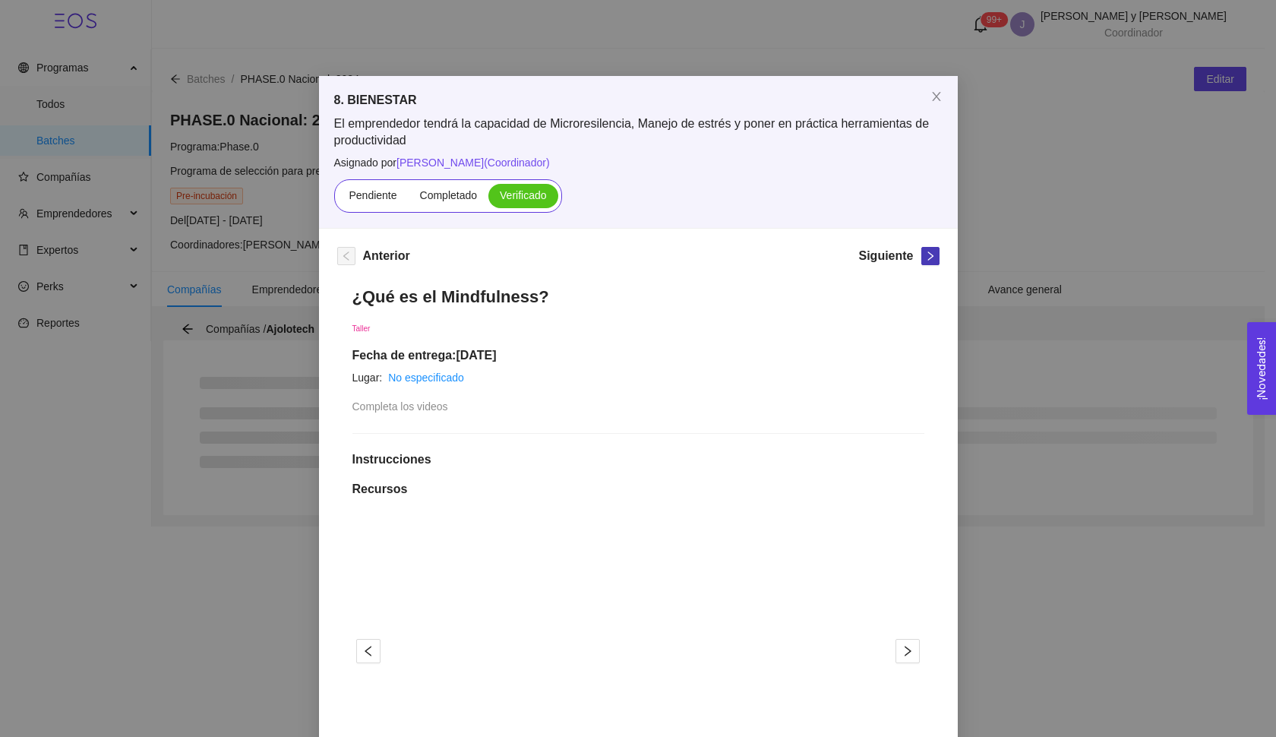
scroll to position [0, 0]
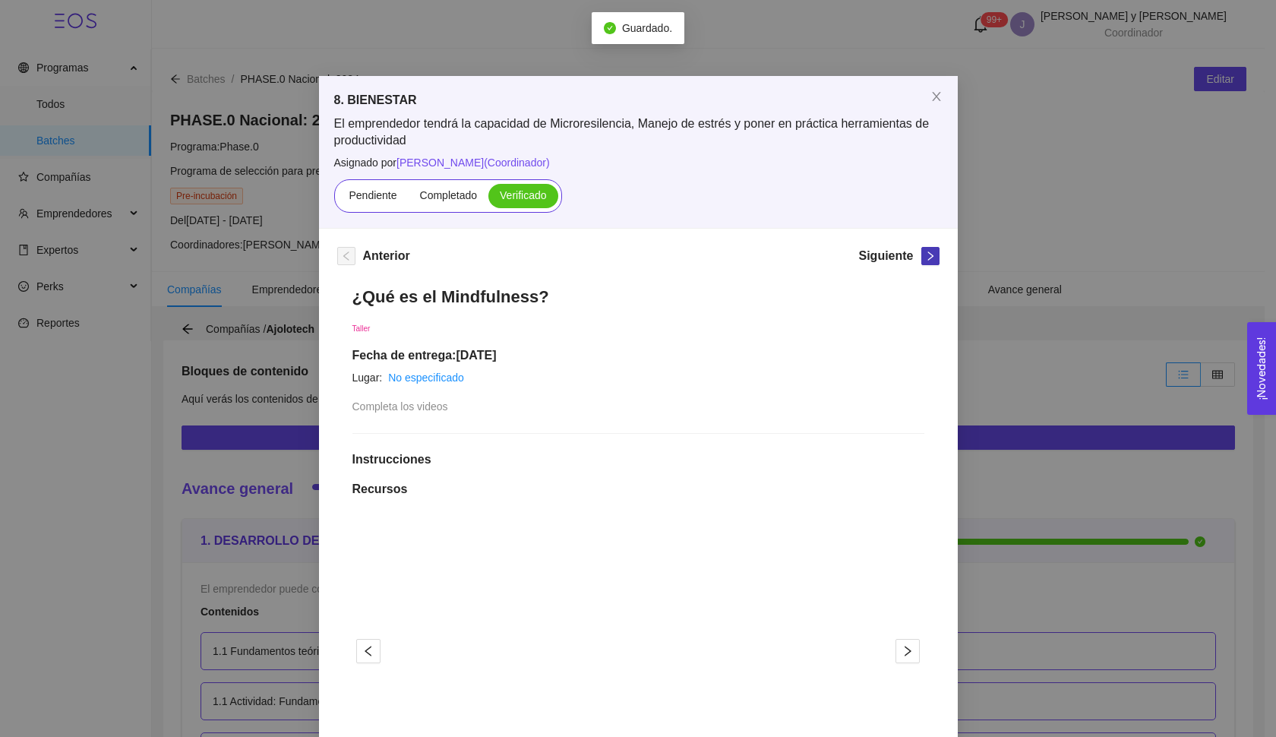
click at [925, 258] on icon "right" at bounding box center [930, 256] width 11 height 11
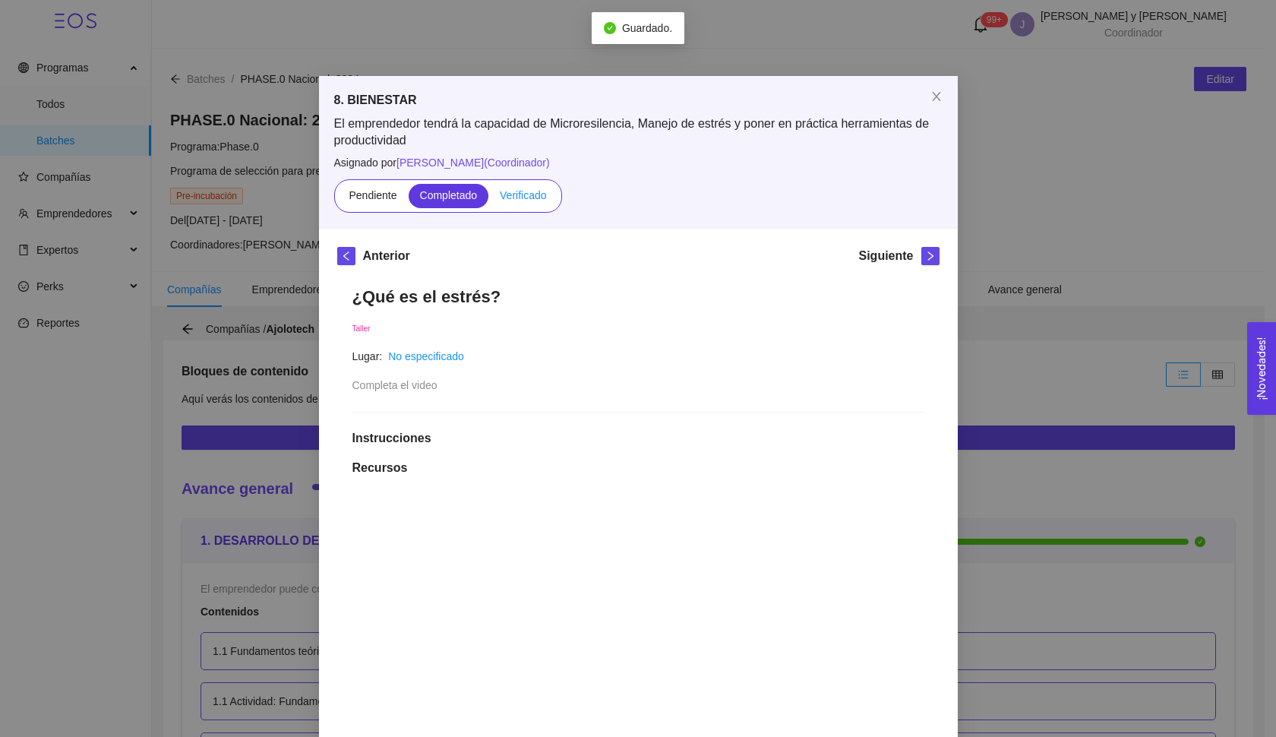
click at [516, 197] on span "Verificado" at bounding box center [523, 195] width 46 height 12
click at [488, 199] on input "Verificado" at bounding box center [488, 199] width 0 height 0
click at [929, 257] on span "right" at bounding box center [930, 256] width 17 height 11
click at [535, 199] on span "Verificado" at bounding box center [523, 195] width 46 height 12
click at [488, 199] on input "Verificado" at bounding box center [488, 199] width 0 height 0
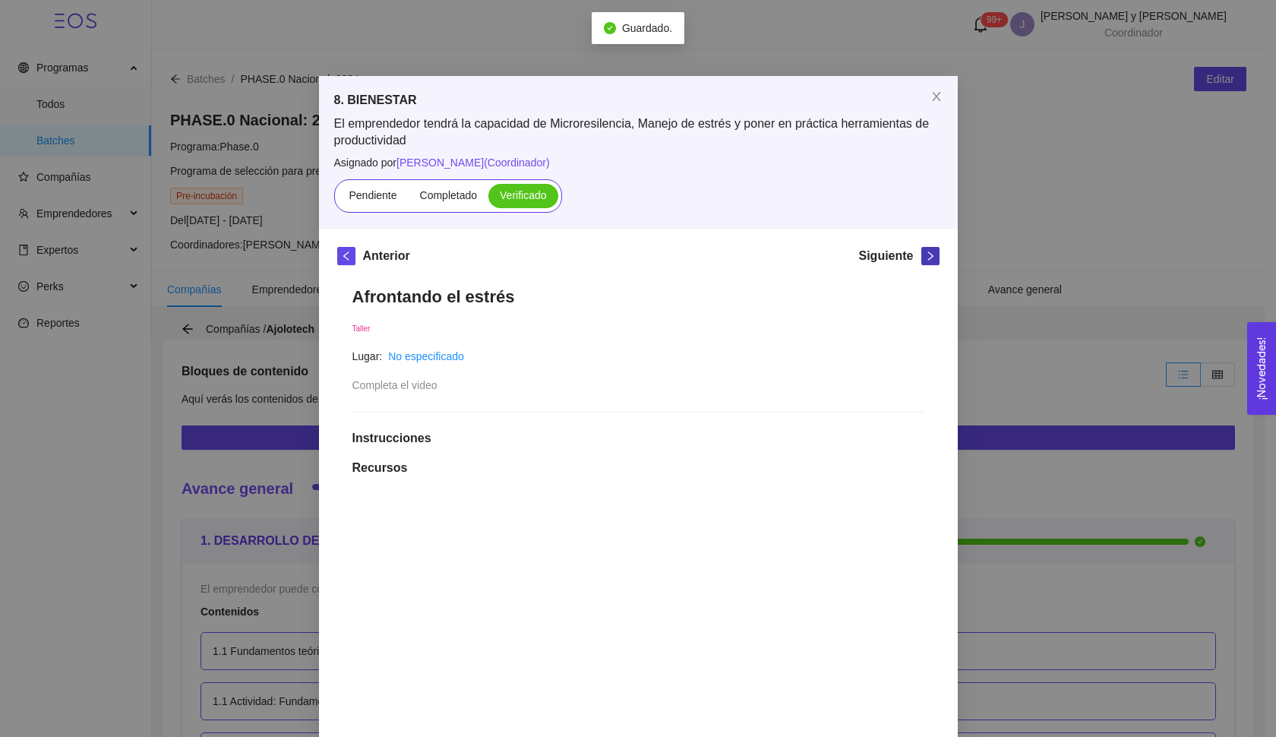
click at [925, 260] on icon "right" at bounding box center [930, 256] width 11 height 11
click at [543, 196] on span "Verificado" at bounding box center [523, 195] width 46 height 12
click at [488, 199] on input "Verificado" at bounding box center [488, 199] width 0 height 0
click at [928, 259] on icon "right" at bounding box center [930, 256] width 11 height 11
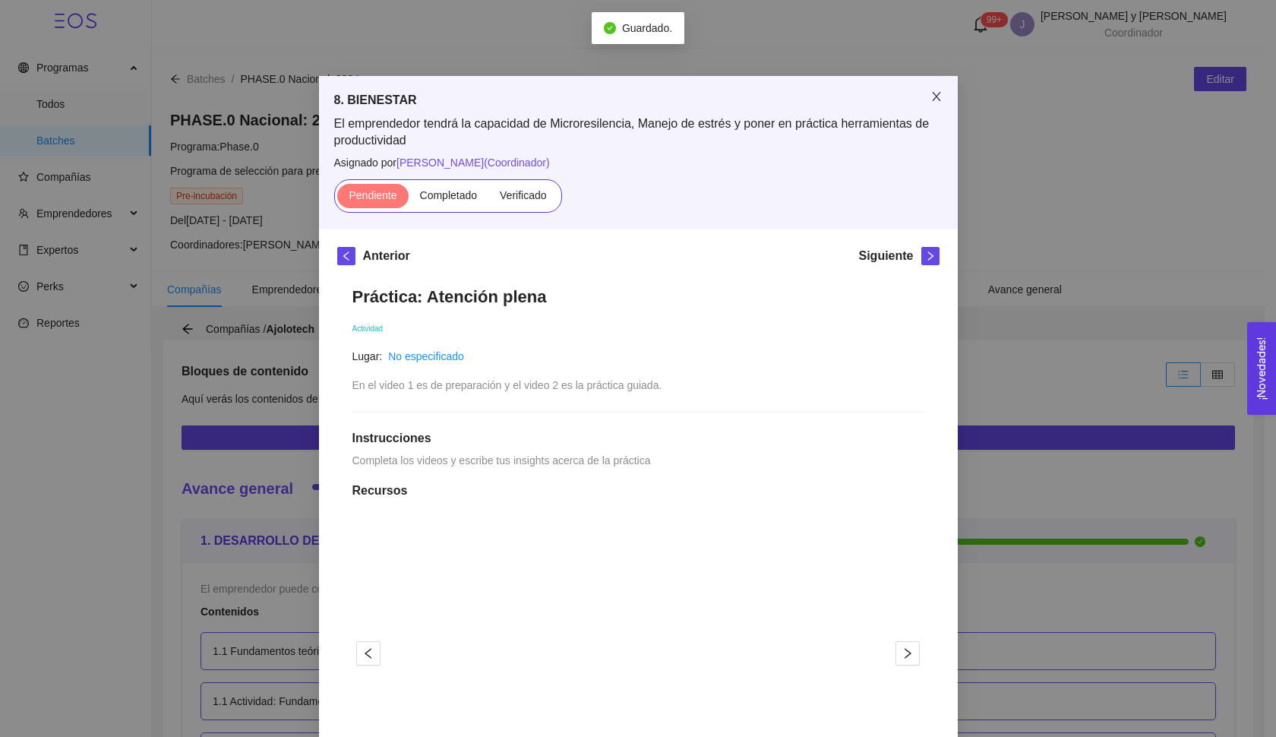
click at [928, 103] on span "Close" at bounding box center [936, 97] width 43 height 43
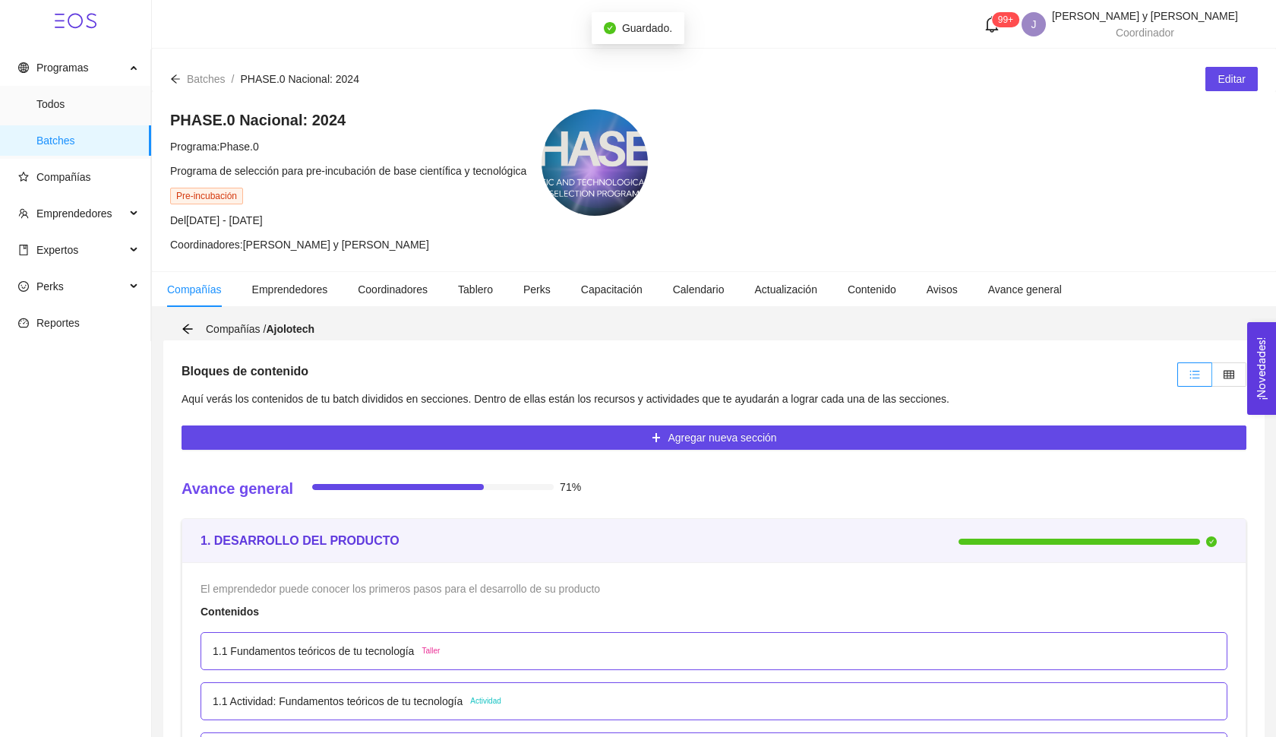
click at [925, 90] on body "Programas Todos Batches Compañías Emprendedores Expertos Perks Reportes 99+ J […" at bounding box center [638, 368] width 1276 height 737
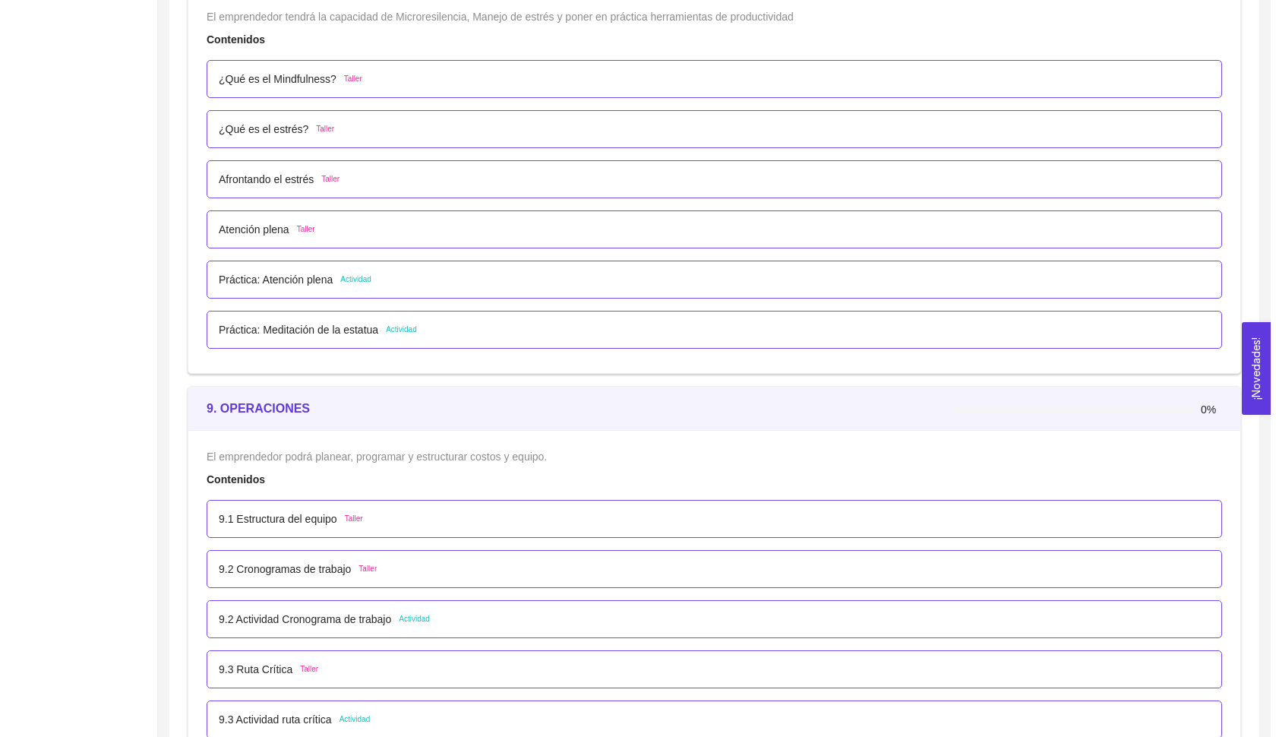
scroll to position [5047, 0]
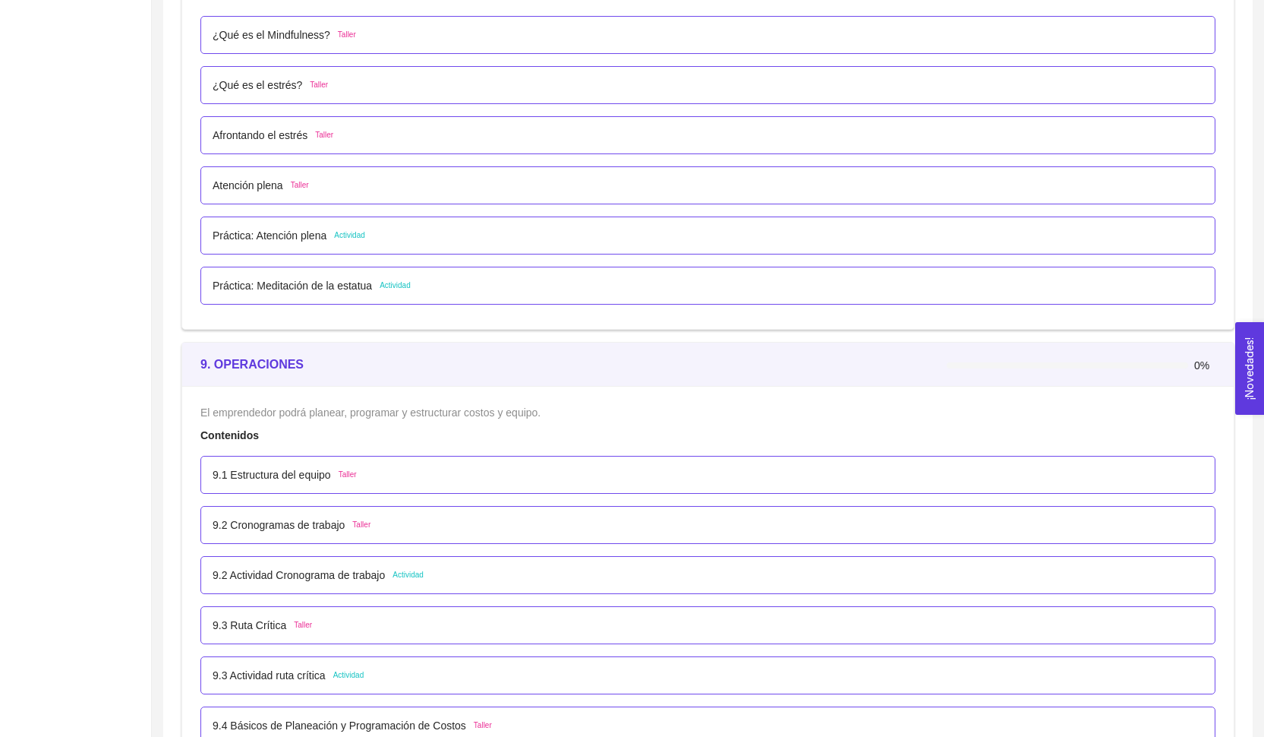
click at [304, 476] on p "9.1 Estructura del equipo" at bounding box center [272, 474] width 118 height 17
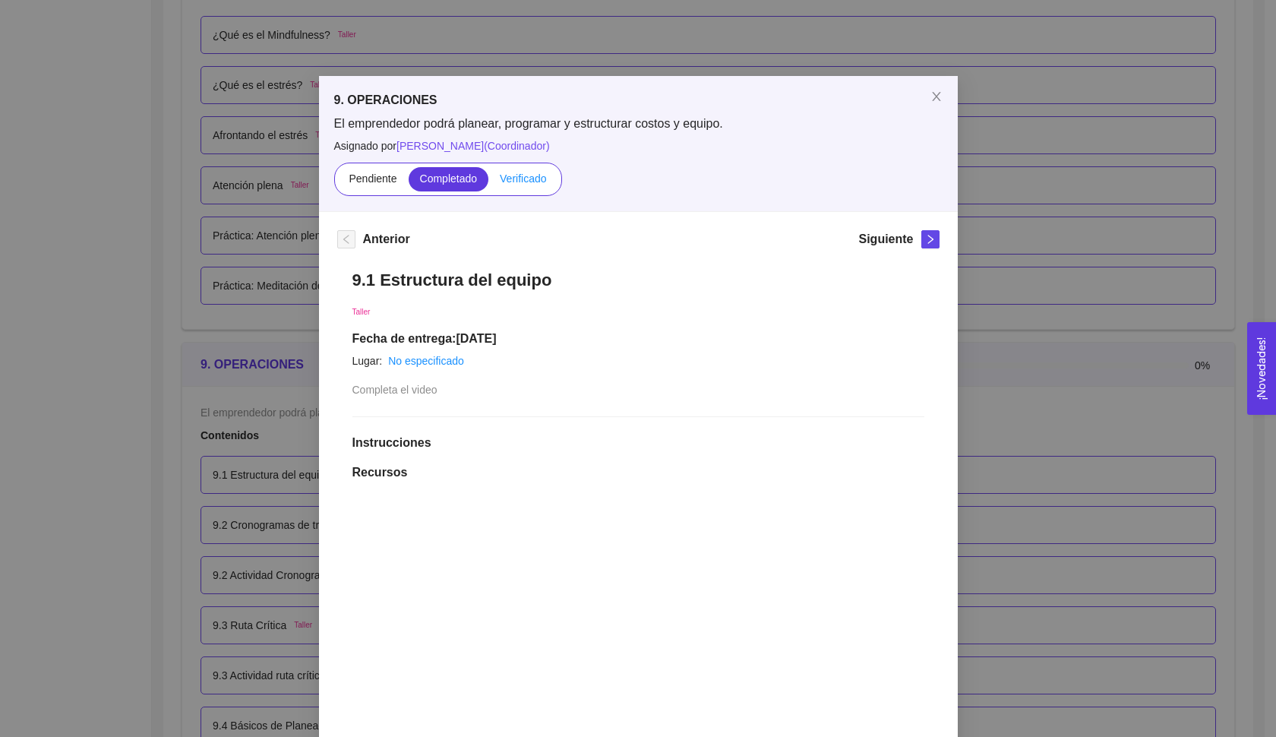
drag, startPoint x: 541, startPoint y: 159, endPoint x: 519, endPoint y: 185, distance: 34.0
click at [541, 159] on div "El emprendedor podrá planear, programar y estructurar costos y equipo. Asignado…" at bounding box center [638, 155] width 608 height 80
click at [519, 185] on label "Verificado" at bounding box center [522, 179] width 69 height 24
click at [488, 182] on input "Verificado" at bounding box center [488, 182] width 0 height 0
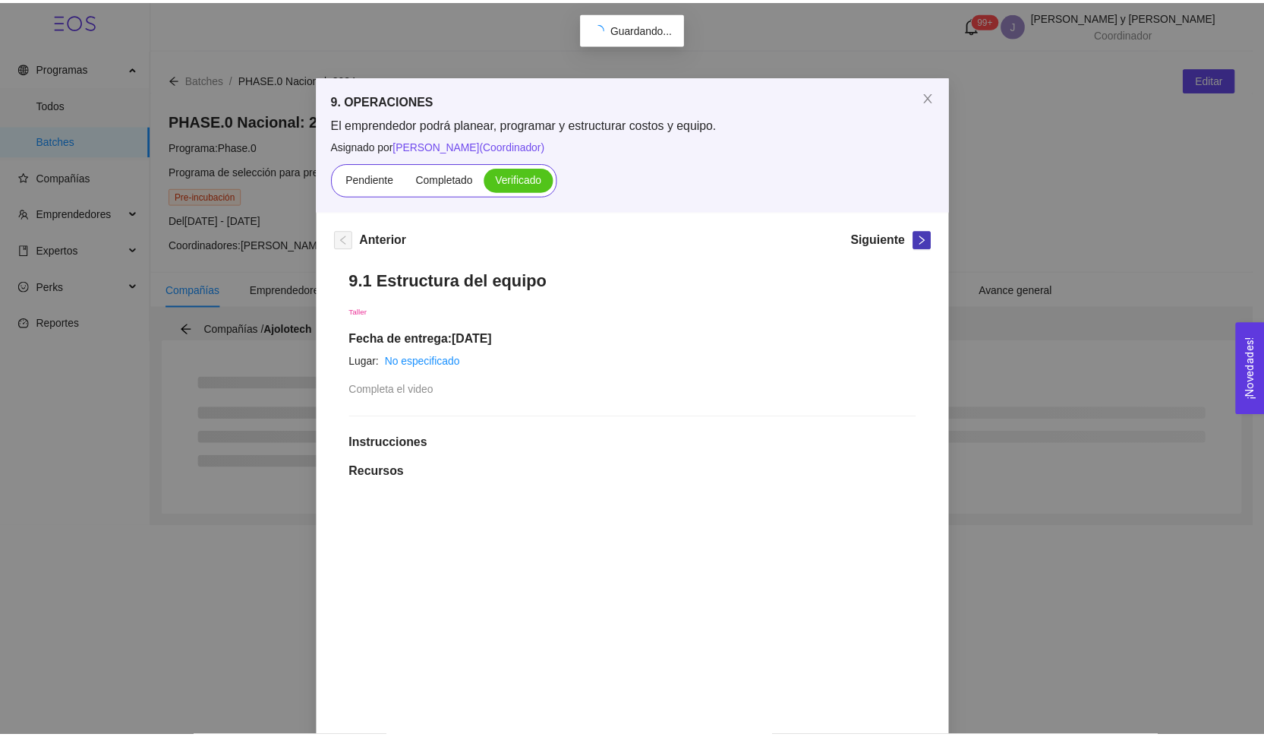
scroll to position [0, 0]
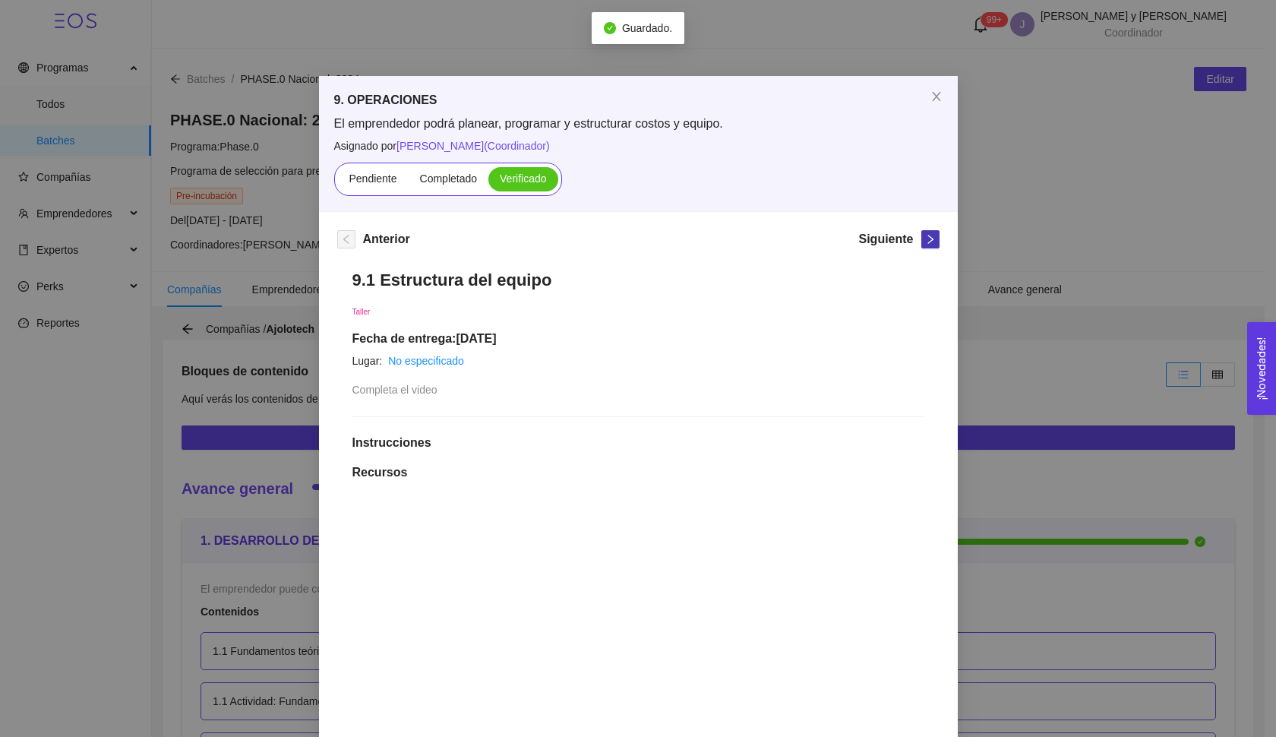
click at [922, 244] on span "right" at bounding box center [930, 239] width 17 height 11
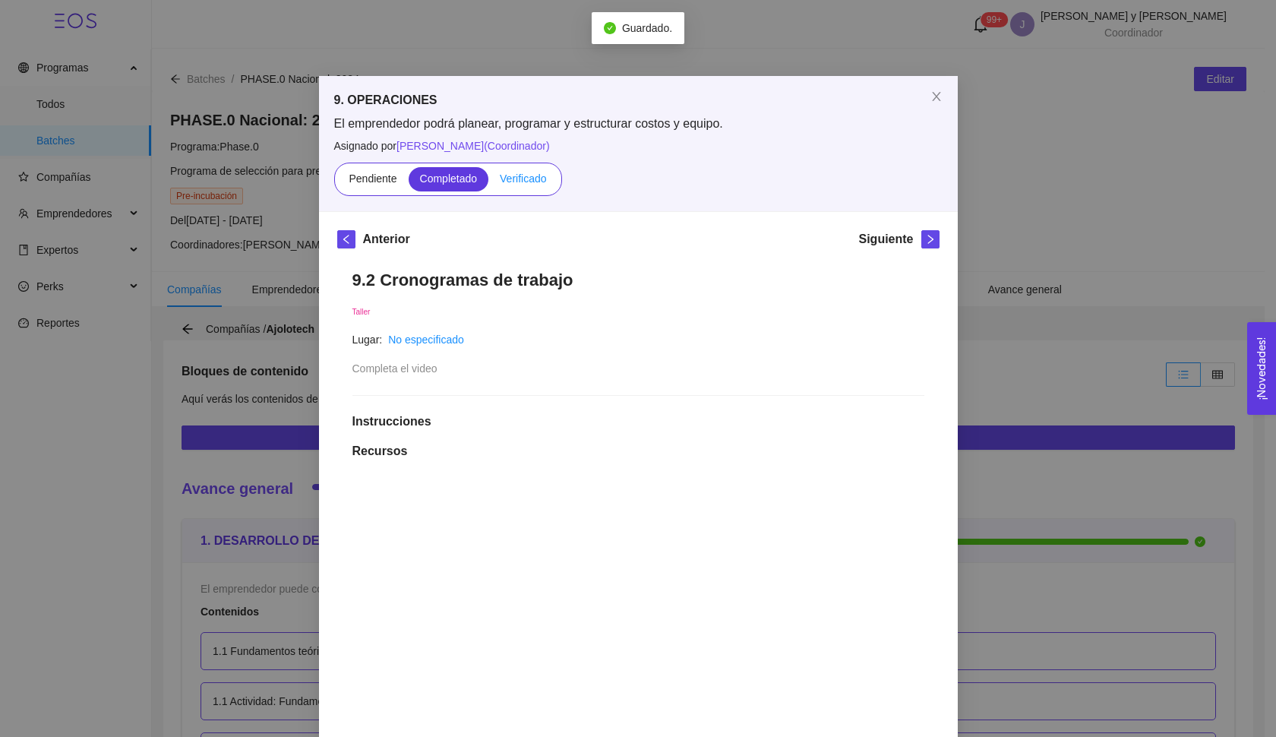
click at [536, 180] on span "Verificado" at bounding box center [523, 178] width 46 height 12
click at [488, 182] on input "Verificado" at bounding box center [488, 182] width 0 height 0
click at [926, 248] on button "button" at bounding box center [930, 239] width 18 height 18
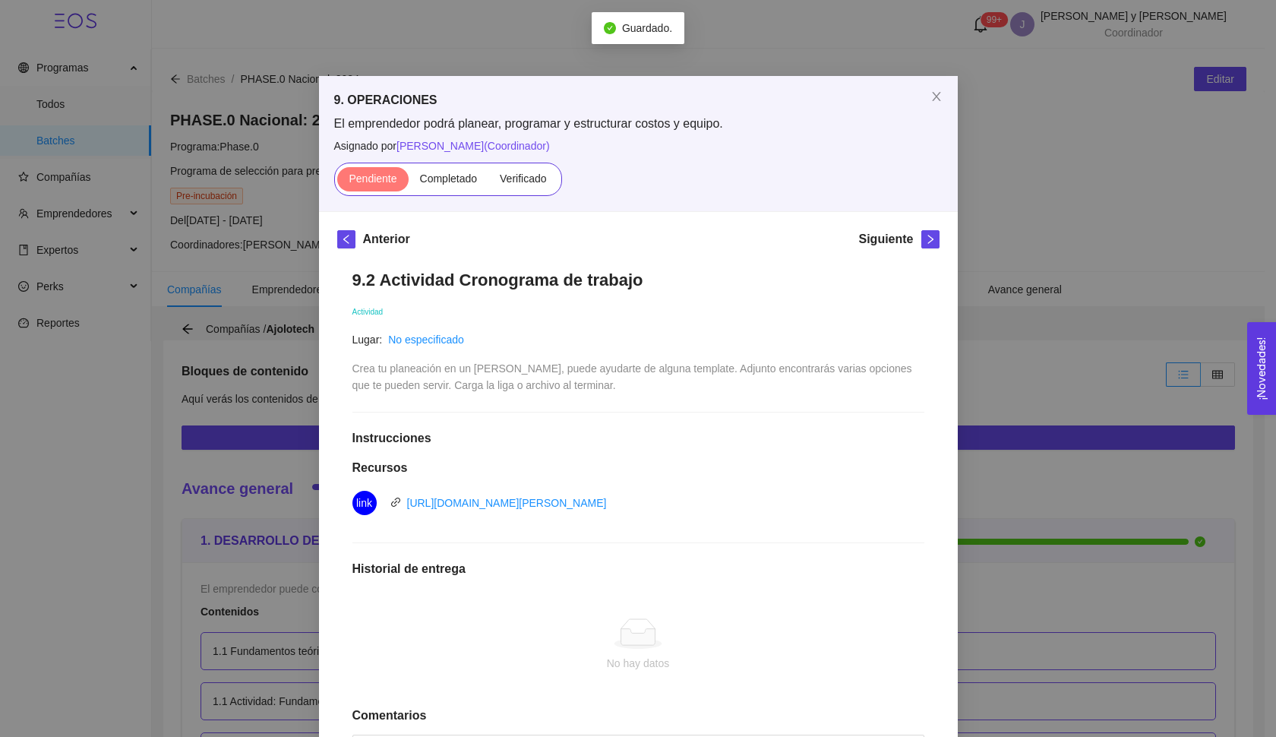
click at [1005, 242] on div "9. OPERACIONES El emprendedor podrá planear, programar y estructurar costos y e…" at bounding box center [638, 368] width 1276 height 737
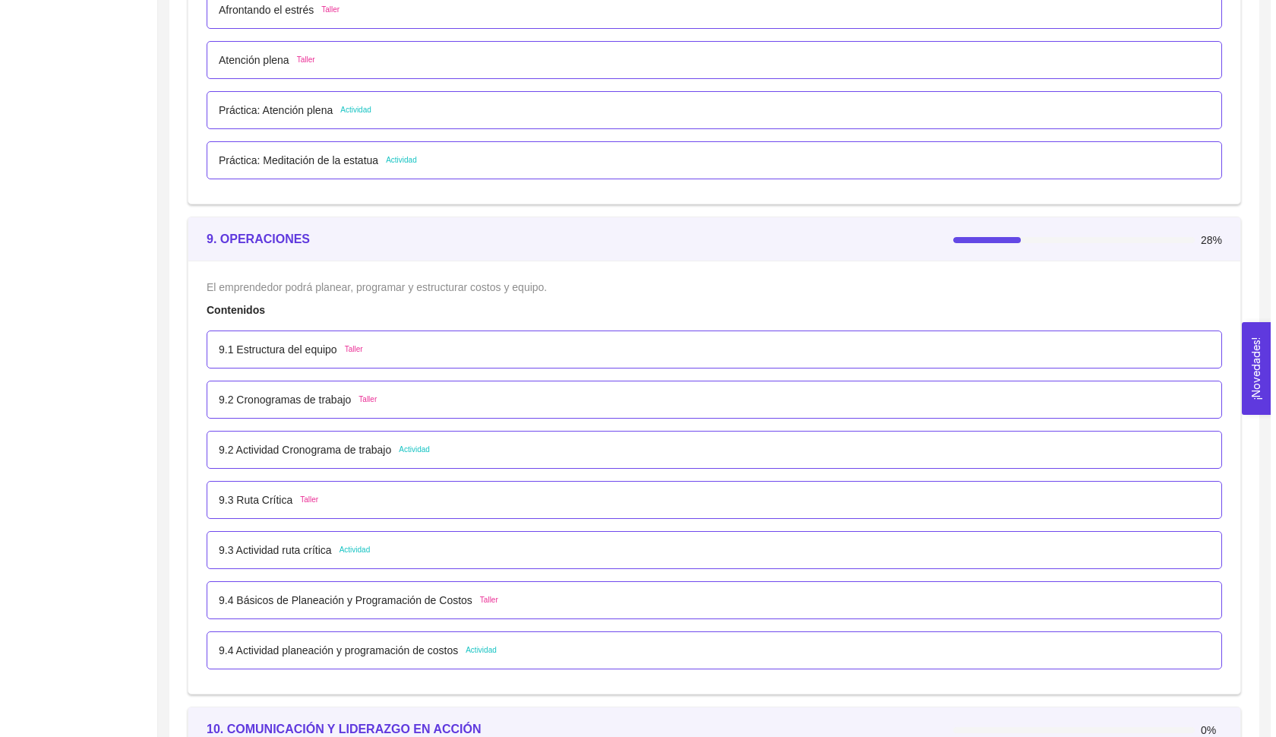
scroll to position [5214, 0]
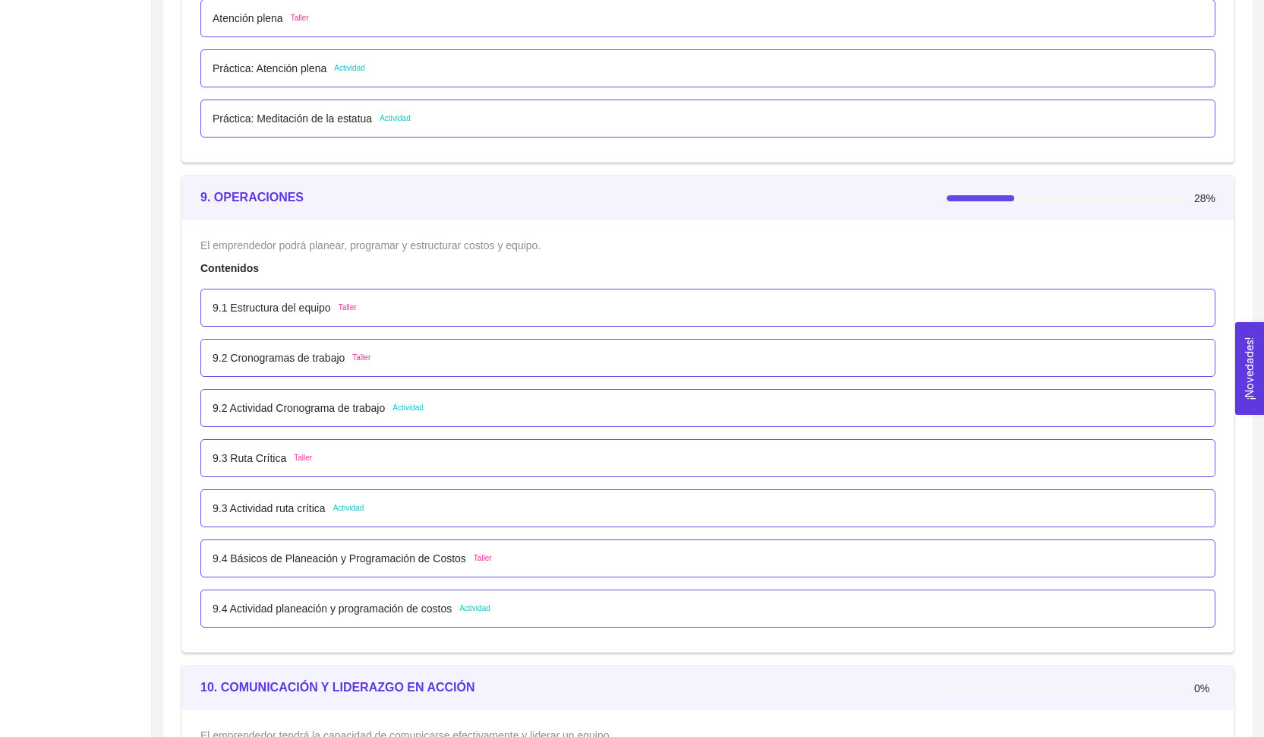
click at [323, 458] on div "9.3 Ruta Crítica Taller" at bounding box center [708, 457] width 991 height 17
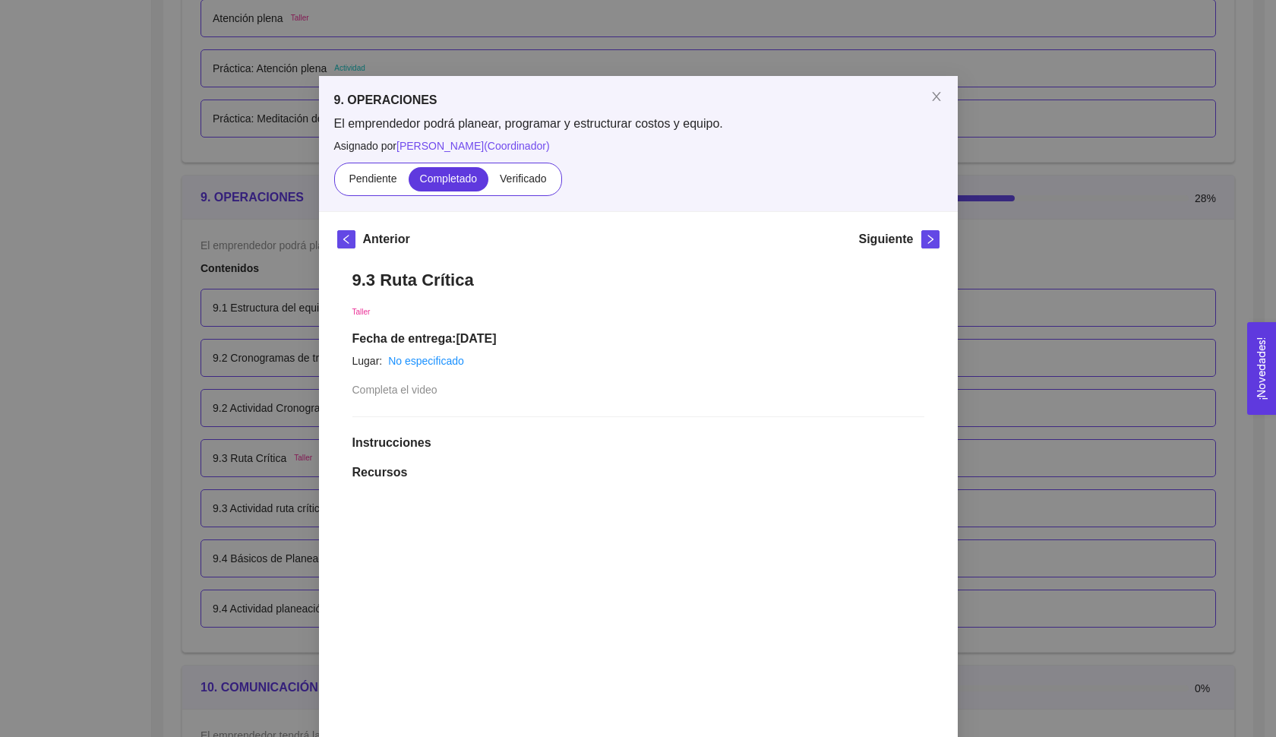
click at [513, 191] on div "Pendiente Completado Verificado" at bounding box center [448, 178] width 228 height 33
click at [520, 175] on span "Verificado" at bounding box center [523, 178] width 46 height 12
click at [488, 182] on input "Verificado" at bounding box center [488, 182] width 0 height 0
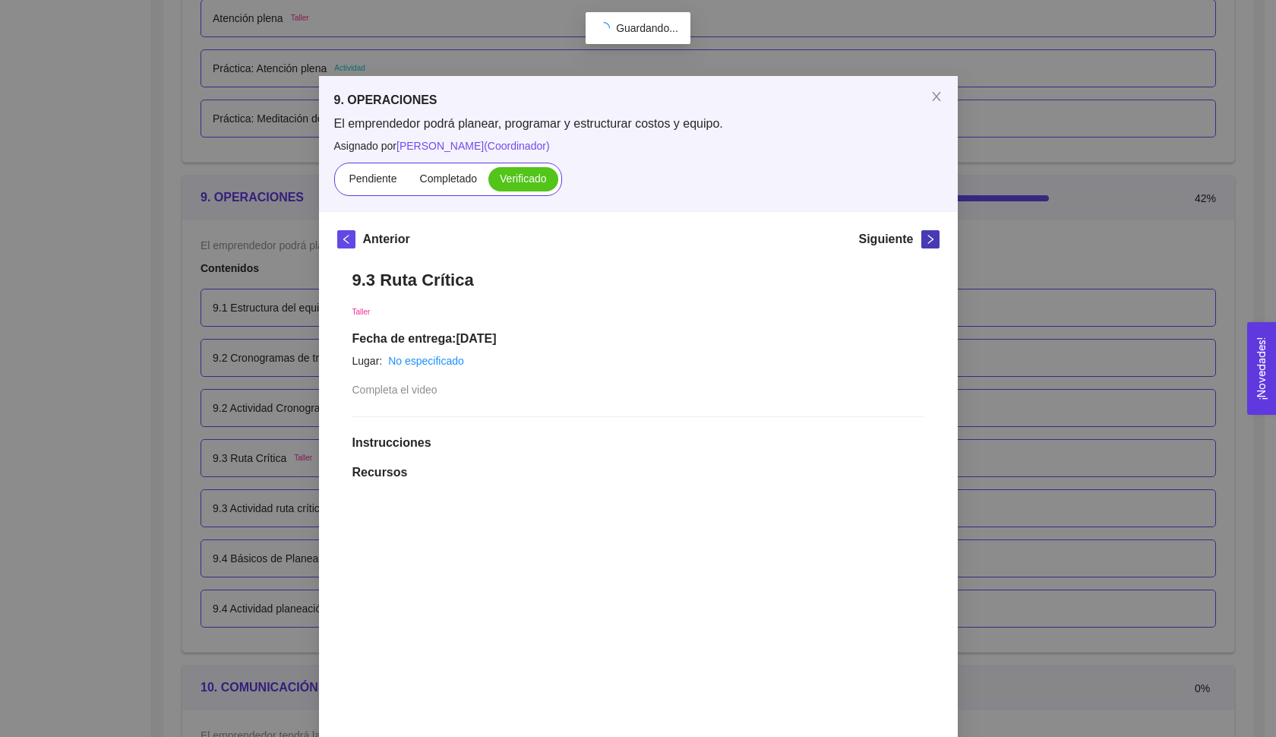
scroll to position [0, 0]
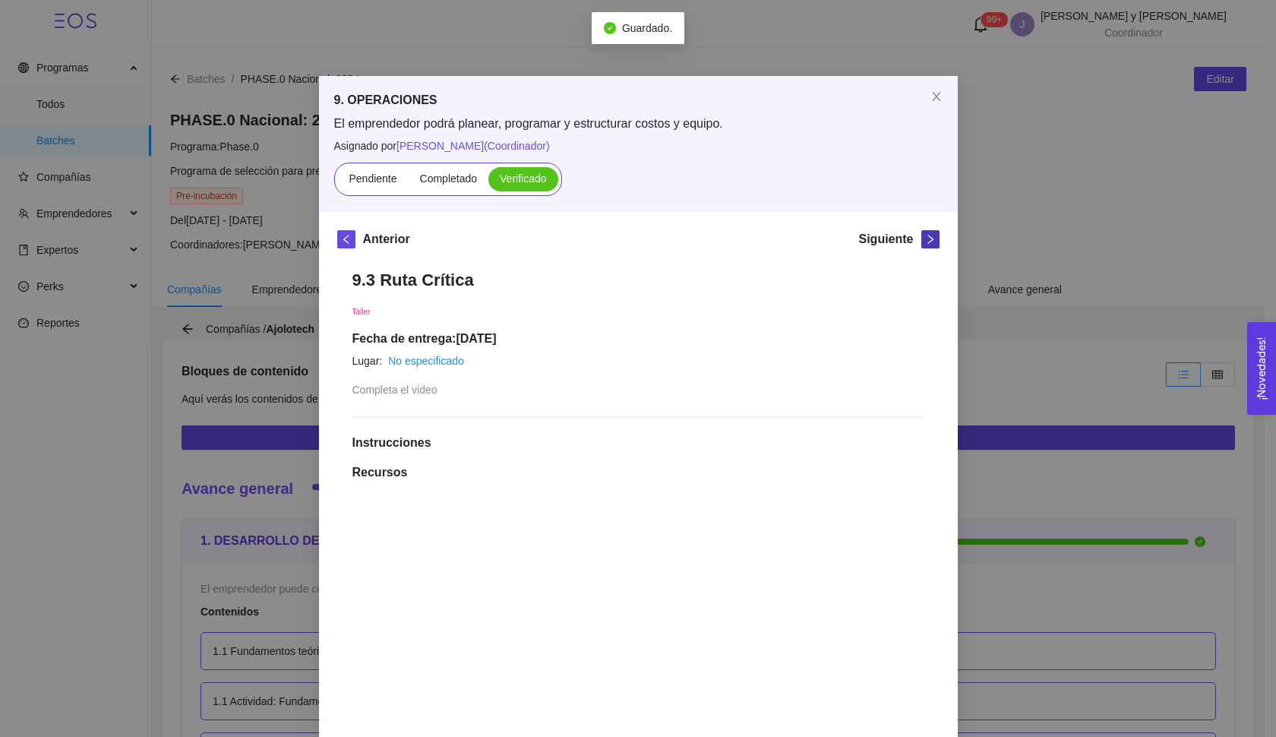
click at [928, 243] on icon "right" at bounding box center [930, 239] width 11 height 11
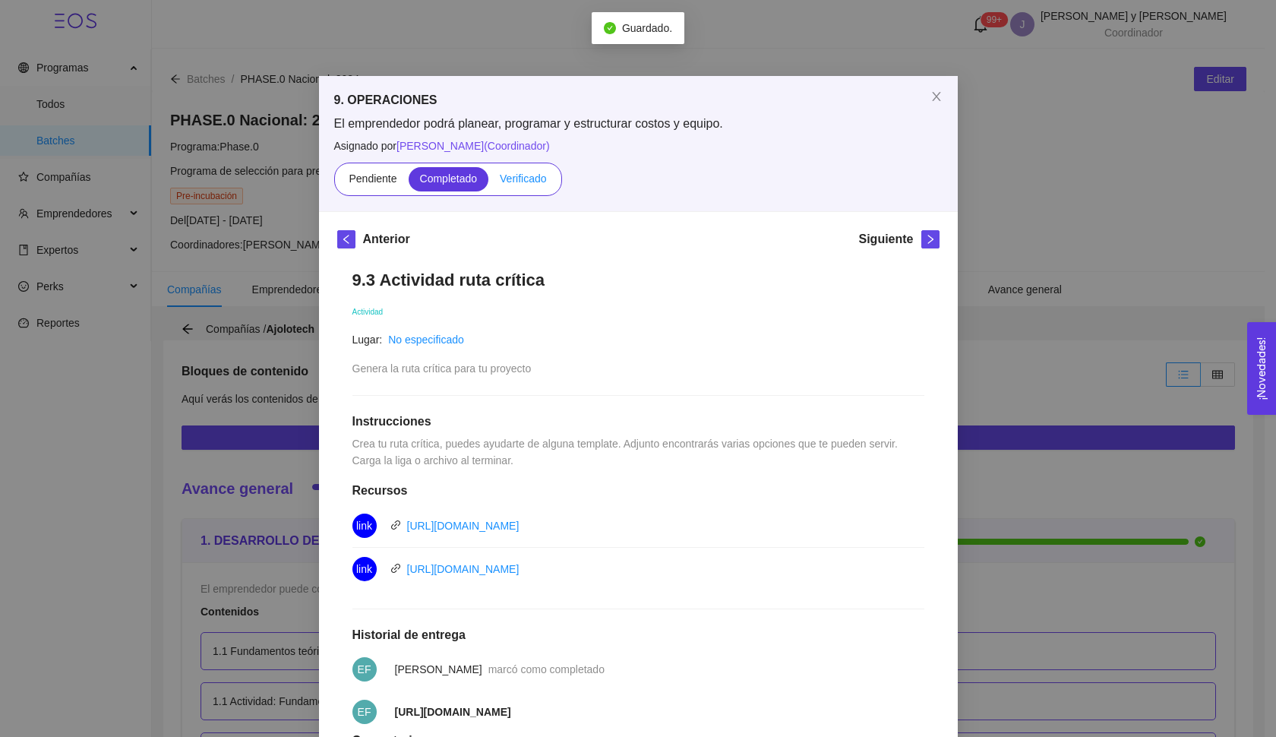
click at [519, 177] on span "Verificado" at bounding box center [523, 178] width 46 height 12
click at [488, 182] on input "Verificado" at bounding box center [488, 182] width 0 height 0
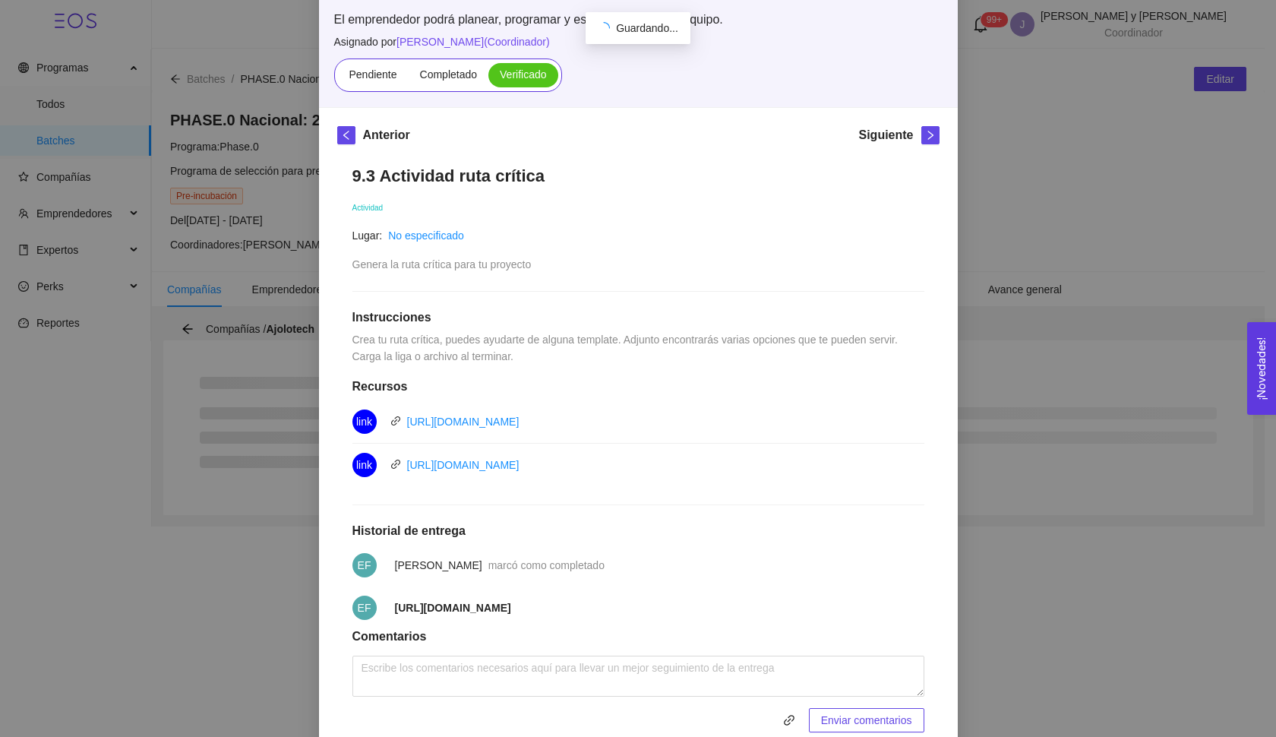
scroll to position [87, 0]
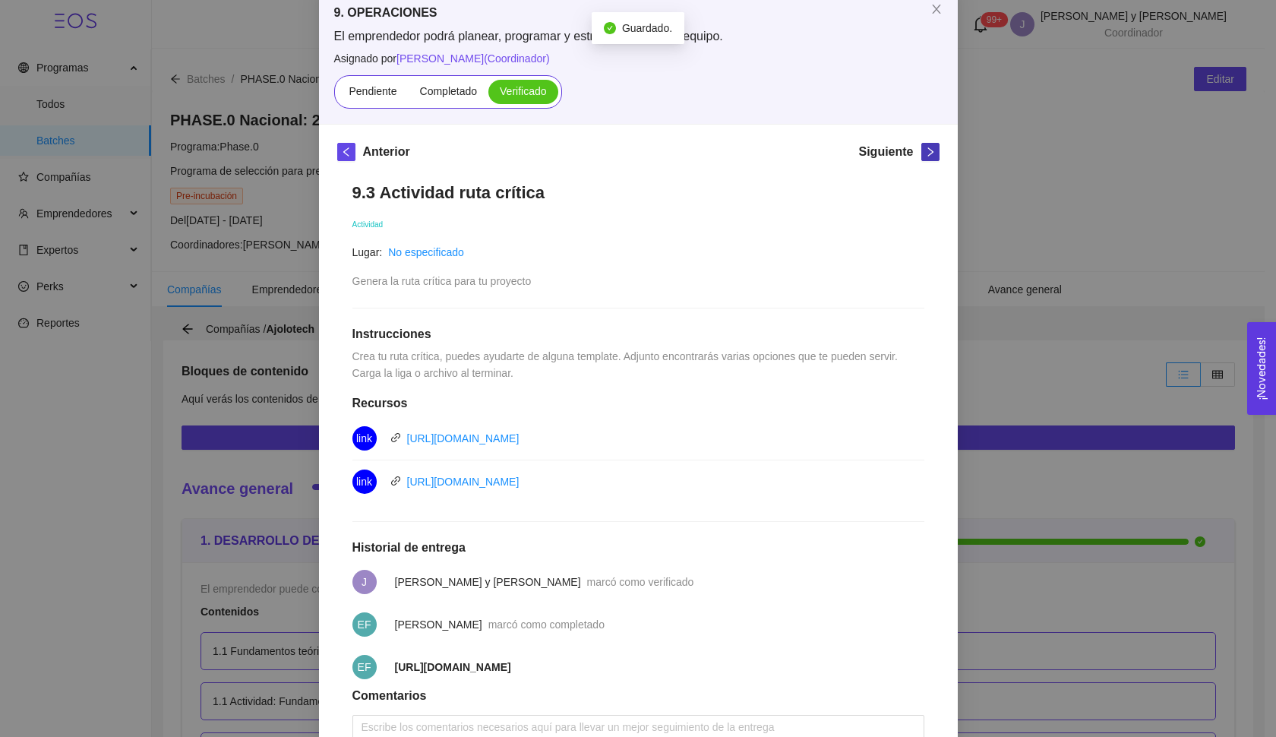
click at [925, 150] on icon "right" at bounding box center [930, 152] width 11 height 11
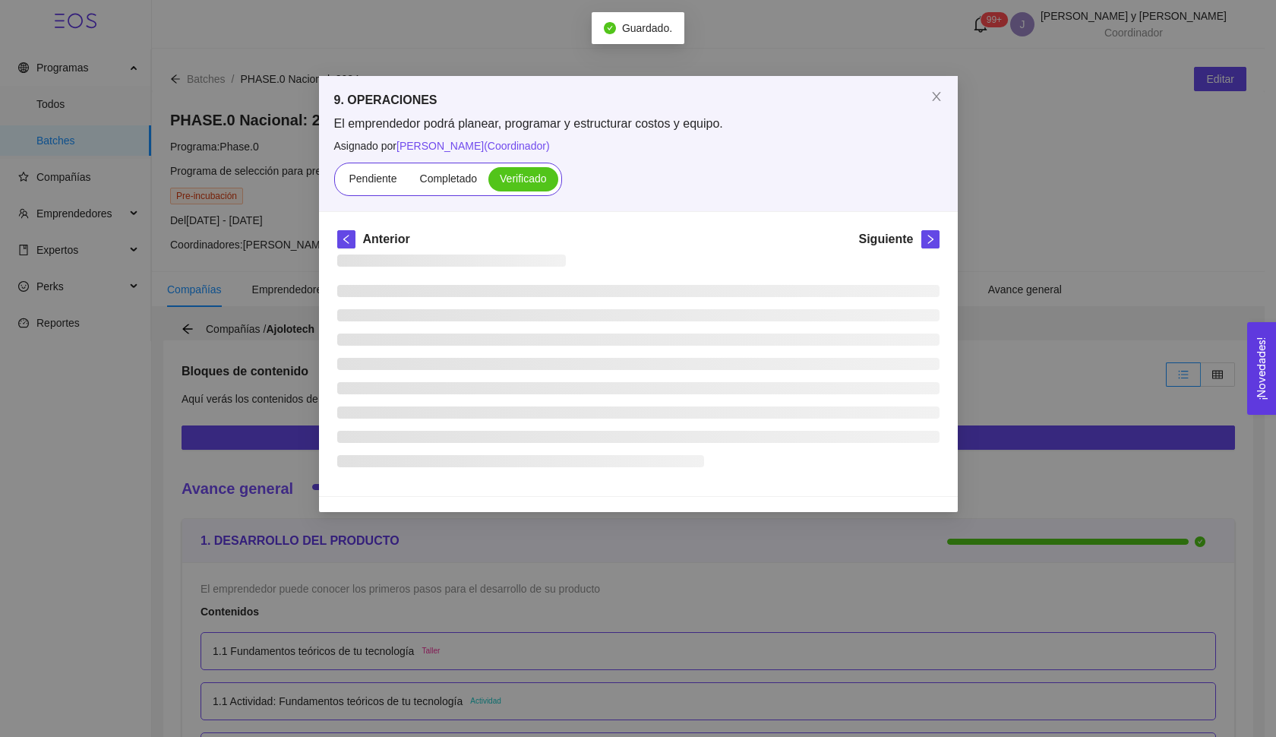
scroll to position [0, 0]
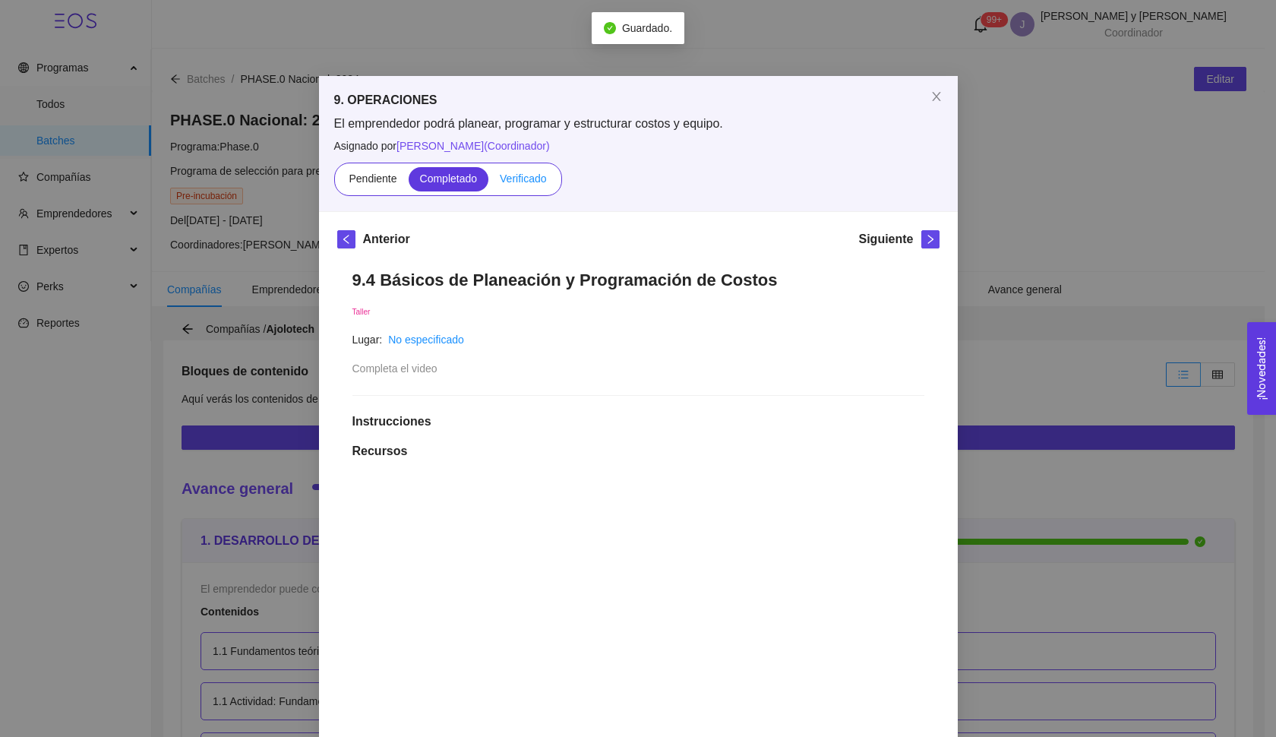
click at [530, 189] on label "Verificado" at bounding box center [522, 179] width 69 height 24
click at [488, 182] on input "Verificado" at bounding box center [488, 182] width 0 height 0
click at [925, 239] on icon "right" at bounding box center [930, 239] width 11 height 11
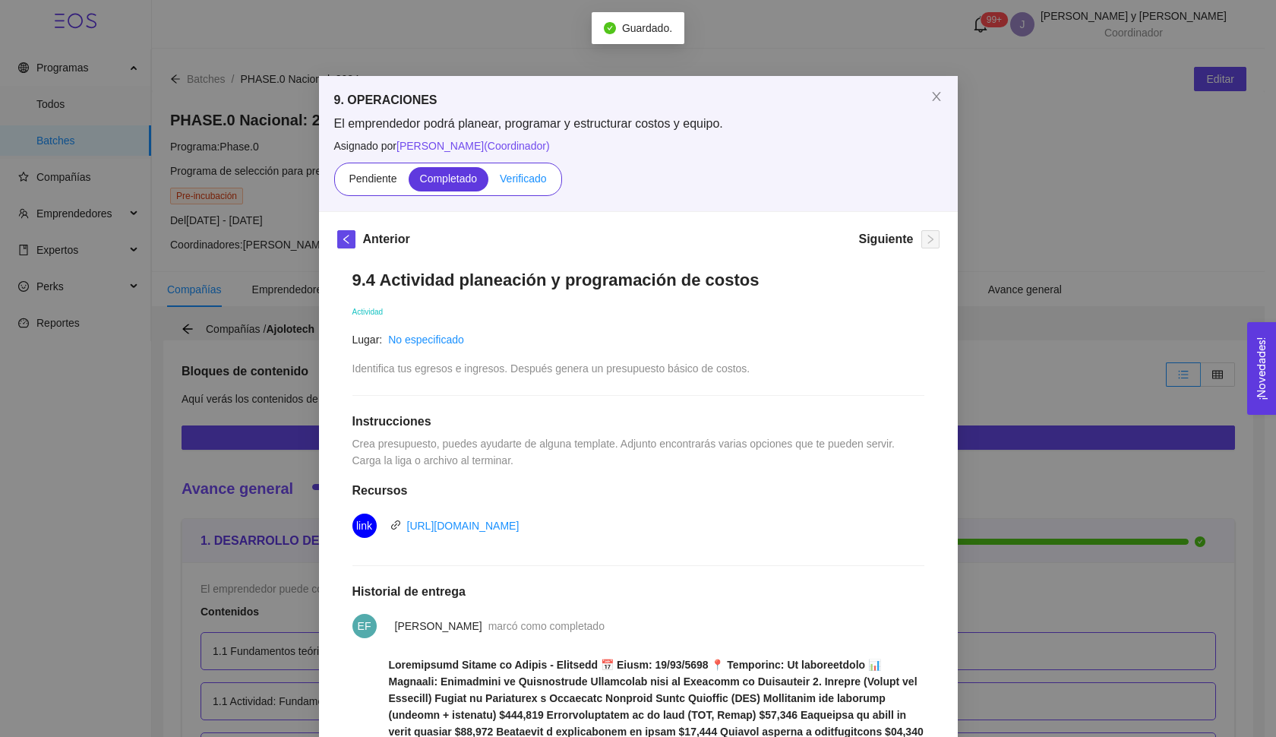
click at [522, 186] on label "Verificado" at bounding box center [522, 179] width 69 height 24
click at [488, 182] on input "Verificado" at bounding box center [488, 182] width 0 height 0
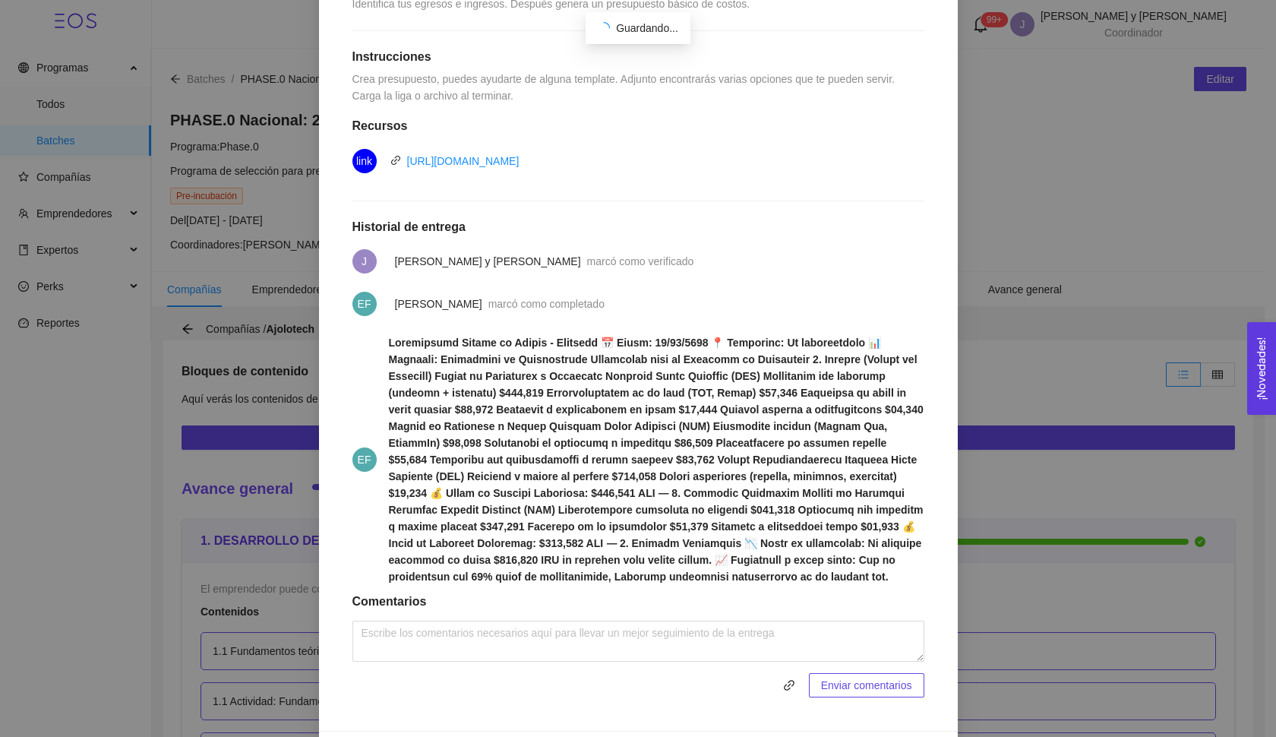
scroll to position [377, 0]
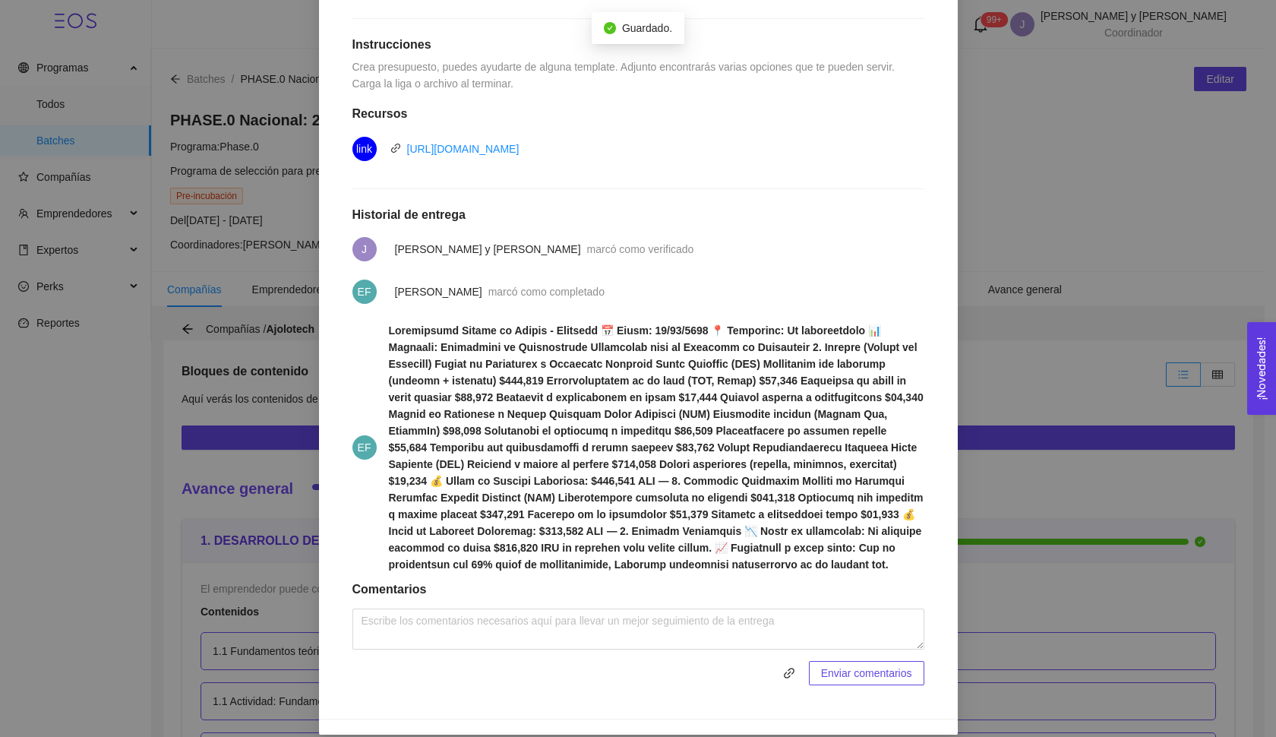
click at [1004, 459] on div "9. OPERACIONES El emprendedor podrá planear, programar y estructurar costos y e…" at bounding box center [638, 368] width 1276 height 737
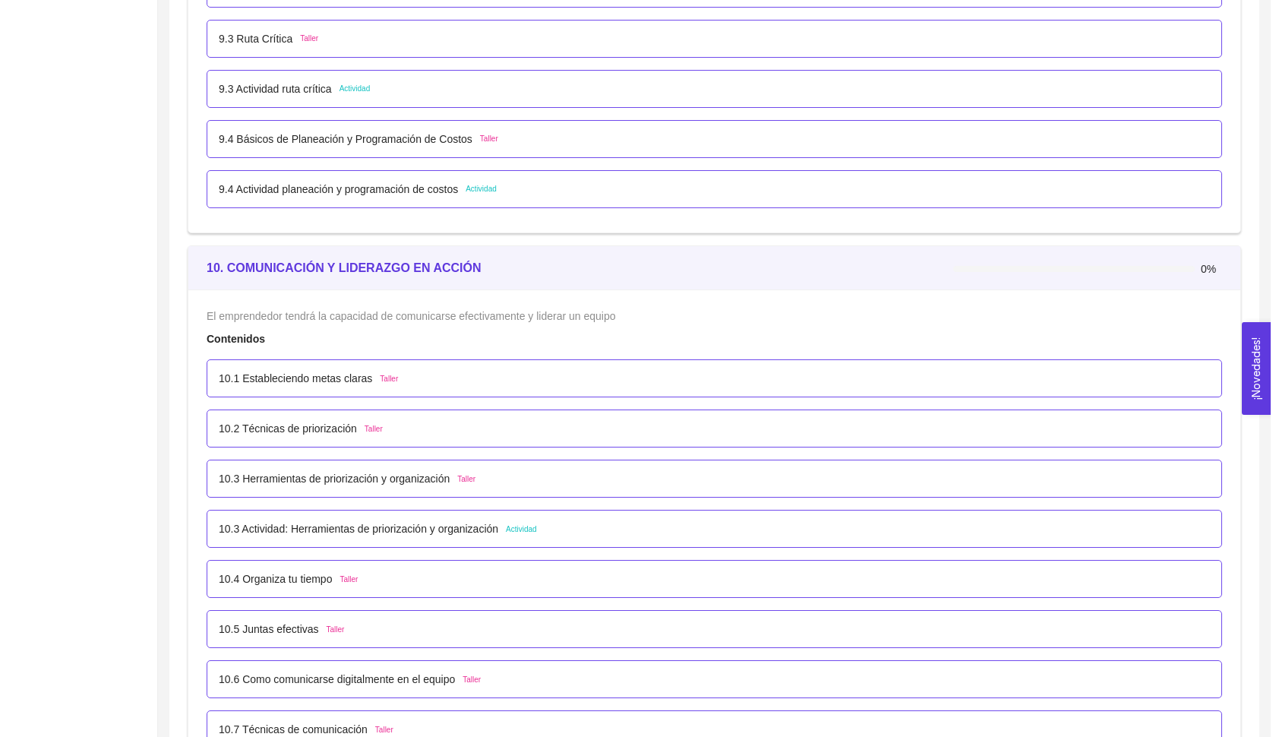
scroll to position [5535, 0]
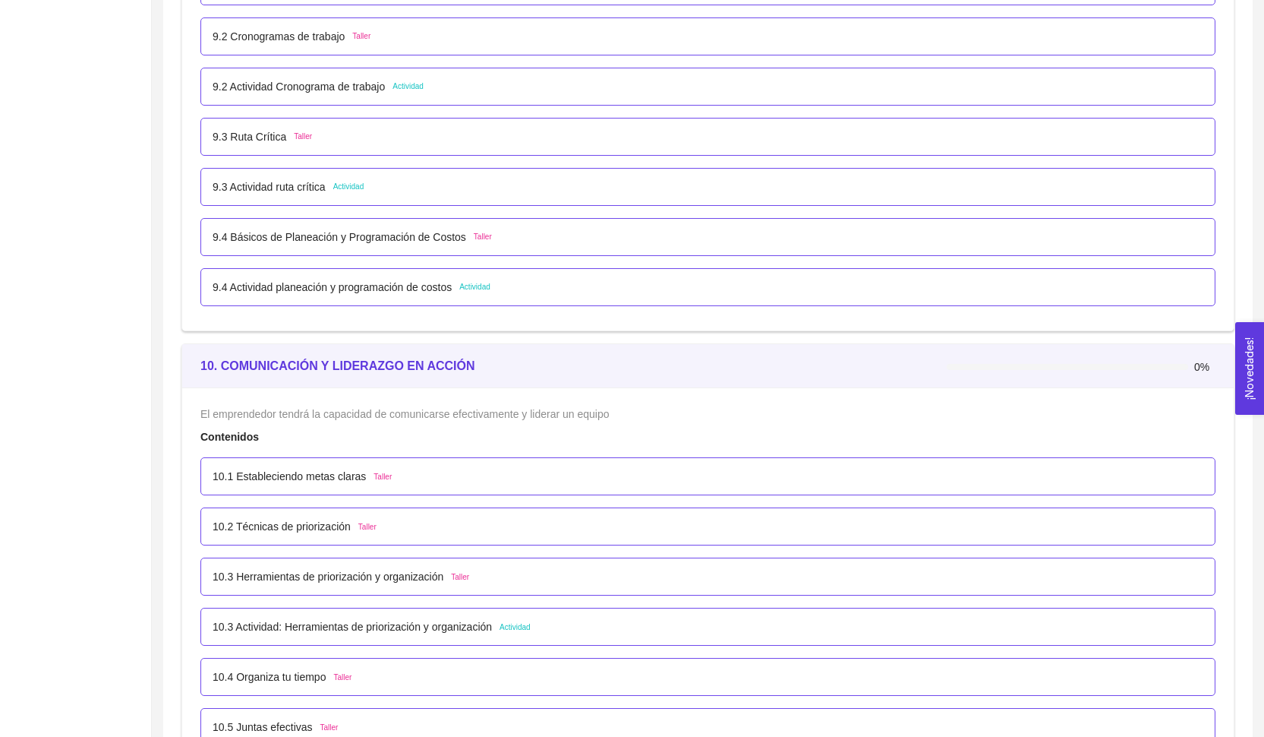
click at [381, 474] on span "Taller" at bounding box center [383, 477] width 18 height 12
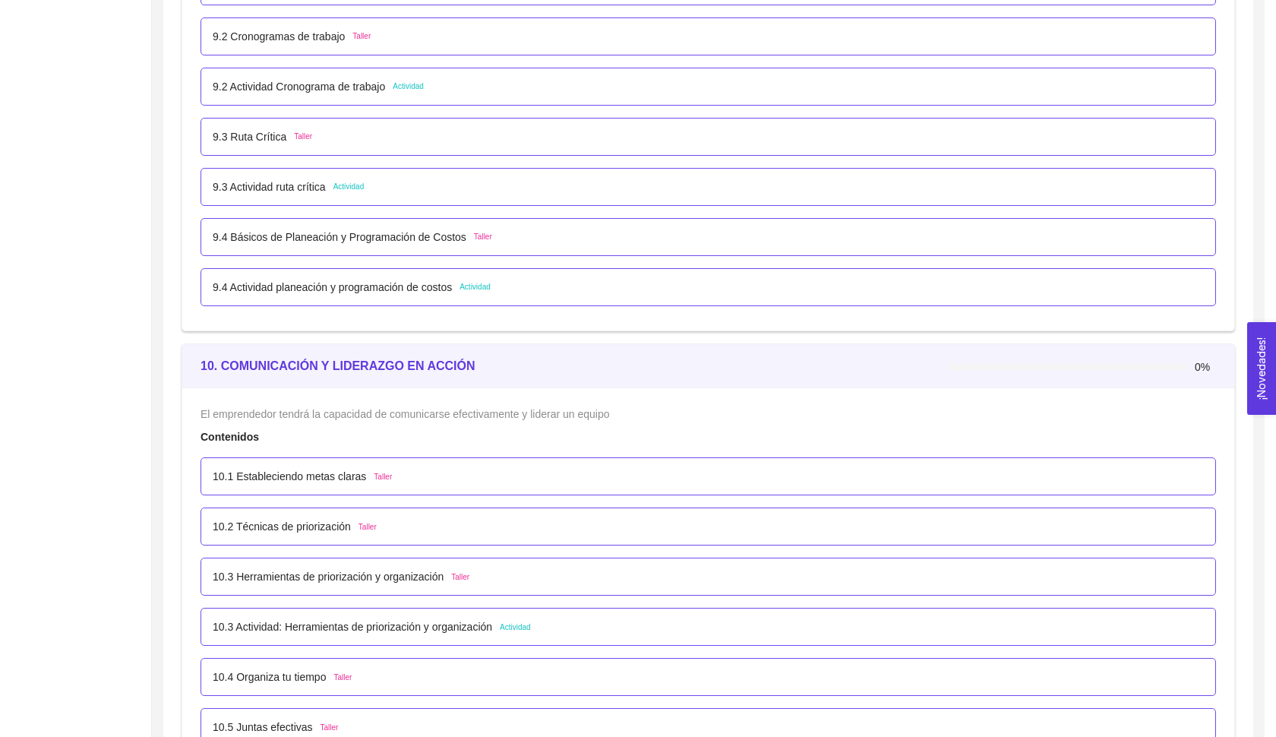
scroll to position [0, 0]
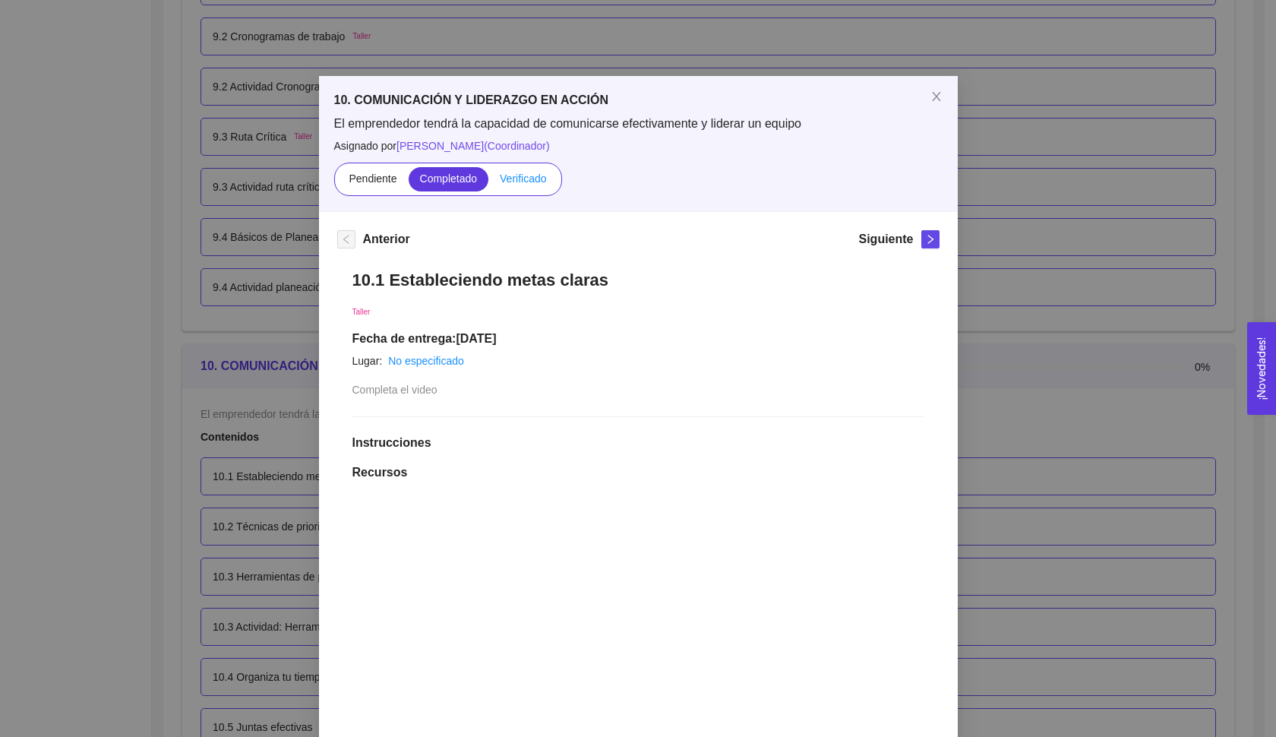
click at [525, 180] on span "Verificado" at bounding box center [523, 178] width 46 height 12
click at [488, 182] on input "Verificado" at bounding box center [488, 182] width 0 height 0
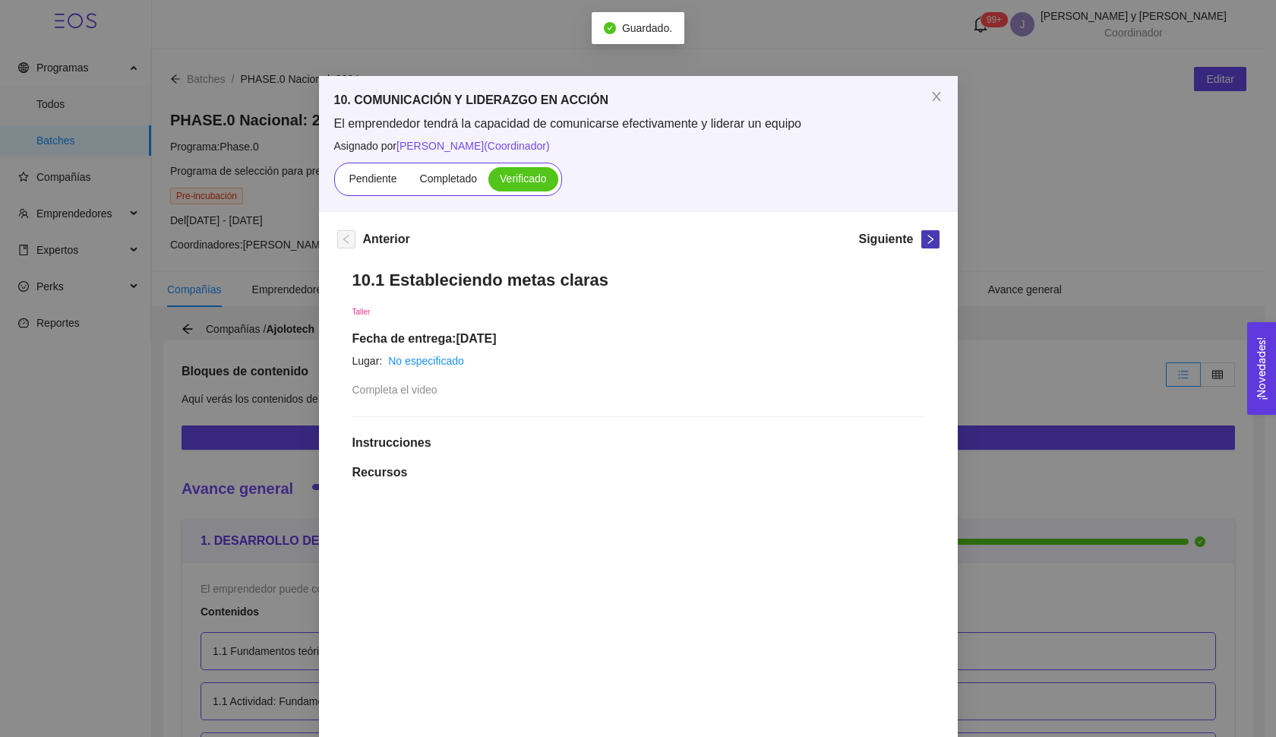
click at [925, 241] on icon "right" at bounding box center [930, 239] width 11 height 11
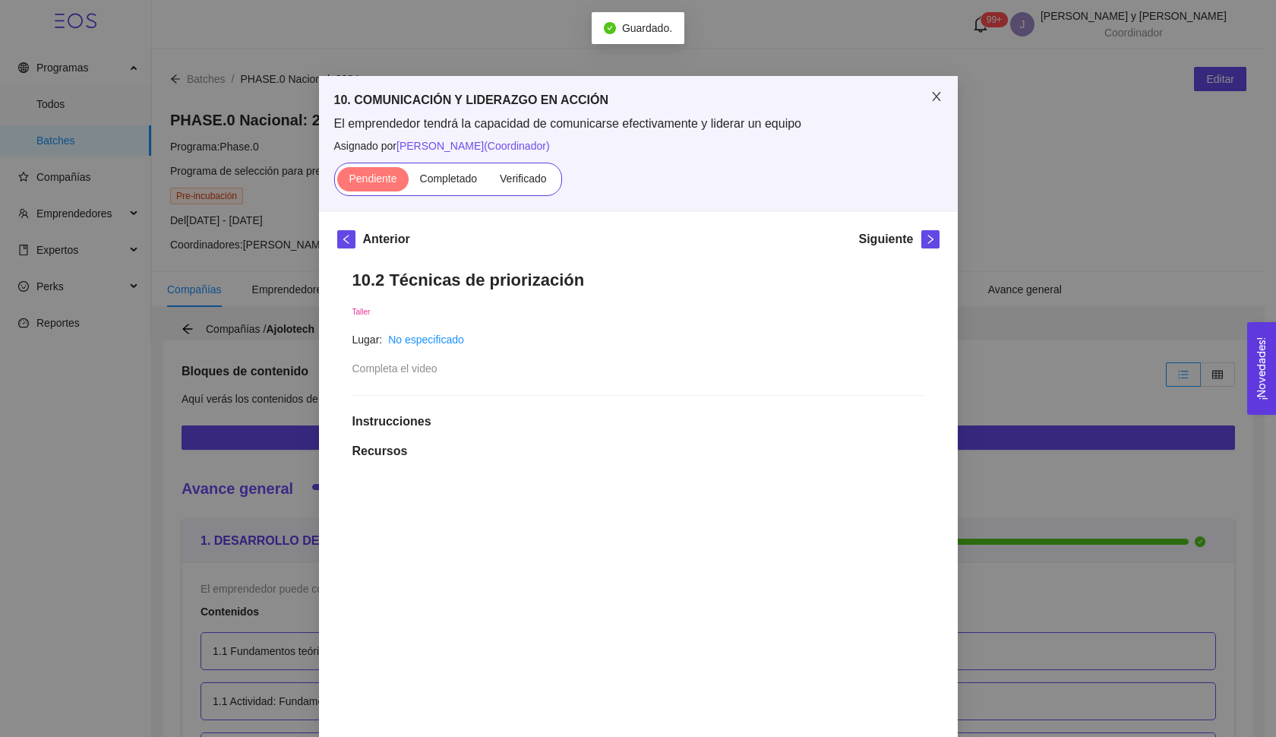
click at [929, 104] on span "Close" at bounding box center [936, 97] width 43 height 43
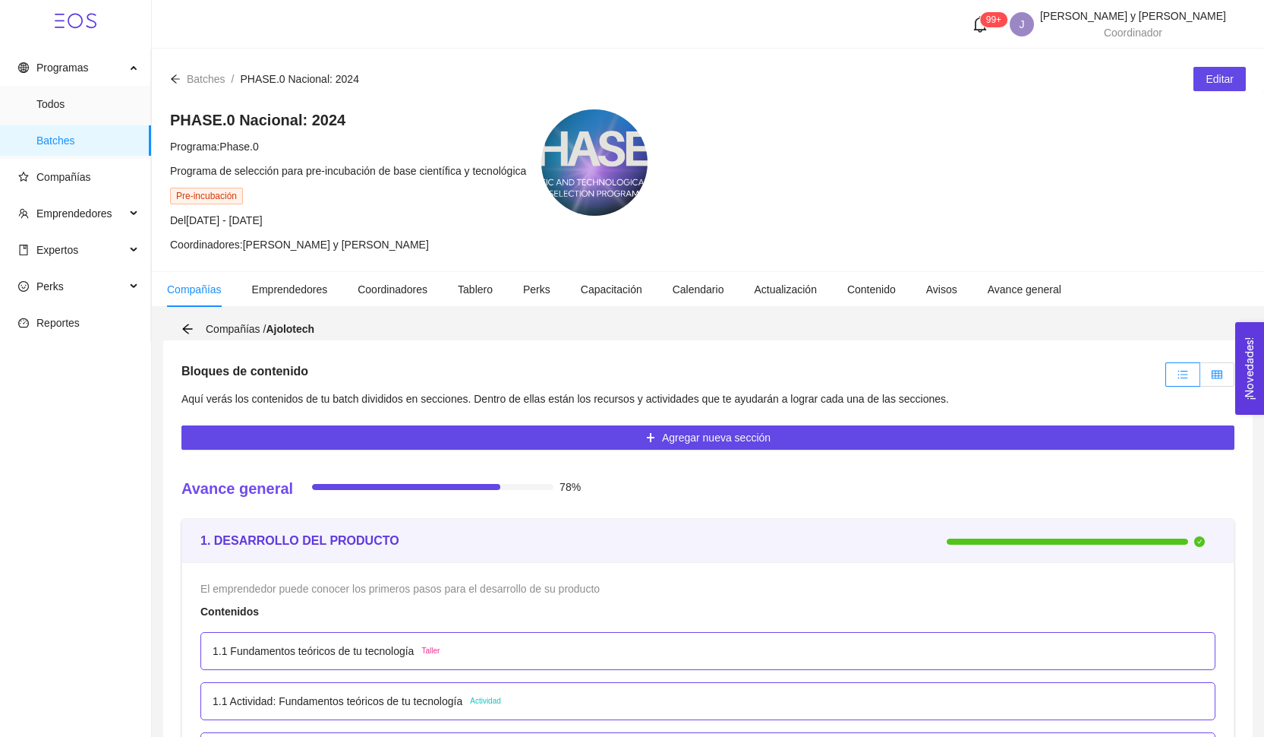
click at [1218, 380] on label at bounding box center [1217, 374] width 34 height 24
click at [1200, 378] on input "radio" at bounding box center [1200, 378] width 0 height 0
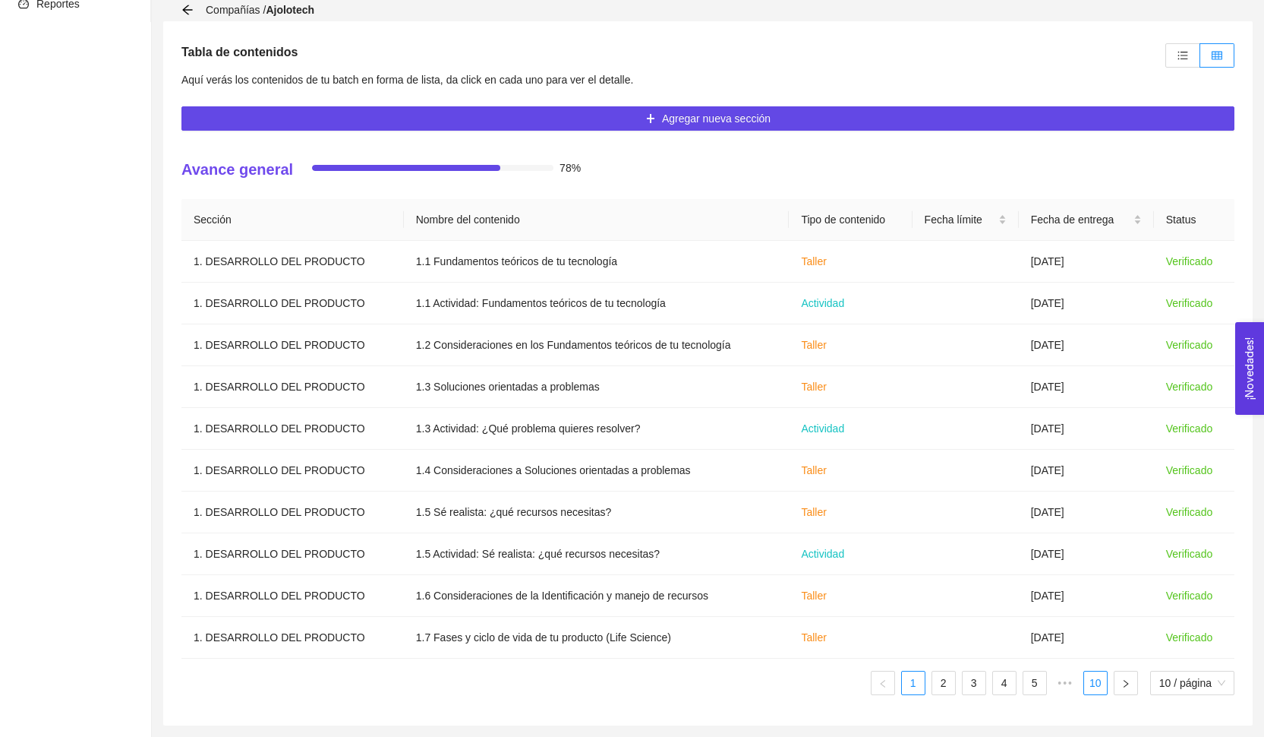
click at [1087, 692] on link "10" at bounding box center [1095, 682] width 23 height 23
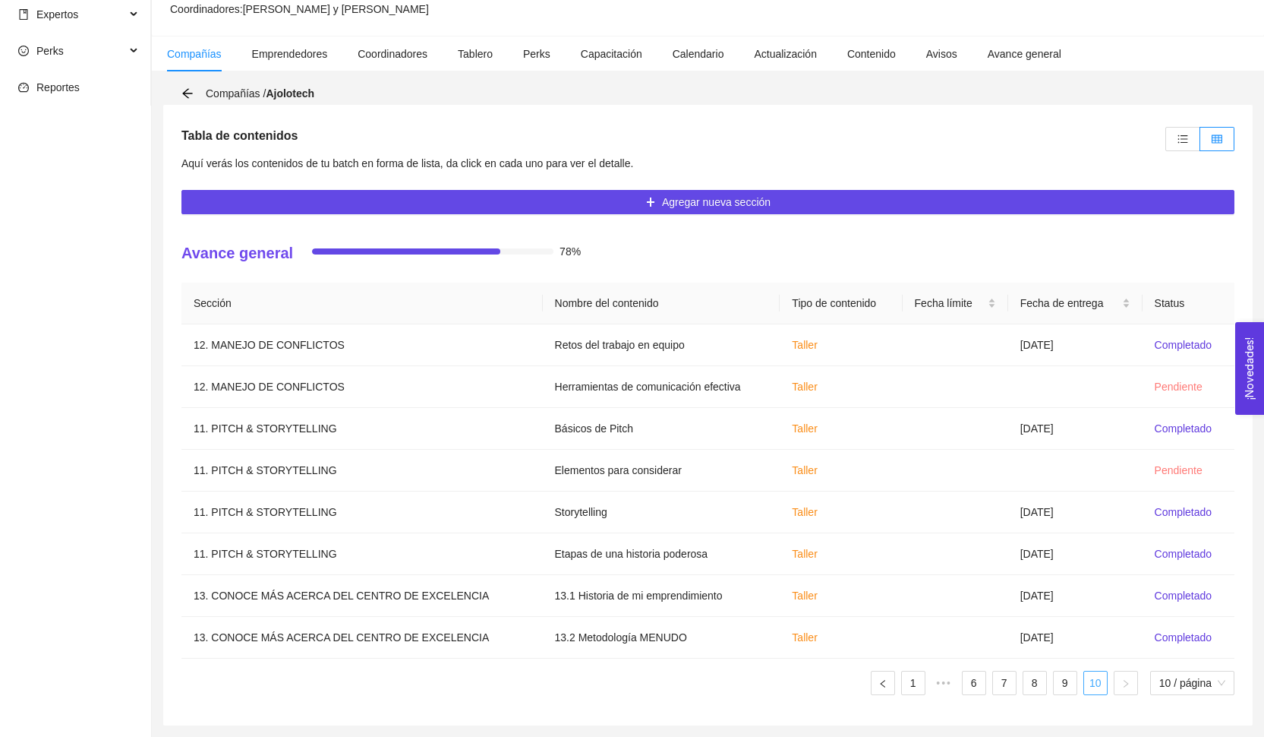
scroll to position [235, 0]
click at [1068, 688] on link "9" at bounding box center [1065, 682] width 23 height 23
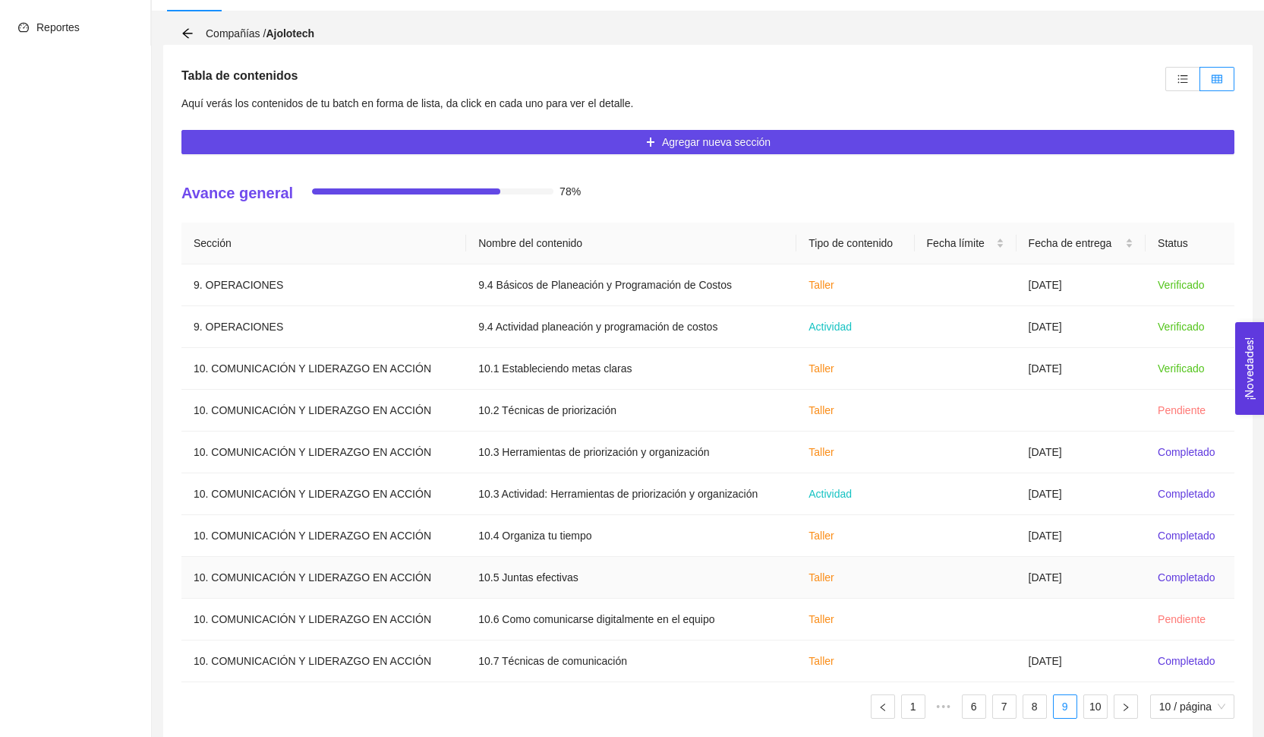
scroll to position [314, 0]
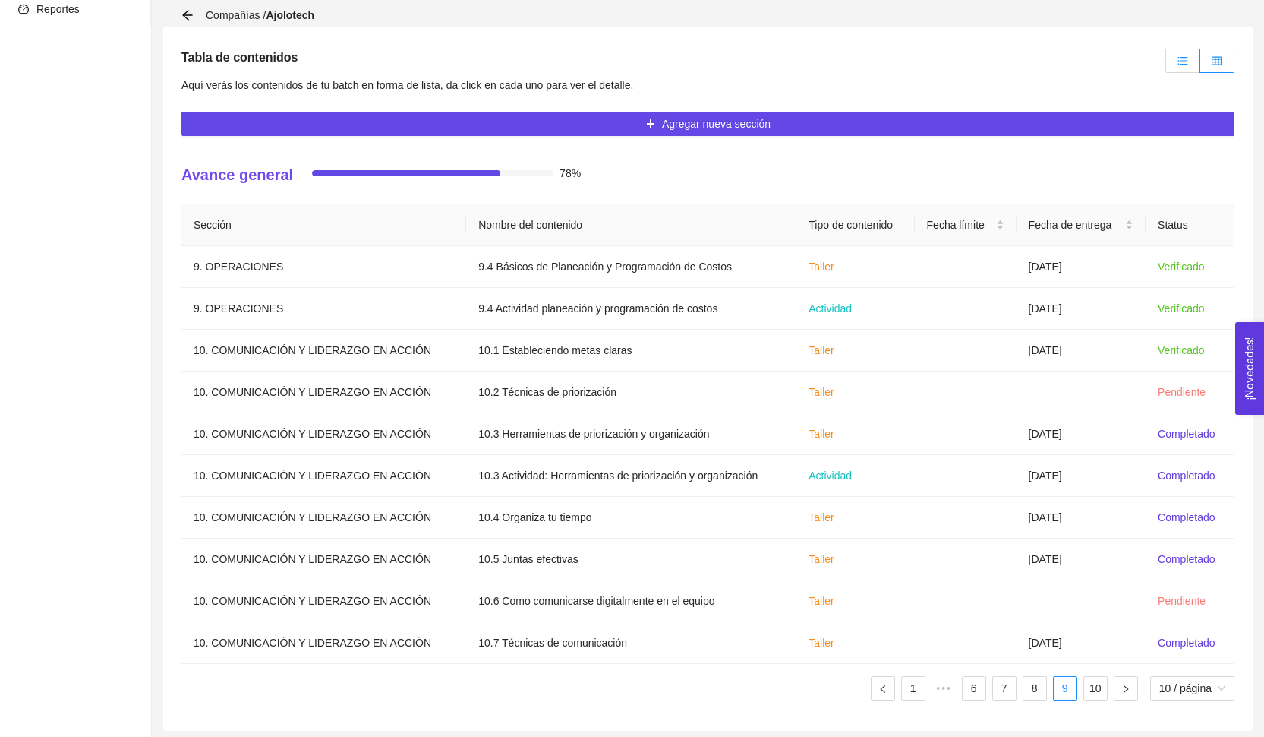
click at [1184, 65] on icon "unordered-list" at bounding box center [1183, 60] width 10 height 8
click at [1166, 65] on input "radio" at bounding box center [1166, 65] width 0 height 0
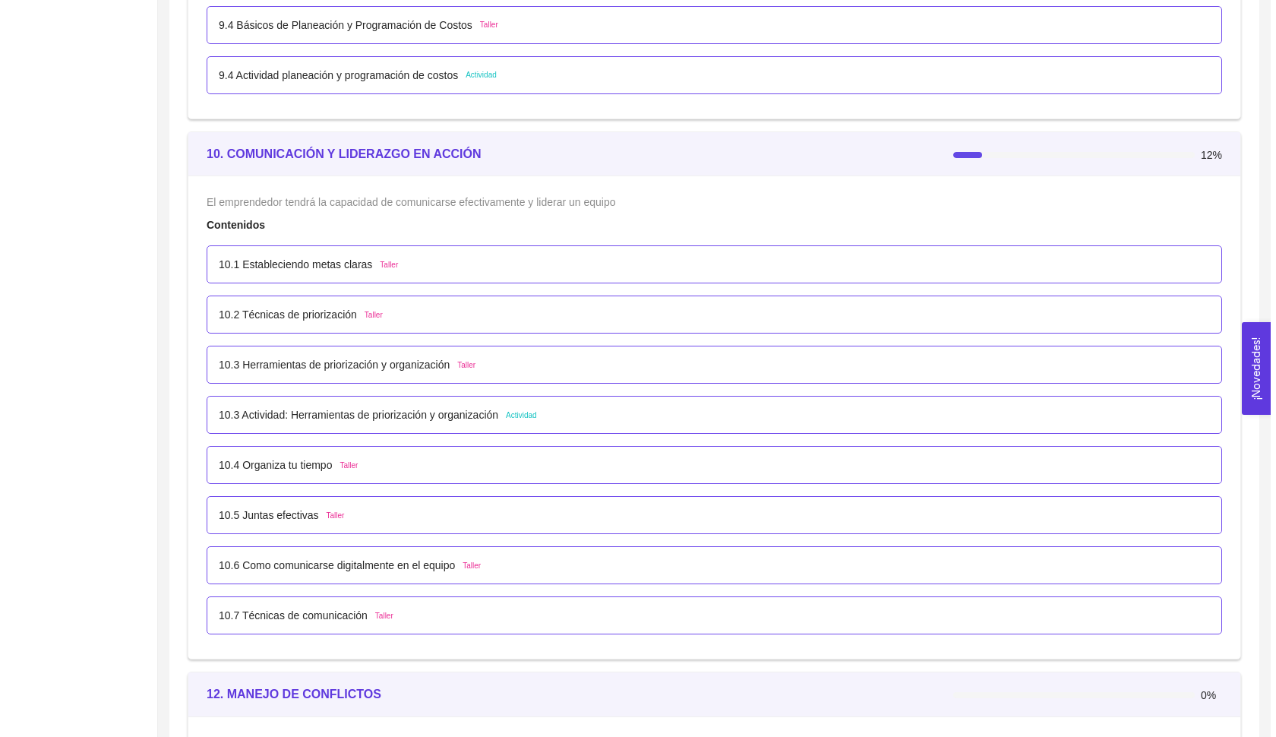
scroll to position [5768, 0]
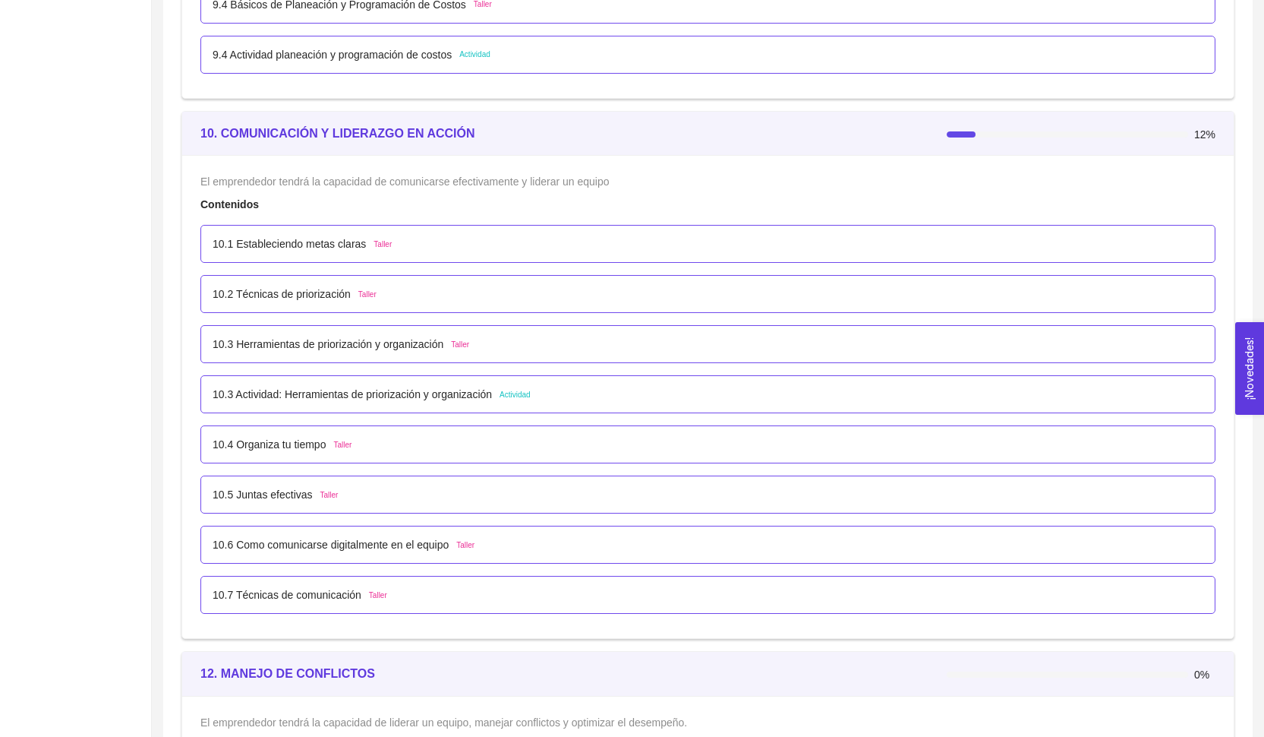
click at [291, 439] on p "10.4 Organiza tu tiempo" at bounding box center [269, 444] width 113 height 17
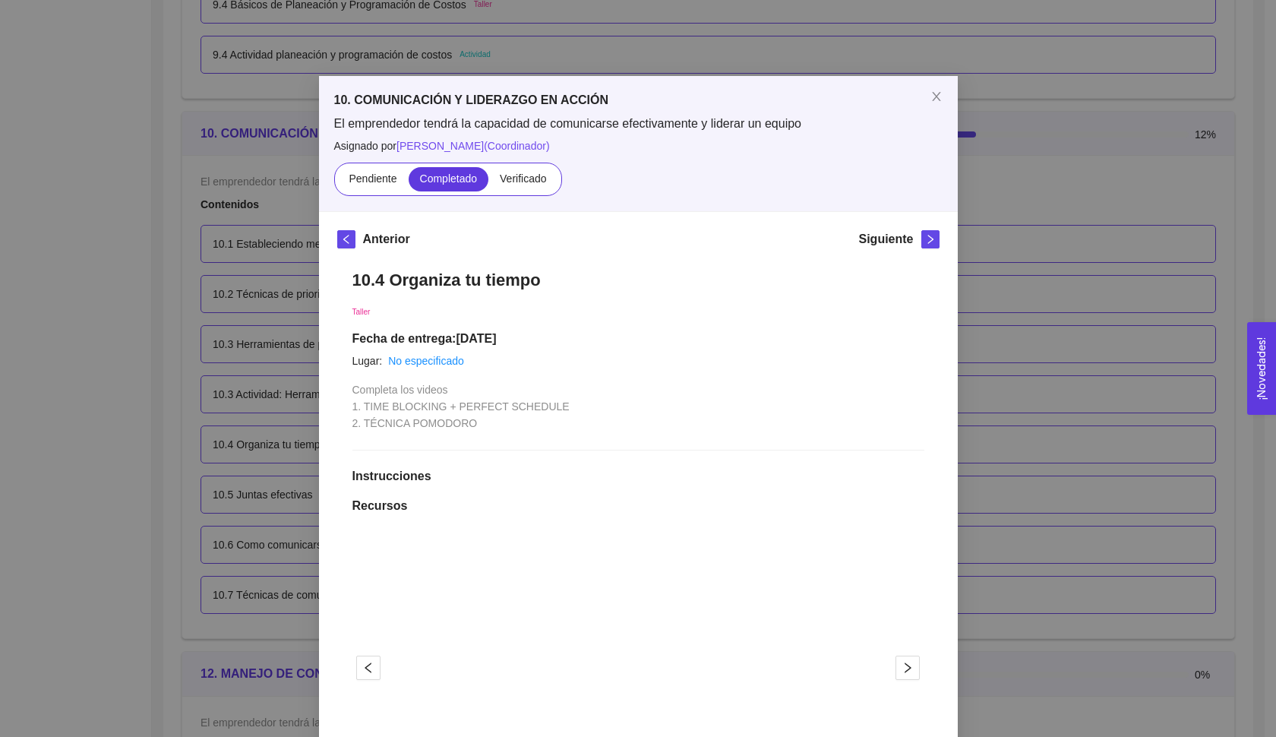
click at [216, 375] on div "10. COMUNICACIÓN Y LIDERAZGO EN ACCIÓN El emprendedor tendrá la capacidad de co…" at bounding box center [638, 368] width 1276 height 737
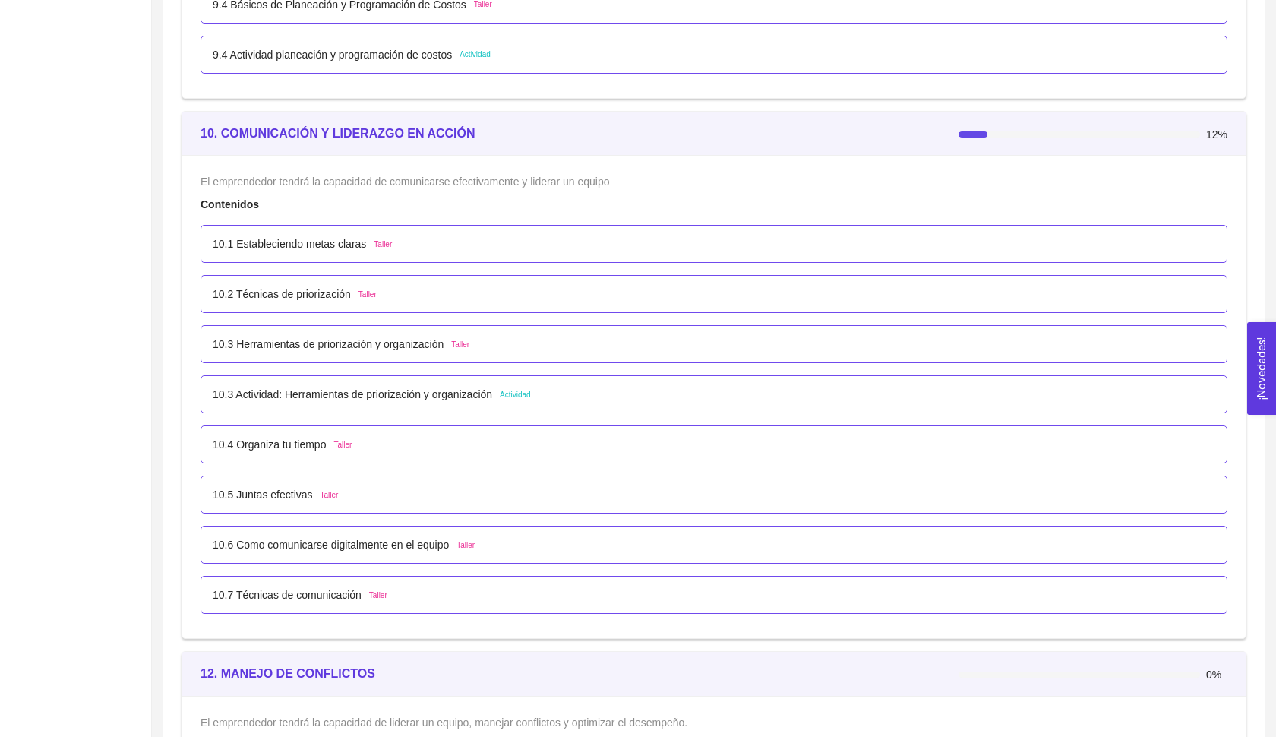
click at [277, 330] on div "10.3 Herramientas de priorización y organización Taller" at bounding box center [713, 344] width 1027 height 38
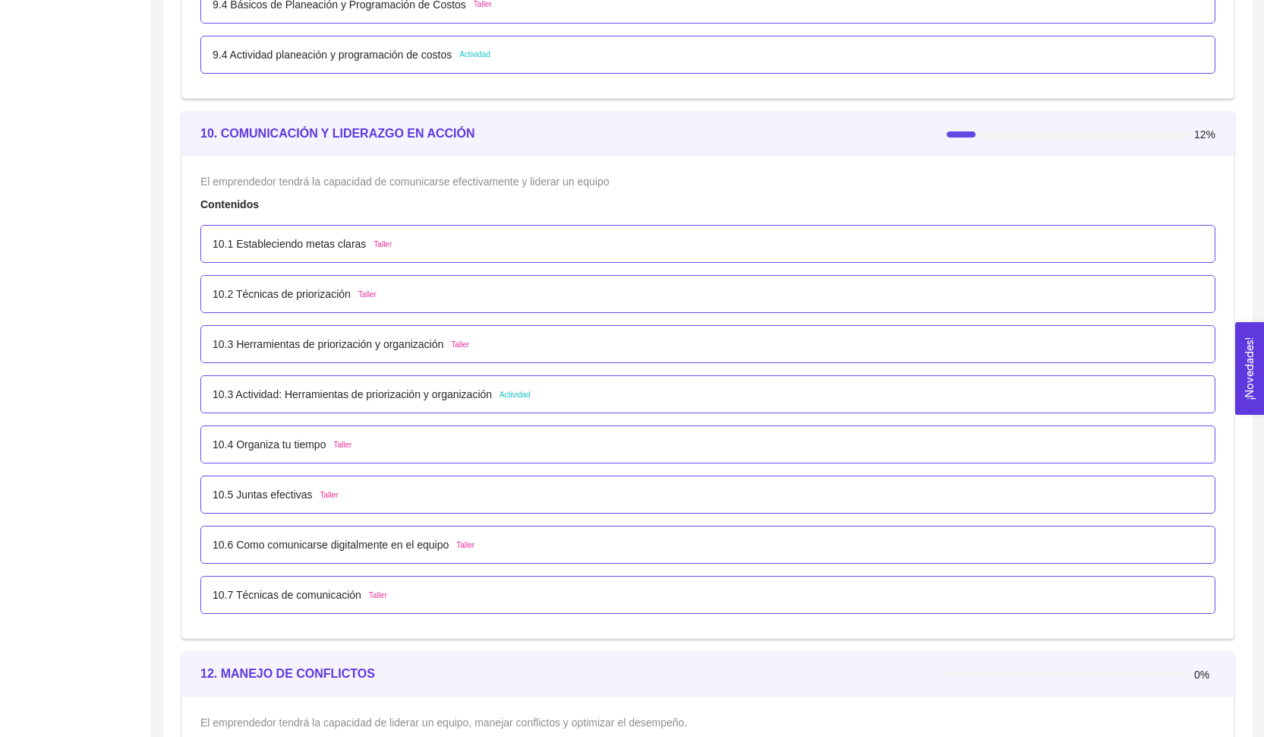
click at [398, 343] on p "10.3 Herramientas de priorización y organización" at bounding box center [328, 344] width 231 height 17
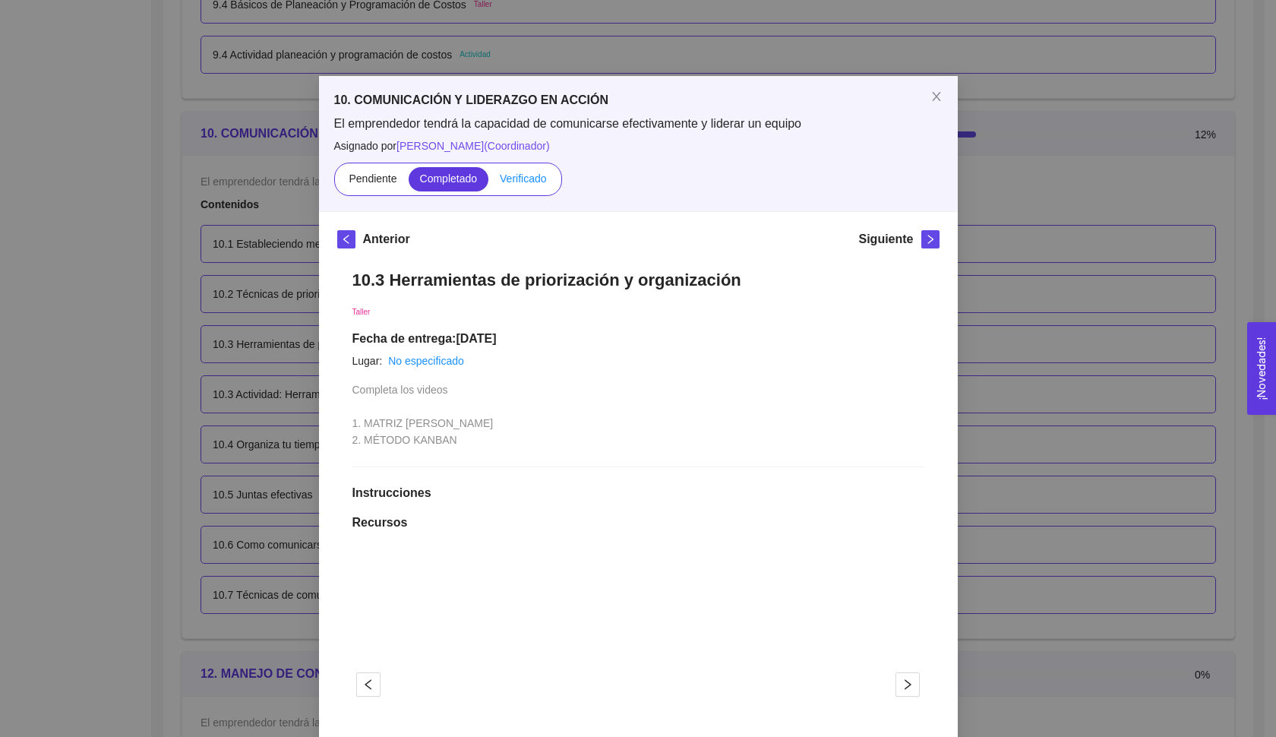
click at [522, 178] on span "Verificado" at bounding box center [523, 178] width 46 height 12
click at [488, 182] on input "Verificado" at bounding box center [488, 182] width 0 height 0
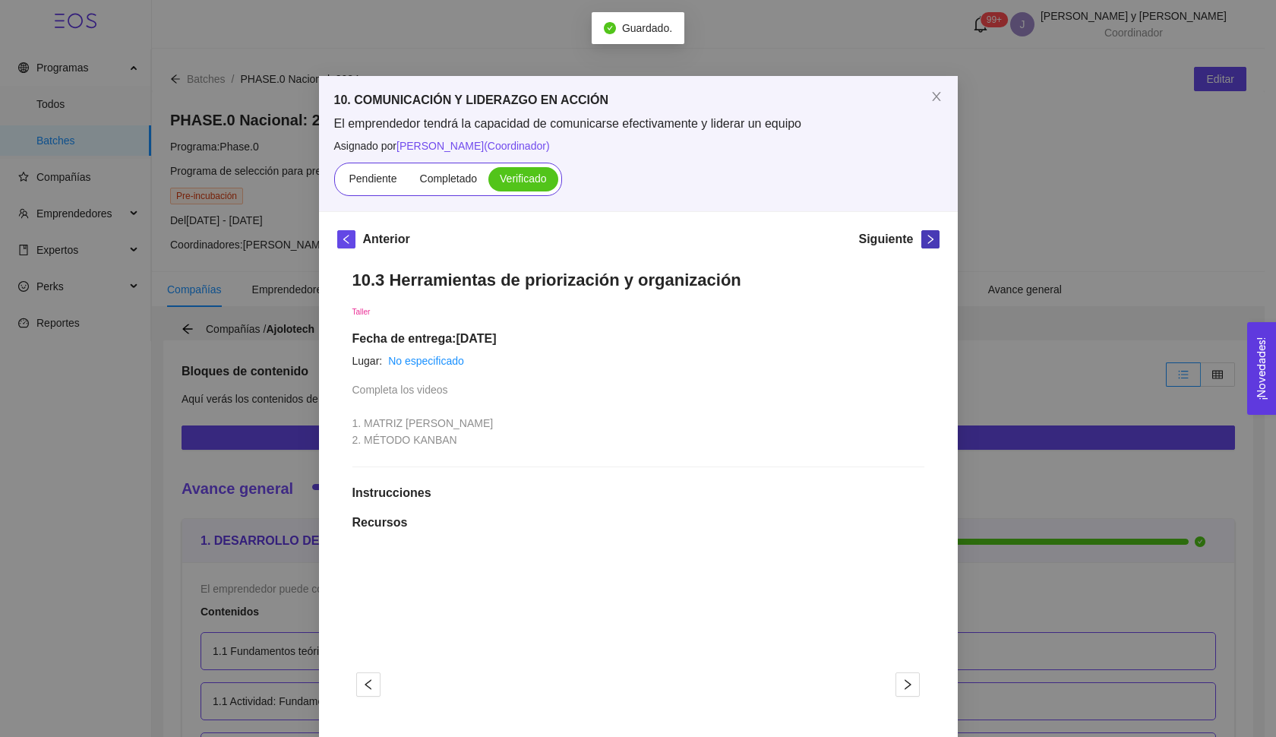
click at [927, 241] on icon "right" at bounding box center [929, 239] width 5 height 9
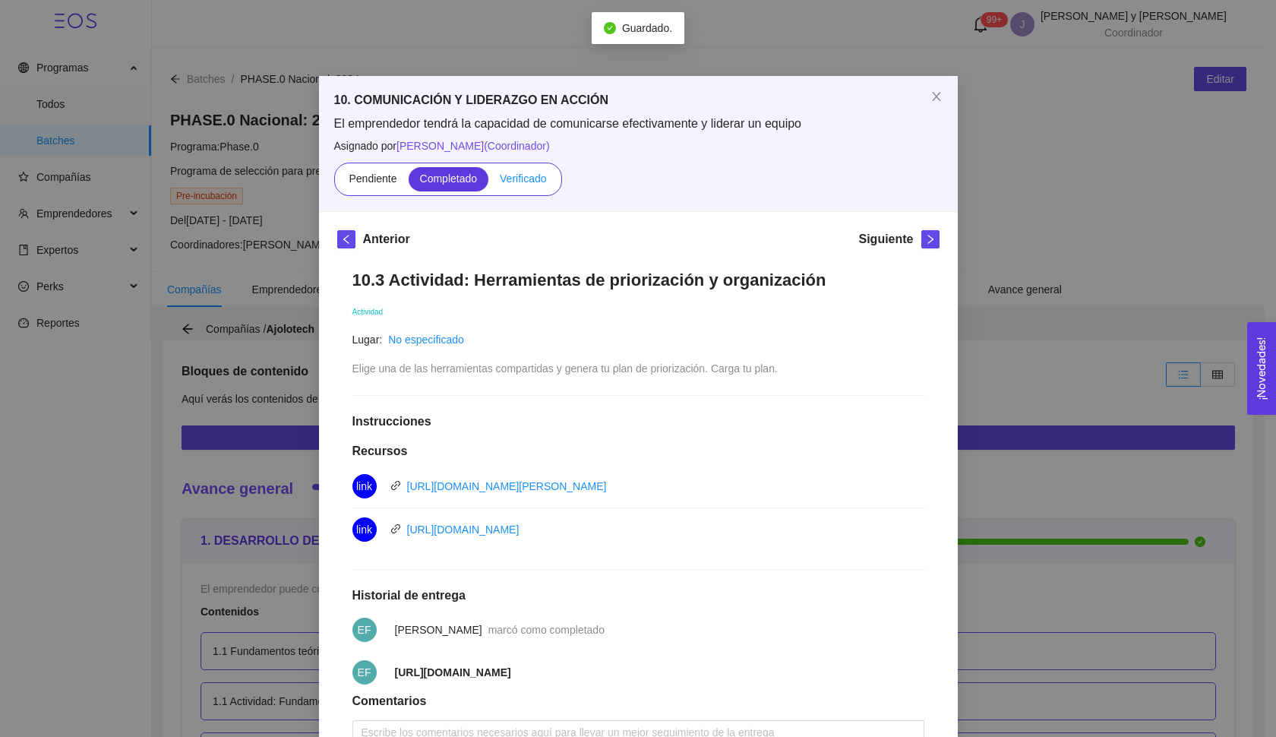
click at [506, 178] on span "Verificado" at bounding box center [523, 178] width 46 height 12
click at [488, 182] on input "Verificado" at bounding box center [488, 182] width 0 height 0
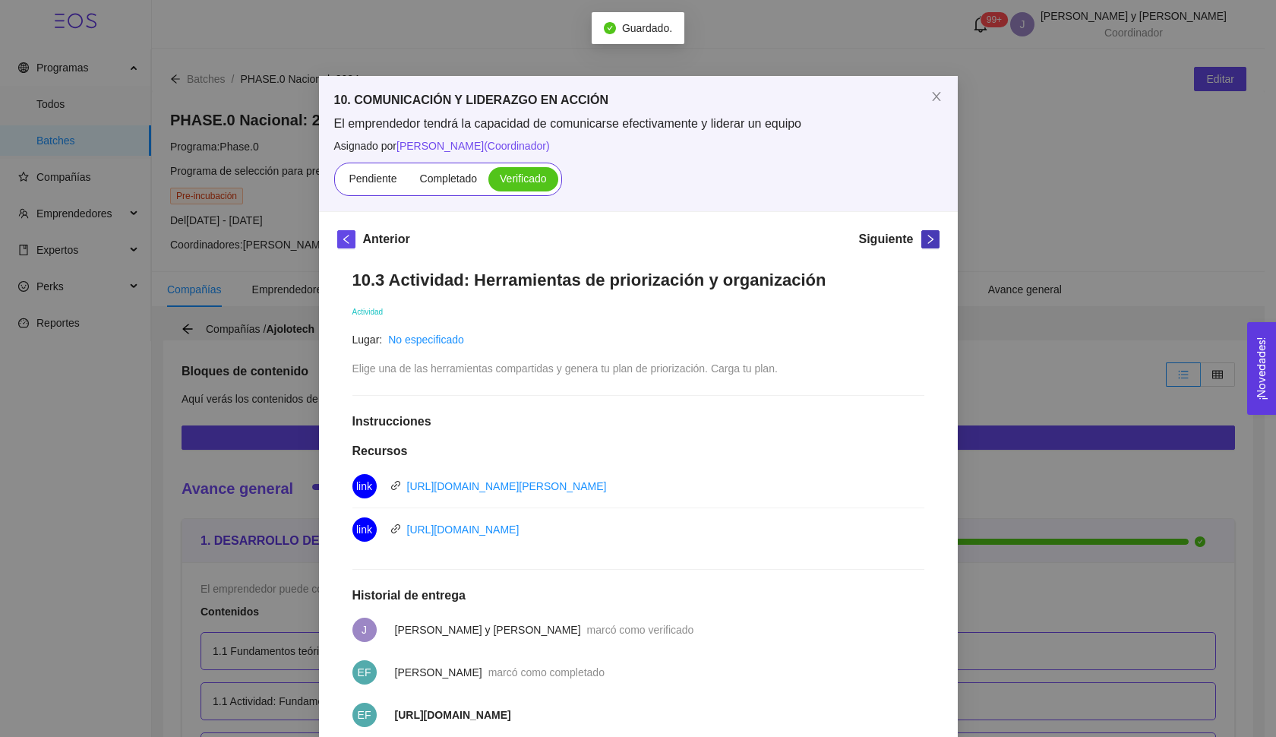
click at [923, 233] on button "button" at bounding box center [930, 239] width 18 height 18
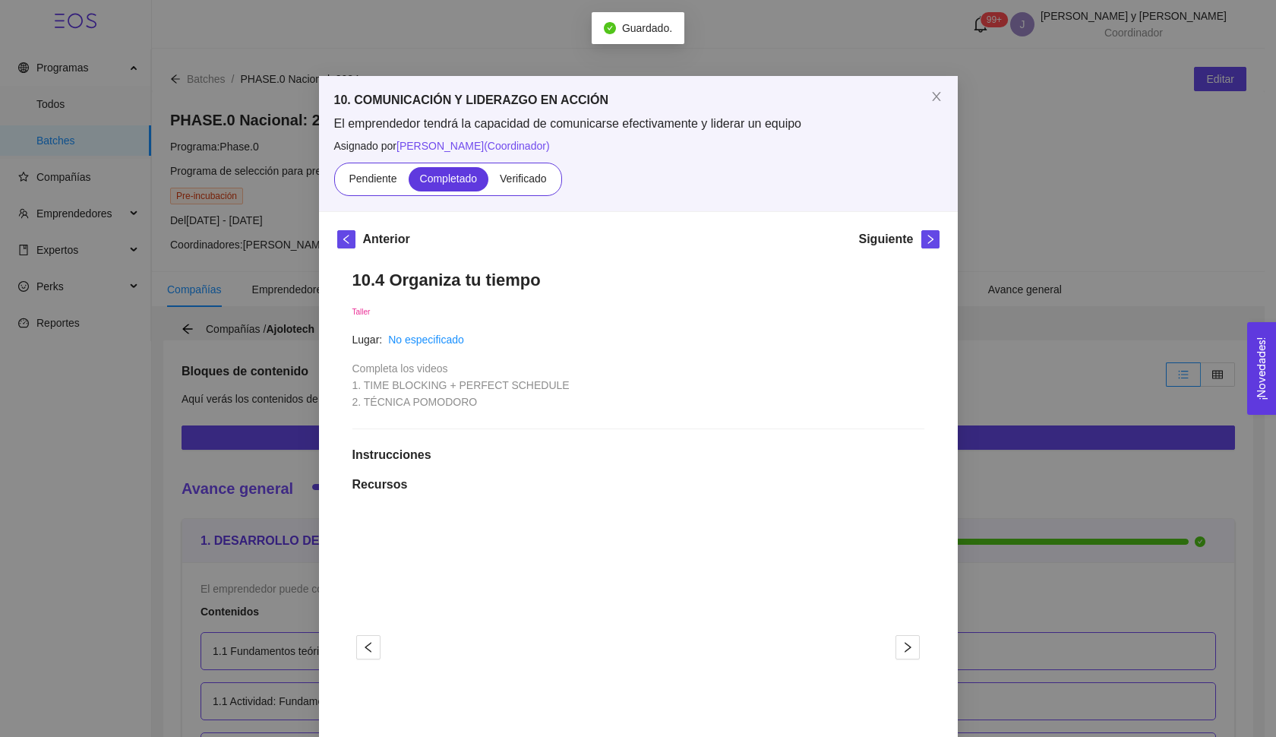
drag, startPoint x: 537, startPoint y: 178, endPoint x: 859, endPoint y: 217, distance: 324.3
click at [537, 178] on span "Verificado" at bounding box center [523, 178] width 46 height 12
click at [488, 182] on input "Verificado" at bounding box center [488, 182] width 0 height 0
click at [927, 235] on icon "right" at bounding box center [930, 239] width 11 height 11
click at [528, 179] on span "Verificado" at bounding box center [523, 178] width 46 height 12
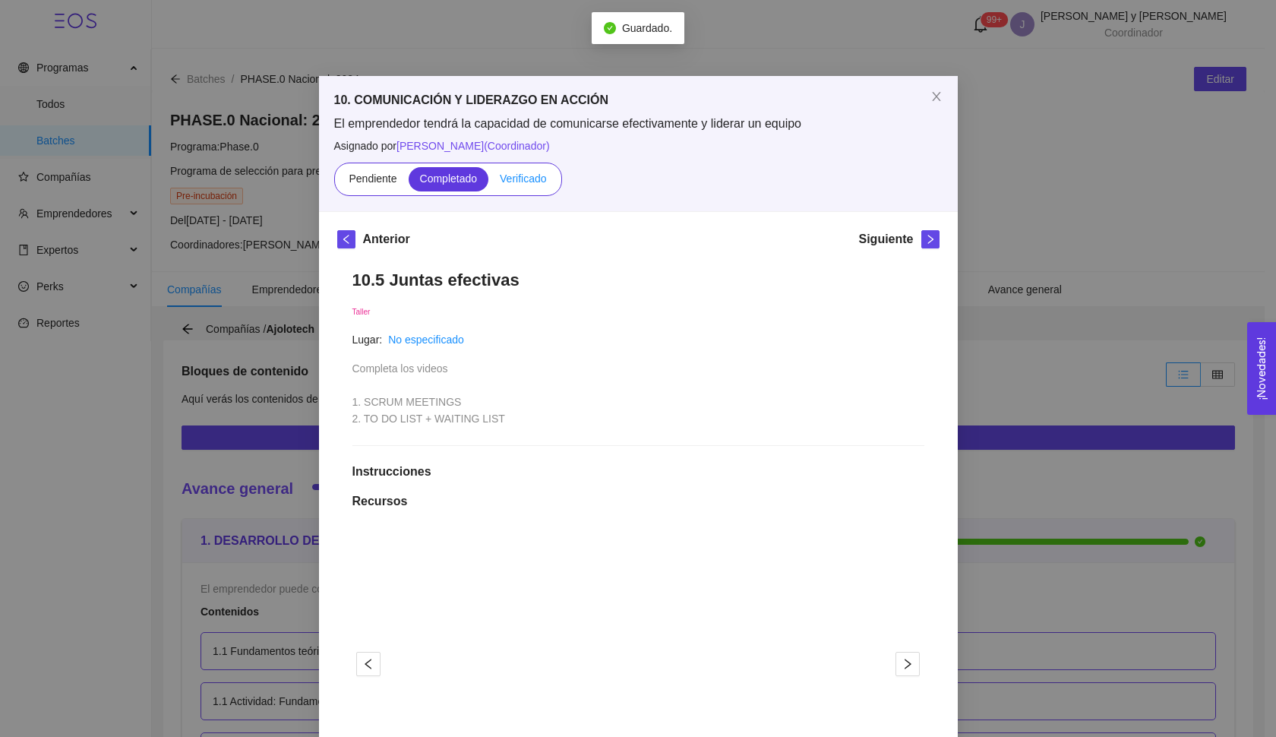
click at [488, 182] on input "Verificado" at bounding box center [488, 182] width 0 height 0
click at [925, 236] on icon "right" at bounding box center [930, 239] width 11 height 11
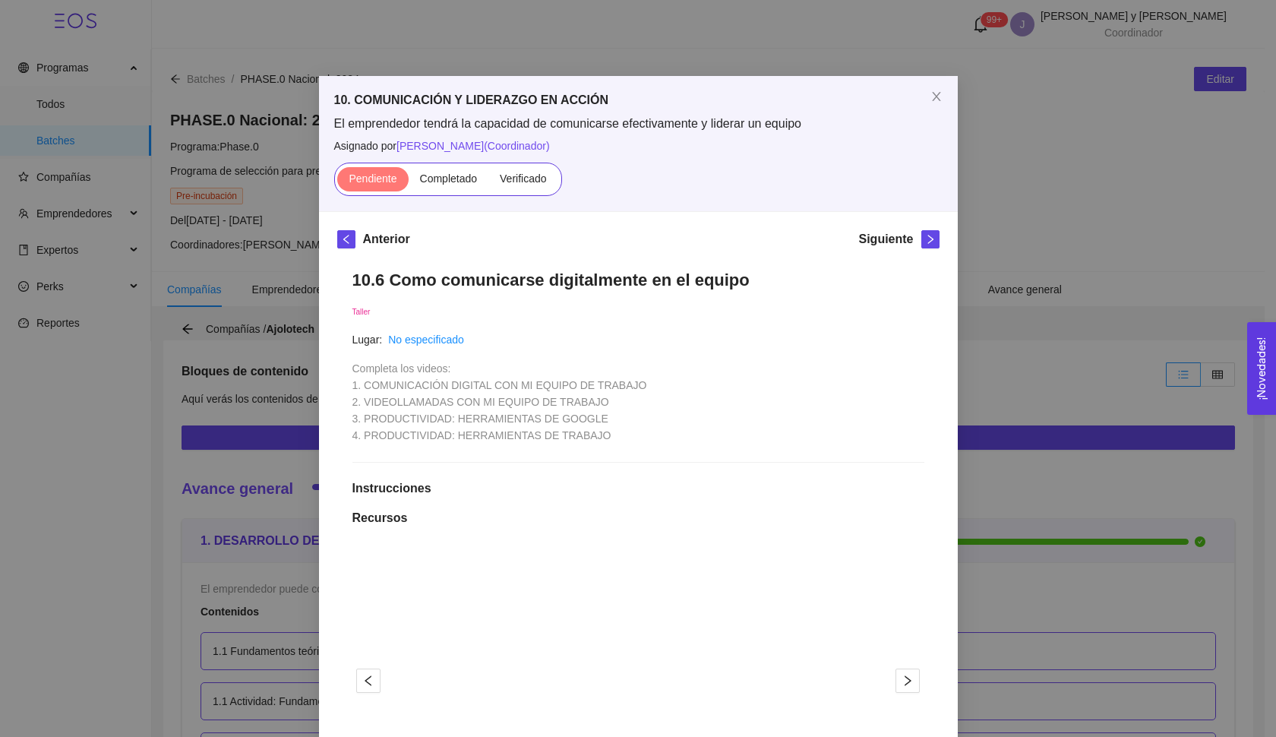
click at [930, 98] on icon "close" at bounding box center [936, 96] width 12 height 12
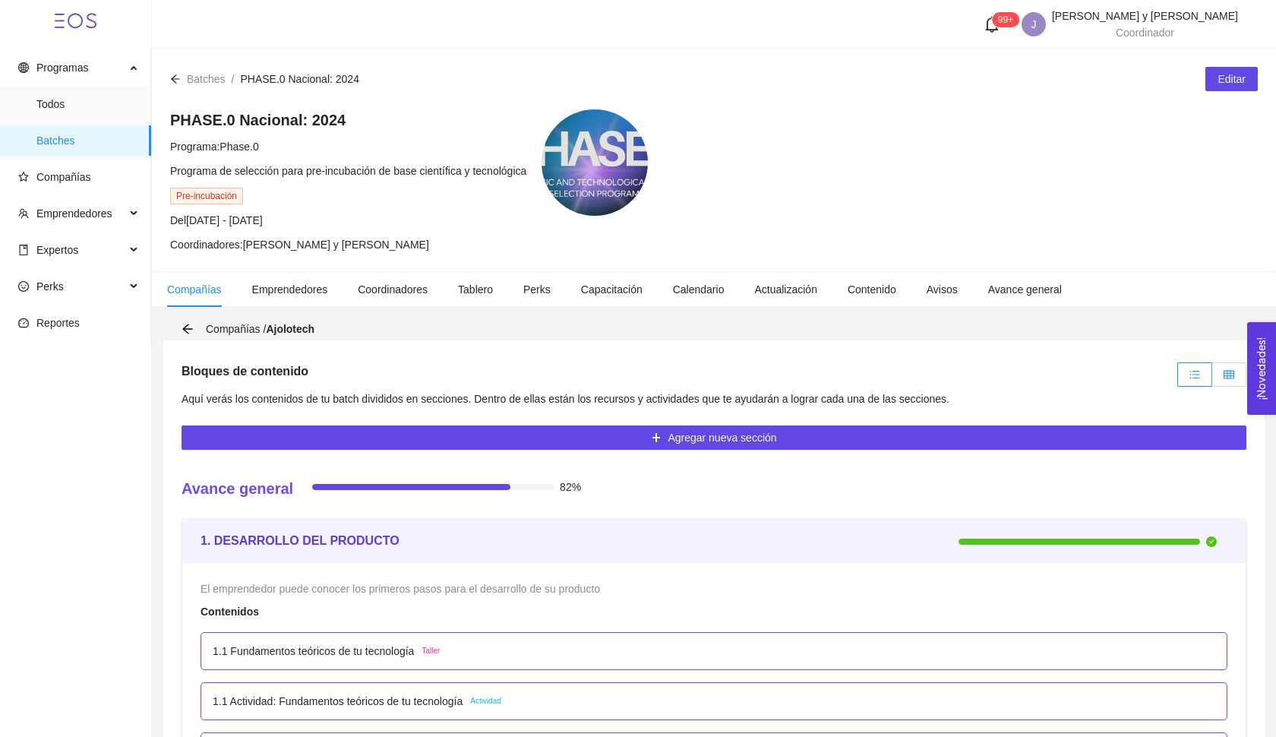
click at [1212, 365] on label at bounding box center [1229, 374] width 34 height 24
click at [1212, 378] on input "radio" at bounding box center [1212, 378] width 0 height 0
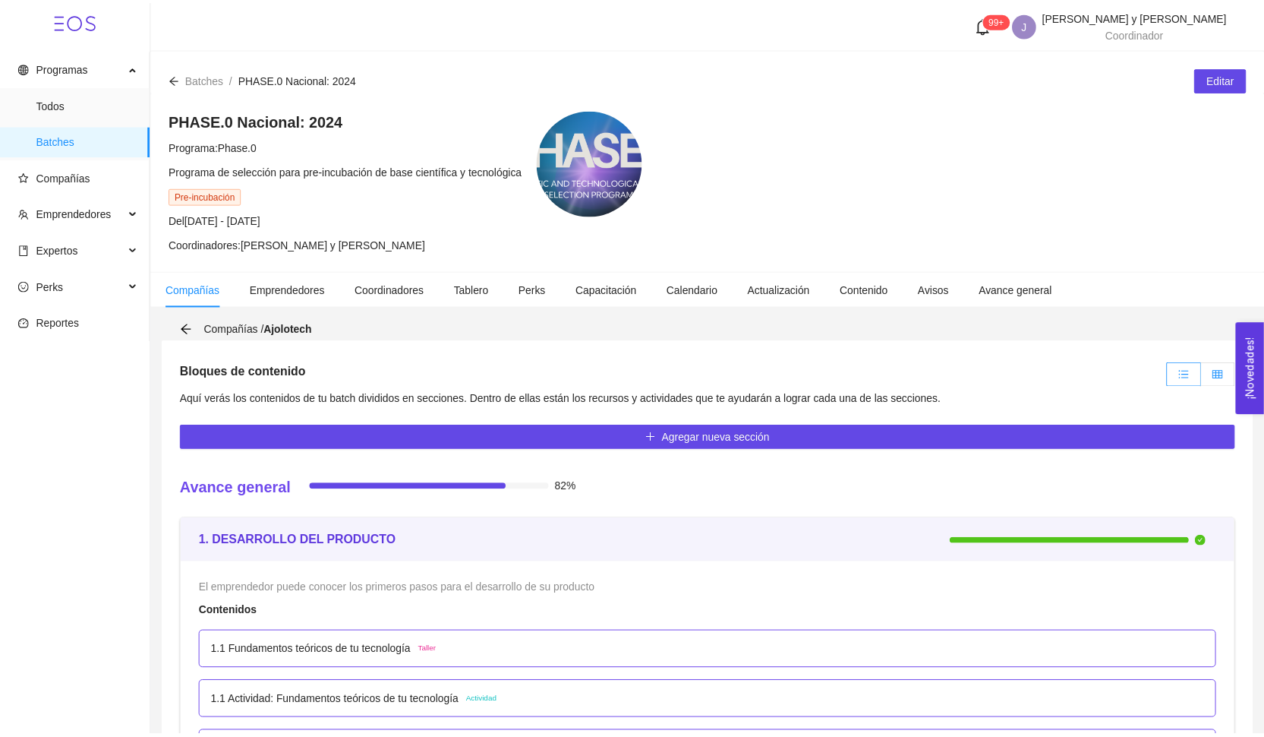
scroll to position [343, 0]
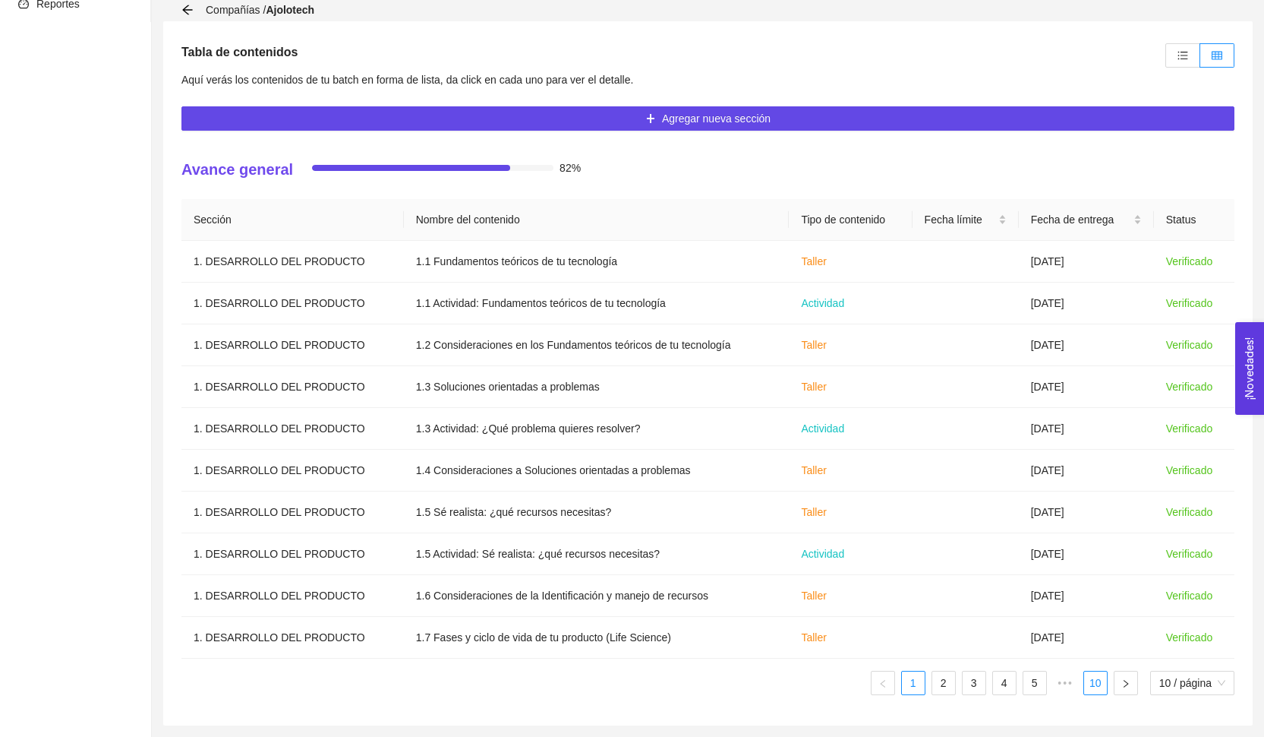
click at [1087, 688] on link "10" at bounding box center [1095, 682] width 23 height 23
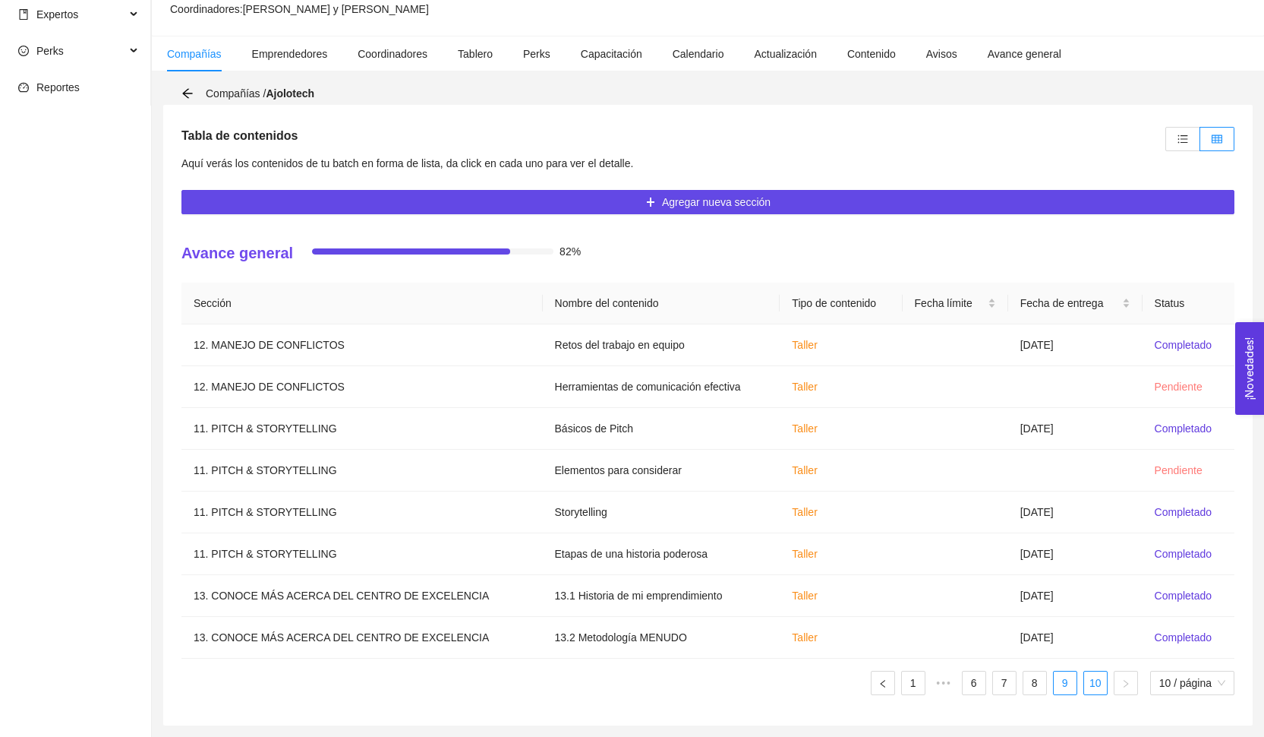
click at [1068, 683] on link "9" at bounding box center [1065, 682] width 23 height 23
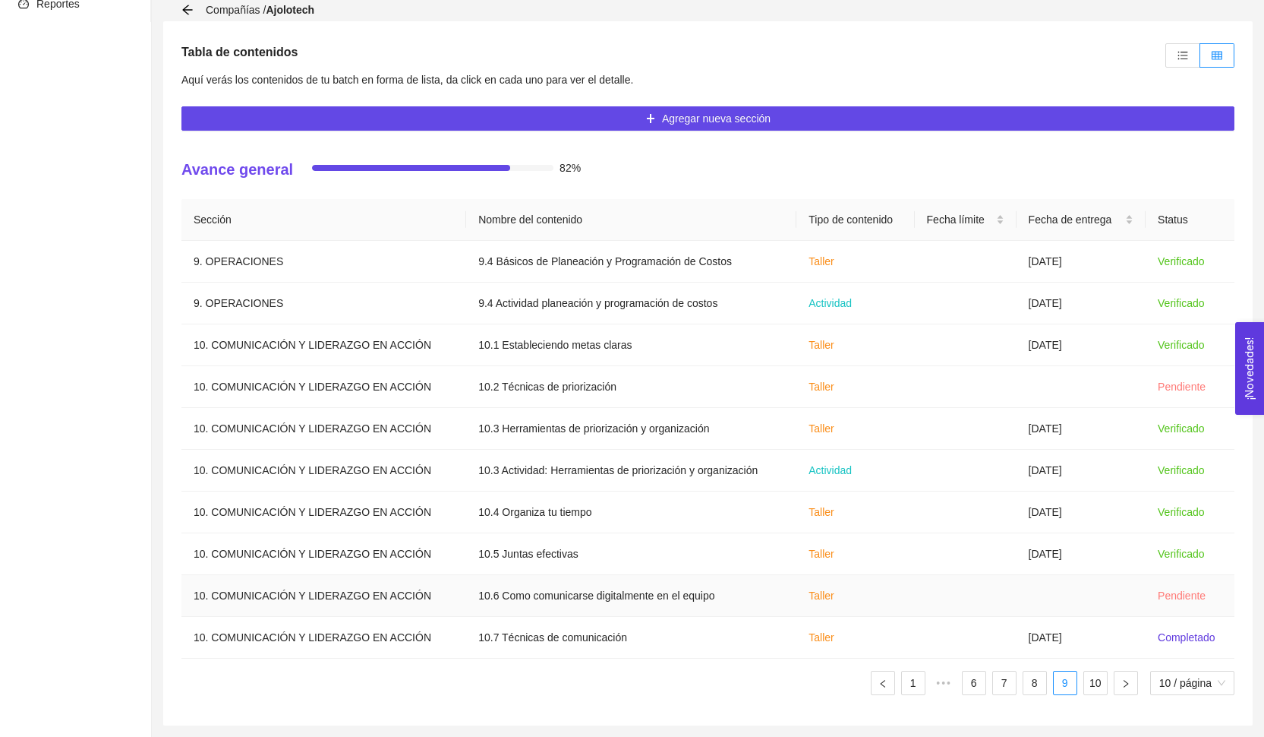
click at [1070, 658] on td "[DATE]" at bounding box center [1081, 638] width 129 height 42
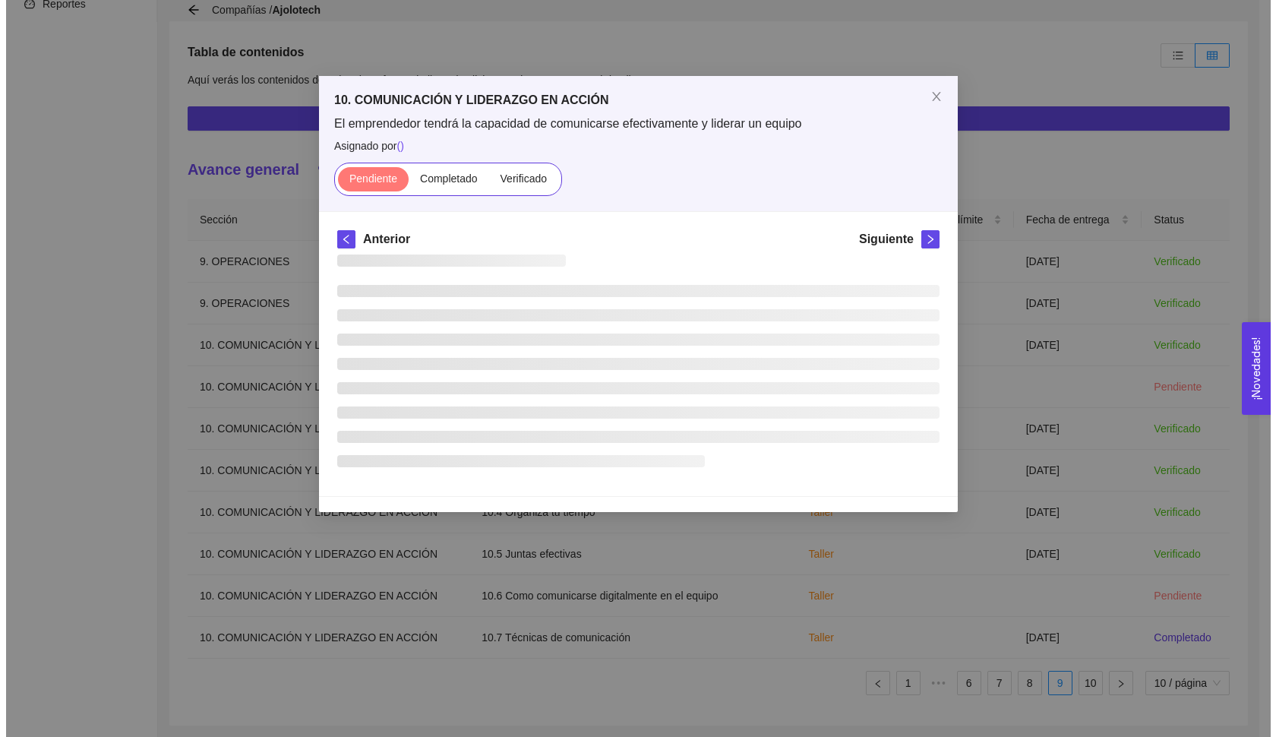
scroll to position [286, 0]
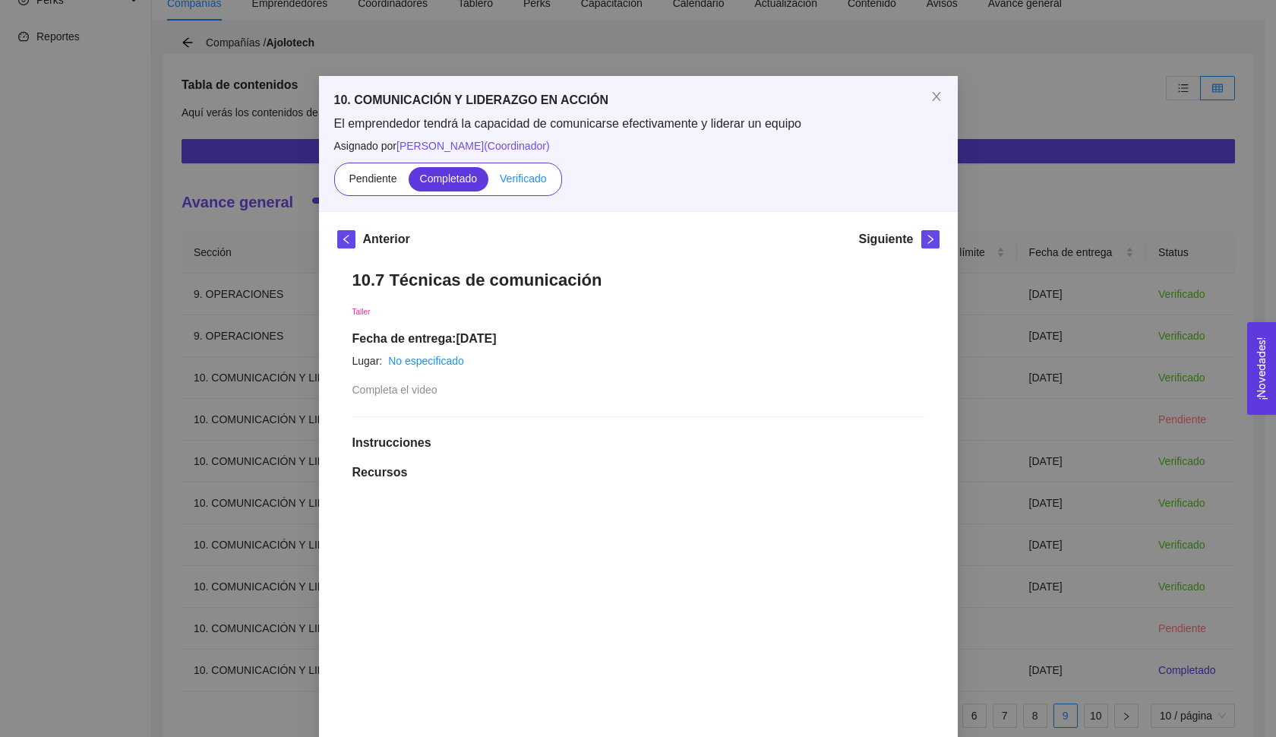
click at [530, 177] on span "Verificado" at bounding box center [523, 178] width 46 height 12
click at [488, 182] on input "Verificado" at bounding box center [488, 182] width 0 height 0
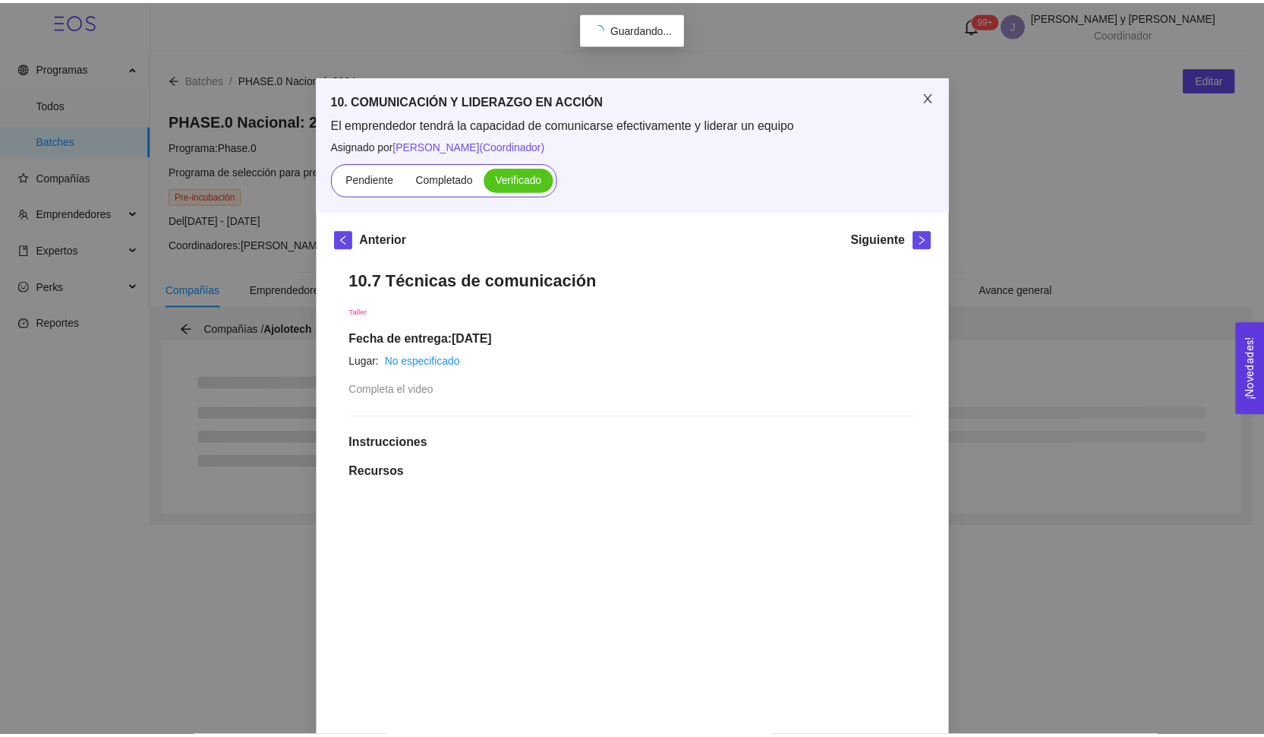
scroll to position [0, 0]
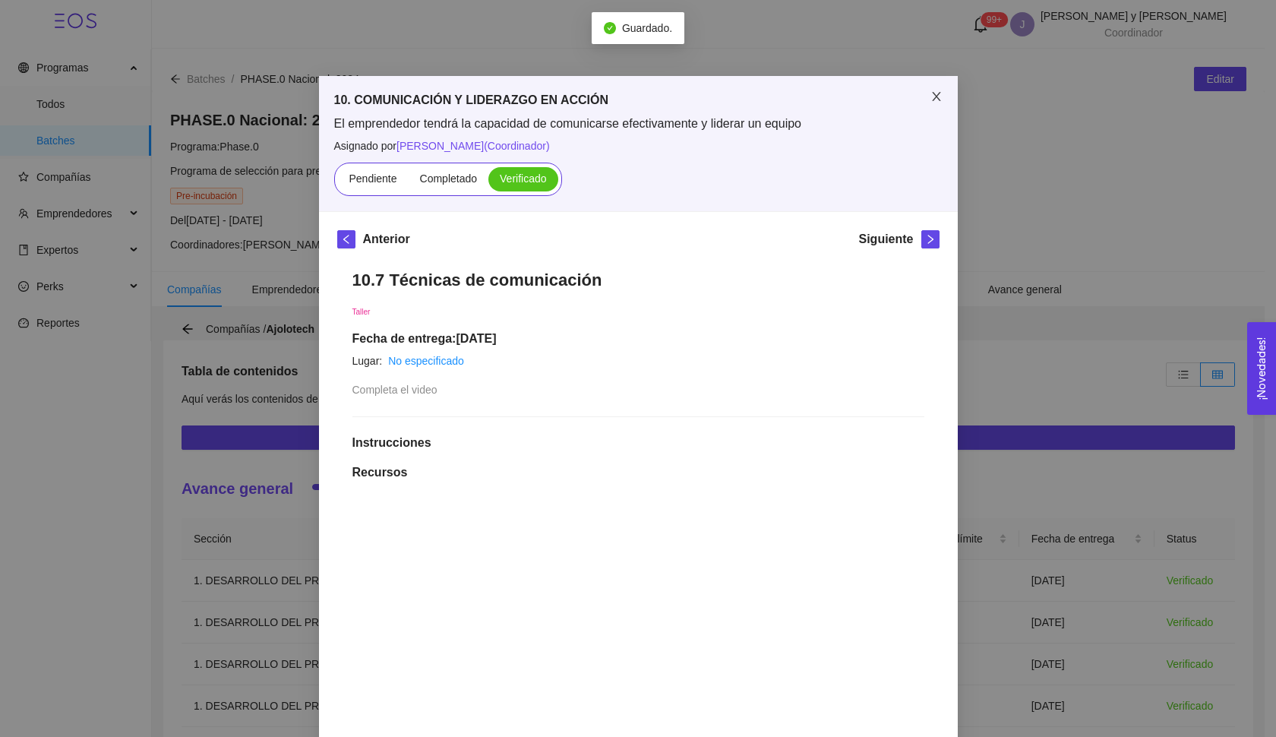
click at [929, 111] on span "Close" at bounding box center [936, 97] width 43 height 43
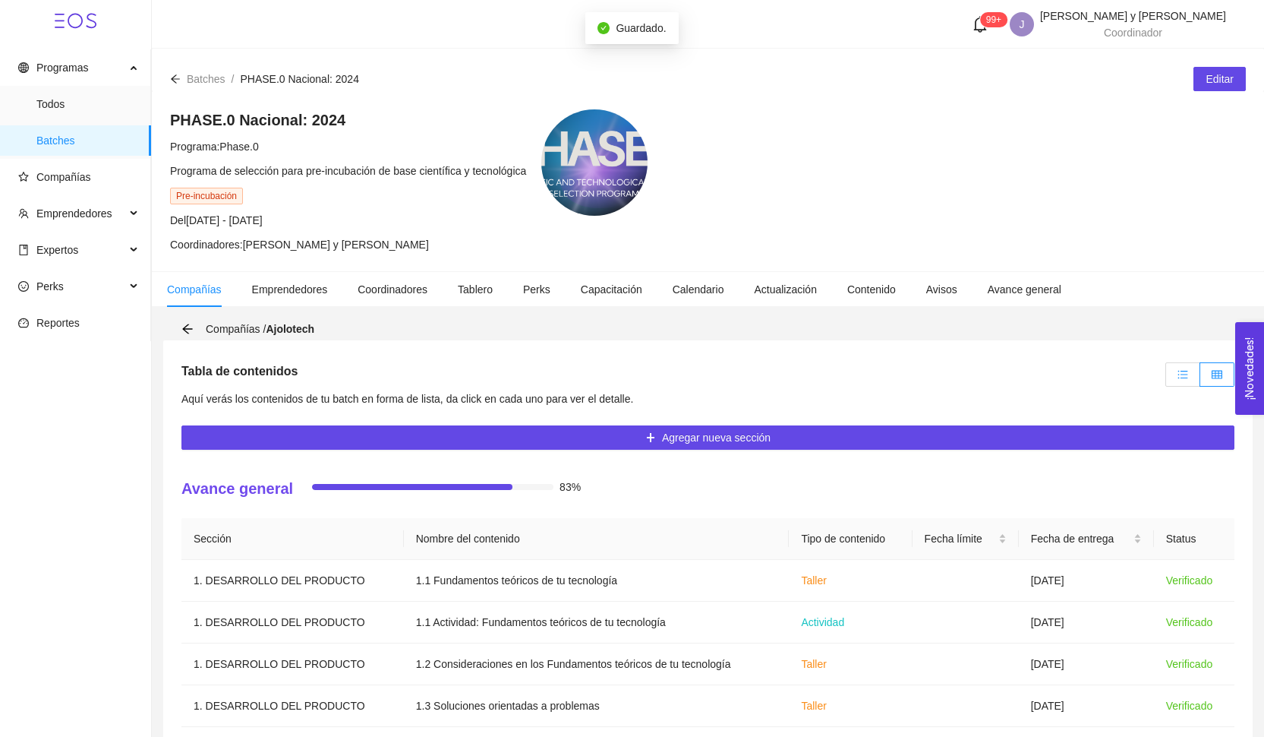
click at [1183, 375] on icon "unordered-list" at bounding box center [1183, 374] width 11 height 11
click at [1166, 378] on input "radio" at bounding box center [1166, 378] width 0 height 0
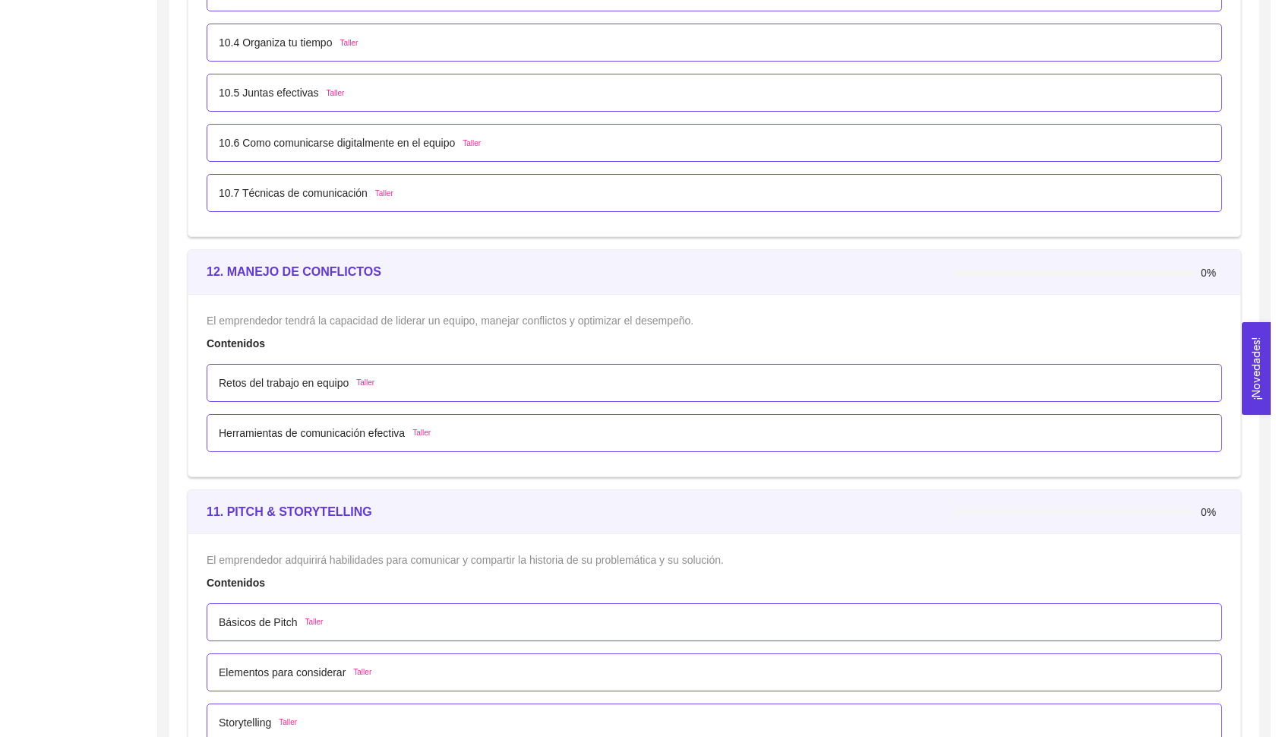
scroll to position [6361, 0]
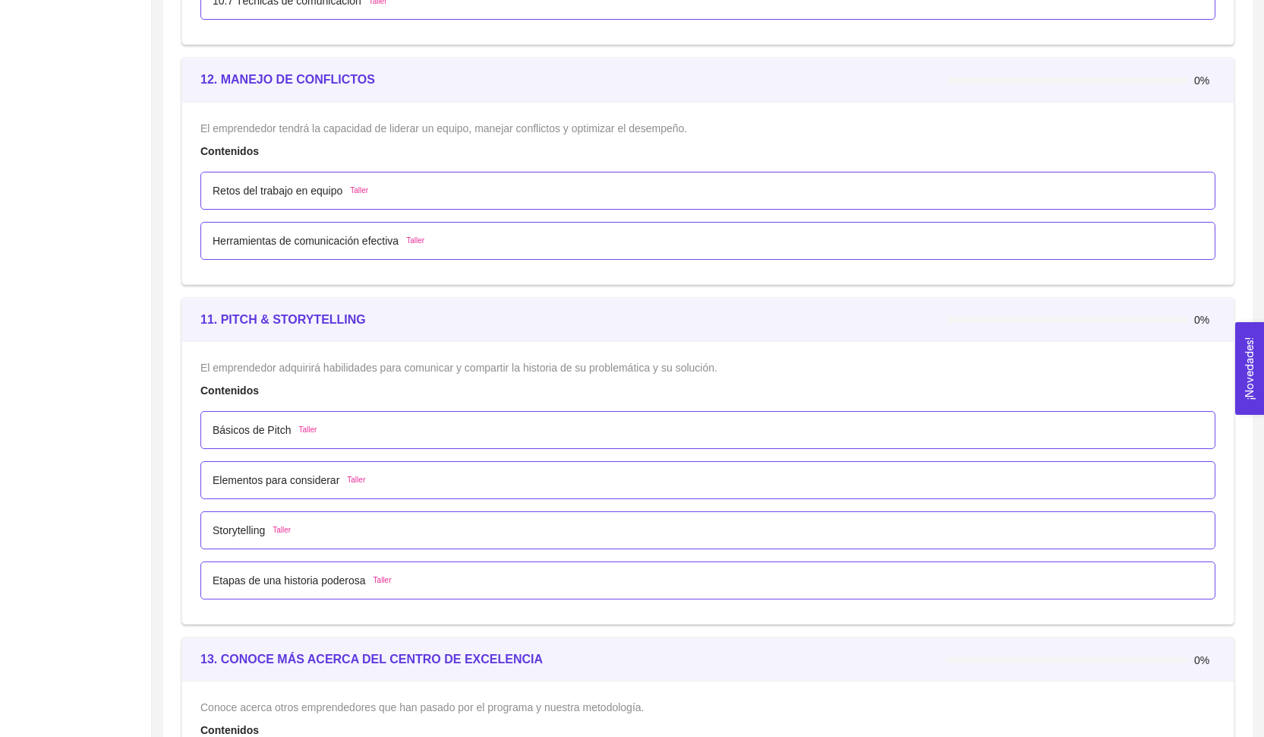
click at [474, 178] on div "Retos del trabajo en equipo Taller" at bounding box center [707, 191] width 1015 height 38
click at [342, 188] on p "Retos del trabajo en equipo" at bounding box center [278, 190] width 130 height 17
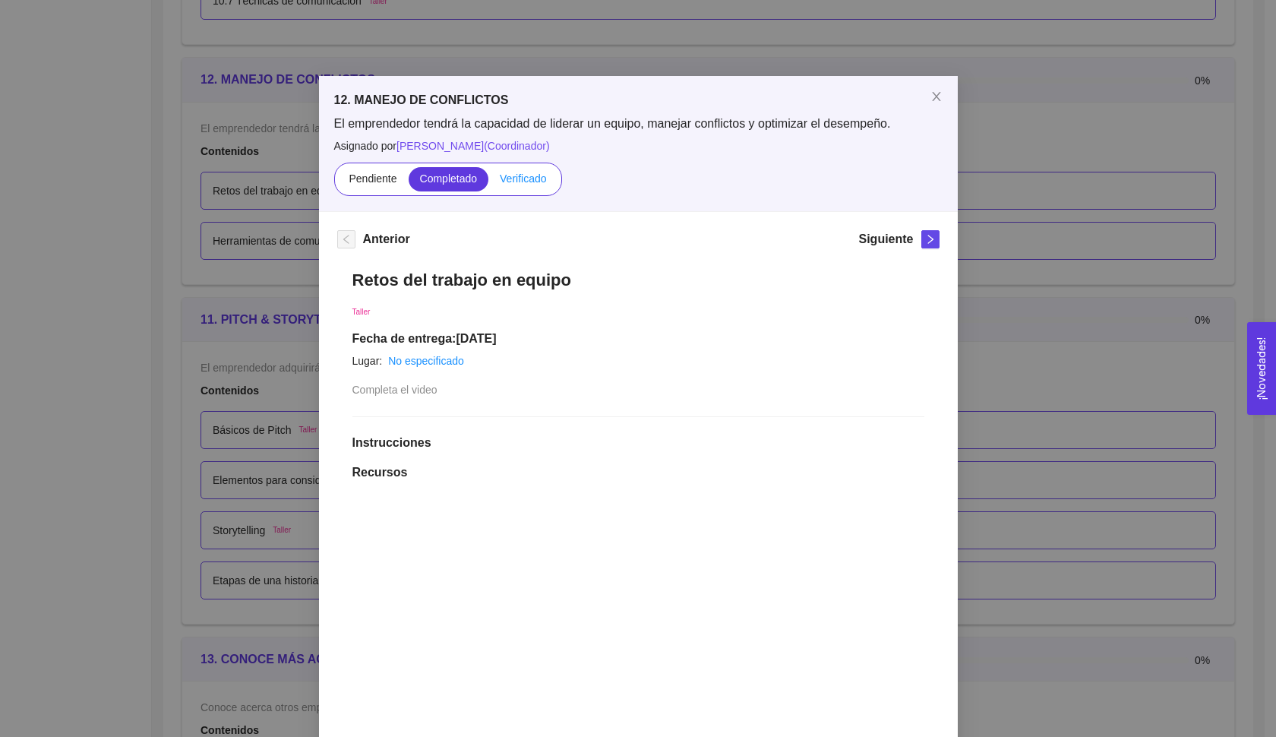
click at [530, 183] on span "Verificado" at bounding box center [523, 178] width 46 height 12
click at [488, 182] on input "Verificado" at bounding box center [488, 182] width 0 height 0
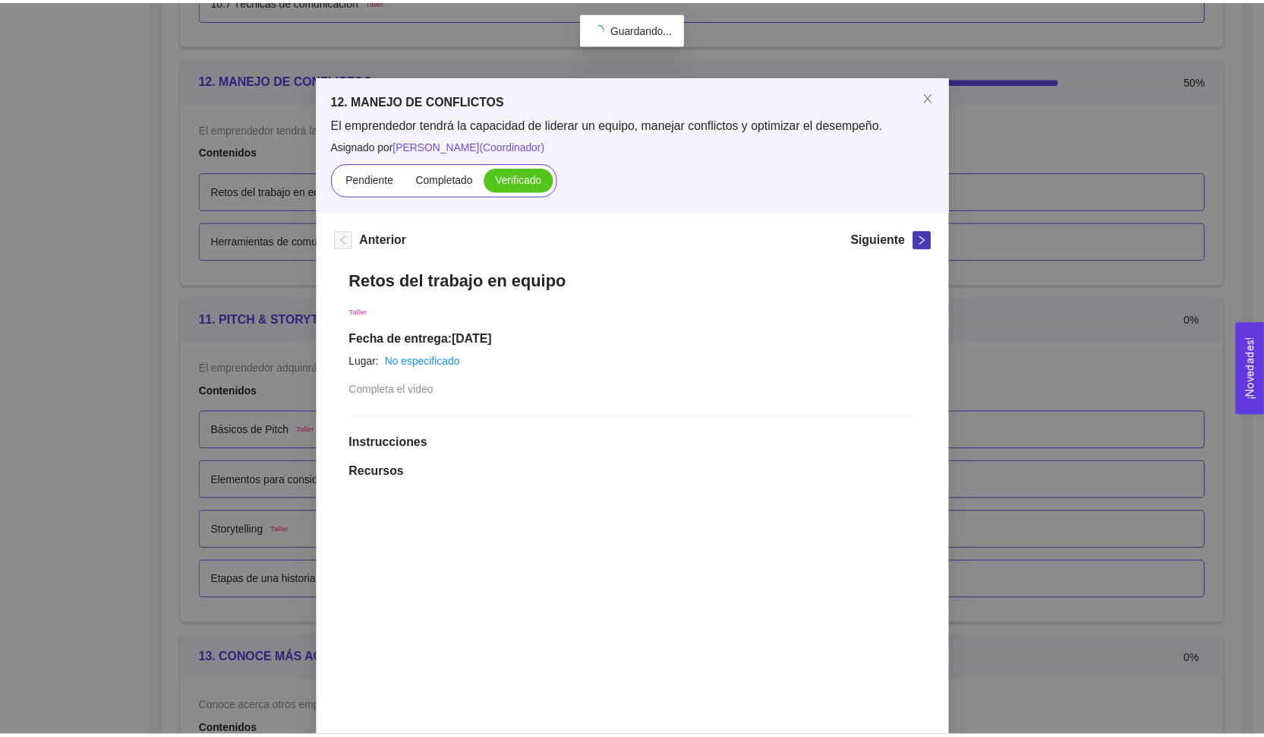
scroll to position [0, 0]
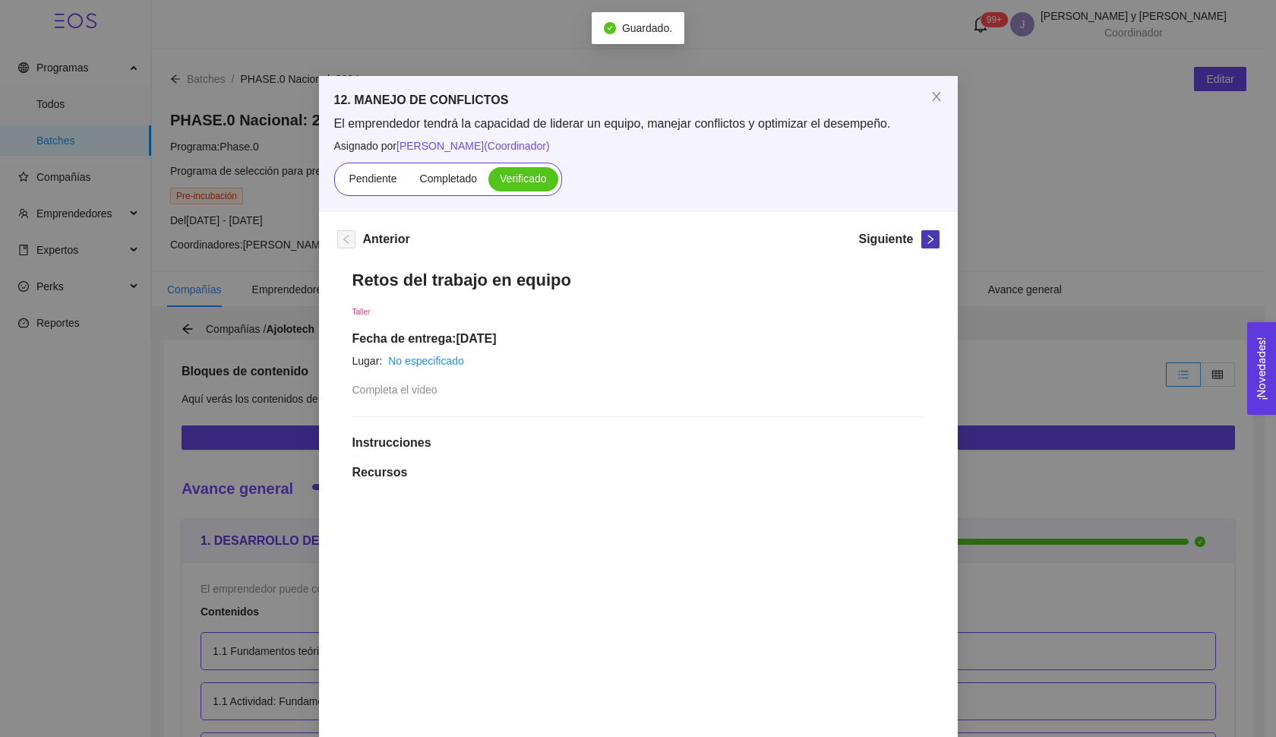
click at [927, 241] on icon "right" at bounding box center [930, 239] width 11 height 11
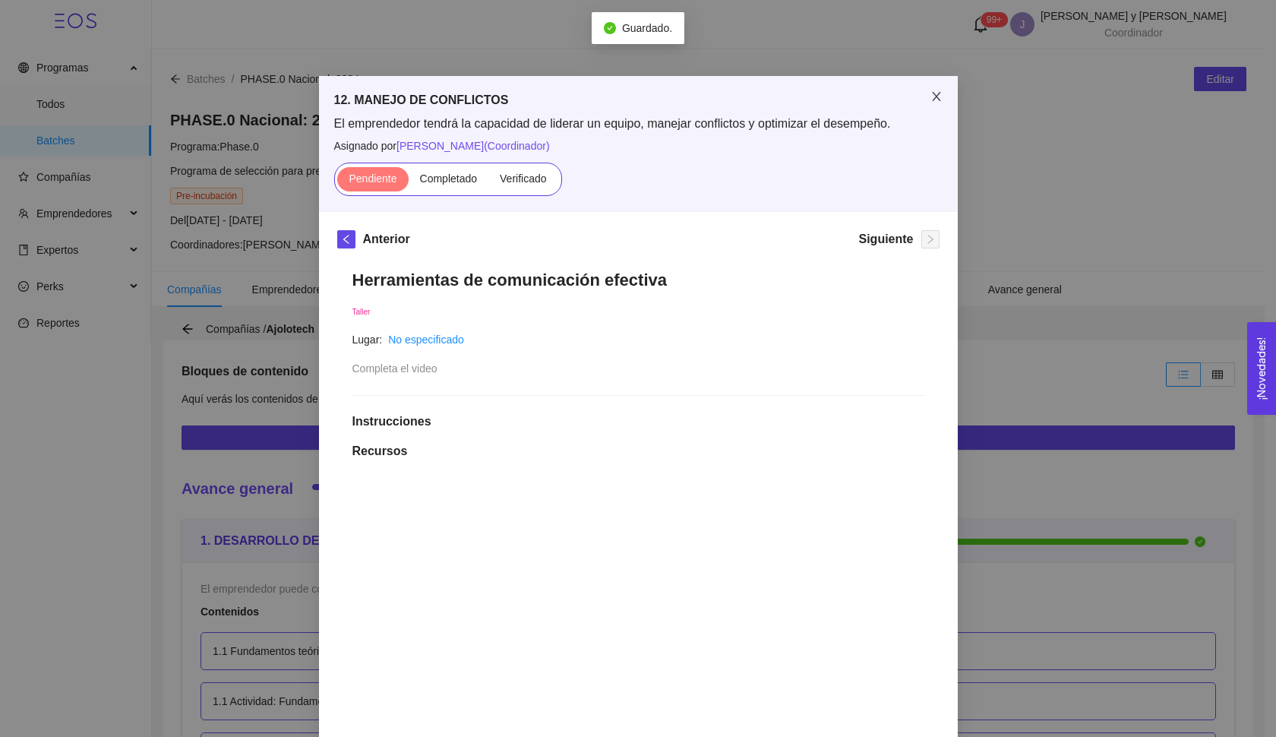
click at [944, 95] on span "Close" at bounding box center [936, 97] width 43 height 43
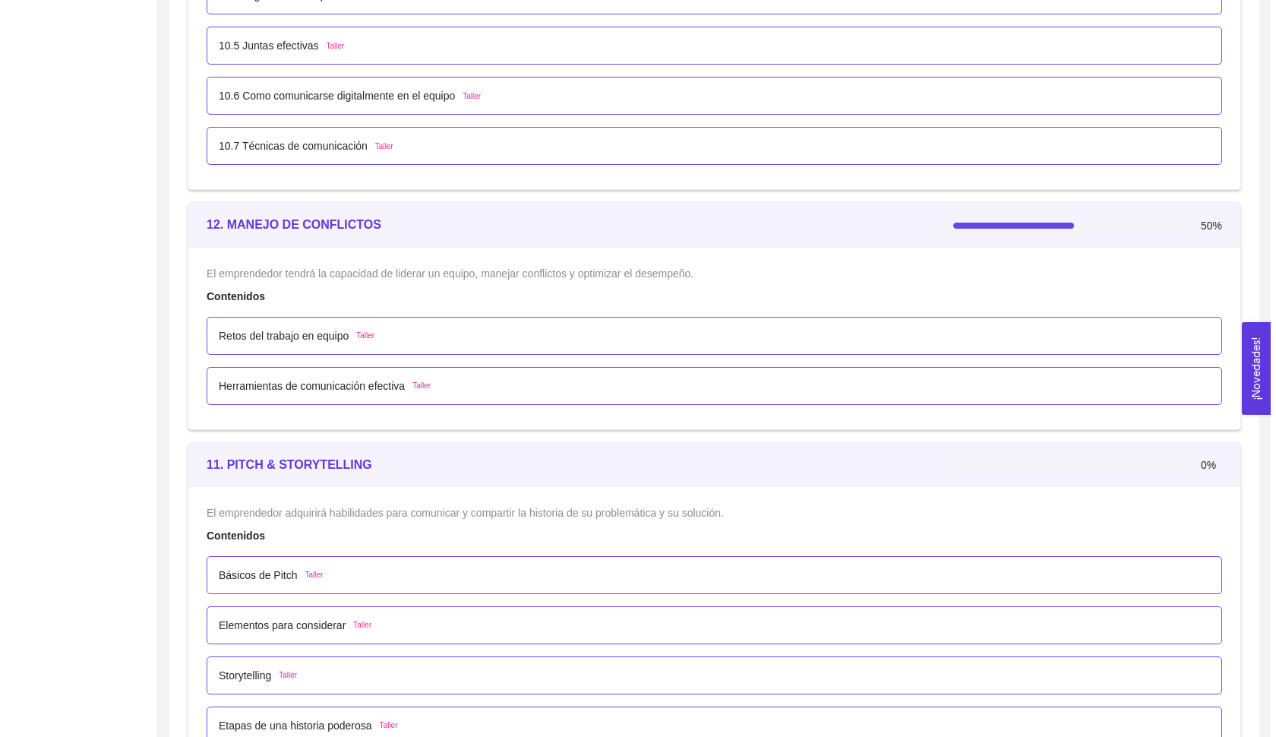
scroll to position [6307, 0]
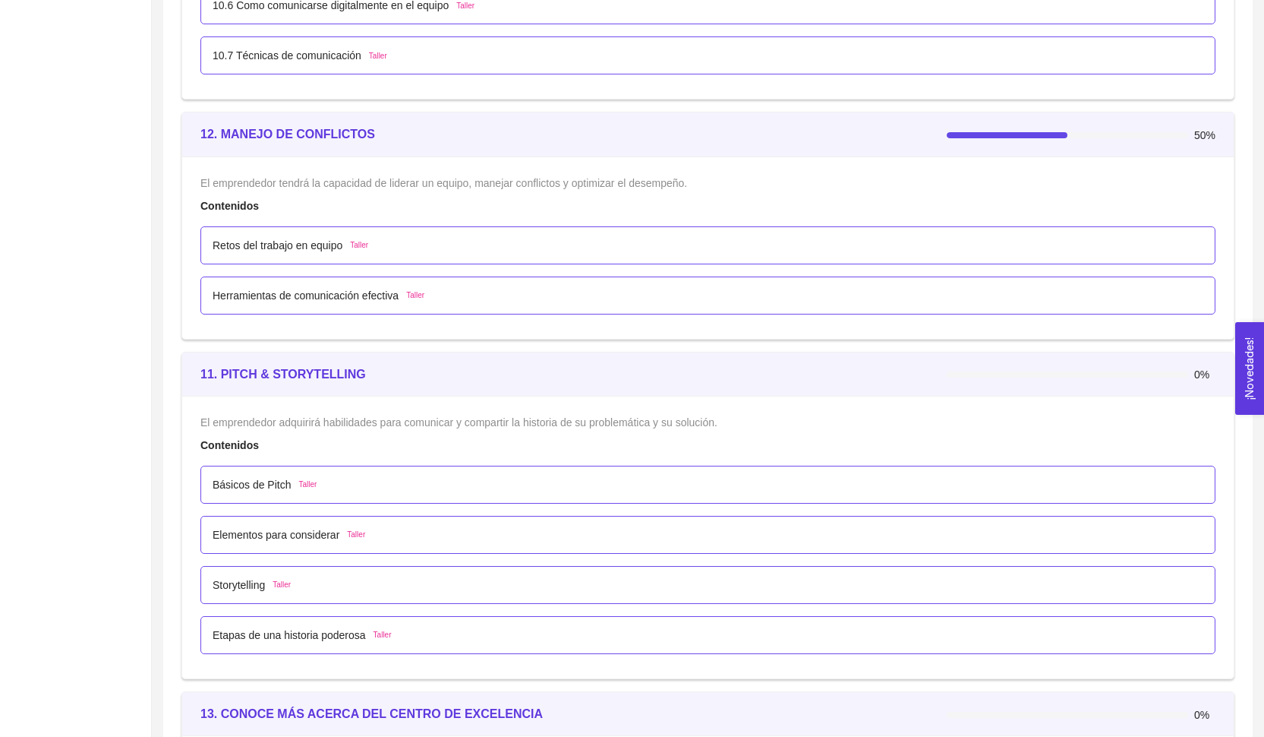
click at [258, 487] on p "Básicos de Pitch" at bounding box center [252, 484] width 79 height 17
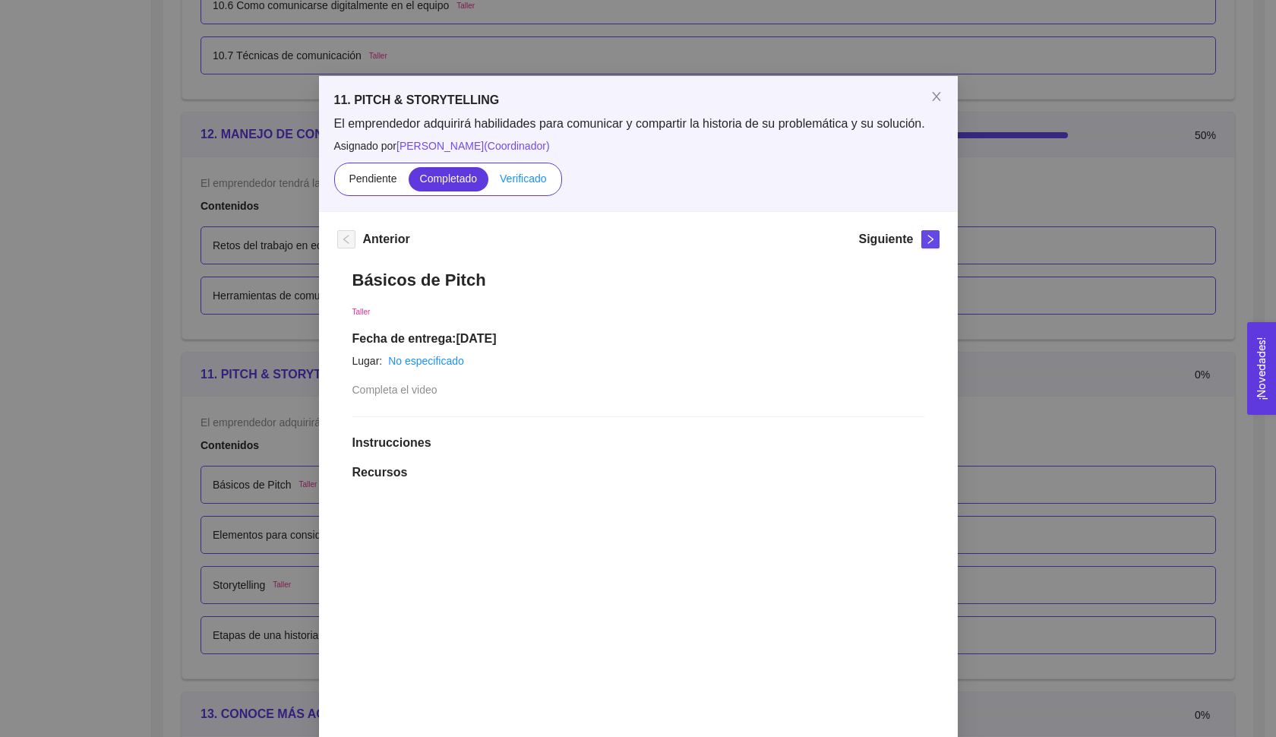
click at [522, 183] on span "Verificado" at bounding box center [523, 178] width 46 height 12
click at [488, 182] on input "Verificado" at bounding box center [488, 182] width 0 height 0
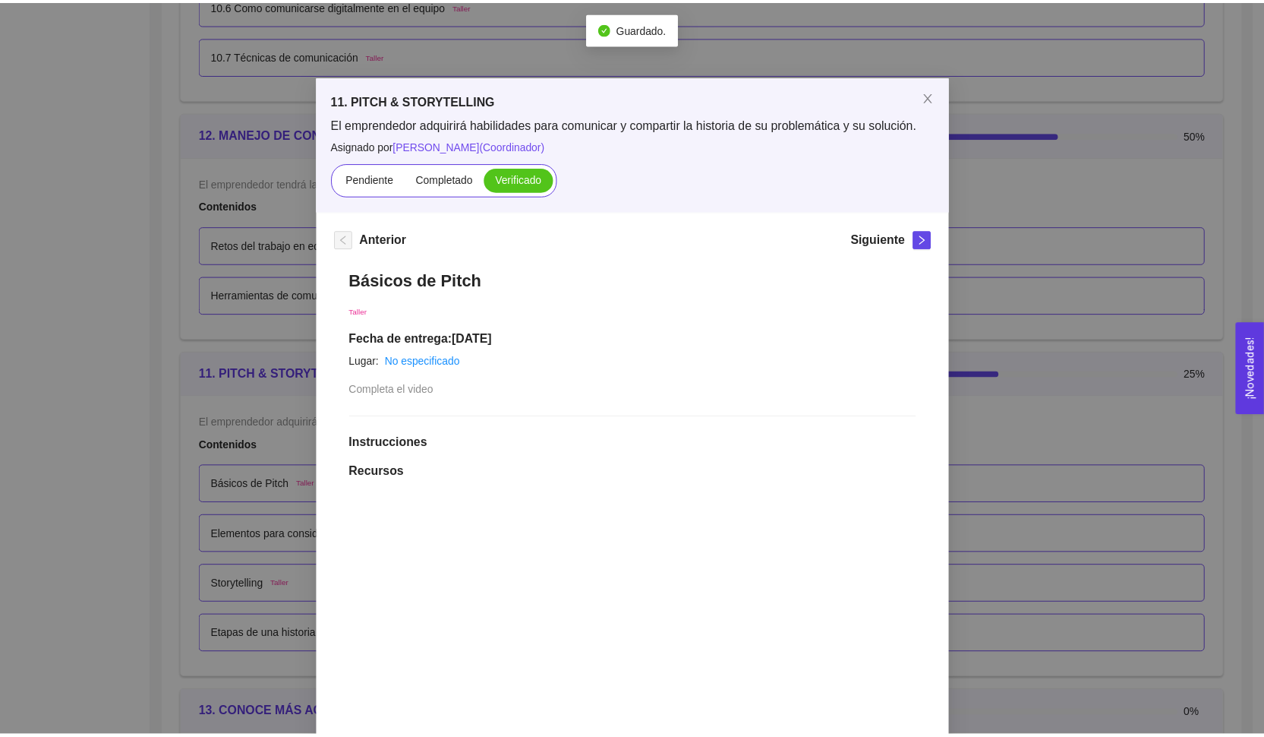
scroll to position [0, 0]
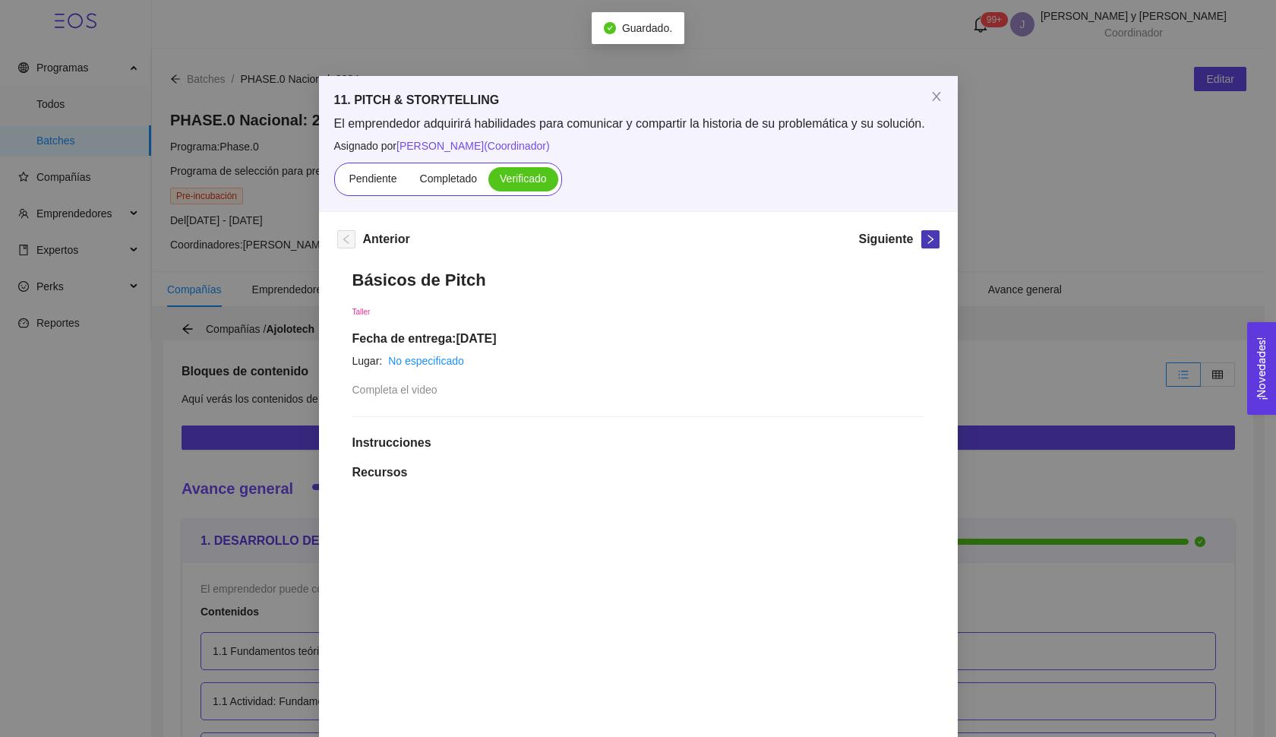
click at [927, 240] on icon "right" at bounding box center [929, 239] width 5 height 9
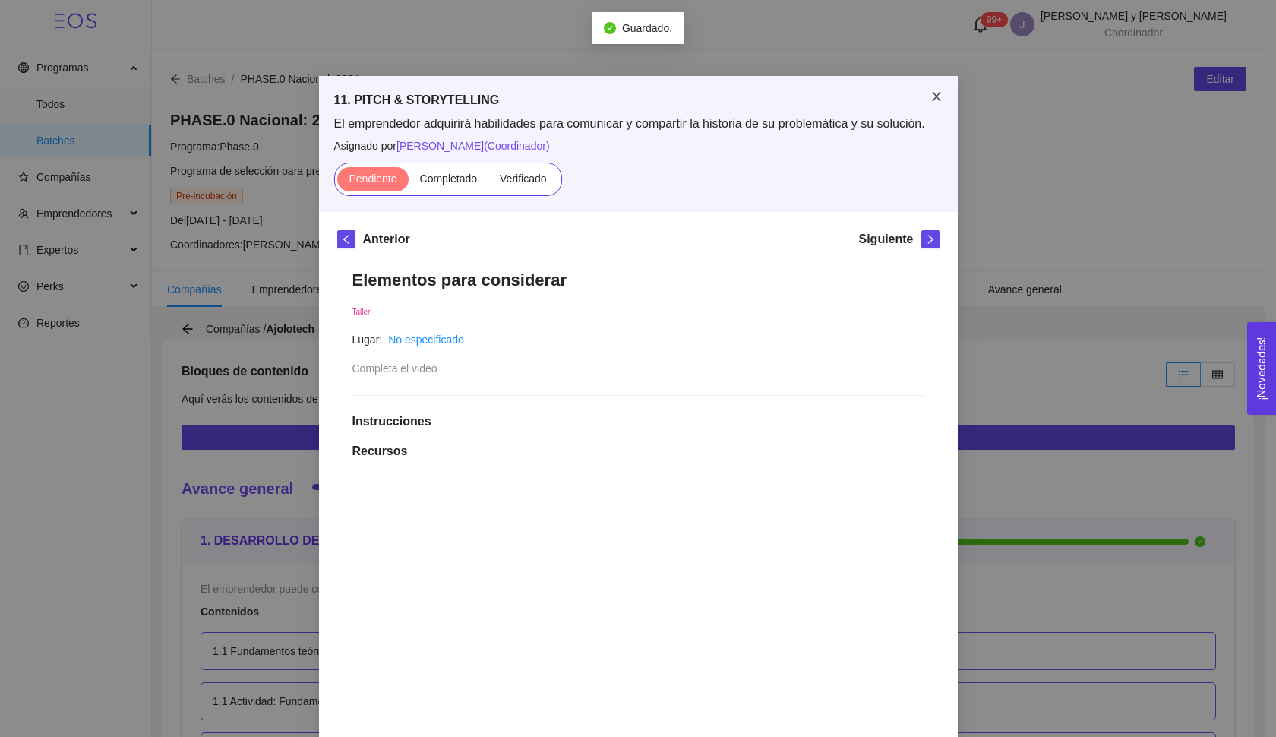
click at [929, 106] on span "Close" at bounding box center [936, 97] width 43 height 43
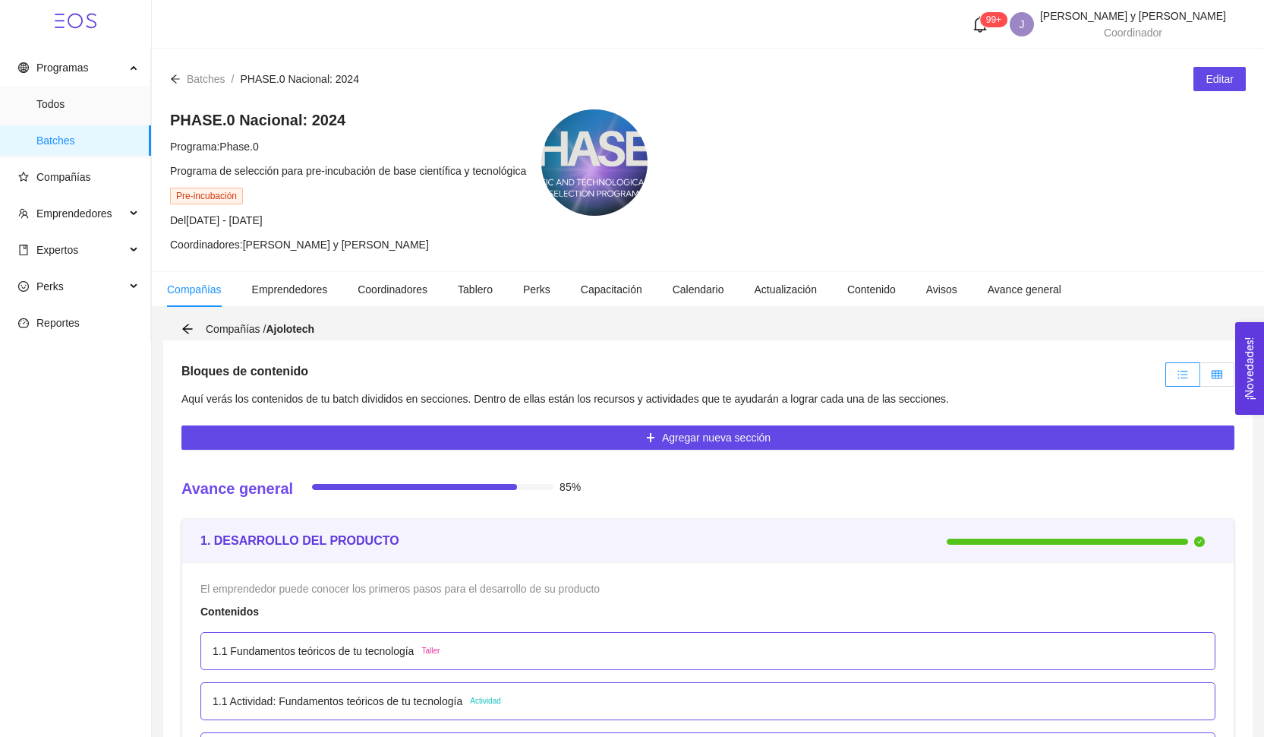
click at [1210, 370] on label at bounding box center [1217, 374] width 34 height 24
click at [1200, 378] on input "radio" at bounding box center [1200, 378] width 0 height 0
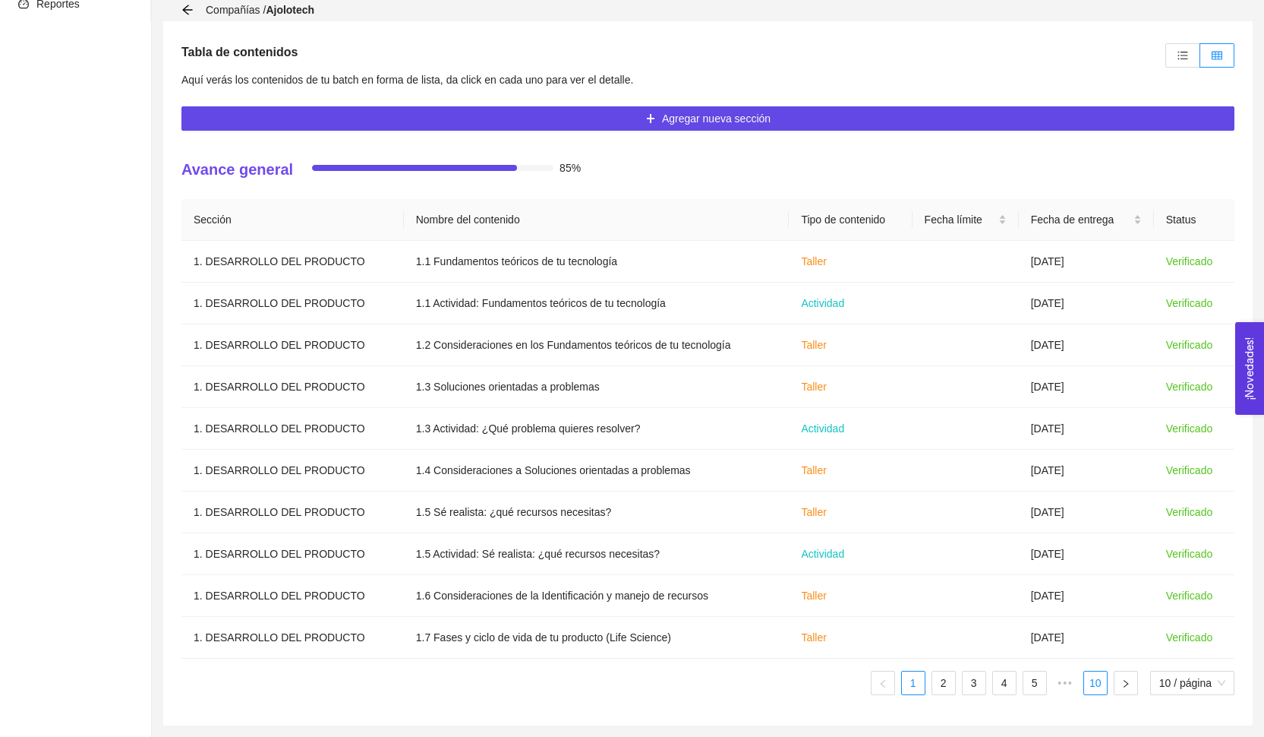
click at [1091, 683] on link "10" at bounding box center [1095, 682] width 23 height 23
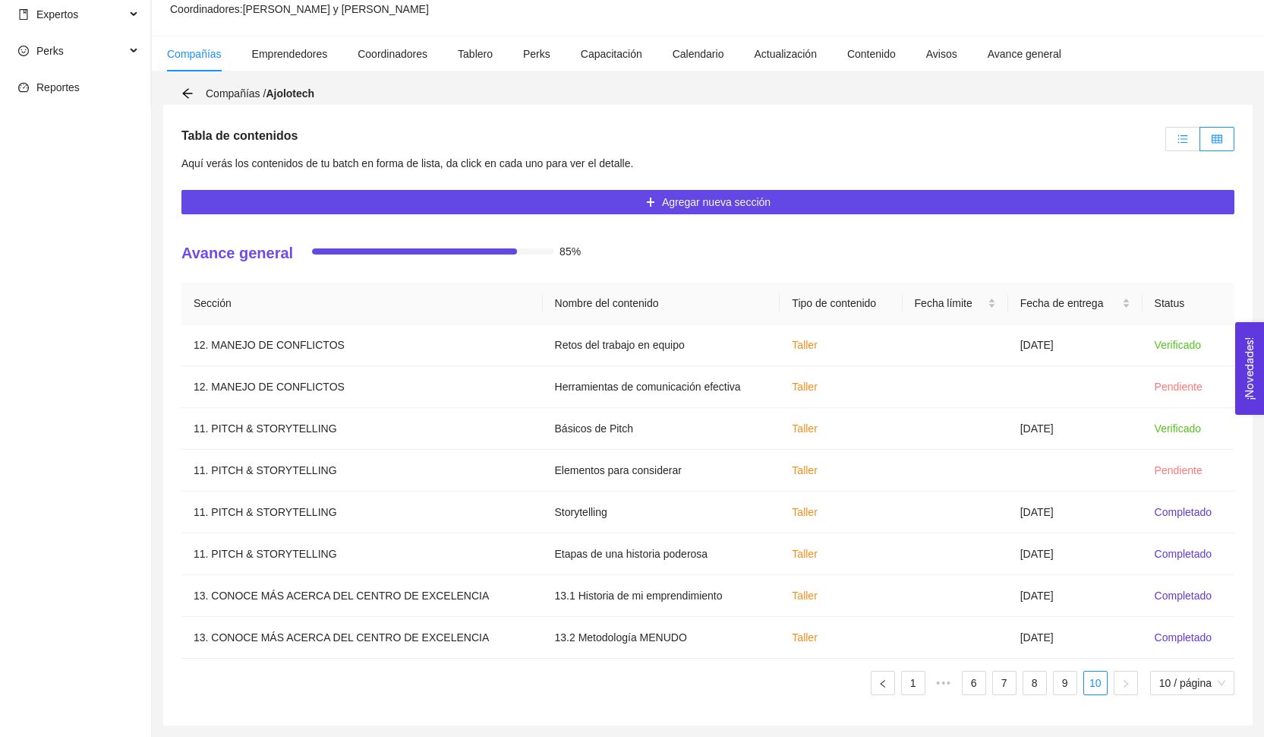
click at [1181, 140] on icon "unordered-list" at bounding box center [1183, 139] width 11 height 11
click at [1166, 143] on input "radio" at bounding box center [1166, 143] width 0 height 0
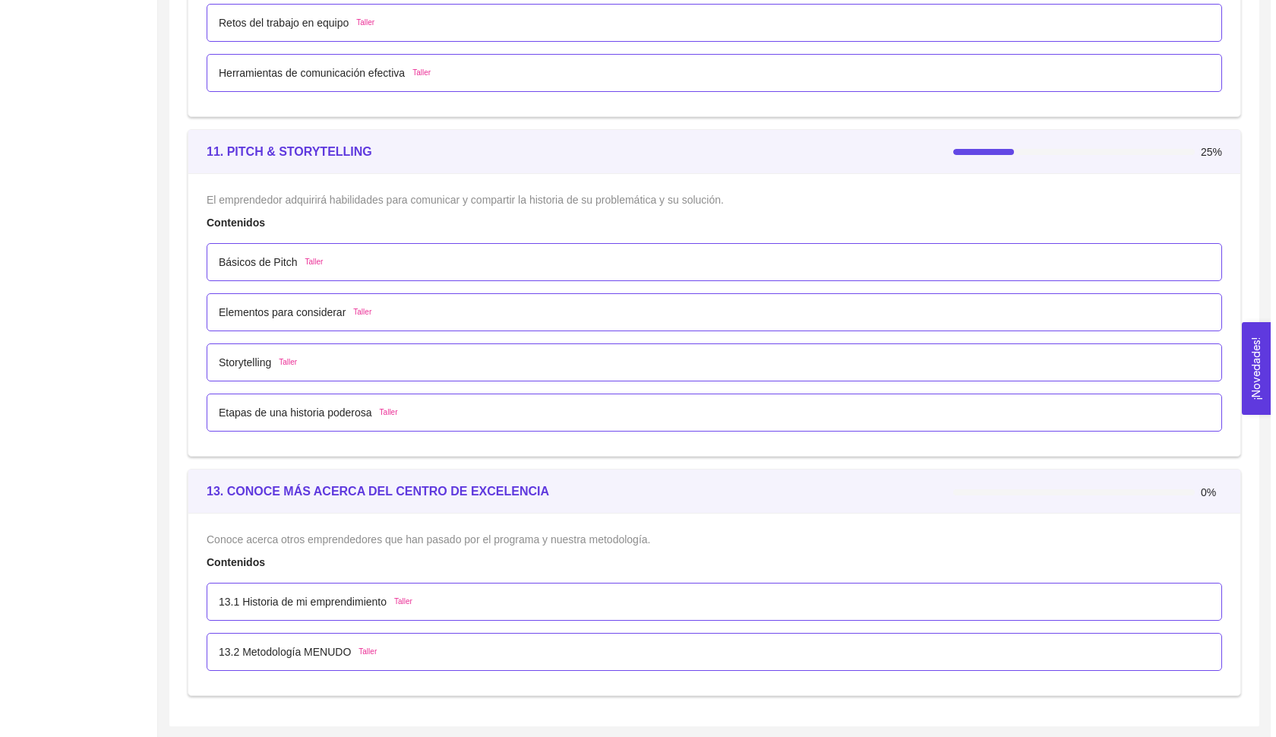
scroll to position [6528, 0]
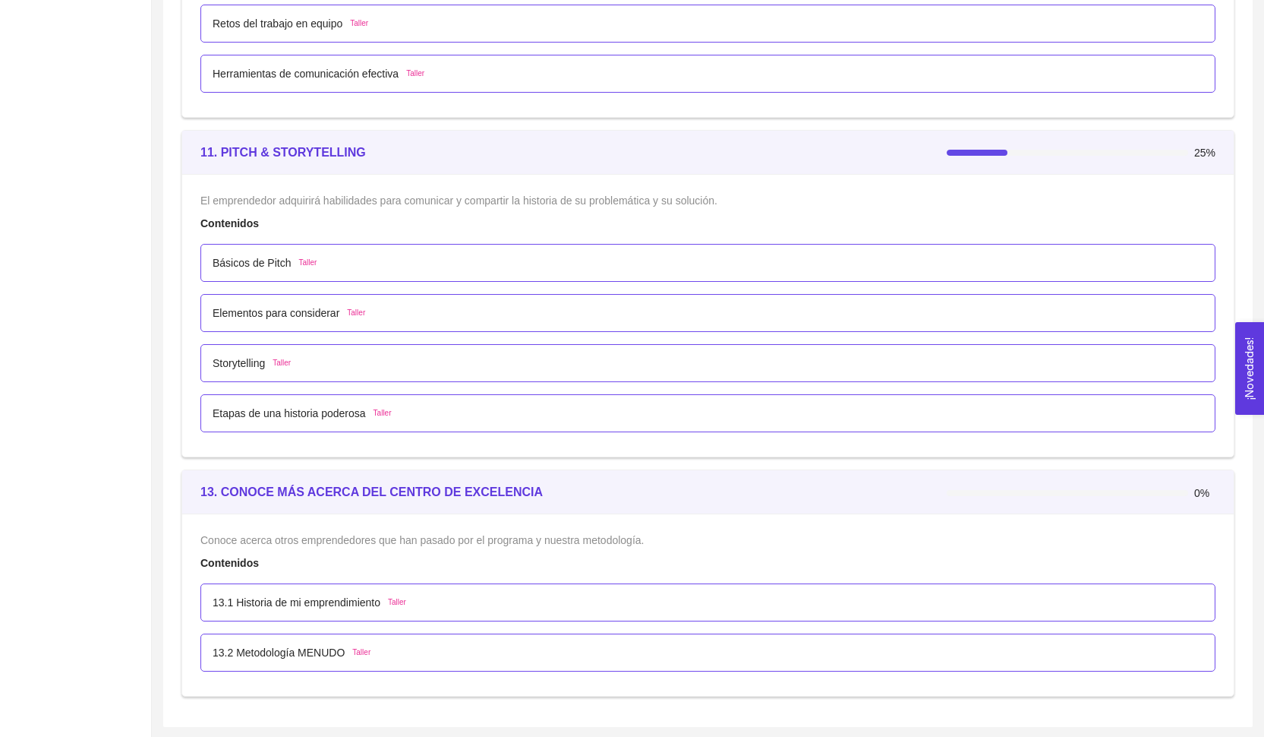
click at [281, 361] on span "Taller" at bounding box center [282, 363] width 18 height 12
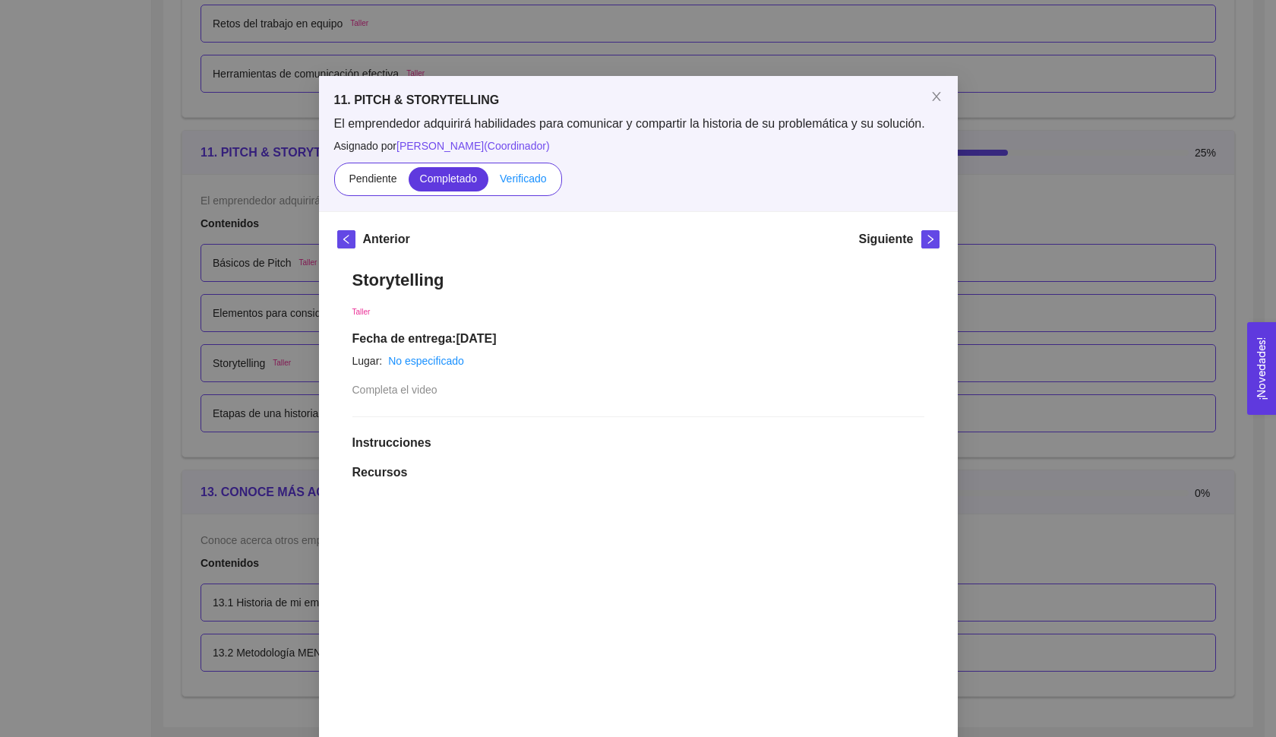
click at [525, 175] on span "Verificado" at bounding box center [523, 178] width 46 height 12
click at [488, 182] on input "Verificado" at bounding box center [488, 182] width 0 height 0
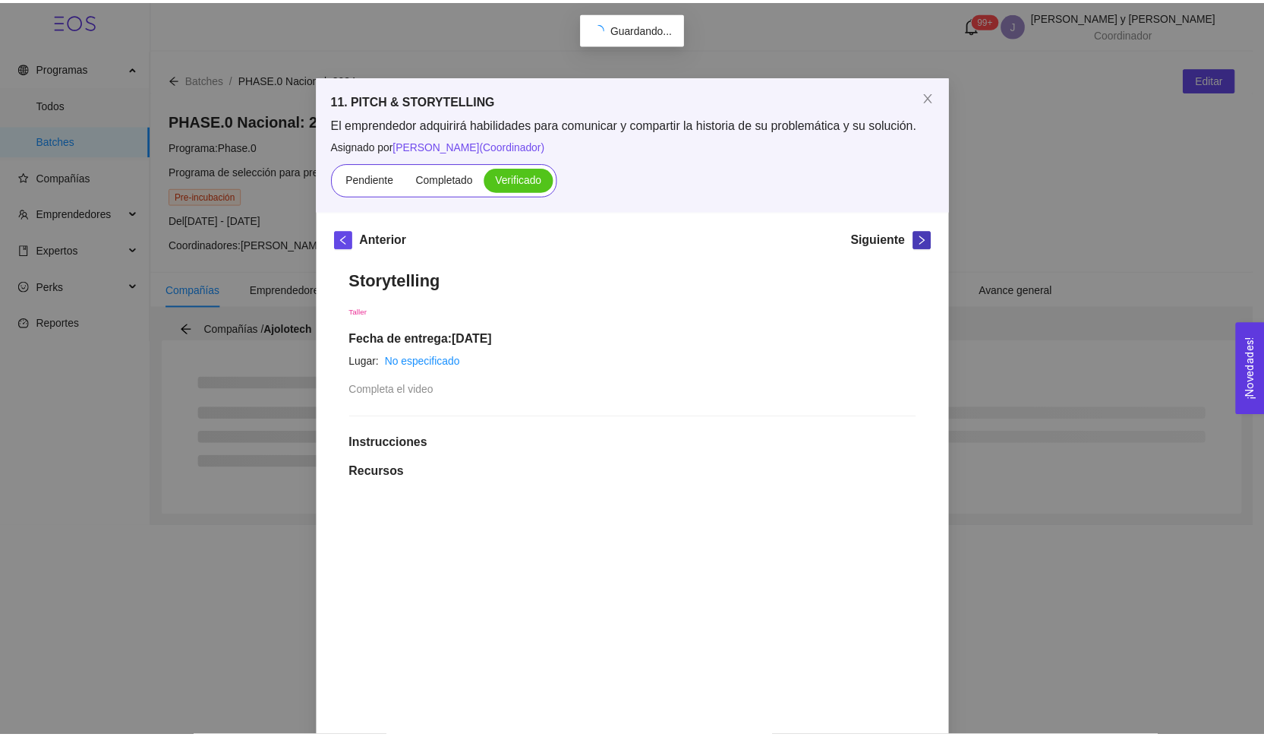
scroll to position [0, 0]
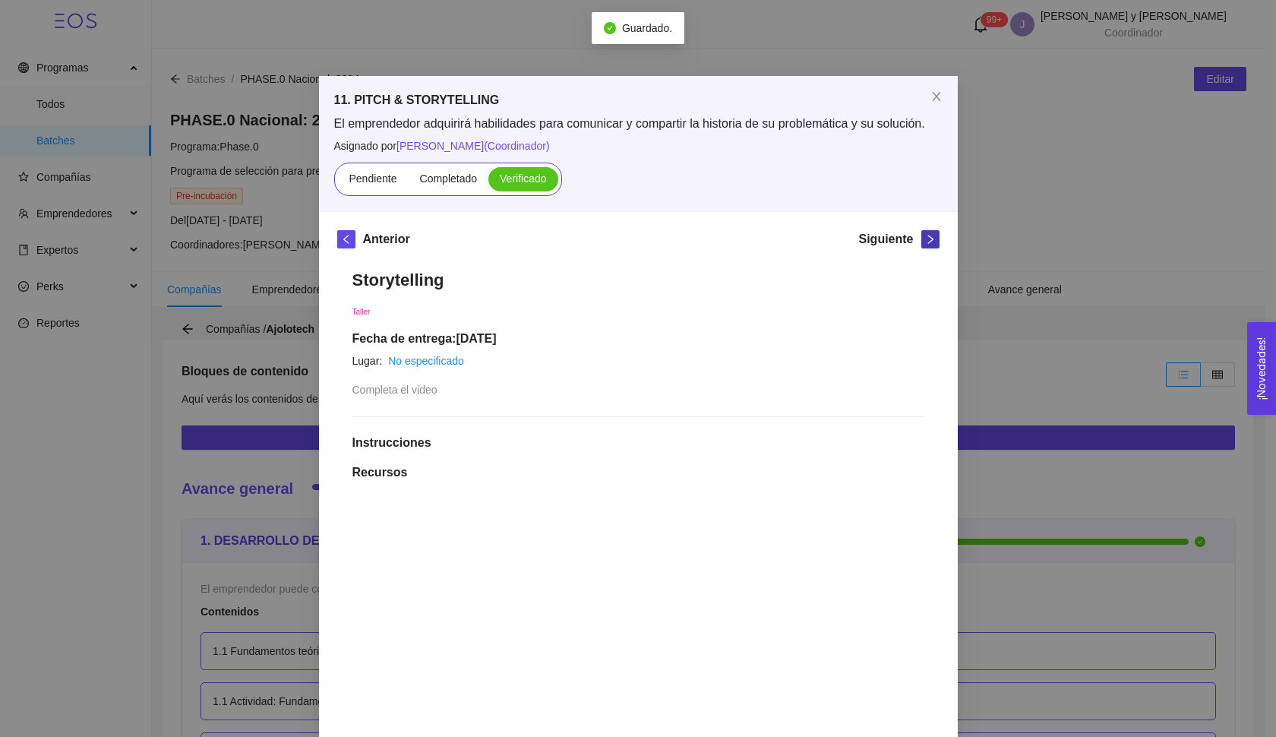
click at [925, 244] on icon "right" at bounding box center [930, 239] width 11 height 11
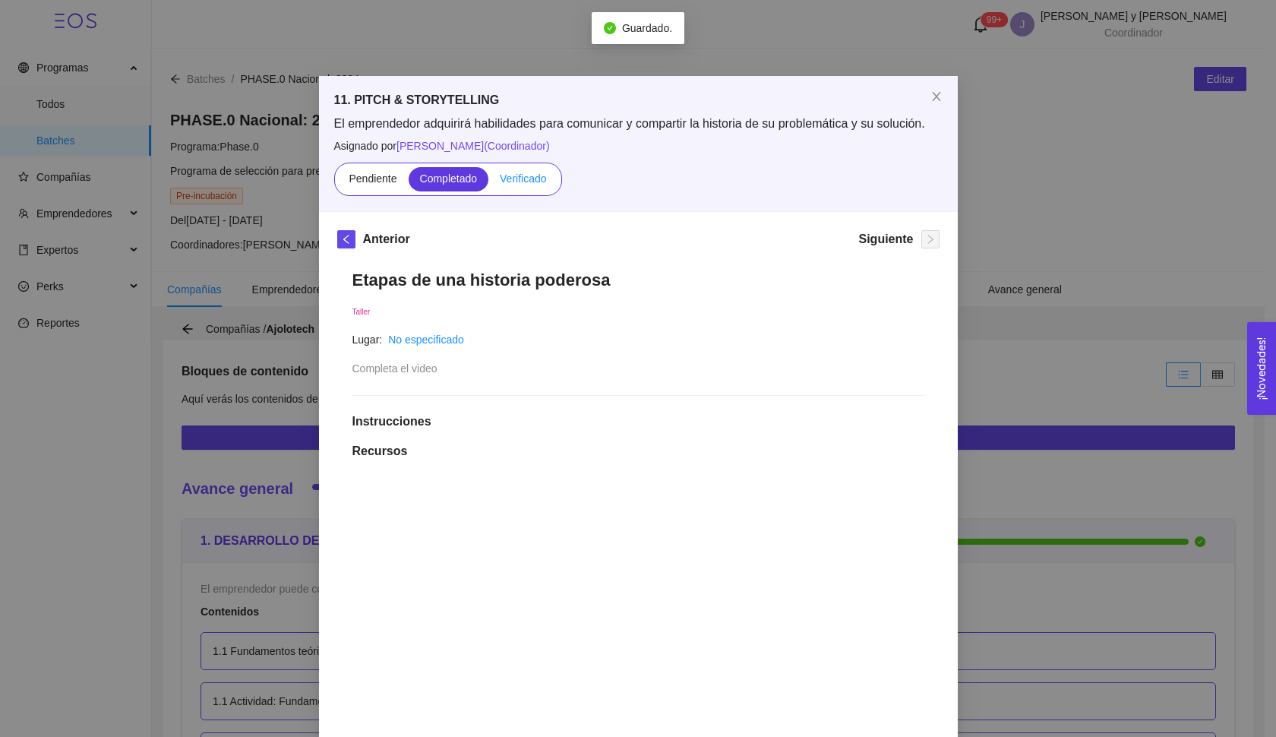
click at [509, 188] on label "Verificado" at bounding box center [522, 179] width 69 height 24
click at [488, 182] on input "Verificado" at bounding box center [488, 182] width 0 height 0
click at [930, 99] on icon "close" at bounding box center [936, 96] width 12 height 12
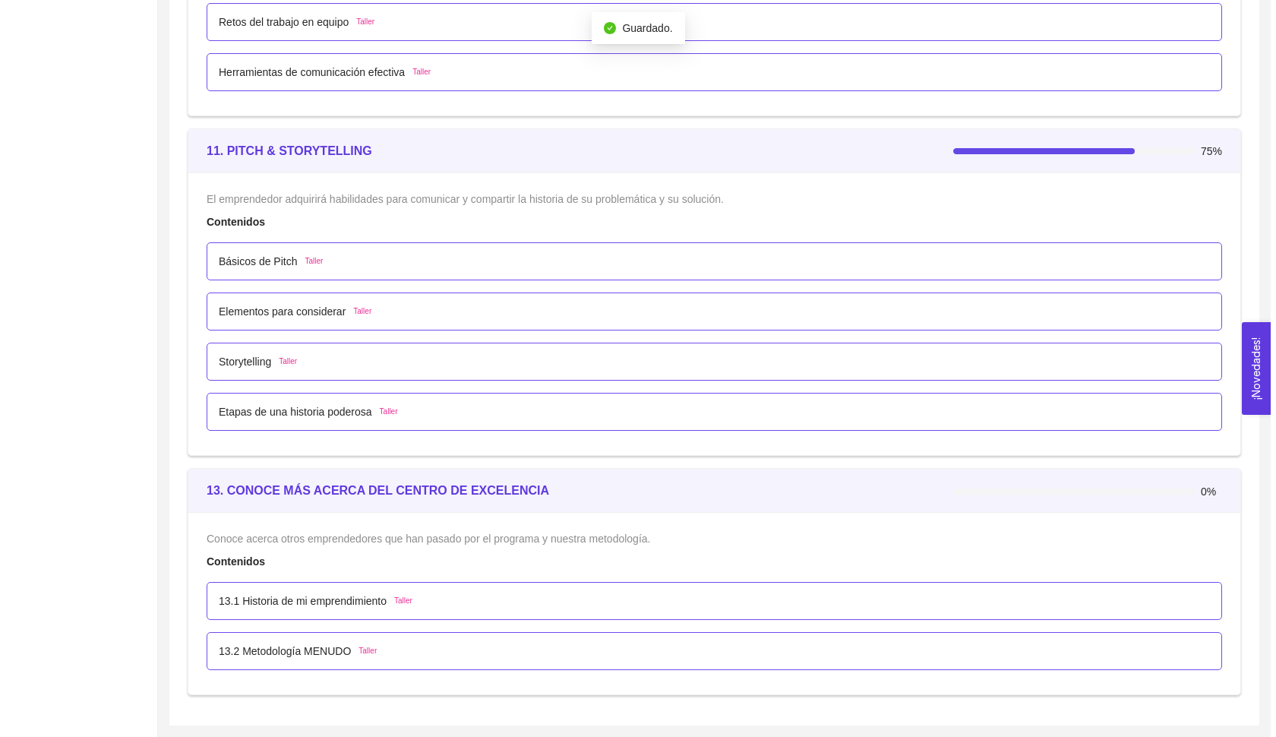
scroll to position [6528, 0]
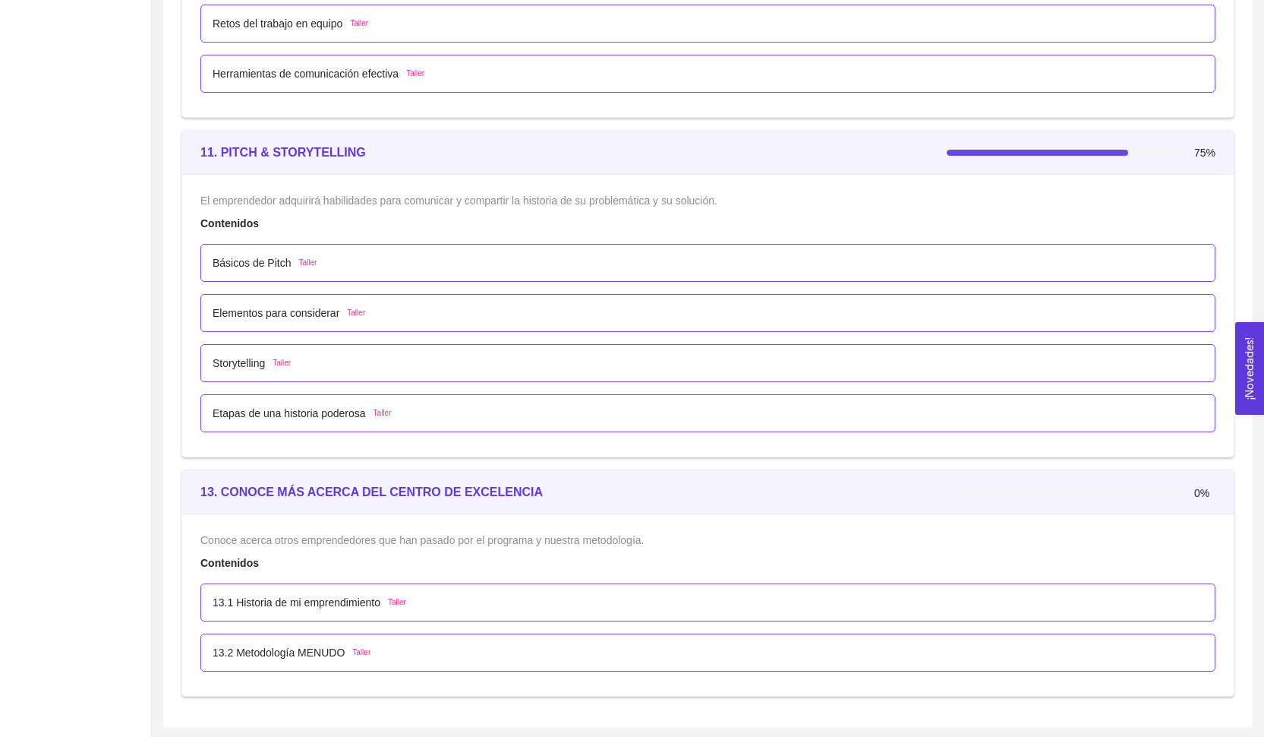
click at [542, 609] on div "13.1 Historia de mi emprendimiento Taller" at bounding box center [707, 602] width 1015 height 38
click at [402, 597] on span "Taller" at bounding box center [397, 602] width 18 height 12
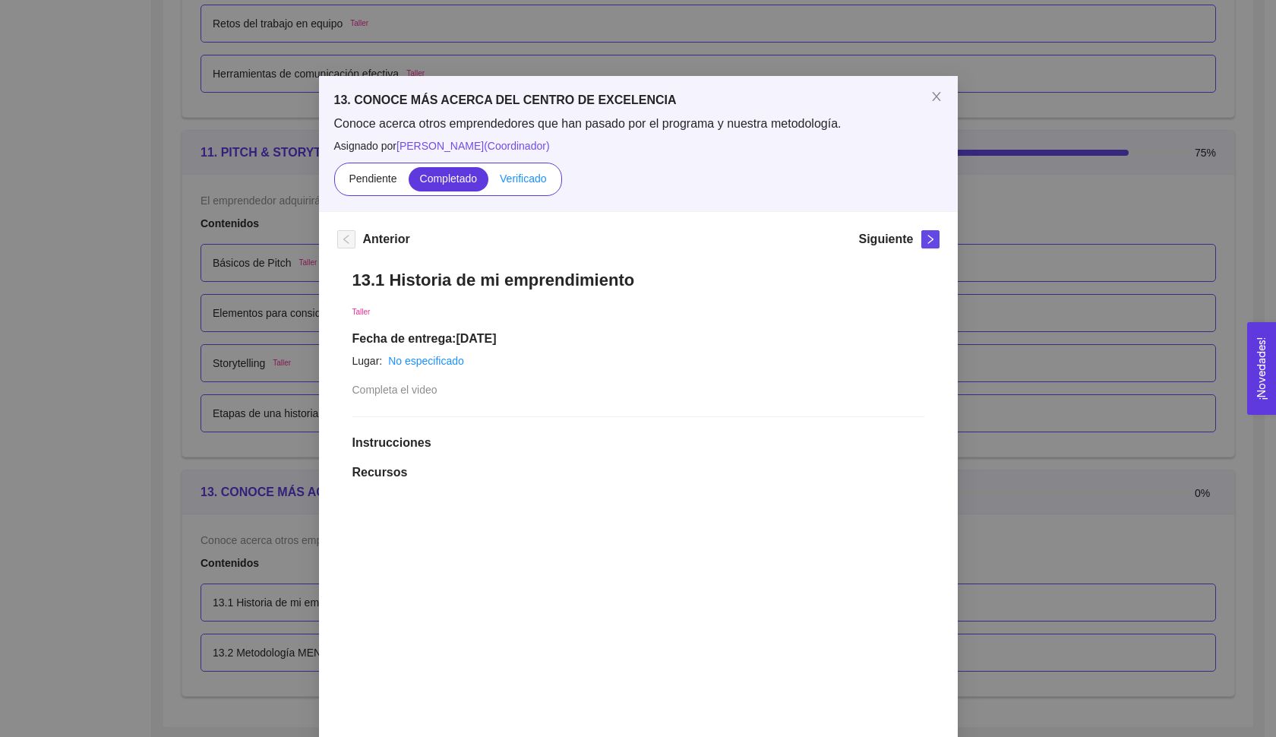
click at [531, 185] on label "Verificado" at bounding box center [522, 179] width 69 height 24
click at [488, 182] on input "Verificado" at bounding box center [488, 182] width 0 height 0
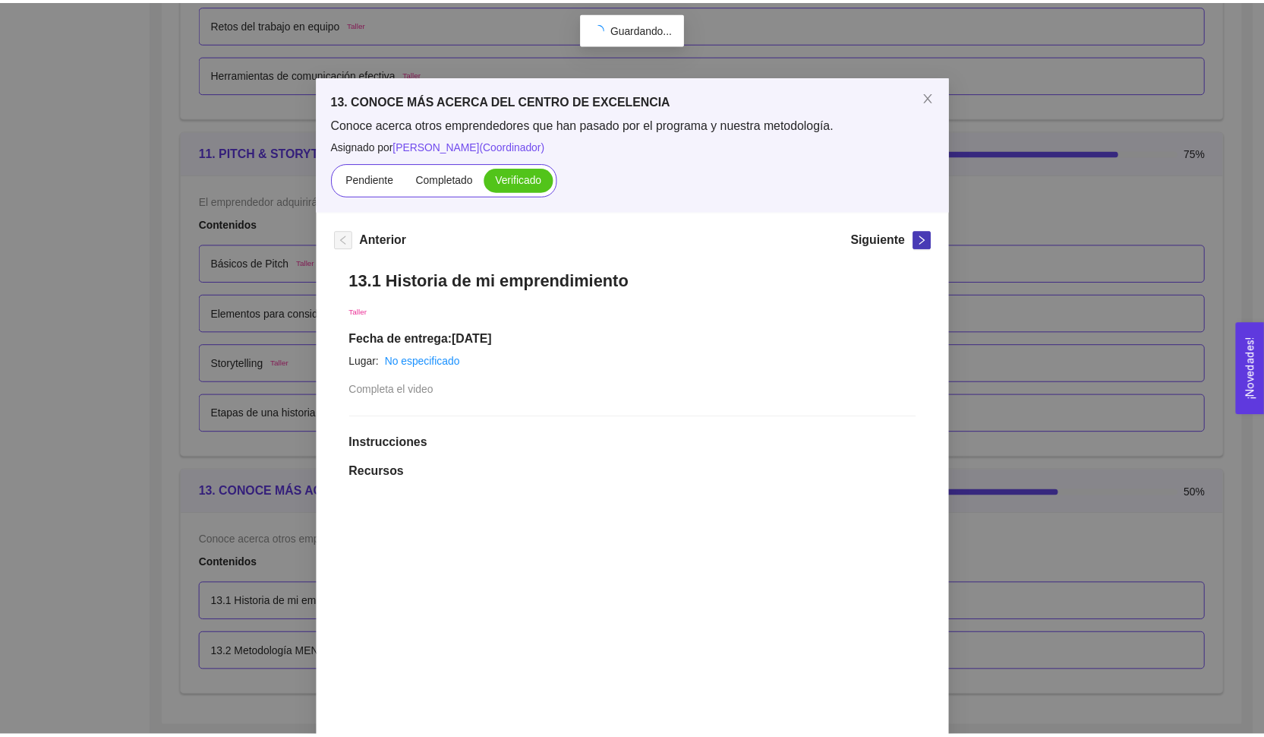
scroll to position [0, 0]
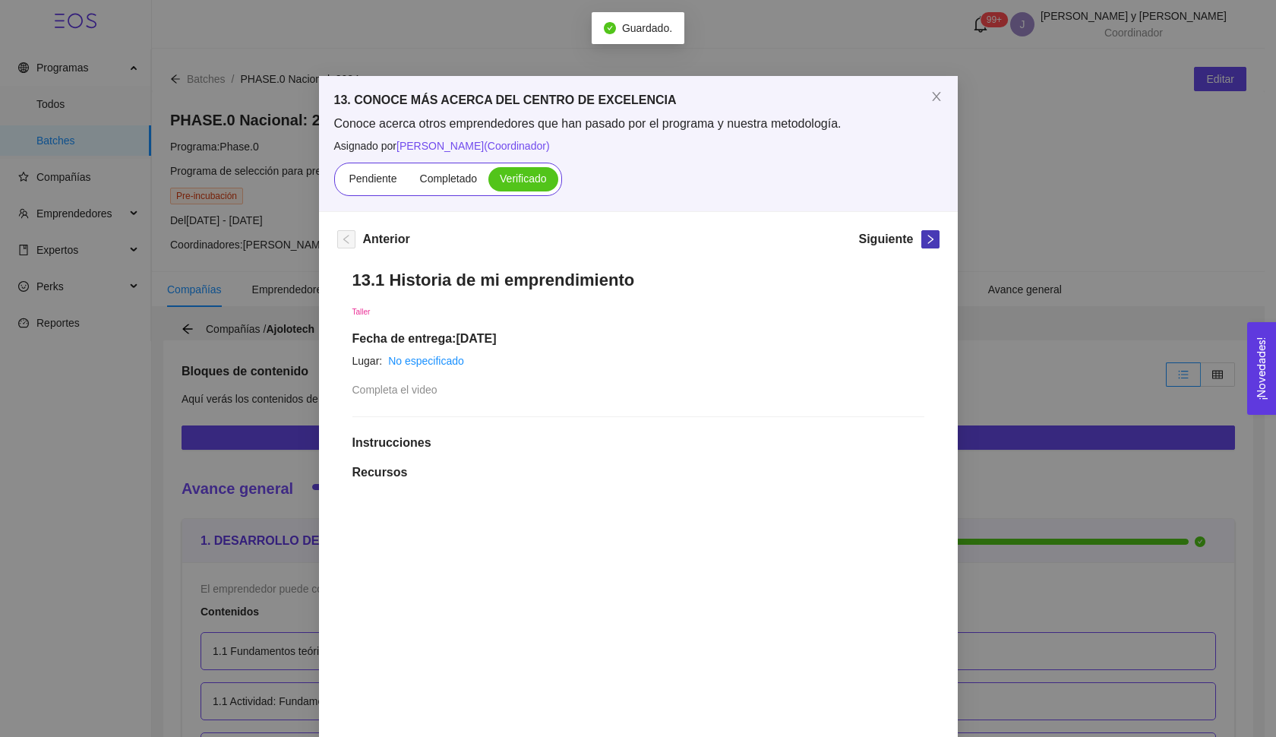
click at [926, 244] on icon "right" at bounding box center [930, 239] width 11 height 11
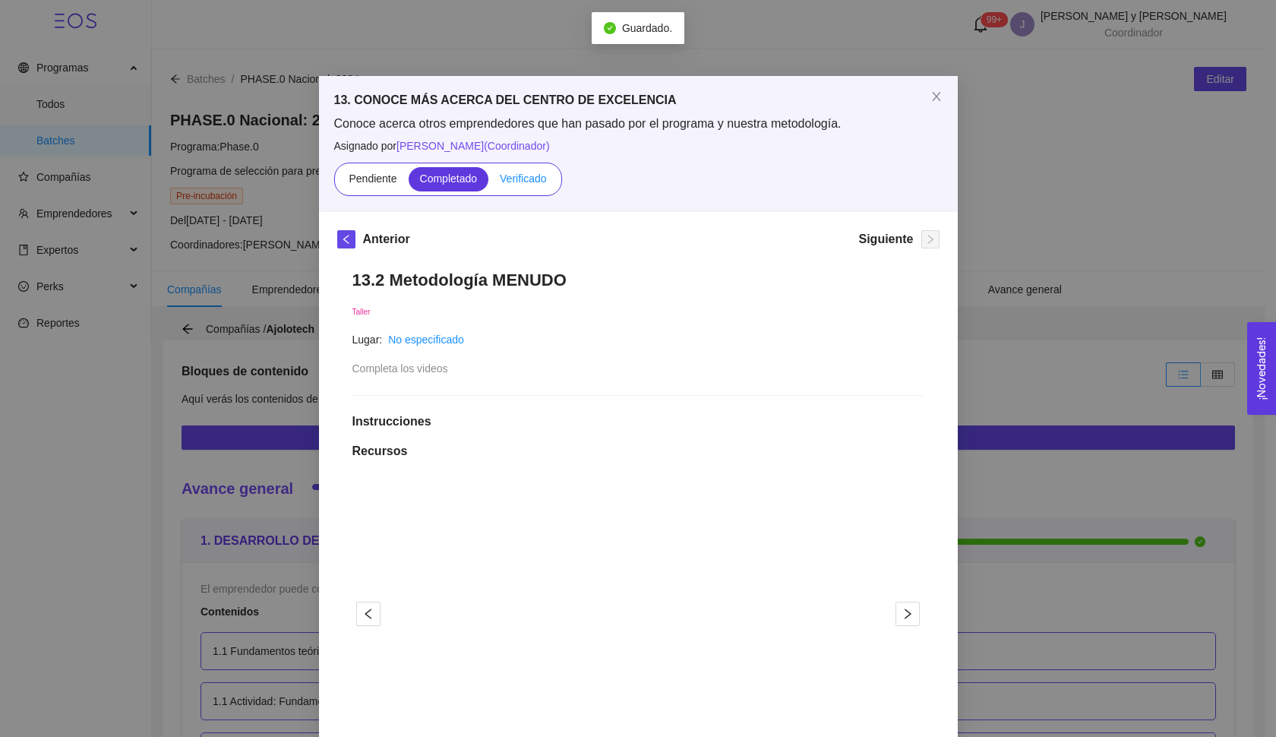
click at [536, 177] on span "Verificado" at bounding box center [523, 178] width 46 height 12
click at [488, 182] on input "Verificado" at bounding box center [488, 182] width 0 height 0
click at [932, 94] on icon "close" at bounding box center [936, 96] width 8 height 9
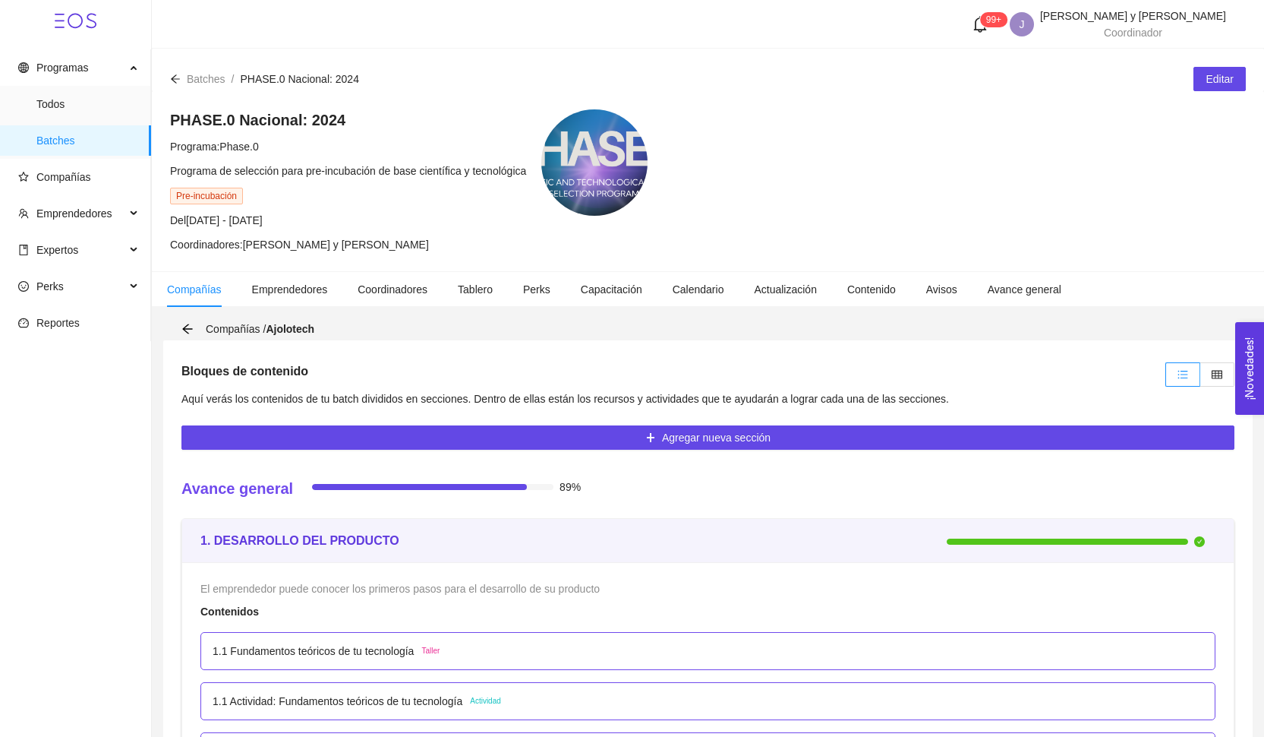
click at [190, 336] on div "Compañías / Ajolotech" at bounding box center [252, 328] width 142 height 17
click at [186, 322] on div "Compañías / Ajolotech" at bounding box center [252, 328] width 142 height 17
click at [188, 329] on icon "arrow-left" at bounding box center [187, 328] width 10 height 10
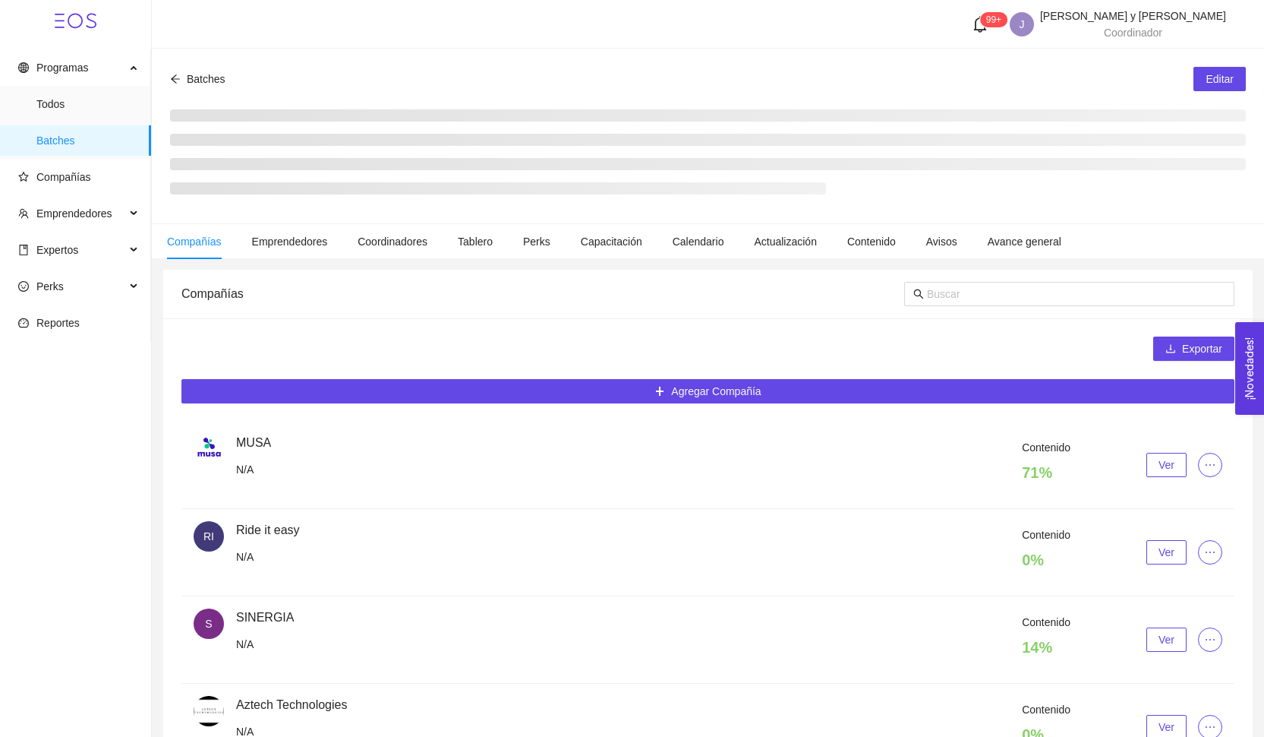
scroll to position [48, 0]
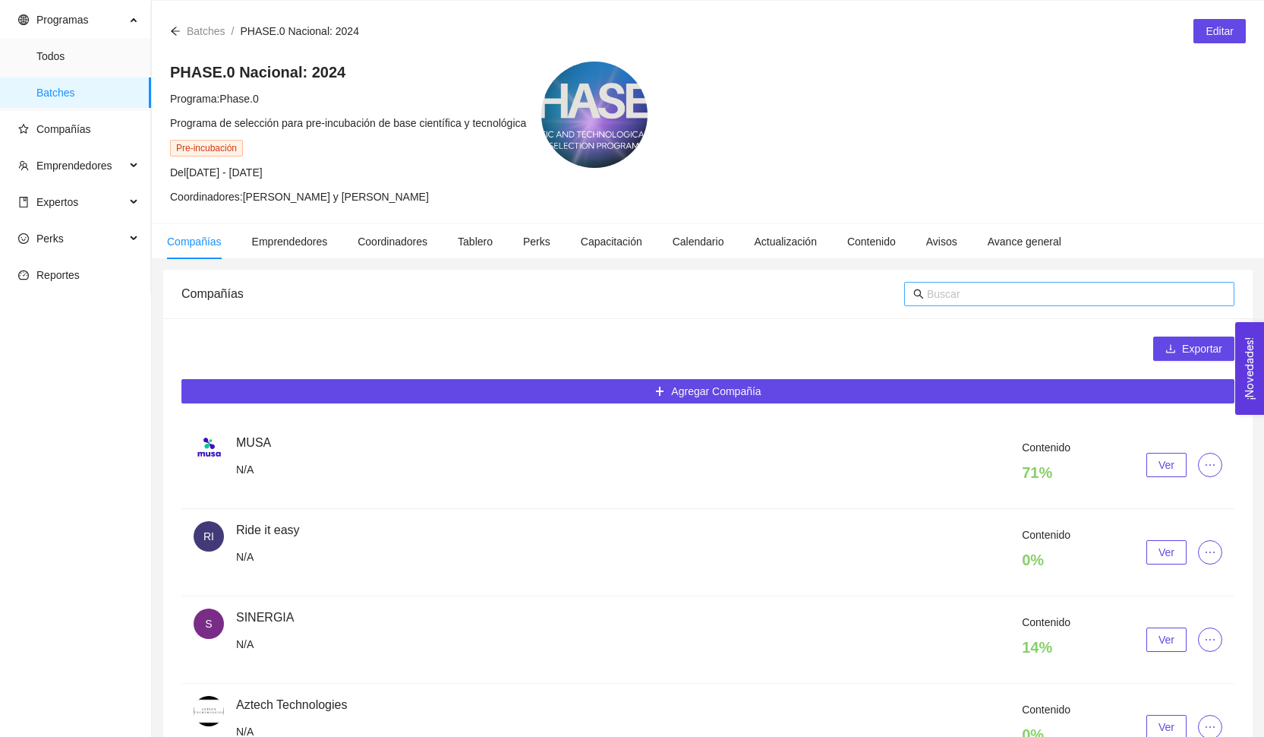
click at [935, 290] on input "text" at bounding box center [1076, 293] width 298 height 17
type input "uki"
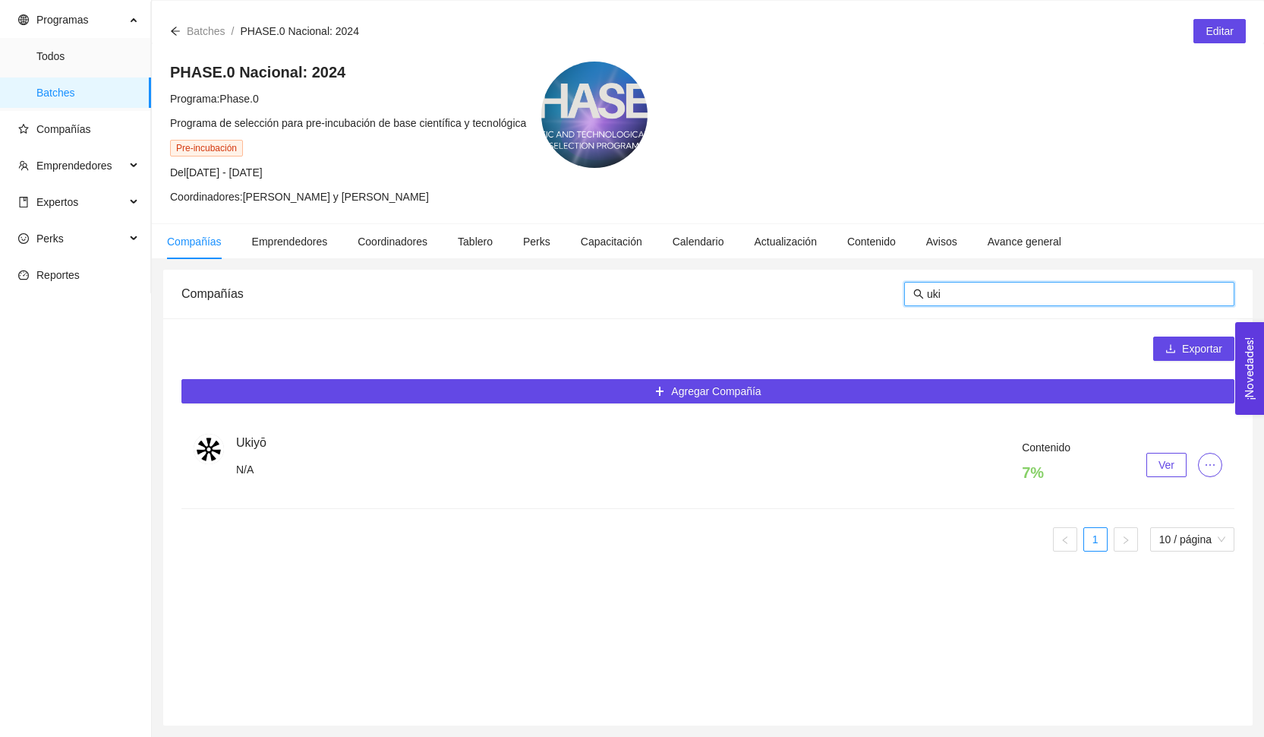
click at [1164, 466] on span "Ver" at bounding box center [1167, 464] width 16 height 17
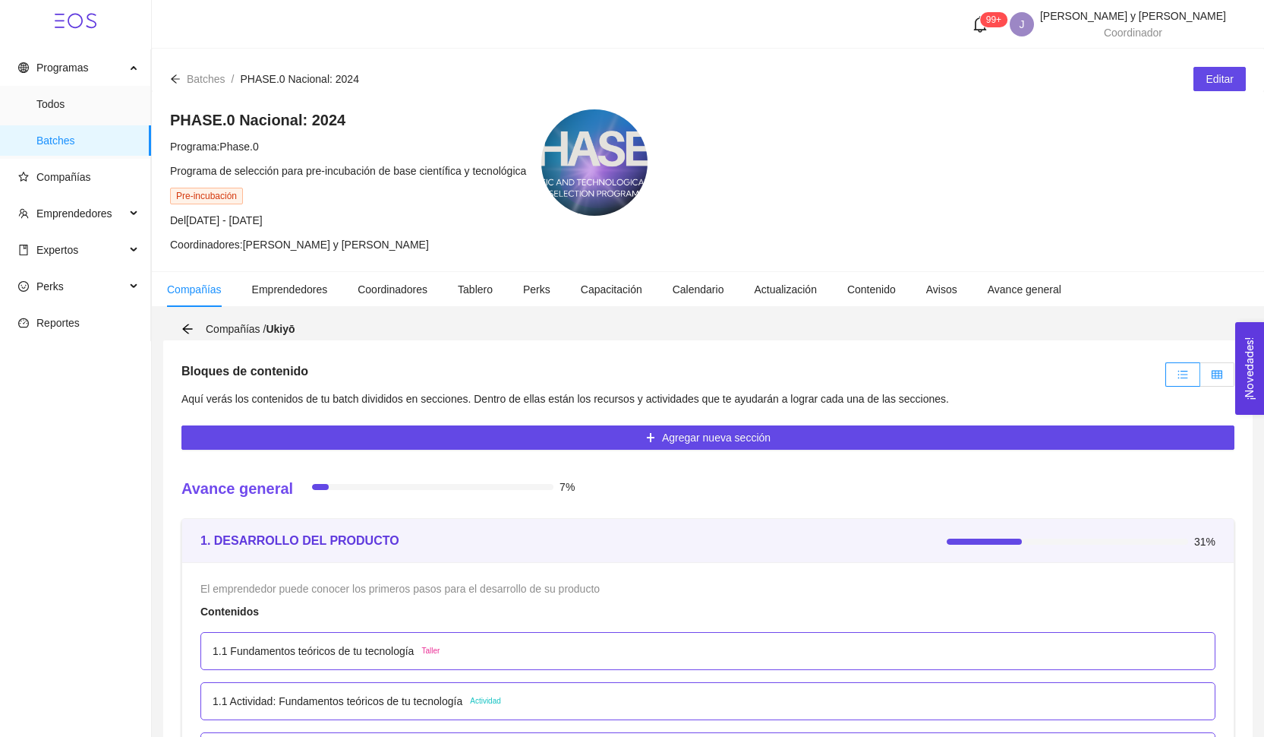
click at [1207, 367] on label at bounding box center [1217, 374] width 34 height 24
click at [1200, 378] on input "radio" at bounding box center [1200, 378] width 0 height 0
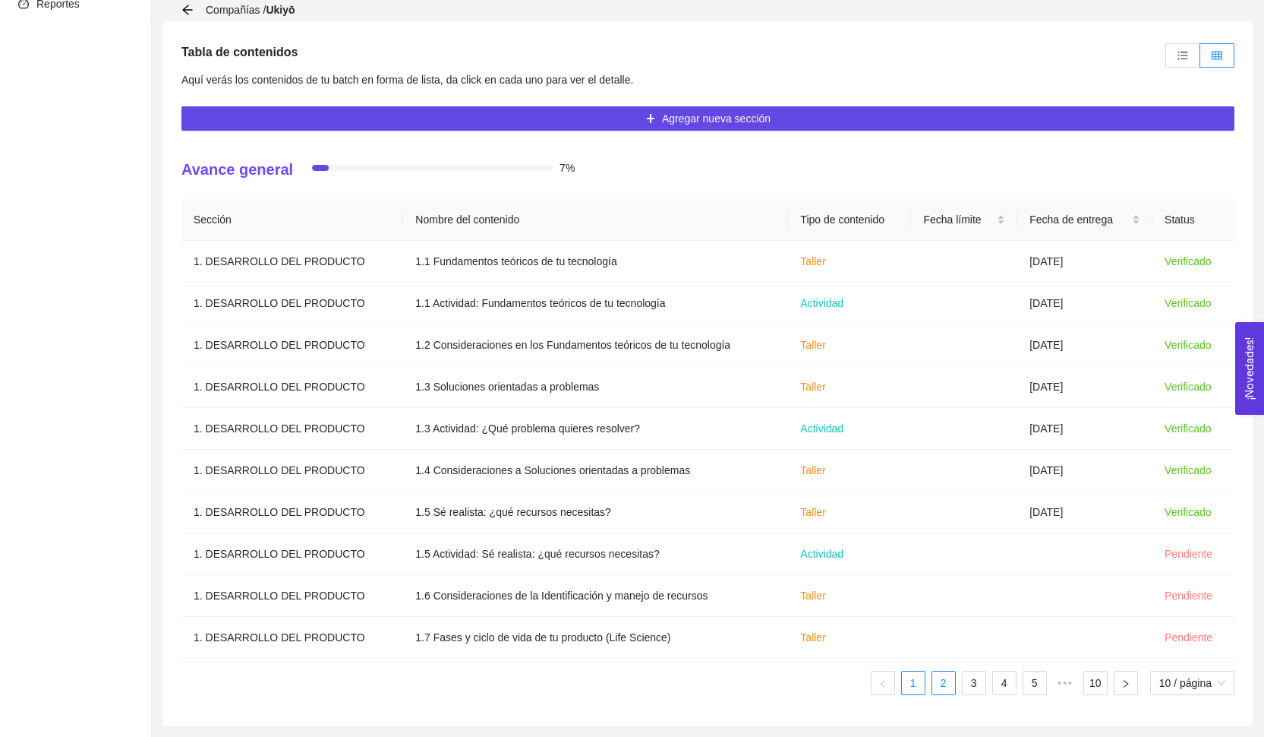
click at [945, 689] on link "2" at bounding box center [943, 682] width 23 height 23
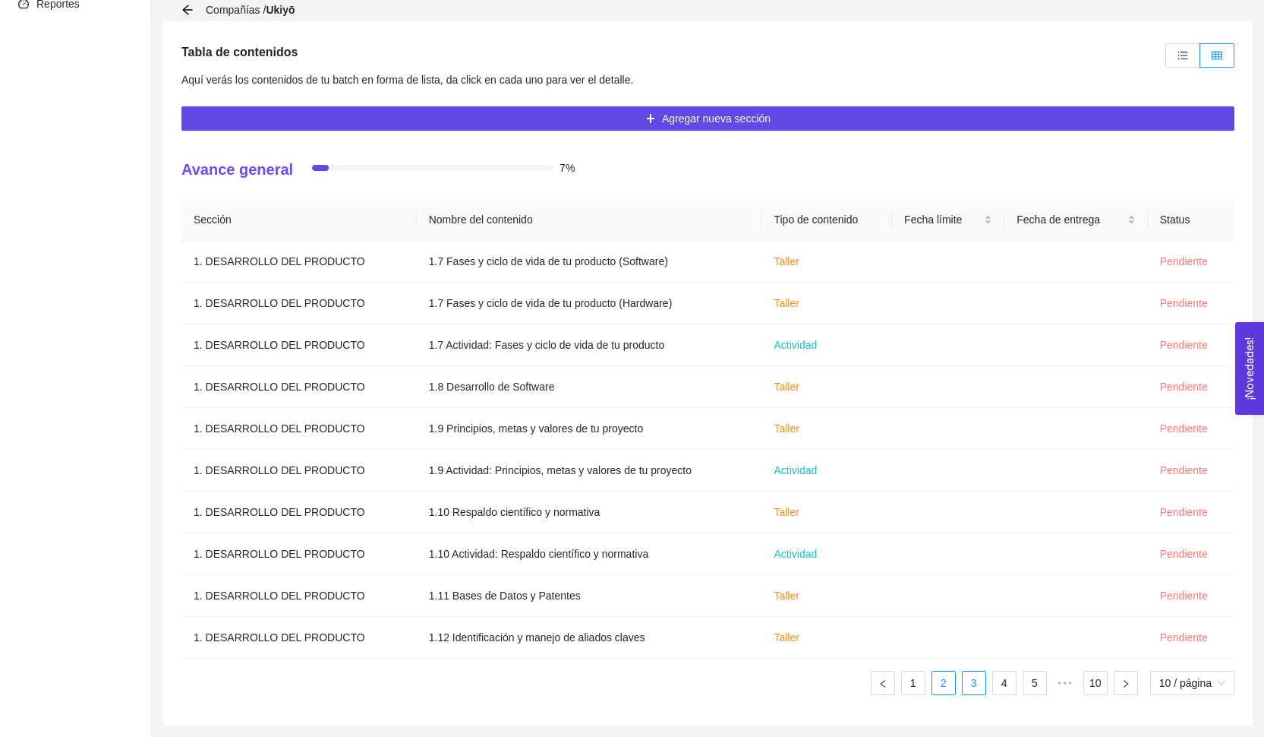
click at [977, 689] on link "3" at bounding box center [974, 682] width 23 height 23
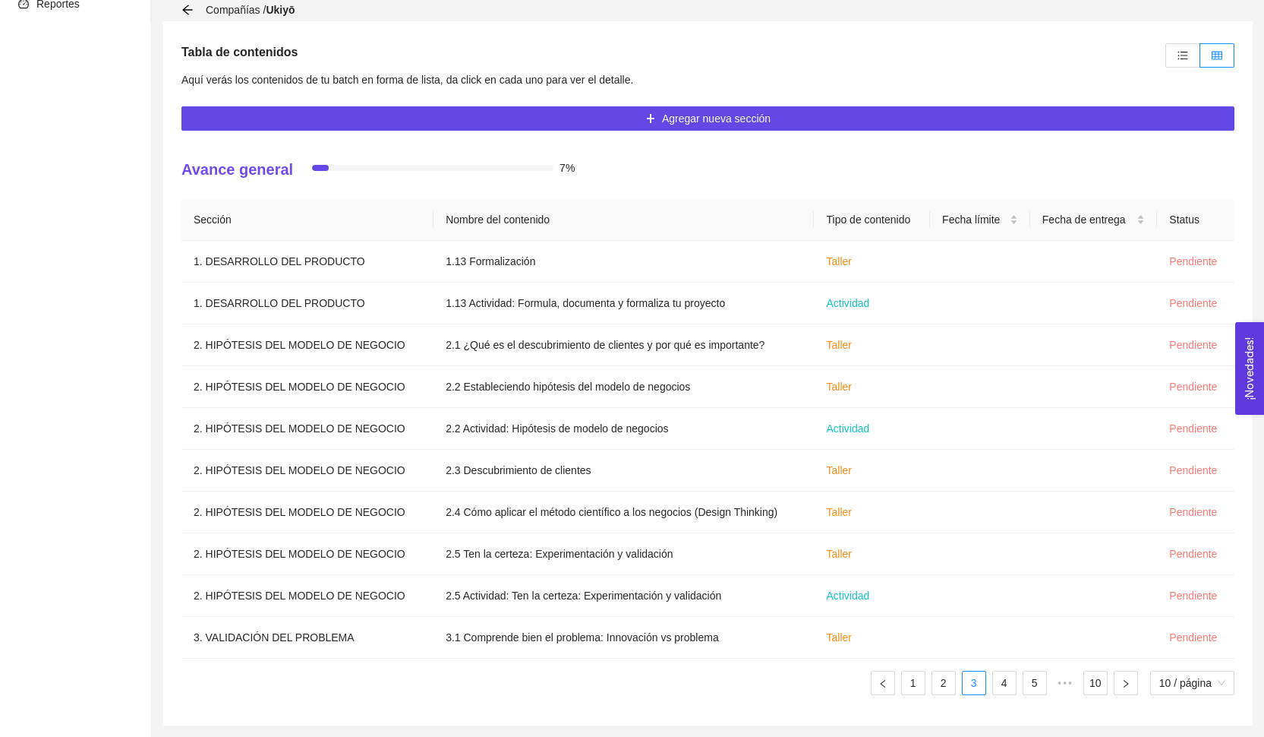
scroll to position [192, 0]
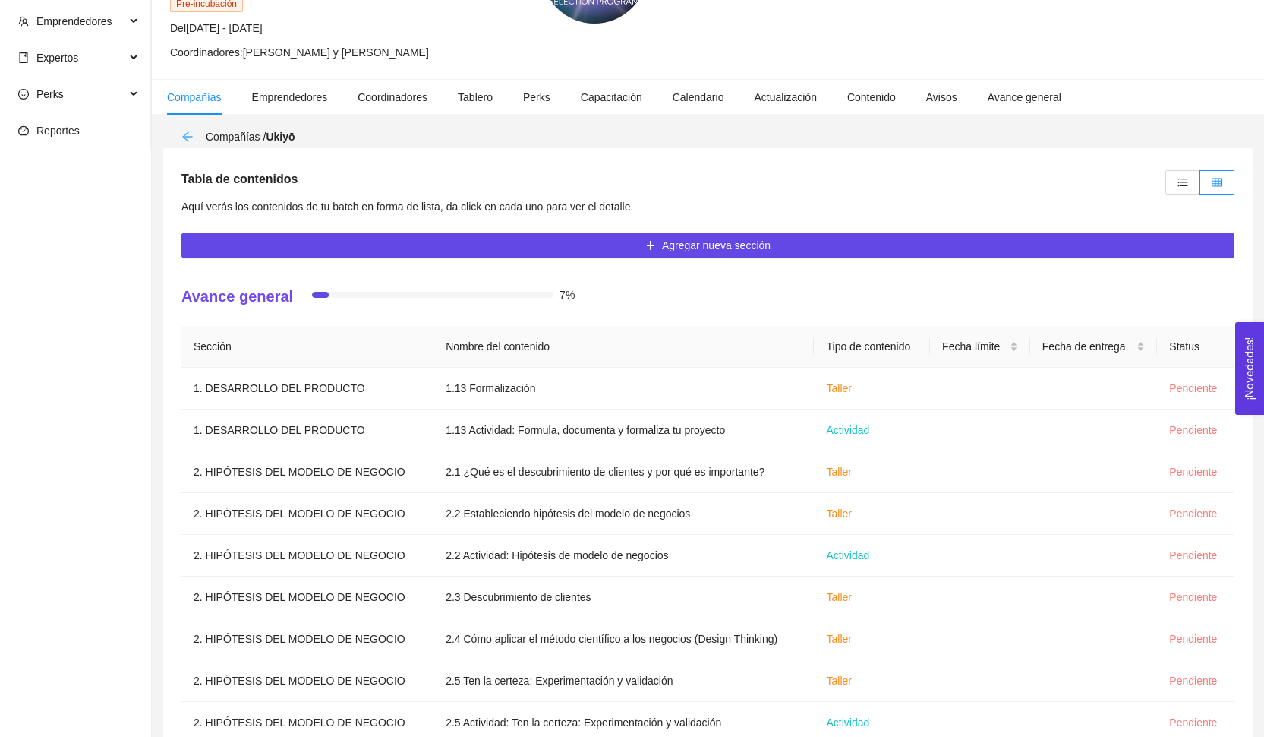
click at [182, 135] on icon "arrow-left" at bounding box center [187, 137] width 12 height 12
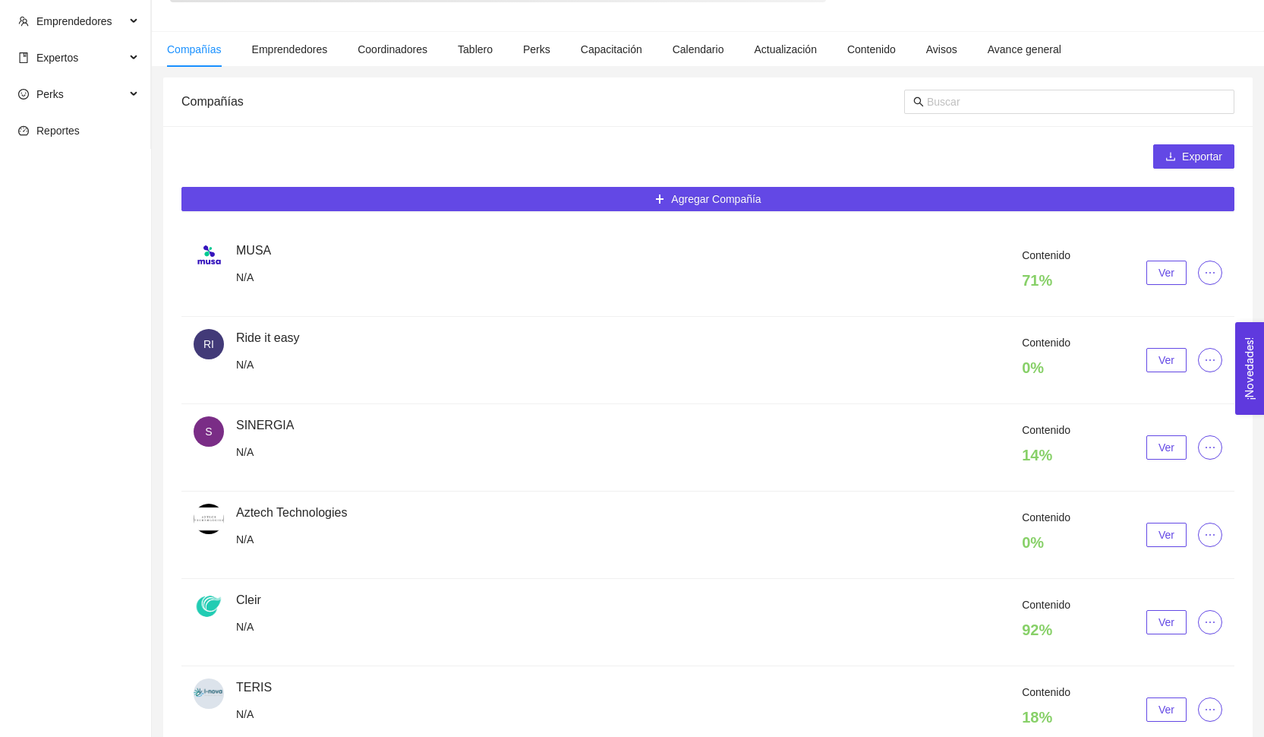
scroll to position [48, 0]
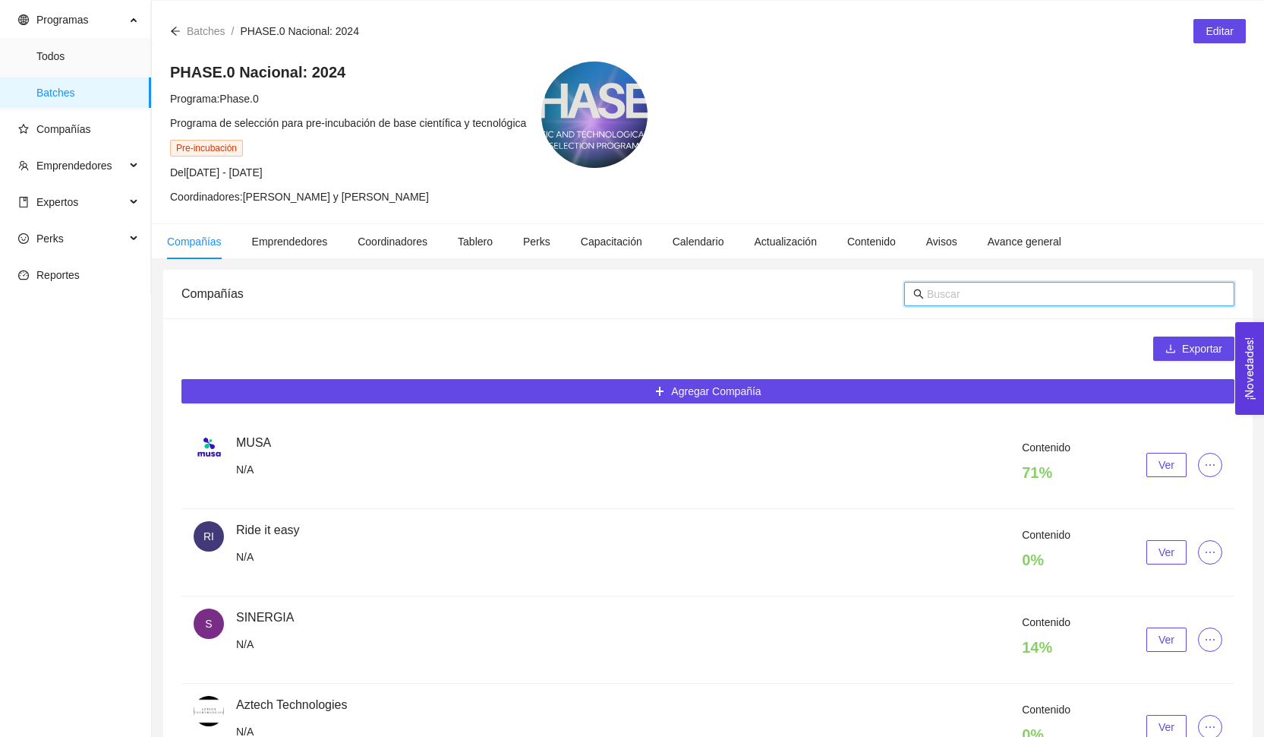
click at [977, 297] on input "text" at bounding box center [1076, 293] width 298 height 17
type input "vo"
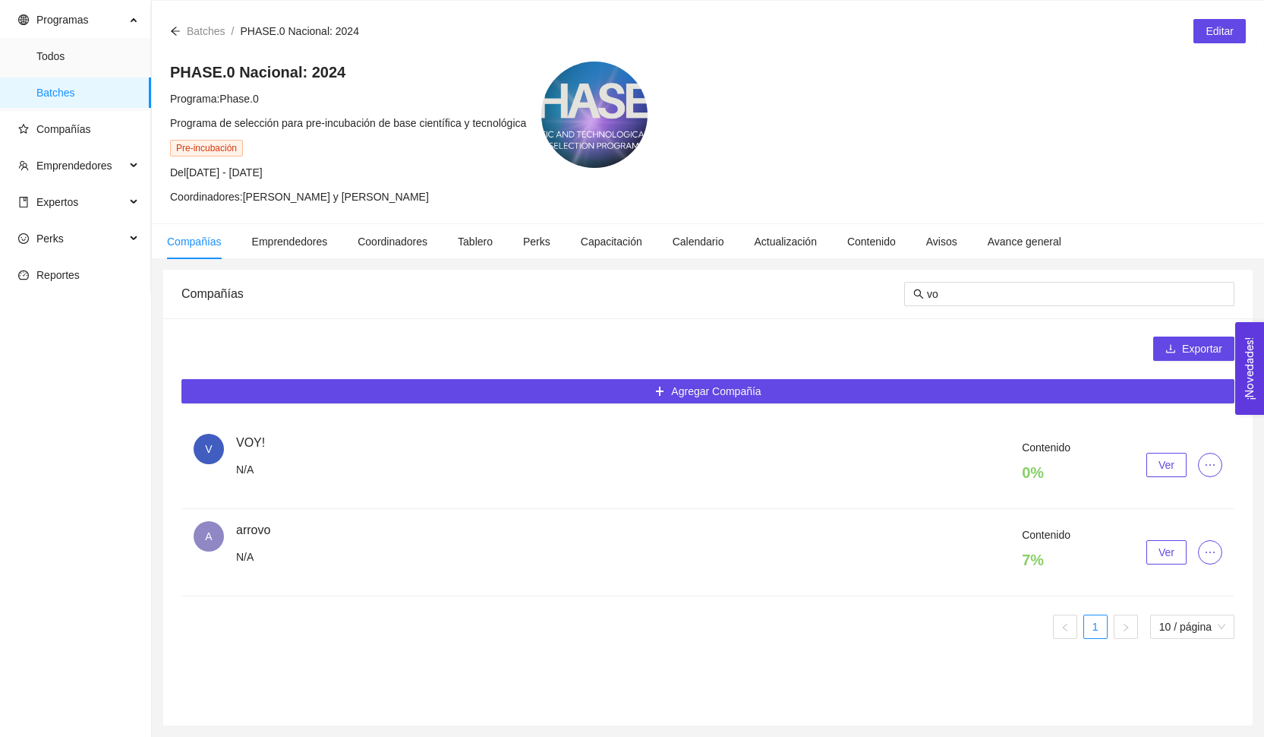
click at [1168, 472] on span "Ver" at bounding box center [1167, 464] width 16 height 17
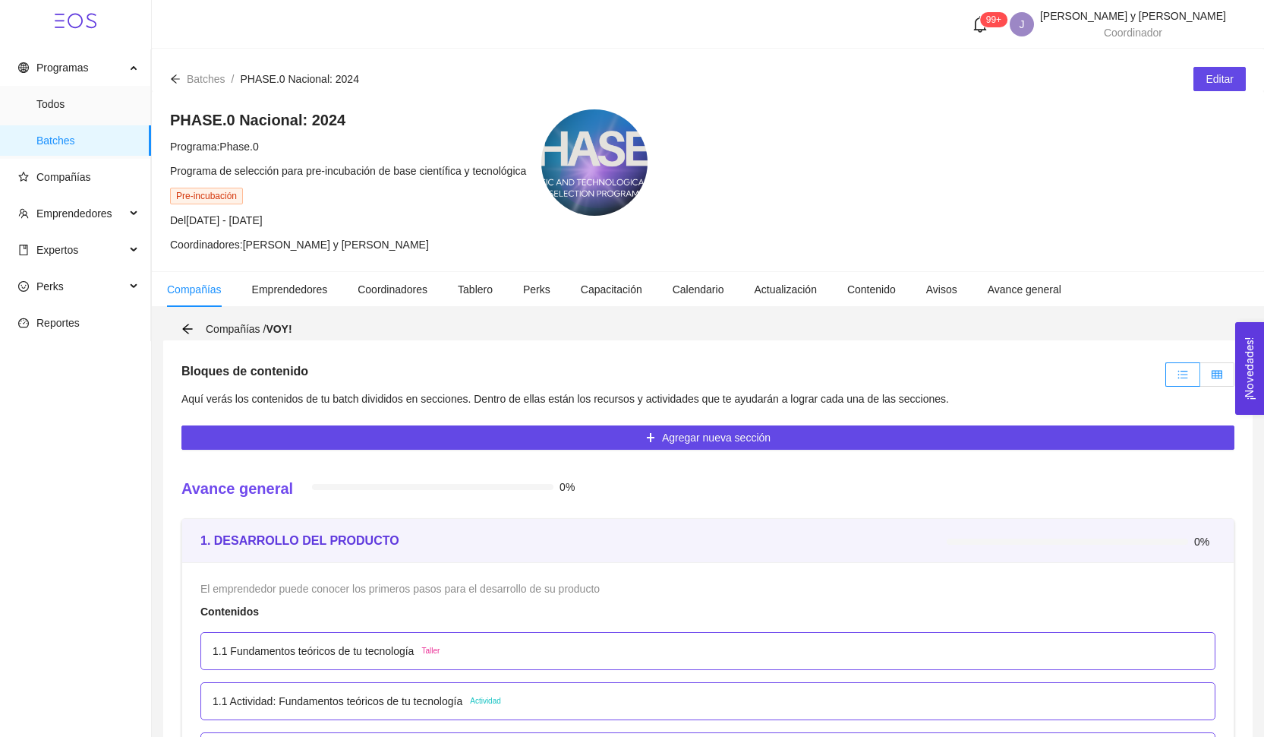
click at [1211, 373] on label at bounding box center [1217, 374] width 34 height 24
click at [1200, 378] on input "radio" at bounding box center [1200, 378] width 0 height 0
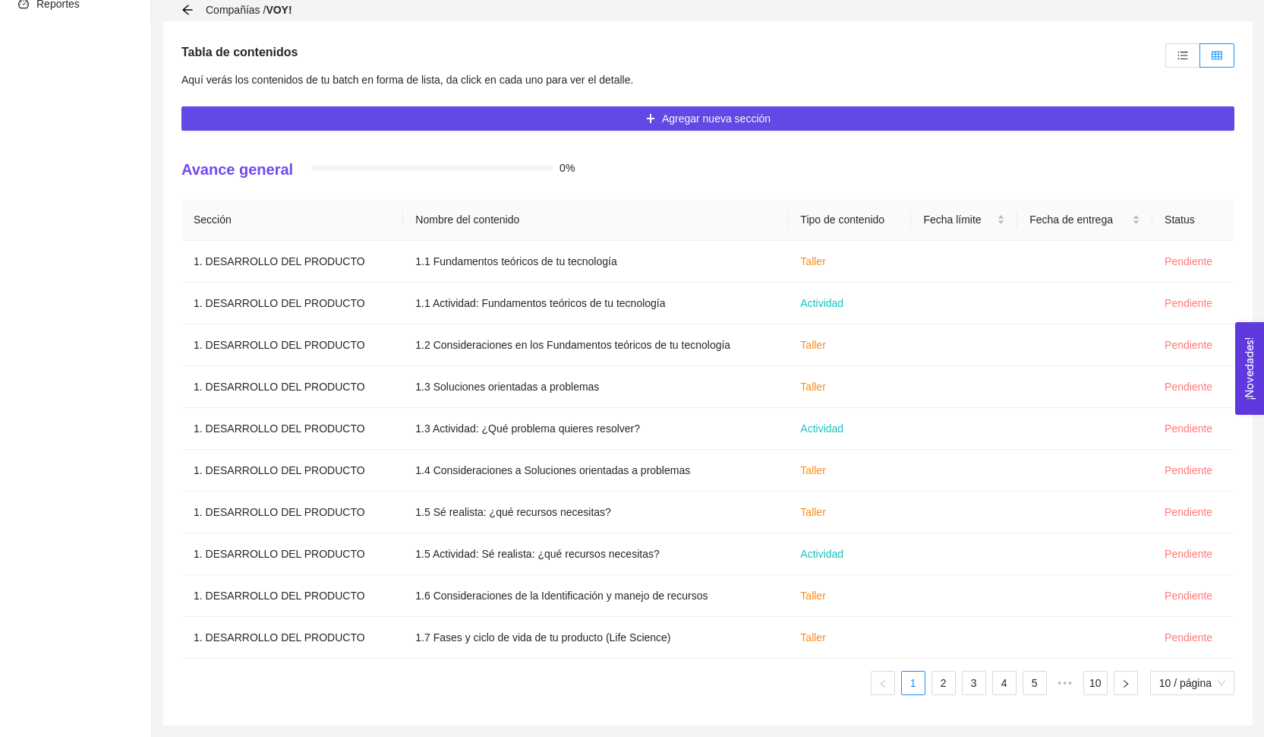
scroll to position [191, 0]
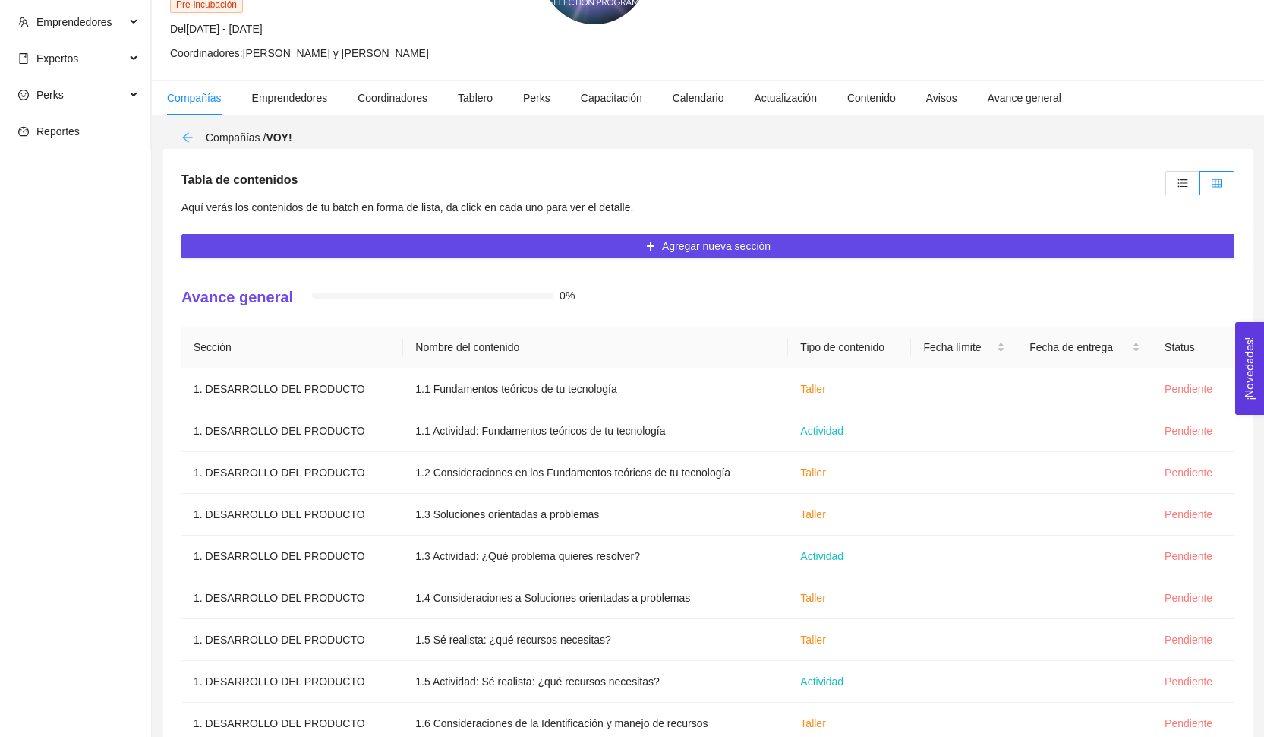
click at [182, 138] on icon "arrow-left" at bounding box center [187, 137] width 12 height 12
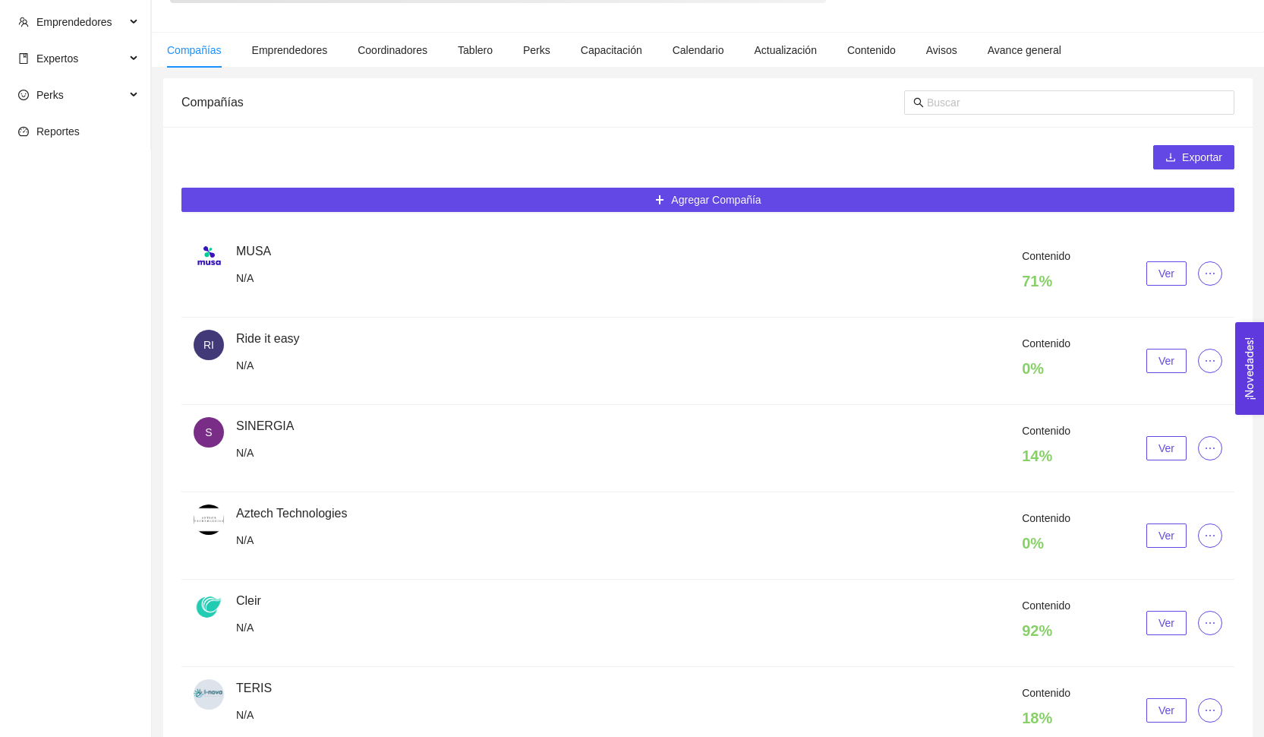
scroll to position [48, 0]
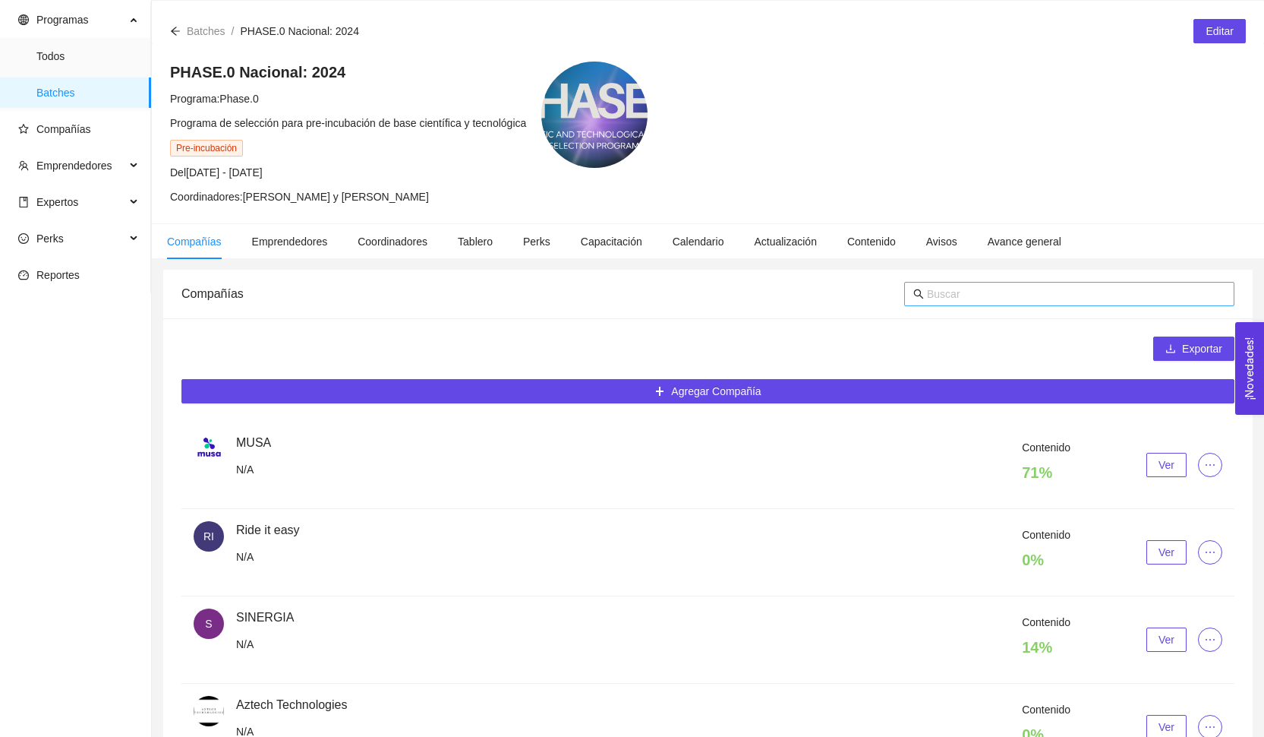
click at [944, 295] on input "text" at bounding box center [1076, 293] width 298 height 17
type input "hef"
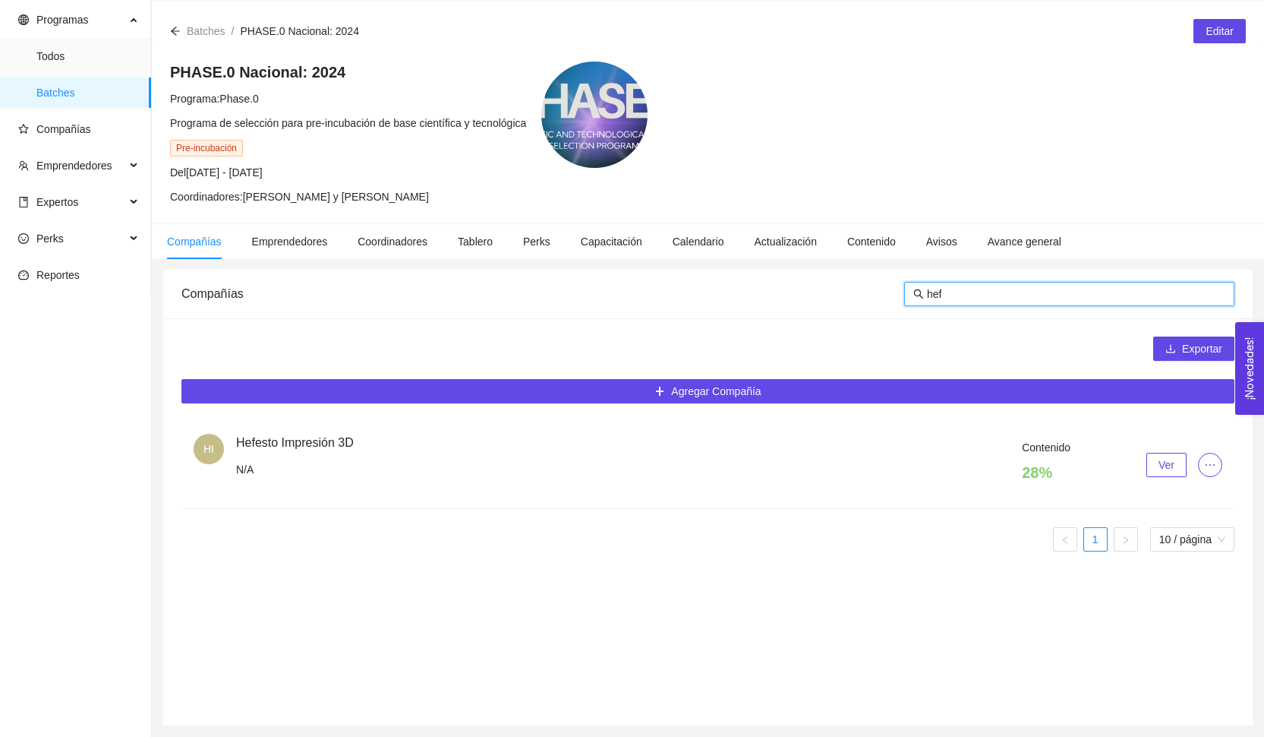
click at [1149, 462] on button "Ver" at bounding box center [1167, 465] width 40 height 24
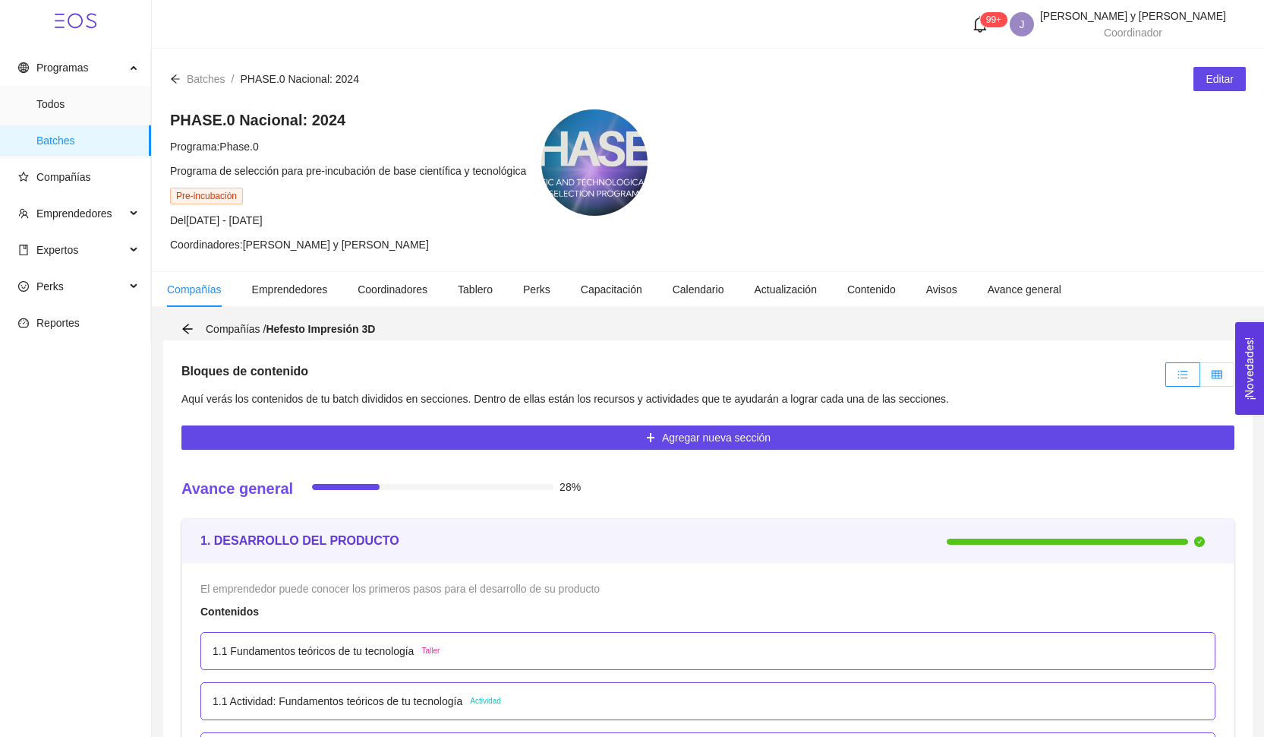
click at [1218, 378] on icon "table" at bounding box center [1217, 374] width 11 height 8
click at [1200, 378] on input "radio" at bounding box center [1200, 378] width 0 height 0
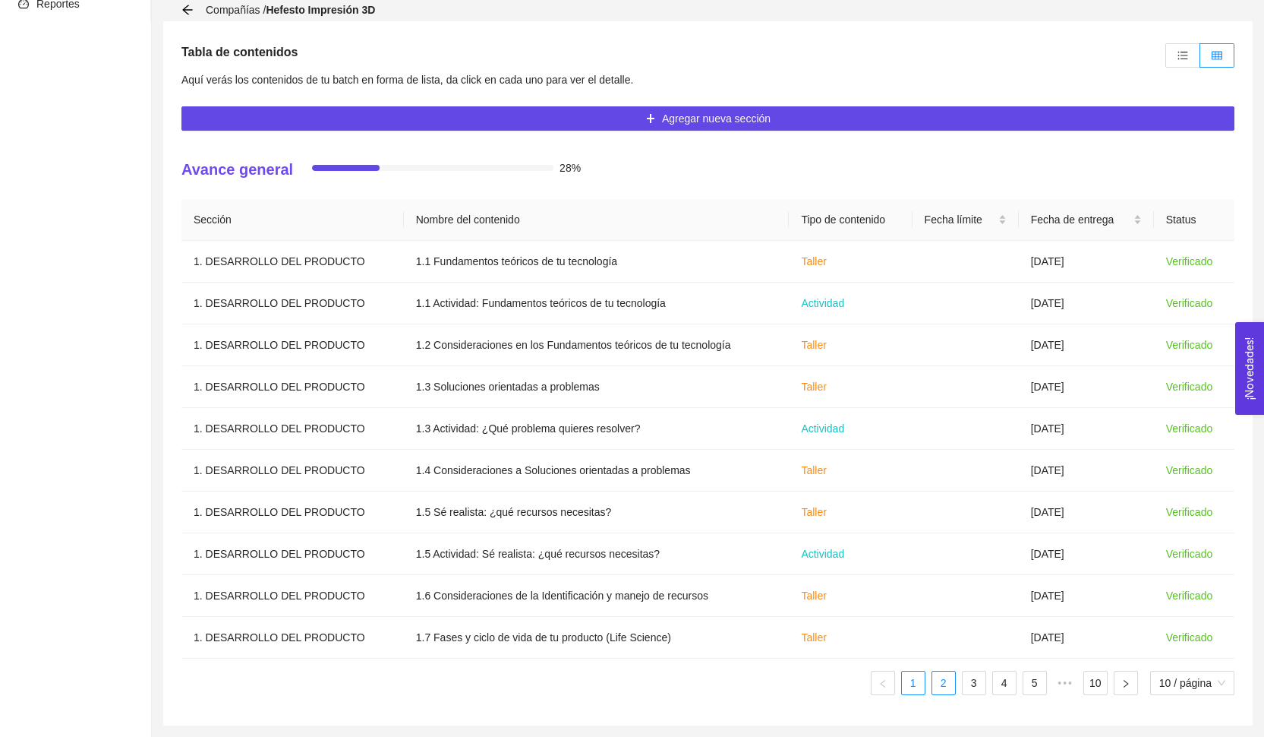
click at [945, 685] on link "2" at bounding box center [943, 682] width 23 height 23
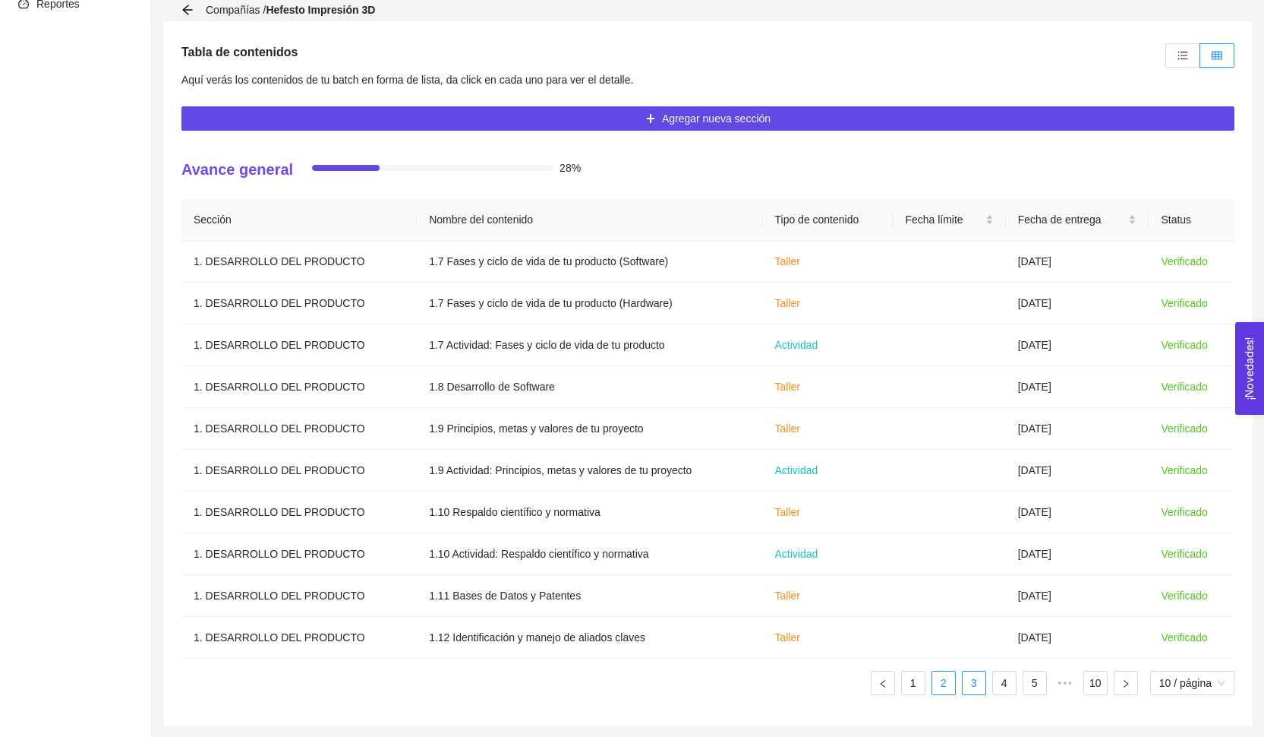
click at [973, 685] on link "3" at bounding box center [974, 682] width 23 height 23
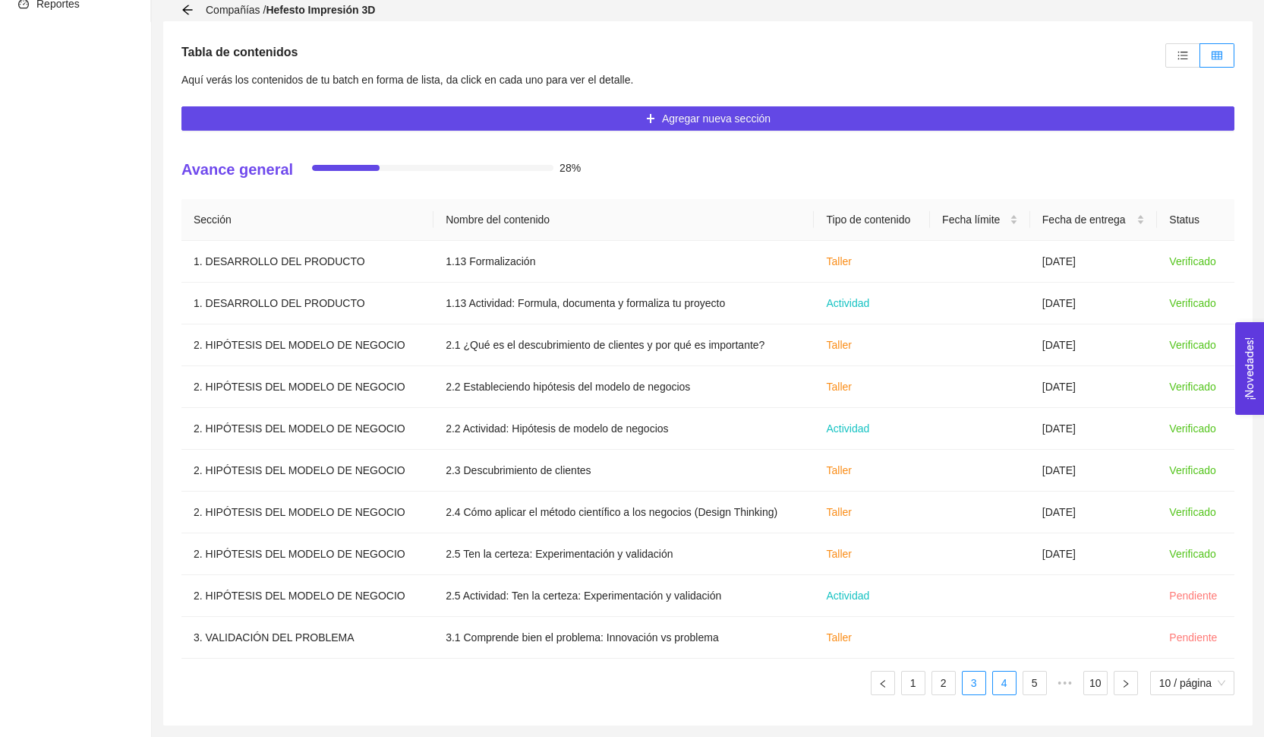
click at [994, 686] on link "4" at bounding box center [1004, 682] width 23 height 23
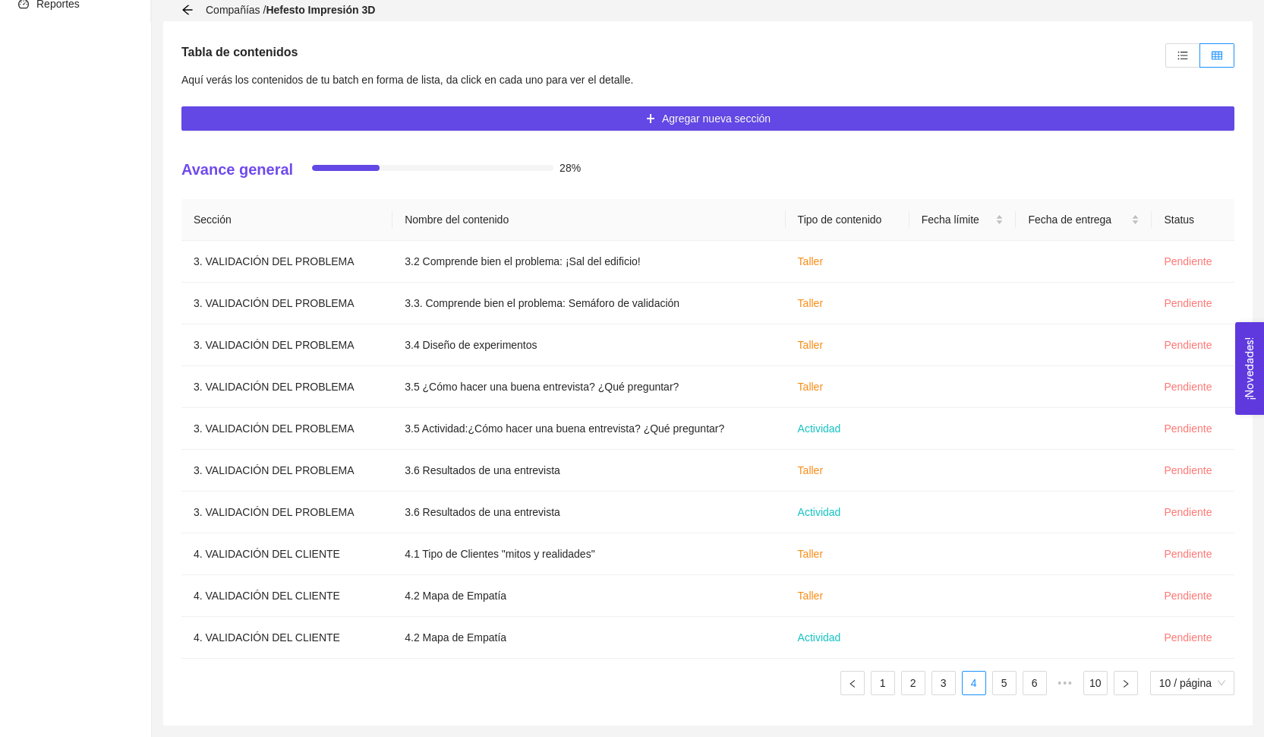
scroll to position [264, 0]
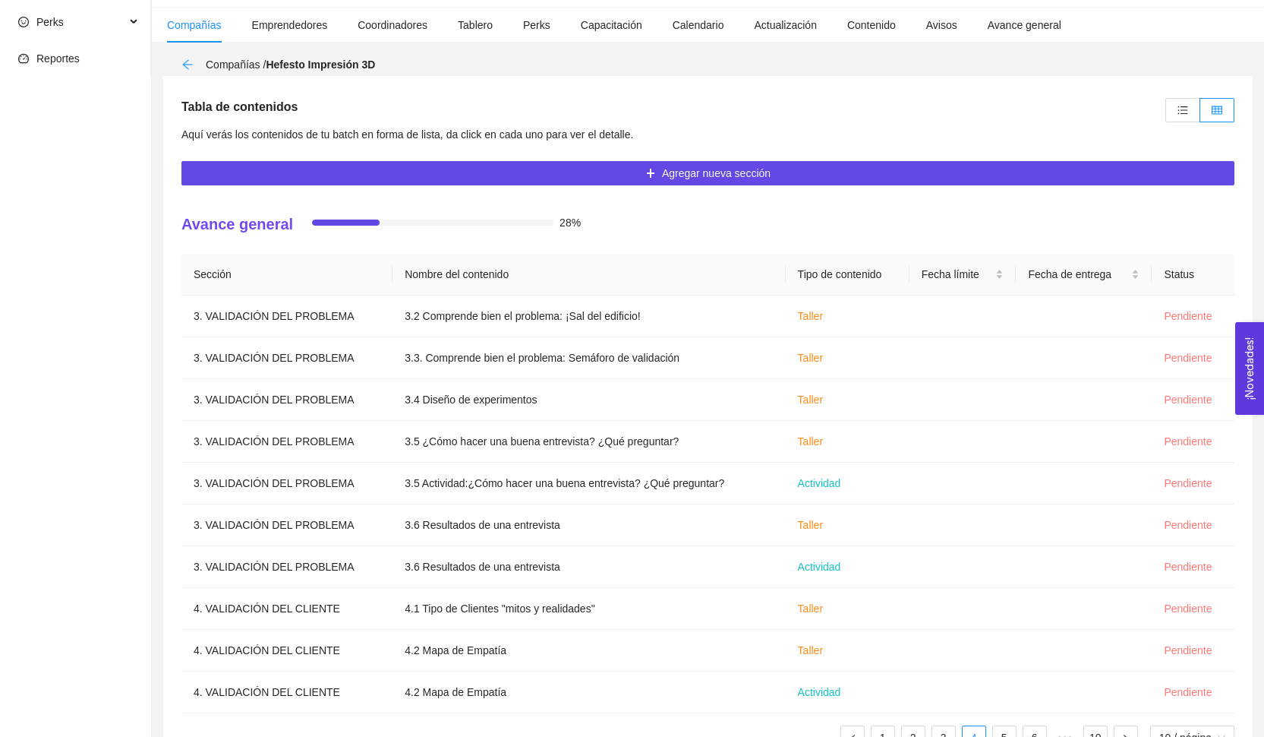
click at [192, 62] on icon "arrow-left" at bounding box center [187, 64] width 12 height 12
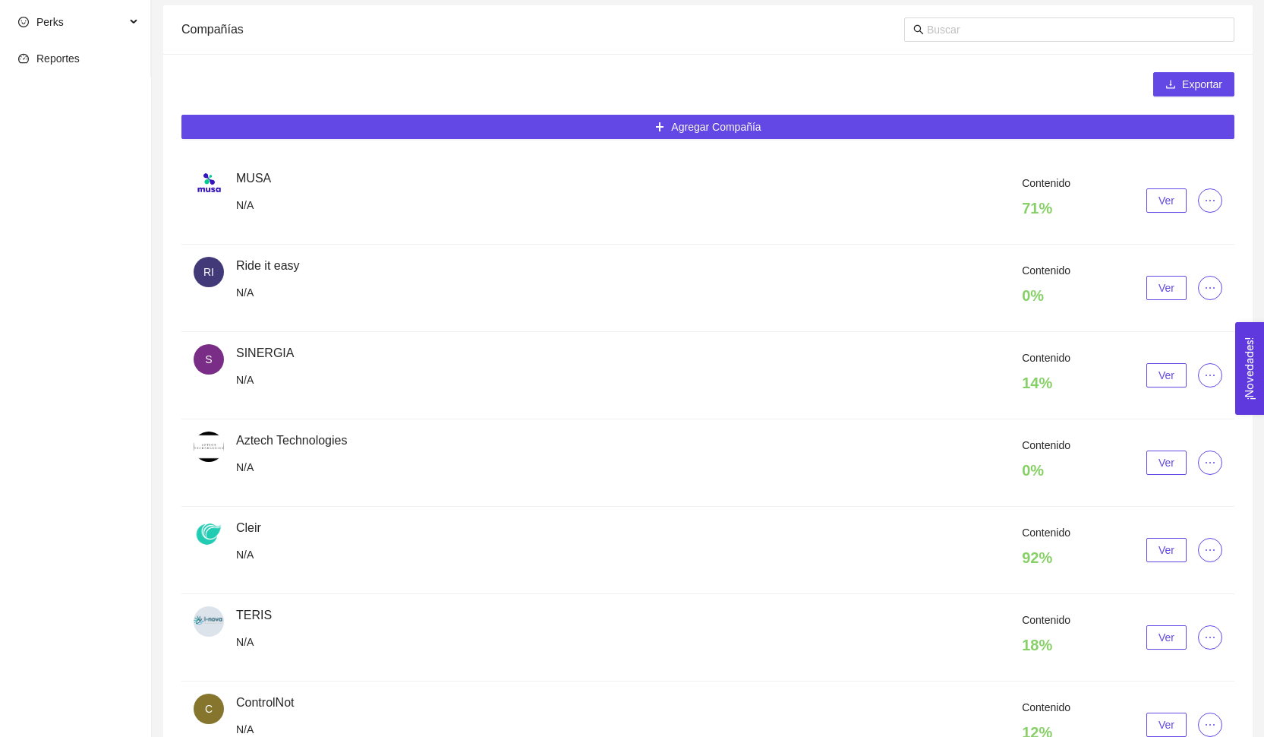
scroll to position [48, 0]
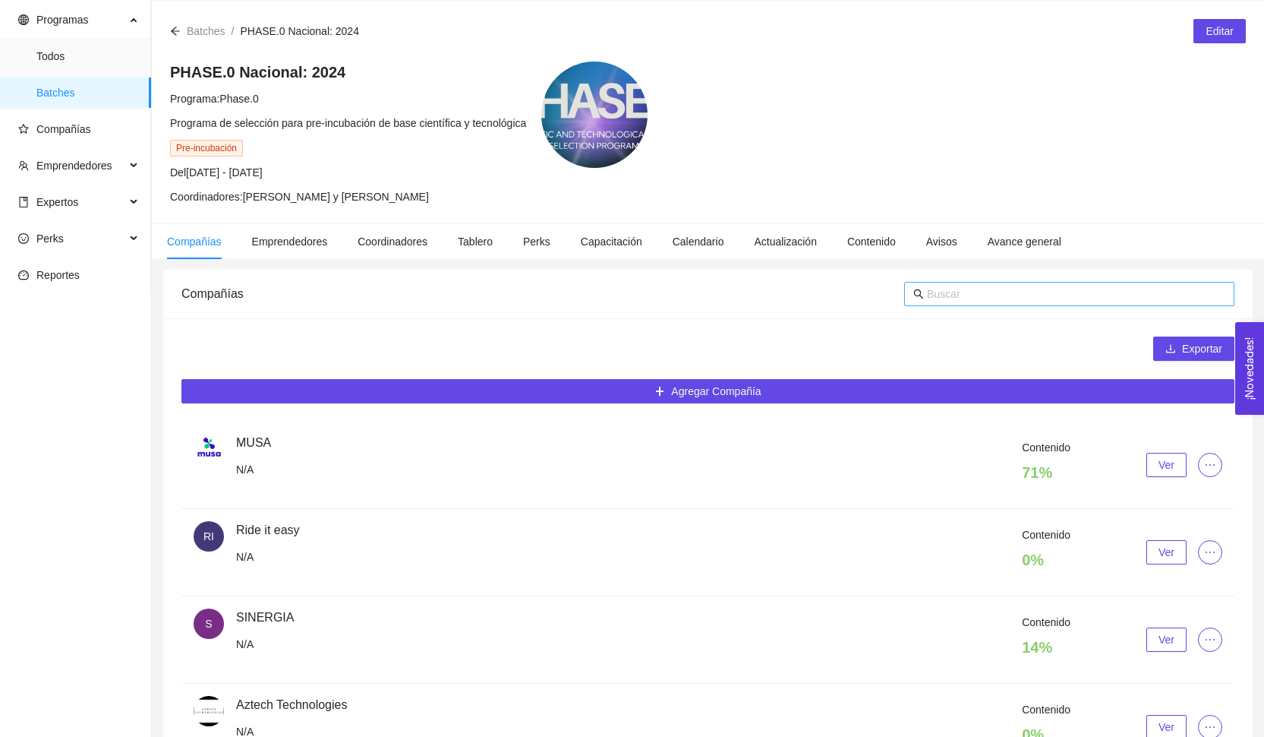
click at [928, 291] on input "text" at bounding box center [1076, 293] width 298 height 17
type input "ski"
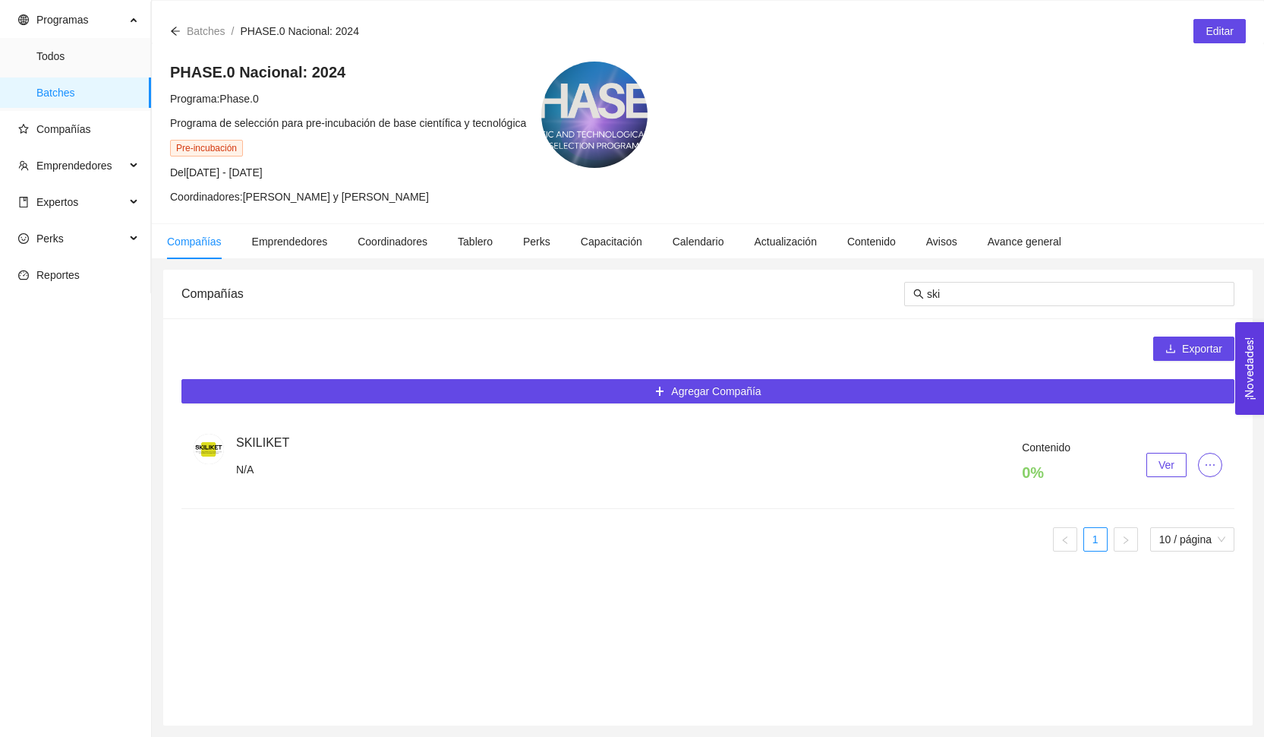
click at [1159, 459] on span "Ver" at bounding box center [1167, 464] width 16 height 17
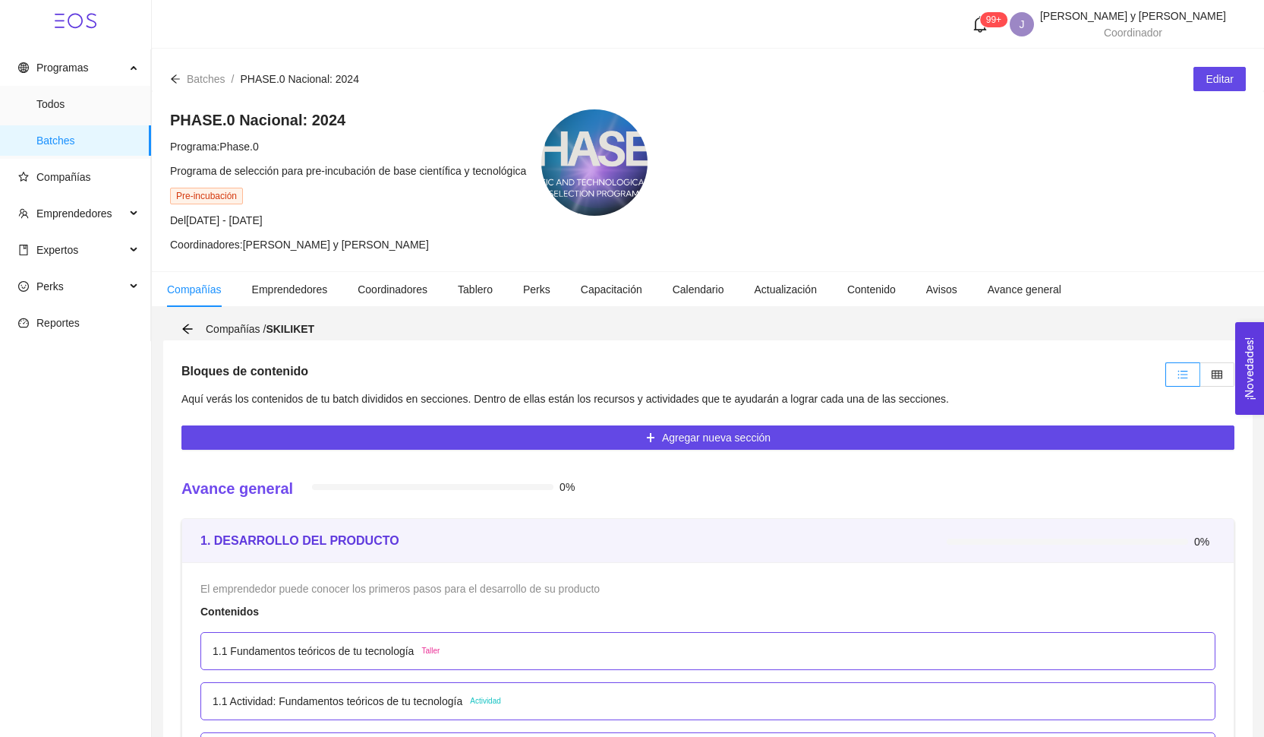
click at [1213, 383] on label at bounding box center [1217, 374] width 34 height 24
click at [1200, 378] on input "radio" at bounding box center [1200, 378] width 0 height 0
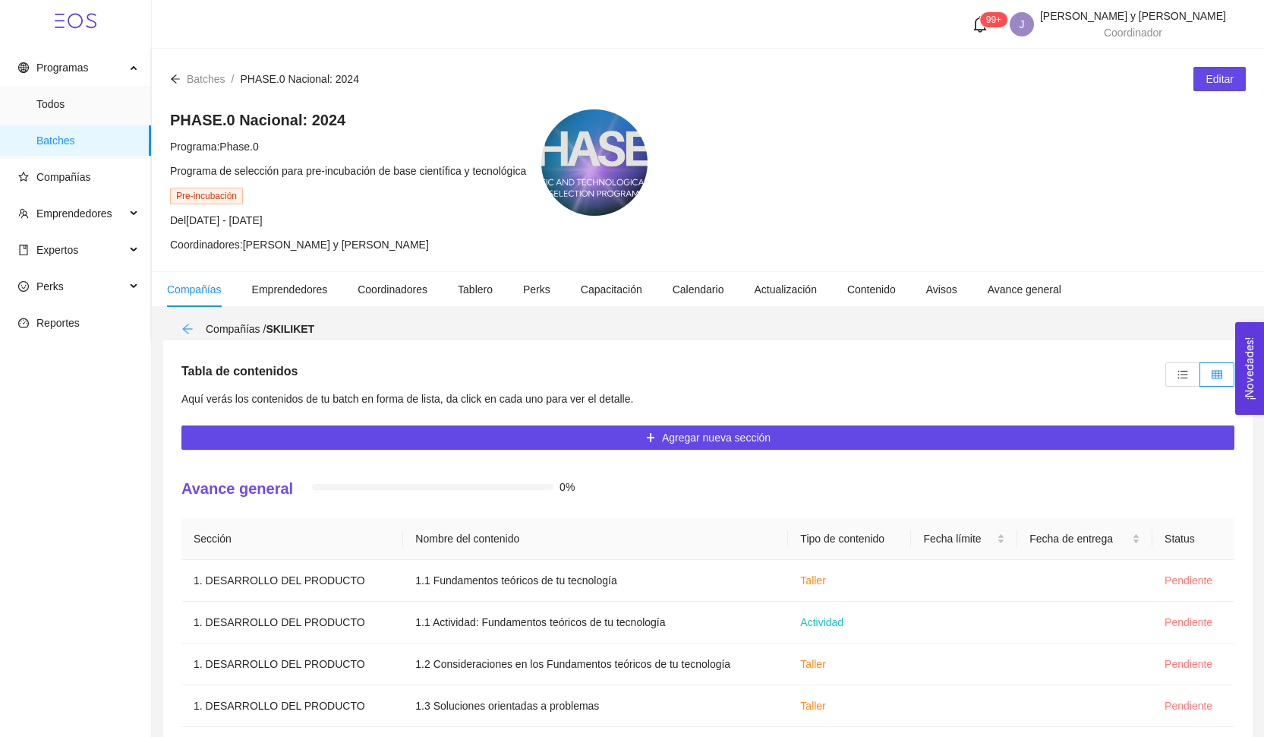
click at [191, 329] on icon "arrow-left" at bounding box center [187, 328] width 10 height 10
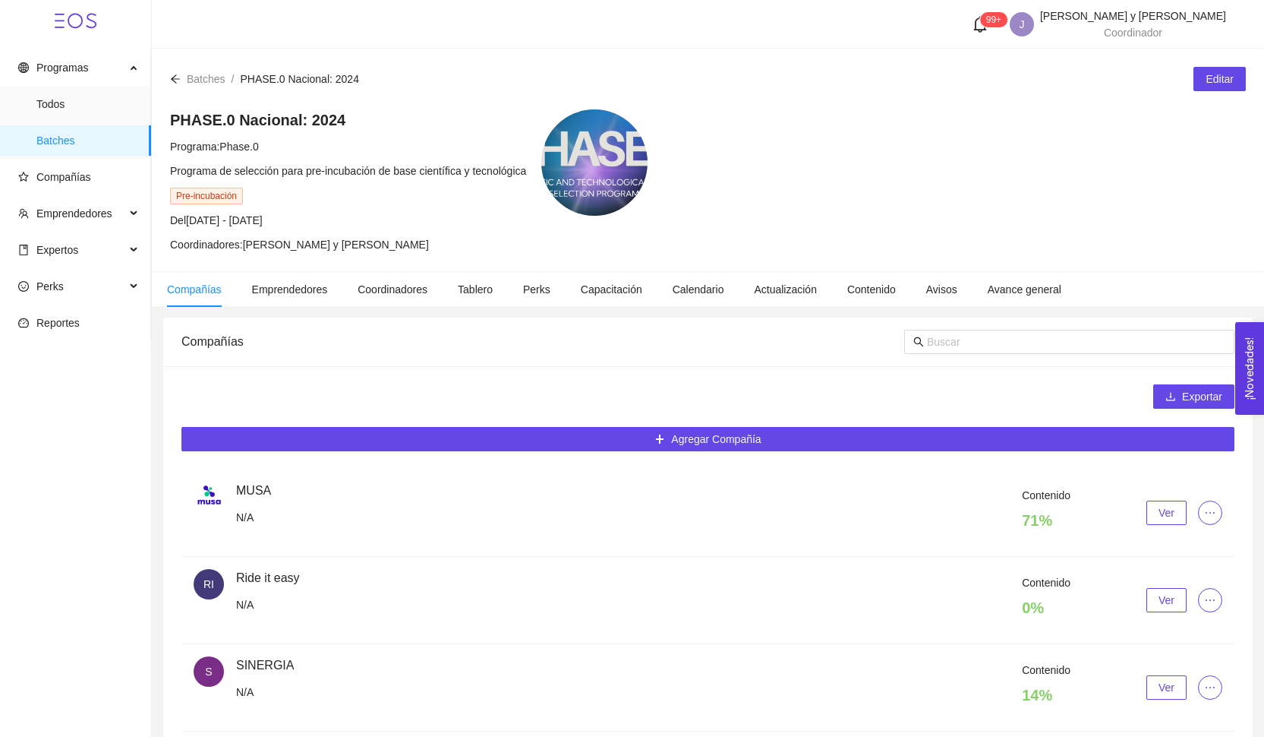
scroll to position [48, 0]
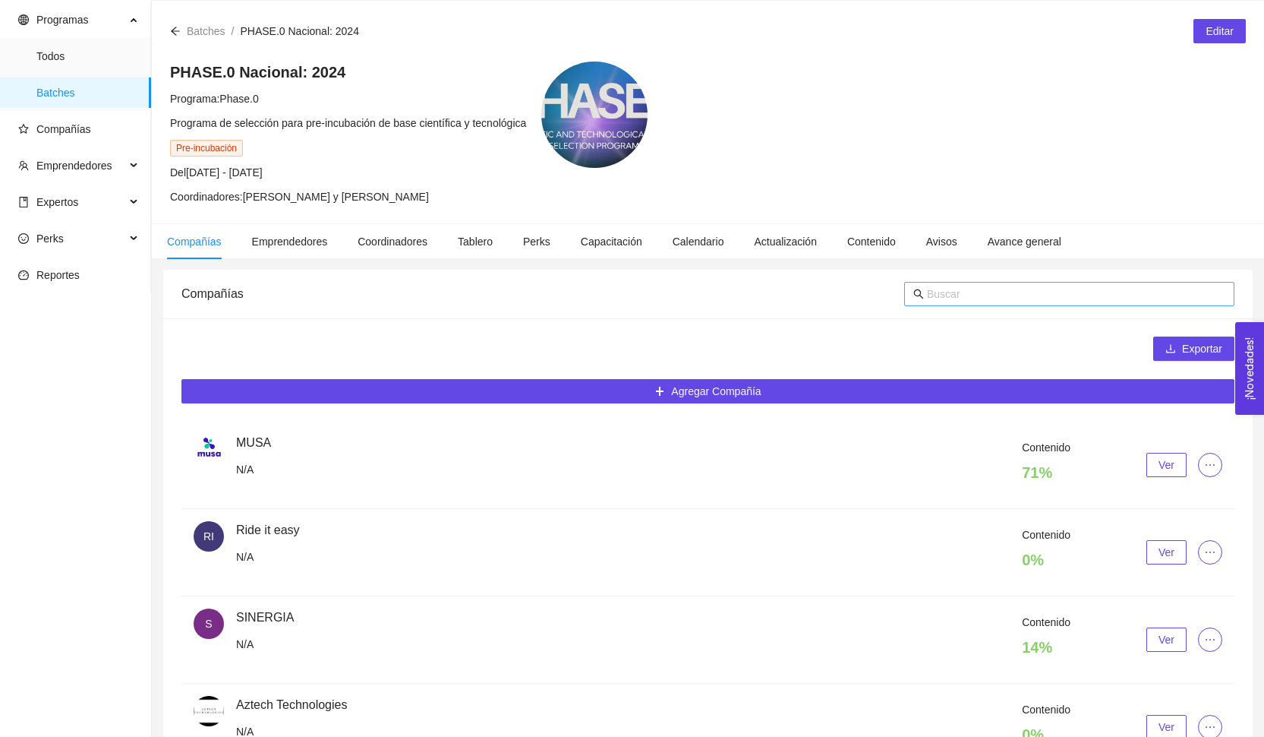
click at [998, 292] on input "text" at bounding box center [1076, 293] width 298 height 17
type input "eme"
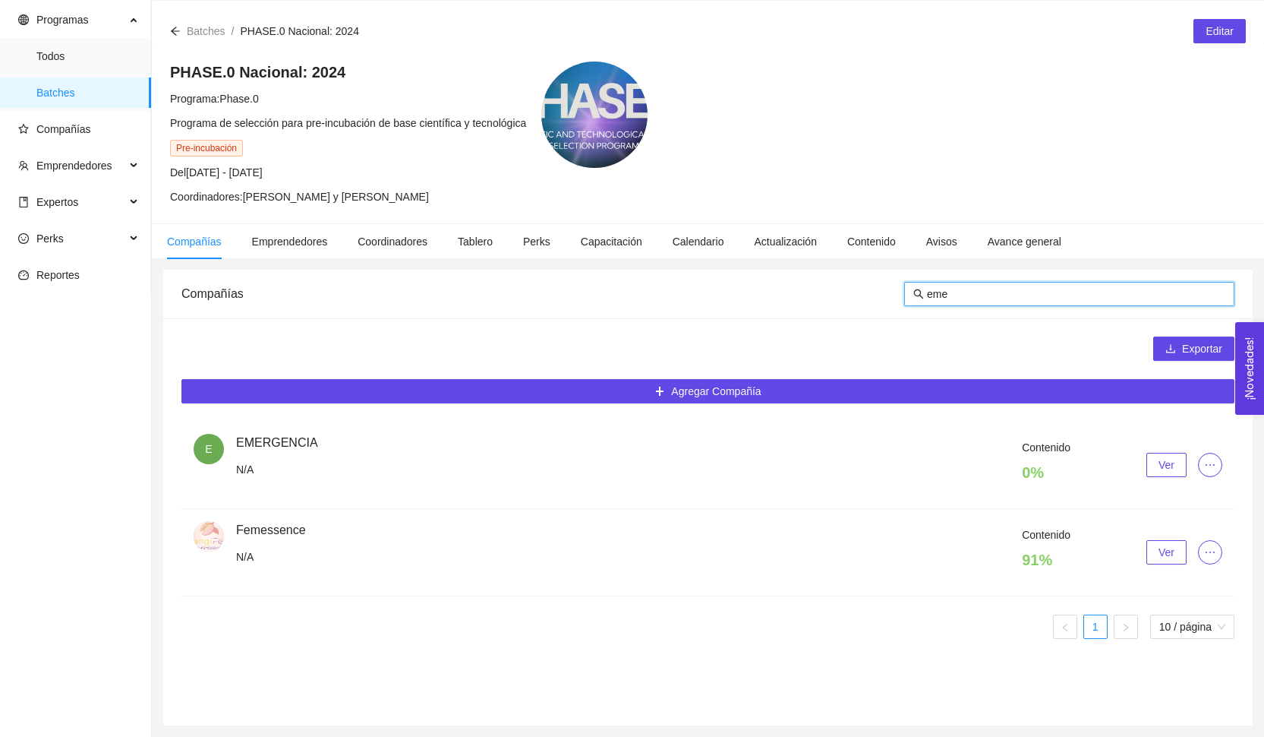
click at [1163, 473] on button "Ver" at bounding box center [1167, 465] width 40 height 24
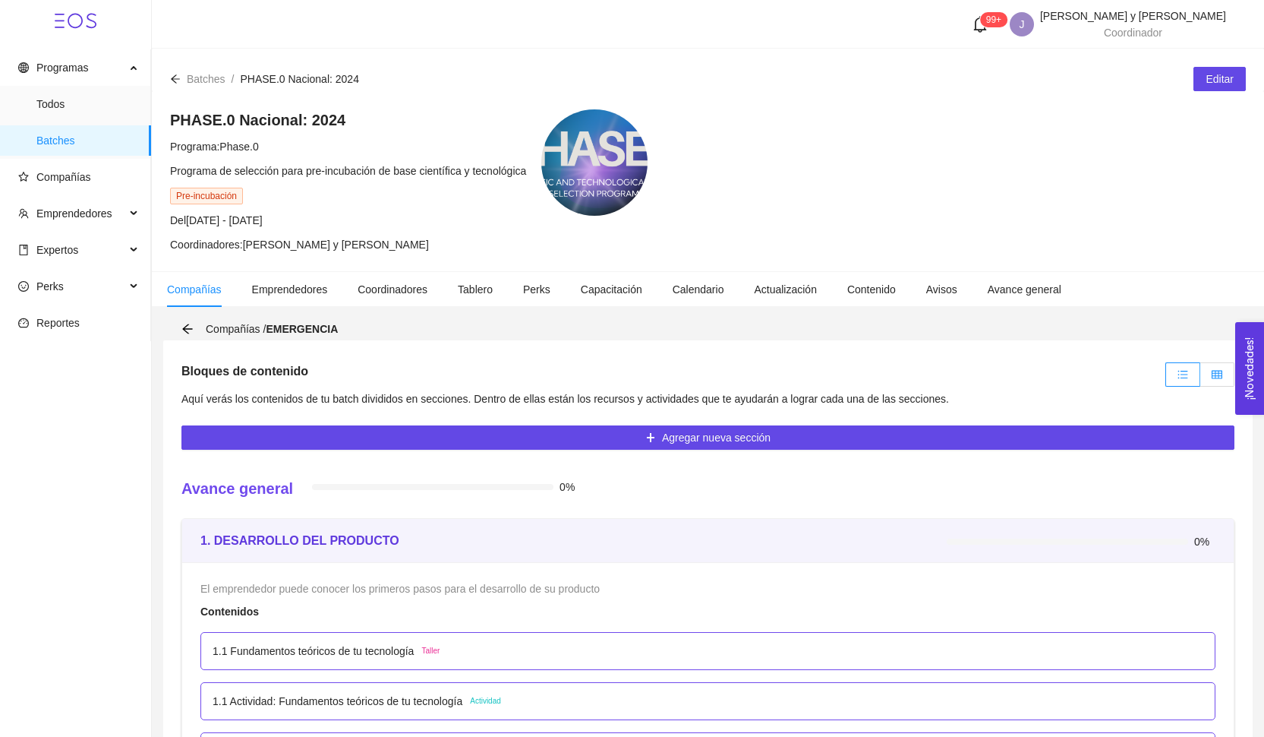
click at [1209, 380] on label at bounding box center [1217, 374] width 34 height 24
click at [1200, 378] on input "radio" at bounding box center [1200, 378] width 0 height 0
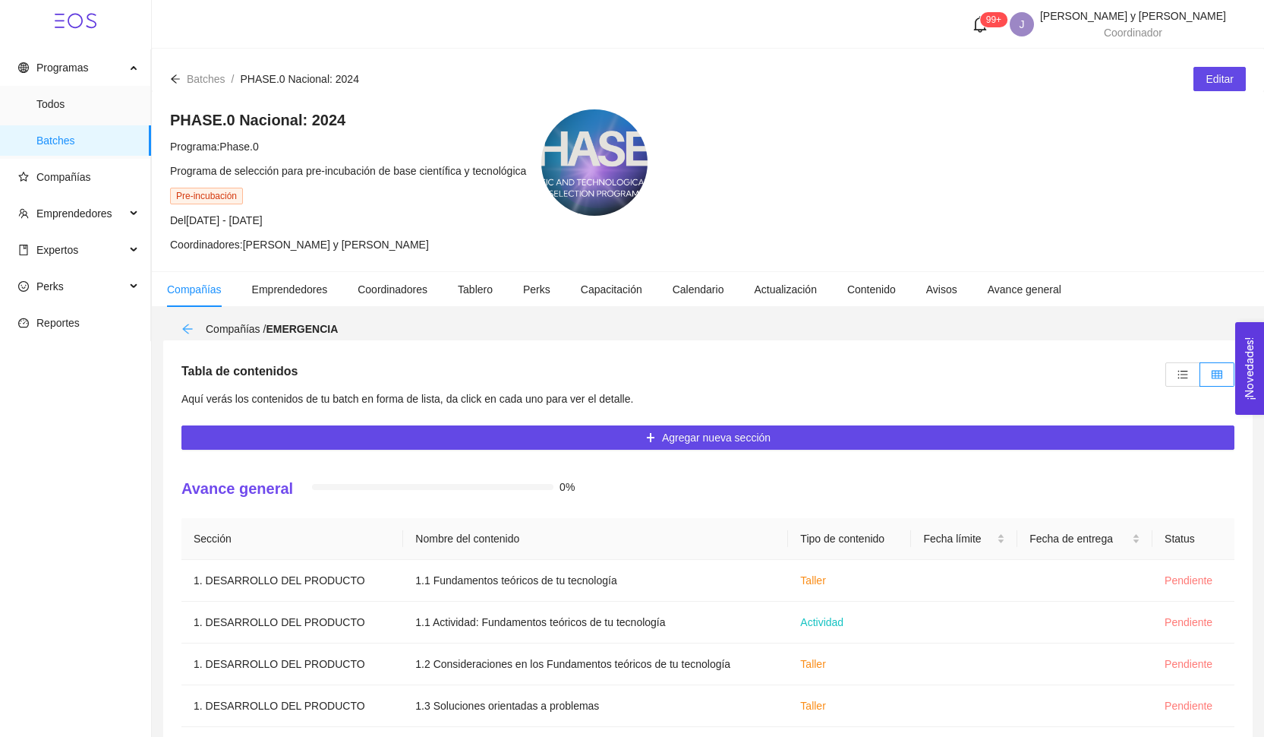
click at [187, 326] on icon "arrow-left" at bounding box center [187, 329] width 12 height 12
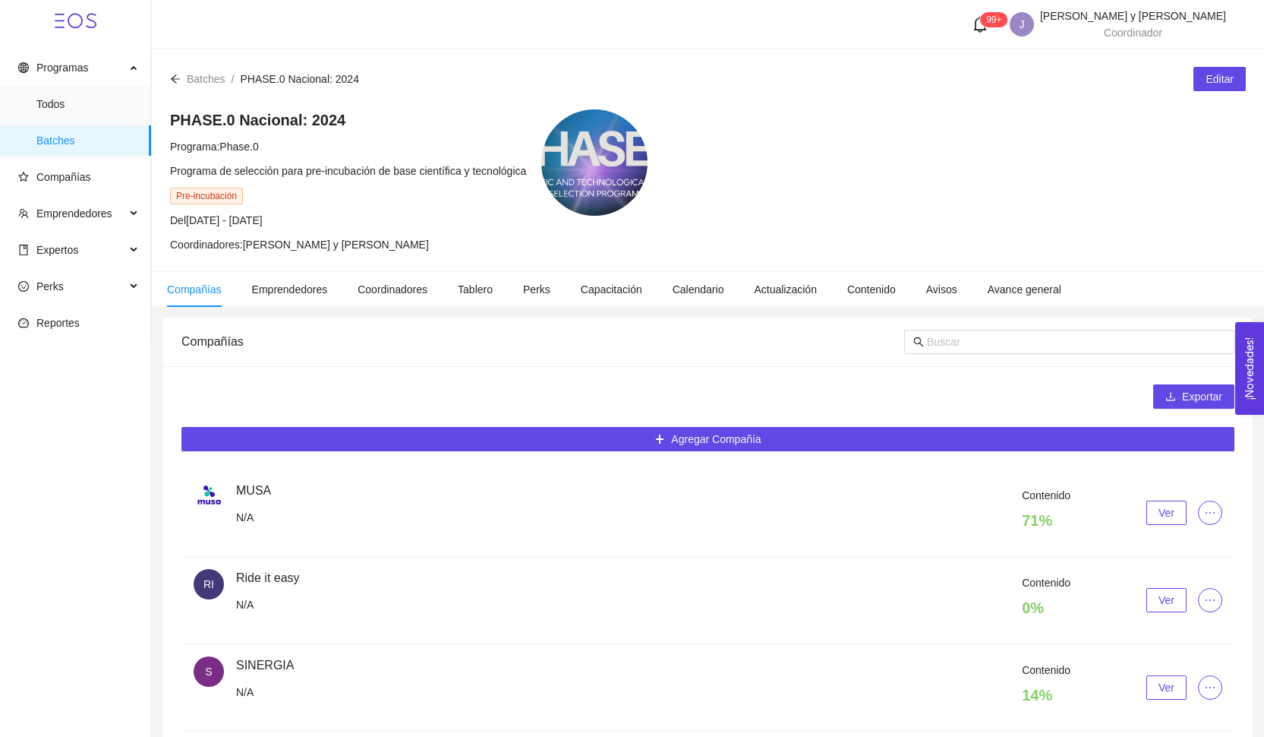
scroll to position [48, 0]
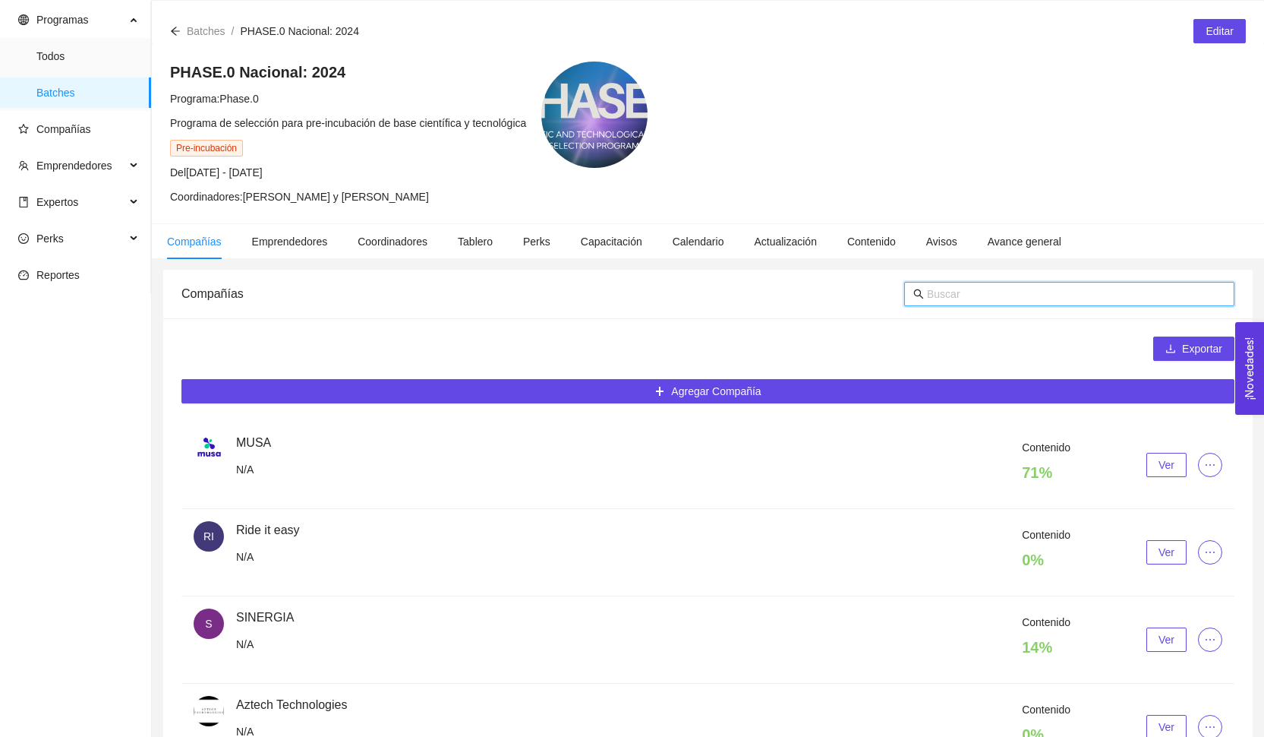
click at [1019, 295] on input "text" at bounding box center [1076, 293] width 298 height 17
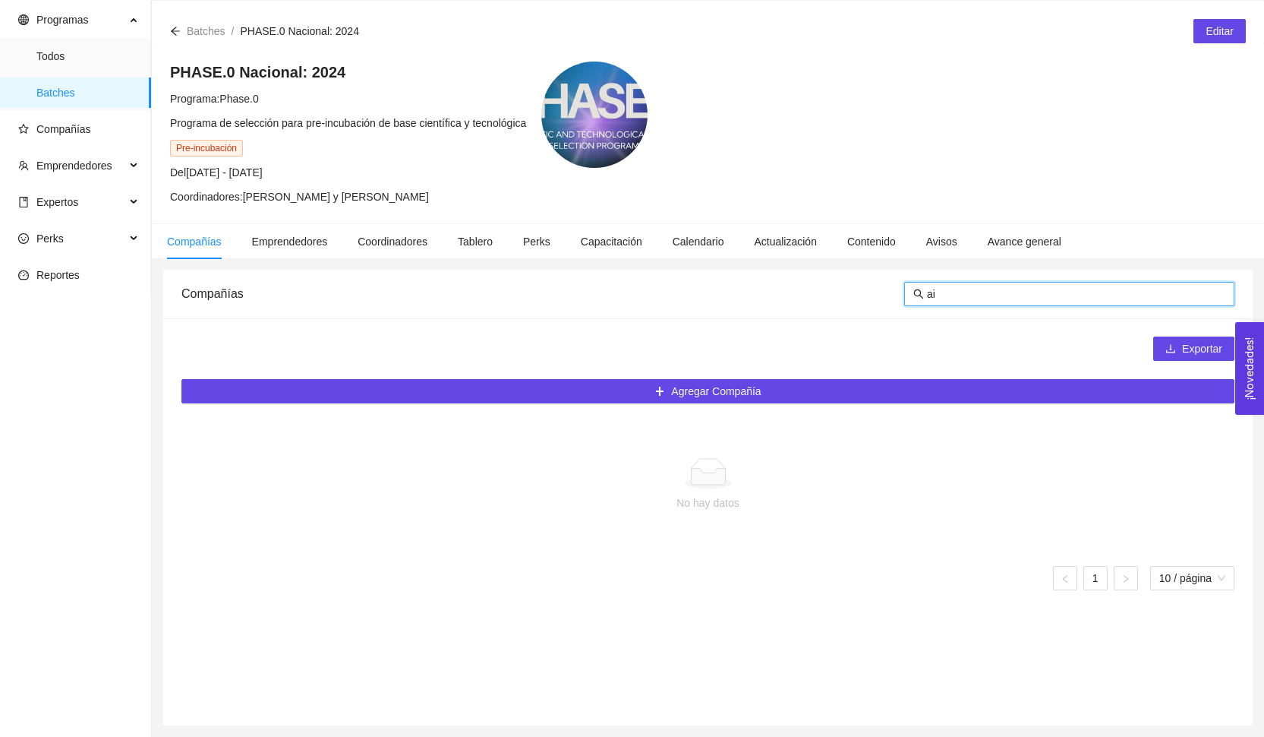
type input "a"
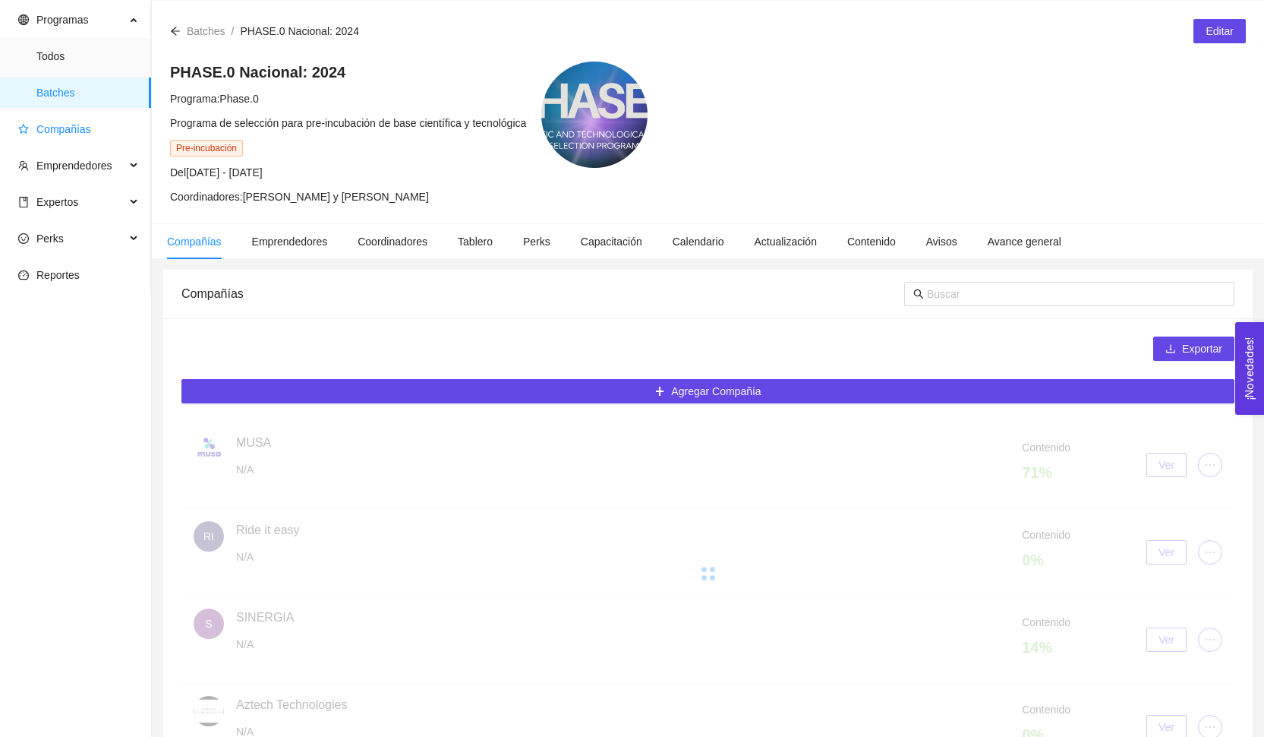
click at [87, 125] on span "Compañías" at bounding box center [63, 129] width 55 height 12
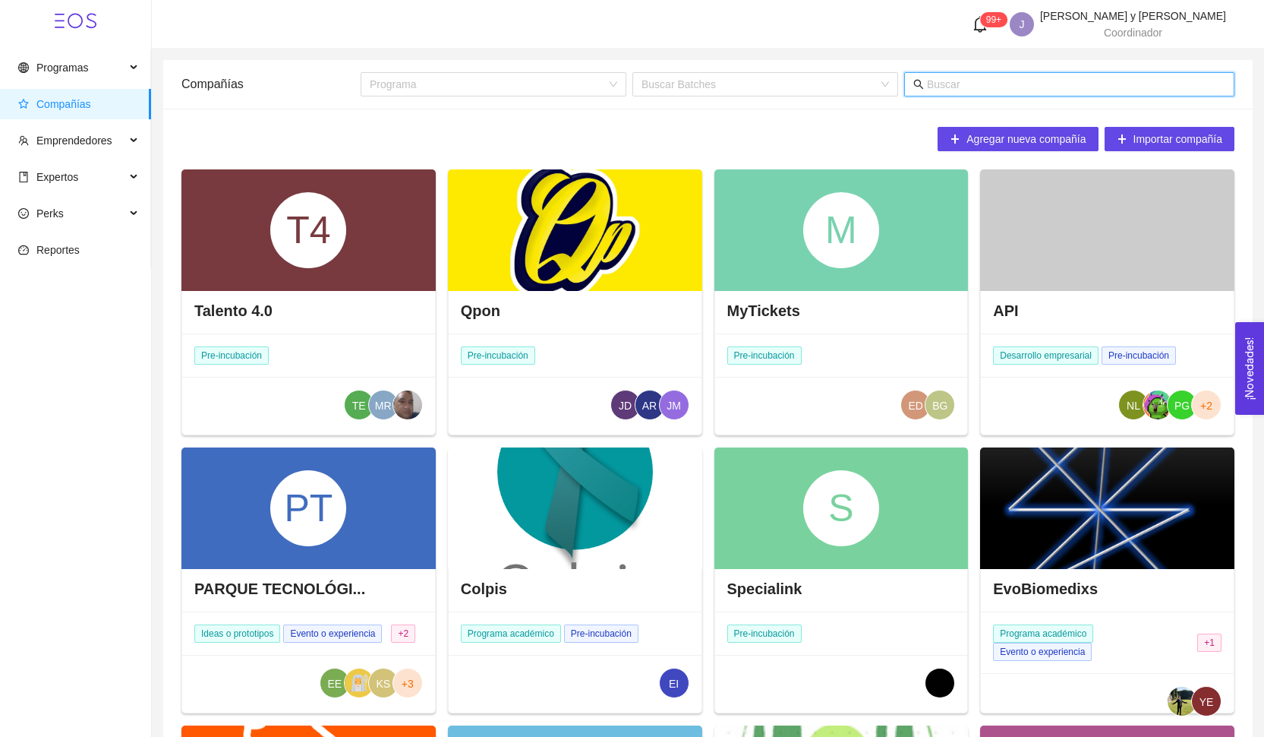
click at [1033, 91] on input "text" at bounding box center [1076, 84] width 298 height 17
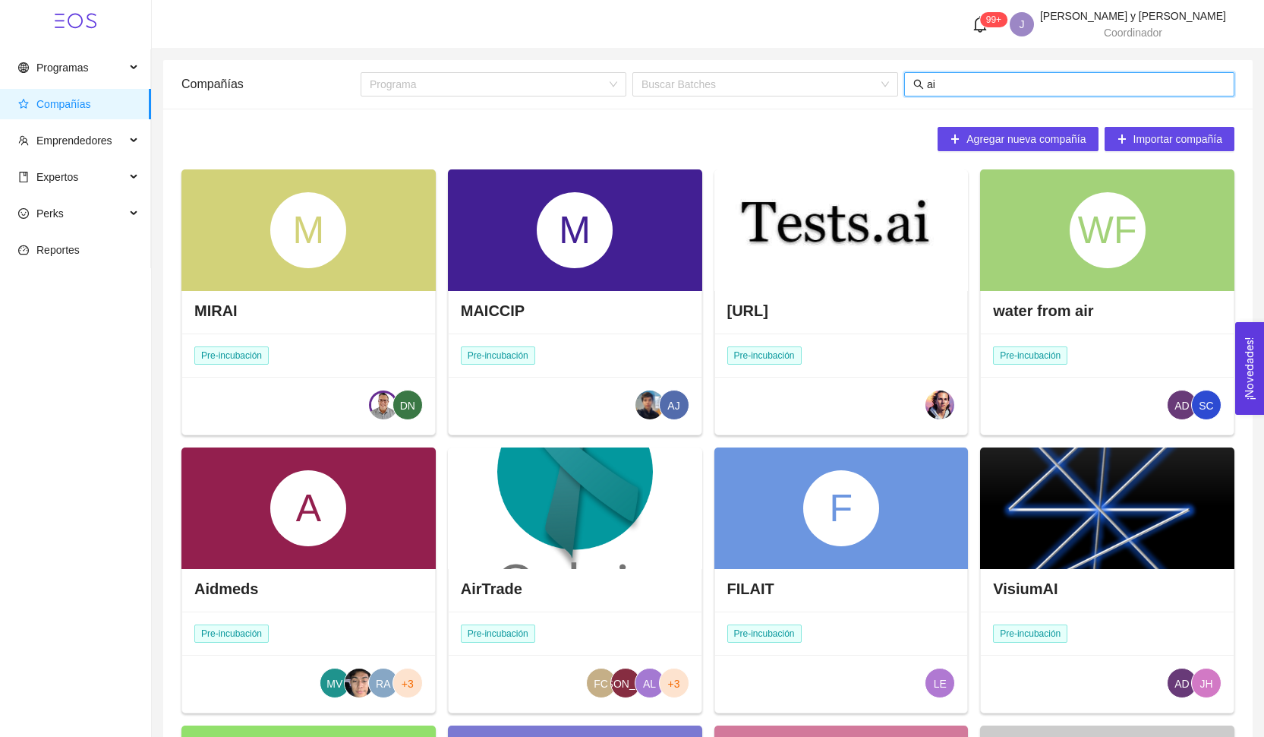
type input "aik"
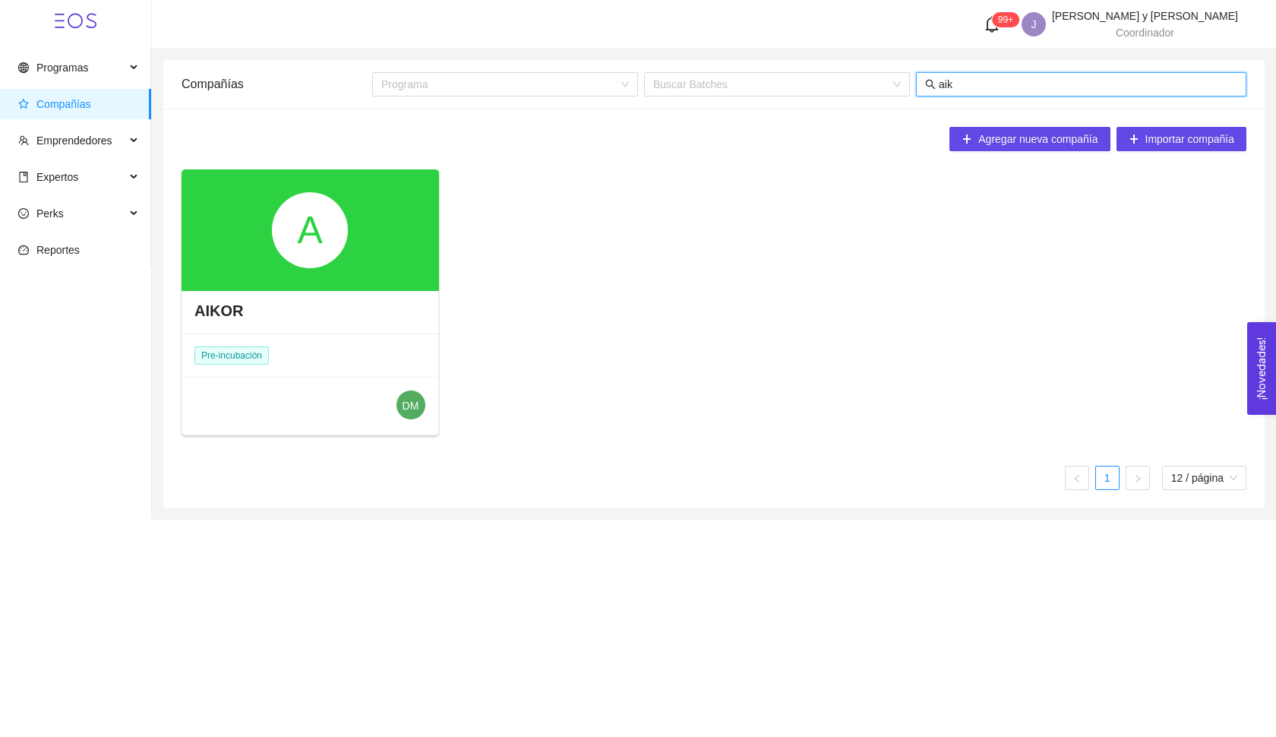
click at [340, 213] on div "A" at bounding box center [310, 230] width 76 height 76
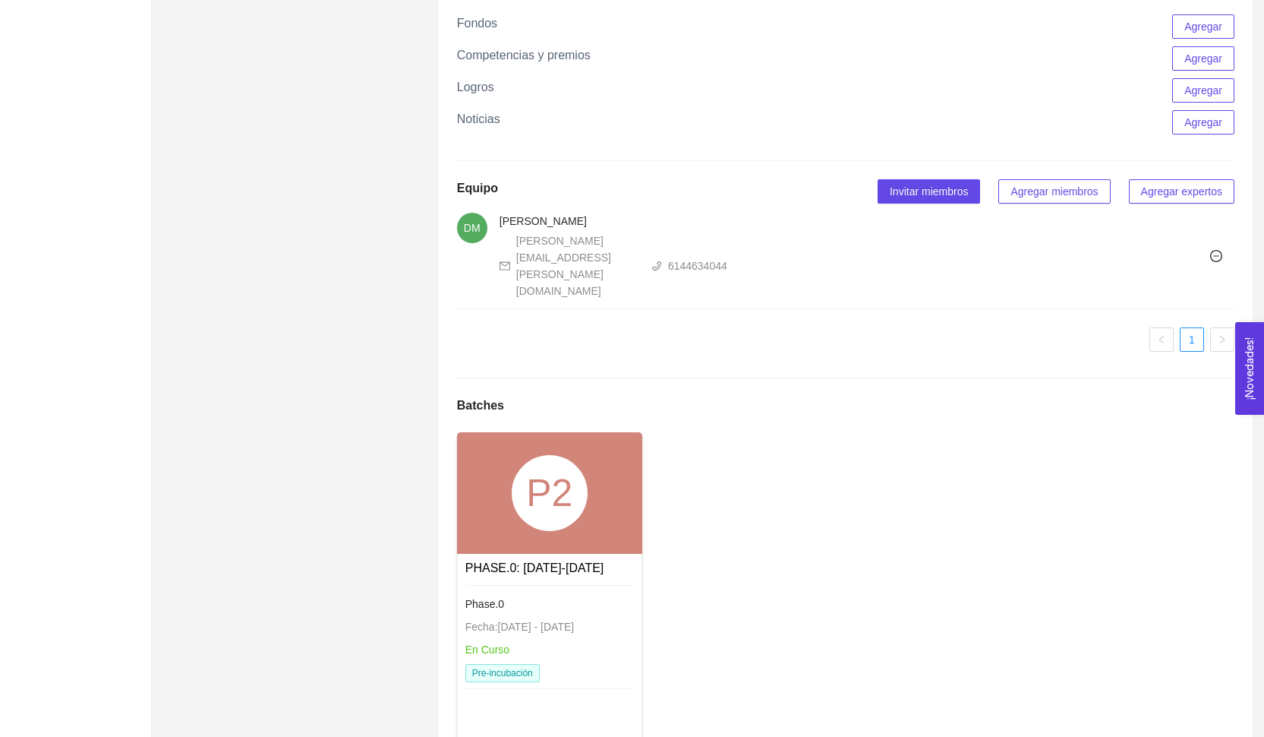
scroll to position [1149, 0]
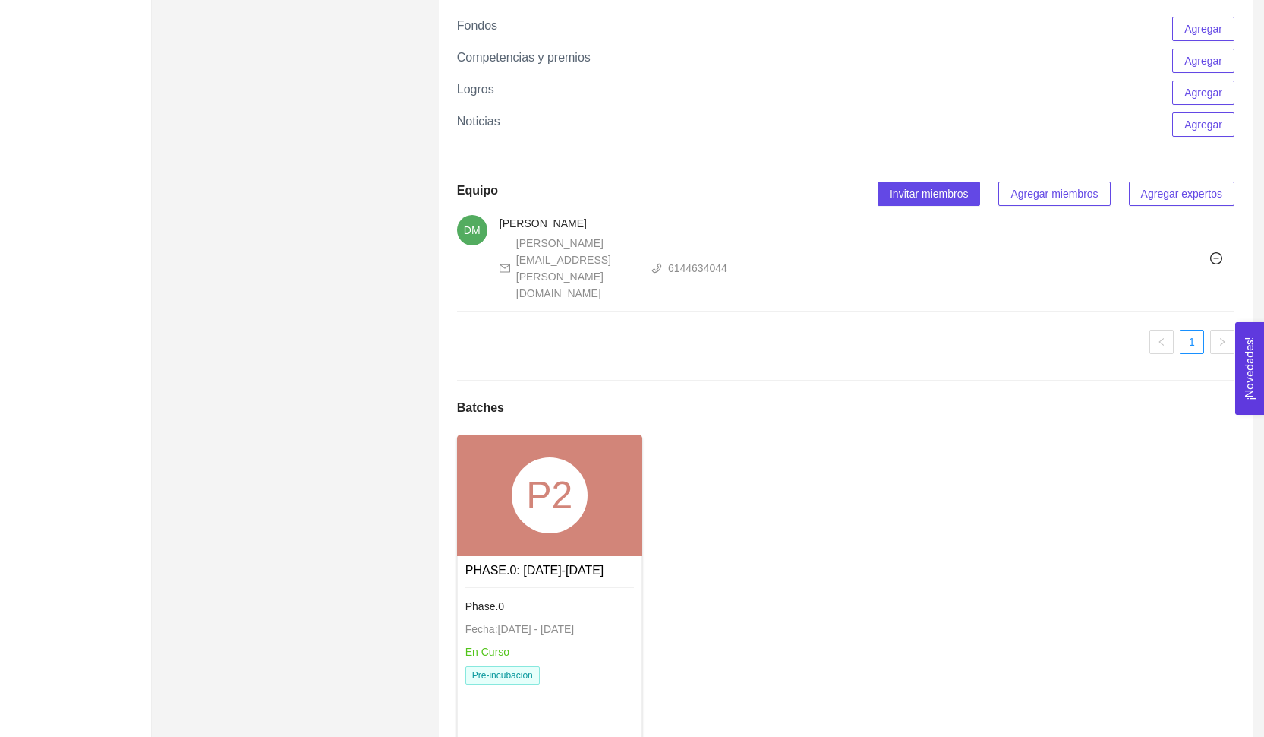
click at [546, 457] on div "P2" at bounding box center [550, 495] width 76 height 76
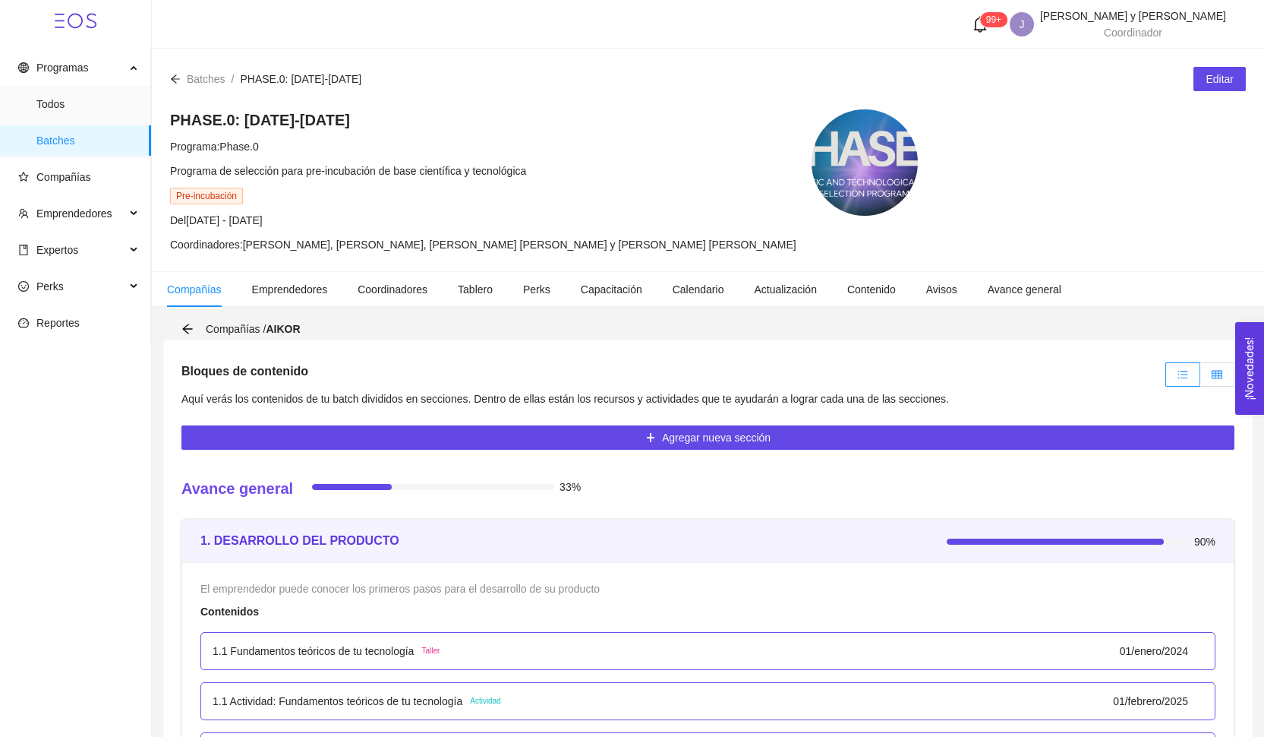
click at [1203, 386] on label at bounding box center [1217, 374] width 34 height 24
click at [1200, 378] on input "radio" at bounding box center [1200, 378] width 0 height 0
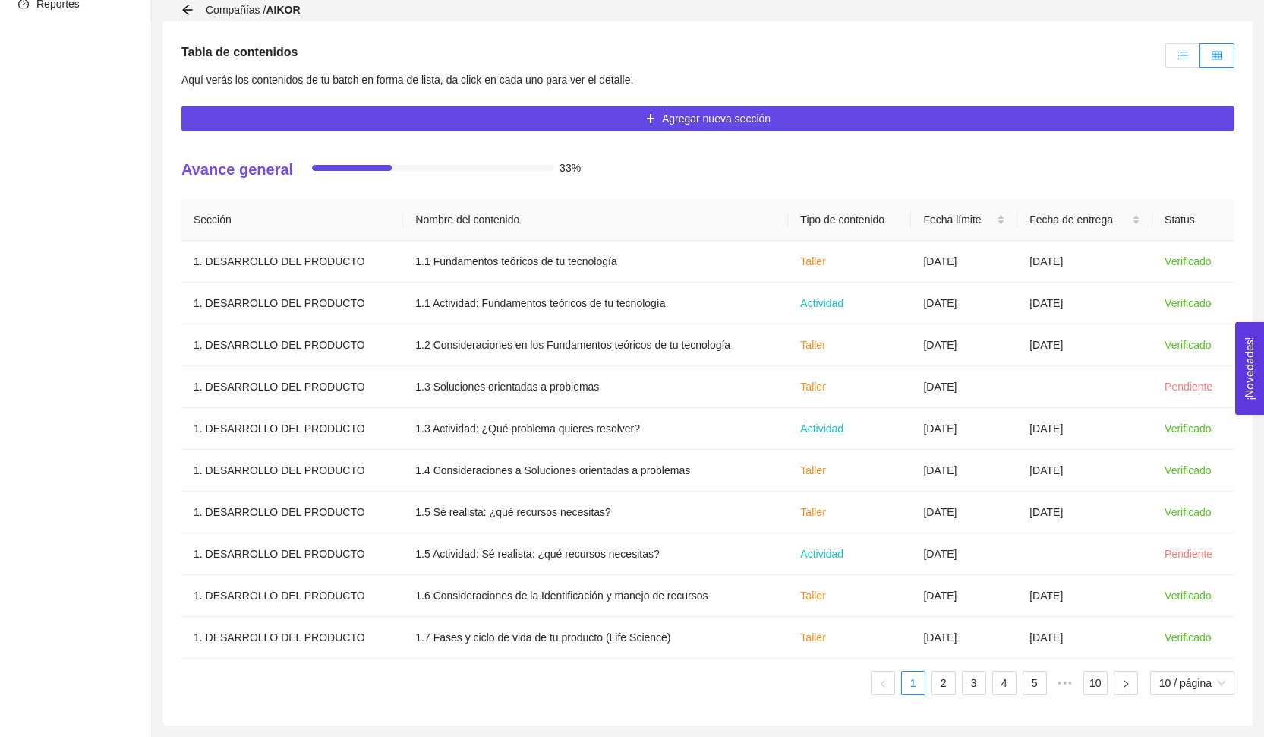
scroll to position [319, 0]
click at [1178, 46] on label at bounding box center [1183, 55] width 35 height 24
click at [1166, 59] on input "radio" at bounding box center [1166, 59] width 0 height 0
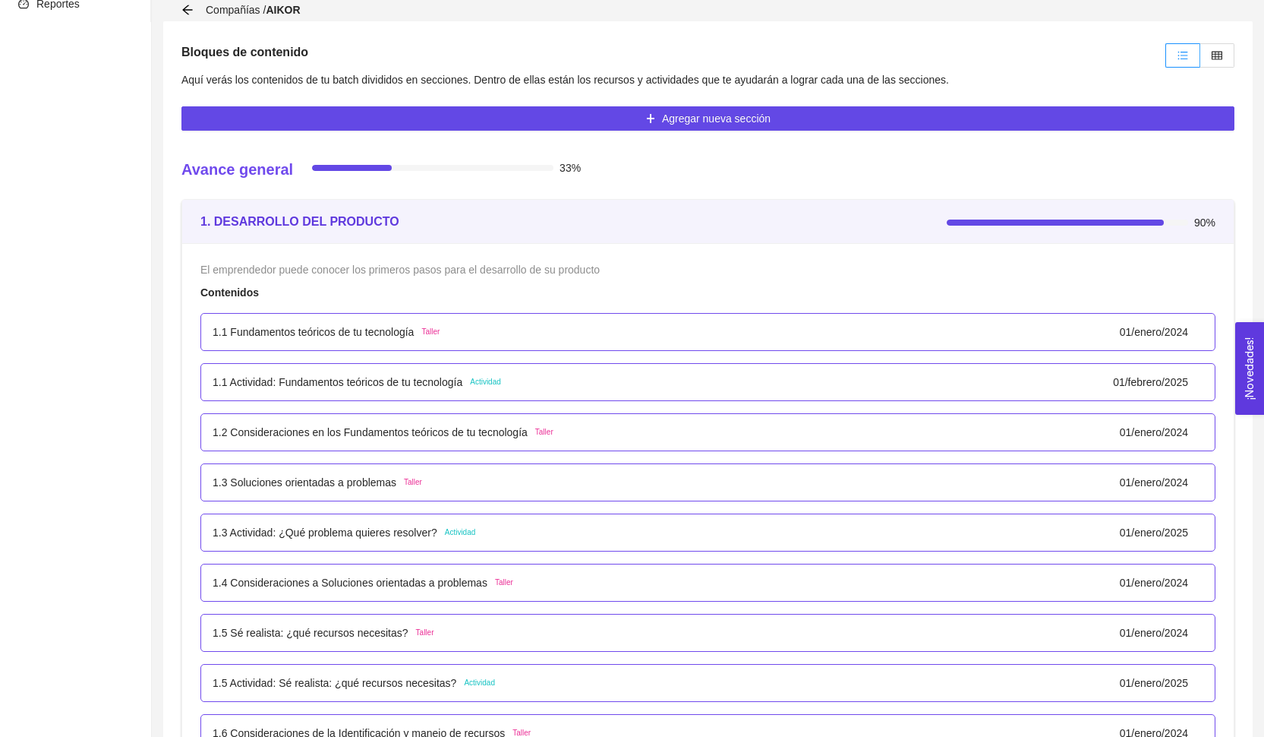
scroll to position [12, 0]
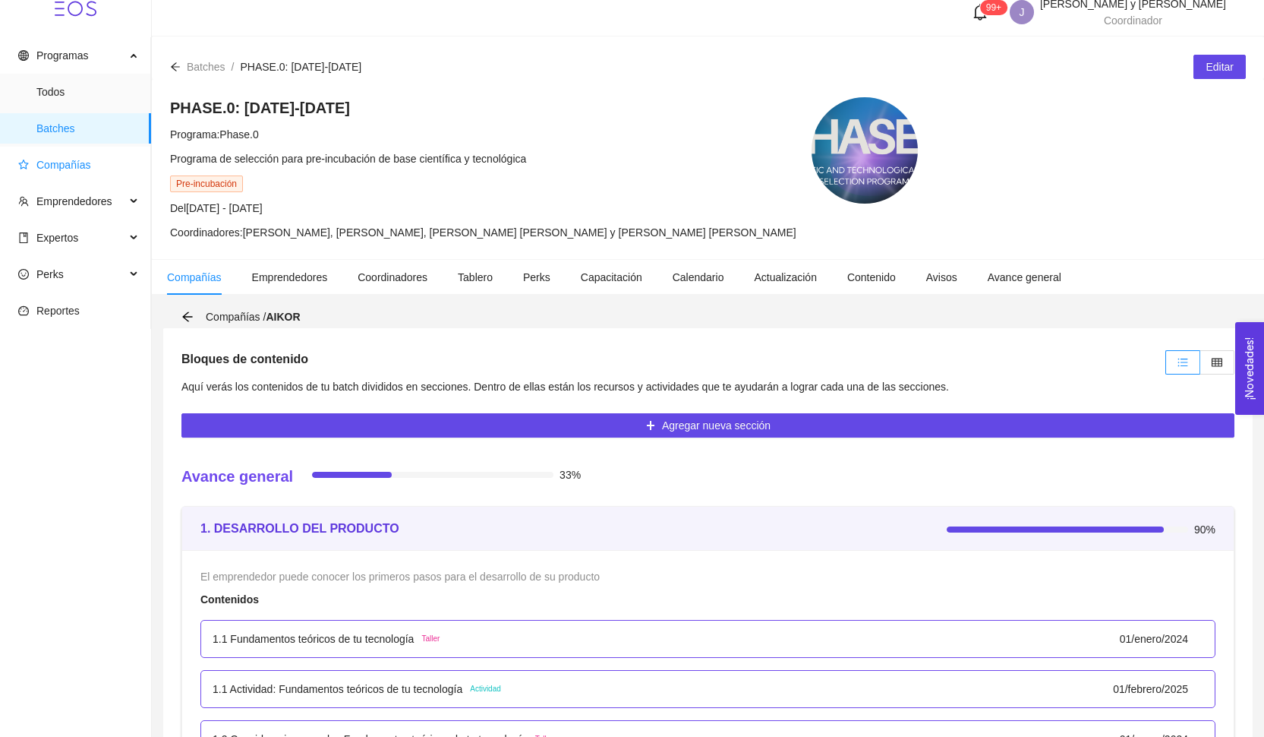
click at [66, 159] on span "Compañías" at bounding box center [63, 165] width 55 height 12
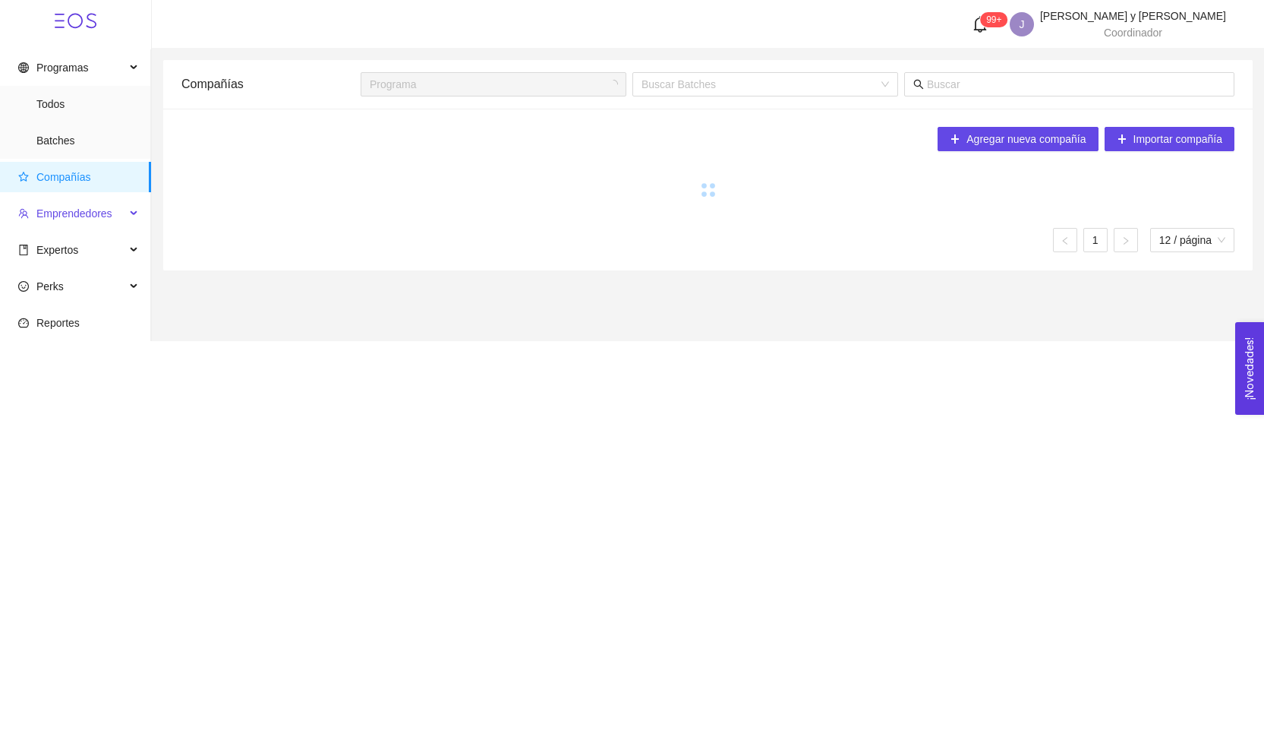
click at [89, 134] on ul "Programas Todos Batches Compañías Emprendedores Expertos Perks Reportes" at bounding box center [75, 195] width 151 height 292
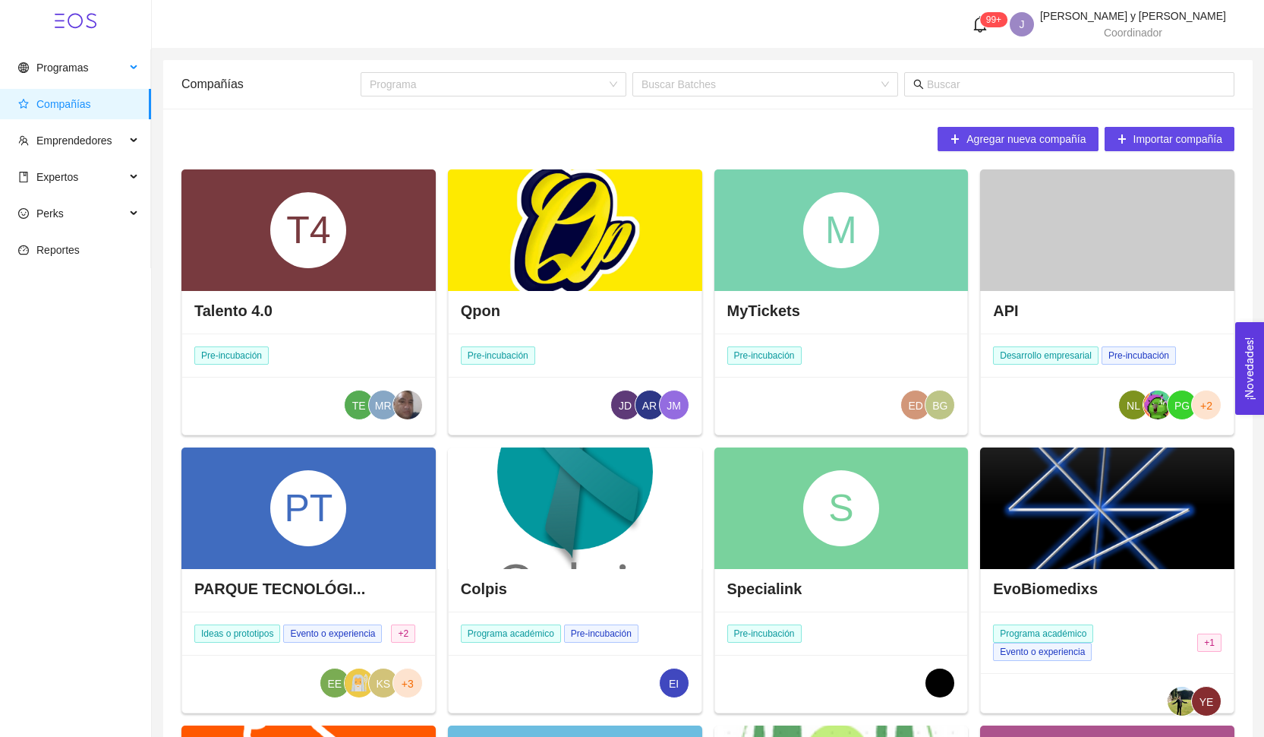
click at [98, 83] on li "Programas Todos Batches" at bounding box center [75, 68] width 150 height 33
click at [98, 71] on span "Programas" at bounding box center [71, 67] width 107 height 30
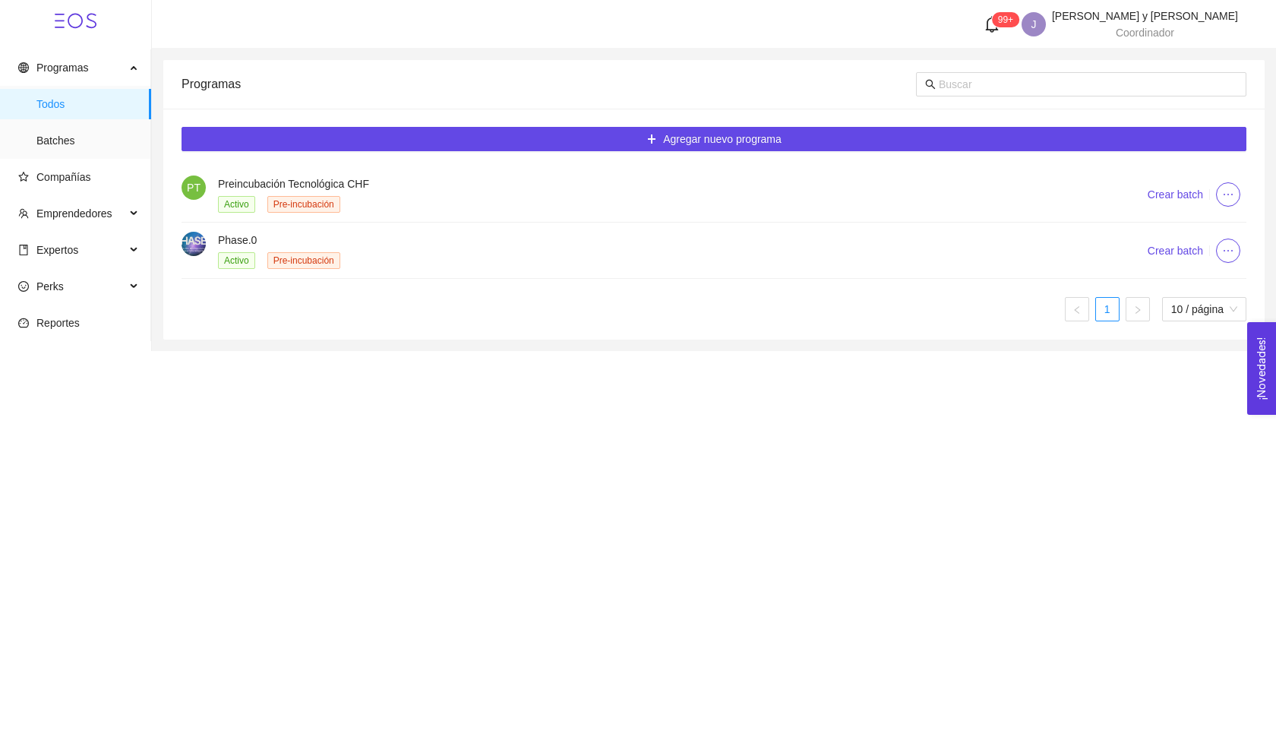
click at [339, 254] on span "Pre-incubación" at bounding box center [303, 260] width 73 height 17
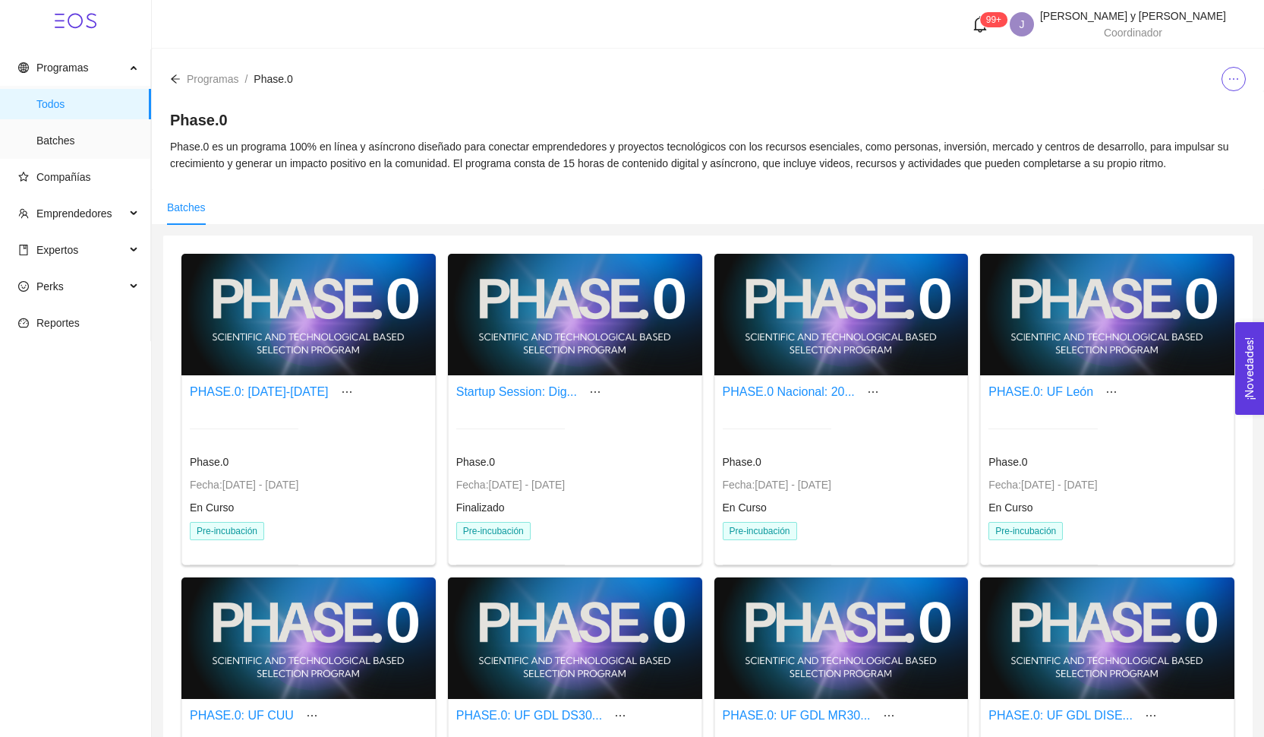
click at [825, 345] on div at bounding box center [841, 314] width 254 height 121
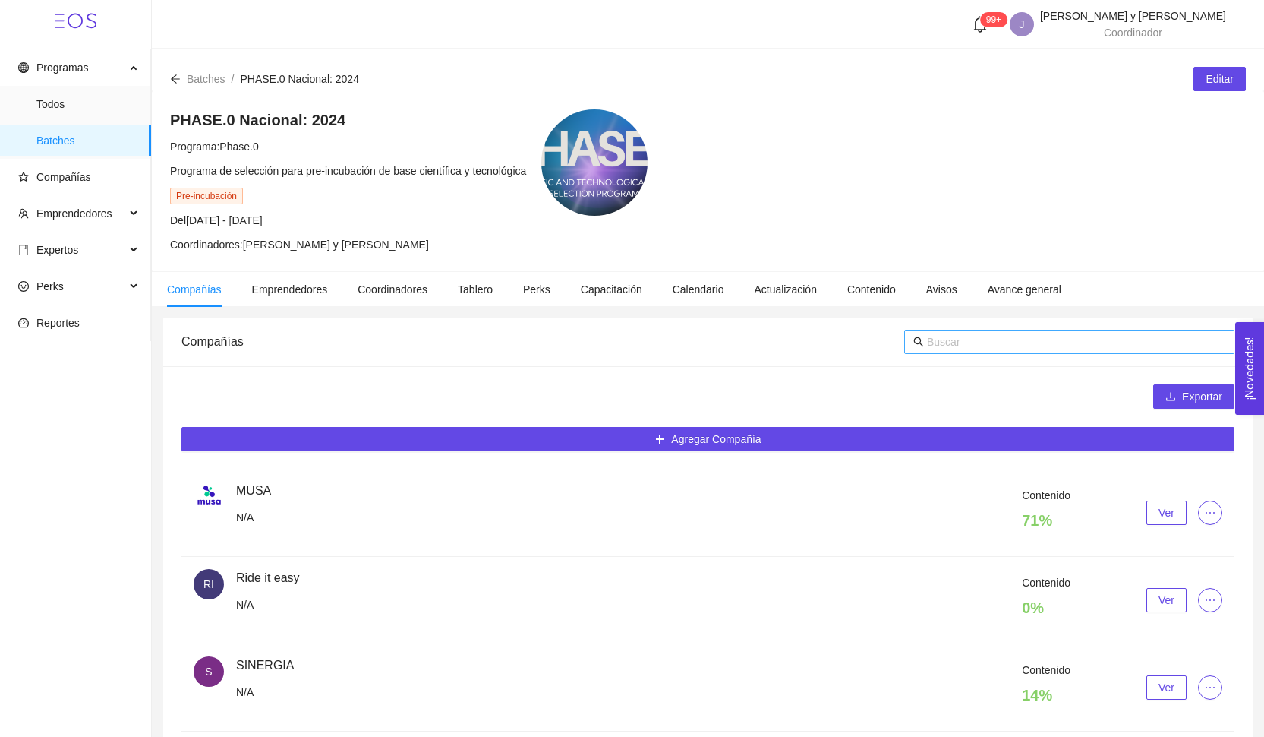
click at [931, 345] on input "text" at bounding box center [1076, 341] width 298 height 17
type input "sag"
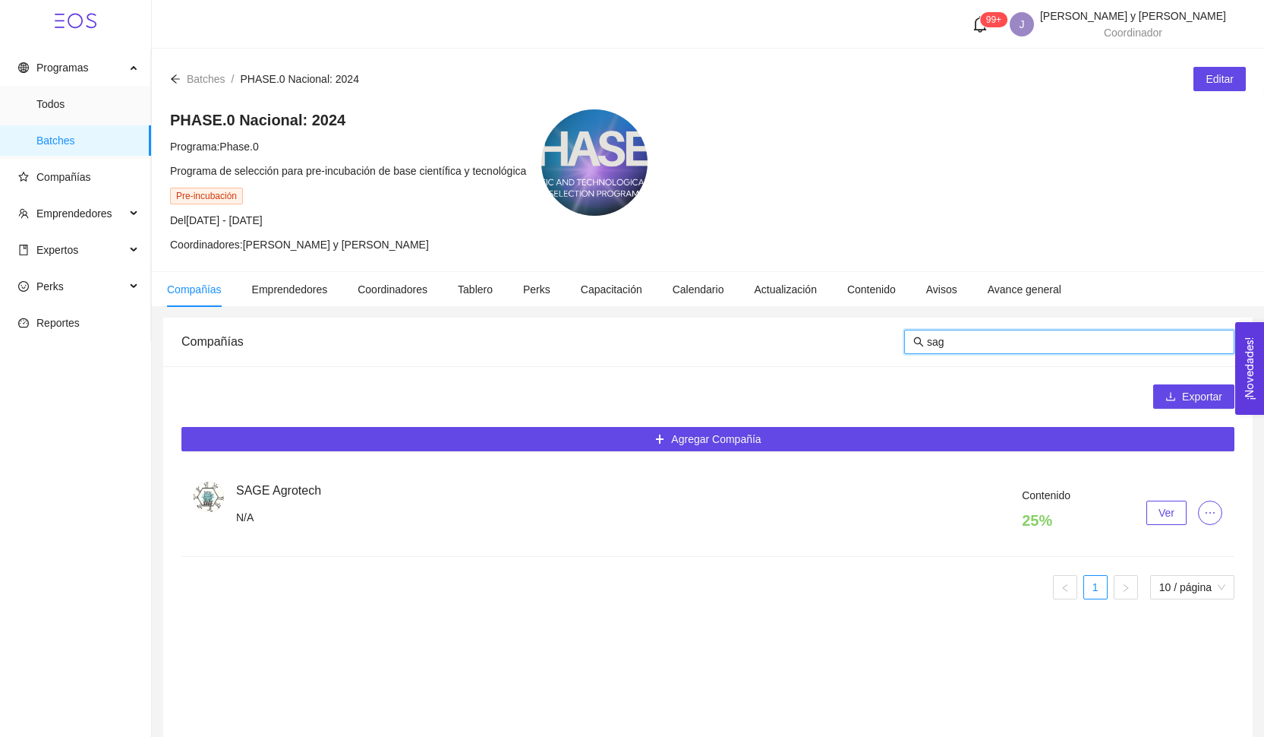
click at [1157, 512] on button "Ver" at bounding box center [1167, 512] width 40 height 24
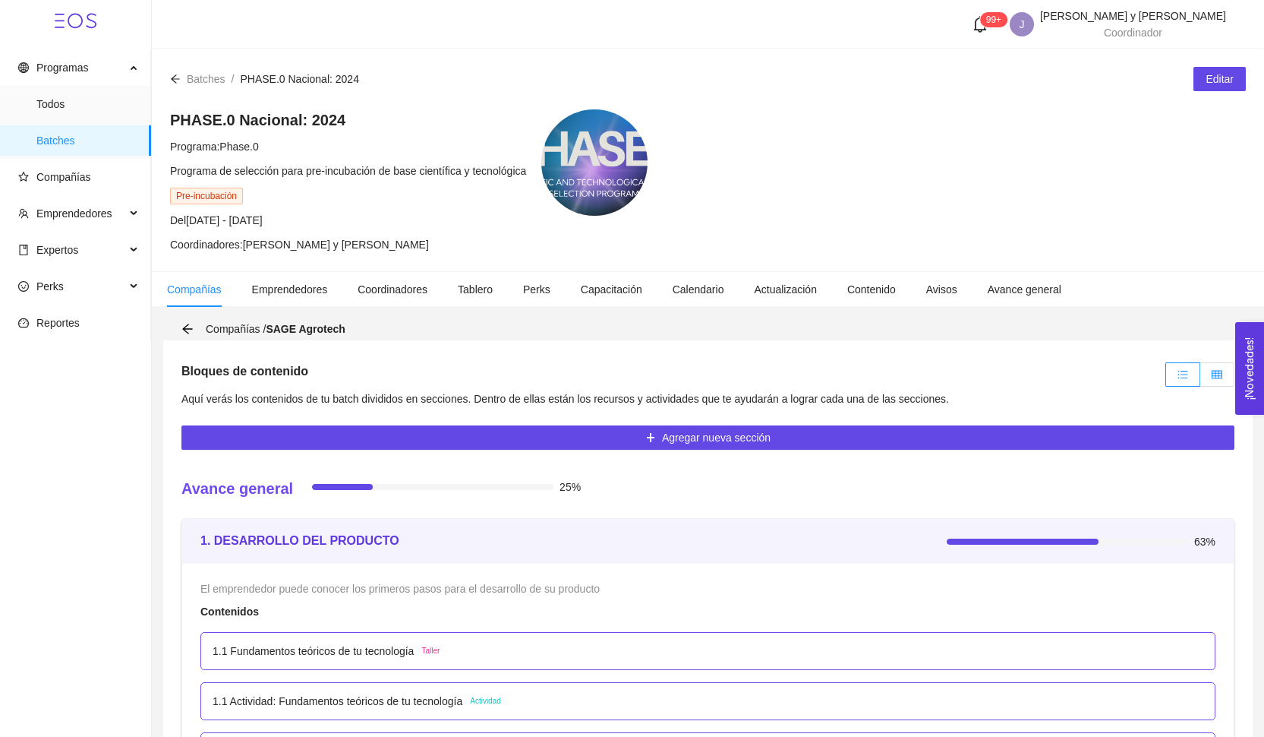
click at [1212, 374] on icon "table" at bounding box center [1217, 374] width 11 height 8
click at [1200, 378] on input "radio" at bounding box center [1200, 378] width 0 height 0
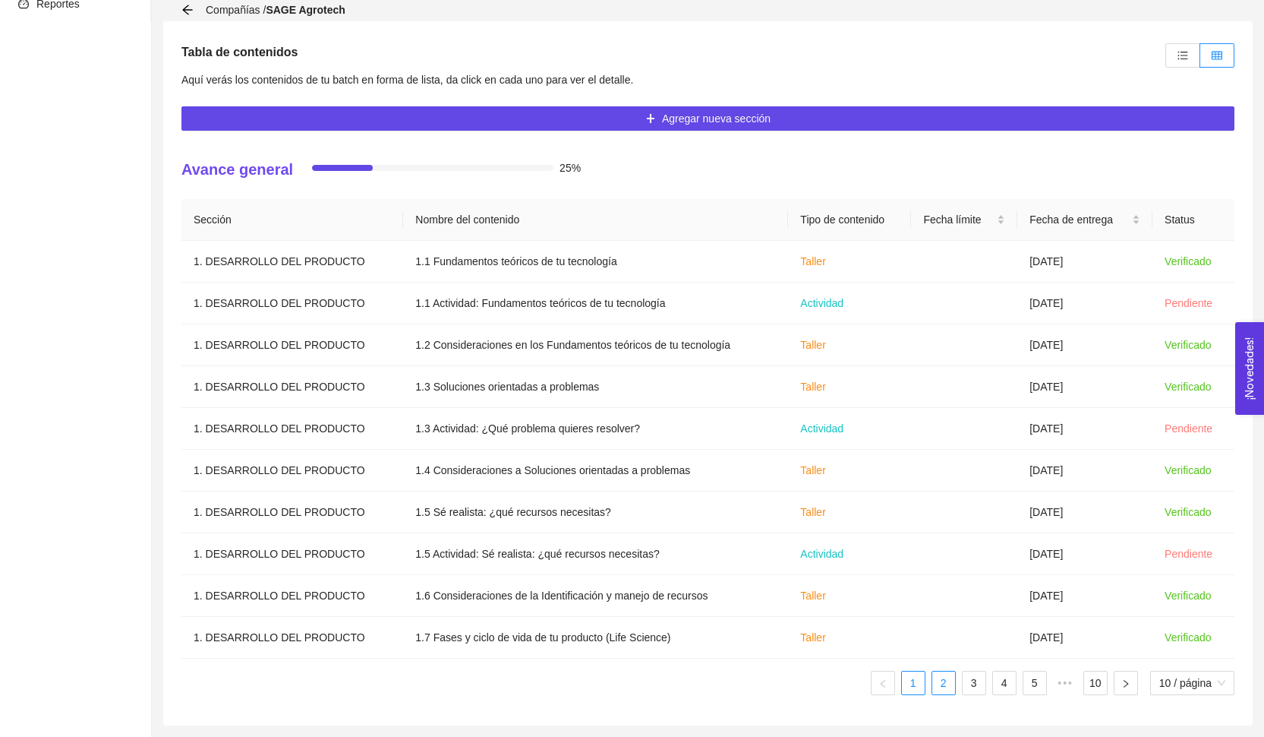
click at [939, 679] on link "2" at bounding box center [943, 682] width 23 height 23
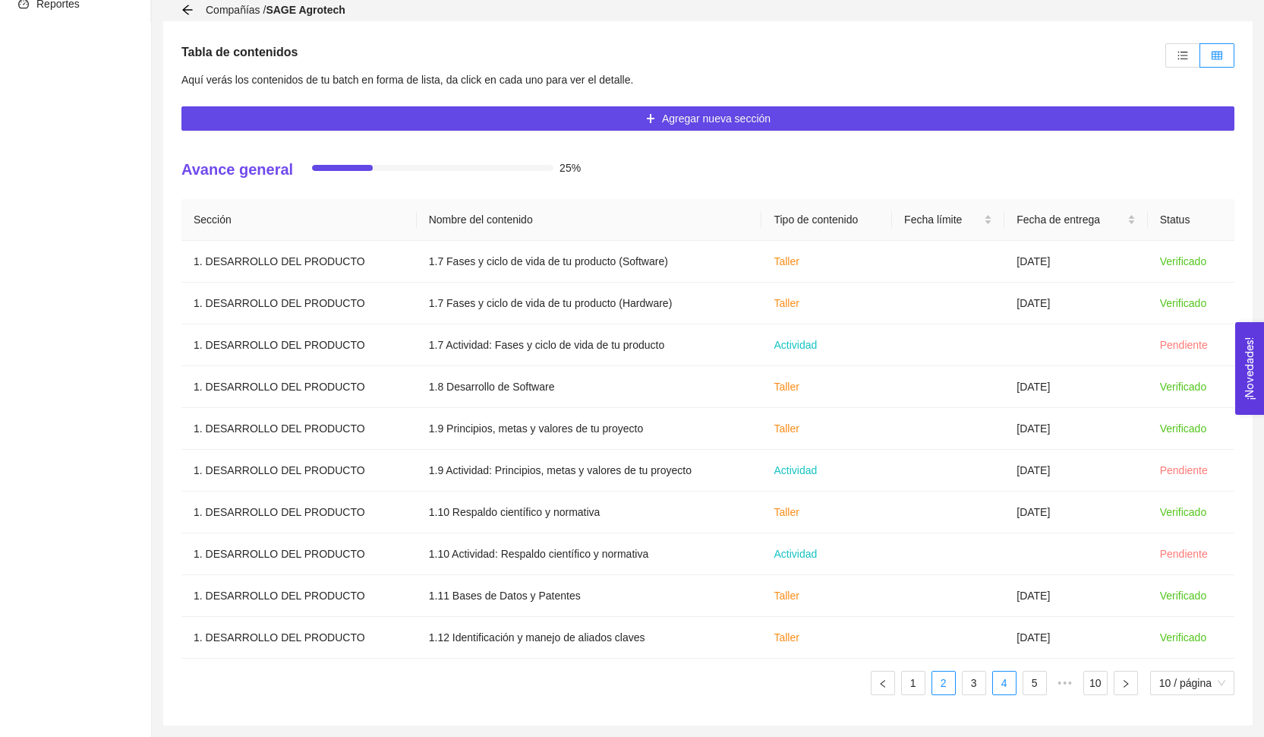
scroll to position [319, 0]
drag, startPoint x: 990, startPoint y: 681, endPoint x: 1013, endPoint y: 683, distance: 22.8
click at [993, 681] on link "4" at bounding box center [1004, 682] width 23 height 23
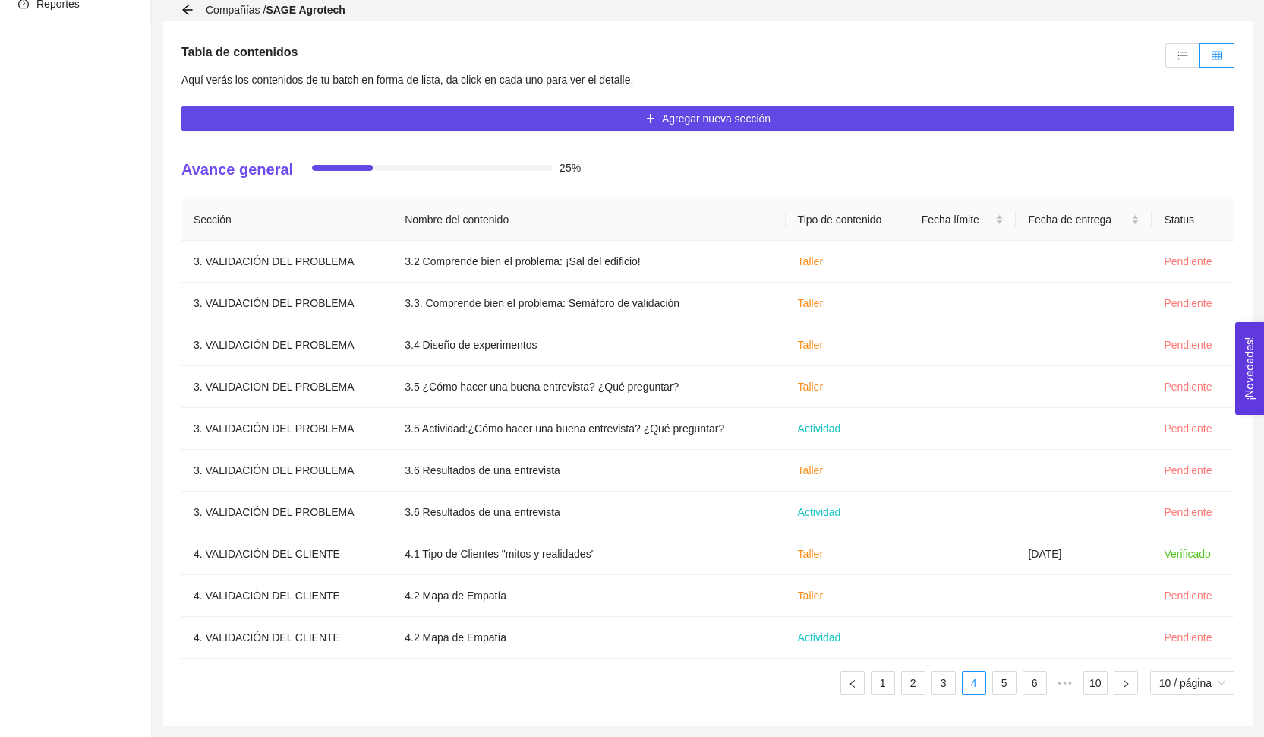
click at [1018, 684] on ul "1 2 3 4 5 6 ••• 10 10 / página" at bounding box center [707, 682] width 1053 height 24
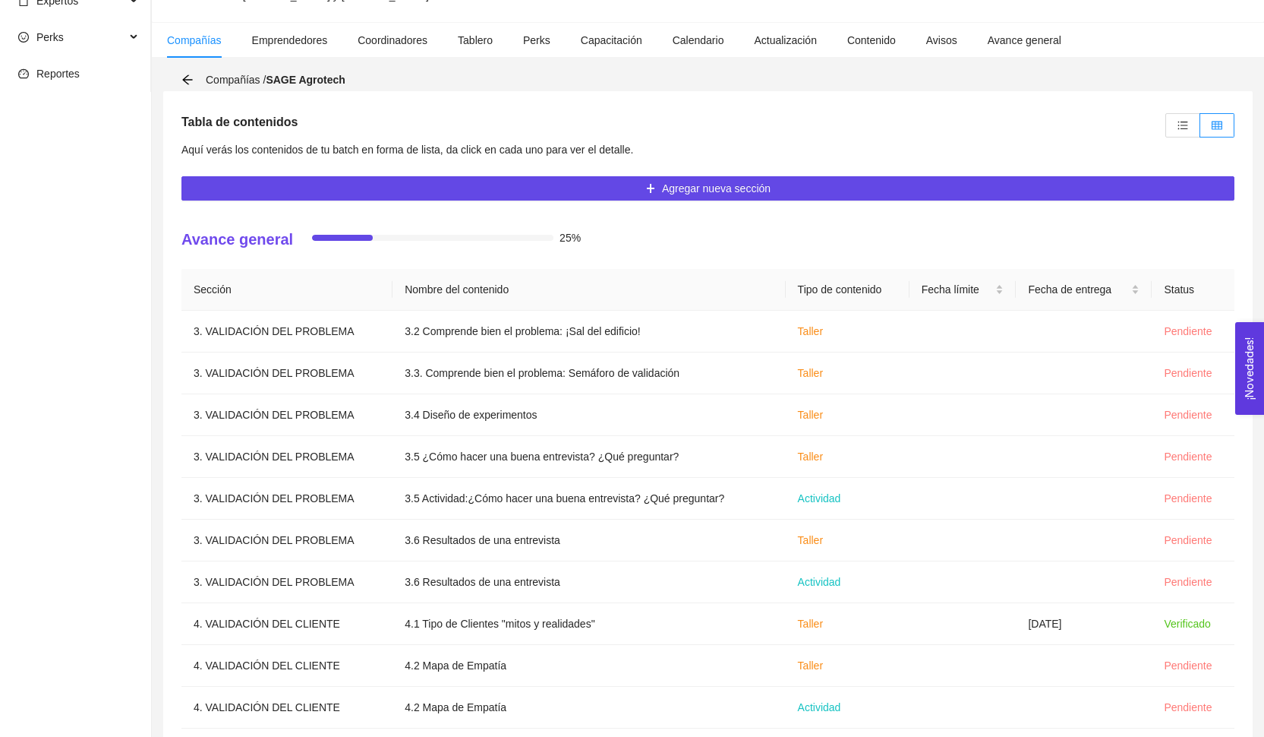
scroll to position [211, 0]
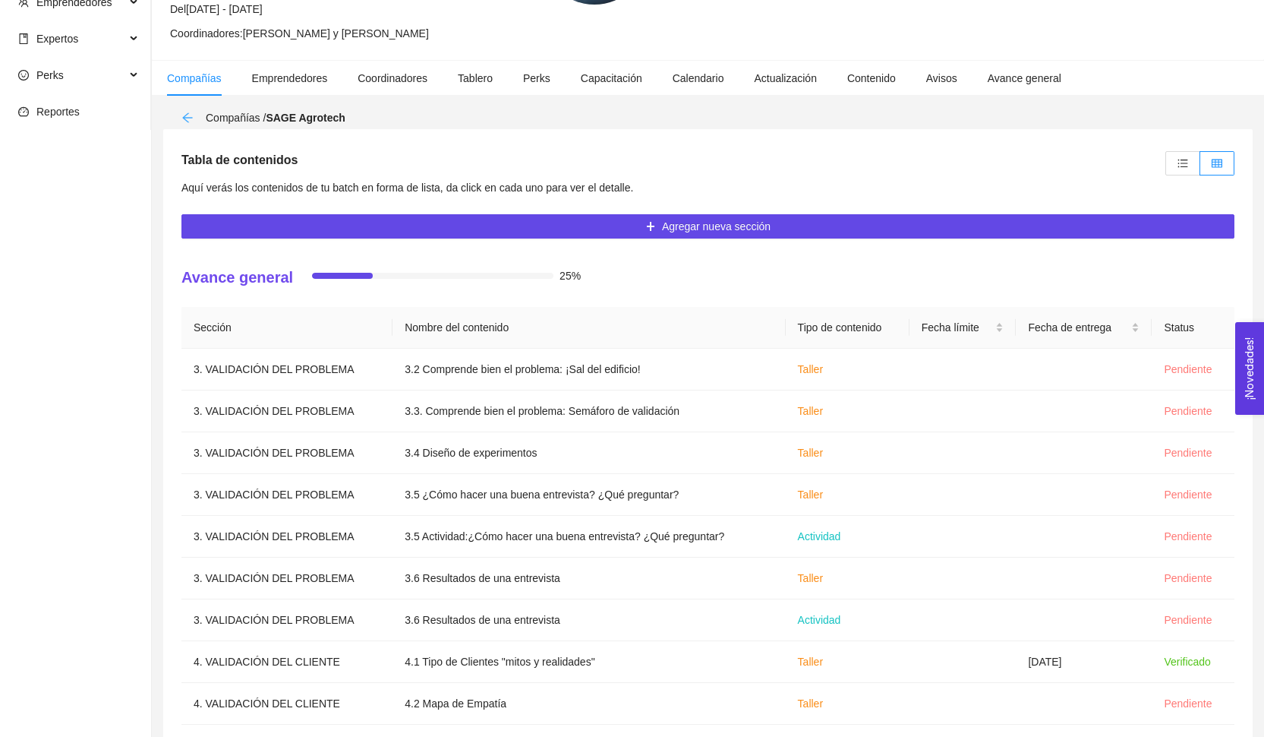
click at [185, 122] on icon "arrow-left" at bounding box center [187, 118] width 12 height 12
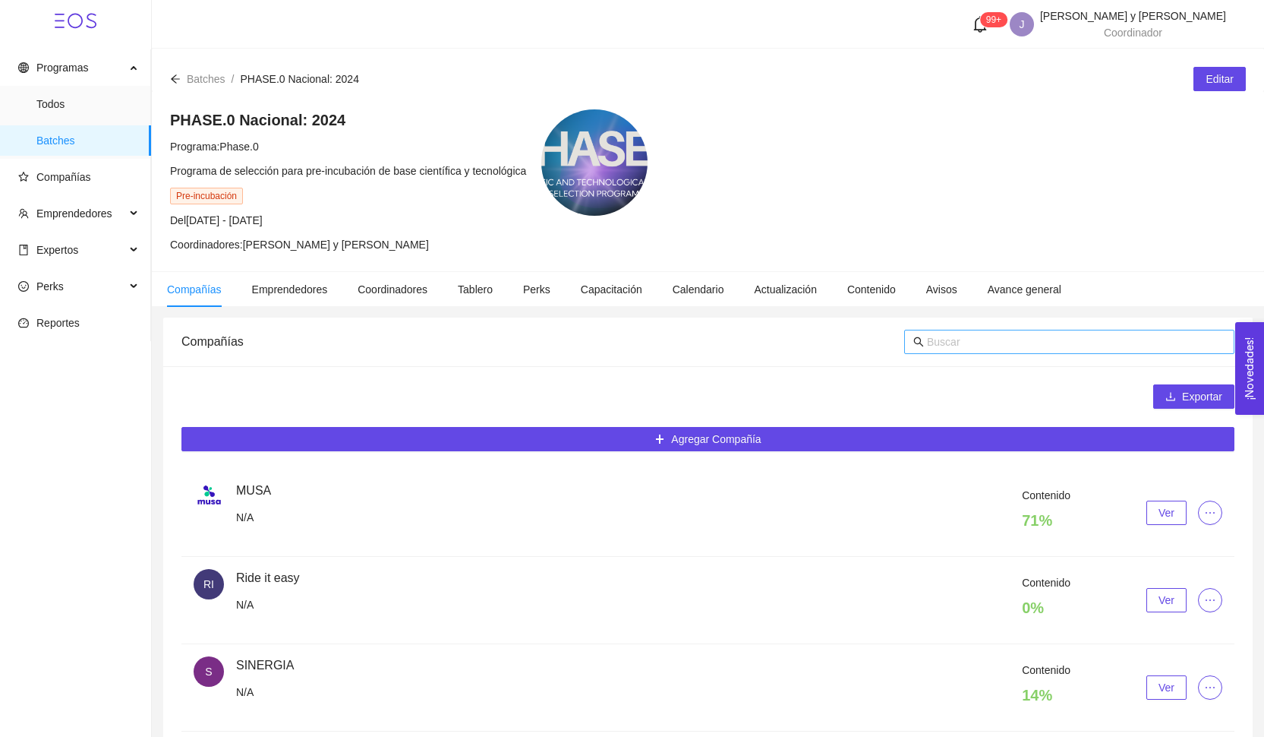
click at [929, 333] on input "text" at bounding box center [1076, 341] width 298 height 17
type input "fasta"
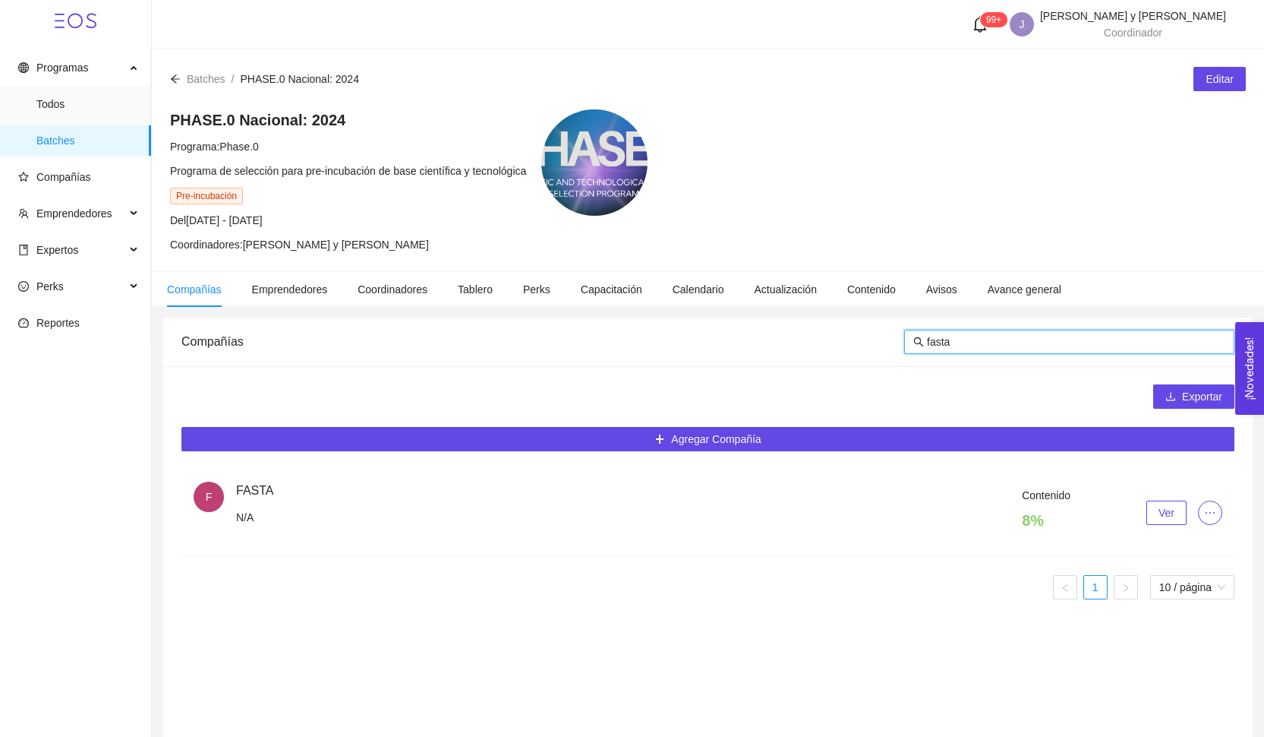
click at [1159, 506] on span "Ver" at bounding box center [1167, 512] width 16 height 17
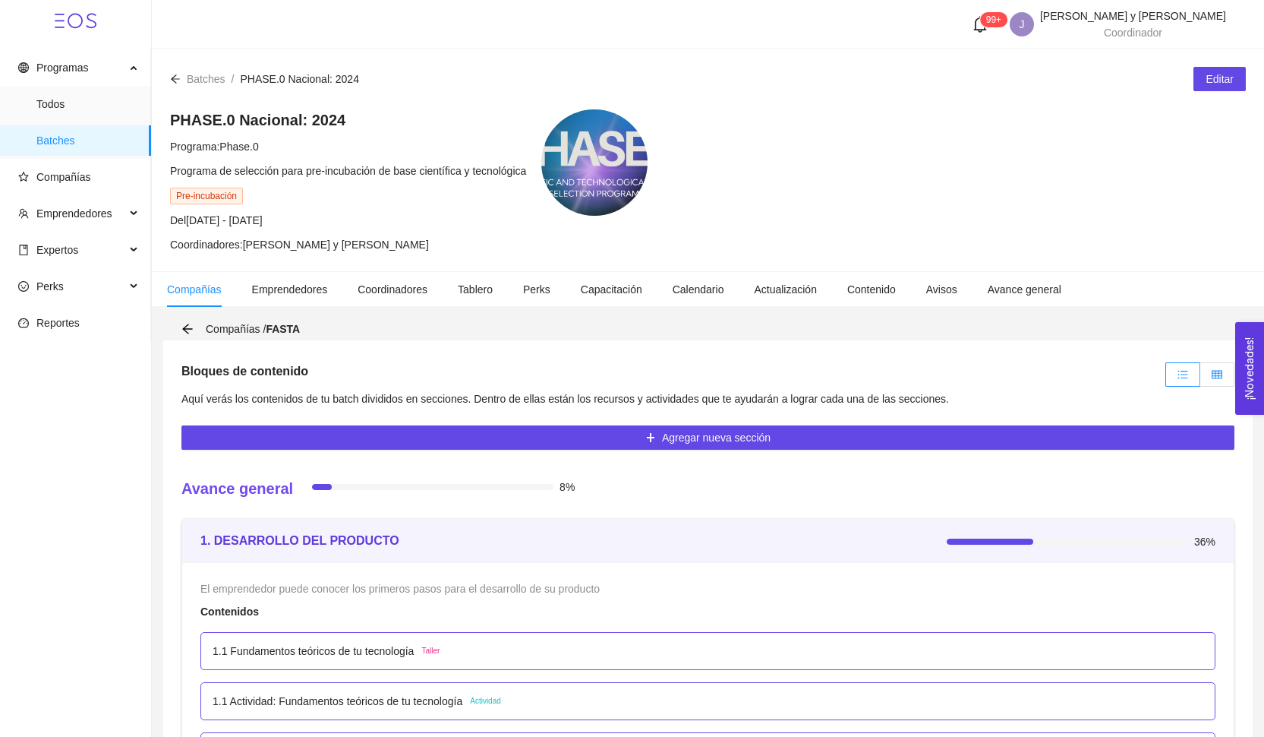
click at [1211, 381] on label at bounding box center [1217, 374] width 34 height 24
click at [1200, 378] on input "radio" at bounding box center [1200, 378] width 0 height 0
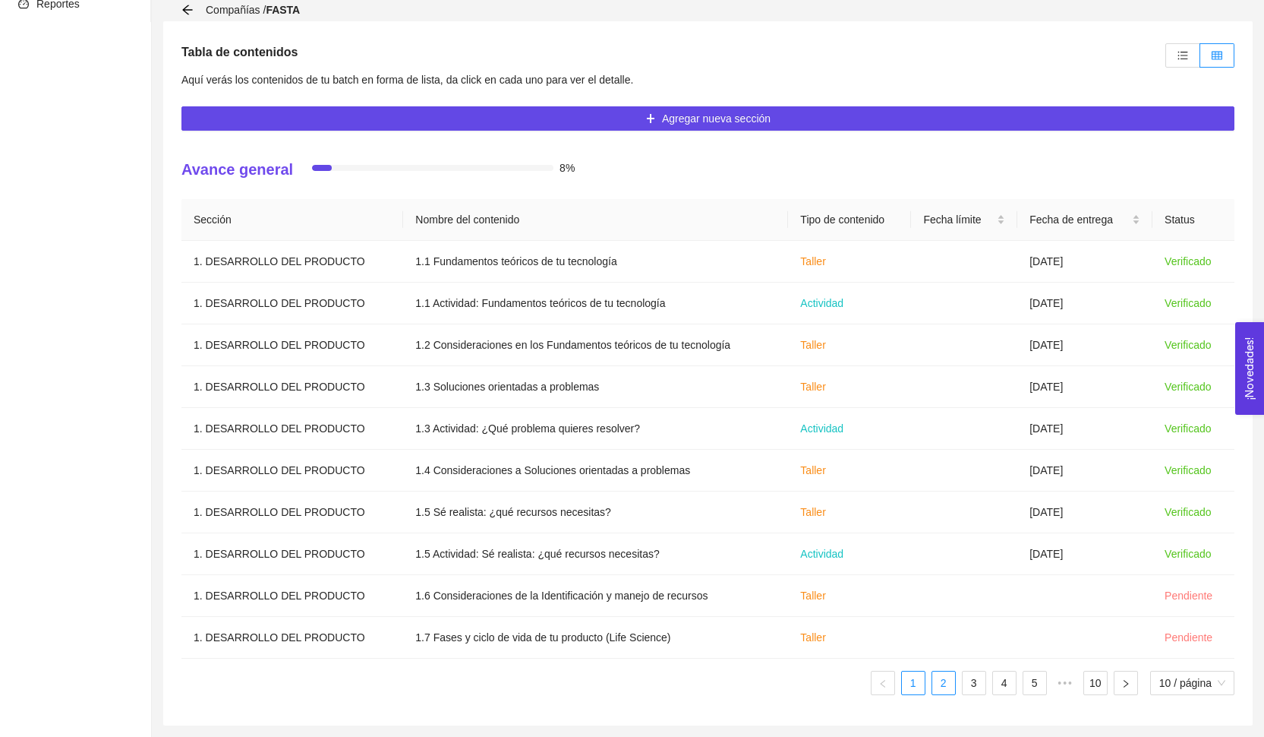
scroll to position [319, 0]
click at [938, 689] on link "2" at bounding box center [943, 682] width 23 height 23
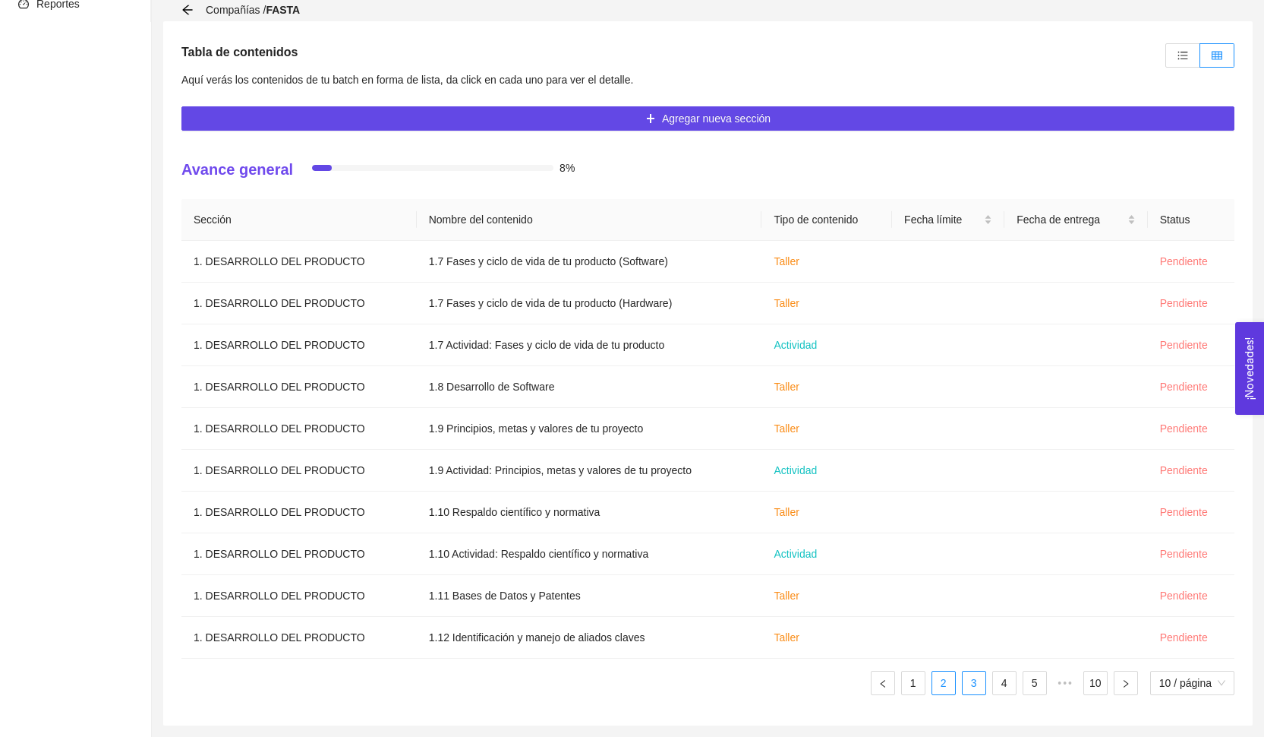
click at [969, 689] on link "3" at bounding box center [974, 682] width 23 height 23
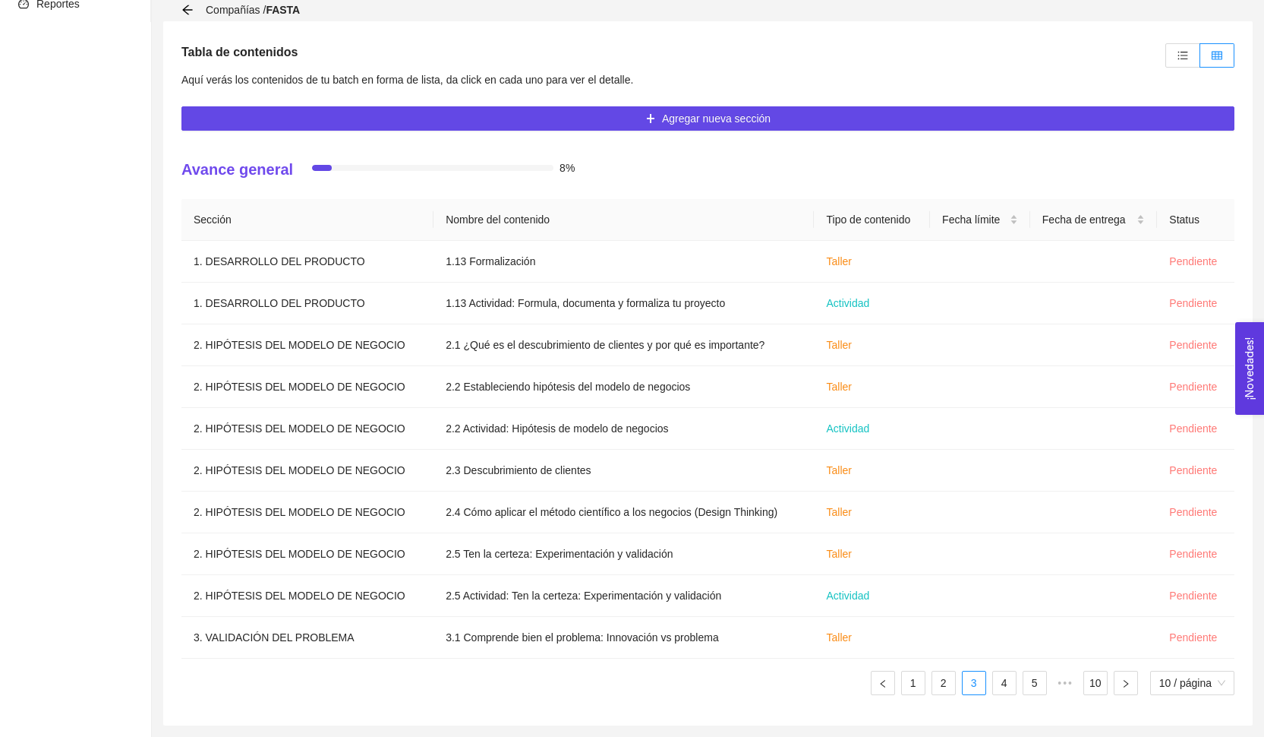
scroll to position [218, 0]
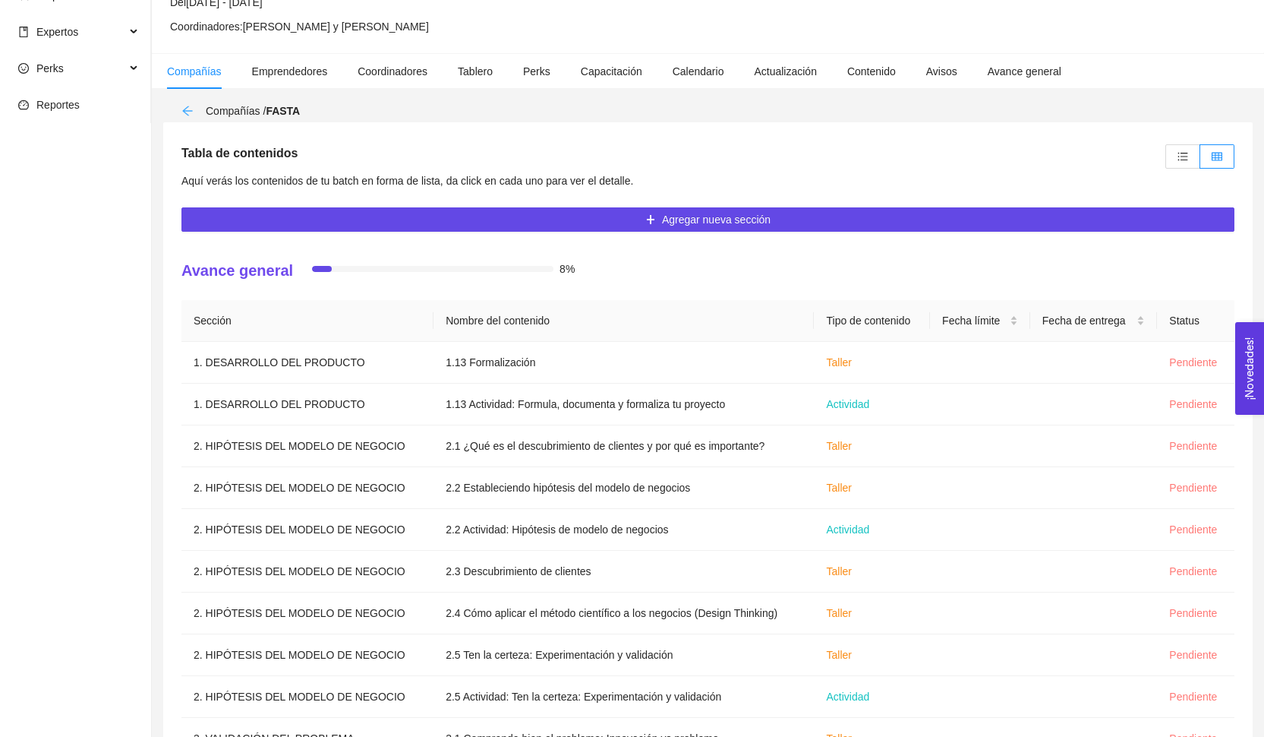
click at [182, 111] on icon "arrow-left" at bounding box center [187, 111] width 12 height 12
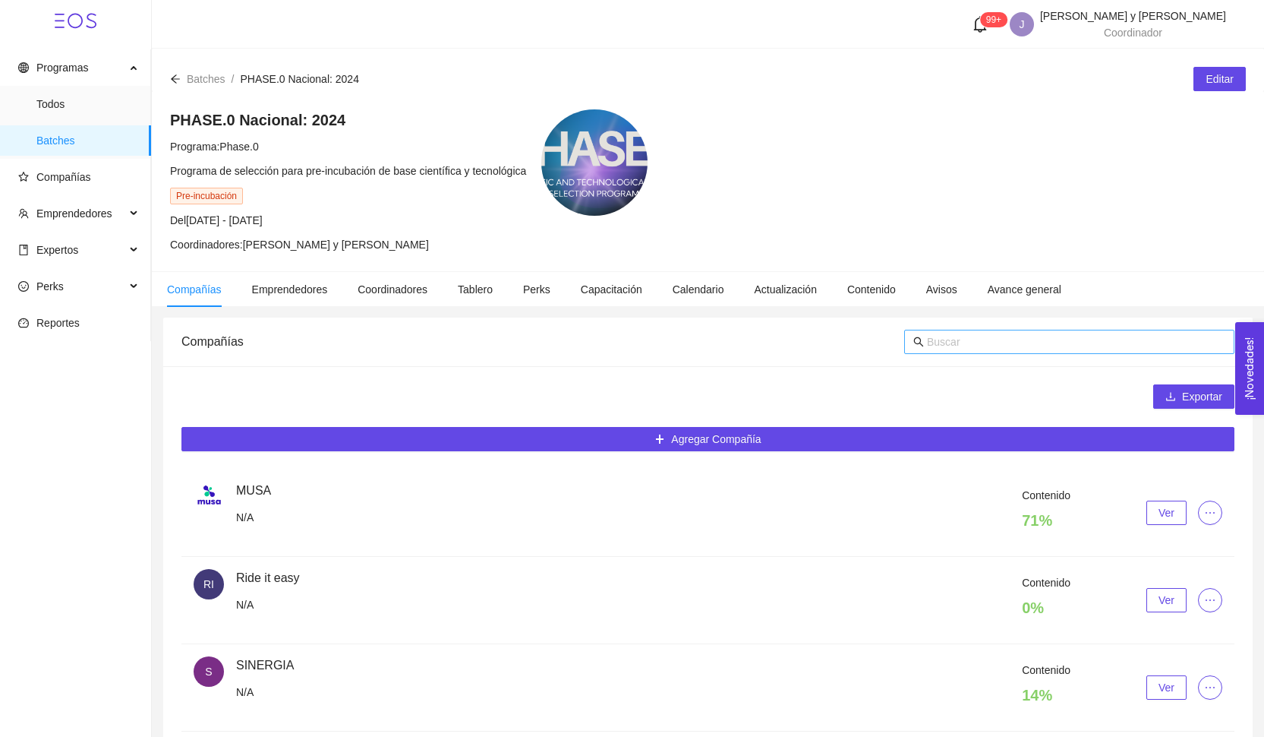
click at [983, 343] on input "text" at bounding box center [1076, 341] width 298 height 17
type input "bliss"
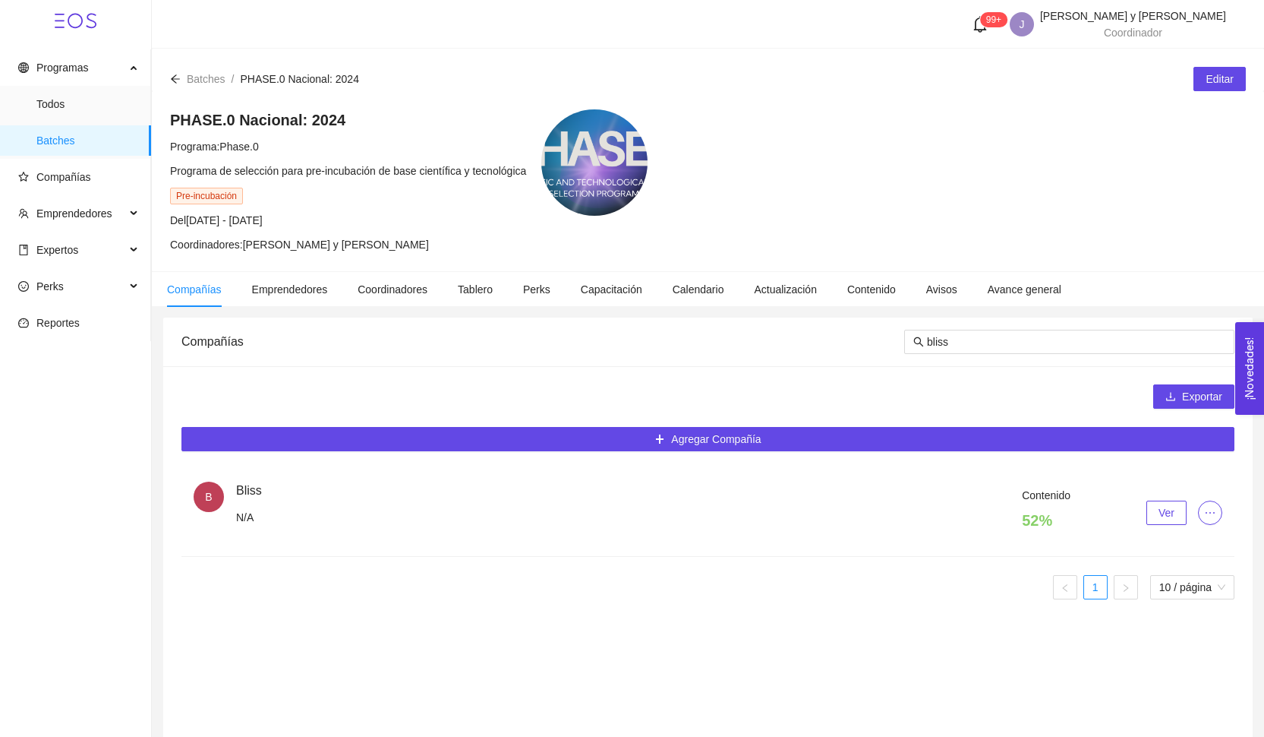
click at [1162, 515] on span "Ver" at bounding box center [1167, 512] width 16 height 17
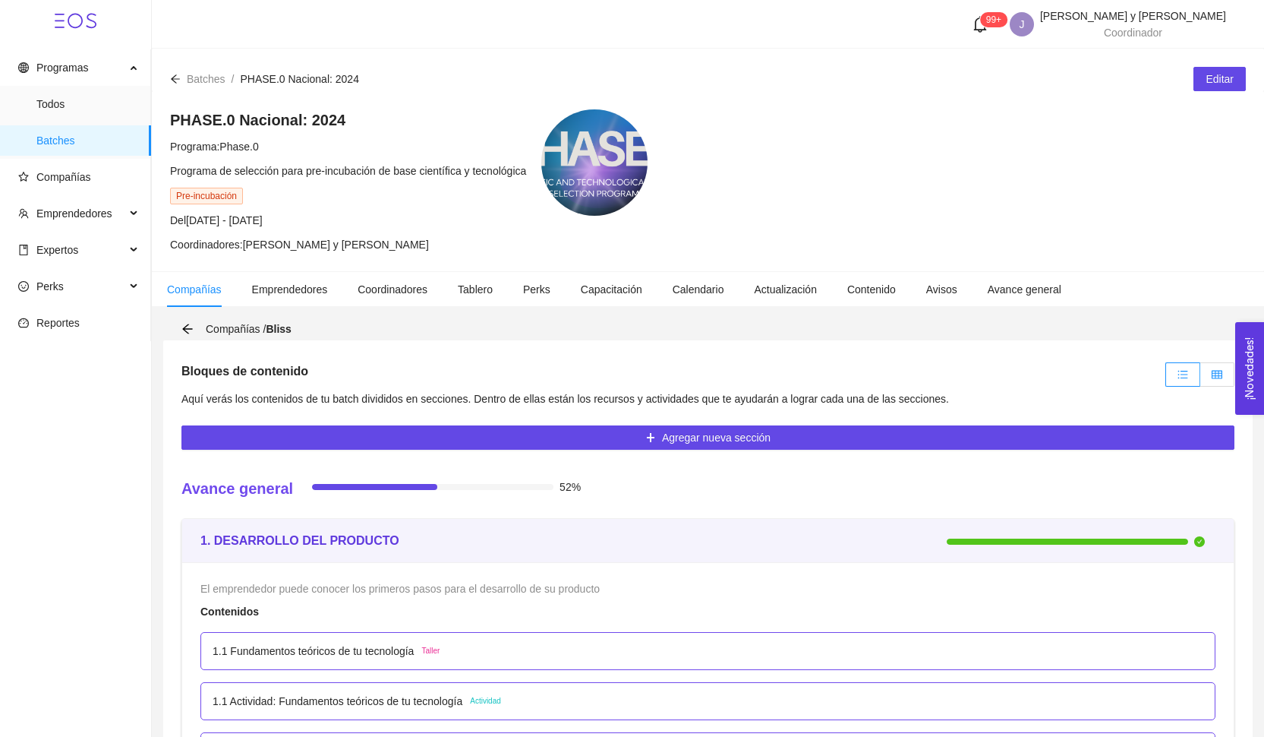
click at [1213, 380] on span at bounding box center [1217, 374] width 11 height 12
click at [1200, 378] on input "radio" at bounding box center [1200, 378] width 0 height 0
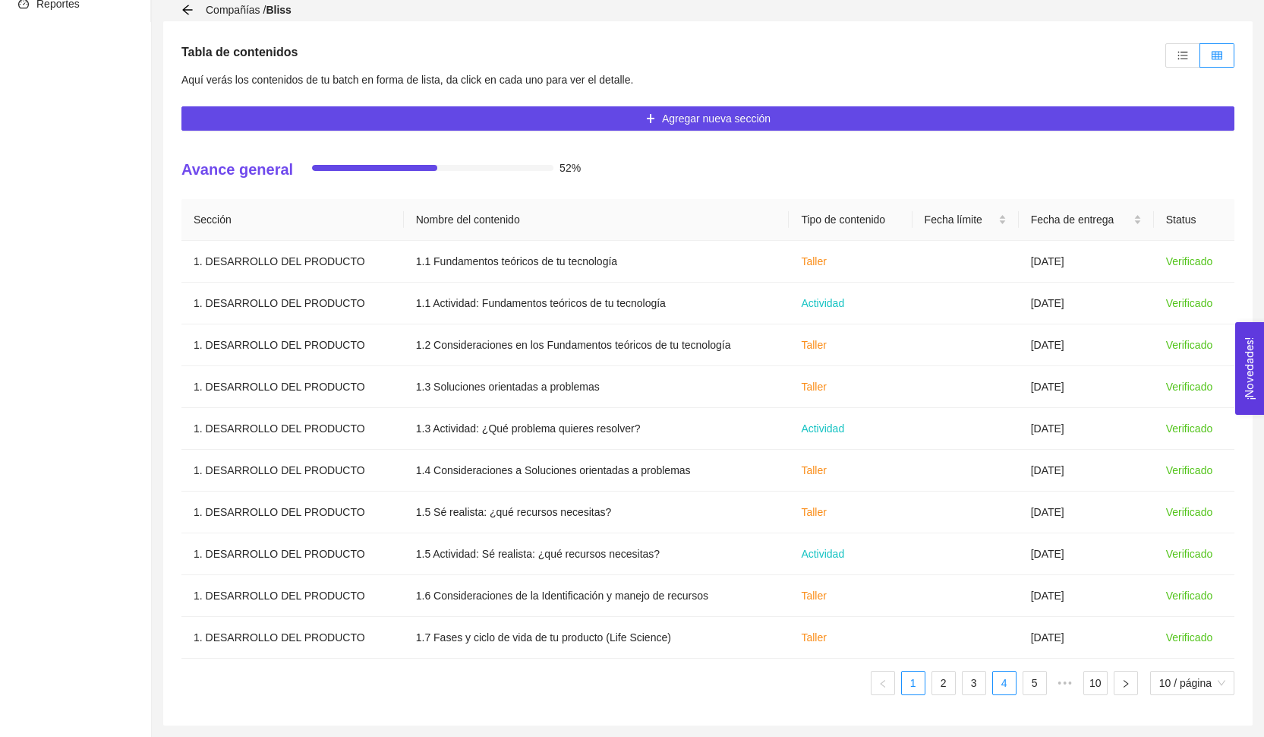
scroll to position [319, 0]
click at [995, 678] on link "4" at bounding box center [1004, 682] width 23 height 23
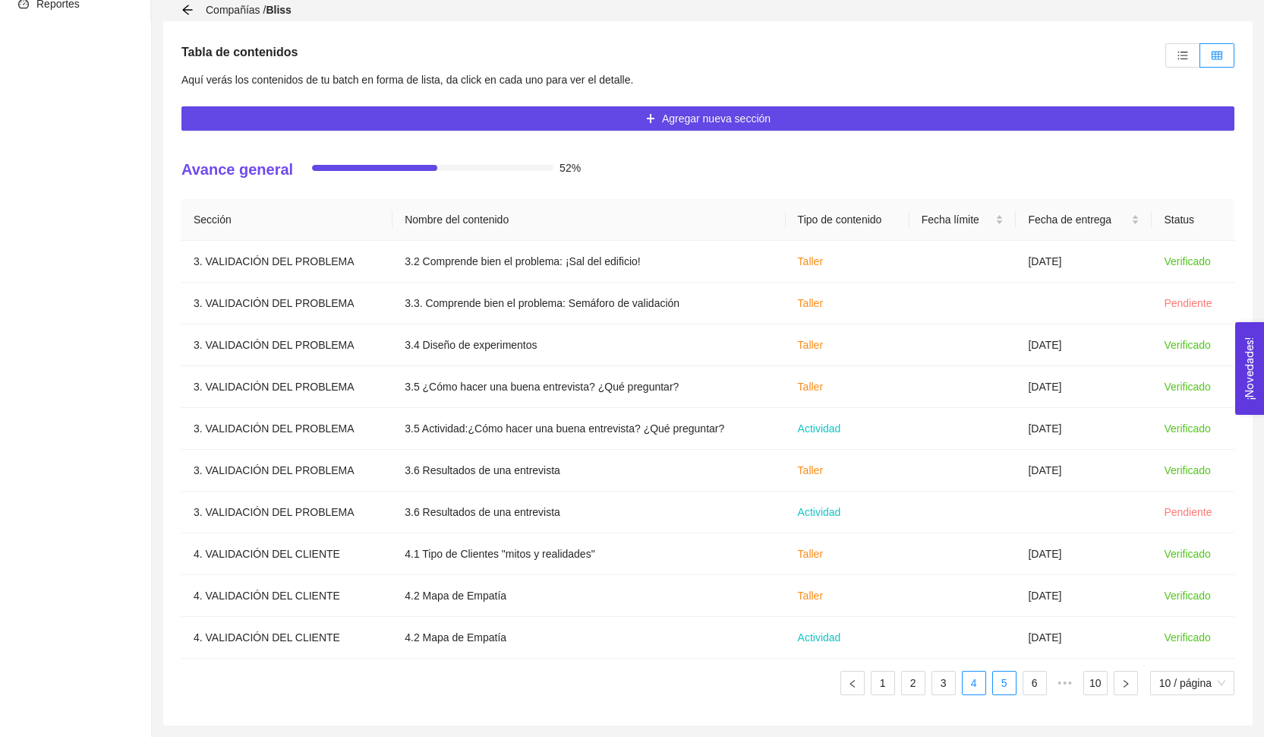
click at [1014, 683] on li "5" at bounding box center [1004, 682] width 24 height 24
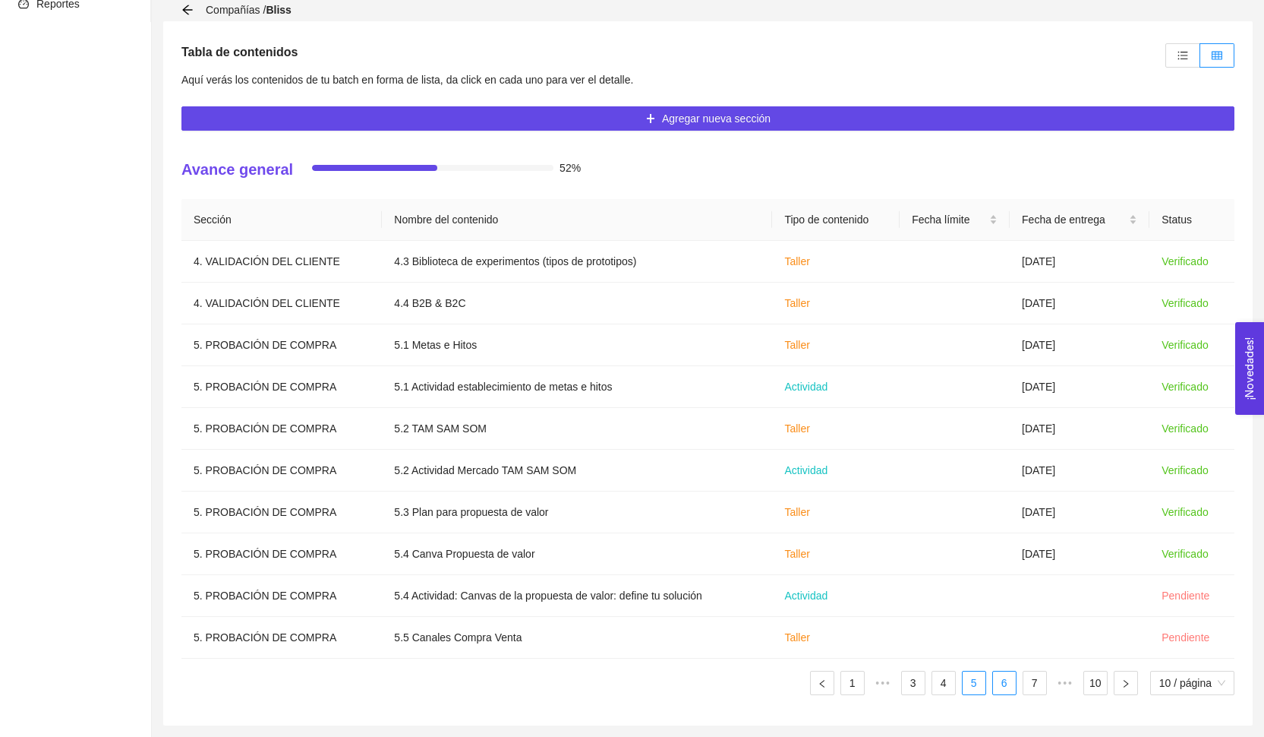
click at [1008, 683] on link "6" at bounding box center [1004, 682] width 23 height 23
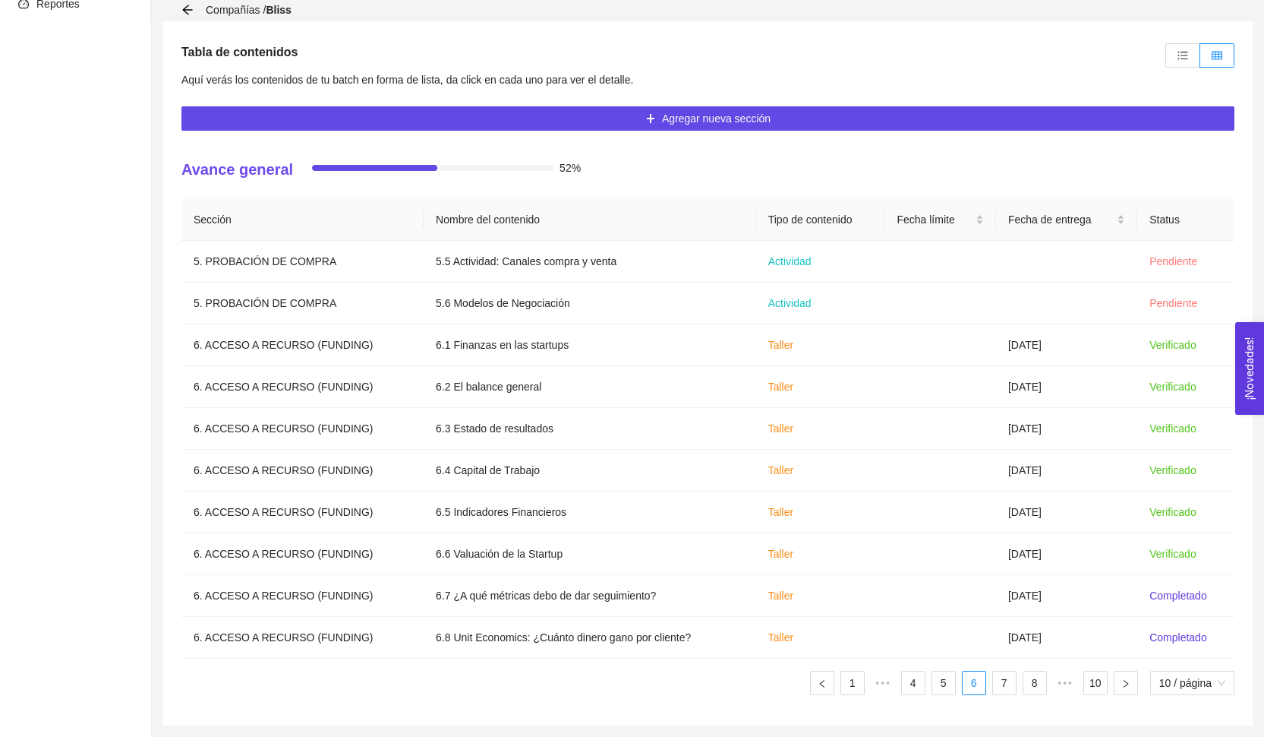
click at [1017, 689] on ul "1 ••• 4 5 6 7 8 ••• 10 10 / página" at bounding box center [707, 682] width 1053 height 24
click at [993, 681] on link "7" at bounding box center [1004, 682] width 23 height 23
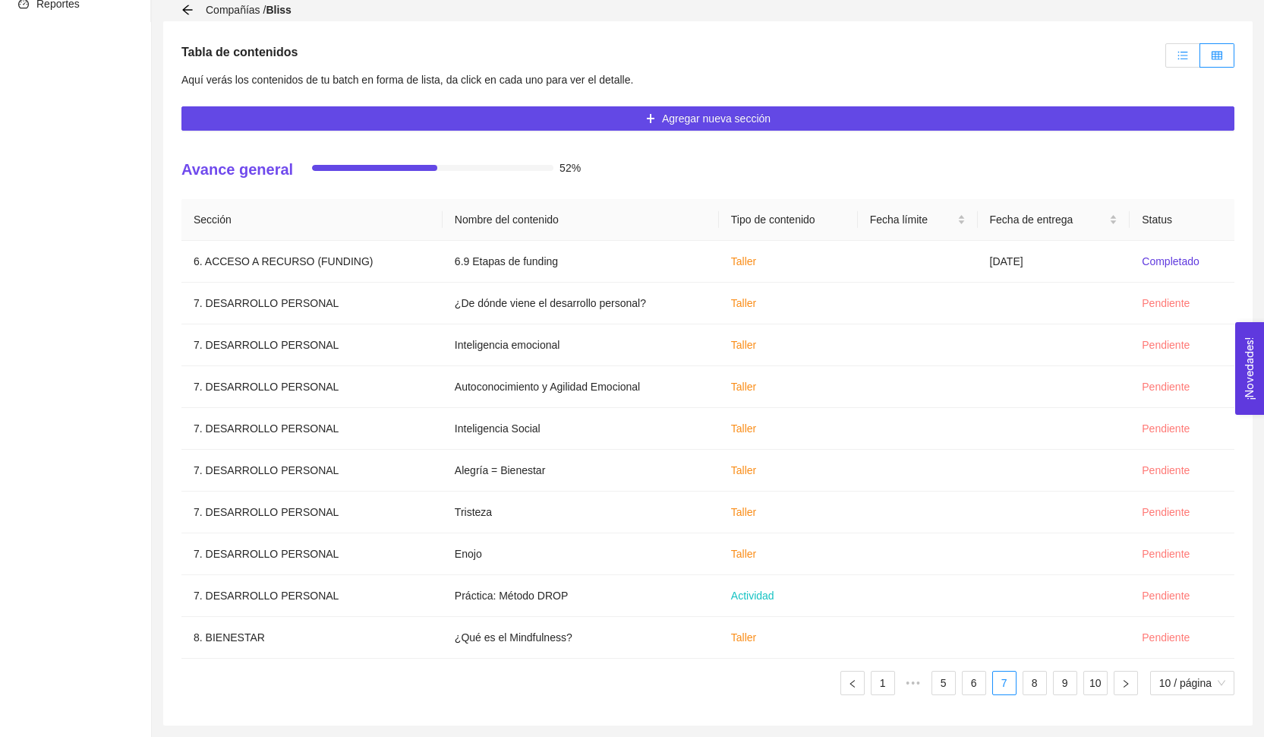
click at [1173, 58] on label at bounding box center [1183, 55] width 35 height 24
click at [1166, 59] on input "radio" at bounding box center [1166, 59] width 0 height 0
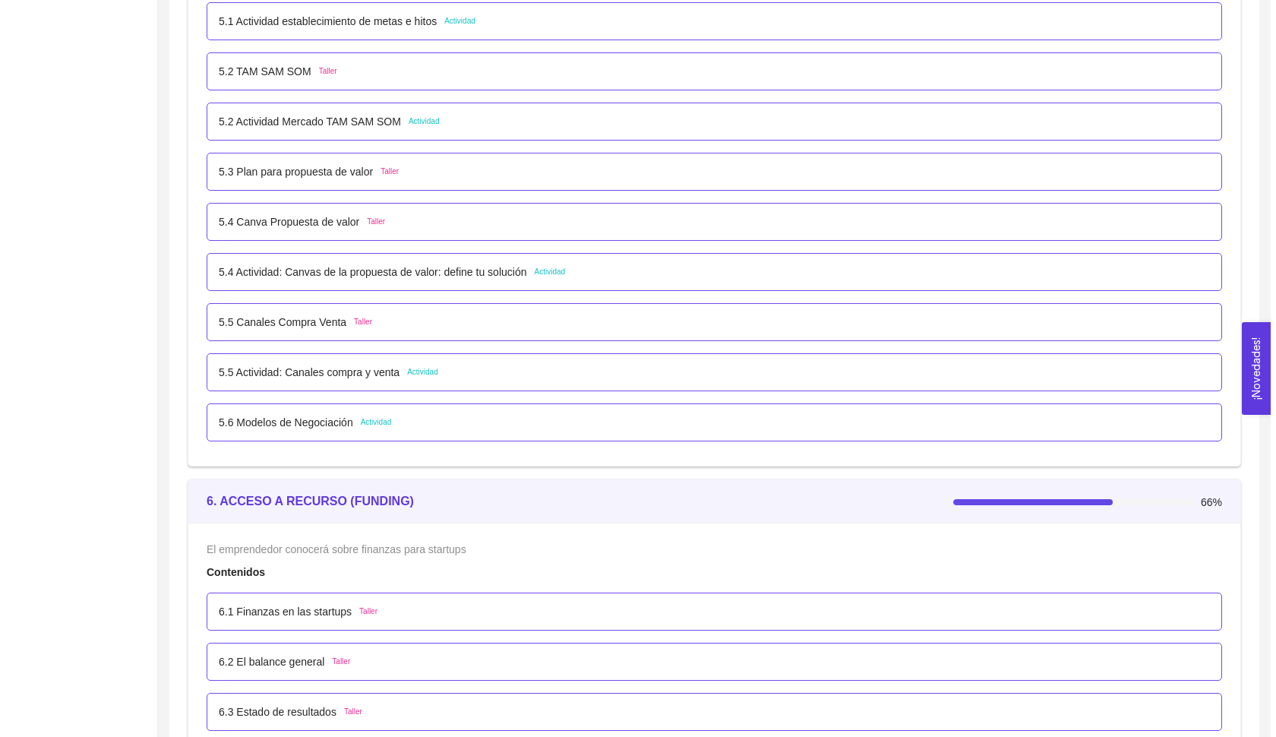
scroll to position [3828, 0]
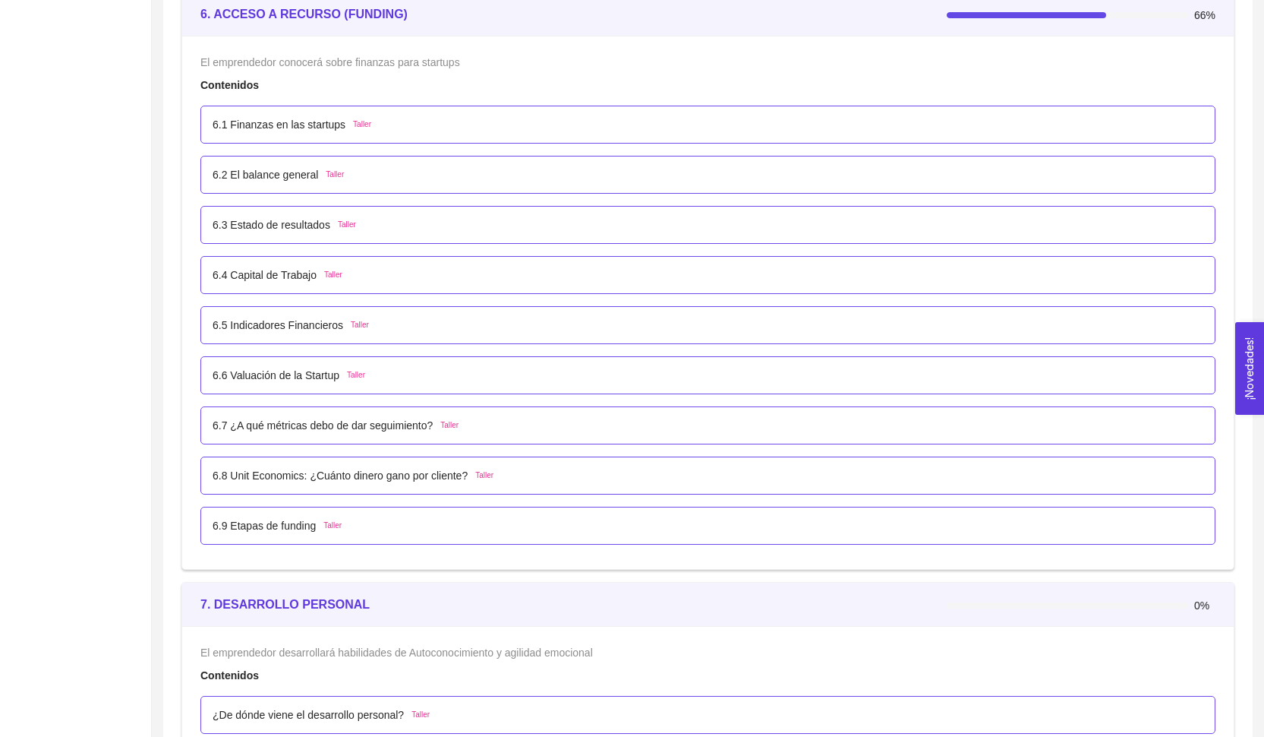
click at [364, 413] on div "6.7 ¿A qué métricas debo de dar seguimiento? Taller" at bounding box center [707, 425] width 1015 height 38
click at [361, 422] on p "6.7 ¿A qué métricas debo de dar seguimiento?" at bounding box center [323, 425] width 220 height 17
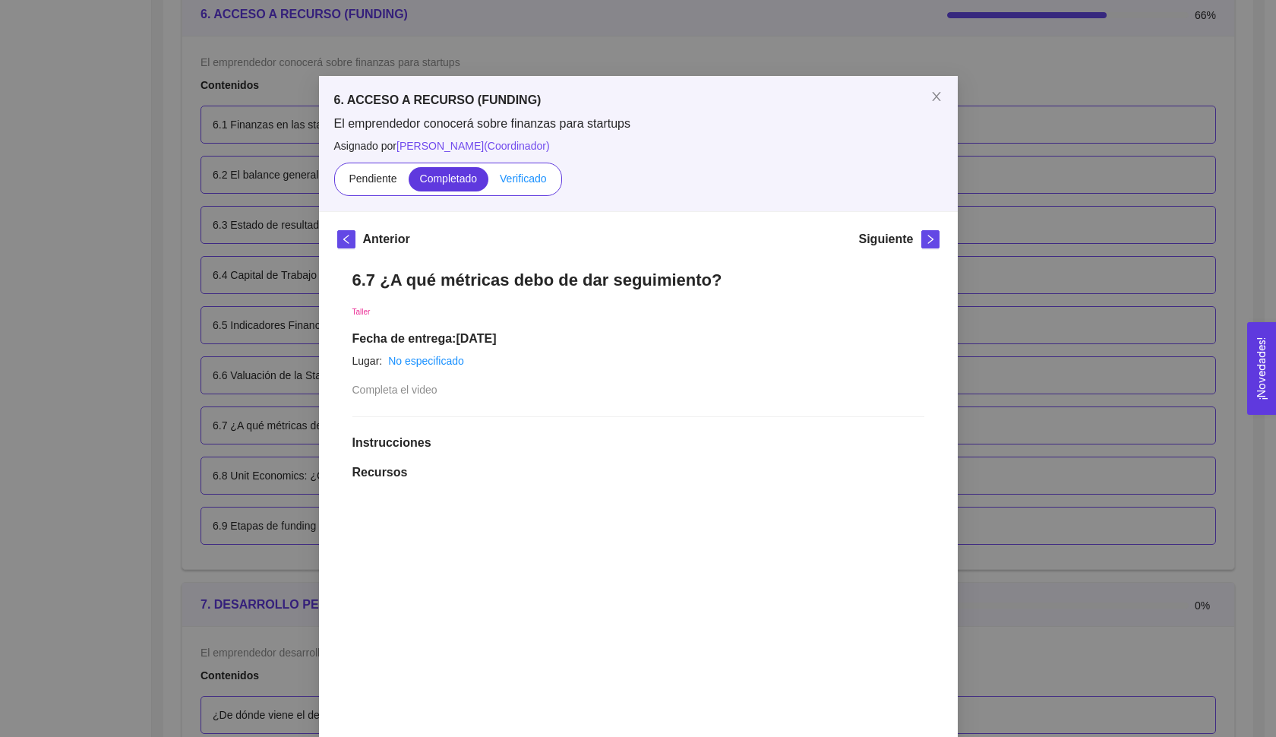
click at [511, 181] on span "Verificado" at bounding box center [523, 178] width 46 height 12
click at [488, 182] on input "Verificado" at bounding box center [488, 182] width 0 height 0
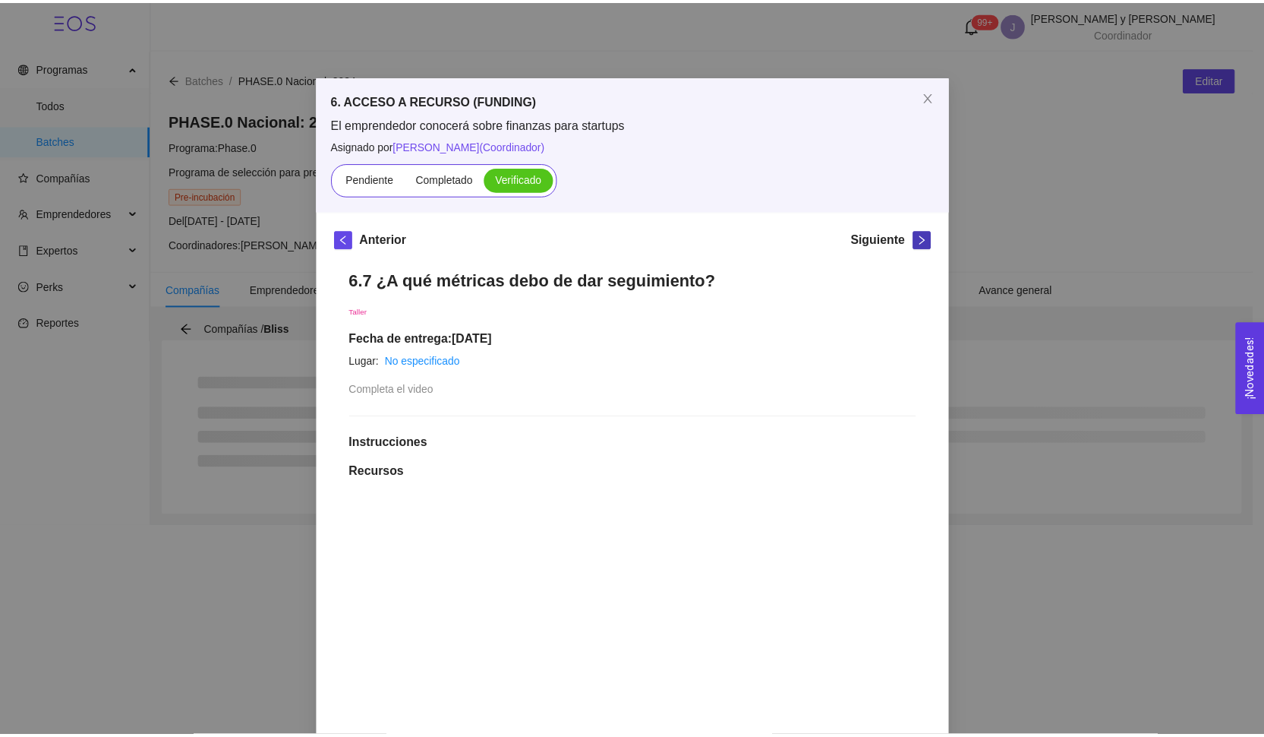
scroll to position [0, 0]
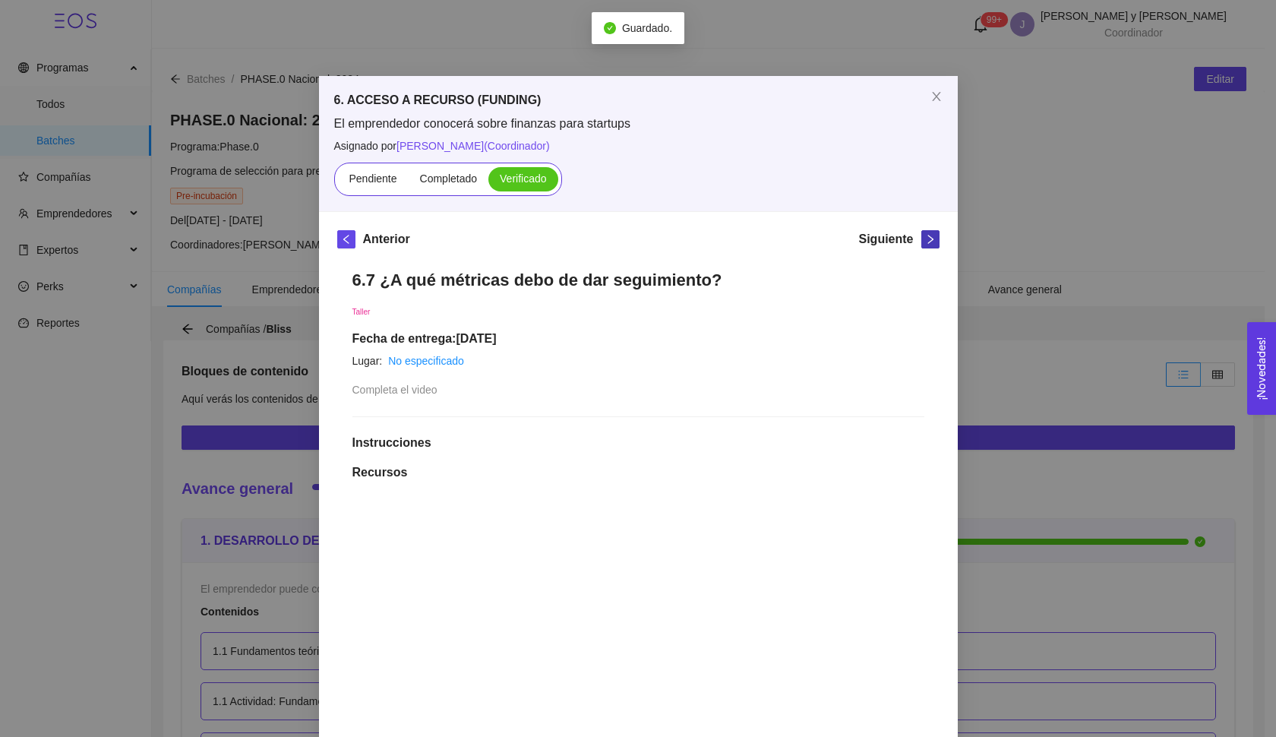
click at [925, 242] on icon "right" at bounding box center [930, 239] width 11 height 11
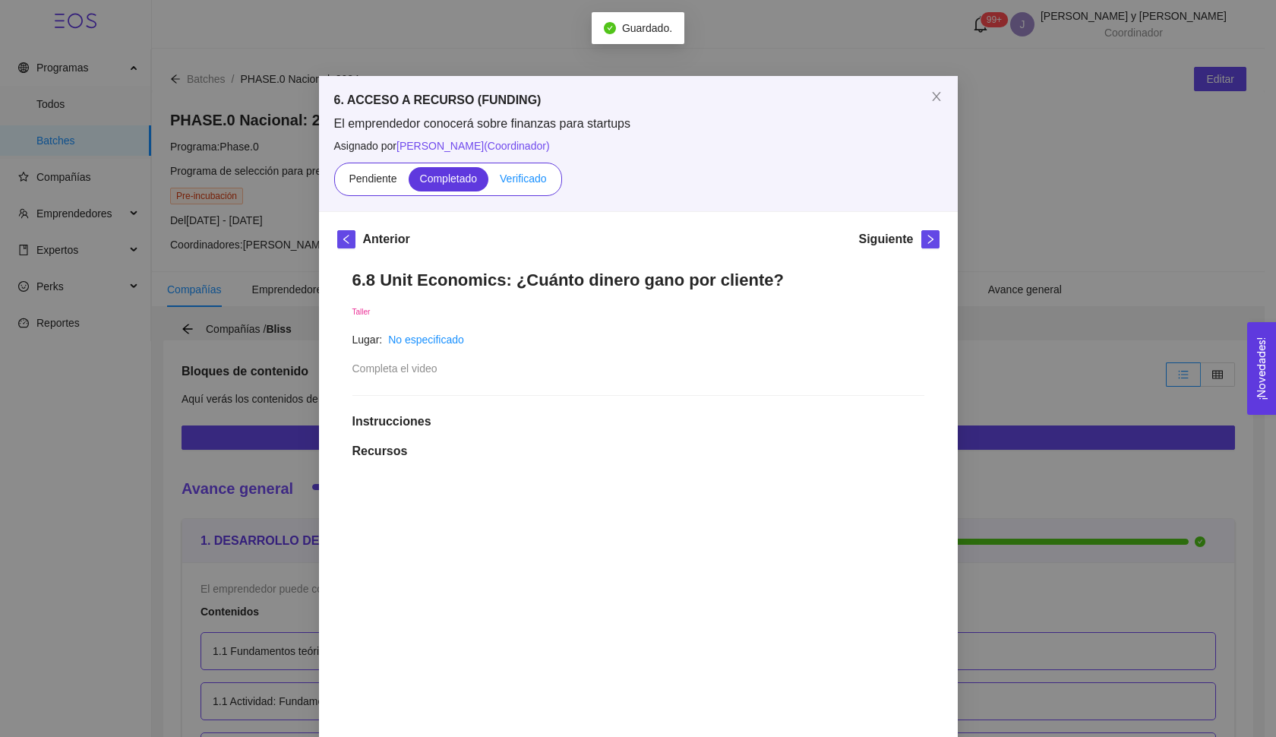
click at [532, 179] on span "Verificado" at bounding box center [523, 178] width 46 height 12
click at [488, 182] on input "Verificado" at bounding box center [488, 182] width 0 height 0
click at [925, 241] on icon "right" at bounding box center [930, 239] width 11 height 11
click at [504, 190] on label "Verificado" at bounding box center [522, 179] width 69 height 24
click at [488, 182] on input "Verificado" at bounding box center [488, 182] width 0 height 0
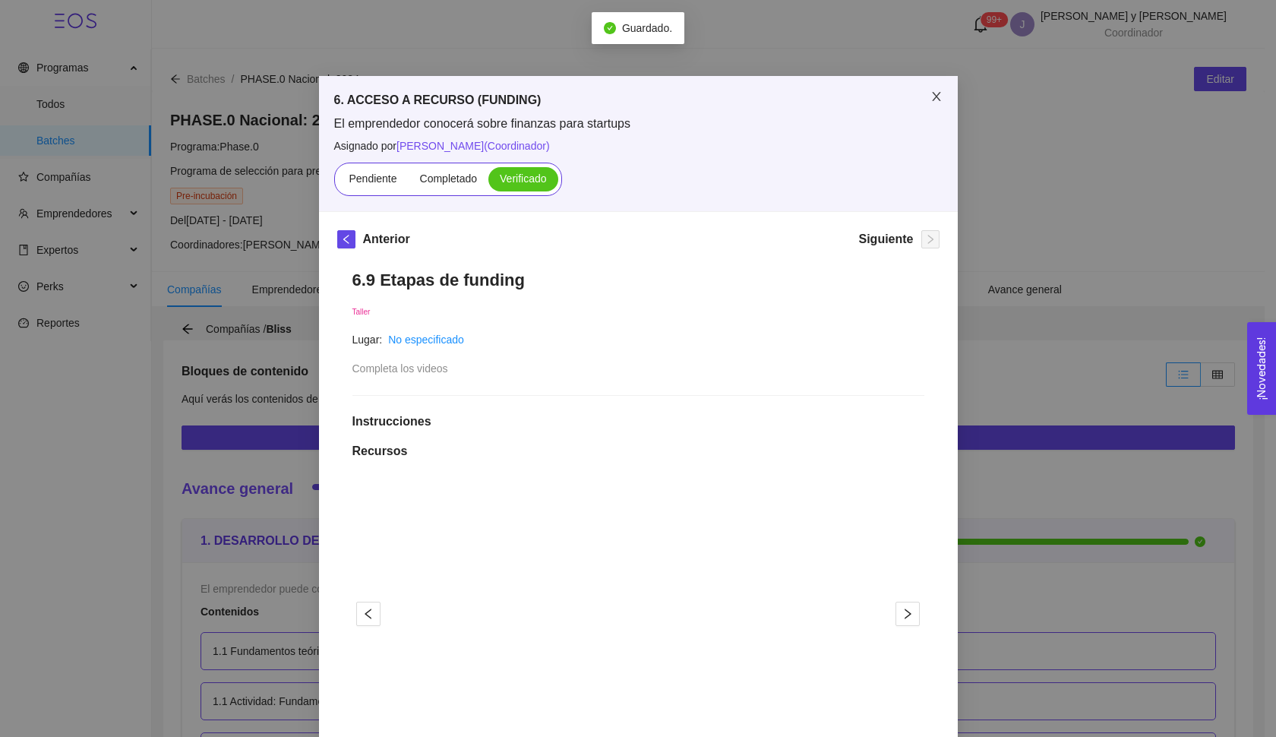
click at [931, 109] on span "Close" at bounding box center [936, 97] width 43 height 43
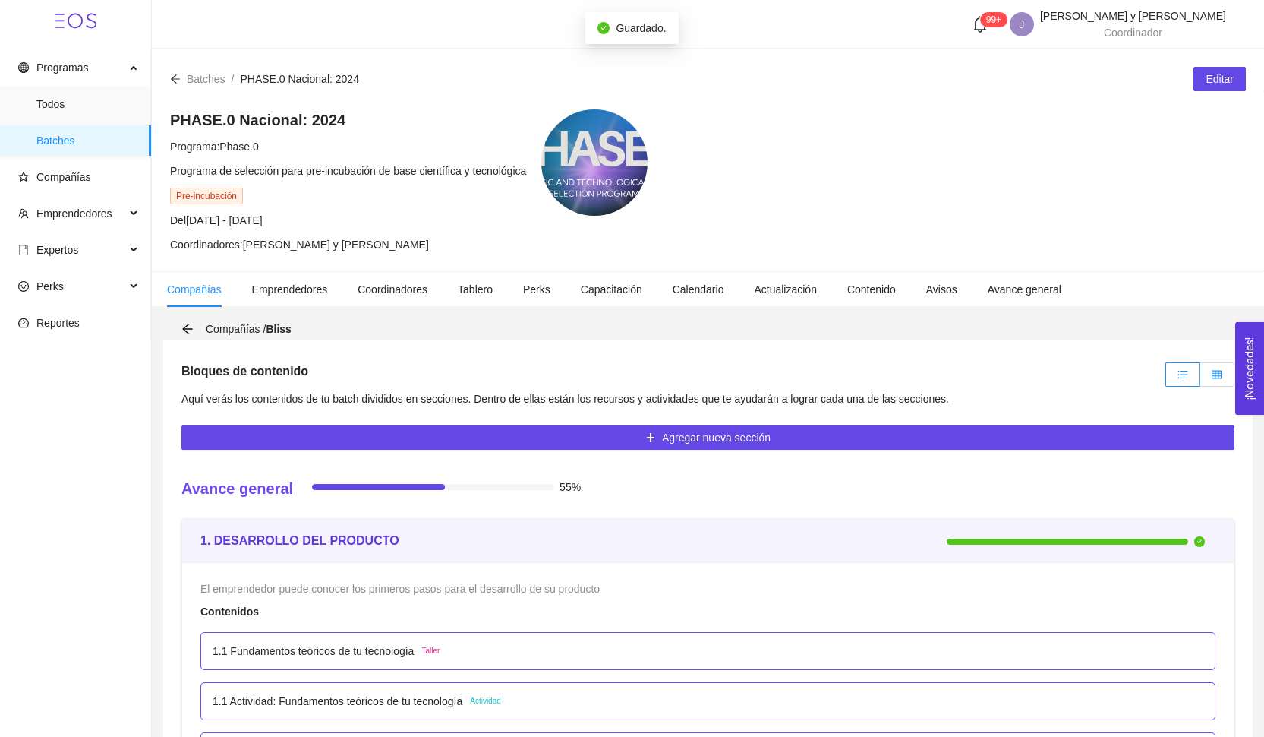
click at [1215, 377] on icon "table" at bounding box center [1217, 374] width 11 height 11
click at [1200, 378] on input "radio" at bounding box center [1200, 378] width 0 height 0
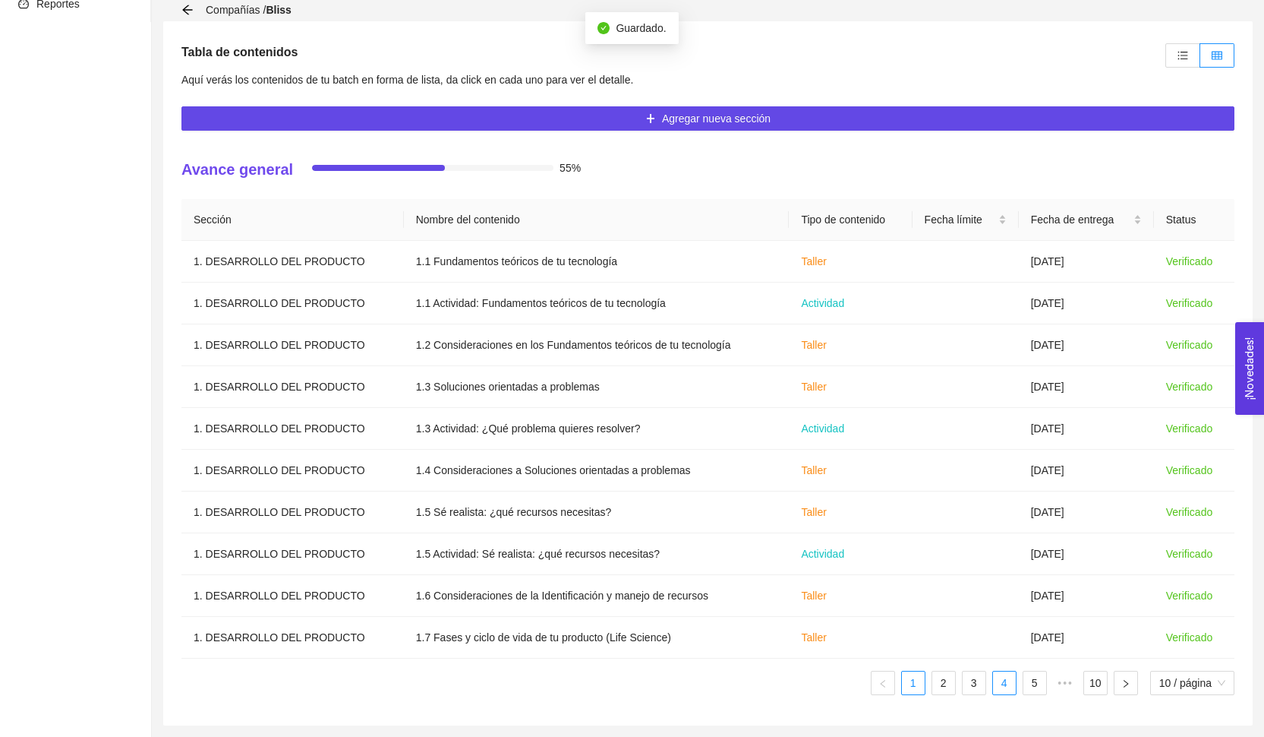
click at [1004, 686] on link "4" at bounding box center [1004, 682] width 23 height 23
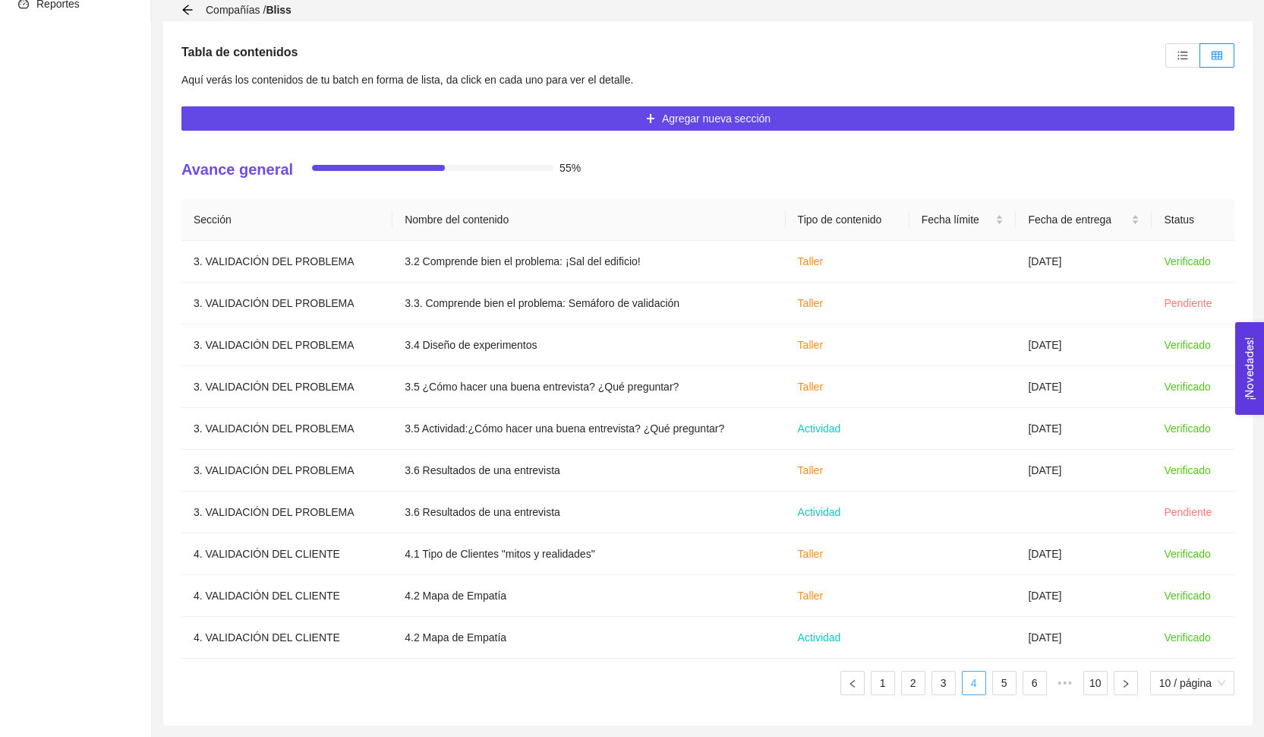
scroll to position [319, 0]
click at [1004, 686] on link "5" at bounding box center [1004, 682] width 23 height 23
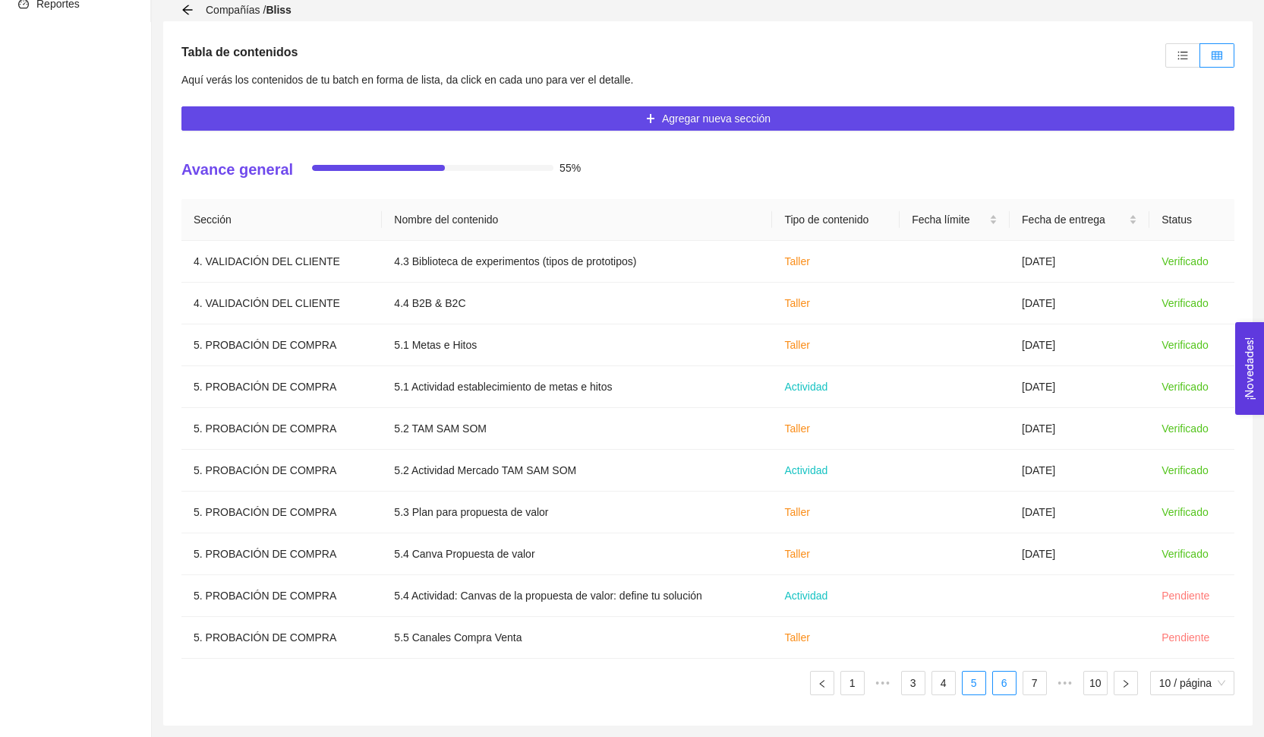
click at [1008, 686] on link "6" at bounding box center [1004, 682] width 23 height 23
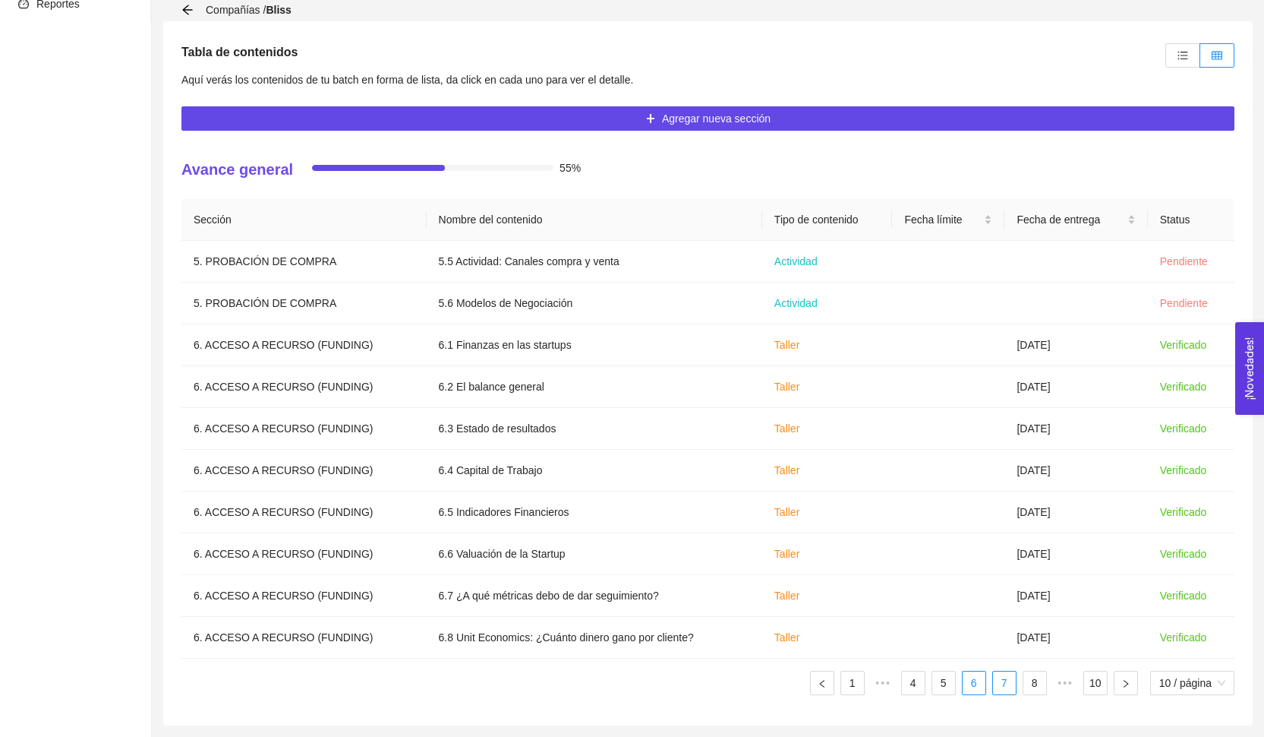
click at [1004, 685] on link "7" at bounding box center [1004, 682] width 23 height 23
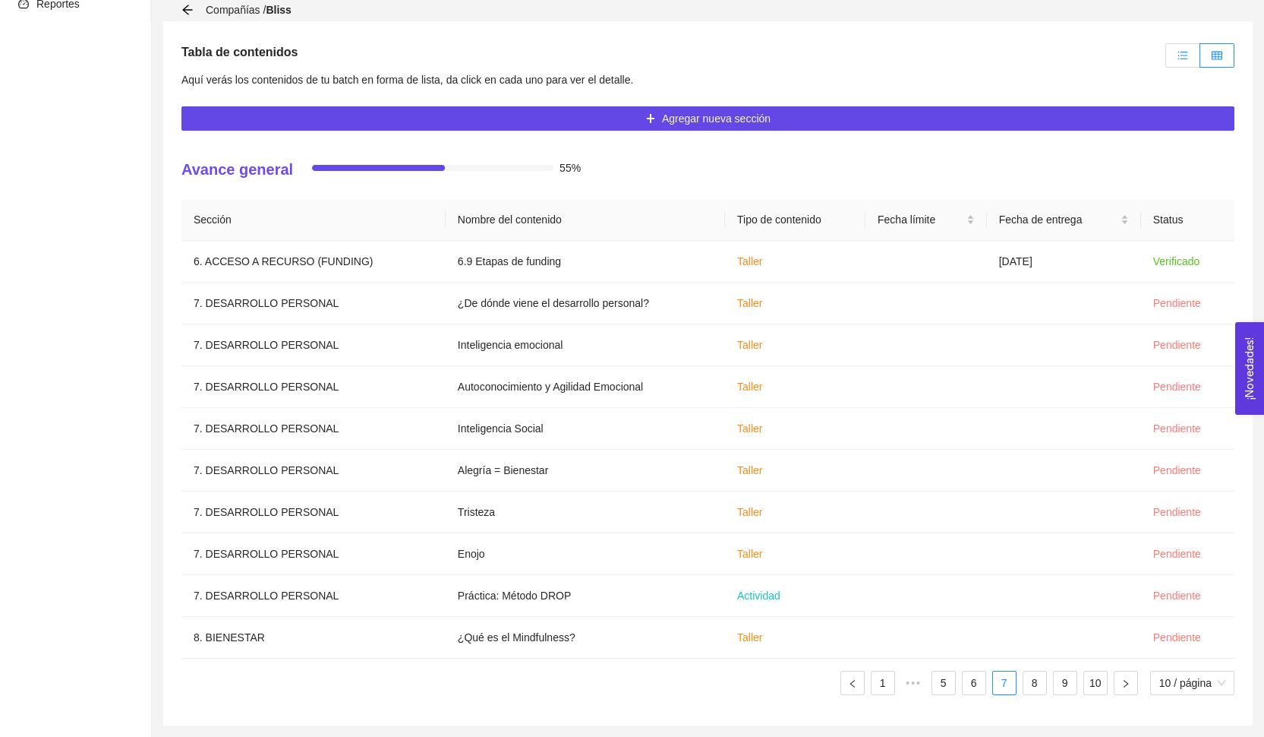
click at [1198, 58] on label at bounding box center [1183, 55] width 35 height 24
click at [1166, 59] on input "radio" at bounding box center [1166, 59] width 0 height 0
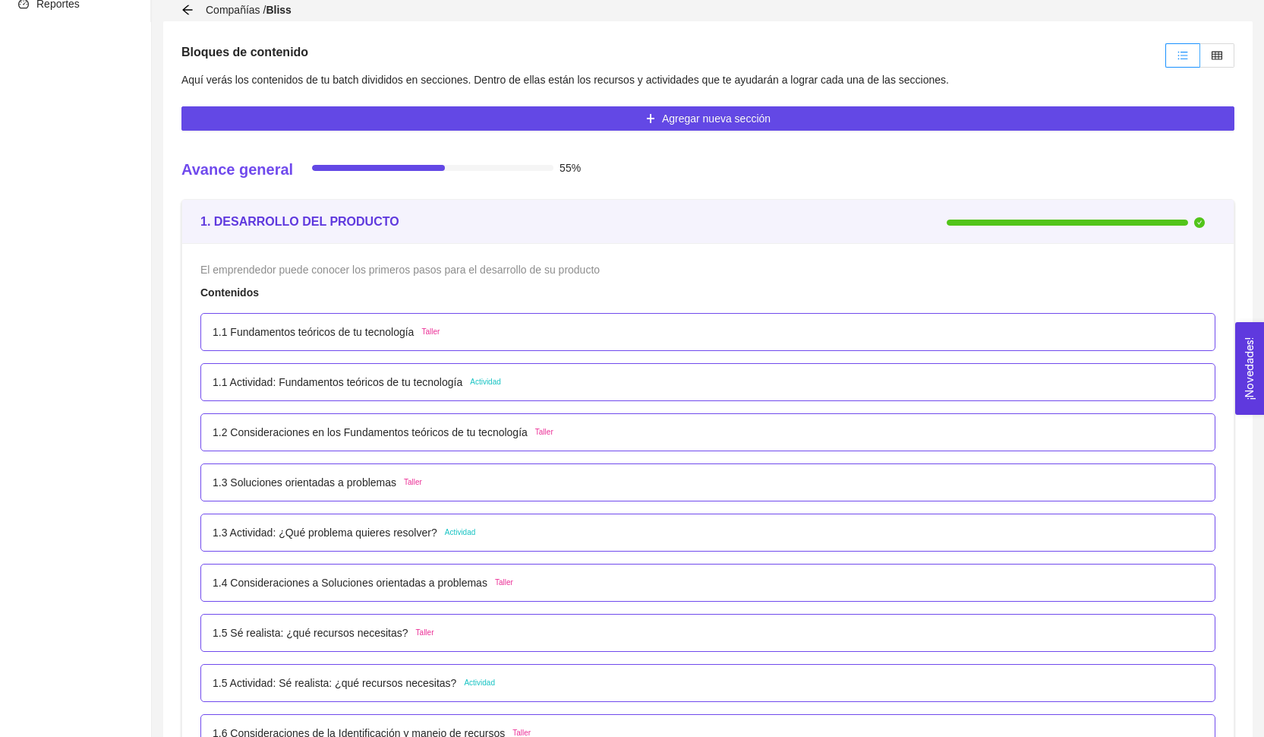
scroll to position [233, 0]
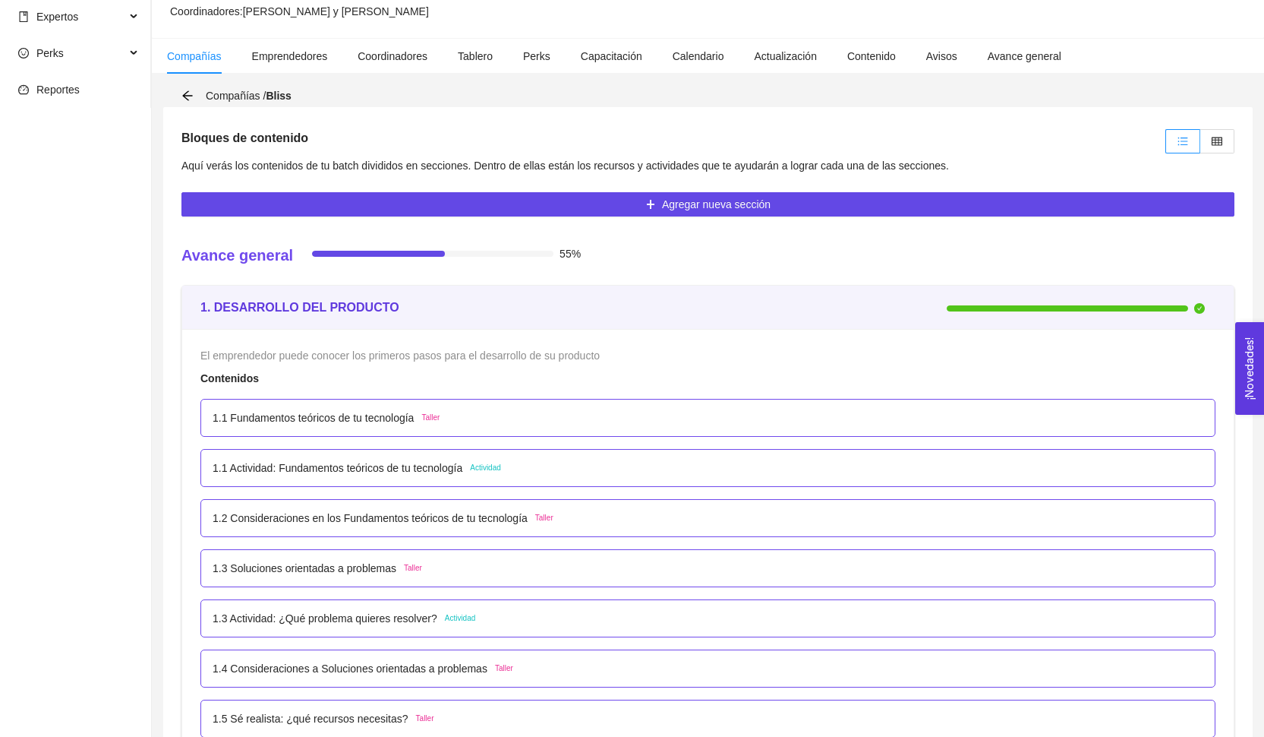
click at [187, 86] on div "Compañías / Bliss" at bounding box center [707, 95] width 1053 height 23
click at [187, 96] on icon "arrow-left" at bounding box center [187, 96] width 12 height 12
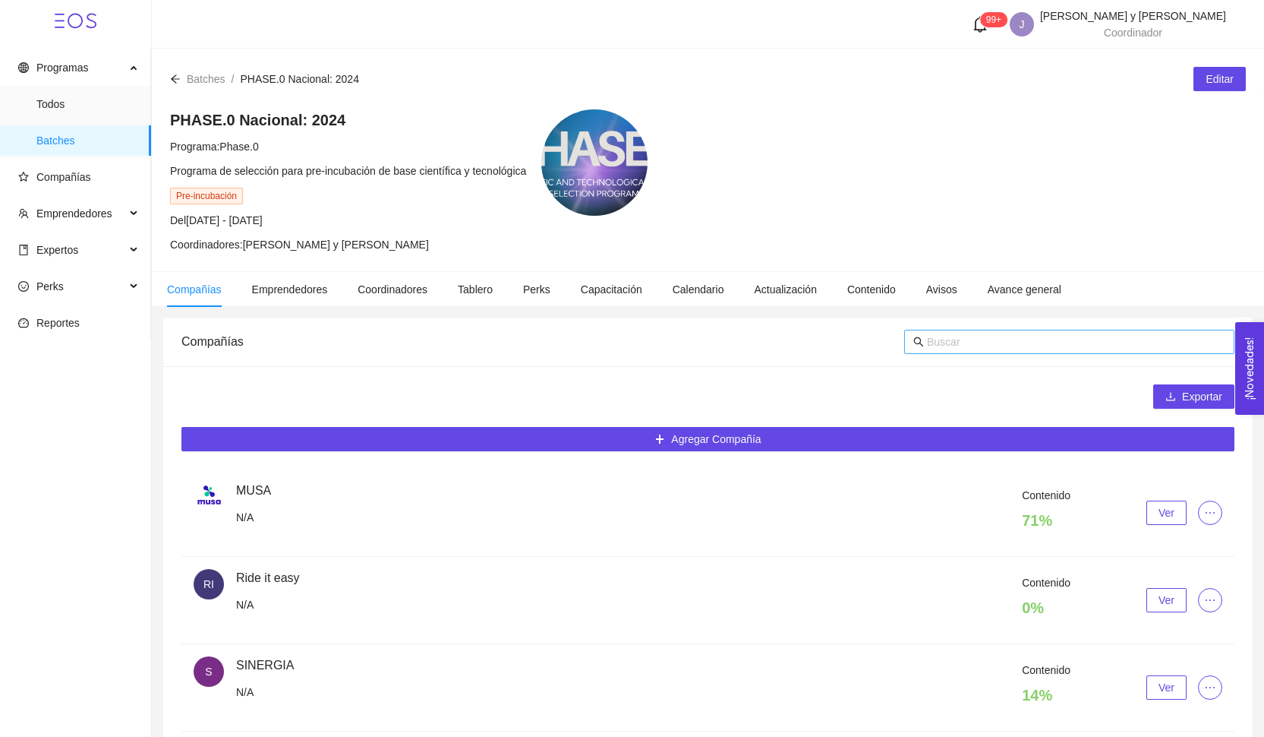
click at [965, 348] on input "text" at bounding box center [1076, 341] width 298 height 17
type input "aera"
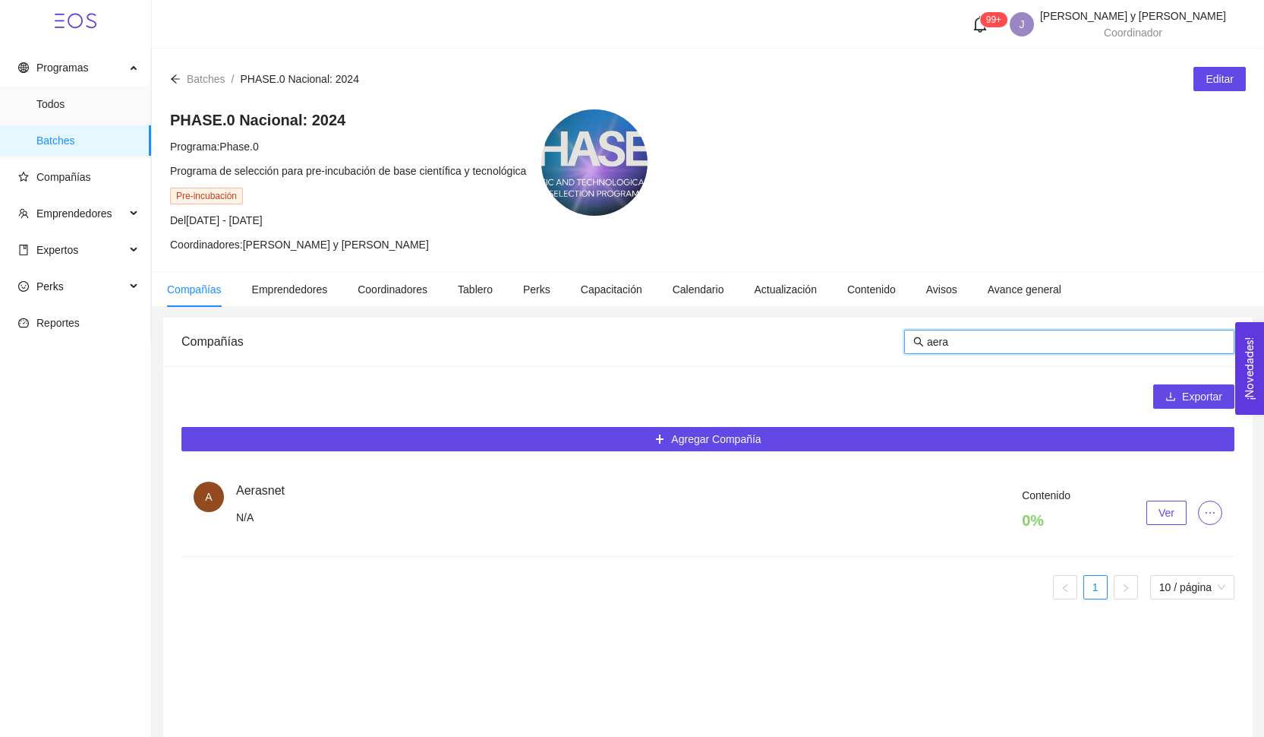
click at [1153, 513] on button "Ver" at bounding box center [1167, 512] width 40 height 24
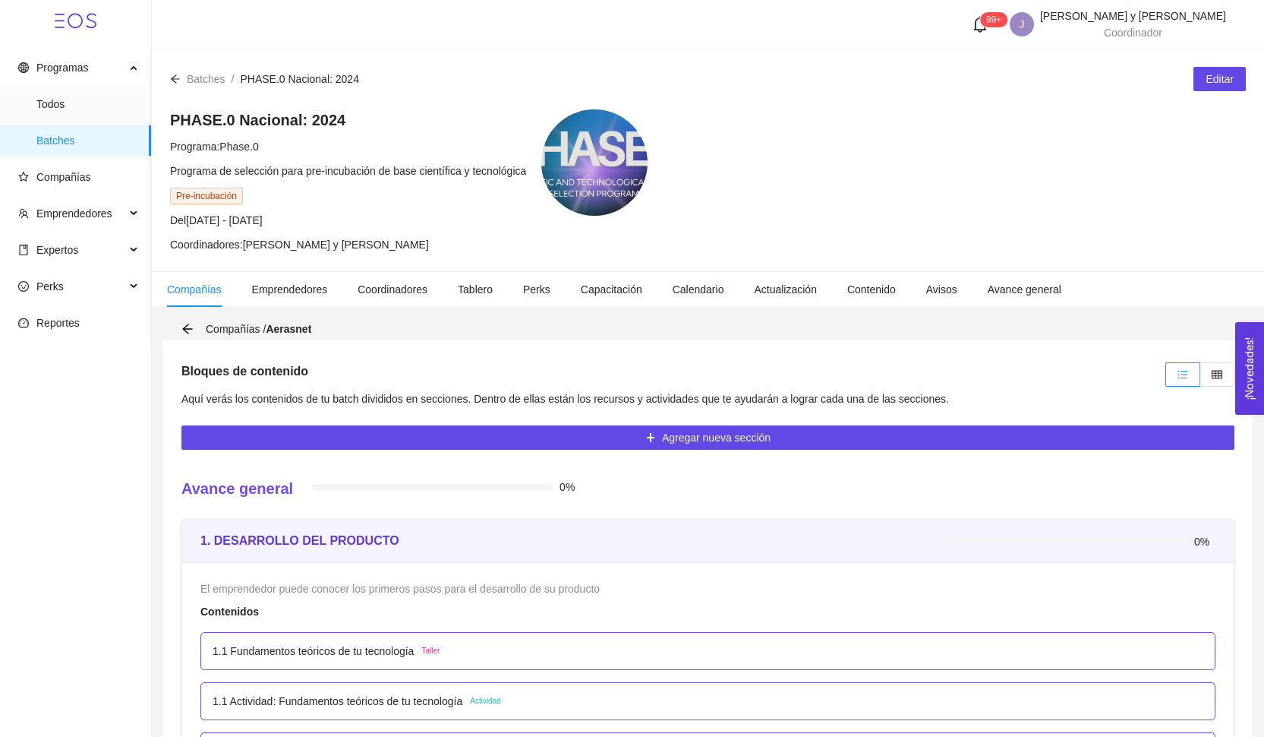
click at [1207, 368] on label at bounding box center [1217, 374] width 34 height 24
click at [1200, 378] on input "radio" at bounding box center [1200, 378] width 0 height 0
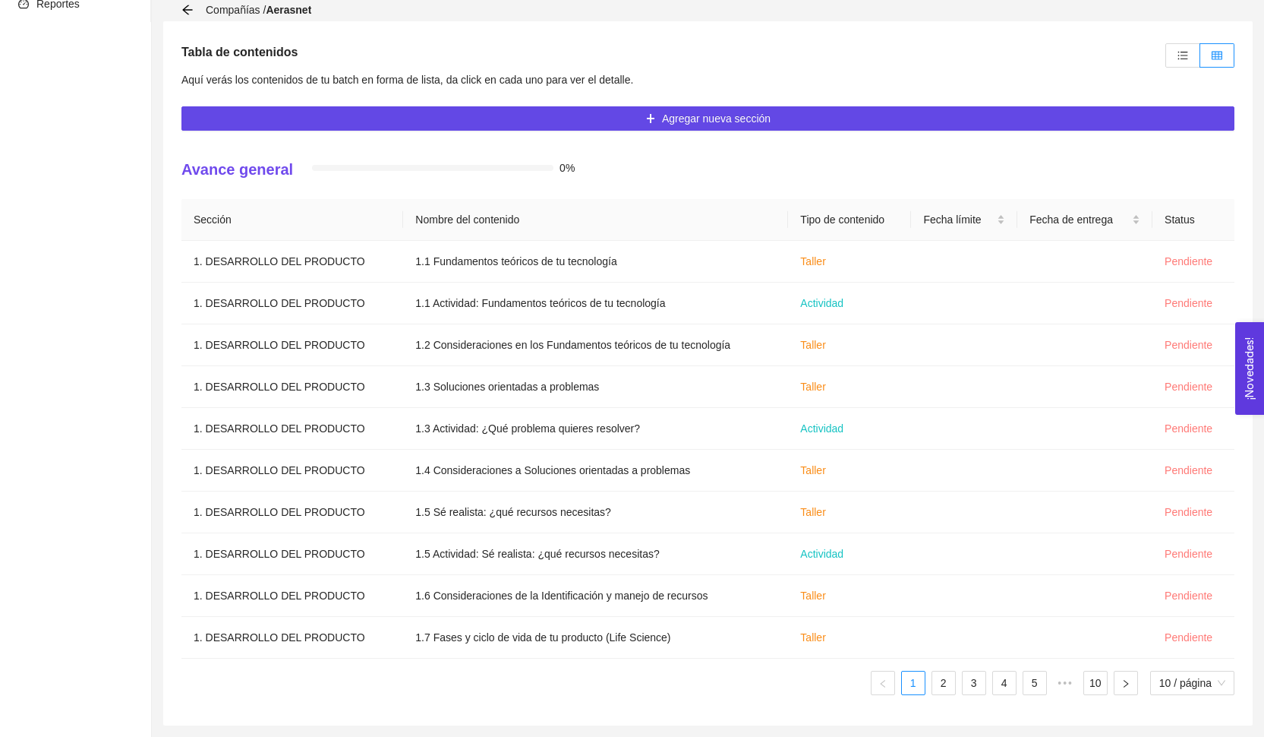
scroll to position [127, 0]
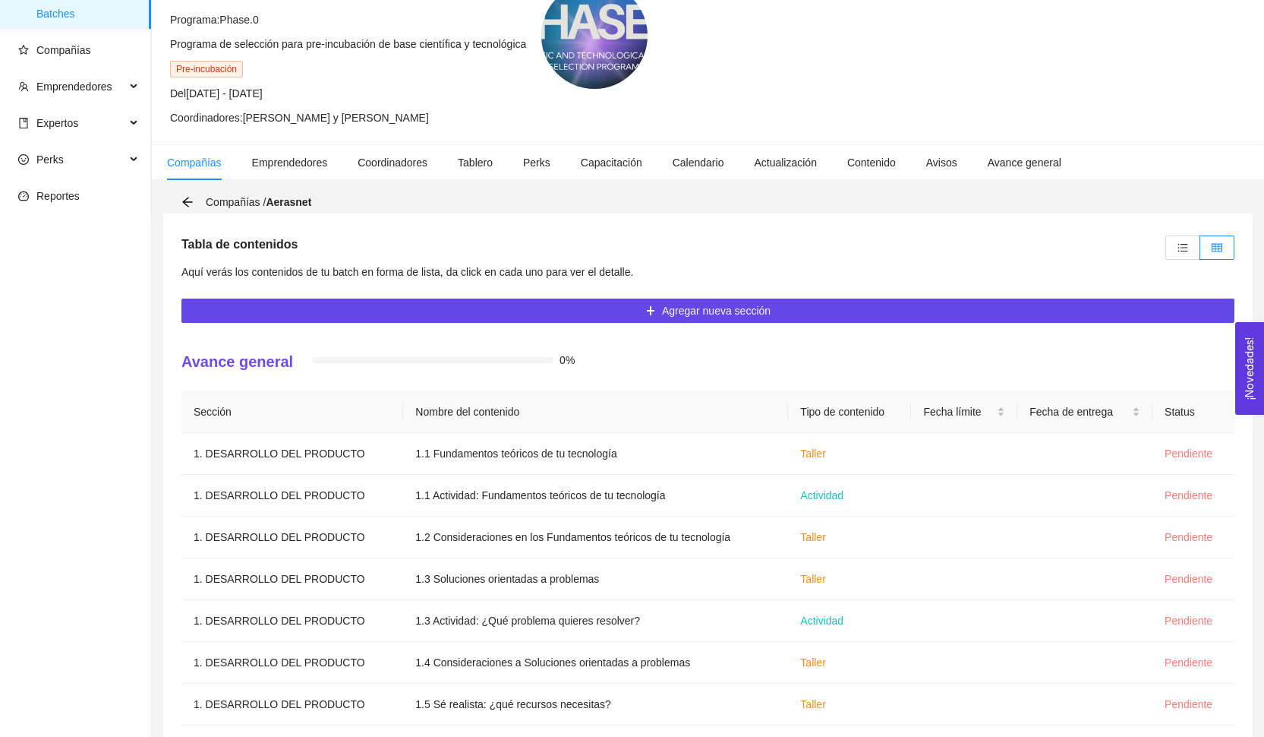
click at [198, 202] on div "Compañías / Aerasnet" at bounding box center [250, 202] width 139 height 17
click at [188, 202] on icon "arrow-left" at bounding box center [187, 202] width 10 height 10
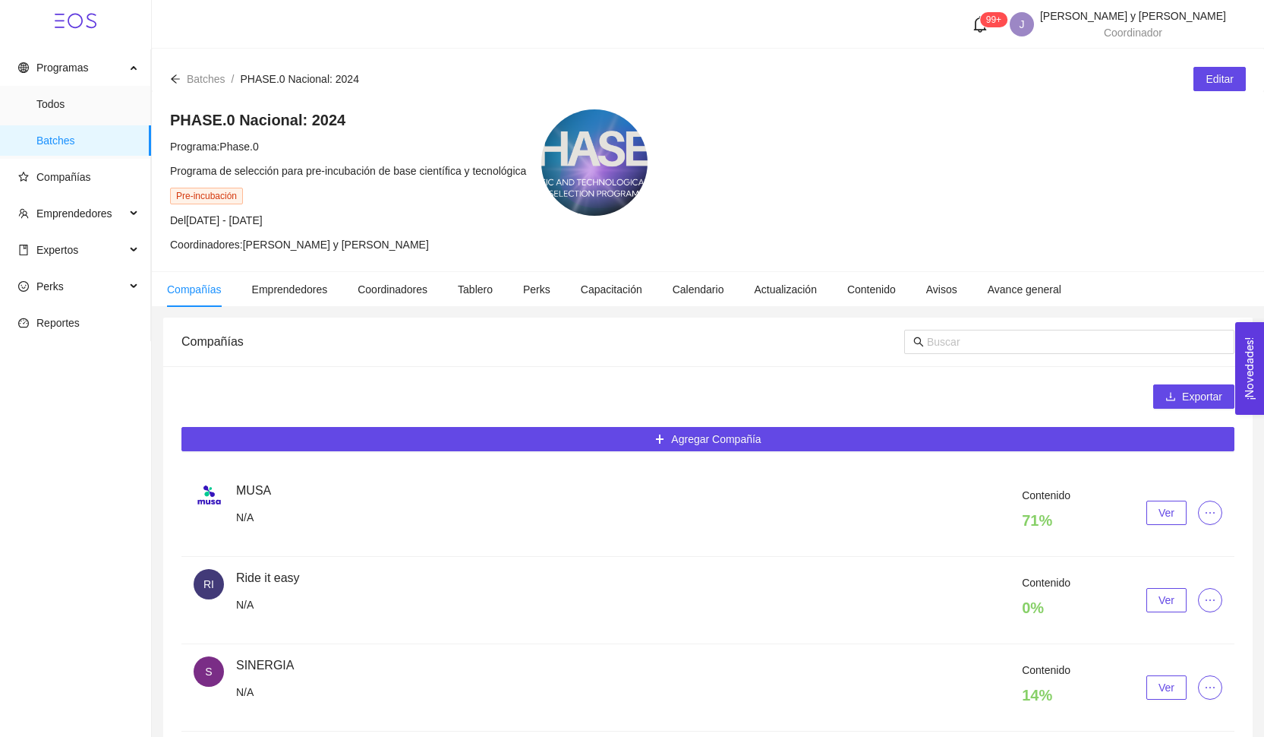
click at [973, 326] on div at bounding box center [1069, 341] width 330 height 49
click at [964, 337] on input "text" at bounding box center [1076, 341] width 298 height 17
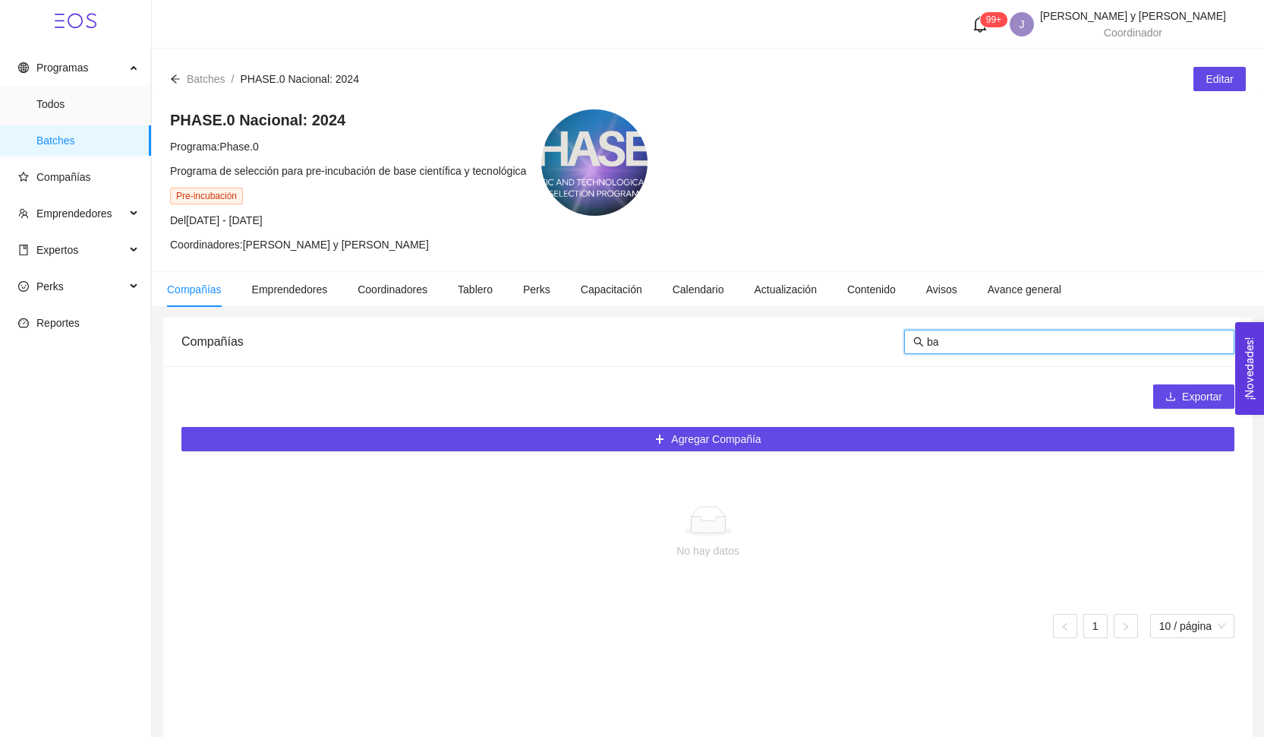
type input "b"
type input "stat"
click at [89, 172] on span "Compañías" at bounding box center [63, 177] width 55 height 12
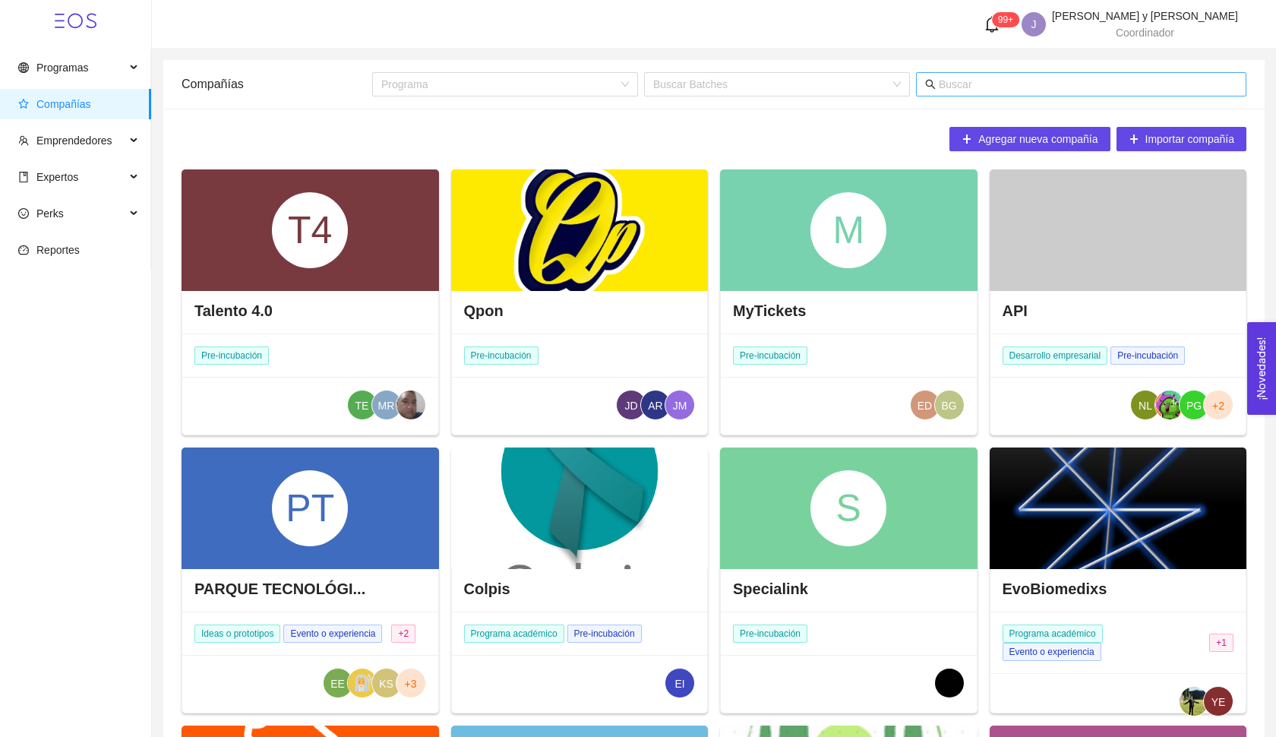
click at [998, 87] on input "text" at bounding box center [1087, 84] width 298 height 17
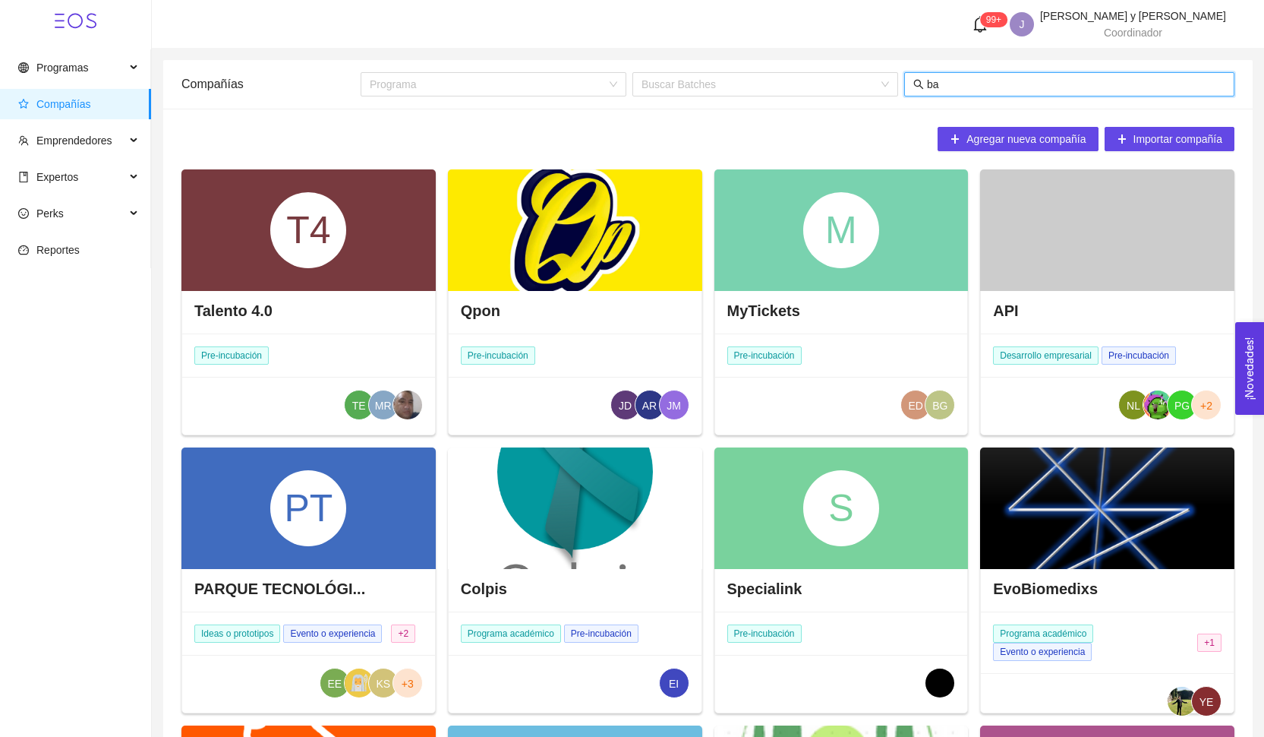
type input "baj"
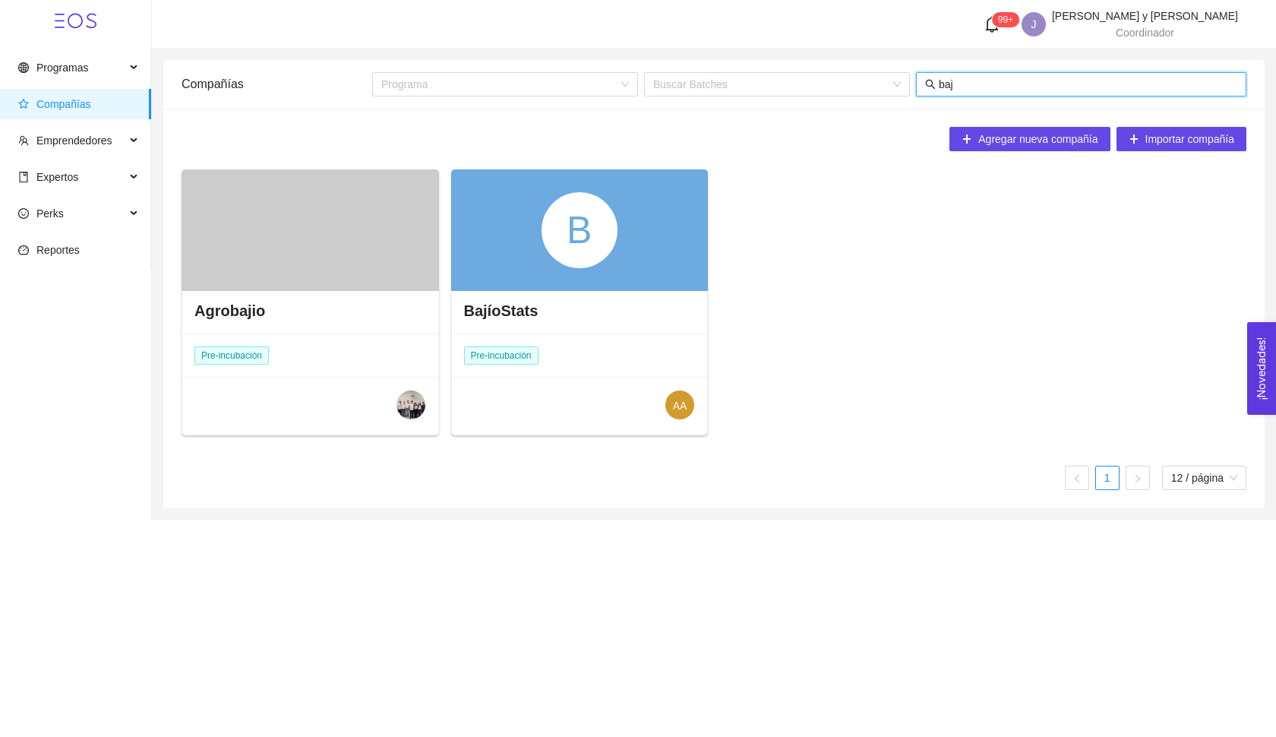
click at [574, 254] on div "B" at bounding box center [579, 230] width 76 height 76
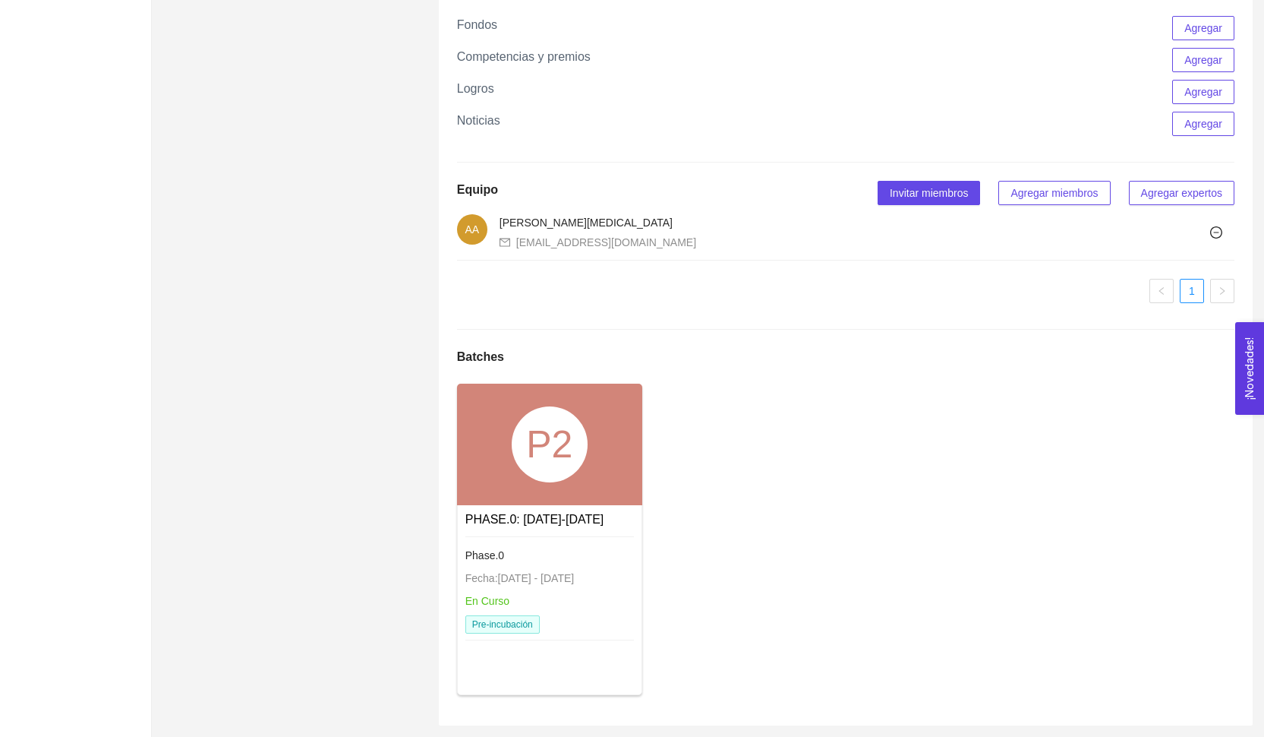
scroll to position [815, 0]
click at [555, 431] on div "P2" at bounding box center [550, 444] width 76 height 76
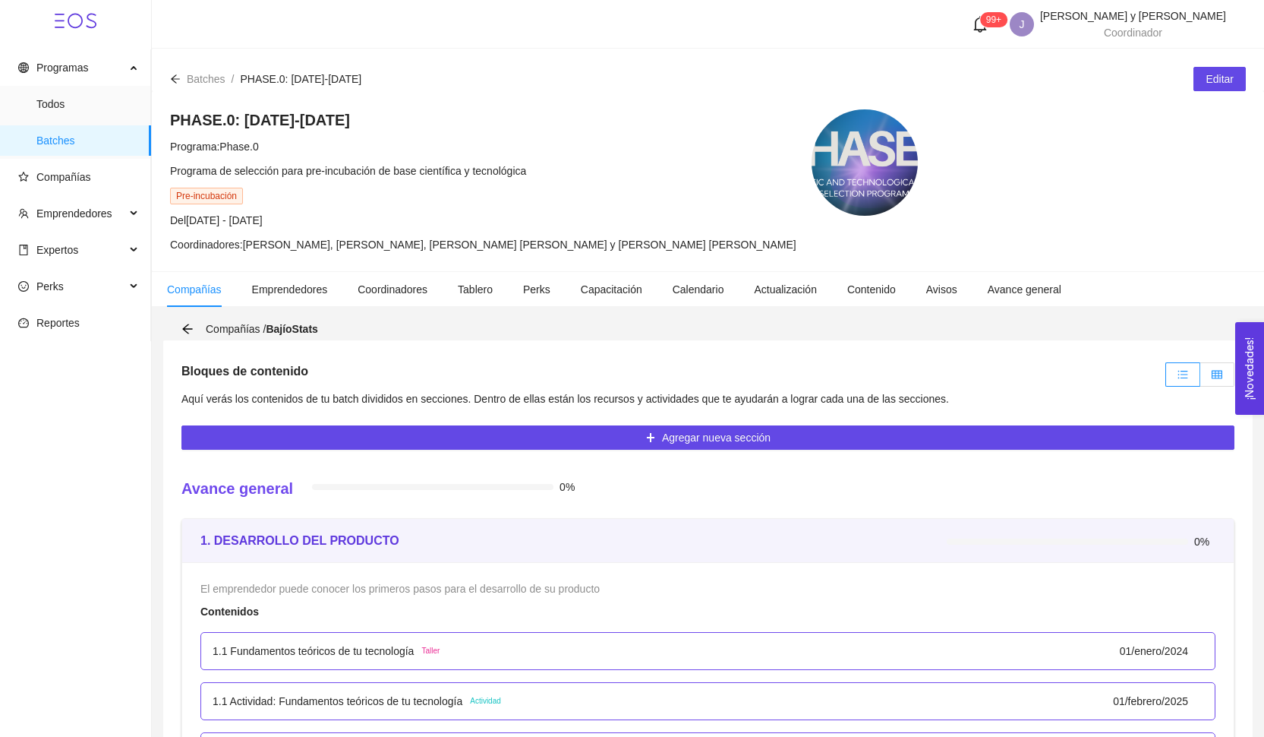
click at [1219, 380] on label at bounding box center [1217, 374] width 34 height 24
click at [1200, 378] on input "radio" at bounding box center [1200, 378] width 0 height 0
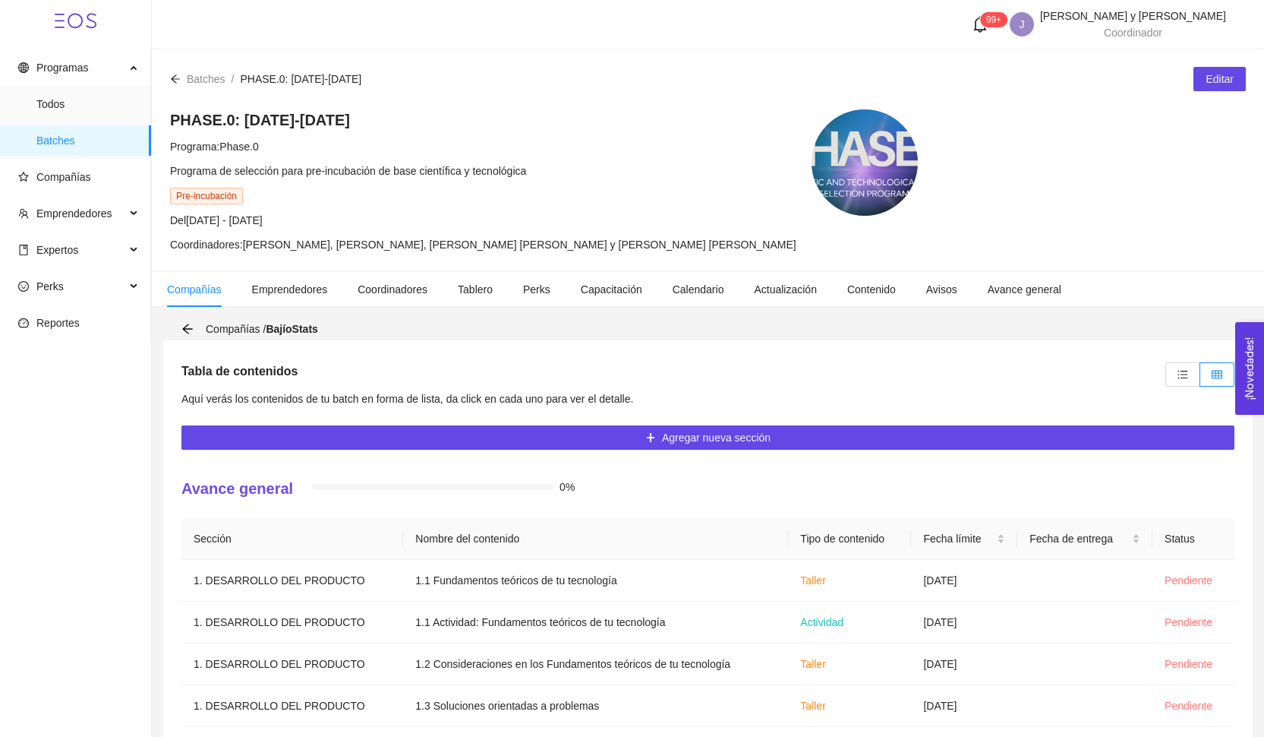
click at [186, 321] on div "Compañías / BajíoStats" at bounding box center [254, 328] width 146 height 17
click at [186, 327] on icon "arrow-left" at bounding box center [187, 329] width 12 height 12
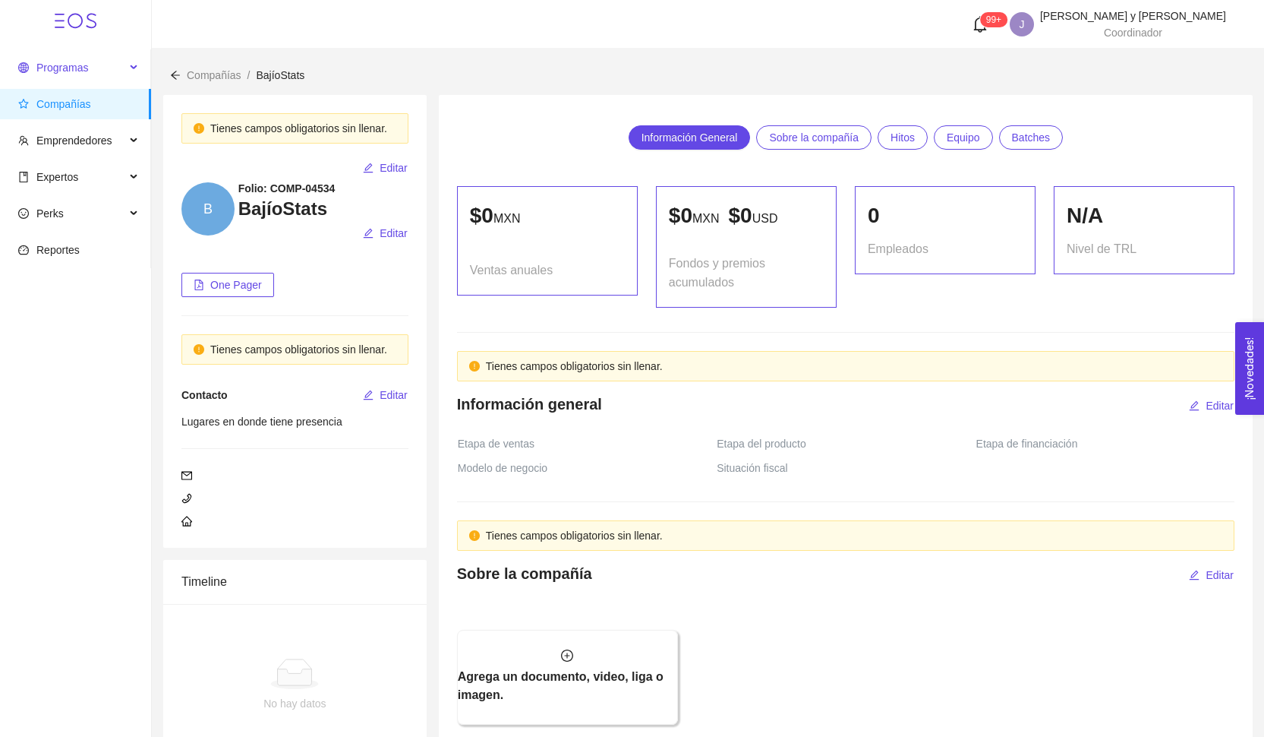
click at [106, 71] on span "Programas" at bounding box center [71, 67] width 107 height 30
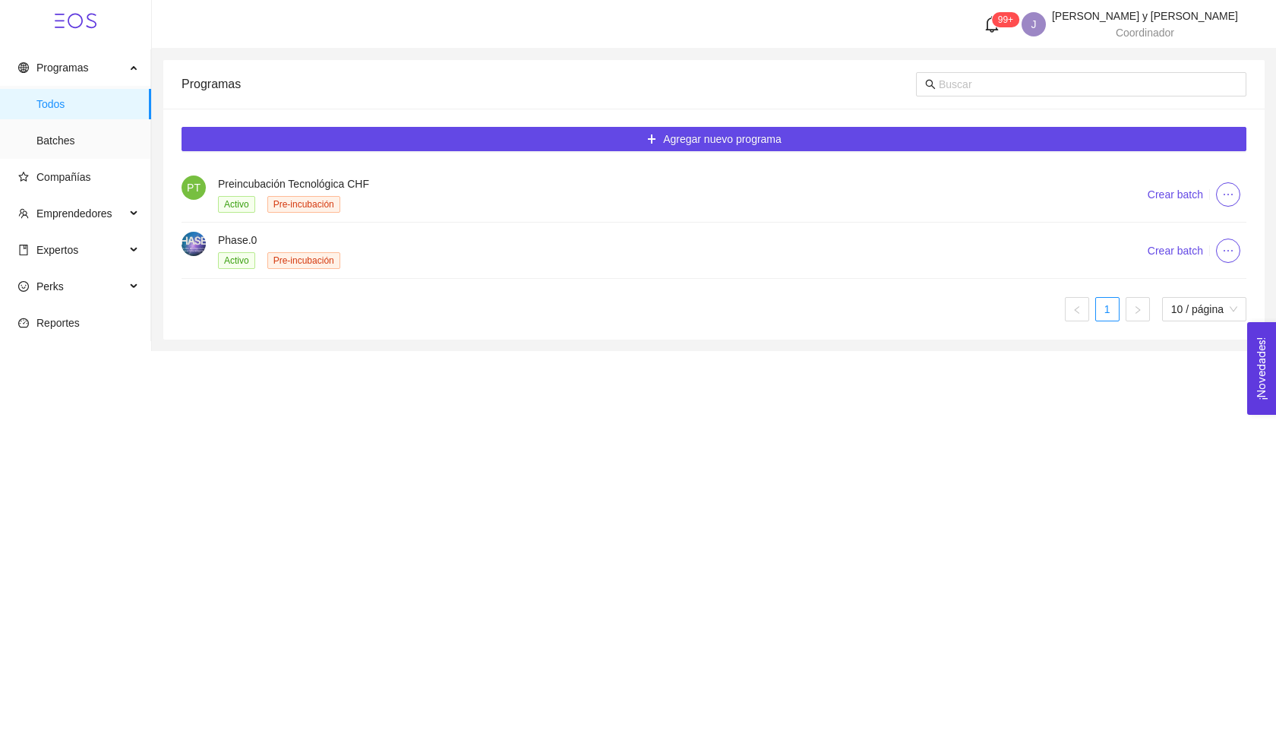
click at [431, 229] on li "Phase.0 Activo Pre-incubación Crear batch" at bounding box center [713, 250] width 1065 height 56
click at [427, 241] on h4 "Phase.0" at bounding box center [664, 240] width 892 height 17
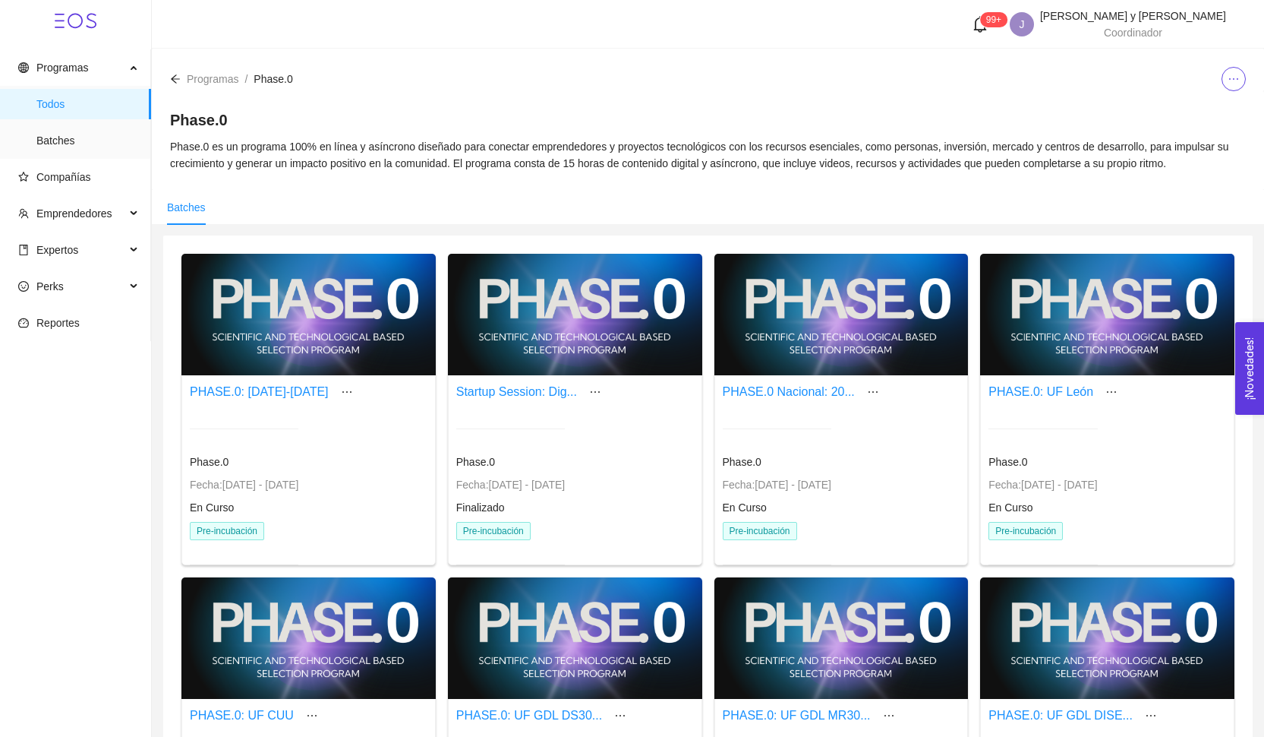
click at [815, 353] on div at bounding box center [841, 314] width 254 height 121
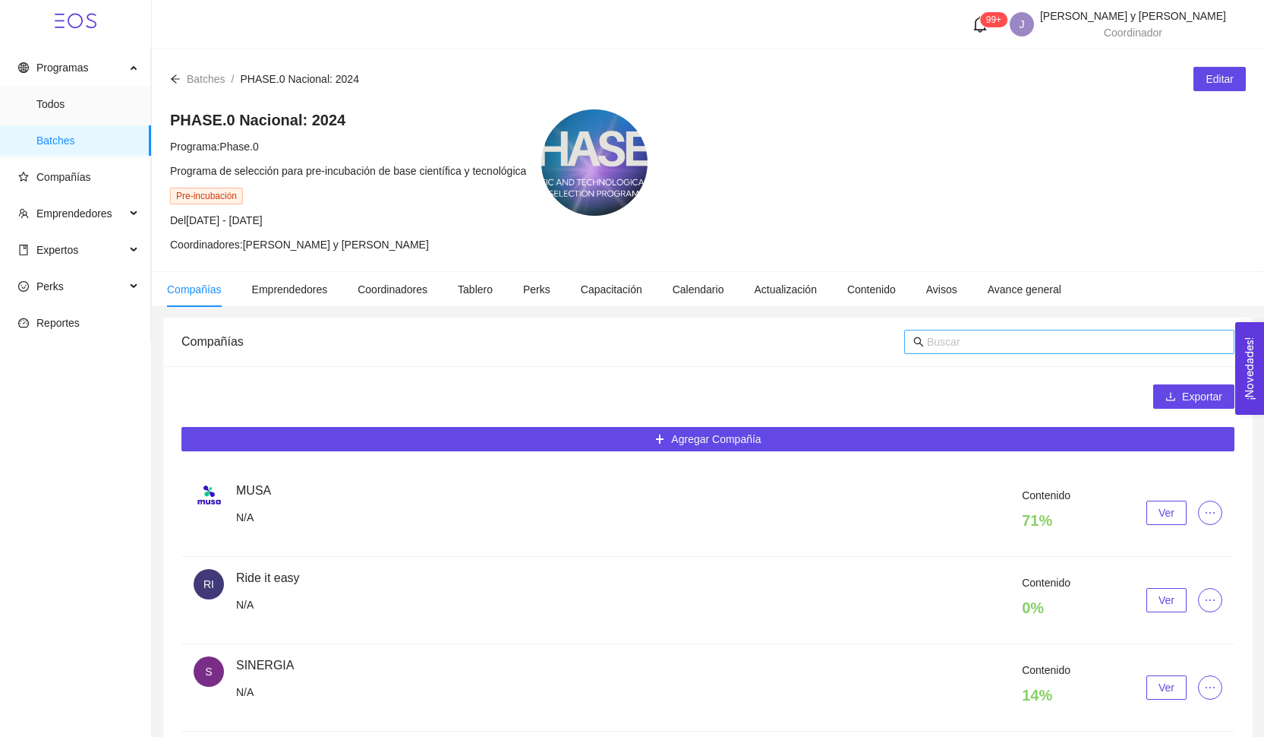
click at [957, 337] on input "text" at bounding box center [1076, 341] width 298 height 17
type input "eco"
click at [1159, 594] on span "Ver" at bounding box center [1167, 599] width 16 height 17
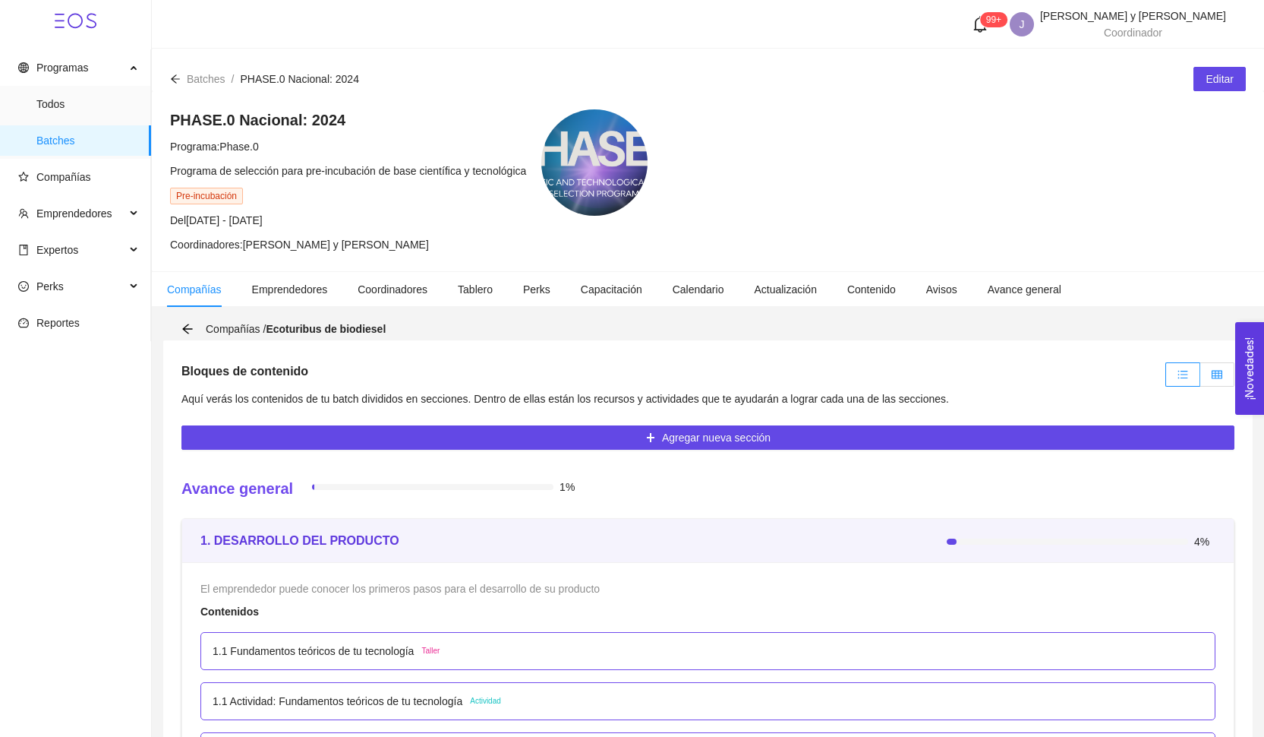
click at [1210, 368] on label at bounding box center [1217, 374] width 34 height 24
click at [1200, 378] on input "radio" at bounding box center [1200, 378] width 0 height 0
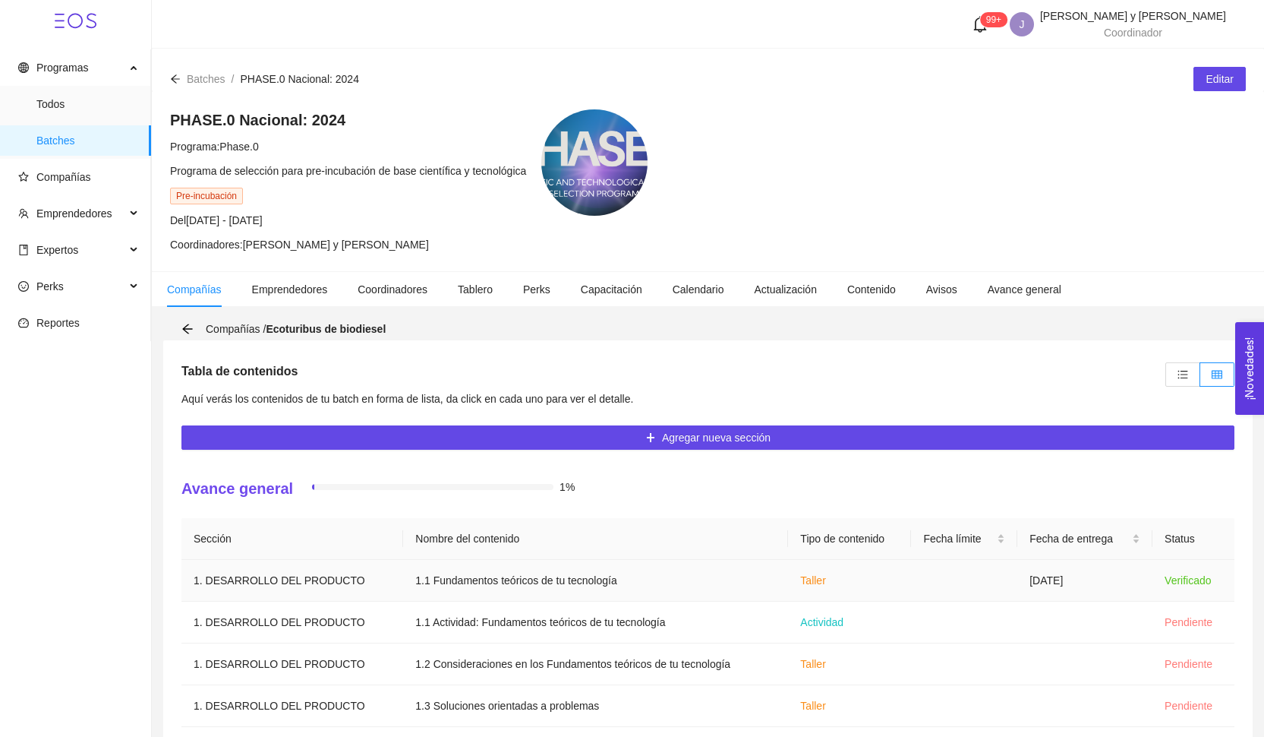
scroll to position [74, 0]
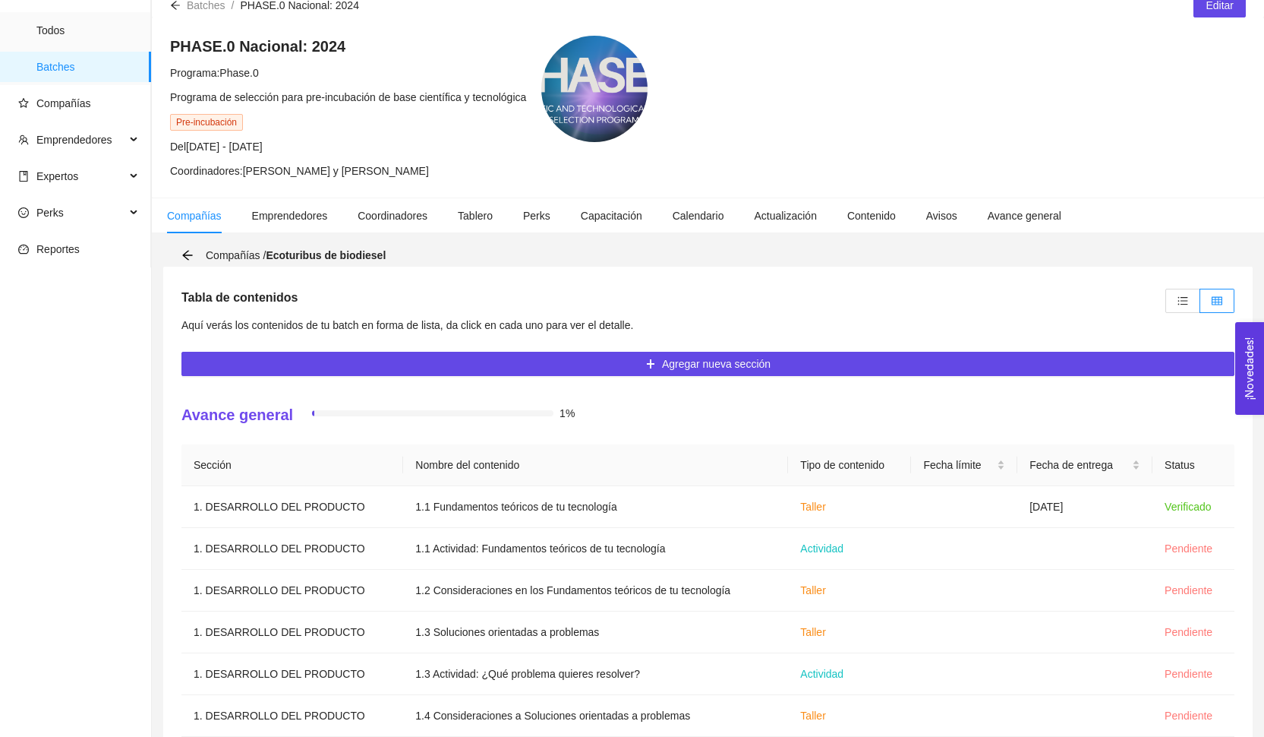
click at [178, 261] on div "Compañías / Ecoturibus de biodiesel" at bounding box center [708, 255] width 1090 height 23
click at [178, 259] on div "Compañías / Ecoturibus de biodiesel" at bounding box center [708, 255] width 1090 height 23
click at [185, 259] on icon "arrow-left" at bounding box center [187, 255] width 12 height 12
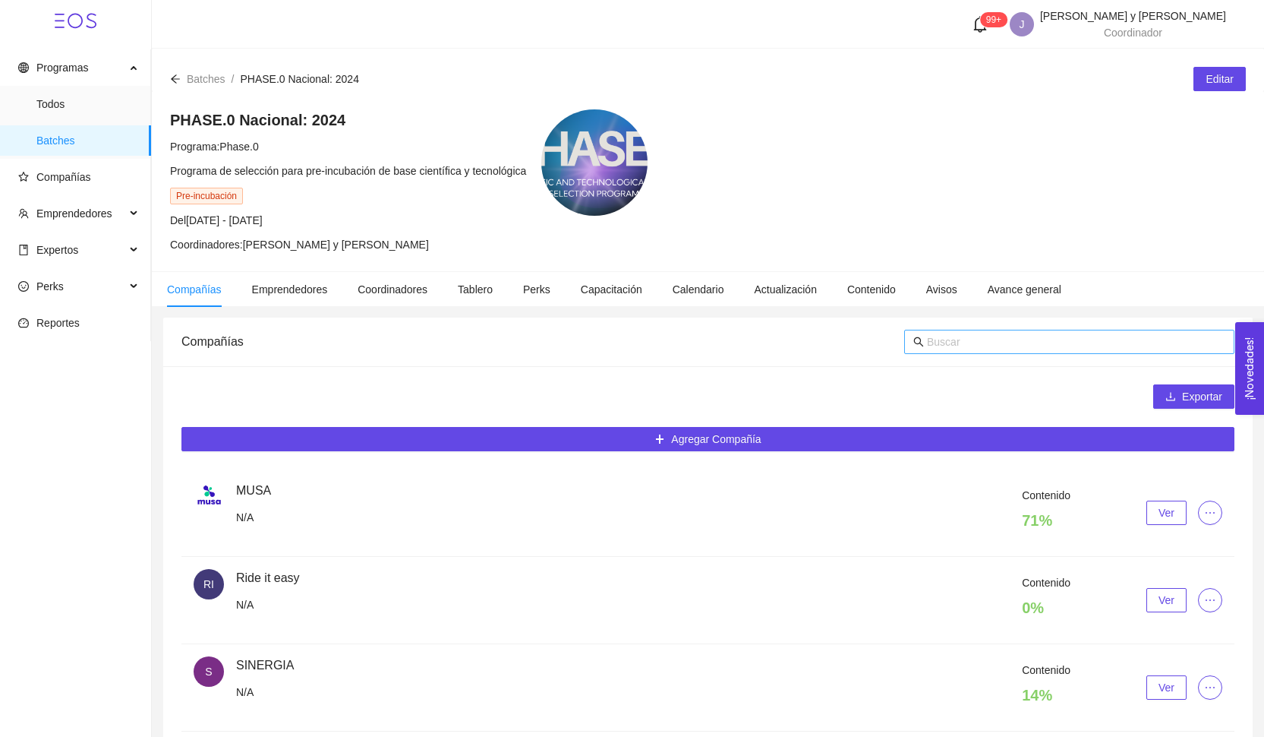
click at [983, 342] on input "text" at bounding box center [1076, 341] width 298 height 17
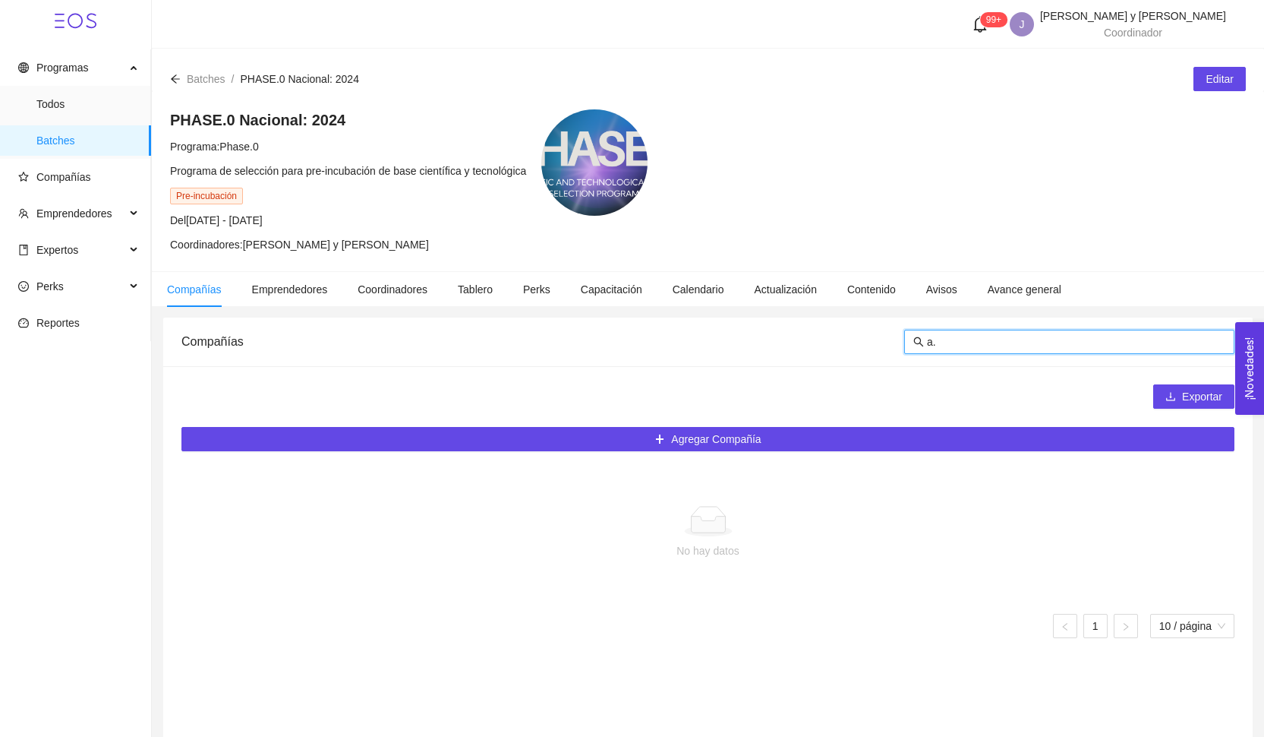
type input "a"
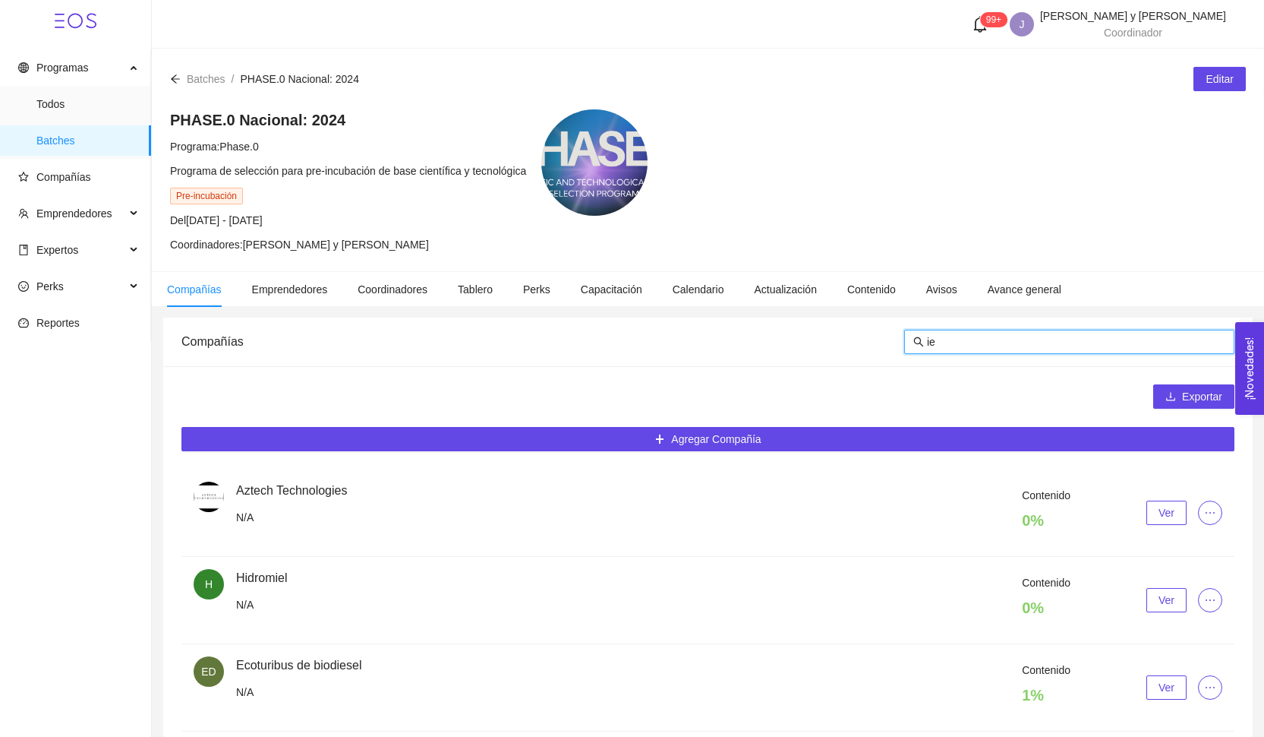
type input "i"
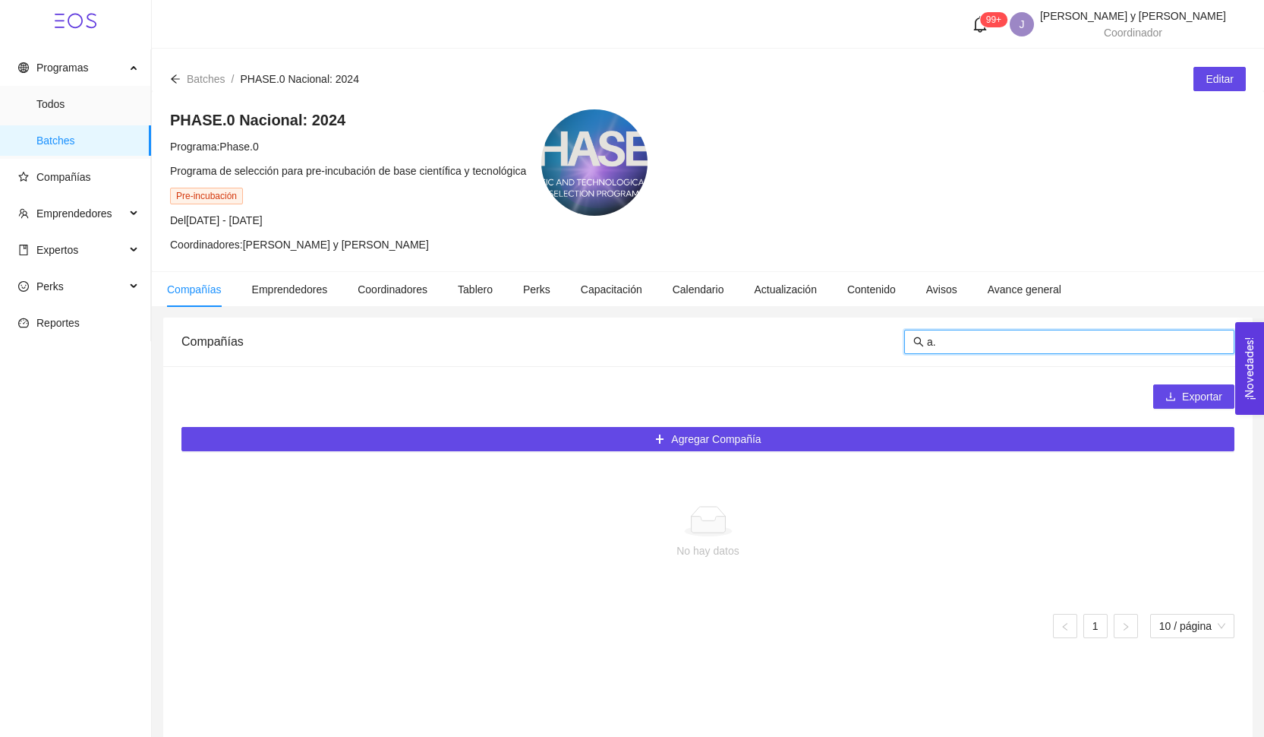
type input "a"
click at [99, 170] on span "Compañías" at bounding box center [78, 177] width 121 height 30
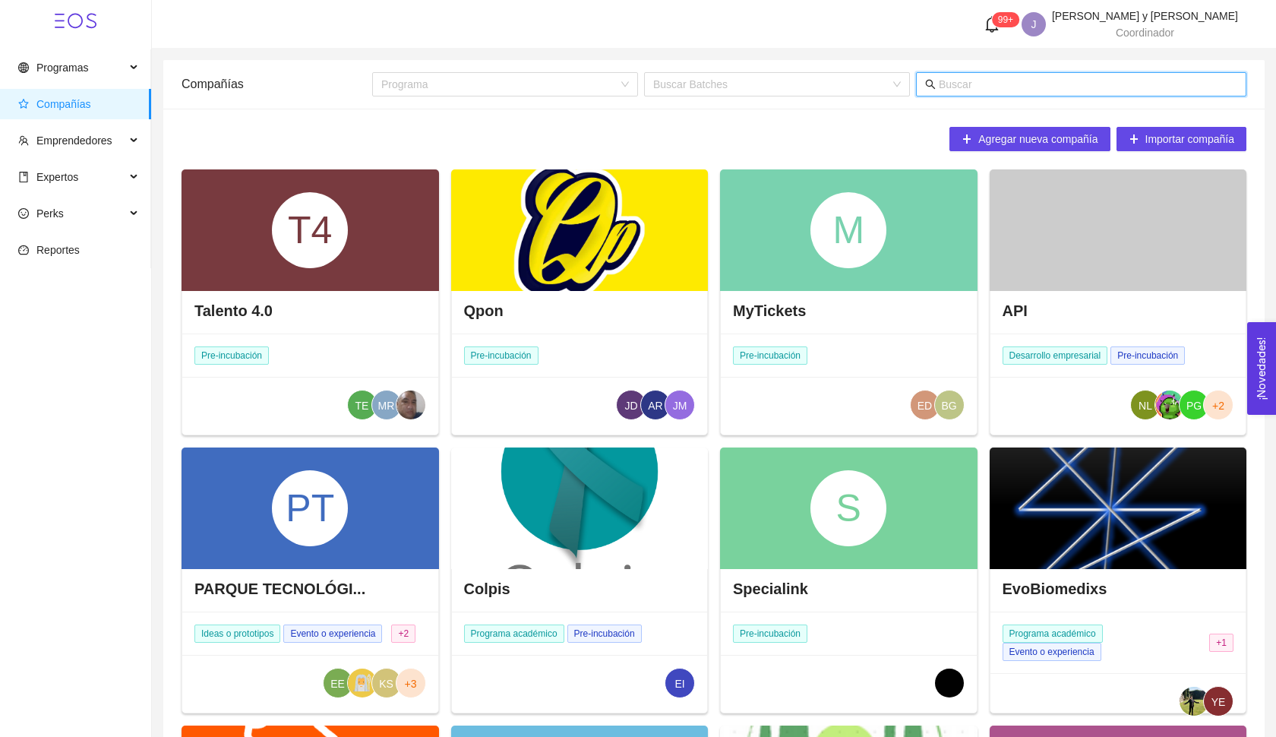
click at [1039, 80] on input "text" at bounding box center [1087, 84] width 298 height 17
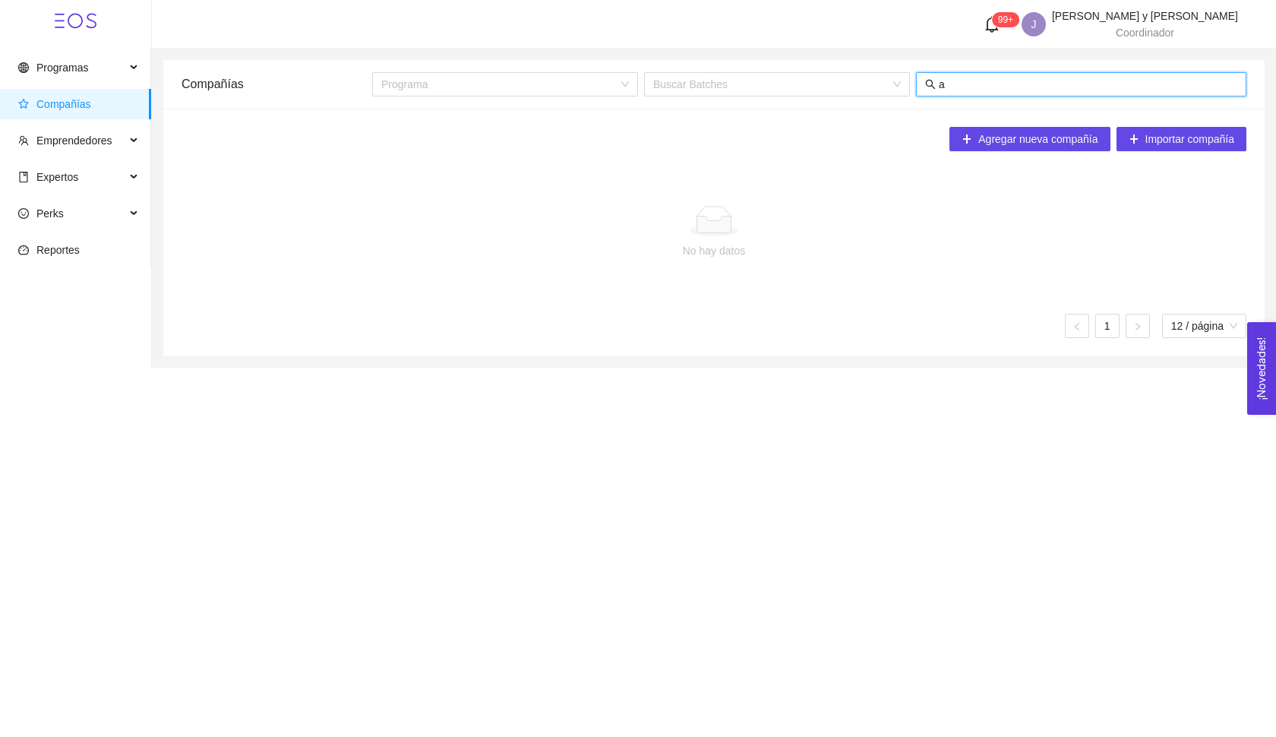
type input "a."
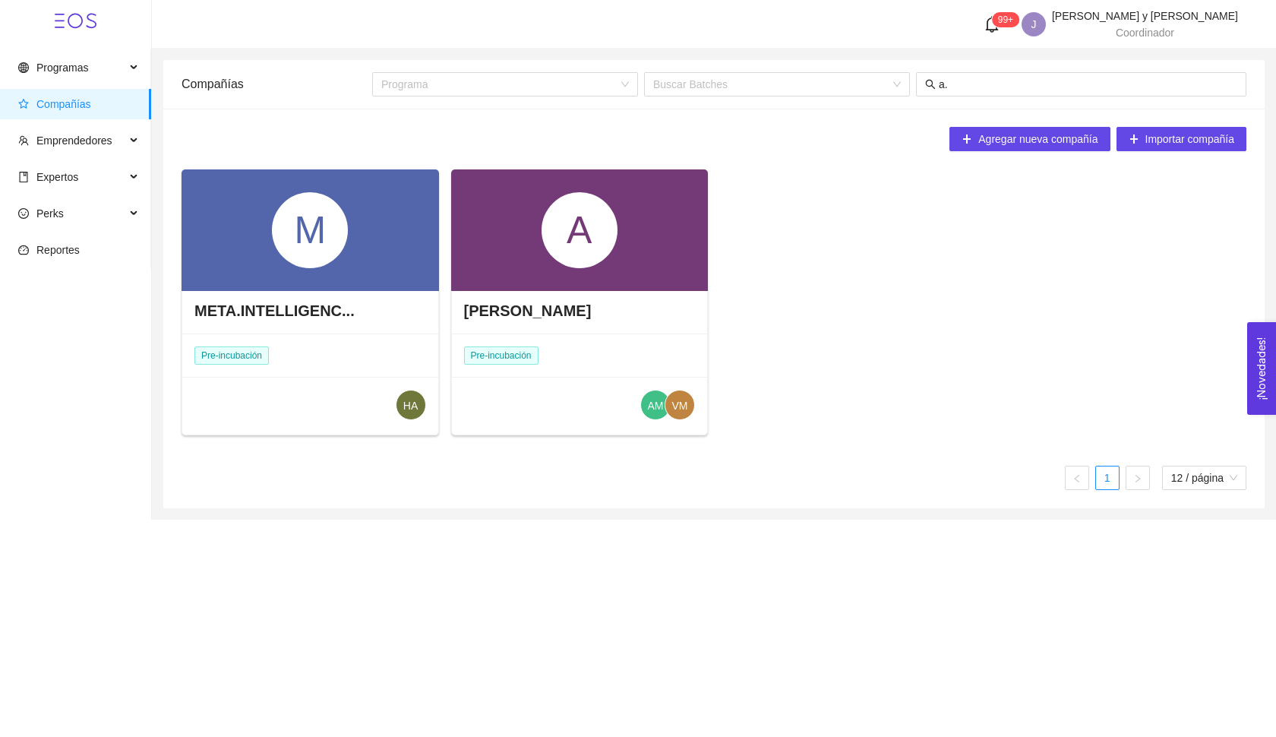
click at [509, 276] on div "A" at bounding box center [579, 229] width 257 height 121
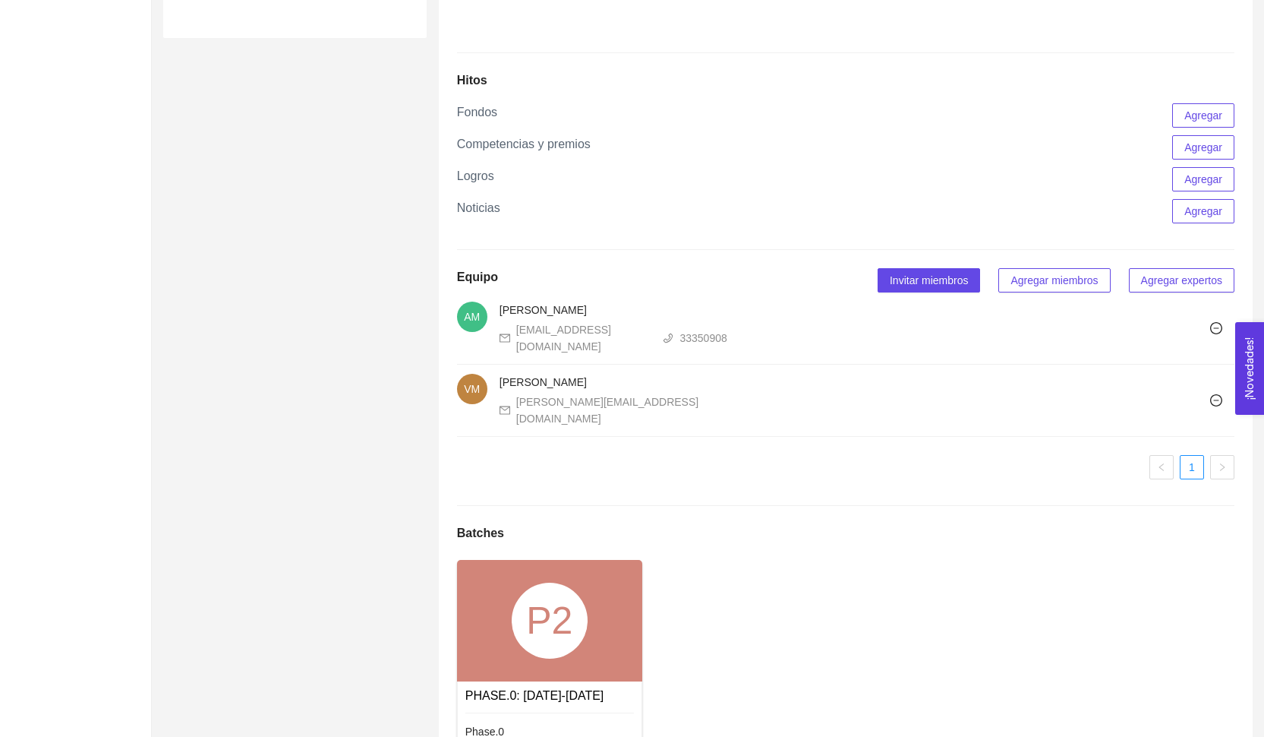
scroll to position [714, 0]
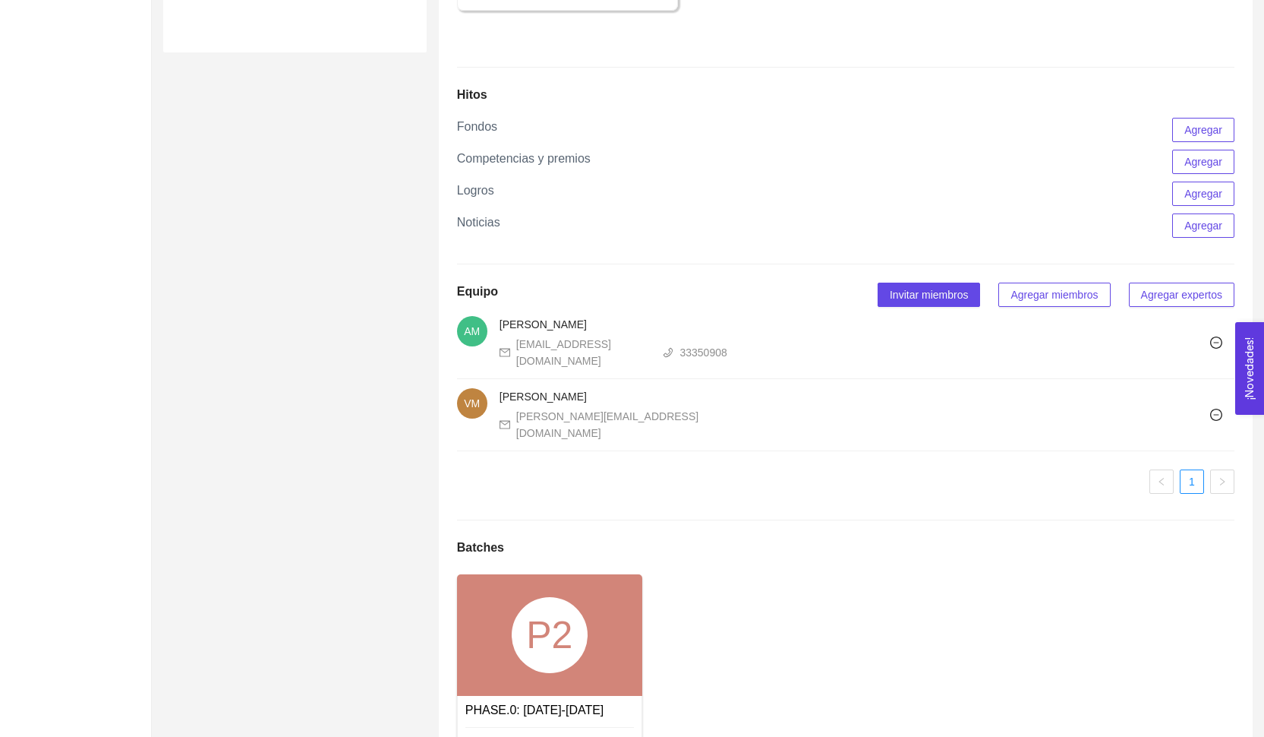
click at [522, 635] on div "P2" at bounding box center [550, 635] width 76 height 76
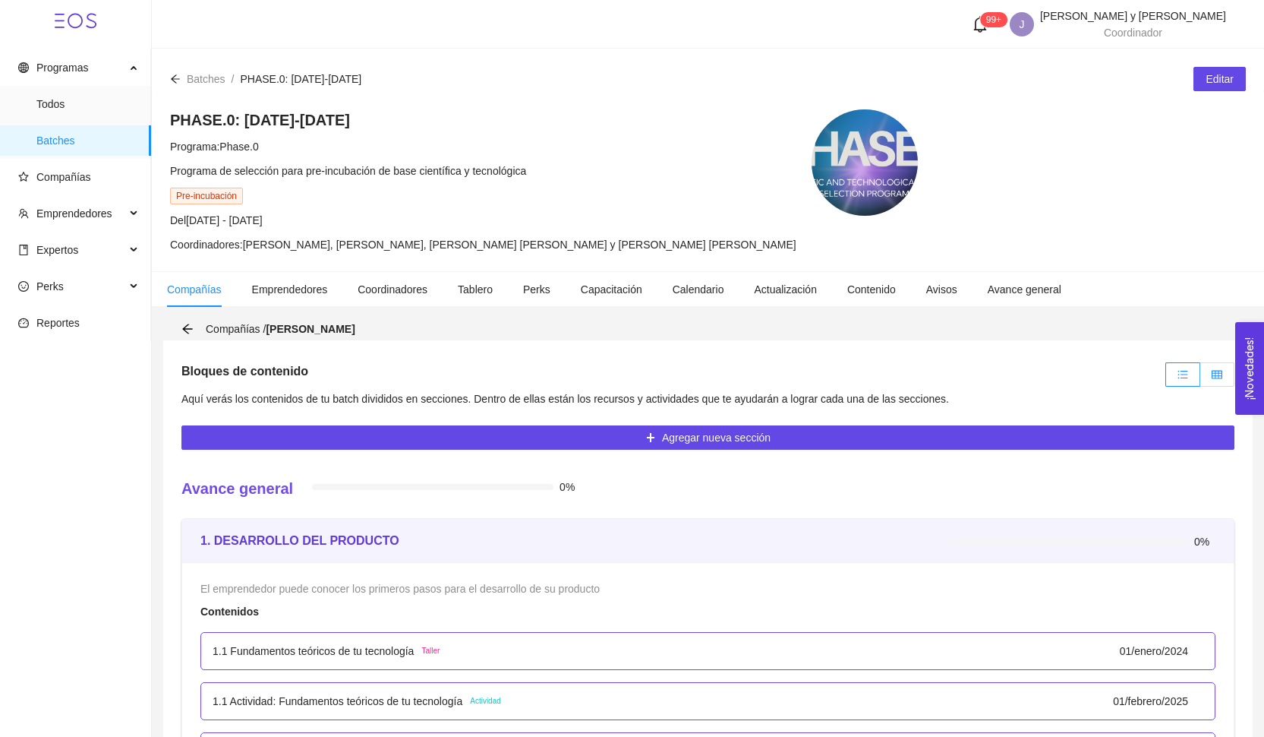
click at [1214, 370] on icon "table" at bounding box center [1217, 374] width 11 height 11
click at [1200, 378] on input "radio" at bounding box center [1200, 378] width 0 height 0
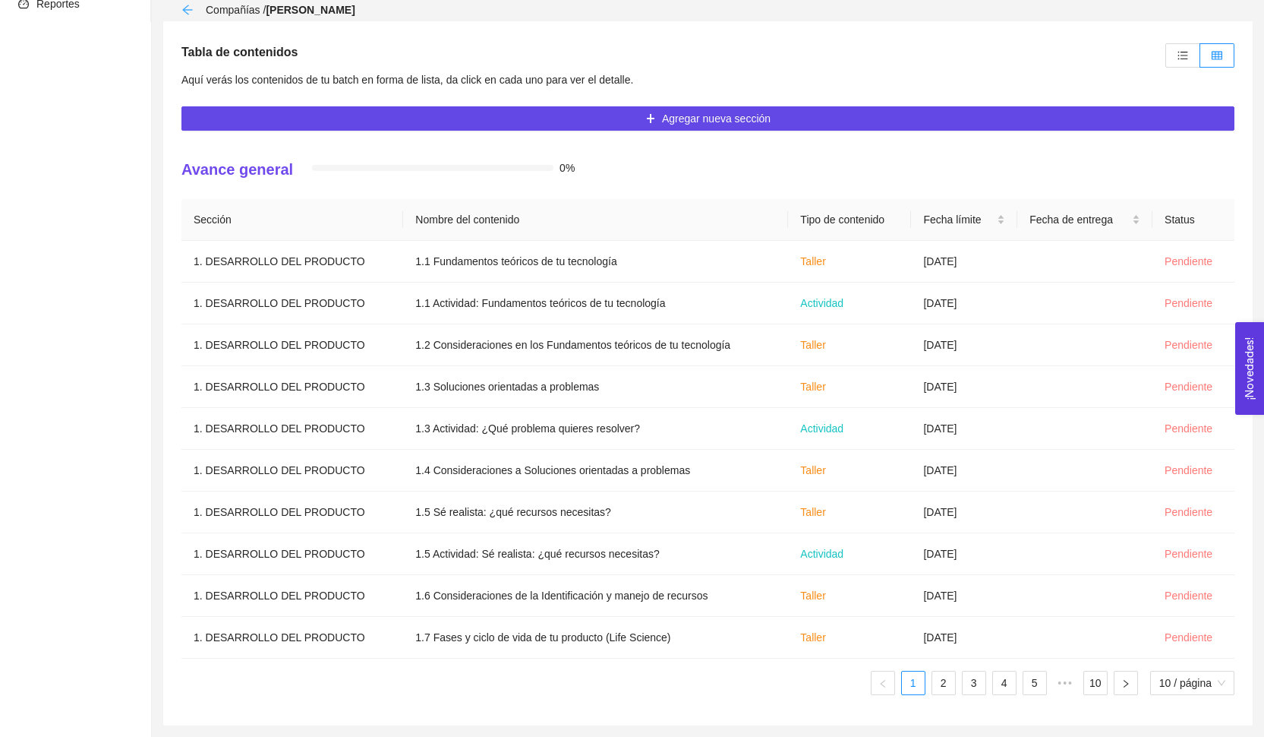
scroll to position [156, 0]
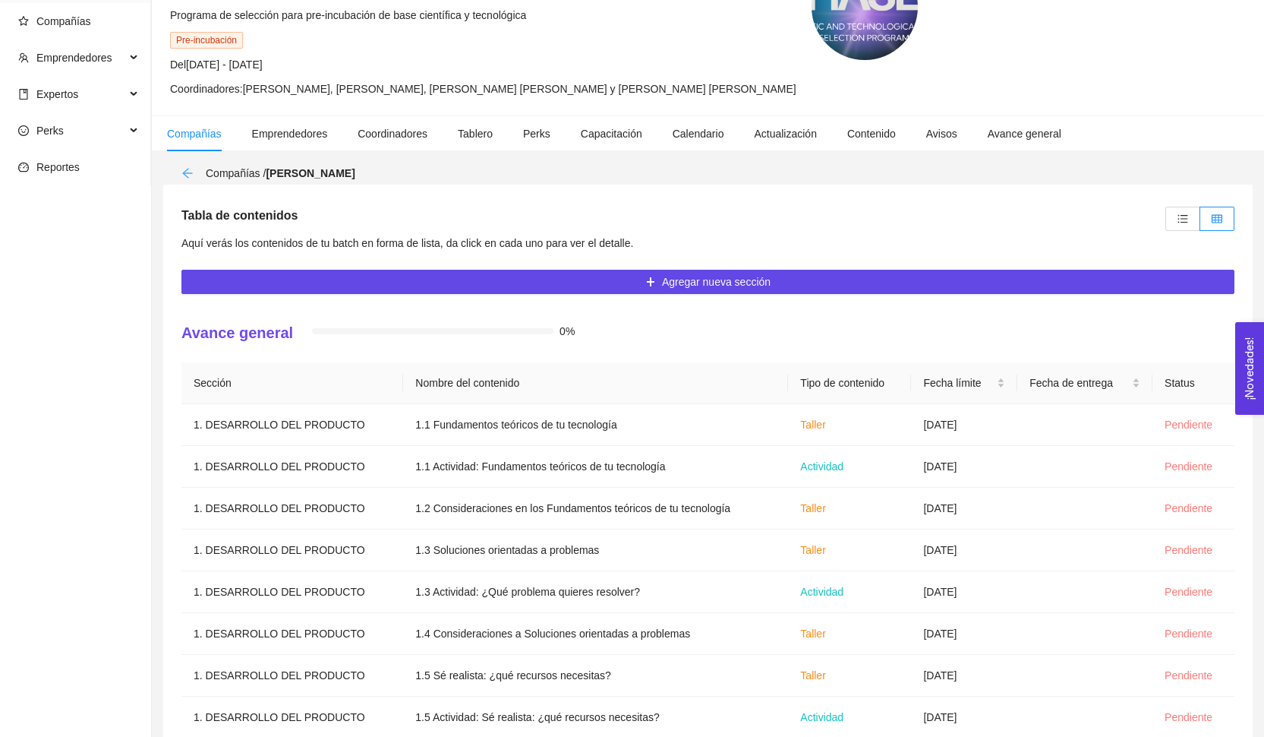
click at [187, 176] on icon "arrow-left" at bounding box center [187, 173] width 10 height 10
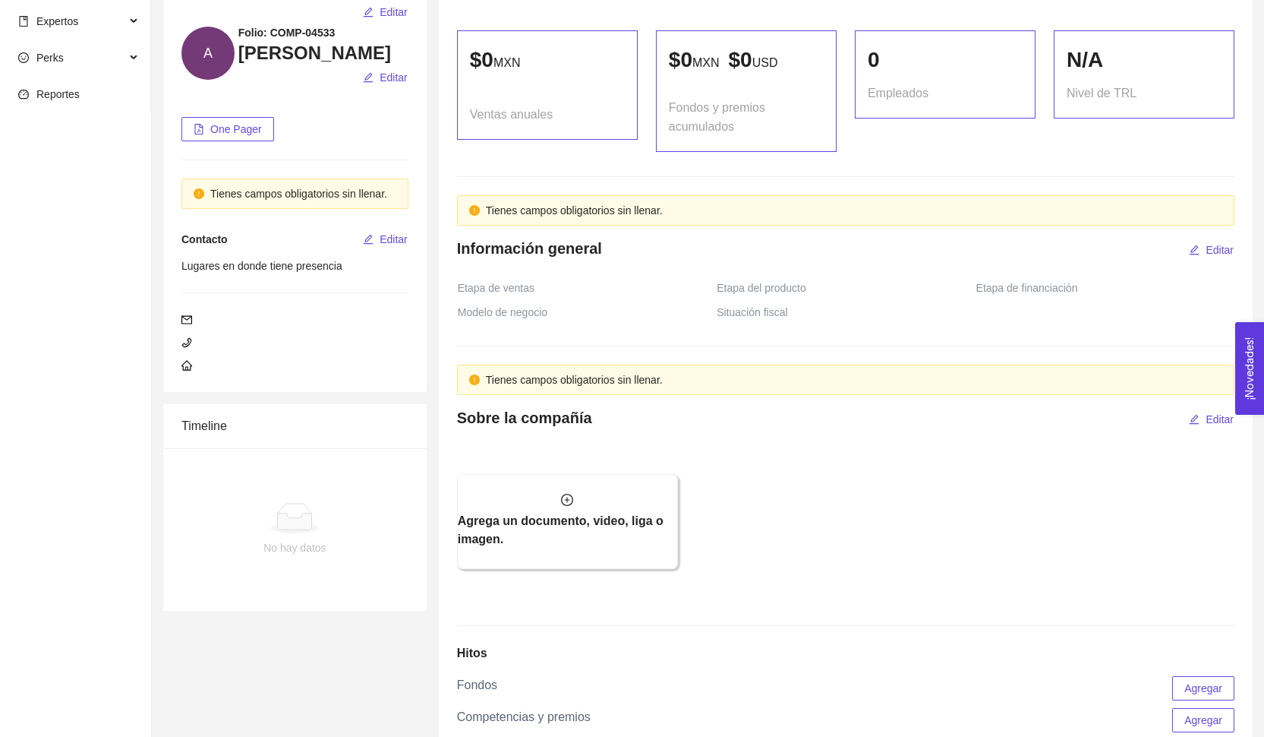
scroll to position [-1, 0]
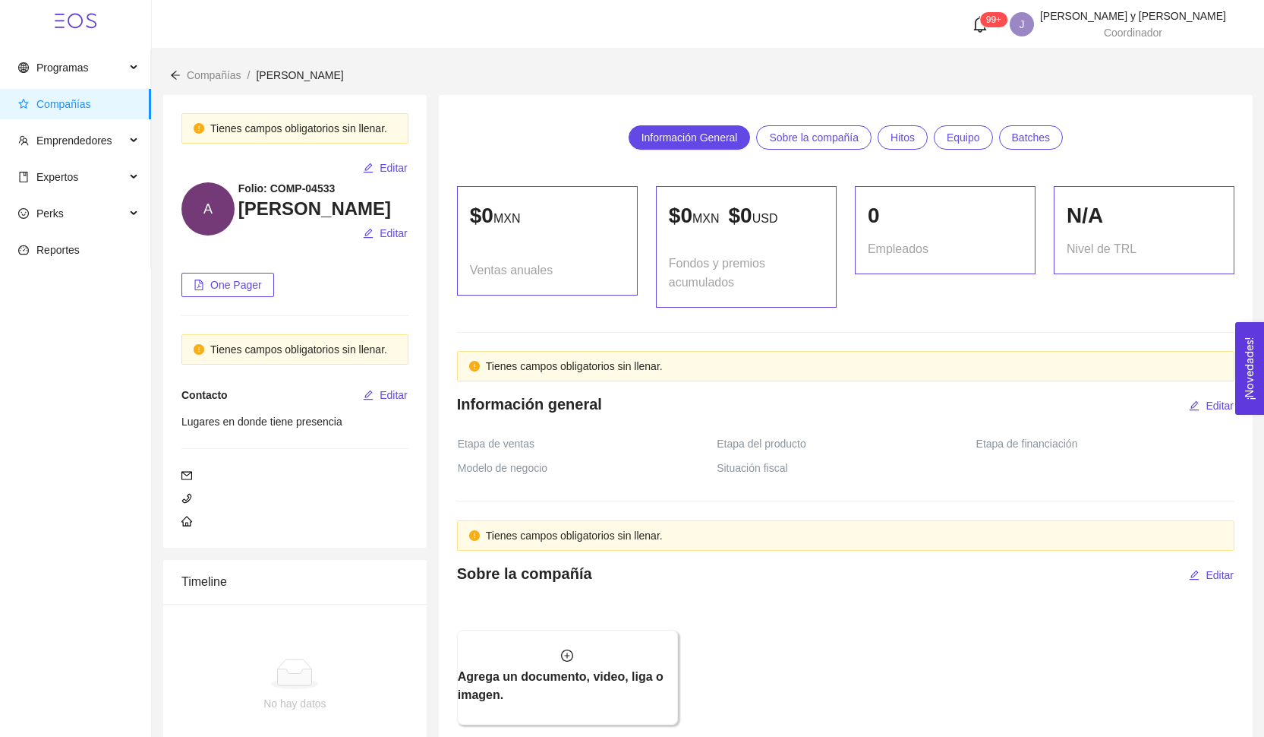
click at [96, 104] on span "Compañías" at bounding box center [78, 104] width 121 height 30
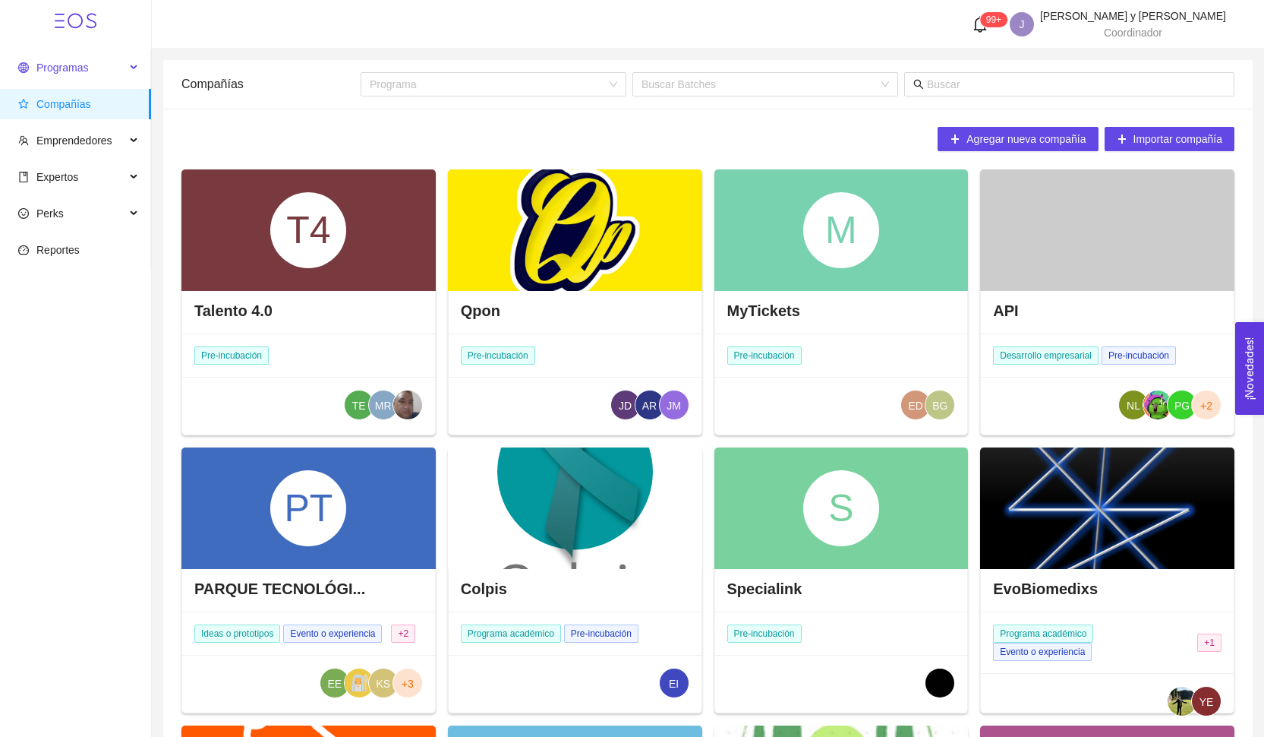
click at [55, 69] on span "Programas" at bounding box center [62, 68] width 52 height 12
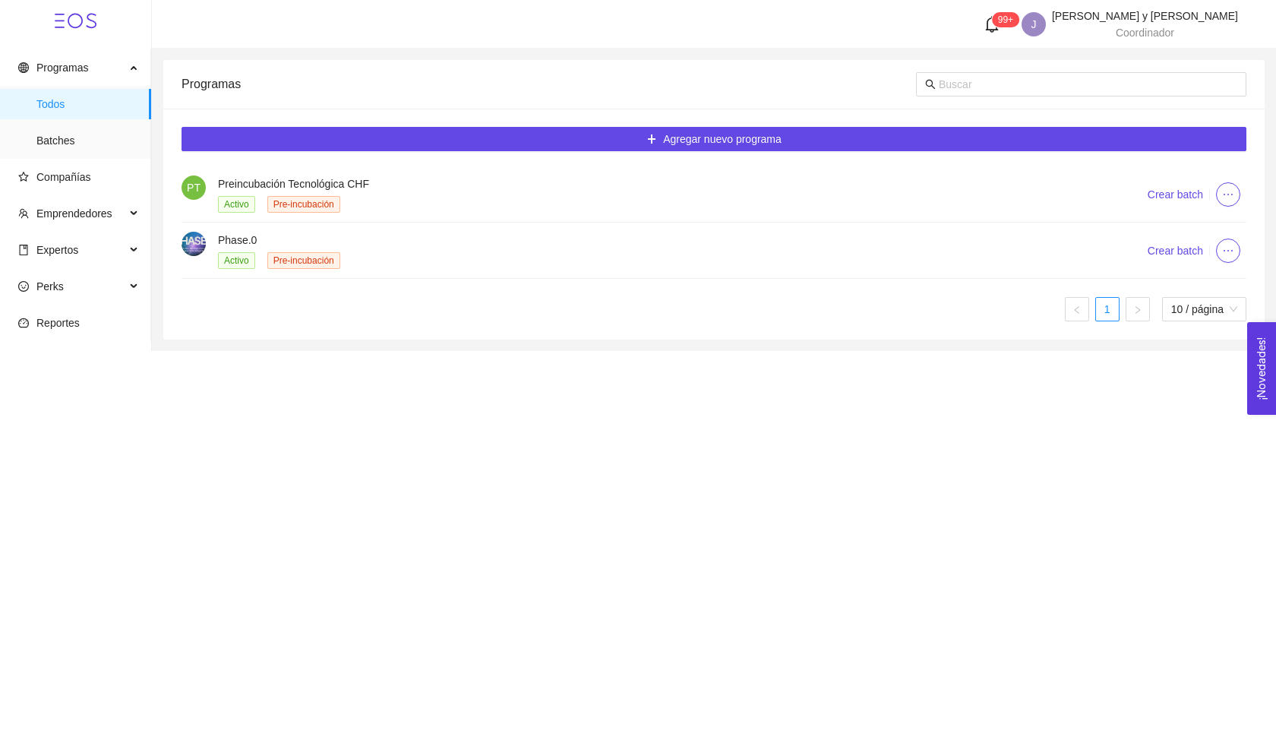
click at [536, 240] on h4 "Phase.0" at bounding box center [664, 240] width 892 height 17
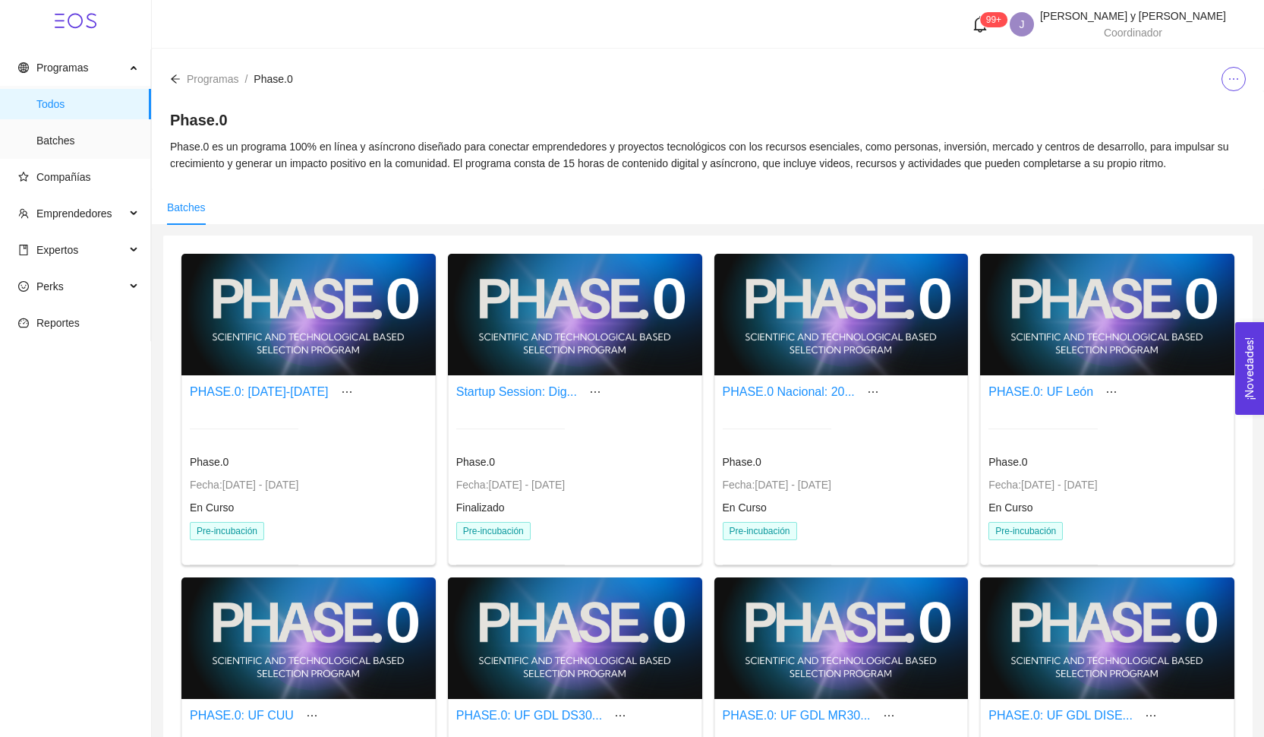
click at [841, 337] on div at bounding box center [841, 314] width 254 height 121
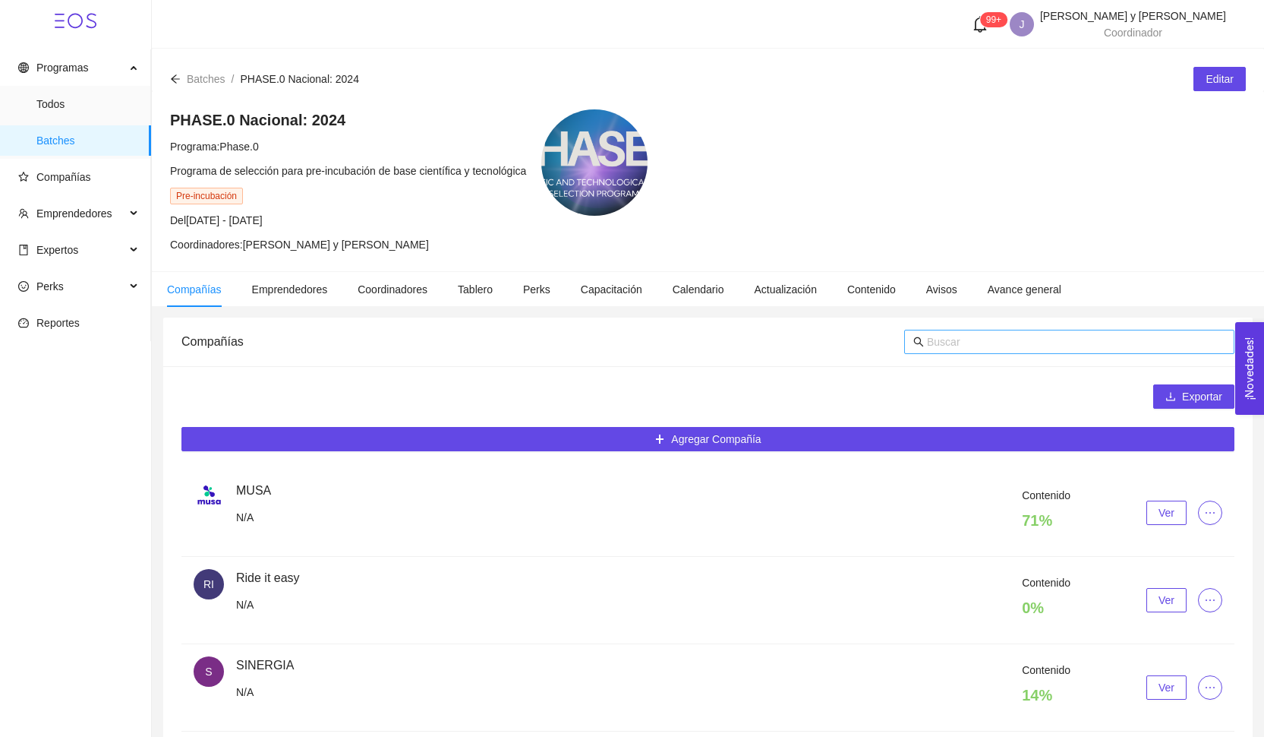
click at [982, 342] on input "text" at bounding box center [1076, 341] width 298 height 17
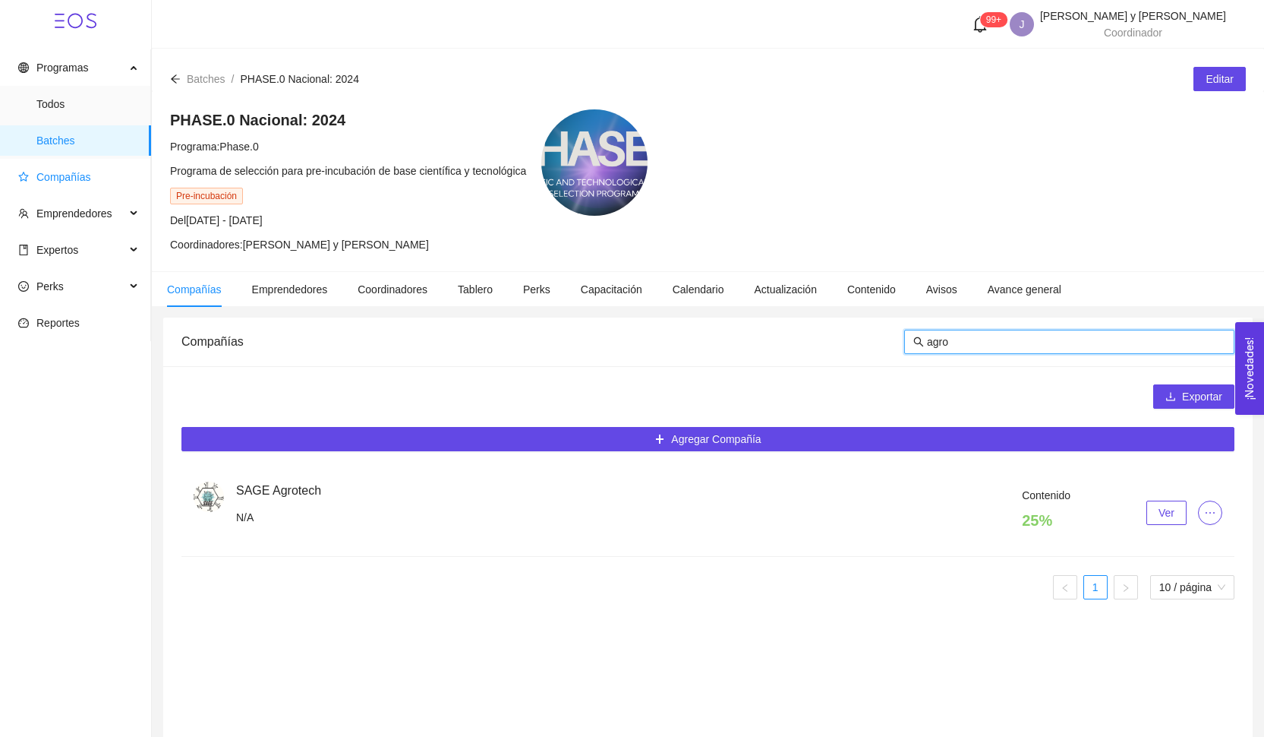
type input "agro"
click at [72, 167] on span "Compañías" at bounding box center [78, 177] width 121 height 30
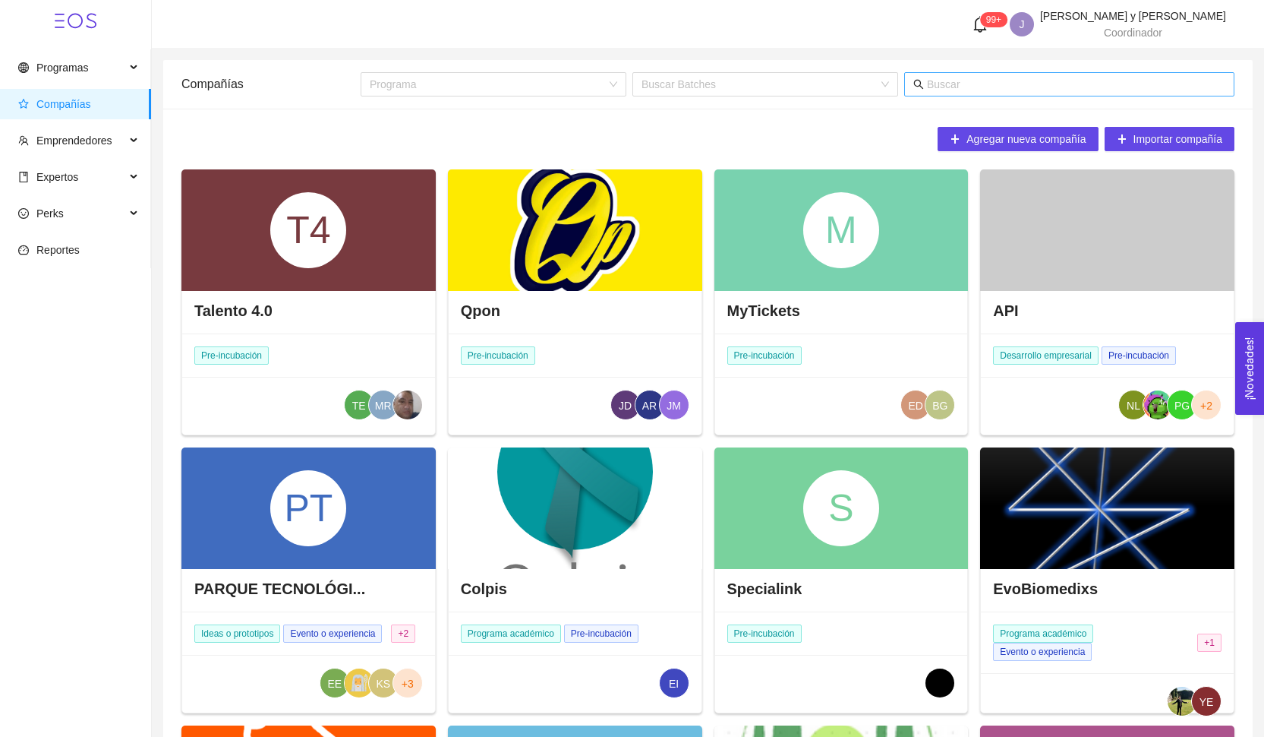
click at [1017, 83] on input "text" at bounding box center [1076, 84] width 298 height 17
type input "a"
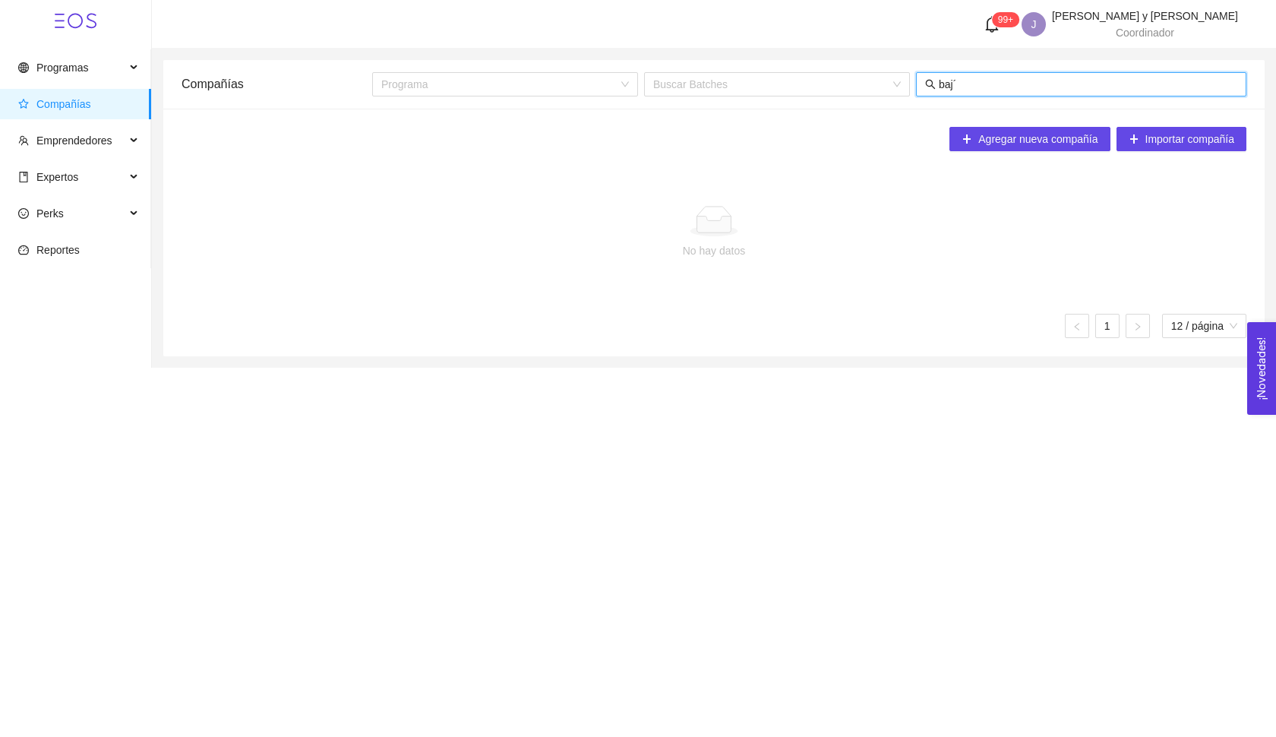
type input "baj"
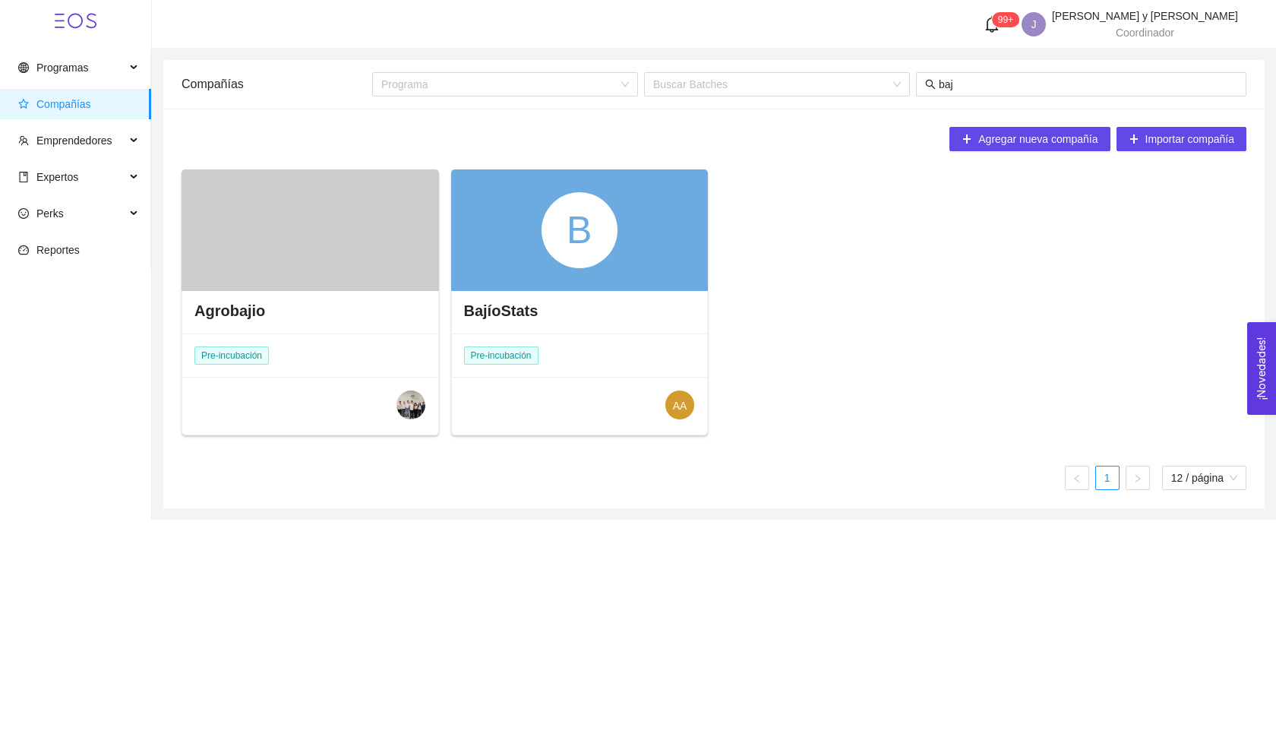
click at [273, 245] on div at bounding box center [309, 229] width 257 height 121
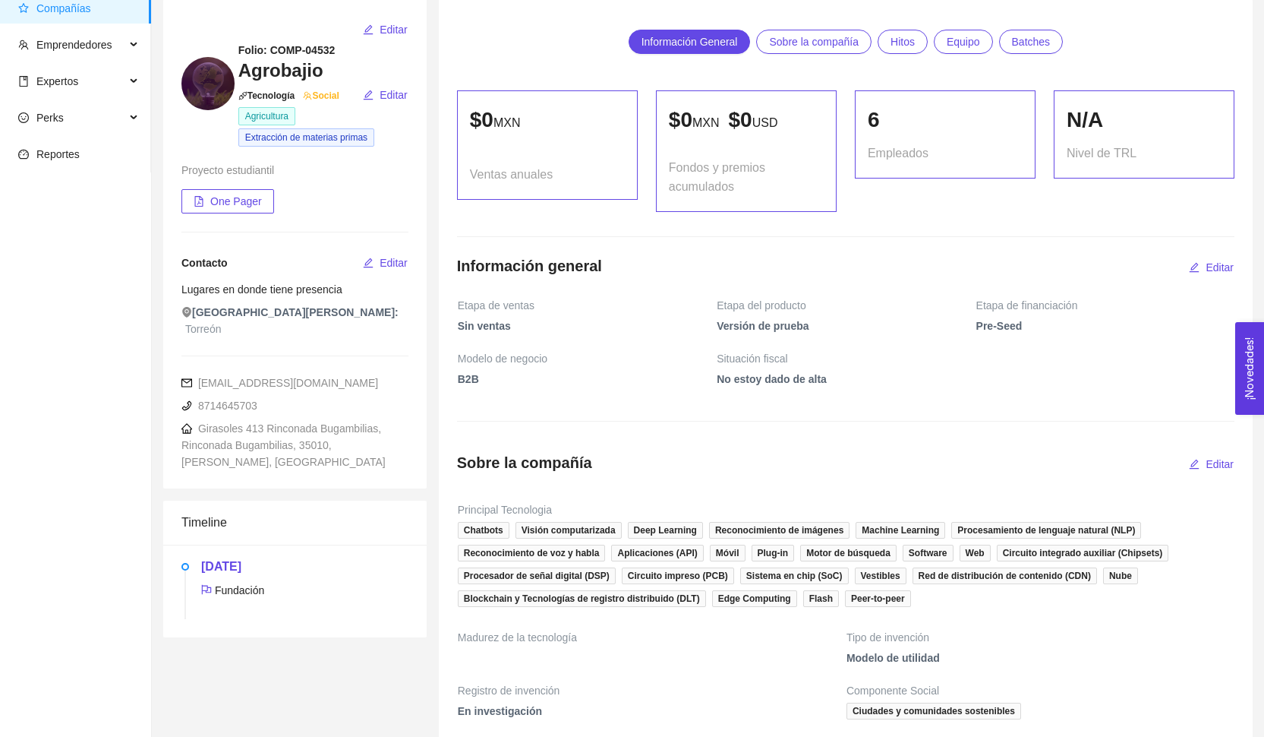
scroll to position [418, 0]
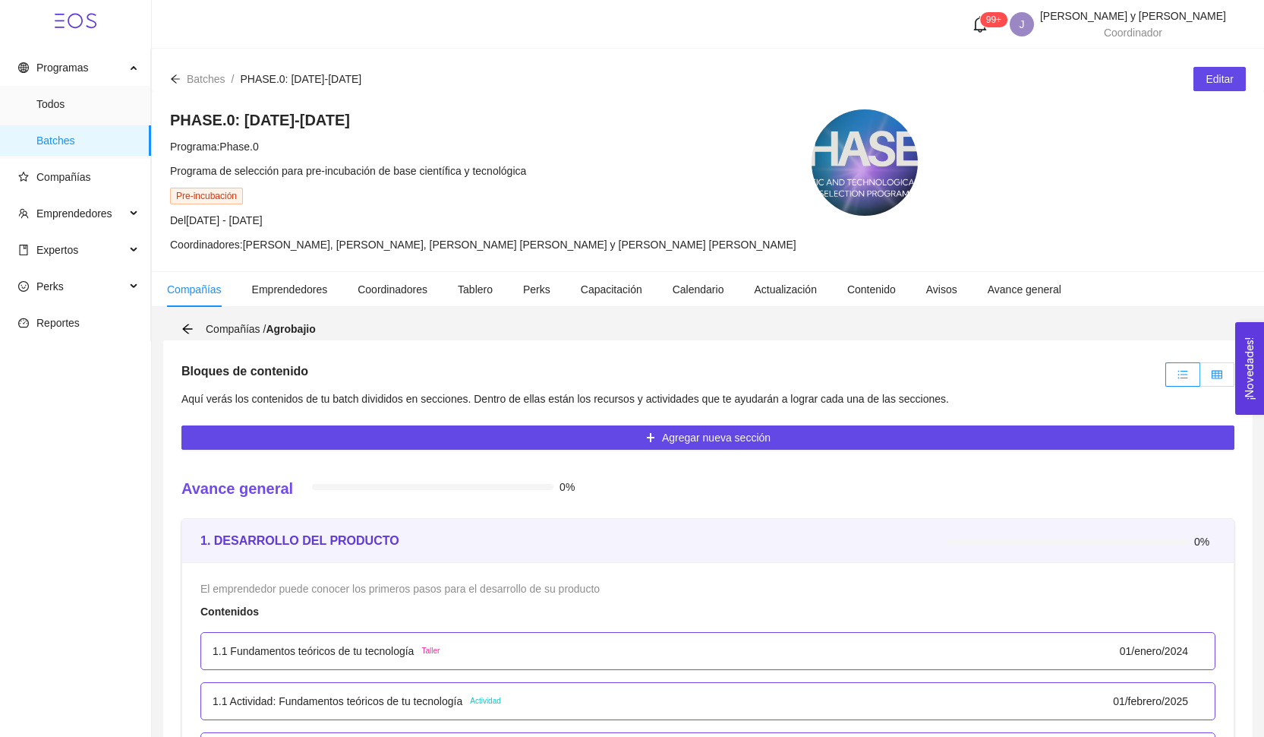
click at [1208, 378] on label at bounding box center [1217, 374] width 34 height 24
click at [1200, 378] on input "radio" at bounding box center [1200, 378] width 0 height 0
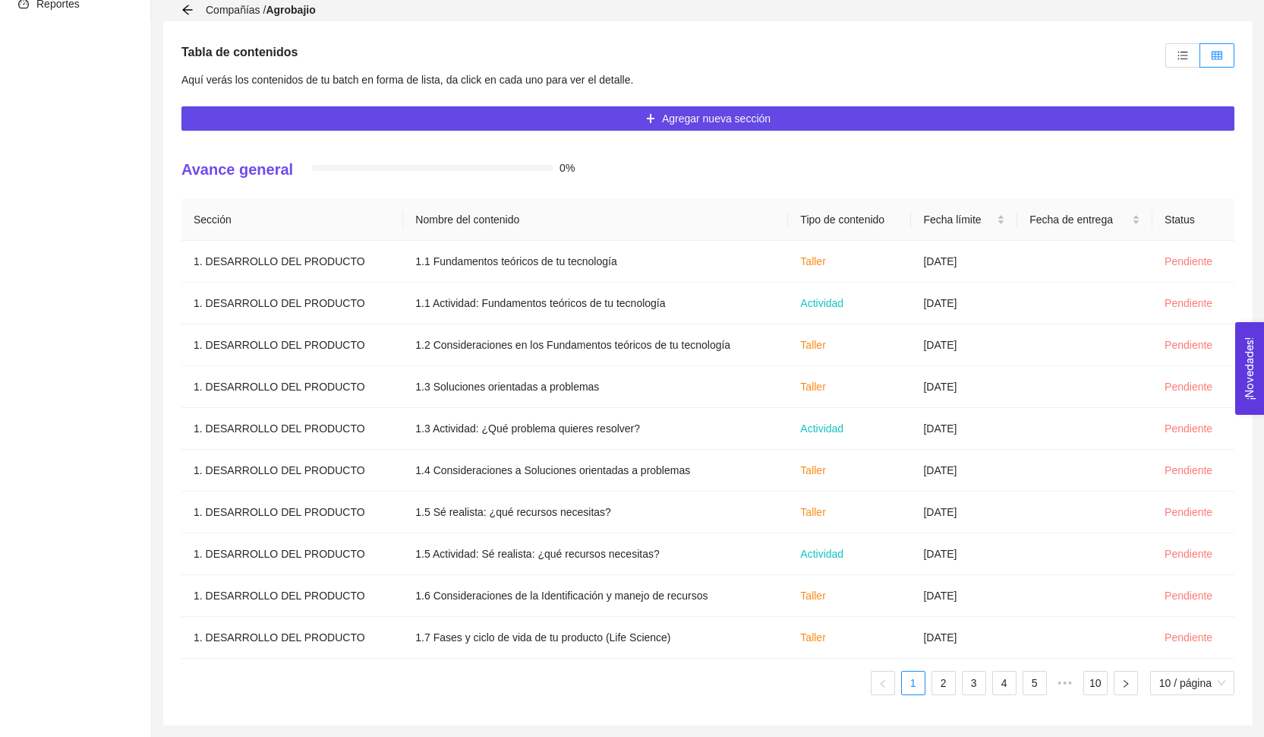
scroll to position [319, 0]
click at [140, 2] on li "Reportes" at bounding box center [75, 4] width 151 height 30
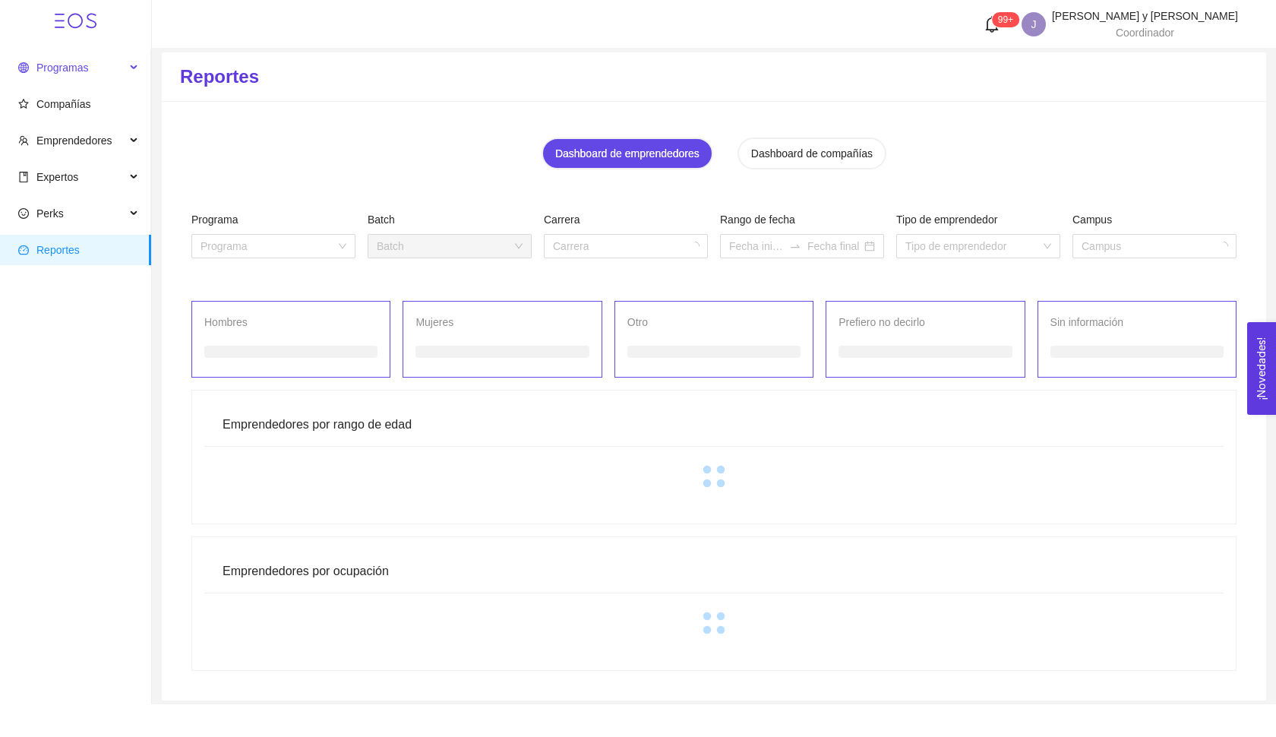
click at [103, 77] on span "Programas" at bounding box center [71, 67] width 107 height 30
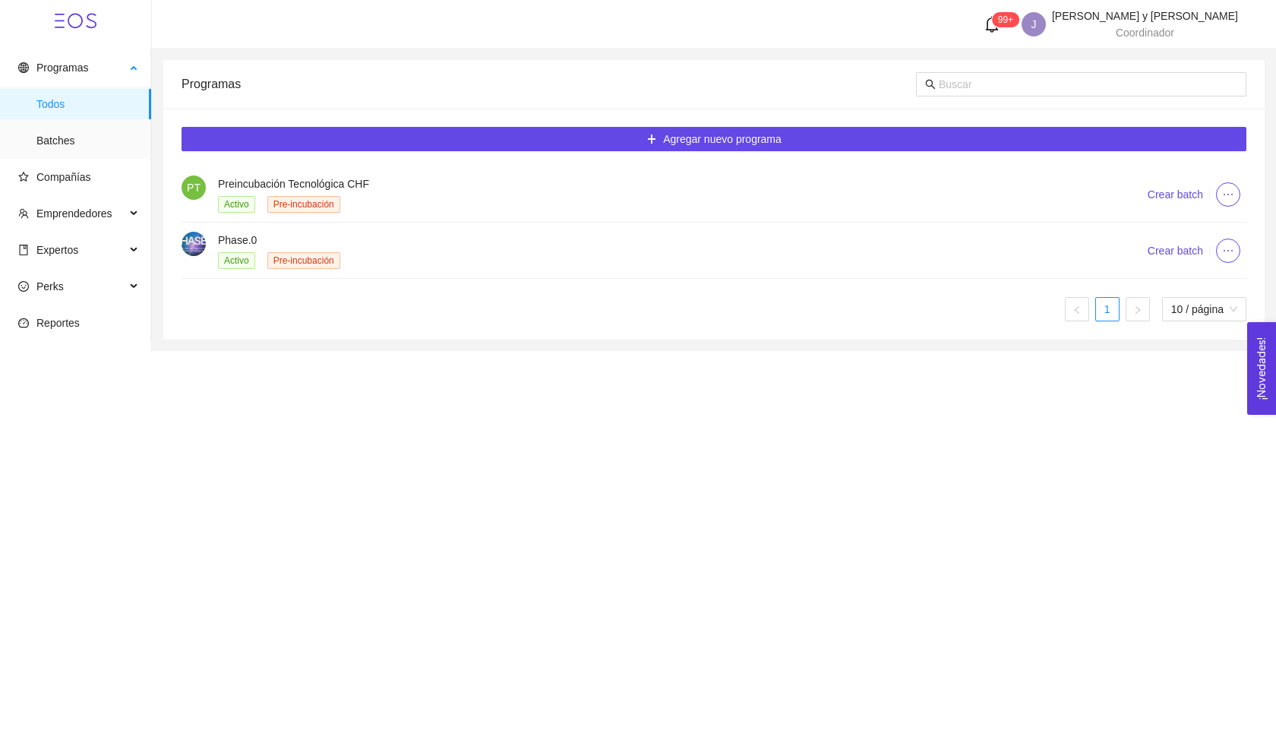
click at [96, 94] on span "Todos" at bounding box center [87, 104] width 103 height 30
click at [255, 248] on h4 "Phase.0" at bounding box center [664, 240] width 892 height 17
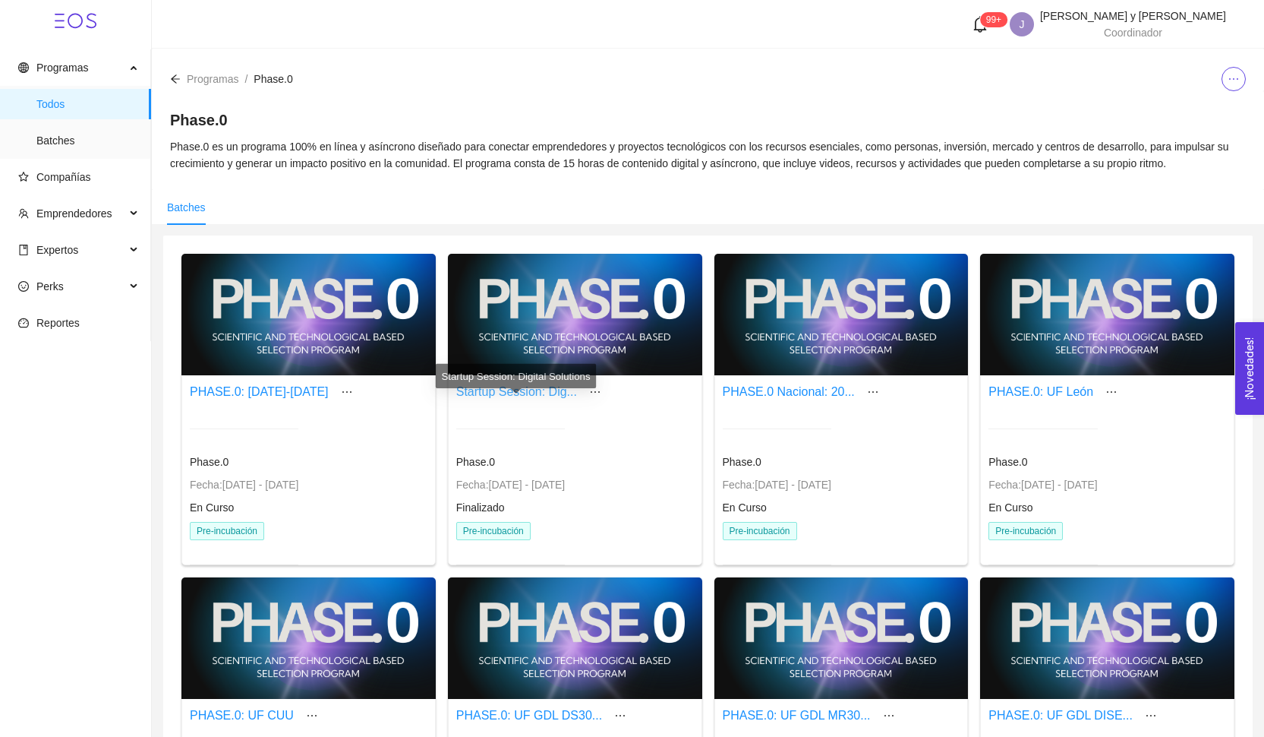
scroll to position [507, 0]
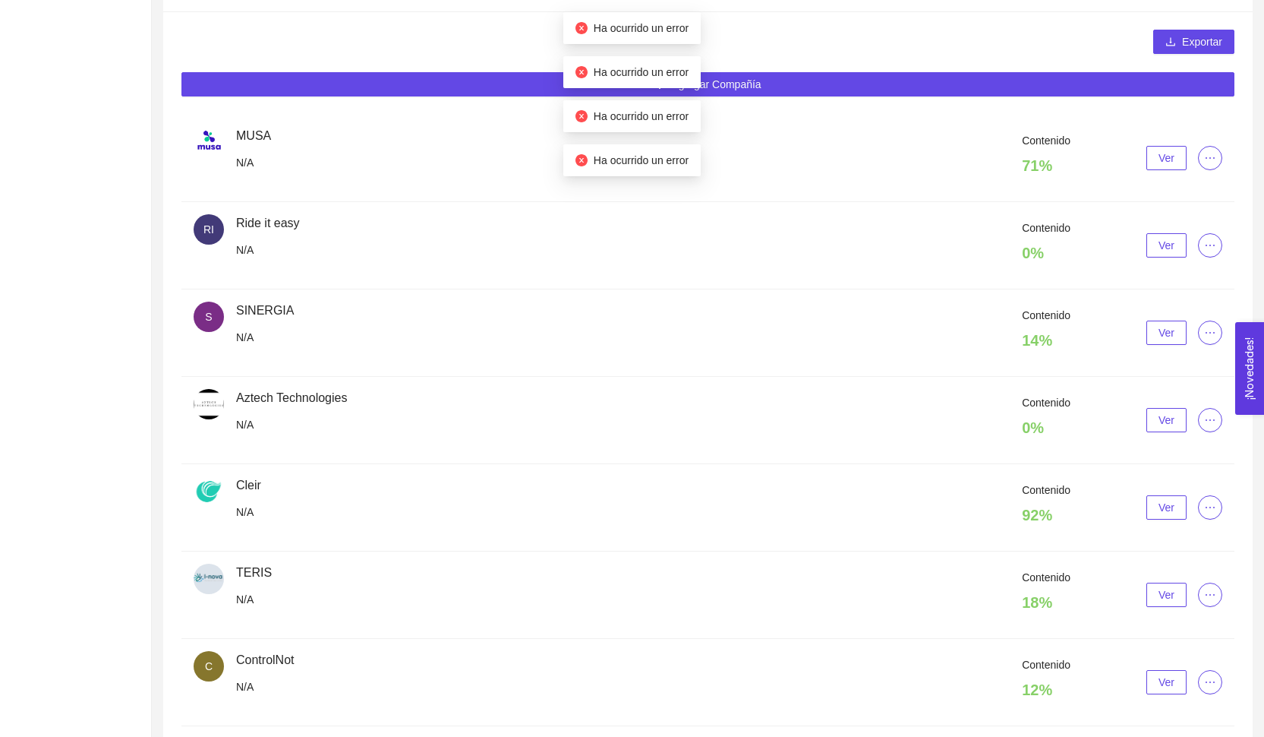
scroll to position [115, 0]
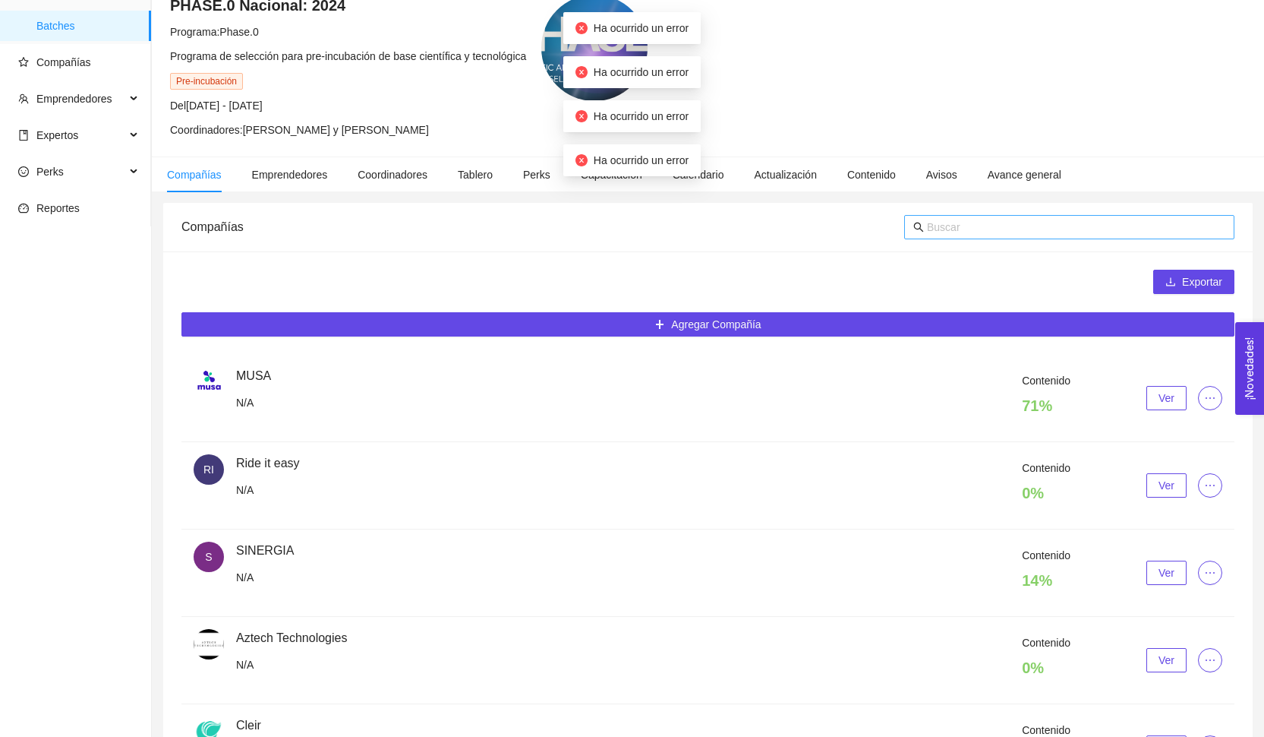
click at [951, 232] on input "text" at bounding box center [1076, 227] width 298 height 17
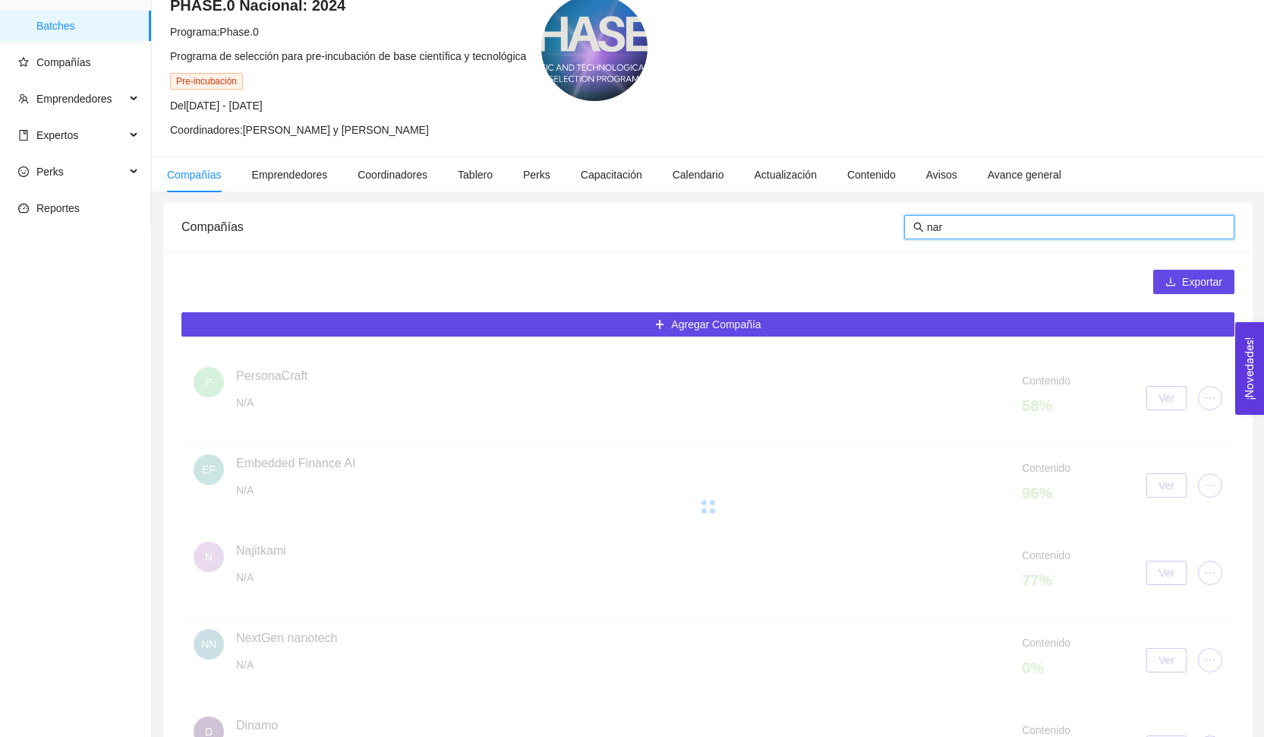
scroll to position [48, 0]
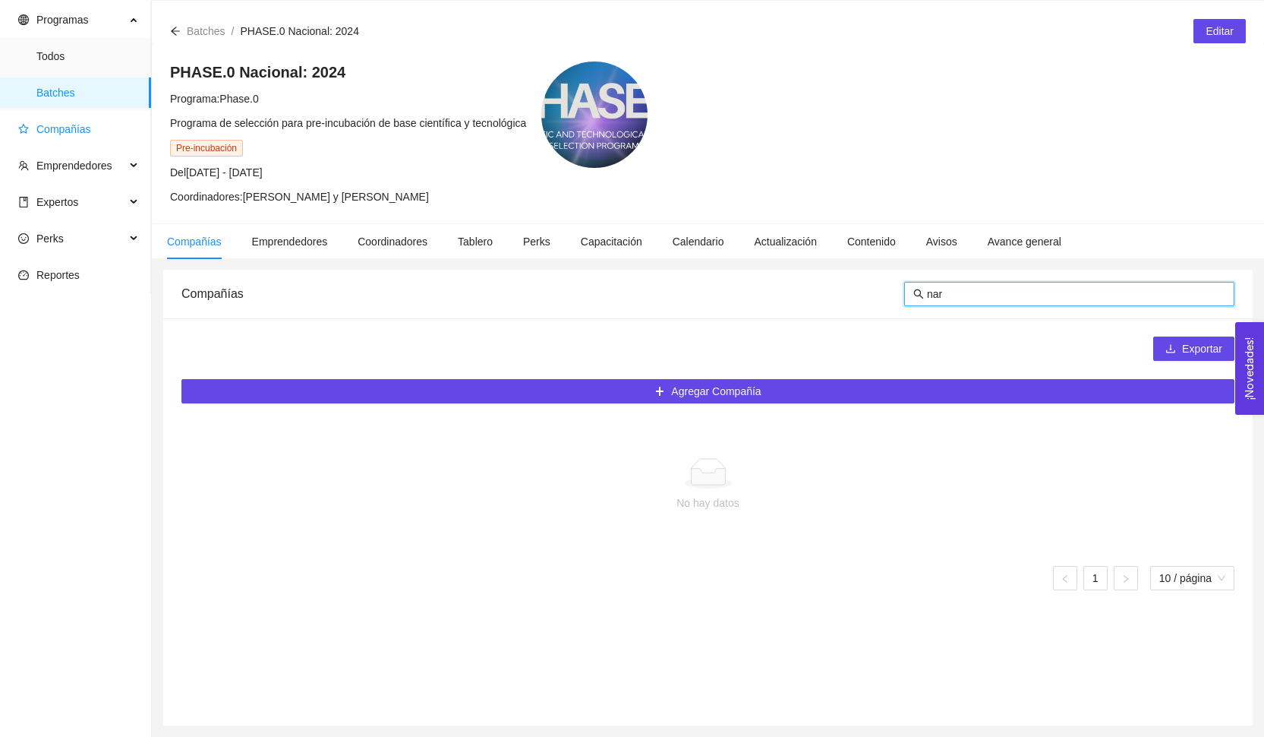
type input "nar"
click at [75, 123] on span "Compañías" at bounding box center [63, 129] width 55 height 12
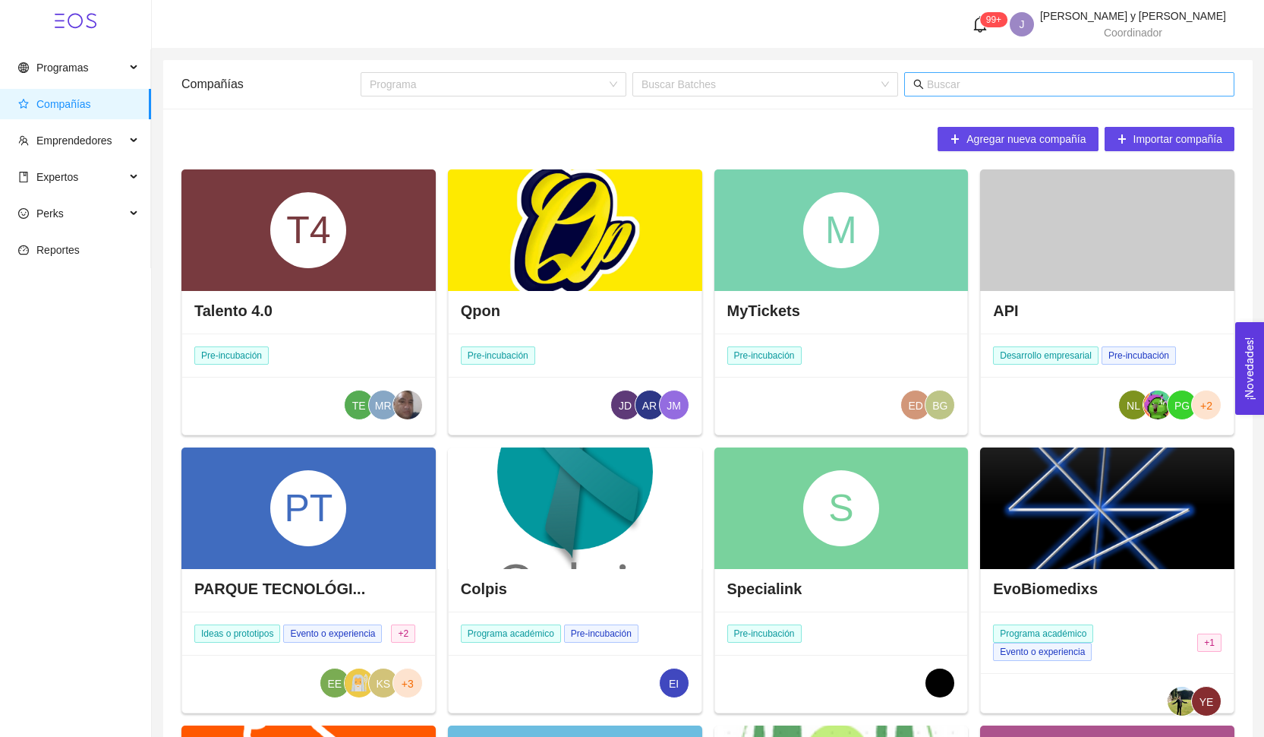
click at [997, 90] on input "text" at bounding box center [1076, 84] width 298 height 17
type input "m"
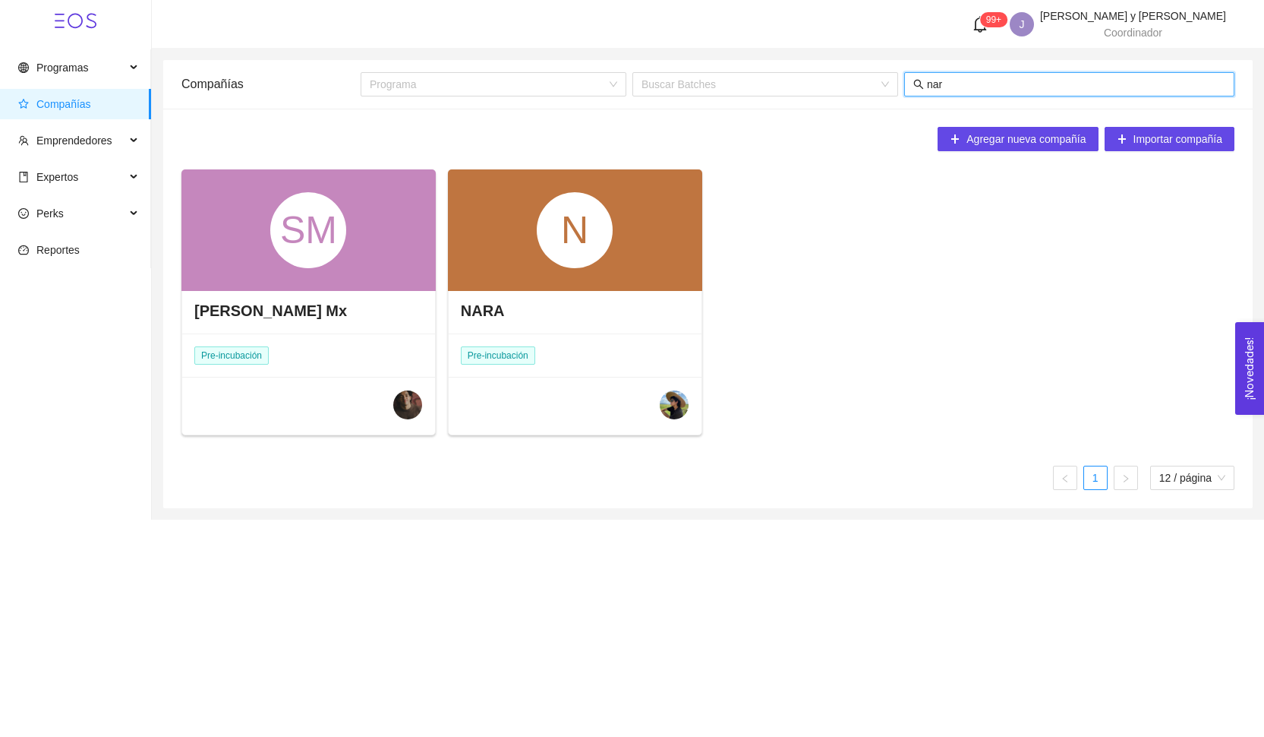
type input "nara"
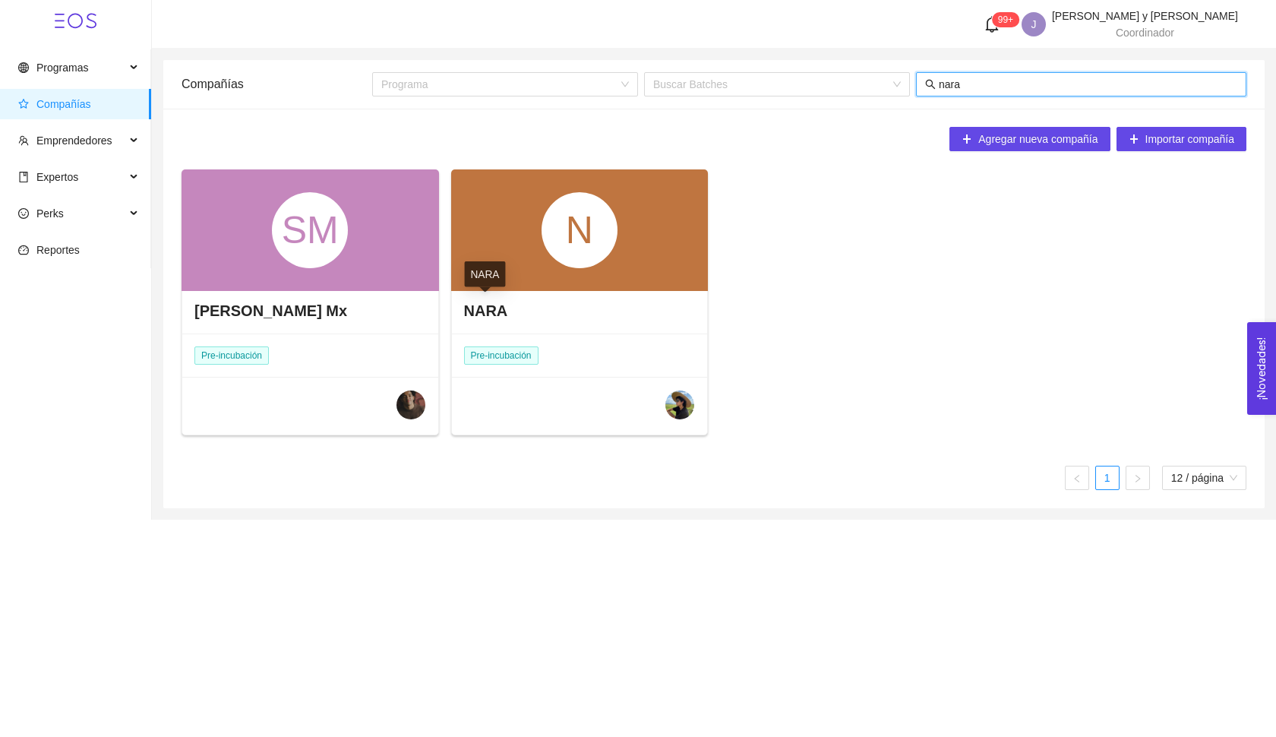
click at [519, 285] on div "N" at bounding box center [579, 229] width 257 height 121
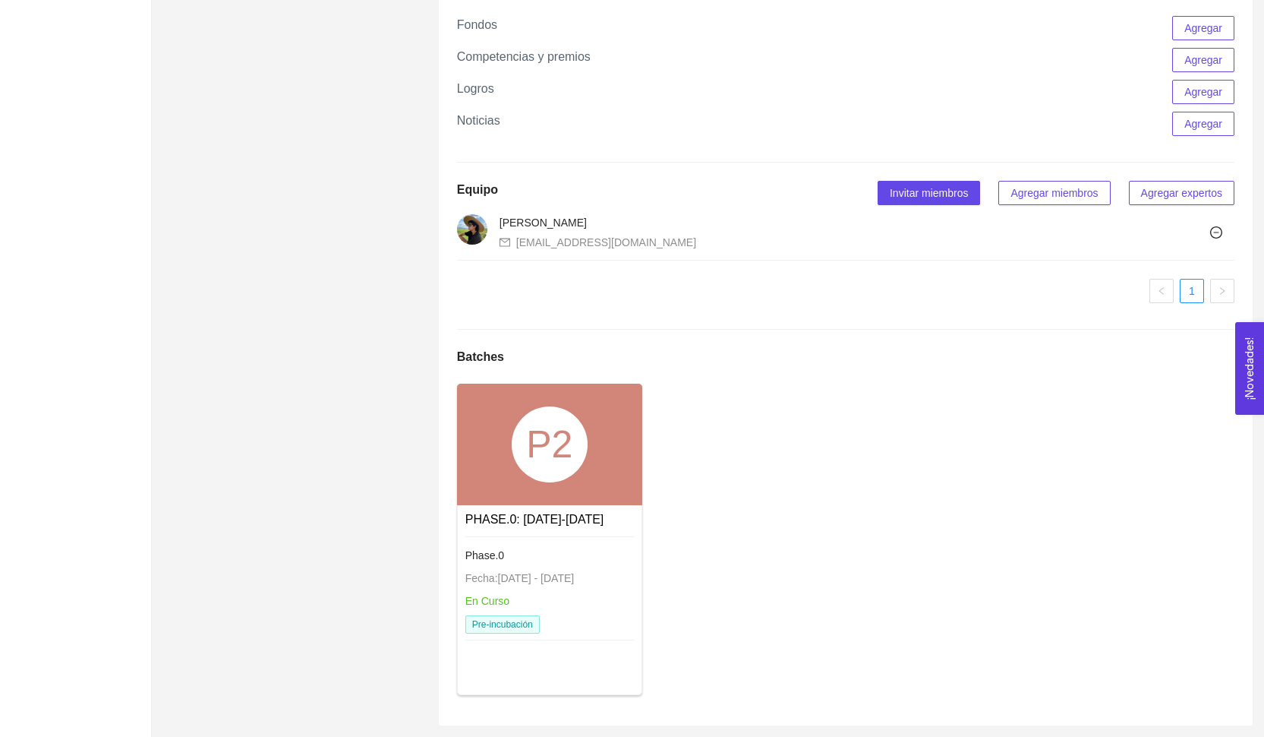
scroll to position [815, 0]
click at [532, 489] on div "P2" at bounding box center [549, 443] width 185 height 121
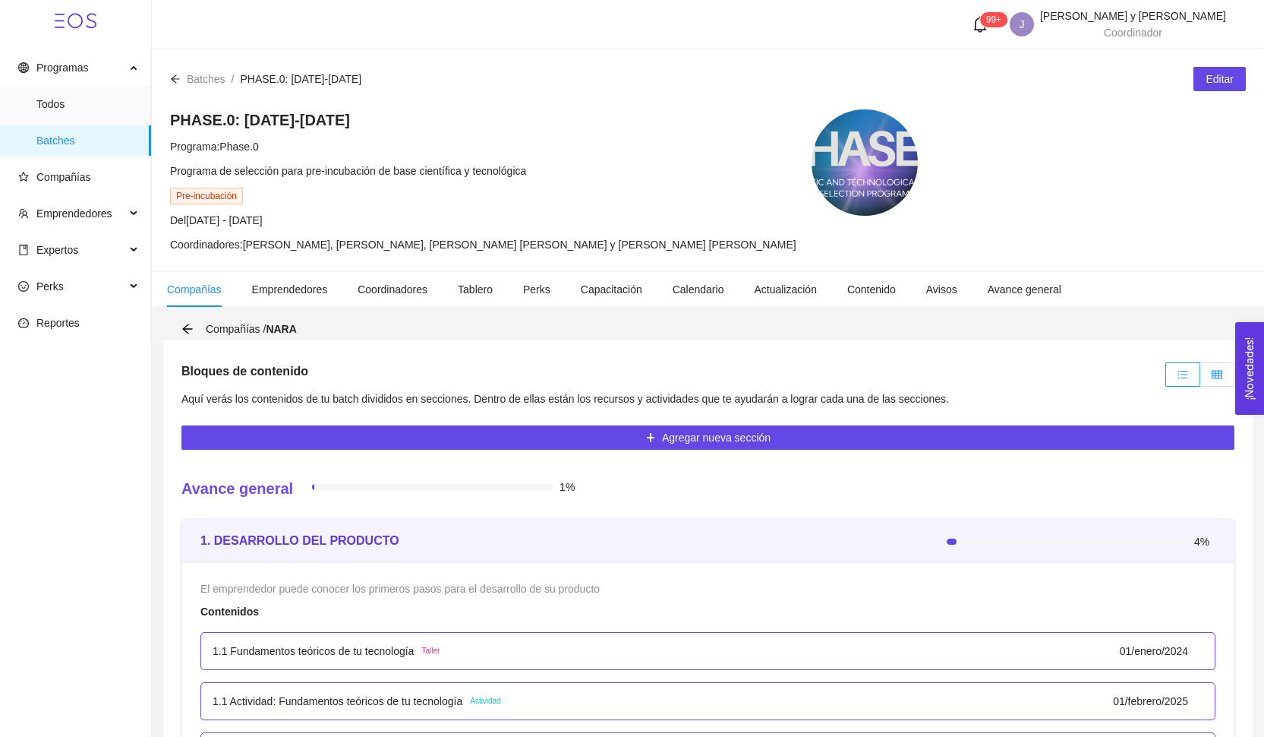
click at [1210, 379] on label at bounding box center [1217, 374] width 34 height 24
click at [1200, 378] on input "radio" at bounding box center [1200, 378] width 0 height 0
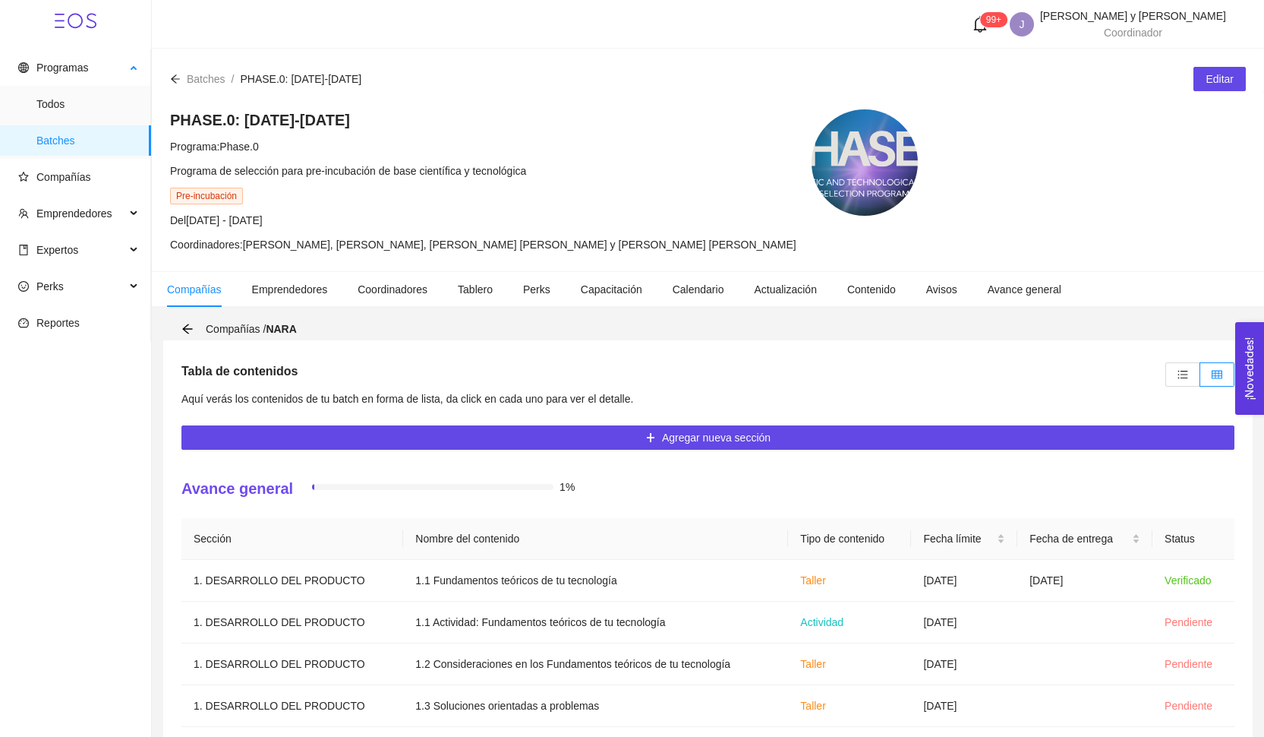
click at [98, 152] on span "Batches" at bounding box center [87, 140] width 103 height 30
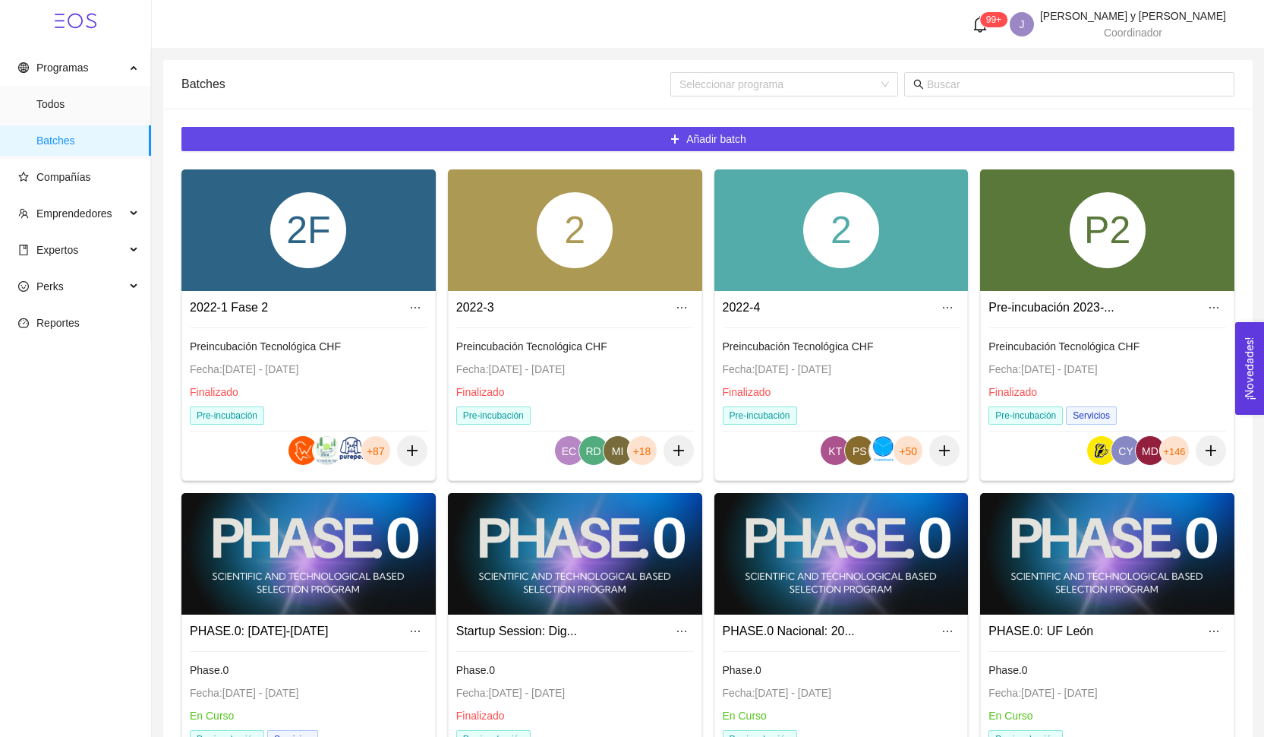
scroll to position [131, 0]
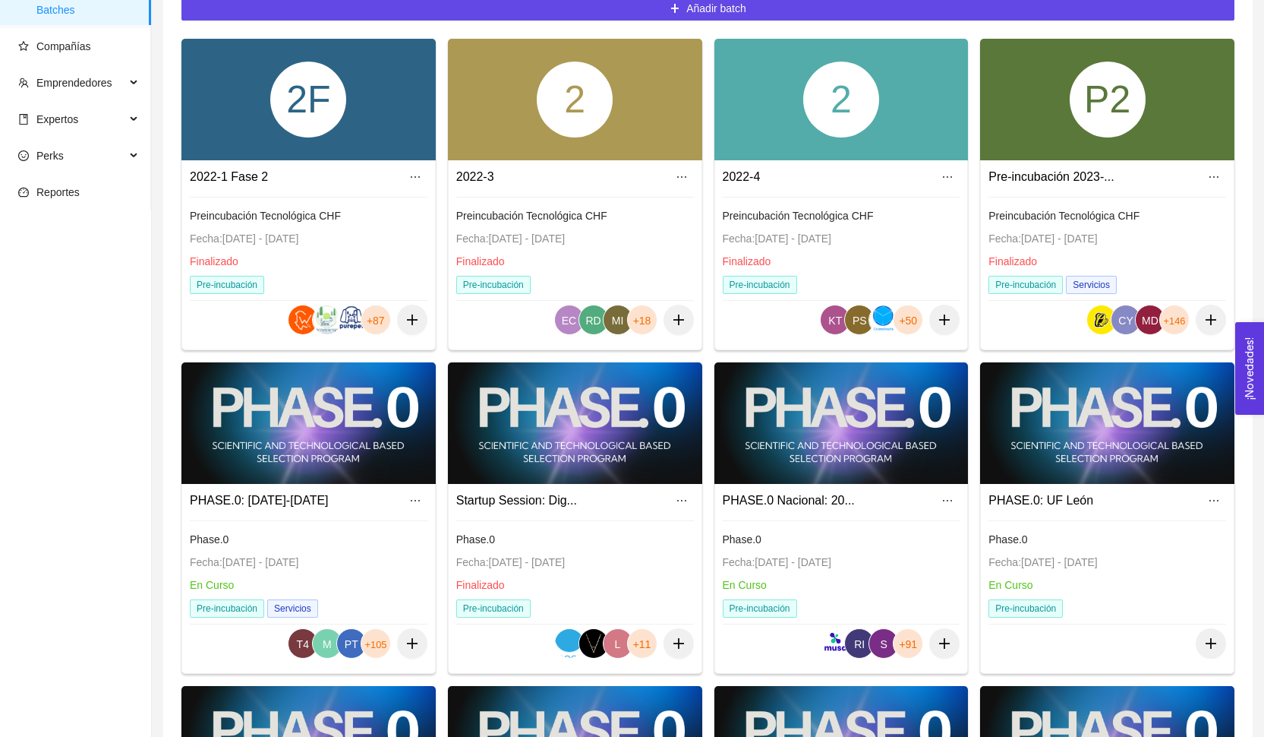
click at [774, 491] on div "PHASE.0 Nacional: 20..." at bounding box center [789, 499] width 132 height 19
click at [860, 434] on div at bounding box center [841, 422] width 254 height 121
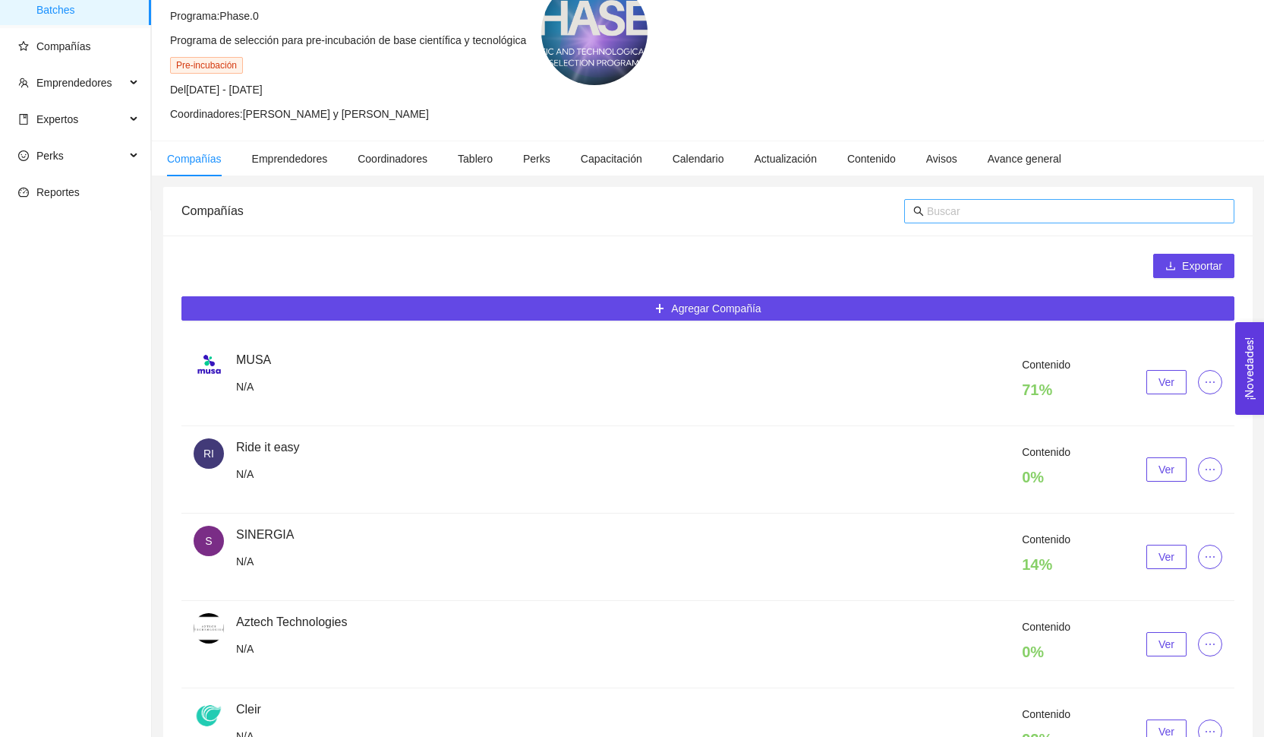
click at [1008, 216] on input "text" at bounding box center [1076, 211] width 298 height 17
type input "r"
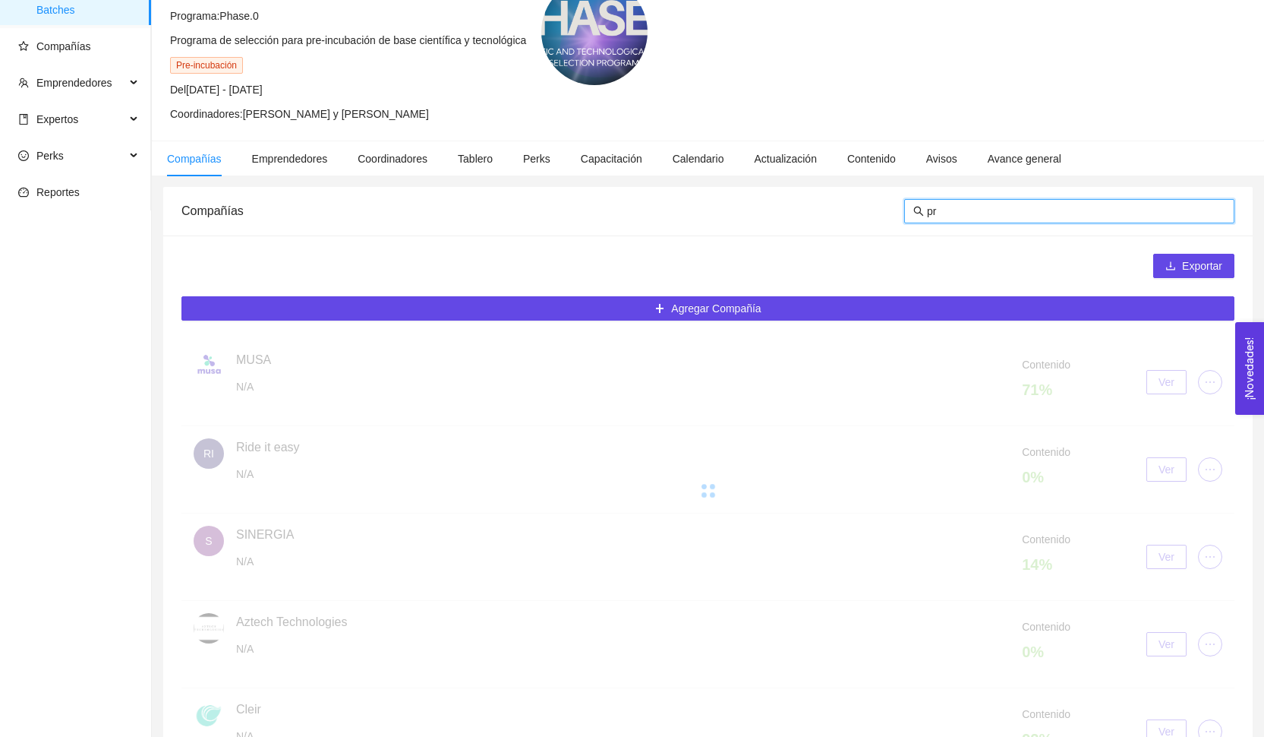
scroll to position [48, 0]
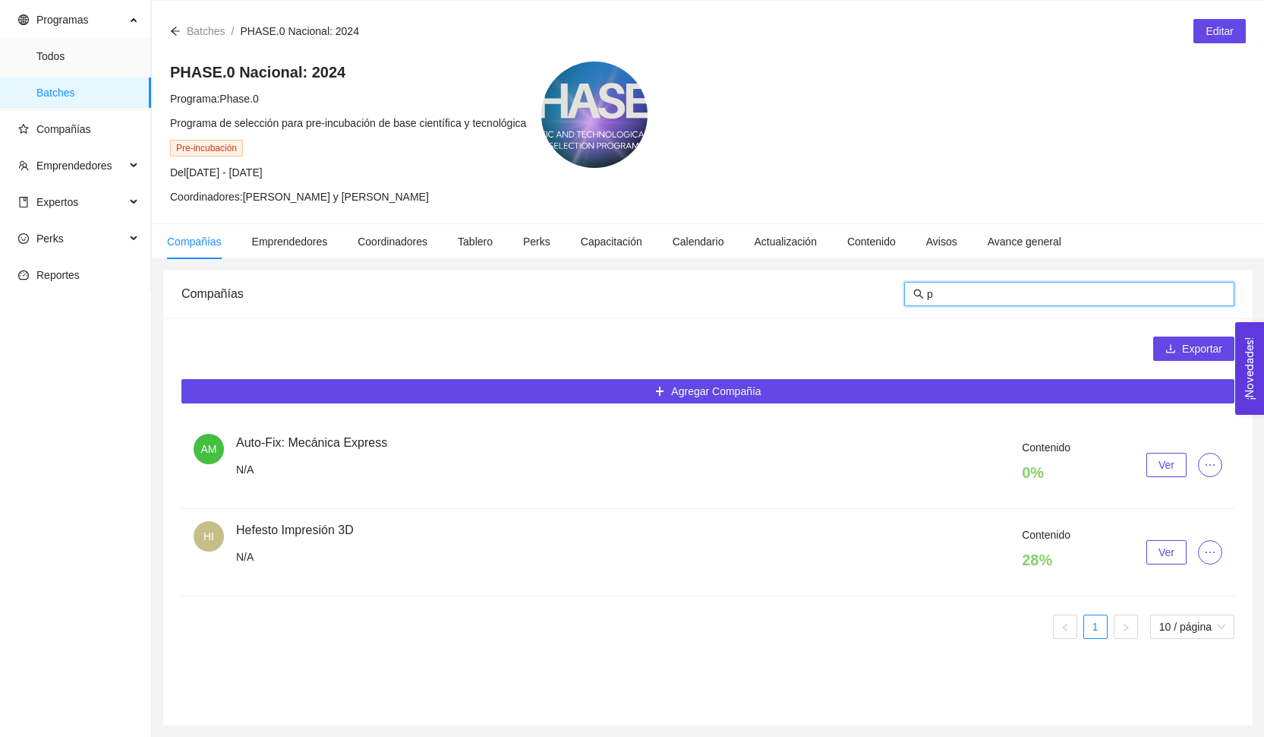
type input "po"
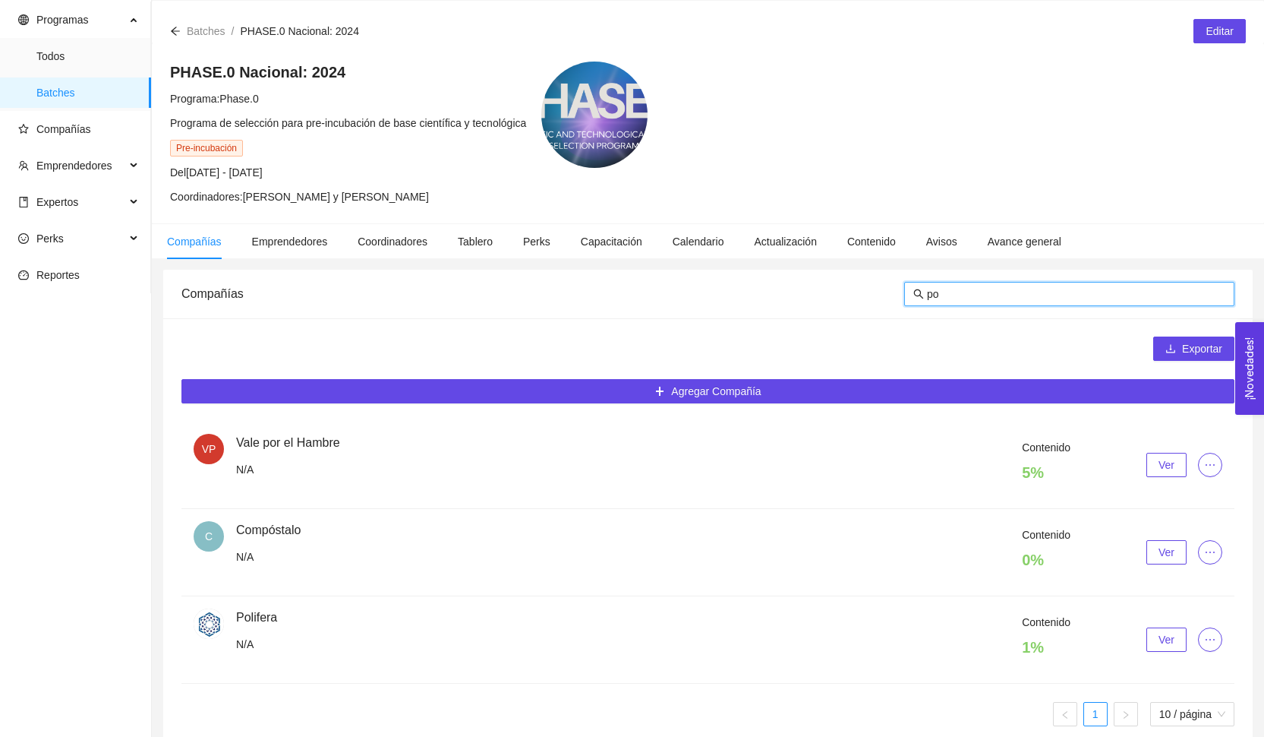
click at [1167, 637] on span "Ver" at bounding box center [1167, 639] width 16 height 17
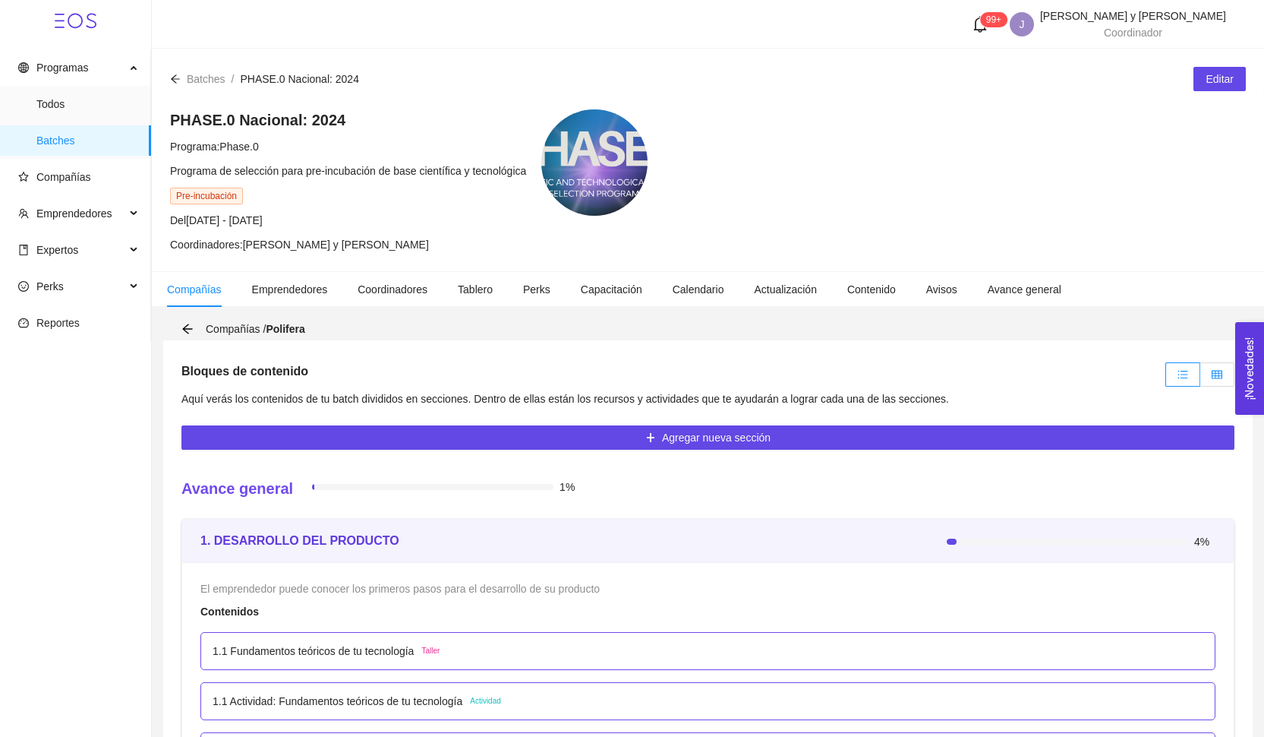
click at [1215, 380] on span at bounding box center [1217, 374] width 11 height 12
click at [1200, 378] on input "radio" at bounding box center [1200, 378] width 0 height 0
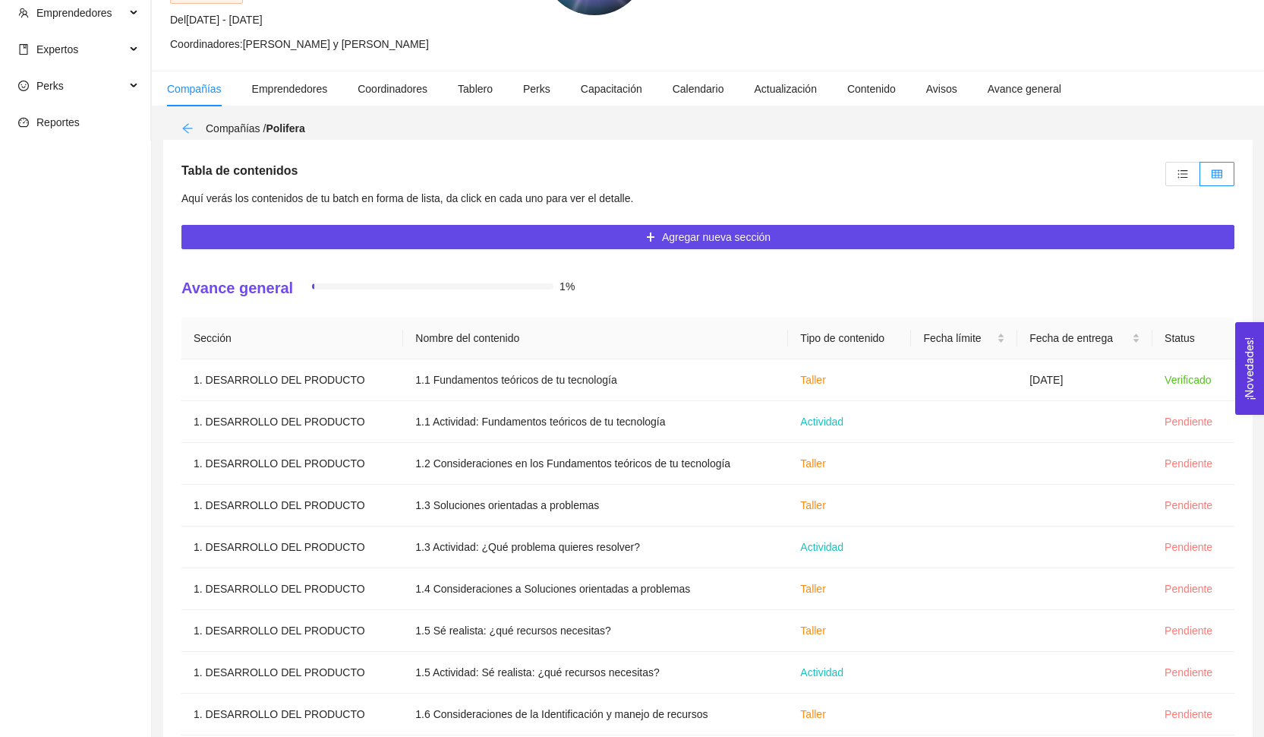
scroll to position [115, 0]
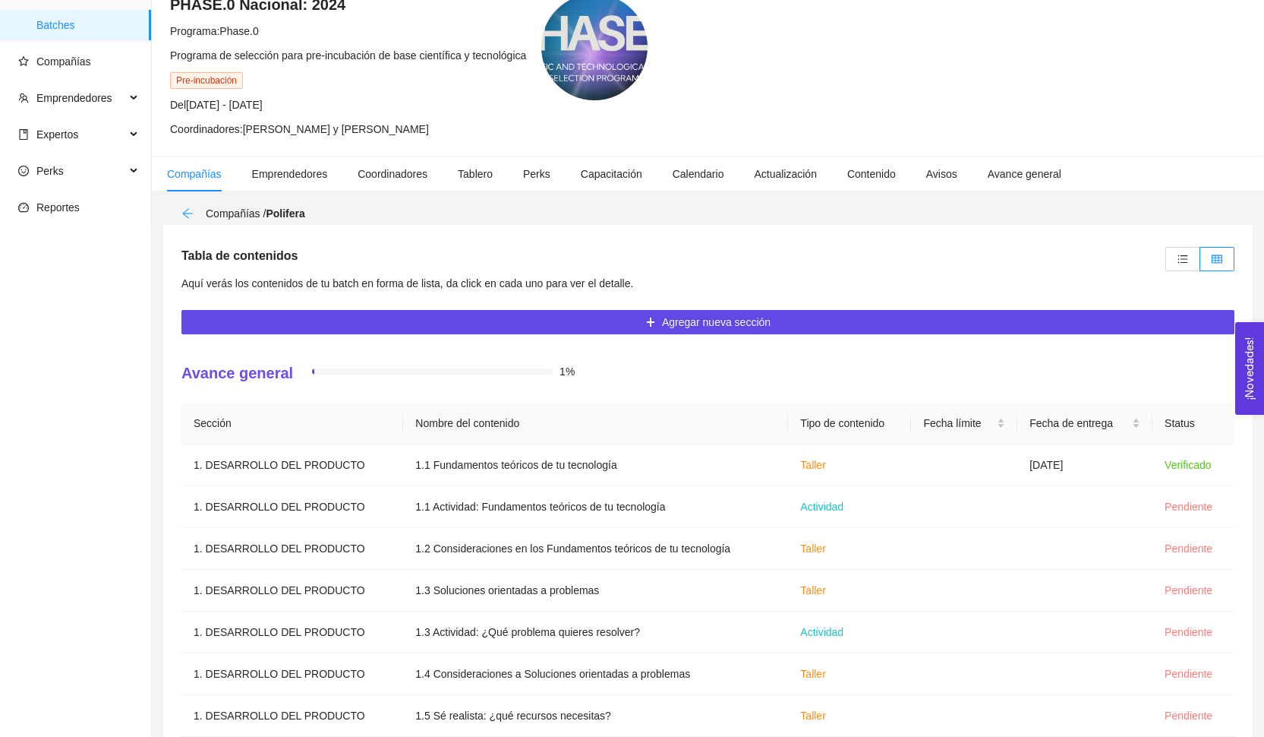
click at [189, 216] on icon "arrow-left" at bounding box center [187, 213] width 12 height 12
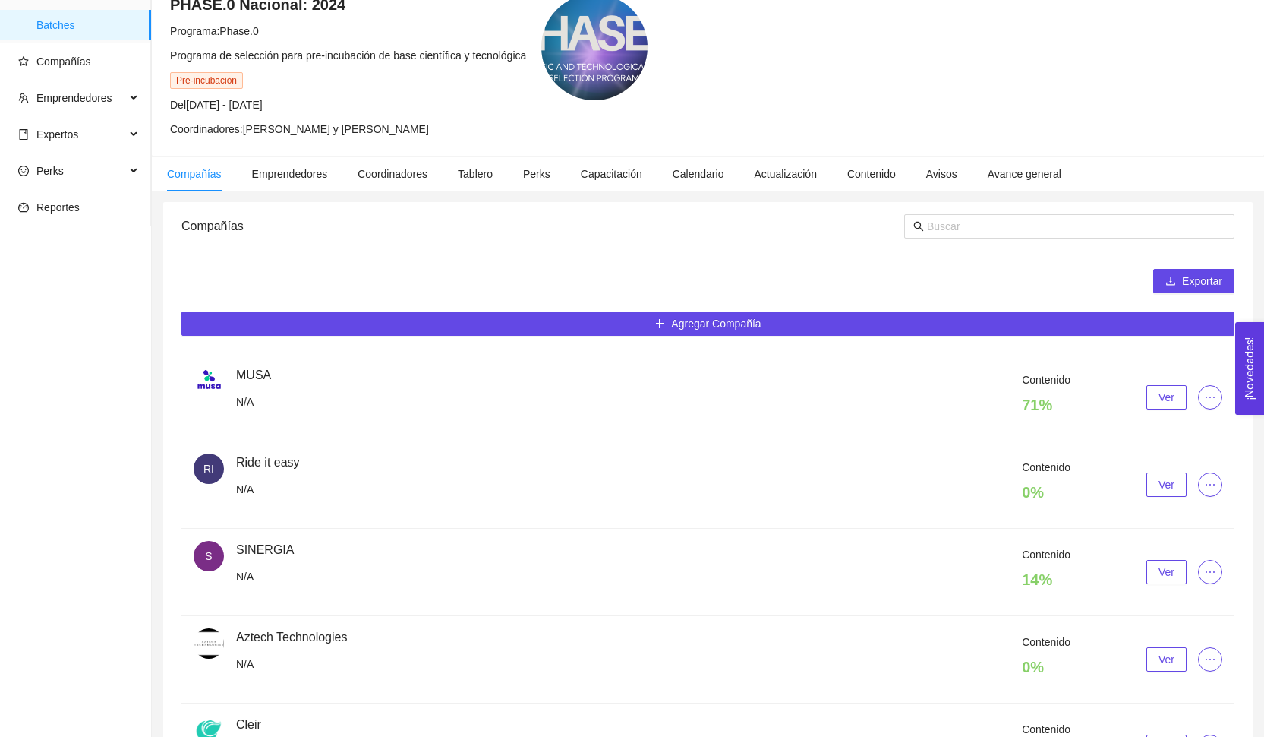
scroll to position [48, 0]
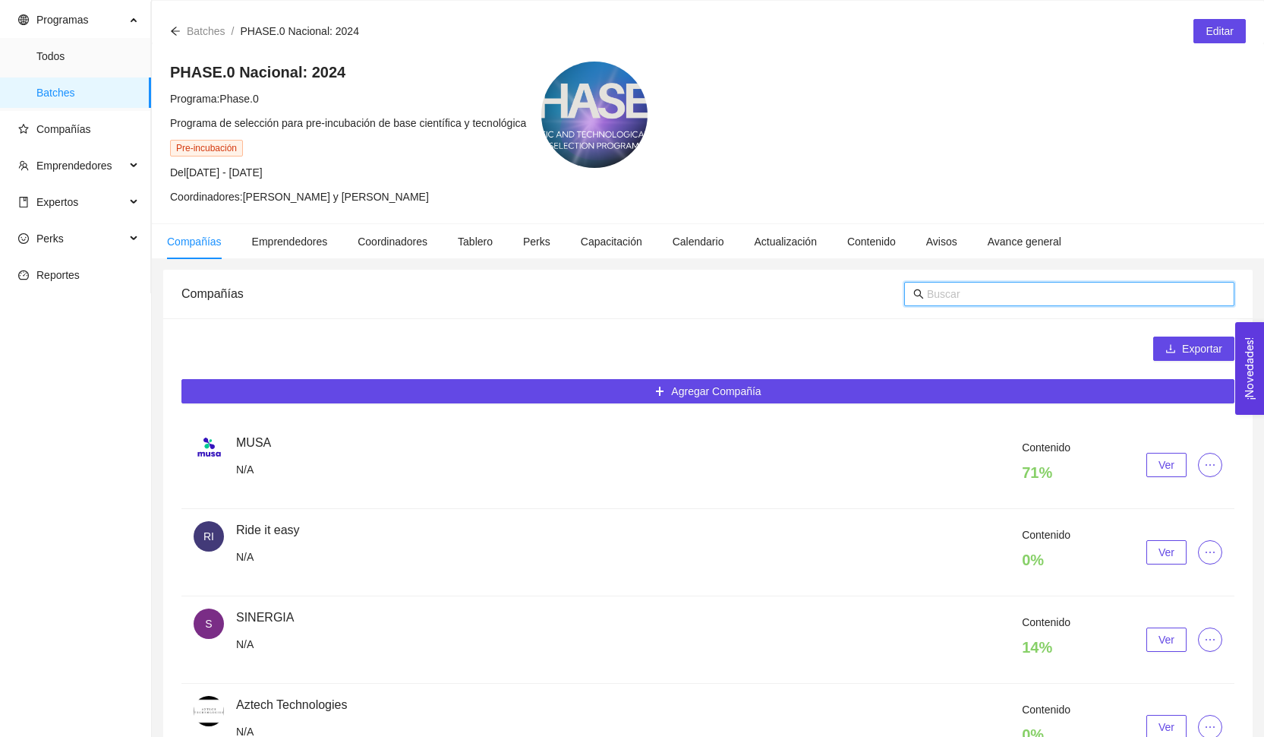
click at [973, 293] on input "text" at bounding box center [1076, 293] width 298 height 17
type input "naj"
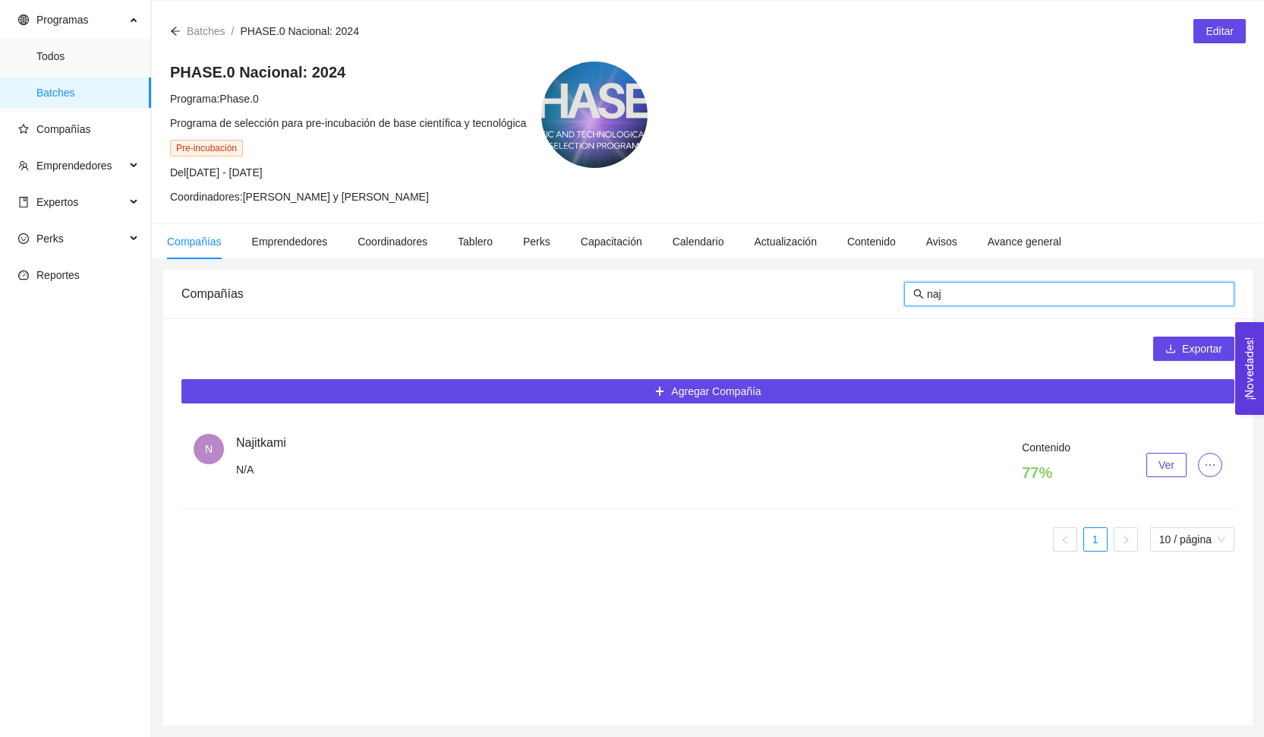
click at [1163, 458] on span "Ver" at bounding box center [1167, 464] width 16 height 17
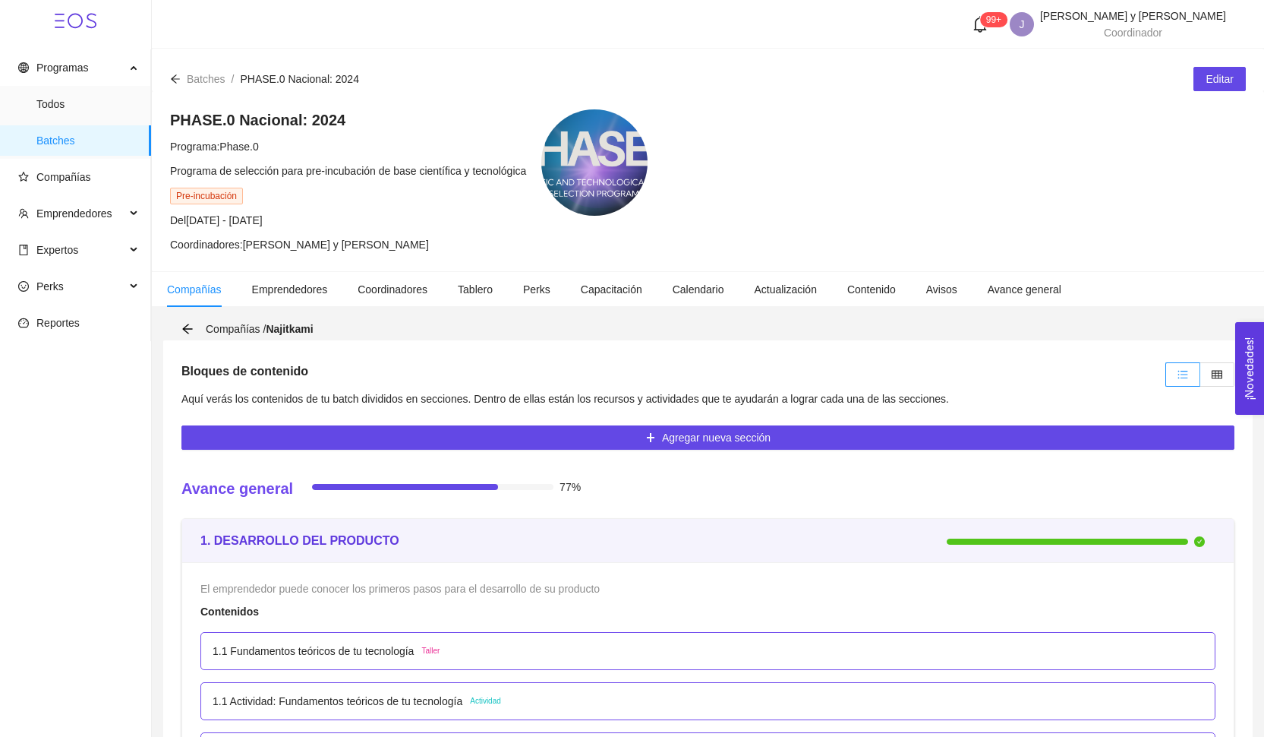
scroll to position [2966, 0]
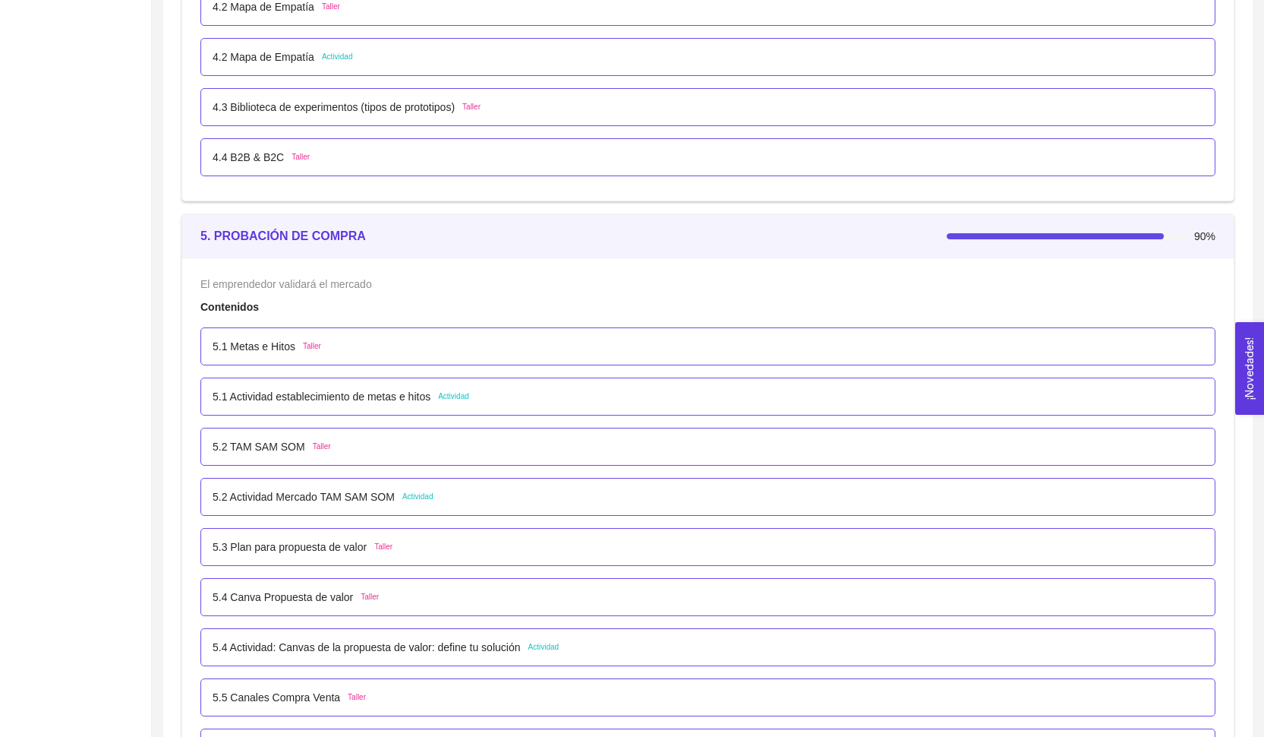
click at [409, 478] on div "5.2 Actividad [PERSON_NAME] SOM Actividad" at bounding box center [707, 497] width 1015 height 38
click at [412, 490] on span "Actividad" at bounding box center [417, 496] width 31 height 12
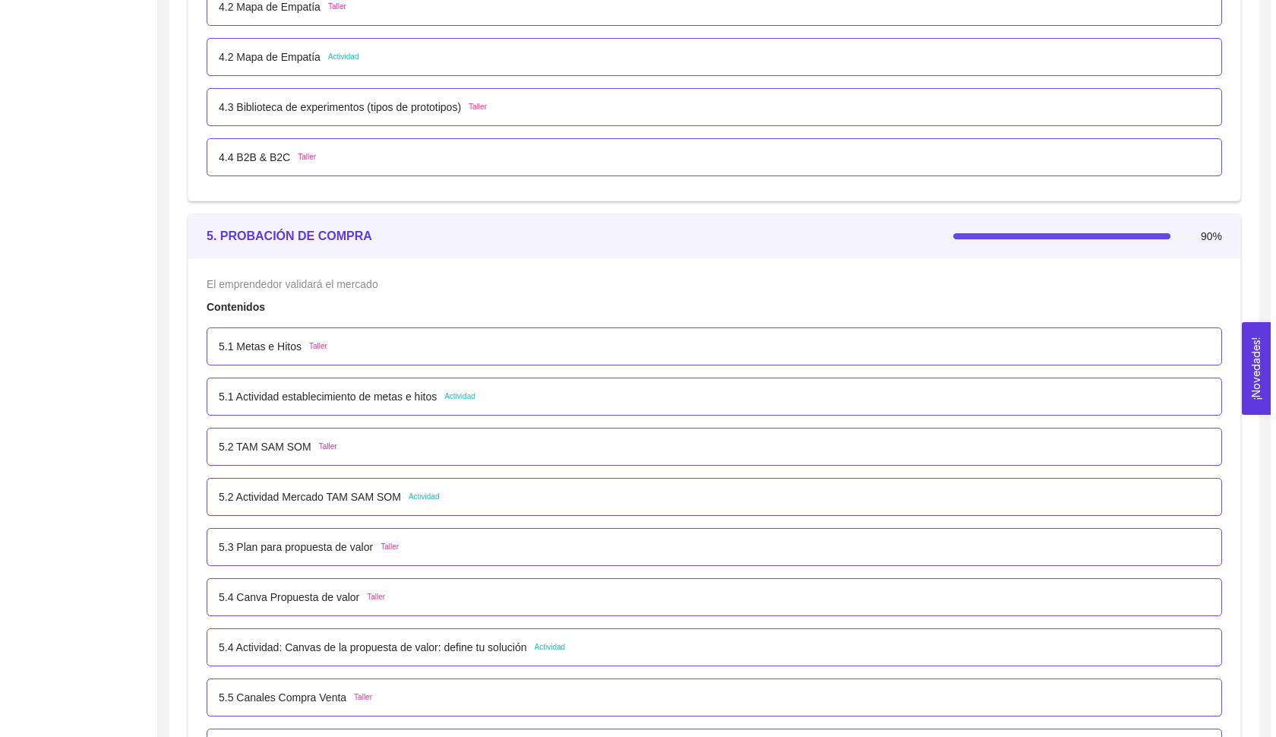
scroll to position [3199, 0]
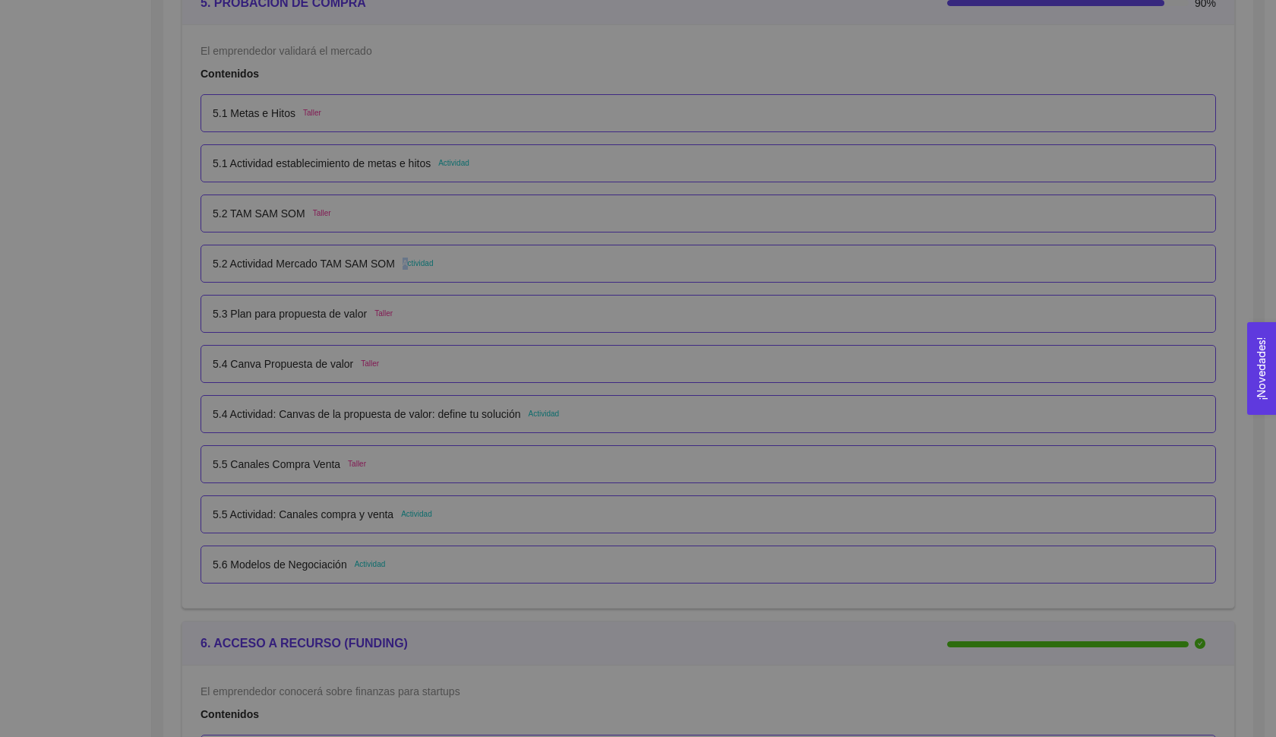
drag, startPoint x: 412, startPoint y: 265, endPoint x: 399, endPoint y: 263, distance: 12.2
click at [399, 263] on h3 at bounding box center [451, 260] width 229 height 12
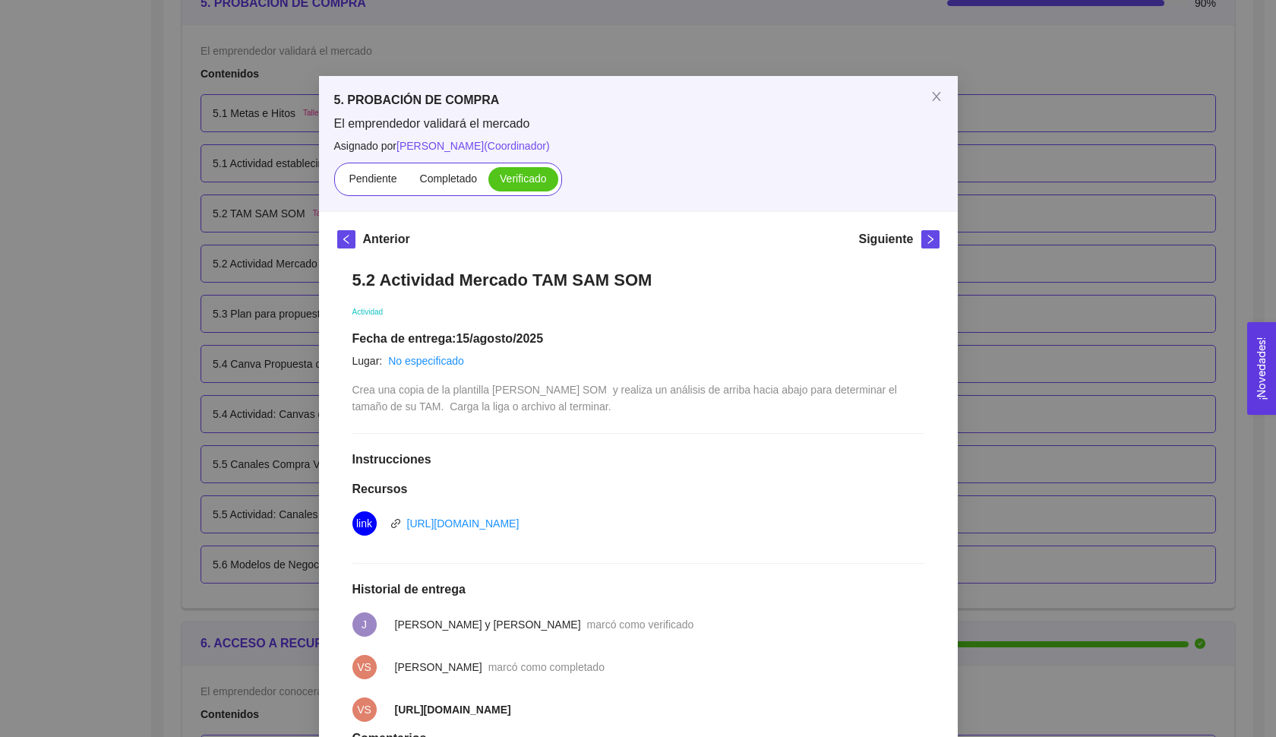
click at [1058, 273] on div "5. PROBACIÓN DE COMPRA El emprendedor validará el mercado Asignado por [PERSON_…" at bounding box center [638, 368] width 1276 height 737
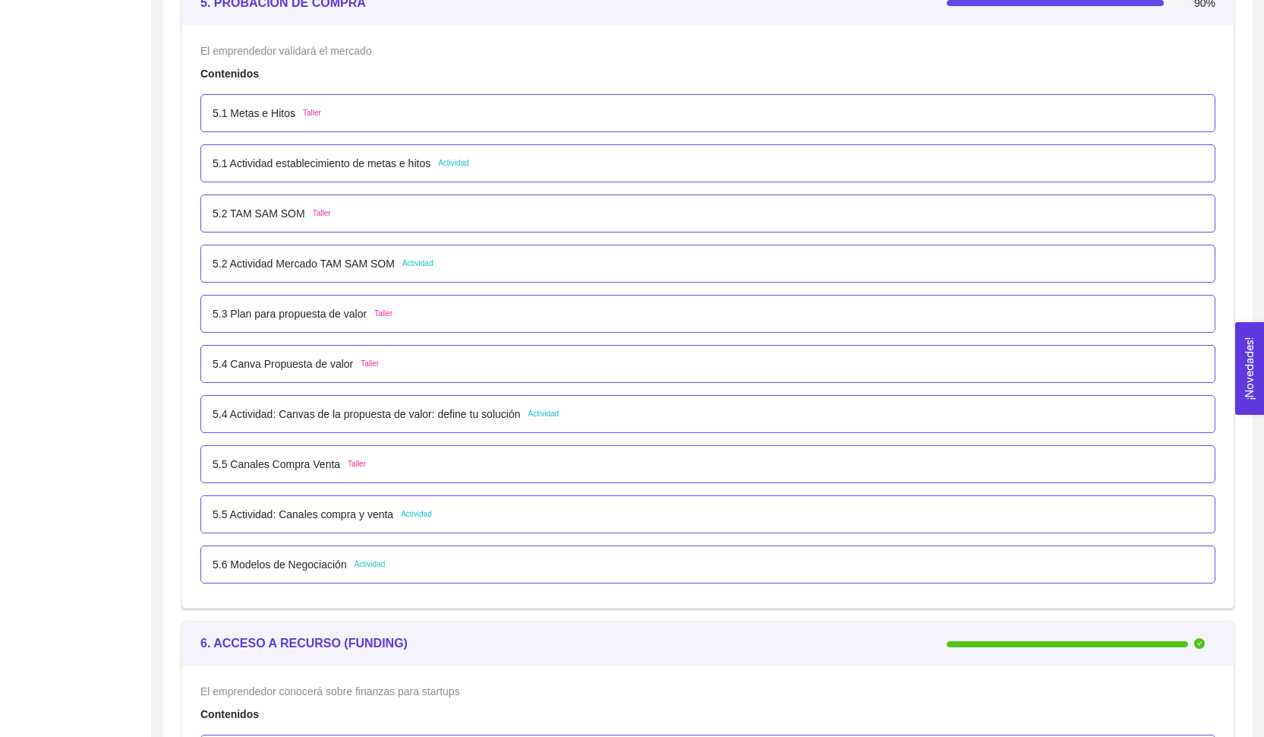
click at [359, 262] on p "5.2 Actividad Mercado TAM SAM SOM" at bounding box center [304, 263] width 182 height 17
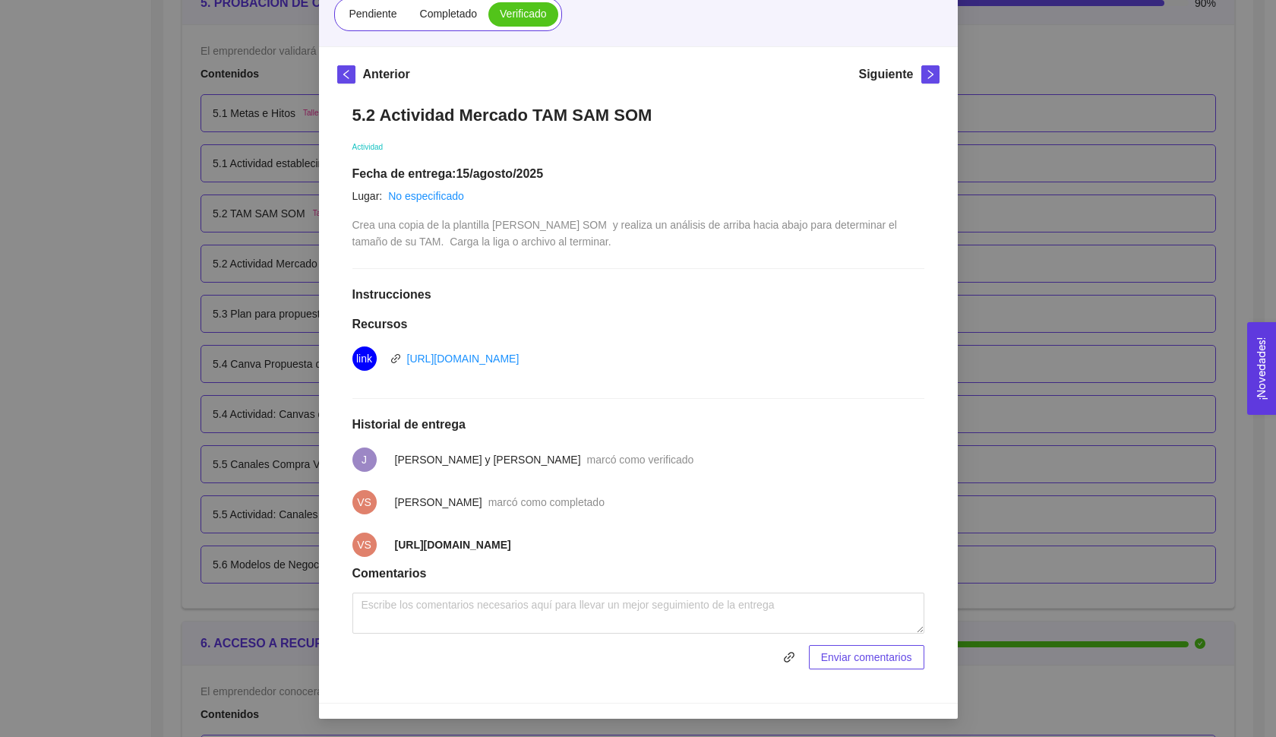
scroll to position [118, 0]
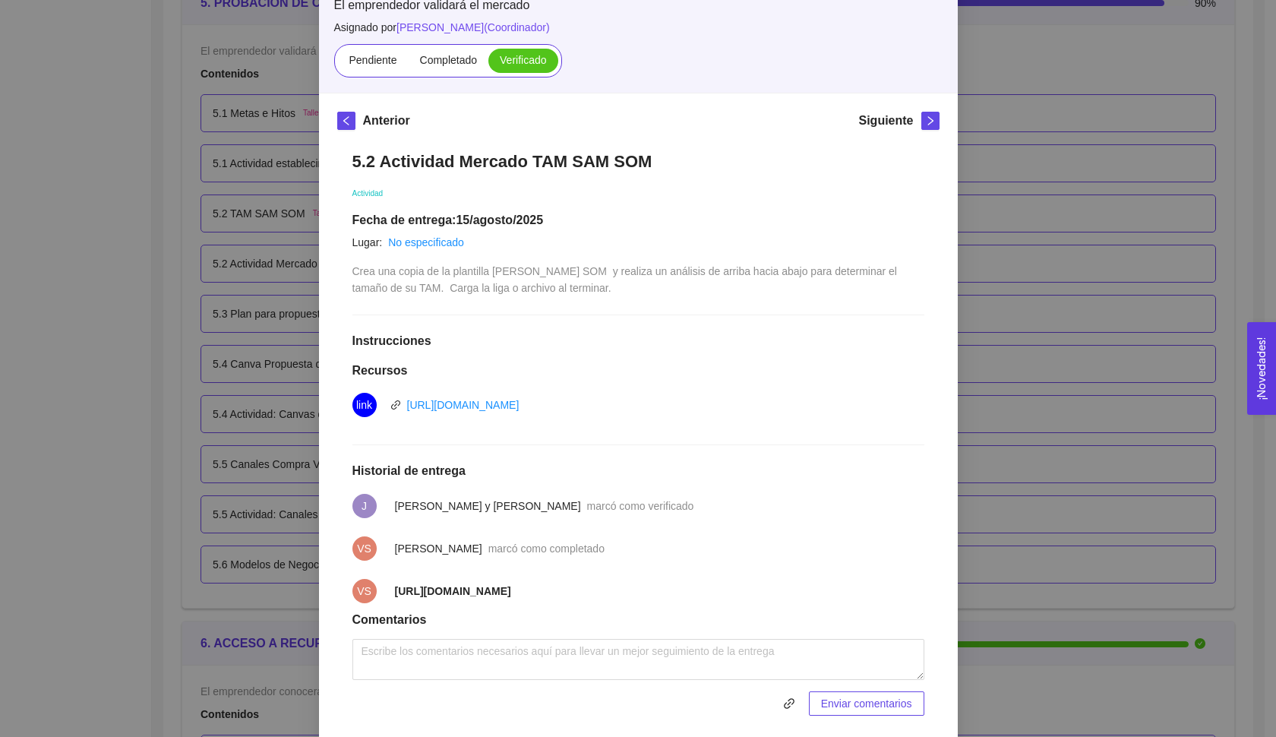
click at [1099, 144] on div "5. PROBACIÓN DE COMPRA El emprendedor validará el mercado Asignado por [PERSON_…" at bounding box center [638, 368] width 1276 height 737
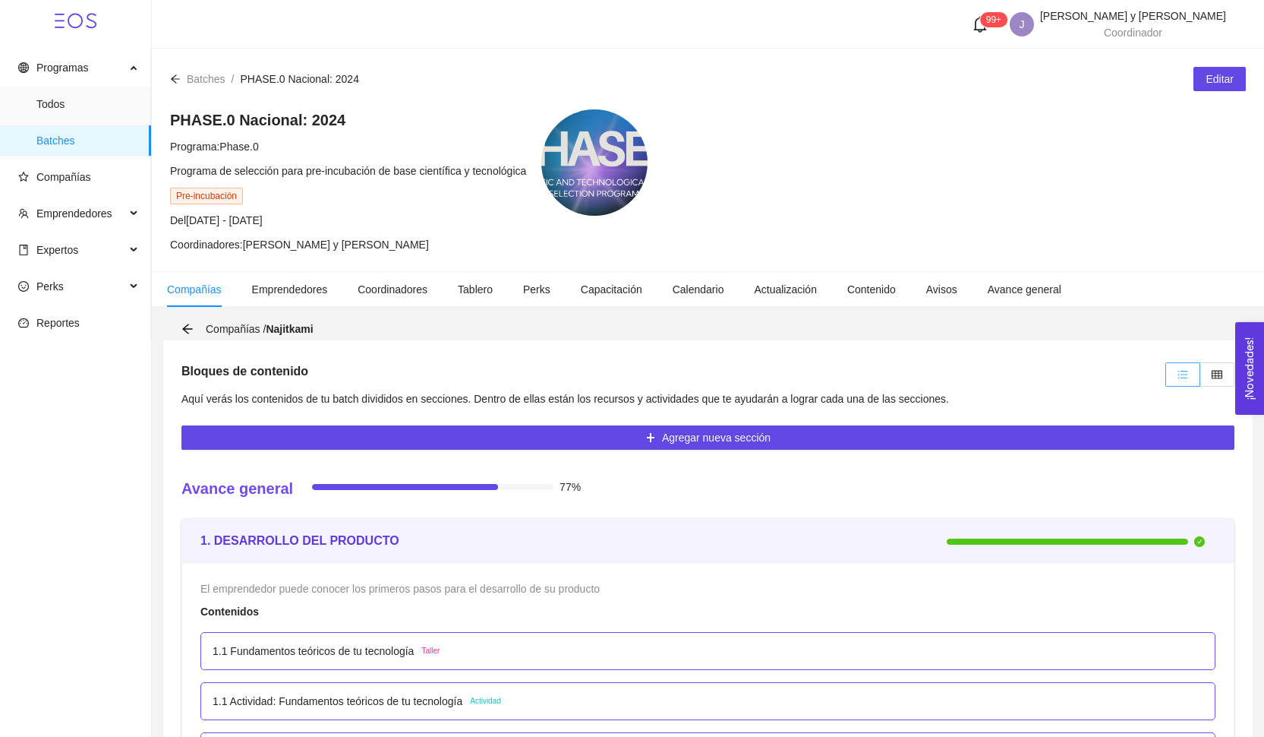
scroll to position [0, 0]
click at [1208, 374] on label at bounding box center [1217, 374] width 34 height 24
click at [1200, 378] on input "radio" at bounding box center [1200, 378] width 0 height 0
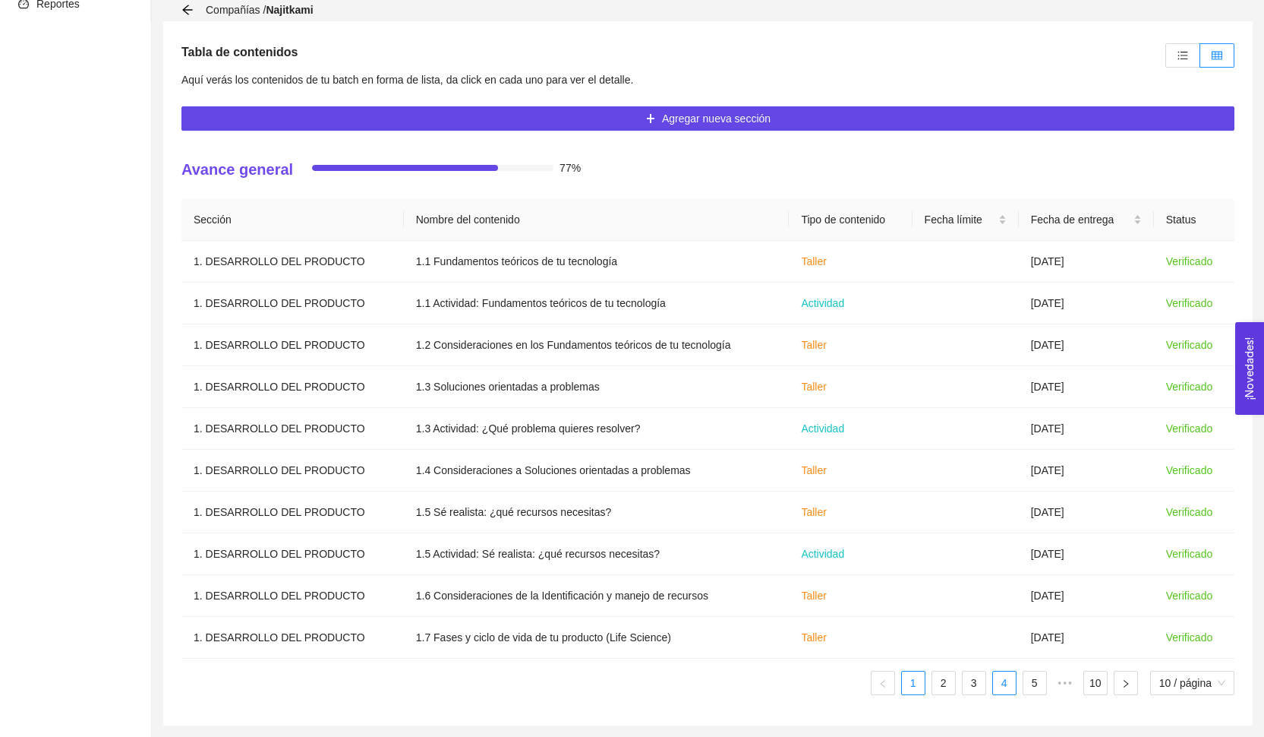
scroll to position [319, 0]
click at [999, 681] on link "4" at bounding box center [1004, 682] width 23 height 23
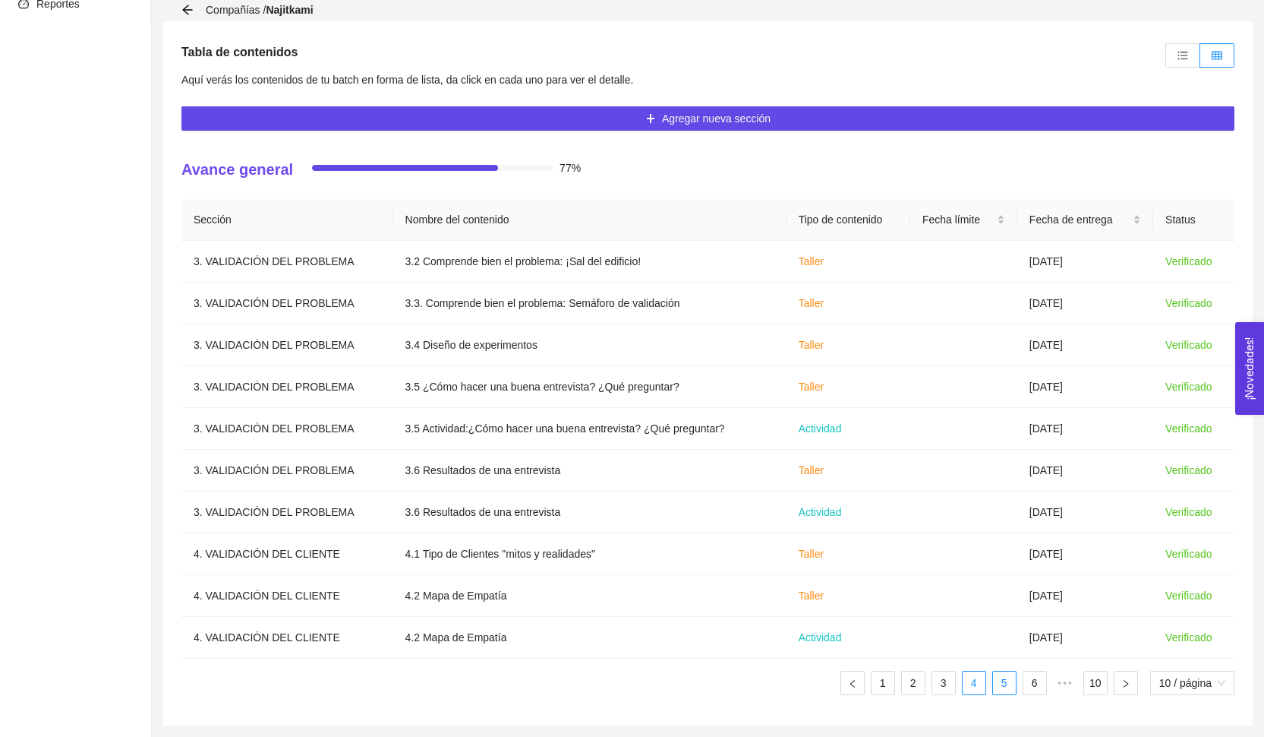
click at [1006, 687] on link "5" at bounding box center [1004, 682] width 23 height 23
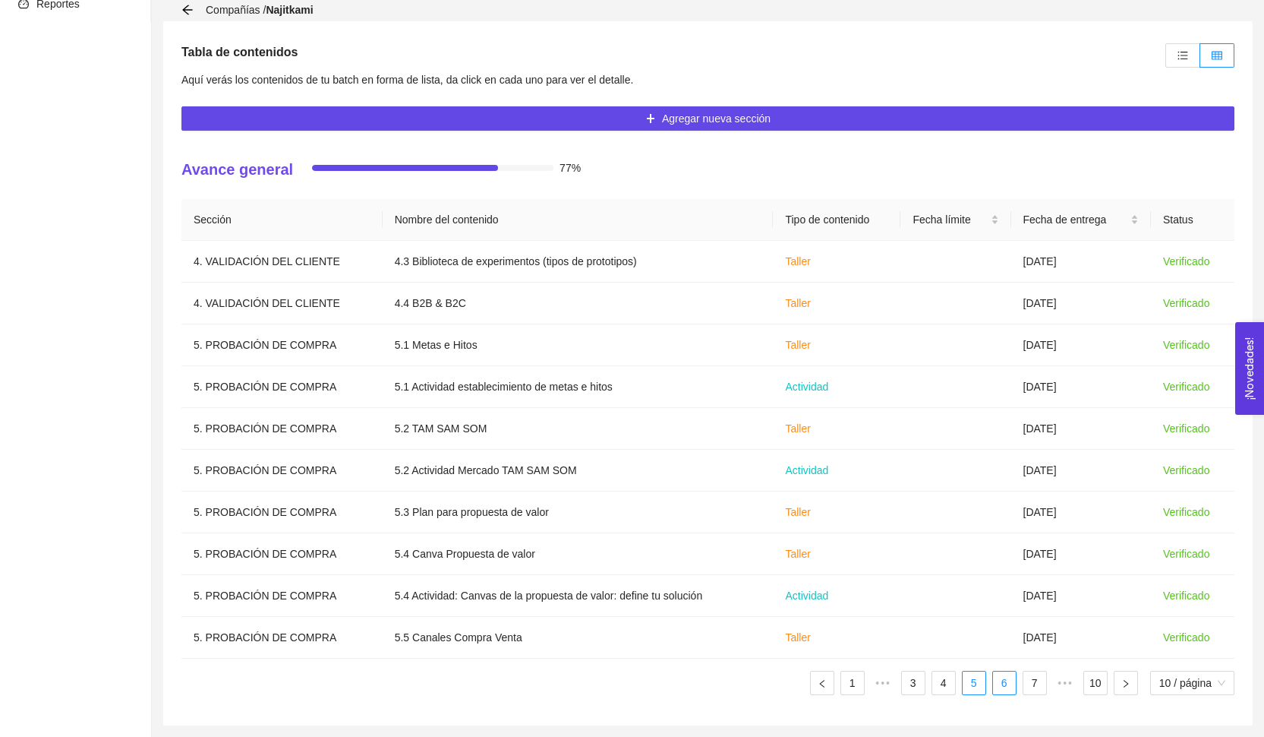
click at [1009, 684] on link "6" at bounding box center [1004, 682] width 23 height 23
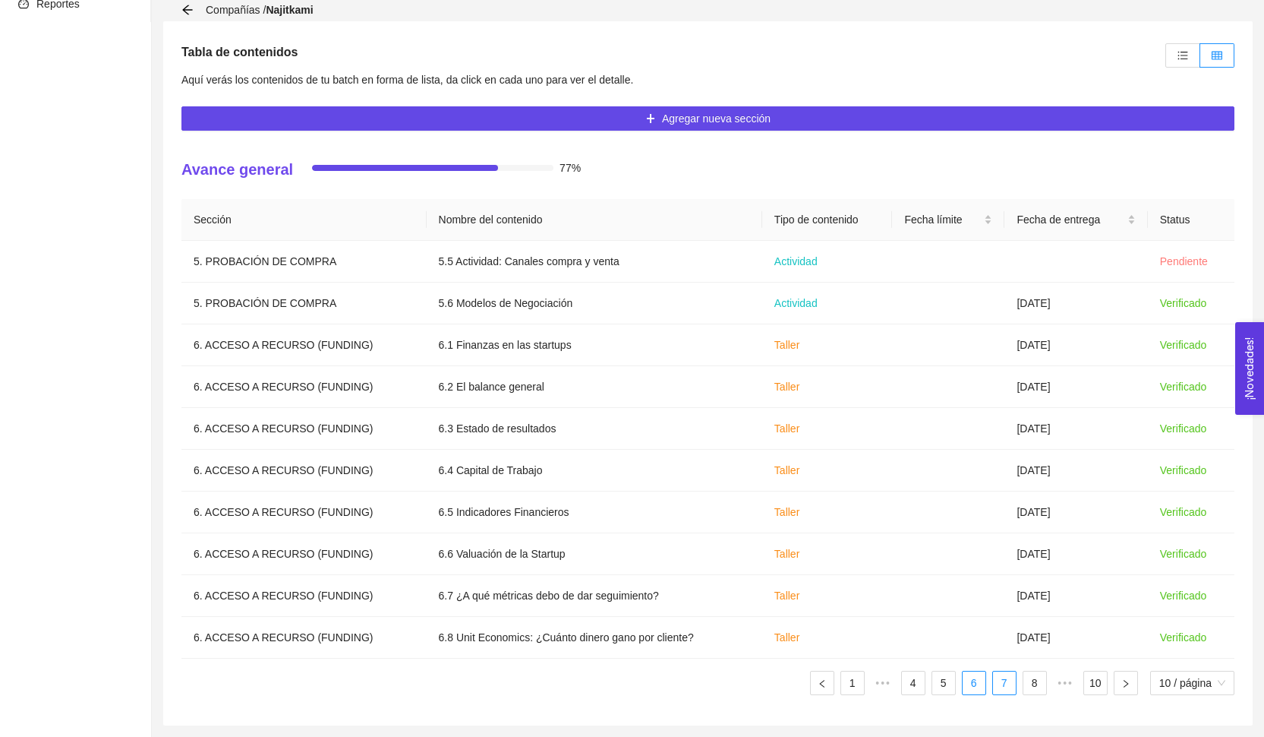
click at [1010, 682] on link "7" at bounding box center [1004, 682] width 23 height 23
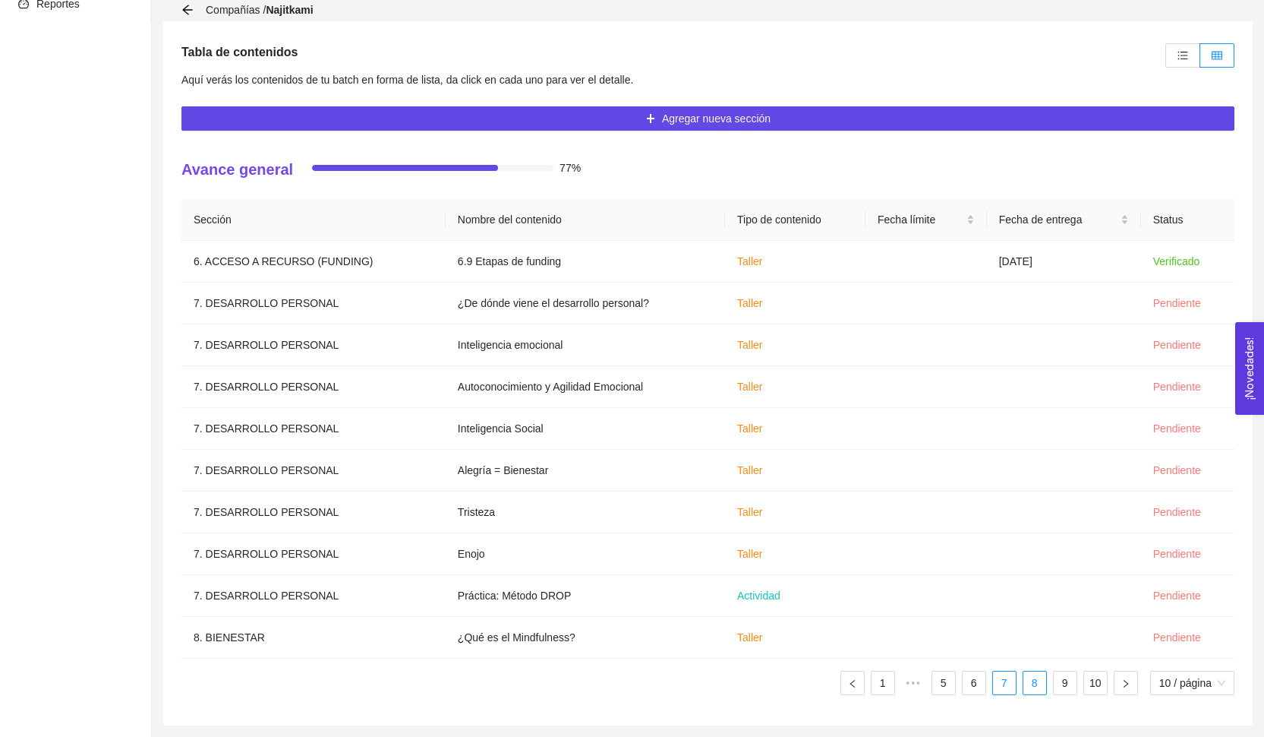
click at [1024, 687] on link "8" at bounding box center [1035, 682] width 23 height 23
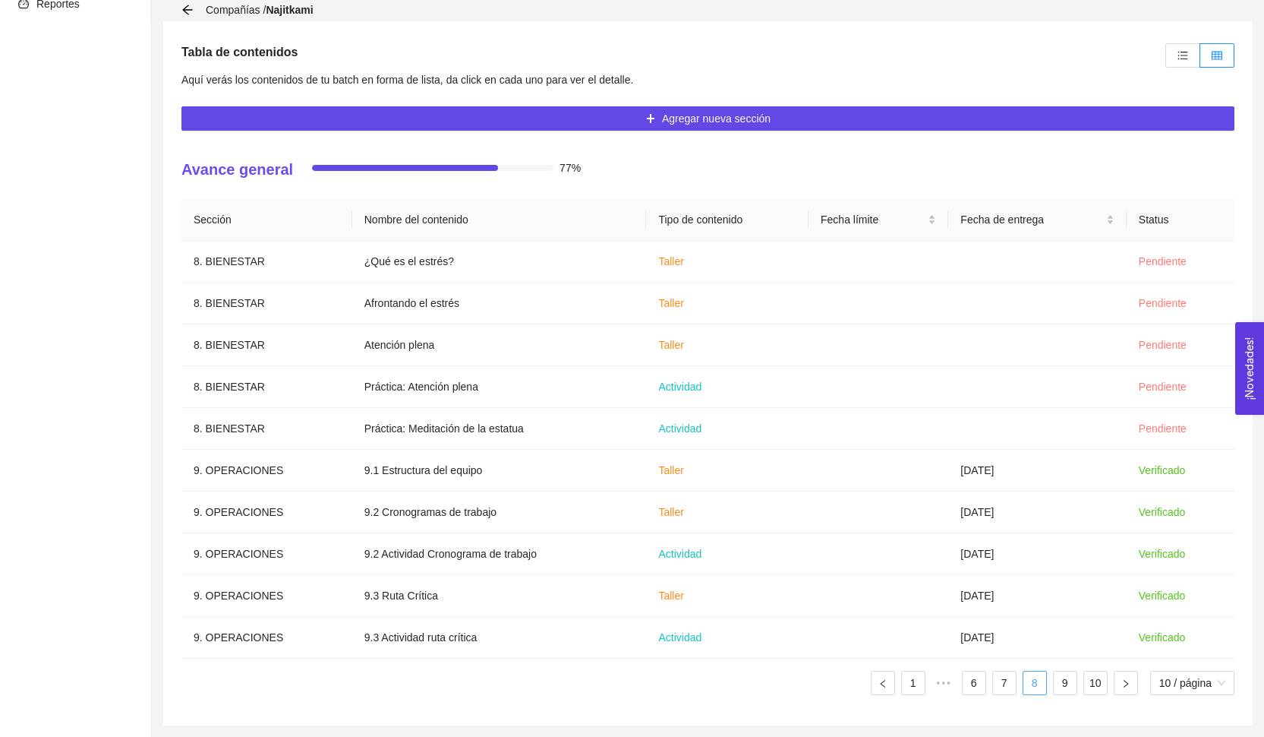
click at [1036, 689] on link "8" at bounding box center [1035, 682] width 23 height 23
click at [1055, 689] on link "9" at bounding box center [1065, 682] width 23 height 23
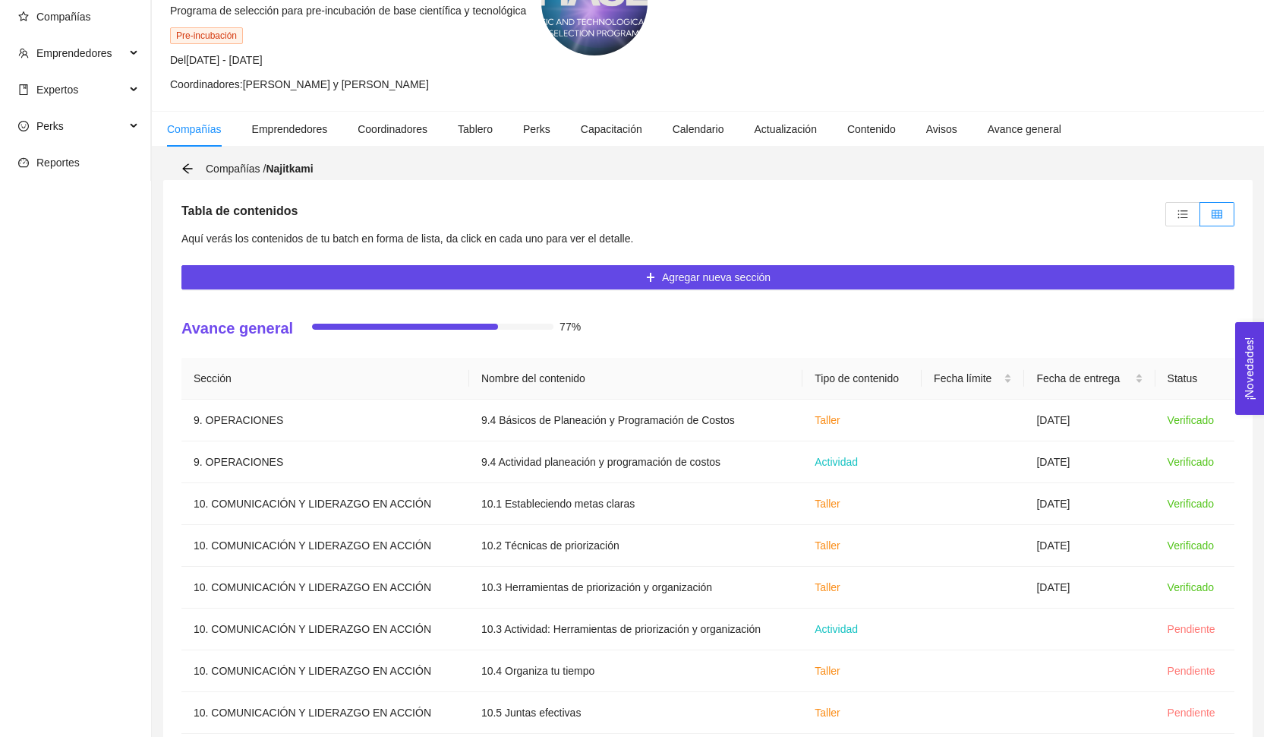
scroll to position [73, 0]
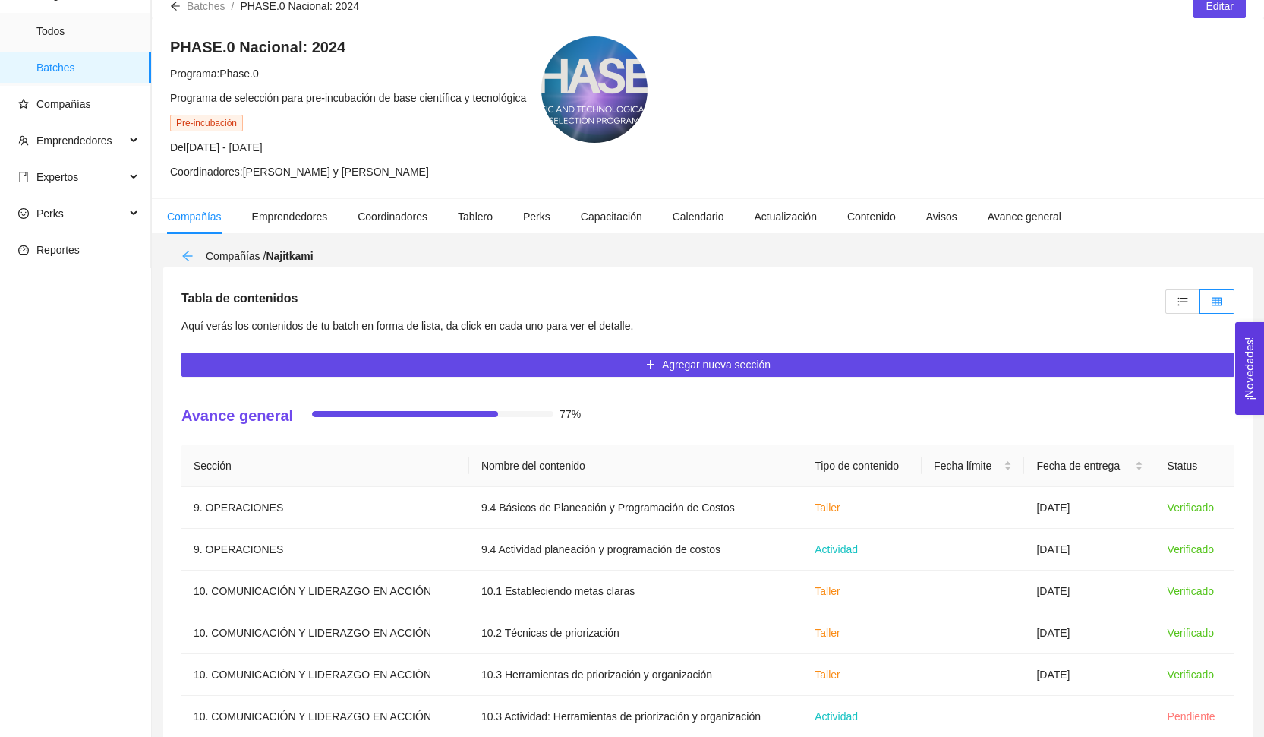
click at [184, 259] on icon "arrow-left" at bounding box center [187, 256] width 12 height 12
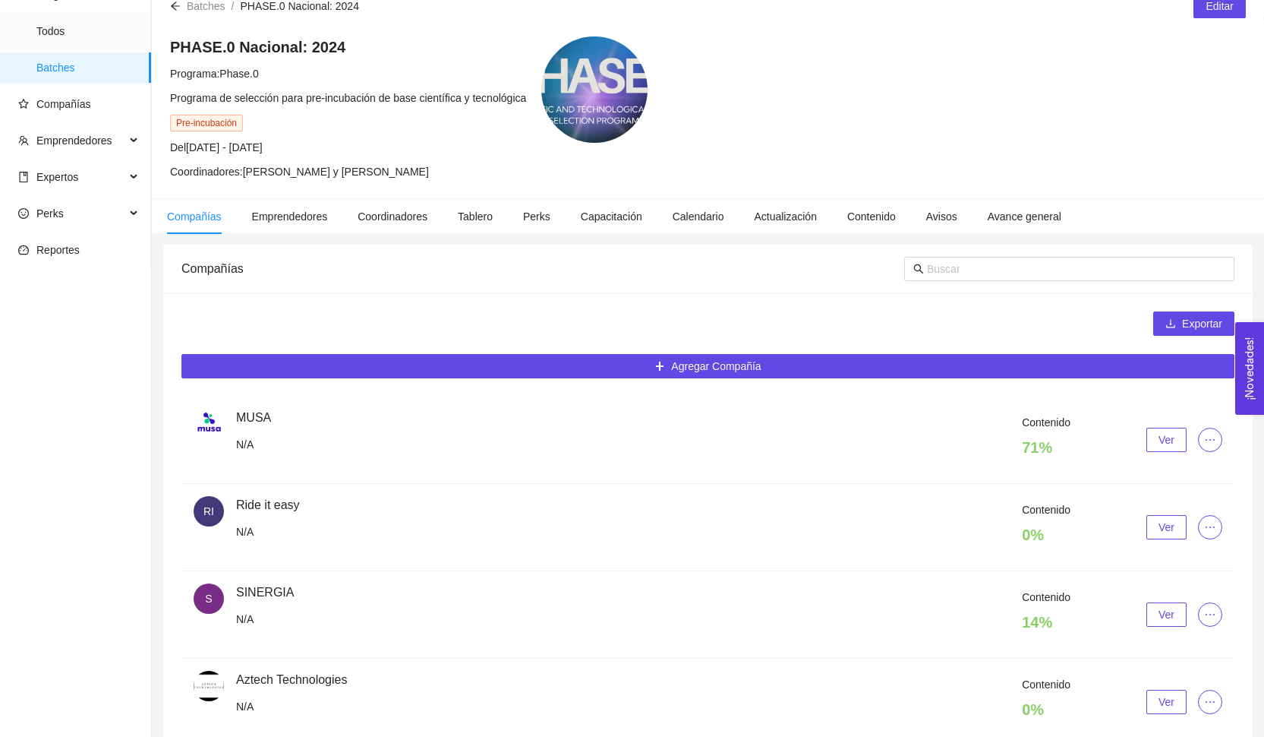
scroll to position [48, 0]
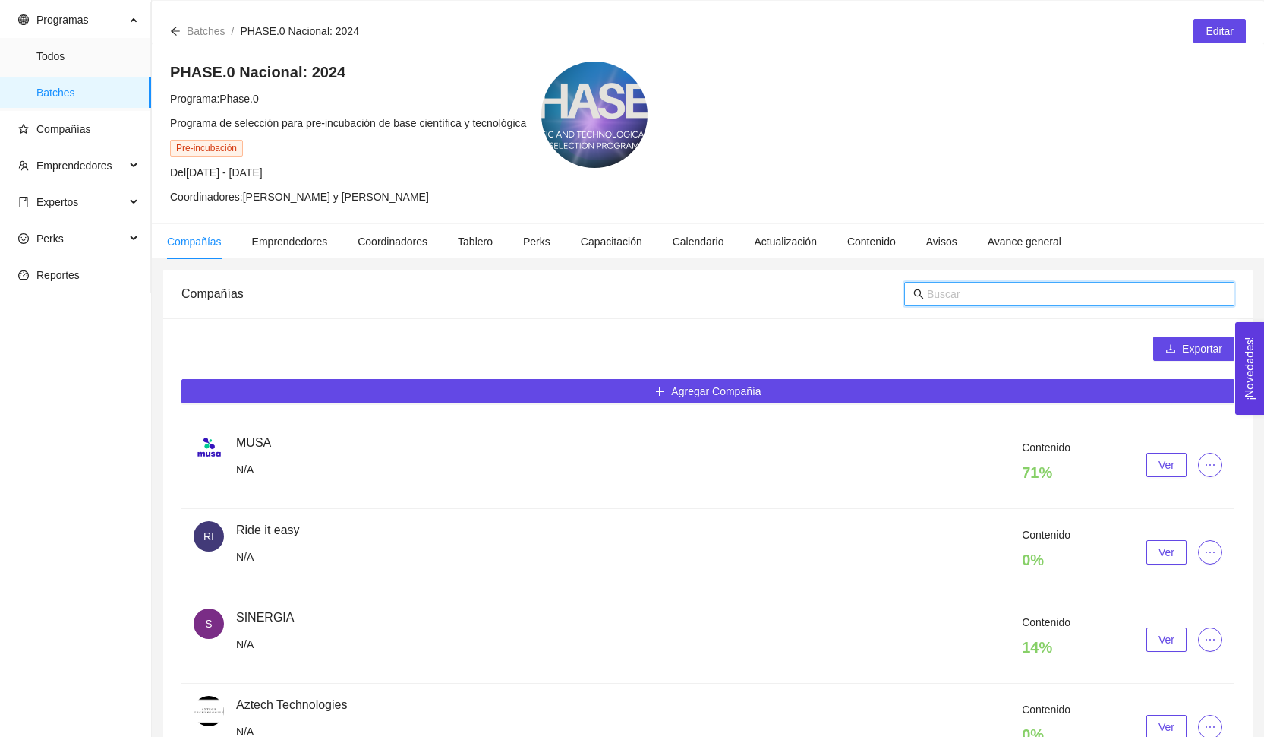
click at [964, 295] on input "text" at bounding box center [1076, 293] width 298 height 17
type input "dardo"
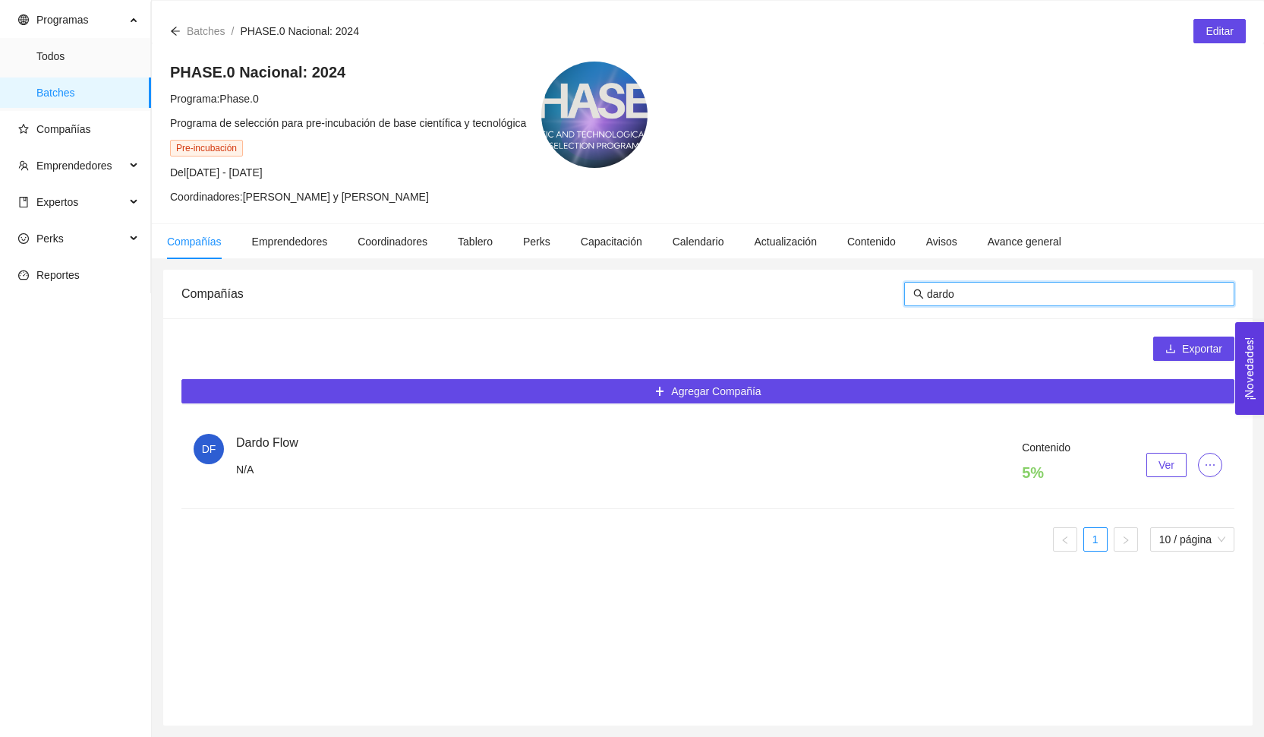
click at [1153, 475] on button "Ver" at bounding box center [1167, 465] width 40 height 24
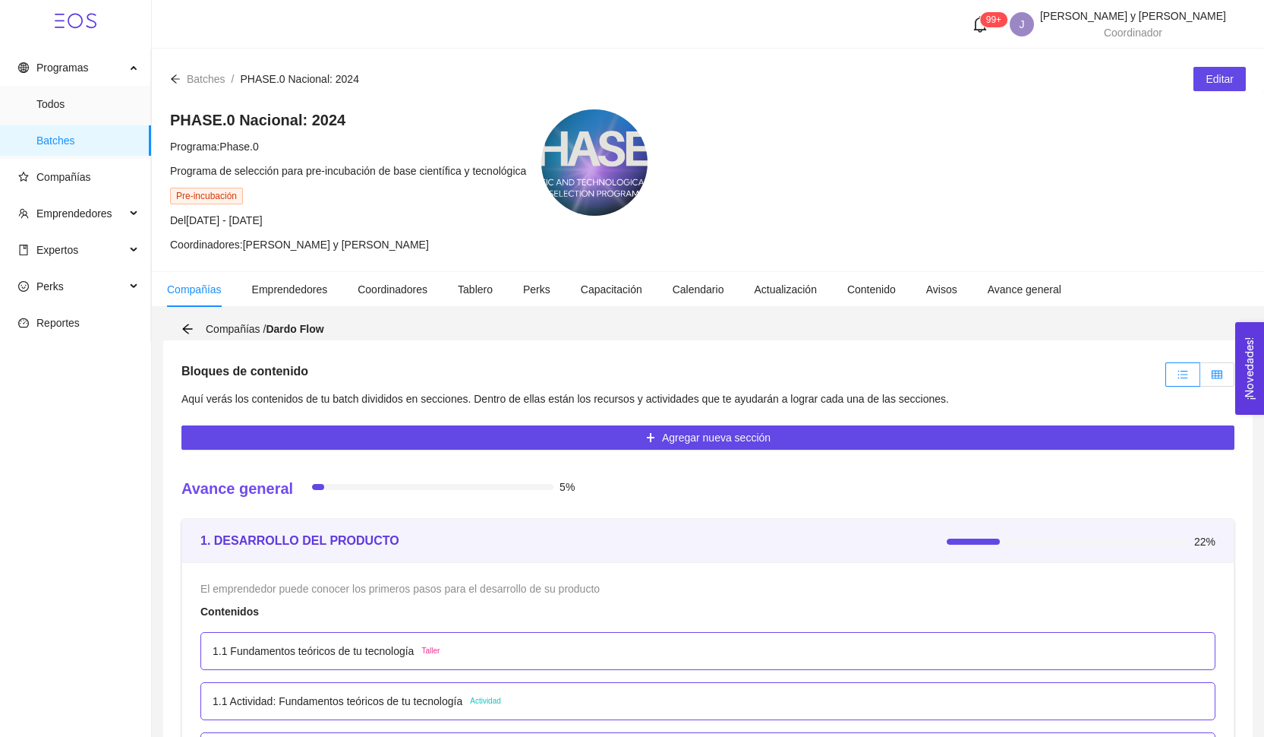
click at [1216, 374] on icon "table" at bounding box center [1217, 374] width 11 height 8
click at [1200, 378] on input "radio" at bounding box center [1200, 378] width 0 height 0
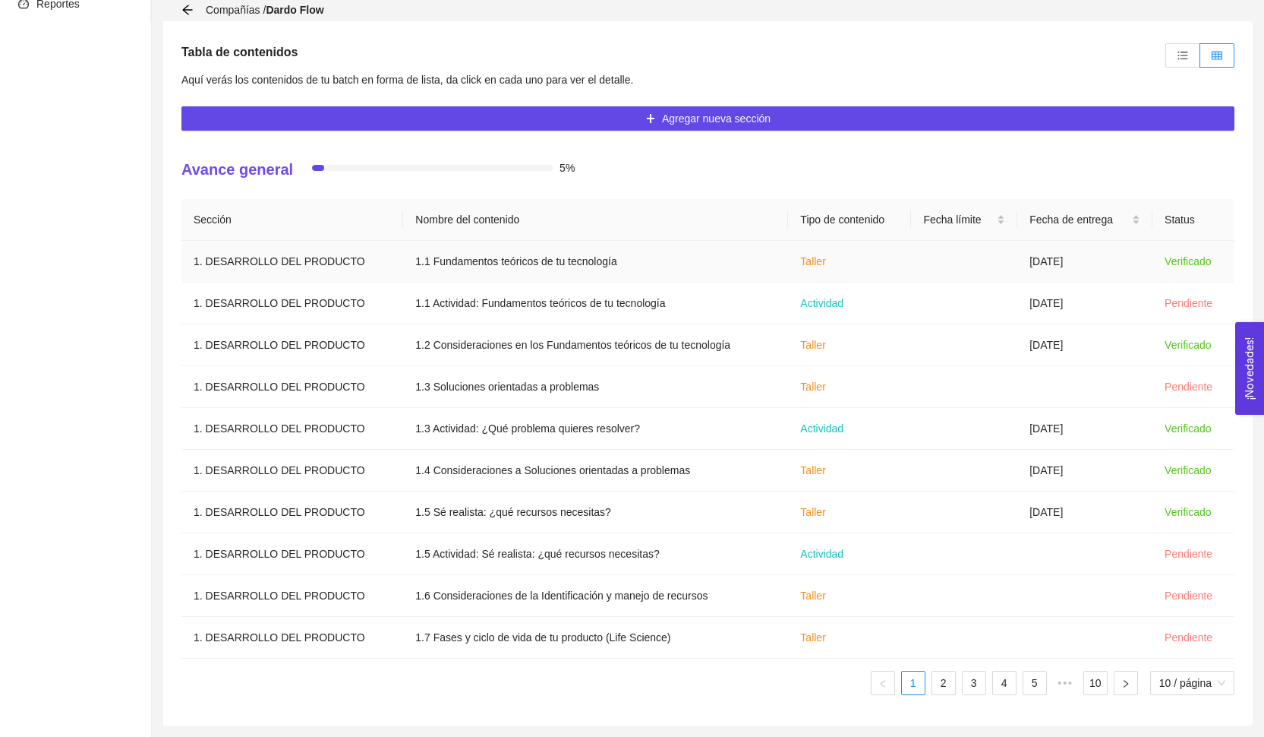
scroll to position [319, 0]
click at [188, 12] on div "Compañías / Dardo Flow" at bounding box center [257, 10] width 152 height 17
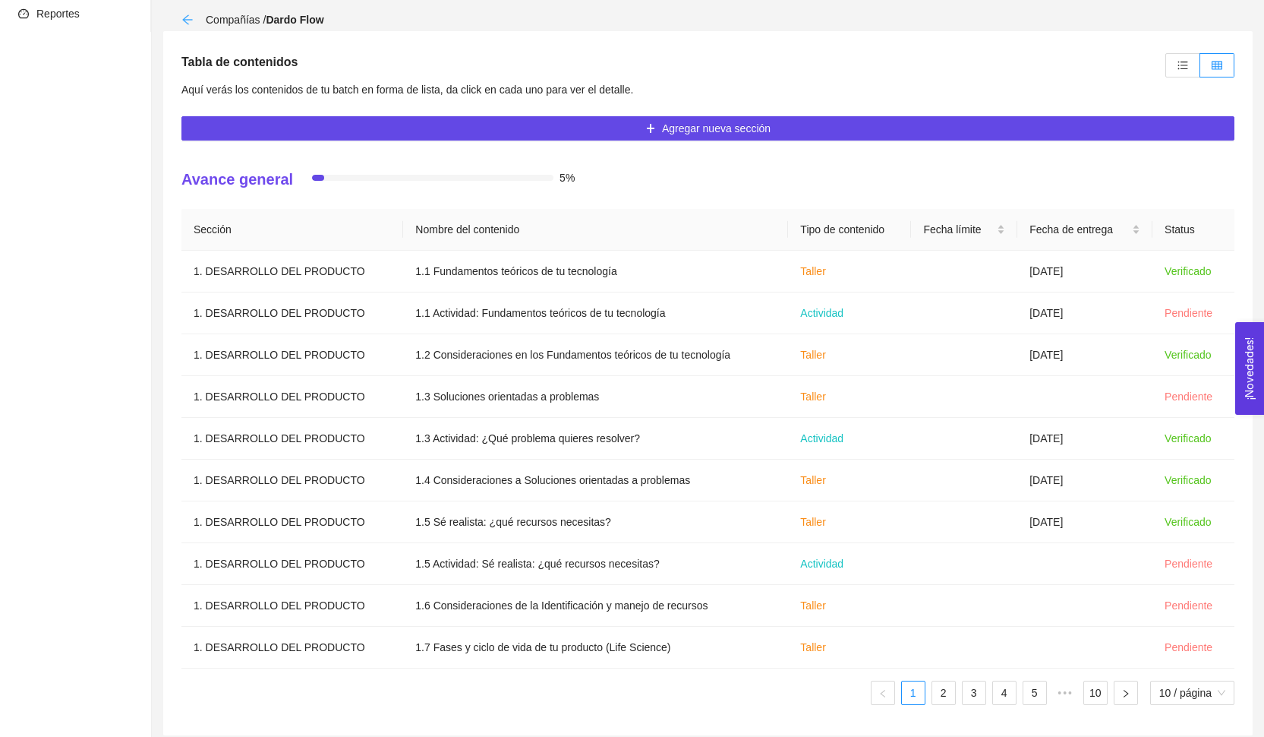
click at [187, 25] on icon "arrow-left" at bounding box center [187, 20] width 12 height 12
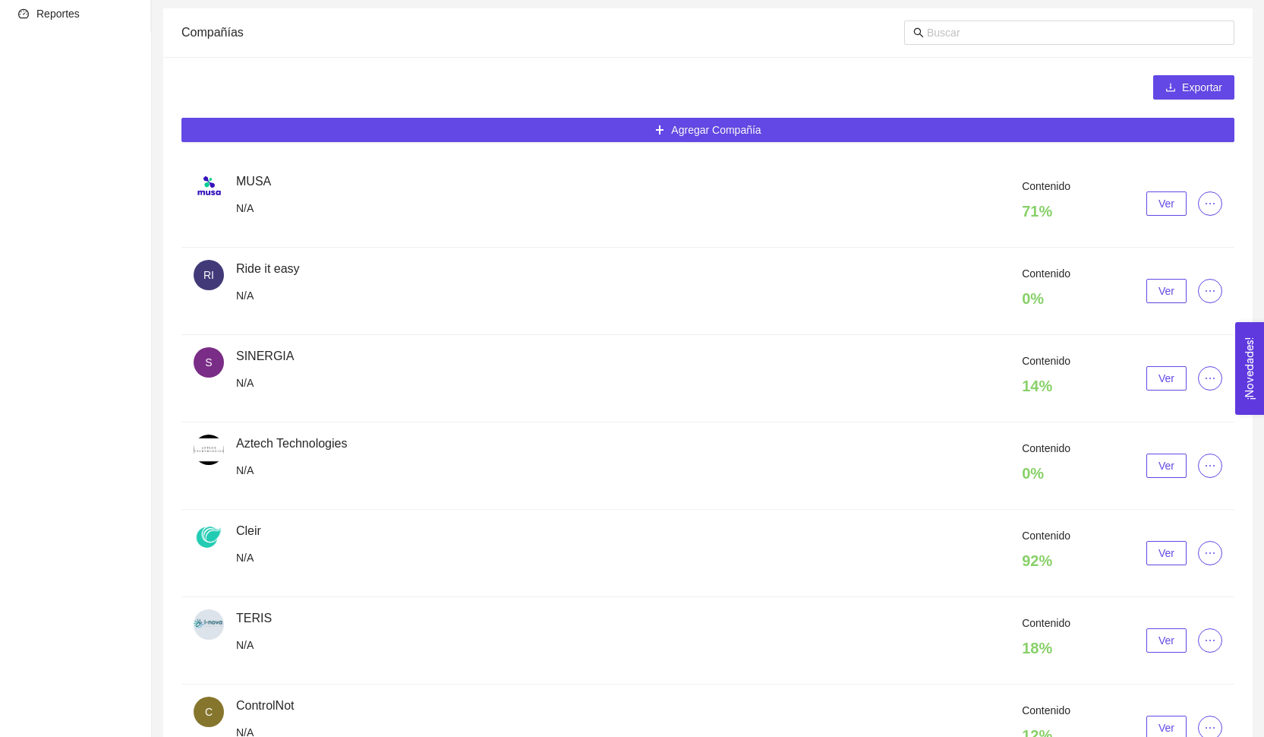
scroll to position [48, 0]
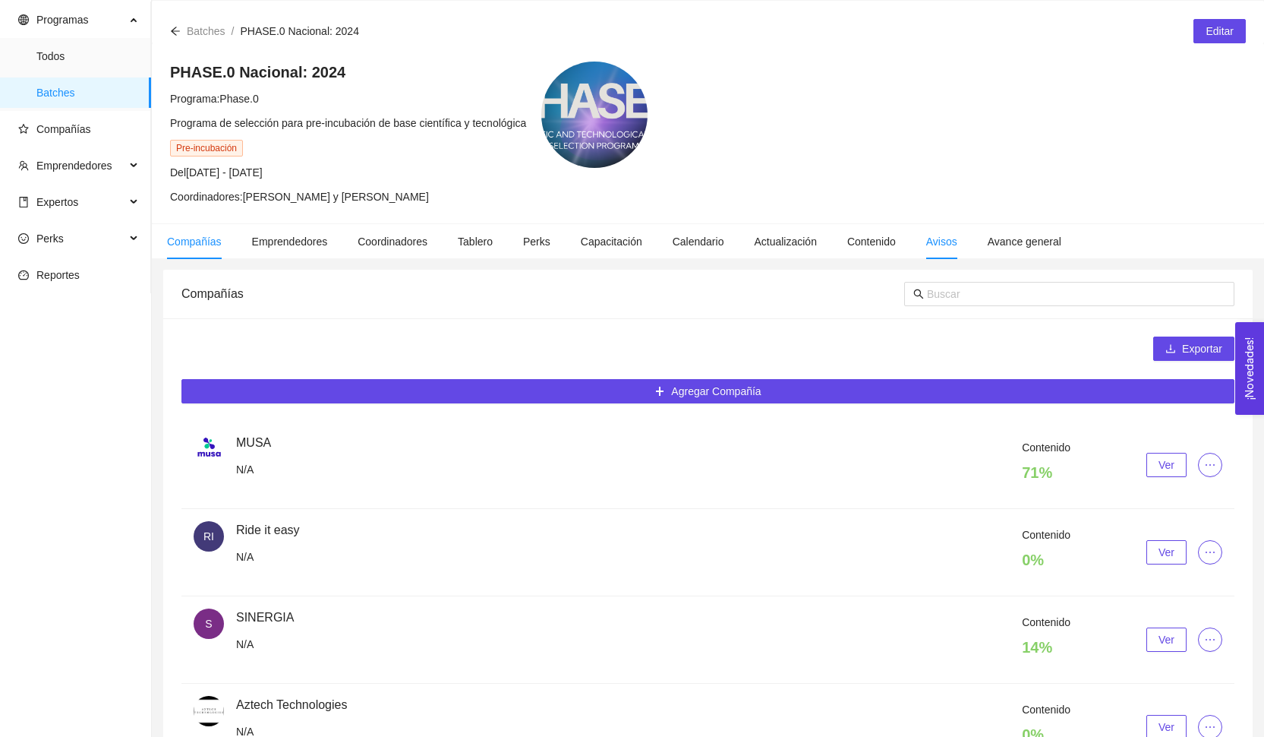
click at [940, 259] on li "Avisos" at bounding box center [942, 241] width 62 height 35
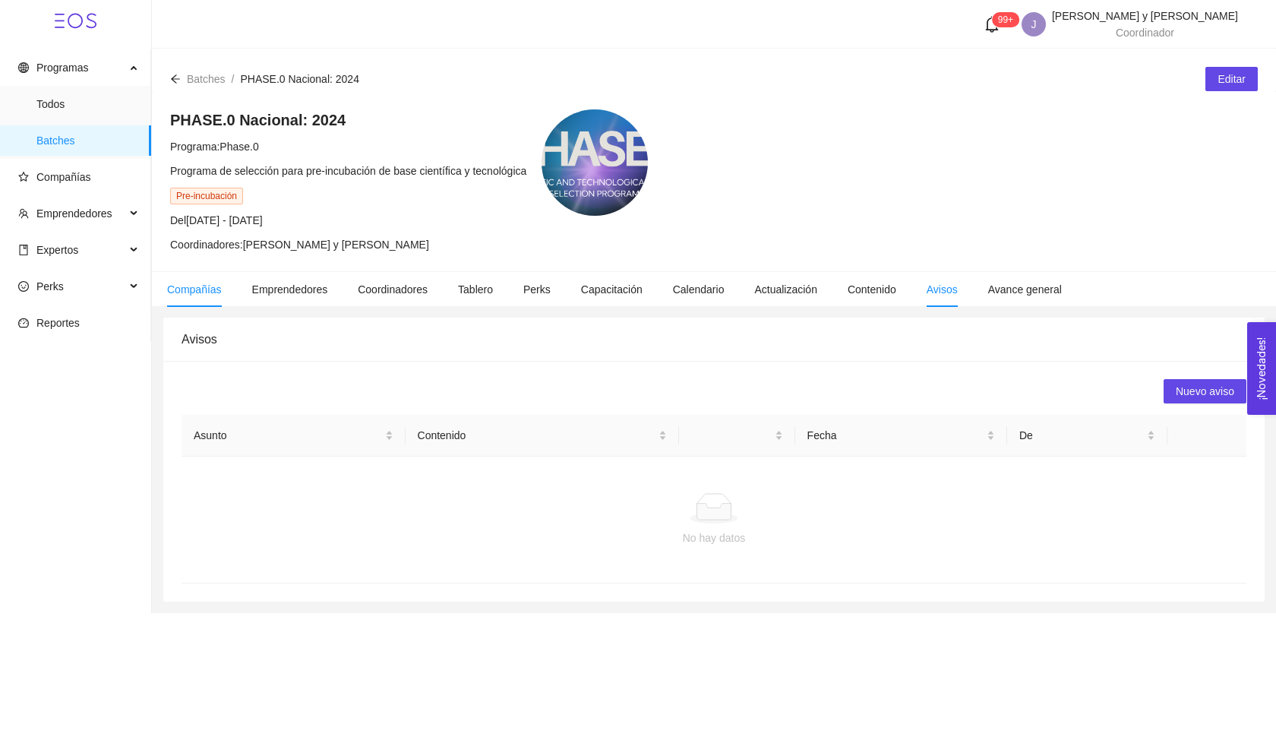
click at [187, 295] on span "Compañías" at bounding box center [194, 289] width 55 height 12
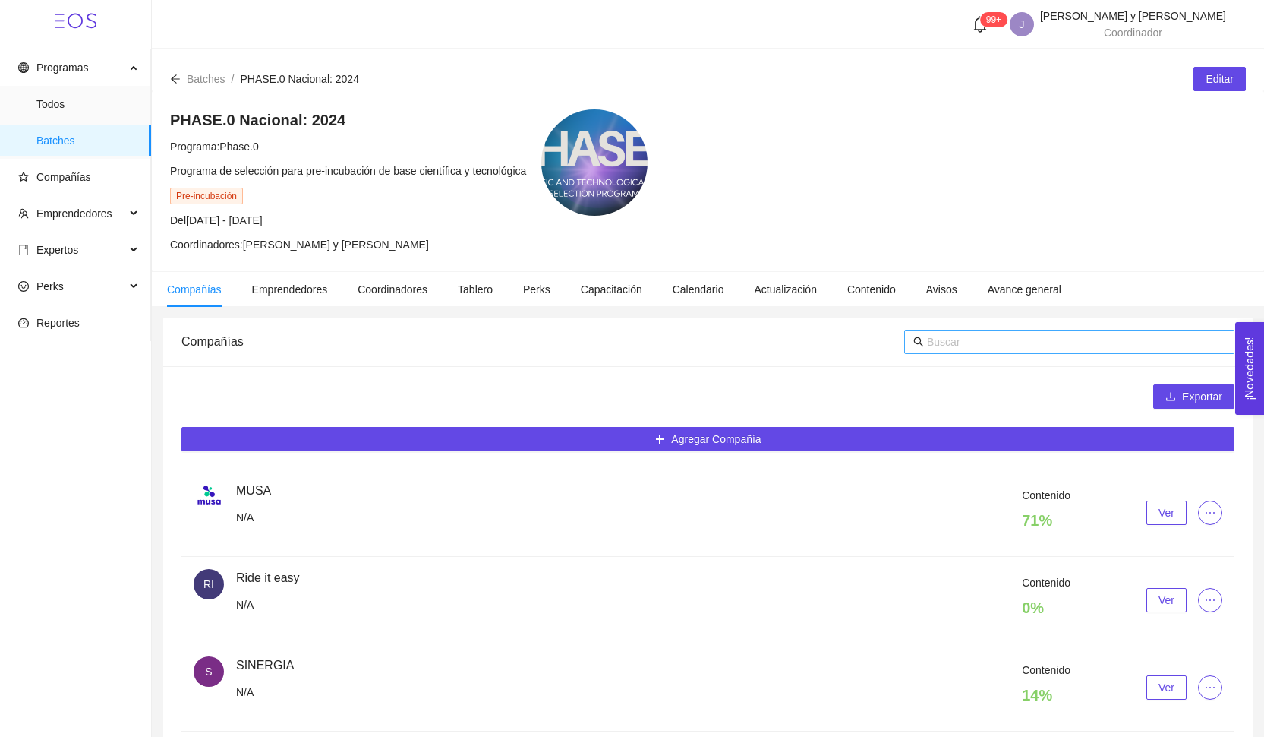
click at [952, 347] on input "text" at bounding box center [1076, 341] width 298 height 17
type input "sin"
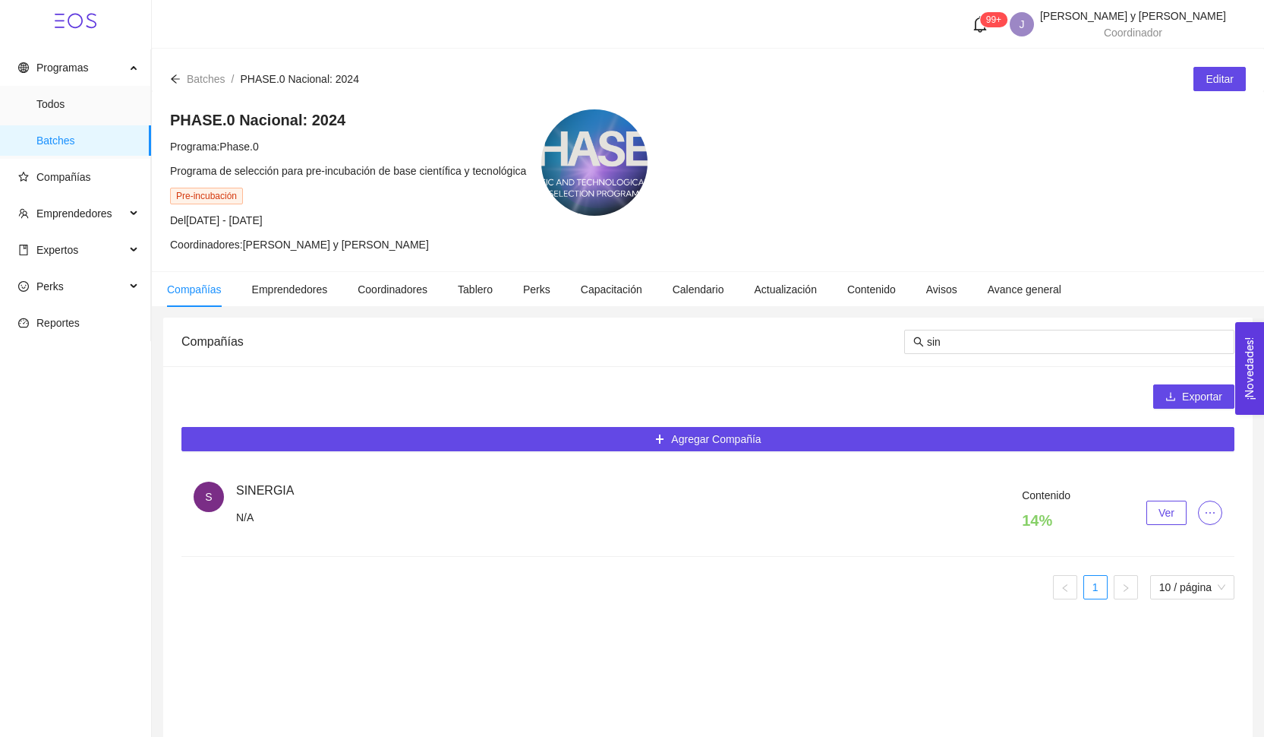
click at [1159, 521] on button "Ver" at bounding box center [1167, 512] width 40 height 24
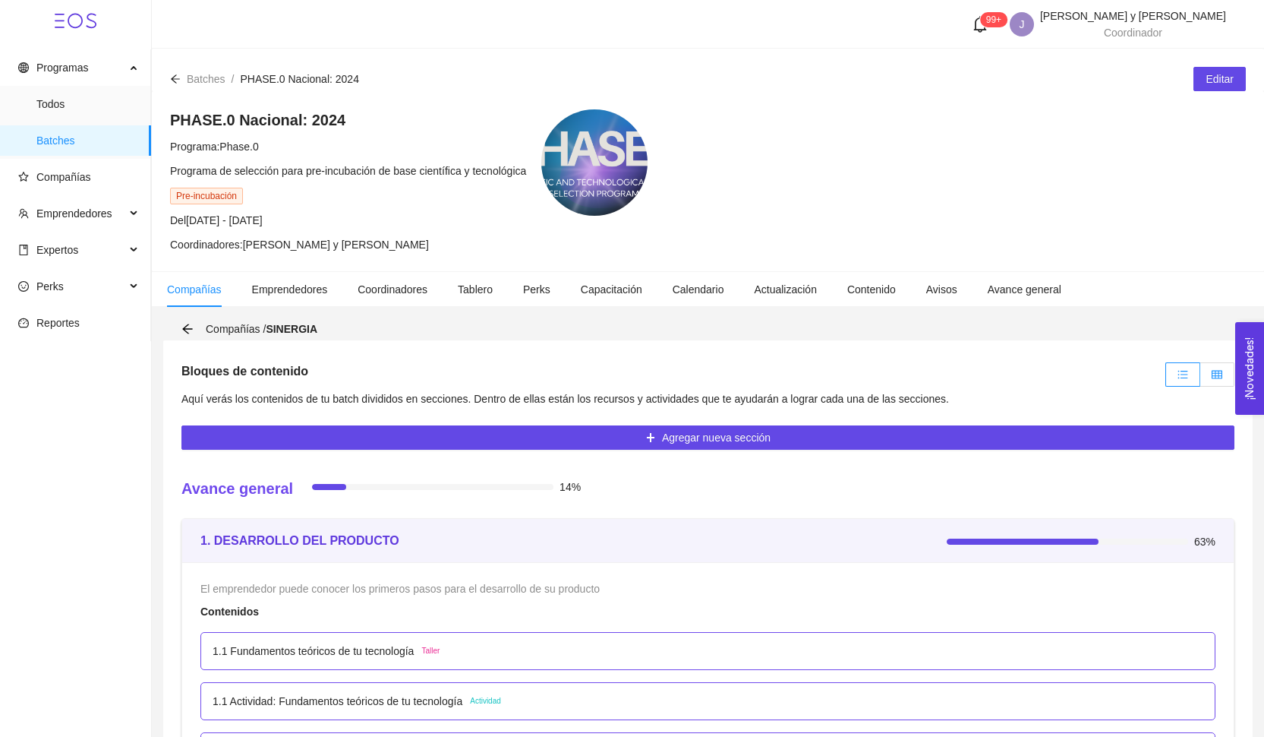
click at [1212, 385] on label at bounding box center [1217, 374] width 34 height 24
click at [1200, 378] on input "radio" at bounding box center [1200, 378] width 0 height 0
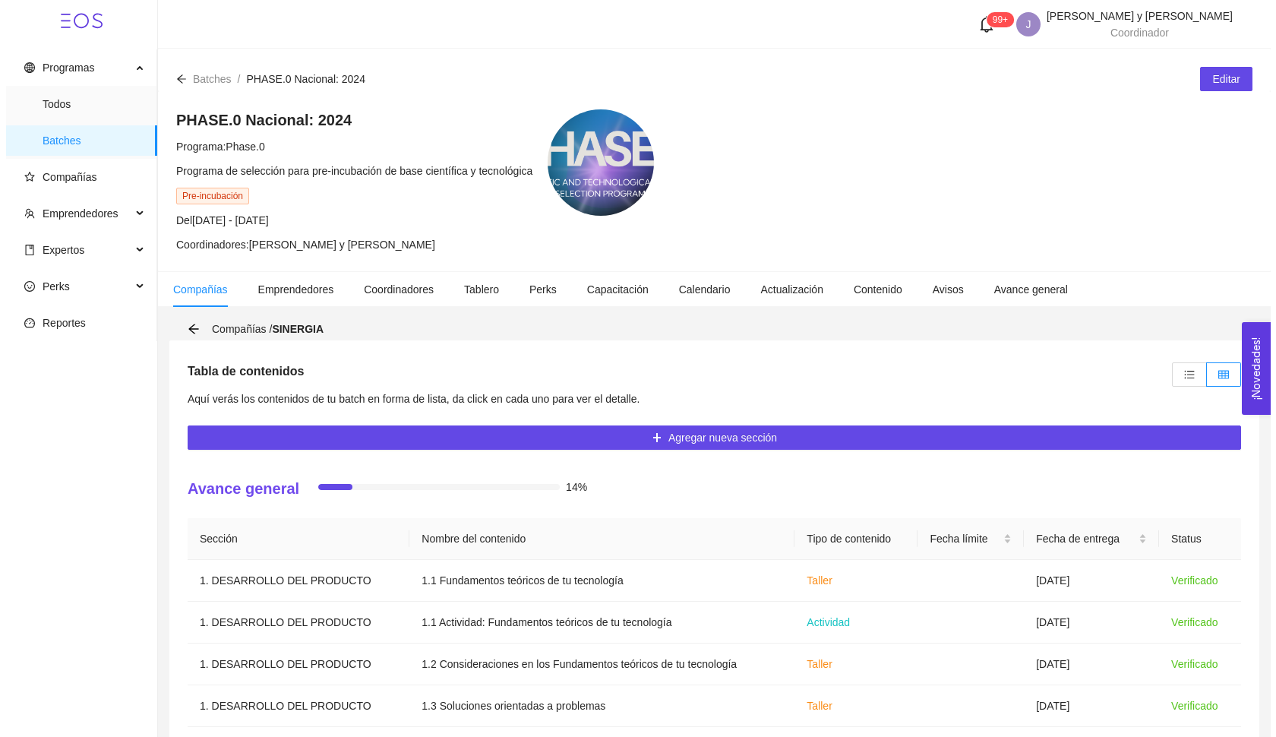
scroll to position [319, 0]
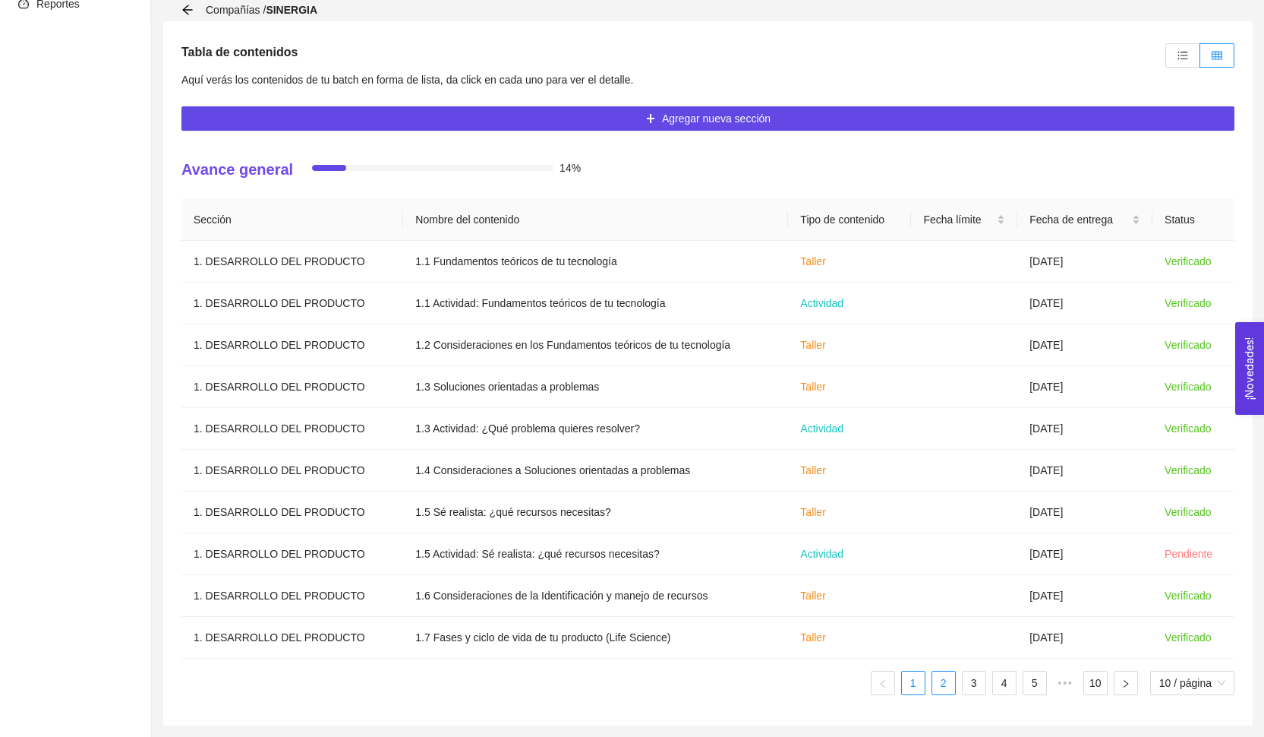
click at [942, 684] on link "2" at bounding box center [943, 682] width 23 height 23
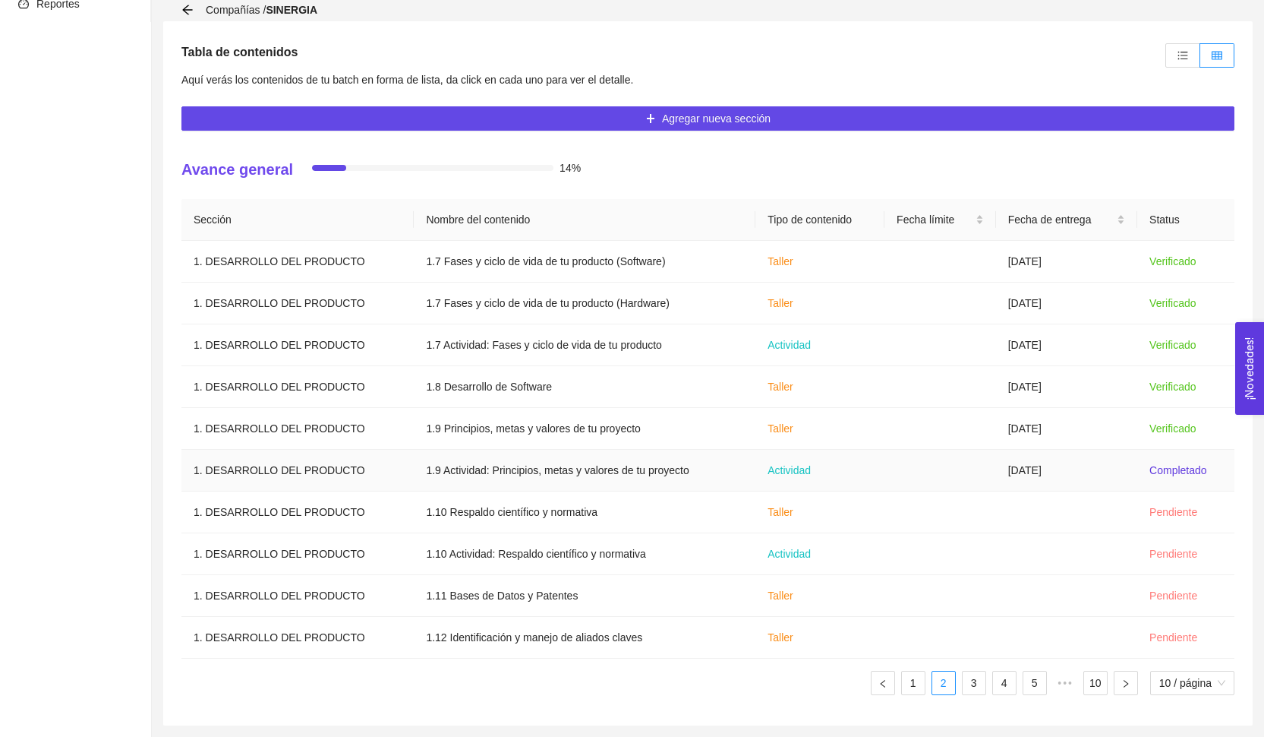
click at [945, 470] on td at bounding box center [941, 470] width 112 height 42
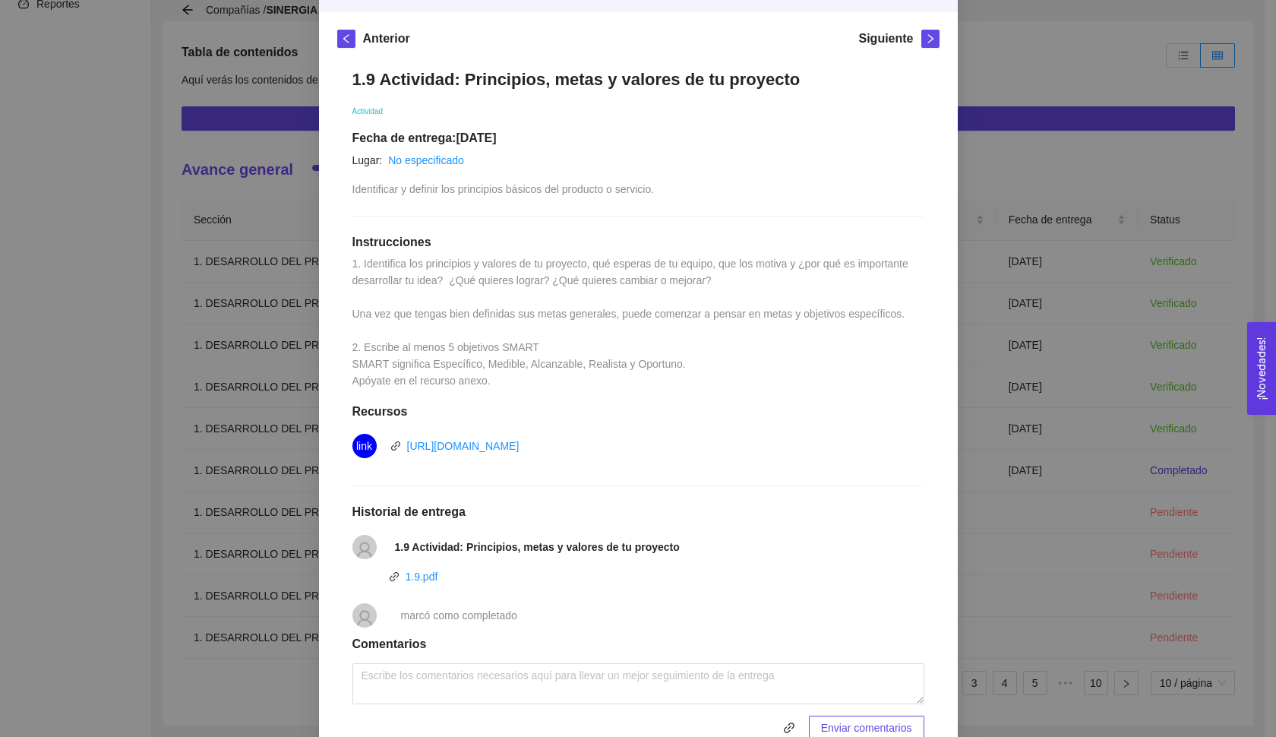
scroll to position [112, 0]
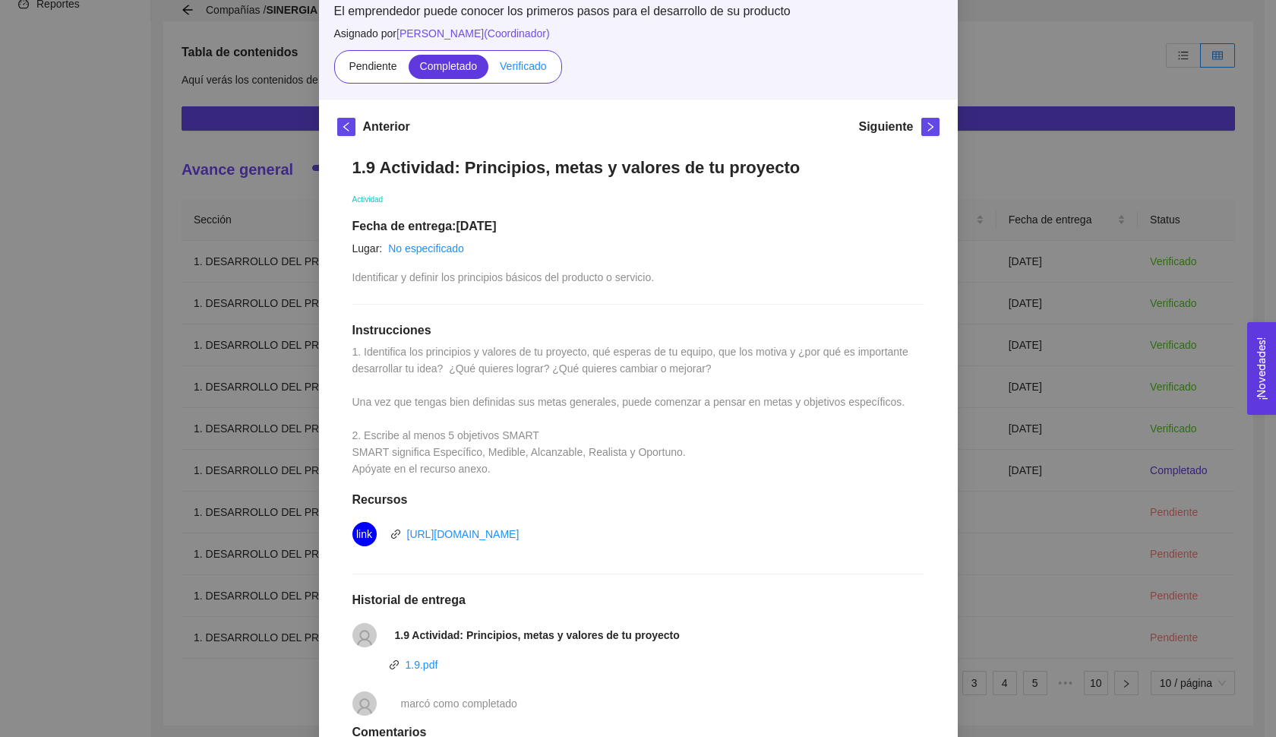
click at [525, 77] on label "Verificado" at bounding box center [522, 67] width 69 height 24
click at [488, 70] on input "Verificado" at bounding box center [488, 70] width 0 height 0
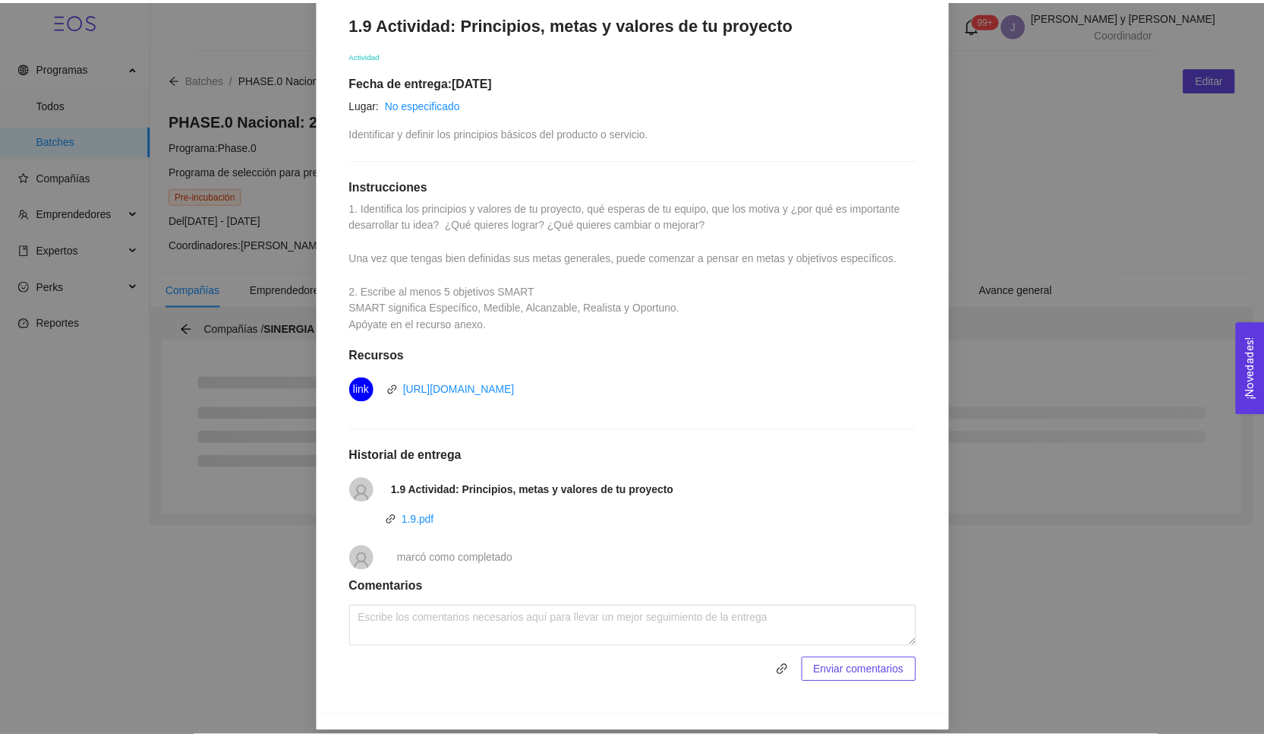
scroll to position [145, 0]
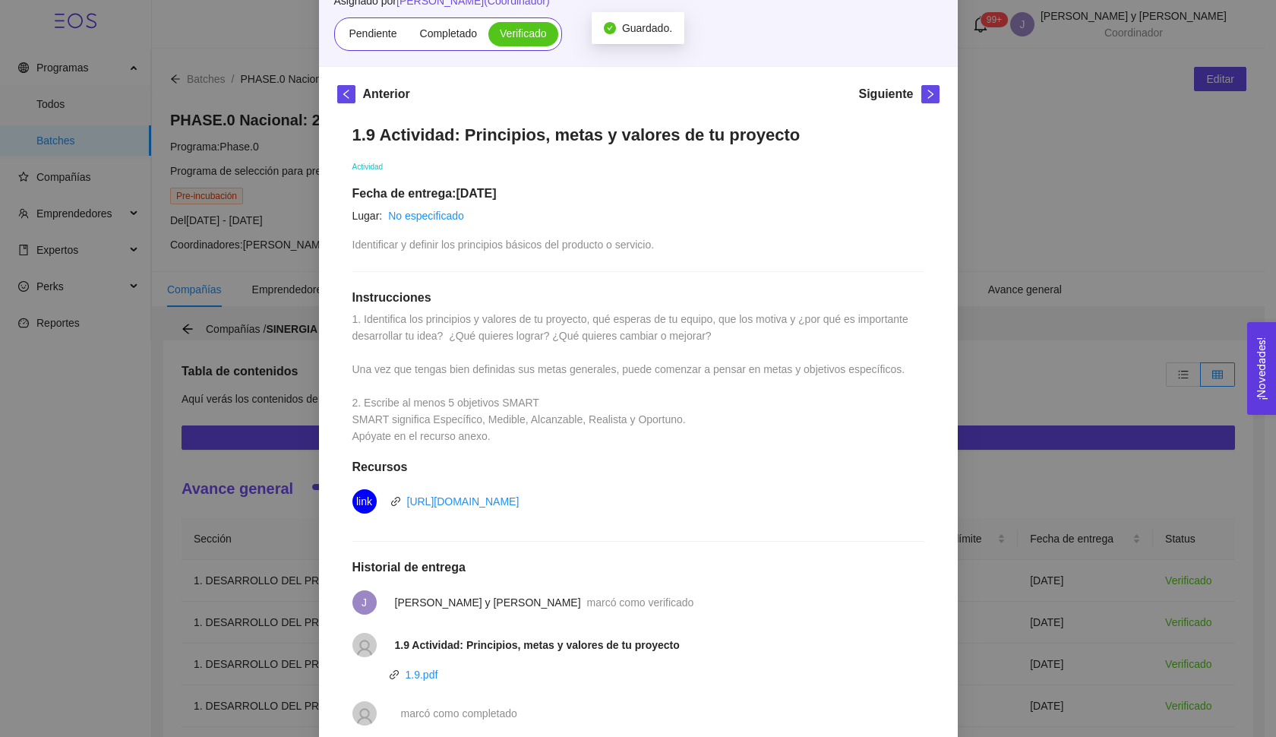
click at [1043, 153] on div "1. DESARROLLO DEL PRODUCTO El emprendedor puede conocer los primeros pasos para…" at bounding box center [638, 368] width 1276 height 737
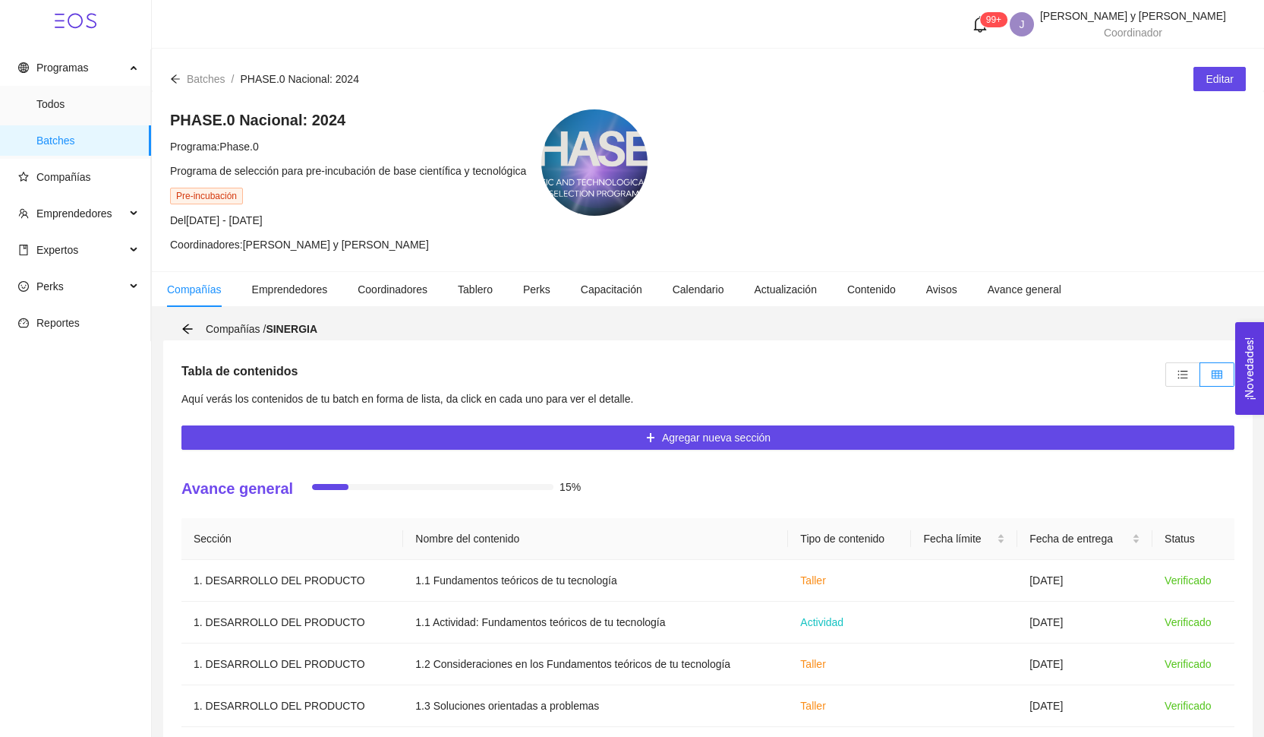
click at [190, 319] on div "Compañías / SINERGIA" at bounding box center [707, 328] width 1053 height 23
click at [190, 324] on icon "arrow-left" at bounding box center [187, 329] width 12 height 12
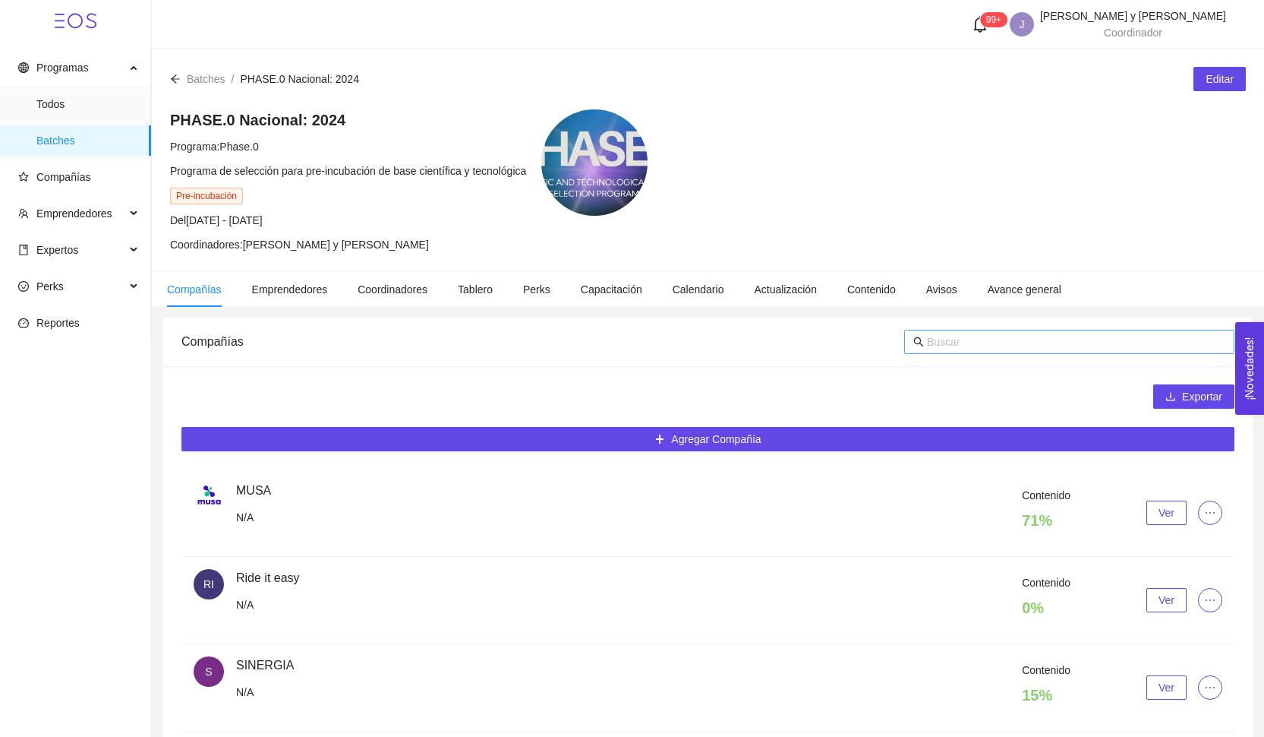
click at [953, 341] on input "text" at bounding box center [1076, 341] width 298 height 17
type input "even"
